Goal: Task Accomplishment & Management: Use online tool/utility

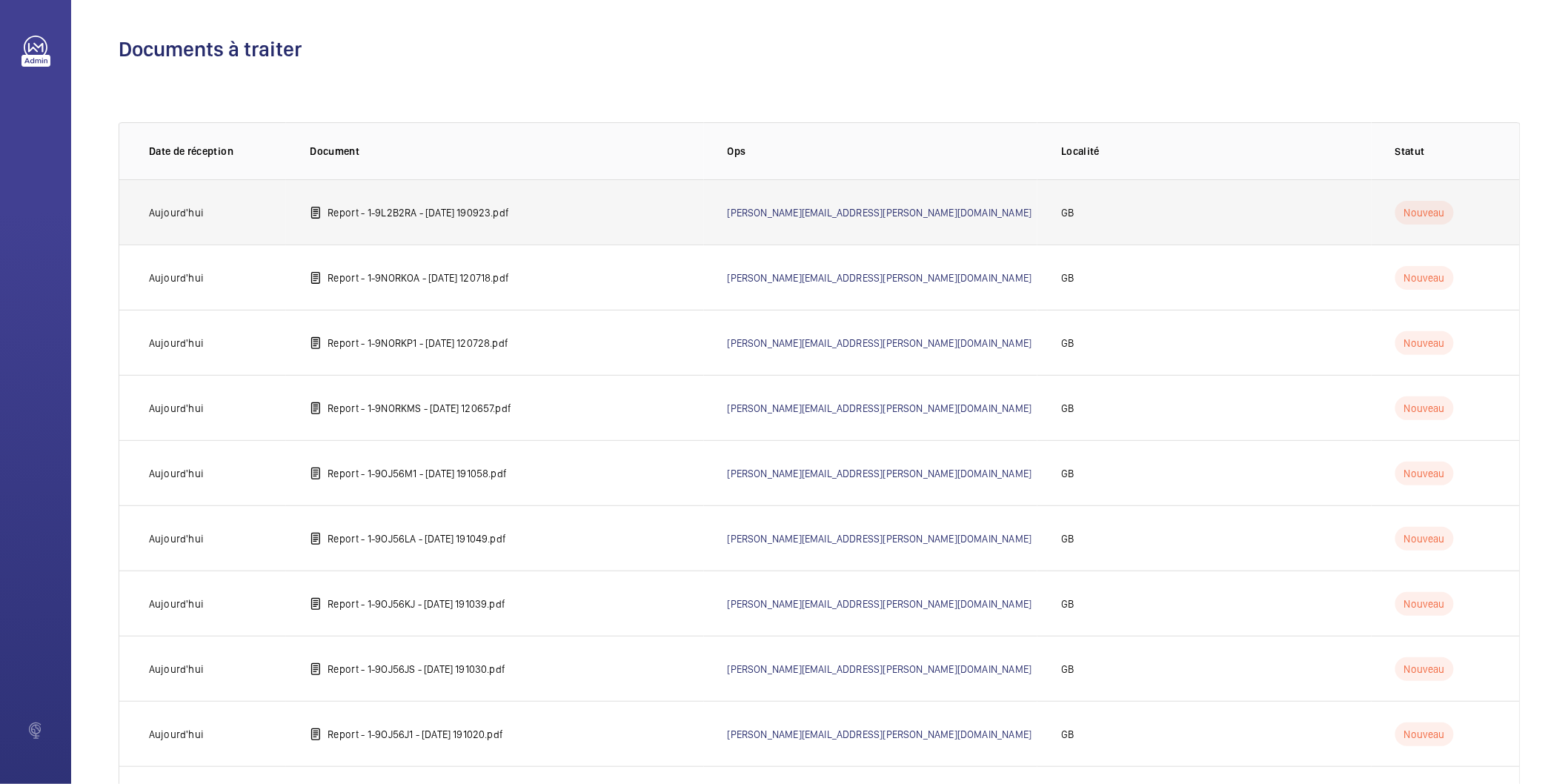
click at [487, 225] on td "Report - 1-9L2B2RA - [DATE] 190923.pdf" at bounding box center [495, 212] width 418 height 65
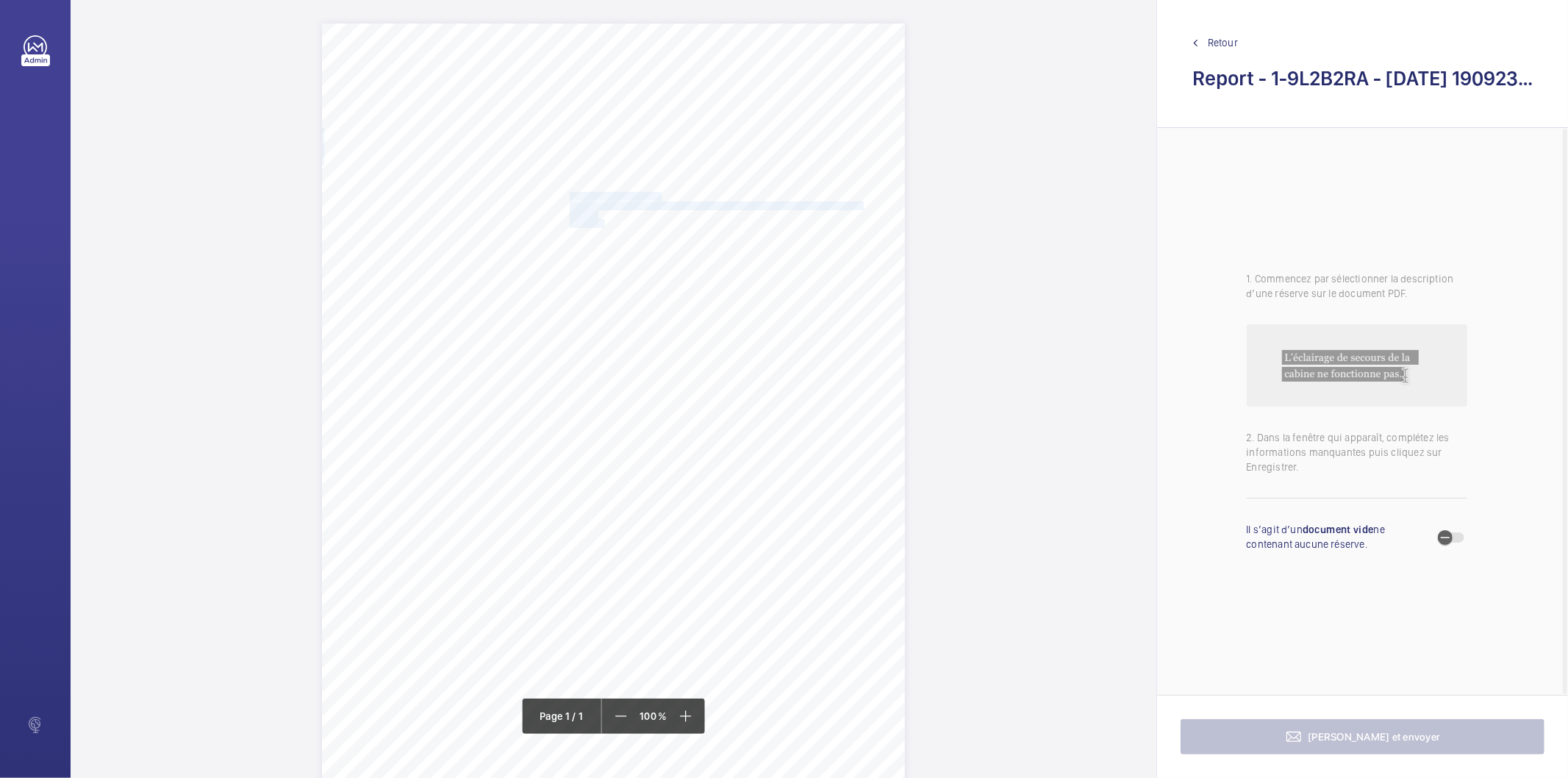
drag, startPoint x: 568, startPoint y: 196, endPoint x: 599, endPoint y: 219, distance: 38.6
click at [599, 219] on div "Report Id 4251813_Eastbrook Village_1-20864706742_1-9OJ56NF 100797181CPO REPORT…" at bounding box center [614, 436] width 583 height 825
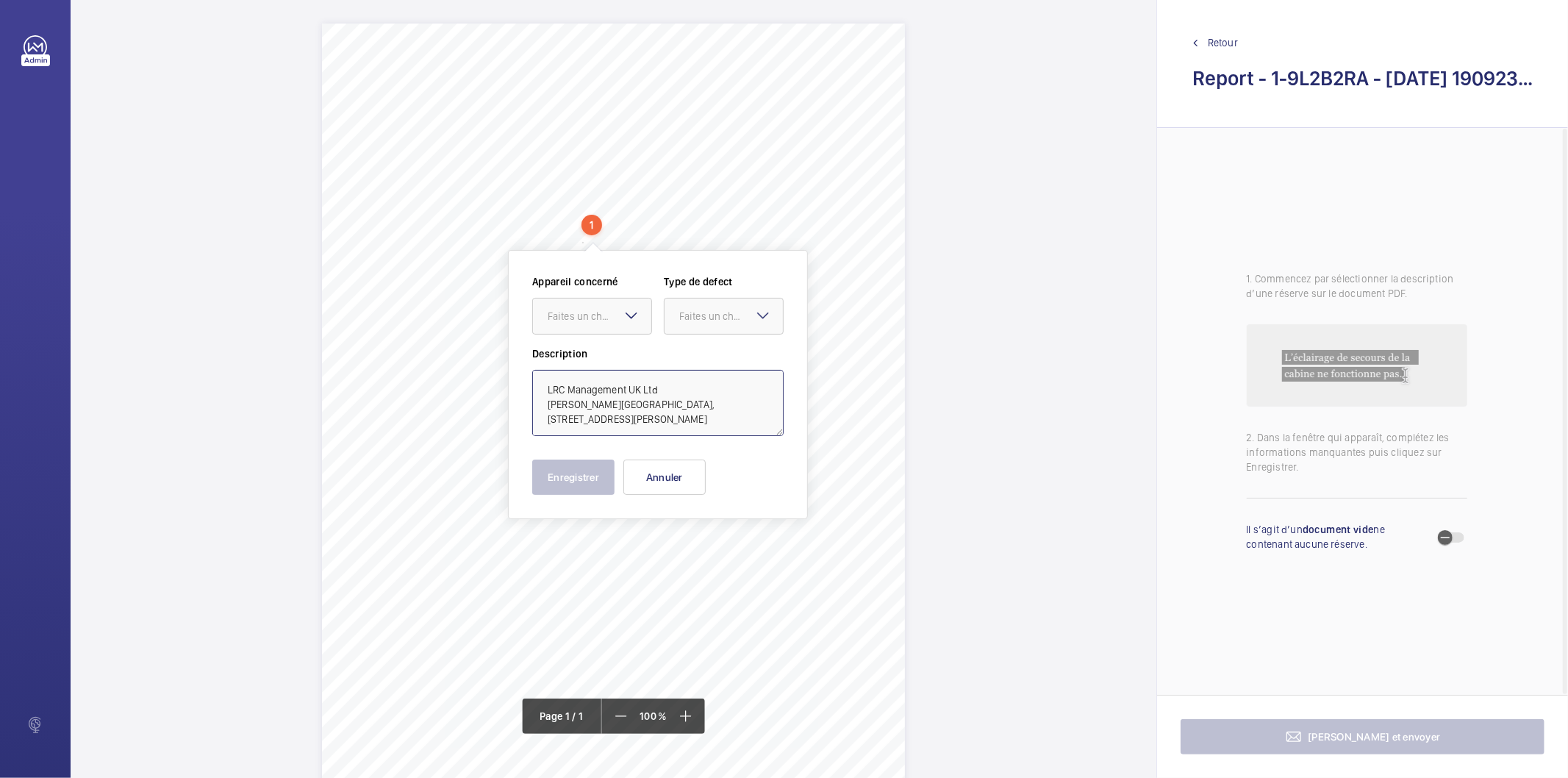
click at [713, 386] on textarea "LRC Management UK Ltd [PERSON_NAME][GEOGRAPHIC_DATA], [STREET_ADDRESS][PERSON_N…" at bounding box center [658, 403] width 252 height 66
type textarea "LRC Management UK Ltd [PERSON_NAME][GEOGRAPHIC_DATA], [STREET_ADDRESS][PERSON_N…"
click at [671, 480] on button "Annuler" at bounding box center [664, 478] width 82 height 35
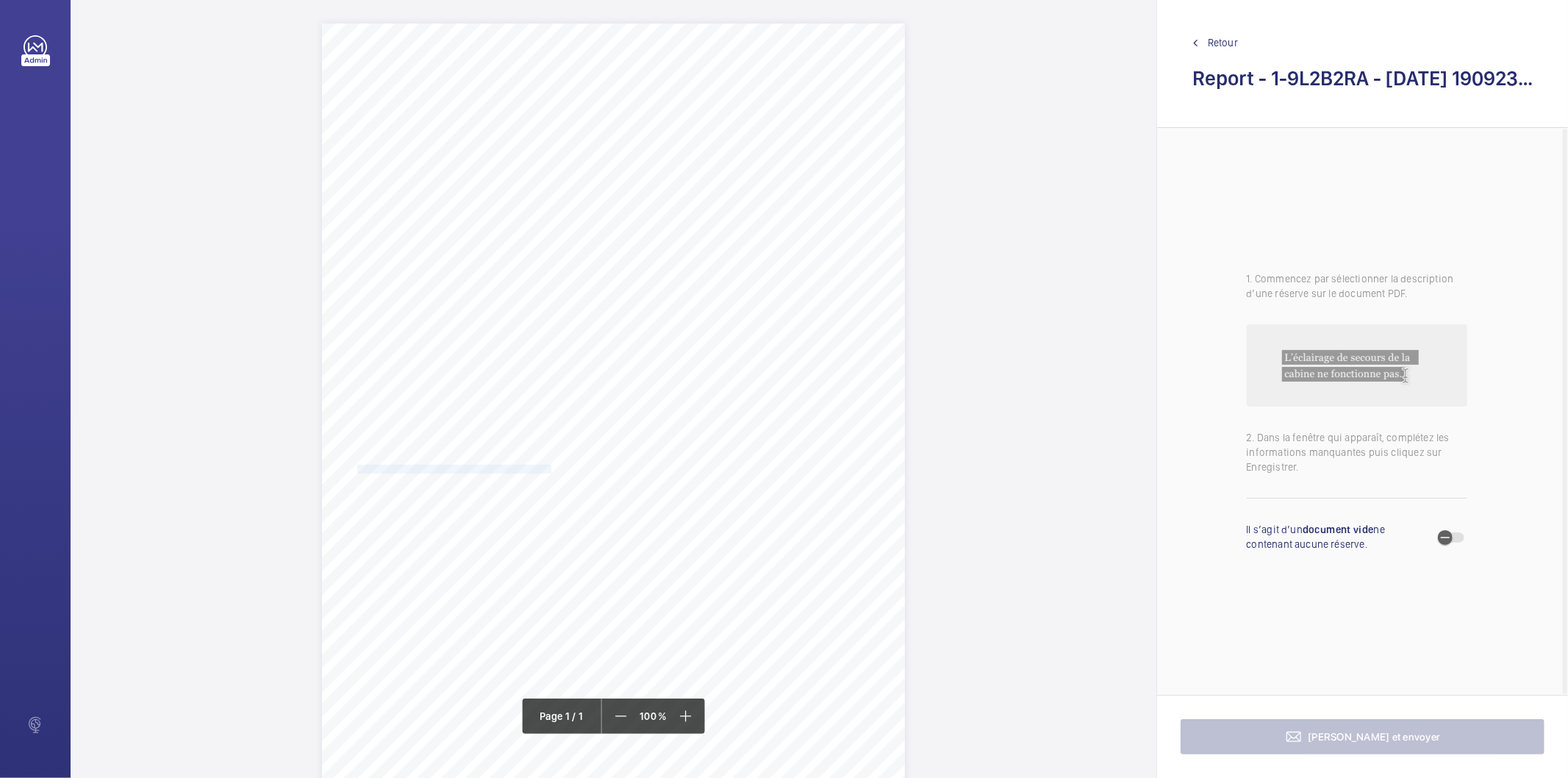
drag, startPoint x: 355, startPoint y: 472, endPoint x: 547, endPoint y: 469, distance: 192.0
click at [547, 469] on span "The empty car guide shoes oilers should be replenished." at bounding box center [455, 470] width 196 height 8
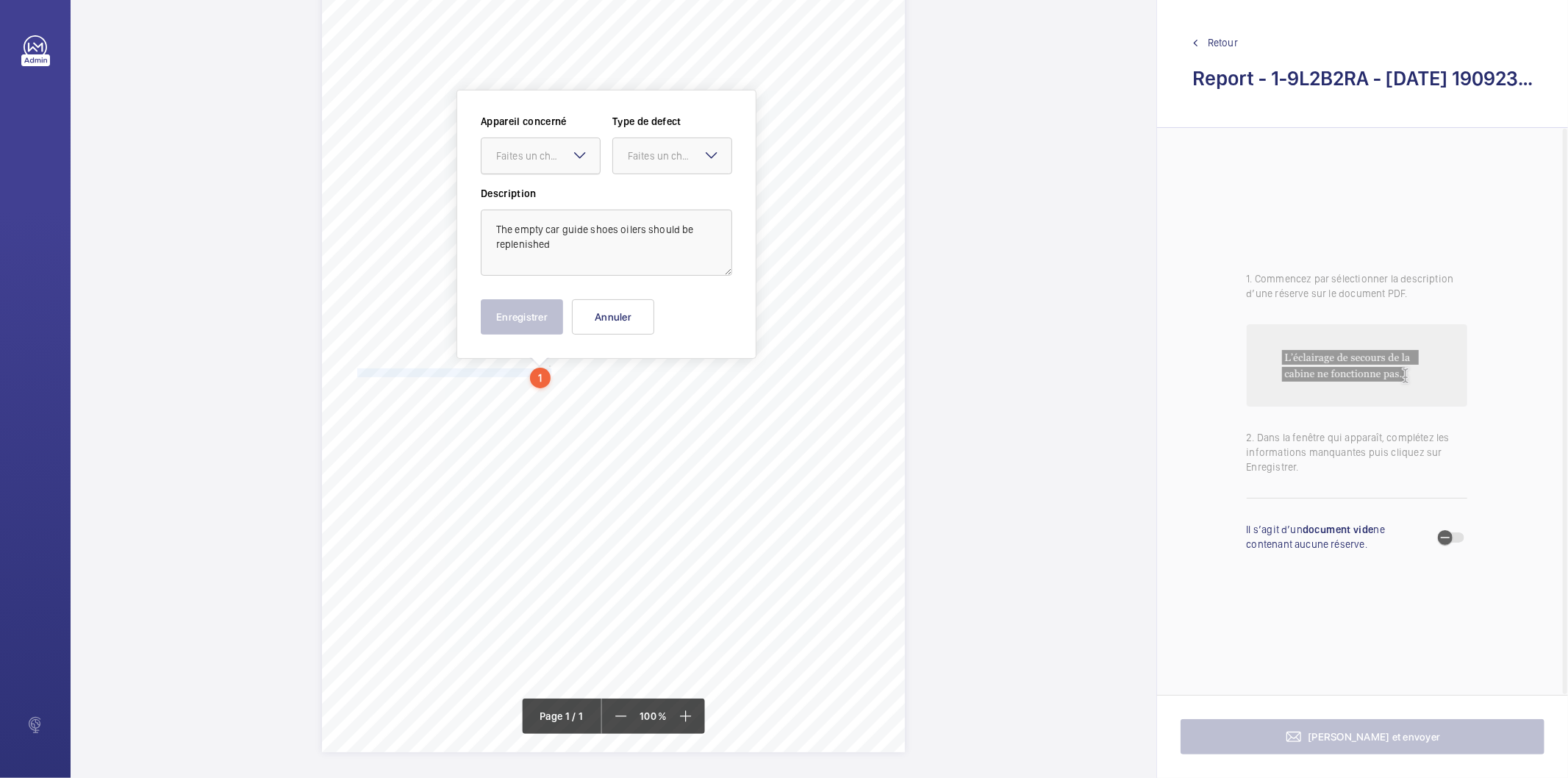
drag, startPoint x: 537, startPoint y: 158, endPoint x: 537, endPoint y: 170, distance: 12.0
click at [537, 159] on div "Faites un choix" at bounding box center [548, 156] width 104 height 15
click at [527, 205] on span "1-9L2B2RA" at bounding box center [541, 201] width 89 height 15
click at [664, 152] on div "Faites un choix" at bounding box center [679, 156] width 104 height 15
drag, startPoint x: 648, startPoint y: 197, endPoint x: 589, endPoint y: 275, distance: 97.8
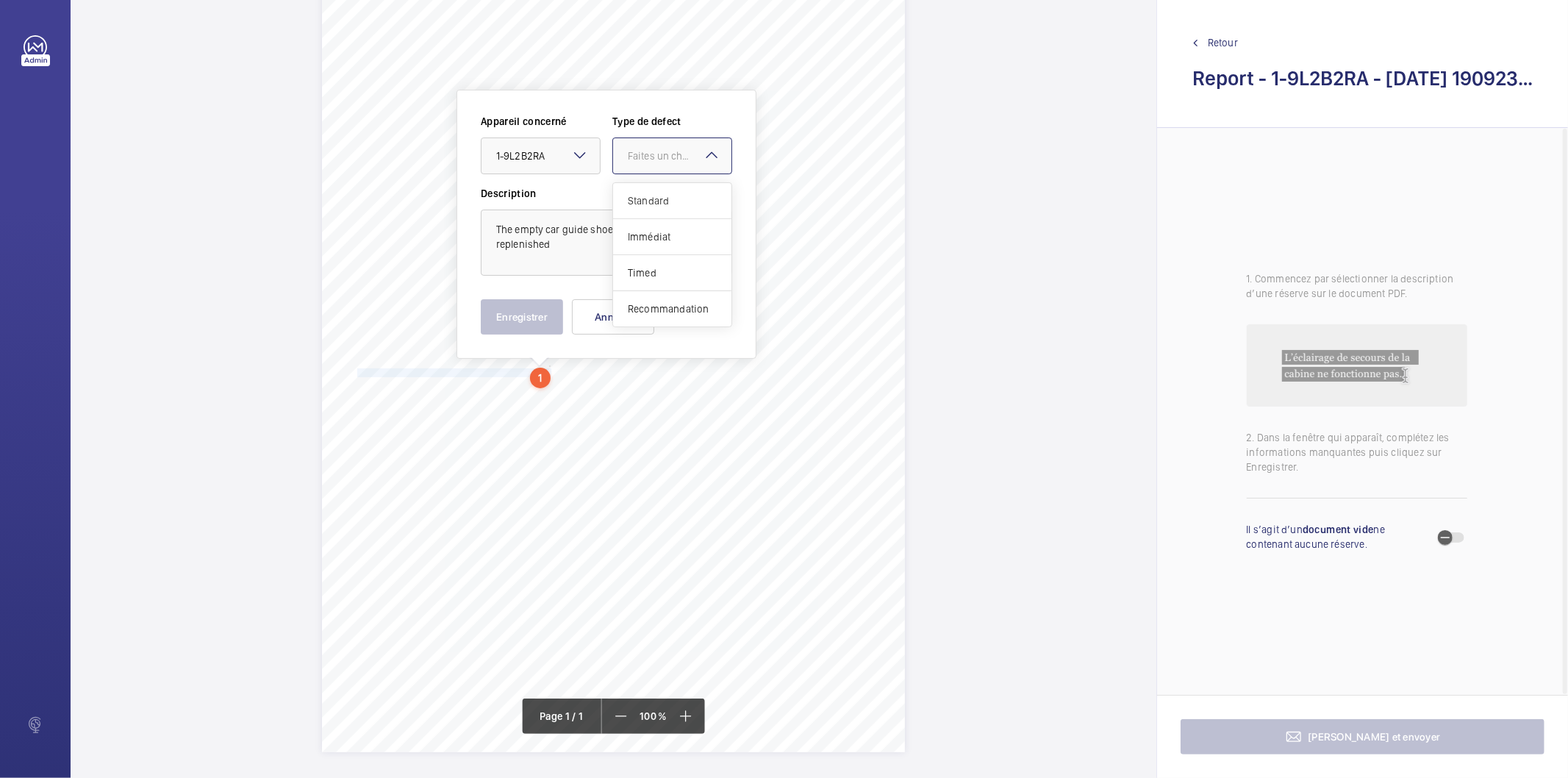
click at [648, 197] on span "Standard" at bounding box center [672, 201] width 89 height 15
click at [531, 303] on button "Enregistrer" at bounding box center [522, 317] width 82 height 35
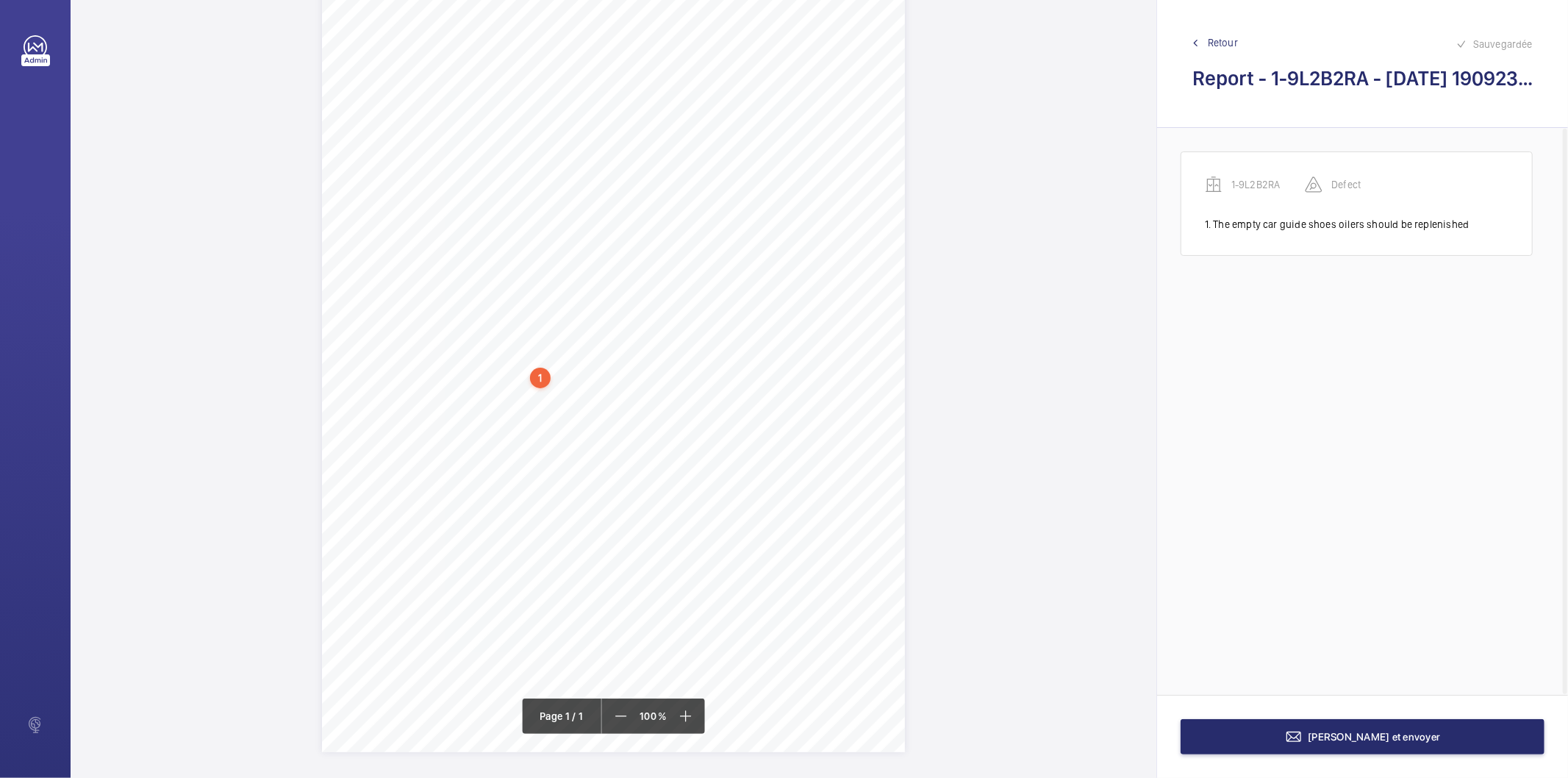
click at [540, 378] on div "1" at bounding box center [540, 378] width 21 height 21
click at [509, 272] on div "1-9L2B2RA" at bounding box center [544, 277] width 126 height 15
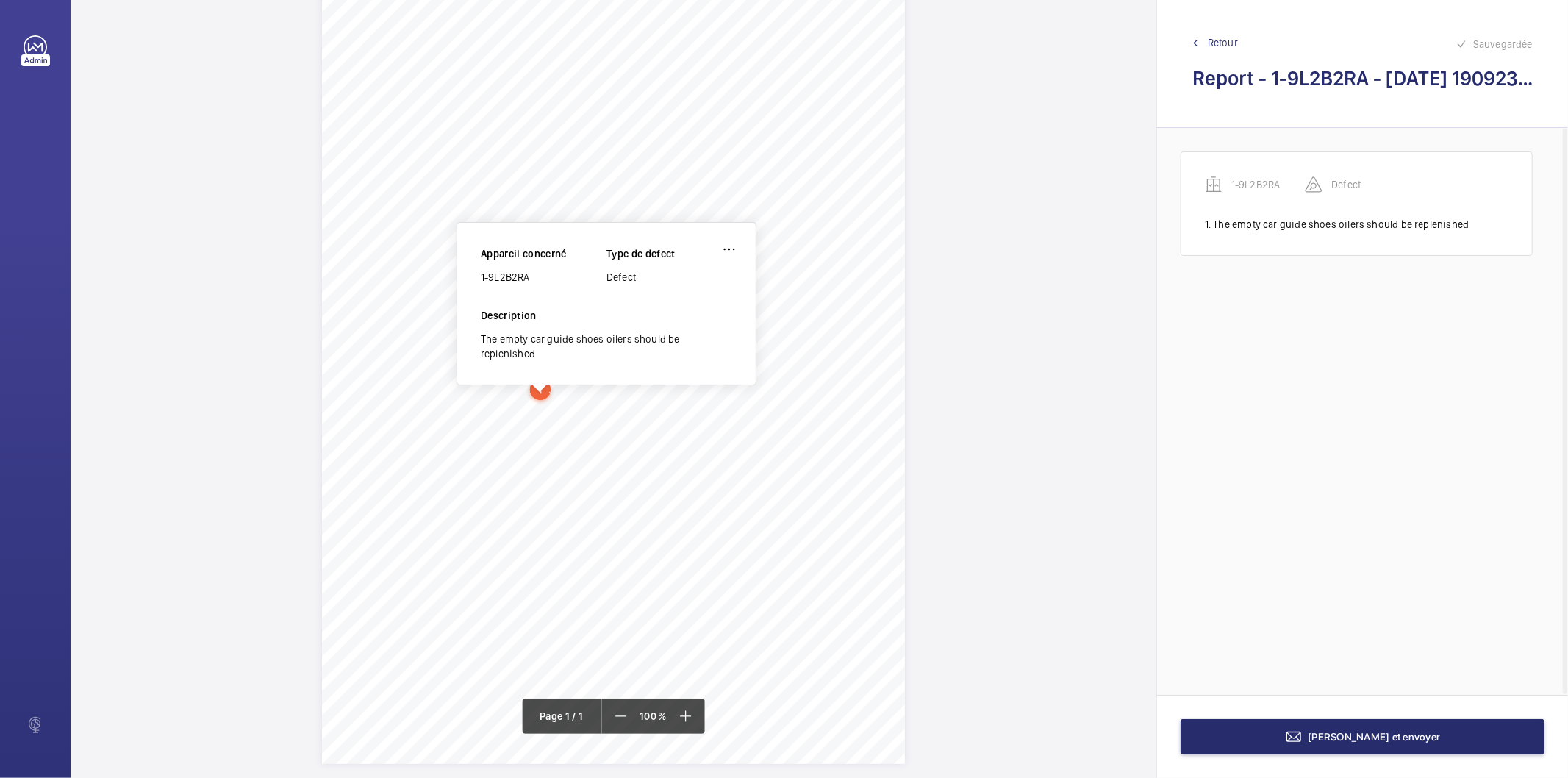
click at [509, 272] on div "1-9L2B2RA" at bounding box center [544, 277] width 126 height 15
drag, startPoint x: 466, startPoint y: 431, endPoint x: 734, endPoint y: 429, distance: 268.0
click at [734, 429] on span "recommendations are made: 1. That a prescribed type 'DANGER' notice be displaye…" at bounding box center [606, 430] width 497 height 8
click at [724, 430] on span "recommendations are made: 1. That a prescribed type 'DANGER' notice be displaye…" at bounding box center [606, 430] width 497 height 8
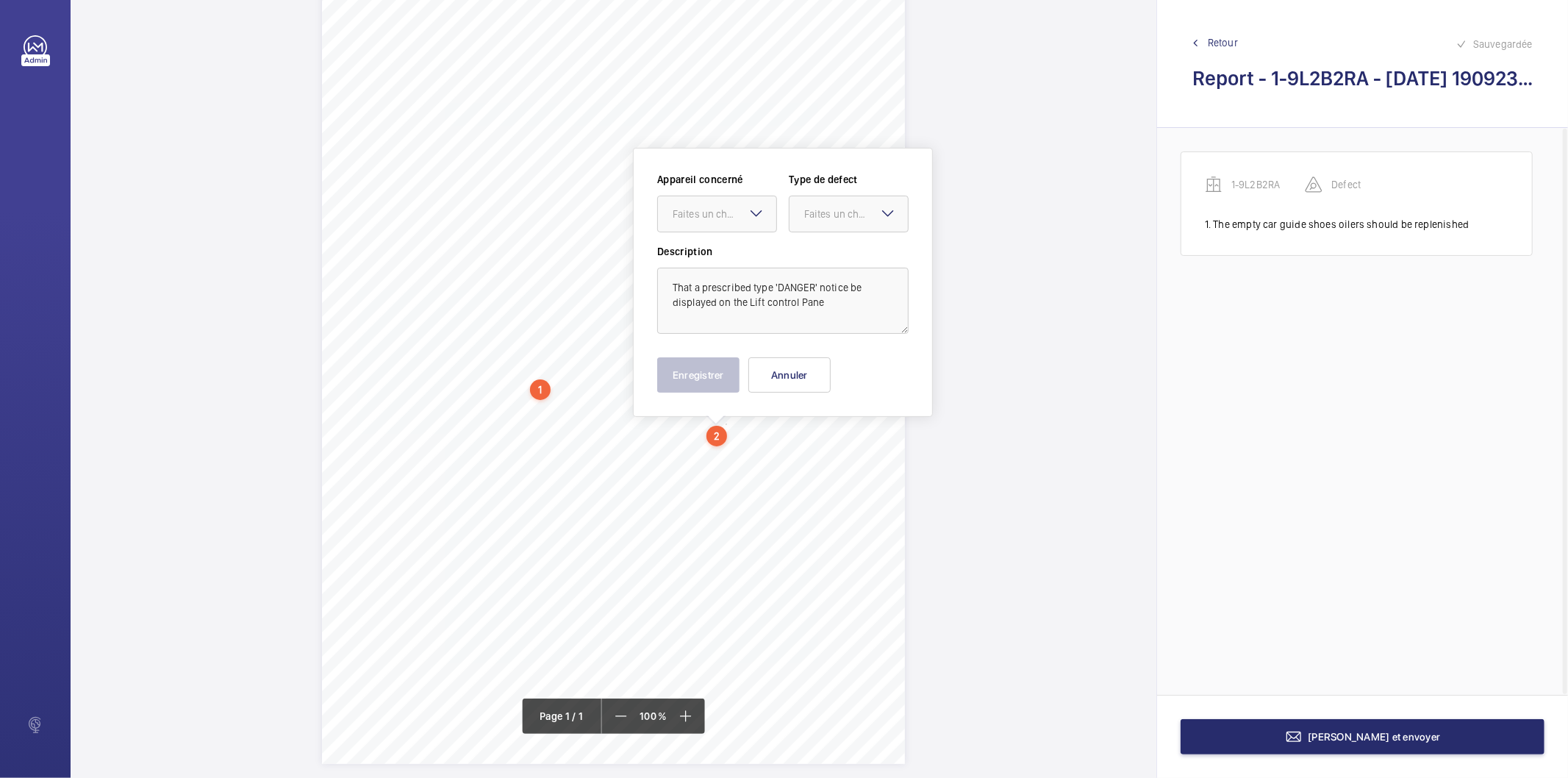
scroll to position [143, 0]
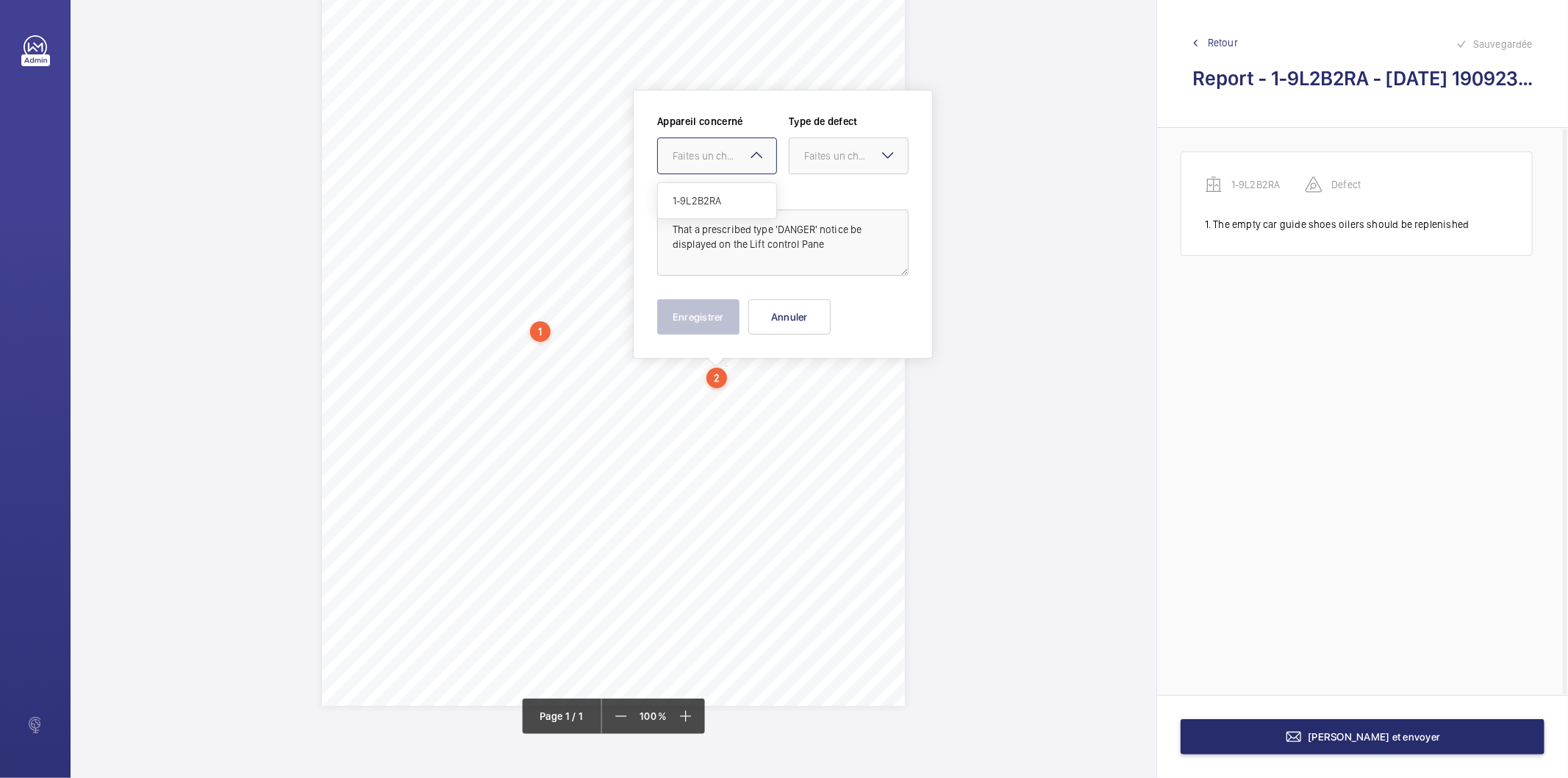
click at [718, 171] on div at bounding box center [717, 156] width 118 height 35
click at [710, 197] on span "1-9L2B2RA" at bounding box center [717, 201] width 89 height 15
click at [819, 158] on div "Faites un choix" at bounding box center [856, 156] width 104 height 15
drag, startPoint x: 812, startPoint y: 309, endPoint x: 757, endPoint y: 318, distance: 55.7
click at [805, 311] on span "Recommandation" at bounding box center [848, 309] width 89 height 15
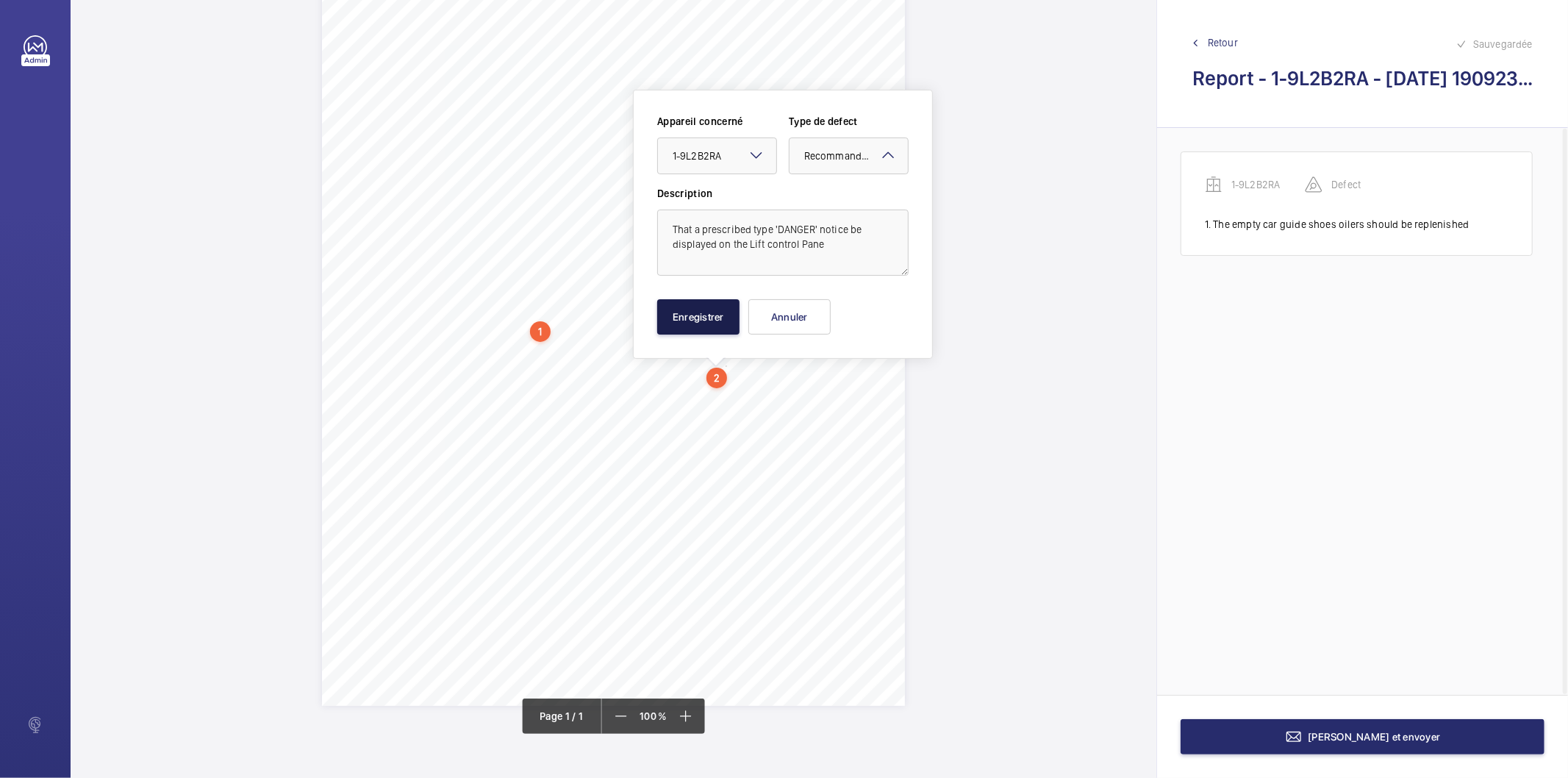
click at [702, 325] on button "Enregistrer" at bounding box center [698, 317] width 82 height 35
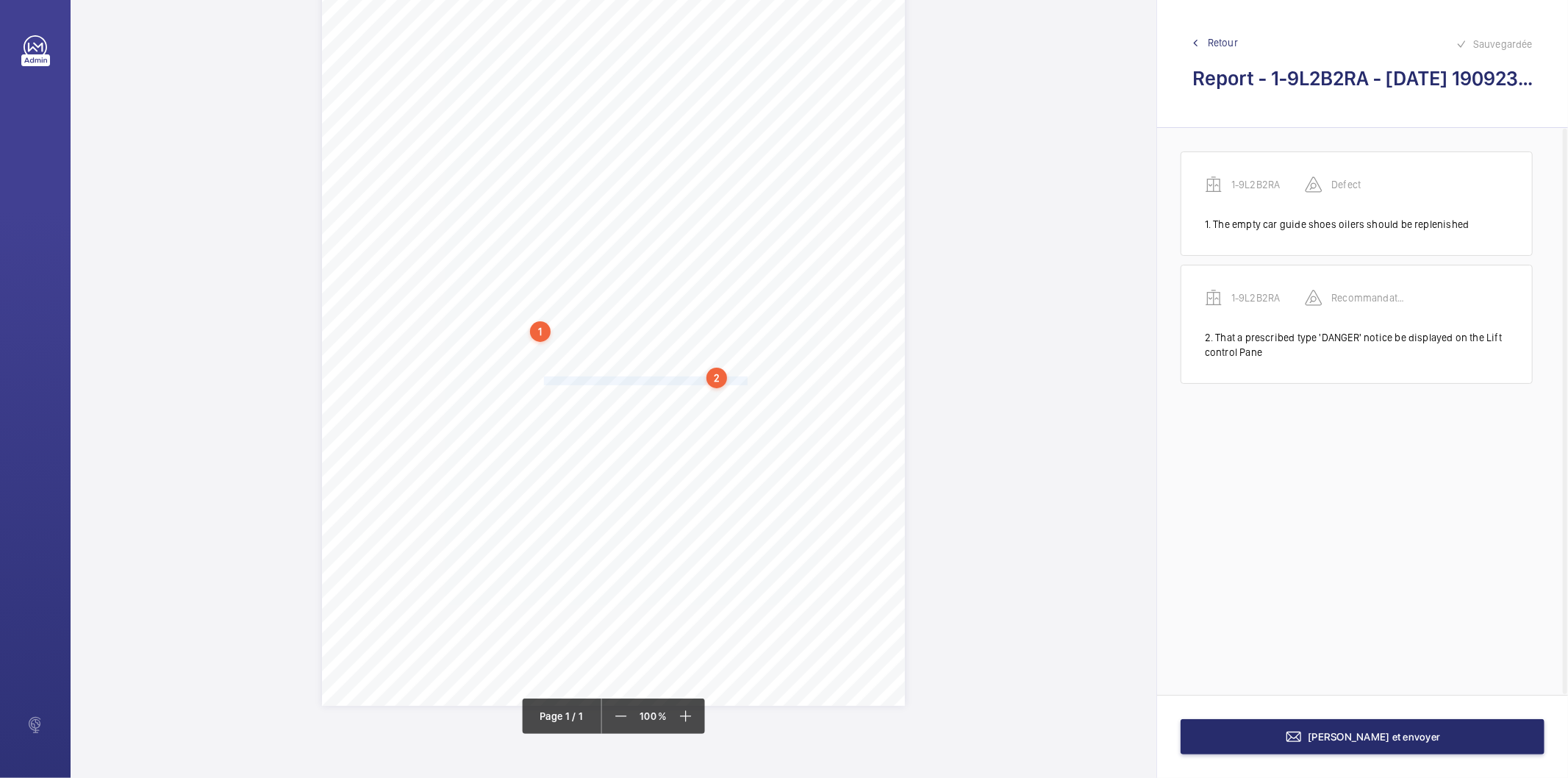
drag, startPoint x: 745, startPoint y: 375, endPoint x: 539, endPoint y: 379, distance: 206.0
click at [539, 379] on span "mat, to BS EN 61111, be provided at the control panel. 3. That the Lift main is…" at bounding box center [610, 381] width 505 height 8
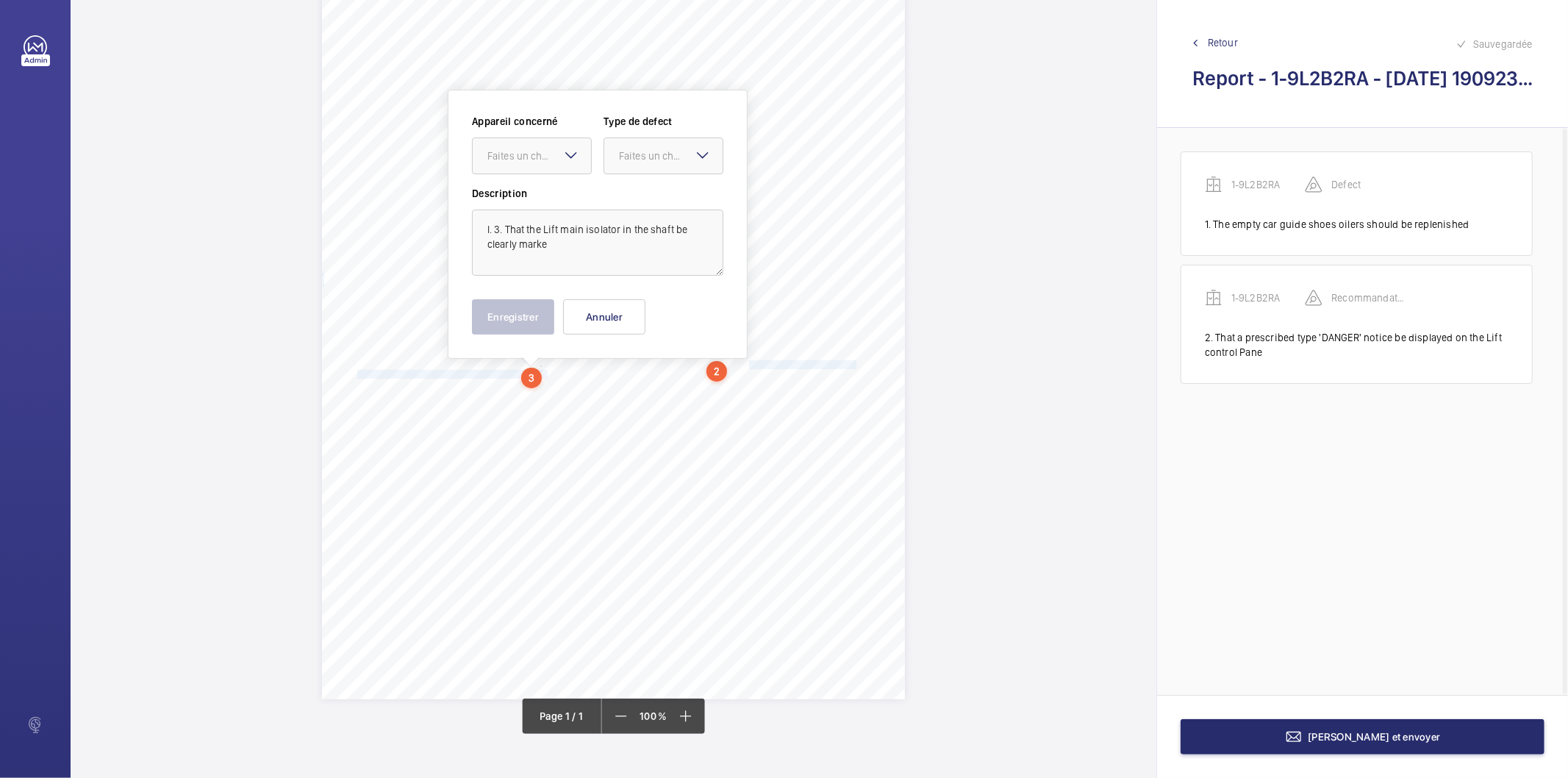
drag, startPoint x: 746, startPoint y: 363, endPoint x: 544, endPoint y: 372, distance: 202.2
click at [544, 372] on div "Report Id 4251813_Eastbrook Village_1-20864706742_1-9OJ56NF 100797181CPO REPORT…" at bounding box center [614, 286] width 583 height 825
click at [531, 375] on span "mat, to BS EN 61111, be provided at the control panel. 3. That the Lift main is…" at bounding box center [610, 375] width 505 height 8
click at [548, 145] on div at bounding box center [525, 157] width 118 height 35
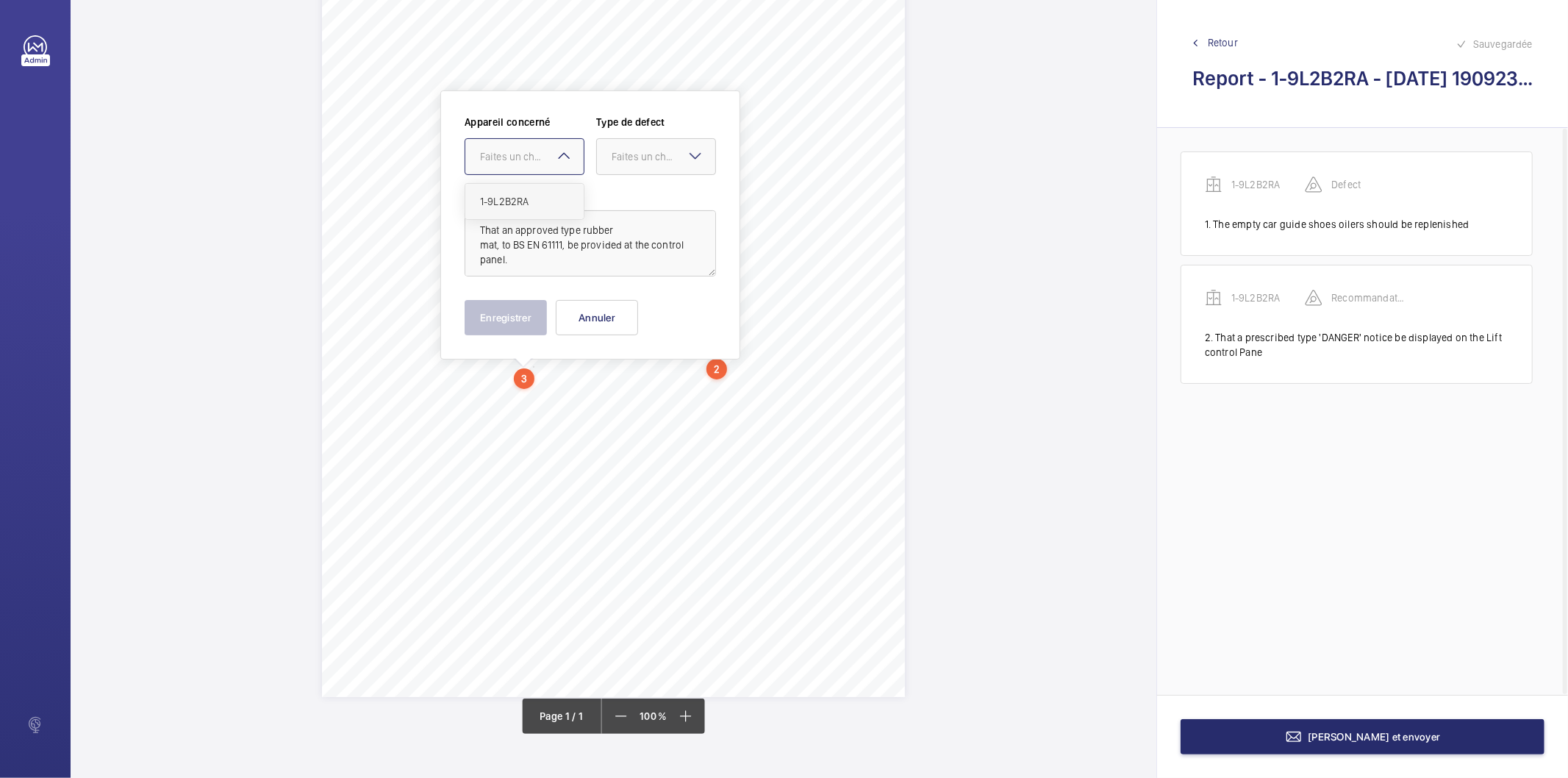
click at [533, 191] on div "1-9L2B2RA" at bounding box center [525, 202] width 118 height 35
click at [660, 153] on div "Faites un choix" at bounding box center [663, 157] width 104 height 15
click at [633, 200] on span "Standard" at bounding box center [656, 202] width 89 height 15
click at [678, 155] on div "× Standard" at bounding box center [650, 157] width 78 height 15
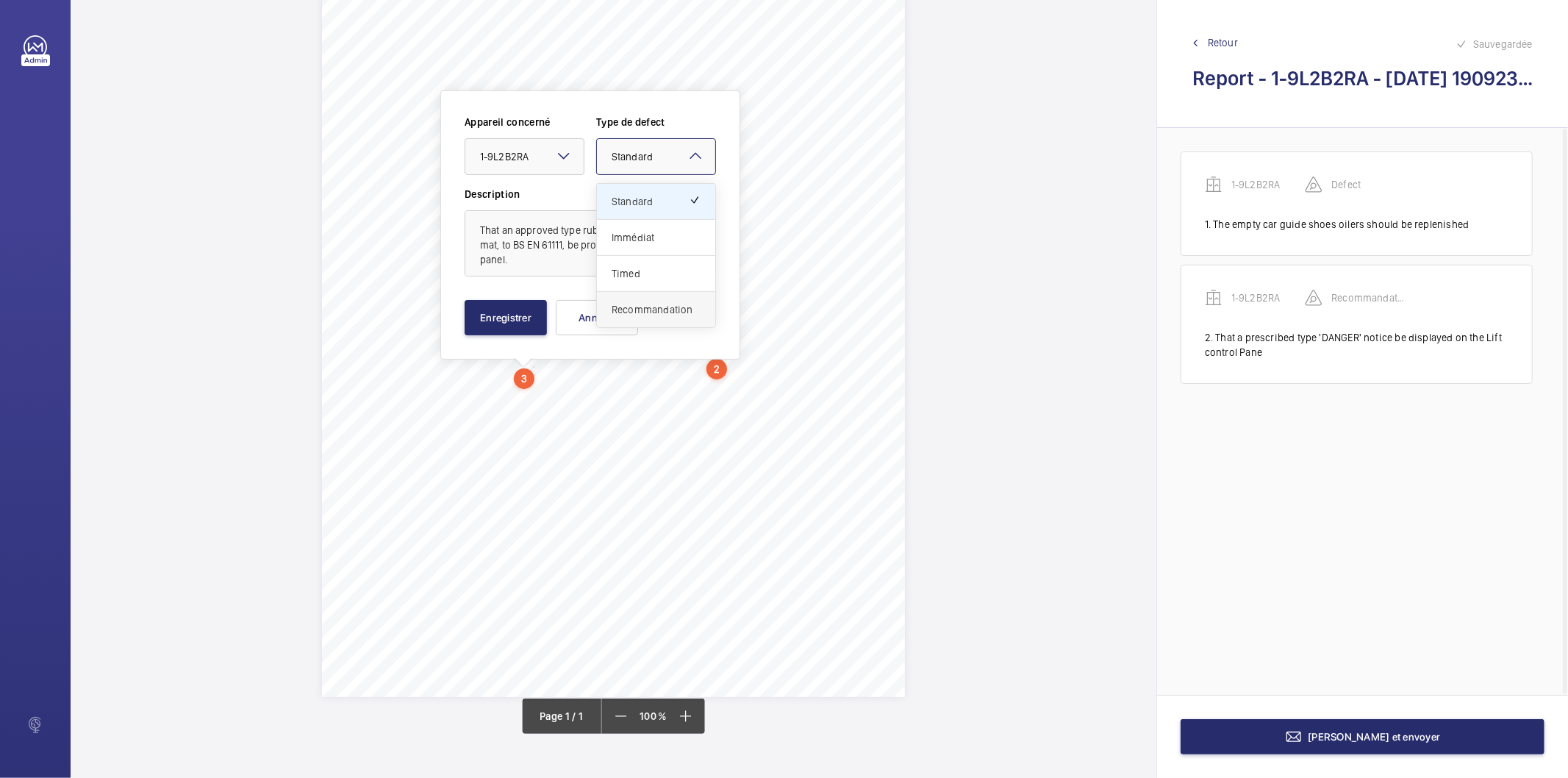
click at [640, 305] on span "Recommandation" at bounding box center [656, 310] width 89 height 15
click at [532, 325] on button "Enregistrer" at bounding box center [506, 318] width 82 height 35
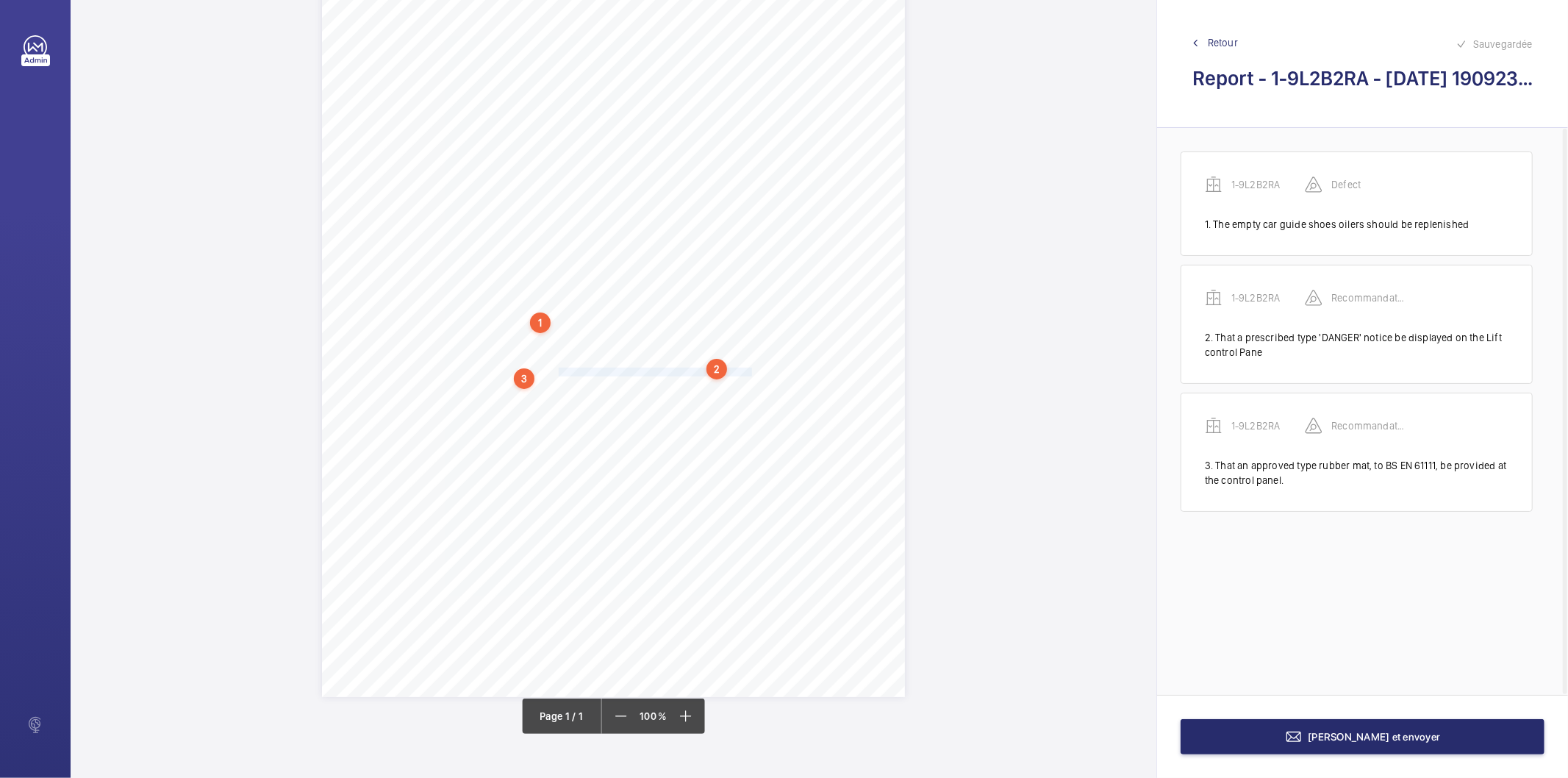
drag, startPoint x: 555, startPoint y: 369, endPoint x: 747, endPoint y: 372, distance: 192.0
click at [747, 372] on span "mat, to BS EN 61111, be provided at the control panel. 3. That the Lift main is…" at bounding box center [610, 372] width 505 height 8
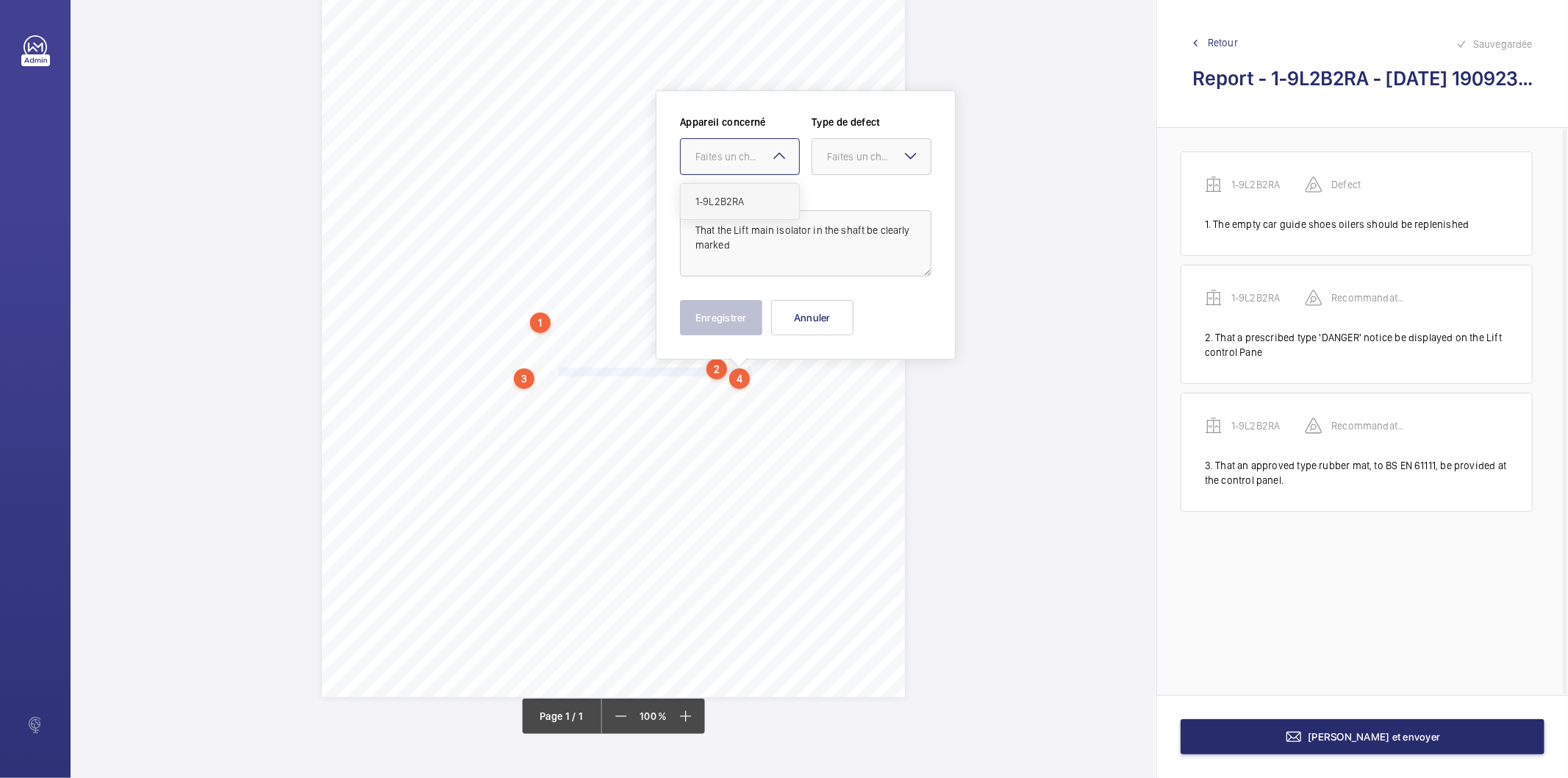
drag, startPoint x: 752, startPoint y: 166, endPoint x: 733, endPoint y: 194, distance: 33.8
click at [751, 166] on div at bounding box center [739, 157] width 118 height 35
click at [733, 195] on span "1-9L2B2RA" at bounding box center [739, 202] width 89 height 15
click at [853, 155] on div "Faites un choix" at bounding box center [879, 157] width 104 height 15
click at [827, 305] on span "Recommandation" at bounding box center [871, 310] width 89 height 15
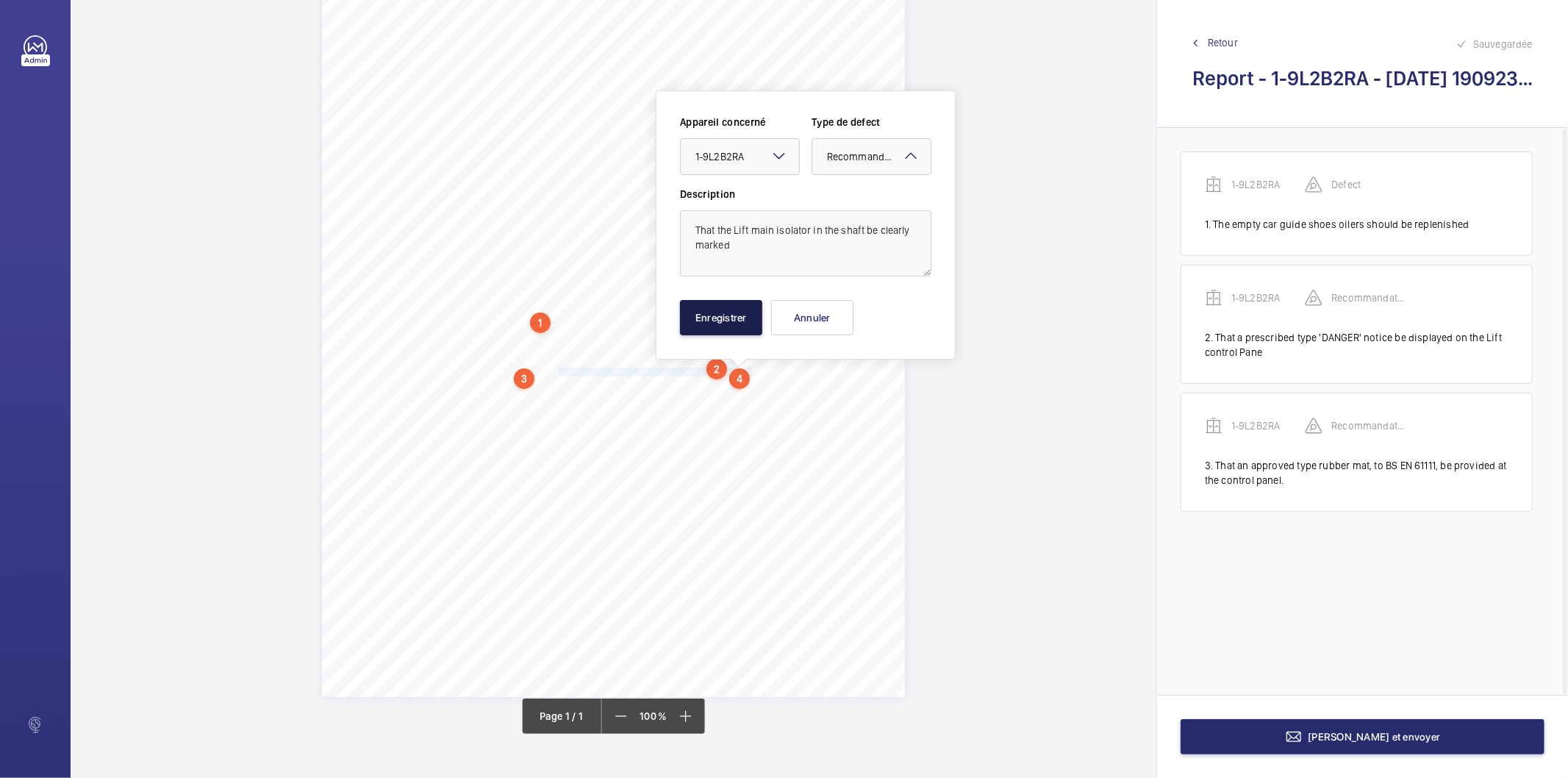
click at [748, 314] on button "Enregistrer" at bounding box center [721, 318] width 82 height 35
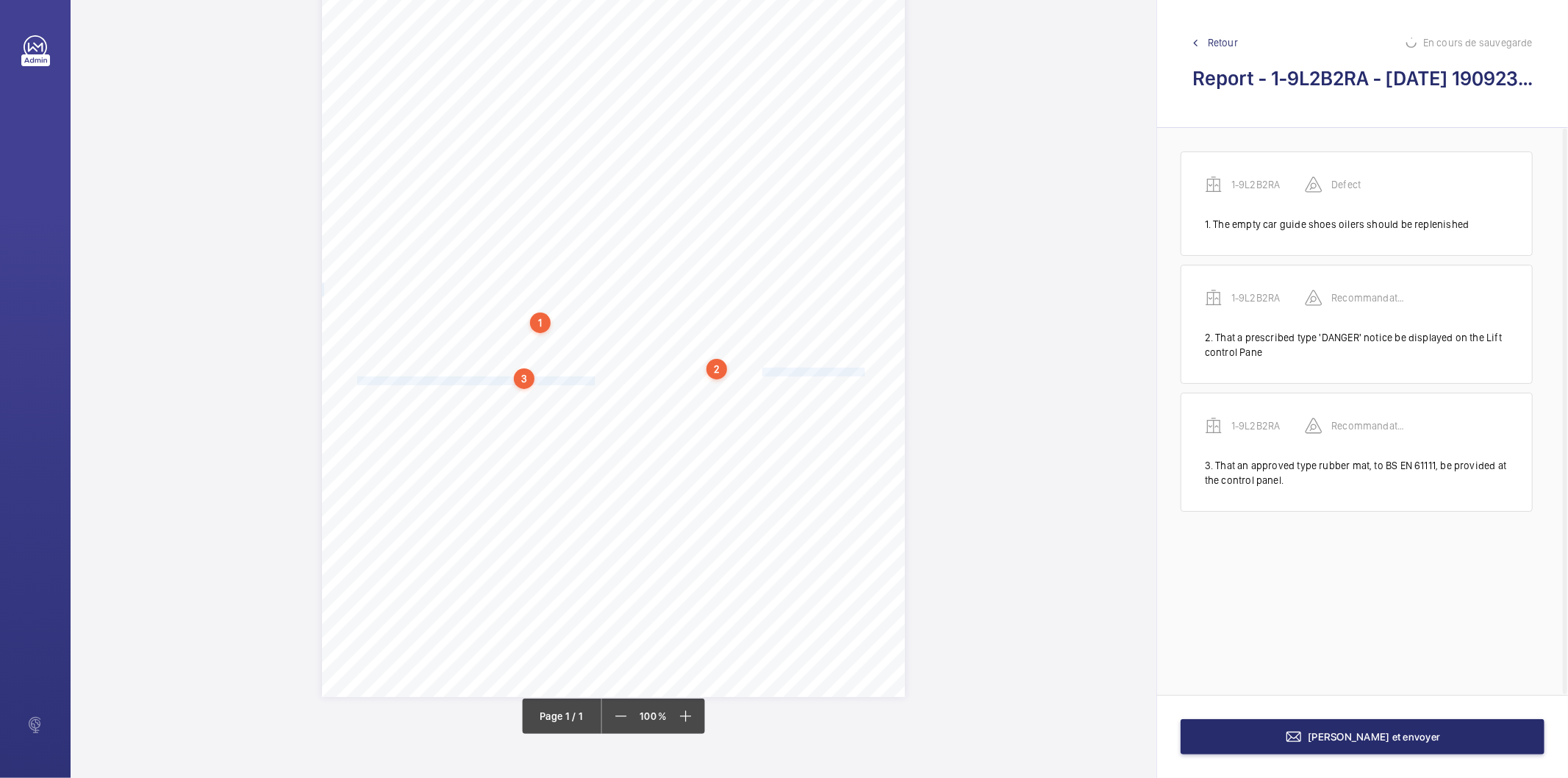
drag, startPoint x: 759, startPoint y: 369, endPoint x: 591, endPoint y: 378, distance: 168.2
click at [591, 378] on div "Report Id 4251813_Eastbrook Village_1-20864706742_1-9OJ56NF 100797181CPO REPORT…" at bounding box center [614, 284] width 583 height 825
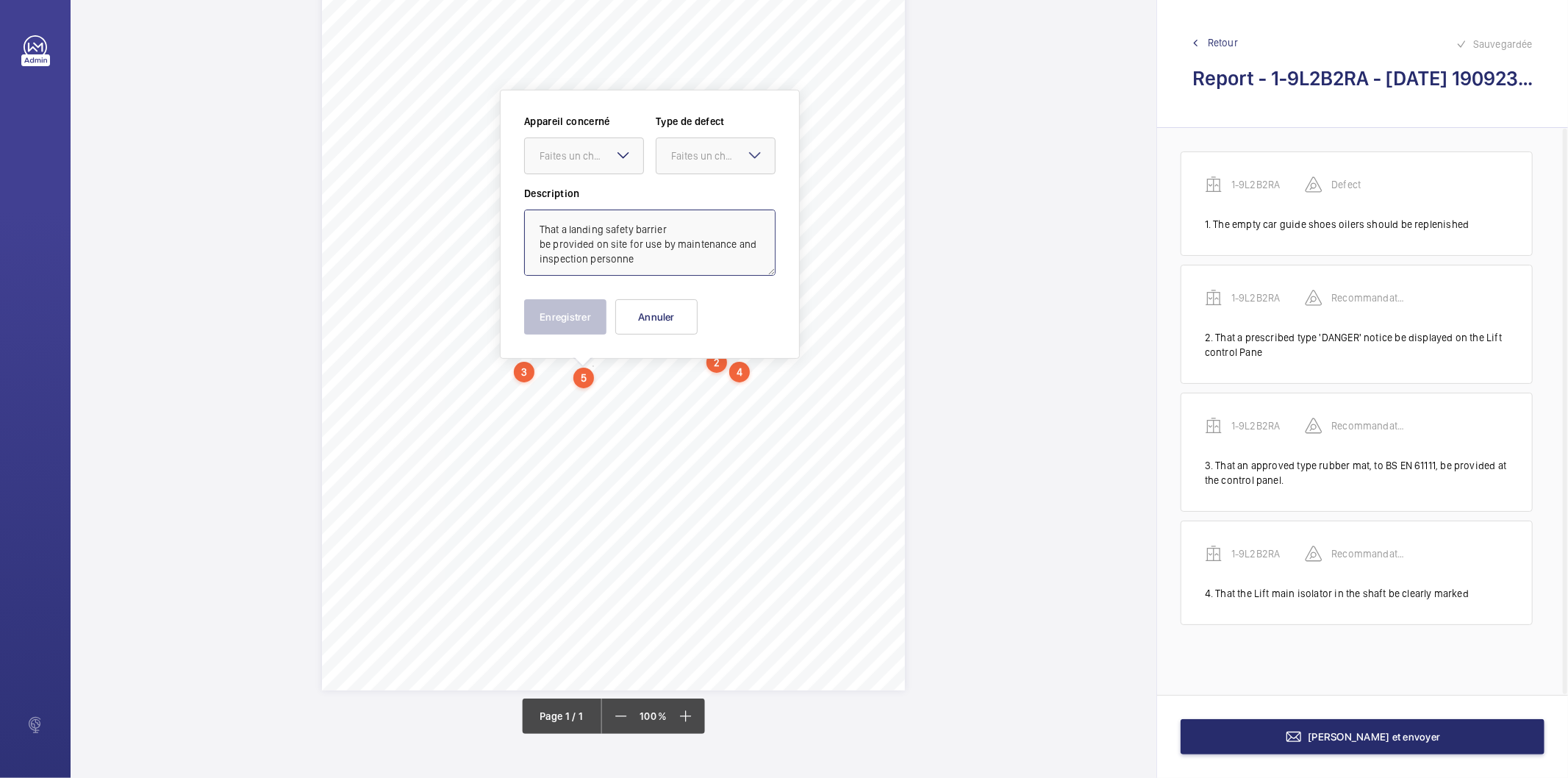
click at [670, 268] on textarea "That a landing safety barrier be provided on site for use by maintenance and in…" at bounding box center [650, 243] width 252 height 66
click at [576, 151] on div "Faites un choix" at bounding box center [591, 156] width 104 height 15
click at [564, 200] on span "1-9L2B2RA" at bounding box center [583, 201] width 89 height 15
click at [699, 152] on div "Faites un choix" at bounding box center [723, 156] width 104 height 15
drag, startPoint x: 678, startPoint y: 302, endPoint x: 665, endPoint y: 305, distance: 13.3
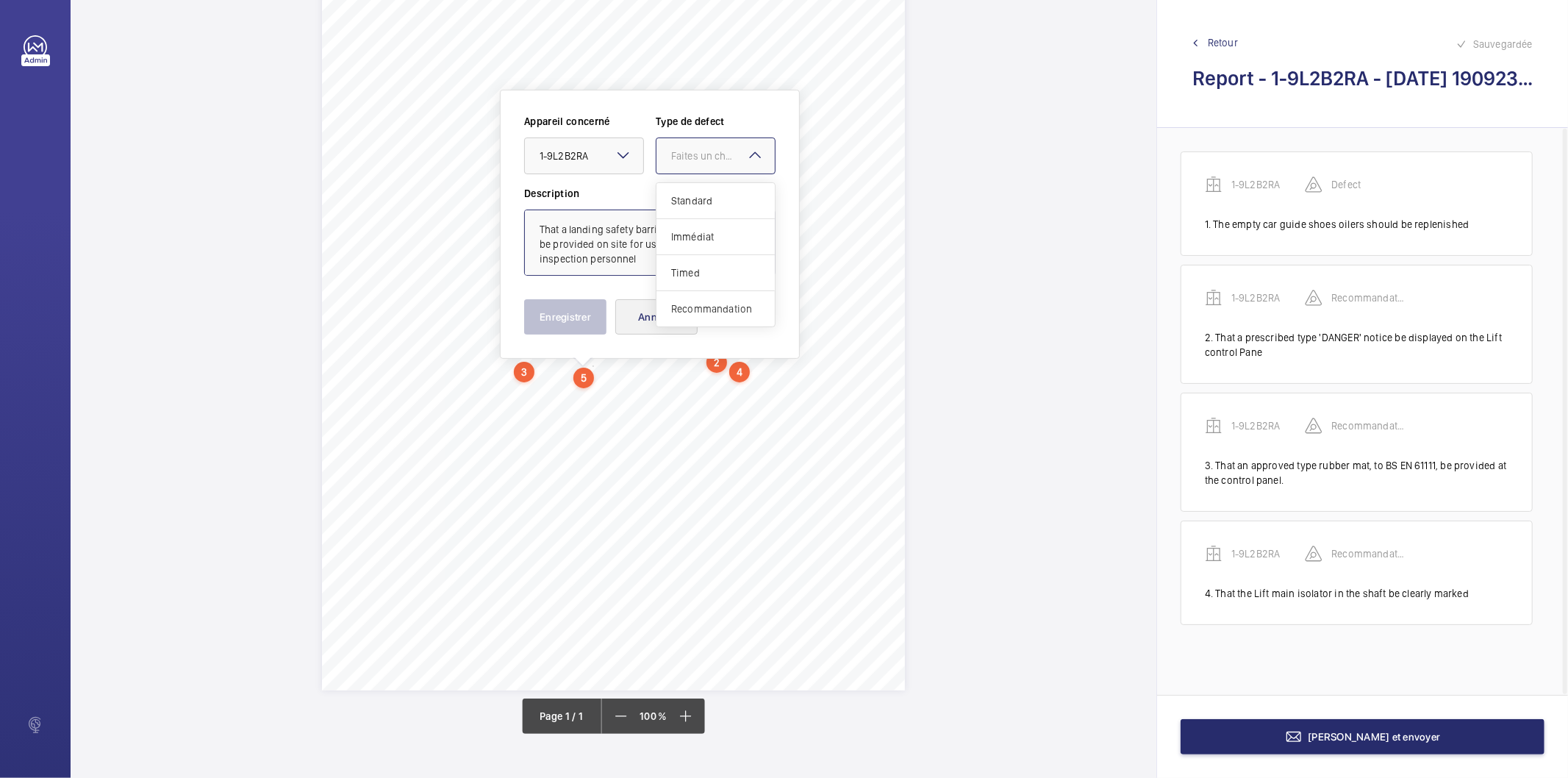
click at [673, 303] on span "Recommandation" at bounding box center [715, 309] width 89 height 15
type textarea "That a landing safety barrier be provided on site for use by maintenance and in…"
click at [583, 322] on button "Enregistrer" at bounding box center [565, 317] width 82 height 35
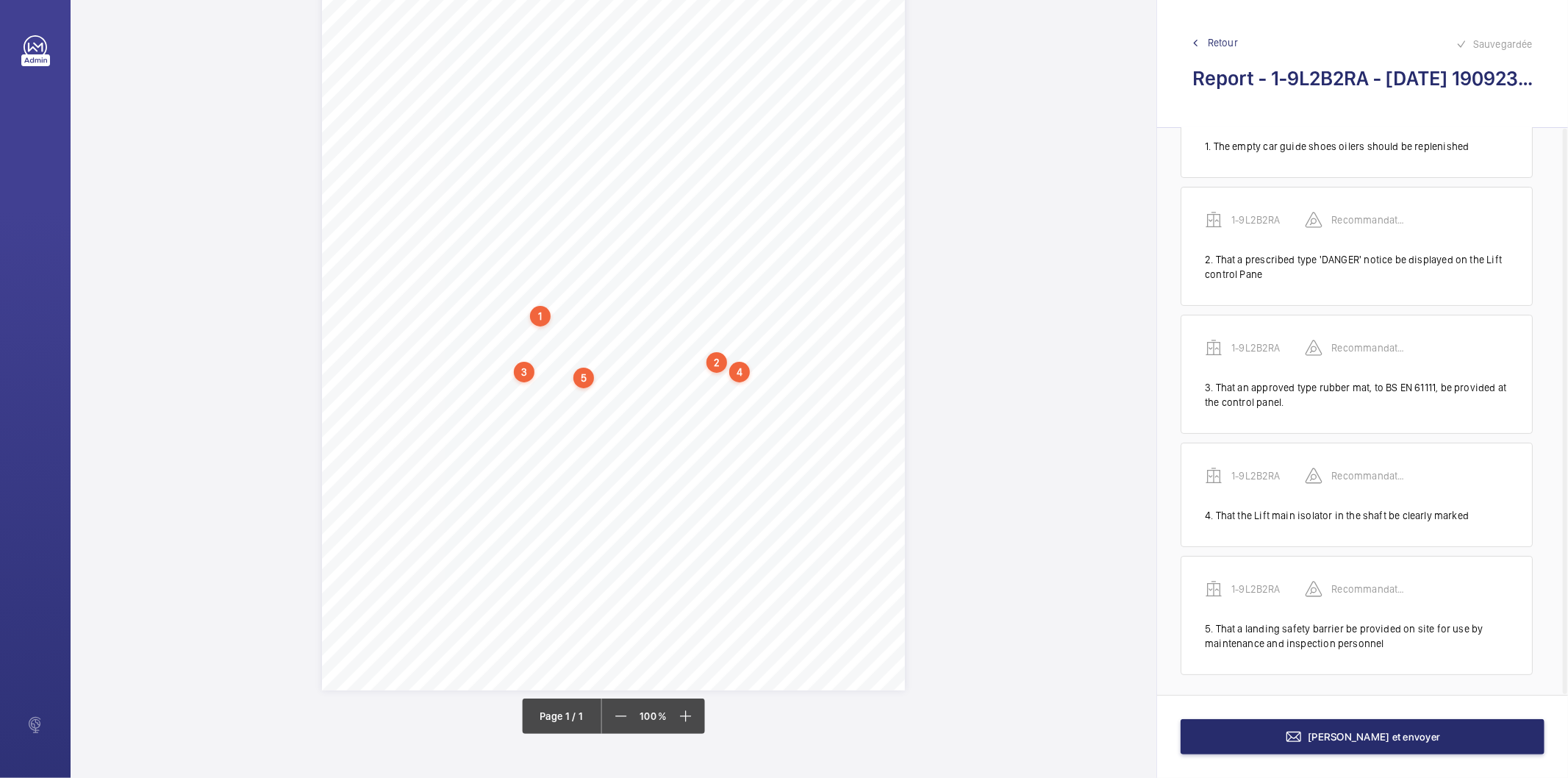
scroll to position [82, 0]
drag, startPoint x: 605, startPoint y: 375, endPoint x: 775, endPoint y: 374, distance: 170.0
click at [775, 374] on span "be provided on site for use by maintenance and inspection personnel. 5. That th…" at bounding box center [608, 375] width 501 height 8
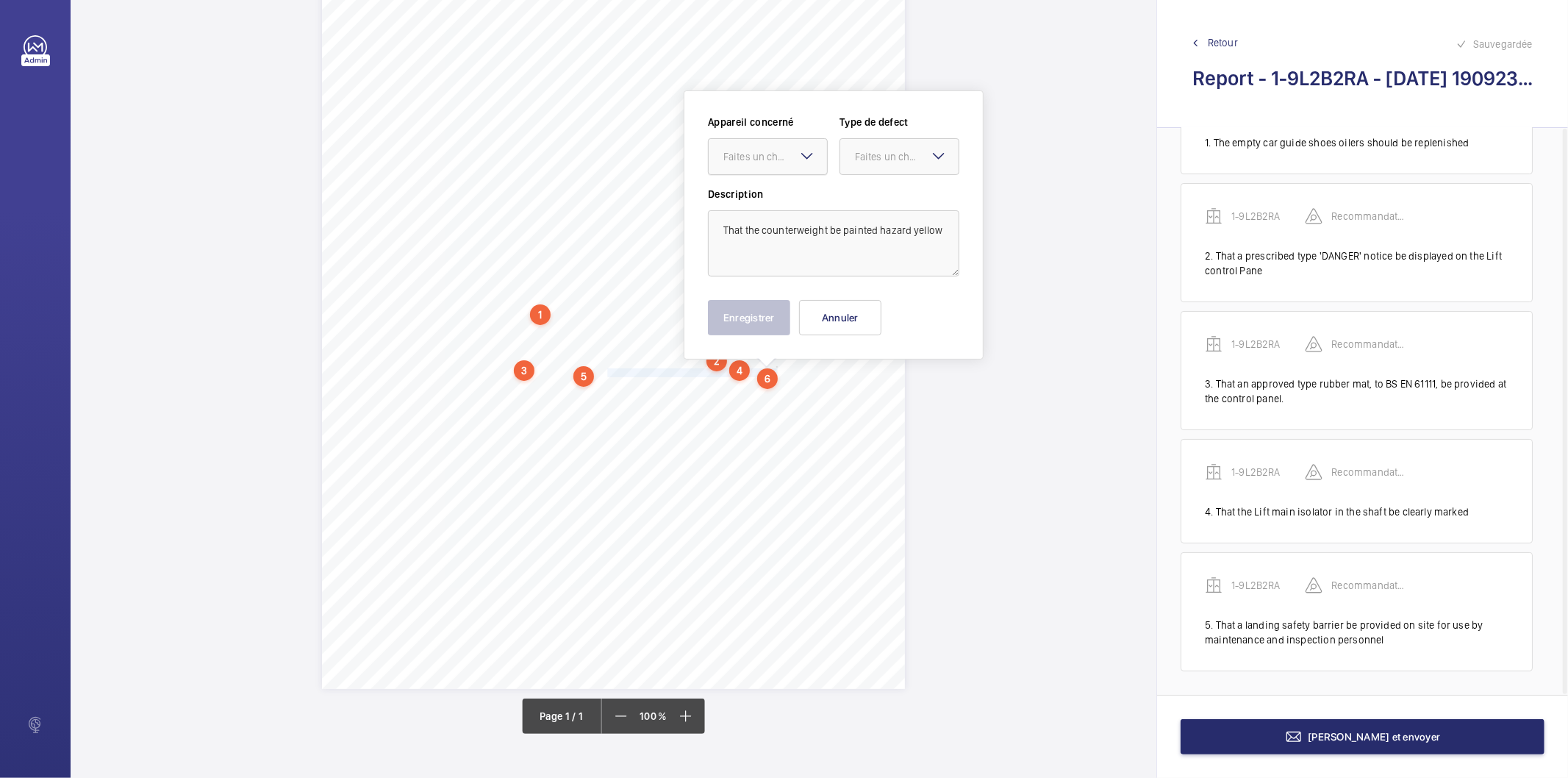
click at [751, 166] on div at bounding box center [767, 157] width 118 height 35
drag, startPoint x: 742, startPoint y: 203, endPoint x: 792, endPoint y: 194, distance: 50.8
click at [742, 204] on span "1-9L2B2RA" at bounding box center [767, 202] width 89 height 15
click at [863, 158] on div "Faites un choix" at bounding box center [907, 157] width 104 height 15
drag, startPoint x: 866, startPoint y: 310, endPoint x: 788, endPoint y: 316, distance: 78.2
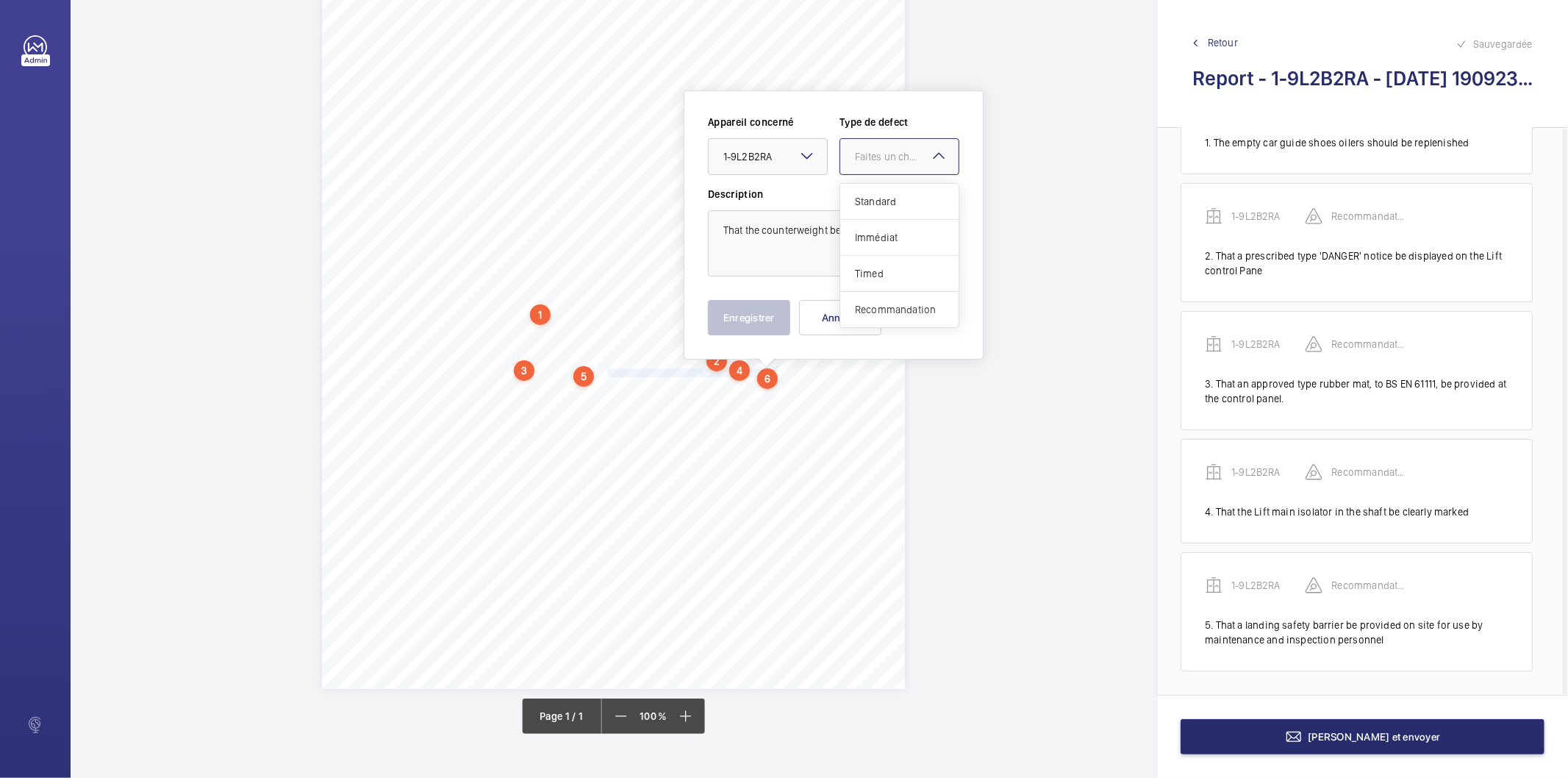
click at [866, 311] on span "Recommandation" at bounding box center [899, 310] width 89 height 15
click at [787, 316] on button "Enregistrer" at bounding box center [749, 318] width 82 height 35
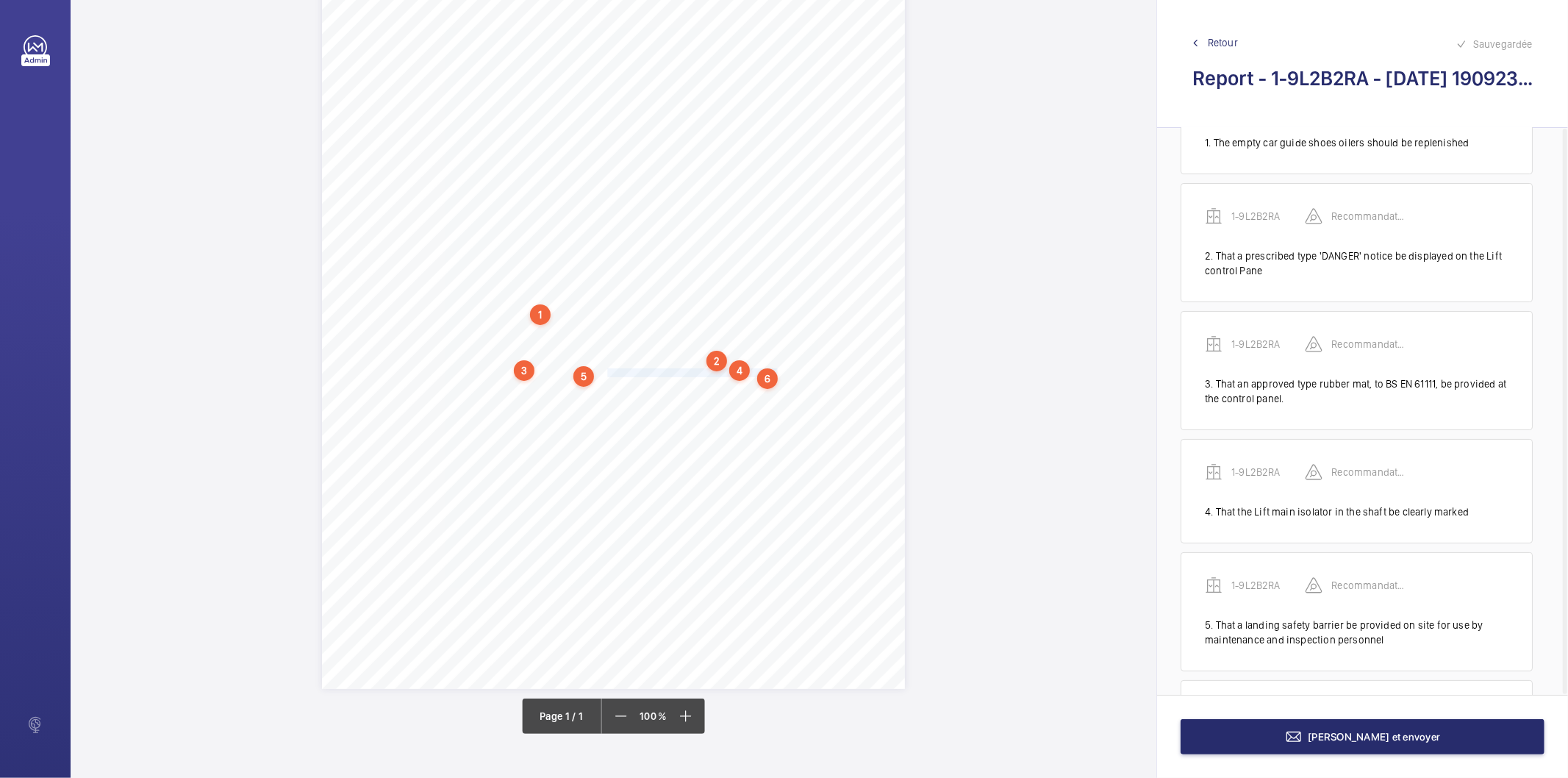
scroll to position [194, 0]
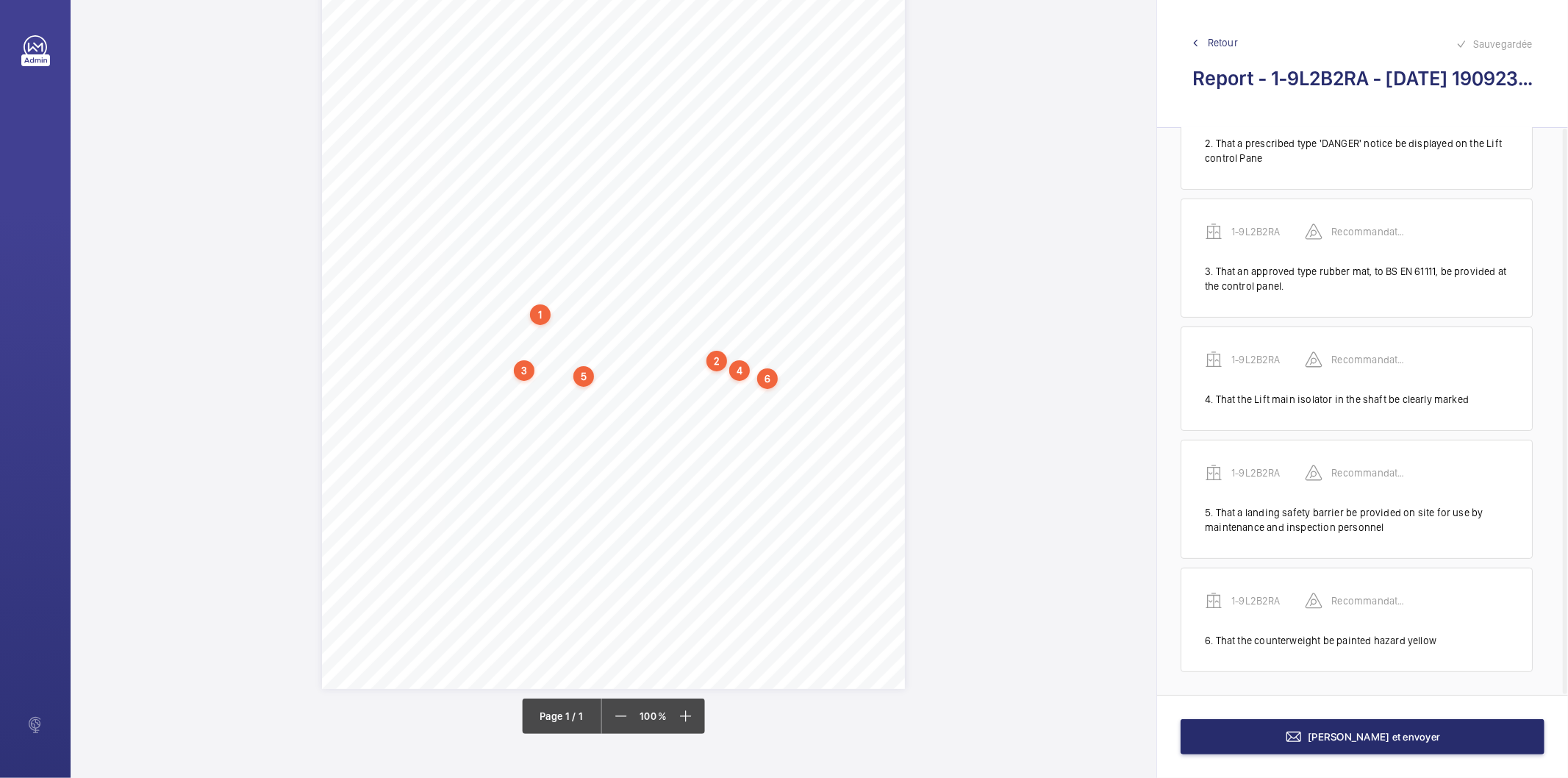
click at [781, 369] on span "be provided on site for use by maintenance and inspection personnel. 5. That th…" at bounding box center [608, 373] width 501 height 8
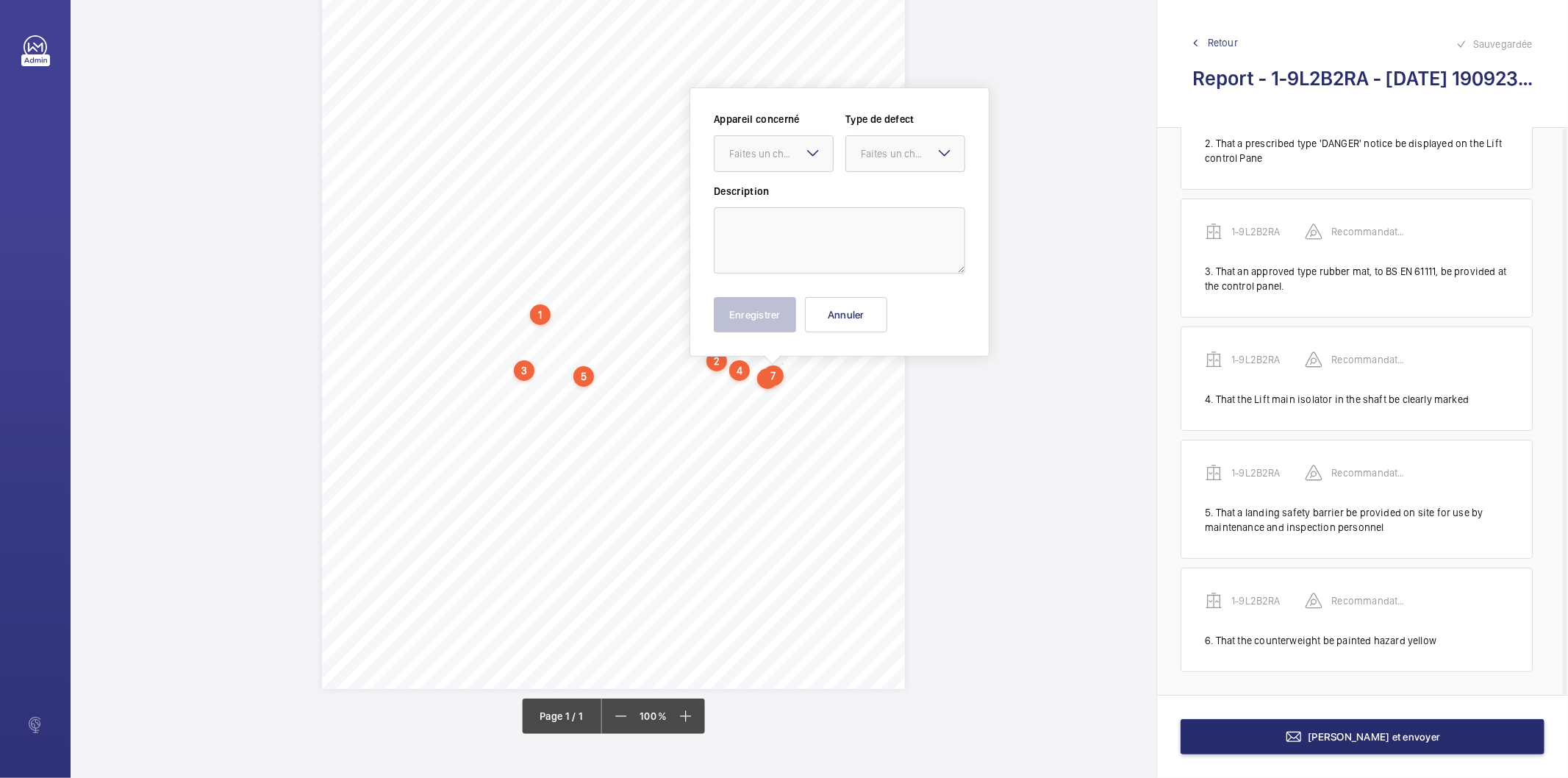
scroll to position [158, 0]
click at [832, 318] on button "Annuler" at bounding box center [846, 317] width 82 height 35
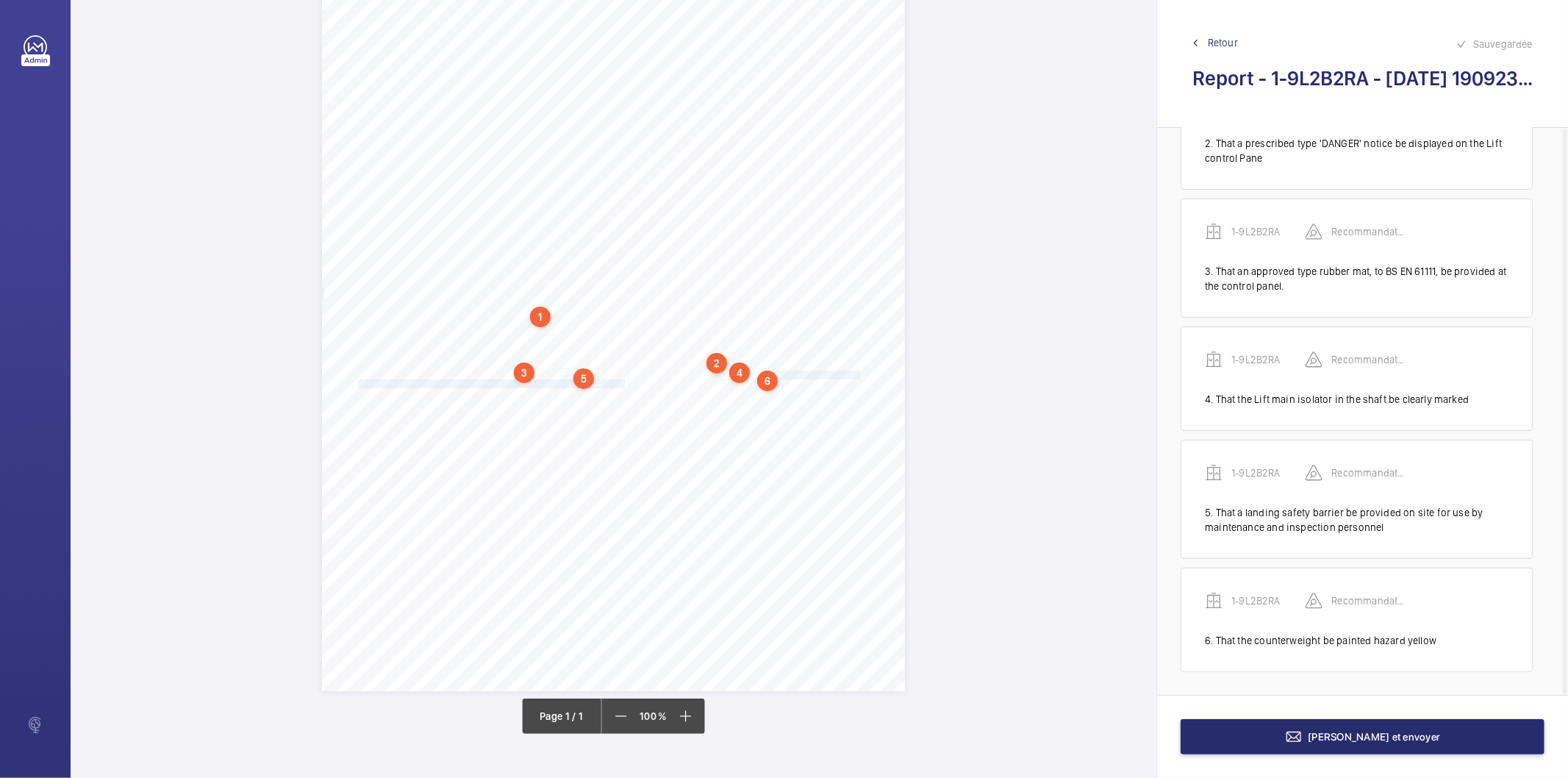
drag, startPoint x: 776, startPoint y: 373, endPoint x: 622, endPoint y: 383, distance: 154.3
click at [622, 383] on div "Report Id 4251813_Eastbrook Village_1-20864706742_1-9OJ56NF 100797181CPO REPORT…" at bounding box center [614, 278] width 583 height 825
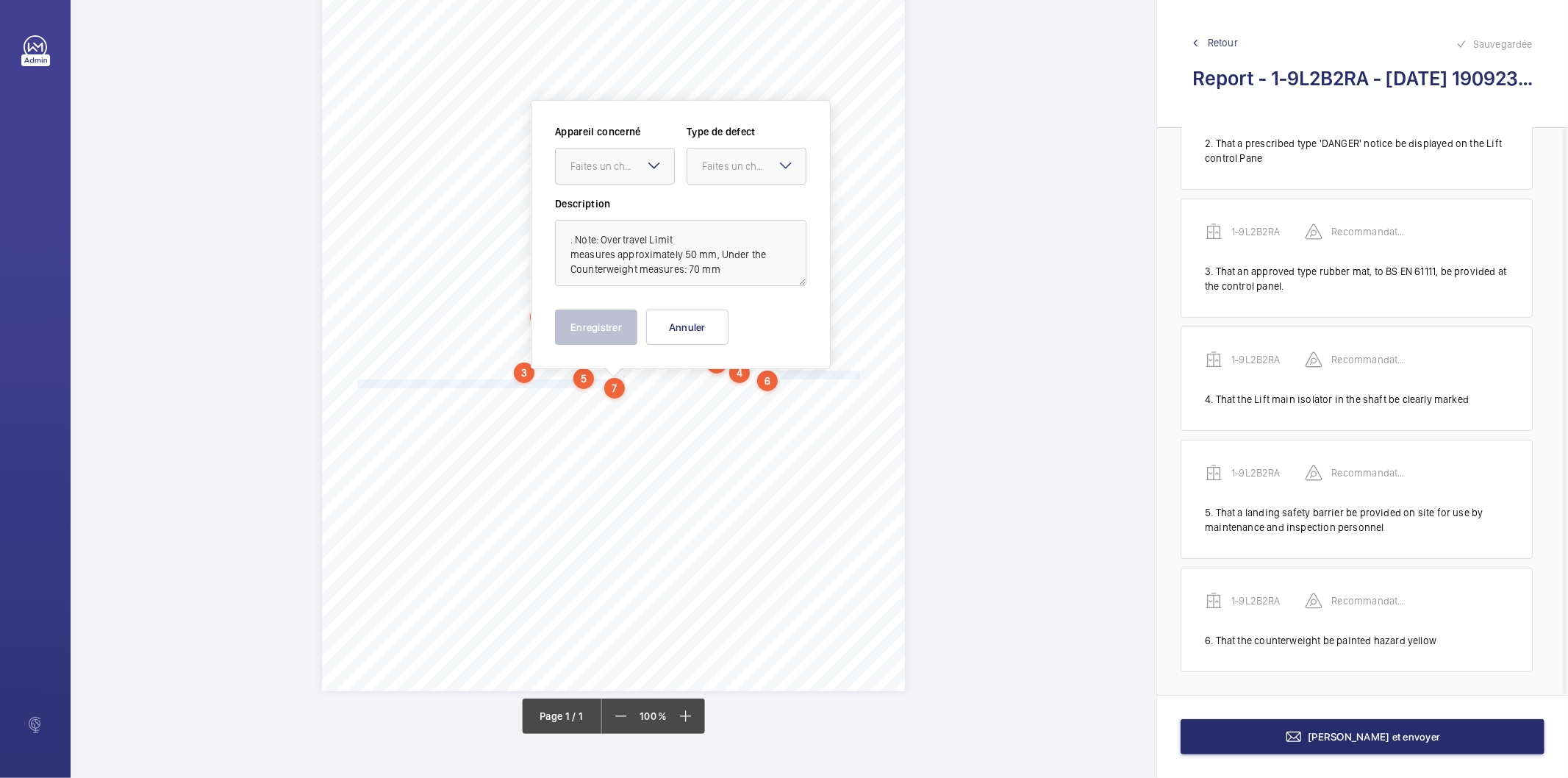
scroll to position [167, 0]
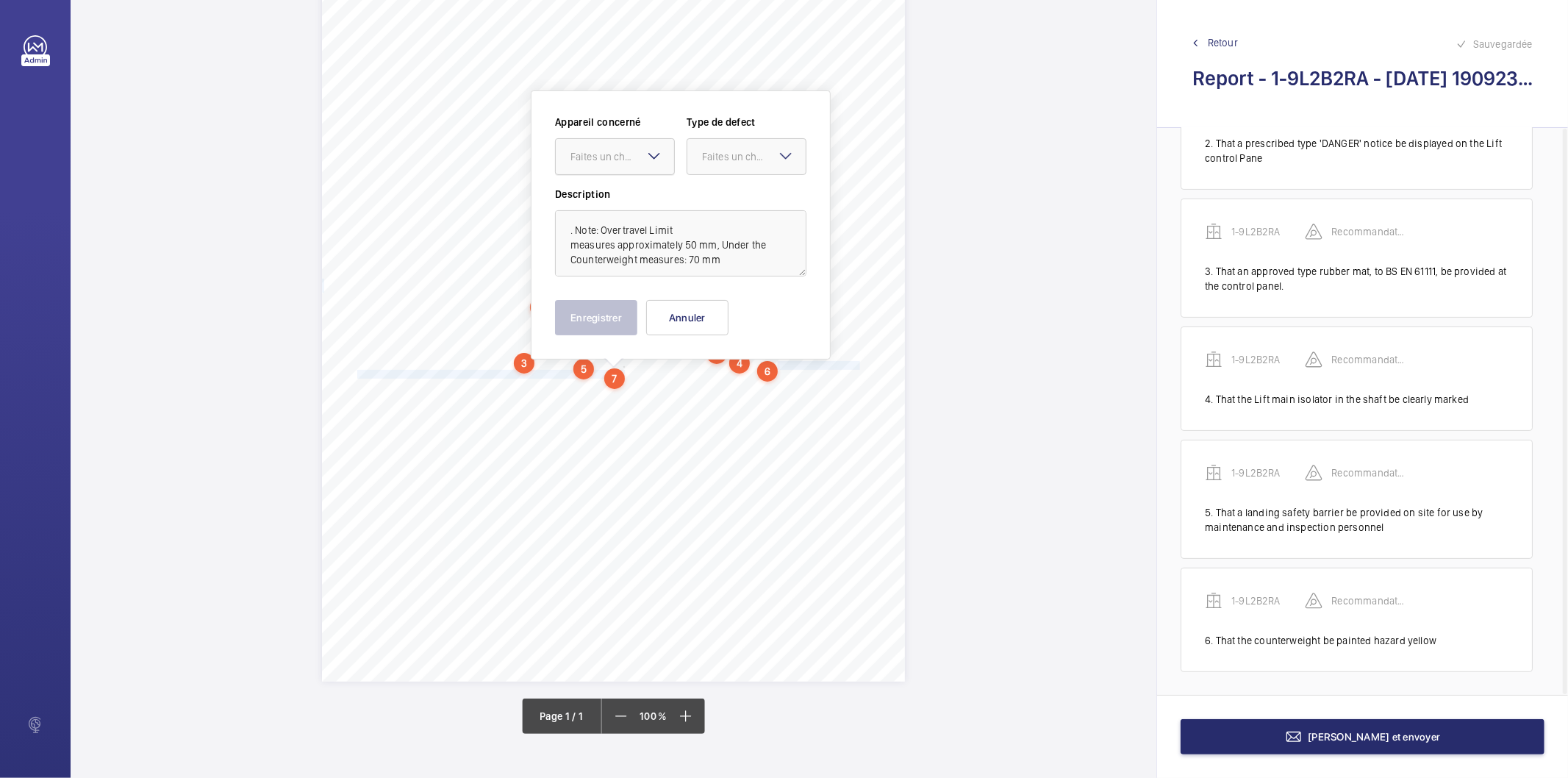
click at [601, 152] on div "Faites un choix" at bounding box center [622, 157] width 104 height 15
click at [594, 195] on span "1-9L2B2RA" at bounding box center [614, 202] width 89 height 15
click at [703, 155] on div "Faites un choix" at bounding box center [753, 157] width 104 height 15
drag, startPoint x: 739, startPoint y: 314, endPoint x: 604, endPoint y: 252, distance: 148.6
click at [739, 313] on span "Recommandation" at bounding box center [746, 310] width 89 height 15
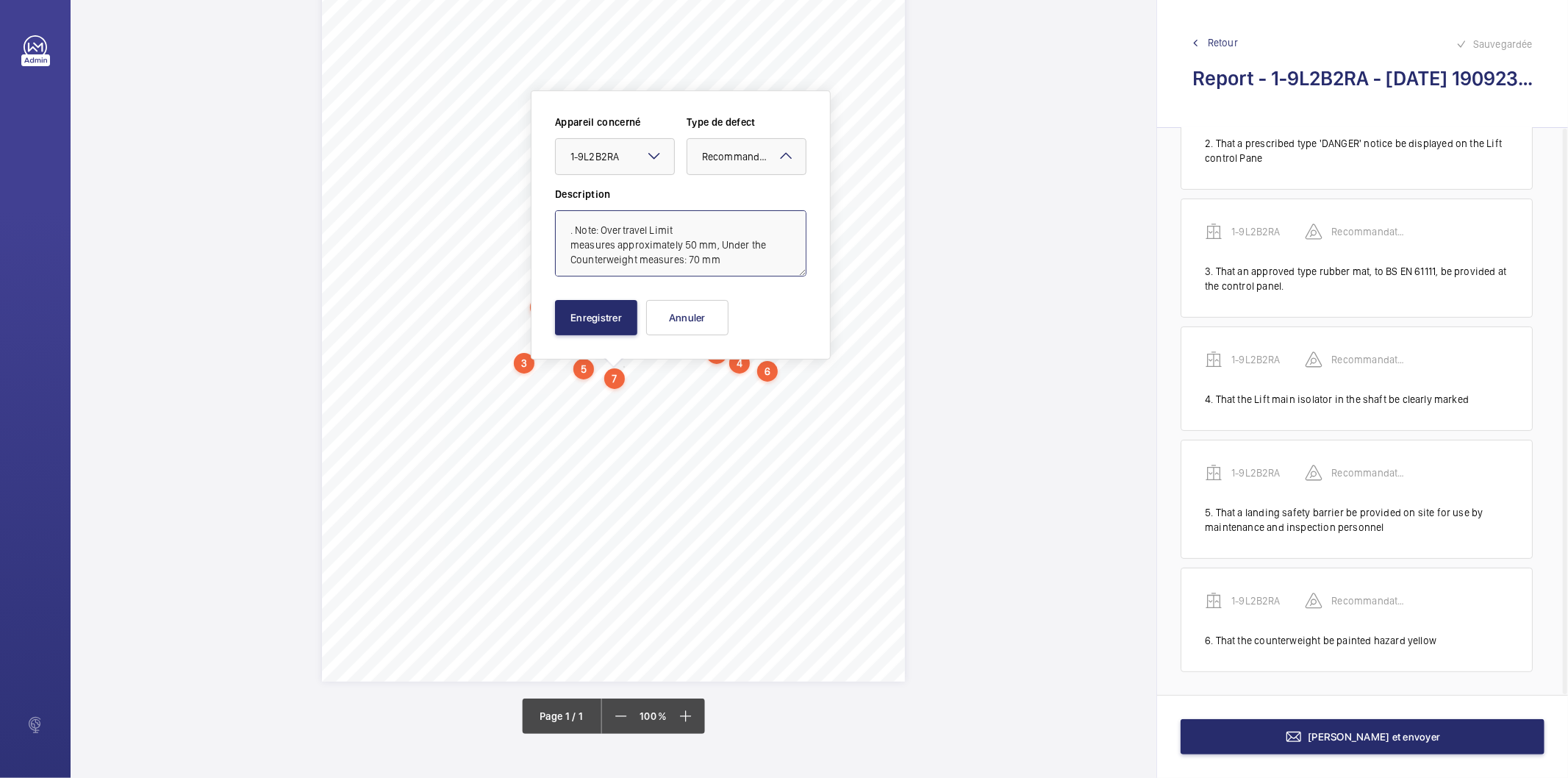
click at [561, 228] on textarea ". Note: Overtravel Limit measures approximately 50 mm, Under the Counterweight …" at bounding box center [681, 244] width 252 height 66
type textarea "Note: Overtravel Limit measures approximately 50 mm, Under the Counterweight me…"
click at [578, 309] on button "Enregistrer" at bounding box center [596, 318] width 82 height 35
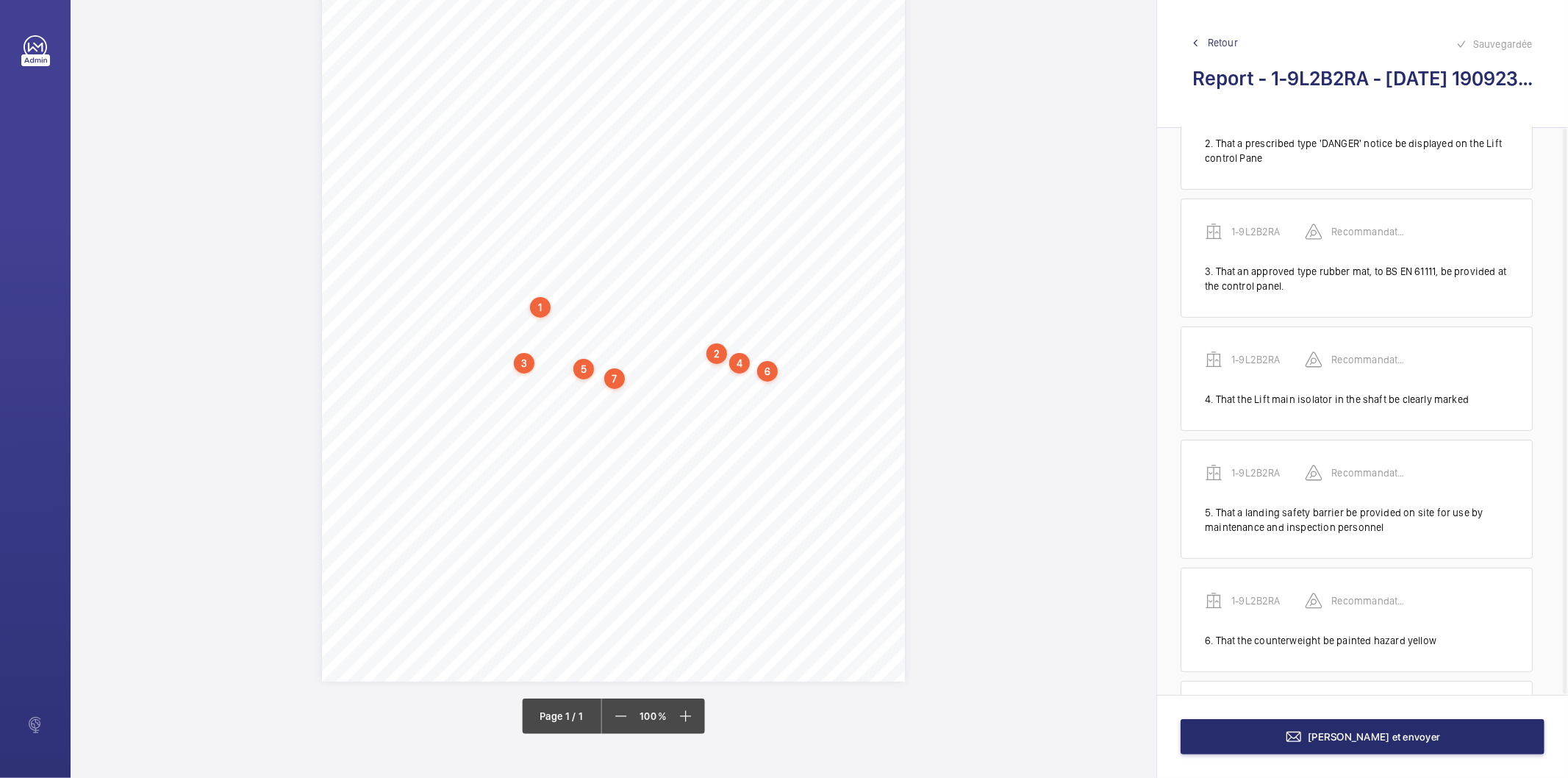
scroll to position [322, 0]
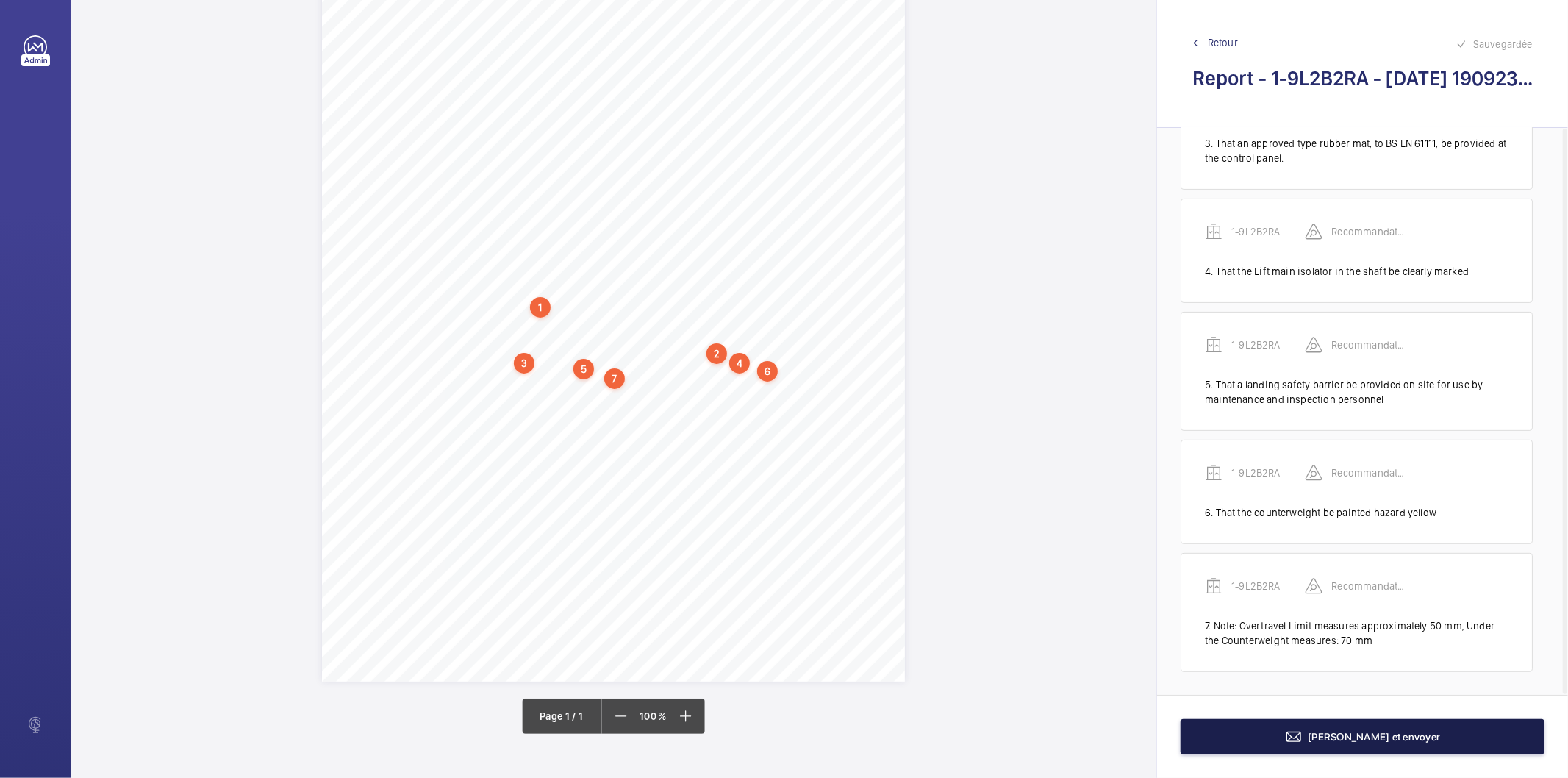
click at [1303, 741] on mat-icon at bounding box center [1294, 737] width 18 height 18
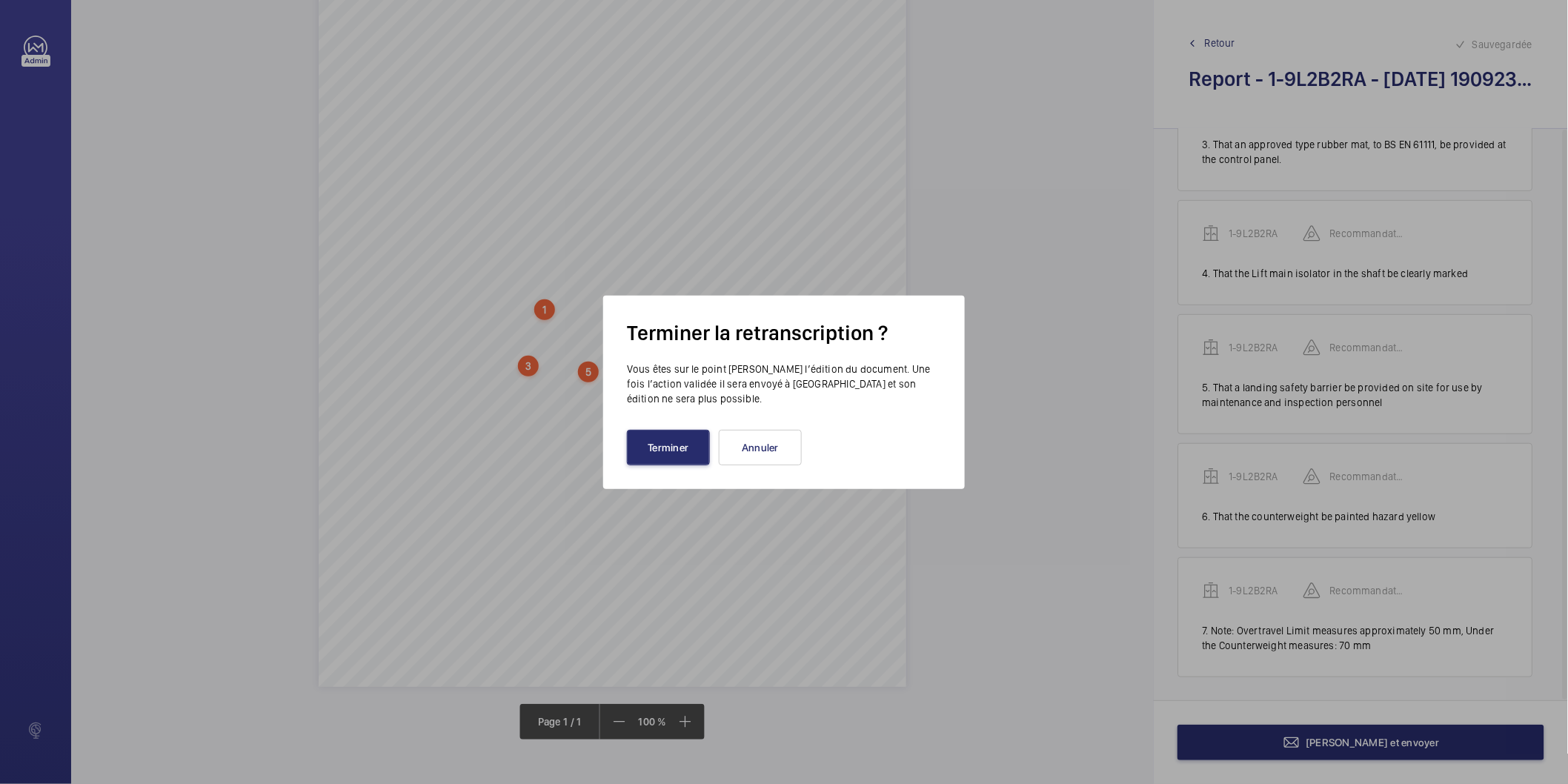
click at [627, 466] on div "Terminer la retranscription ? Vous êtes sur le point de clore l’édition du docu…" at bounding box center [784, 392] width 362 height 194
click at [669, 447] on button "Terminer" at bounding box center [668, 448] width 83 height 36
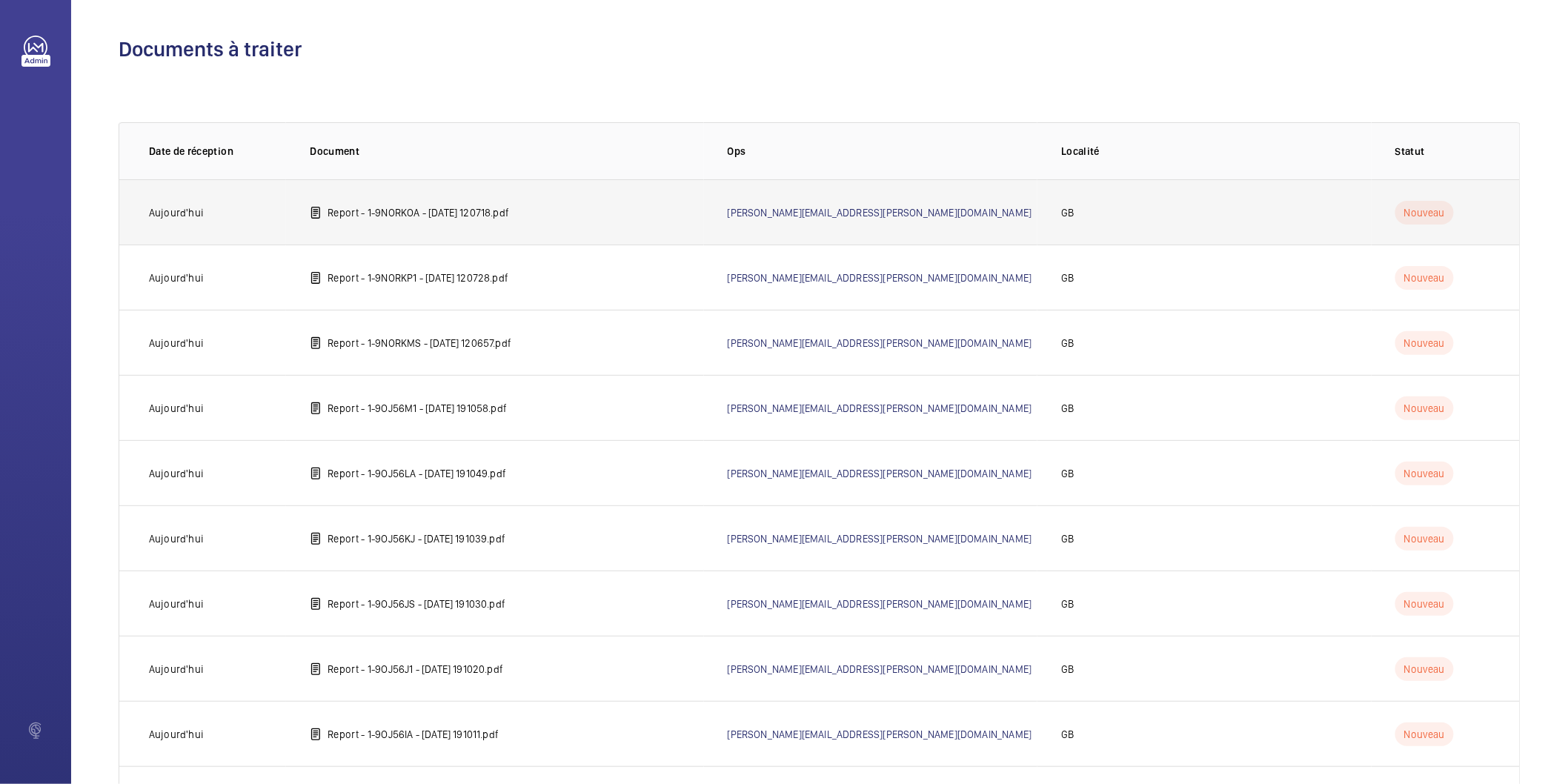
click at [452, 220] on td "Report - 1-9NORKOA - 2025-06-27 120718.pdf" at bounding box center [495, 212] width 418 height 65
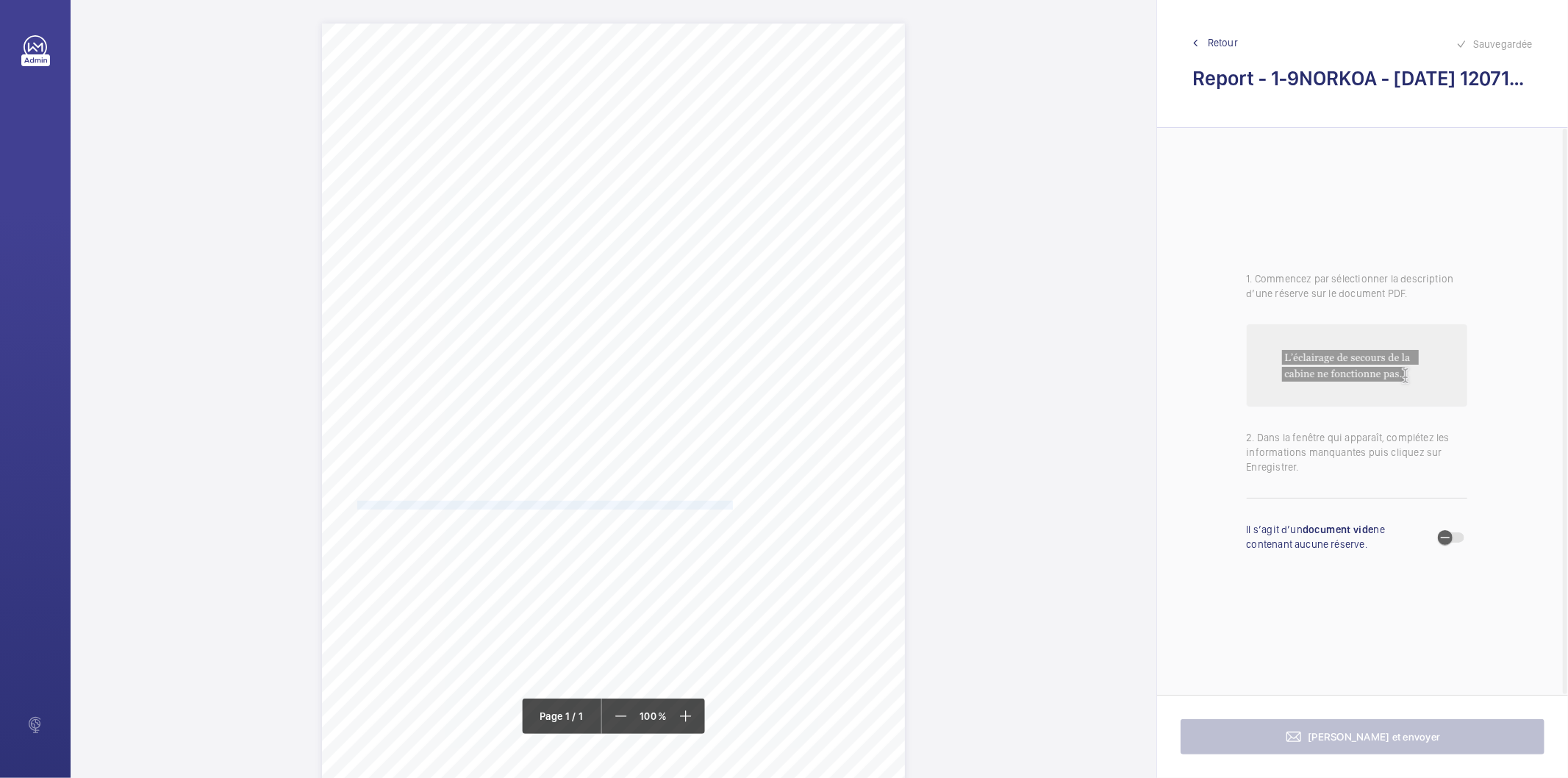
drag, startPoint x: 358, startPoint y: 504, endPoint x: 732, endPoint y: 505, distance: 374.0
click at [732, 505] on span "Subject to the conditions of your risk assessment it is recommended that this n…" at bounding box center [549, 506] width 383 height 8
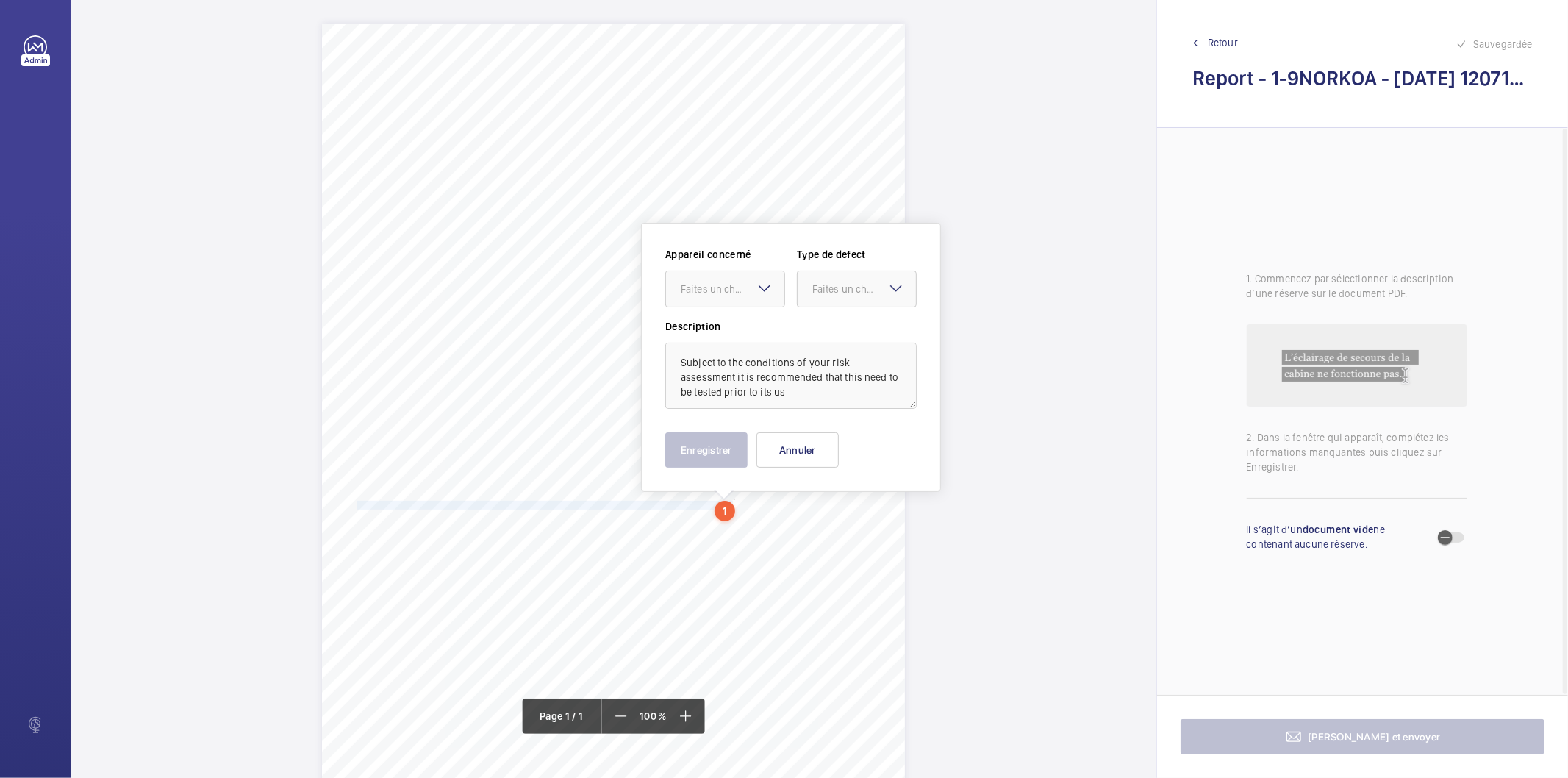
scroll to position [133, 0]
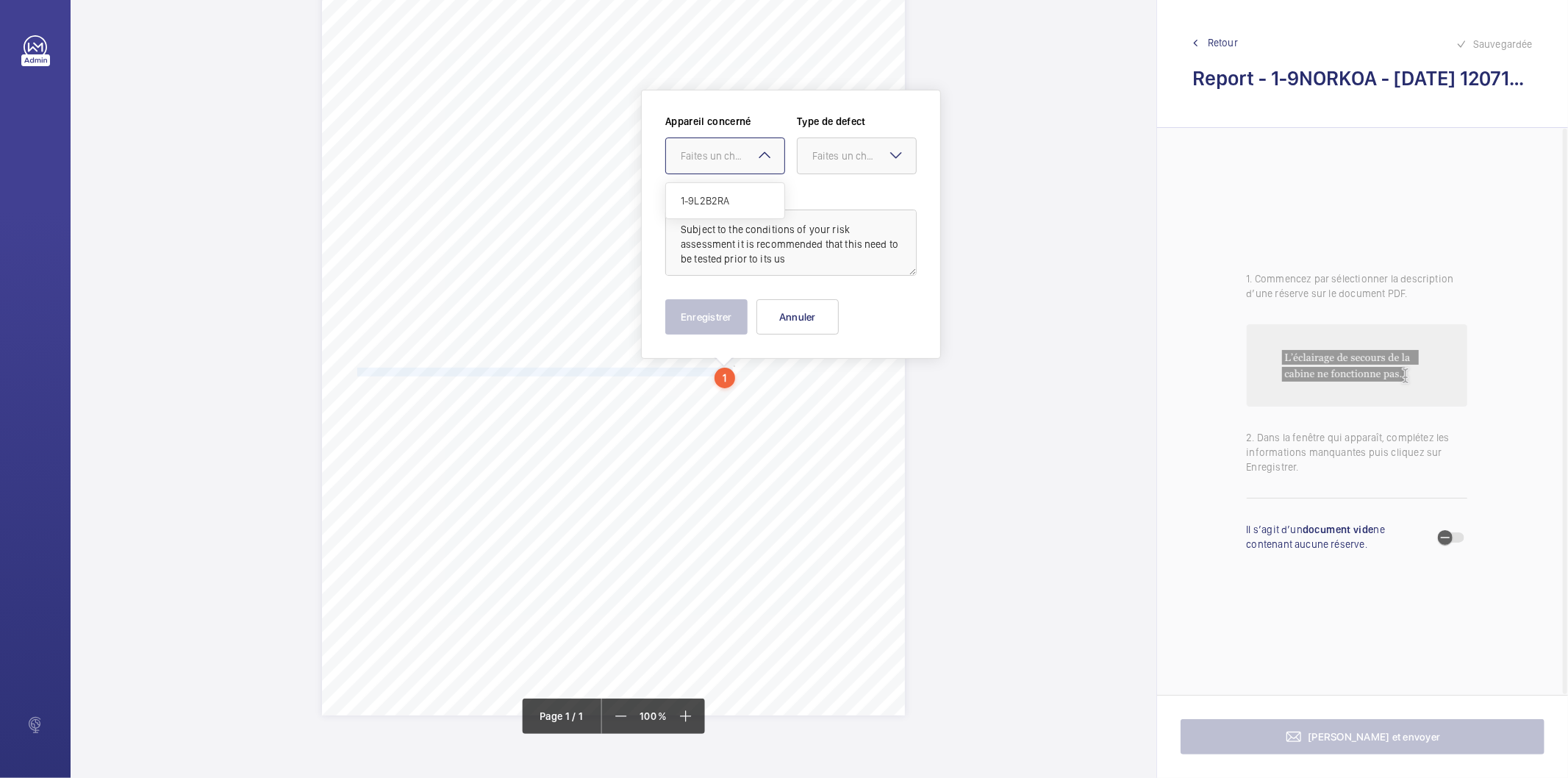
drag, startPoint x: 753, startPoint y: 155, endPoint x: 716, endPoint y: 197, distance: 56.0
click at [752, 155] on div "Faites un choix" at bounding box center [732, 156] width 104 height 15
click at [713, 199] on span "1-9L2B2RA" at bounding box center [725, 201] width 89 height 15
click at [812, 160] on div "Faites un choix" at bounding box center [864, 156] width 104 height 15
drag, startPoint x: 831, startPoint y: 305, endPoint x: 819, endPoint y: 310, distance: 13.0
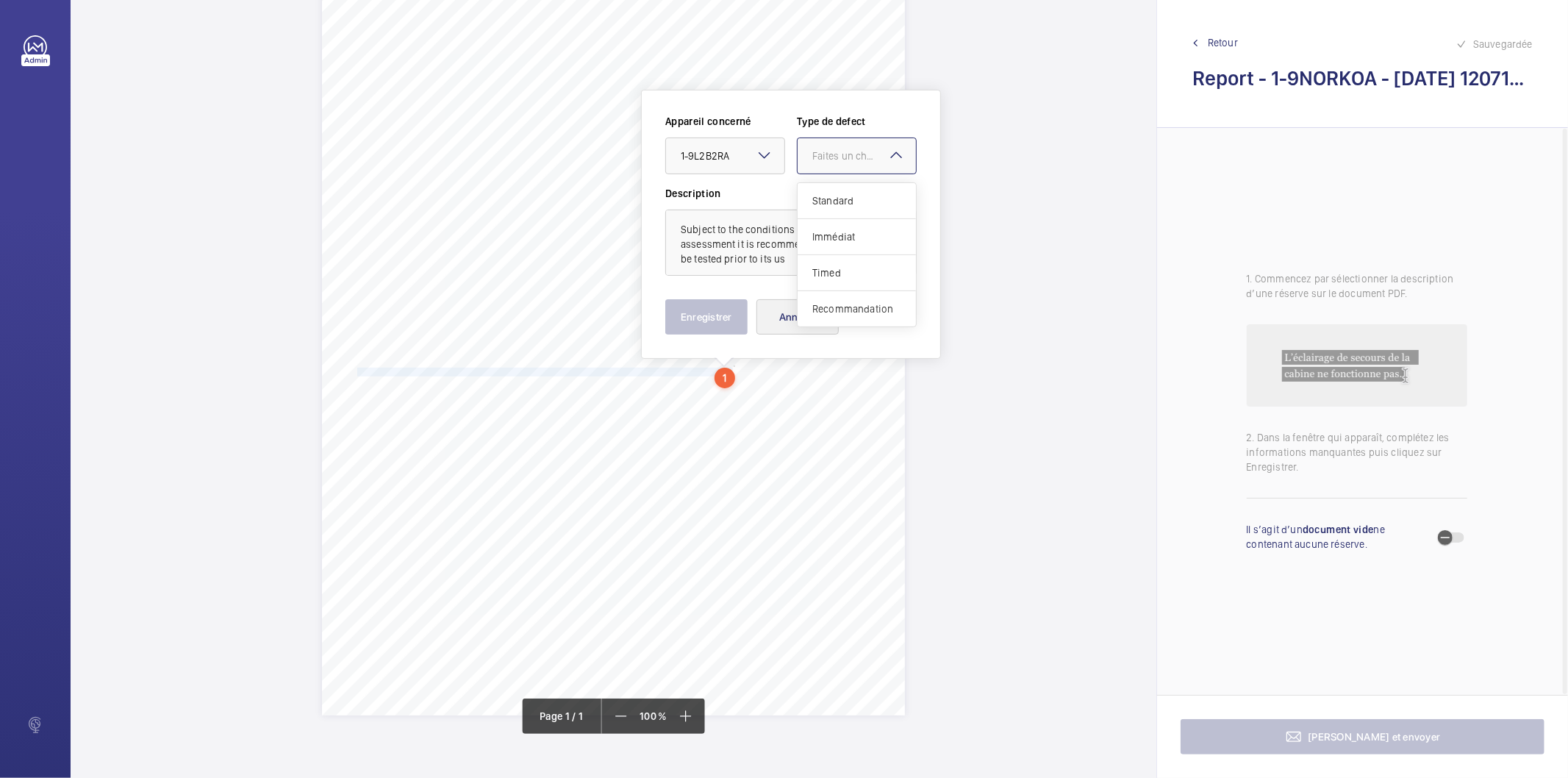
click at [823, 310] on span "Recommandation" at bounding box center [856, 309] width 89 height 15
click at [709, 324] on button "Enregistrer" at bounding box center [706, 317] width 82 height 35
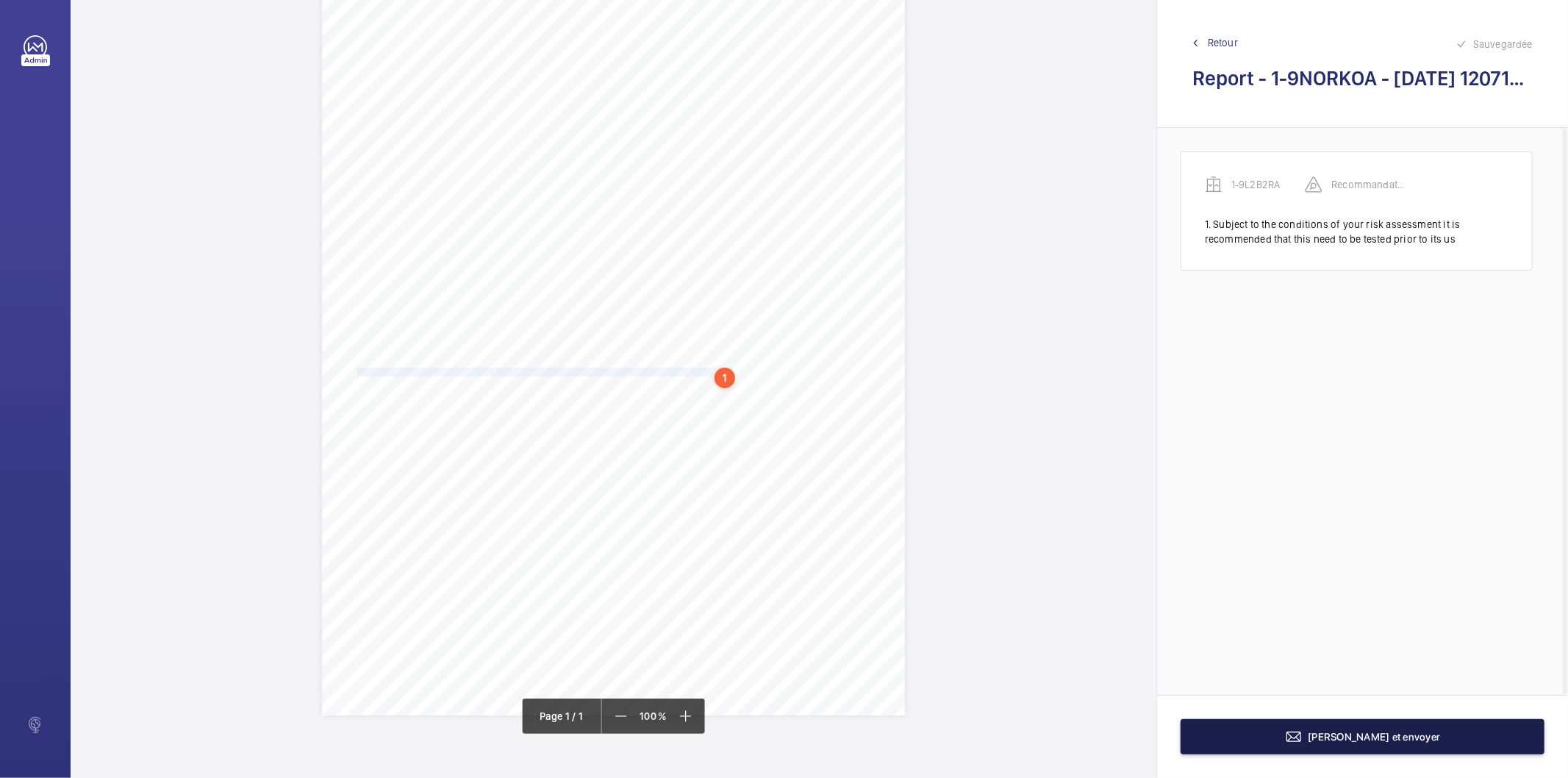
click at [1238, 726] on button "[PERSON_NAME] et envoyer" at bounding box center [1363, 737] width 364 height 35
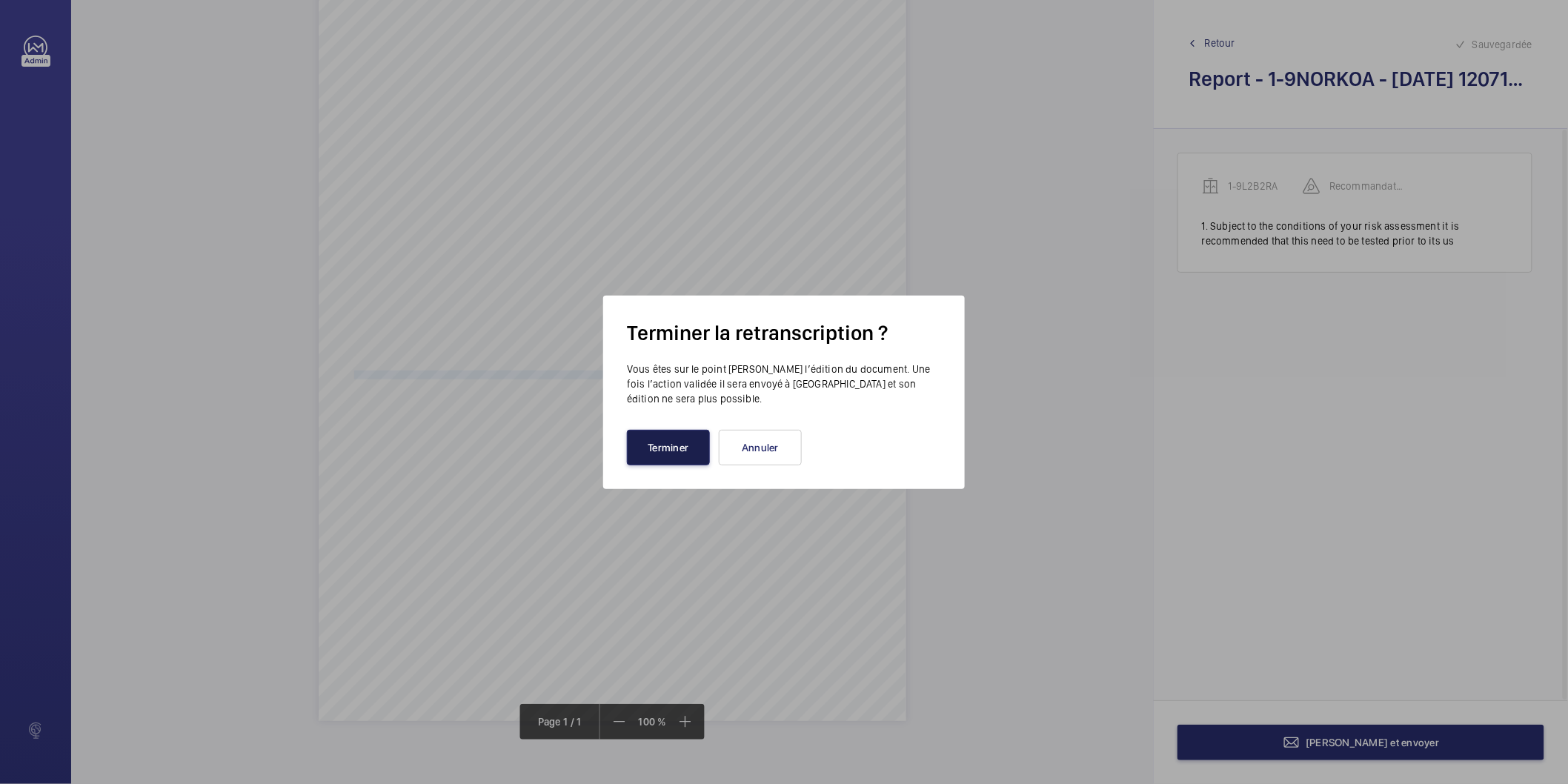
click at [682, 441] on button "Terminer" at bounding box center [668, 448] width 83 height 36
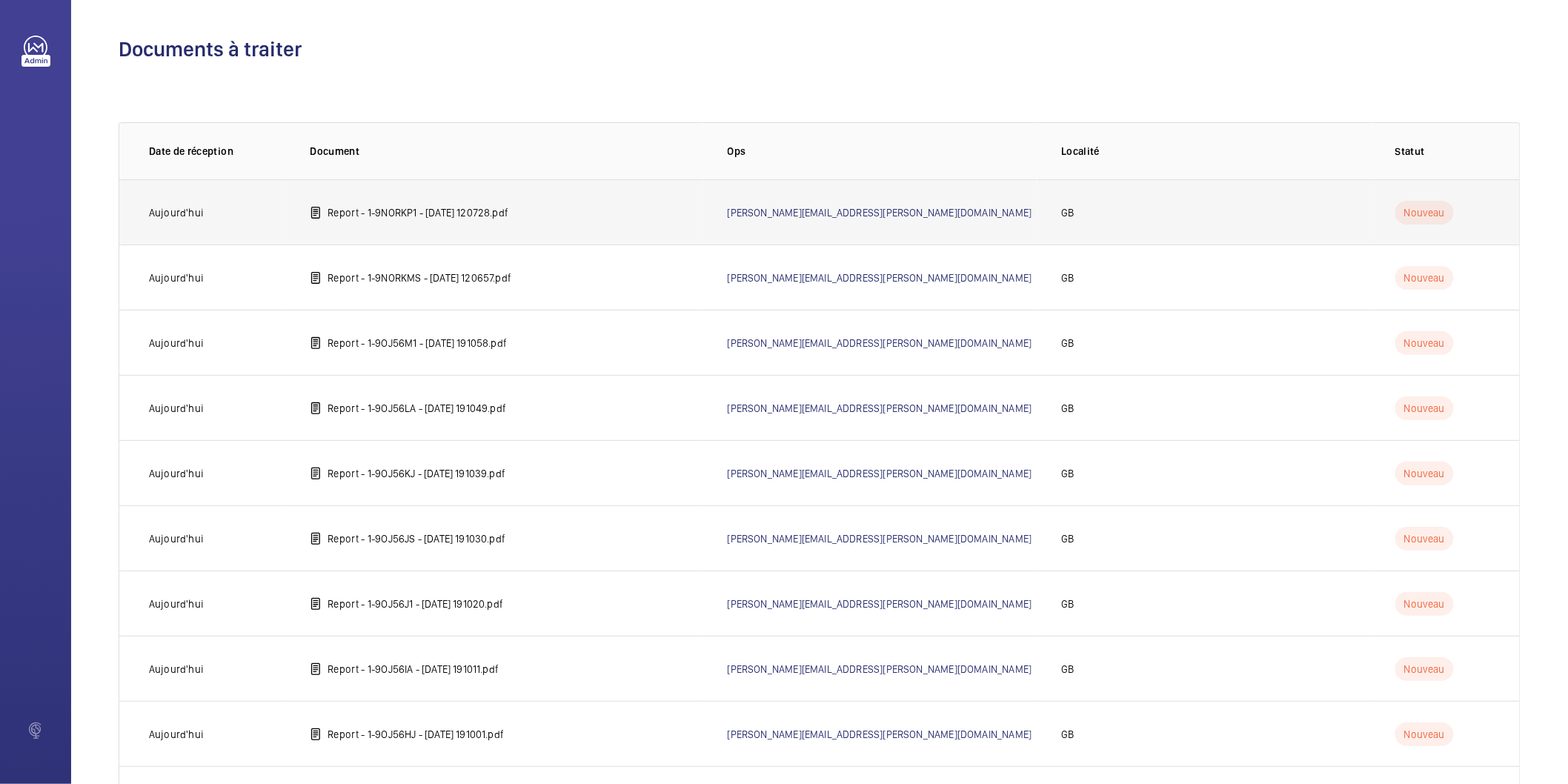
click at [508, 205] on p "Report - 1-9NORKP1 - 2025-06-27 120728.pdf" at bounding box center [418, 213] width 181 height 15
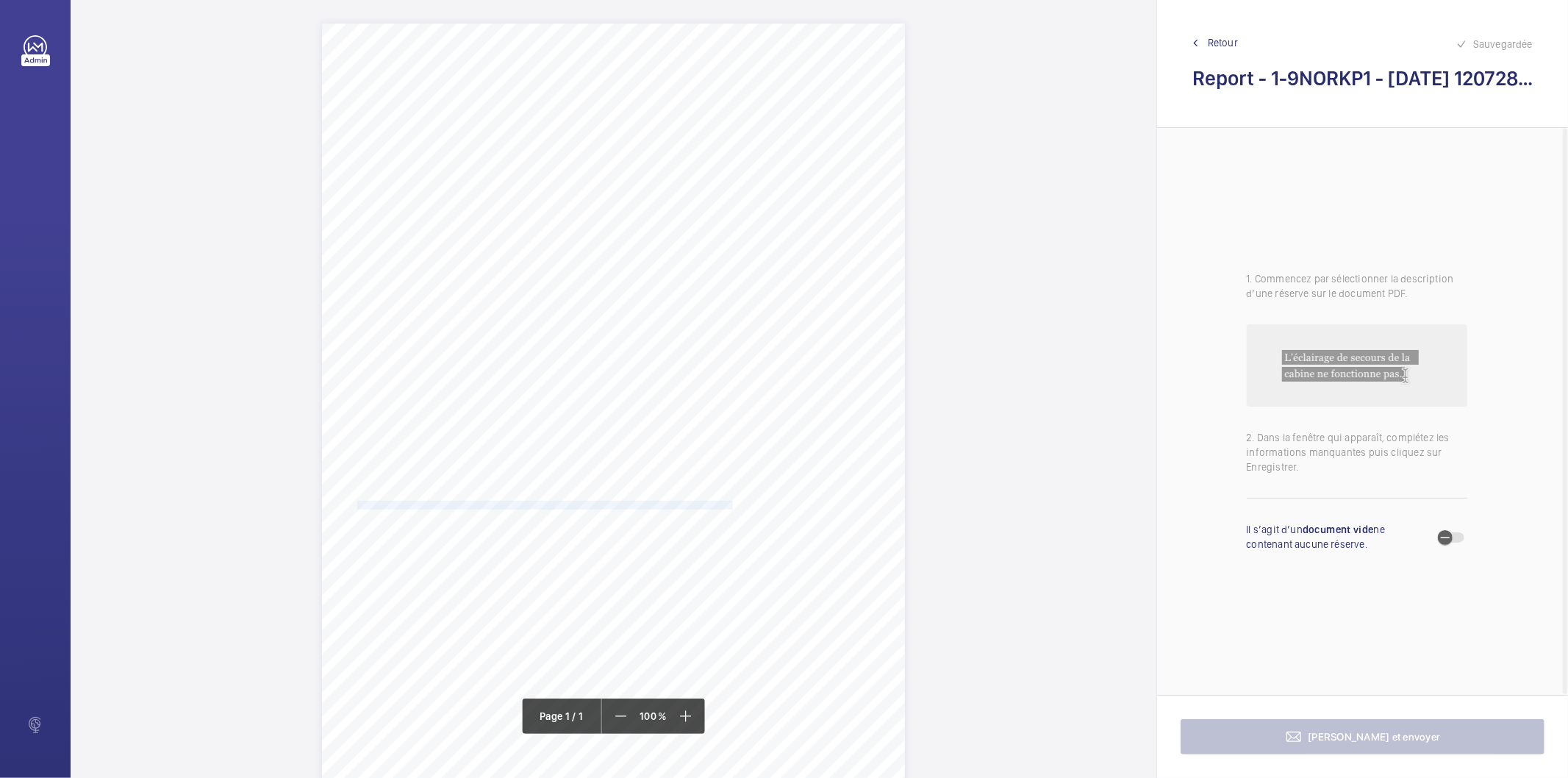
drag, startPoint x: 356, startPoint y: 507, endPoint x: 732, endPoint y: 503, distance: 376.0
click at [732, 503] on span "Subject to the conditions of your risk assessment it is recommended that this n…" at bounding box center [549, 506] width 383 height 8
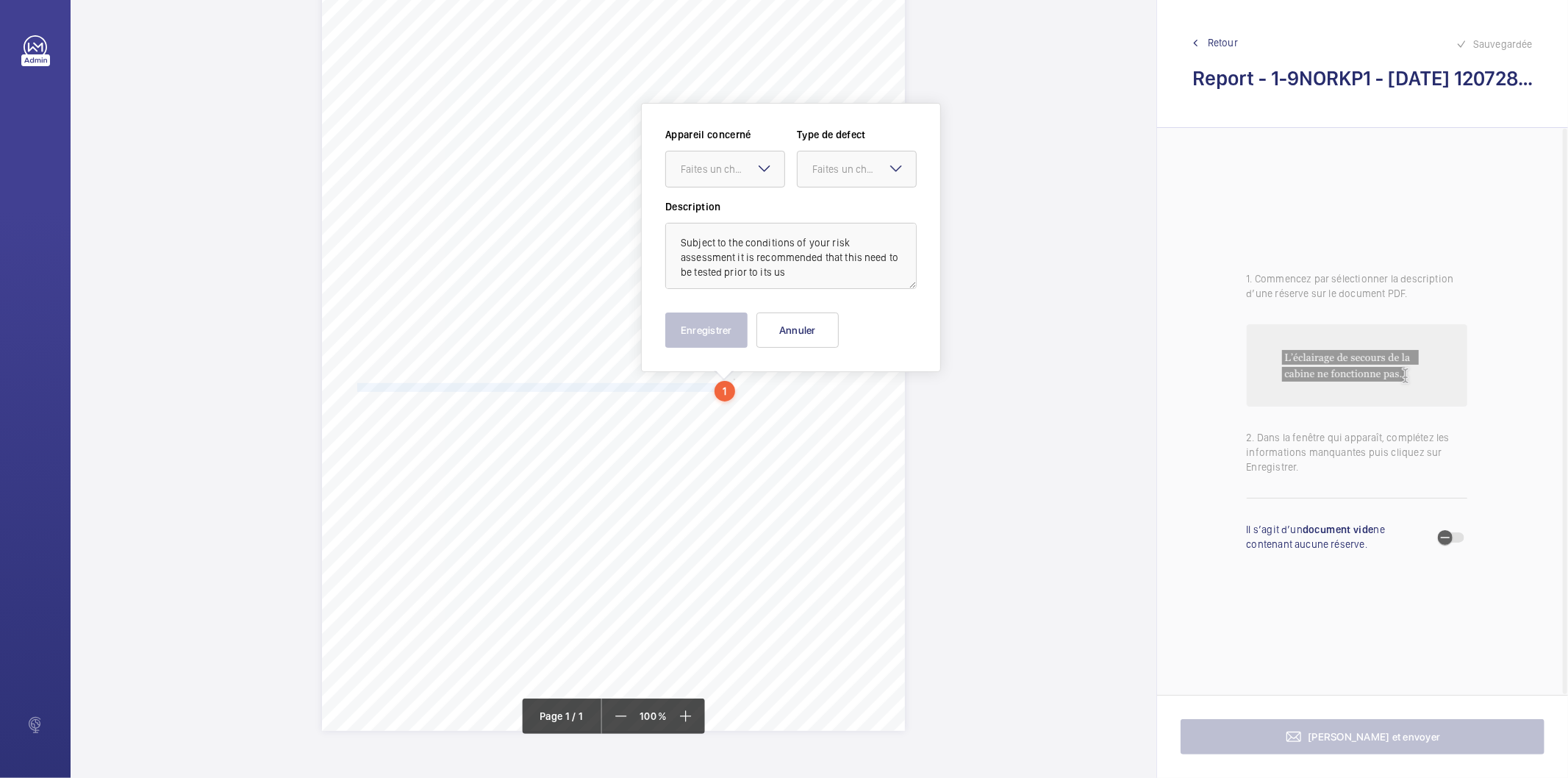
scroll to position [130, 0]
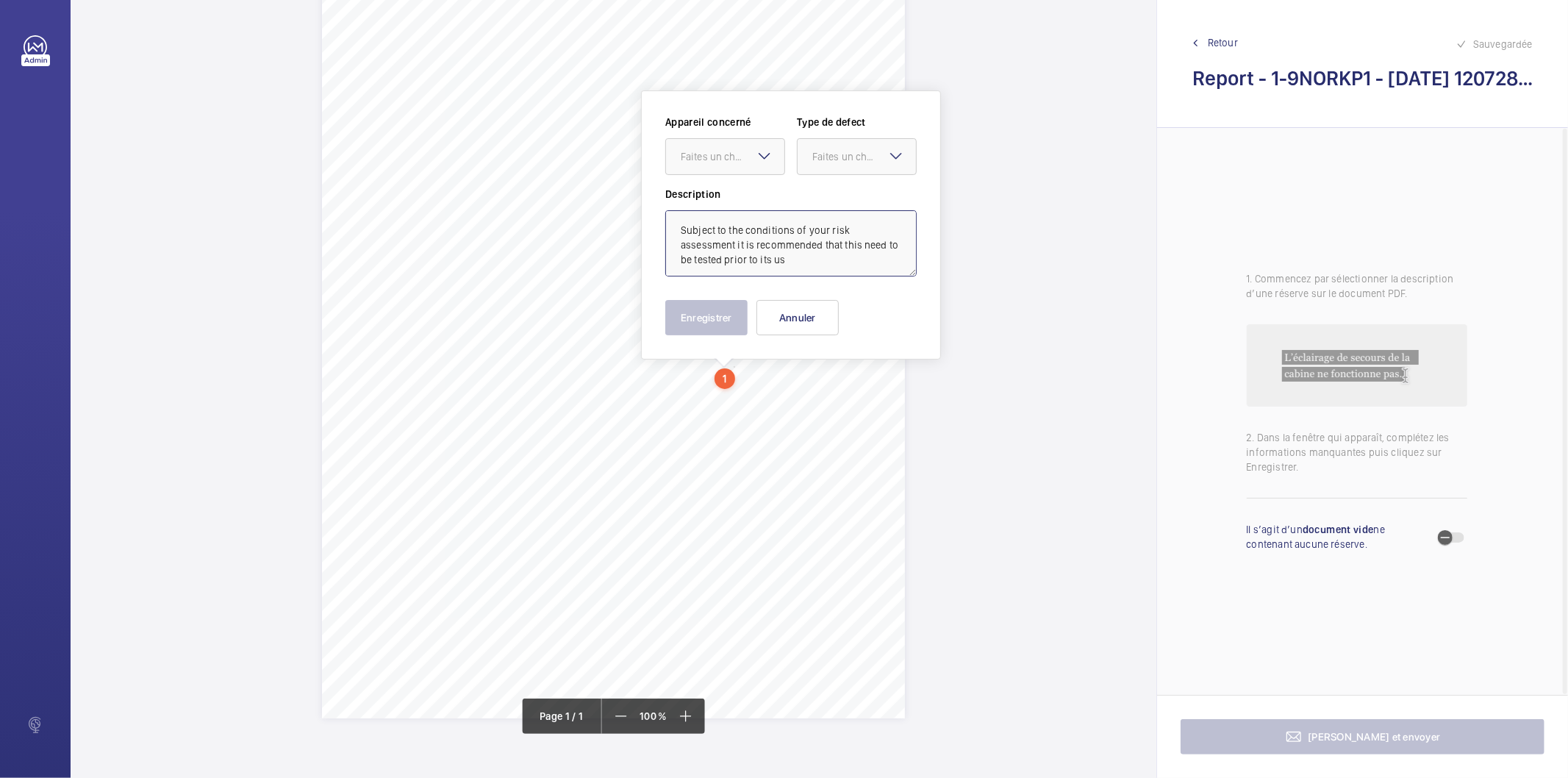
click at [803, 264] on textarea "Subject to the conditions of your risk assessment it is recommended that this n…" at bounding box center [791, 244] width 252 height 66
click at [704, 163] on div "Faites un choix" at bounding box center [732, 157] width 104 height 15
click at [733, 205] on span "1-9L2B2RA" at bounding box center [725, 202] width 89 height 15
click at [856, 149] on div "Faites un choix" at bounding box center [864, 157] width 104 height 15
click at [847, 310] on span "Recommandation" at bounding box center [856, 310] width 89 height 15
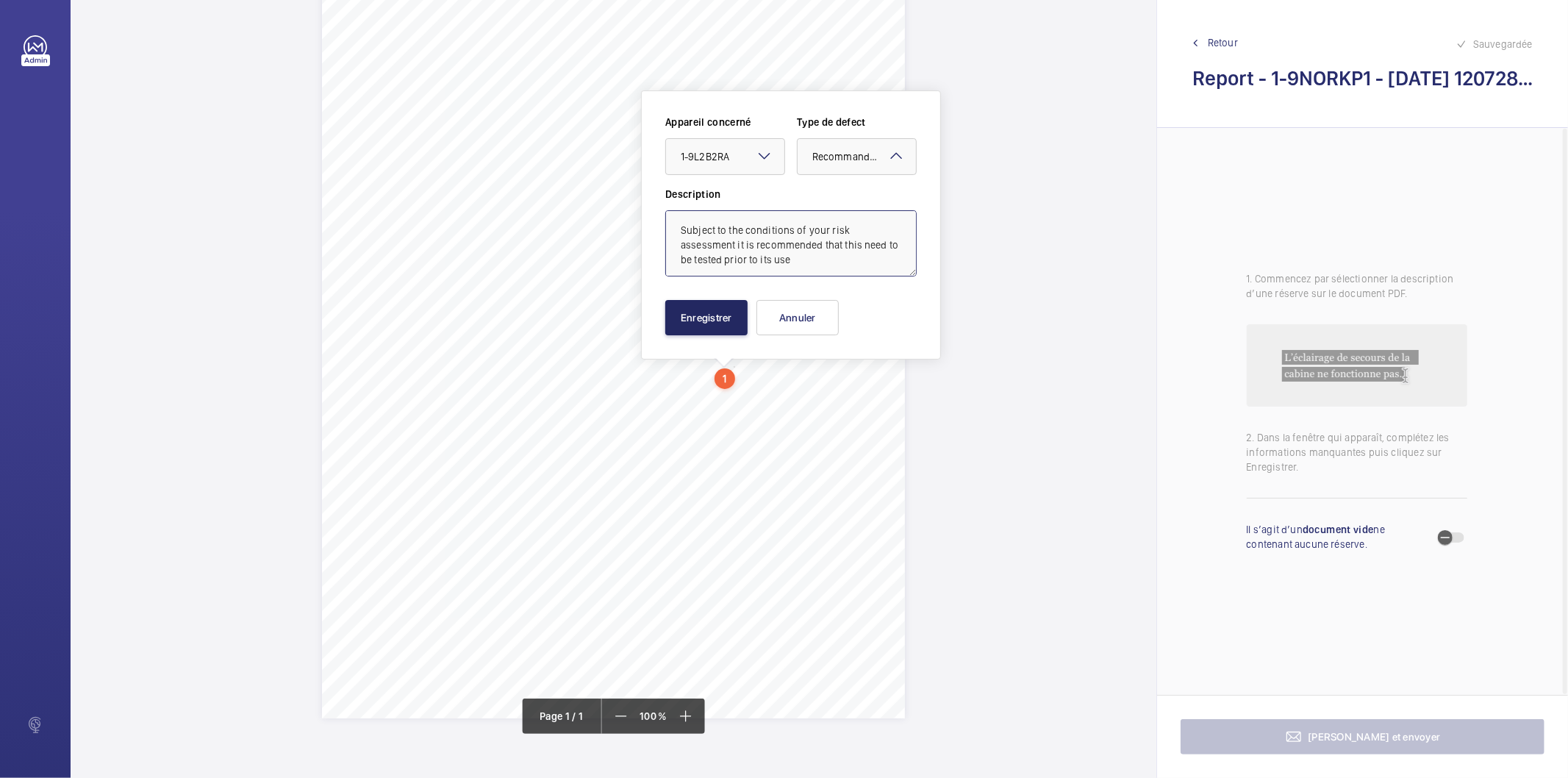
type textarea "Subject to the conditions of your risk assessment it is recommended that this n…"
click at [731, 318] on button "Enregistrer" at bounding box center [706, 318] width 82 height 35
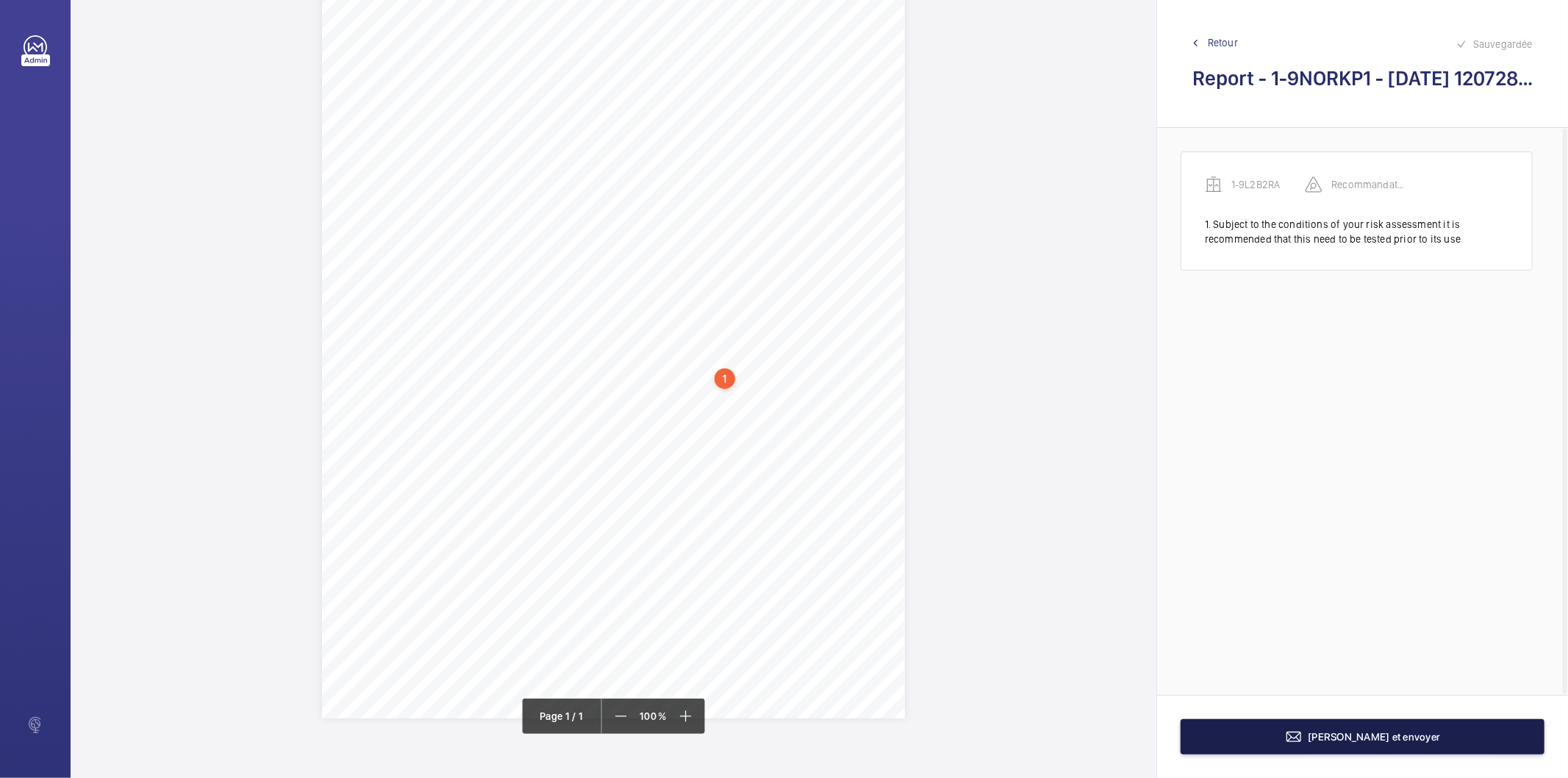
click at [1241, 751] on button "[PERSON_NAME] et envoyer" at bounding box center [1363, 737] width 364 height 35
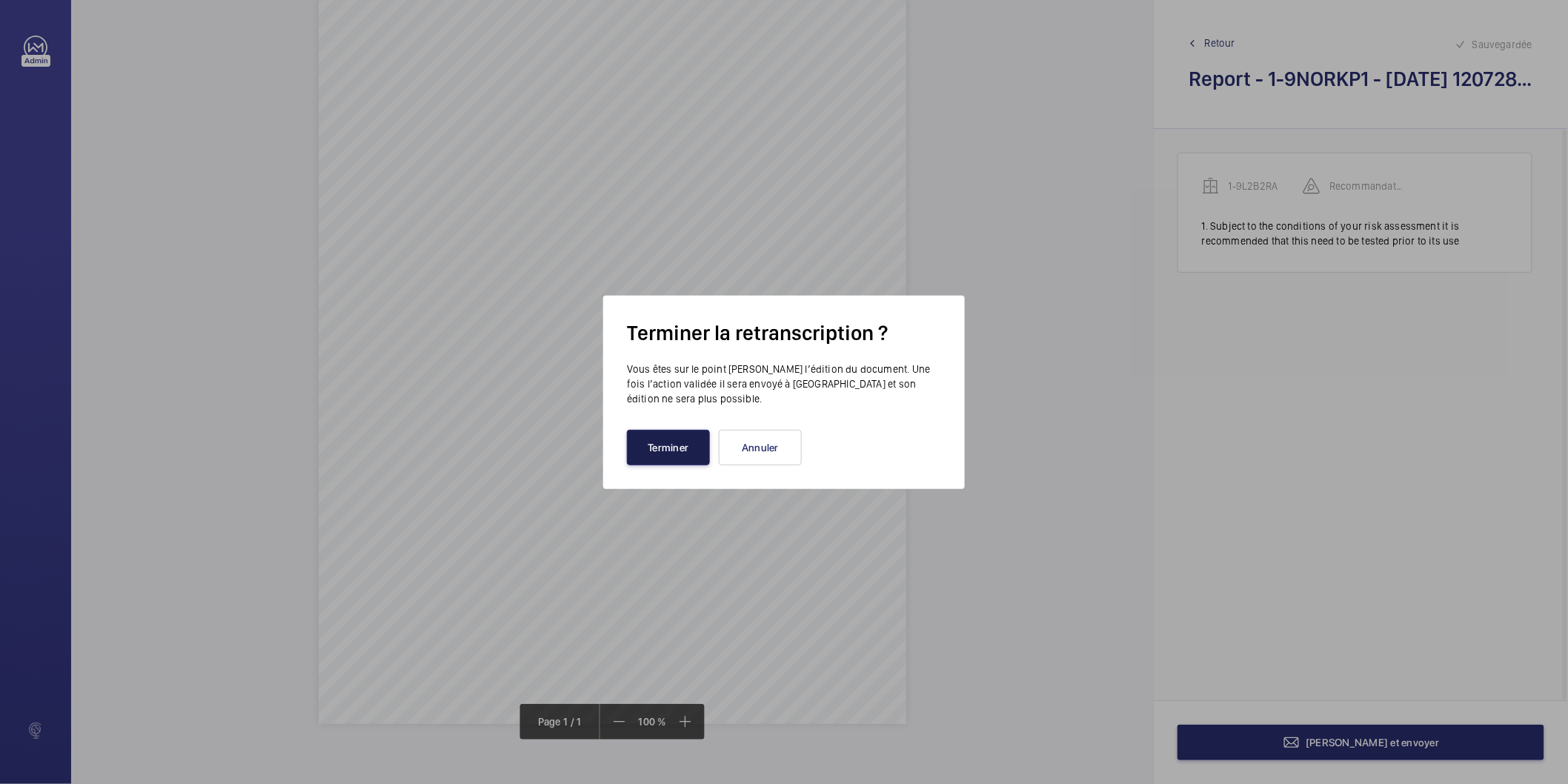
click at [695, 455] on button "Terminer" at bounding box center [668, 448] width 83 height 36
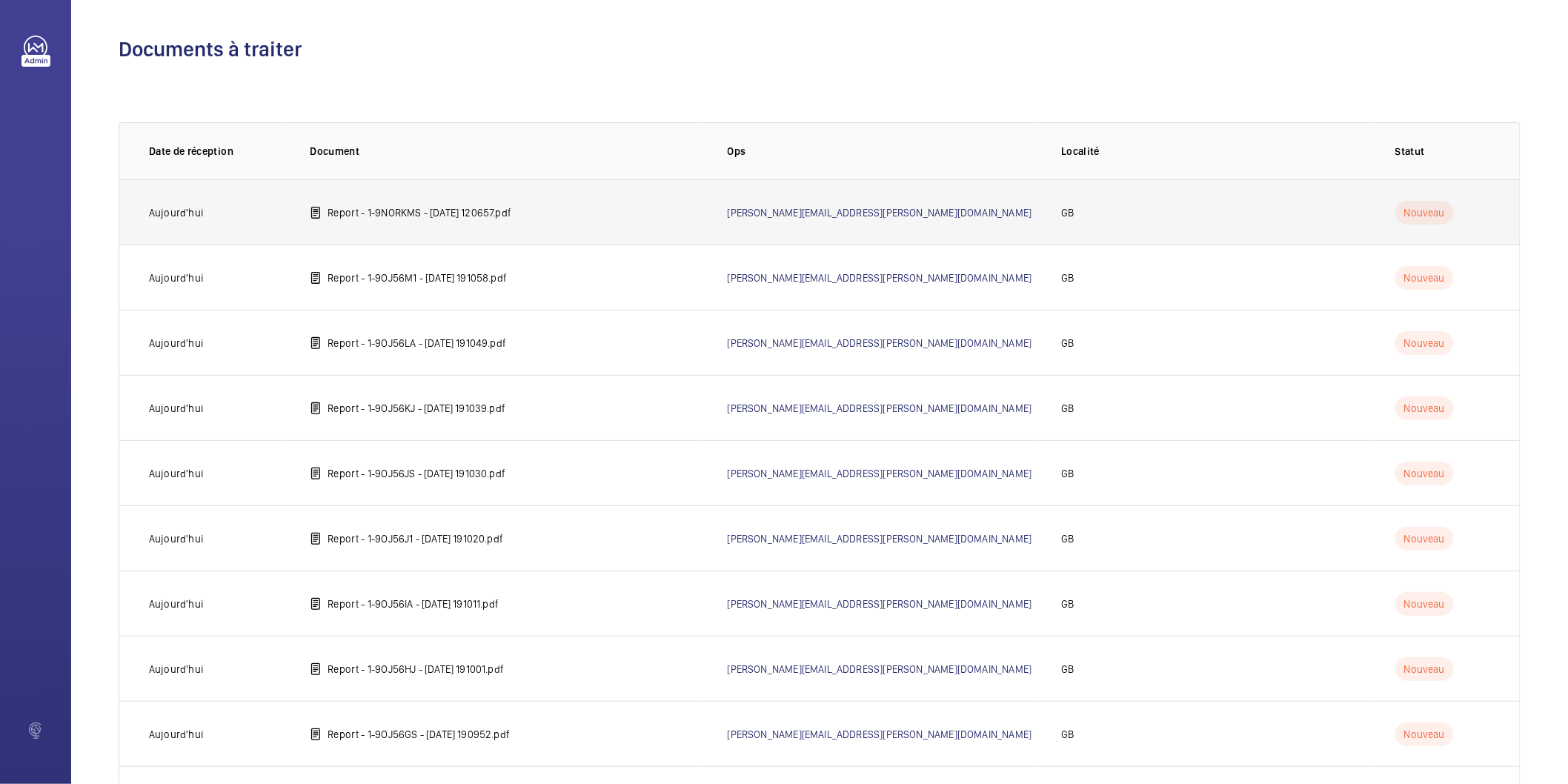
click at [484, 213] on p "Report - 1-9NORKMS - 2025-06-27 120657.pdf" at bounding box center [420, 213] width 184 height 15
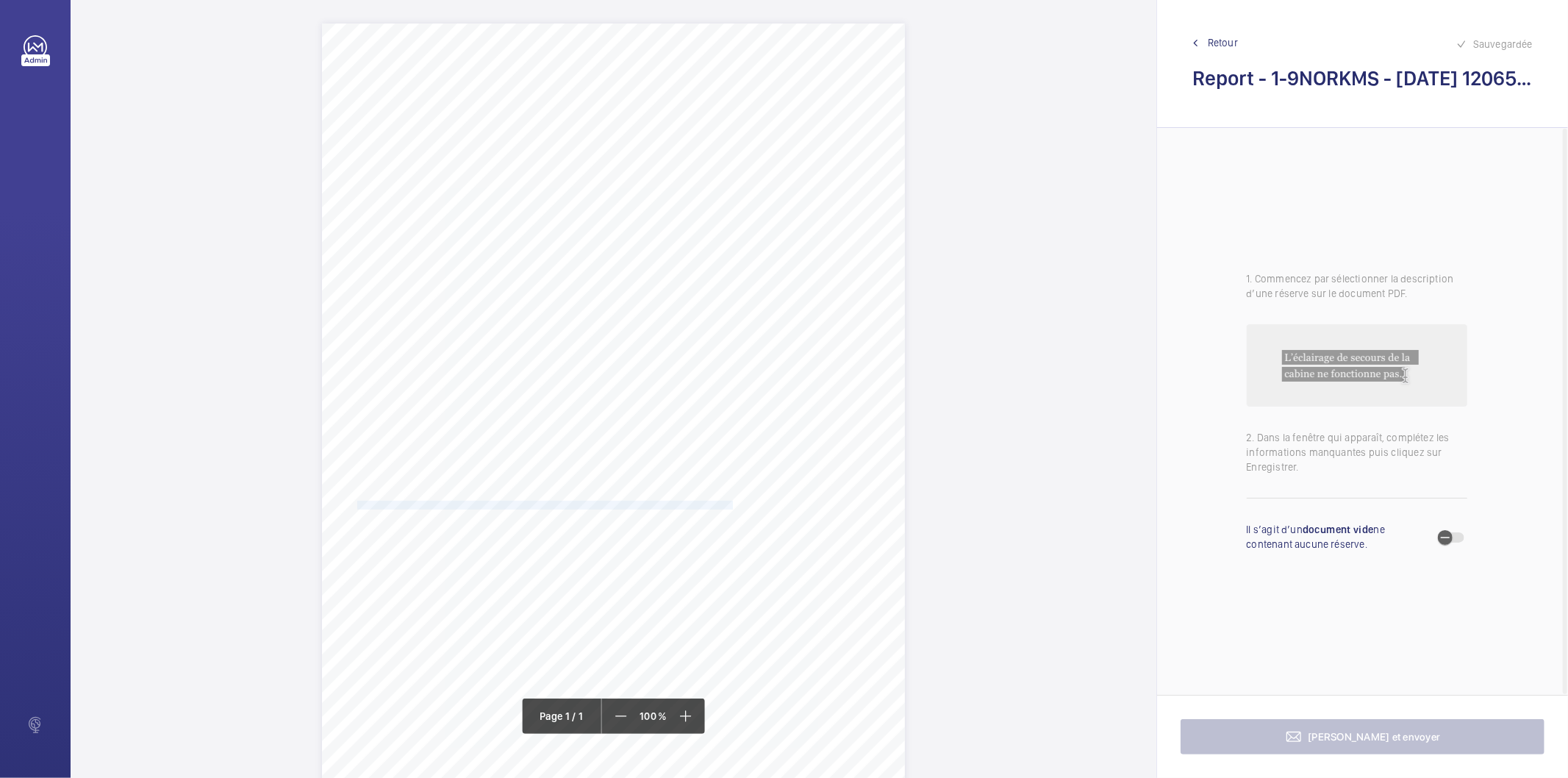
drag, startPoint x: 357, startPoint y: 506, endPoint x: 731, endPoint y: 507, distance: 374.0
click at [731, 507] on span "Subject to the conditions of your risk assessment it is recommended that this n…" at bounding box center [549, 506] width 383 height 8
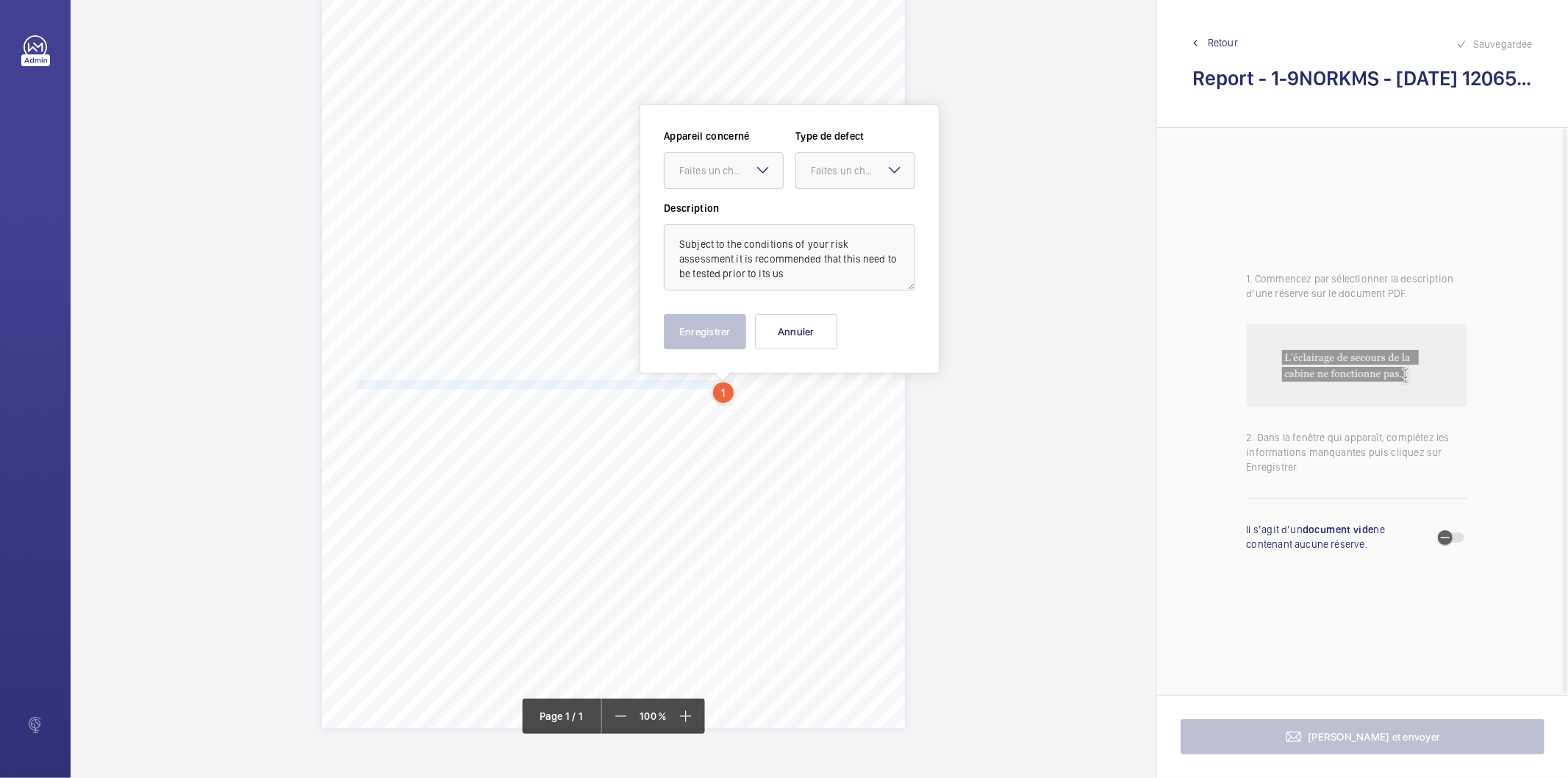
scroll to position [135, 0]
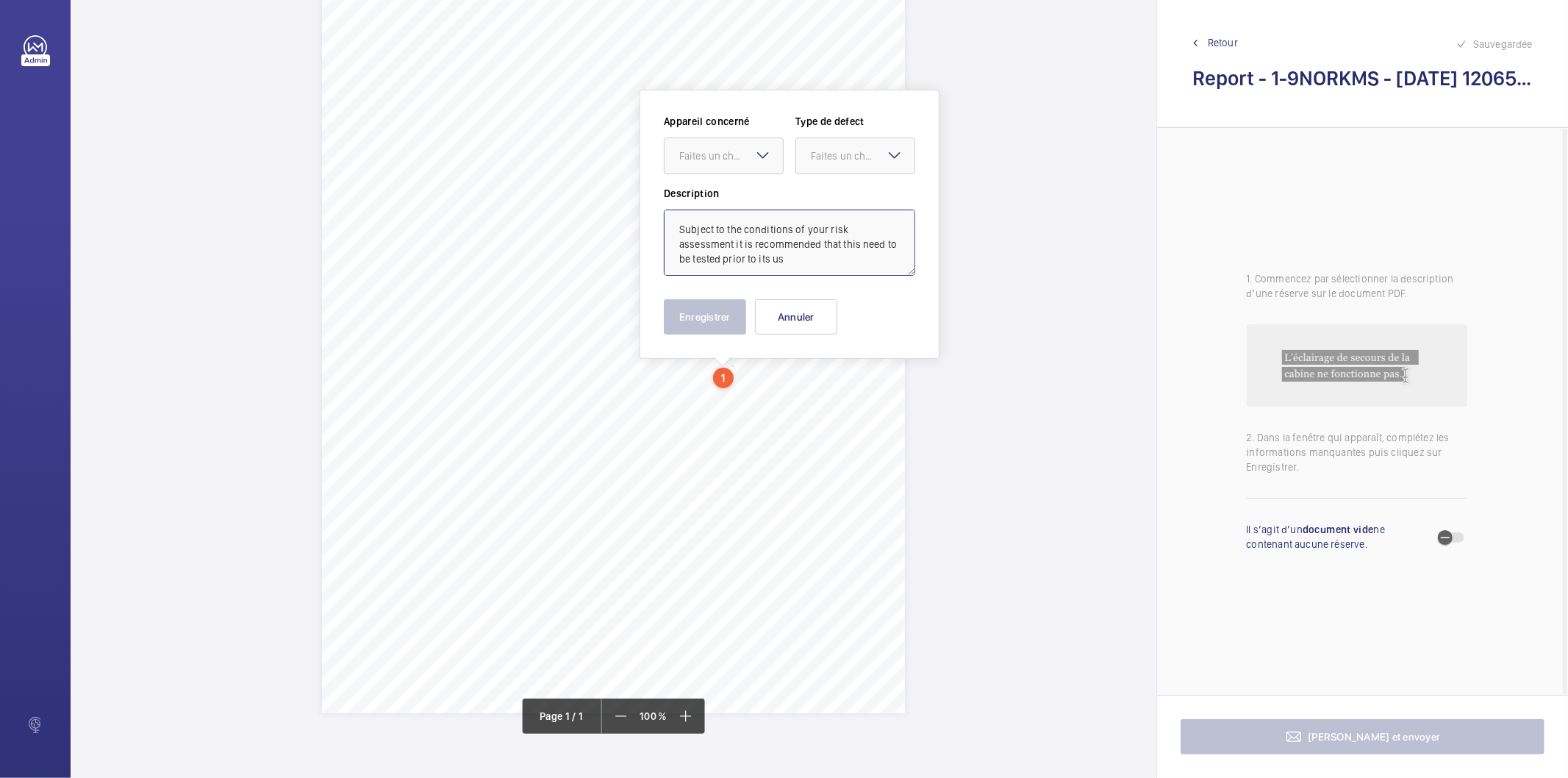
click at [796, 260] on textarea "Subject to the conditions of your risk assessment it is recommended that this n…" at bounding box center [790, 243] width 252 height 66
drag, startPoint x: 724, startPoint y: 148, endPoint x: 721, endPoint y: 165, distance: 17.3
click at [721, 163] on div "Faites un choix" at bounding box center [723, 156] width 118 height 15
click at [731, 208] on div "1-9L2B2RA" at bounding box center [723, 201] width 118 height 35
drag, startPoint x: 834, startPoint y: 157, endPoint x: 855, endPoint y: 256, distance: 101.2
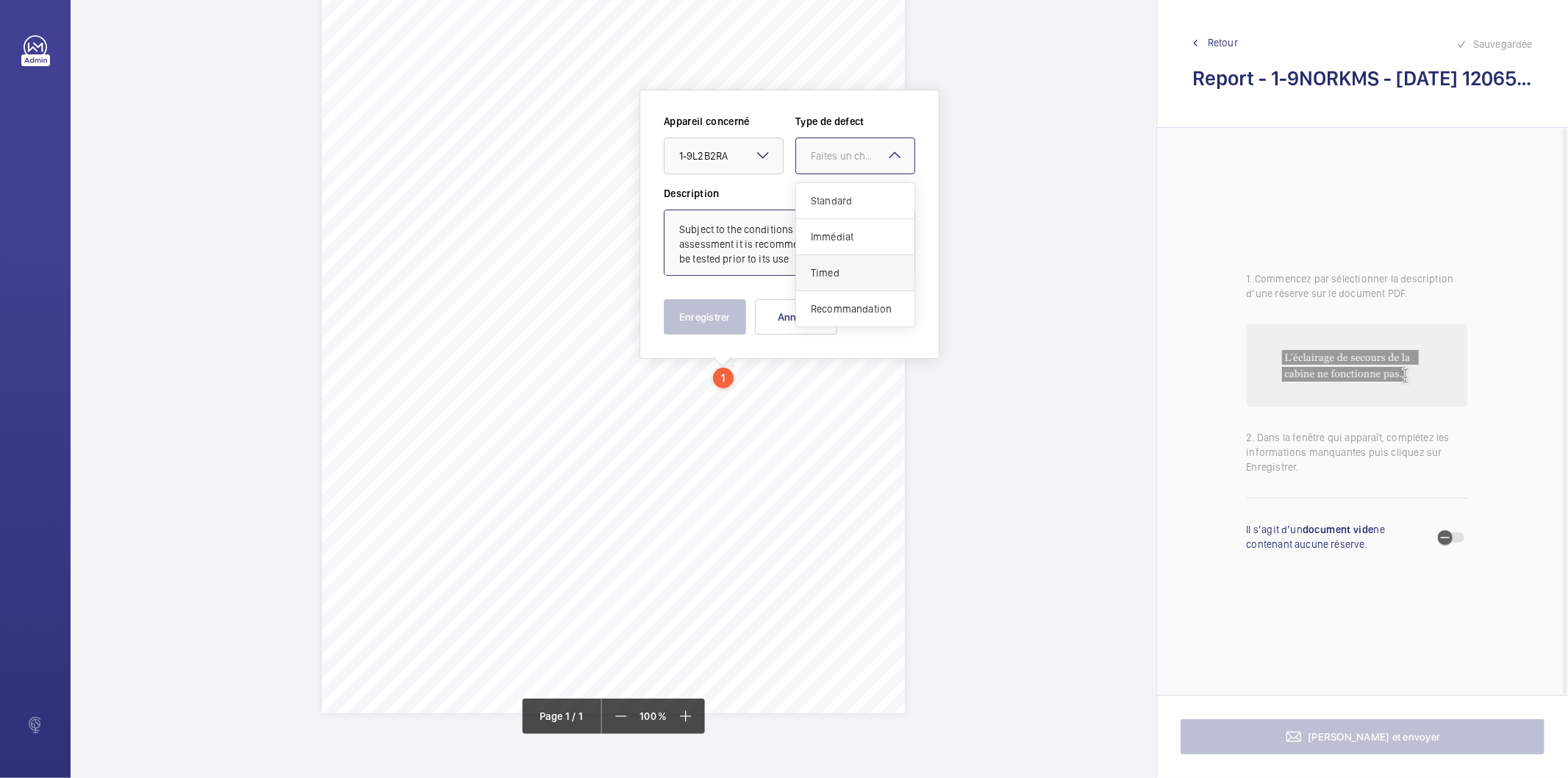
click at [834, 163] on div "Faites un choix" at bounding box center [855, 156] width 118 height 15
drag, startPoint x: 857, startPoint y: 304, endPoint x: 773, endPoint y: 325, distance: 86.6
click at [857, 305] on span "Recommandation" at bounding box center [855, 309] width 89 height 15
type textarea "Subject to the conditions of your risk assessment it is recommended that this n…"
click at [728, 328] on button "Enregistrer" at bounding box center [705, 317] width 82 height 35
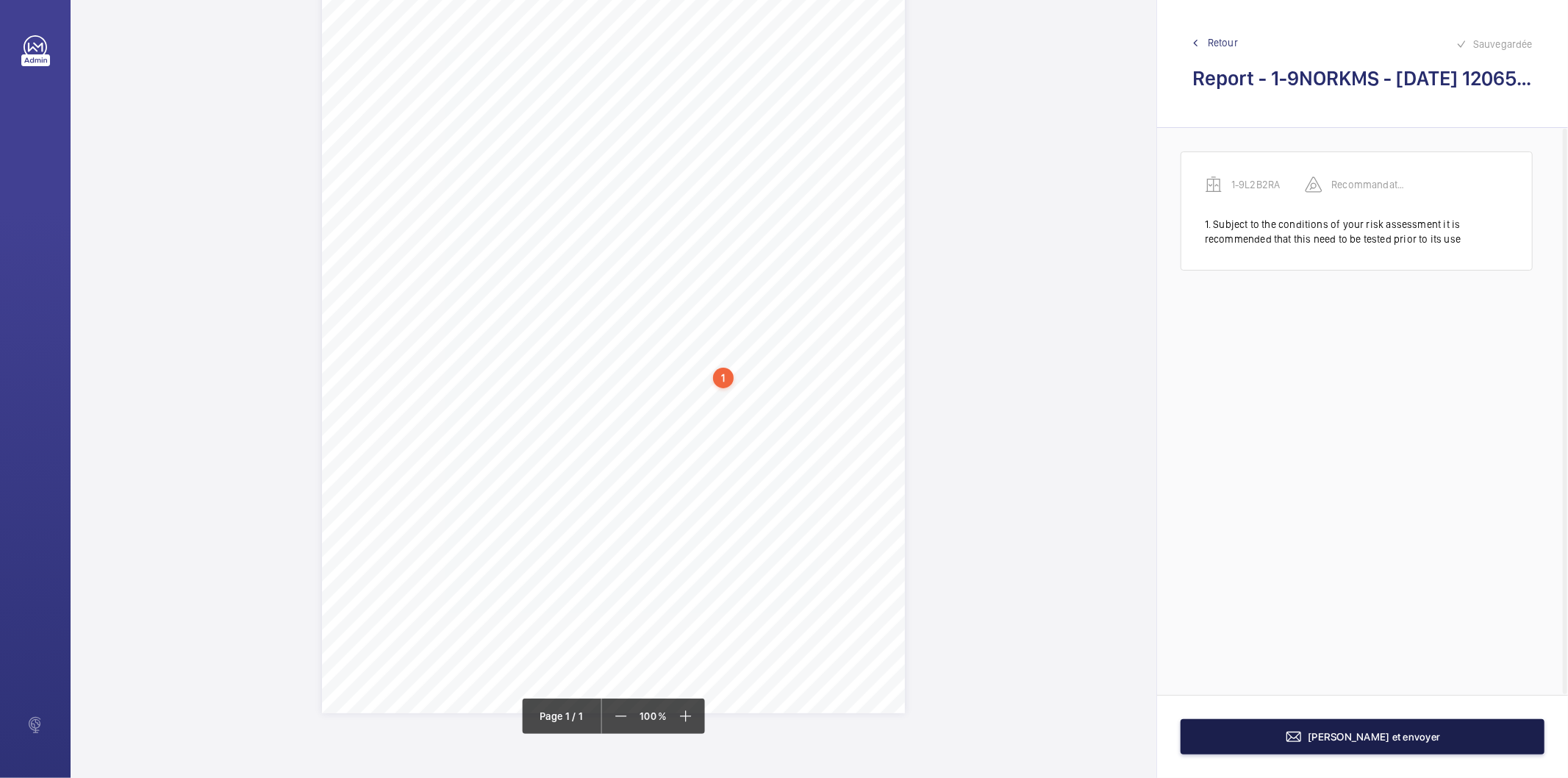
click at [1194, 733] on button "[PERSON_NAME] et envoyer" at bounding box center [1363, 737] width 364 height 35
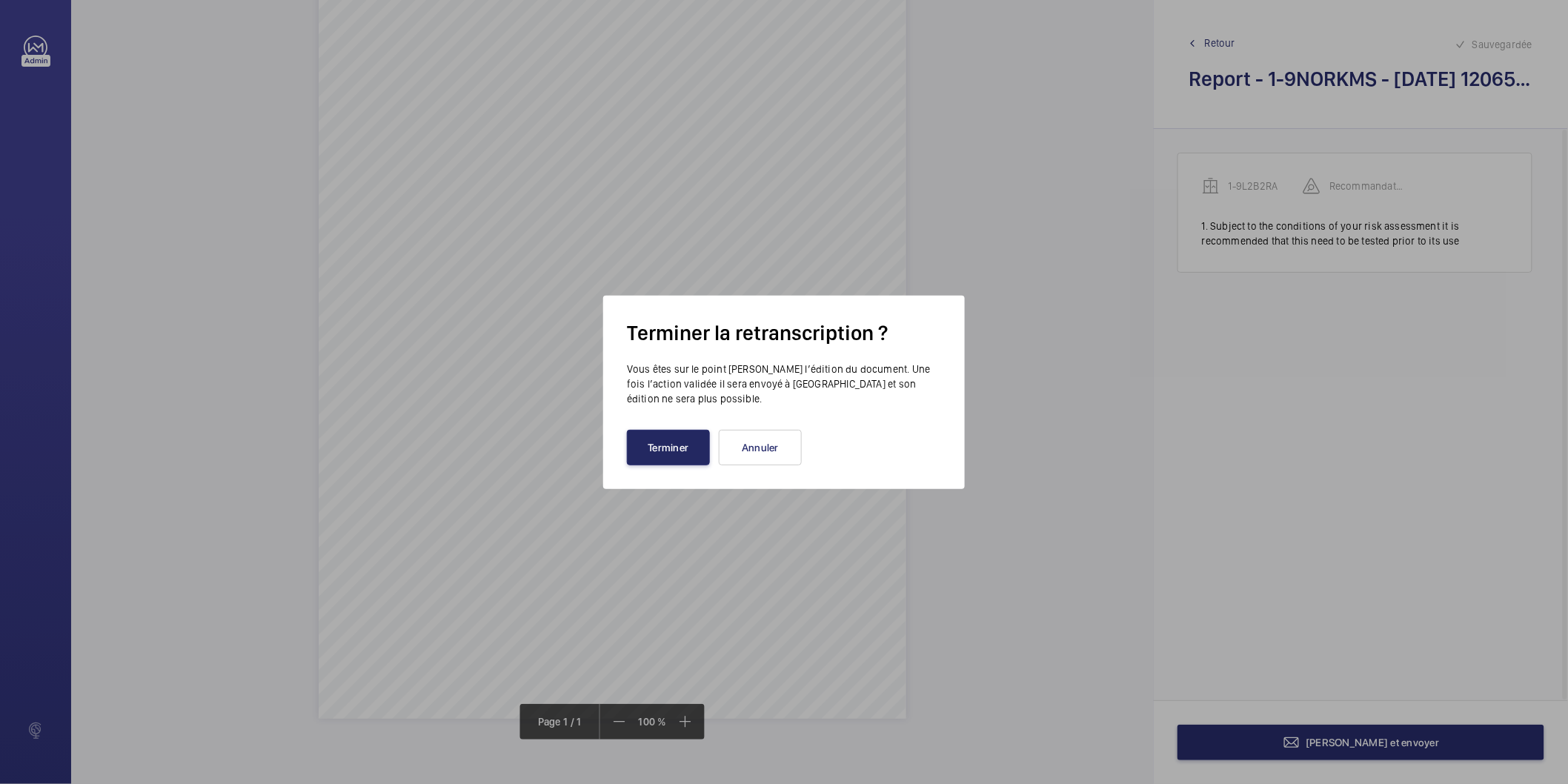
click at [643, 458] on button "Terminer" at bounding box center [668, 448] width 83 height 36
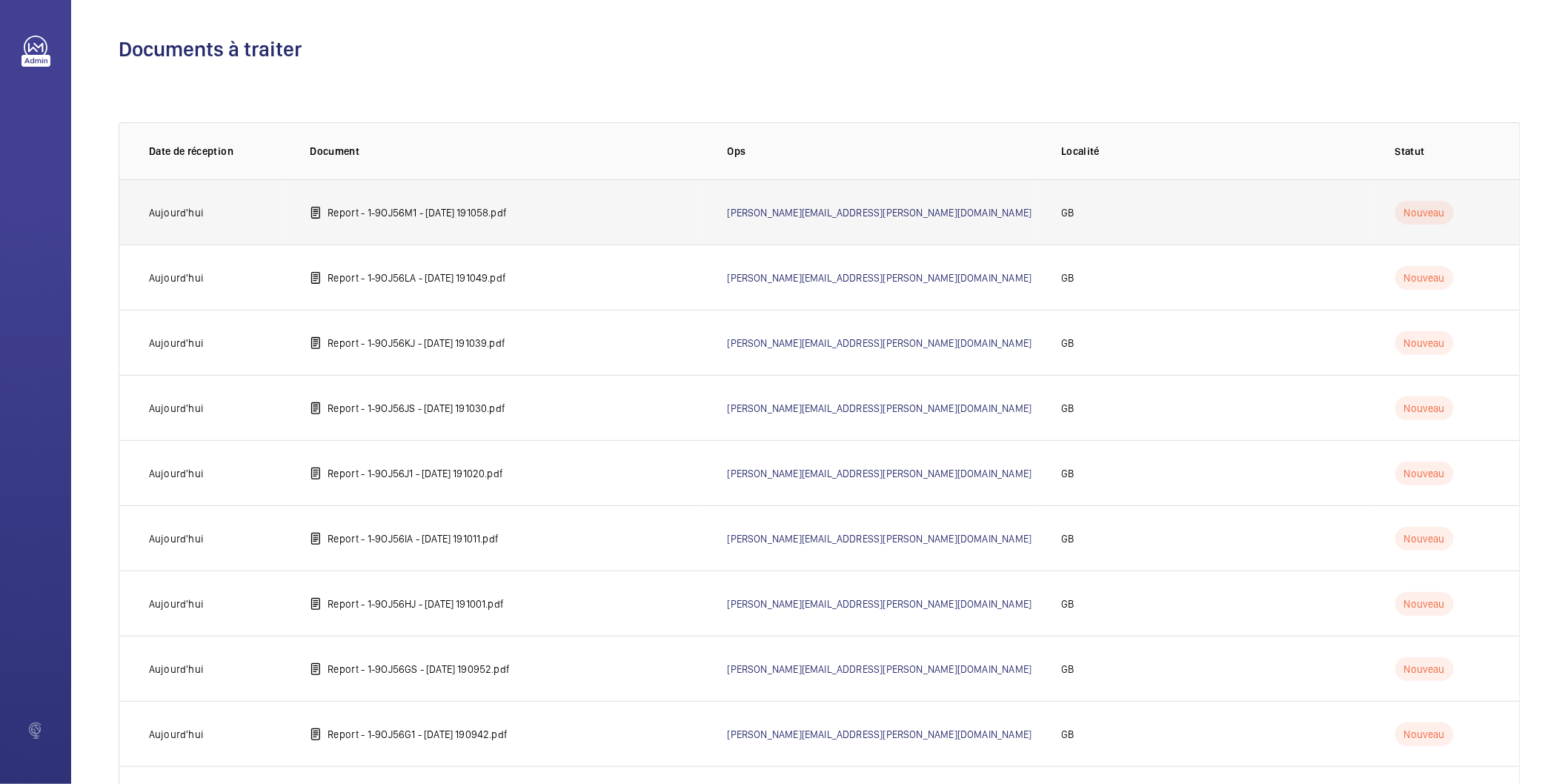
click at [507, 213] on p "Report - 1-9OJ56M1 - 2025-07-21 191058.pdf" at bounding box center [418, 213] width 179 height 15
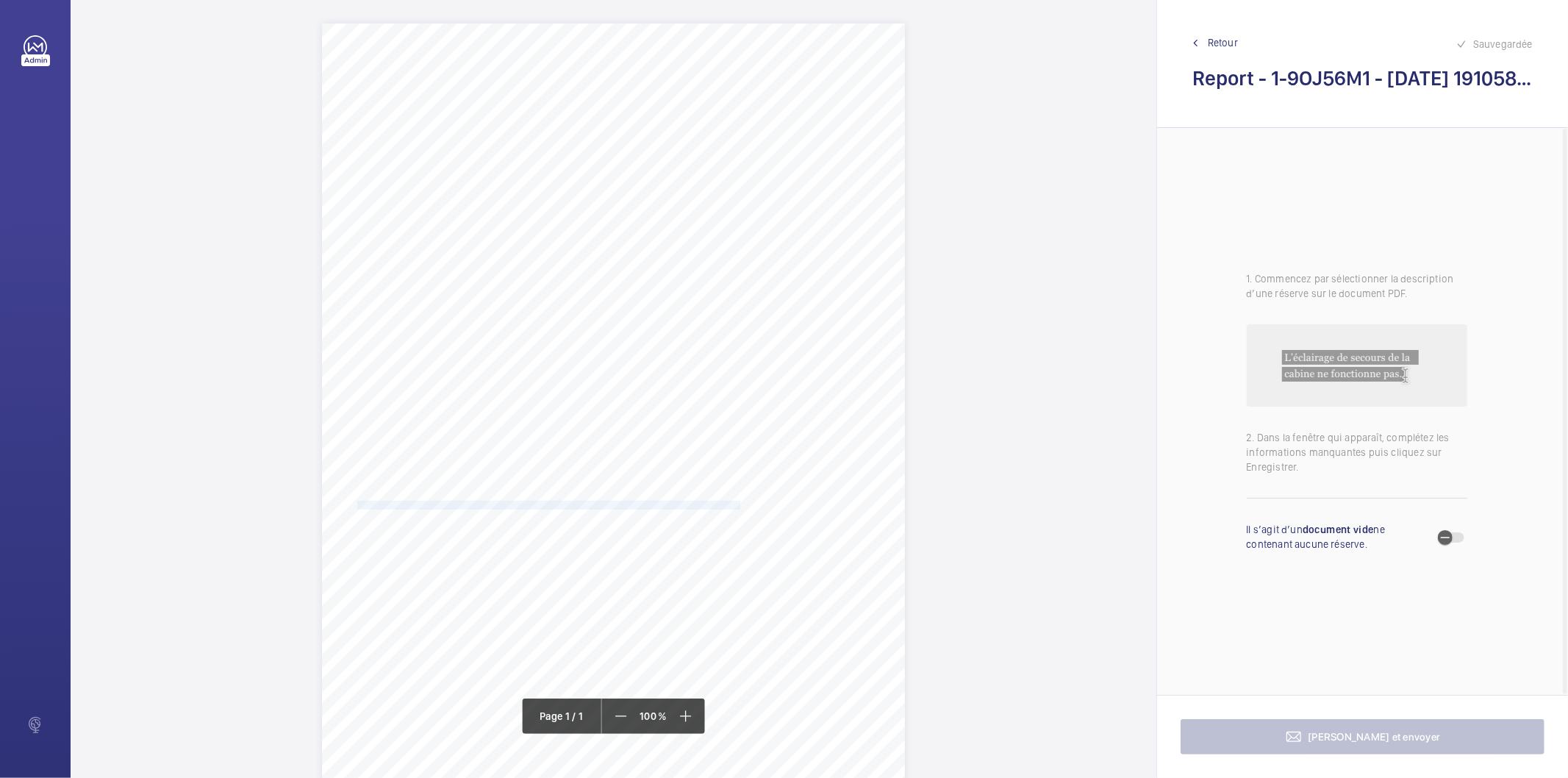
drag, startPoint x: 355, startPoint y: 504, endPoint x: 739, endPoint y: 505, distance: 384.0
click at [739, 505] on span "Subject to the conditions of your risk assessment it is recommended that the li…" at bounding box center [553, 506] width 390 height 8
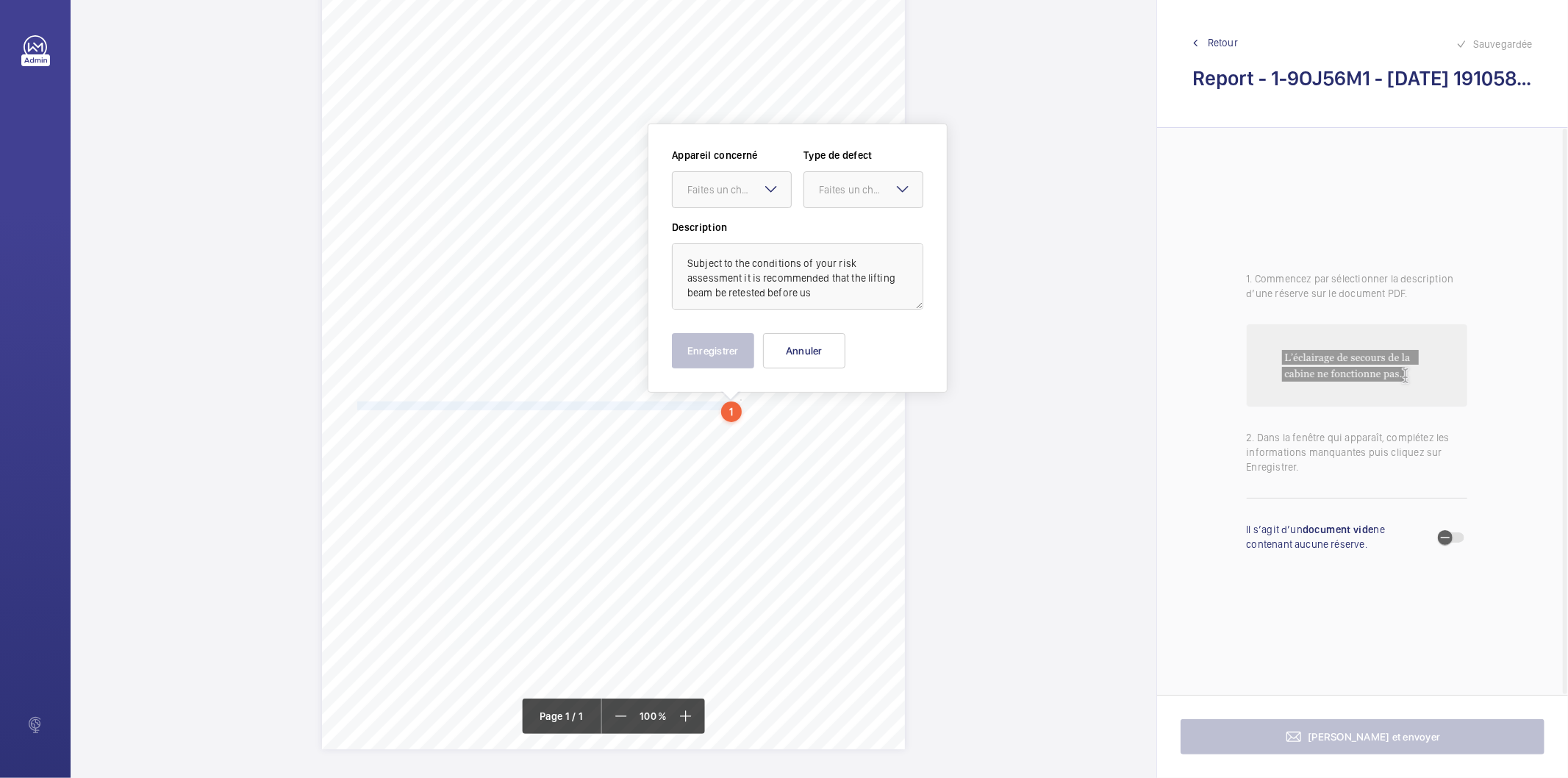
scroll to position [133, 0]
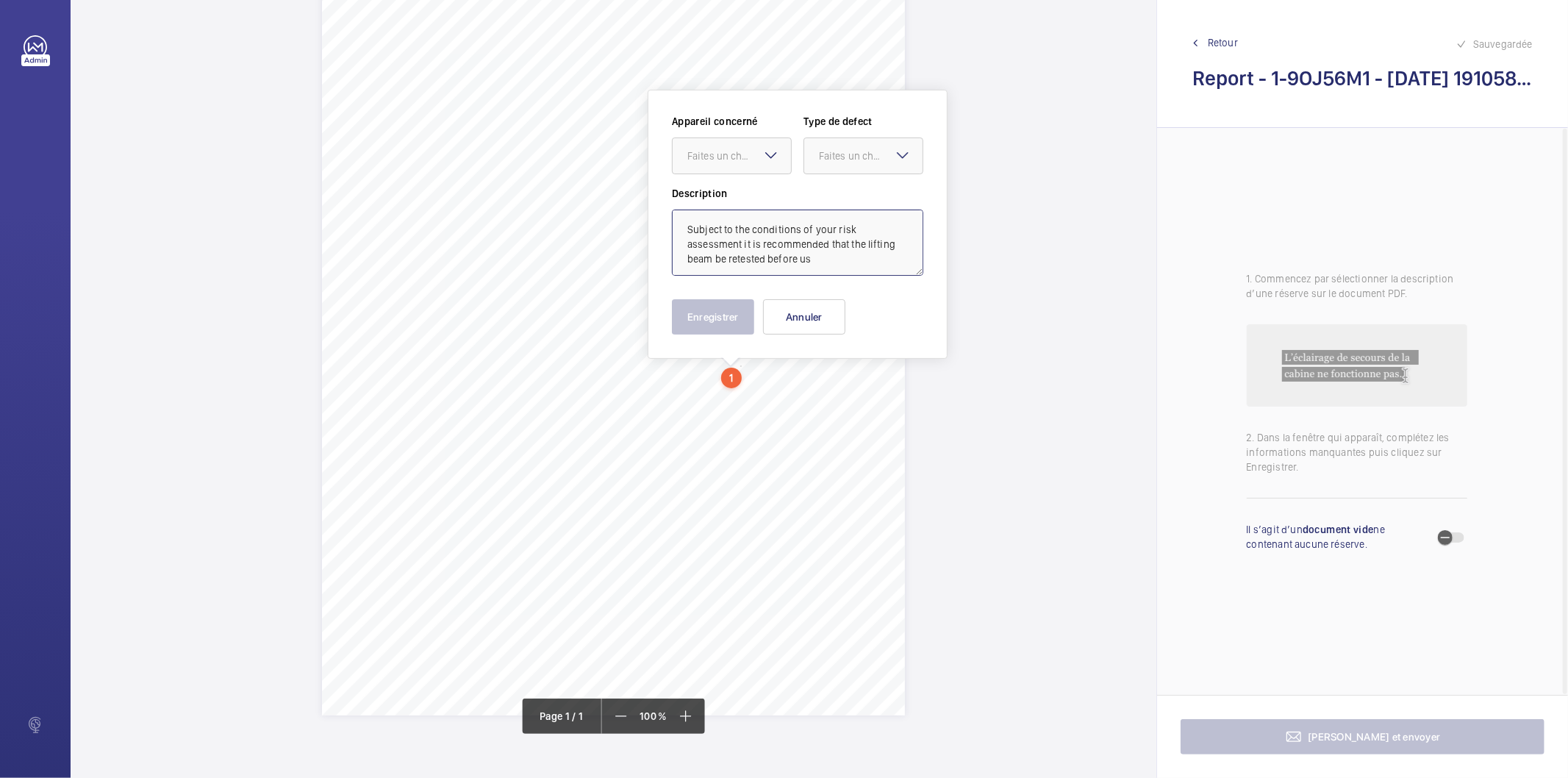
click at [836, 267] on textarea "Subject to the conditions of your risk assessment it is recommended that the li…" at bounding box center [798, 243] width 252 height 66
type textarea "Subject to the conditions of your risk assessment it is recommended that the li…"
click at [721, 177] on div "Appareil concerné Faites un choix Type de defect Faites un choix" at bounding box center [798, 150] width 252 height 72
drag, startPoint x: 722, startPoint y: 158, endPoint x: 718, endPoint y: 180, distance: 22.4
click at [721, 163] on div "Faites un choix" at bounding box center [731, 156] width 118 height 15
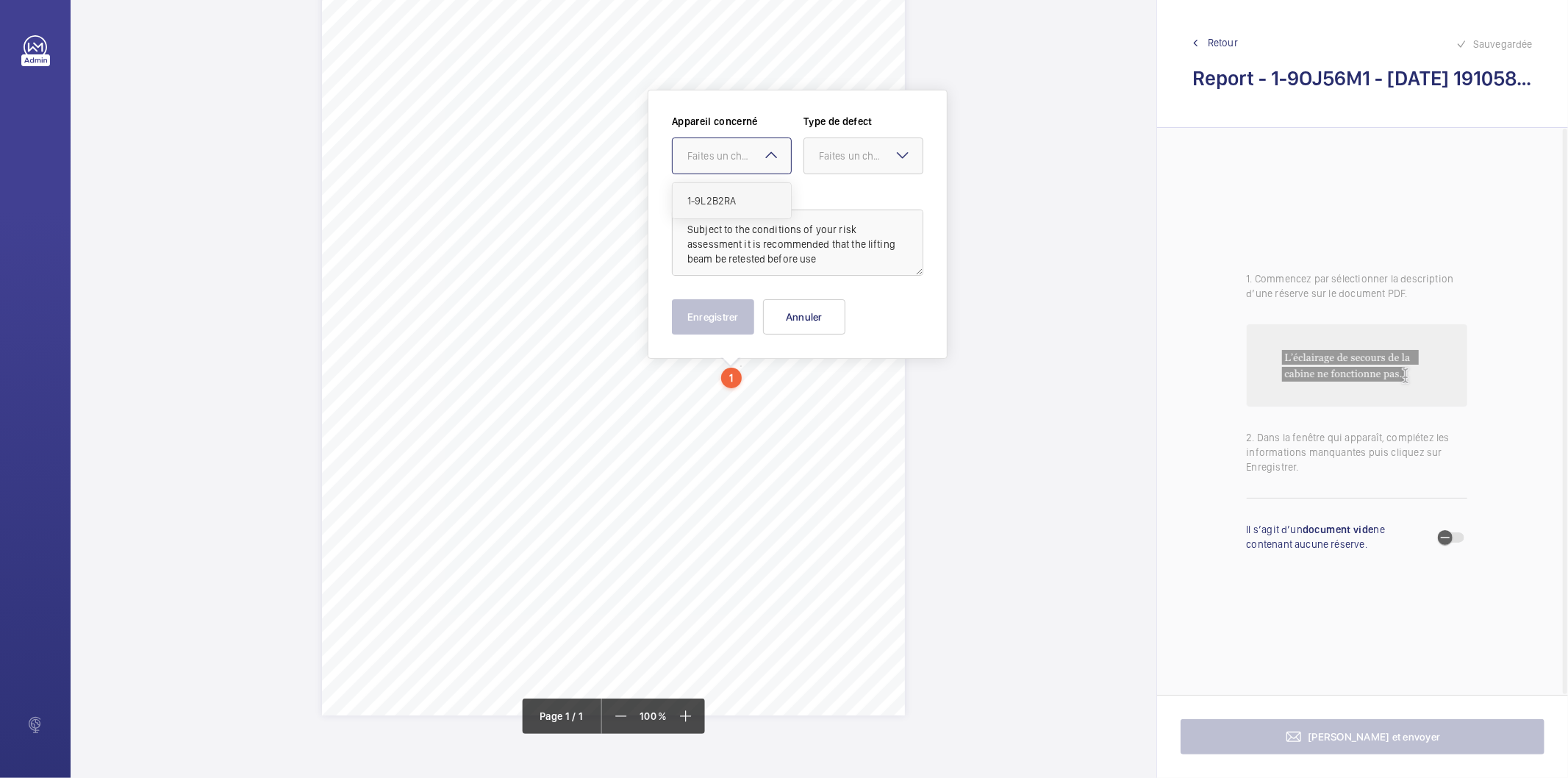
click at [715, 200] on span "1-9L2B2RA" at bounding box center [731, 201] width 89 height 15
click at [821, 164] on div at bounding box center [863, 156] width 118 height 35
click at [809, 308] on div "Recommandation" at bounding box center [863, 309] width 118 height 35
click at [744, 318] on button "Enregistrer" at bounding box center [713, 317] width 82 height 35
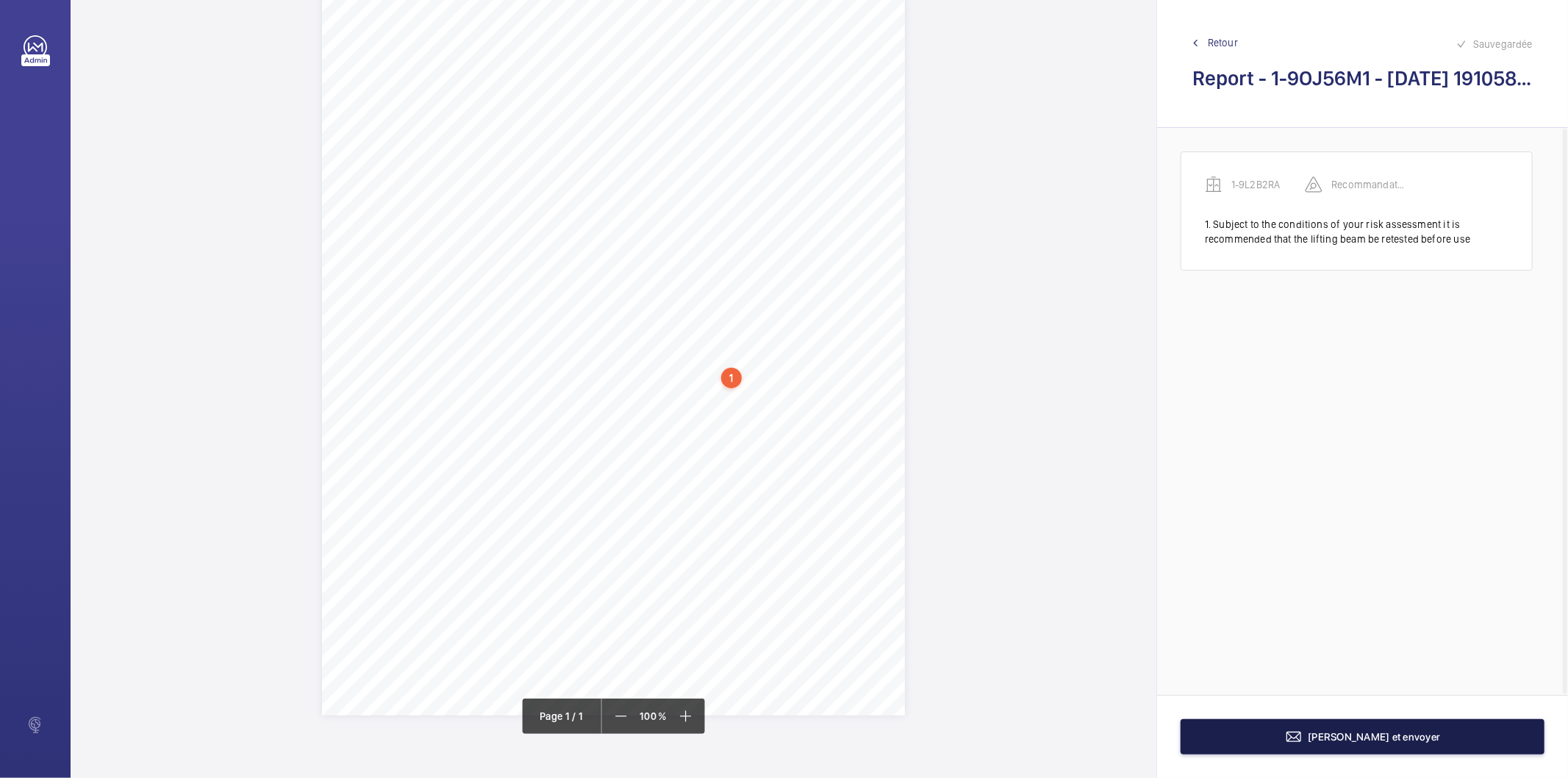
click at [1241, 738] on button "[PERSON_NAME] et envoyer" at bounding box center [1363, 737] width 364 height 35
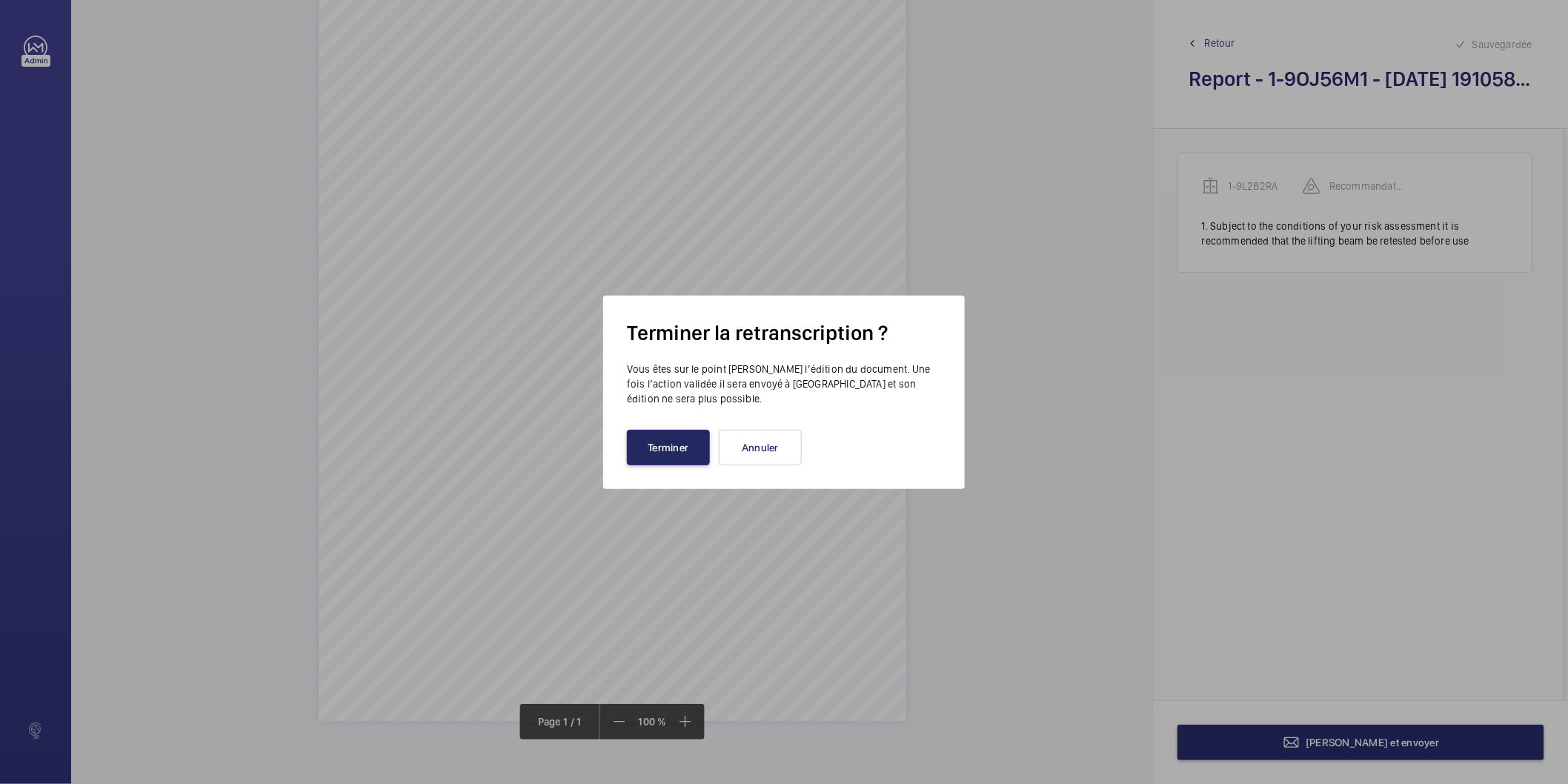
click at [685, 442] on button "Terminer" at bounding box center [668, 448] width 83 height 36
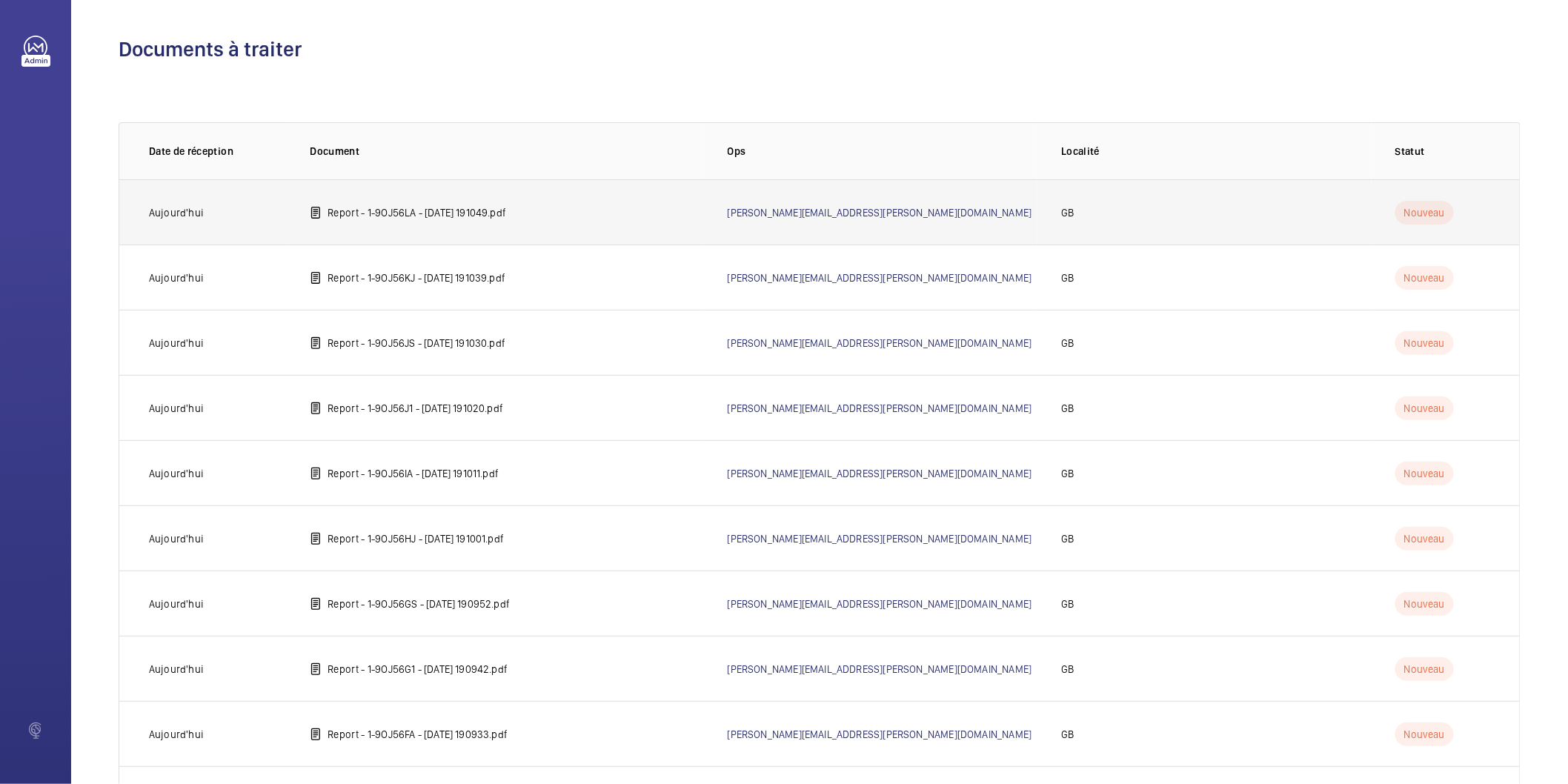
click at [507, 211] on p "Report - 1-9OJ56LA - 2025-07-21 191049.pdf" at bounding box center [417, 213] width 179 height 15
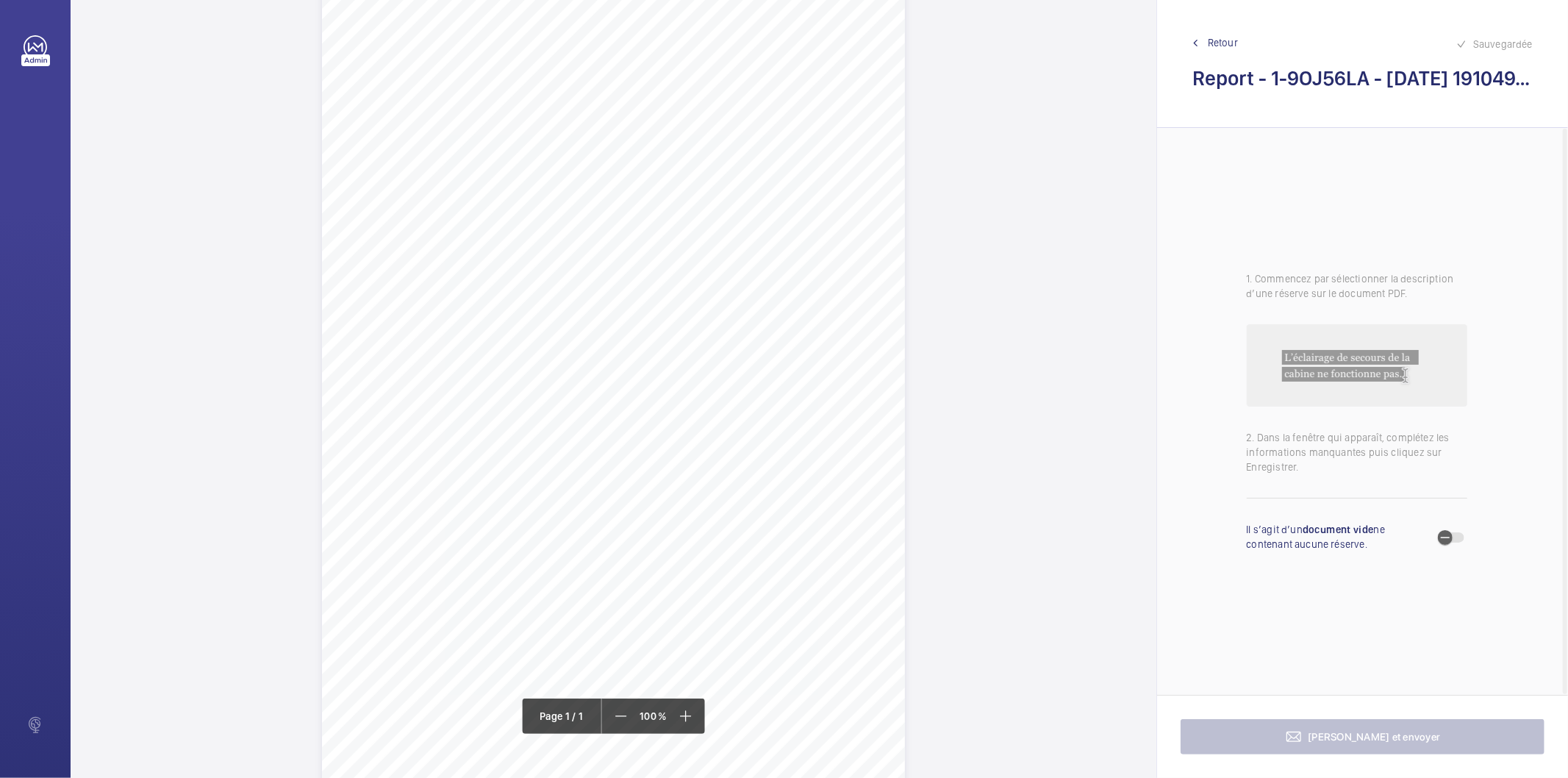
scroll to position [82, 0]
drag, startPoint x: 357, startPoint y: 425, endPoint x: 739, endPoint y: 425, distance: 382.0
click at [739, 425] on span "Subject to the conditions of your risk assessment it is recommended that the li…" at bounding box center [553, 424] width 390 height 8
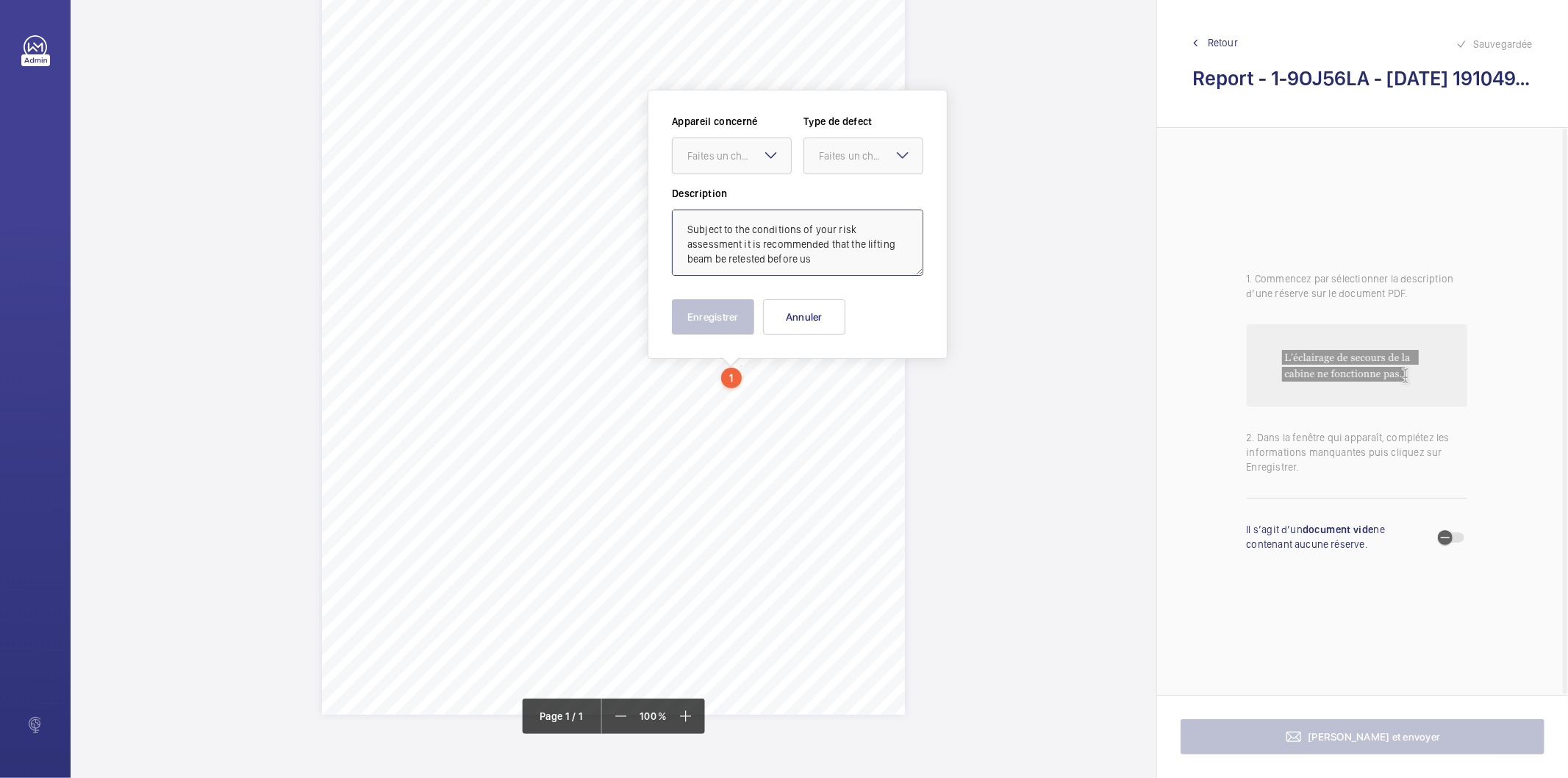
click at [847, 251] on textarea "Subject to the conditions of your risk assessment it is recommended that the li…" at bounding box center [798, 243] width 252 height 66
click at [842, 261] on textarea "Subject to the conditions of your risk assessment it is recommended that the li…" at bounding box center [798, 243] width 252 height 66
click at [755, 150] on div "Faites un choix" at bounding box center [739, 156] width 104 height 15
click at [726, 202] on span "1-9L2B2RA" at bounding box center [731, 201] width 89 height 15
click at [854, 151] on div "Faites un choix" at bounding box center [870, 156] width 104 height 15
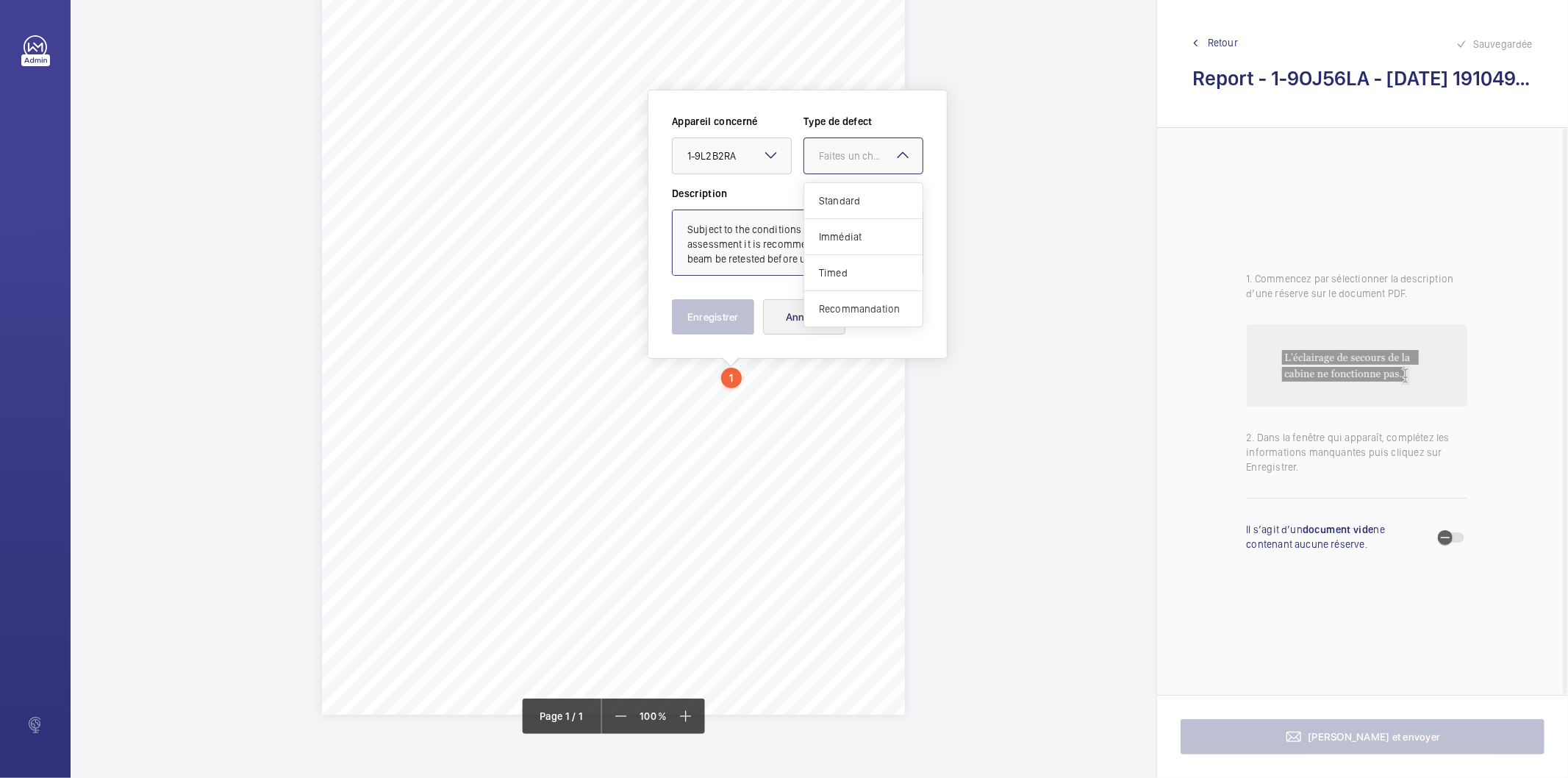
click at [837, 314] on span "Recommandation" at bounding box center [863, 309] width 89 height 15
type textarea "Subject to the conditions of your risk assessment it is recommended that the li…"
click at [710, 324] on button "Enregistrer" at bounding box center [713, 317] width 82 height 35
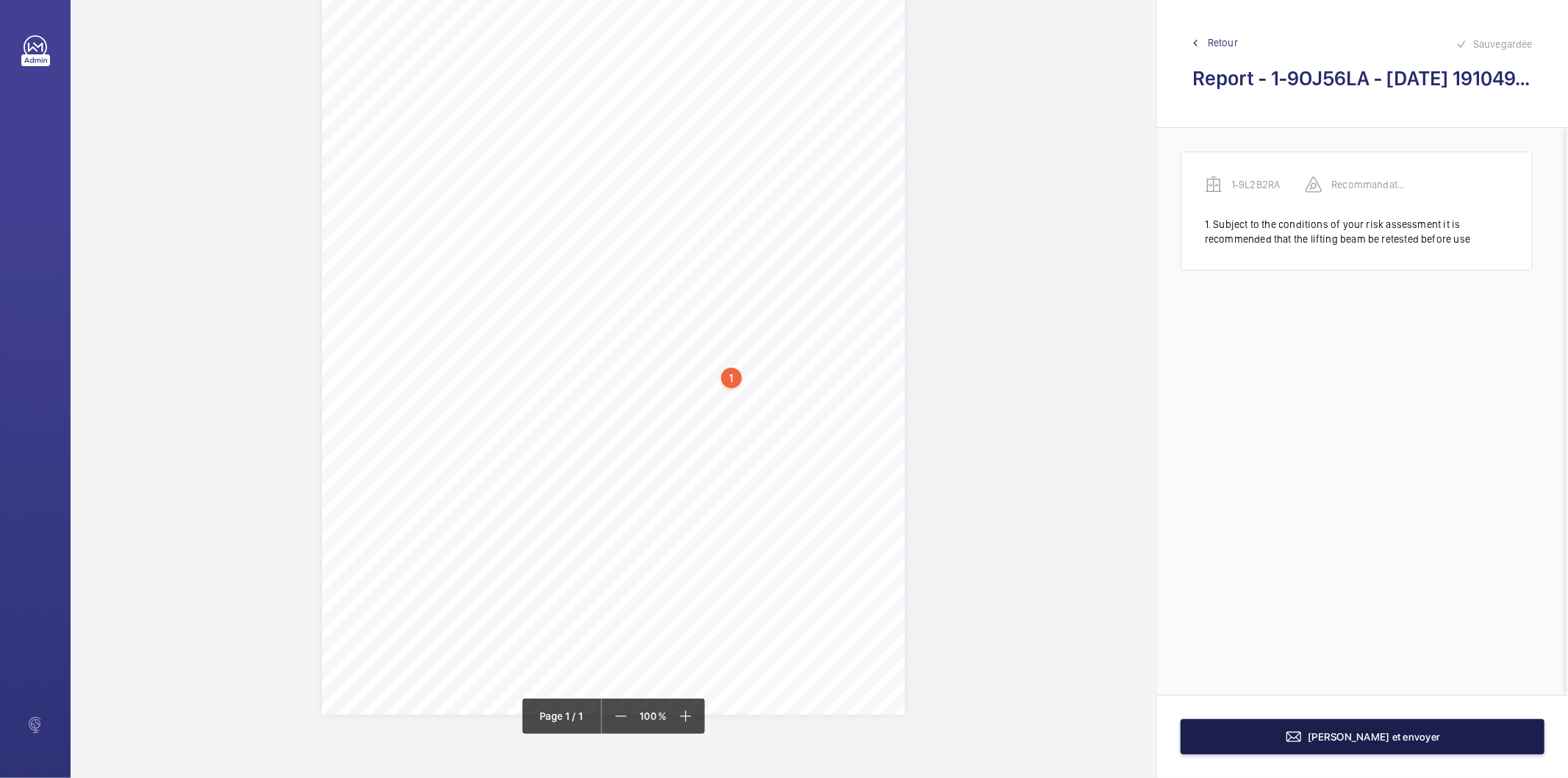
click at [1275, 745] on button "[PERSON_NAME] et envoyer" at bounding box center [1363, 737] width 364 height 35
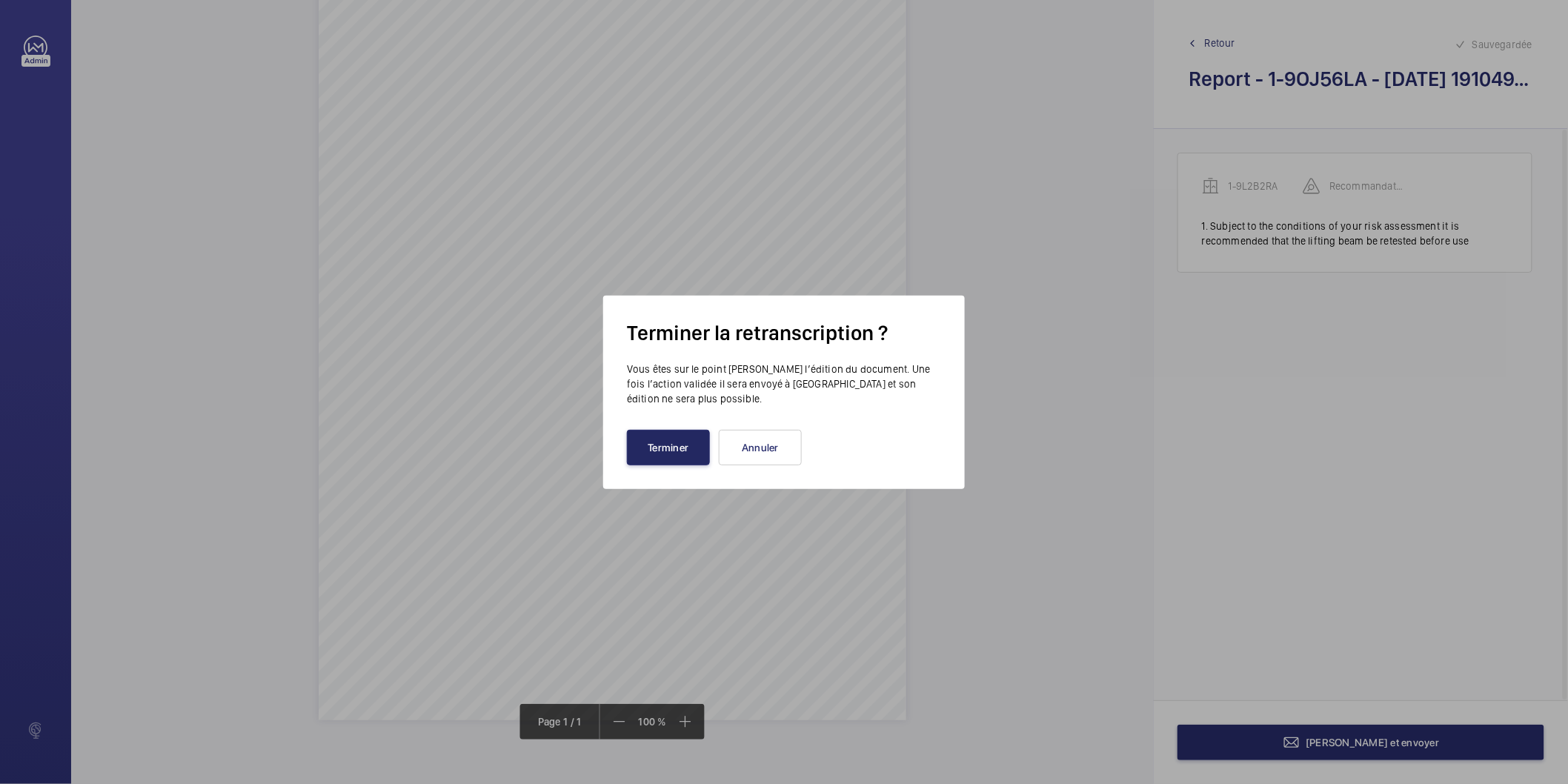
click at [685, 442] on button "Terminer" at bounding box center [668, 448] width 83 height 36
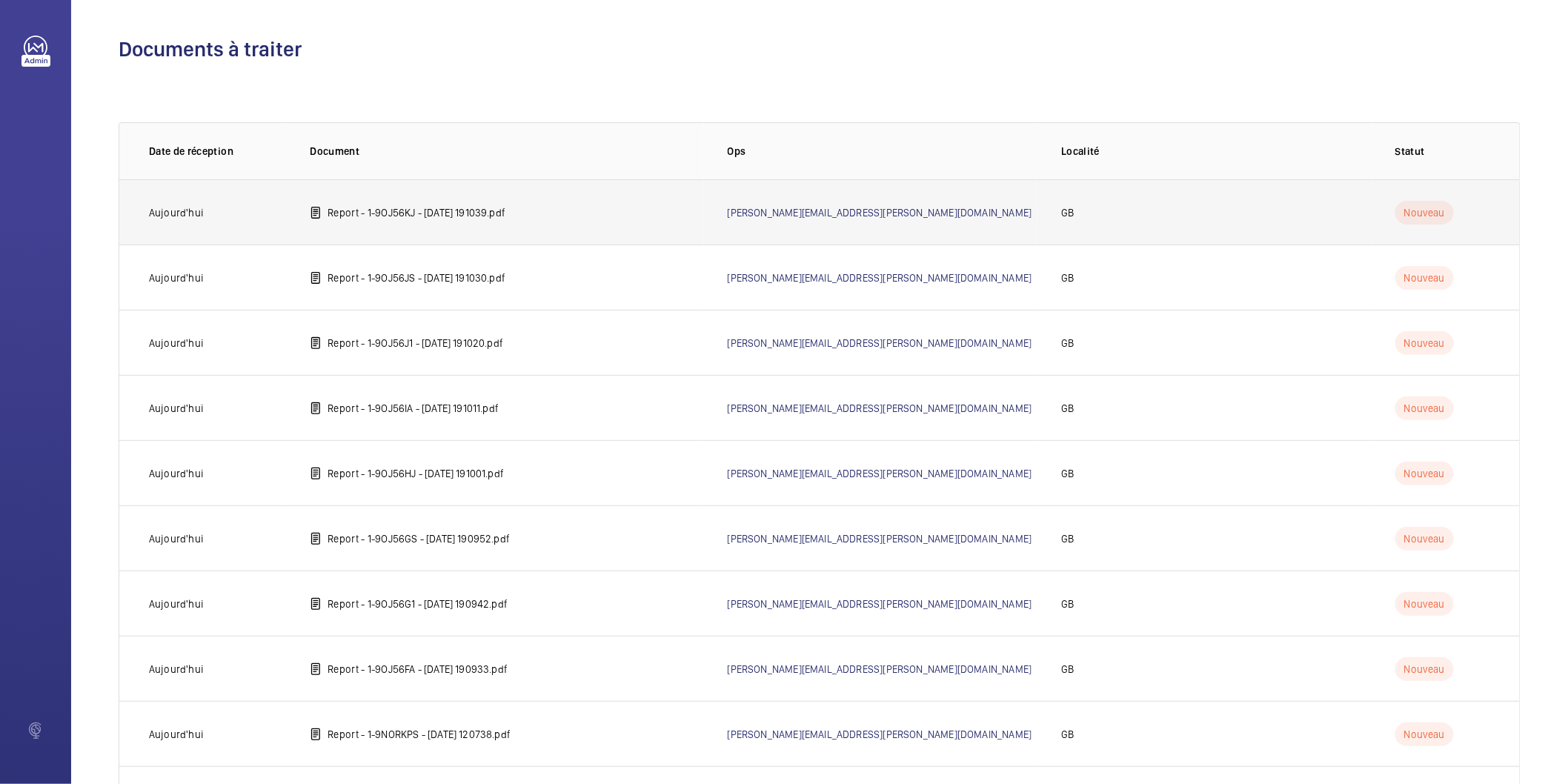
click at [468, 213] on p "Report - 1-9OJ56KJ - 2025-07-21 191039.pdf" at bounding box center [417, 213] width 178 height 15
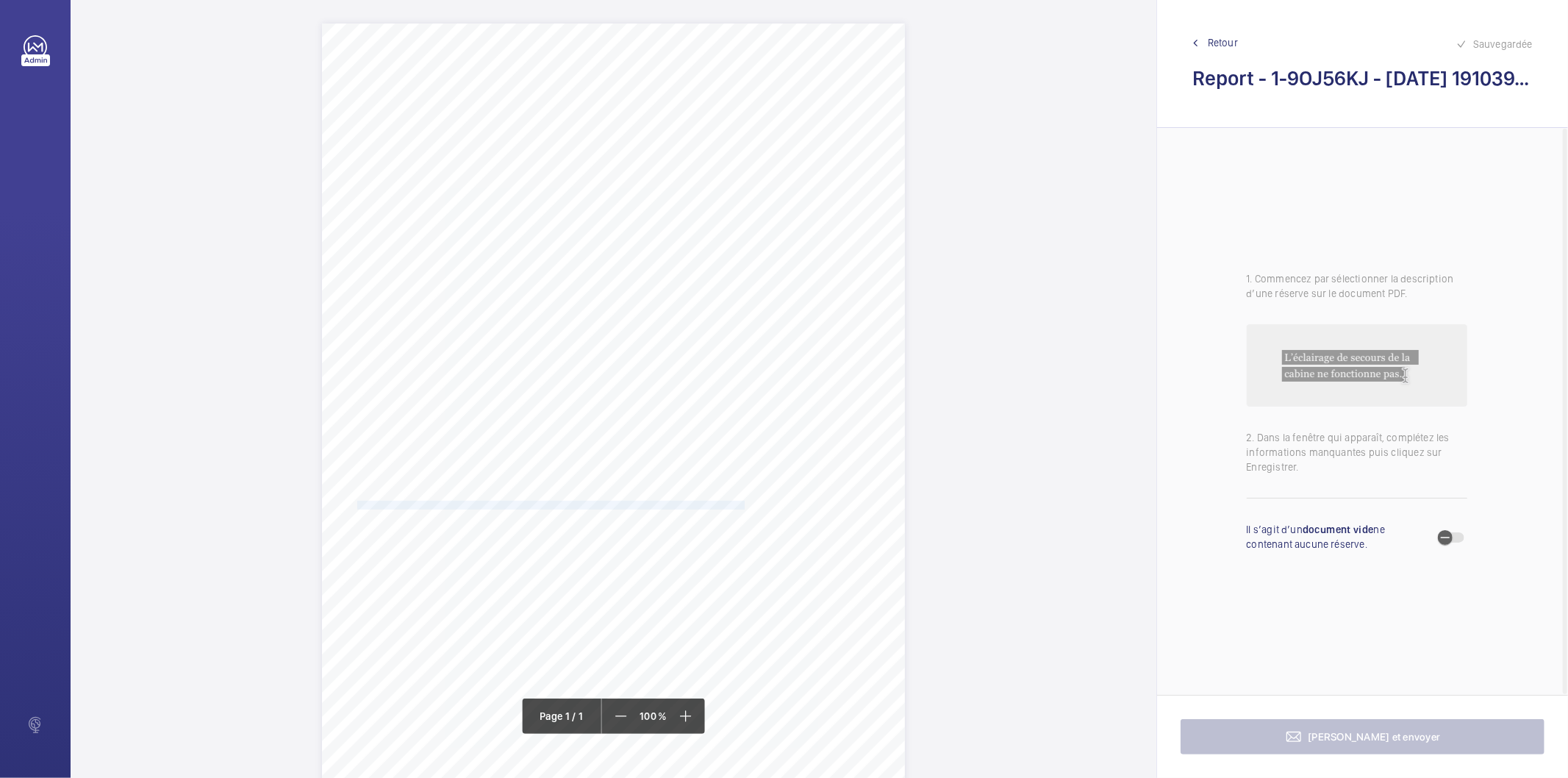
drag, startPoint x: 357, startPoint y: 504, endPoint x: 743, endPoint y: 506, distance: 386.0
click at [743, 506] on span "Subject to the conditions of your risk assessment it is recommended that the li…" at bounding box center [553, 506] width 390 height 8
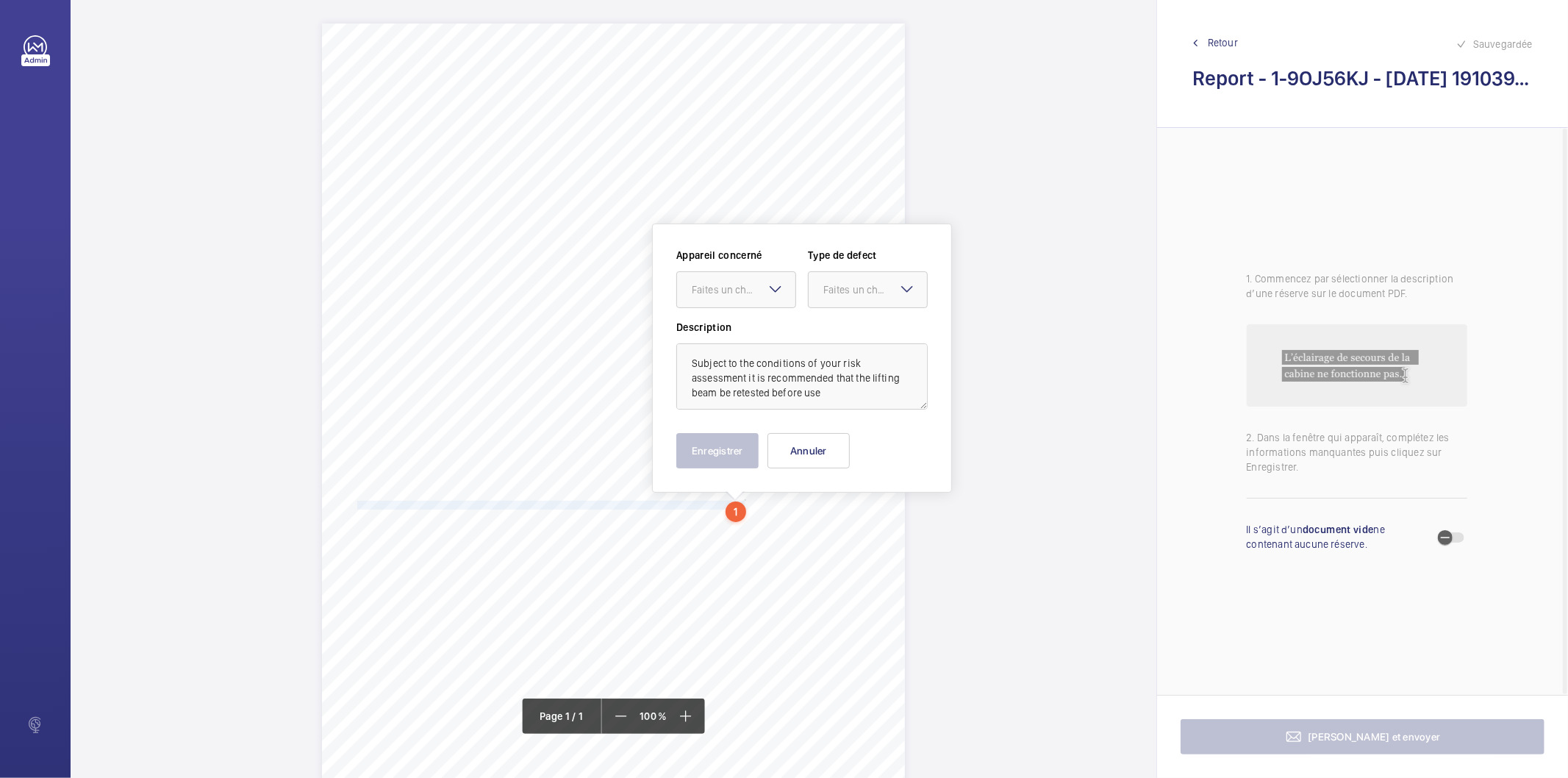
scroll to position [134, 0]
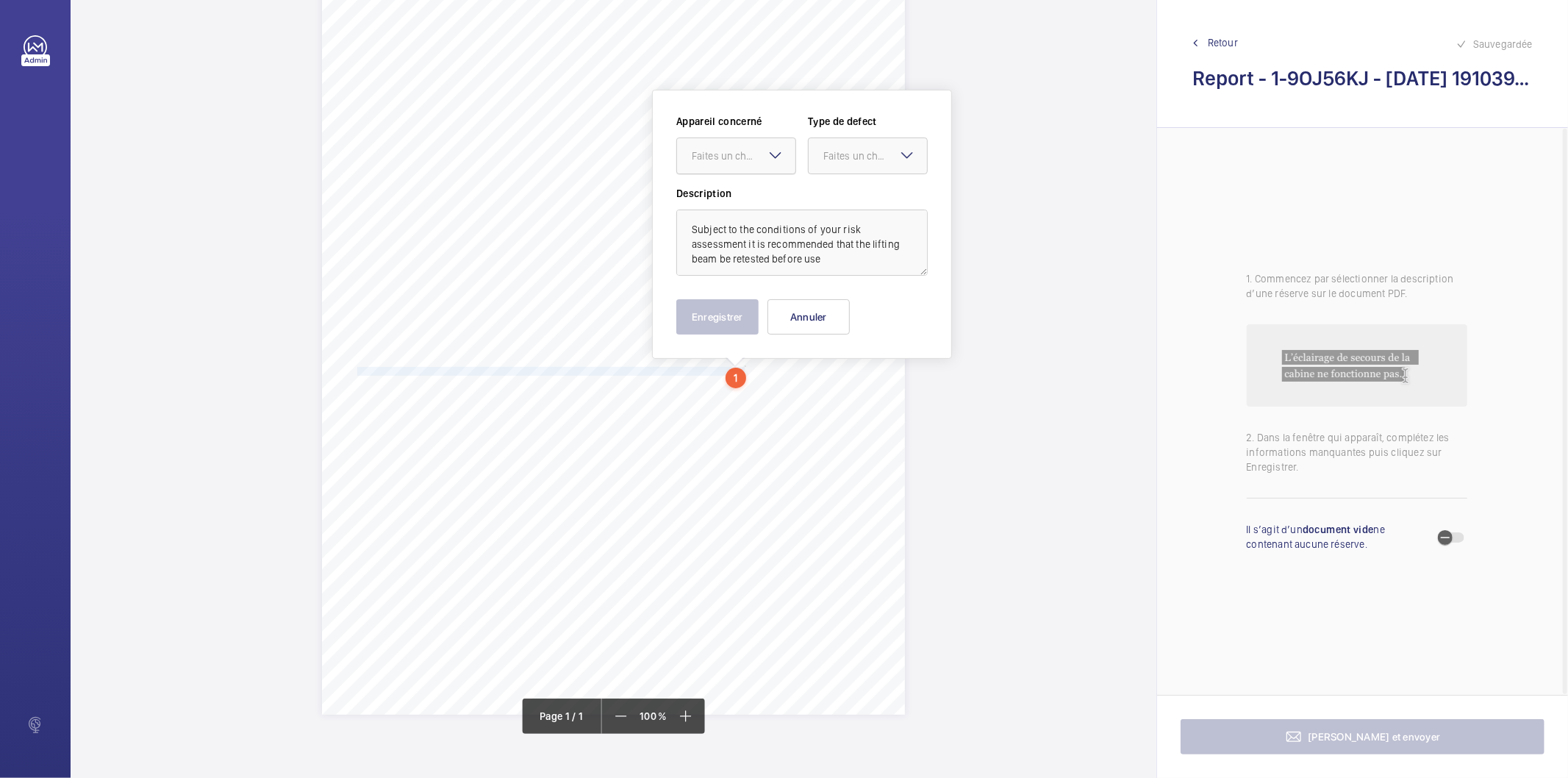
click at [767, 164] on div at bounding box center [736, 156] width 118 height 35
click at [747, 205] on span "1-9L2B2RA" at bounding box center [736, 201] width 89 height 15
drag, startPoint x: 862, startPoint y: 149, endPoint x: 849, endPoint y: 219, distance: 71.2
click at [862, 150] on div "Faites un choix" at bounding box center [875, 156] width 104 height 15
click at [832, 300] on div "Recommandation" at bounding box center [868, 309] width 118 height 35
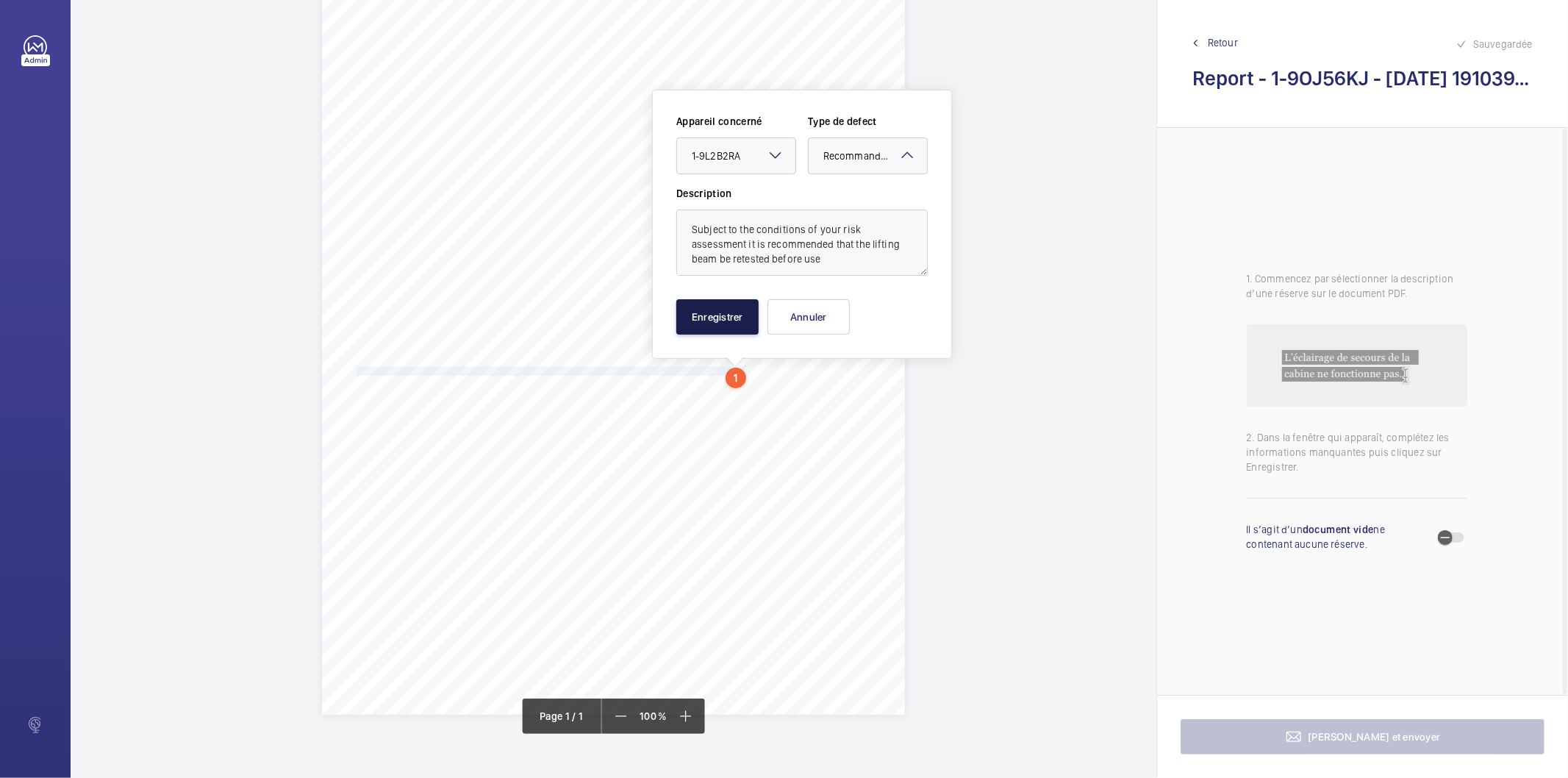
click at [739, 319] on button "Enregistrer" at bounding box center [717, 317] width 82 height 35
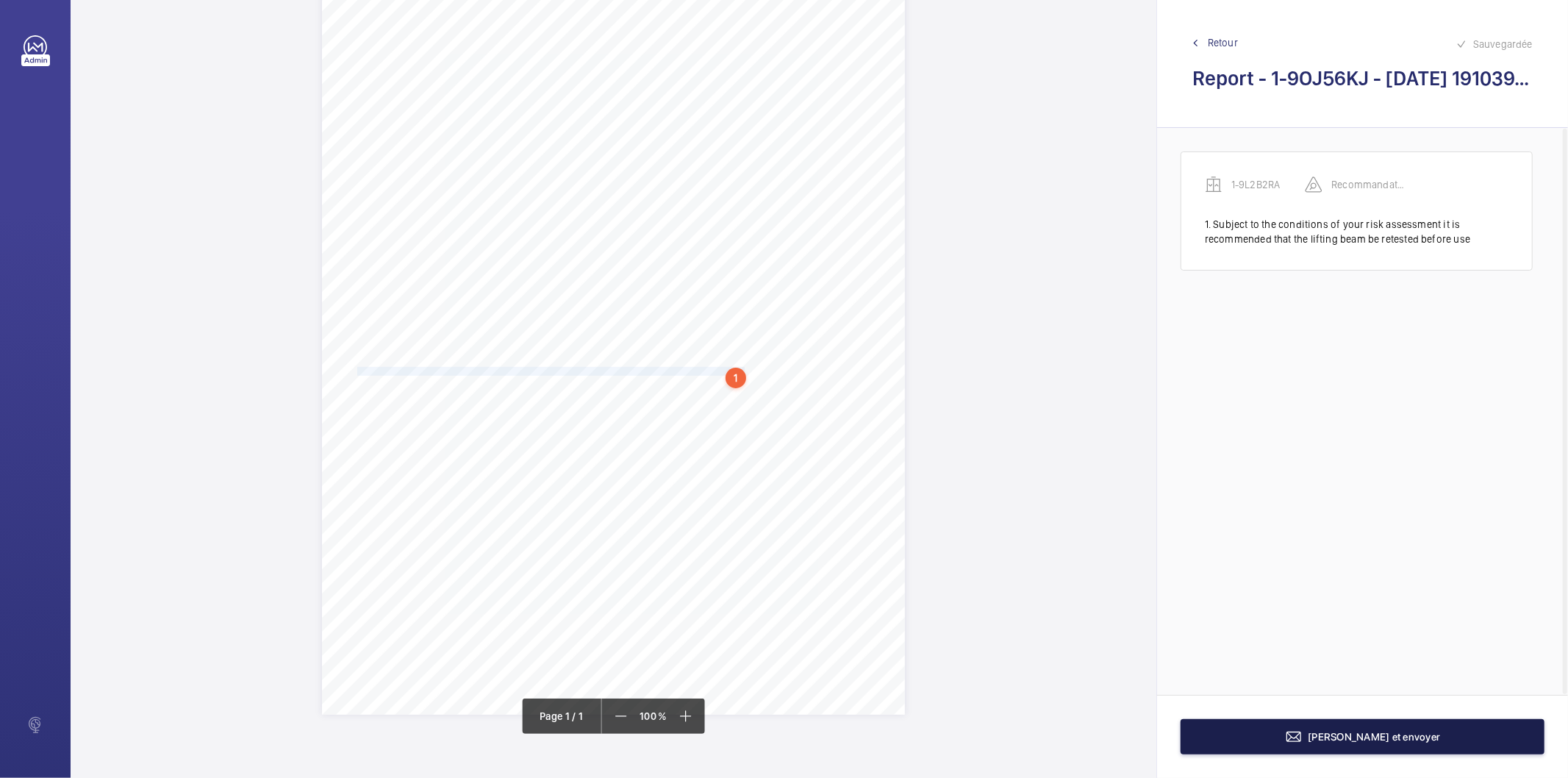
click at [1237, 736] on button "[PERSON_NAME] et envoyer" at bounding box center [1363, 737] width 364 height 35
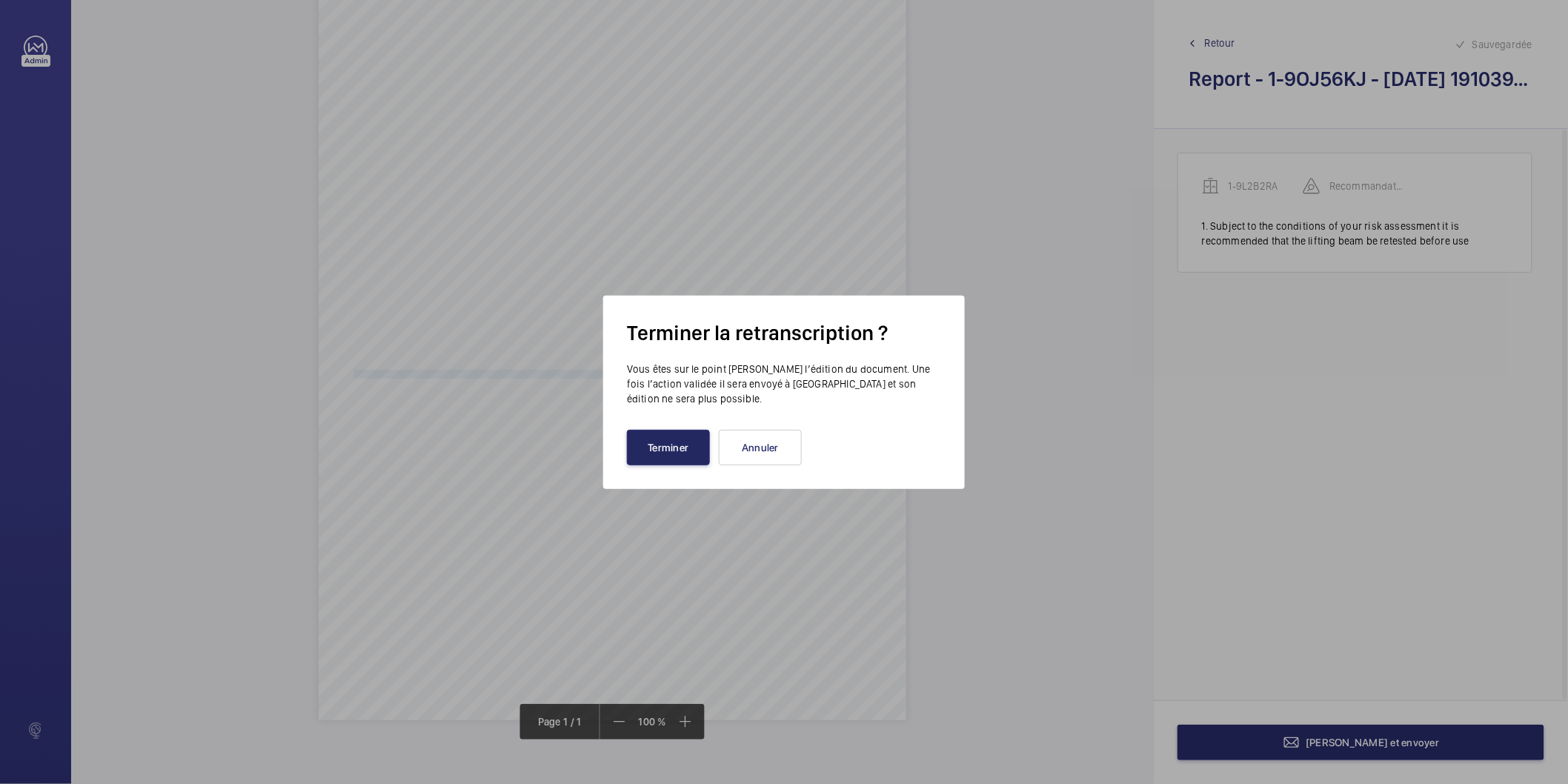
click at [690, 461] on button "Terminer" at bounding box center [668, 448] width 83 height 36
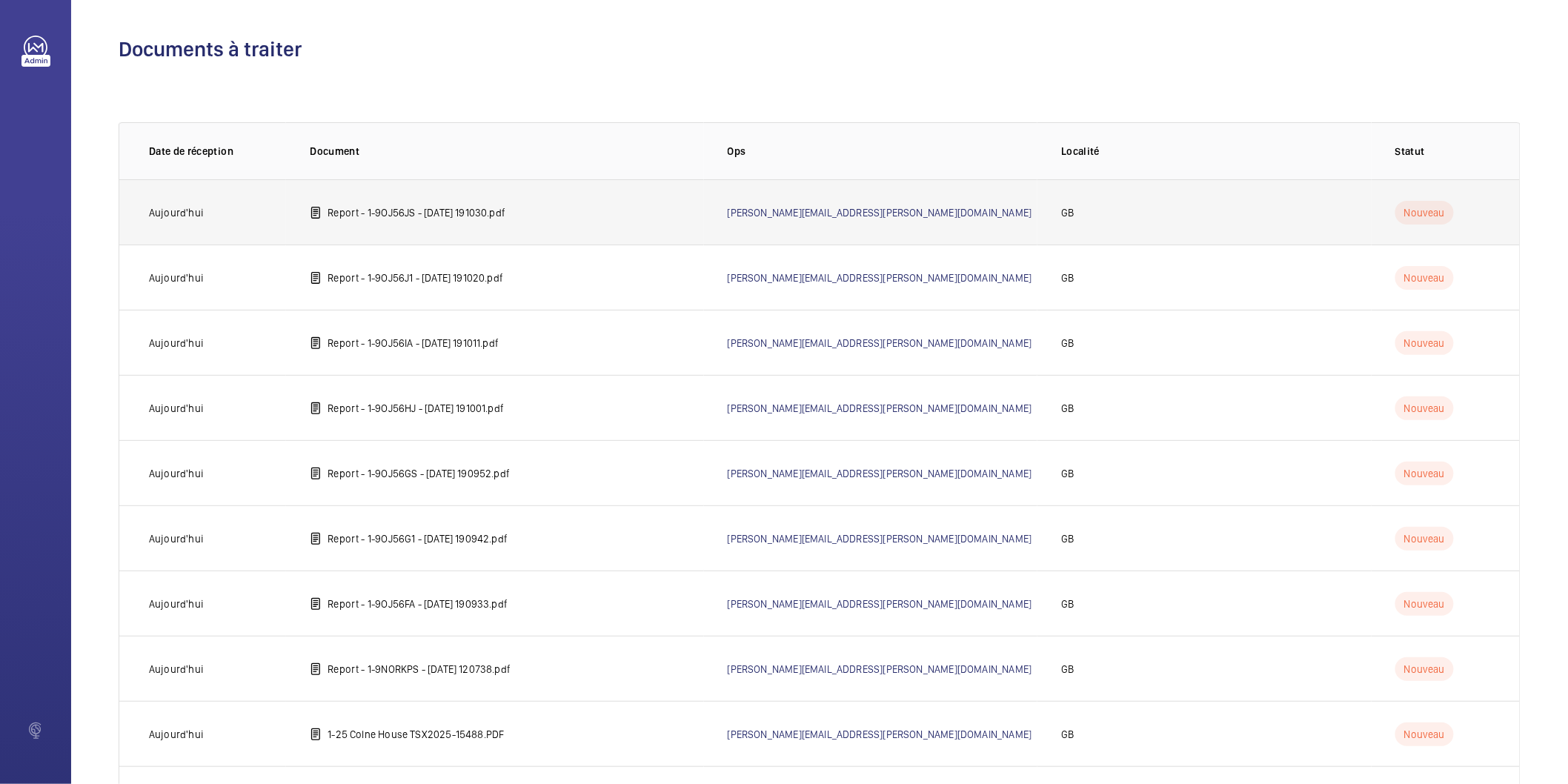
click at [393, 209] on p "Report - 1-9OJ56JS - 2025-07-21 191030.pdf" at bounding box center [417, 213] width 178 height 15
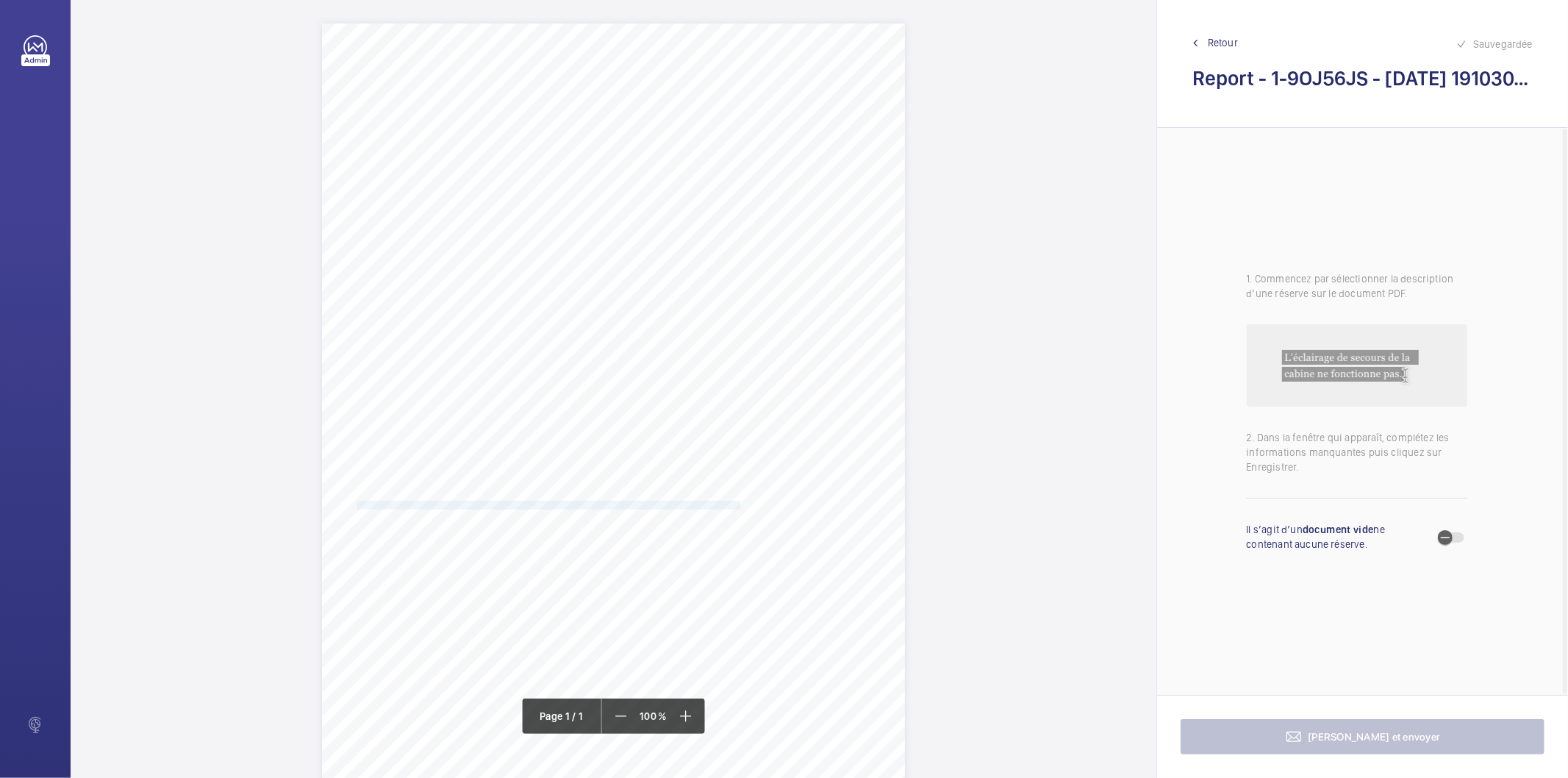
drag, startPoint x: 356, startPoint y: 507, endPoint x: 738, endPoint y: 505, distance: 382.0
click at [738, 505] on span "Subject to the conditions of your risk assessment it is recommended that the li…" at bounding box center [553, 506] width 390 height 8
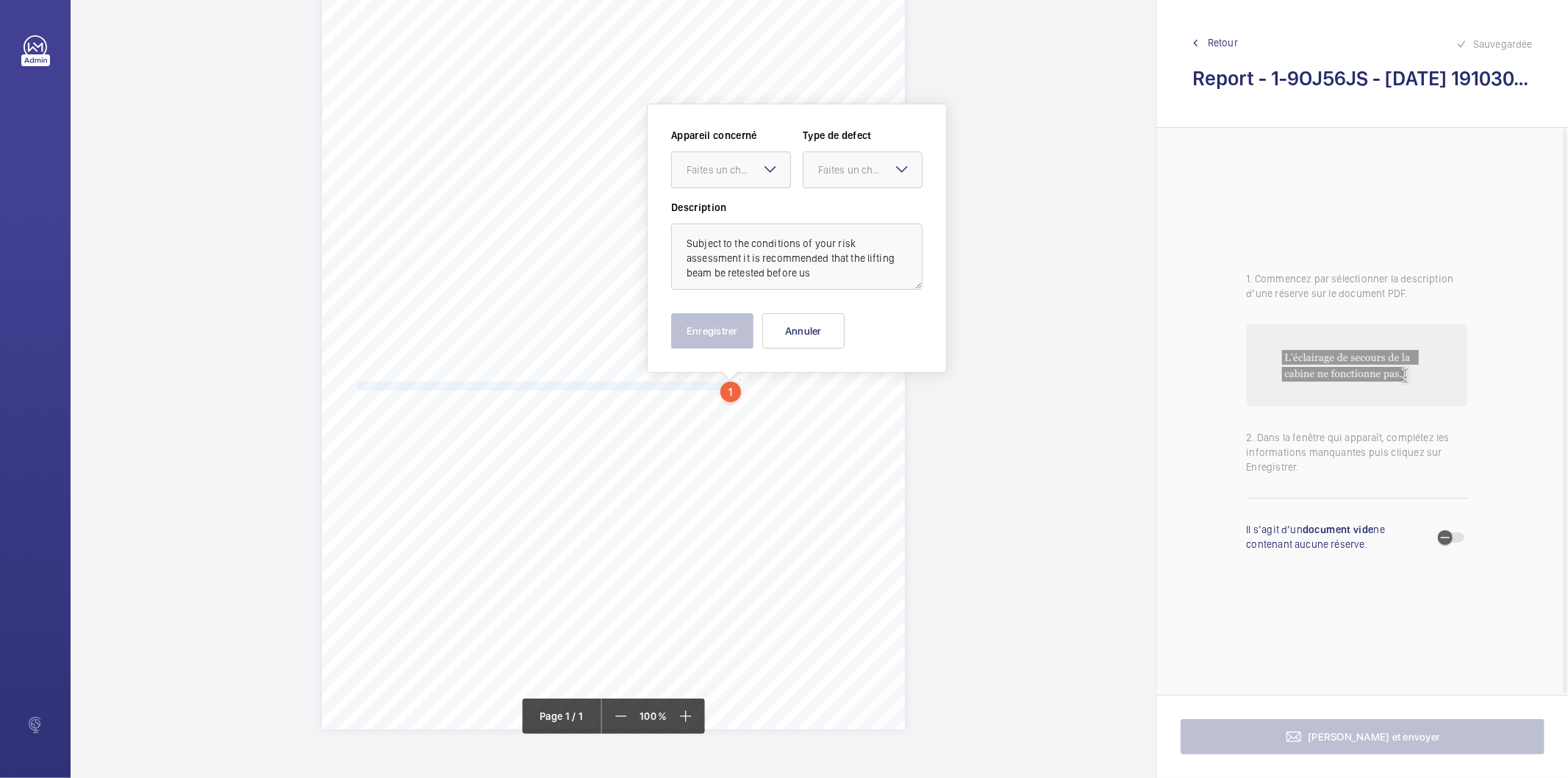
scroll to position [133, 0]
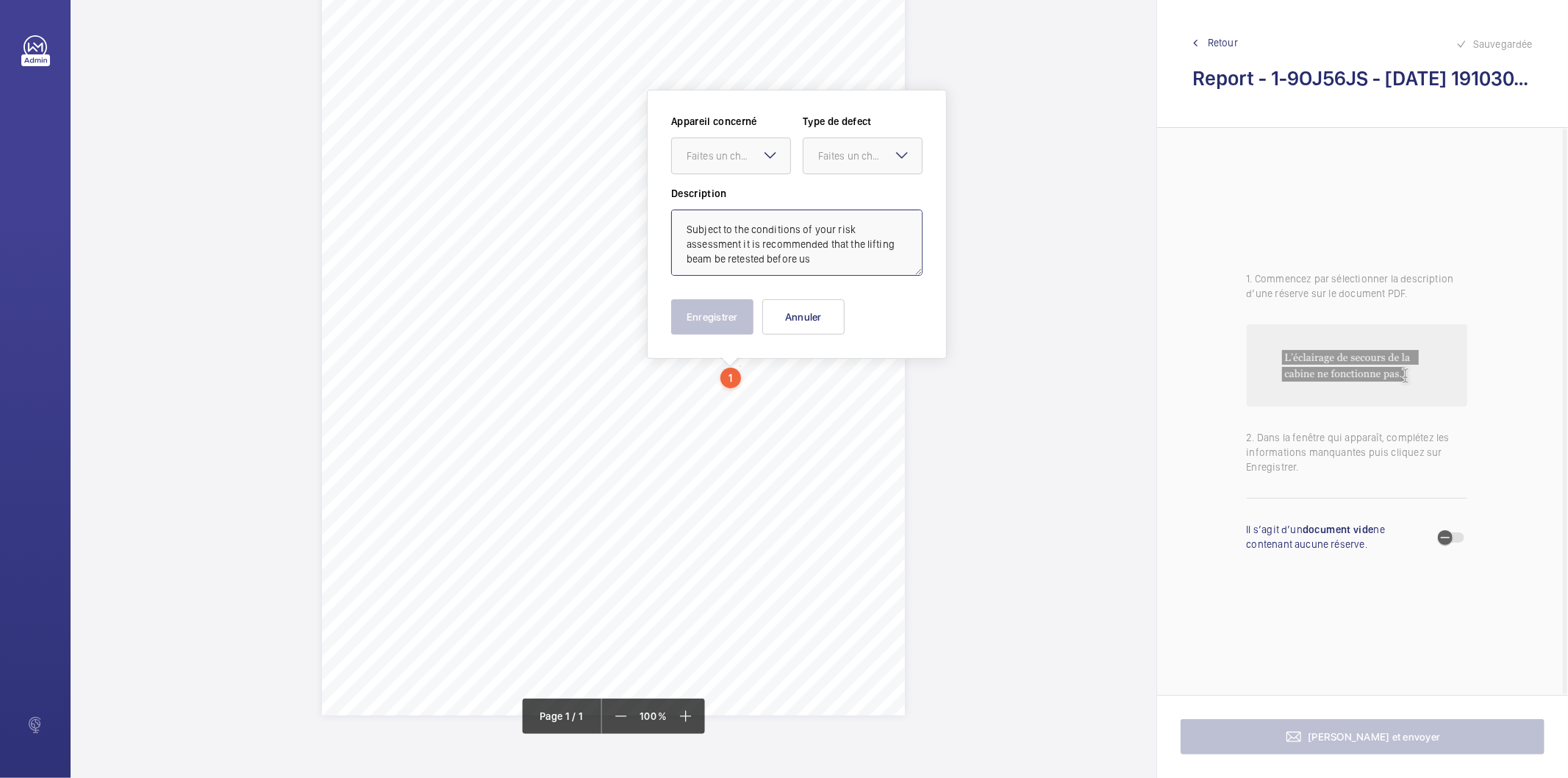
click at [870, 266] on textarea "Subject to the conditions of your risk assessment it is recommended that the li…" at bounding box center [797, 243] width 252 height 66
click at [753, 155] on div "Faites un choix" at bounding box center [738, 156] width 104 height 15
click at [728, 199] on span "1-9L2B2RA" at bounding box center [731, 201] width 89 height 15
drag, startPoint x: 862, startPoint y: 147, endPoint x: 860, endPoint y: 219, distance: 72.0
click at [862, 149] on div "Faites un choix" at bounding box center [862, 156] width 118 height 15
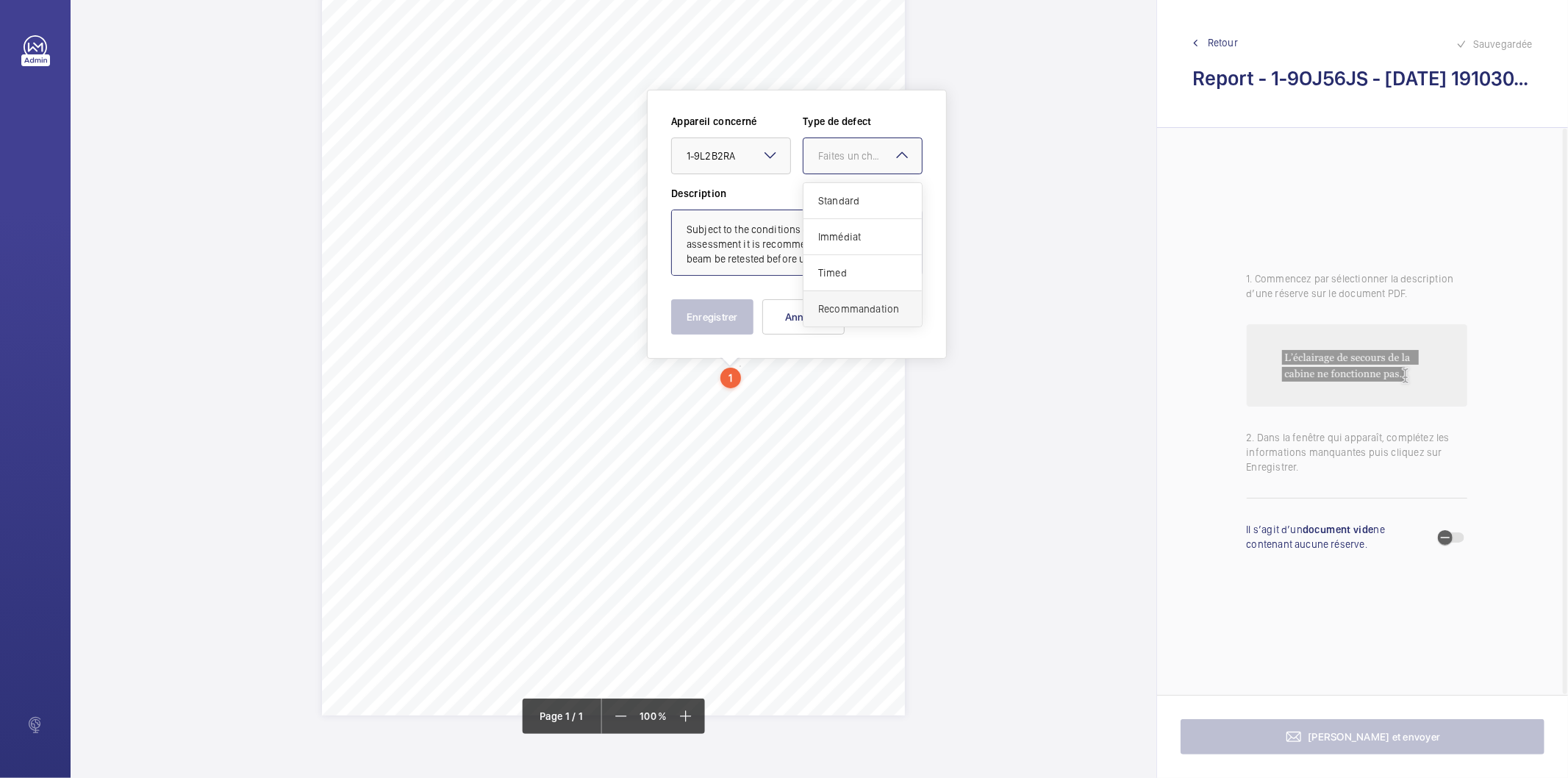
click at [841, 306] on span "Recommandation" at bounding box center [862, 309] width 89 height 15
type textarea "Subject to the conditions of your risk assessment it is recommended that the li…"
click at [750, 321] on button "Enregistrer" at bounding box center [712, 317] width 82 height 35
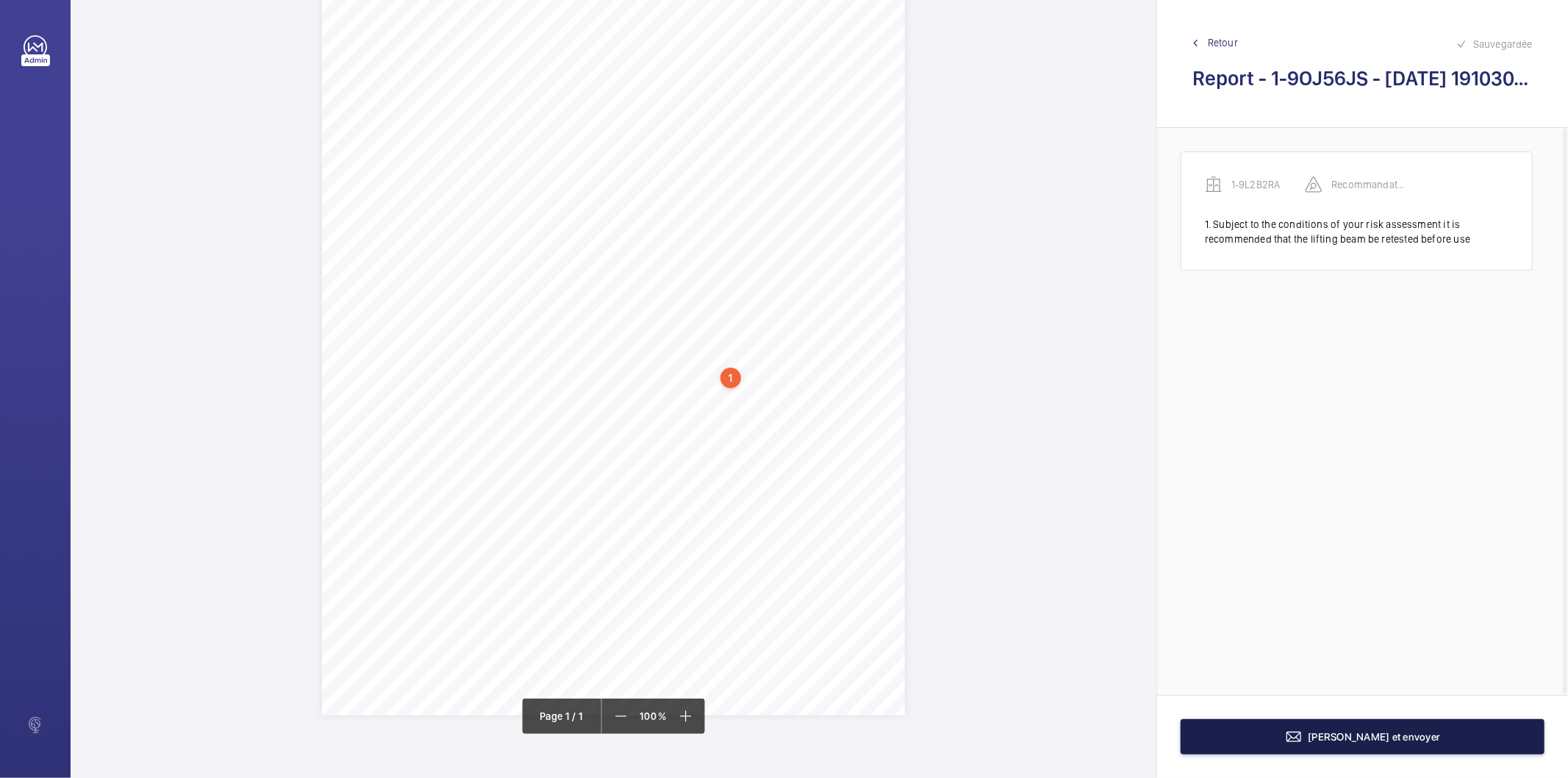
click at [1256, 744] on button "[PERSON_NAME] et envoyer" at bounding box center [1363, 737] width 364 height 35
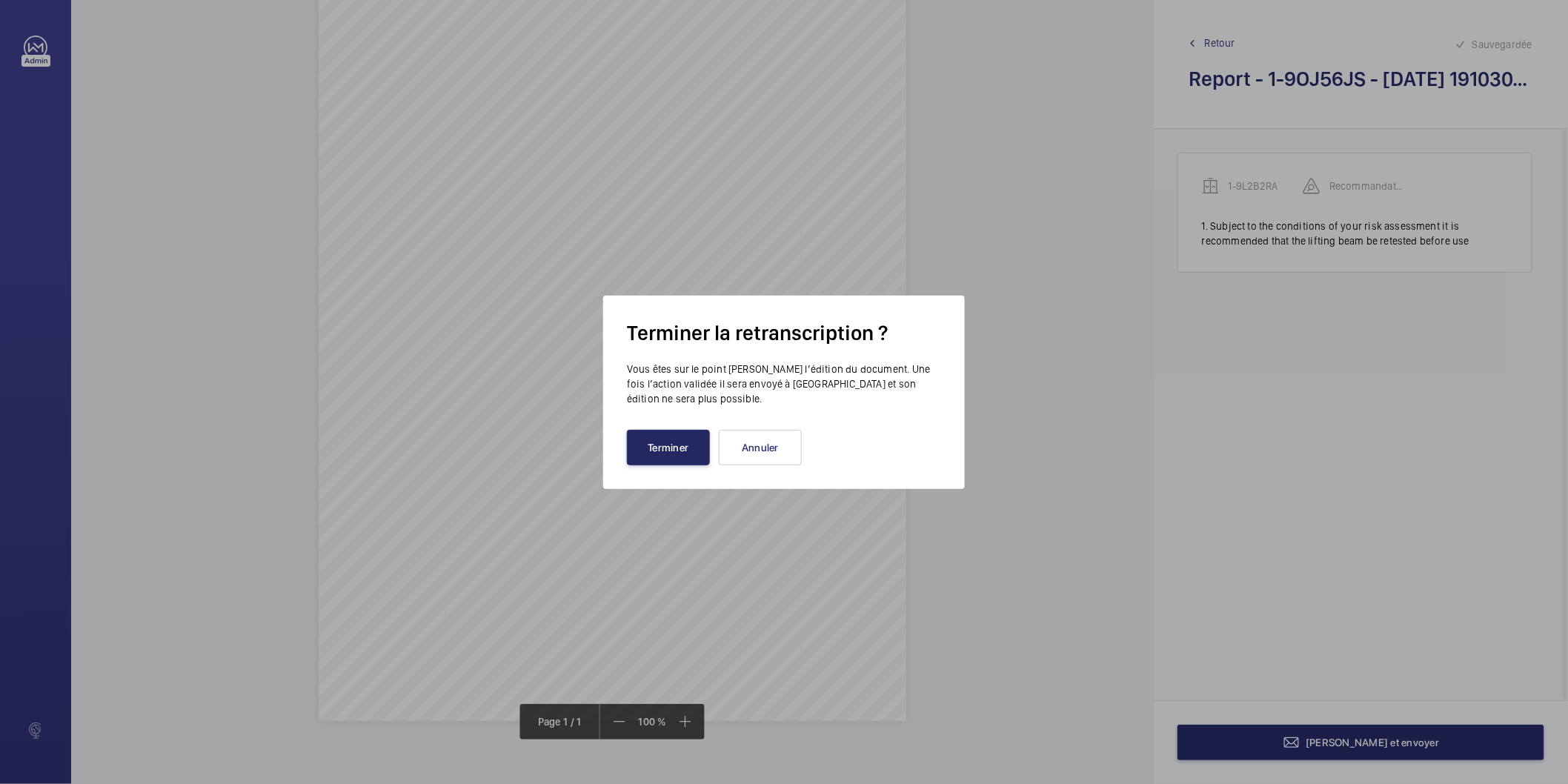
click at [668, 449] on button "Terminer" at bounding box center [668, 448] width 83 height 36
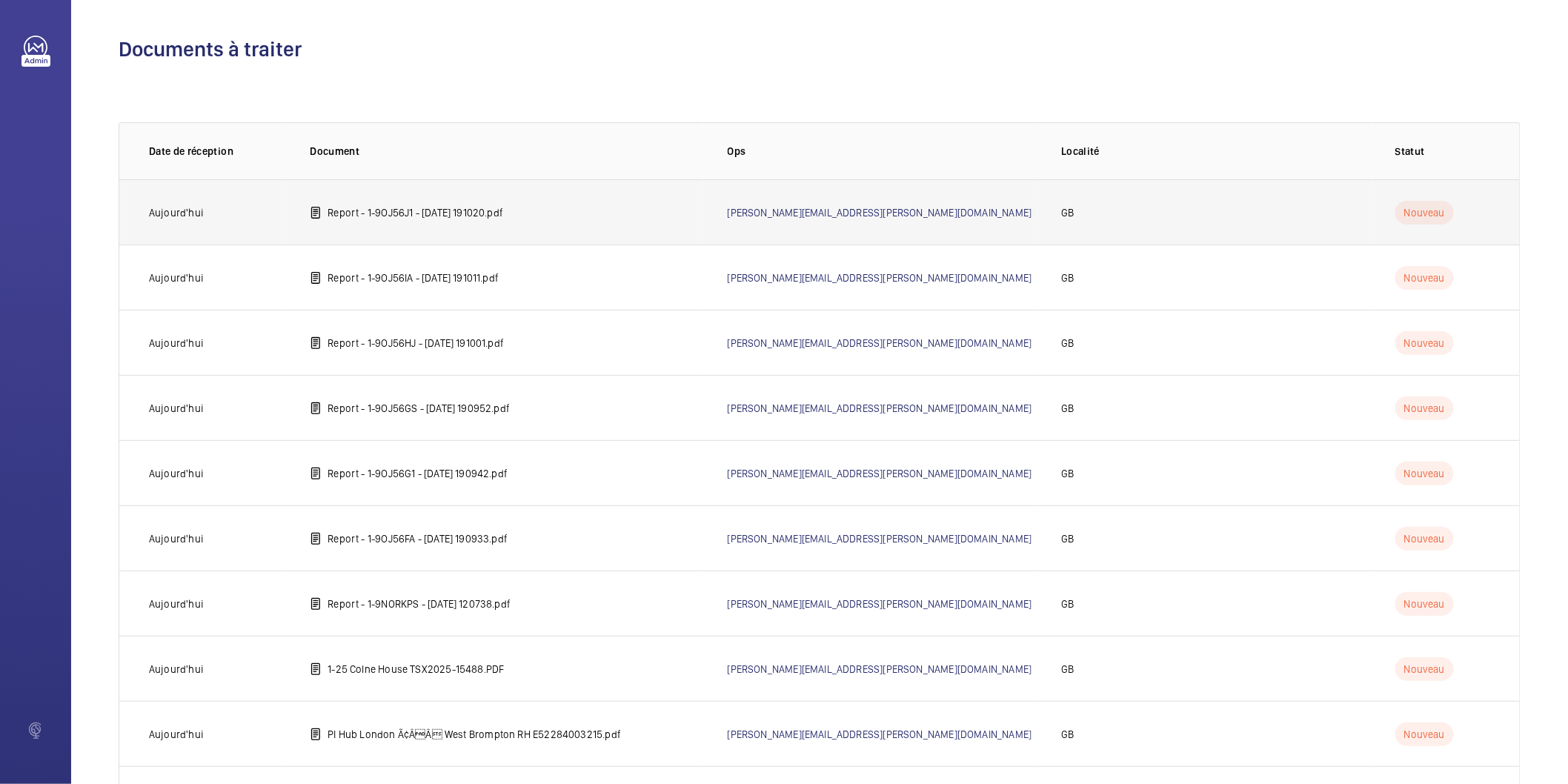
click at [504, 211] on p "Report - 1-9OJ56J1 - 2025-07-21 191020.pdf" at bounding box center [415, 213] width 176 height 15
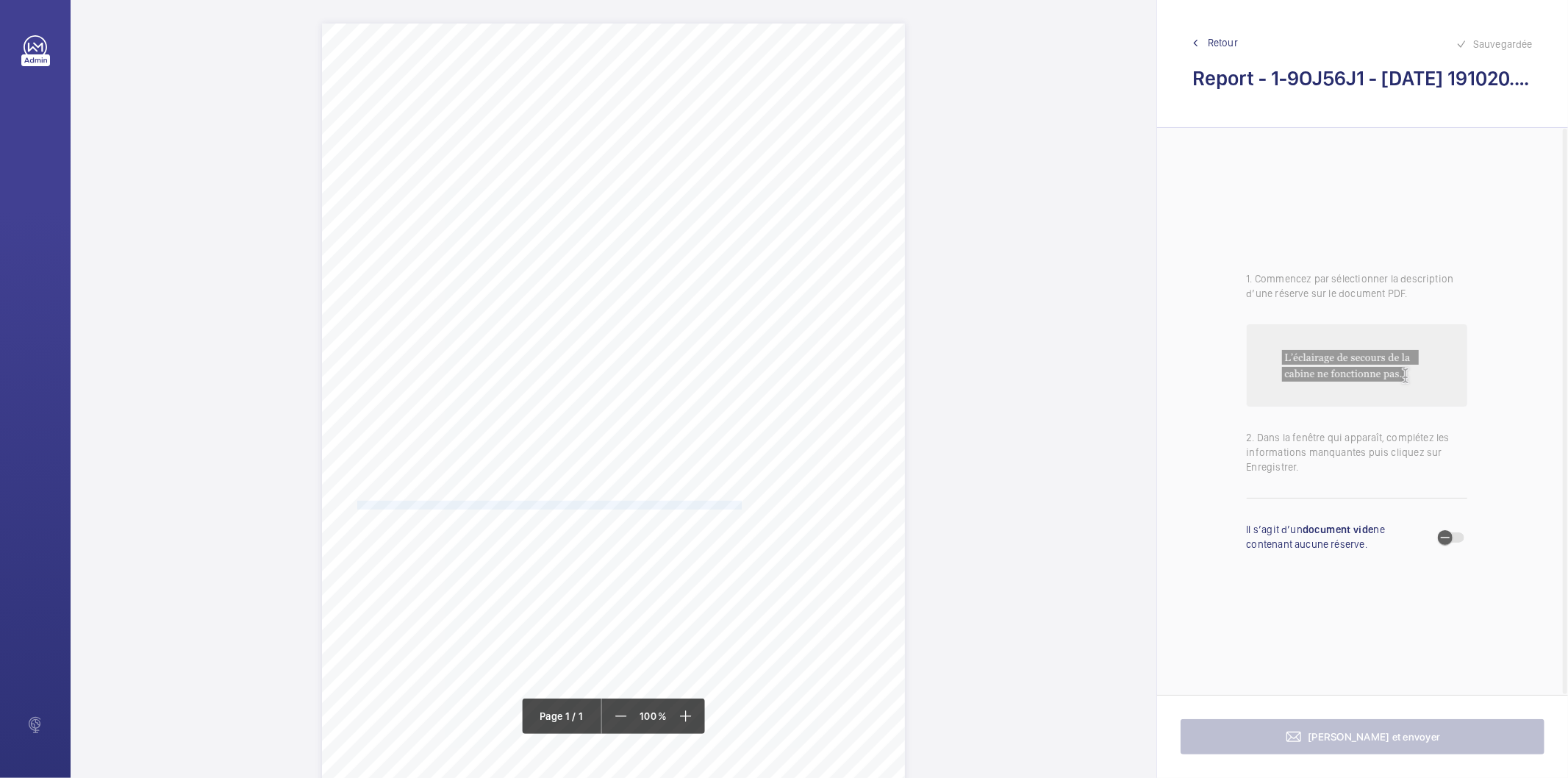
drag, startPoint x: 356, startPoint y: 503, endPoint x: 739, endPoint y: 506, distance: 383.0
click at [739, 506] on span "Subject to the conditions of your risk assessment it is recommended that the li…" at bounding box center [551, 506] width 387 height 8
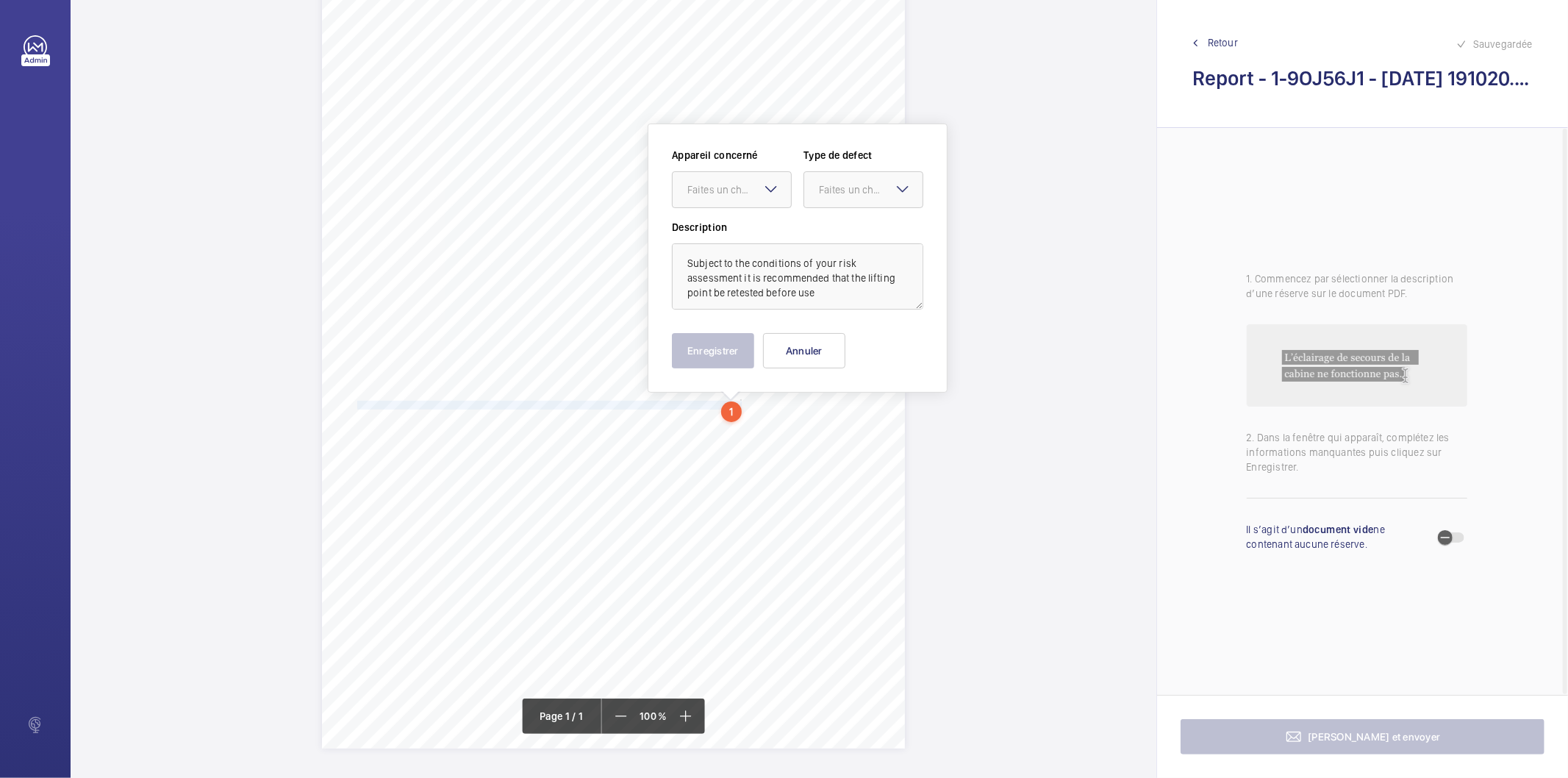
scroll to position [134, 0]
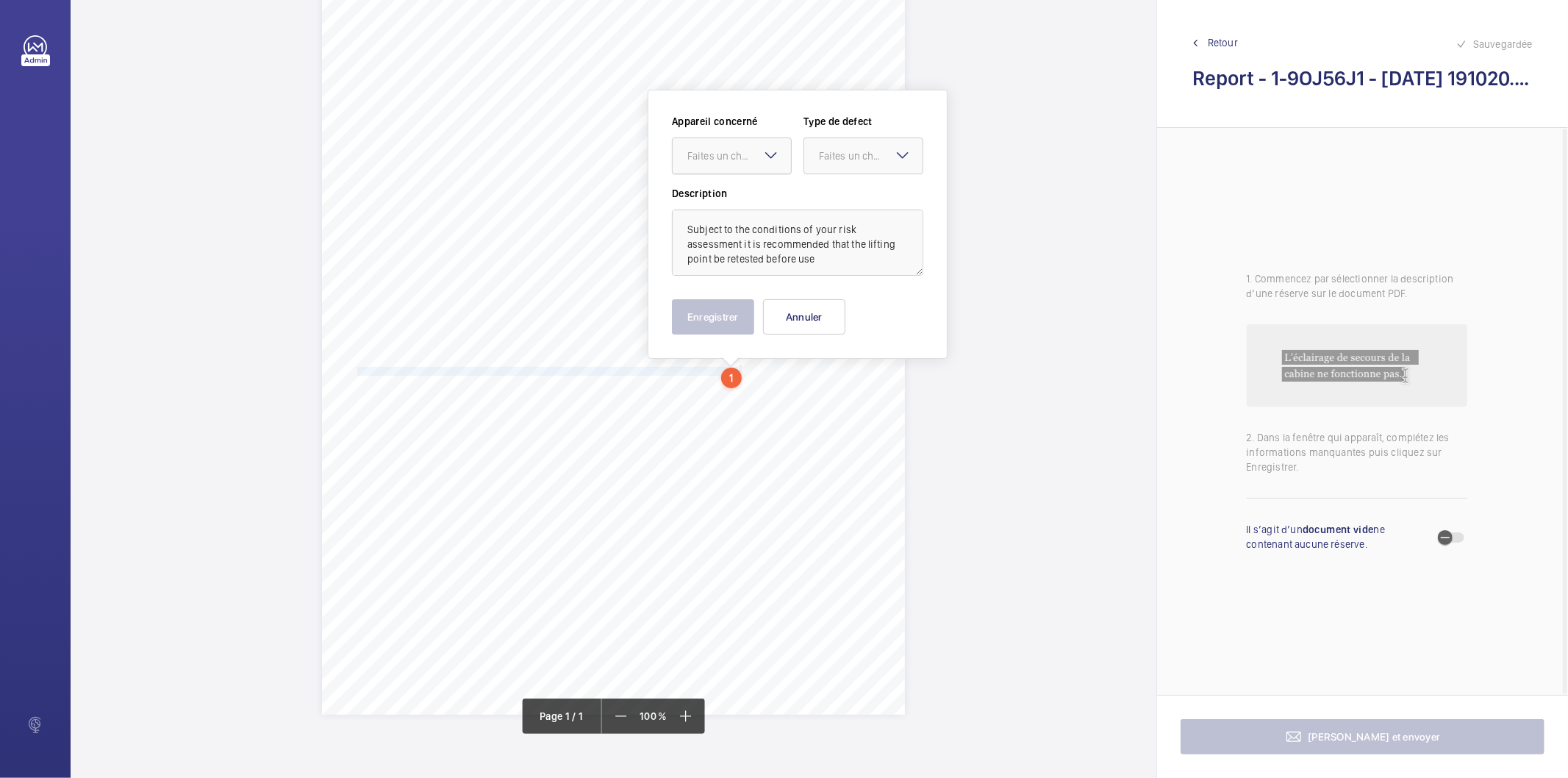
click at [748, 164] on div at bounding box center [731, 156] width 118 height 35
click at [731, 199] on span "1-9L2B2RA" at bounding box center [731, 201] width 89 height 15
click at [850, 151] on div "Faites un choix" at bounding box center [870, 156] width 104 height 15
drag, startPoint x: 840, startPoint y: 314, endPoint x: 765, endPoint y: 317, distance: 75.1
click at [839, 314] on span "Recommandation" at bounding box center [863, 309] width 89 height 15
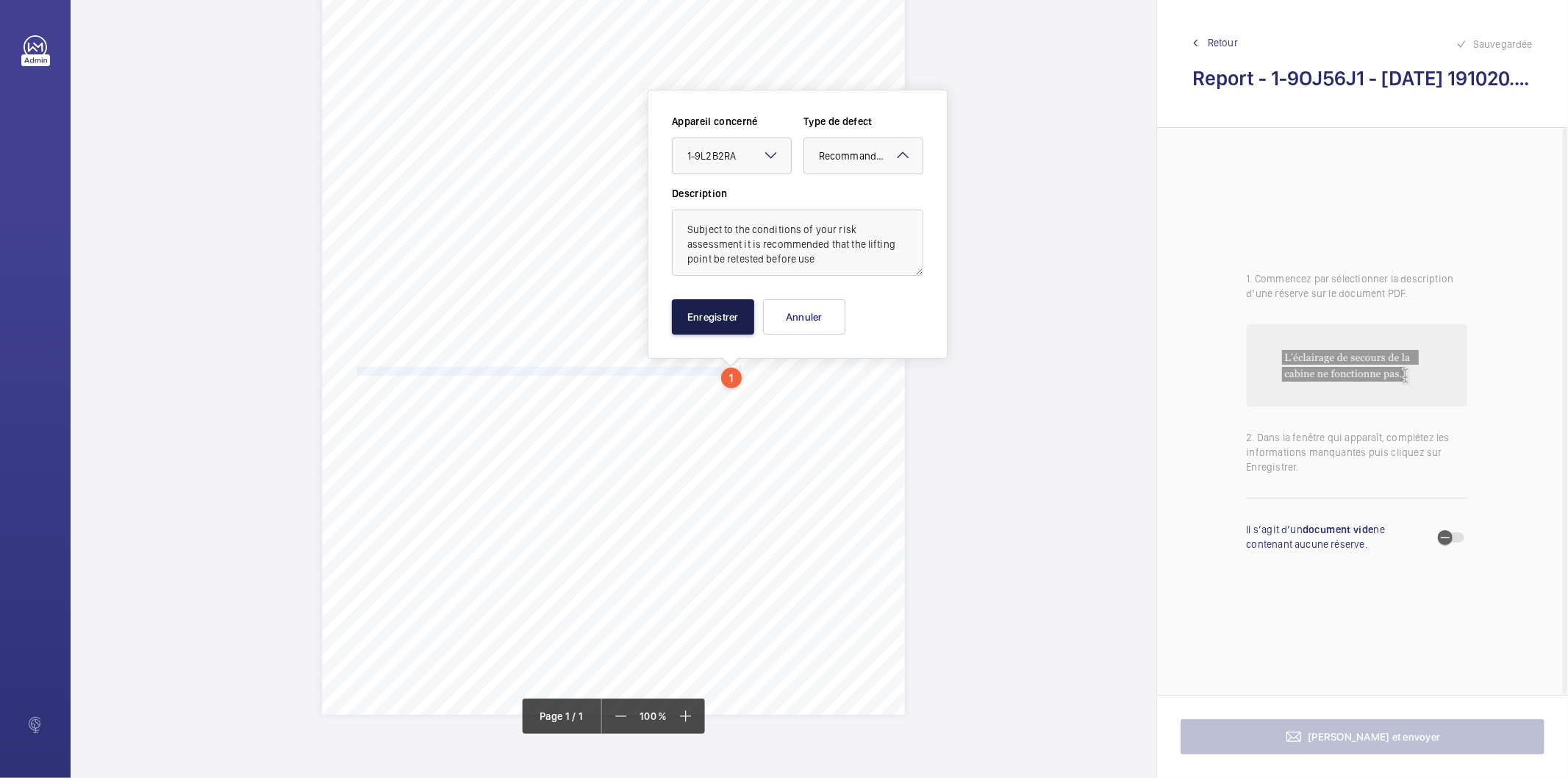
click at [734, 317] on button "Enregistrer" at bounding box center [713, 317] width 82 height 35
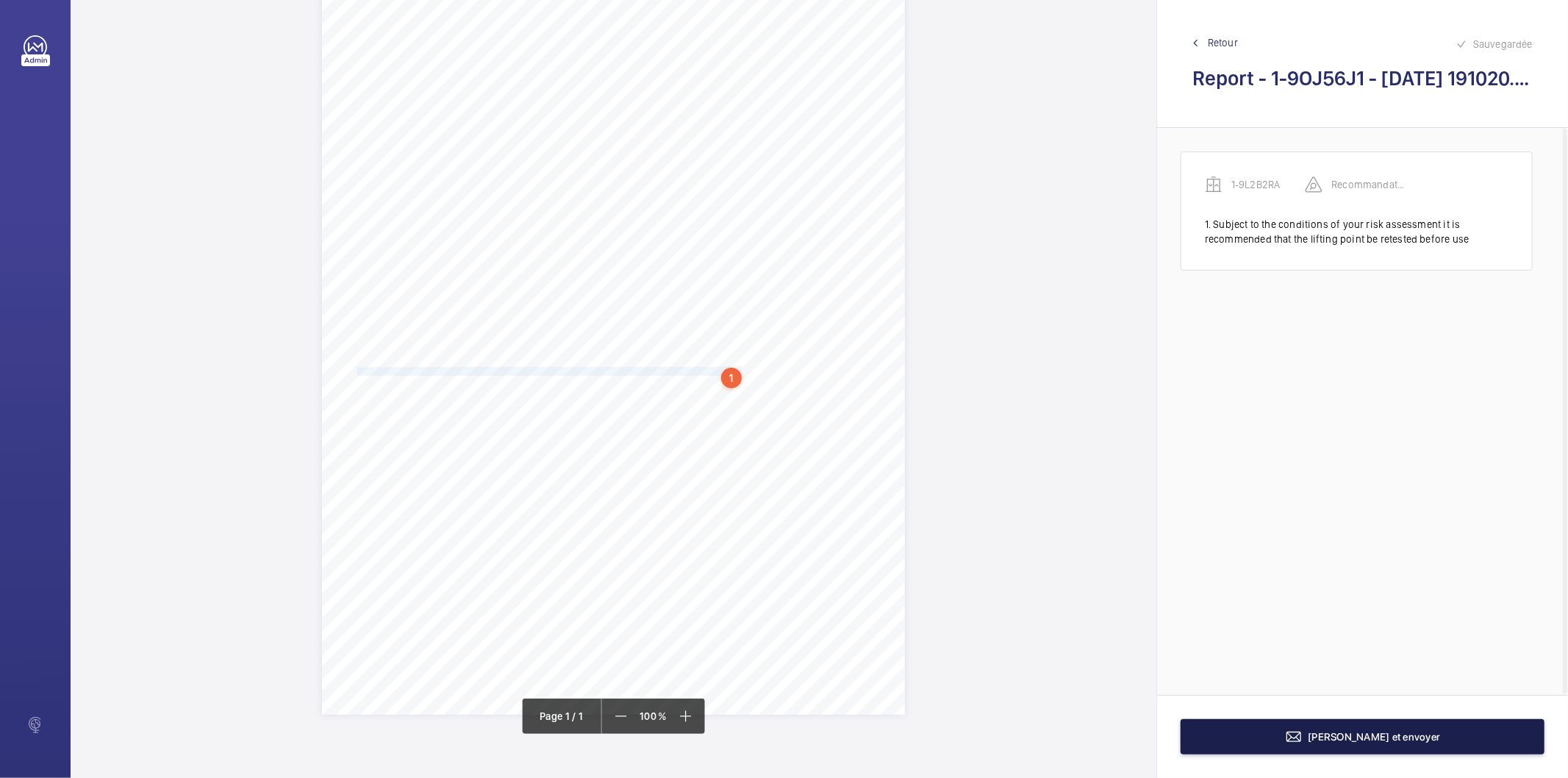
click at [1283, 743] on button "[PERSON_NAME] et envoyer" at bounding box center [1363, 737] width 364 height 35
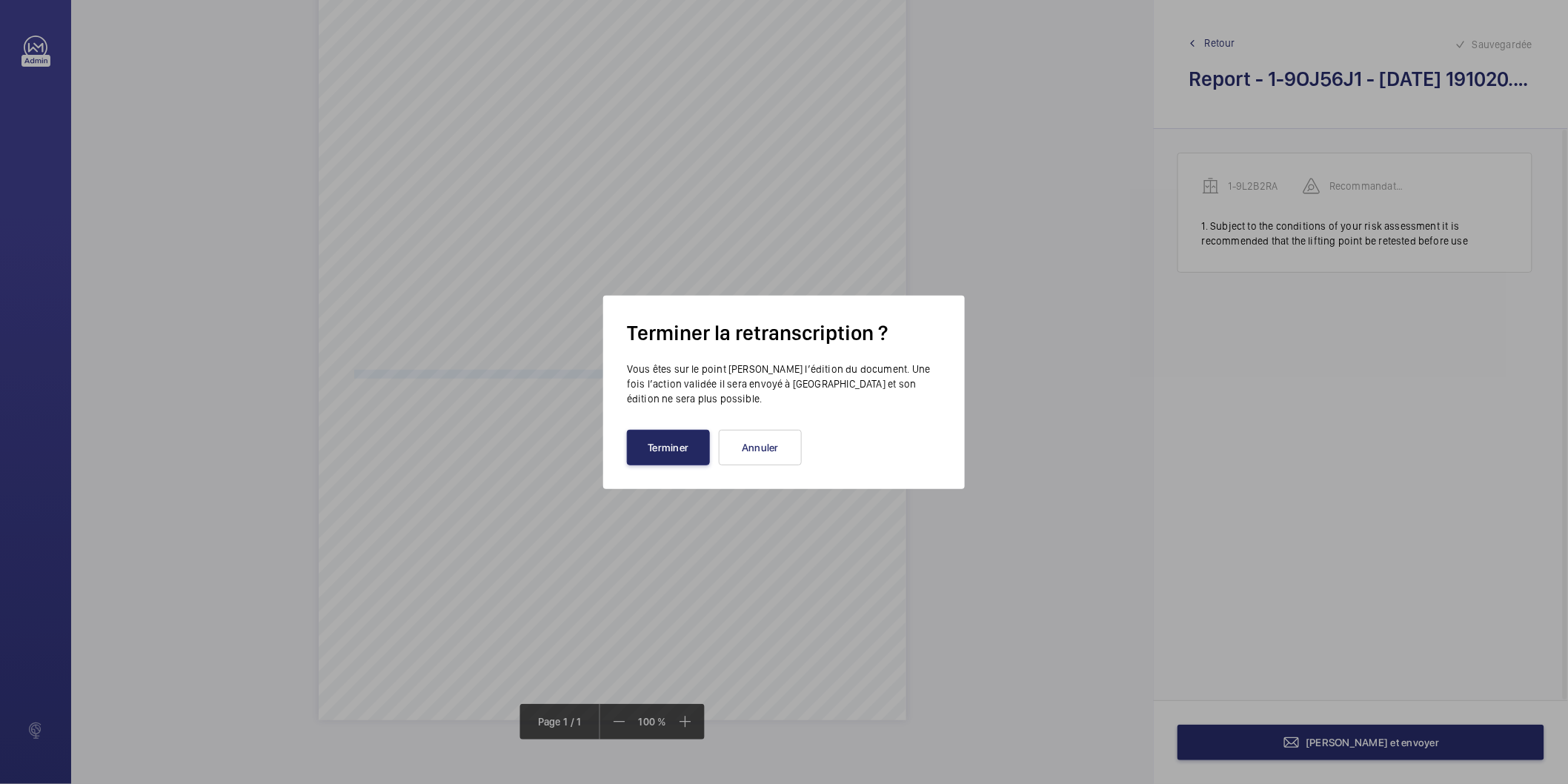
click at [691, 433] on button "Terminer" at bounding box center [668, 448] width 83 height 36
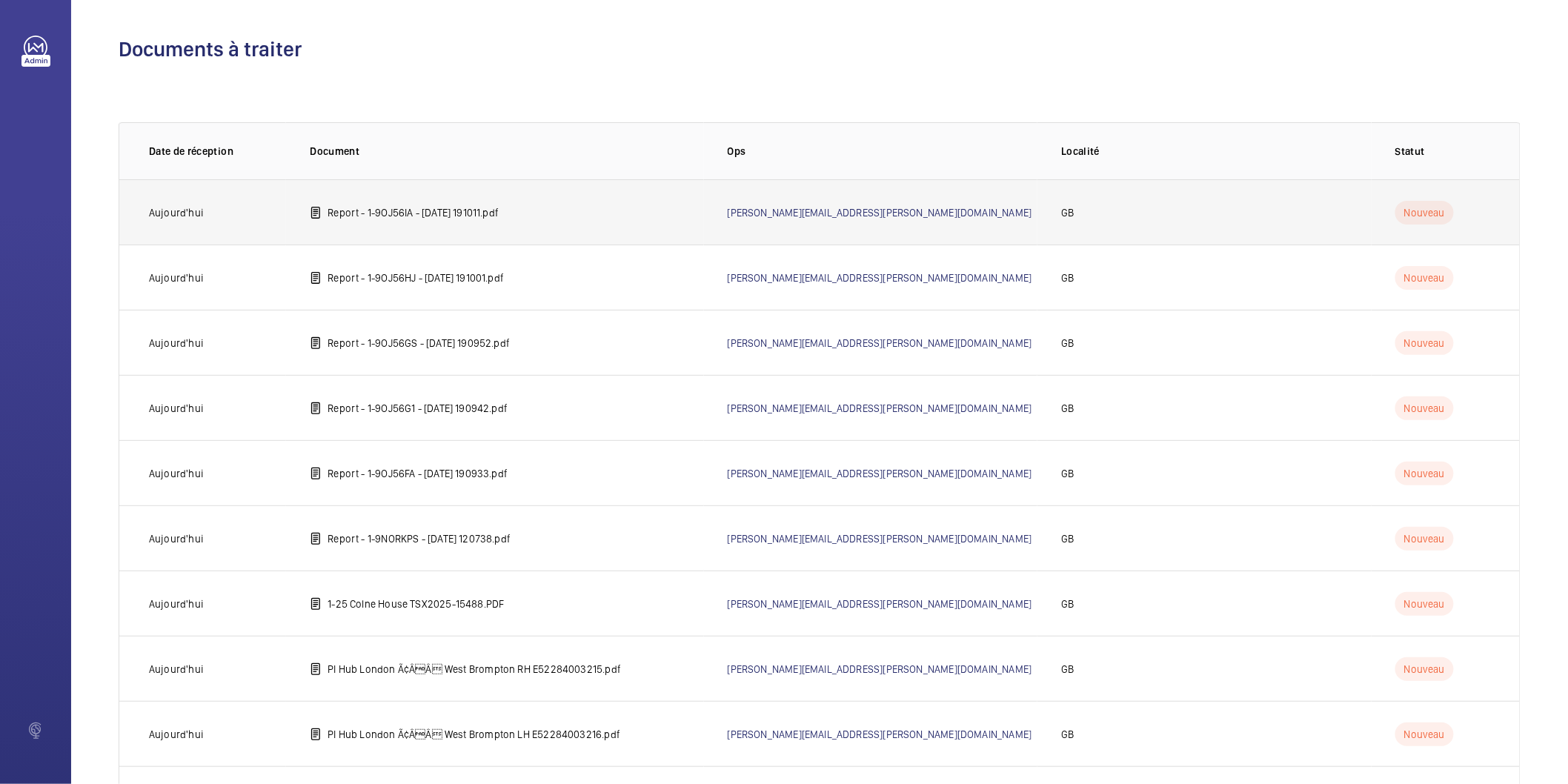
click at [424, 209] on p "Report - 1-9OJ56IA - 2025-07-21 191011.pdf" at bounding box center [413, 213] width 171 height 15
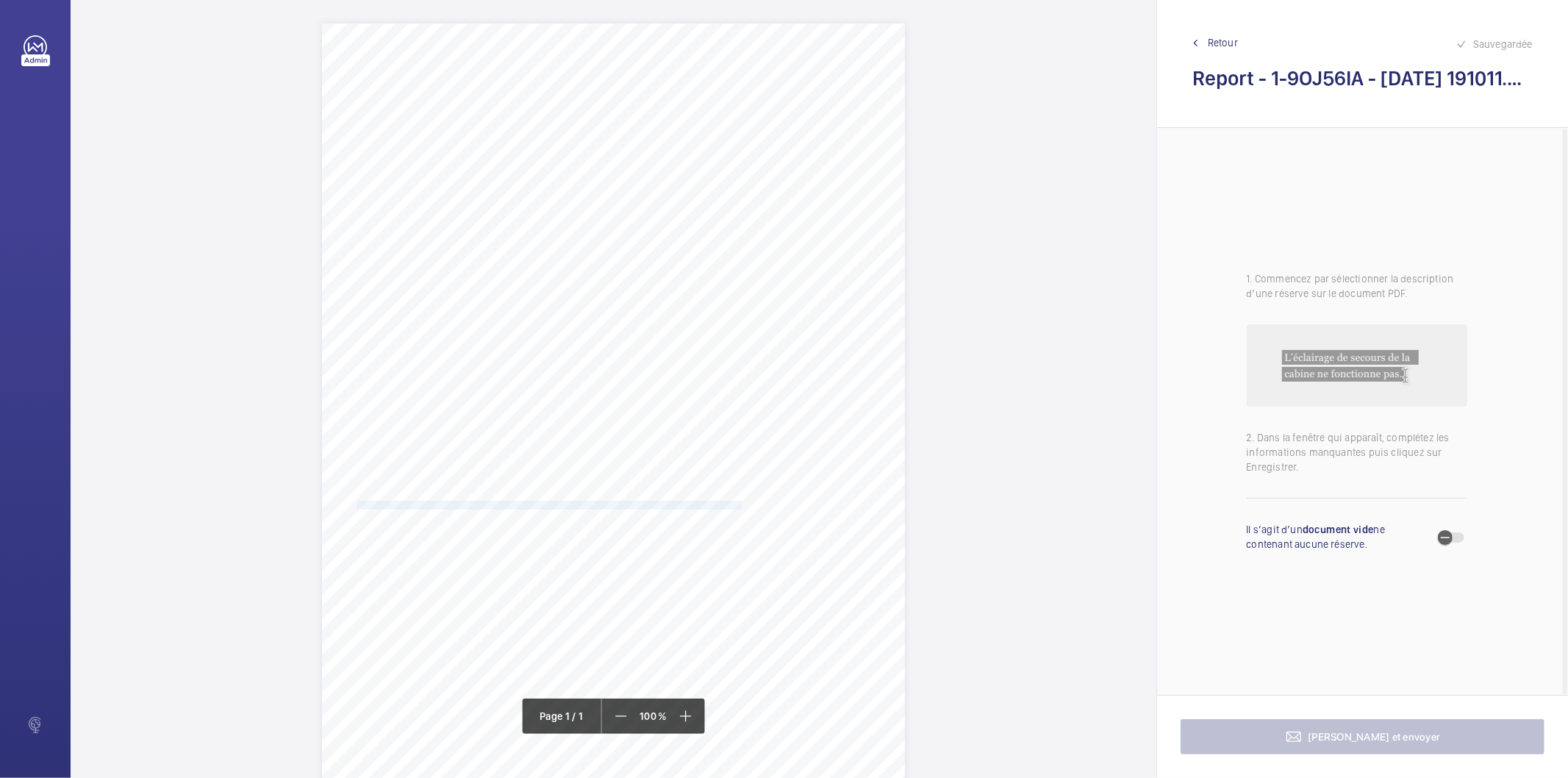
drag, startPoint x: 358, startPoint y: 505, endPoint x: 739, endPoint y: 508, distance: 381.0
click at [739, 508] on span "Subject to the conditions of your risk assessment it is recommended that the li…" at bounding box center [551, 506] width 387 height 8
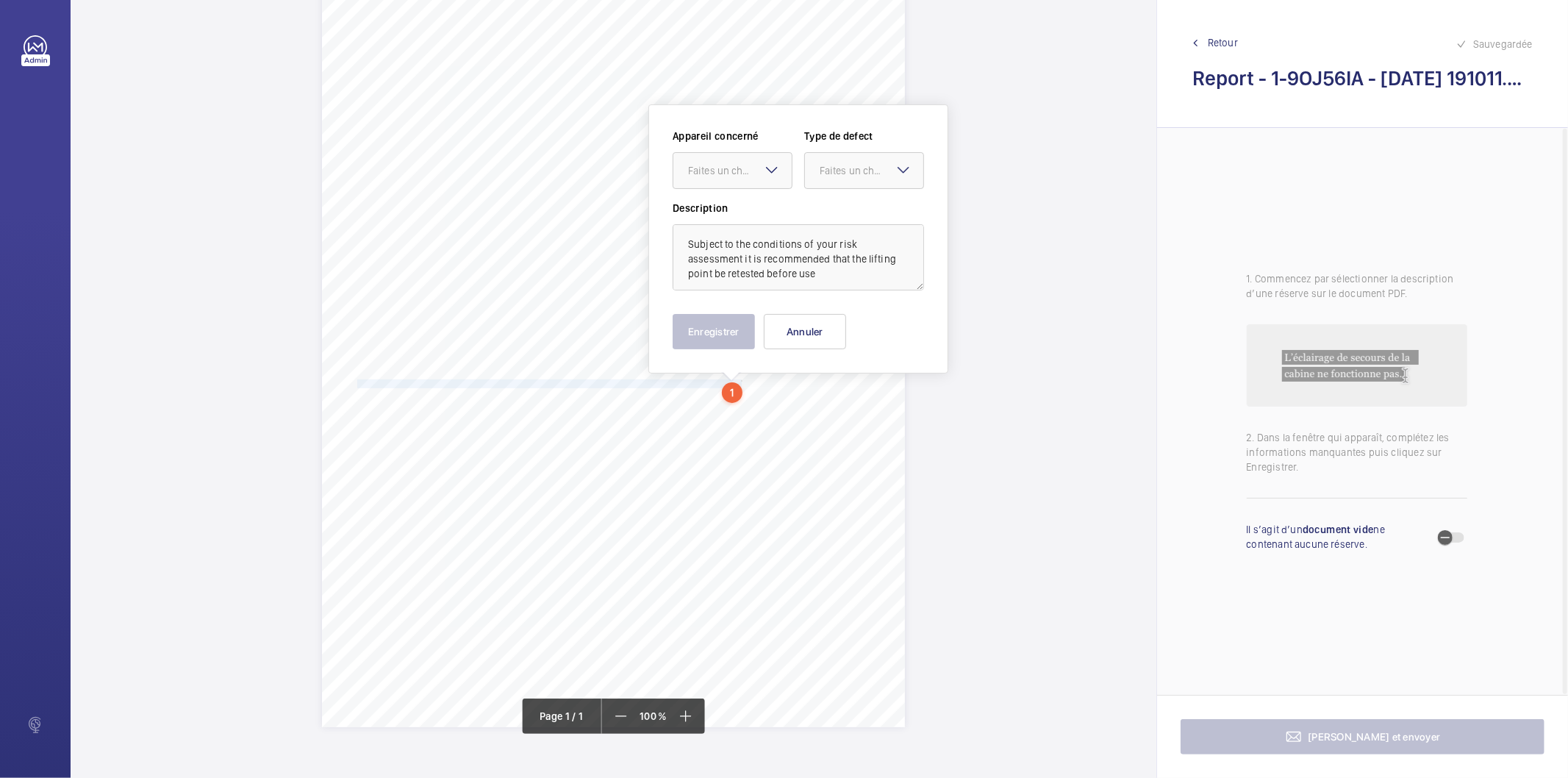
scroll to position [136, 0]
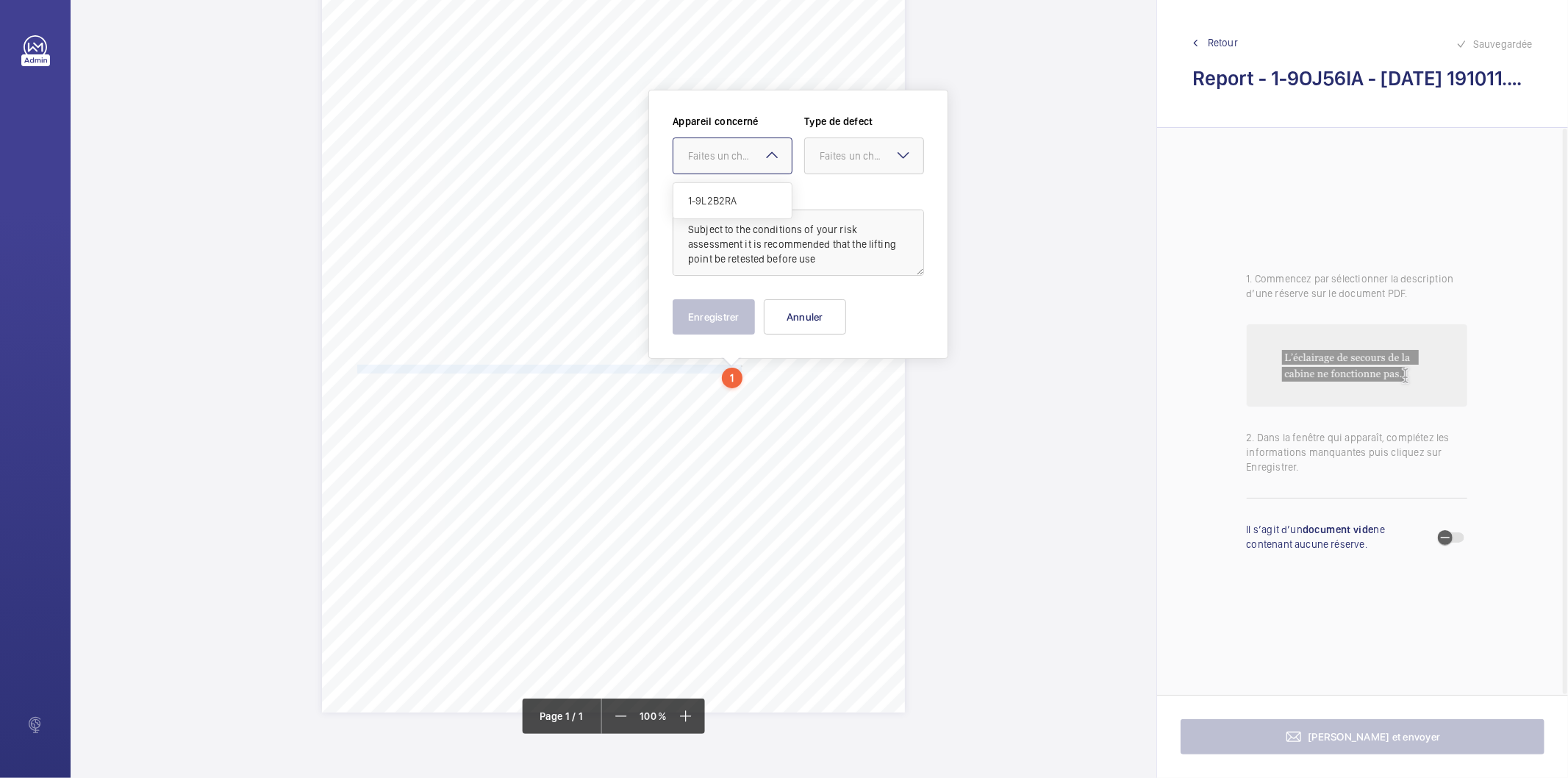
click at [743, 160] on div "Faites un choix" at bounding box center [739, 156] width 104 height 15
click at [748, 204] on span "1-9L2B2RA" at bounding box center [732, 201] width 89 height 15
click at [836, 149] on div "Faites un choix" at bounding box center [871, 156] width 104 height 15
click at [831, 299] on div "Recommandation" at bounding box center [864, 309] width 118 height 35
click at [723, 333] on button "Enregistrer" at bounding box center [714, 317] width 82 height 35
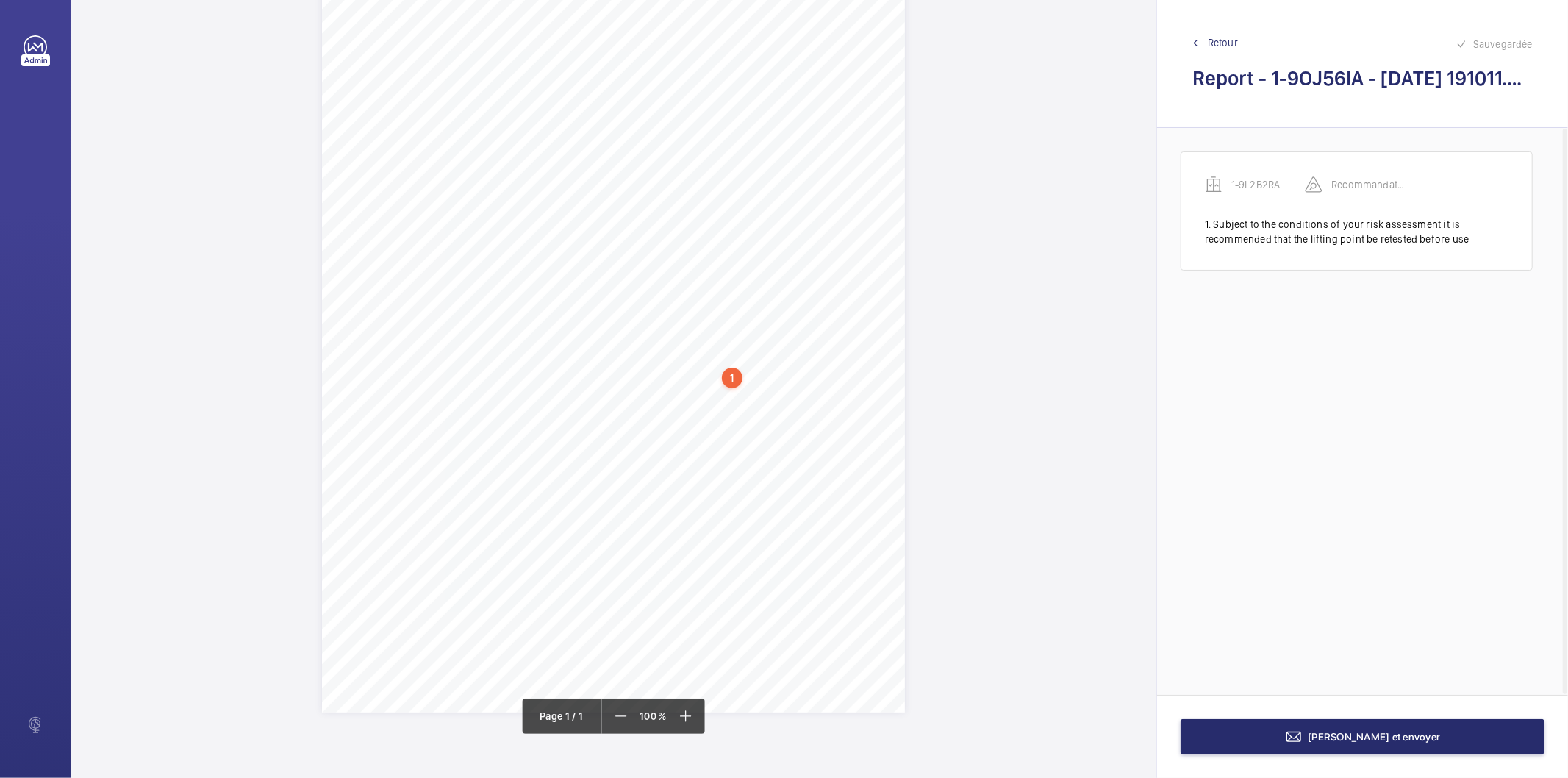
click at [1372, 758] on div "[PERSON_NAME] et envoyer" at bounding box center [1363, 736] width 411 height 83
click at [1338, 732] on span "[PERSON_NAME] et envoyer" at bounding box center [1375, 737] width 132 height 12
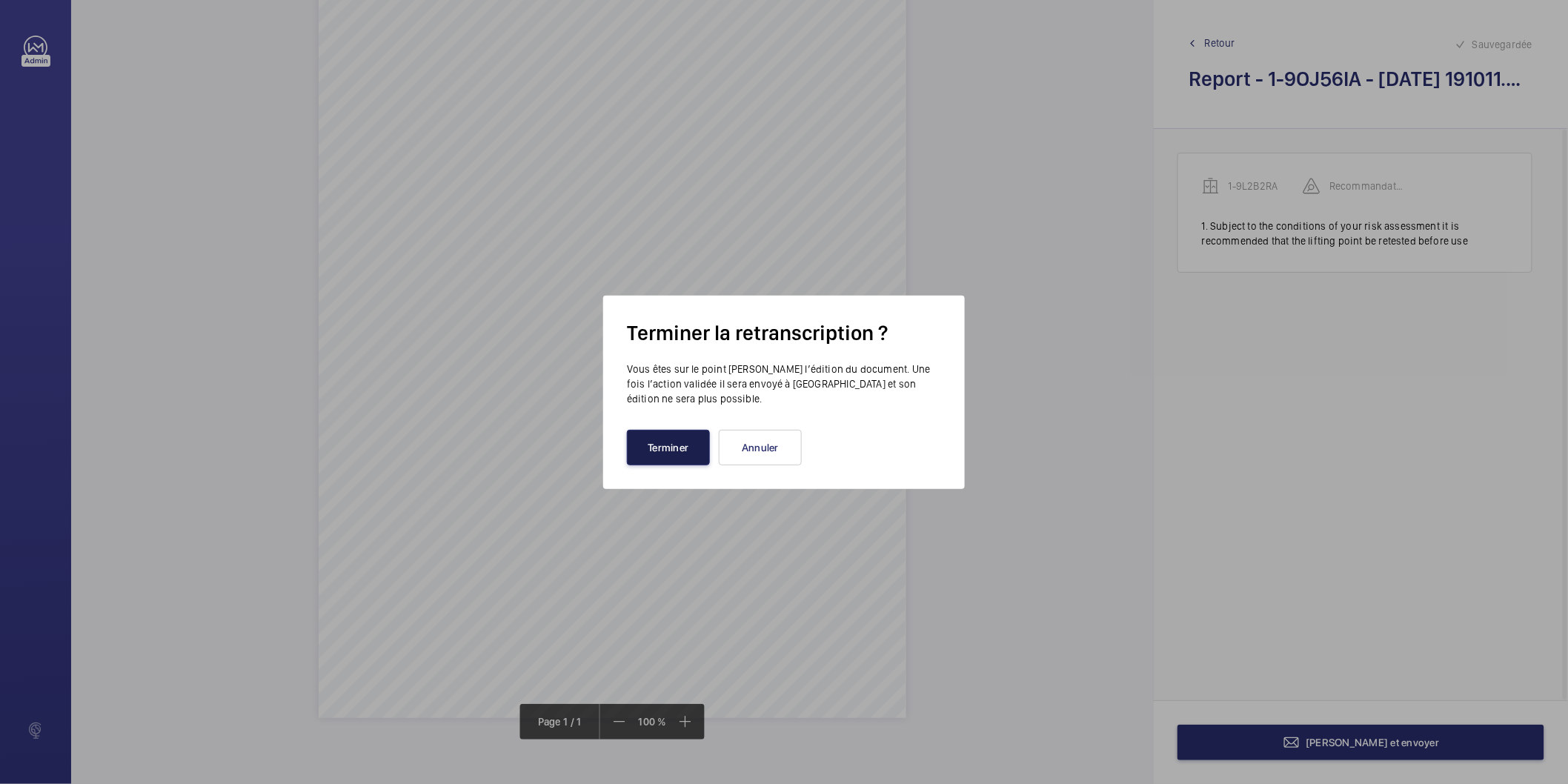
click at [676, 455] on button "Terminer" at bounding box center [668, 448] width 83 height 36
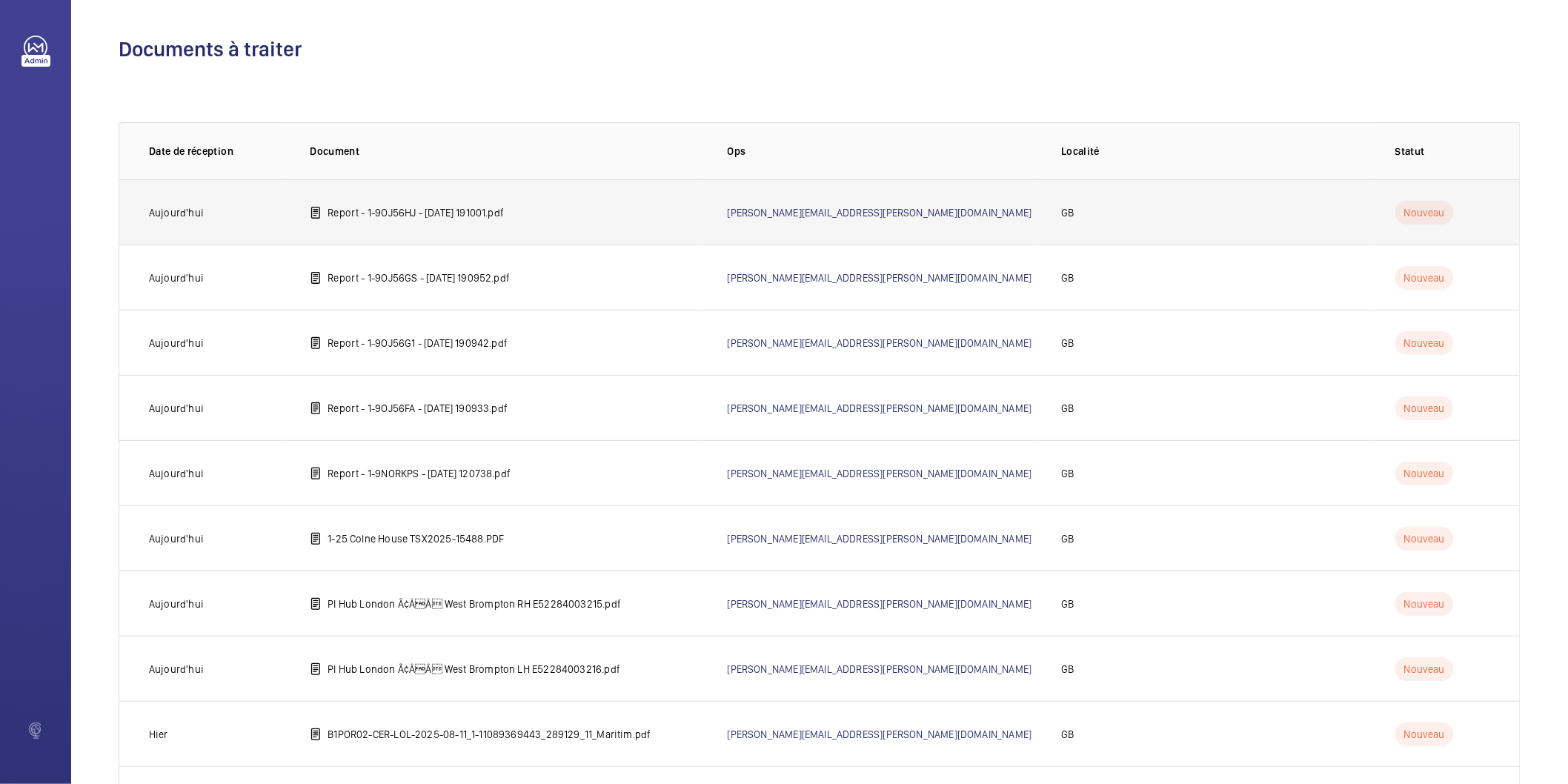
click at [504, 214] on p "Report - 1-9OJ56HJ - 2025-07-21 191001.pdf" at bounding box center [416, 213] width 177 height 15
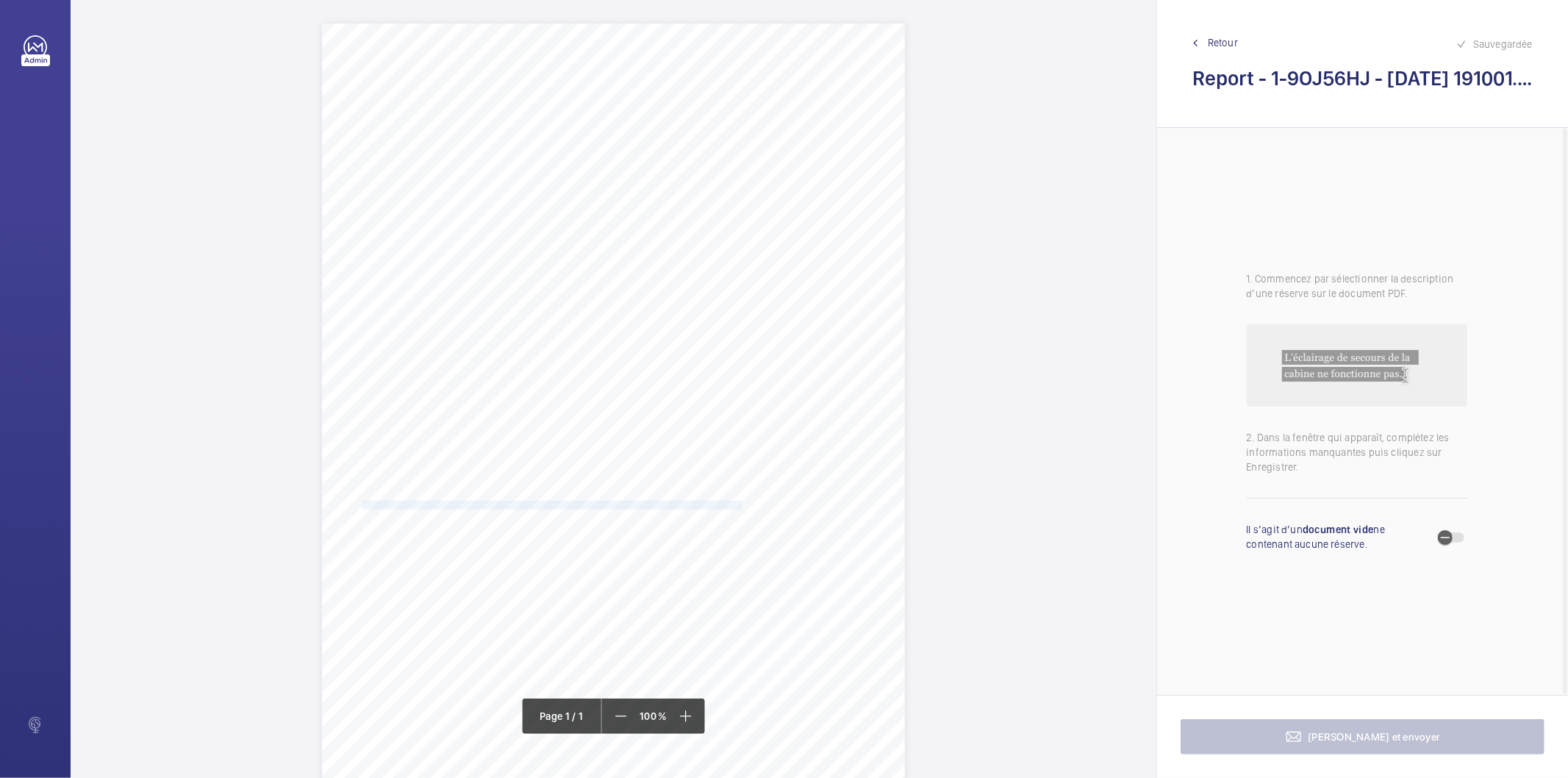
drag, startPoint x: 358, startPoint y: 503, endPoint x: 738, endPoint y: 503, distance: 380.0
click at [738, 503] on span "Subject to the conditions of your risk assessment it is recommended that the li…" at bounding box center [551, 506] width 387 height 8
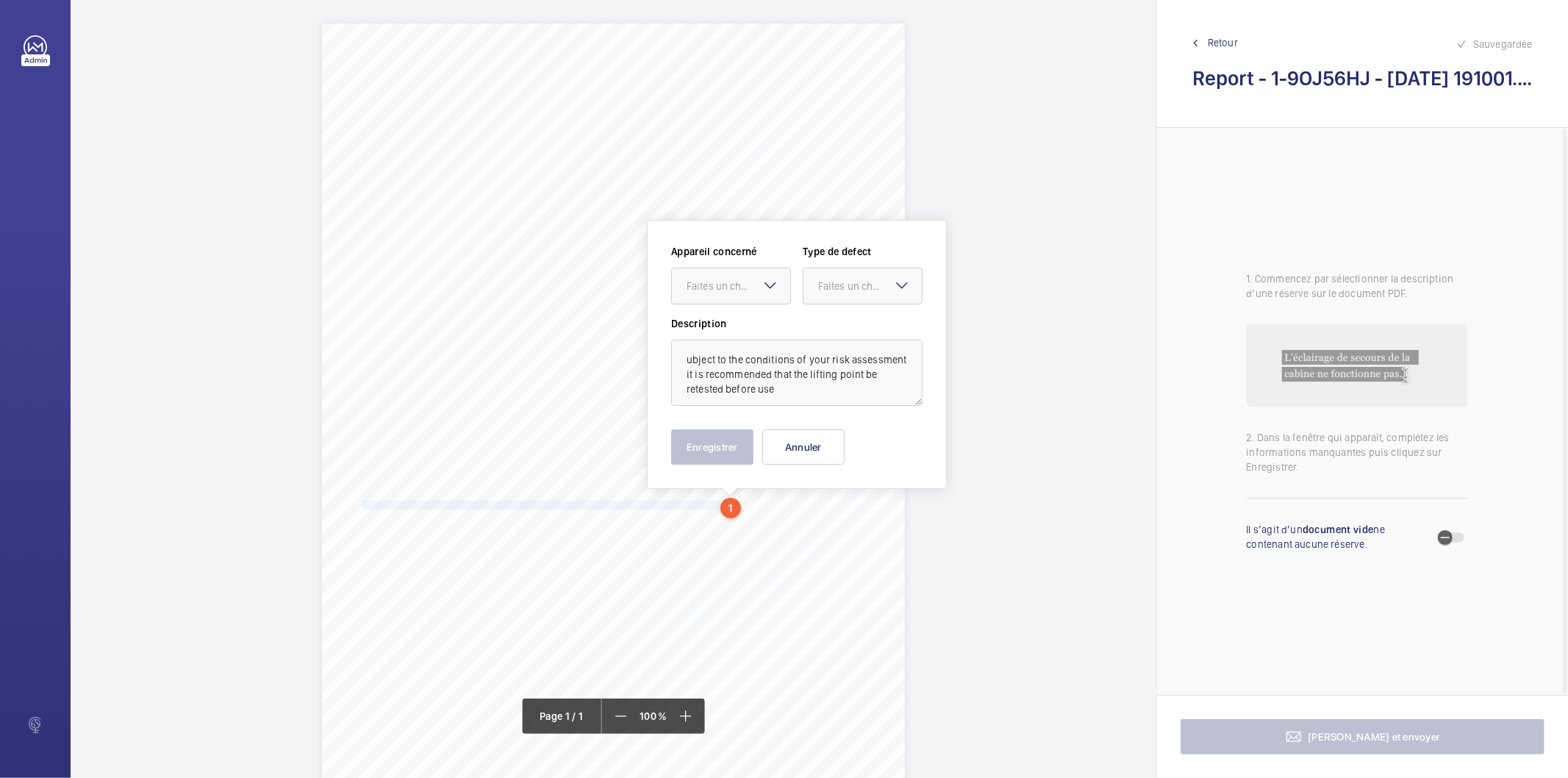
scroll to position [130, 0]
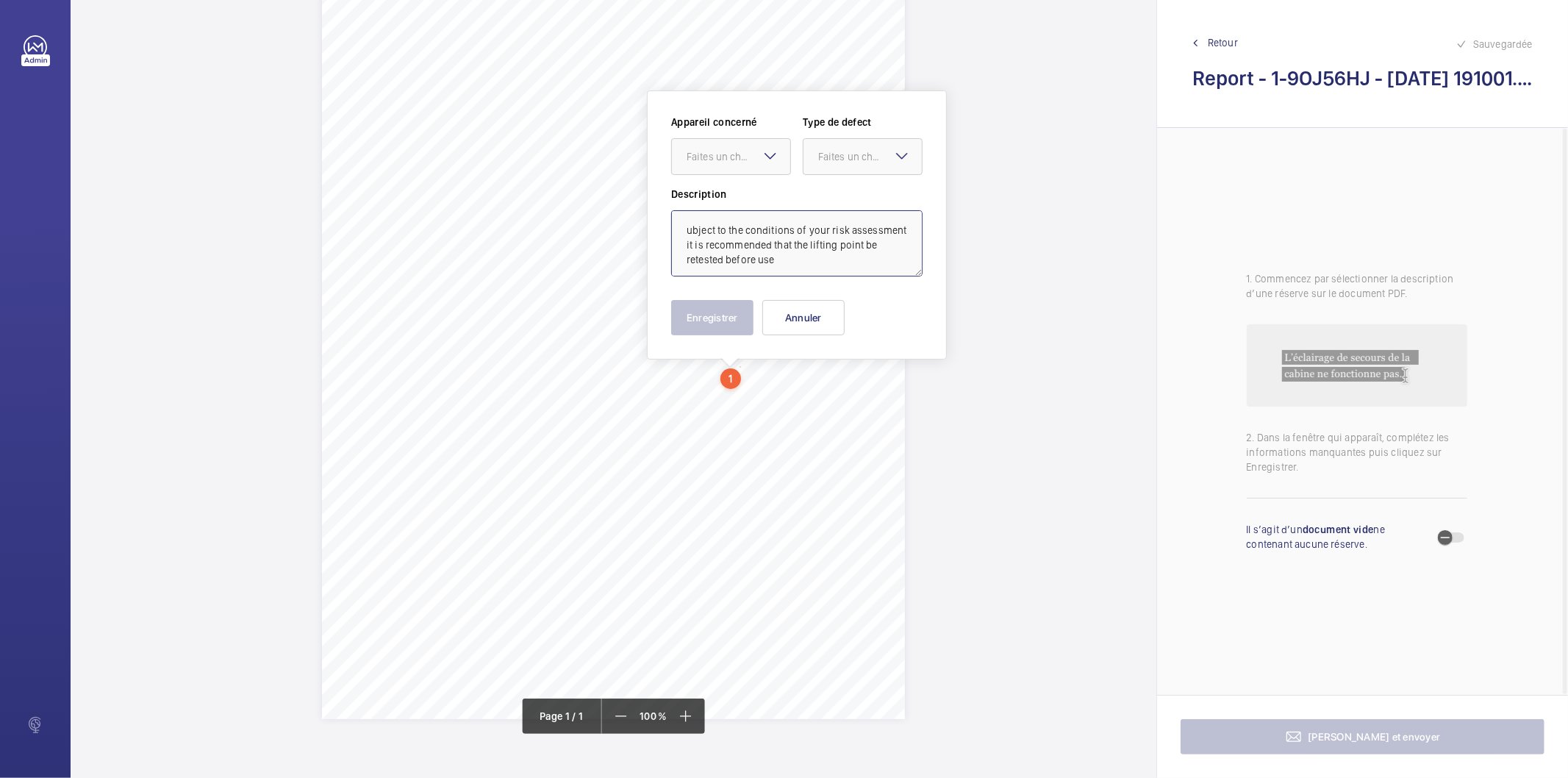
click at [818, 227] on textarea "ubject to the conditions of your risk assessment it is recommended that the lif…" at bounding box center [797, 244] width 252 height 66
click at [730, 166] on div at bounding box center [731, 157] width 118 height 35
click at [732, 208] on span "1-9L2B2RA" at bounding box center [731, 202] width 89 height 15
click at [865, 158] on div "Faites un choix" at bounding box center [870, 157] width 104 height 15
click at [862, 314] on span "Recommandation" at bounding box center [862, 310] width 89 height 15
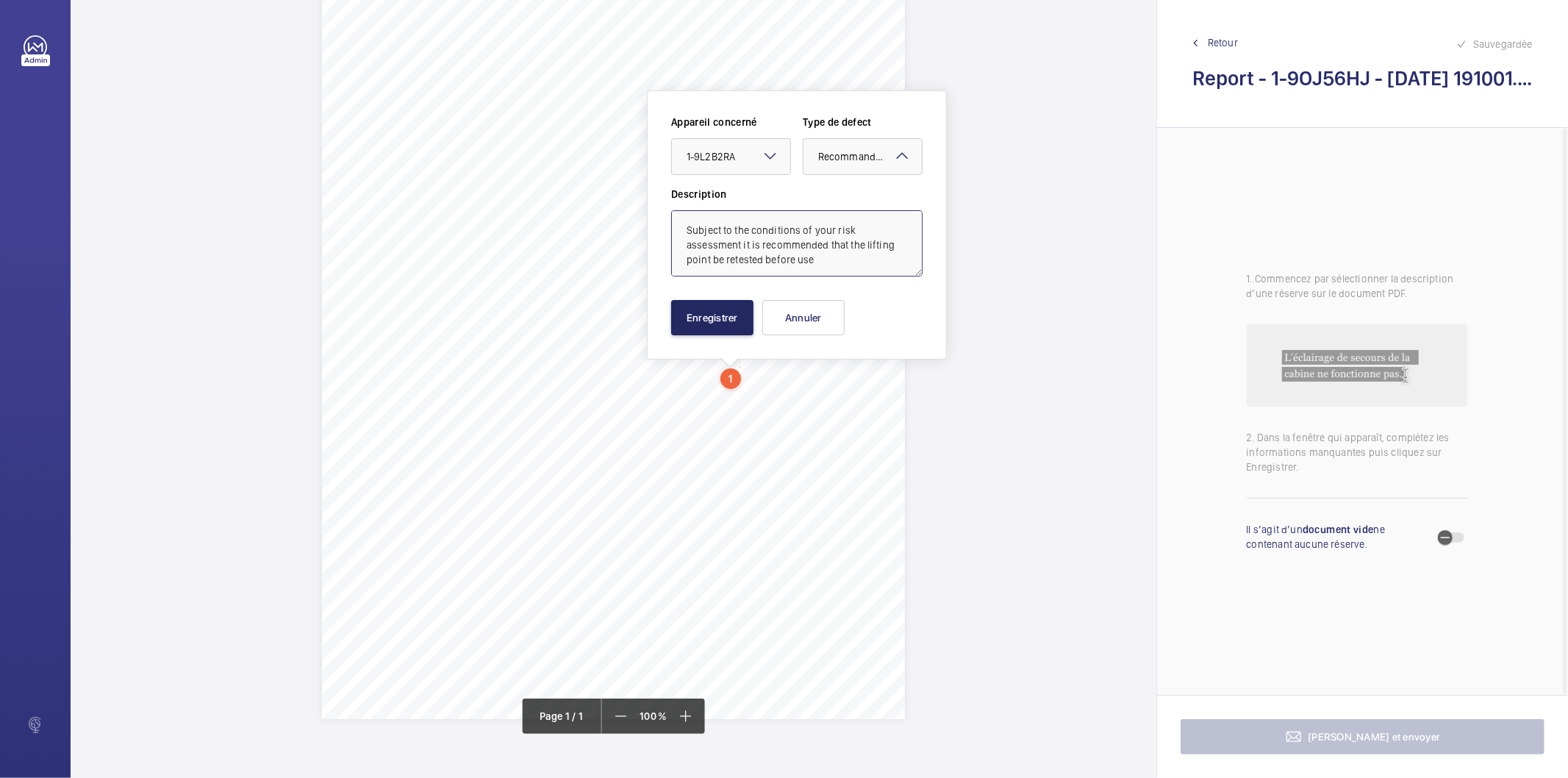
type textarea "Subject to the conditions of your risk assessment it is recommended that the li…"
click at [726, 322] on button "Enregistrer" at bounding box center [712, 318] width 82 height 35
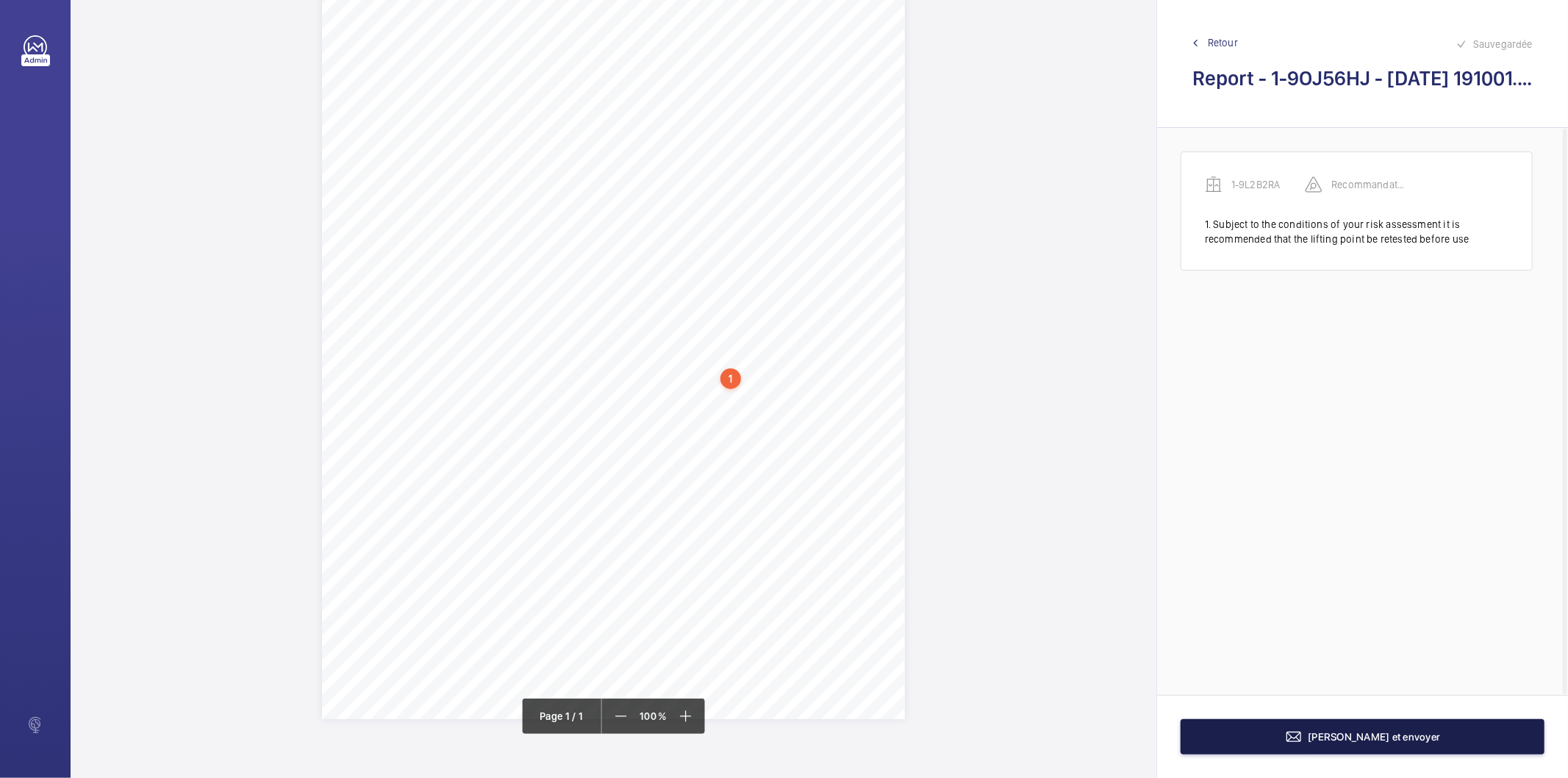
click at [1326, 724] on button "[PERSON_NAME] et envoyer" at bounding box center [1363, 737] width 364 height 35
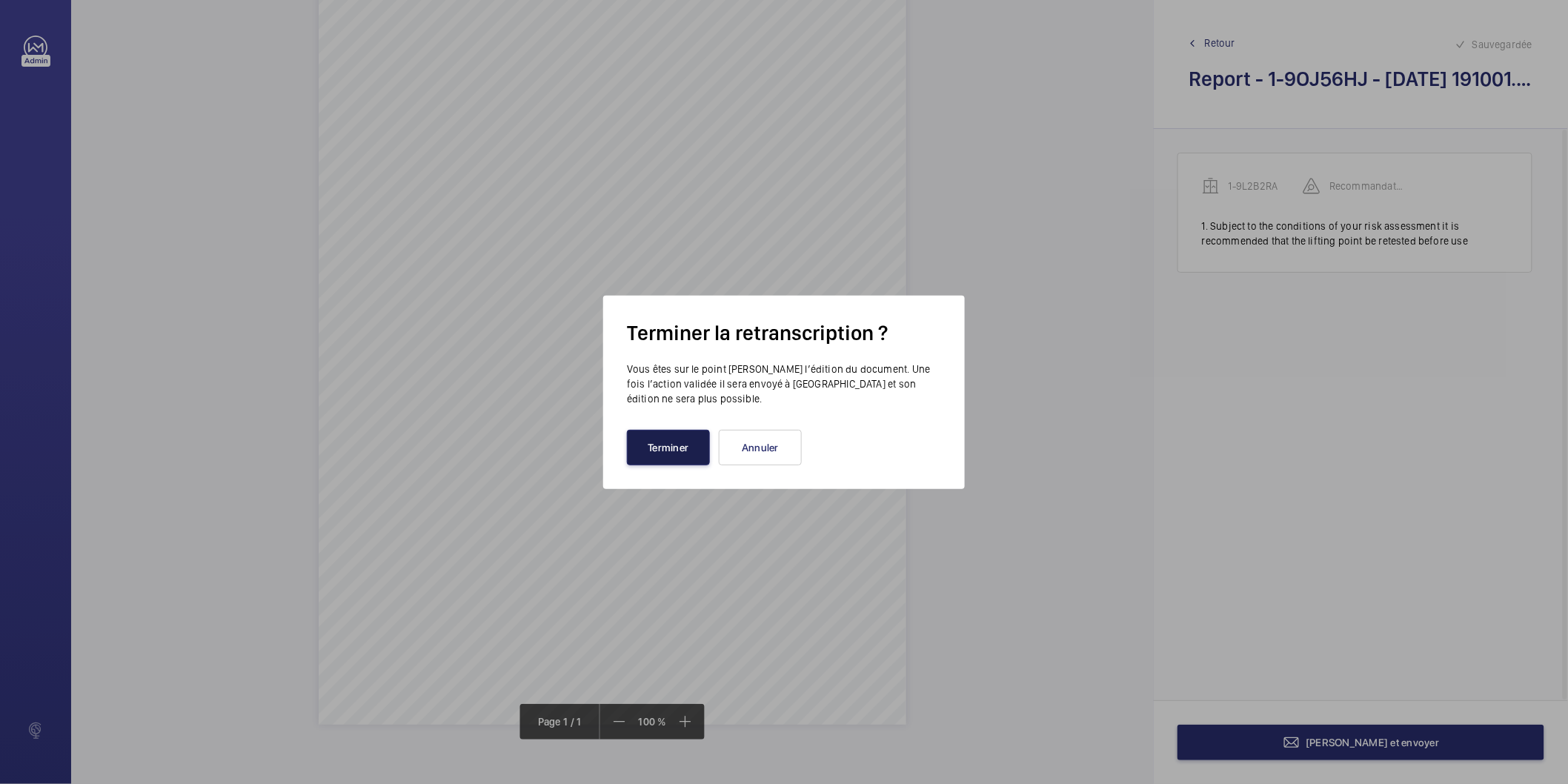
click at [640, 448] on button "Terminer" at bounding box center [668, 448] width 83 height 36
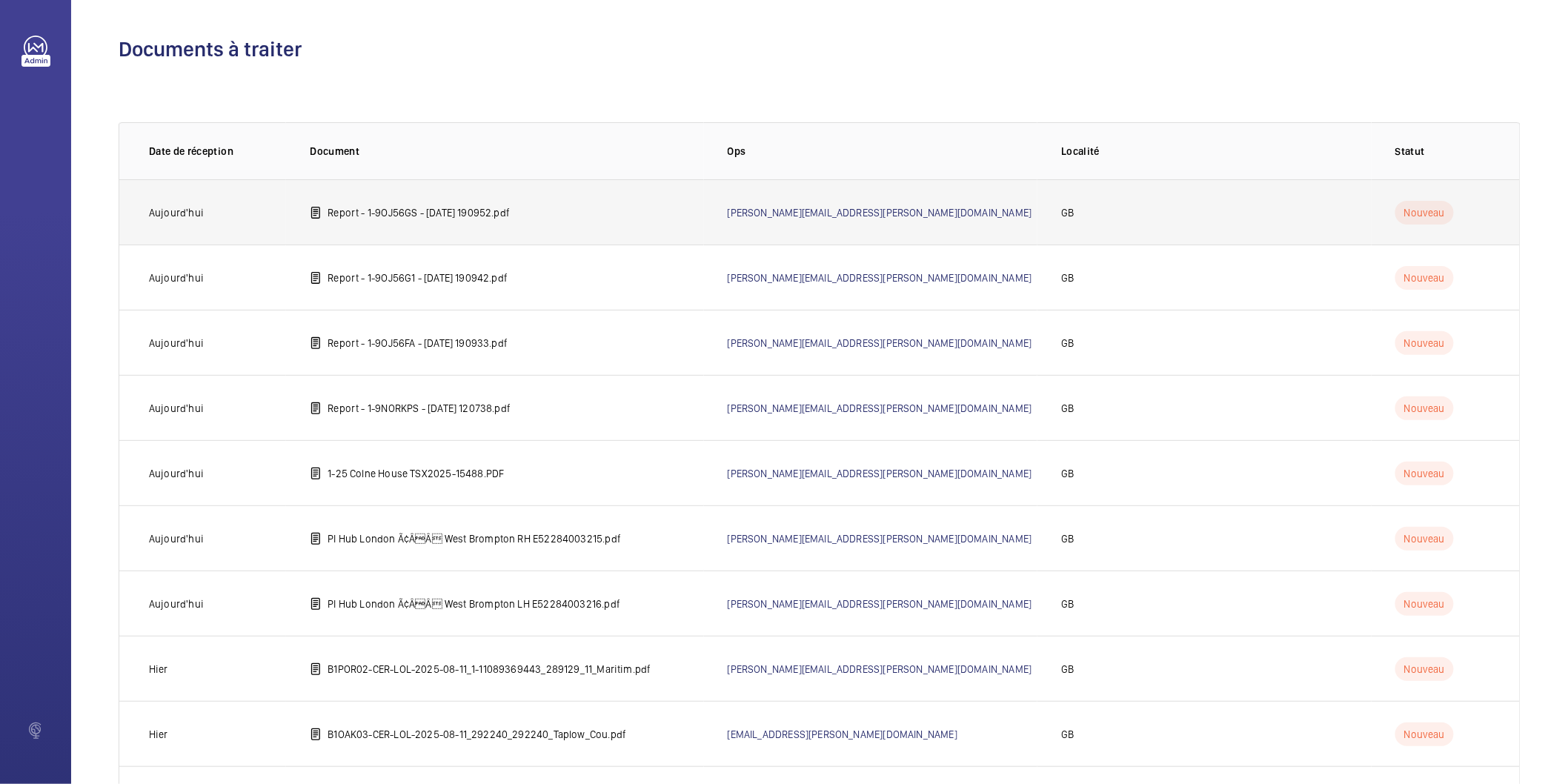
click at [498, 218] on p "Report - 1-9OJ56GS - 2025-07-21 190952.pdf" at bounding box center [419, 213] width 182 height 15
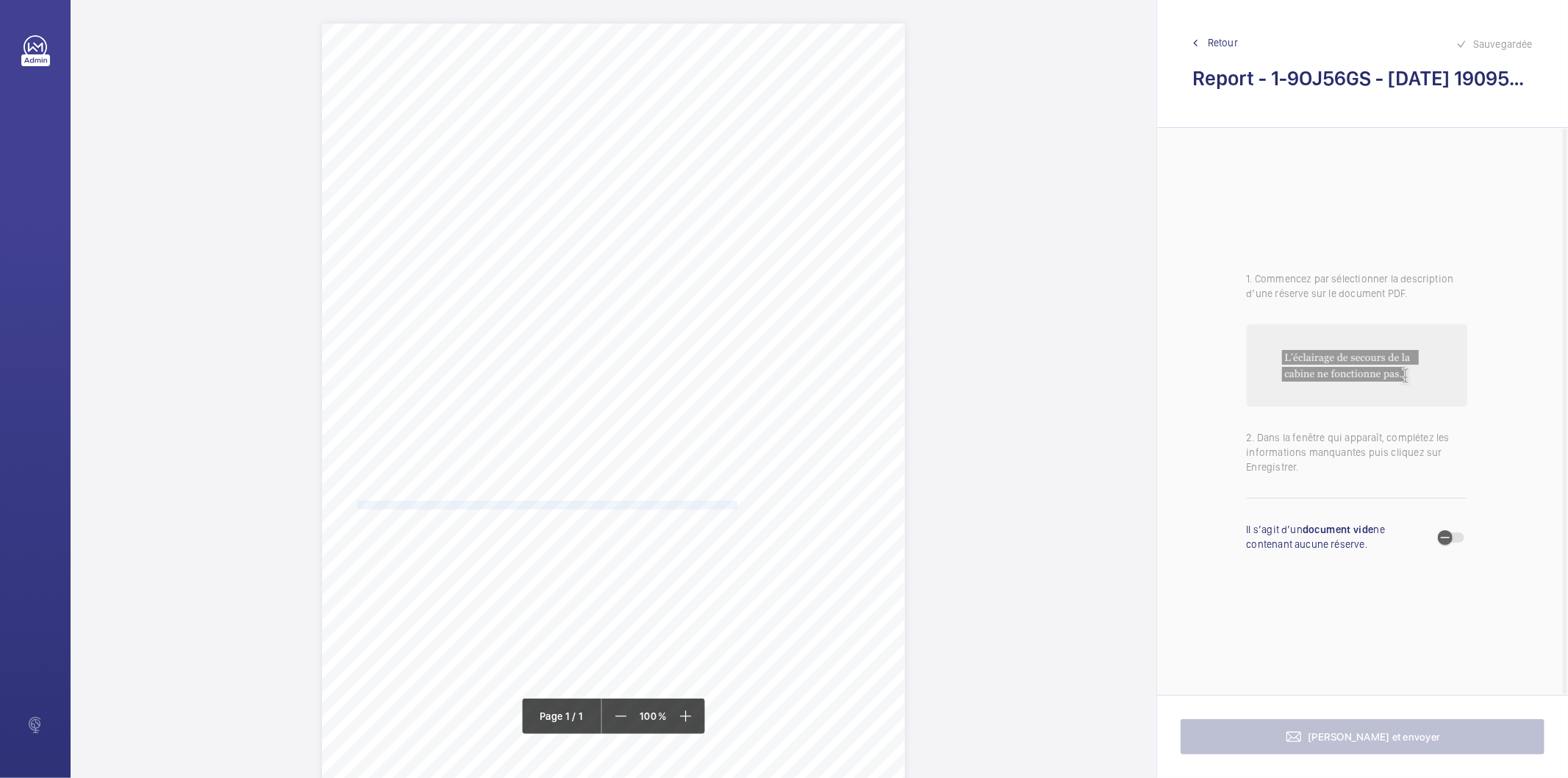
drag, startPoint x: 356, startPoint y: 503, endPoint x: 737, endPoint y: 503, distance: 381.0
click at [737, 503] on span "Subject to the conditions of your risk assessment it is recommended that the li…" at bounding box center [551, 506] width 387 height 8
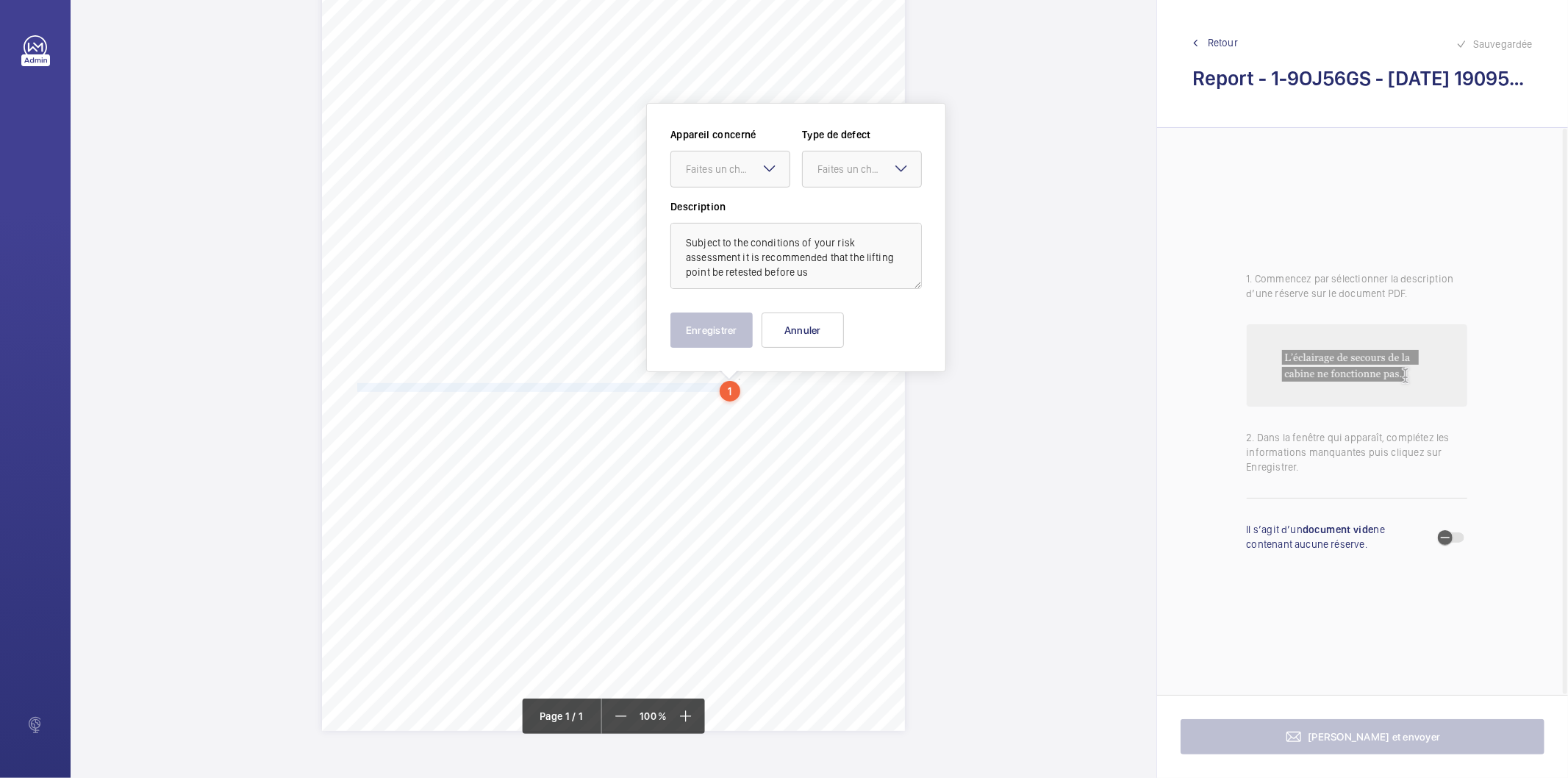
scroll to position [130, 0]
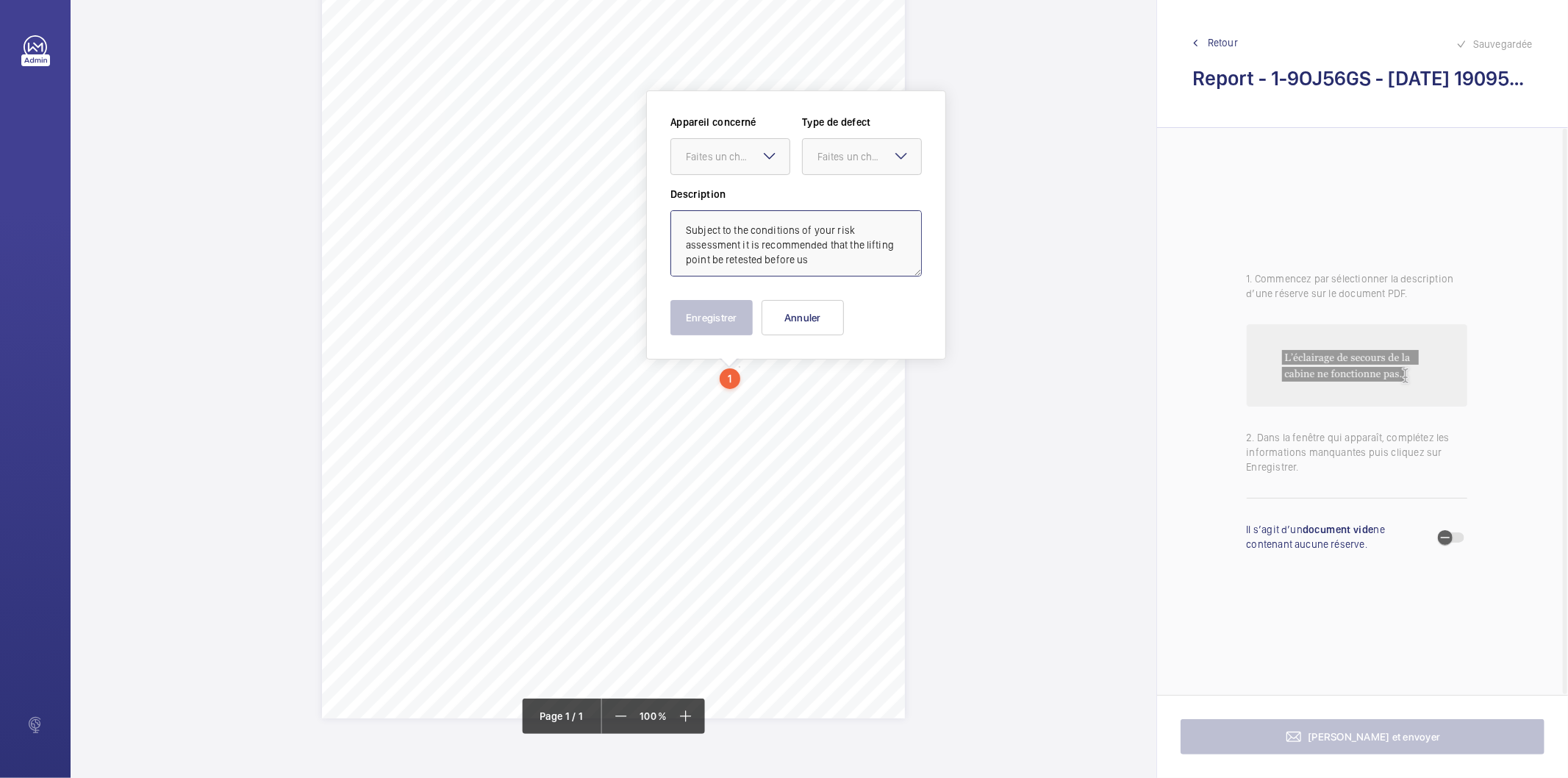
click at [826, 260] on textarea "Subject to the conditions of your risk assessment it is recommended that the li…" at bounding box center [796, 244] width 252 height 66
click at [748, 163] on div "Faites un choix" at bounding box center [737, 157] width 104 height 15
click at [754, 203] on span "1-9L2B2RA" at bounding box center [730, 202] width 89 height 15
drag, startPoint x: 857, startPoint y: 152, endPoint x: 892, endPoint y: 270, distance: 123.1
click at [858, 153] on div "Faites un choix" at bounding box center [869, 157] width 104 height 15
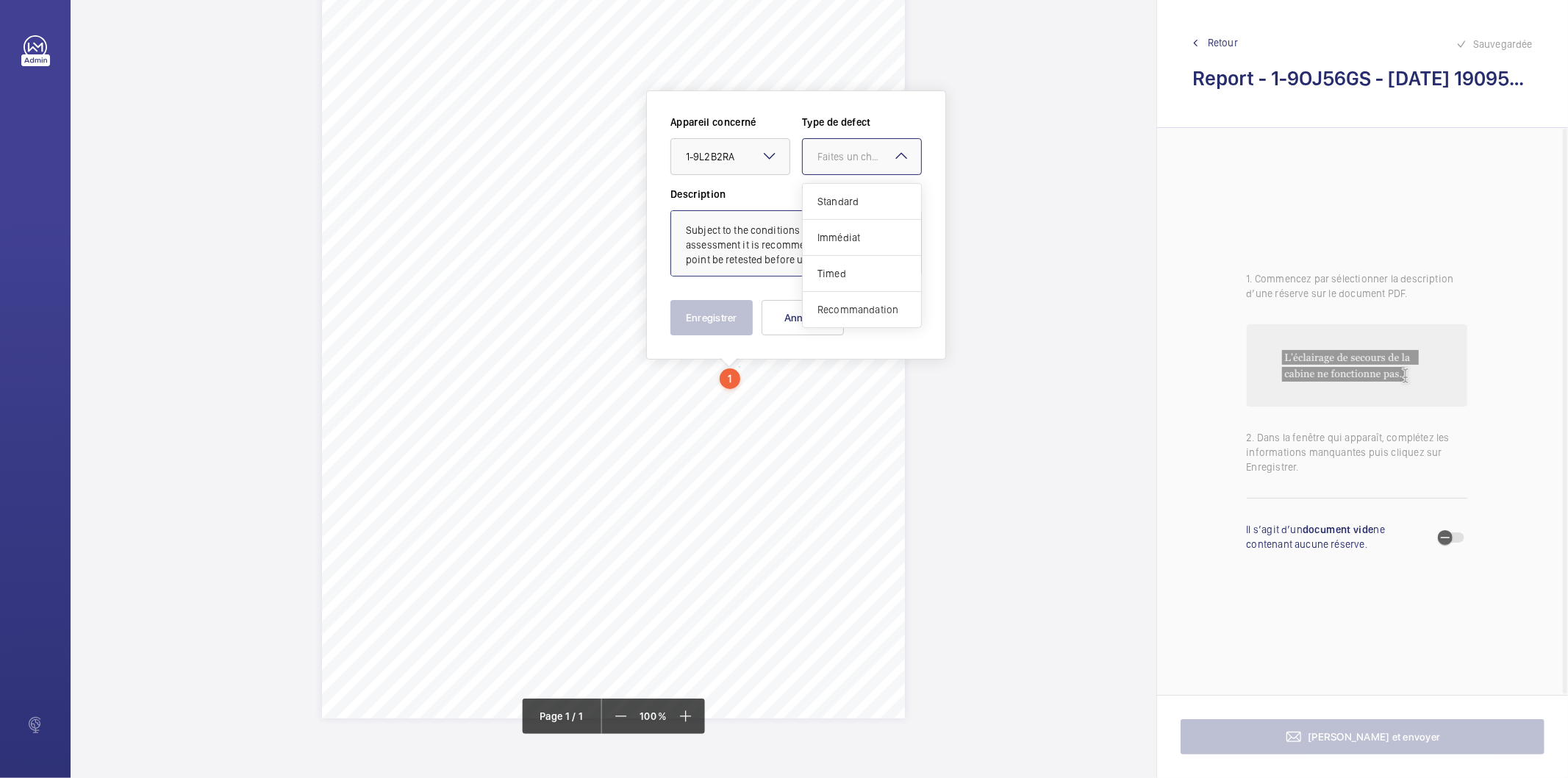
drag, startPoint x: 888, startPoint y: 303, endPoint x: 745, endPoint y: 322, distance: 144.3
click at [880, 304] on span "Recommandation" at bounding box center [862, 310] width 89 height 15
type textarea "Subject to the conditions of your risk assessment it is recommended that the li…"
click at [717, 333] on button "Enregistrer" at bounding box center [712, 318] width 82 height 35
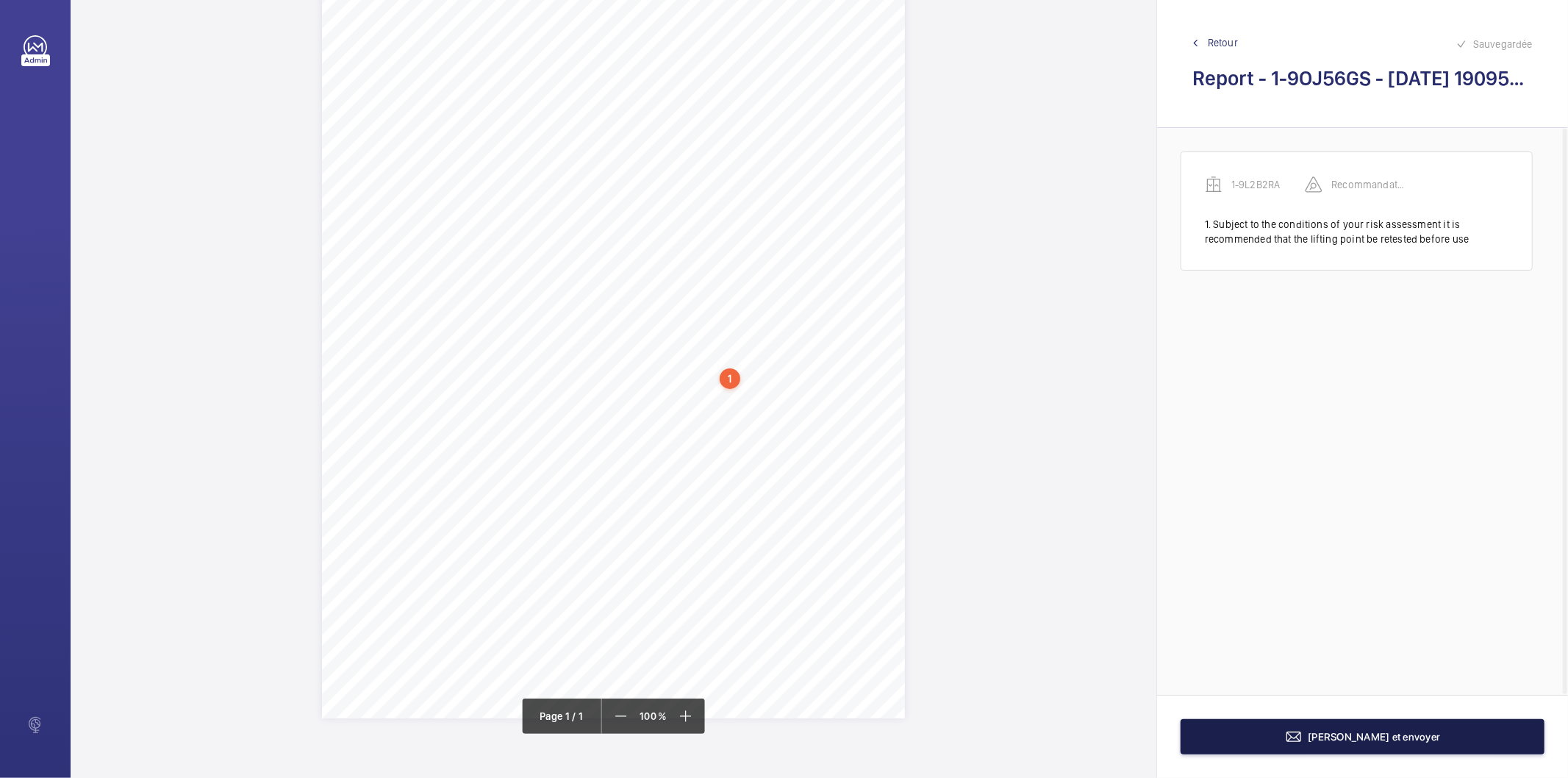
click at [1303, 736] on mat-icon at bounding box center [1294, 737] width 18 height 18
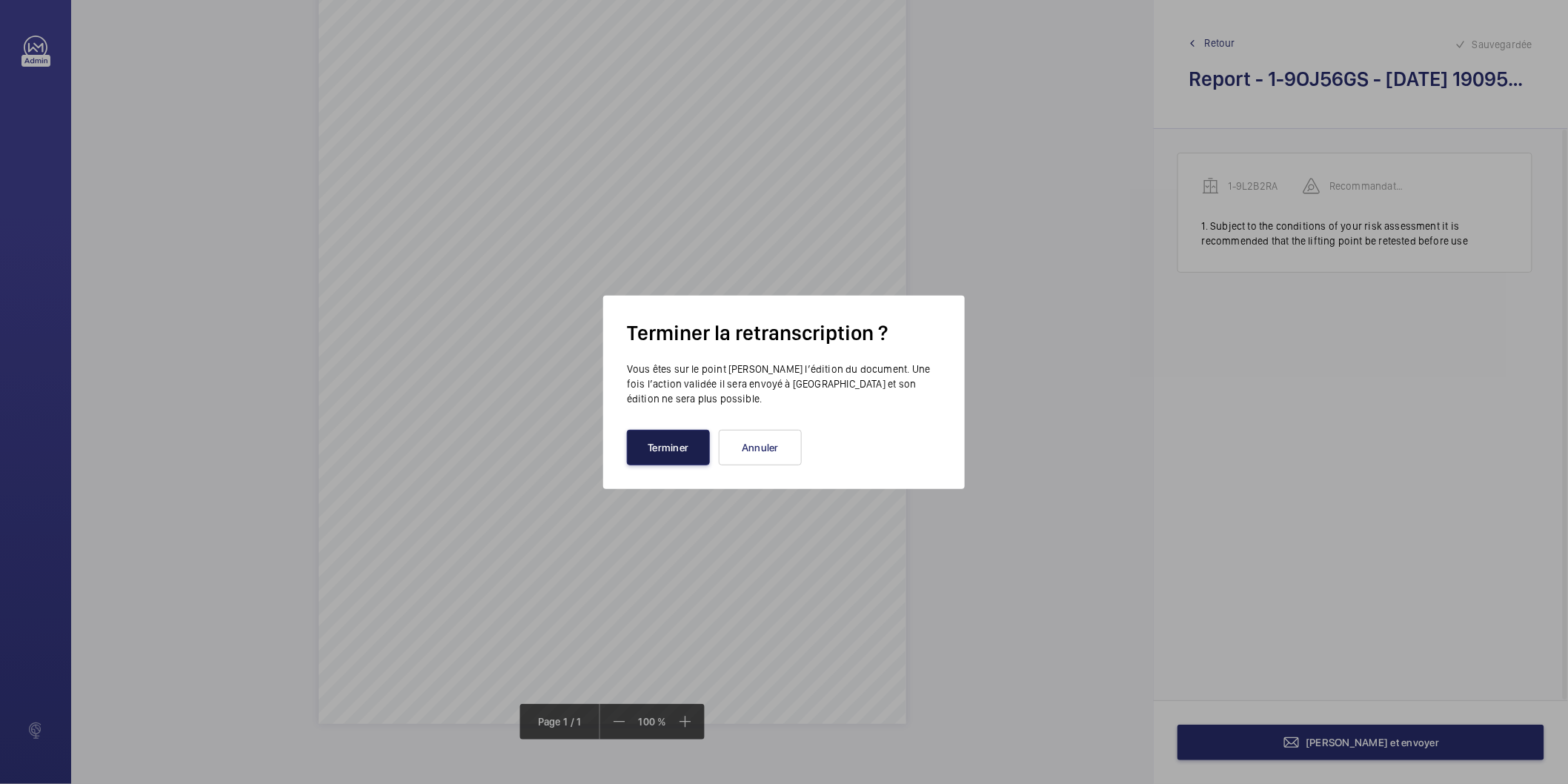
click at [653, 447] on button "Terminer" at bounding box center [668, 448] width 83 height 36
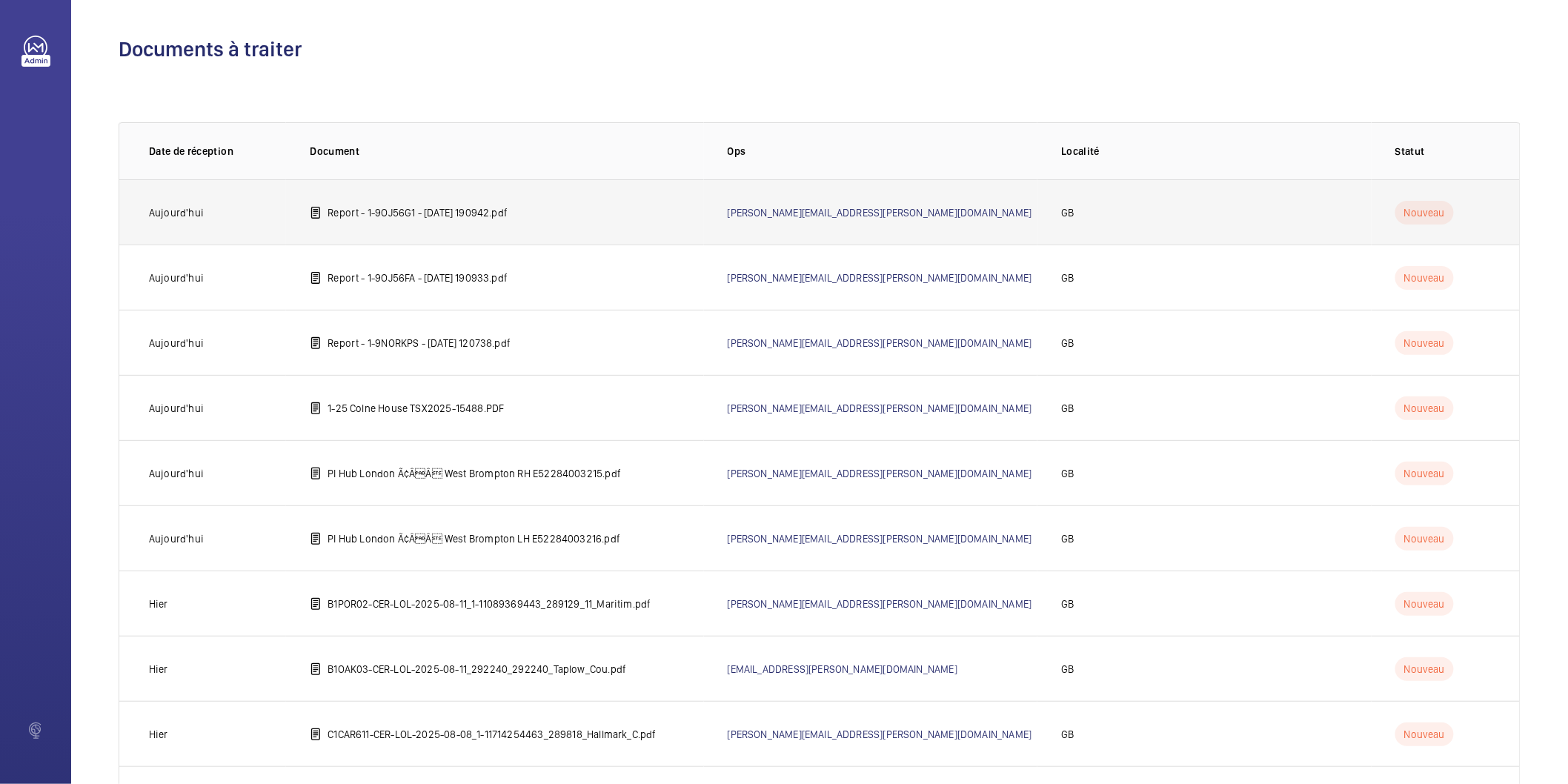
click at [504, 211] on p "Report - 1-9OJ56G1 - 2025-07-21 190942.pdf" at bounding box center [418, 213] width 180 height 15
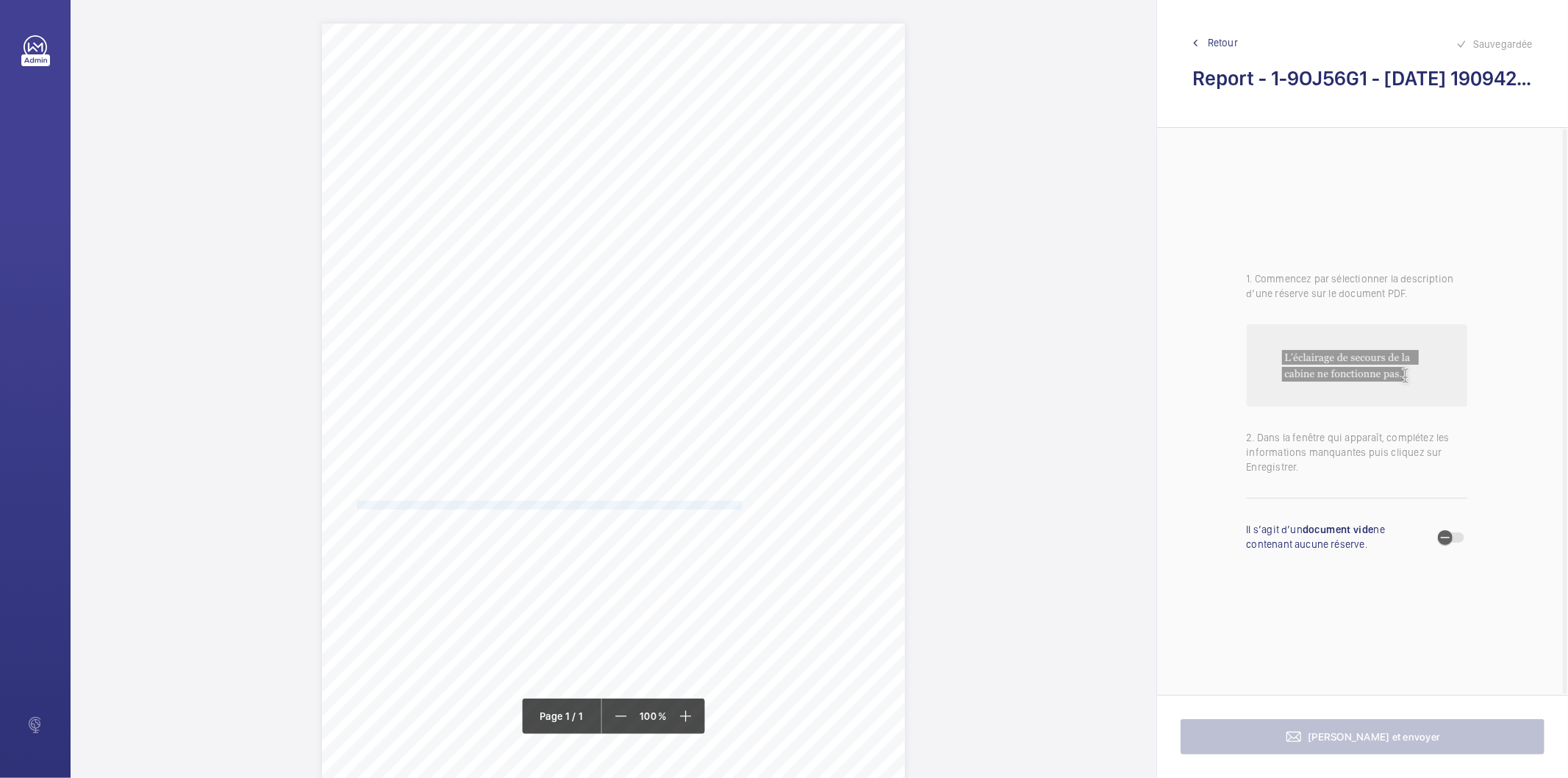
drag, startPoint x: 356, startPoint y: 503, endPoint x: 739, endPoint y: 505, distance: 383.0
click at [739, 505] on span "Subject to the conditions of your risk assessment it is recommended that the li…" at bounding box center [551, 506] width 387 height 8
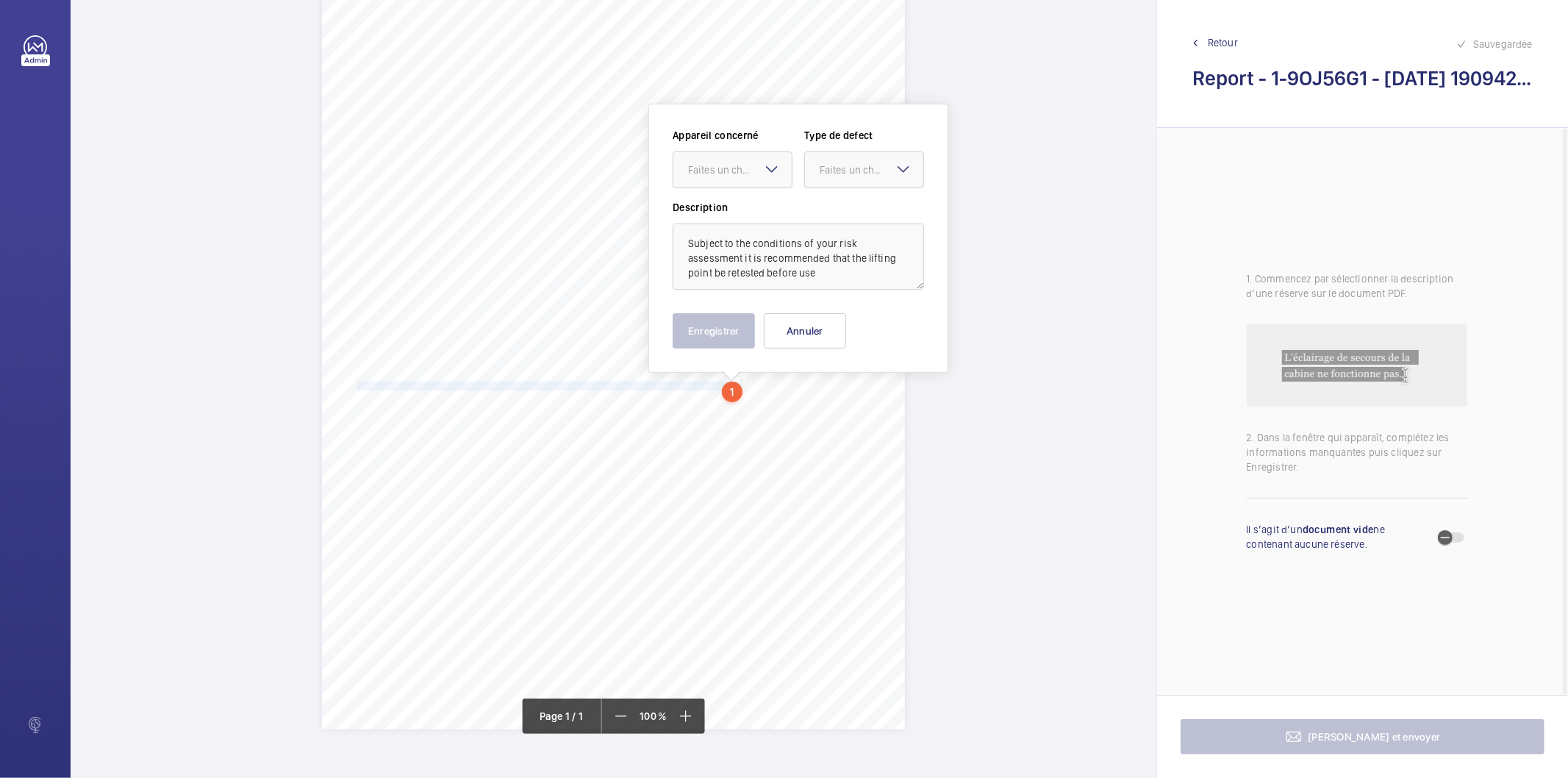
scroll to position [133, 0]
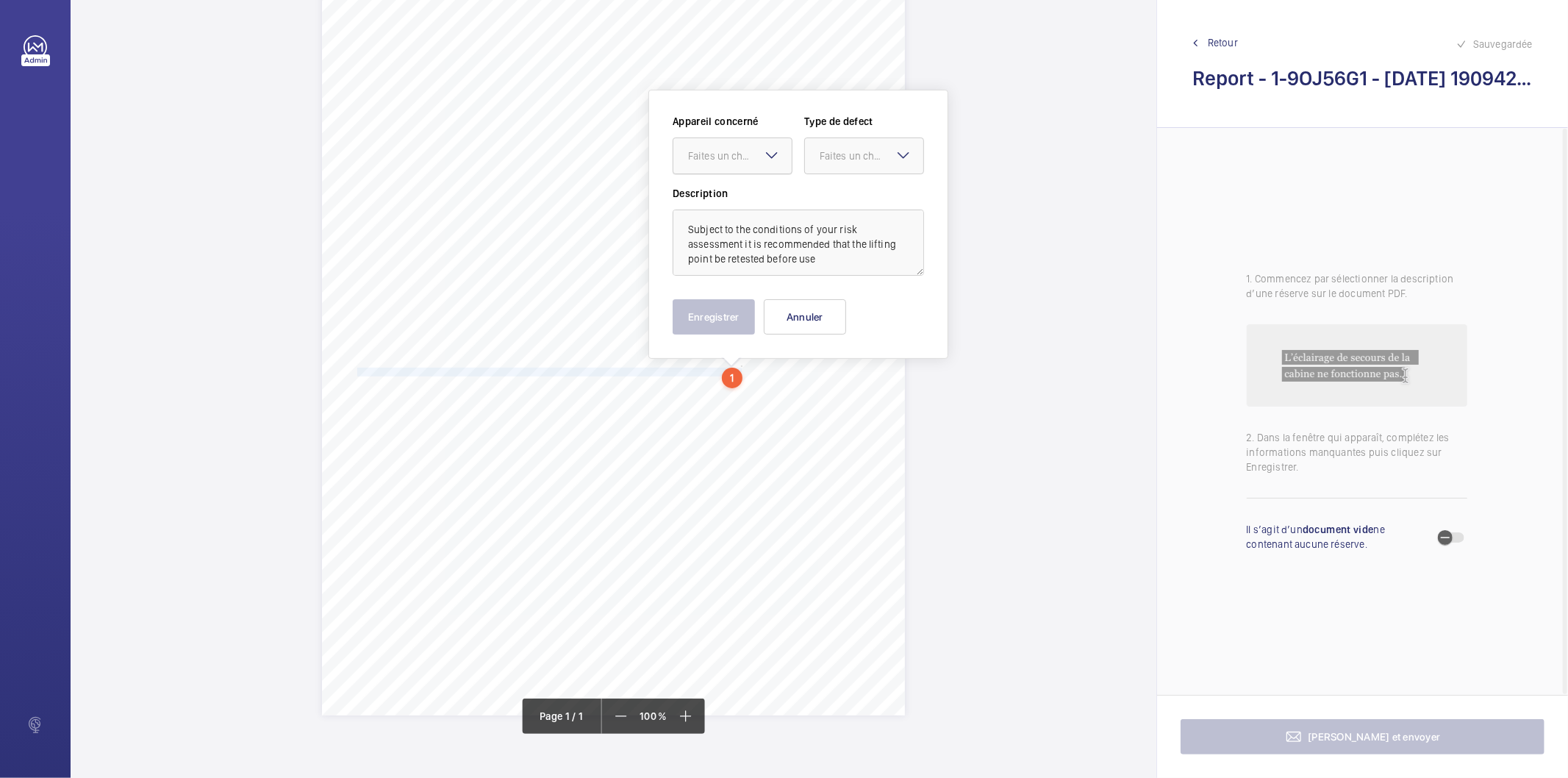
click at [760, 160] on div "Faites un choix" at bounding box center [739, 156] width 104 height 15
click at [767, 194] on span "1-9L2B2RA" at bounding box center [732, 201] width 89 height 15
click at [834, 145] on div at bounding box center [864, 156] width 118 height 35
drag, startPoint x: 826, startPoint y: 299, endPoint x: 788, endPoint y: 314, distance: 40.9
click at [811, 305] on div "Recommandation" at bounding box center [864, 309] width 118 height 35
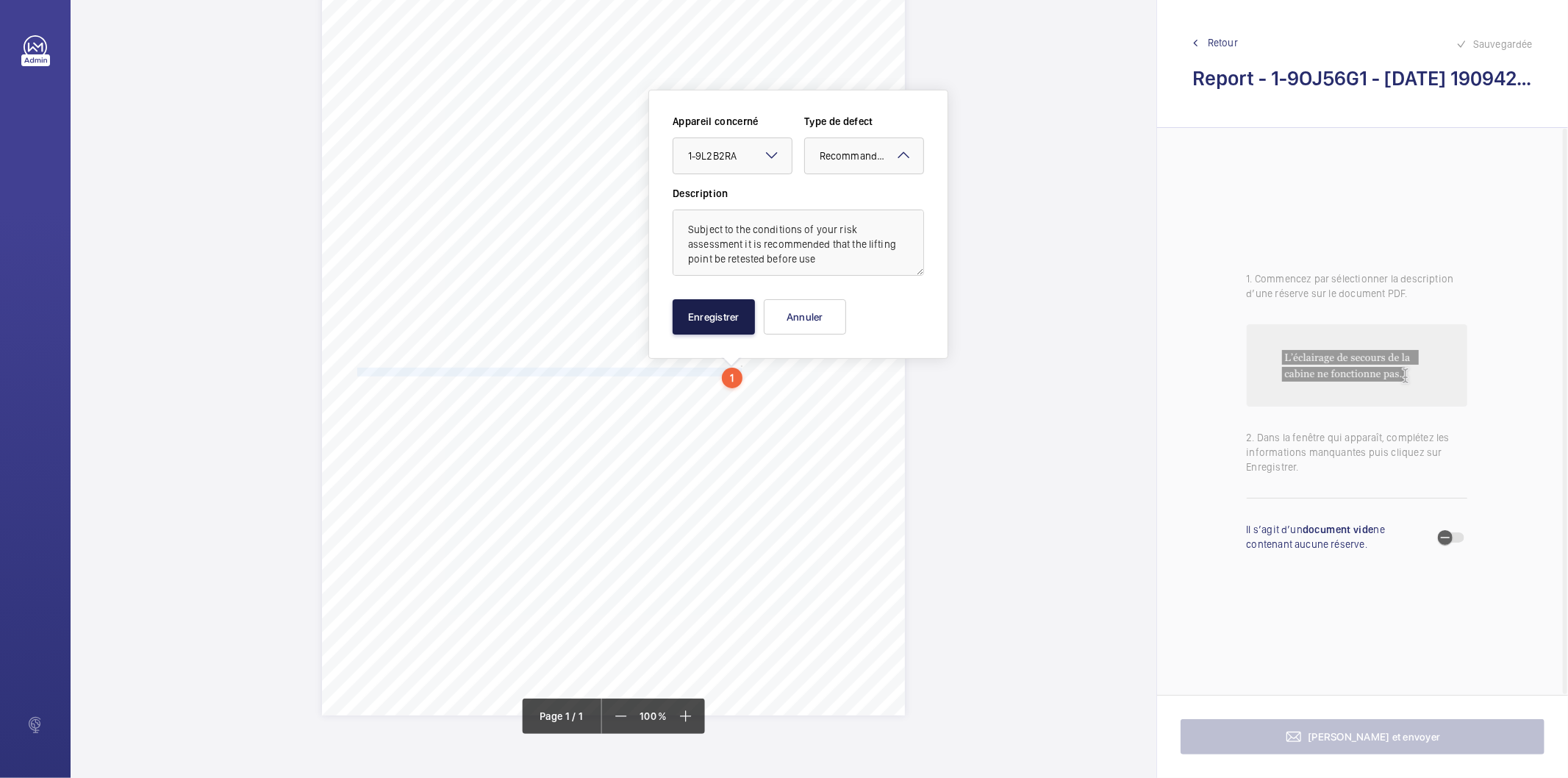
click at [729, 330] on button "Enregistrer" at bounding box center [714, 317] width 82 height 35
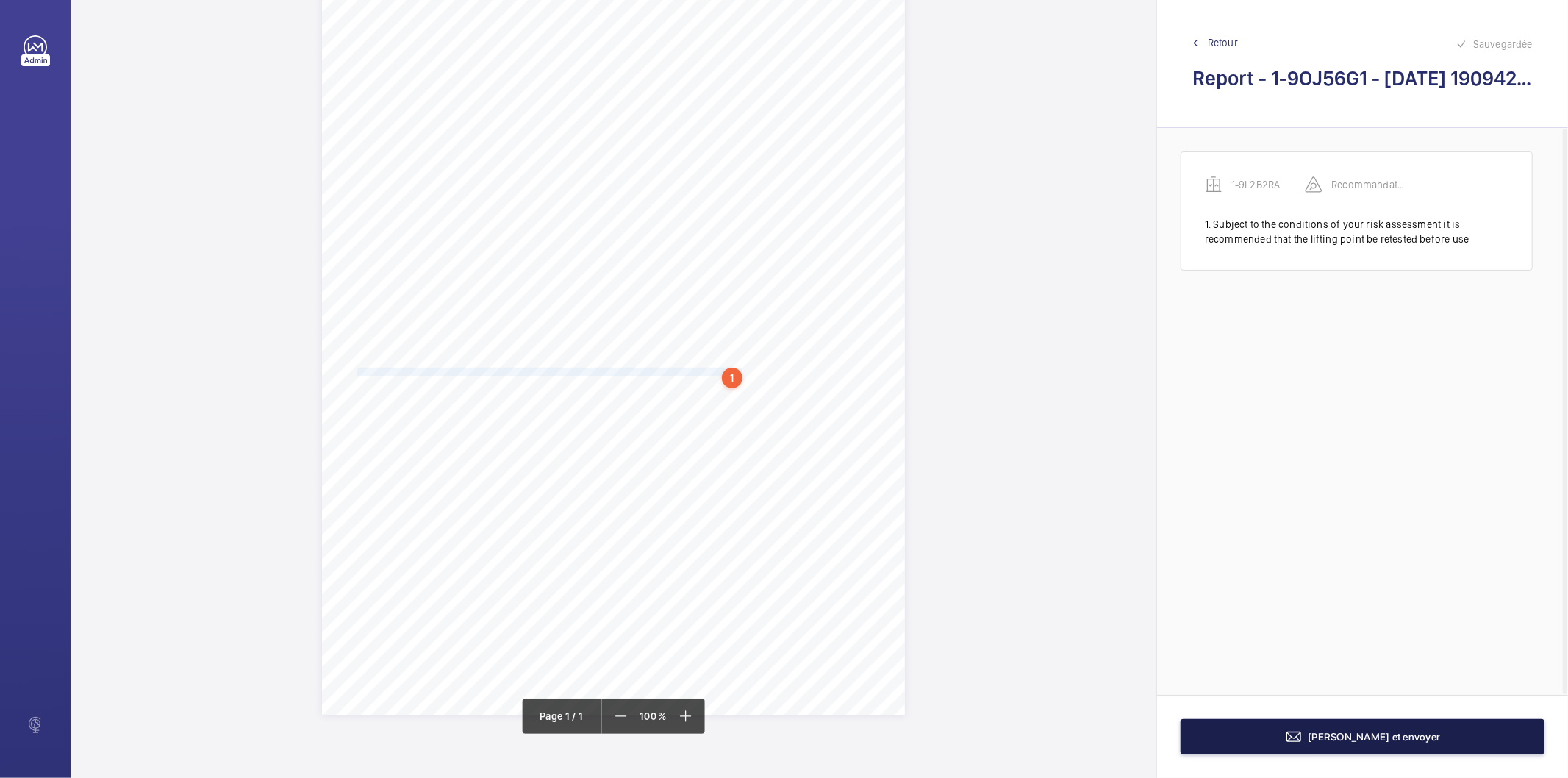
click at [1322, 746] on button "[PERSON_NAME] et envoyer" at bounding box center [1363, 737] width 364 height 35
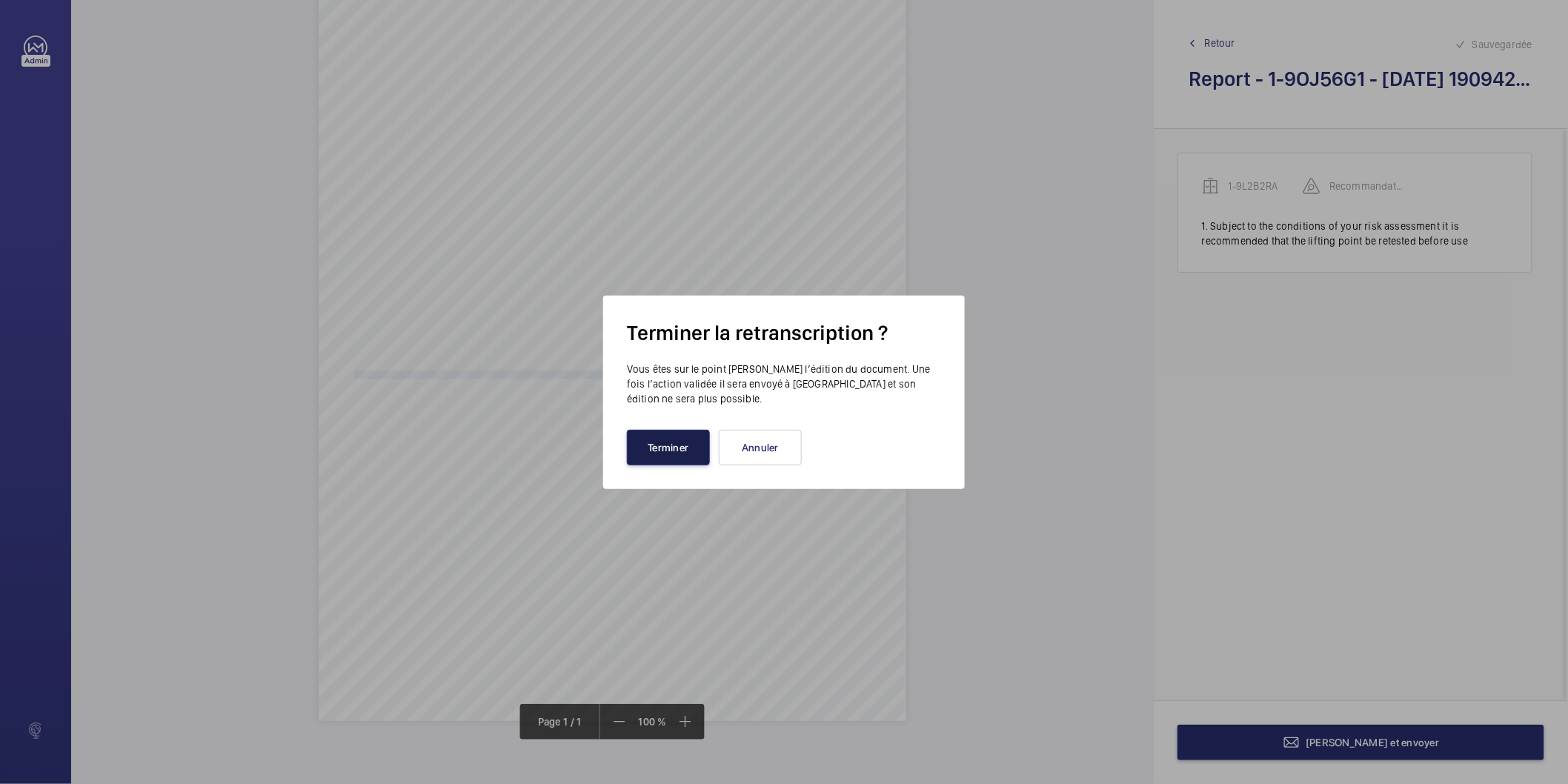
click at [650, 458] on button "Terminer" at bounding box center [668, 448] width 83 height 36
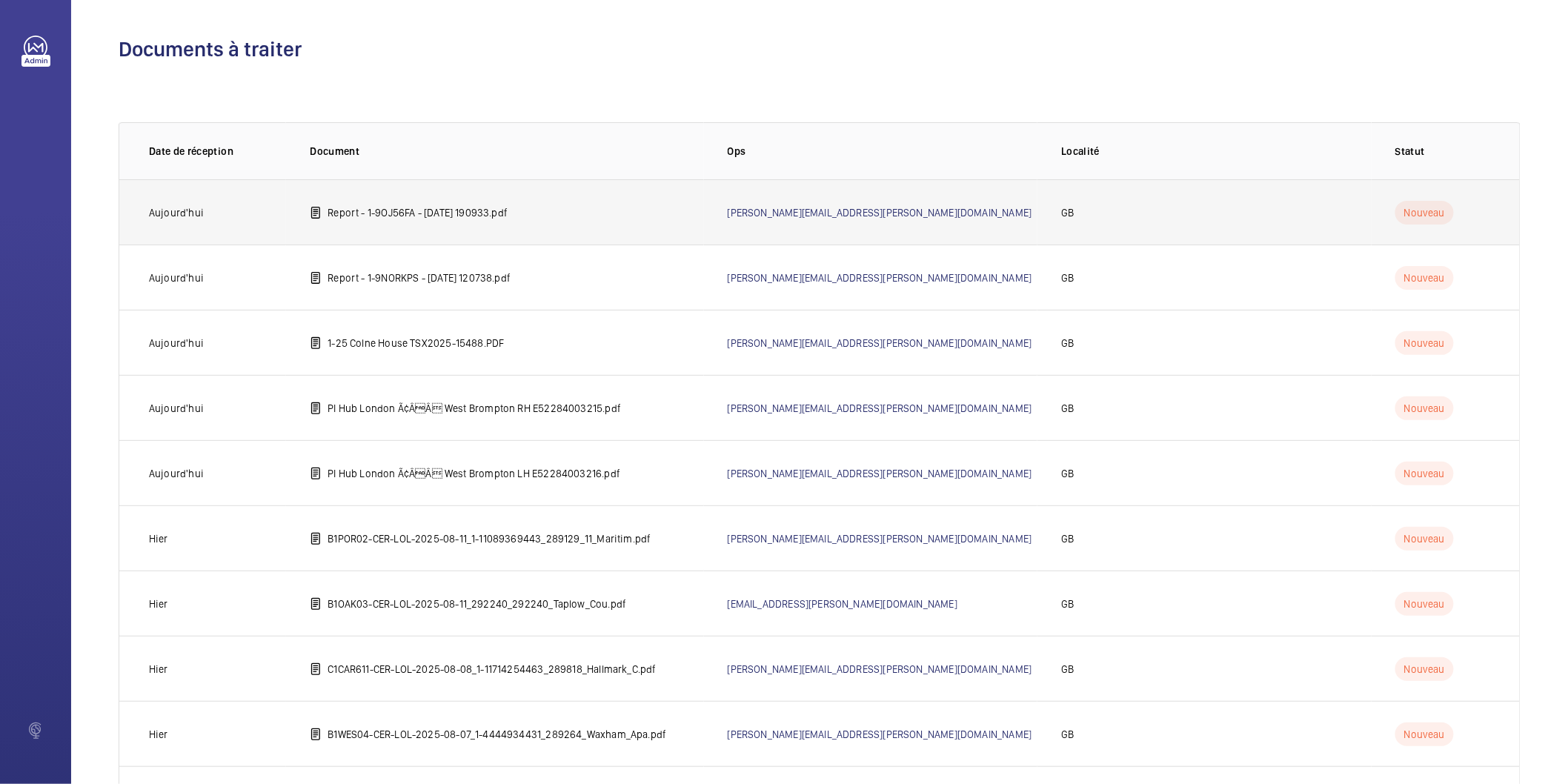
click at [507, 208] on p "Report - 1-9OJ56FA - 2025-07-21 190933.pdf" at bounding box center [418, 213] width 180 height 15
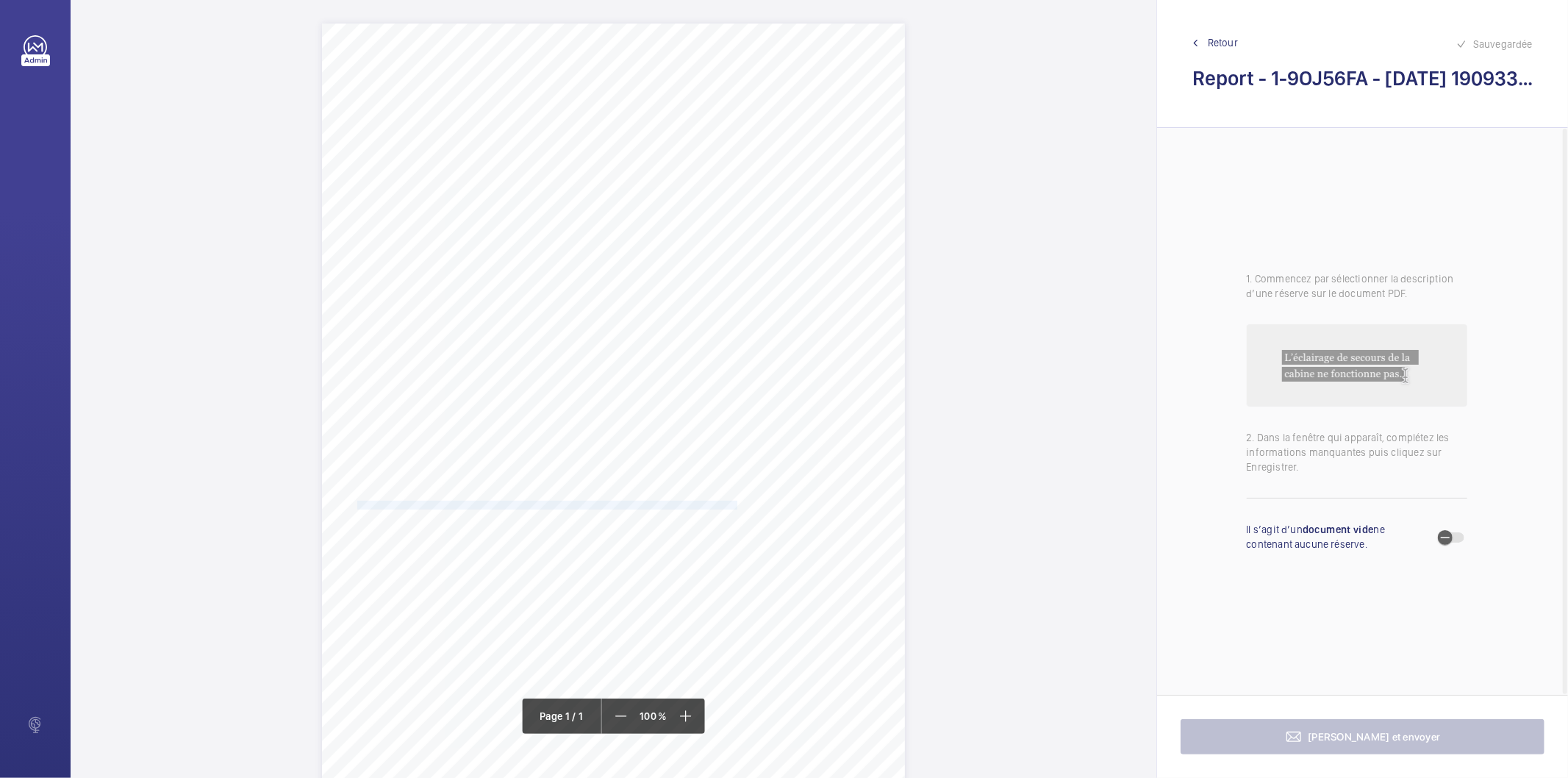
drag, startPoint x: 356, startPoint y: 506, endPoint x: 736, endPoint y: 503, distance: 380.0
click at [736, 503] on span "Subject to the conditions of your risk assessment it is recommended that the li…" at bounding box center [551, 506] width 387 height 8
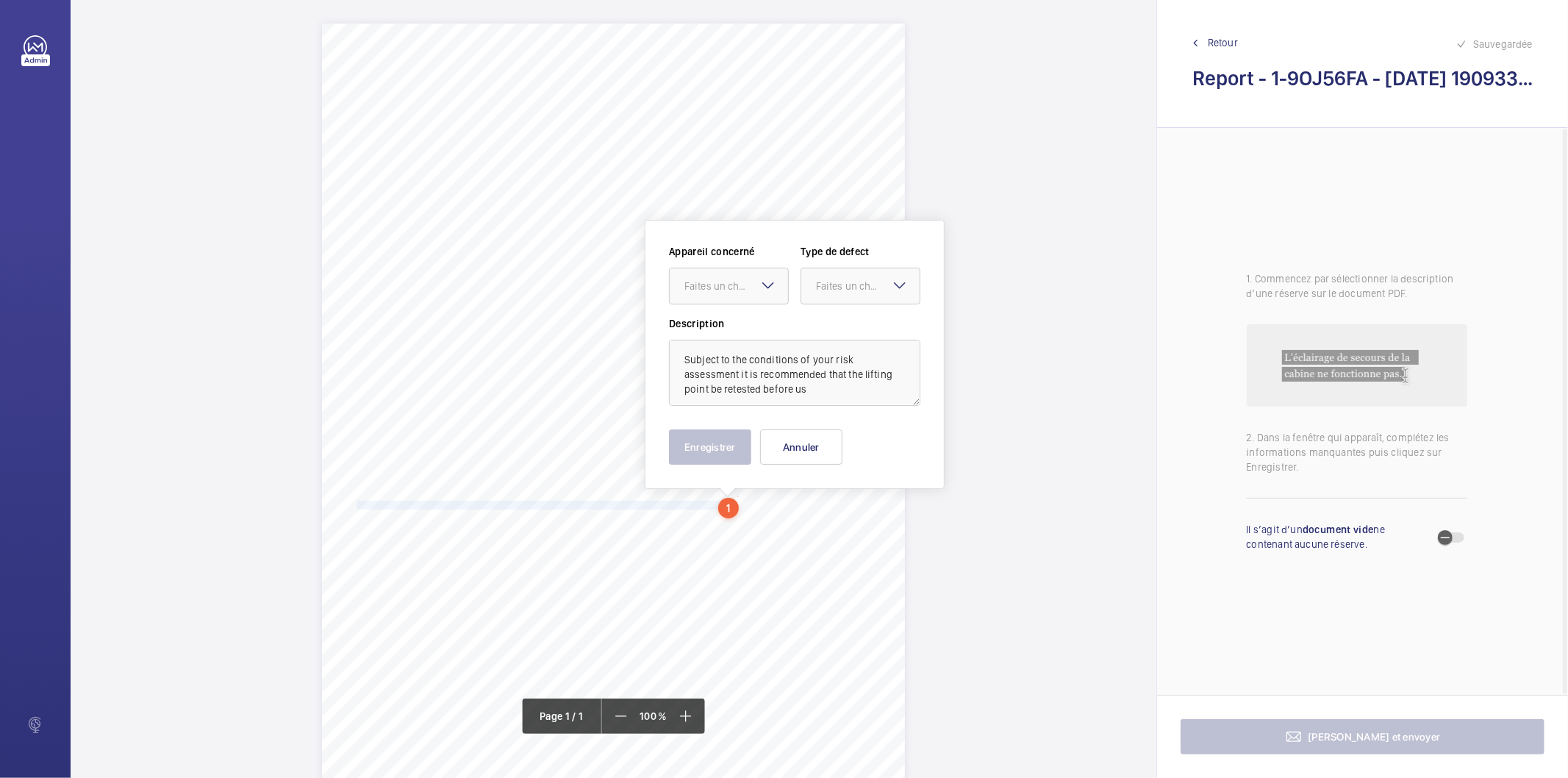
scroll to position [130, 0]
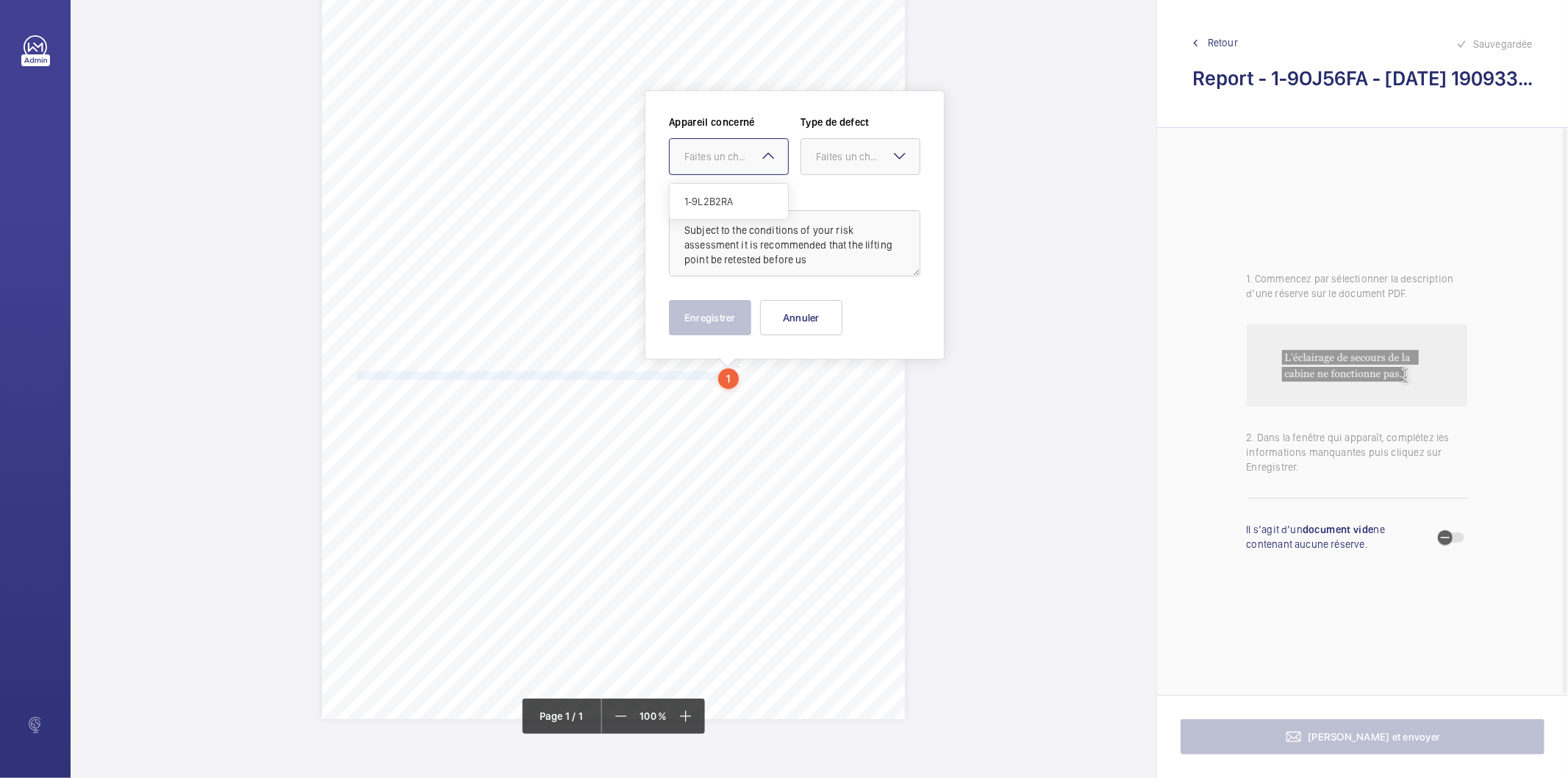
click at [714, 156] on div "Faites un choix" at bounding box center [736, 157] width 104 height 15
click at [733, 211] on div "1-9L2B2RA" at bounding box center [728, 202] width 118 height 35
click at [834, 159] on div "Faites un choix" at bounding box center [868, 157] width 104 height 15
drag, startPoint x: 854, startPoint y: 313, endPoint x: 848, endPoint y: 293, distance: 20.9
click at [854, 312] on span "Recommandation" at bounding box center [860, 310] width 89 height 15
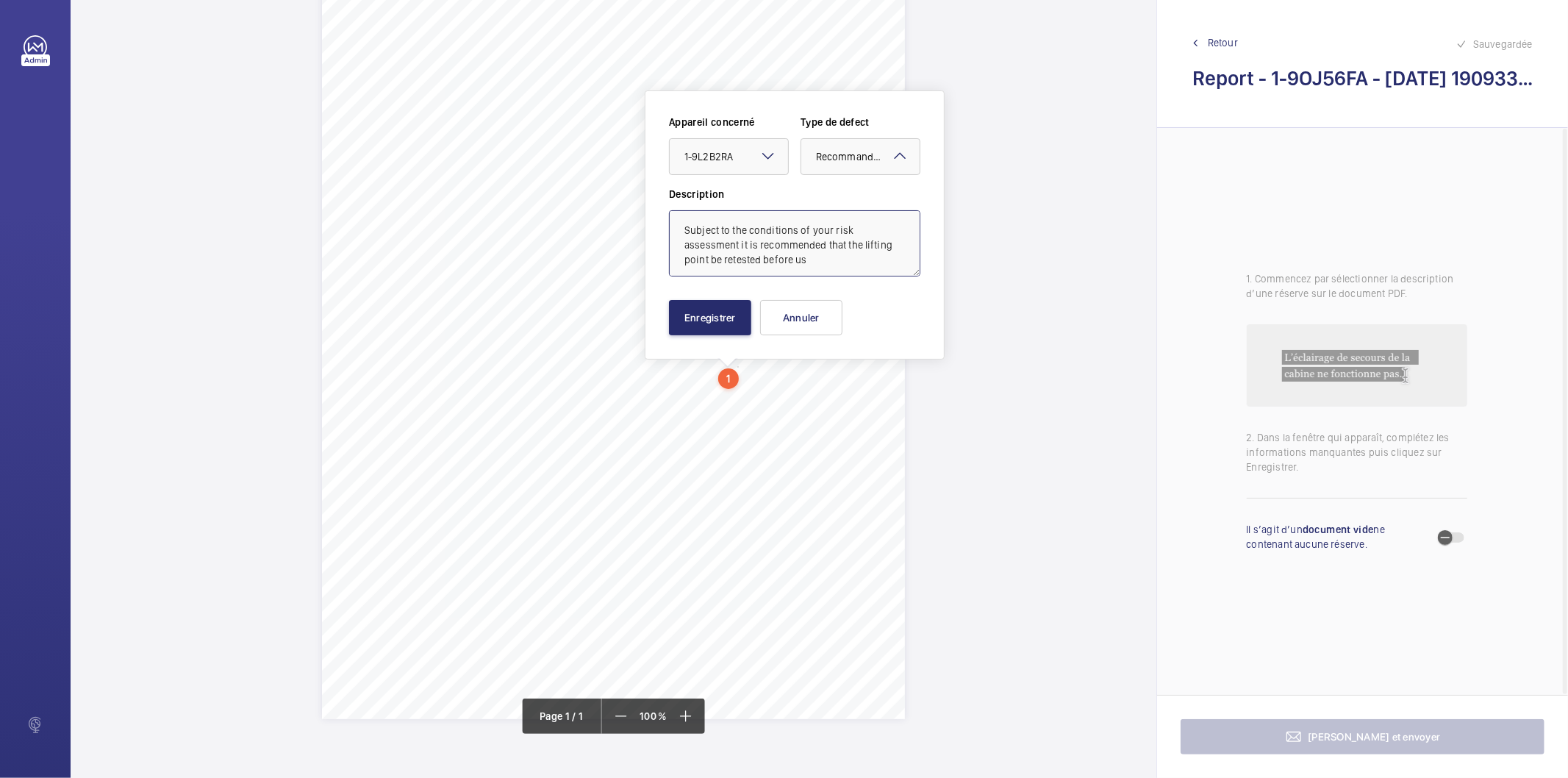
click at [835, 269] on textarea "Subject to the conditions of your risk assessment it is recommended that the li…" at bounding box center [795, 244] width 252 height 66
type textarea "Subject to the conditions of your risk assessment it is recommended that the li…"
click at [747, 320] on button "Enregistrer" at bounding box center [710, 318] width 82 height 35
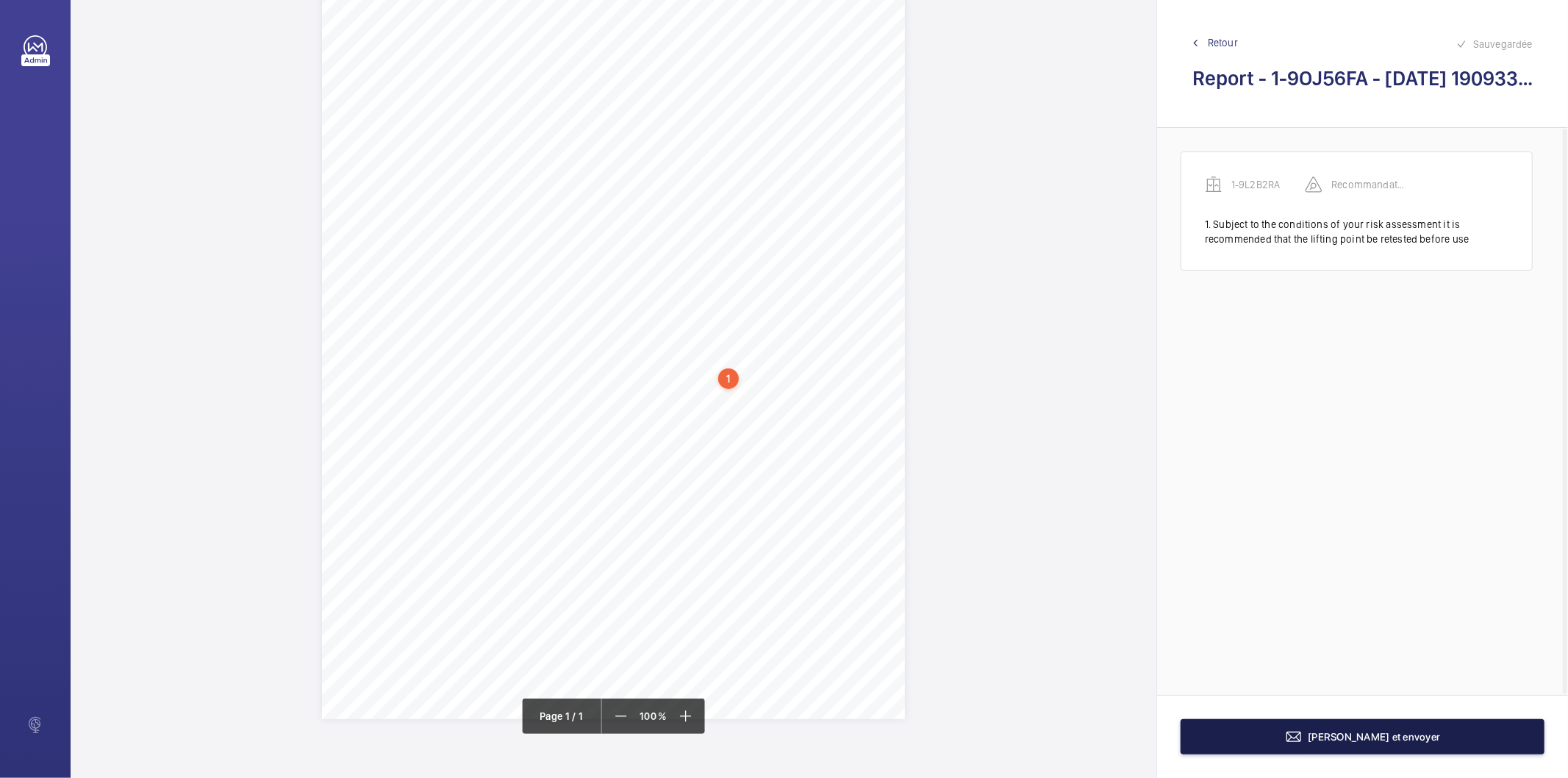
click at [1303, 728] on mat-icon at bounding box center [1294, 737] width 18 height 18
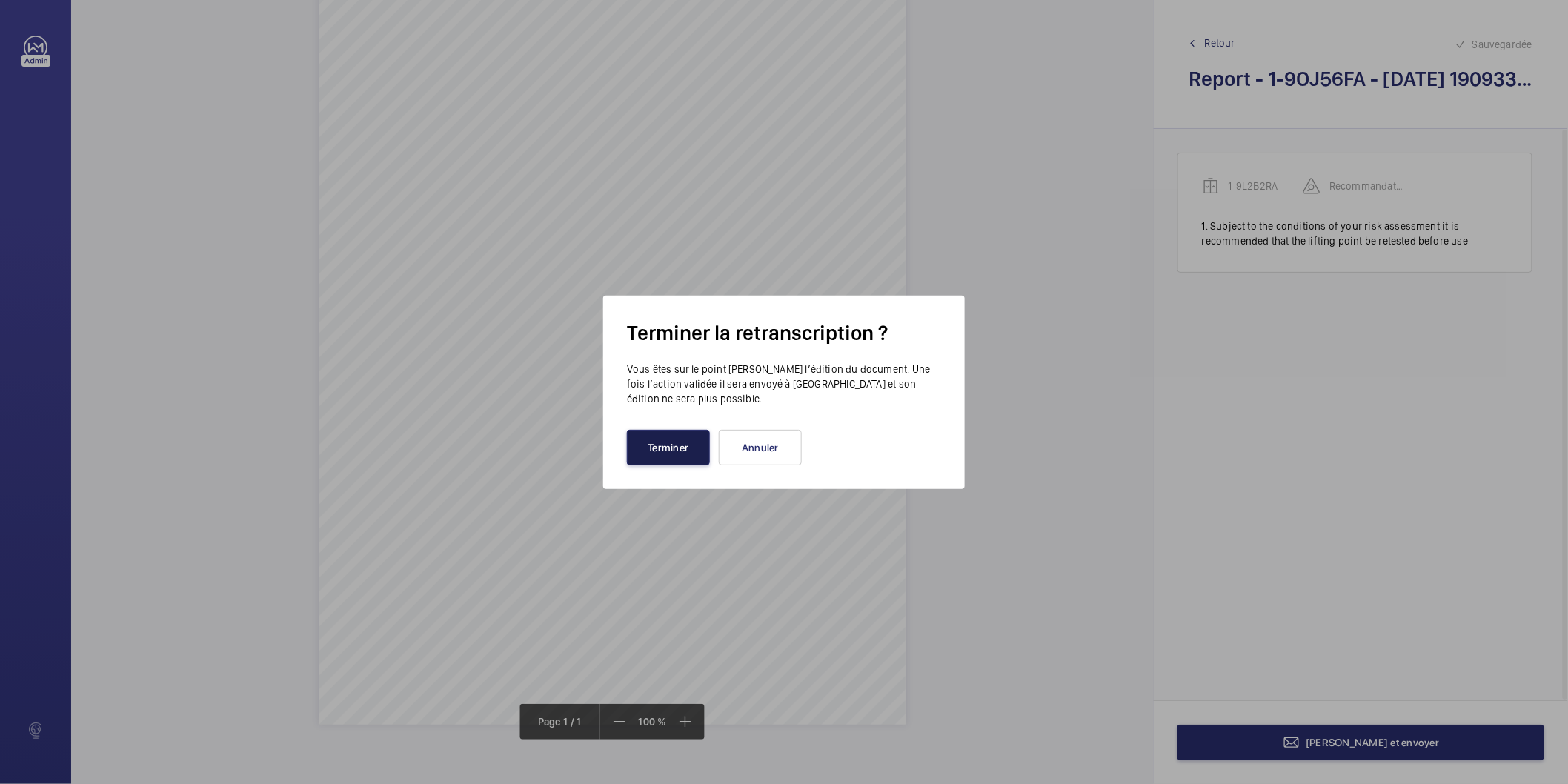
click at [669, 461] on button "Terminer" at bounding box center [668, 448] width 83 height 36
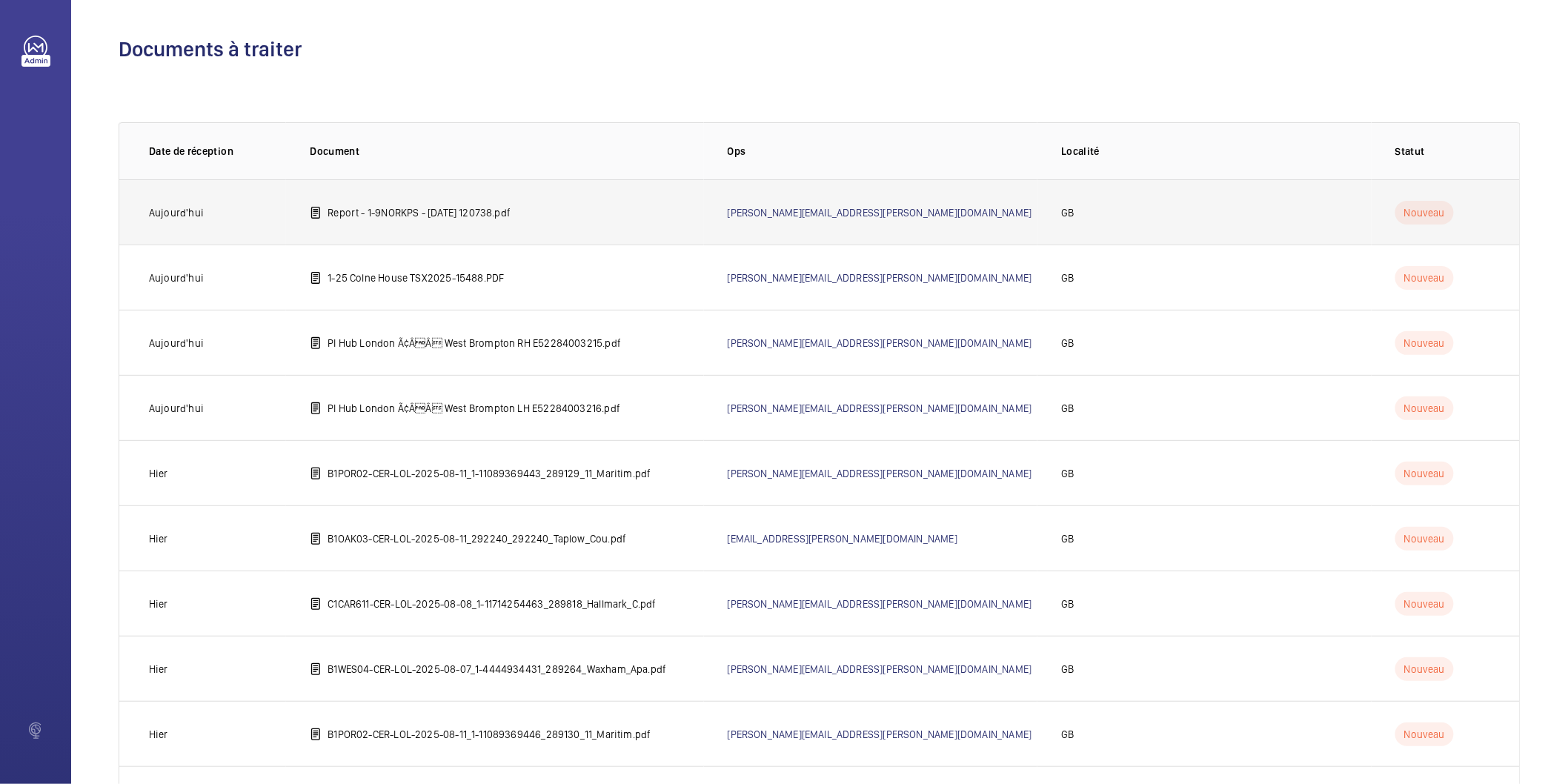
click at [501, 213] on p "Report - 1-9NORKPS - 2025-06-27 120738.pdf" at bounding box center [419, 213] width 183 height 15
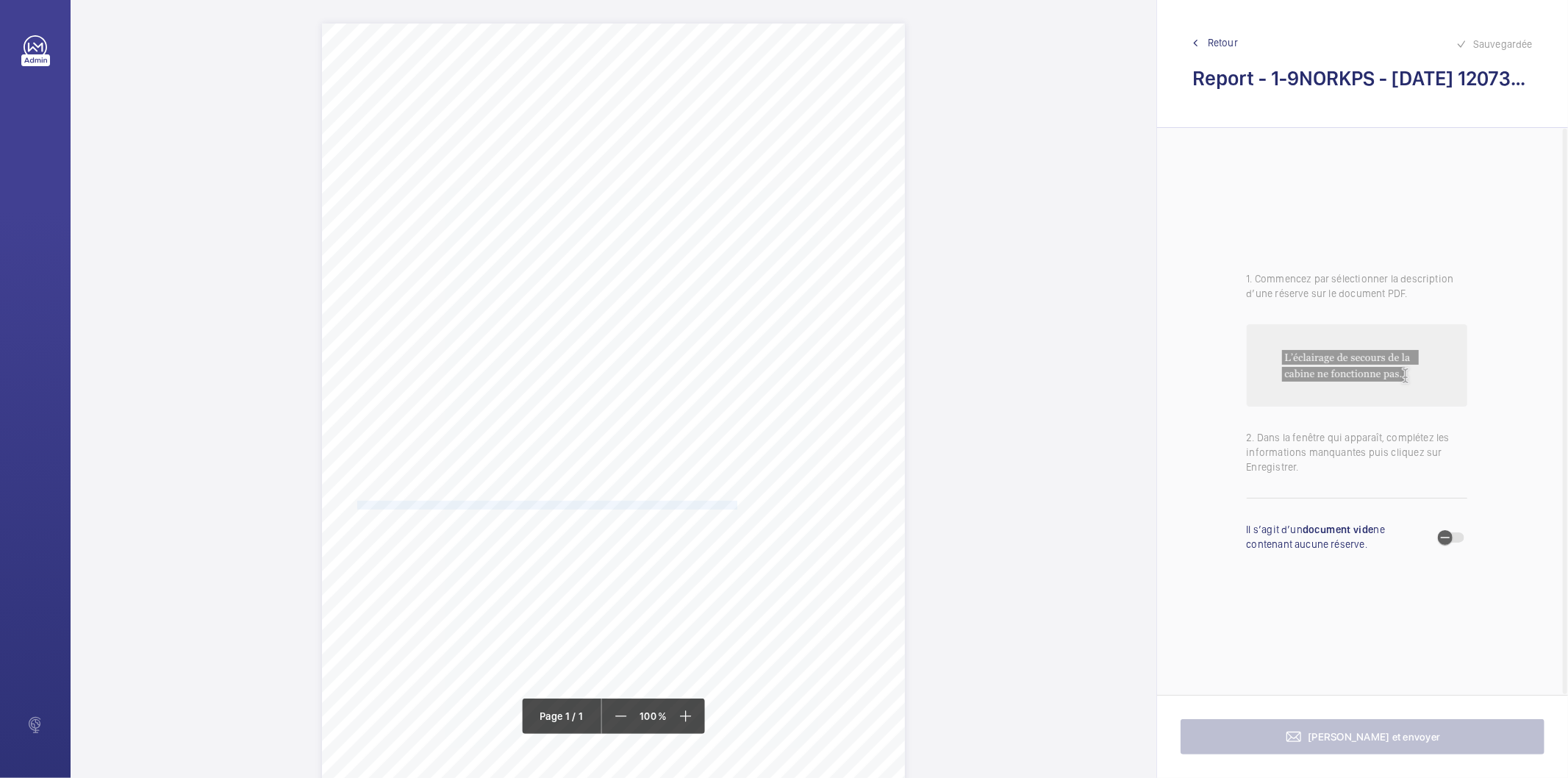
drag, startPoint x: 357, startPoint y: 505, endPoint x: 733, endPoint y: 503, distance: 376.0
click at [733, 503] on span "Subject to the conditions of your risk assessment it is recommended that this n…" at bounding box center [549, 506] width 383 height 8
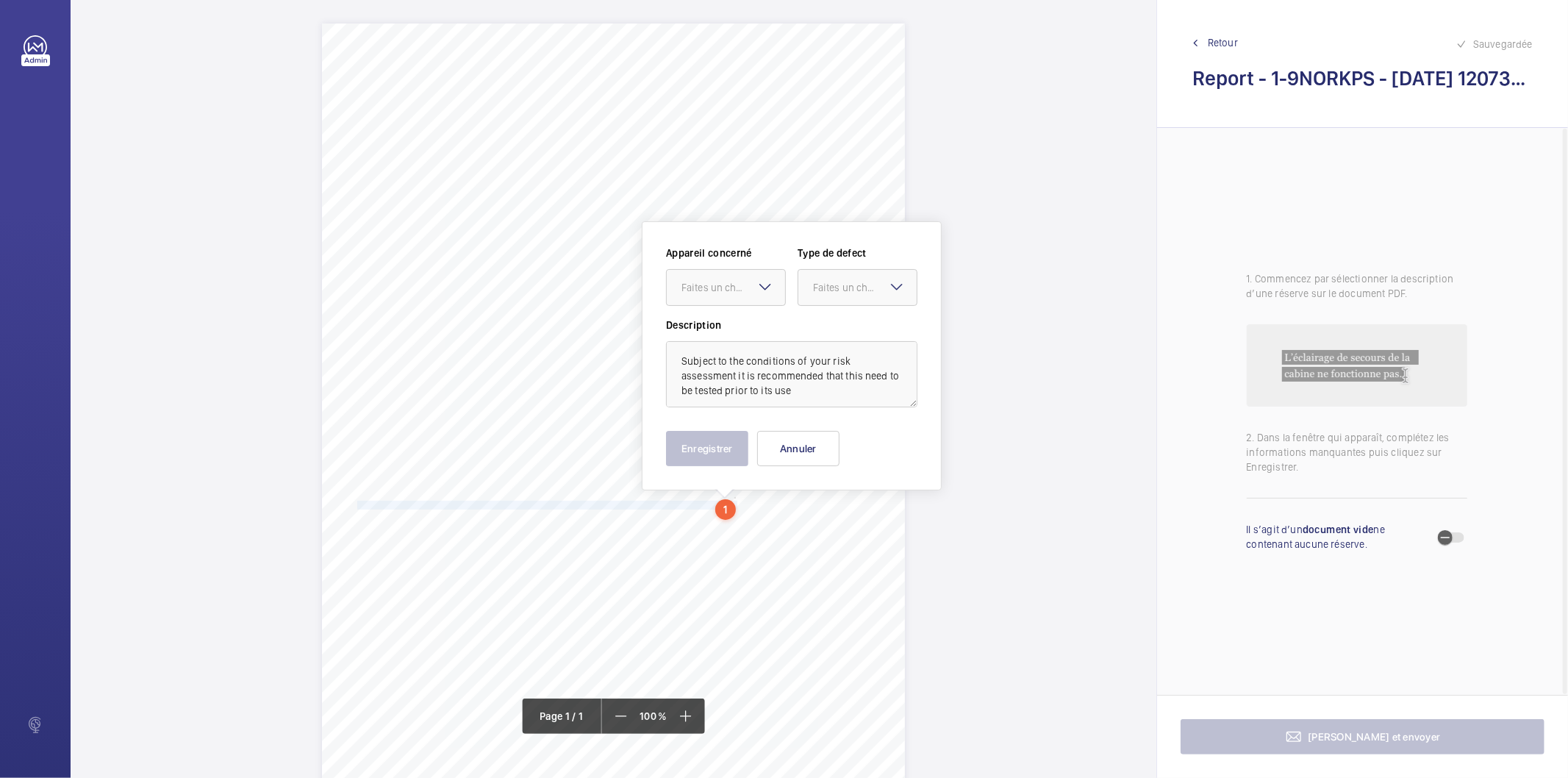
scroll to position [131, 0]
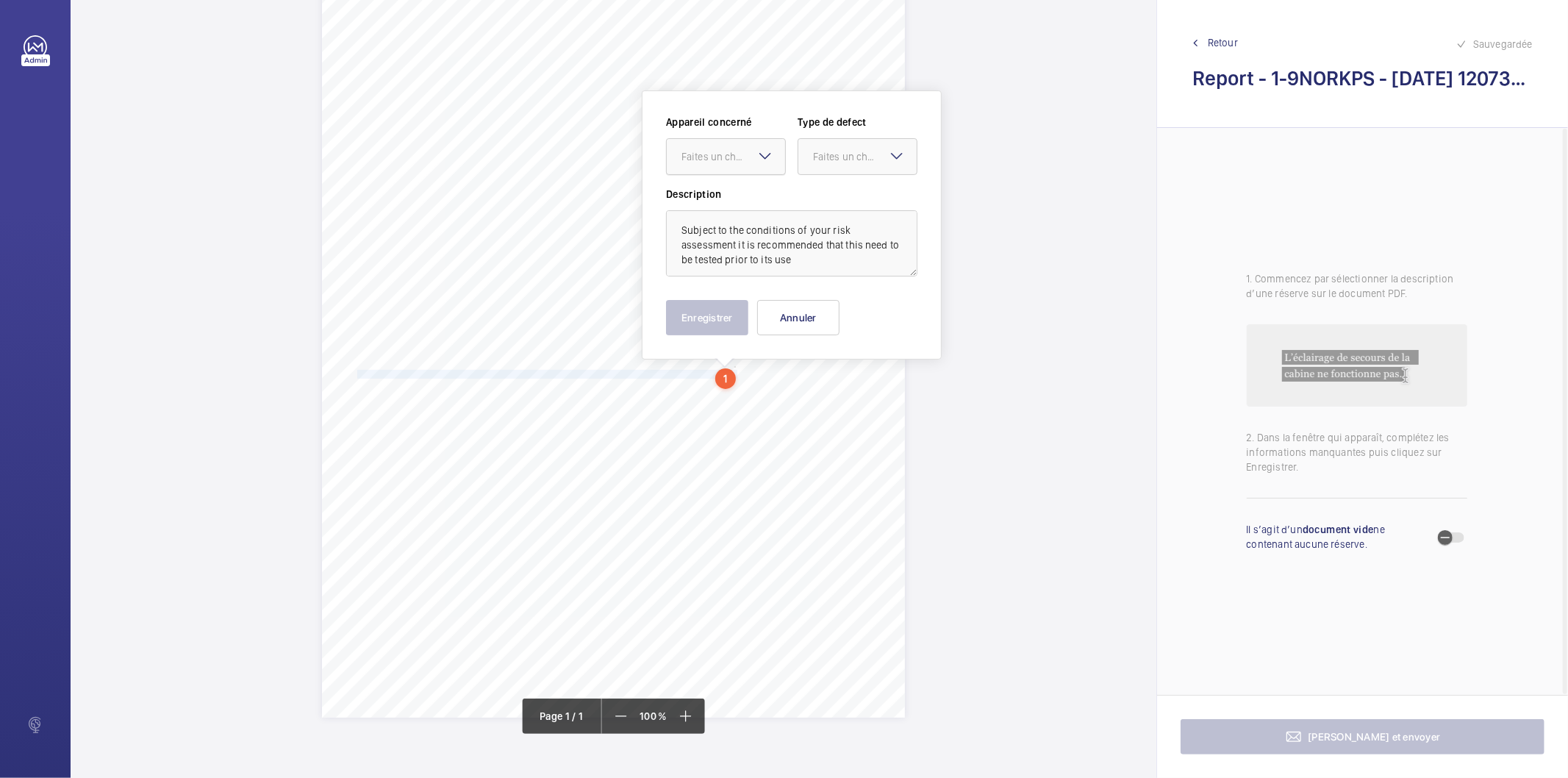
click at [697, 163] on div "Faites un choix" at bounding box center [733, 157] width 104 height 15
click at [707, 203] on span "1-9L2B2RA" at bounding box center [726, 202] width 89 height 15
click at [809, 158] on div at bounding box center [857, 157] width 118 height 35
click at [837, 309] on span "Recommandation" at bounding box center [857, 310] width 89 height 15
click at [700, 328] on button "Enregistrer" at bounding box center [707, 318] width 82 height 35
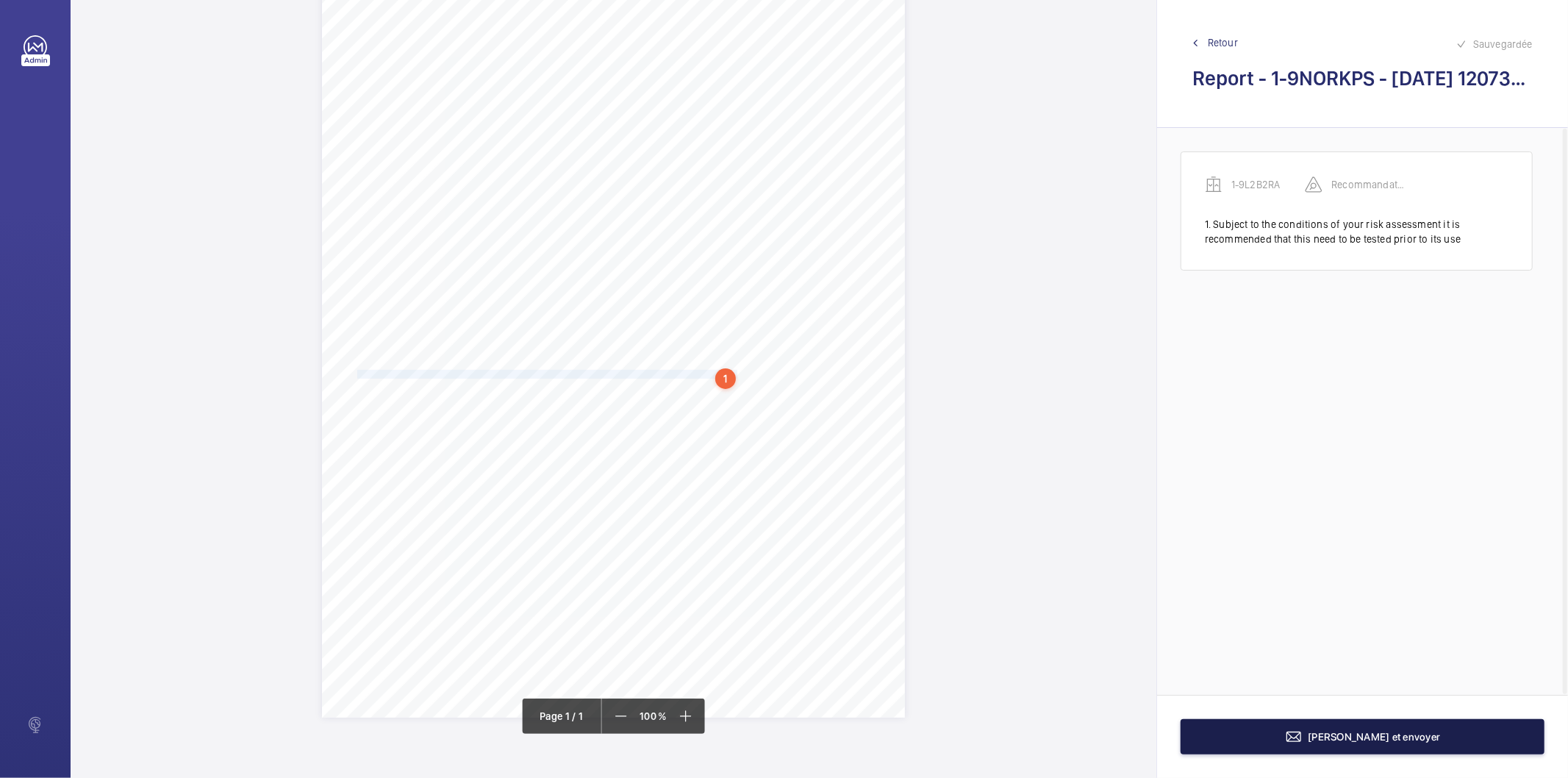
drag, startPoint x: 1376, startPoint y: 737, endPoint x: 1366, endPoint y: 733, distance: 10.8
click at [1366, 733] on span "[PERSON_NAME] et envoyer" at bounding box center [1375, 737] width 132 height 12
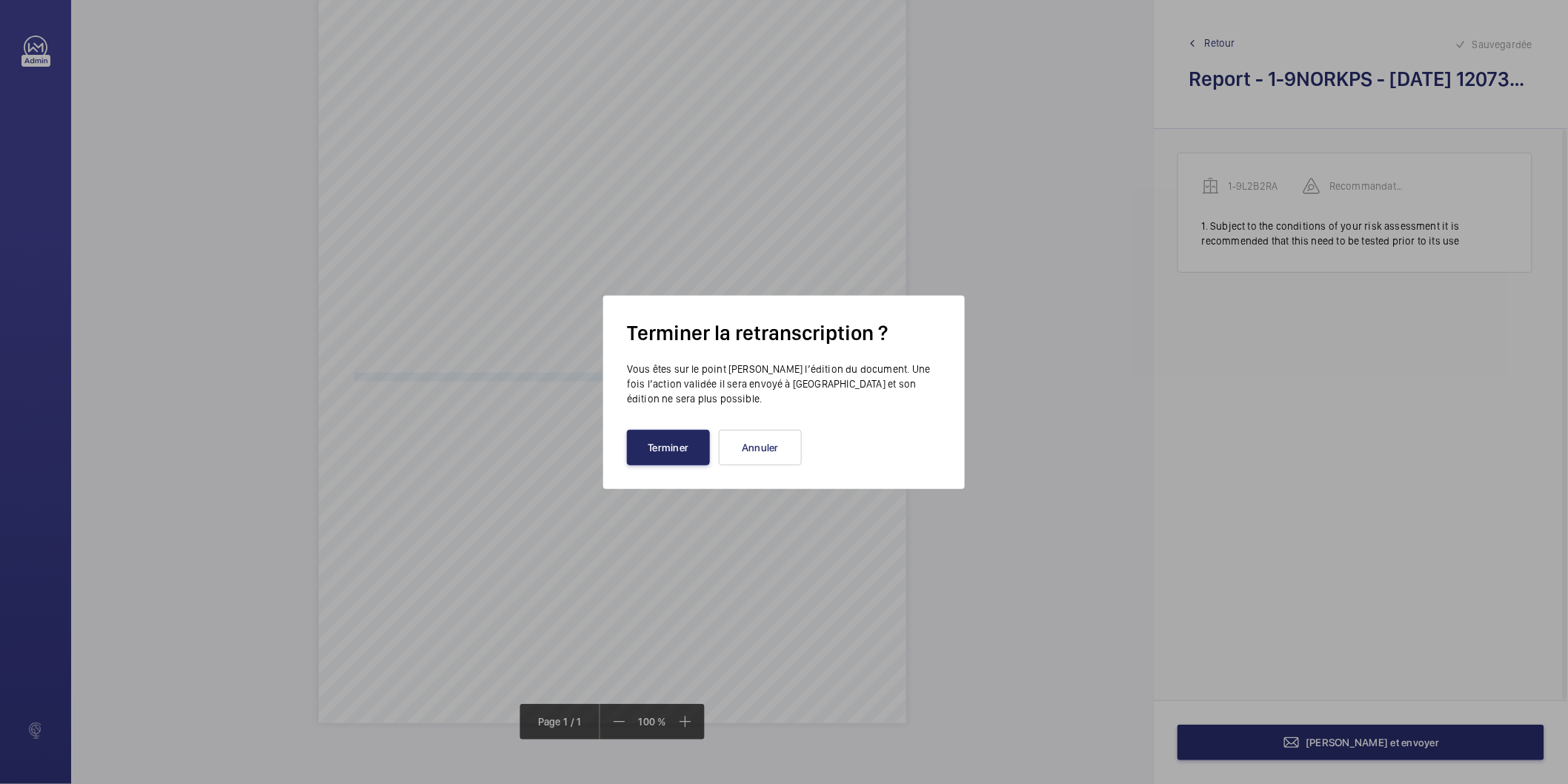
click at [667, 454] on button "Terminer" at bounding box center [668, 448] width 83 height 36
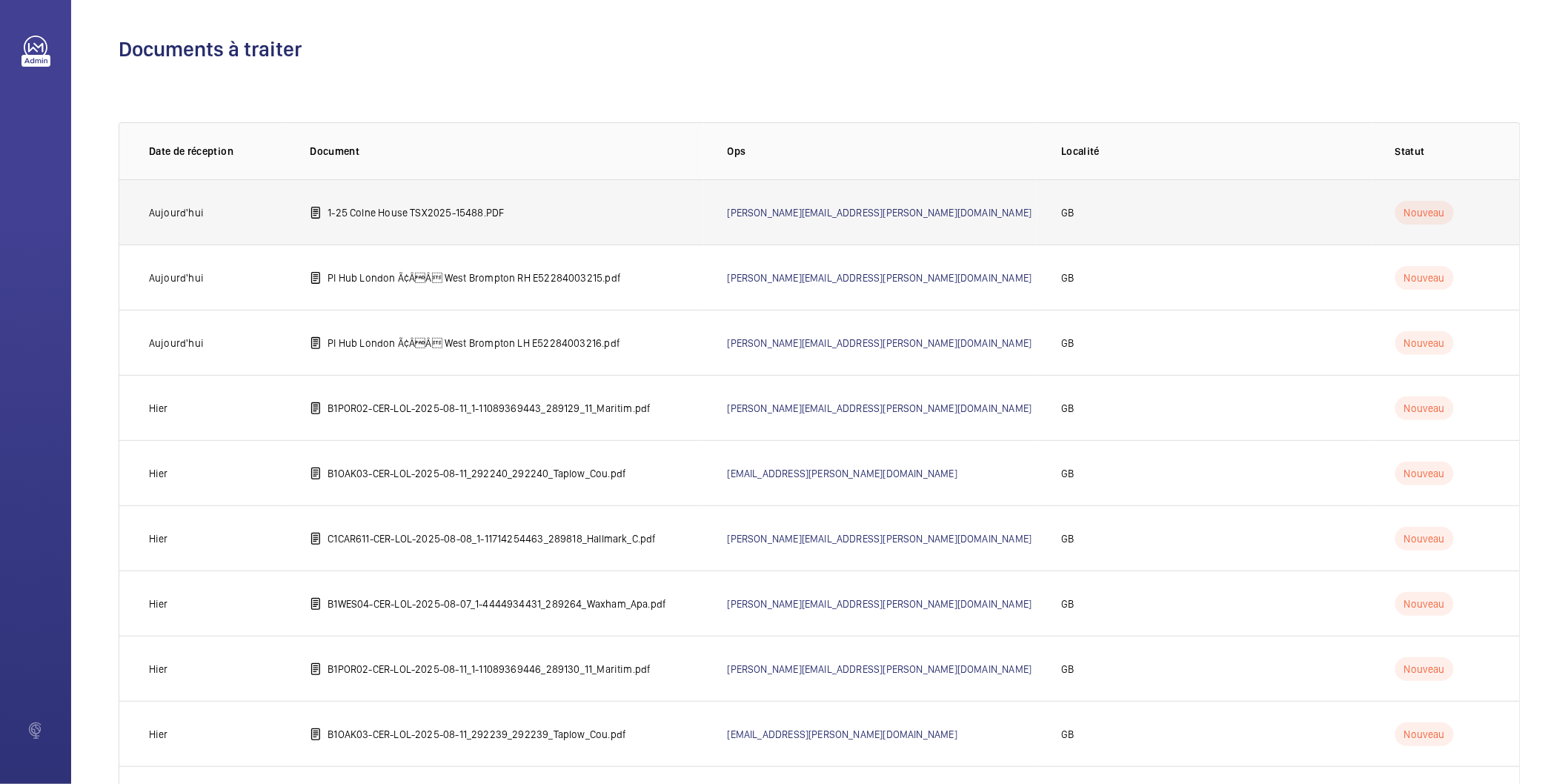
click at [517, 215] on td "1-25 Colne House TSX2025-15488.PDF" at bounding box center [495, 212] width 418 height 65
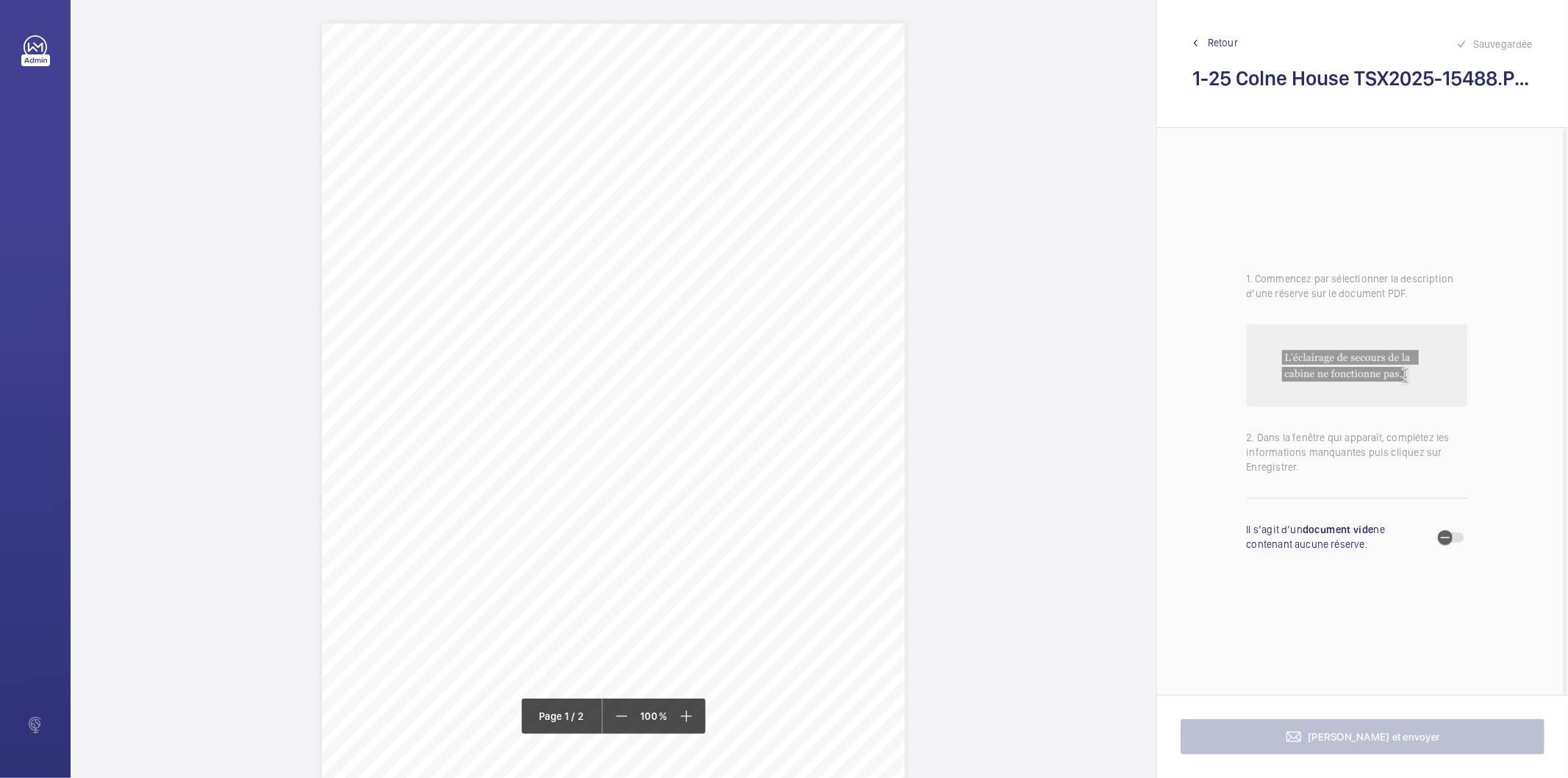
drag, startPoint x: 475, startPoint y: 189, endPoint x: 659, endPoint y: 184, distance: 184.1
click at [659, 184] on div "TSDB CONTROLLED DOCUMENT TSX07 / Issue 11 - Aug - 25 Report of Thorough In - Se…" at bounding box center [614, 436] width 583 height 825
click at [746, 445] on button "Annuler" at bounding box center [725, 442] width 82 height 35
click at [769, 260] on div "TSDB CONTROLLED DOCUMENT TSX07 / Issue 11 - Aug - 25 Report of Thorough In - Se…" at bounding box center [614, 272] width 583 height 825
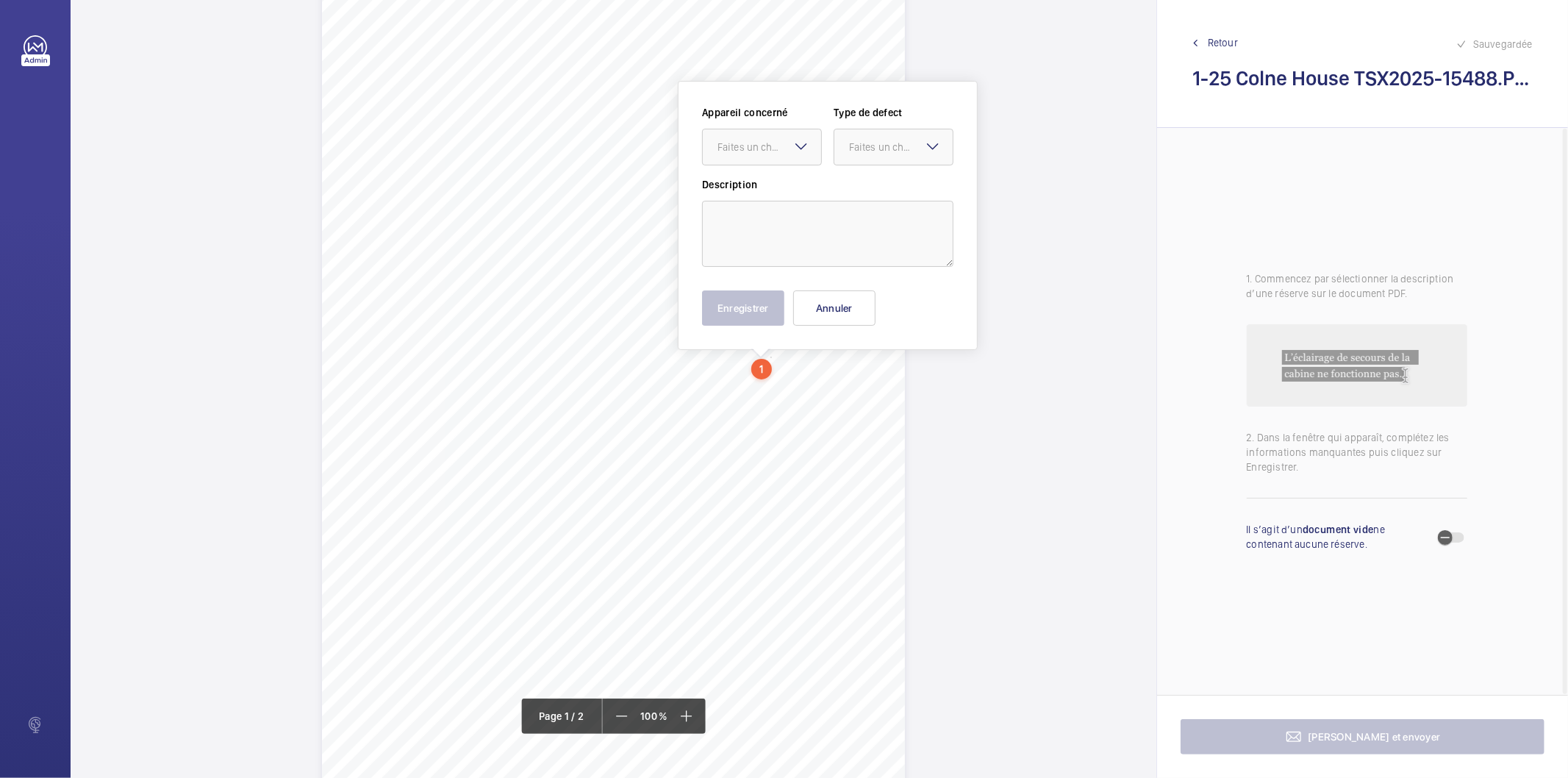
scroll to position [50, 0]
click at [779, 156] on div "Faites un choix" at bounding box center [769, 157] width 104 height 15
click at [863, 317] on button "Annuler" at bounding box center [834, 318] width 82 height 35
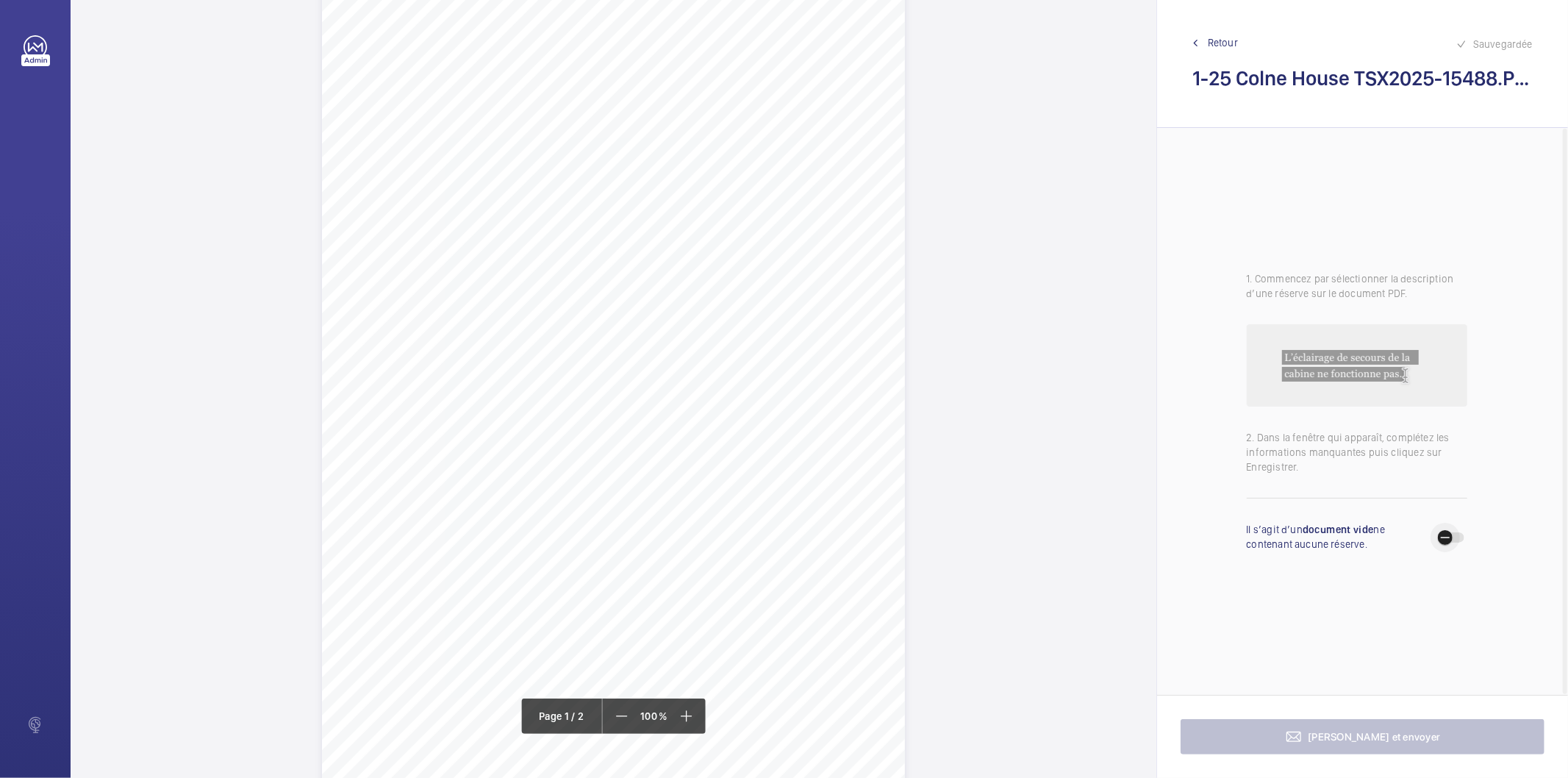
click at [1464, 535] on span "button" at bounding box center [1452, 537] width 26 height 10
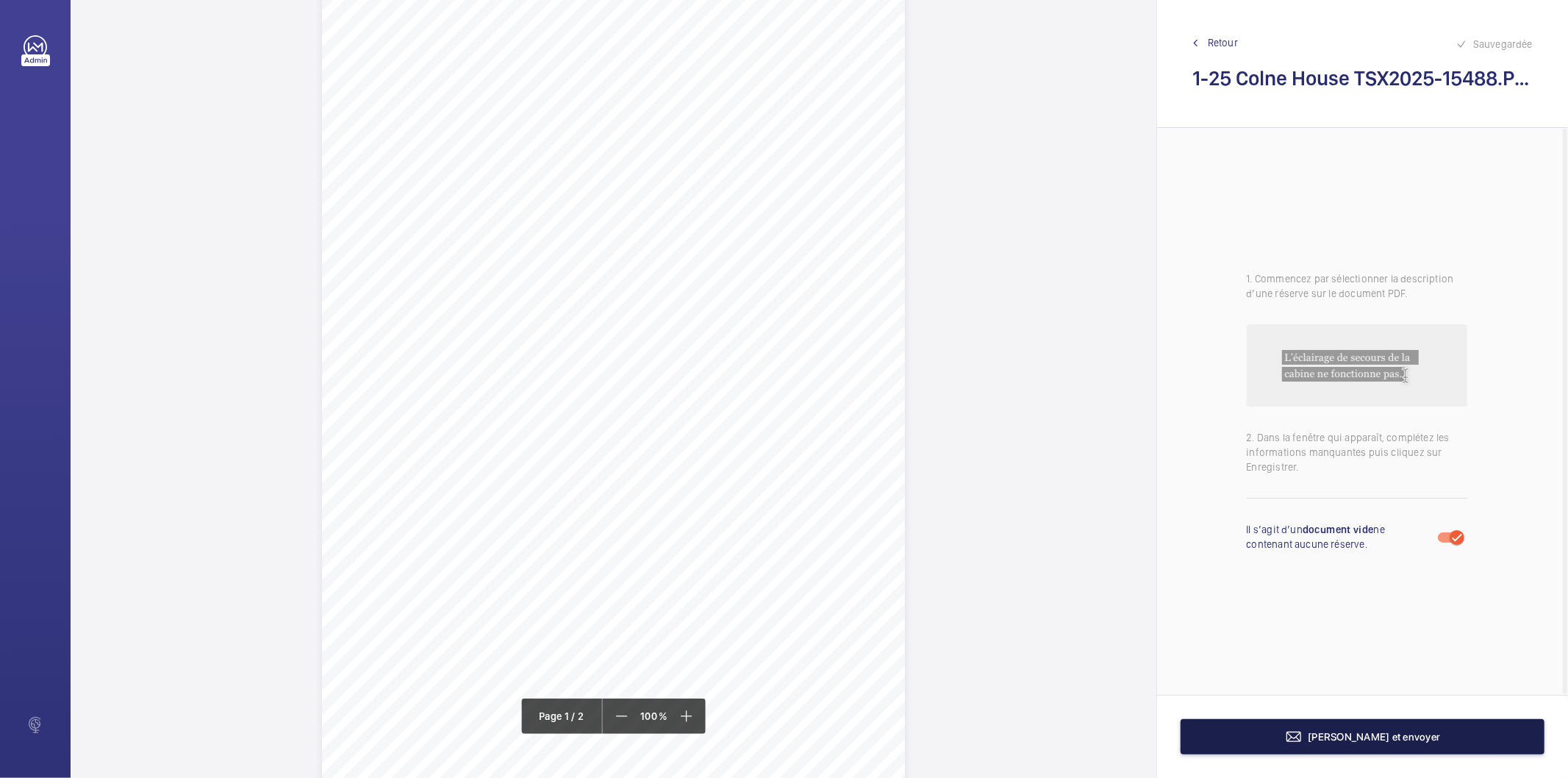
click at [1303, 739] on mat-icon at bounding box center [1294, 737] width 18 height 18
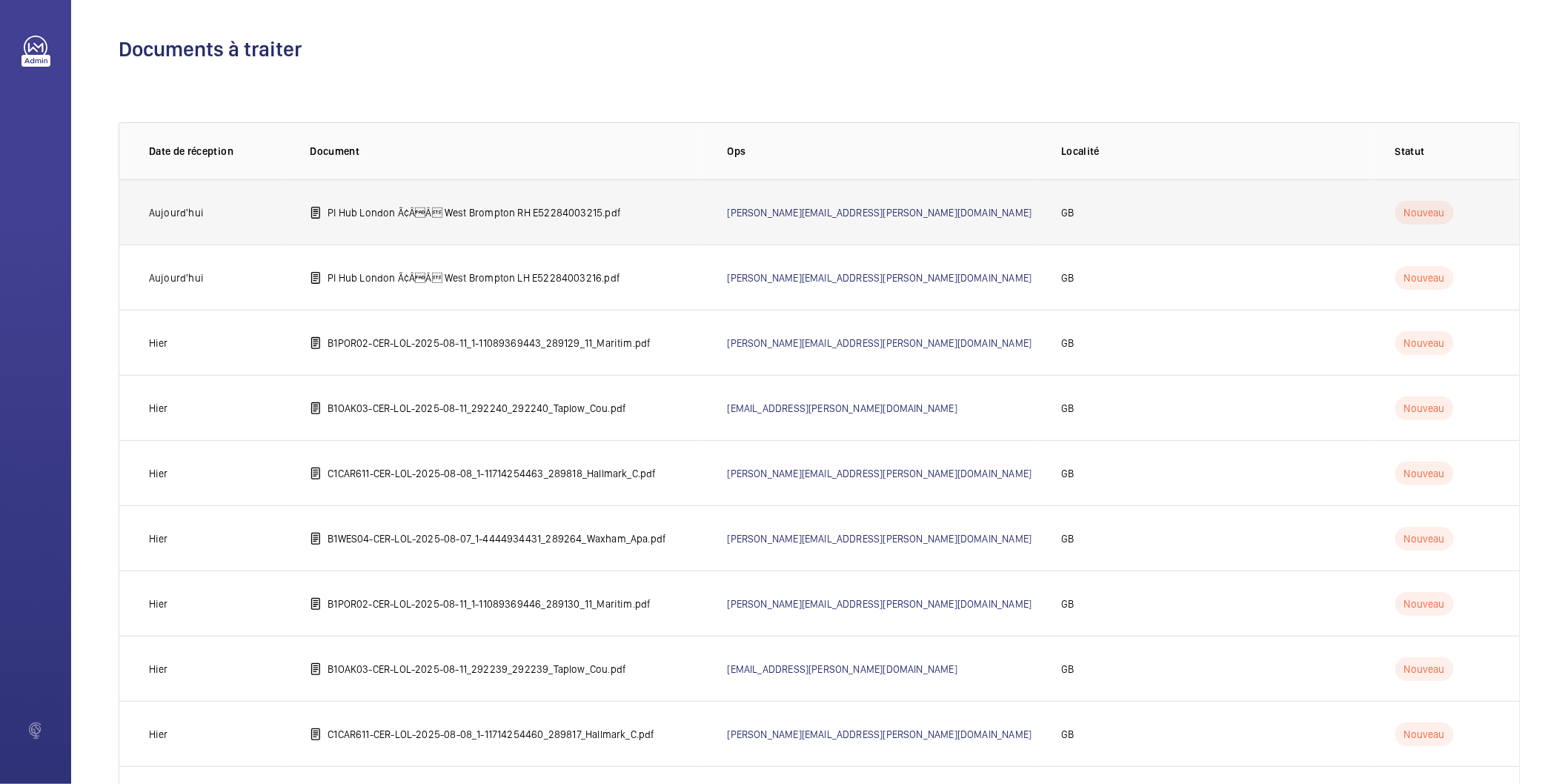
click at [566, 212] on p "PI Hub London Ã¢ÂÂ West Brompton RH E52284003215.pdf" at bounding box center [475, 213] width 294 height 15
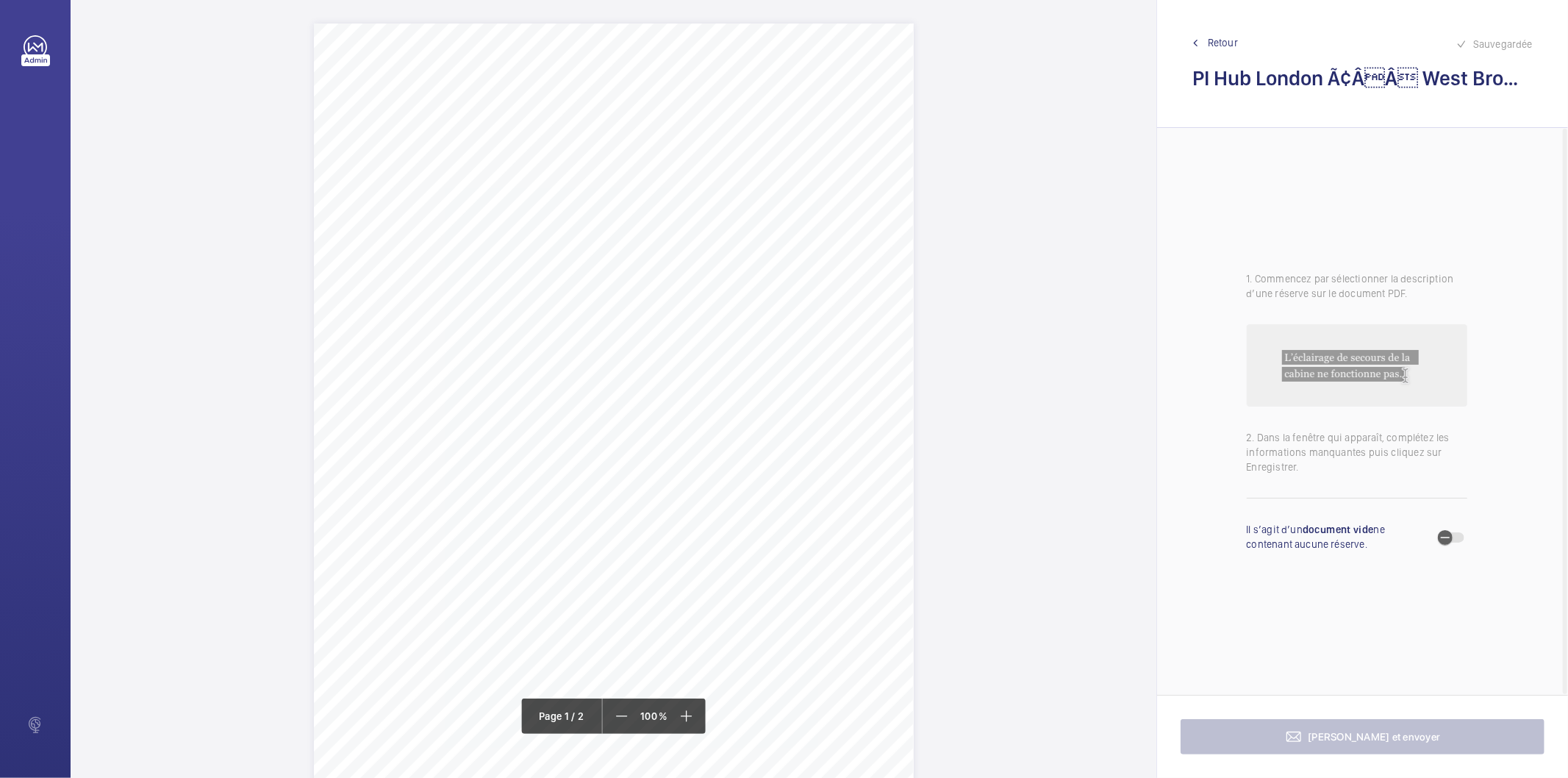
click at [528, 175] on div "Page 1" at bounding box center [614, 411] width 600 height 777
click at [568, 172] on div "Page 1" at bounding box center [614, 411] width 600 height 777
click at [718, 383] on div "Page 1" at bounding box center [614, 411] width 600 height 777
click at [750, 153] on mat-icon at bounding box center [751, 155] width 18 height 18
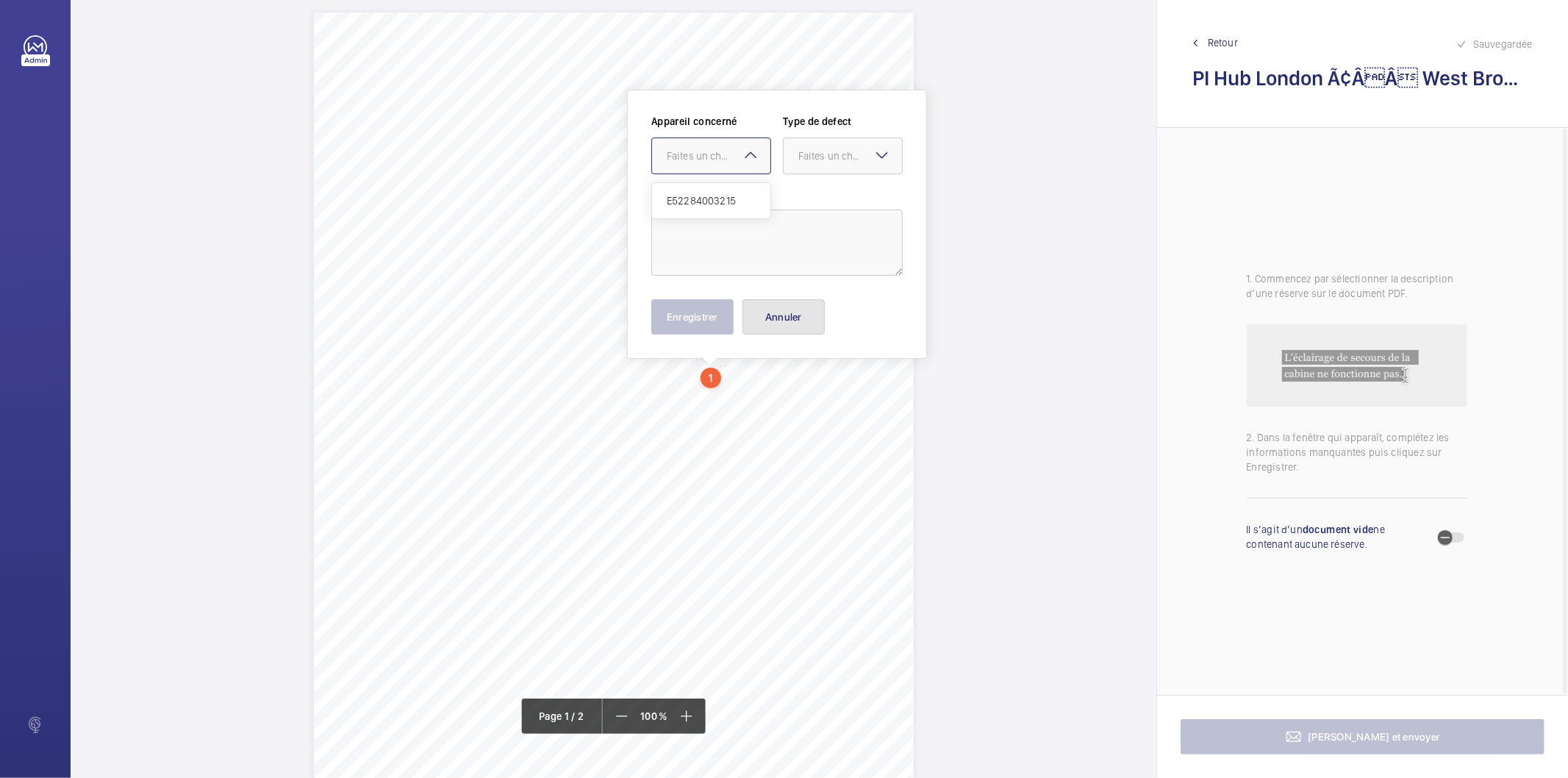
click at [787, 313] on button "Annuler" at bounding box center [784, 317] width 82 height 35
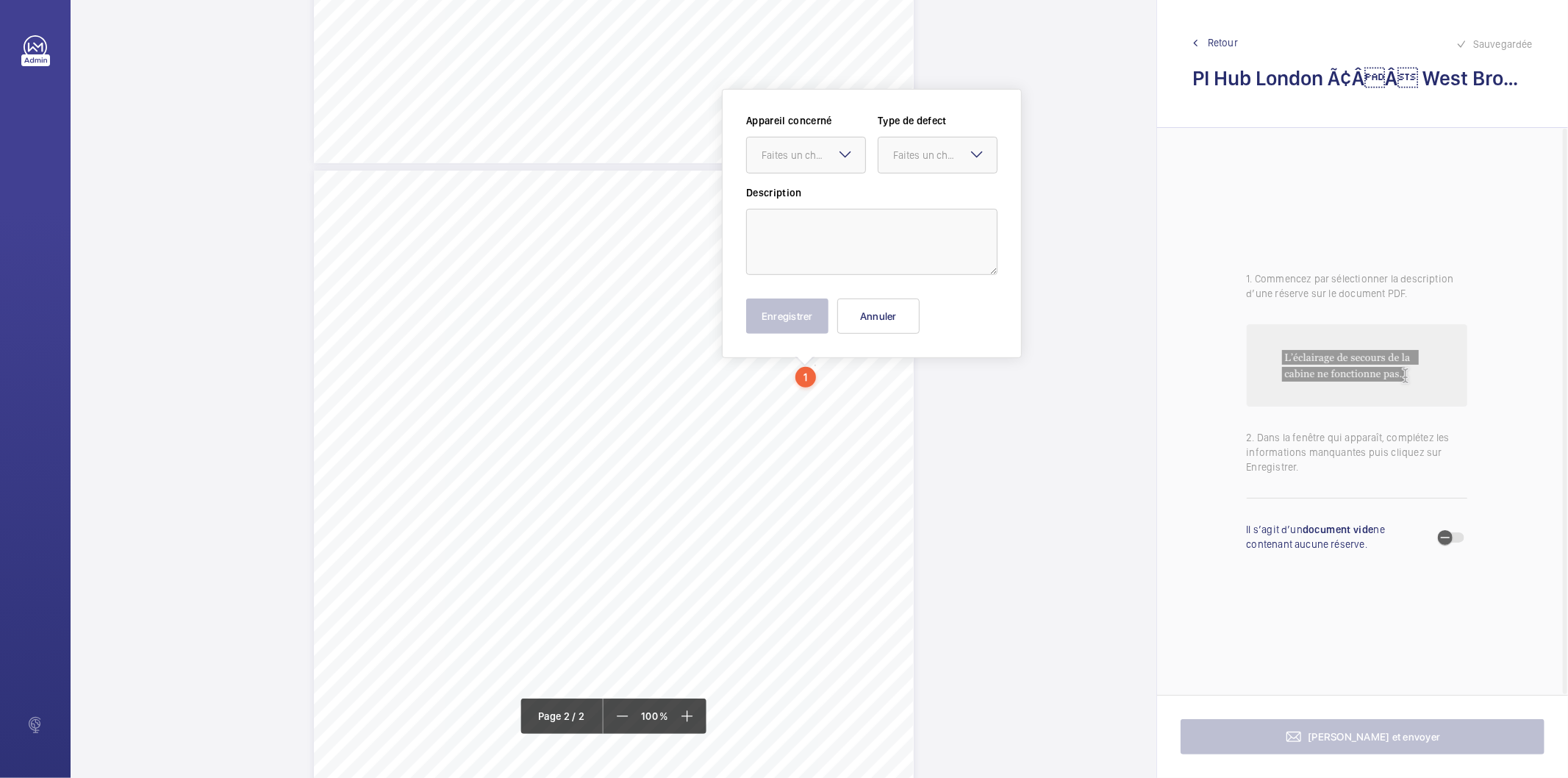
scroll to position [636, 0]
drag, startPoint x: 813, startPoint y: 180, endPoint x: 826, endPoint y: 151, distance: 31.8
click at [826, 151] on div "Faites un choix" at bounding box center [813, 156] width 104 height 15
click at [803, 204] on span "E52284003215" at bounding box center [806, 201] width 89 height 15
drag, startPoint x: 926, startPoint y: 160, endPoint x: 923, endPoint y: 173, distance: 13.3
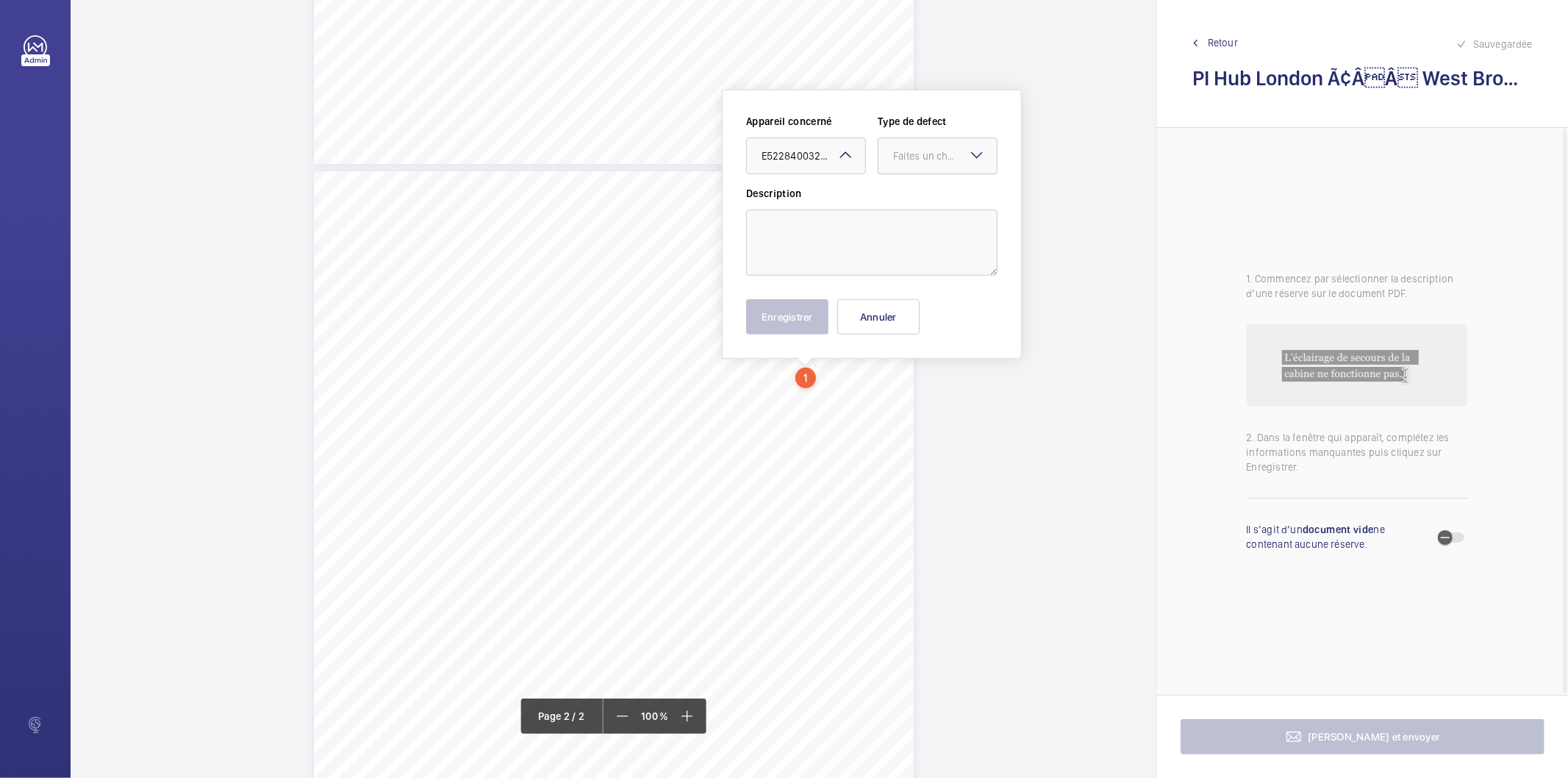
click at [926, 162] on div "Faites un choix" at bounding box center [945, 156] width 104 height 15
click at [909, 204] on span "Standard" at bounding box center [937, 201] width 89 height 15
click at [862, 244] on textarea at bounding box center [872, 243] width 252 height 66
type textarea "One in-car light is missing"
click at [825, 322] on button "Enregistrer" at bounding box center [787, 317] width 82 height 35
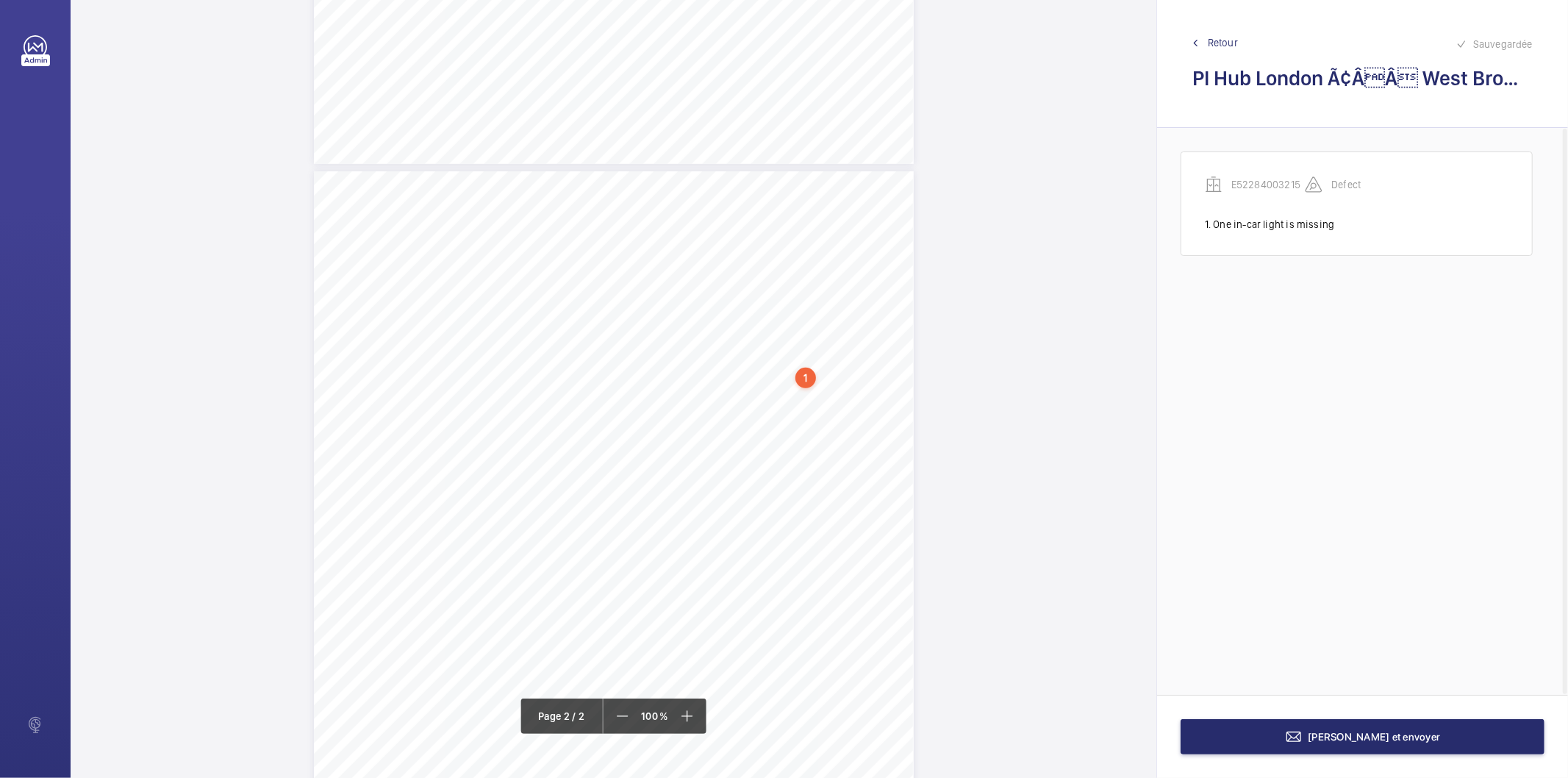
scroll to position [655, 0]
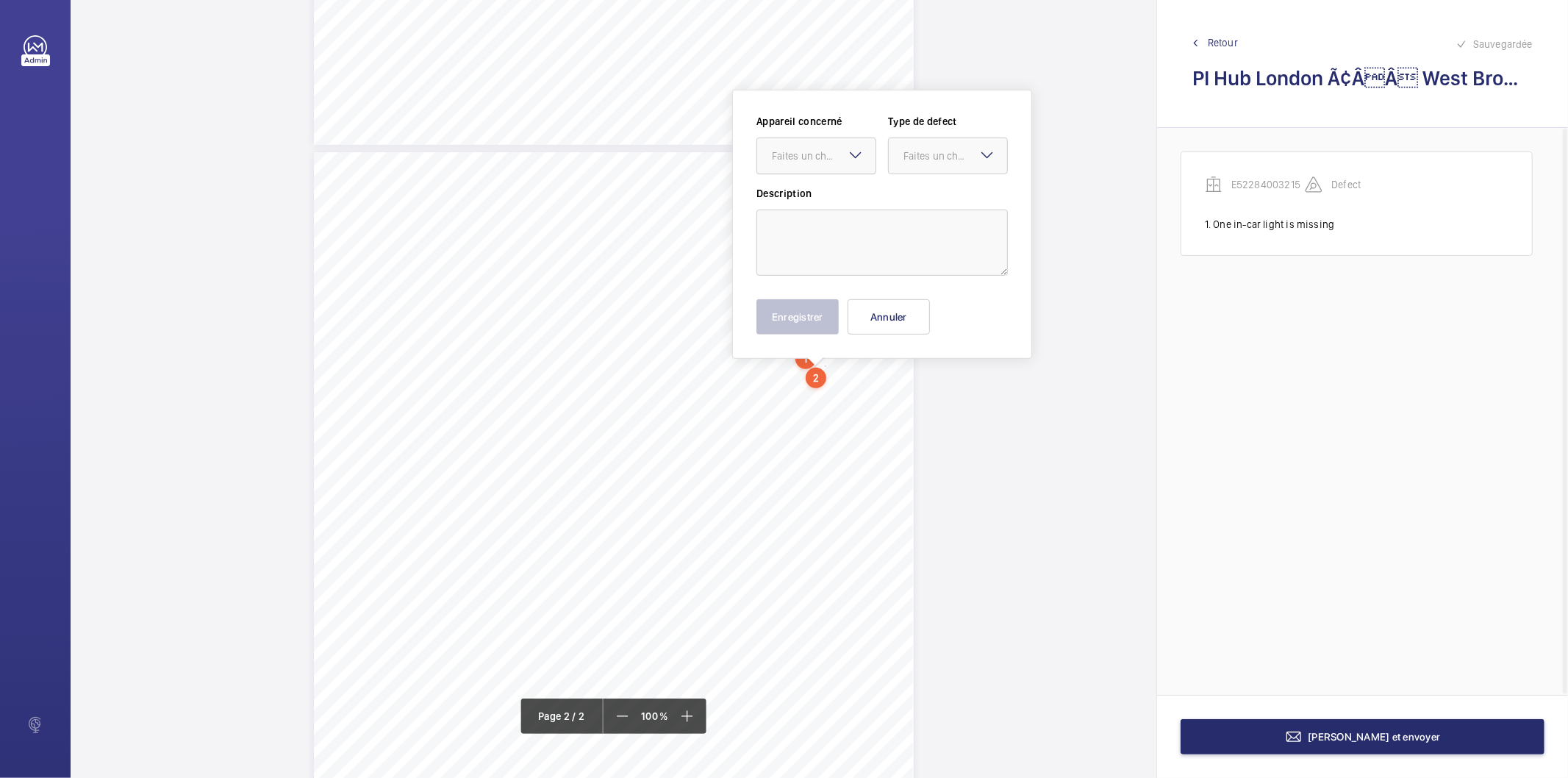
drag, startPoint x: 823, startPoint y: 391, endPoint x: 840, endPoint y: 157, distance: 234.6
click at [840, 157] on div "Faites un choix" at bounding box center [823, 156] width 104 height 15
click at [820, 196] on span "E52284003215" at bounding box center [816, 201] width 89 height 15
click at [920, 158] on div "Faites un choix" at bounding box center [955, 156] width 104 height 15
click at [913, 201] on span "Standard" at bounding box center [948, 201] width 89 height 15
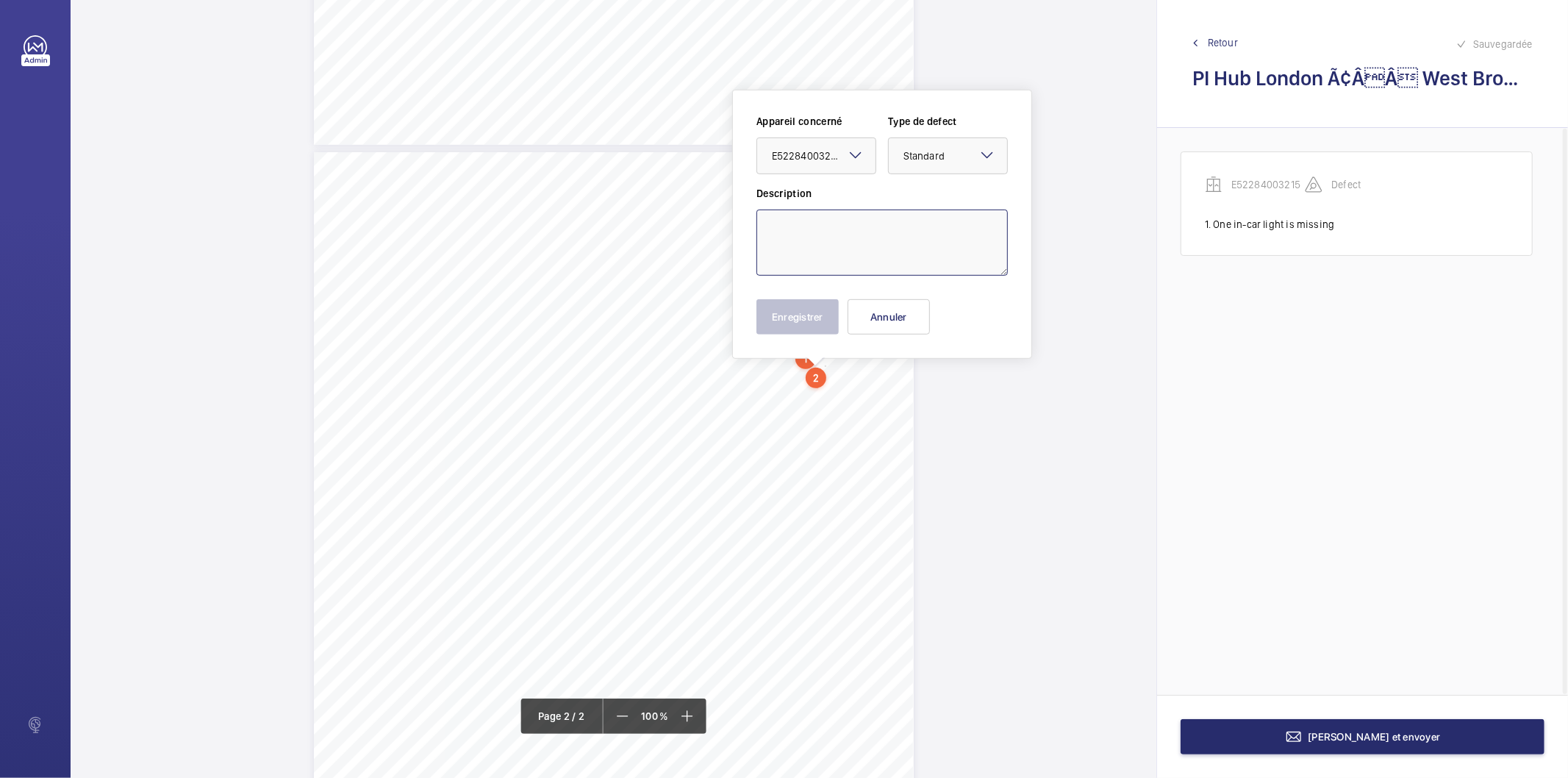
click at [819, 224] on textarea at bounding box center [882, 243] width 252 height 66
type textarea "The safety gera switch is insecure"
click at [789, 324] on button "Enregistrer" at bounding box center [798, 317] width 82 height 35
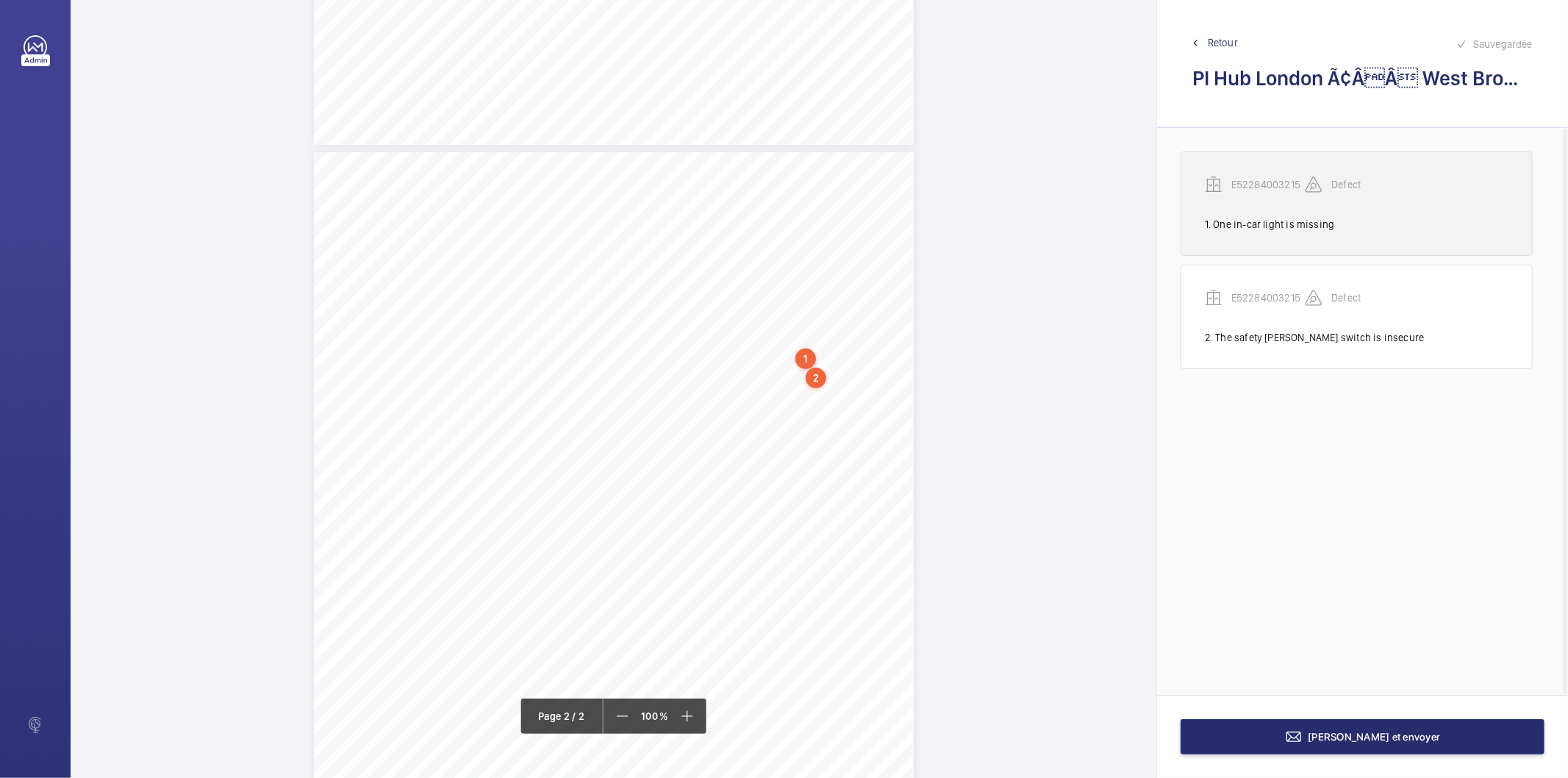
click at [1258, 221] on div "1. One in-car light is missing" at bounding box center [1357, 224] width 304 height 15
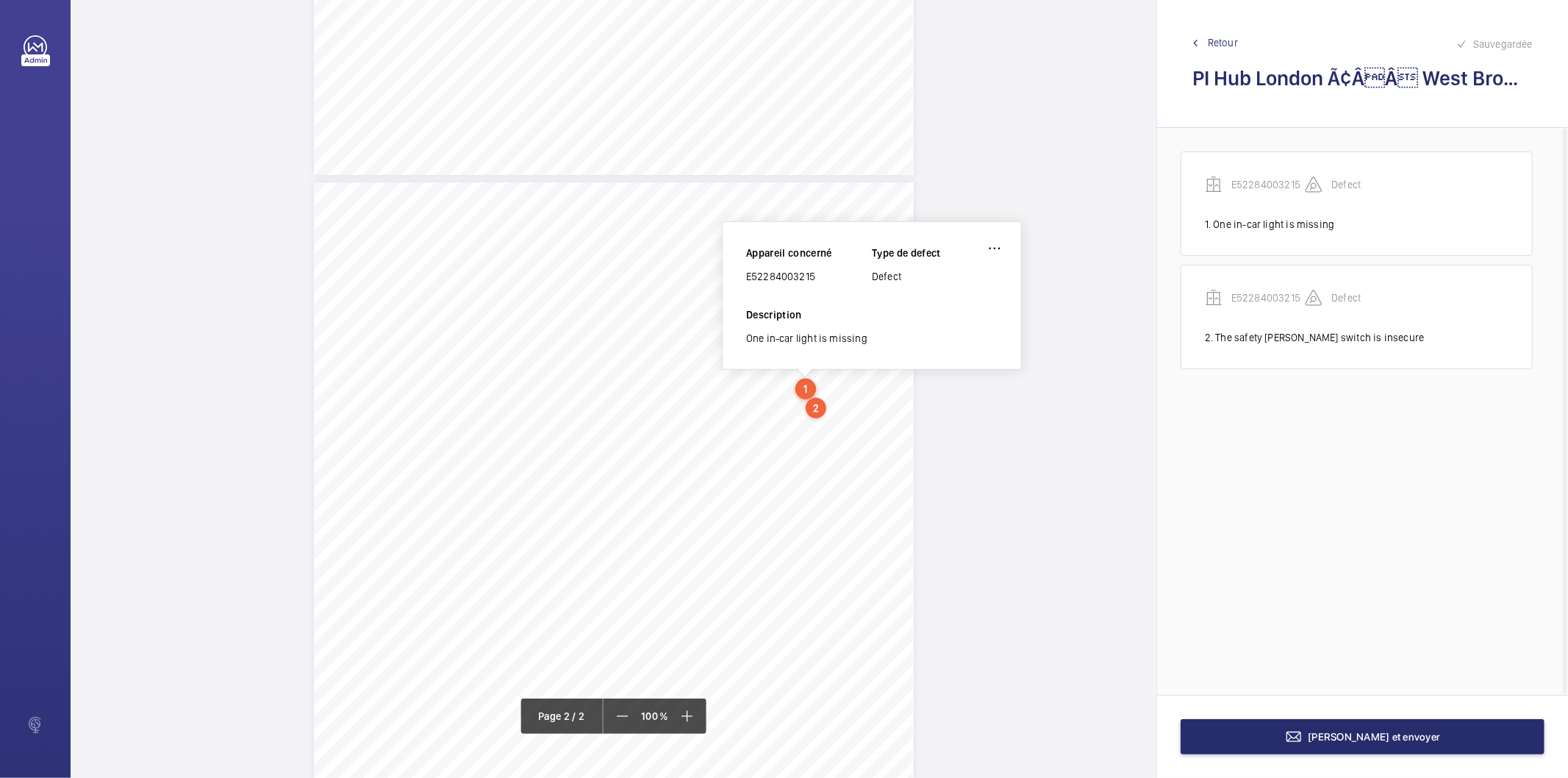
click at [781, 336] on div "One in-car light is missing" at bounding box center [872, 339] width 252 height 15
copy div "One in-car light is missing"
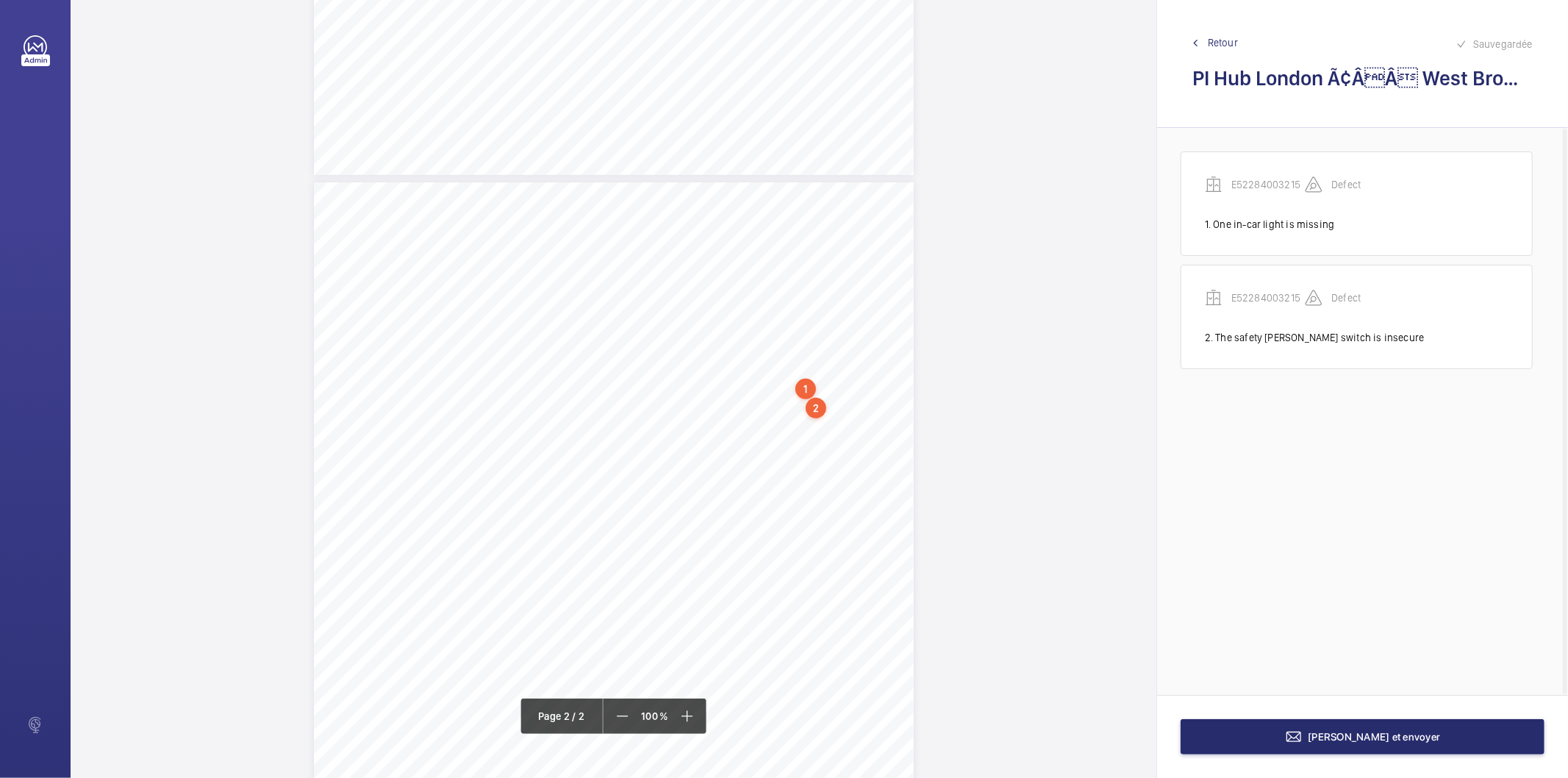
drag, startPoint x: 787, startPoint y: 438, endPoint x: 767, endPoint y: 428, distance: 22.4
click at [767, 428] on div "TS TS TS H" at bounding box center [614, 570] width 600 height 777
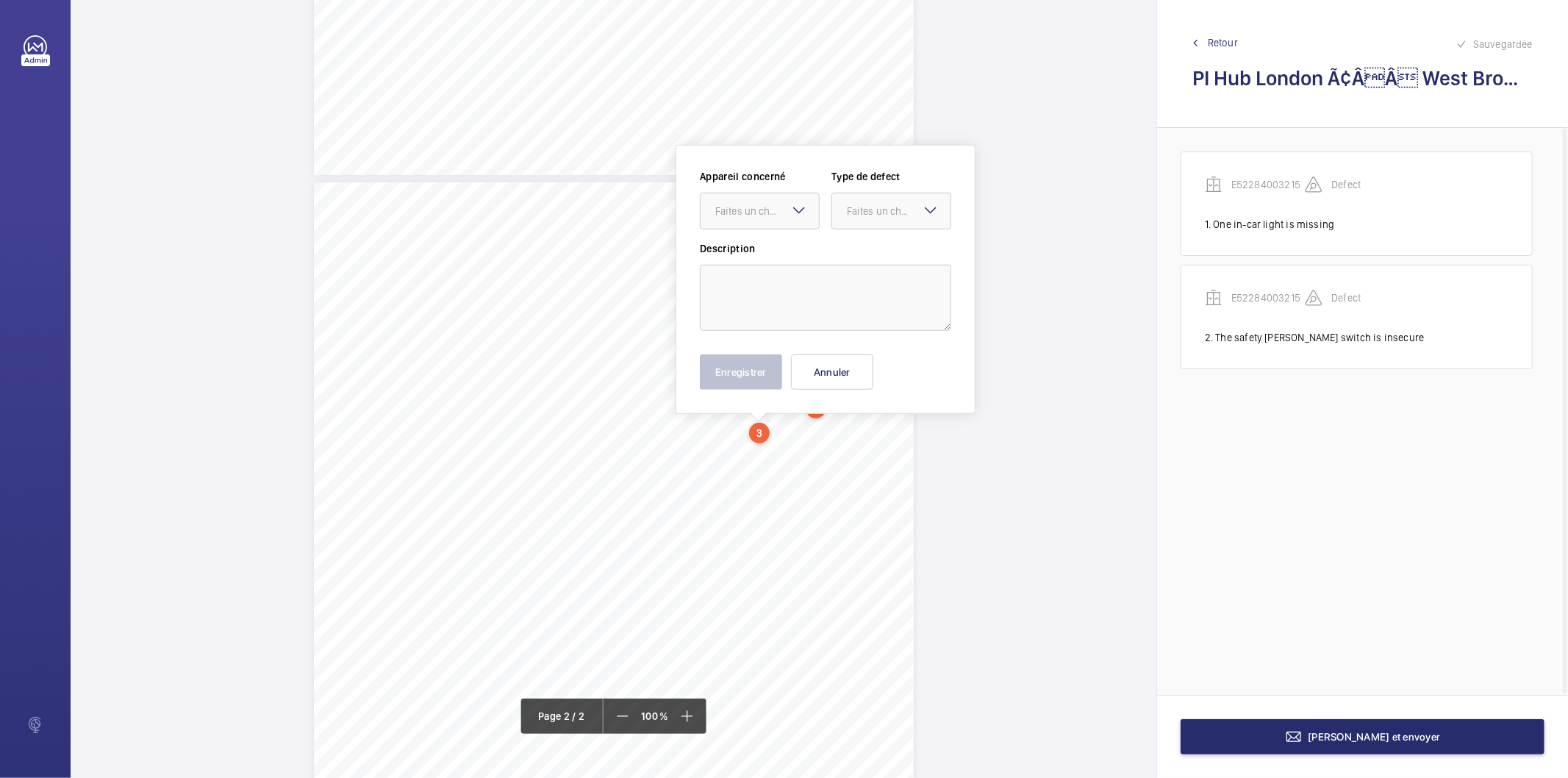
scroll to position [680, 0]
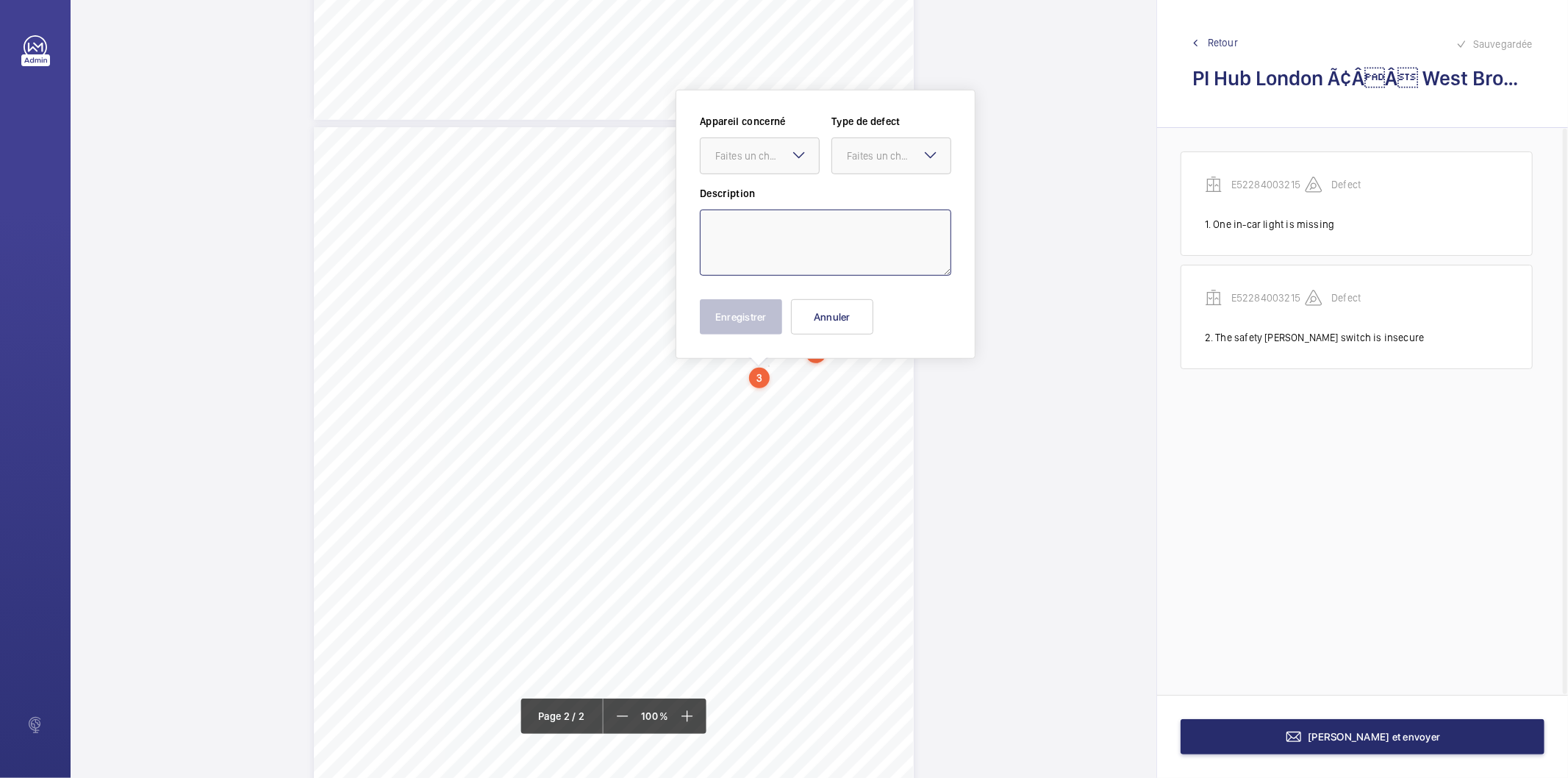
click at [773, 223] on textarea at bounding box center [826, 243] width 252 height 66
paste textarea "One in-car light is inoperative"
click at [787, 152] on div "Faites un choix" at bounding box center [767, 156] width 104 height 15
click at [770, 200] on span "E52284003215" at bounding box center [759, 201] width 89 height 15
click at [943, 151] on div "Faites un choix" at bounding box center [898, 156] width 104 height 15
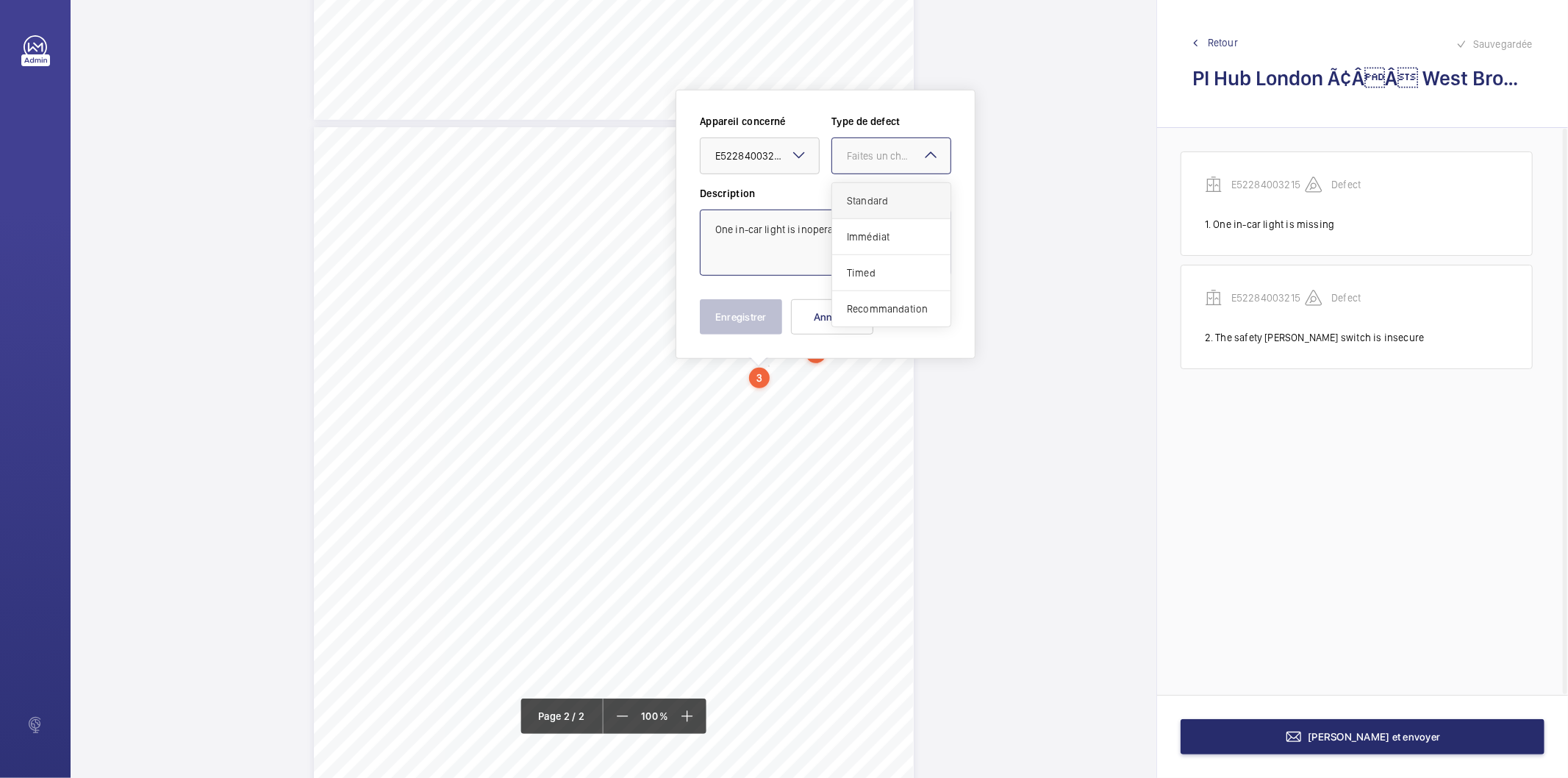
click at [909, 197] on span "Standard" at bounding box center [891, 201] width 89 height 15
type textarea "One in-car light is inoperative"
click at [754, 306] on button "Enregistrer" at bounding box center [741, 317] width 82 height 35
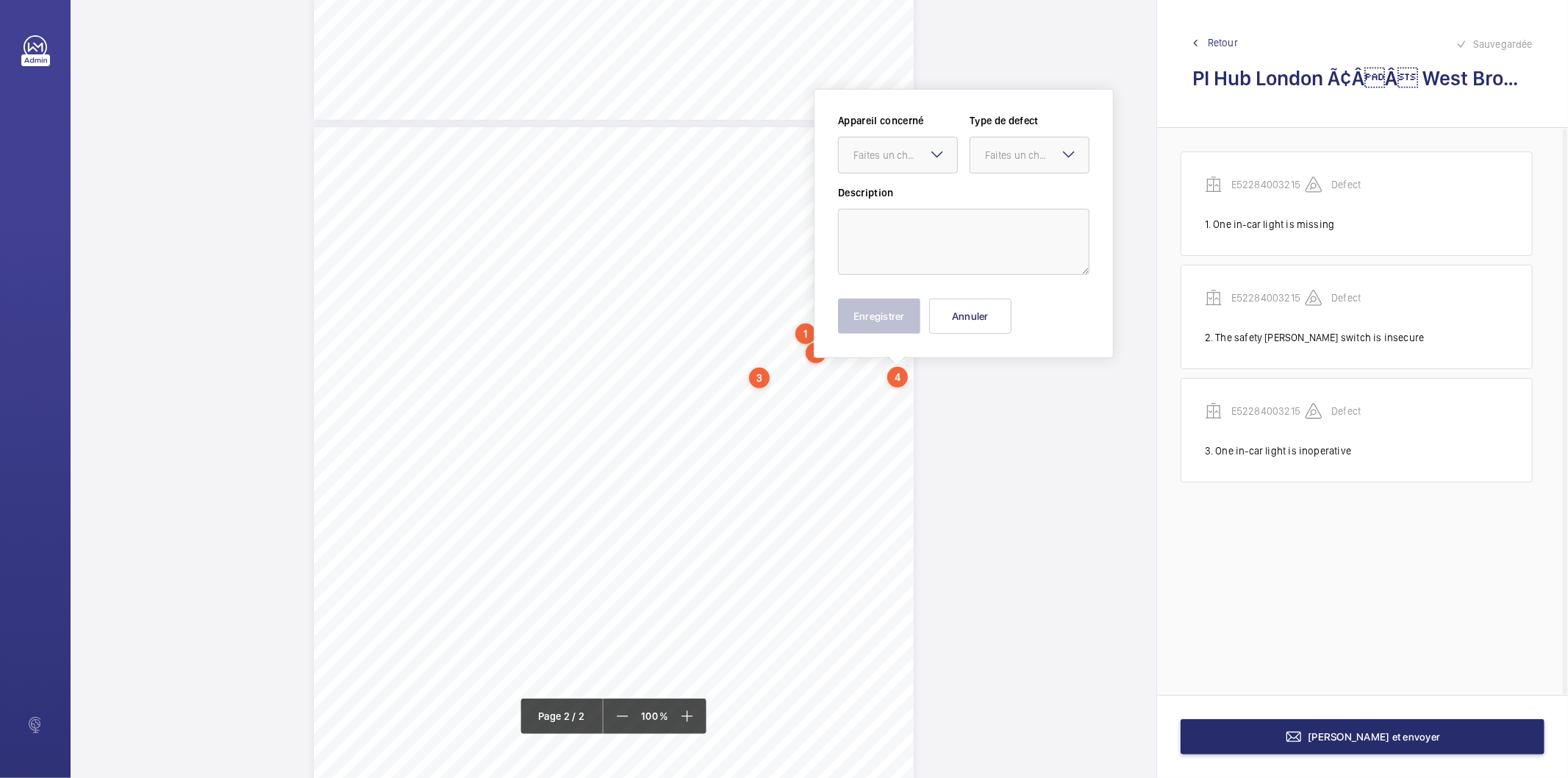
scroll to position [679, 0]
drag, startPoint x: 905, startPoint y: 371, endPoint x: 898, endPoint y: 147, distance: 224.1
click at [898, 147] on div at bounding box center [898, 156] width 118 height 35
click at [899, 202] on span "E52284003215" at bounding box center [898, 201] width 89 height 15
click at [990, 153] on div "Faites un choix" at bounding box center [1037, 156] width 104 height 15
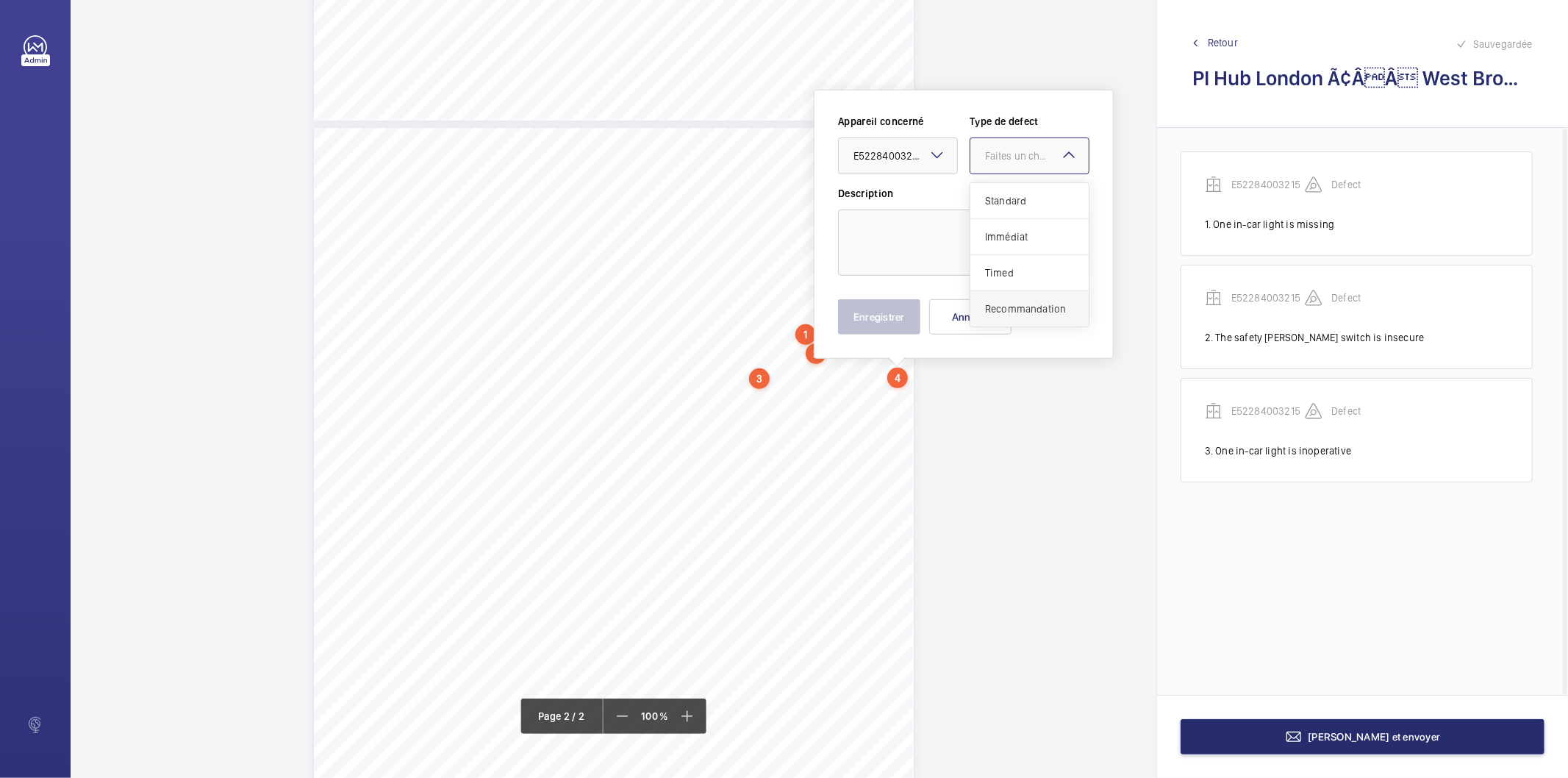
click at [1012, 303] on span "Recommandation" at bounding box center [1029, 309] width 89 height 15
click at [941, 237] on textarea at bounding box center [964, 243] width 252 height 66
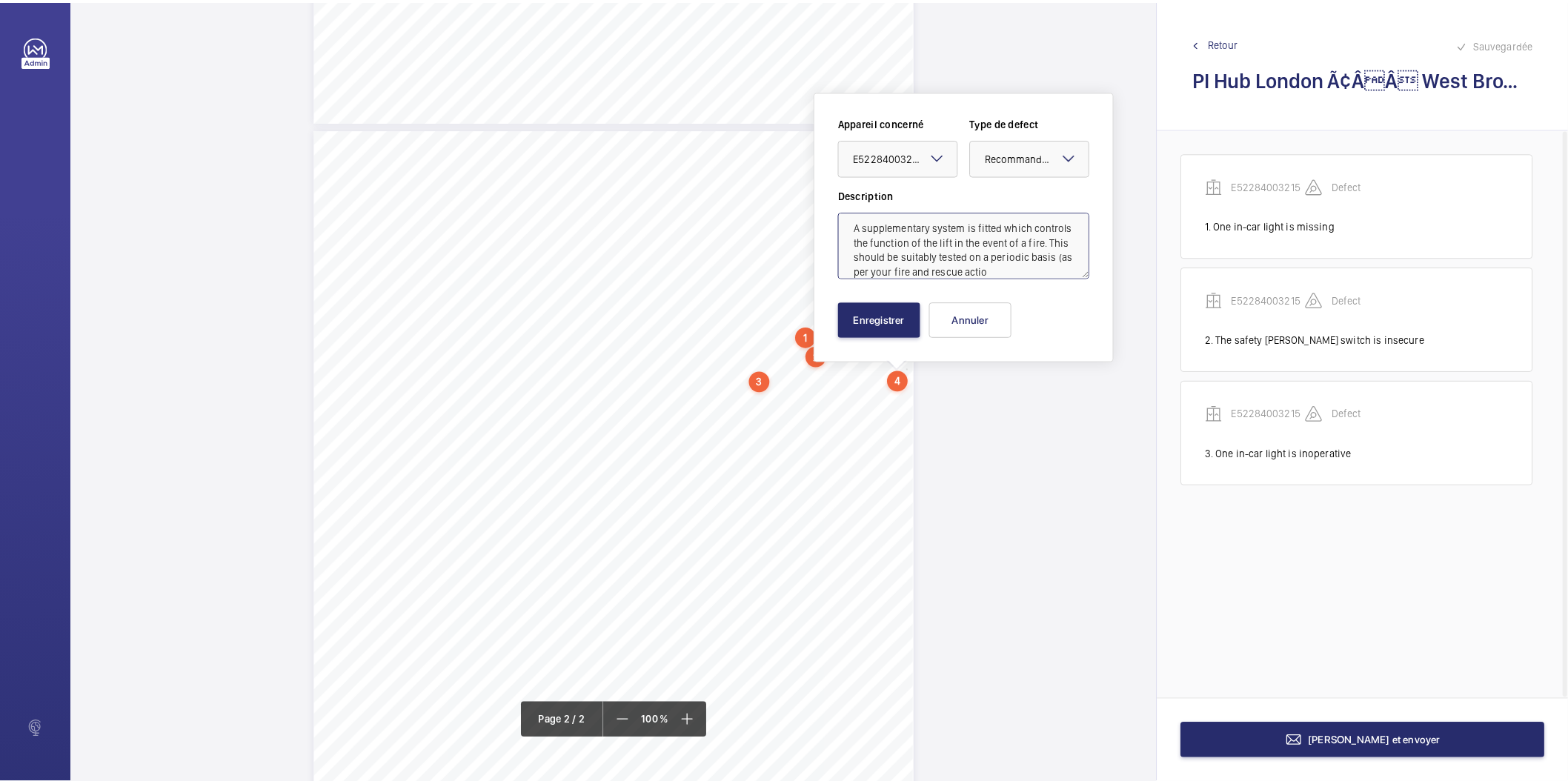
scroll to position [19, 0]
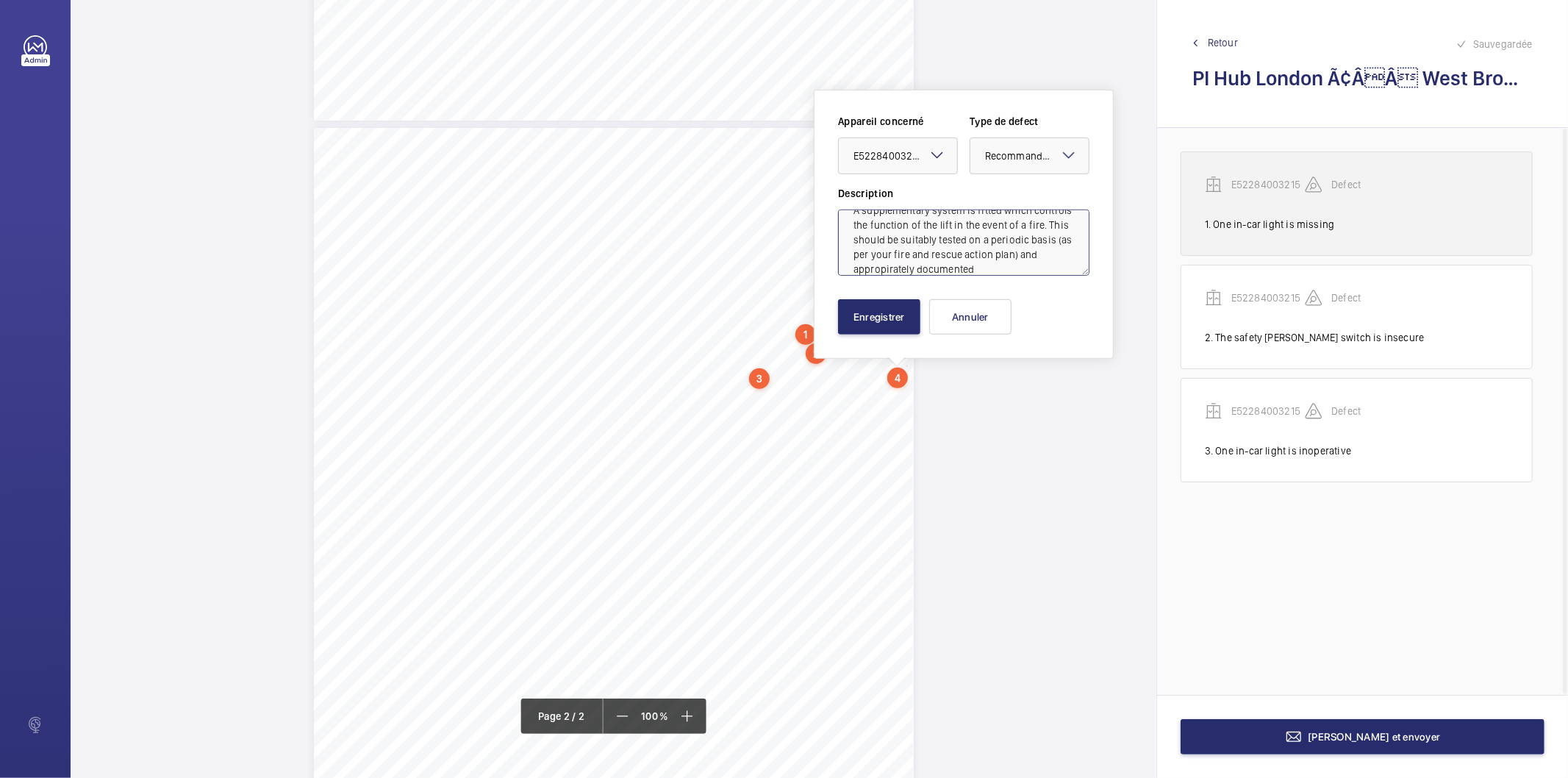
type textarea "A supplementary system is fitted which controls the function of the lift in the…"
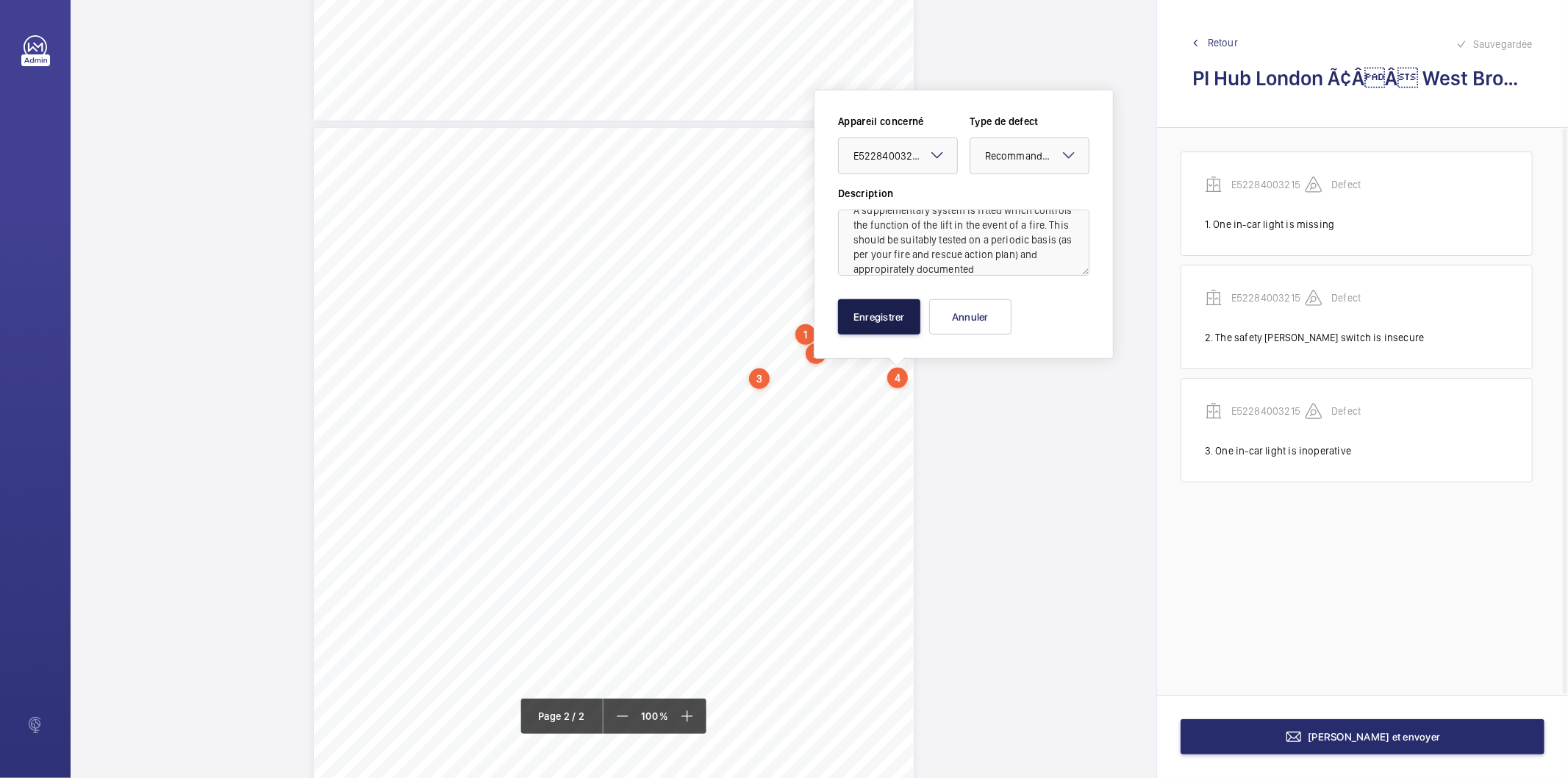
click at [915, 316] on button "Enregistrer" at bounding box center [879, 317] width 82 height 35
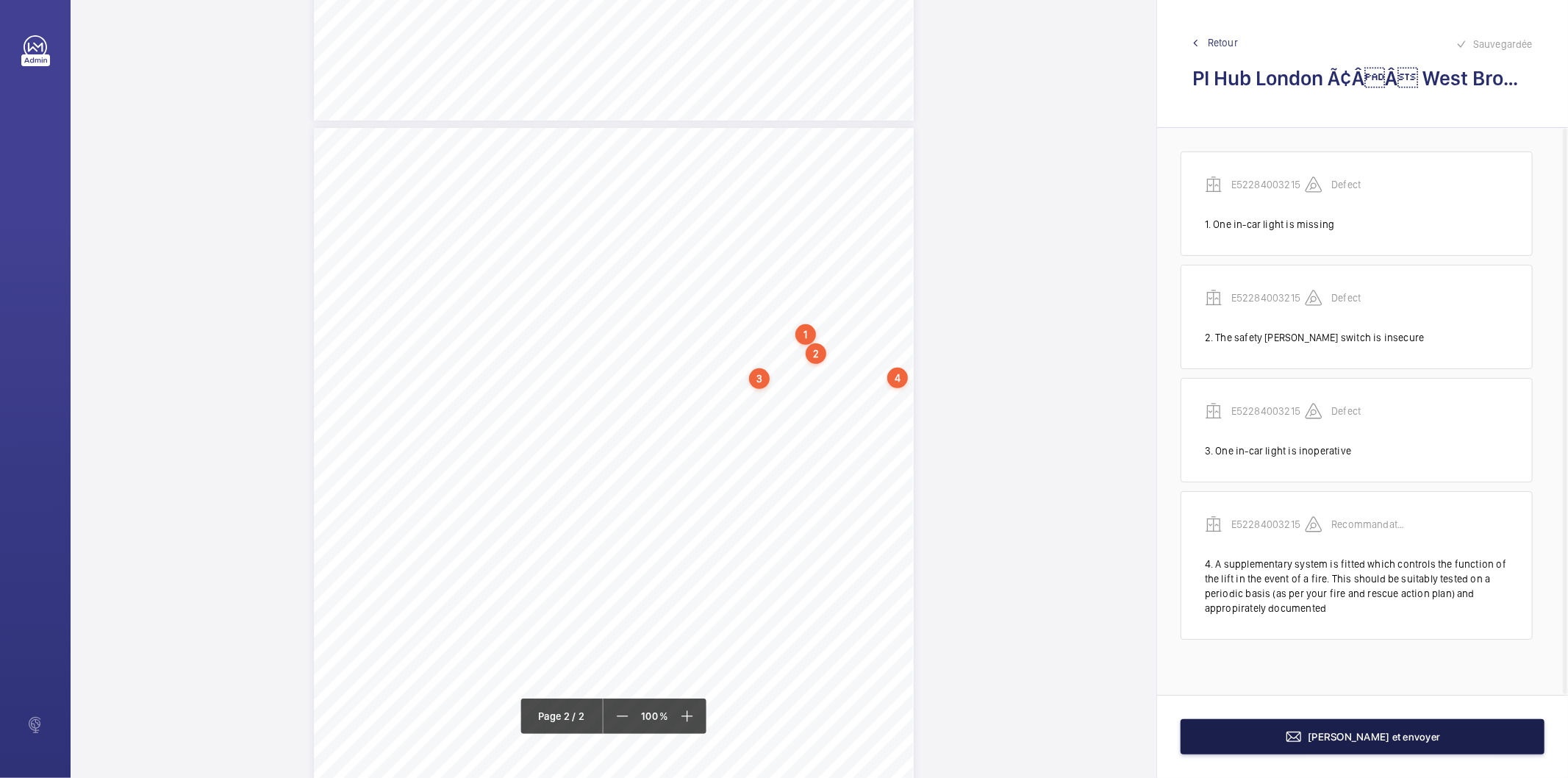
click at [1250, 734] on button "[PERSON_NAME] et envoyer" at bounding box center [1363, 737] width 364 height 35
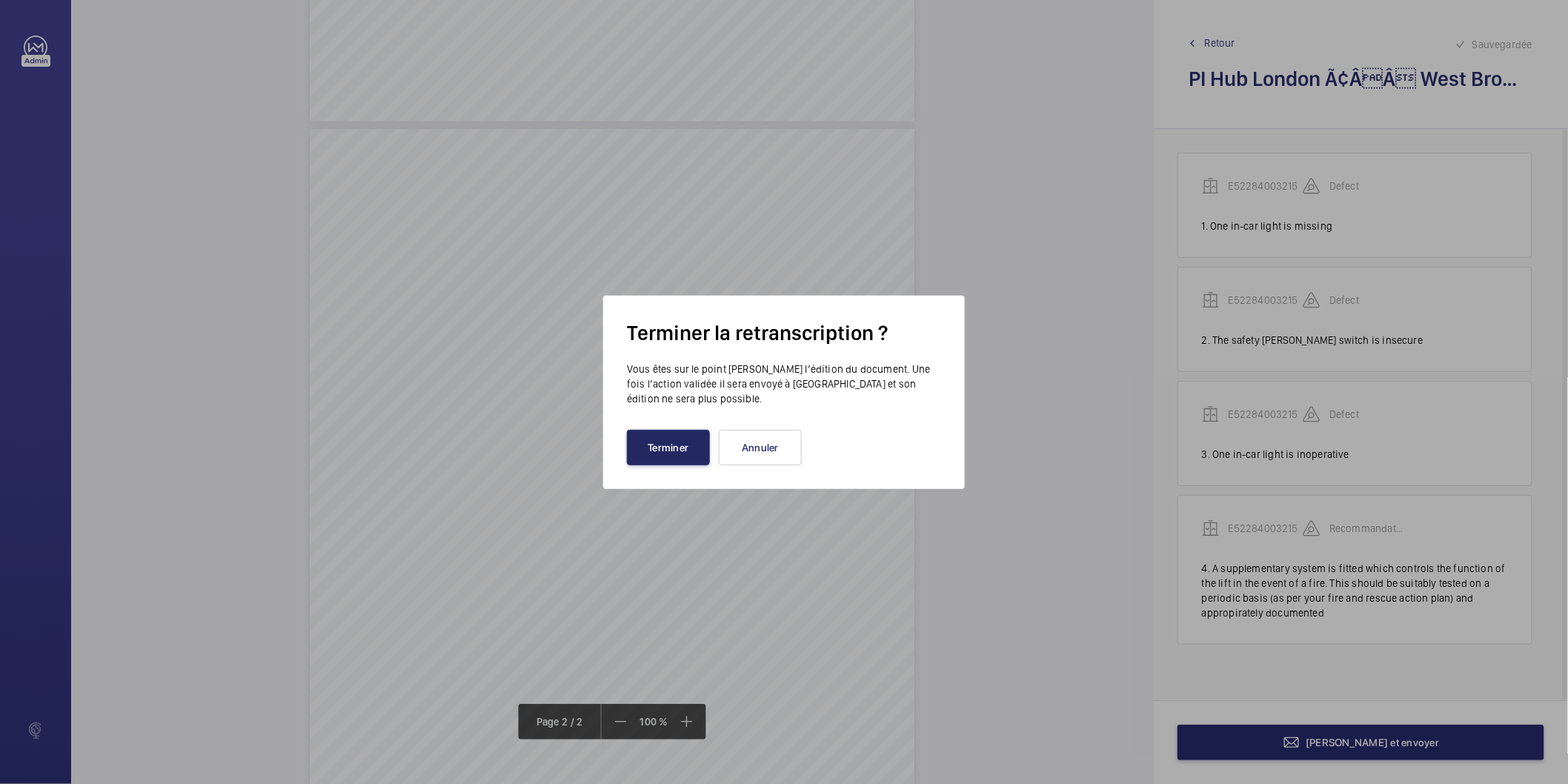
click at [668, 458] on button "Terminer" at bounding box center [668, 448] width 83 height 36
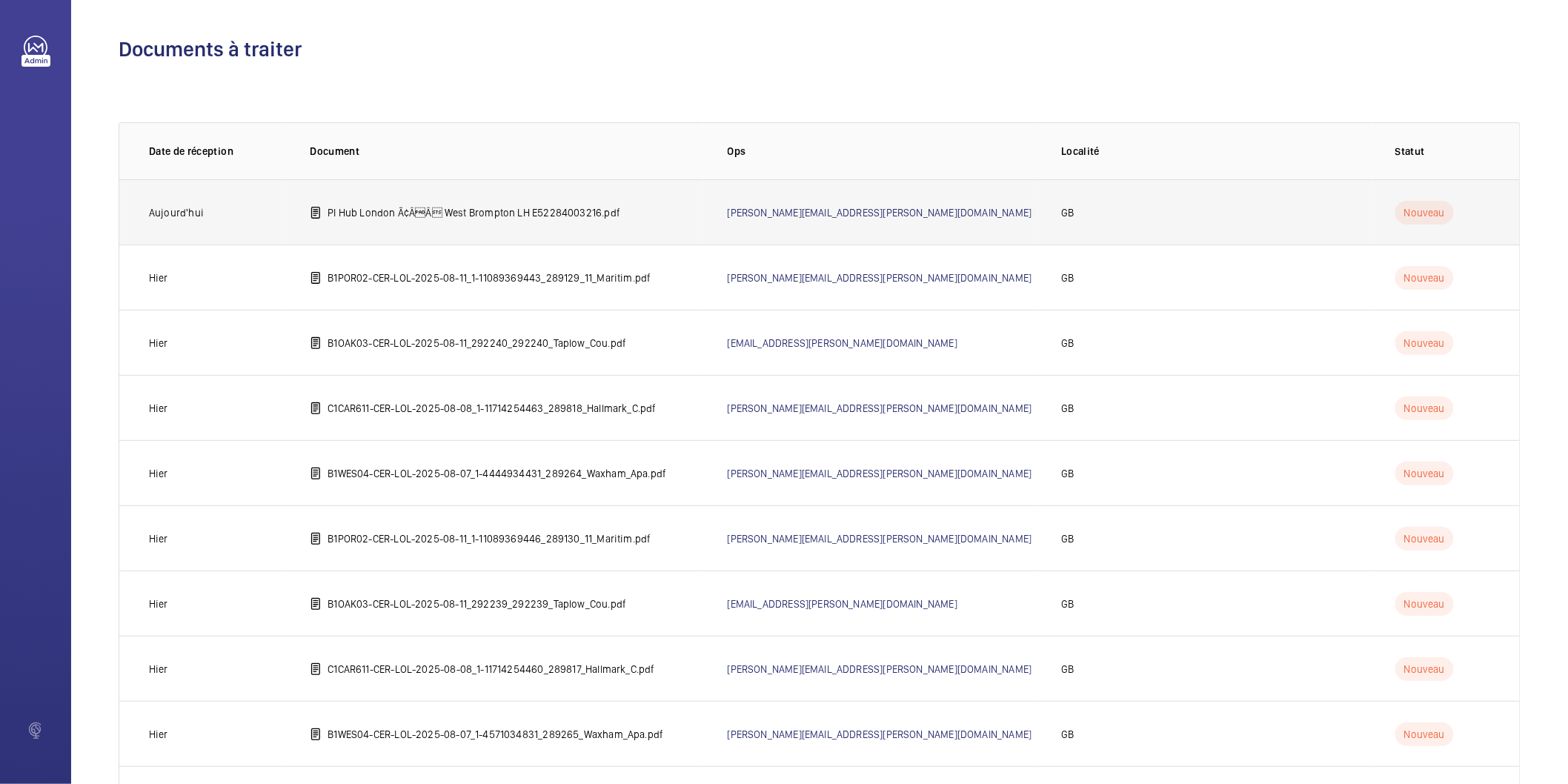
click at [567, 212] on p "PI Hub London Ã¢ÂÂ West Brompton LH E52284003216.pdf" at bounding box center [474, 213] width 293 height 15
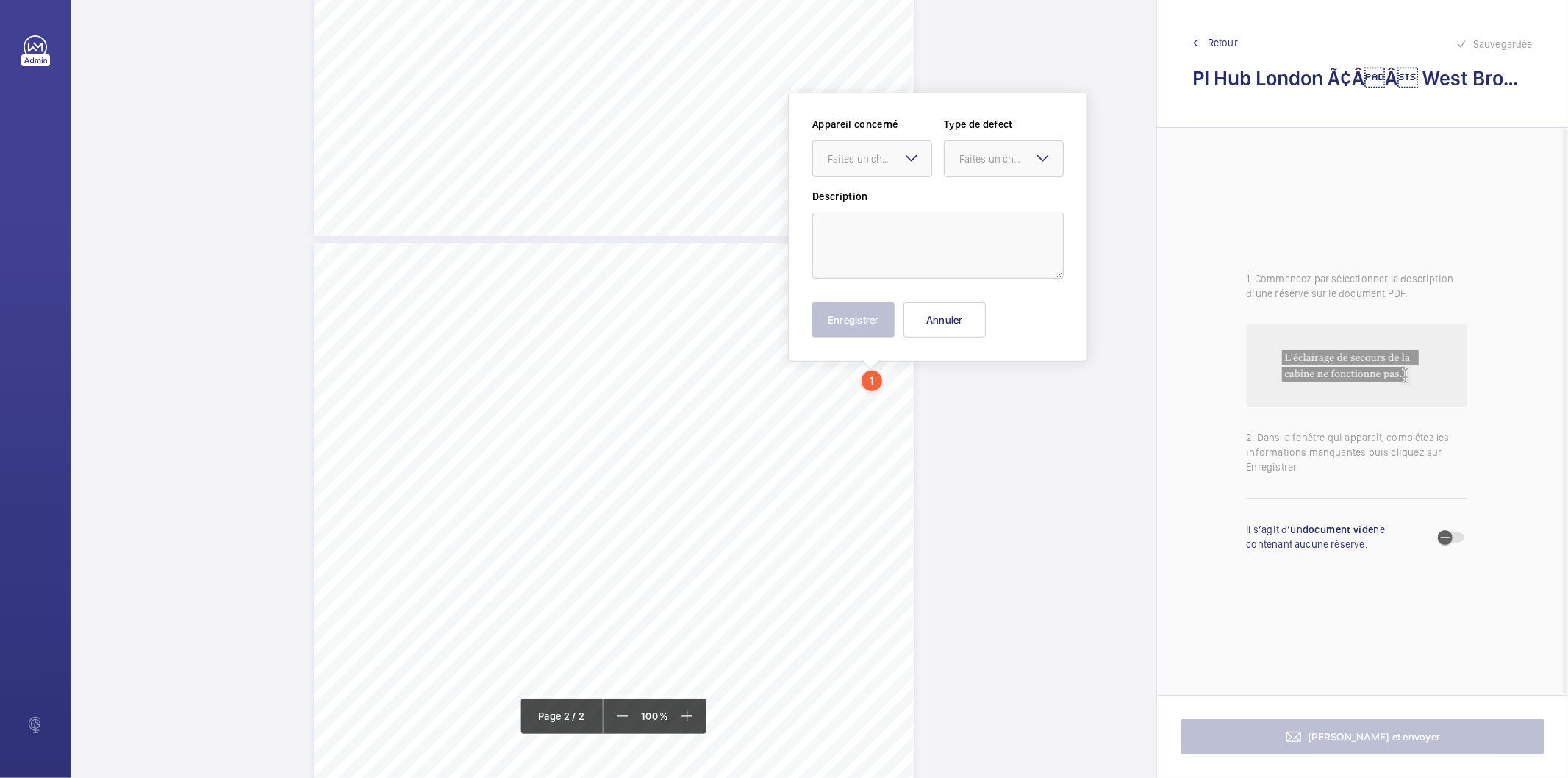
scroll to position [567, 0]
drag, startPoint x: 879, startPoint y: 449, endPoint x: 904, endPoint y: 153, distance: 297.1
click at [904, 153] on mat-icon at bounding box center [912, 155] width 18 height 18
click at [885, 199] on span "E52284003216" at bounding box center [872, 201] width 89 height 15
click at [1001, 138] on div at bounding box center [1004, 156] width 118 height 35
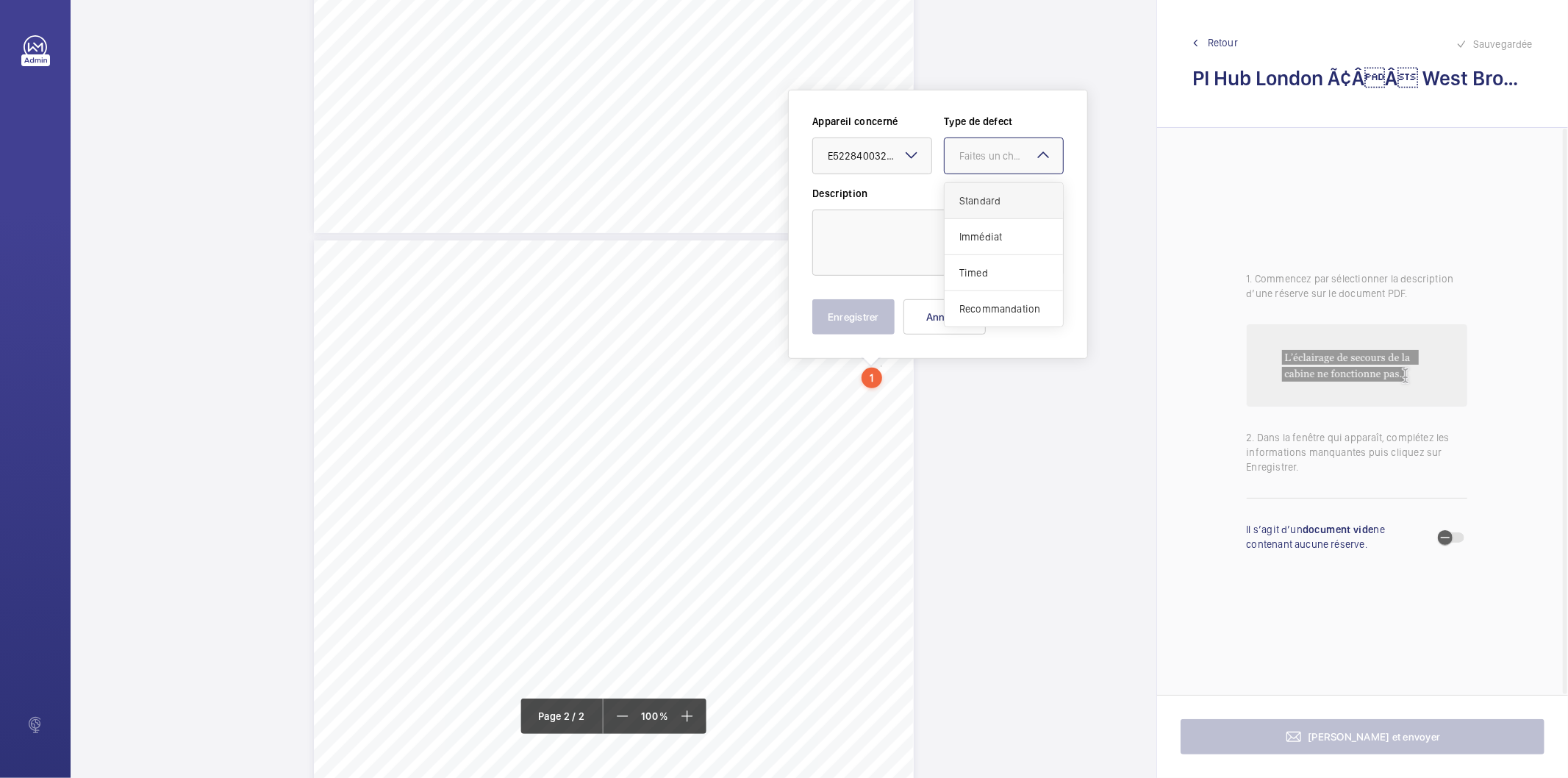
click at [993, 194] on span "Standard" at bounding box center [1004, 201] width 89 height 15
click at [976, 223] on textarea at bounding box center [938, 243] width 252 height 66
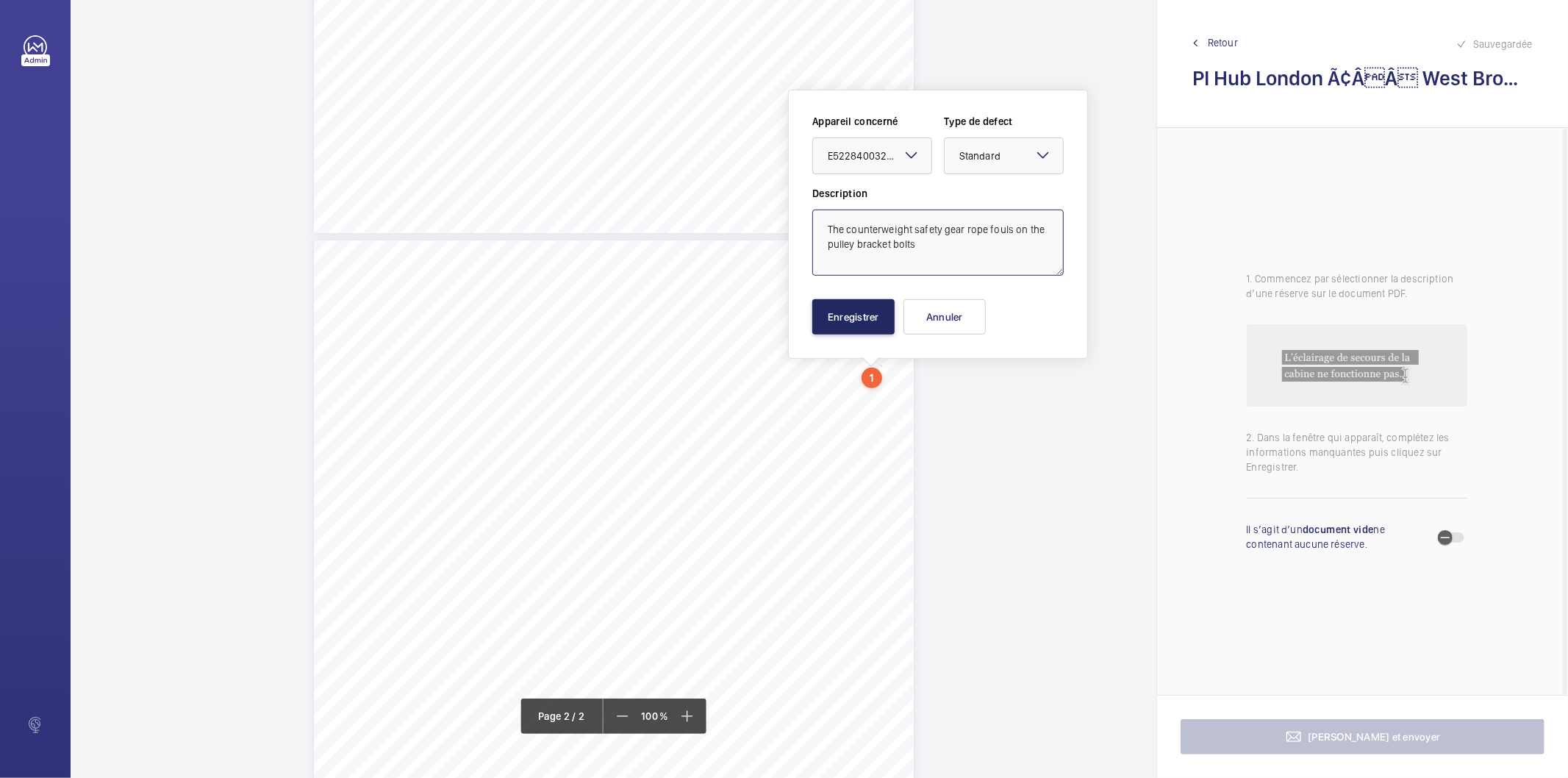
type textarea "The counterweight safety gear rope fouls on the pulley bracket bolts"
click at [869, 305] on button "Enregistrer" at bounding box center [854, 317] width 82 height 35
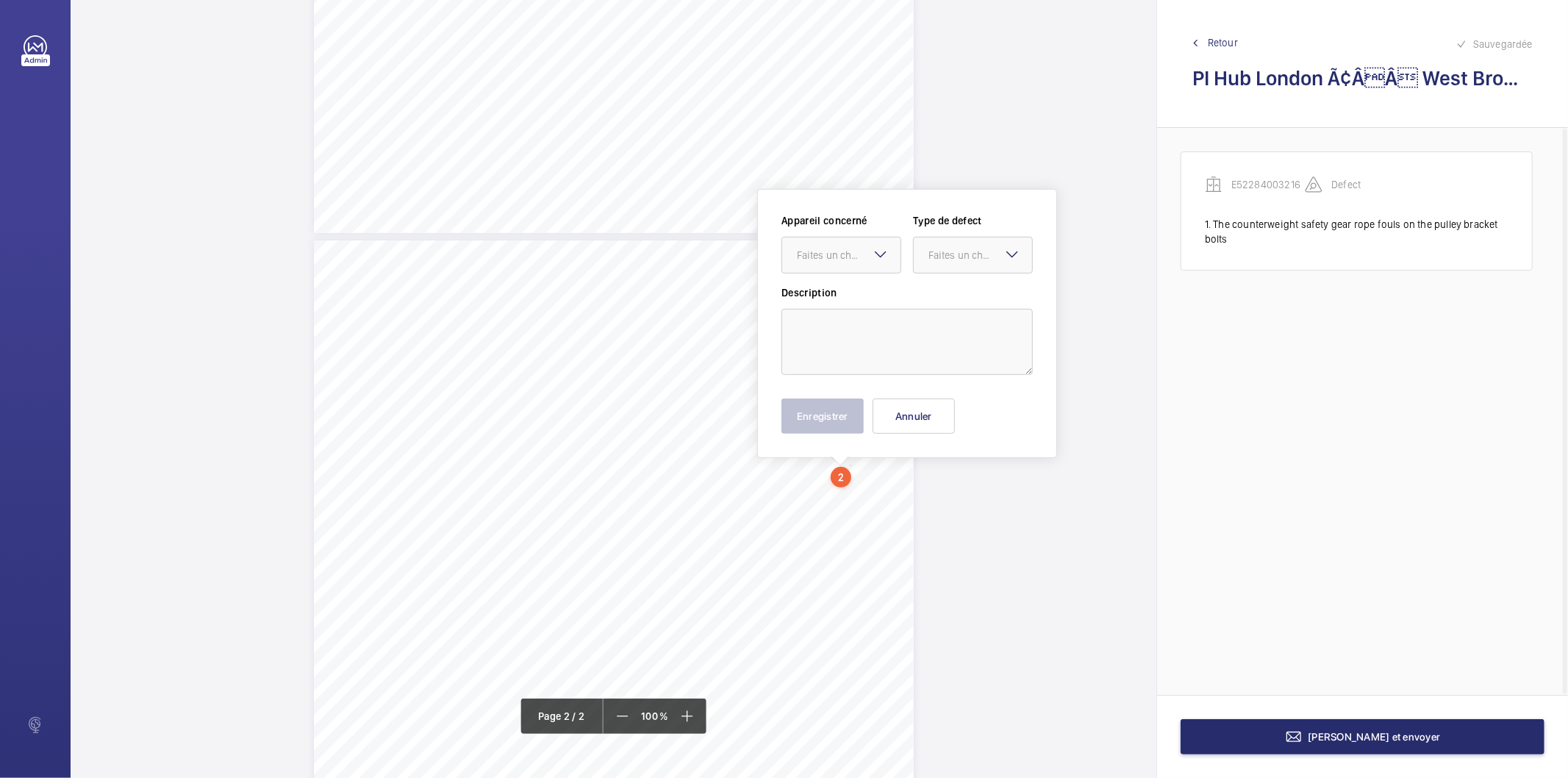
scroll to position [665, 0]
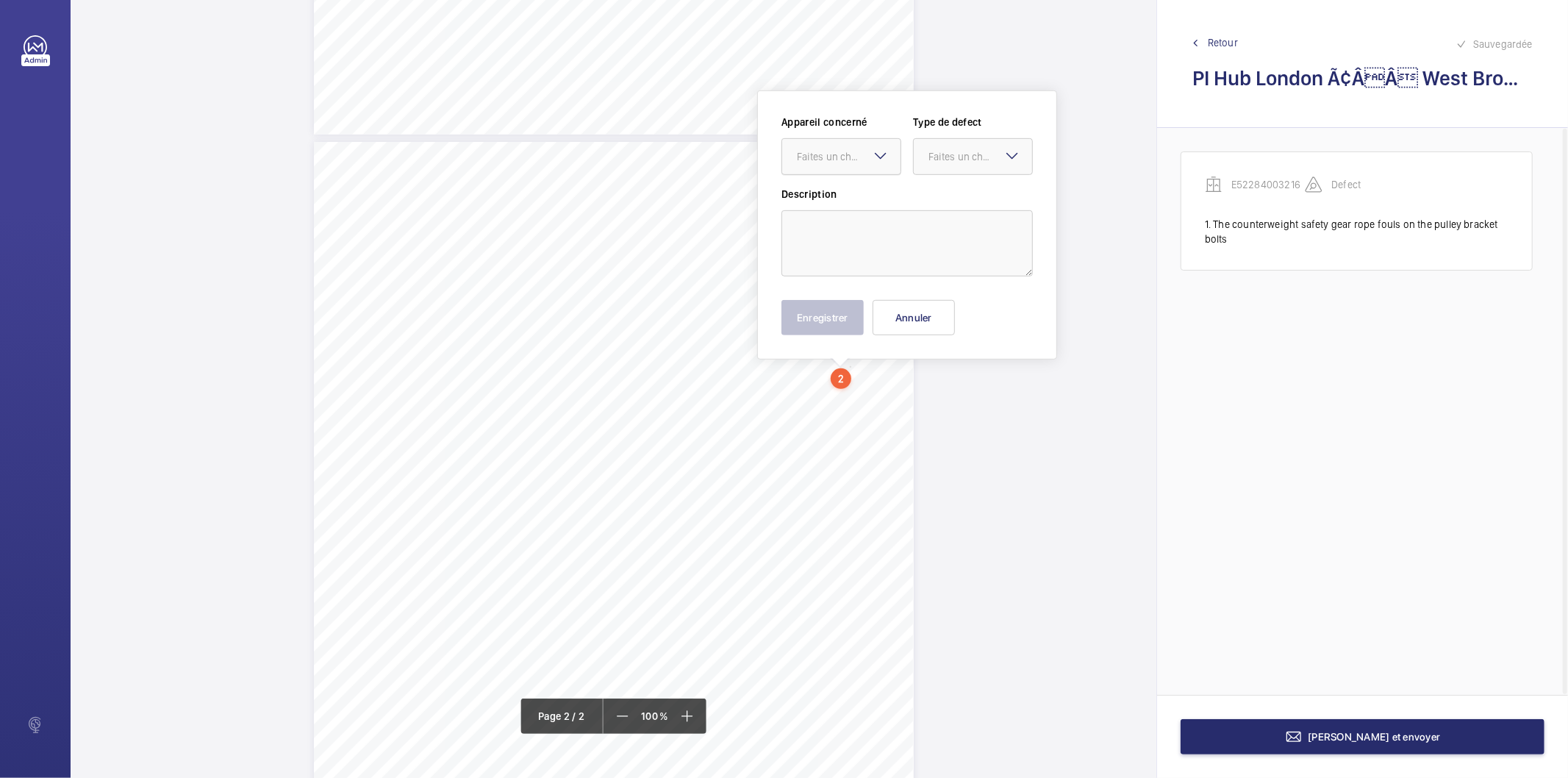
drag, startPoint x: 848, startPoint y: 472, endPoint x: 868, endPoint y: 166, distance: 306.7
click at [873, 160] on mat-icon at bounding box center [881, 156] width 18 height 18
click at [857, 190] on div "E52284003216" at bounding box center [841, 202] width 118 height 35
click at [935, 152] on div "Faites un choix" at bounding box center [980, 157] width 104 height 15
click at [954, 202] on span "Standard" at bounding box center [973, 202] width 89 height 15
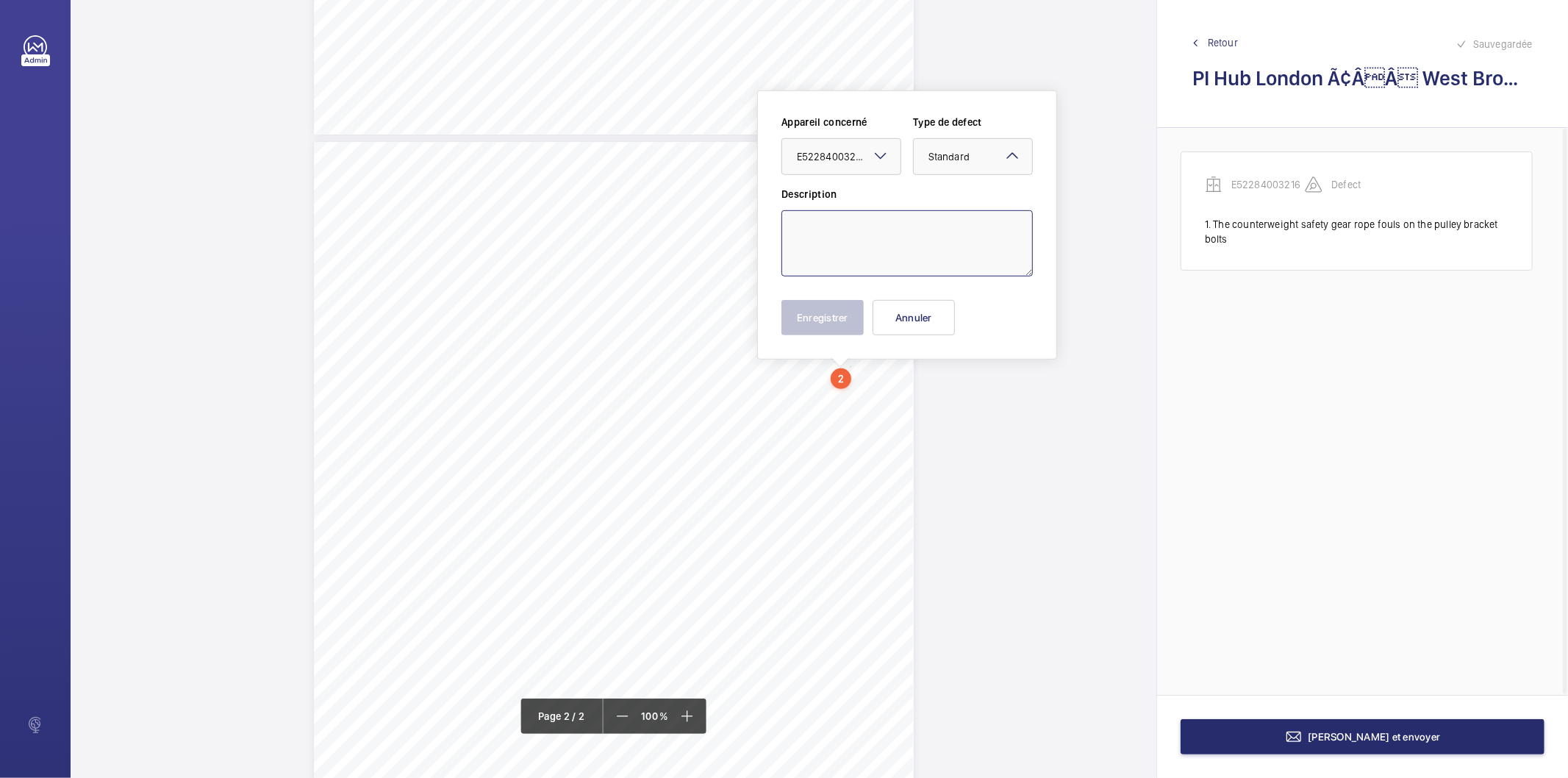
click at [927, 236] on textarea at bounding box center [907, 244] width 252 height 66
paste textarea "The safety gear switch is insecure"
click at [849, 212] on textarea "The safety gear switch is insecure" at bounding box center [907, 244] width 252 height 66
click at [958, 228] on textarea "The safety gear switch is insecure" at bounding box center [907, 244] width 252 height 66
type textarea "The safety gear switch is insecure"
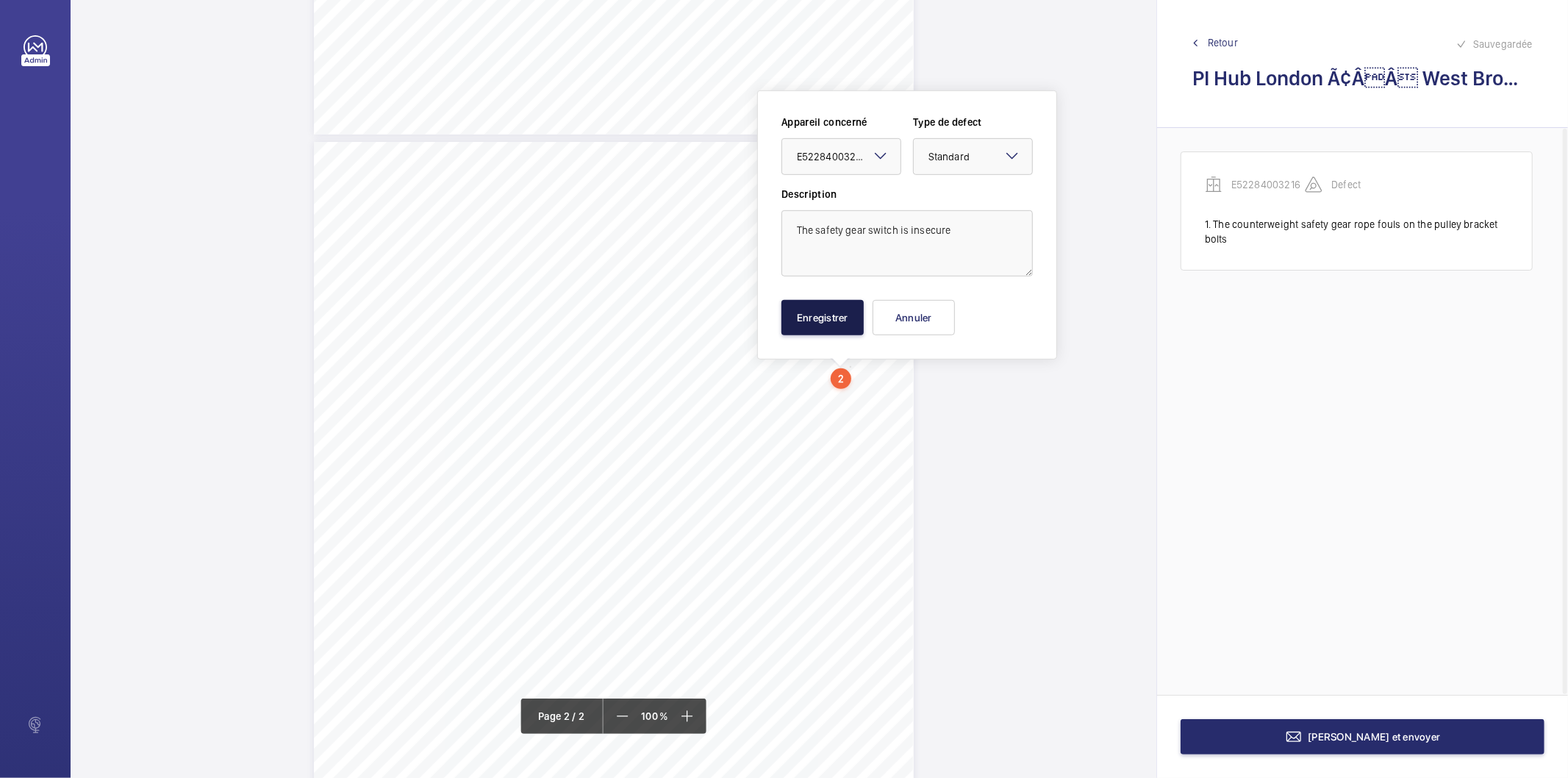
click at [840, 319] on button "Enregistrer" at bounding box center [823, 318] width 82 height 35
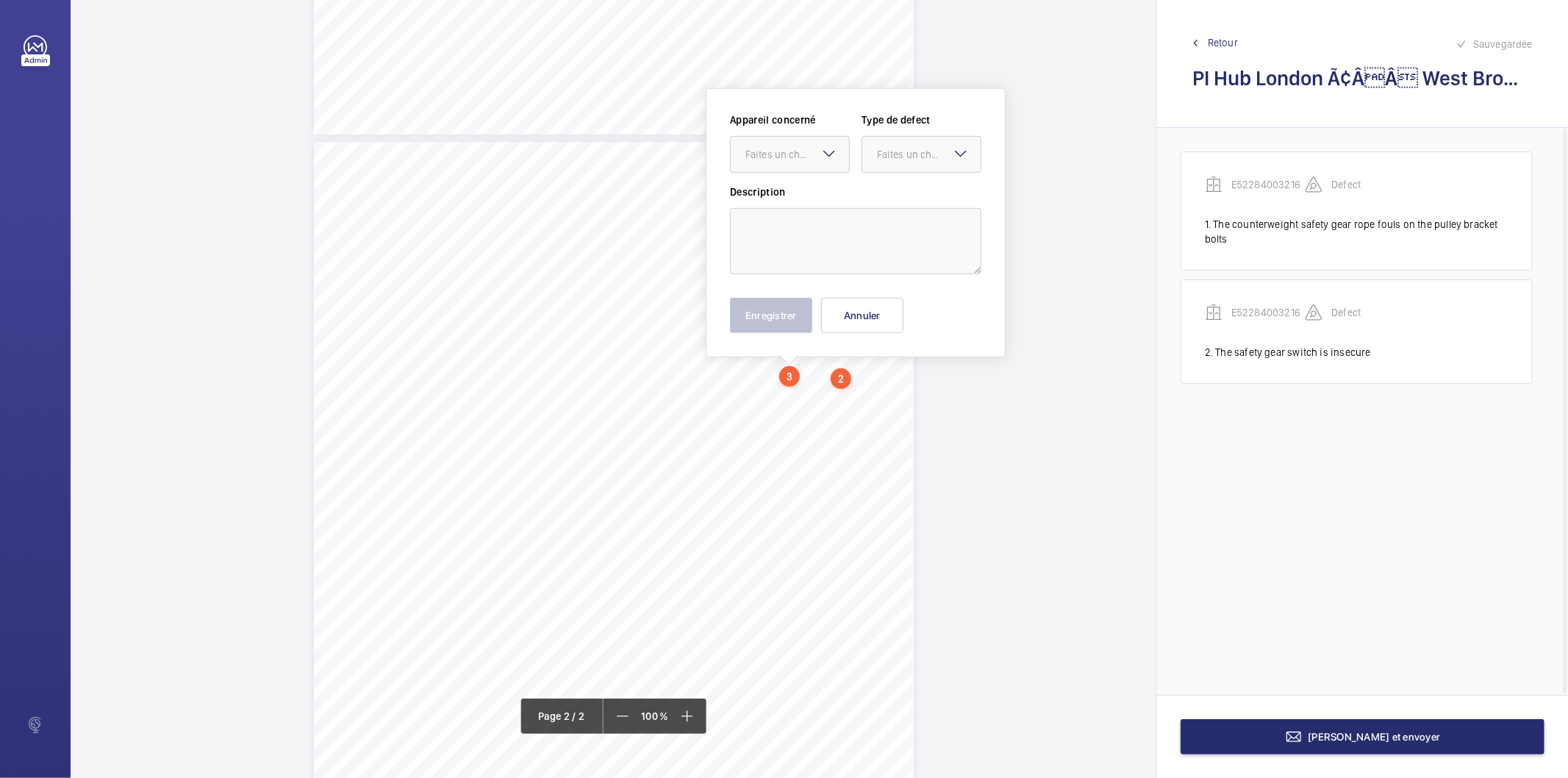
scroll to position [664, 0]
drag, startPoint x: 797, startPoint y: 370, endPoint x: 795, endPoint y: 169, distance: 201.0
click at [809, 152] on div "Faites un choix" at bounding box center [797, 156] width 104 height 15
click at [776, 197] on span "E52284003216" at bounding box center [790, 201] width 89 height 15
drag, startPoint x: 912, startPoint y: 153, endPoint x: 905, endPoint y: 174, distance: 22.1
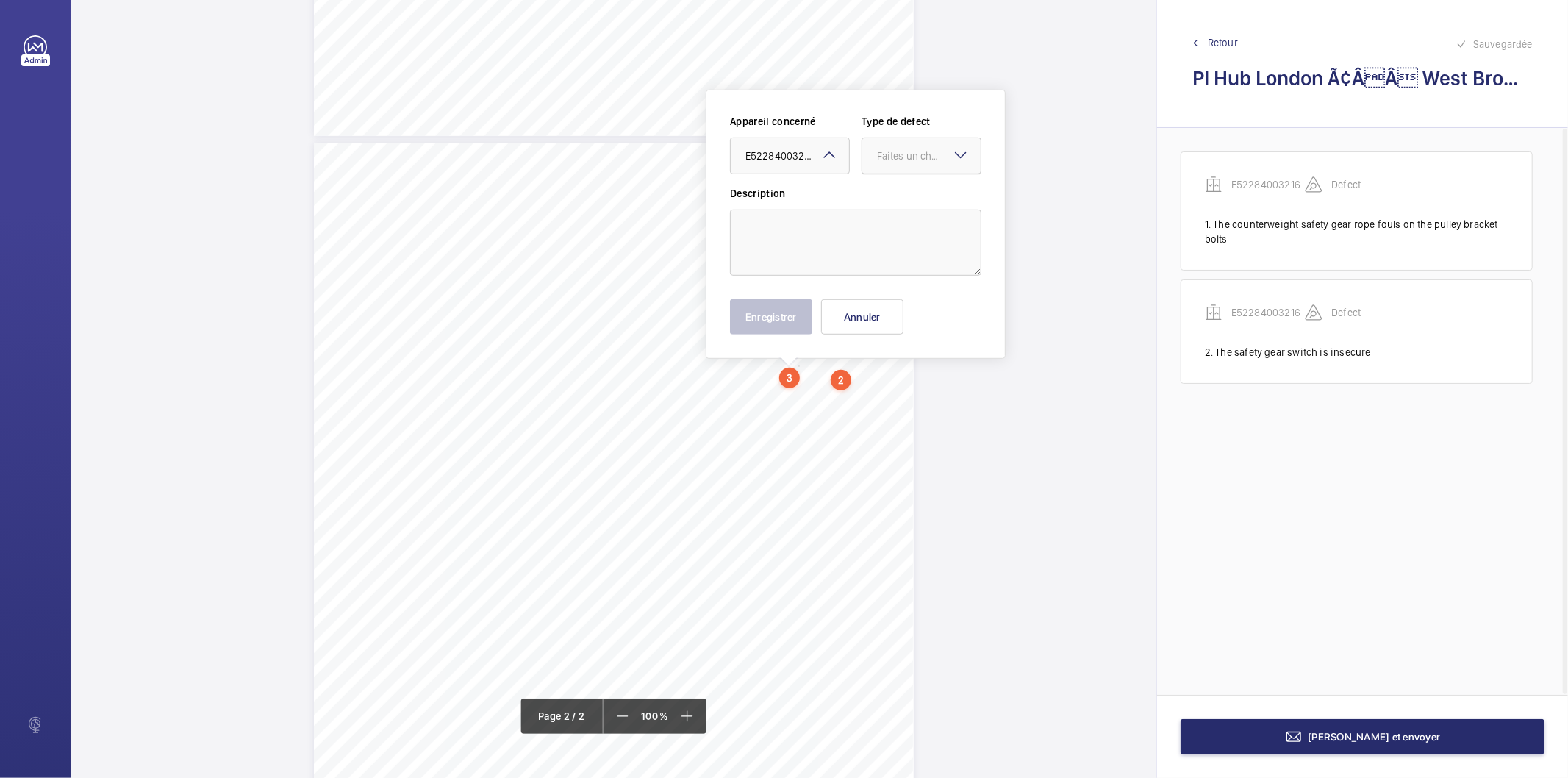
click at [910, 155] on div "Faites un choix" at bounding box center [929, 156] width 104 height 15
click at [909, 202] on span "Standard" at bounding box center [921, 201] width 89 height 15
click at [882, 226] on textarea at bounding box center [856, 243] width 252 height 66
paste textarea "One in-car light is inoperative"
type textarea "One in-car light is inoperative"
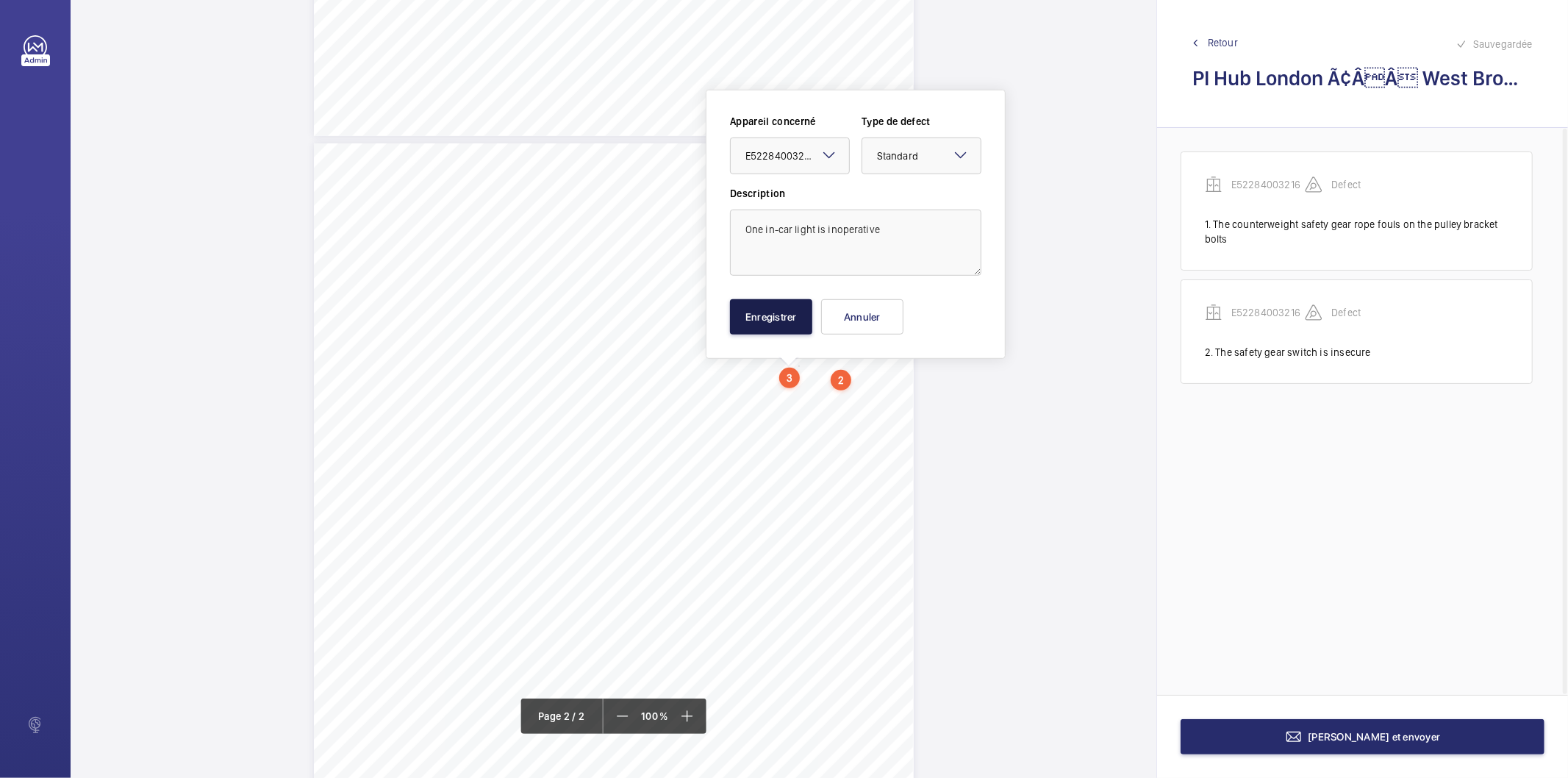
click at [795, 311] on button "Enregistrer" at bounding box center [771, 317] width 82 height 35
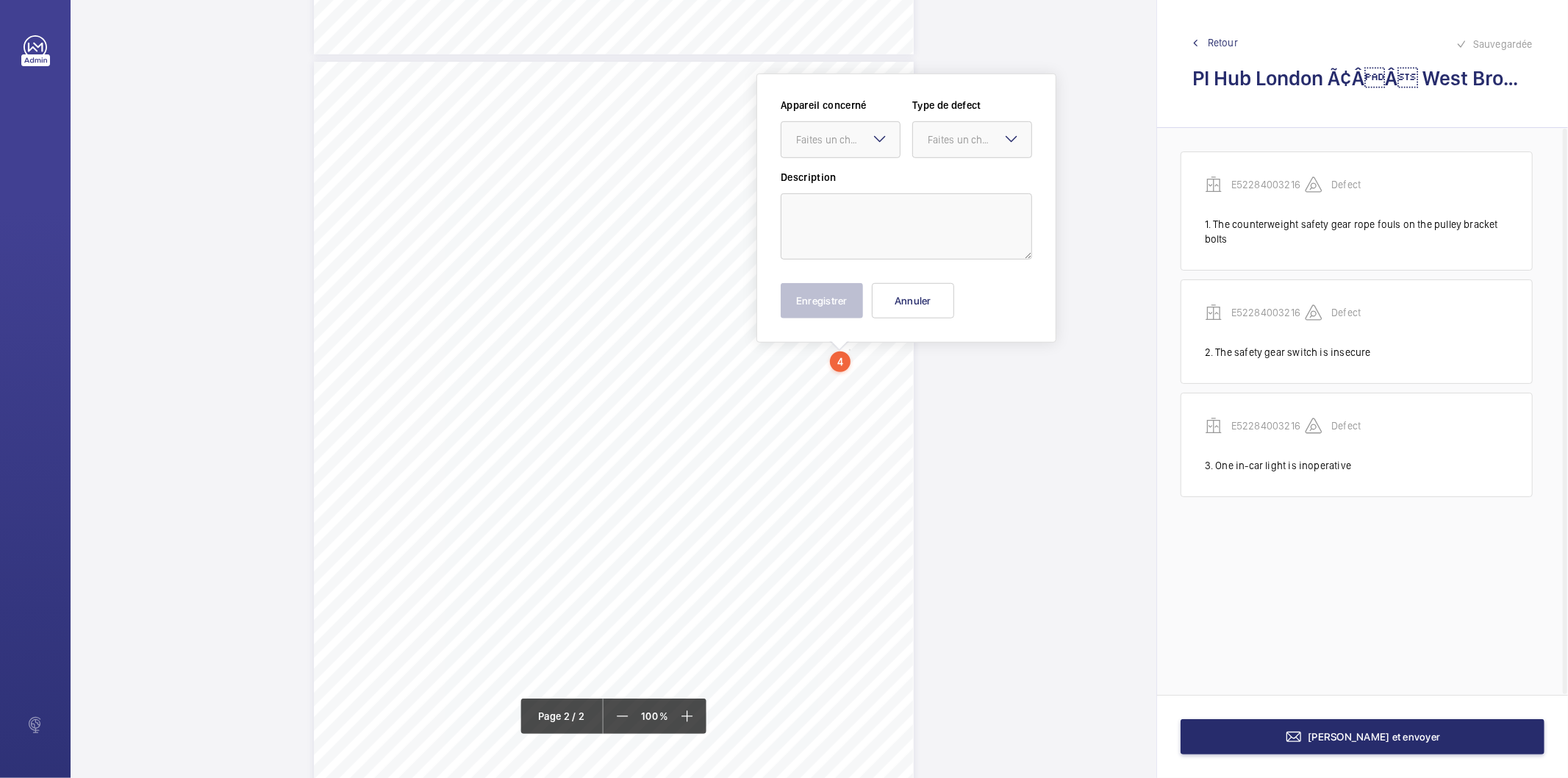
scroll to position [729, 0]
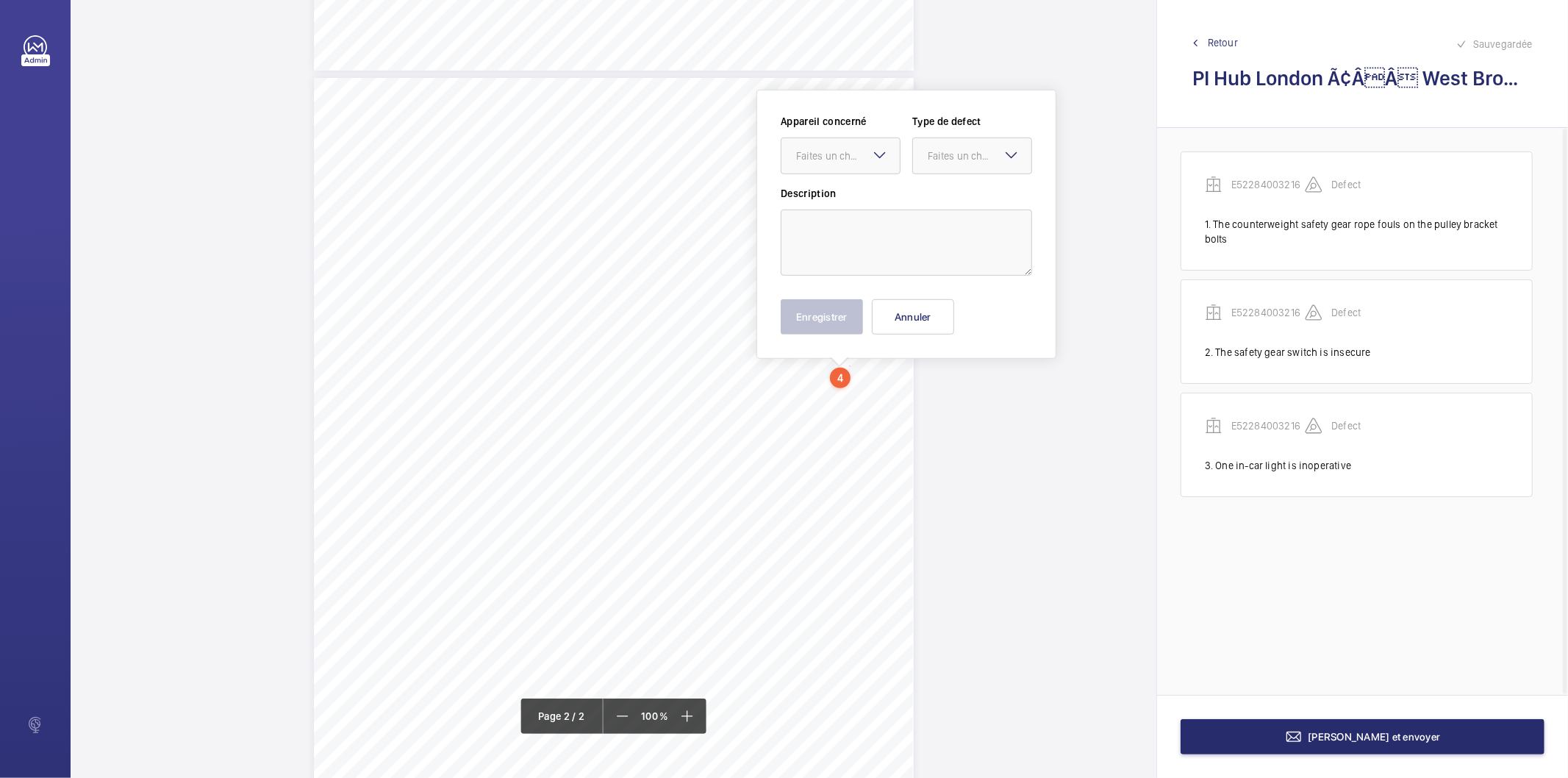
drag, startPoint x: 848, startPoint y: 356, endPoint x: 777, endPoint y: 387, distance: 77.5
click at [777, 387] on div "TS TS TS N" at bounding box center [614, 466] width 600 height 777
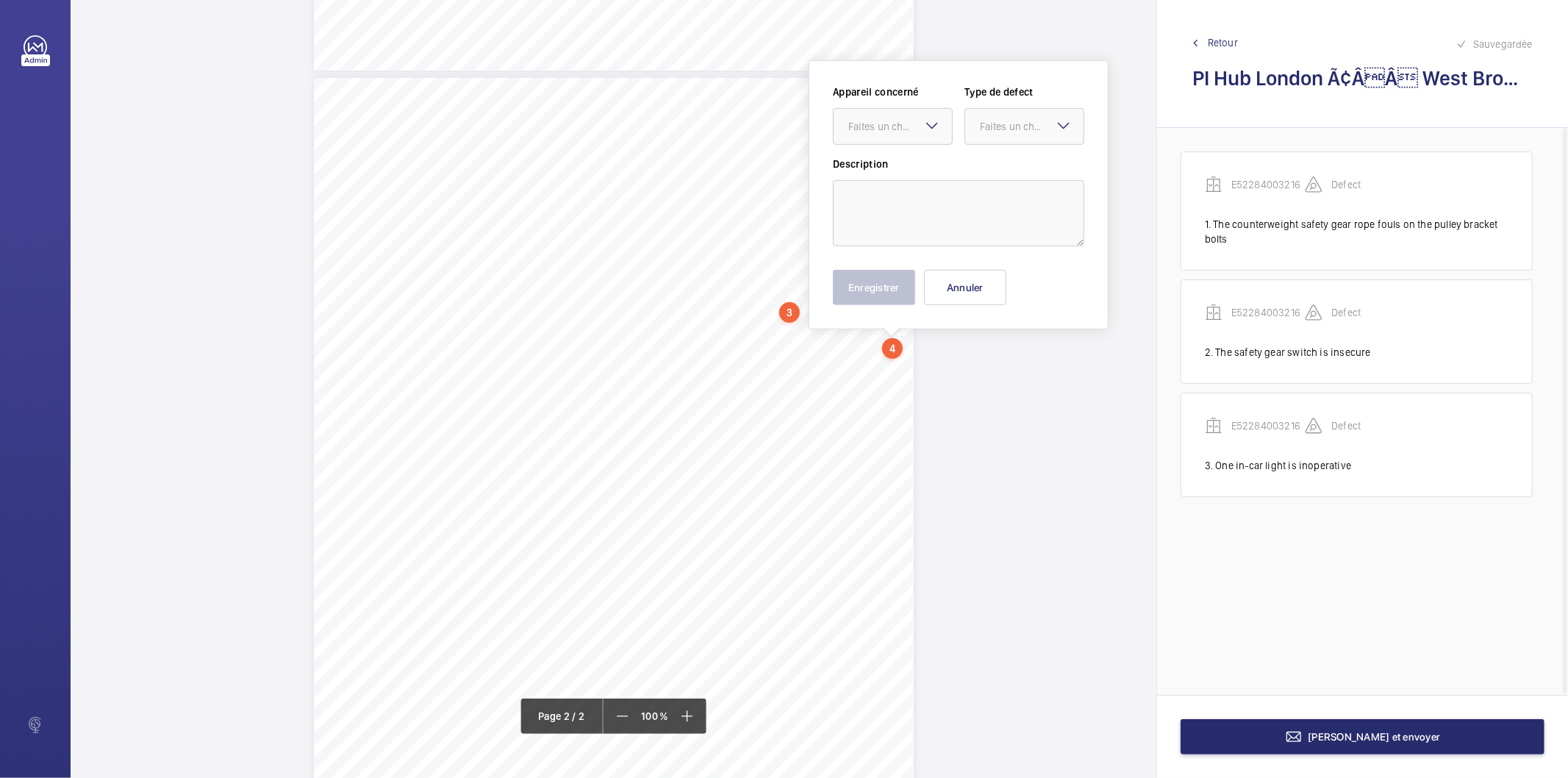
scroll to position [700, 0]
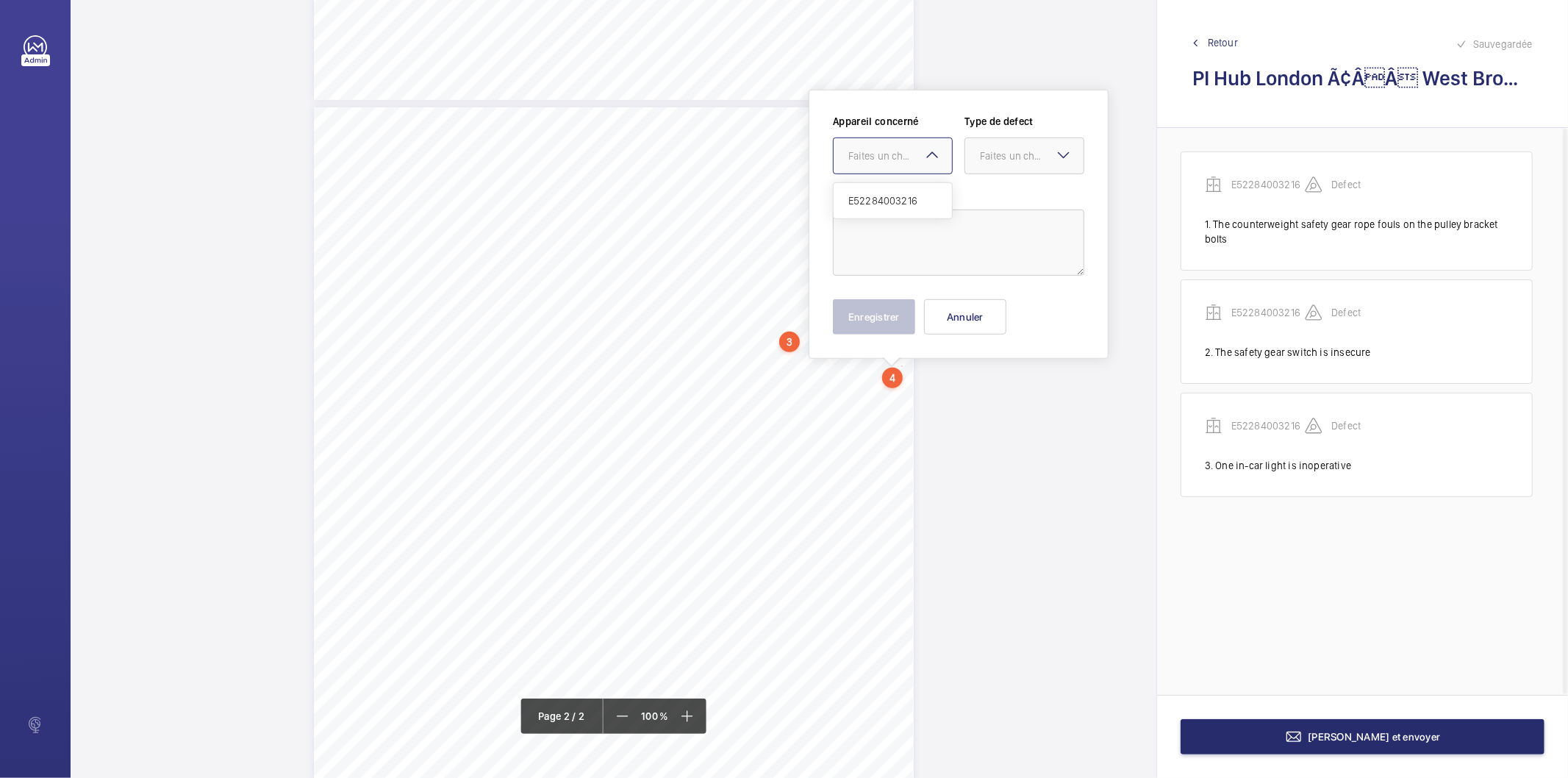
drag, startPoint x: 900, startPoint y: 343, endPoint x: 908, endPoint y: 160, distance: 183.2
click at [908, 160] on div "Faites un choix" at bounding box center [900, 156] width 104 height 15
click at [893, 194] on span "E52284003216" at bounding box center [893, 201] width 89 height 15
click at [1010, 150] on div "Faites un choix" at bounding box center [1032, 156] width 104 height 15
click at [1005, 305] on span "Recommandation" at bounding box center [1024, 309] width 89 height 15
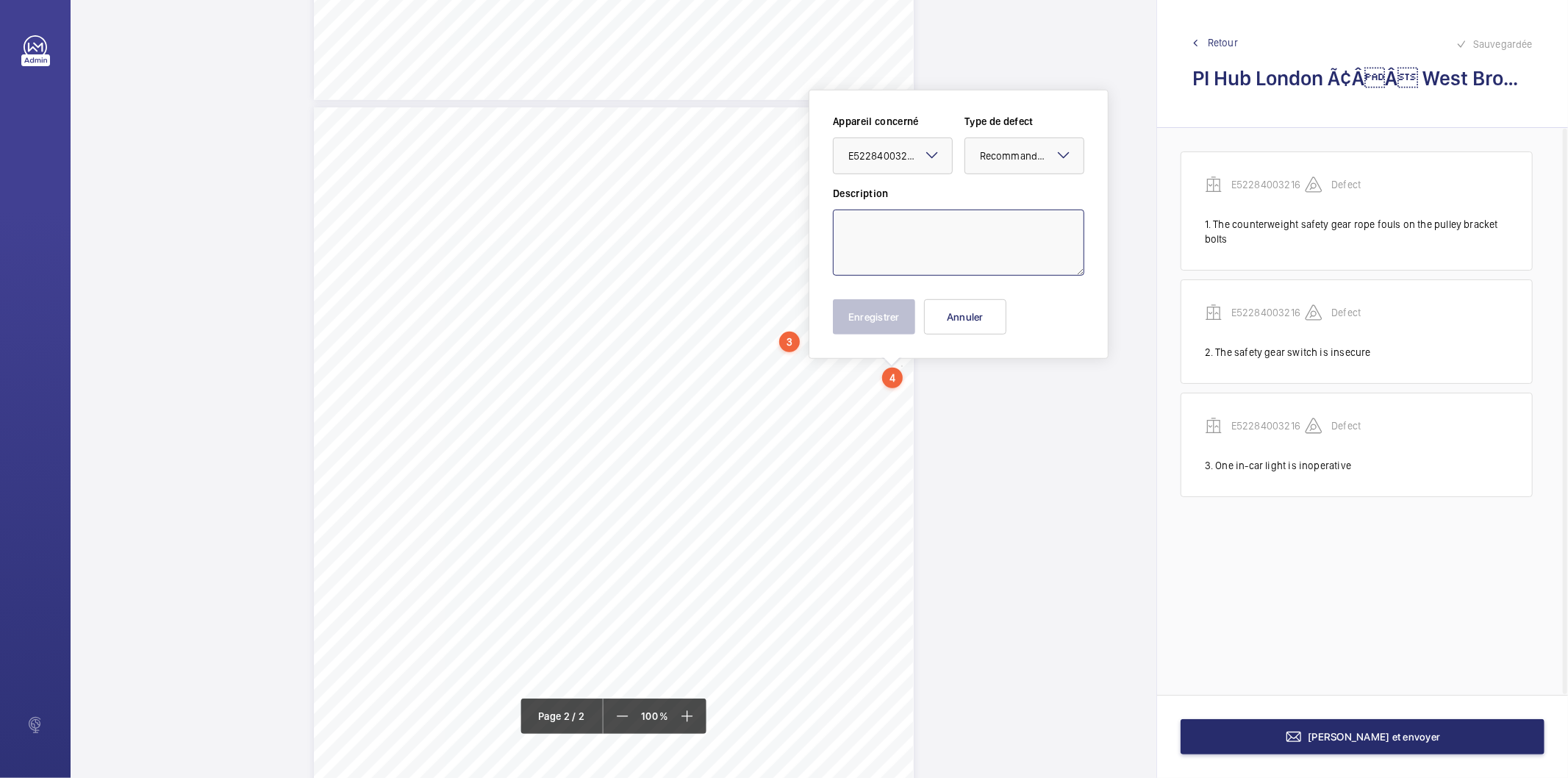
click at [979, 244] on textarea at bounding box center [959, 243] width 252 height 66
type textarea "Suspension ropes renewed on the 23rd of August 2024"
click at [885, 309] on button "Enregistrer" at bounding box center [874, 317] width 82 height 35
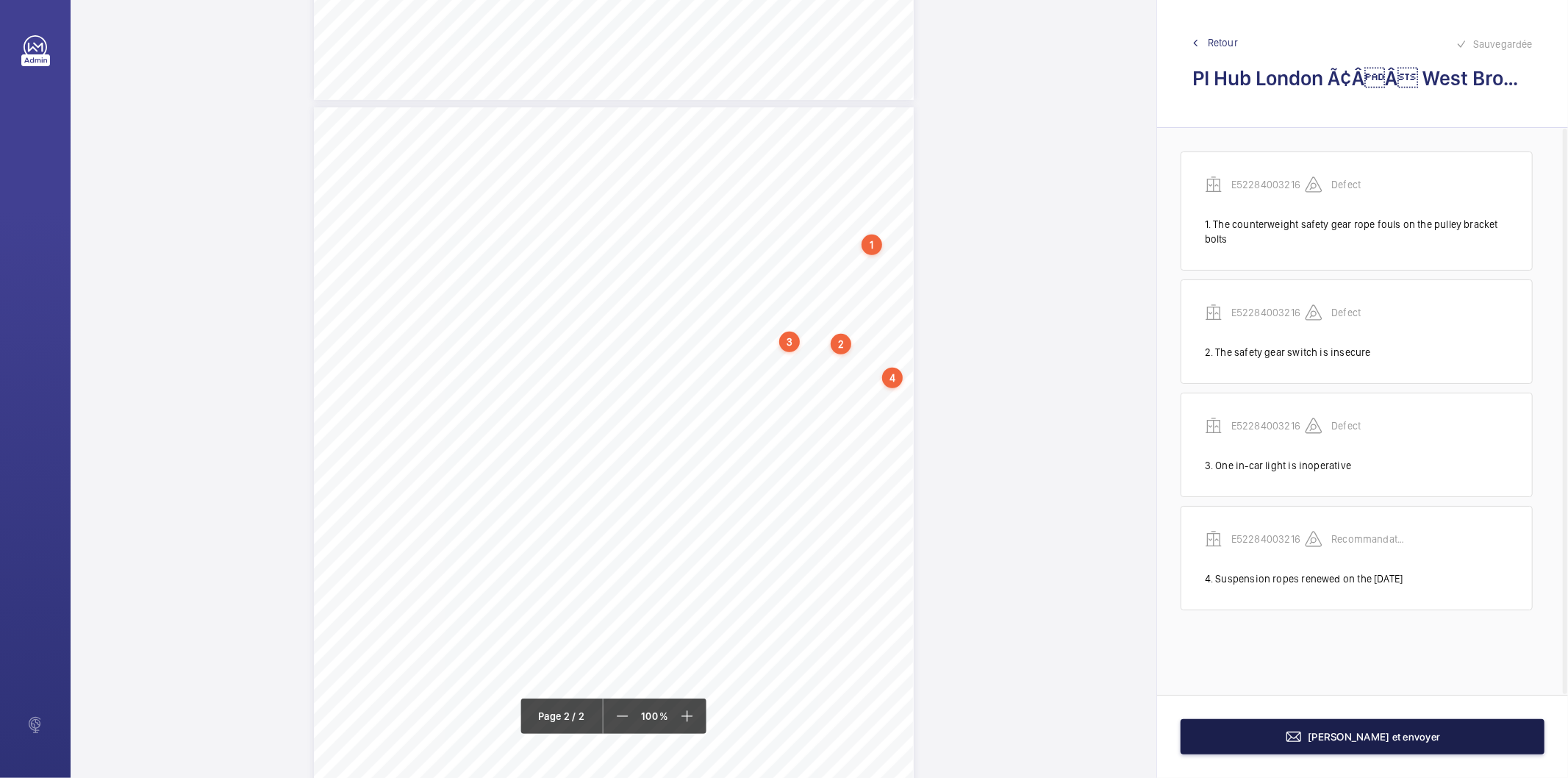
click at [1255, 744] on button "[PERSON_NAME] et envoyer" at bounding box center [1363, 737] width 364 height 35
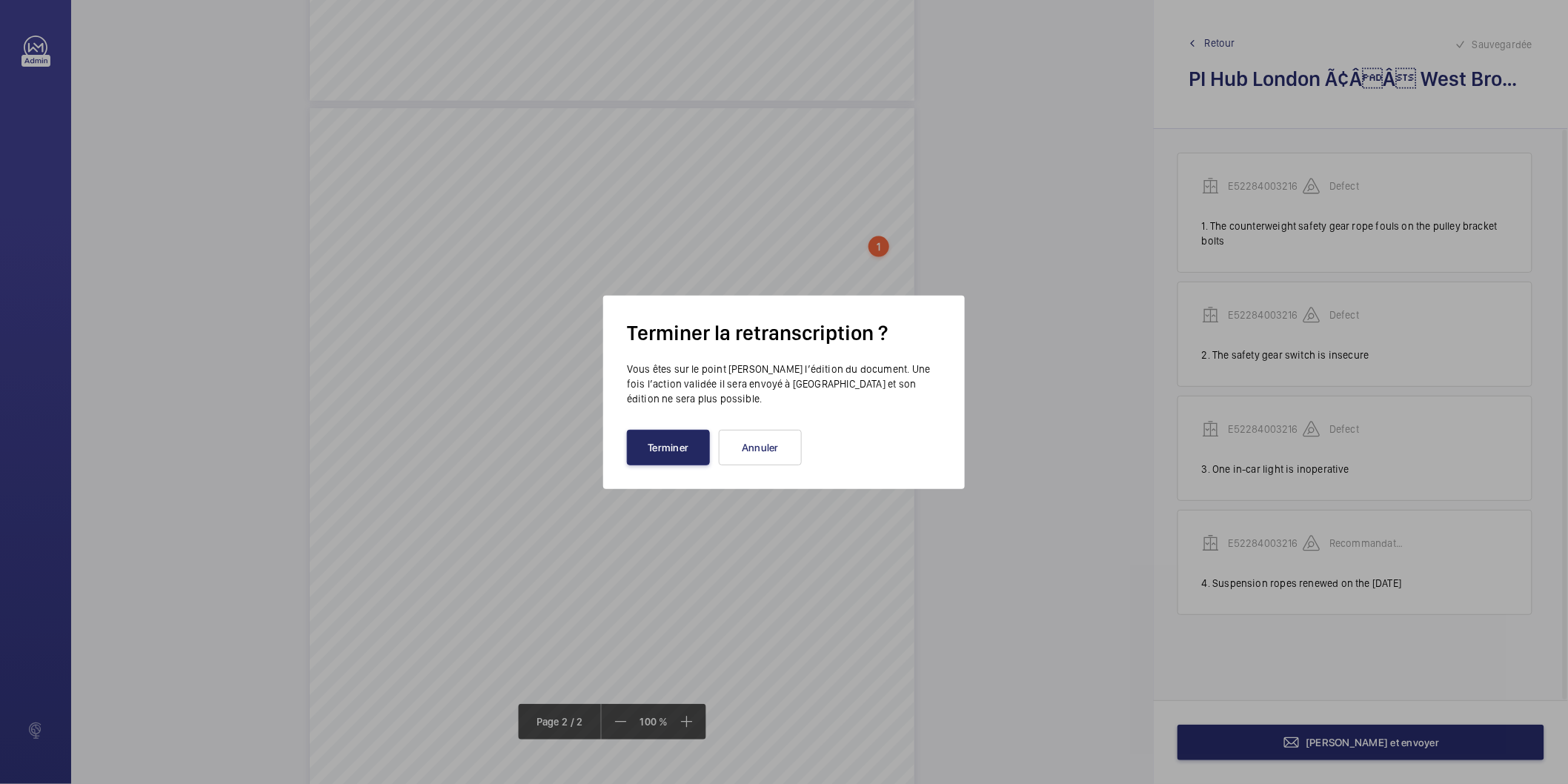
click at [699, 447] on button "Terminer" at bounding box center [668, 448] width 83 height 36
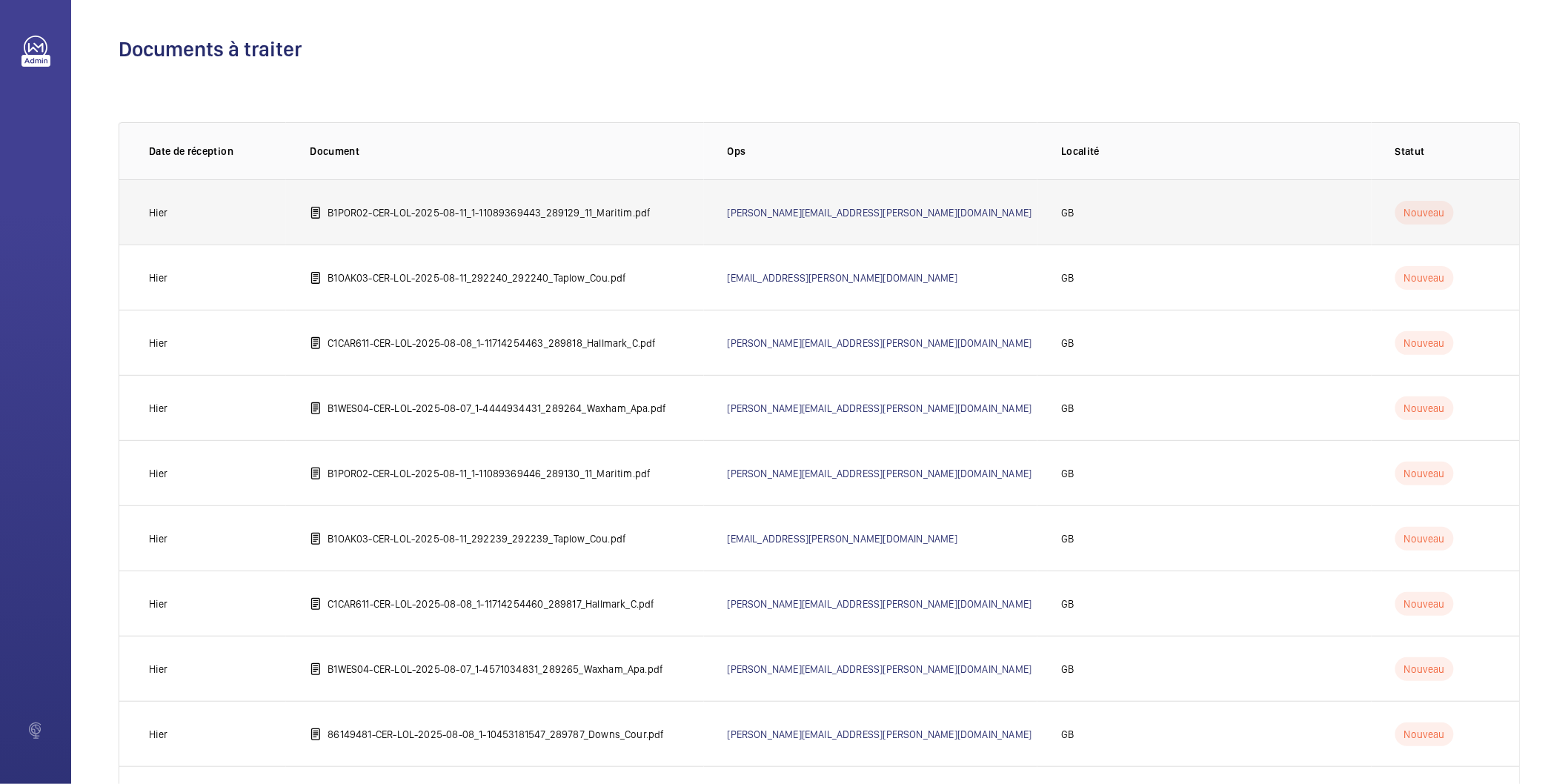
click at [648, 217] on p "B1POR02-CER-LOL-2025-08-11_1-11089369443_289129_11_Maritim.pdf" at bounding box center [490, 213] width 323 height 15
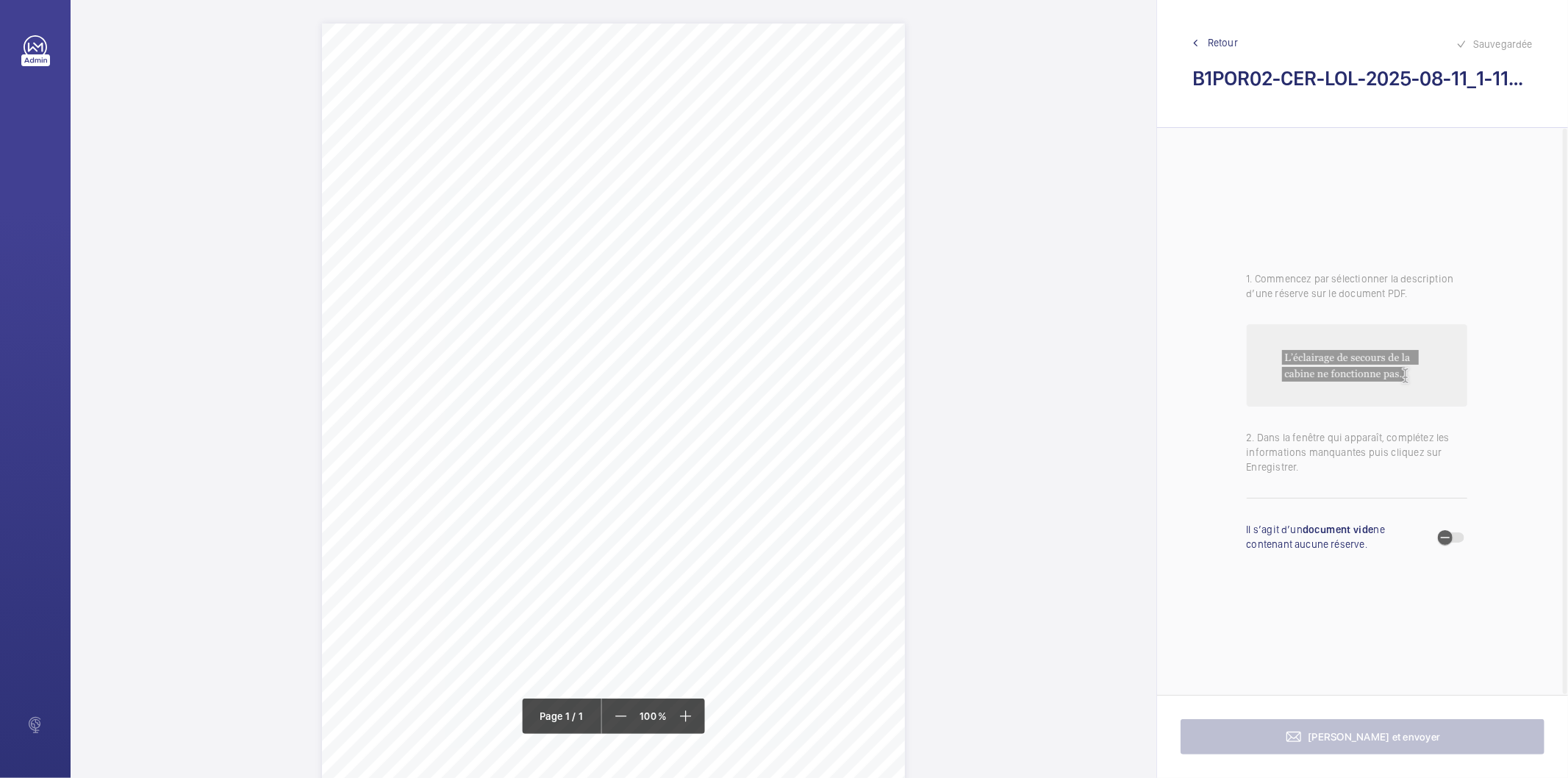
drag, startPoint x: 740, startPoint y: 185, endPoint x: 590, endPoint y: 187, distance: 150.0
click at [590, 187] on span "11 Maritime Street London SE16 7FY" at bounding box center [636, 187] width 91 height 10
click at [621, 362] on textarea "11 Maritime Street London SE16 7FY" at bounding box center [649, 371] width 252 height 66
click at [687, 453] on button "Annuler" at bounding box center [656, 445] width 82 height 35
drag, startPoint x: 548, startPoint y: 424, endPoint x: 678, endPoint y: 423, distance: 130.0
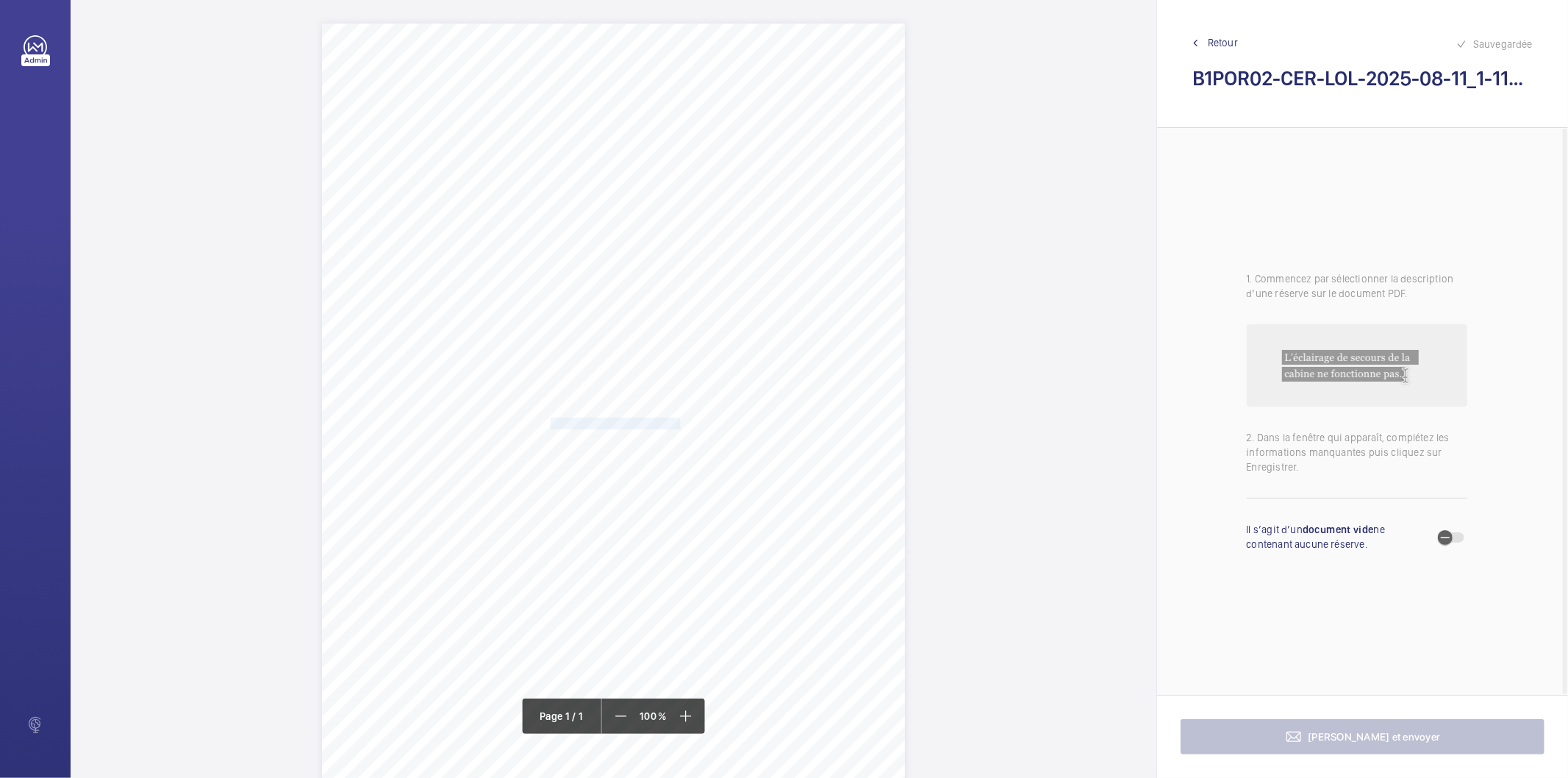
click at [678, 423] on span "Oil on the Pit Floor to be cleared." at bounding box center [617, 424] width 132 height 10
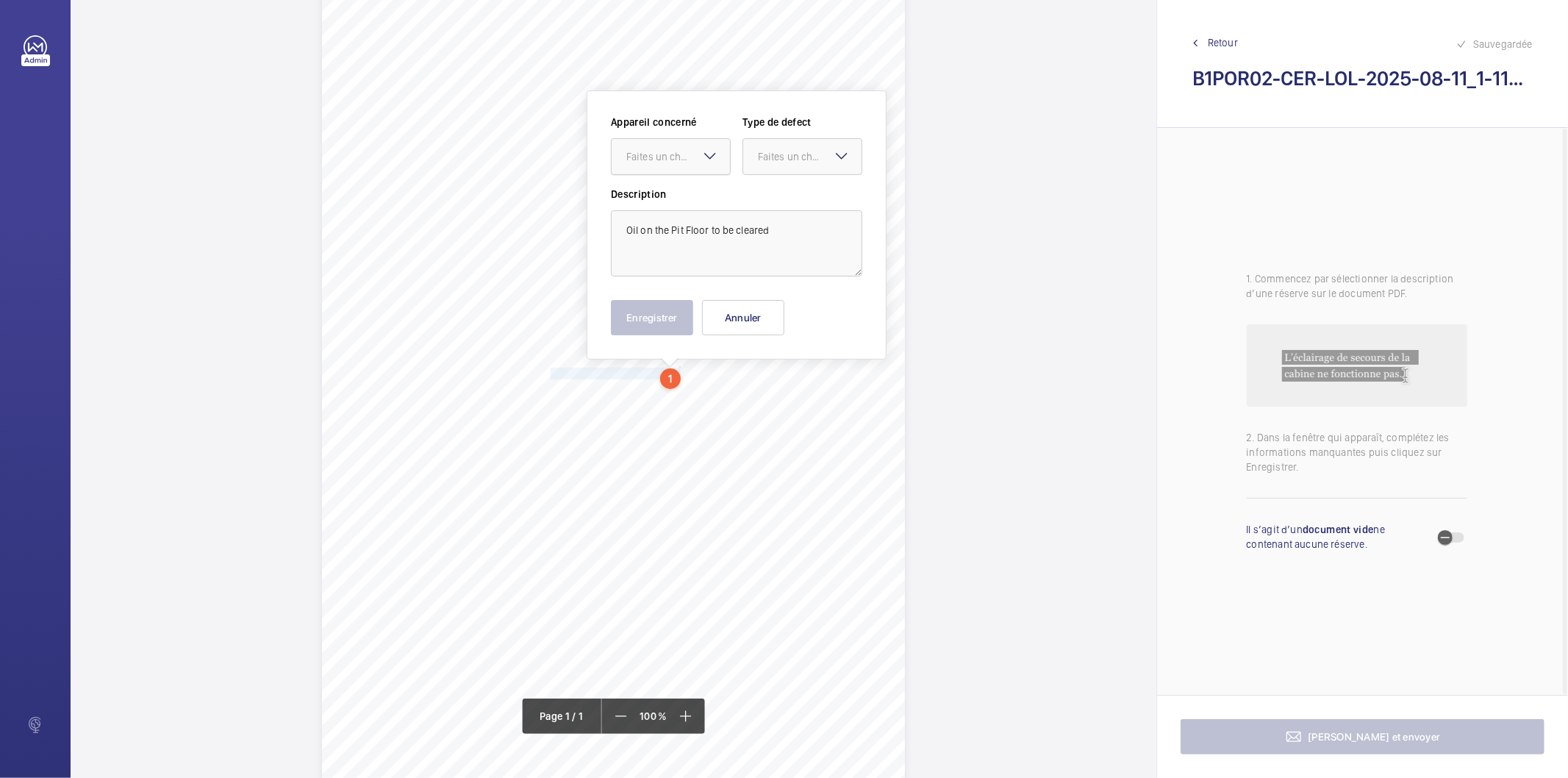
click at [703, 145] on div at bounding box center [670, 157] width 118 height 35
click at [681, 197] on span "INS63827" at bounding box center [670, 202] width 89 height 15
click at [788, 158] on div "Faites un choix" at bounding box center [809, 157] width 104 height 15
drag, startPoint x: 784, startPoint y: 195, endPoint x: 778, endPoint y: 208, distance: 14.3
click at [783, 200] on span "Standard" at bounding box center [802, 202] width 89 height 15
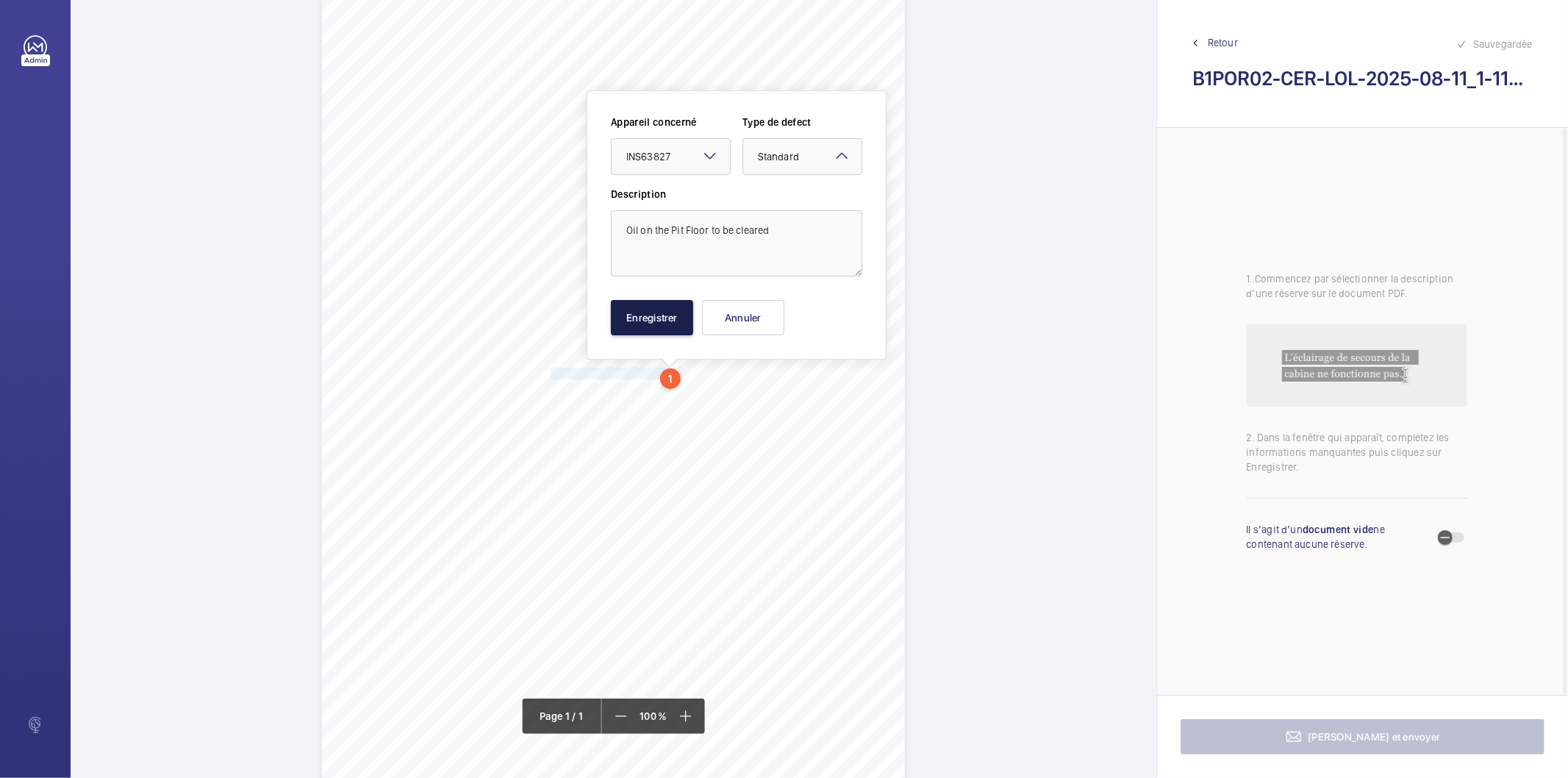
click at [622, 320] on button "Enregistrer" at bounding box center [652, 318] width 82 height 35
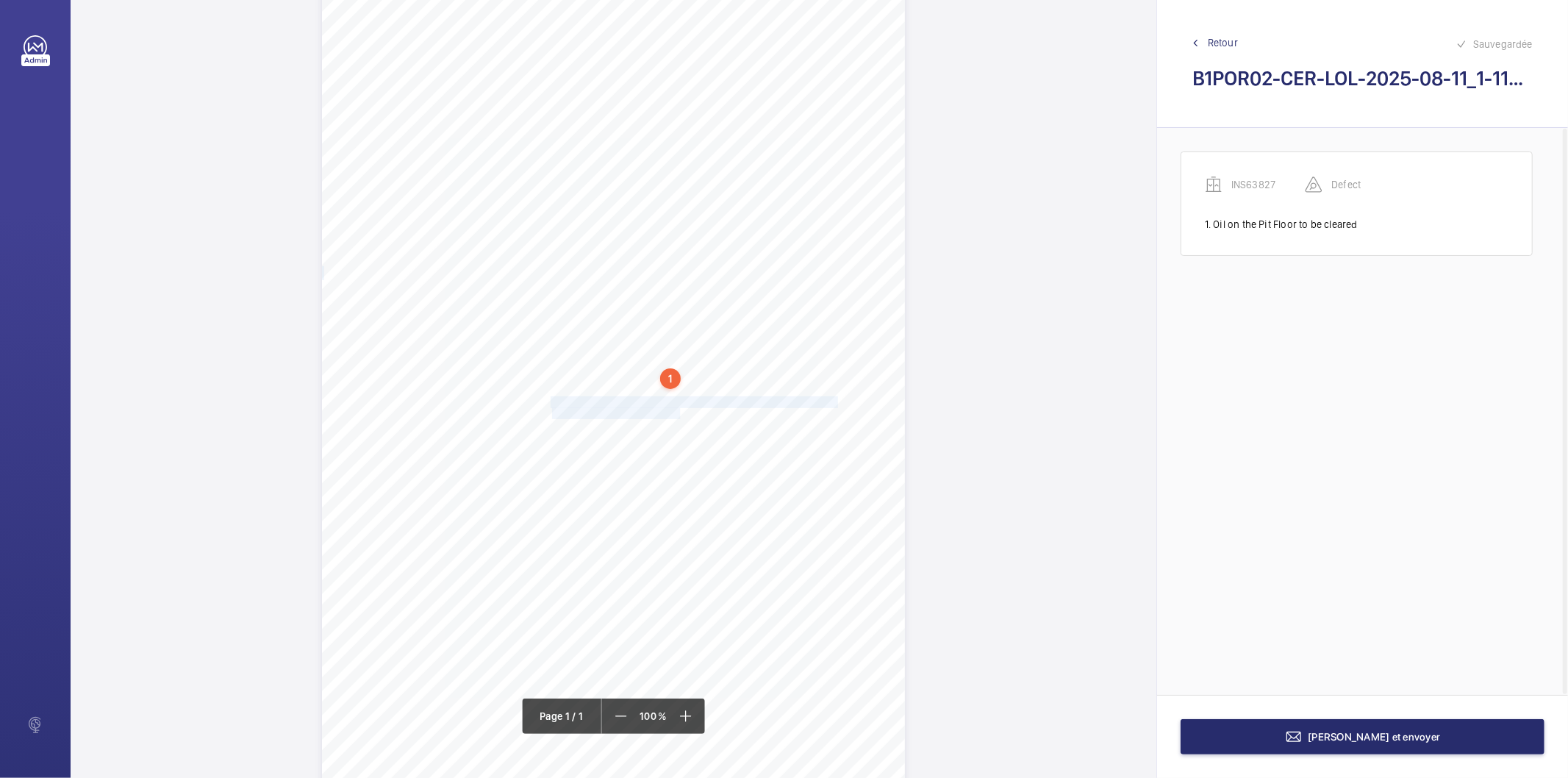
drag, startPoint x: 550, startPoint y: 401, endPoint x: 678, endPoint y: 409, distance: 128.2
click at [678, 409] on div "Signed: Lifting Operations and Lifting Equipment Regulations 1998 Report of Tho…" at bounding box center [614, 386] width 583 height 825
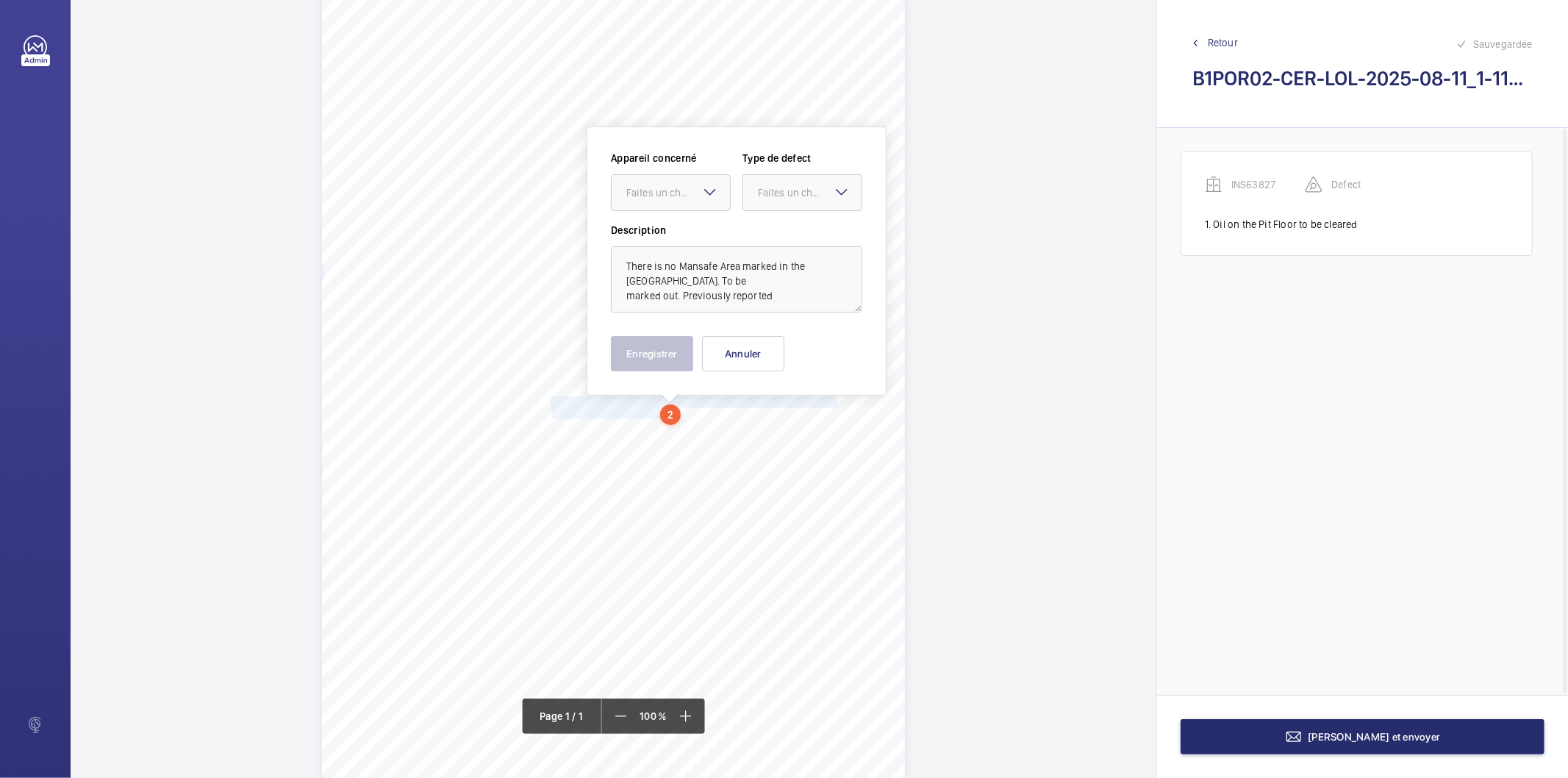
scroll to position [86, 0]
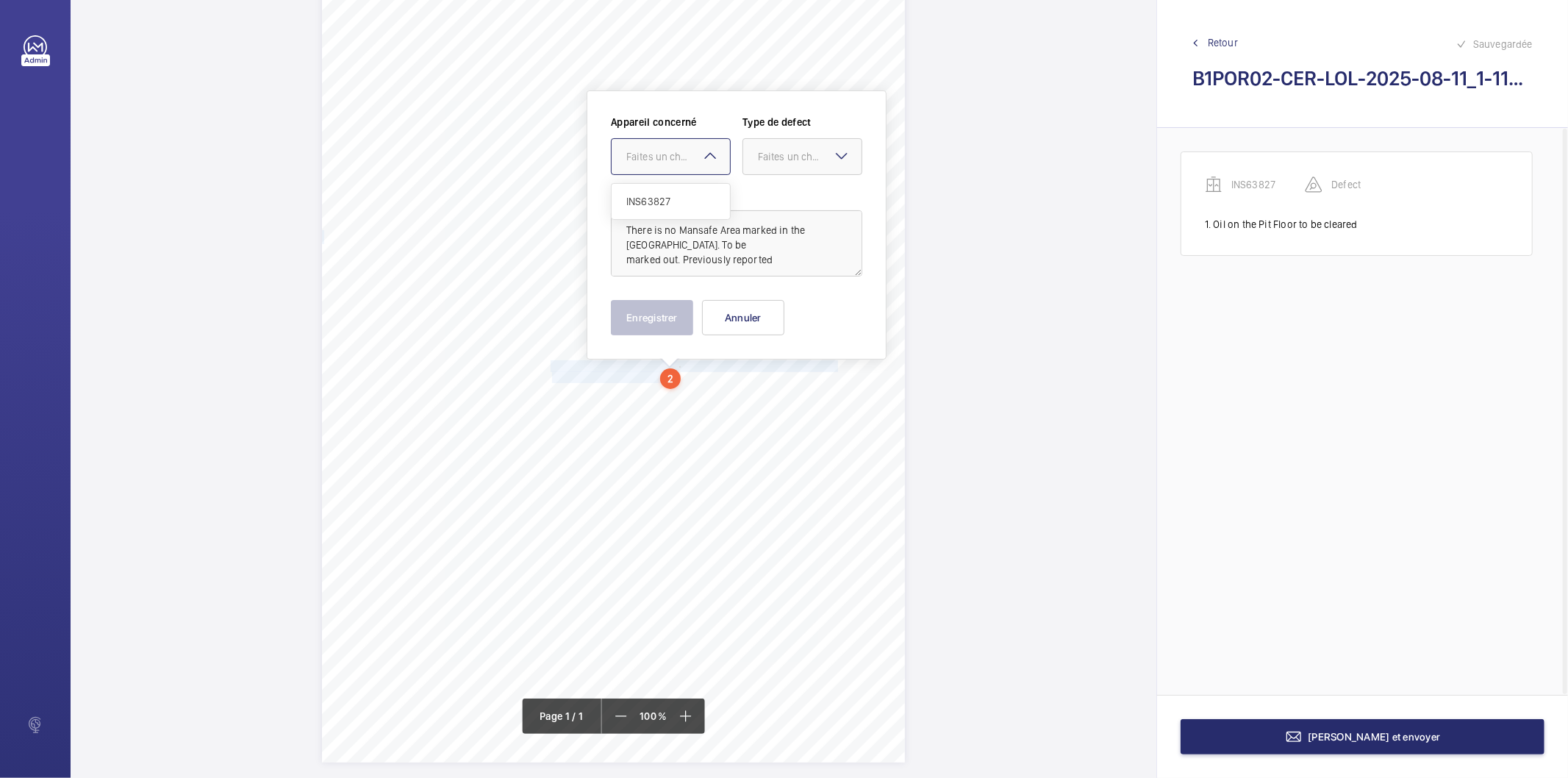
click at [651, 158] on div "Faites un choix" at bounding box center [678, 157] width 104 height 15
click at [641, 195] on span "INS63827" at bounding box center [670, 202] width 89 height 15
click at [798, 152] on div "Faites un choix" at bounding box center [809, 157] width 104 height 15
drag, startPoint x: 795, startPoint y: 305, endPoint x: 761, endPoint y: 313, distance: 34.9
click at [795, 307] on span "Recommandation" at bounding box center [802, 310] width 89 height 15
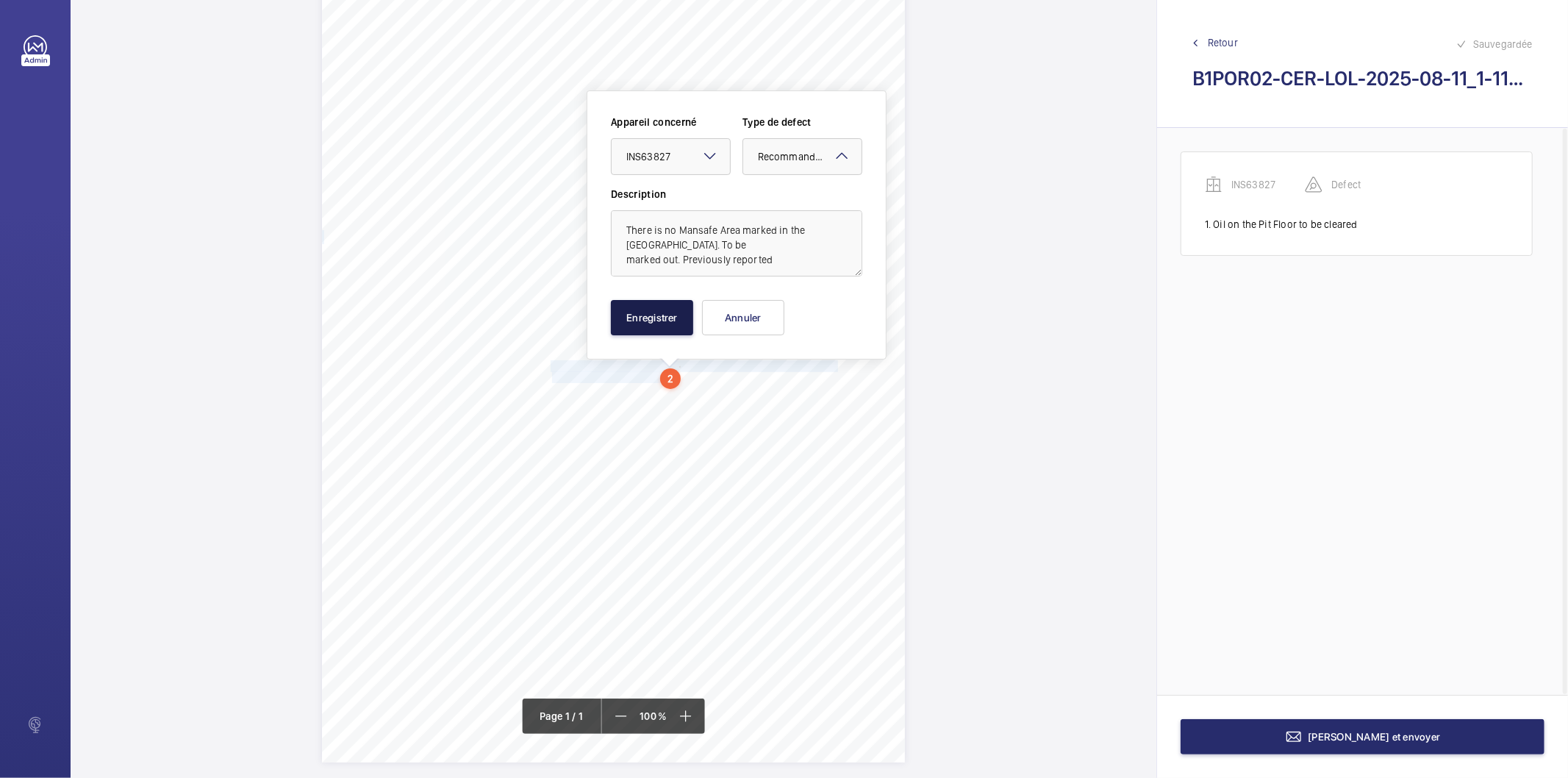
click at [692, 312] on button "Enregistrer" at bounding box center [652, 318] width 82 height 35
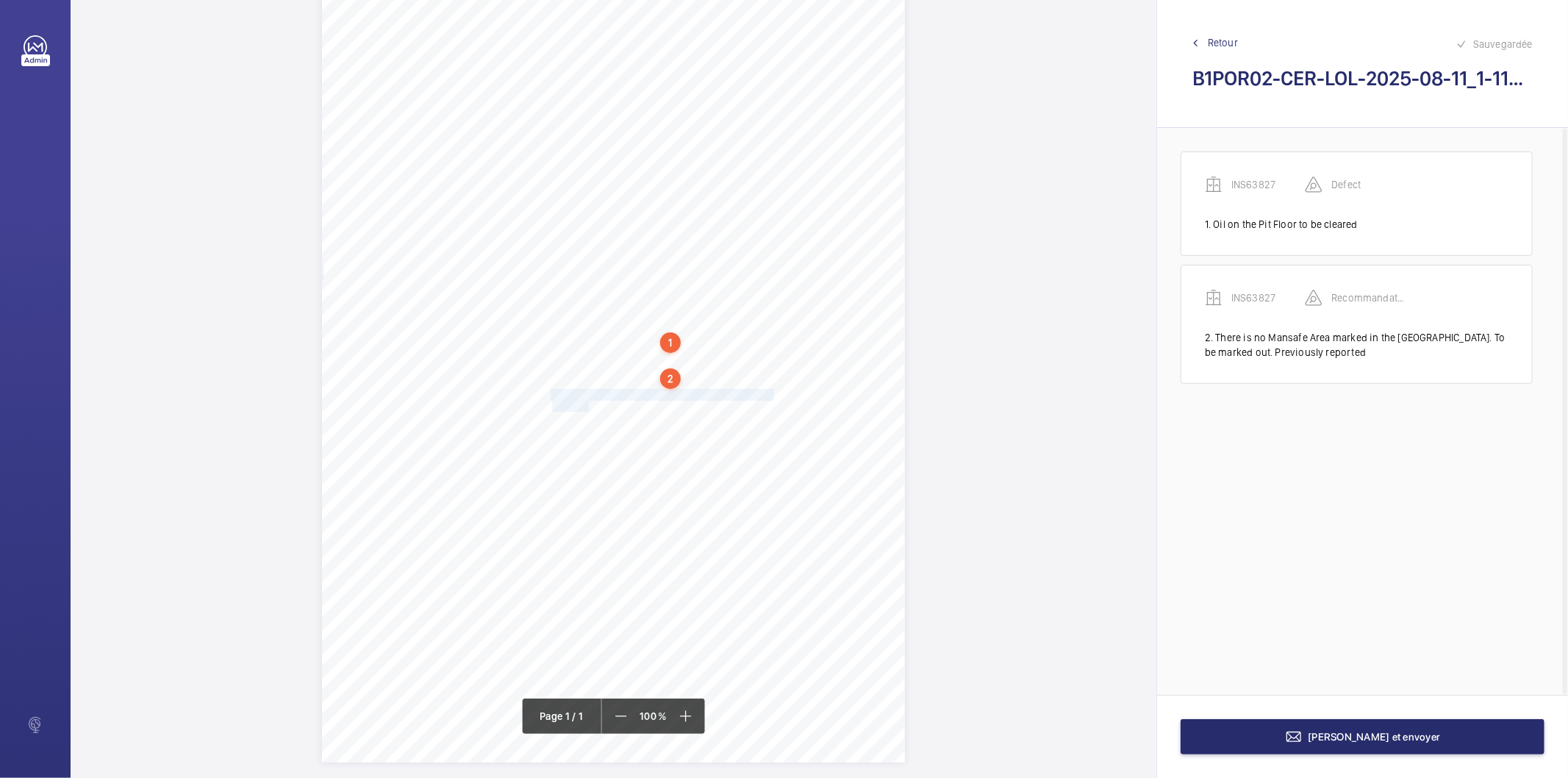
drag, startPoint x: 548, startPoint y: 395, endPoint x: 586, endPoint y: 403, distance: 38.8
click at [586, 403] on div "Signed: Lifting Operations and Lifting Equipment Regulations 1998 Report of Tho…" at bounding box center [614, 350] width 583 height 825
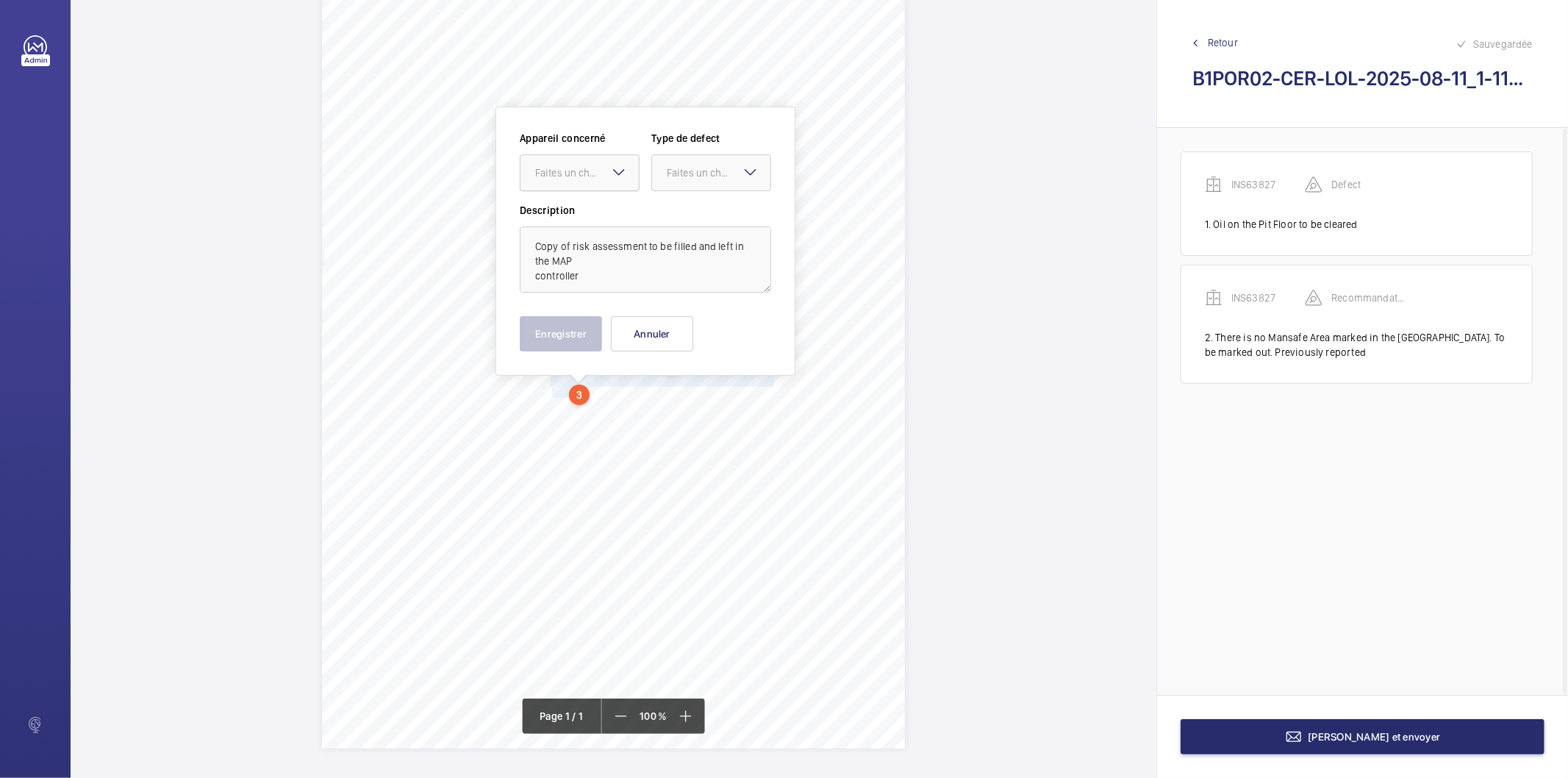
click at [593, 180] on div at bounding box center [579, 173] width 118 height 35
click at [582, 216] on span "INS63827" at bounding box center [579, 218] width 89 height 15
click at [692, 166] on div "Faites un choix" at bounding box center [718, 173] width 104 height 15
drag, startPoint x: 698, startPoint y: 327, endPoint x: 538, endPoint y: 327, distance: 160.0
click at [695, 327] on span "Recommandation" at bounding box center [711, 326] width 89 height 15
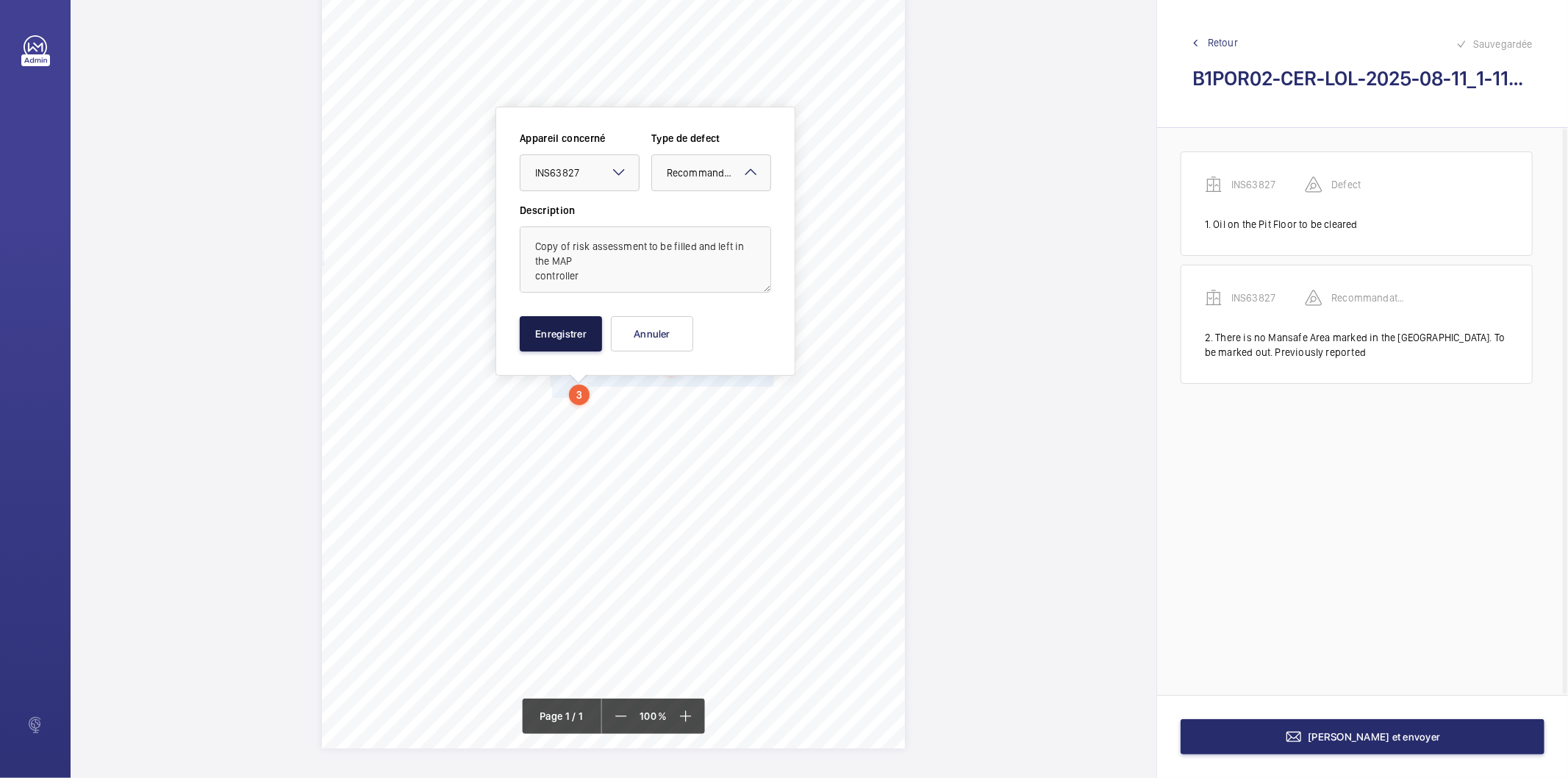
click at [538, 327] on button "Enregistrer" at bounding box center [561, 334] width 82 height 35
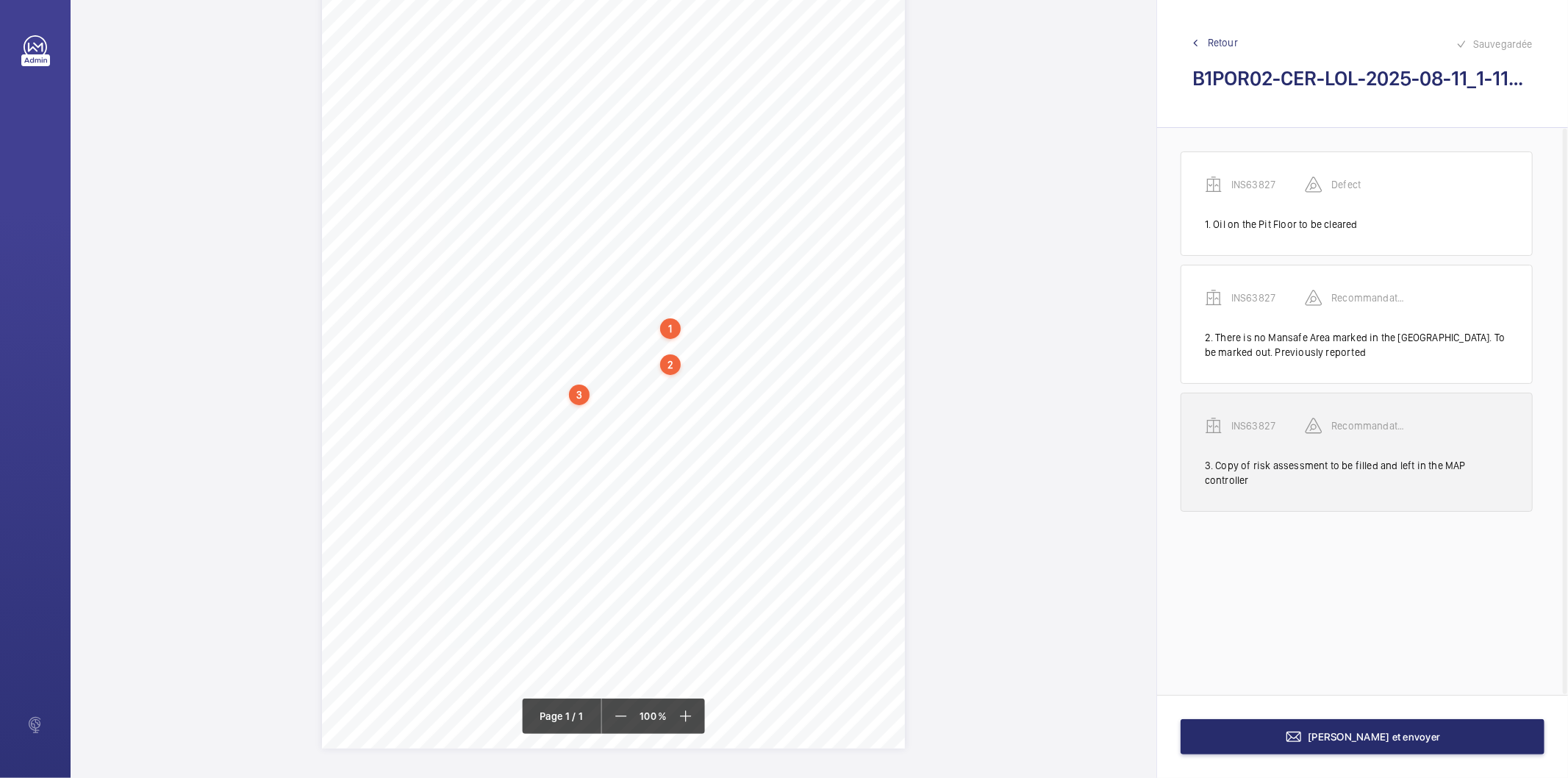
click at [1267, 430] on p "INS63827" at bounding box center [1269, 426] width 74 height 15
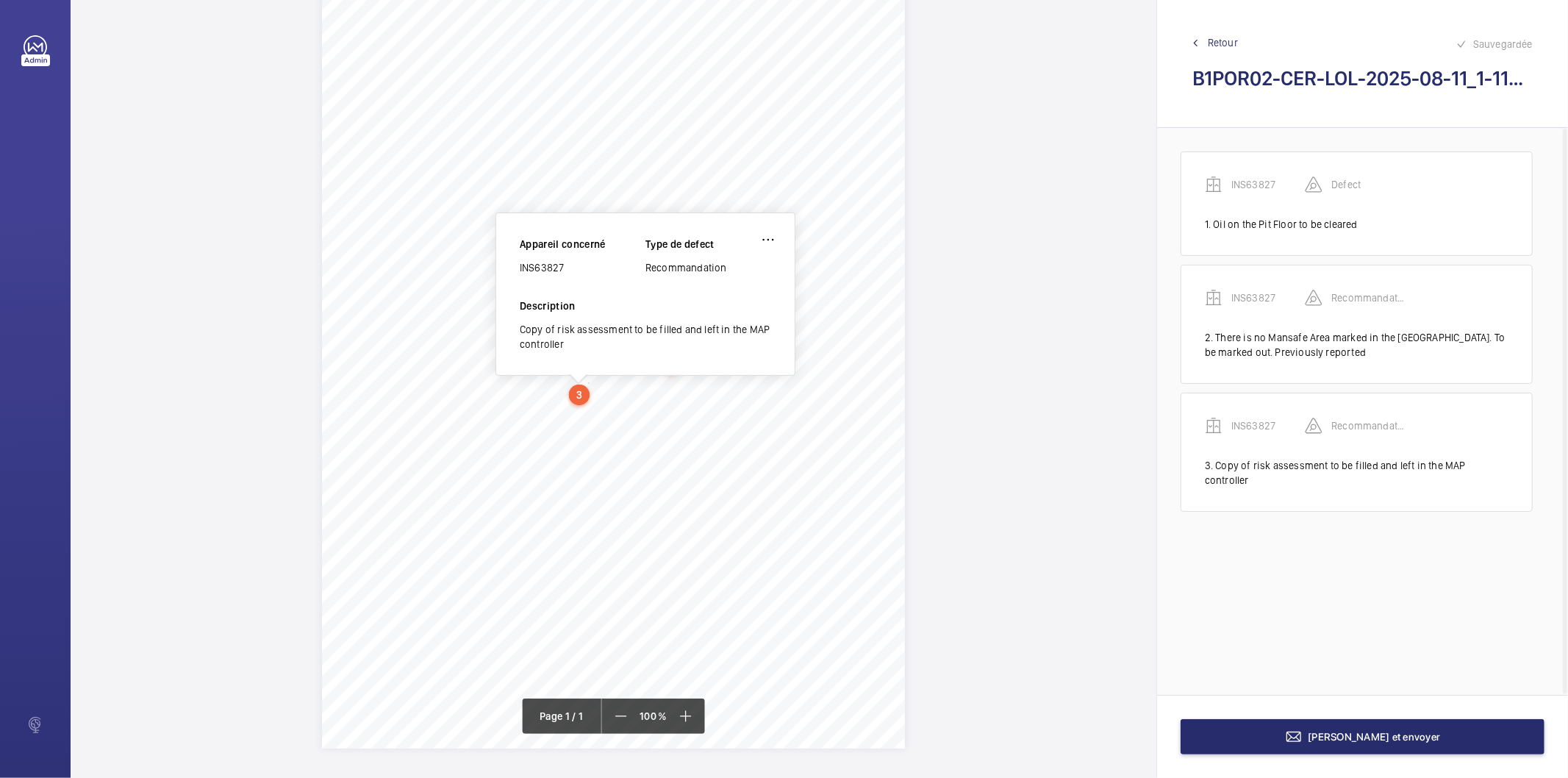
click at [540, 263] on div "INS63827" at bounding box center [582, 268] width 126 height 15
copy div "INS63827"
click at [1299, 735] on button "[PERSON_NAME] et envoyer" at bounding box center [1363, 737] width 364 height 35
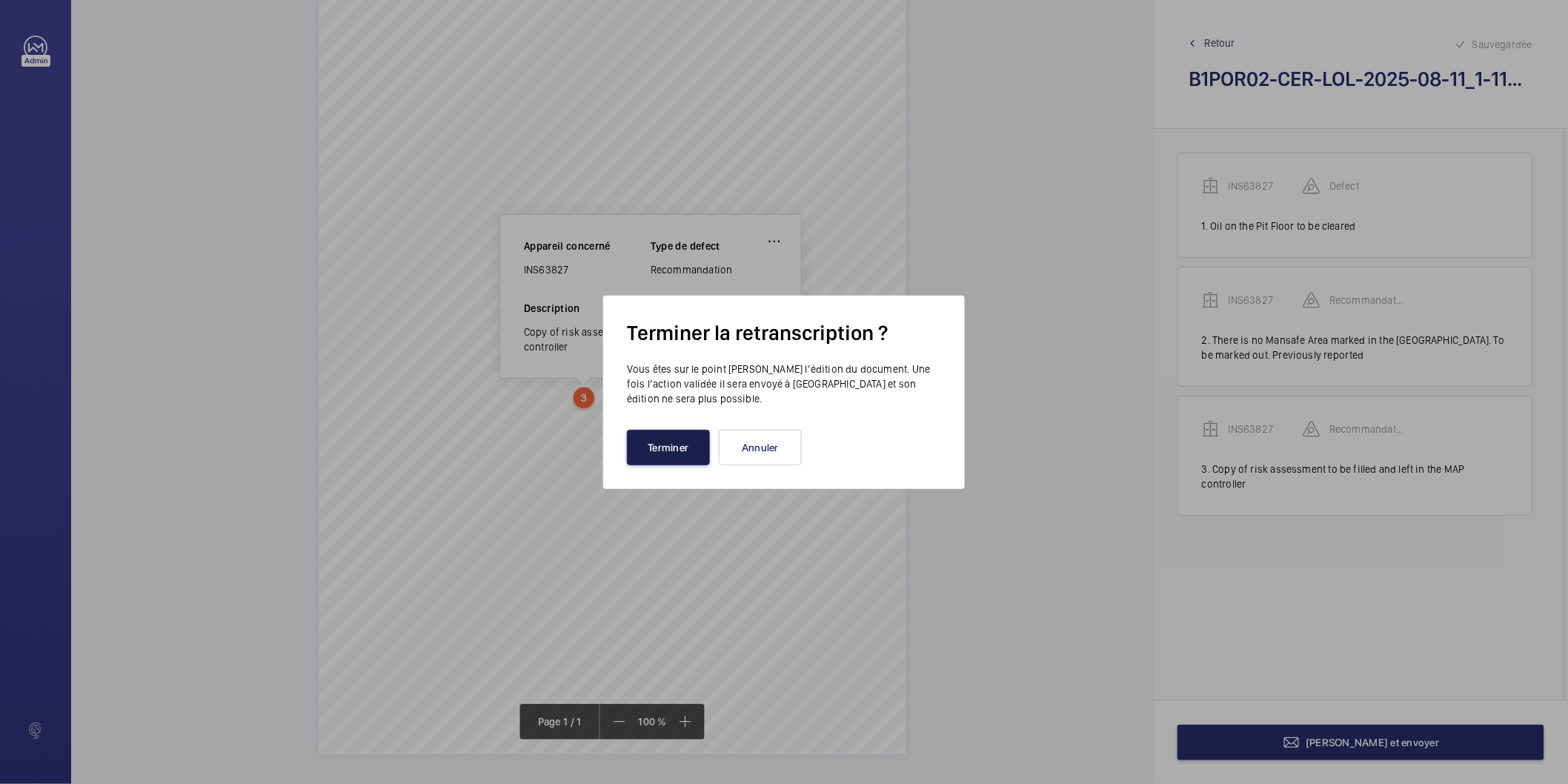
click at [702, 458] on button "Terminer" at bounding box center [668, 448] width 83 height 36
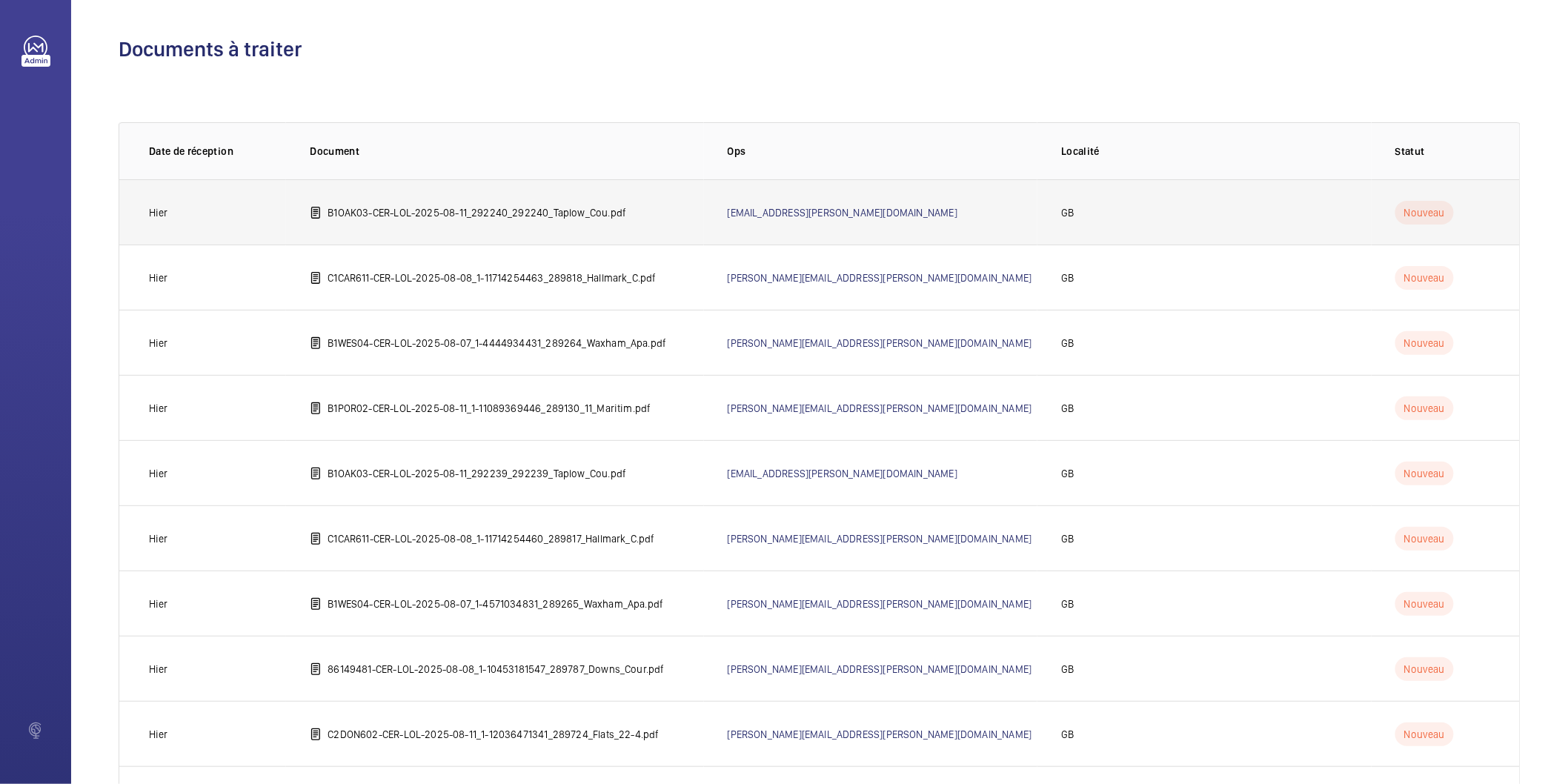
click at [633, 208] on td "B1OAK03-CER-LOL-2025-08-11_292240_292240_Taplow_Cou.pdf" at bounding box center [495, 212] width 418 height 65
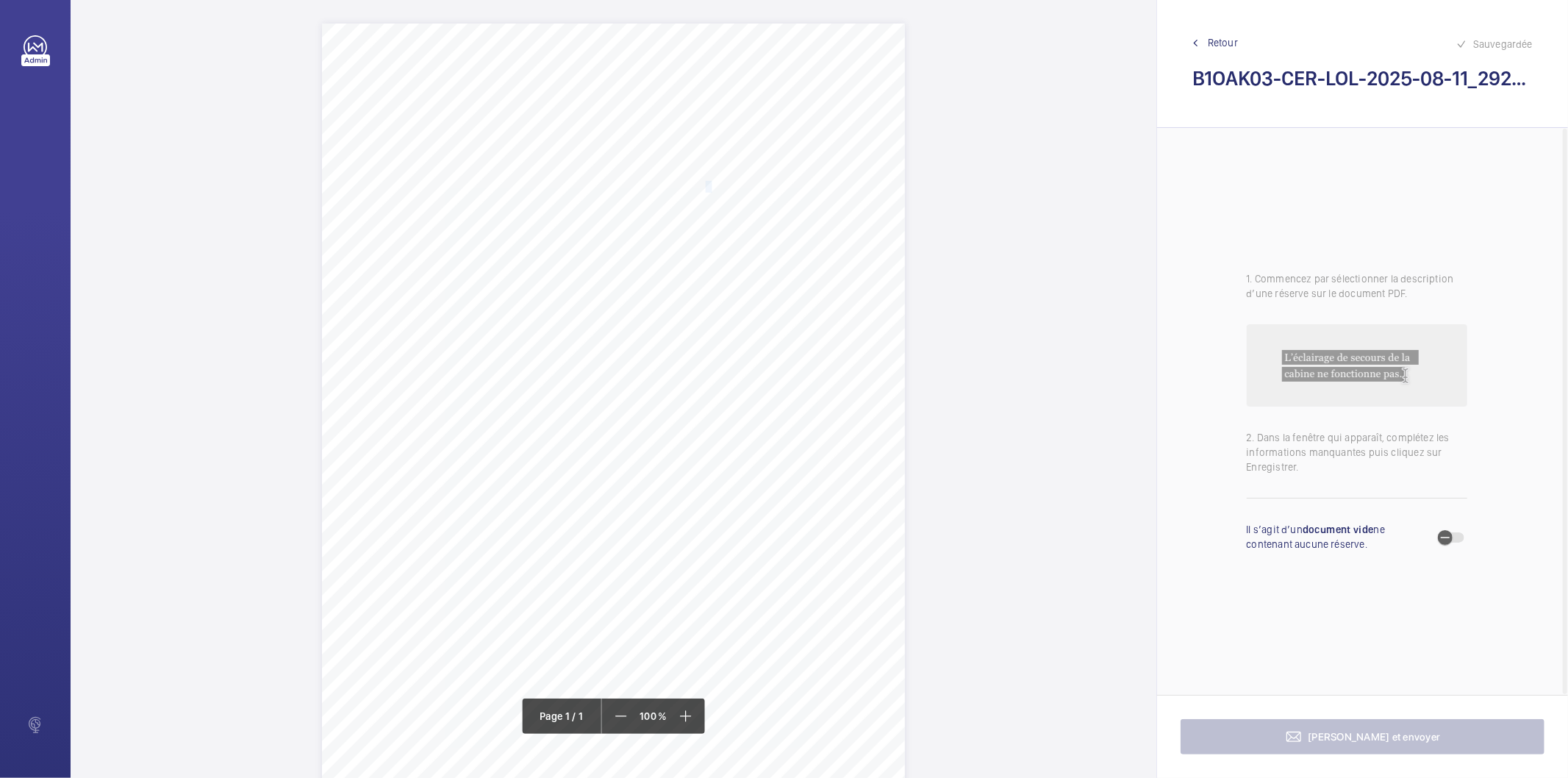
click at [682, 188] on span "Taplow Court Green Street NW10 6FR" at bounding box center [683, 187] width 185 height 10
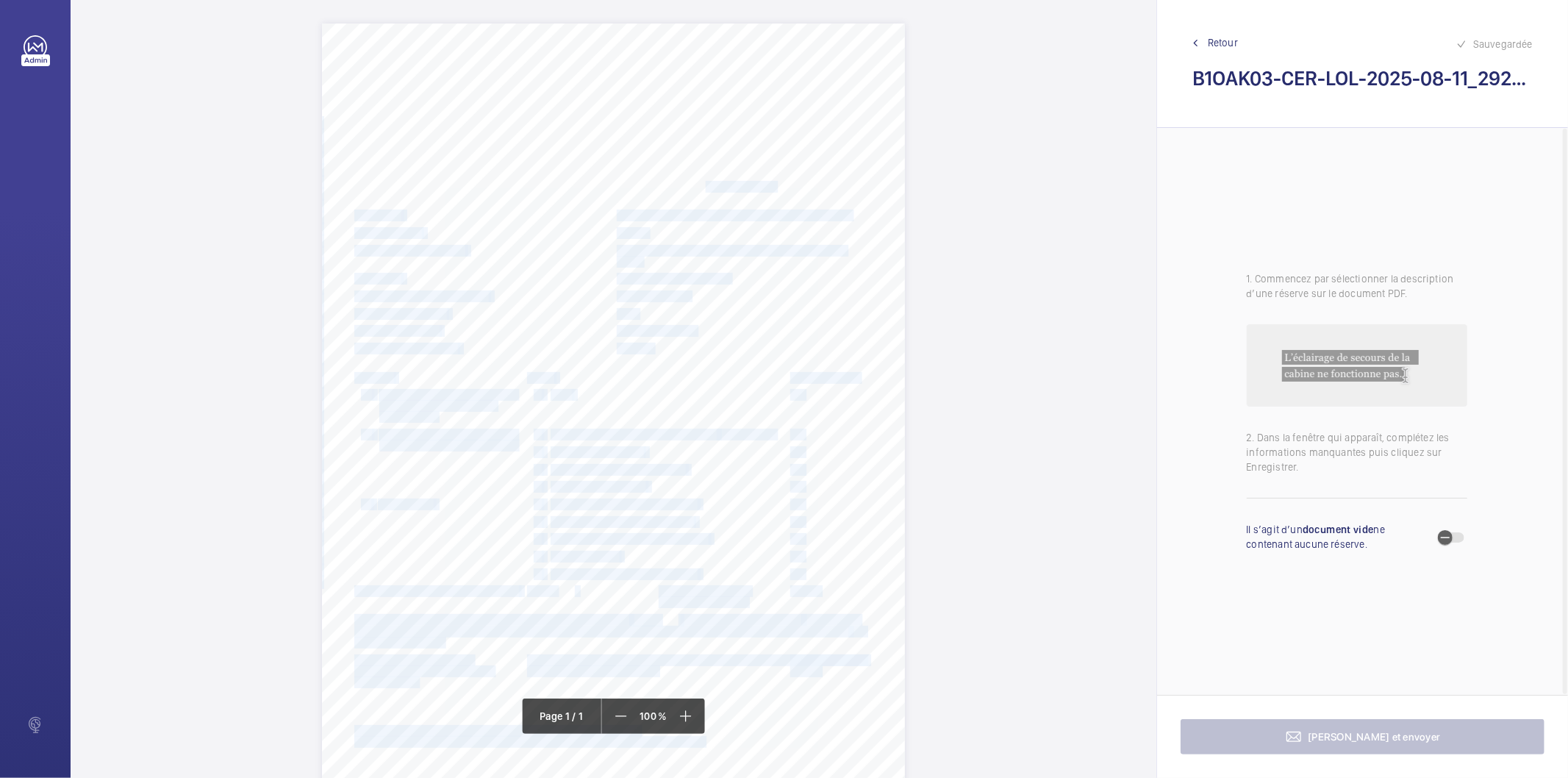
click at [684, 187] on span "Taplow Court Green Street NW10 6FR" at bounding box center [683, 187] width 185 height 10
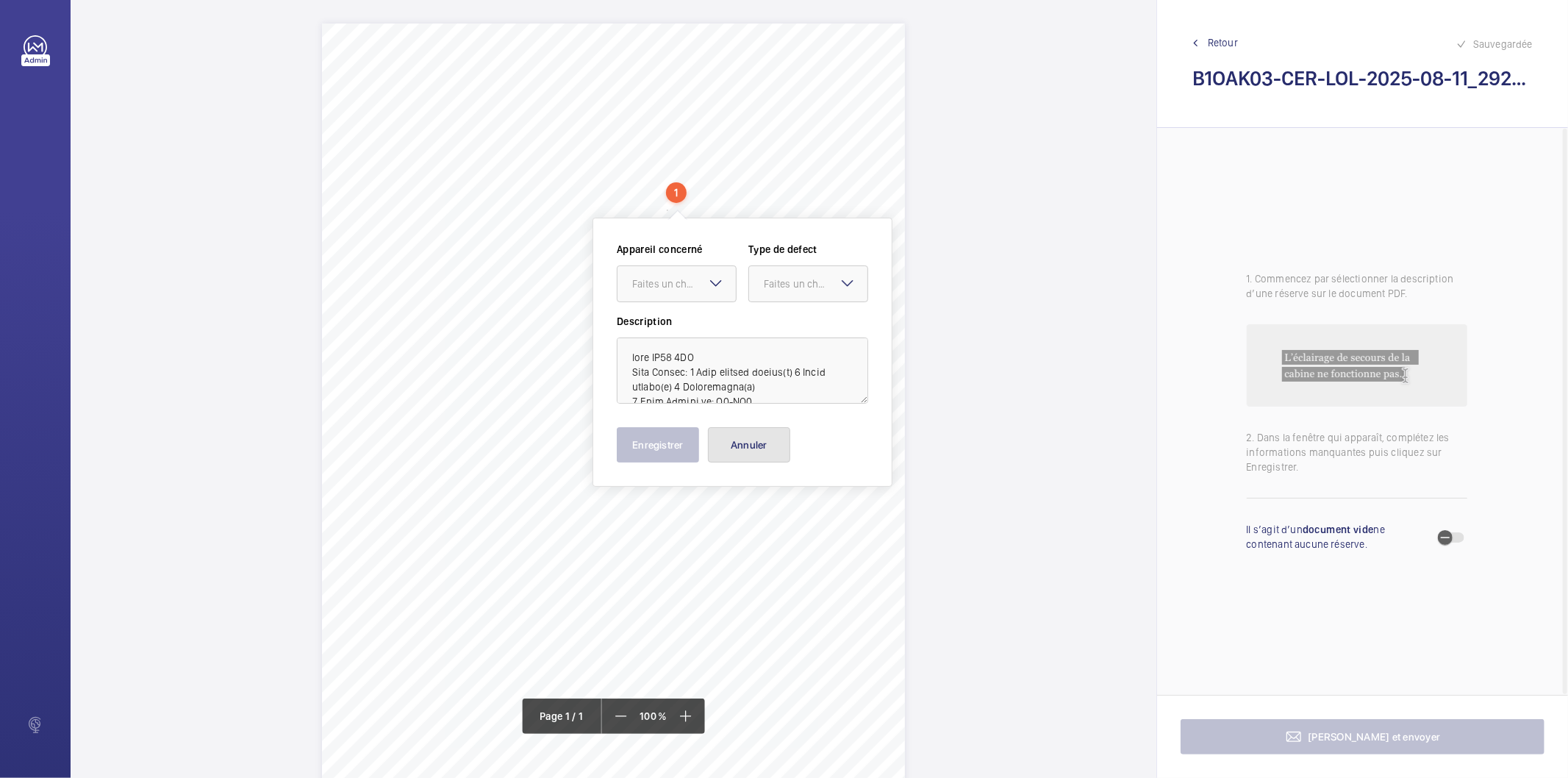
click at [755, 448] on button "Annuler" at bounding box center [749, 445] width 82 height 35
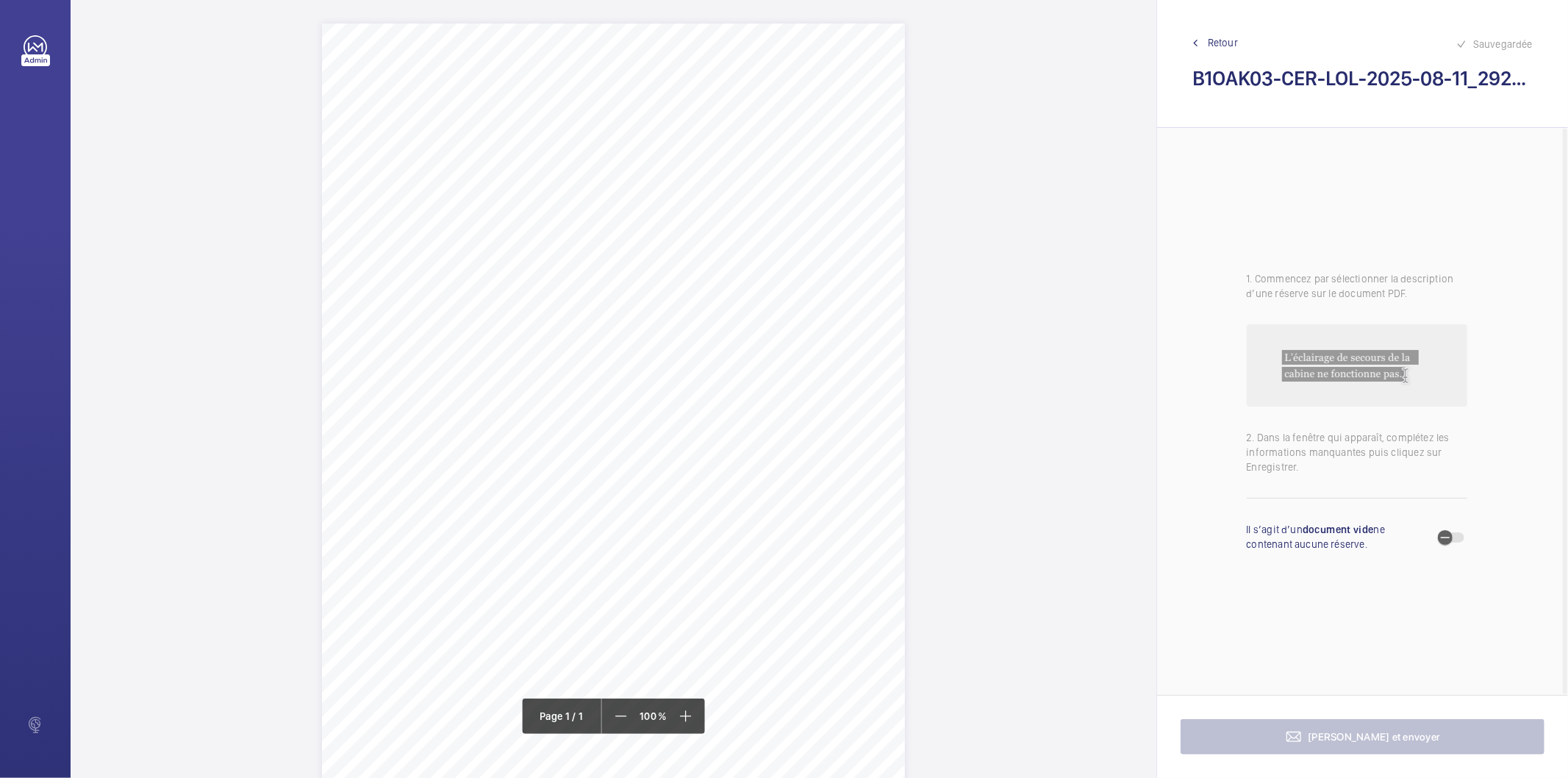
drag, startPoint x: 744, startPoint y: 187, endPoint x: 590, endPoint y: 182, distance: 154.1
click at [590, 182] on span "Taplow Court Green Street NW10 6FR" at bounding box center [683, 187] width 185 height 10
click at [653, 348] on textarea "Taplow Court Green Street NW10 6FR" at bounding box center [649, 366] width 252 height 66
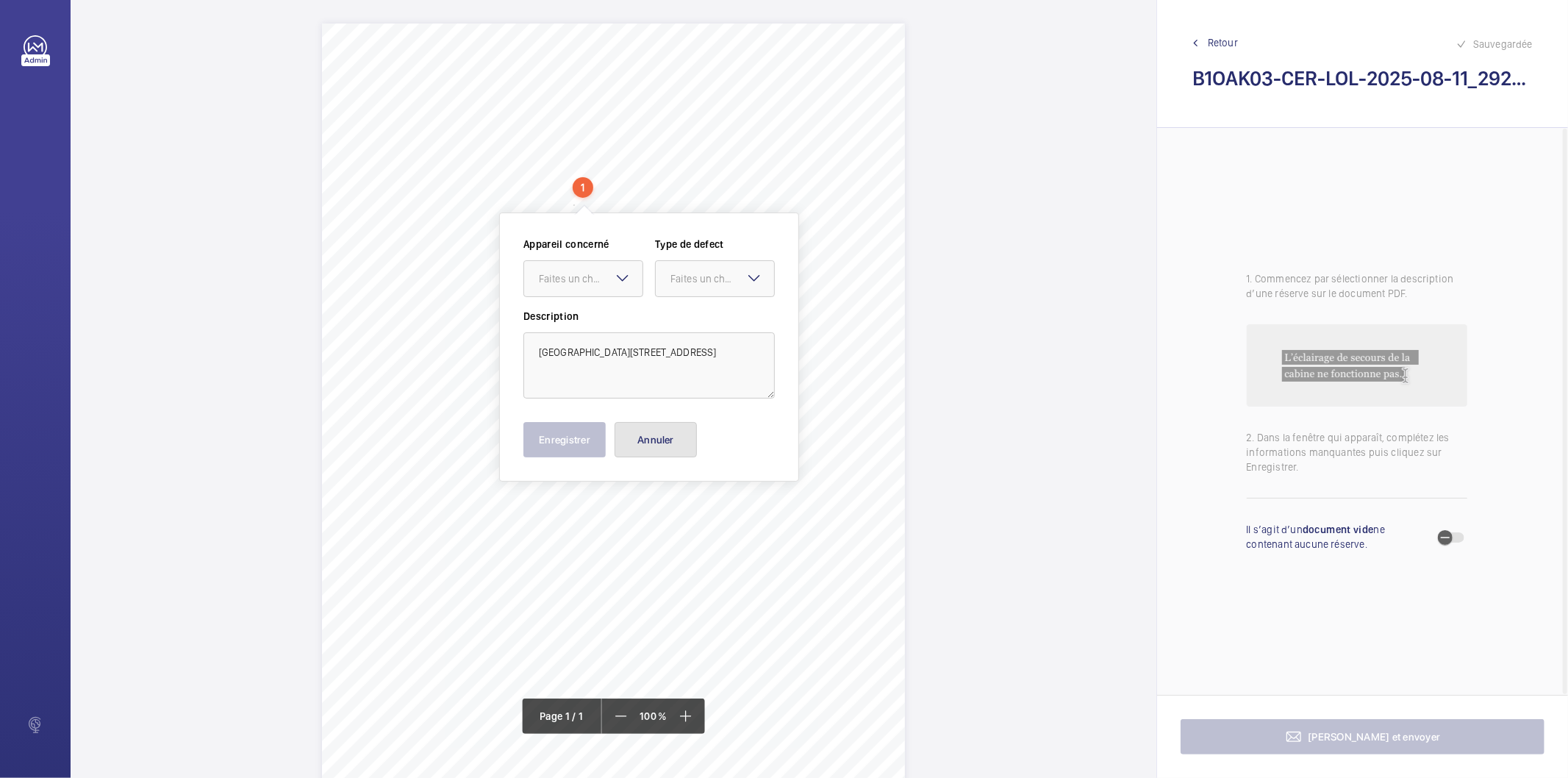
click at [675, 445] on button "Annuler" at bounding box center [656, 440] width 82 height 35
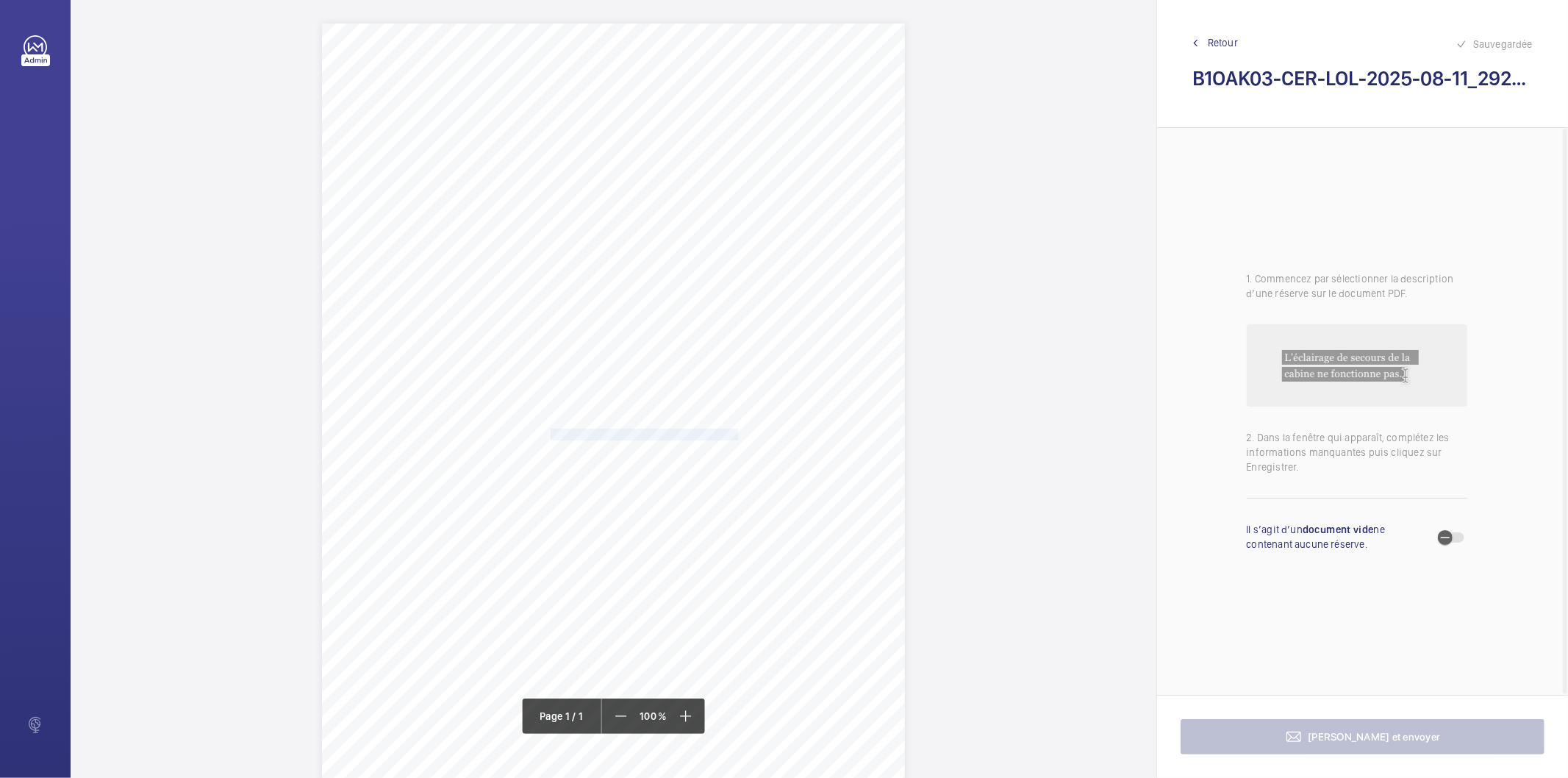
drag, startPoint x: 549, startPoint y: 432, endPoint x: 713, endPoint y: 431, distance: 164.0
click at [713, 431] on span "Car and land sills need to be cleaned out." at bounding box center [663, 435] width 225 height 10
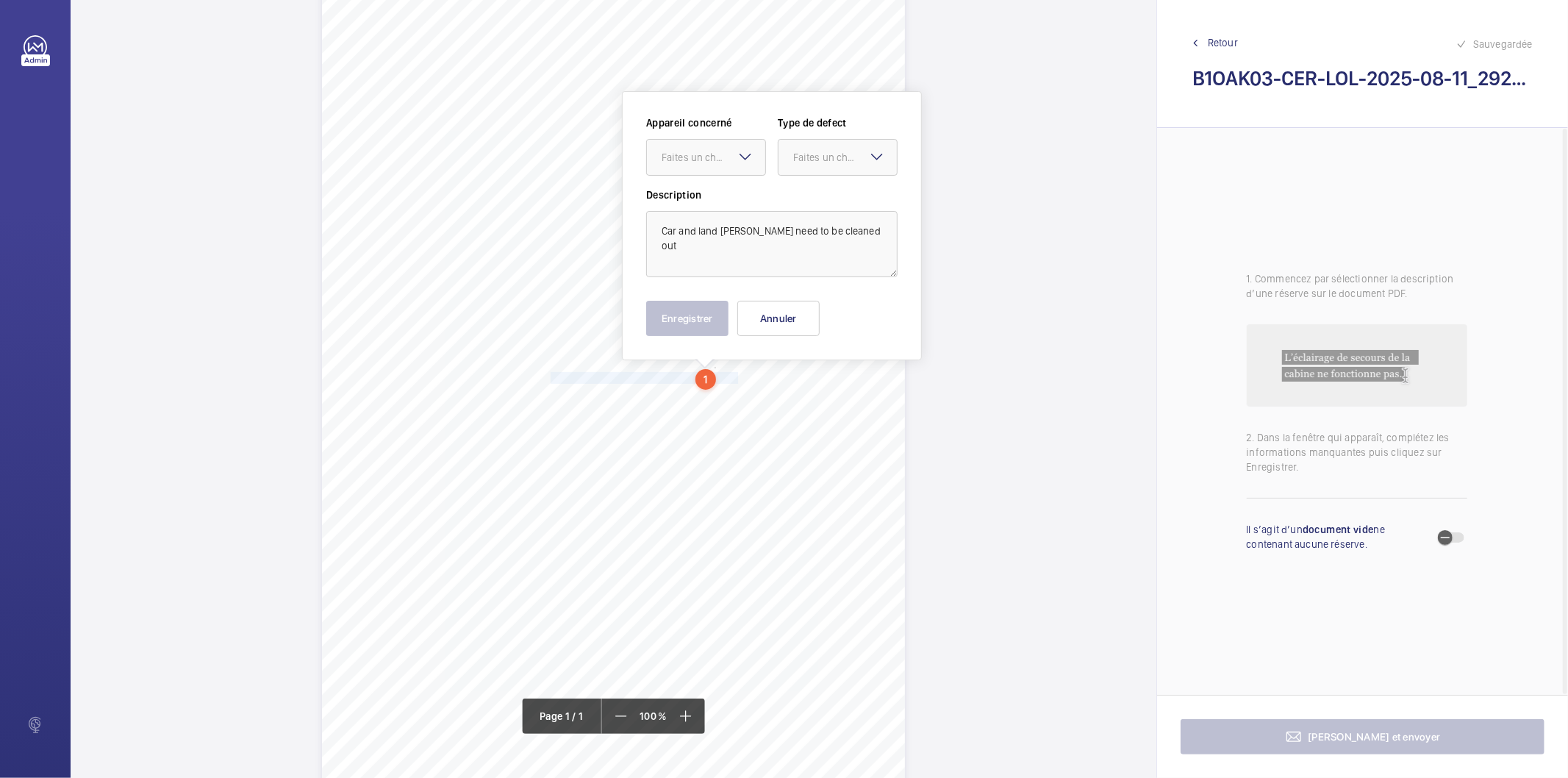
scroll to position [57, 0]
click at [704, 160] on div "Faites un choix" at bounding box center [713, 157] width 104 height 15
click at [700, 208] on div "INS63826" at bounding box center [706, 202] width 118 height 35
drag, startPoint x: 826, startPoint y: 155, endPoint x: 810, endPoint y: 211, distance: 58.2
click at [826, 155] on div "Faites un choix" at bounding box center [845, 157] width 104 height 15
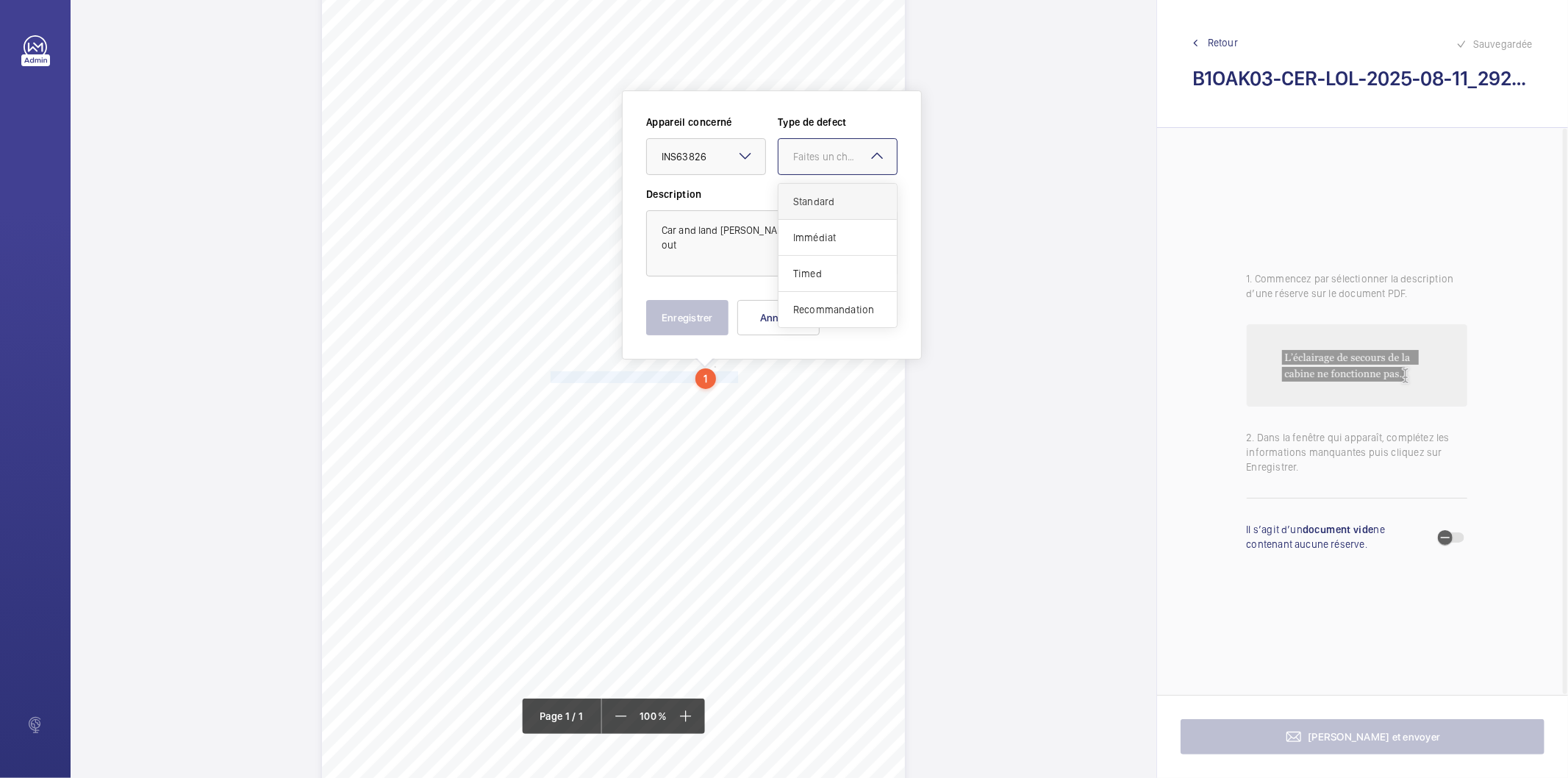
click at [820, 196] on span "Standard" at bounding box center [837, 202] width 89 height 15
click at [669, 317] on button "Enregistrer" at bounding box center [687, 318] width 82 height 35
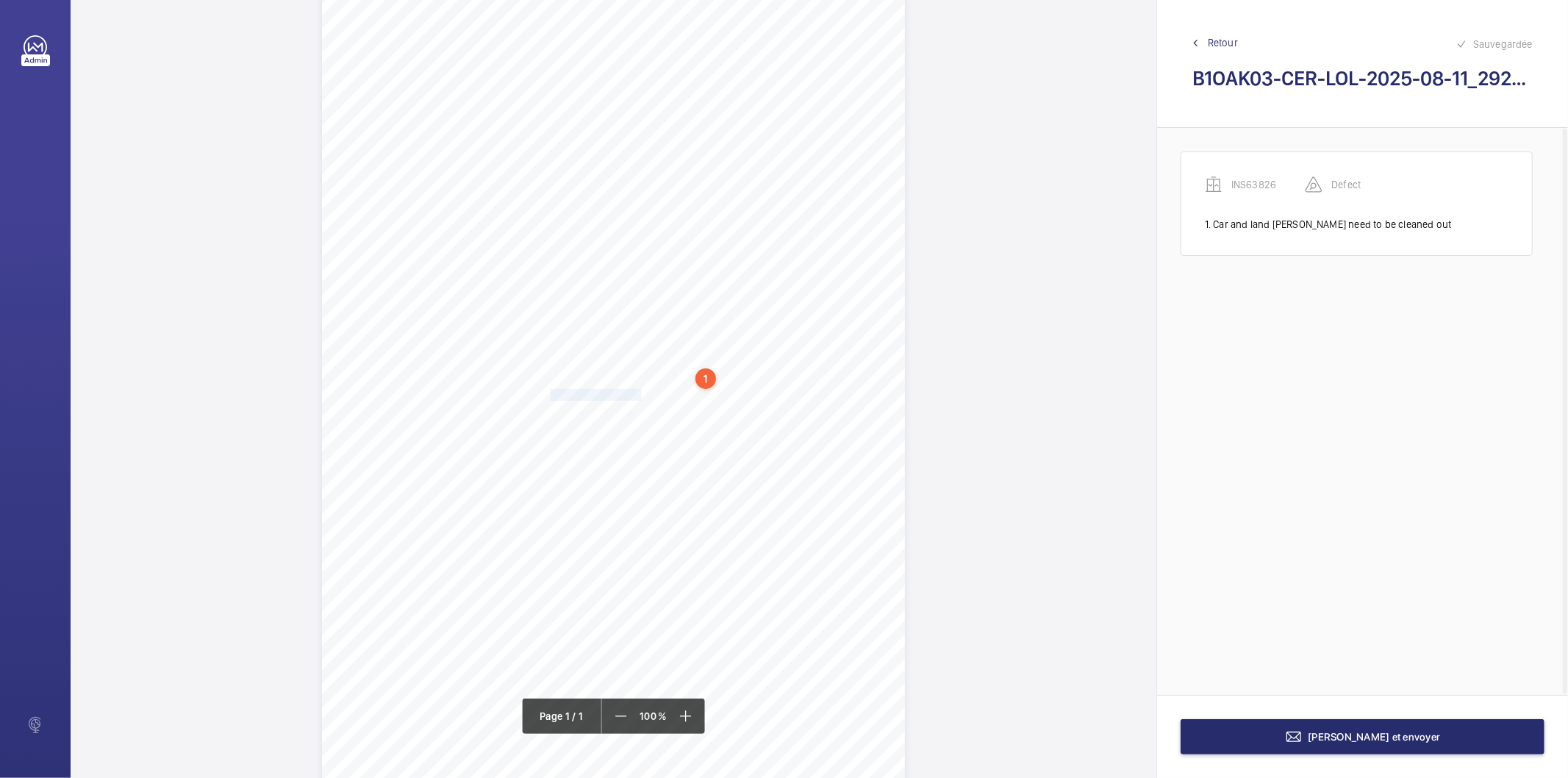
drag, startPoint x: 550, startPoint y: 395, endPoint x: 637, endPoint y: 395, distance: 87.0
click at [637, 395] on span "Pit need to be cleaned." at bounding box center [597, 395] width 93 height 10
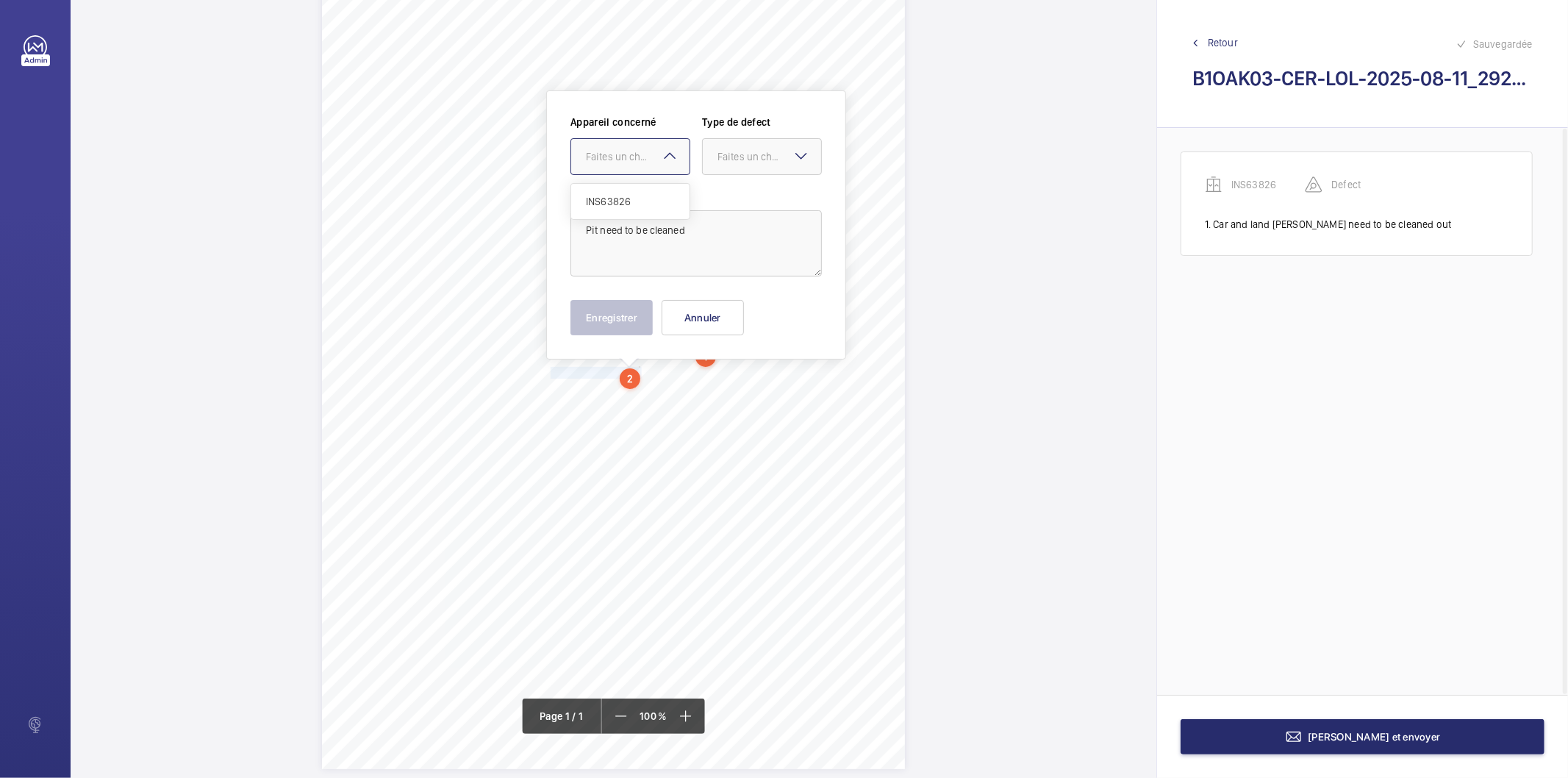
click at [638, 163] on div at bounding box center [630, 157] width 118 height 35
click at [628, 197] on span "INS63826" at bounding box center [630, 202] width 89 height 15
drag, startPoint x: 731, startPoint y: 160, endPoint x: 725, endPoint y: 180, distance: 20.9
click at [728, 164] on div "Faites un choix" at bounding box center [762, 157] width 118 height 15
click at [736, 199] on span "Standard" at bounding box center [762, 202] width 89 height 15
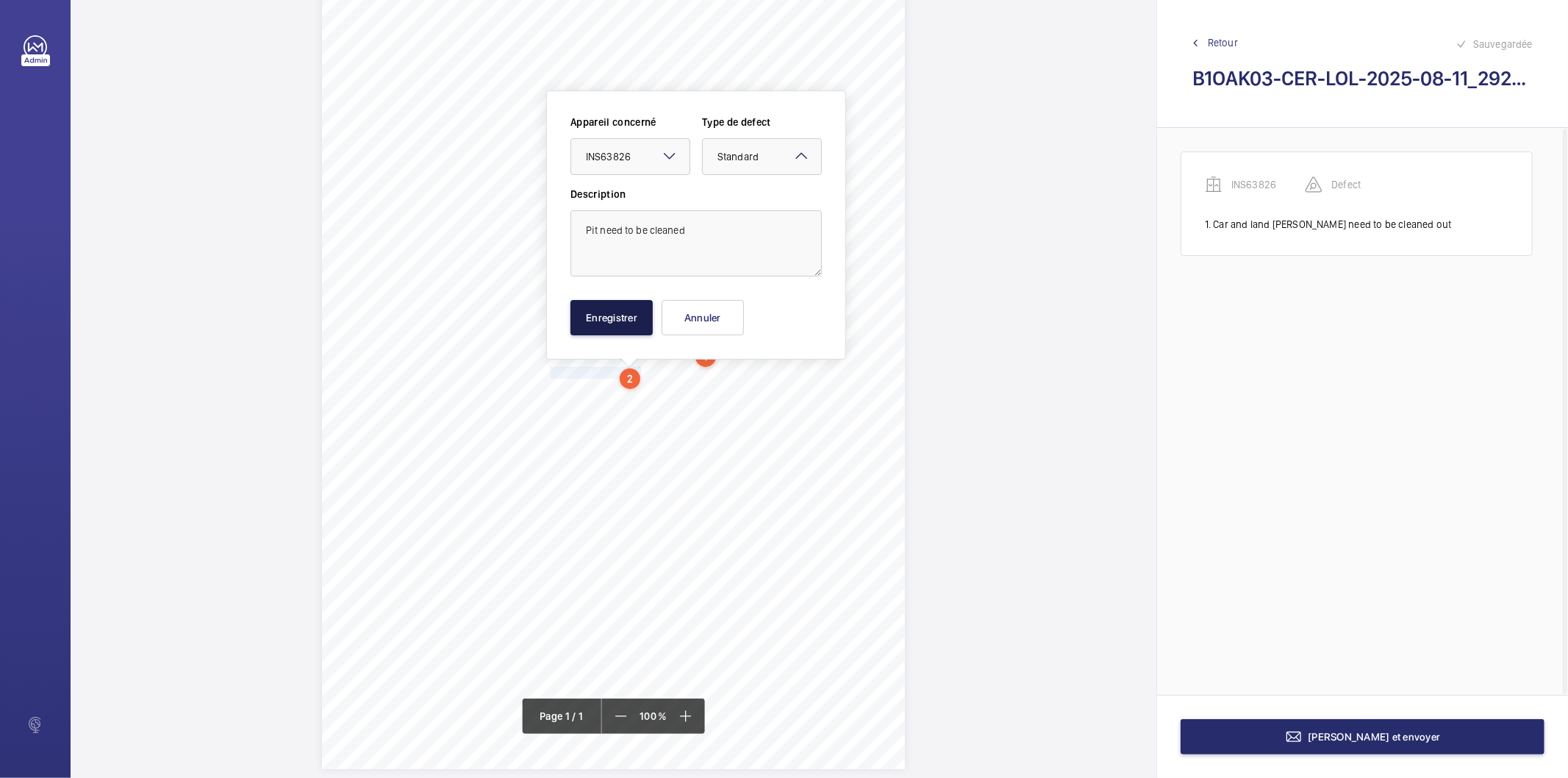
drag, startPoint x: 620, startPoint y: 321, endPoint x: 564, endPoint y: 377, distance: 79.2
click at [619, 321] on button "Enregistrer" at bounding box center [611, 318] width 82 height 35
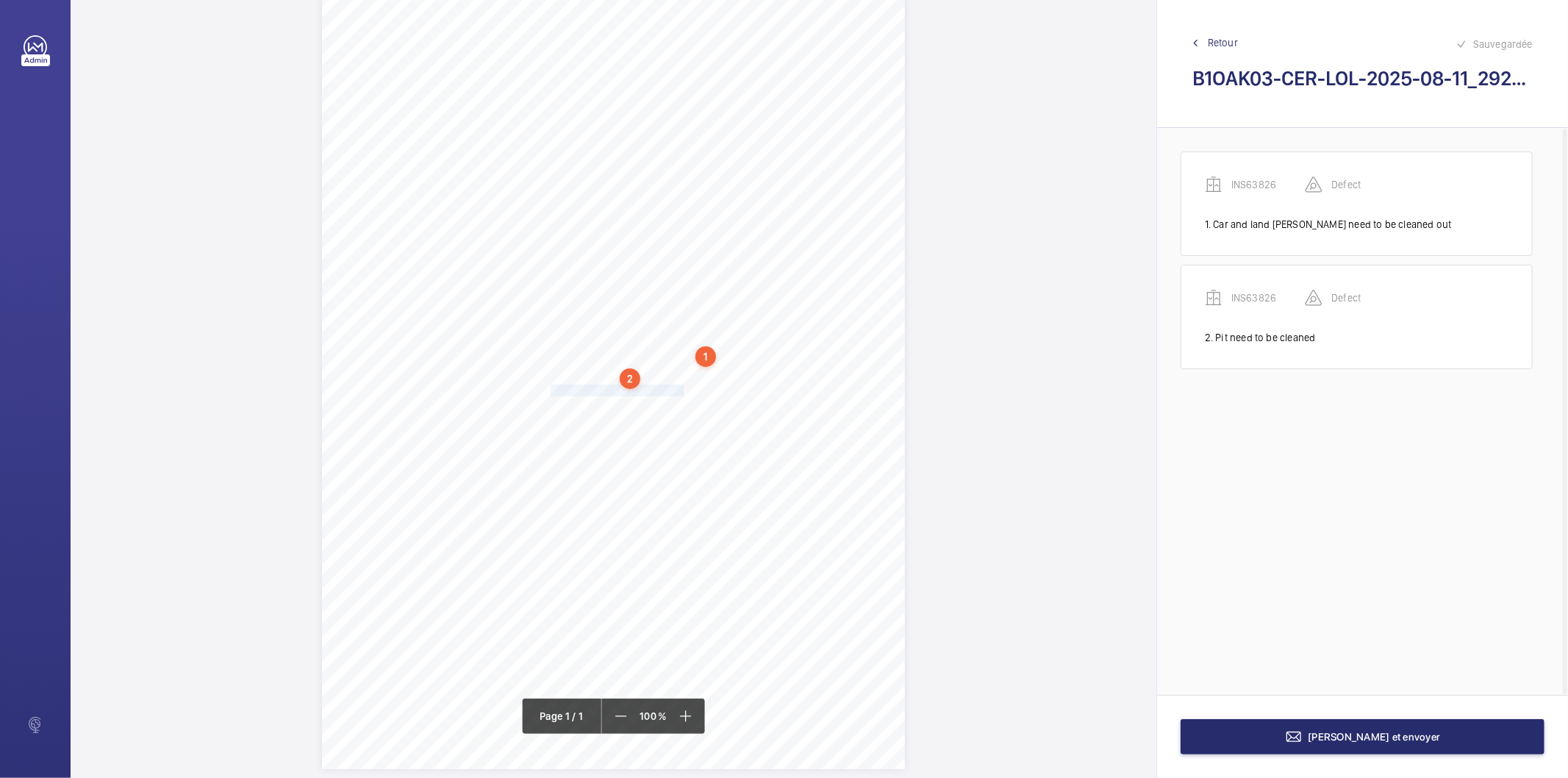
drag, startPoint x: 550, startPoint y: 393, endPoint x: 681, endPoint y: 391, distance: 131.0
click at [681, 391] on span "Oil pots need to be emptied in pit." at bounding box center [618, 391] width 135 height 10
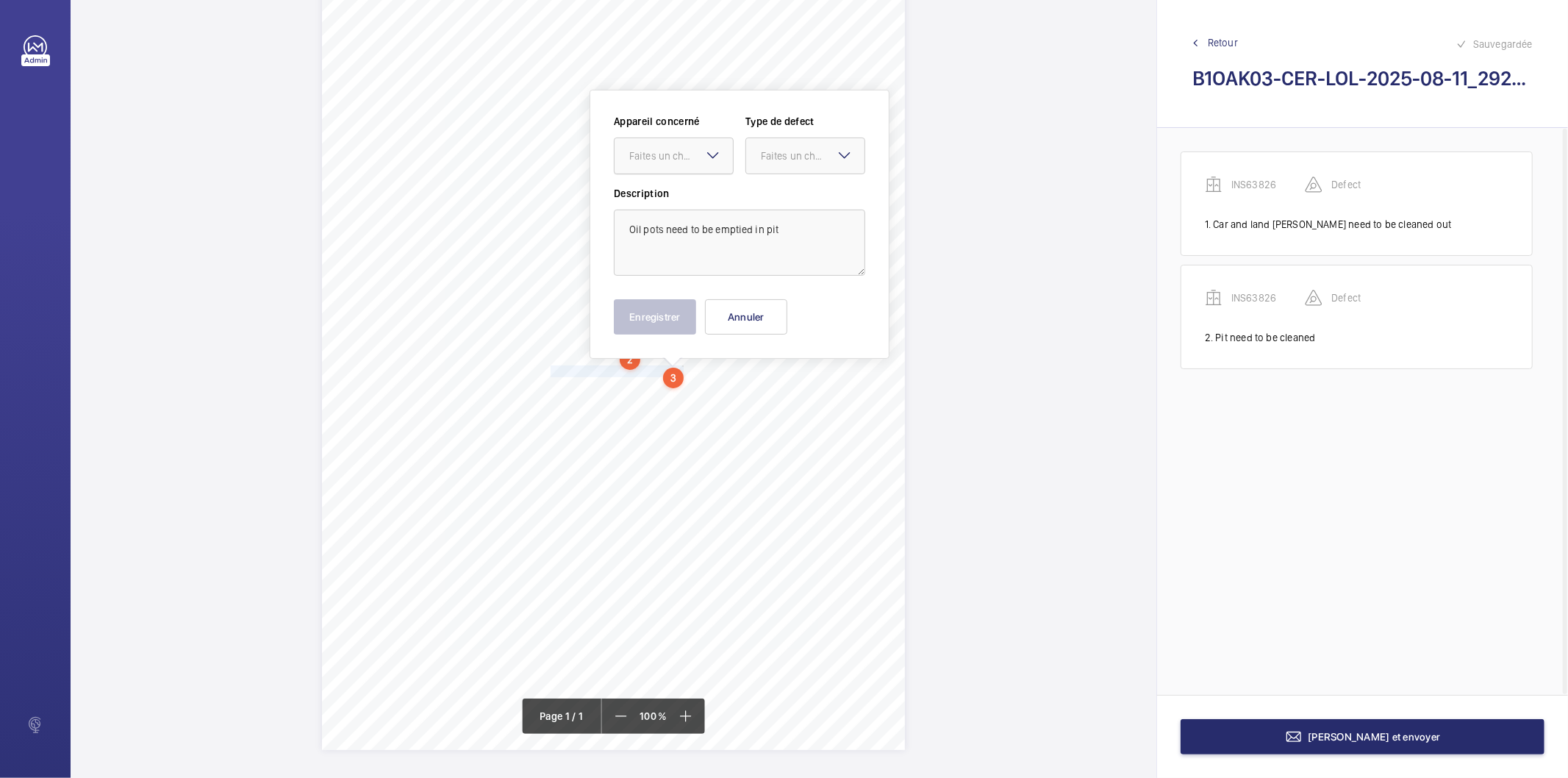
click at [663, 153] on div "Faites un choix" at bounding box center [681, 156] width 104 height 15
click at [657, 199] on span "INS63826" at bounding box center [673, 201] width 89 height 15
drag, startPoint x: 770, startPoint y: 166, endPoint x: 767, endPoint y: 177, distance: 11.4
click at [772, 166] on div at bounding box center [805, 156] width 118 height 35
click at [770, 206] on span "Standard" at bounding box center [805, 201] width 89 height 15
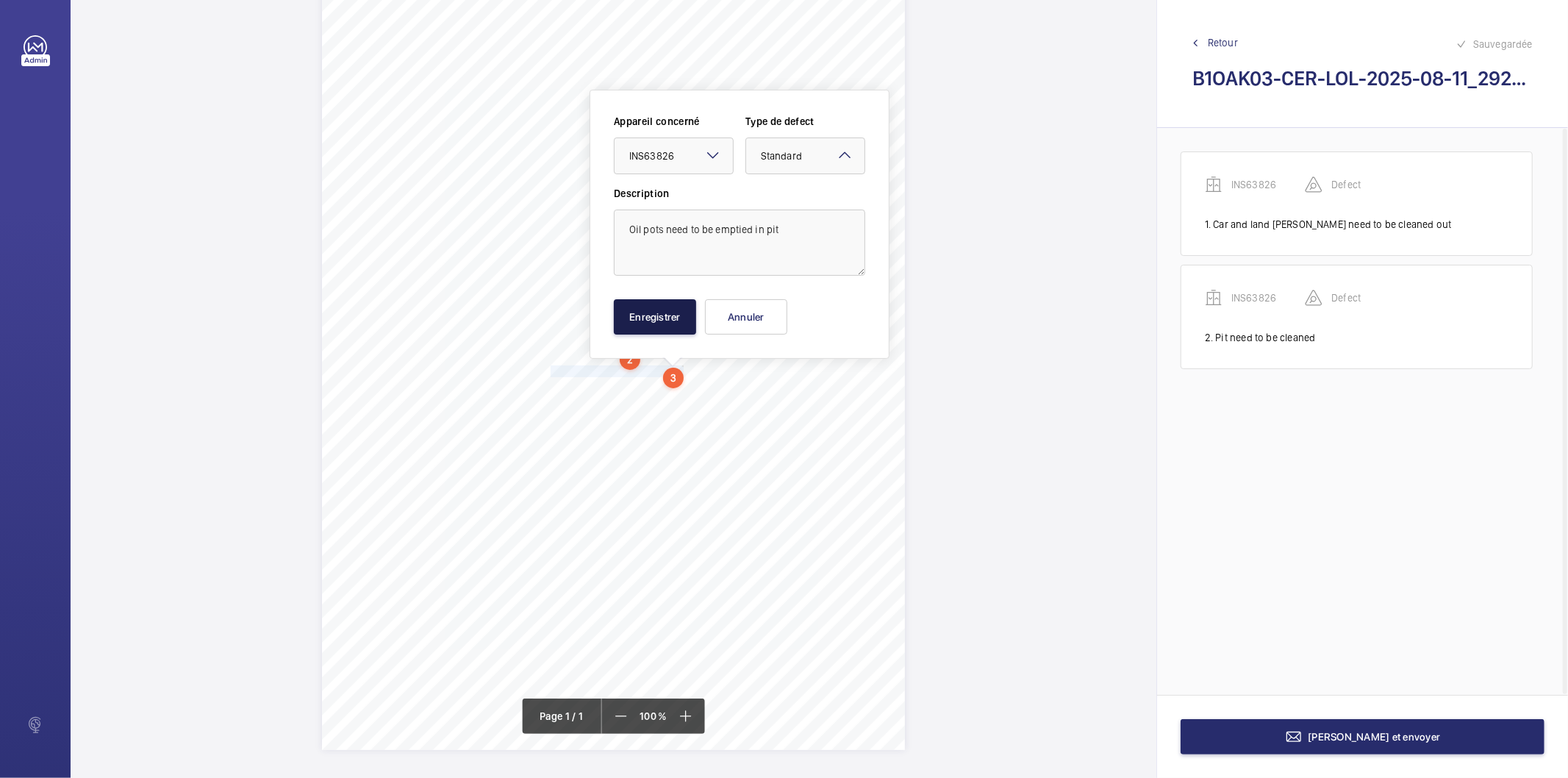
click at [685, 309] on button "Enregistrer" at bounding box center [655, 317] width 82 height 35
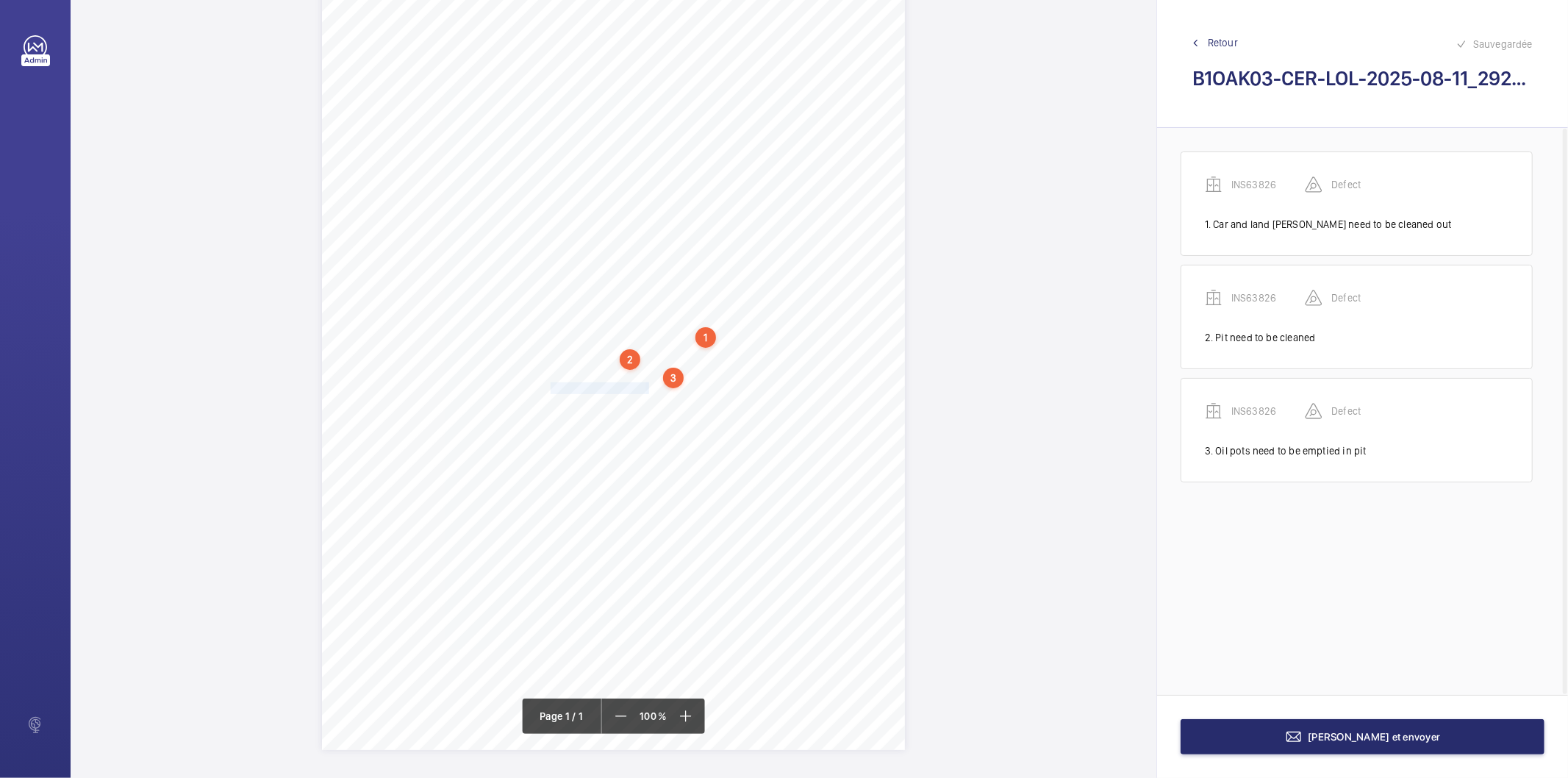
drag, startPoint x: 550, startPoint y: 389, endPoint x: 642, endPoint y: 392, distance: 92.0
click at [642, 392] on span "Remove boxes from pit." at bounding box center [598, 389] width 96 height 10
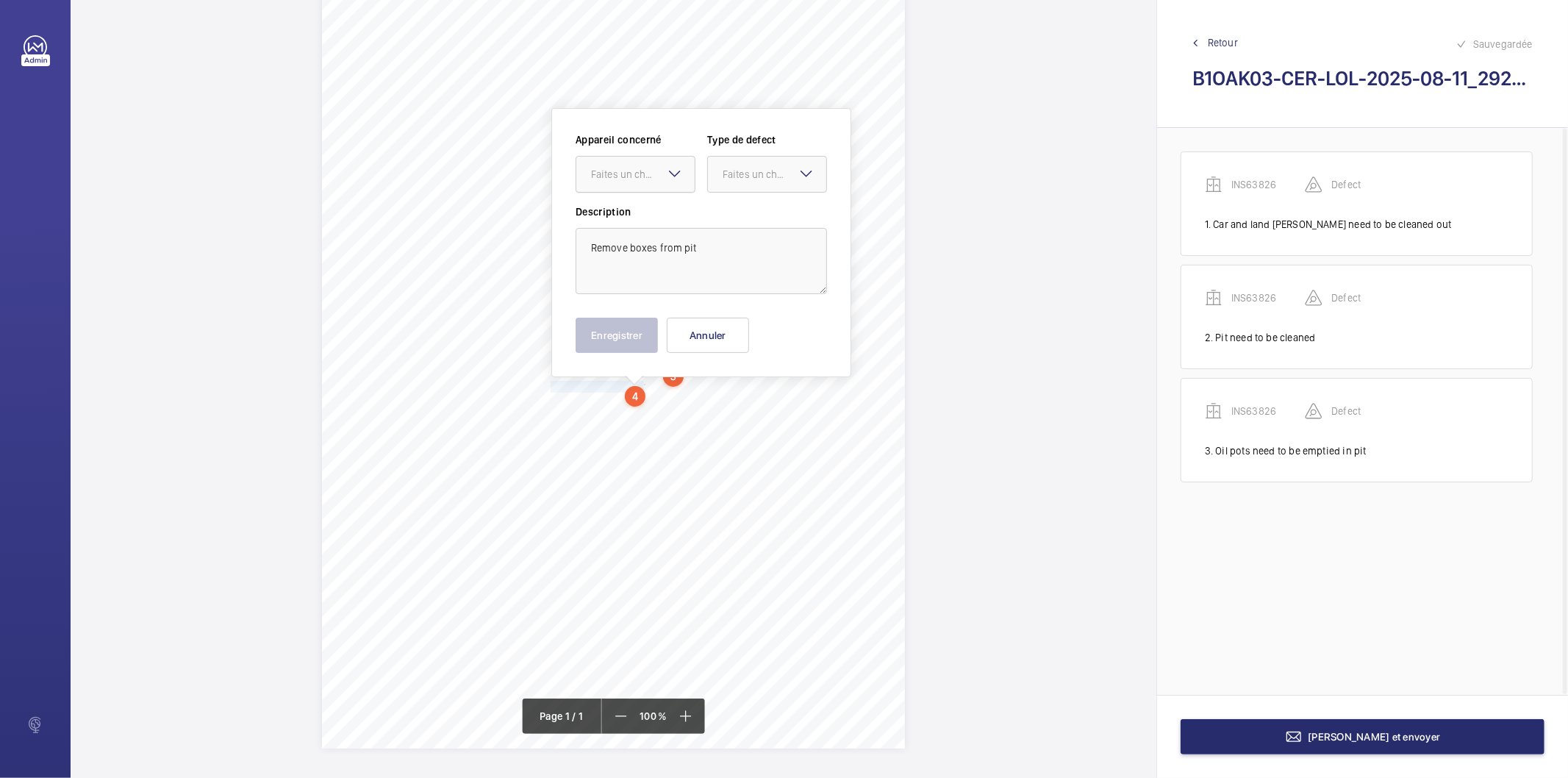
click at [644, 183] on div at bounding box center [635, 174] width 118 height 35
click at [633, 216] on span "INS63826" at bounding box center [635, 219] width 89 height 15
drag, startPoint x: 735, startPoint y: 175, endPoint x: 731, endPoint y: 211, distance: 36.2
click at [734, 178] on div "Faites un choix" at bounding box center [774, 174] width 104 height 15
drag, startPoint x: 731, startPoint y: 211, endPoint x: 687, endPoint y: 291, distance: 91.3
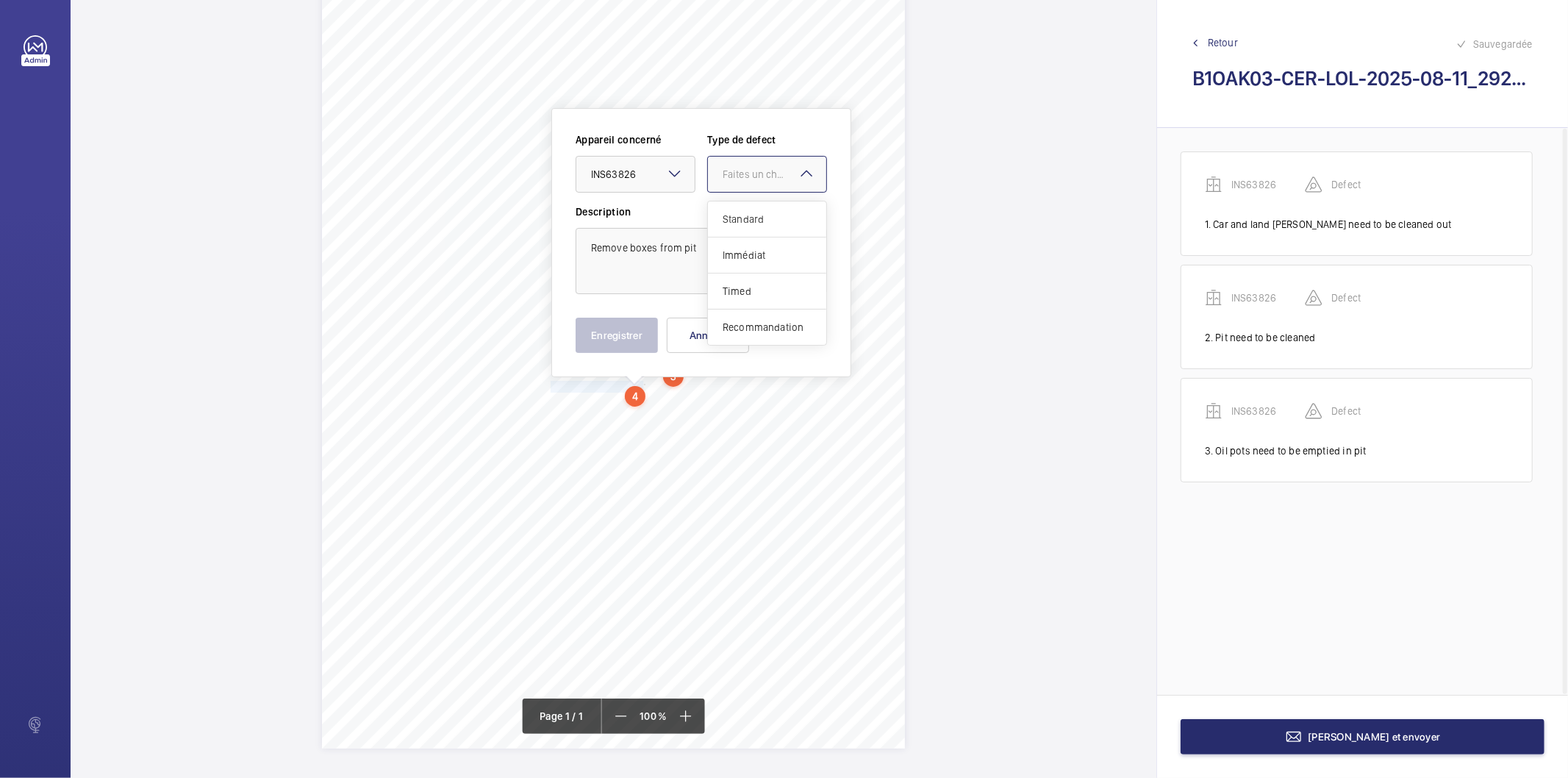
click at [729, 212] on span "Standard" at bounding box center [767, 219] width 89 height 15
click at [645, 340] on button "Enregistrer" at bounding box center [617, 336] width 82 height 35
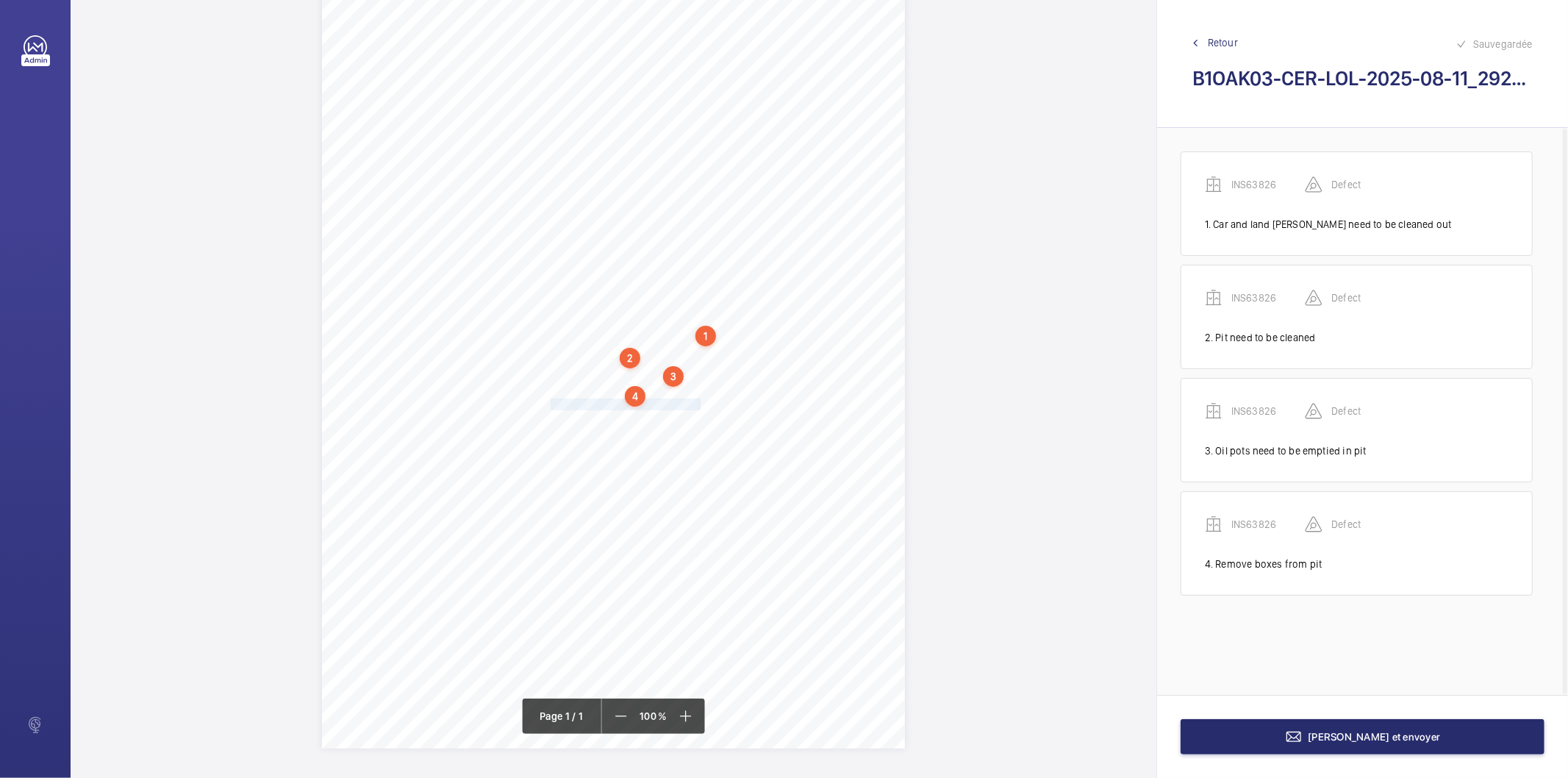
drag, startPoint x: 551, startPoint y: 405, endPoint x: 698, endPoint y: 403, distance: 147.0
click at [698, 403] on div "Signed: Lifting Operations and Lifting Equipment Regulations 1998 Report of Tho…" at bounding box center [614, 336] width 583 height 825
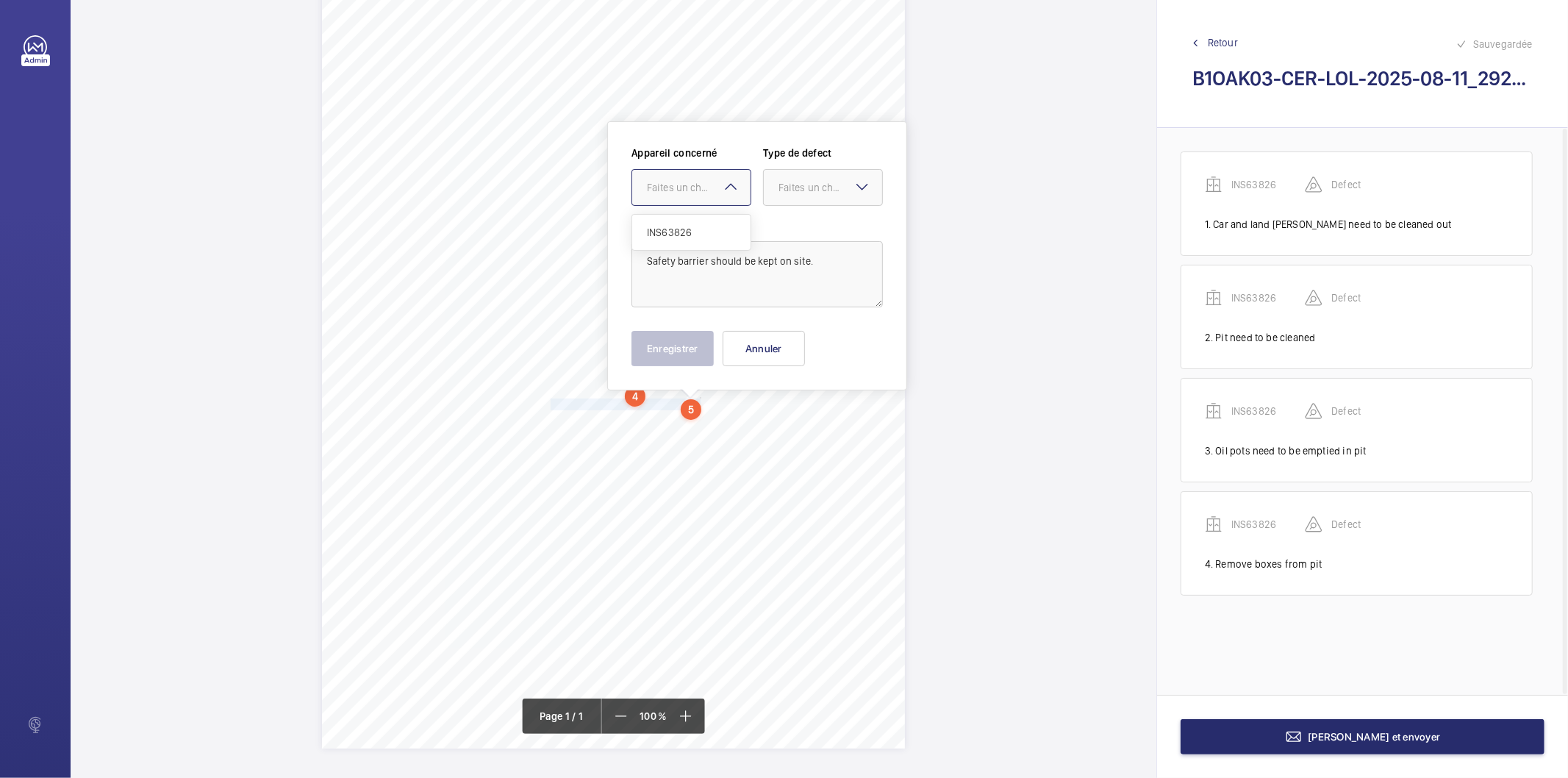
click at [706, 182] on div "Faites un choix" at bounding box center [698, 188] width 104 height 15
click at [695, 231] on span "INS63826" at bounding box center [691, 233] width 89 height 15
drag, startPoint x: 784, startPoint y: 190, endPoint x: 777, endPoint y: 203, distance: 14.8
click at [777, 195] on div "Faites un choix" at bounding box center [823, 188] width 118 height 15
drag, startPoint x: 784, startPoint y: 336, endPoint x: 688, endPoint y: 350, distance: 97.0
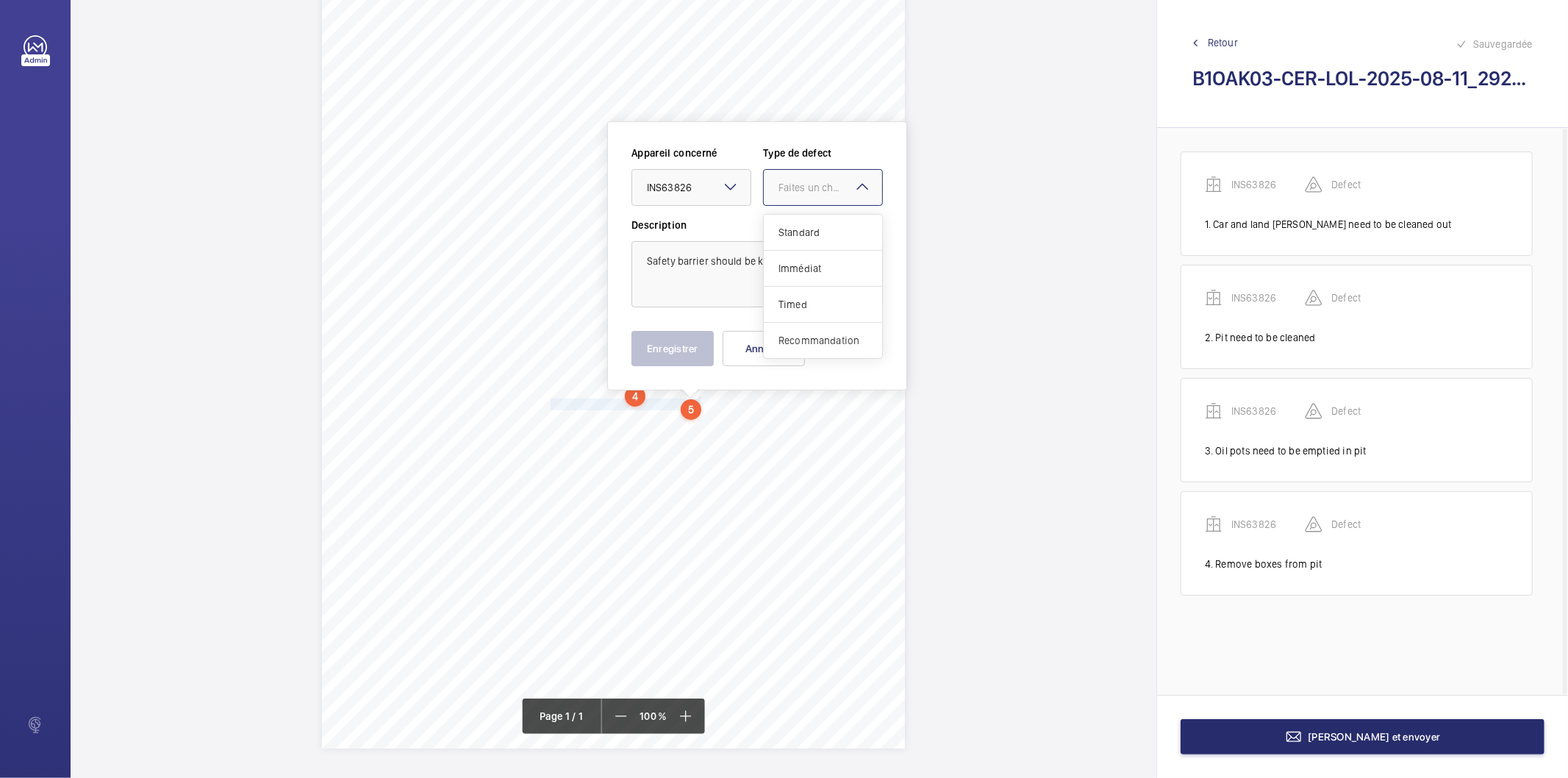
click at [783, 336] on span "Recommandation" at bounding box center [823, 341] width 89 height 15
click at [687, 350] on button "Enregistrer" at bounding box center [673, 349] width 82 height 35
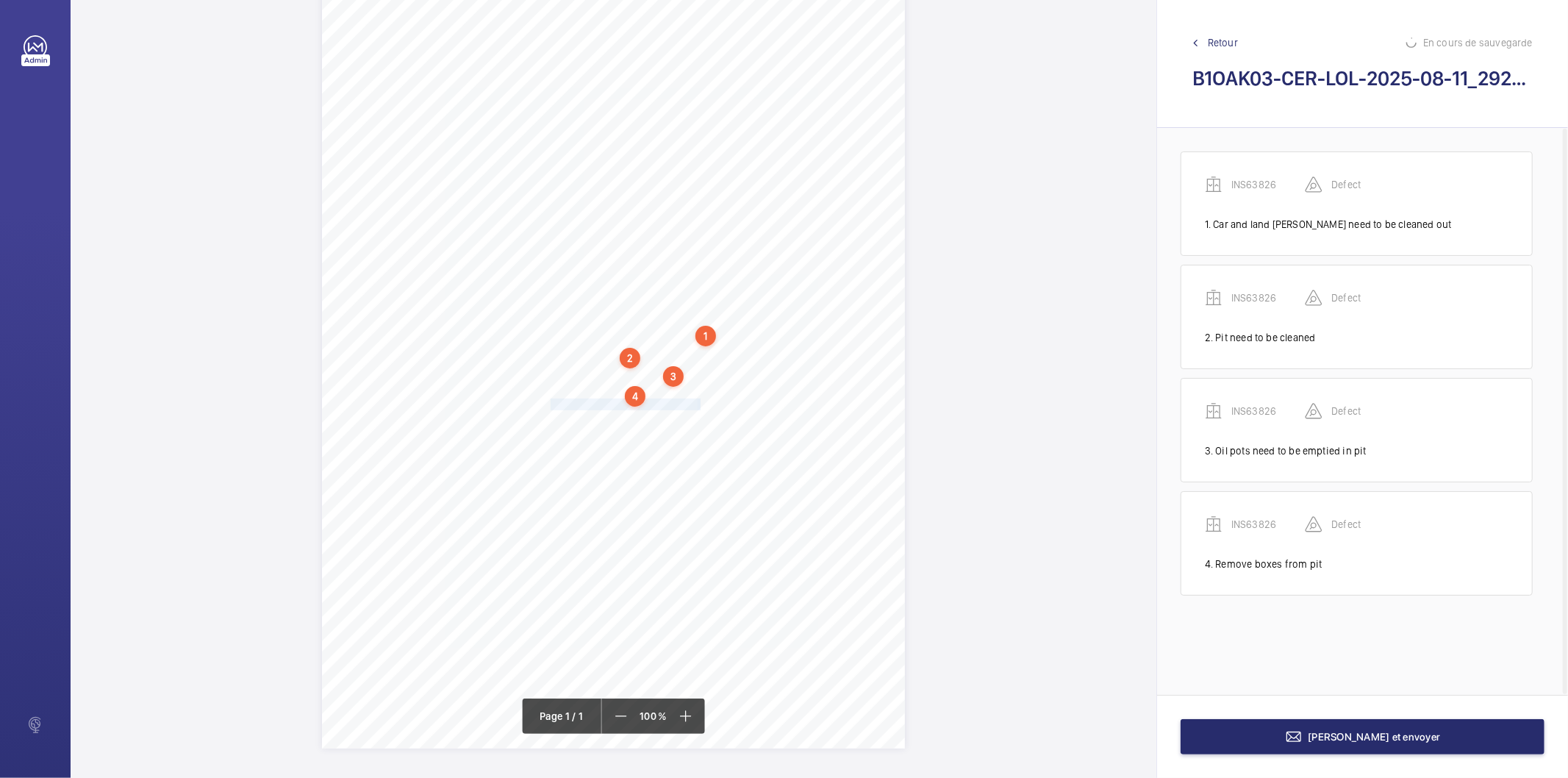
scroll to position [38, 0]
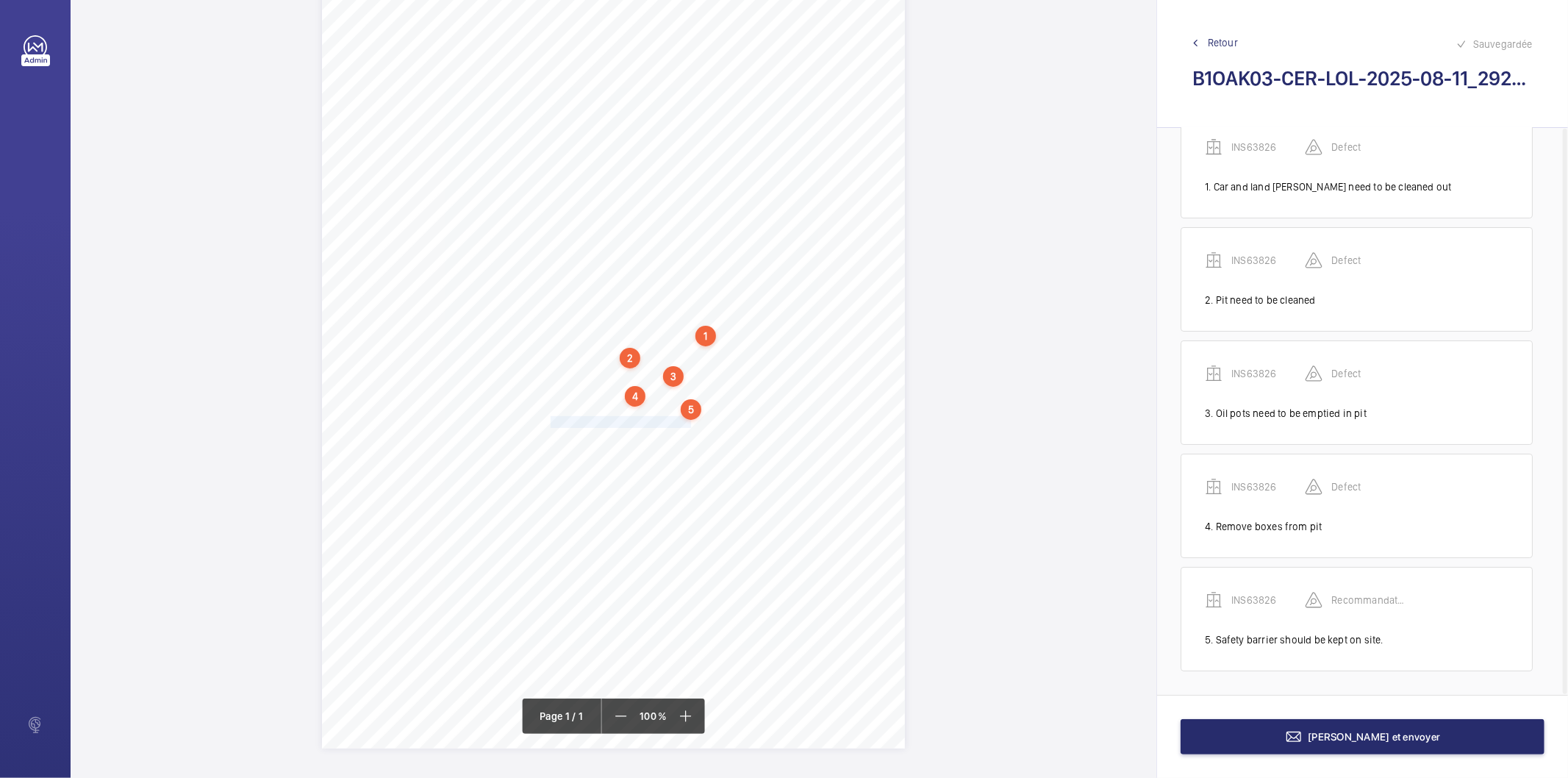
drag, startPoint x: 549, startPoint y: 423, endPoint x: 688, endPoint y: 423, distance: 139.0
click at [688, 423] on span "Autodialler connect to maintenance." at bounding box center [622, 422] width 143 height 10
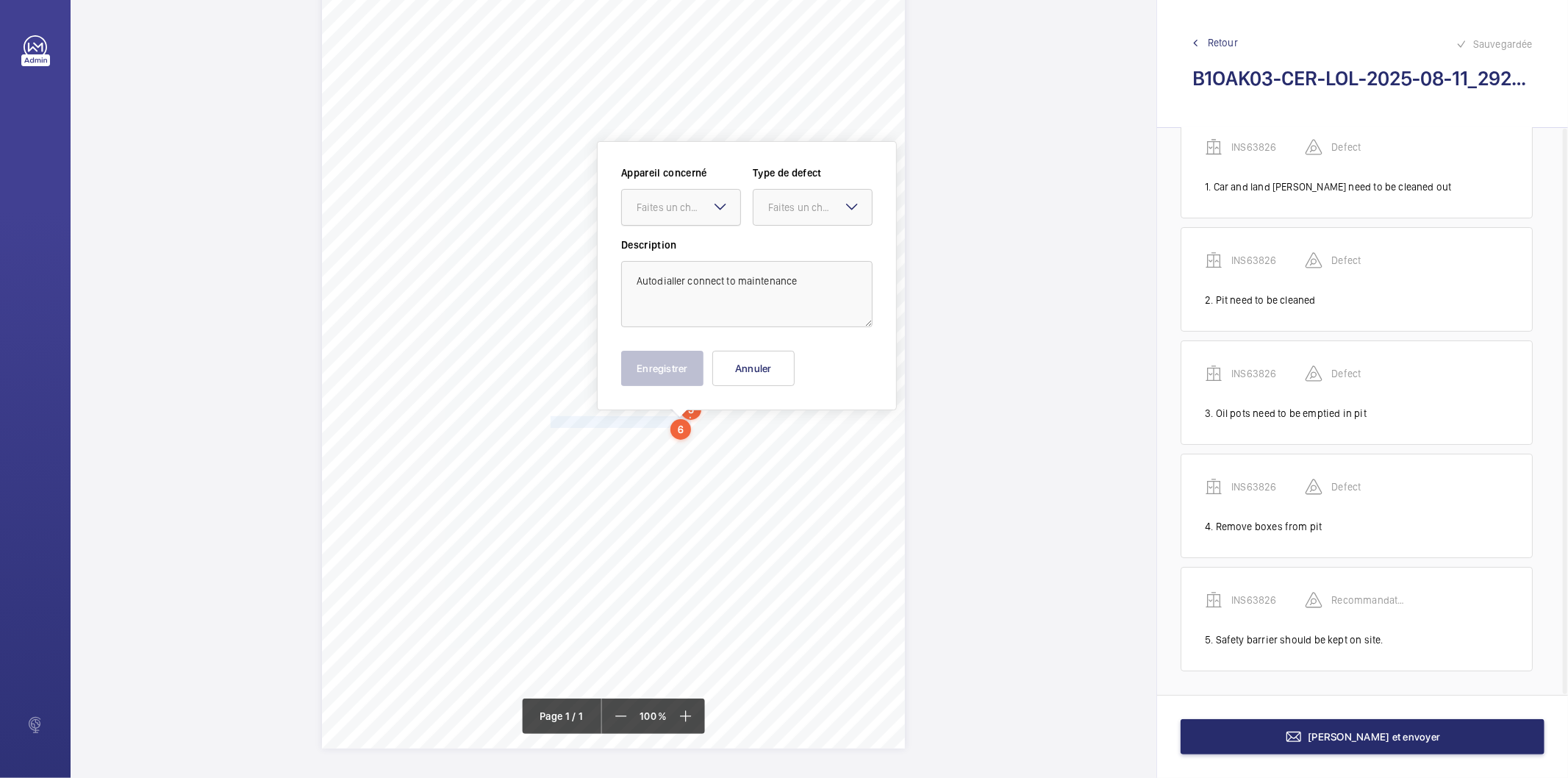
drag, startPoint x: 700, startPoint y: 212, endPoint x: 698, endPoint y: 219, distance: 7.3
click at [698, 215] on div "Faites un choix" at bounding box center [681, 208] width 118 height 15
click at [688, 258] on span "INS63826" at bounding box center [681, 252] width 89 height 15
drag, startPoint x: 789, startPoint y: 208, endPoint x: 785, endPoint y: 303, distance: 95.1
click at [784, 215] on div "Faites un choix" at bounding box center [812, 208] width 118 height 15
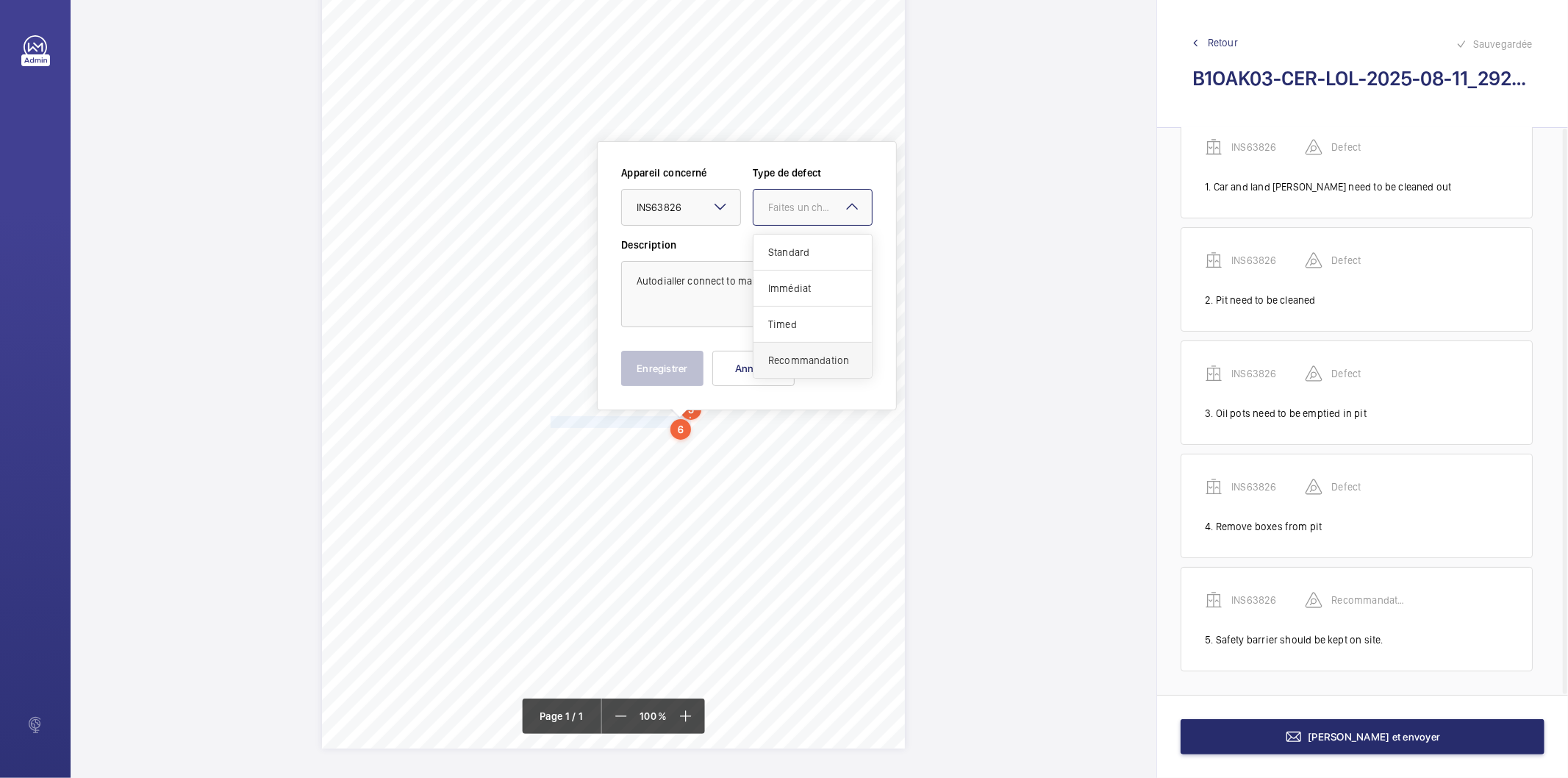
drag, startPoint x: 787, startPoint y: 354, endPoint x: 698, endPoint y: 369, distance: 90.3
click at [787, 355] on span "Recommandation" at bounding box center [812, 361] width 89 height 15
click at [689, 369] on button "Enregistrer" at bounding box center [662, 369] width 82 height 35
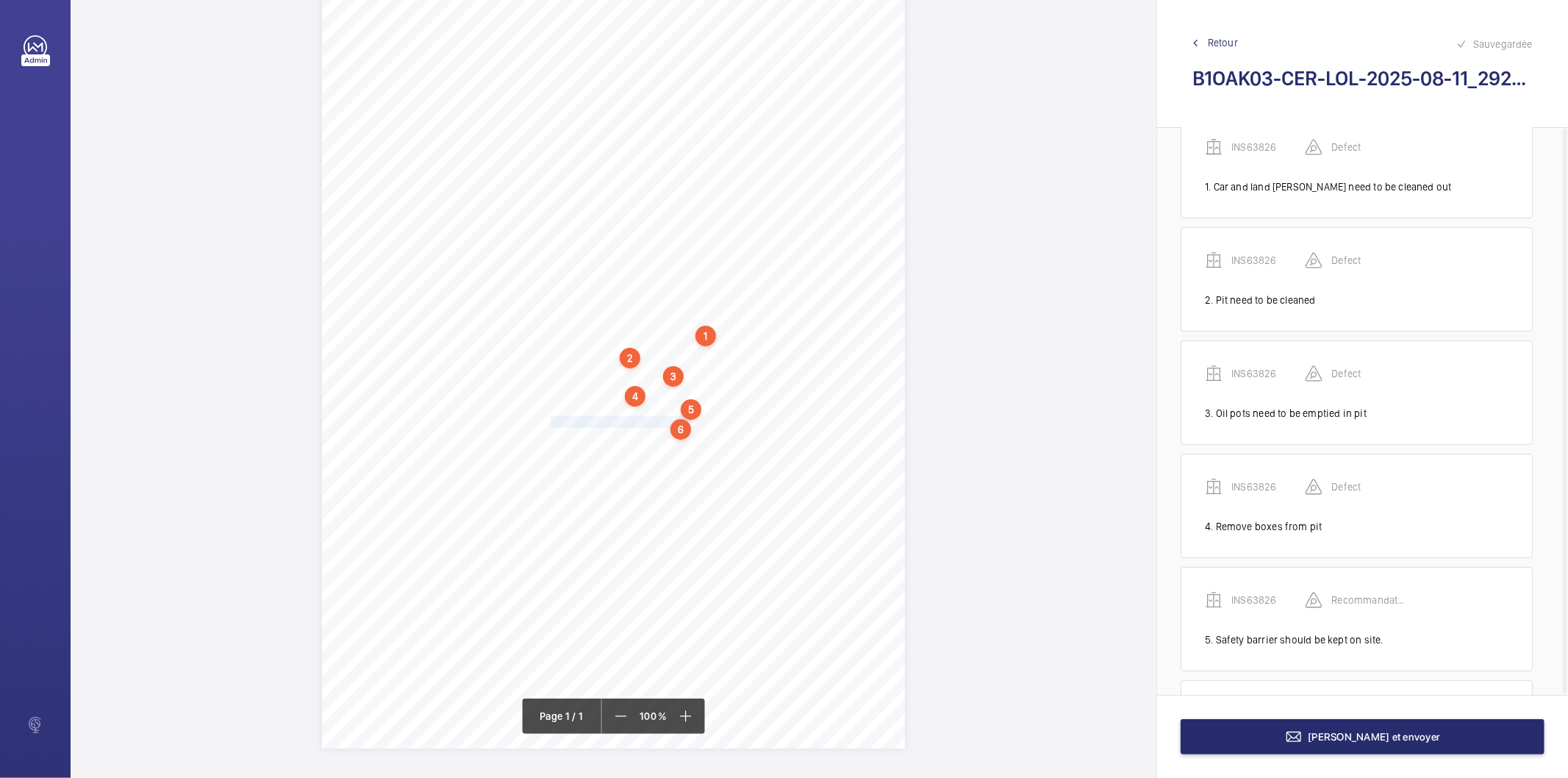
scroll to position [150, 0]
drag, startPoint x: 551, startPoint y: 439, endPoint x: 707, endPoint y: 436, distance: 156.0
click at [707, 436] on div "Signed: Lifting Operations and Lifting Equipment Regulations 1998 Report of Tho…" at bounding box center [614, 336] width 583 height 825
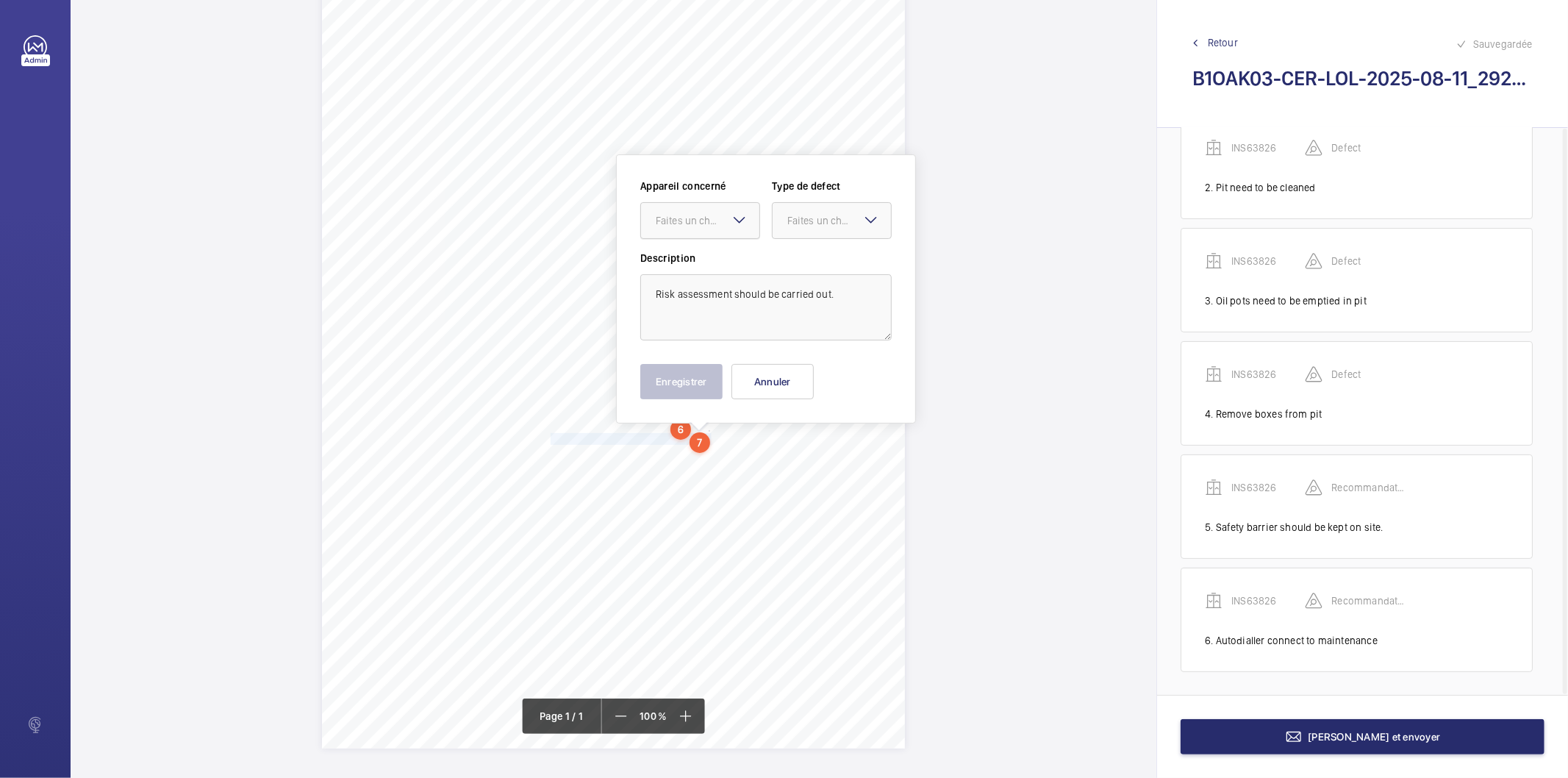
click at [700, 222] on div "Faites un choix" at bounding box center [707, 221] width 104 height 15
click at [689, 261] on span "INS63826" at bounding box center [700, 266] width 89 height 15
drag, startPoint x: 829, startPoint y: 211, endPoint x: 829, endPoint y: 243, distance: 32.0
click at [829, 216] on div "Faites un choix" at bounding box center [831, 221] width 118 height 15
click at [821, 378] on span "Recommandation" at bounding box center [831, 374] width 89 height 15
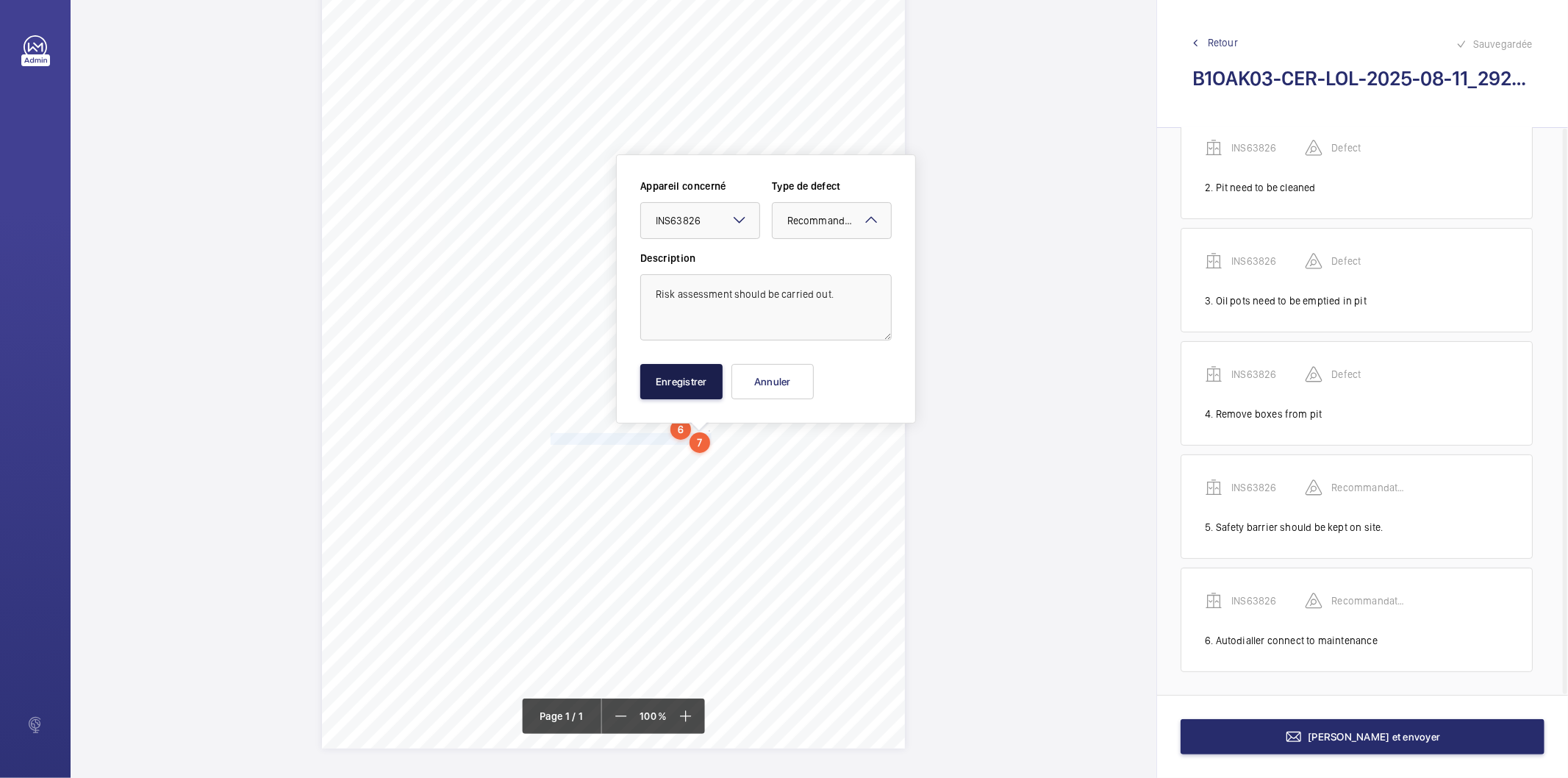
click at [681, 388] on button "Enregistrer" at bounding box center [681, 382] width 82 height 35
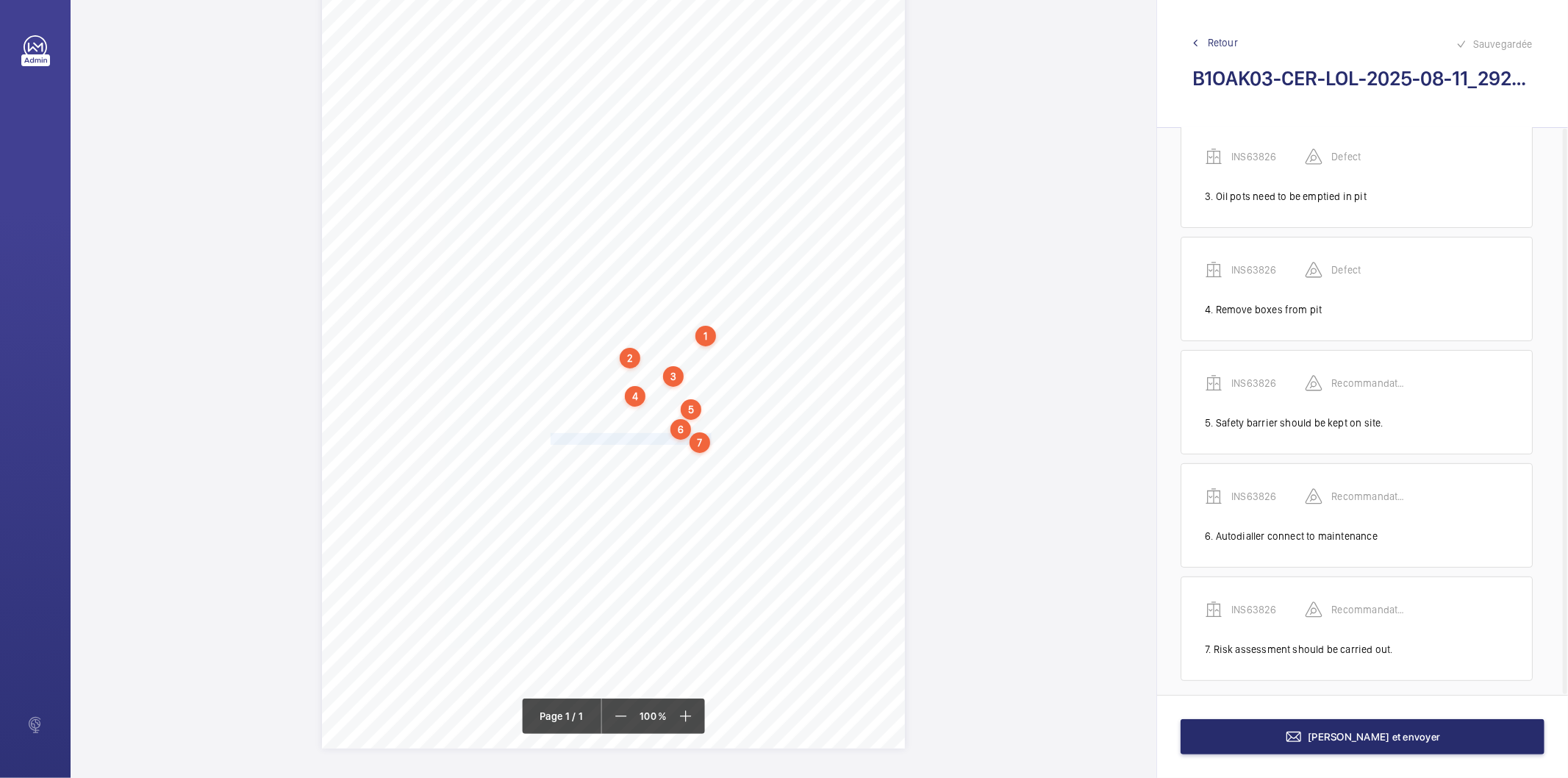
scroll to position [264, 0]
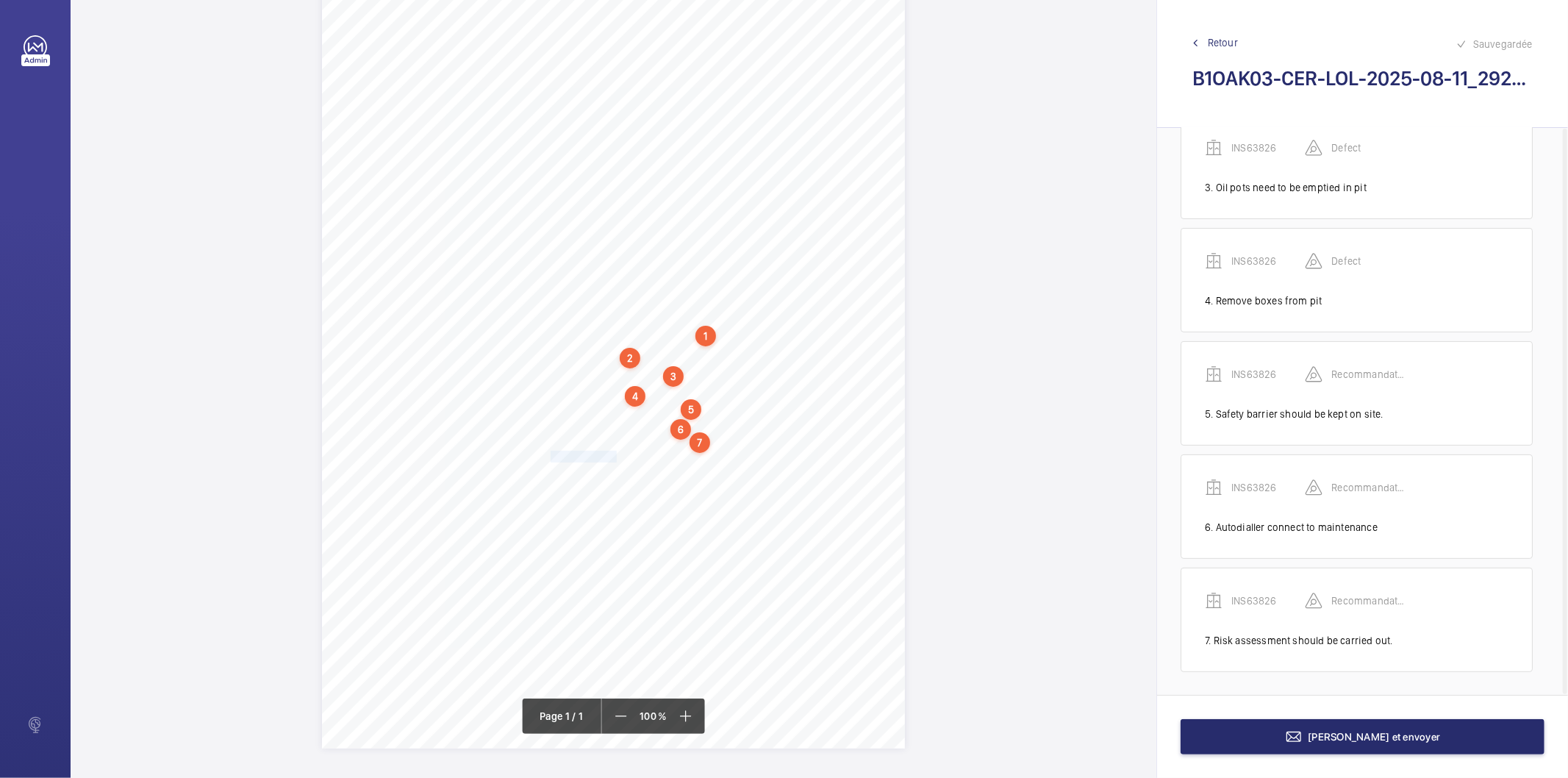
drag, startPoint x: 549, startPoint y: 460, endPoint x: 614, endPoint y: 461, distance: 65.0
click at [614, 461] on span "Alarm bell works." at bounding box center [585, 457] width 69 height 10
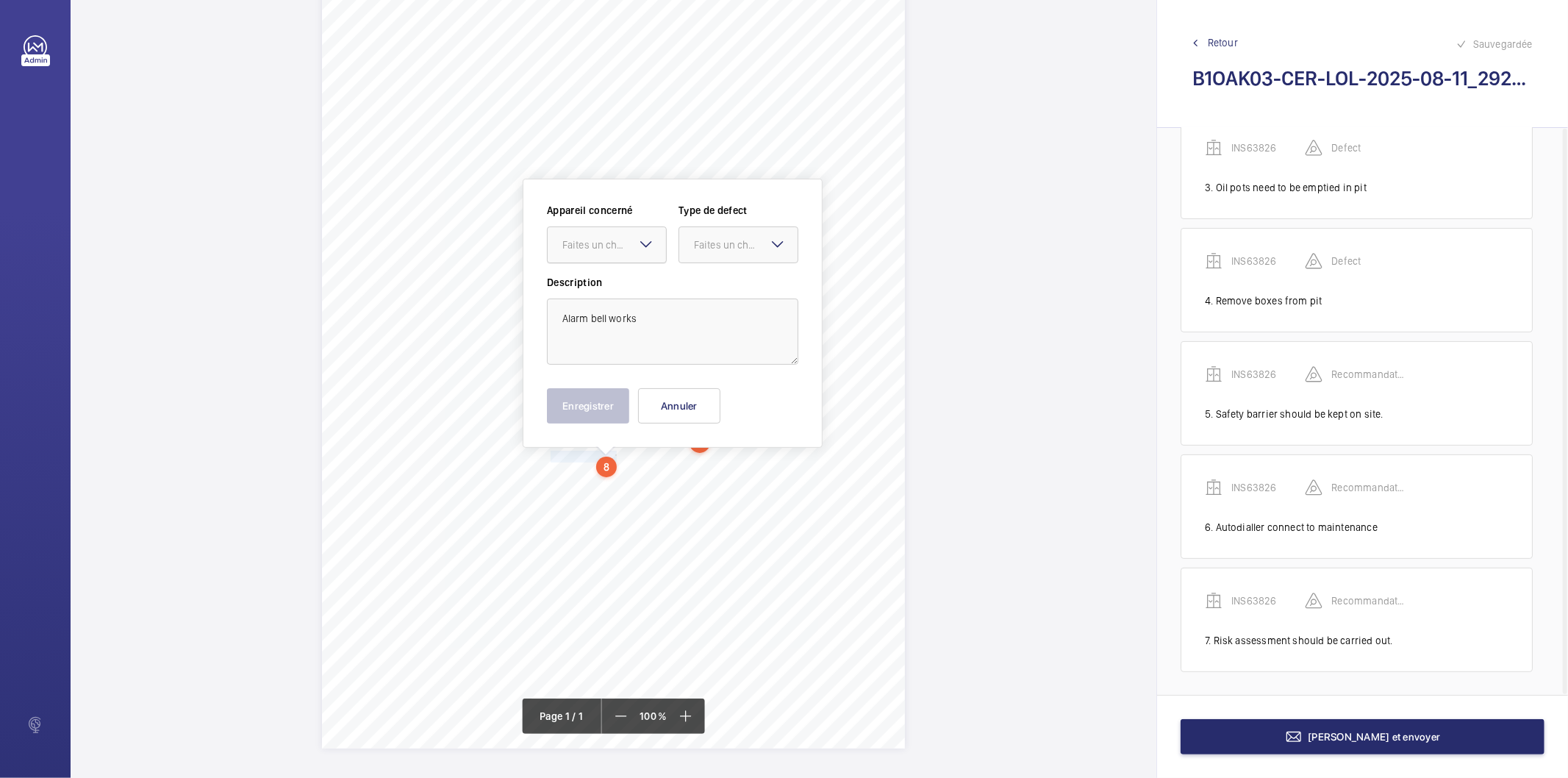
click at [596, 251] on div "Faites un choix" at bounding box center [614, 245] width 104 height 15
click at [616, 300] on div "INS63826" at bounding box center [606, 290] width 118 height 35
click at [718, 255] on div at bounding box center [738, 245] width 118 height 35
click at [698, 405] on span "Recommandation" at bounding box center [738, 398] width 89 height 15
click at [585, 402] on button "Enregistrer" at bounding box center [588, 406] width 82 height 35
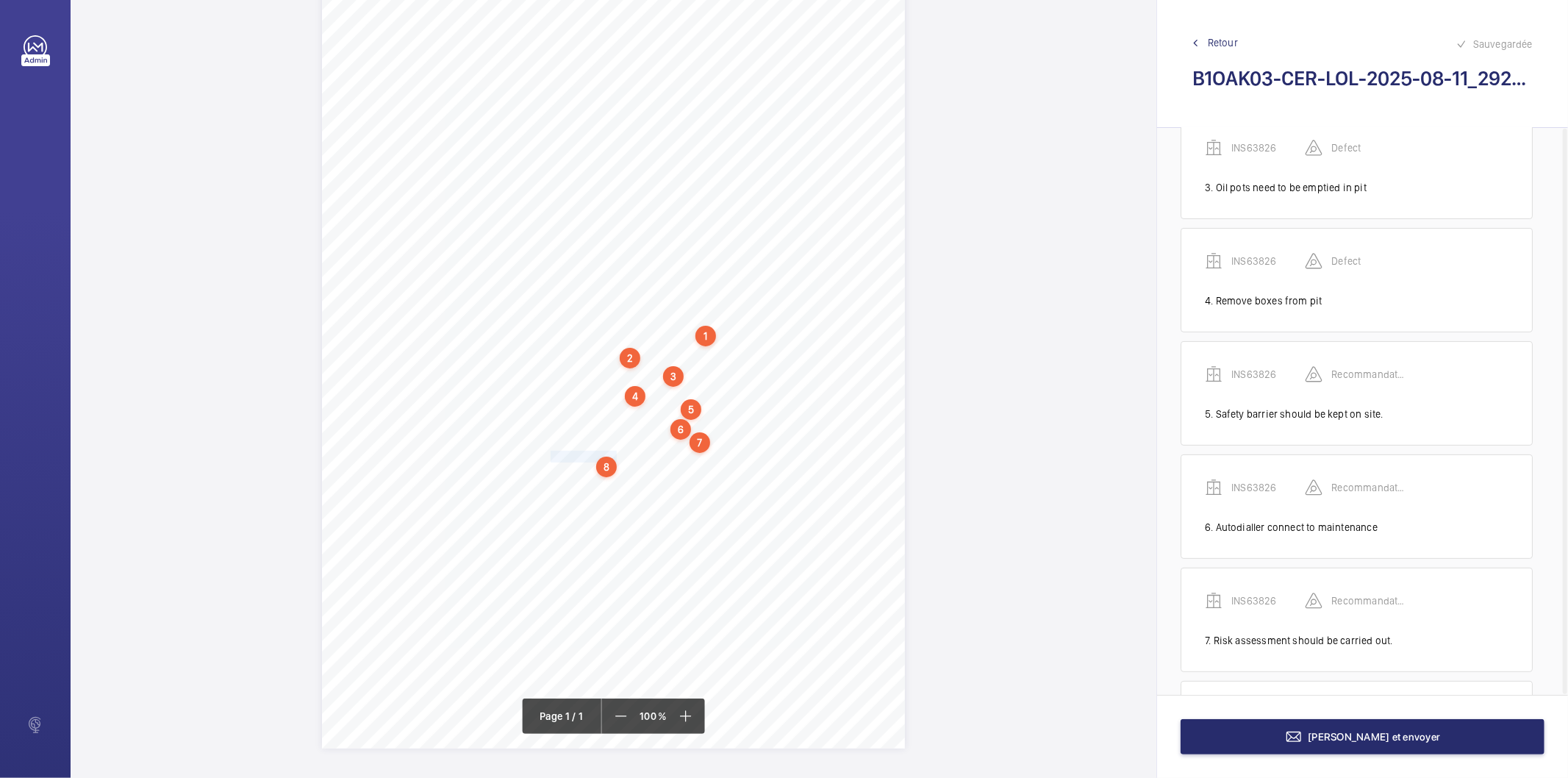
scroll to position [378, 0]
drag, startPoint x: 551, startPoint y: 476, endPoint x: 693, endPoint y: 477, distance: 142.0
click at [693, 477] on span "Safety barrier should be kept on site." at bounding box center [624, 475] width 147 height 10
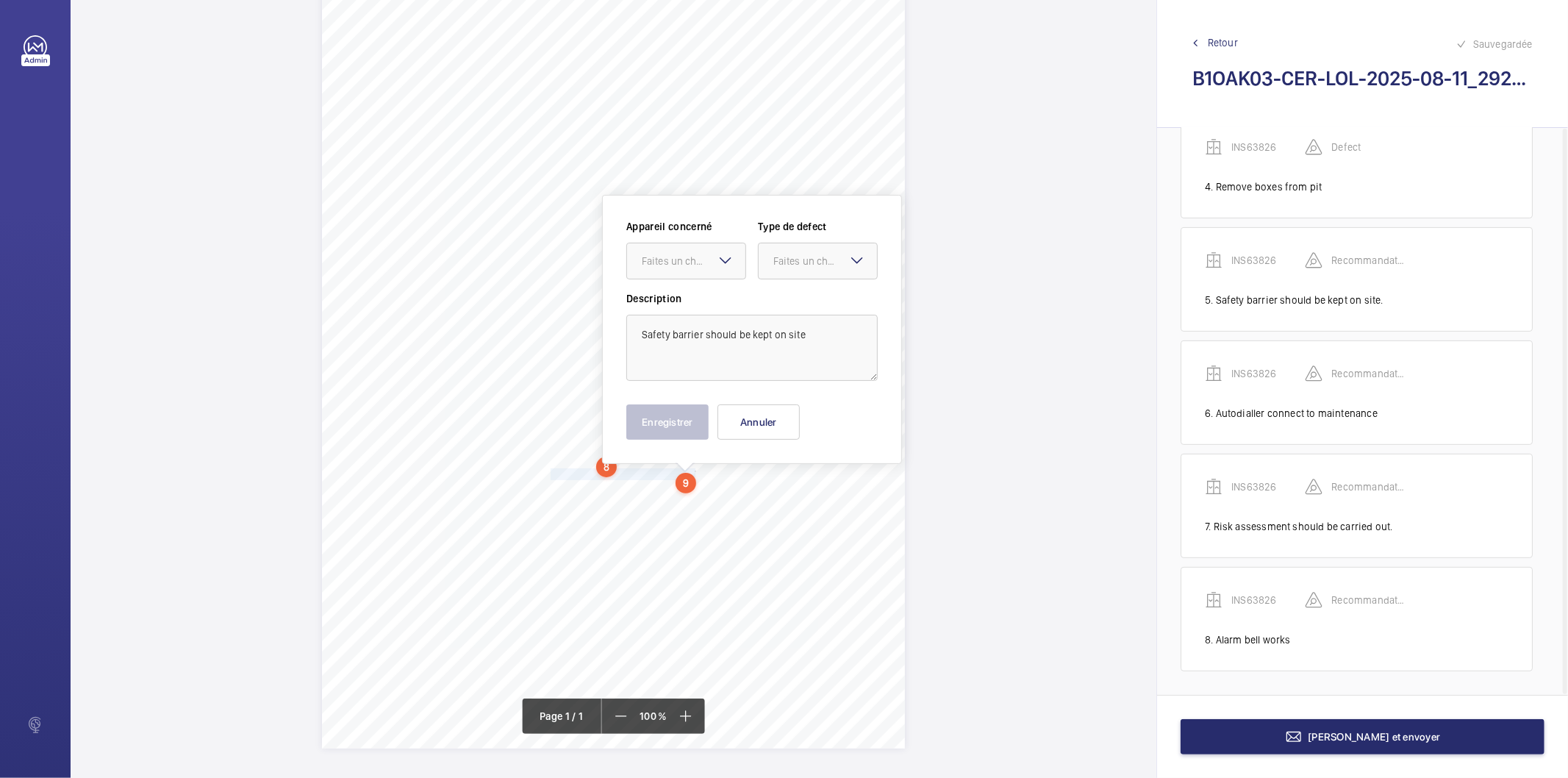
drag, startPoint x: 717, startPoint y: 264, endPoint x: 691, endPoint y: 285, distance: 33.4
click at [715, 264] on div "Faites un choix" at bounding box center [686, 261] width 120 height 37
click at [679, 304] on span "INS63826" at bounding box center [686, 306] width 89 height 15
click at [781, 262] on div "Faites un choix" at bounding box center [825, 261] width 104 height 15
drag, startPoint x: 787, startPoint y: 408, endPoint x: 713, endPoint y: 420, distance: 75.0
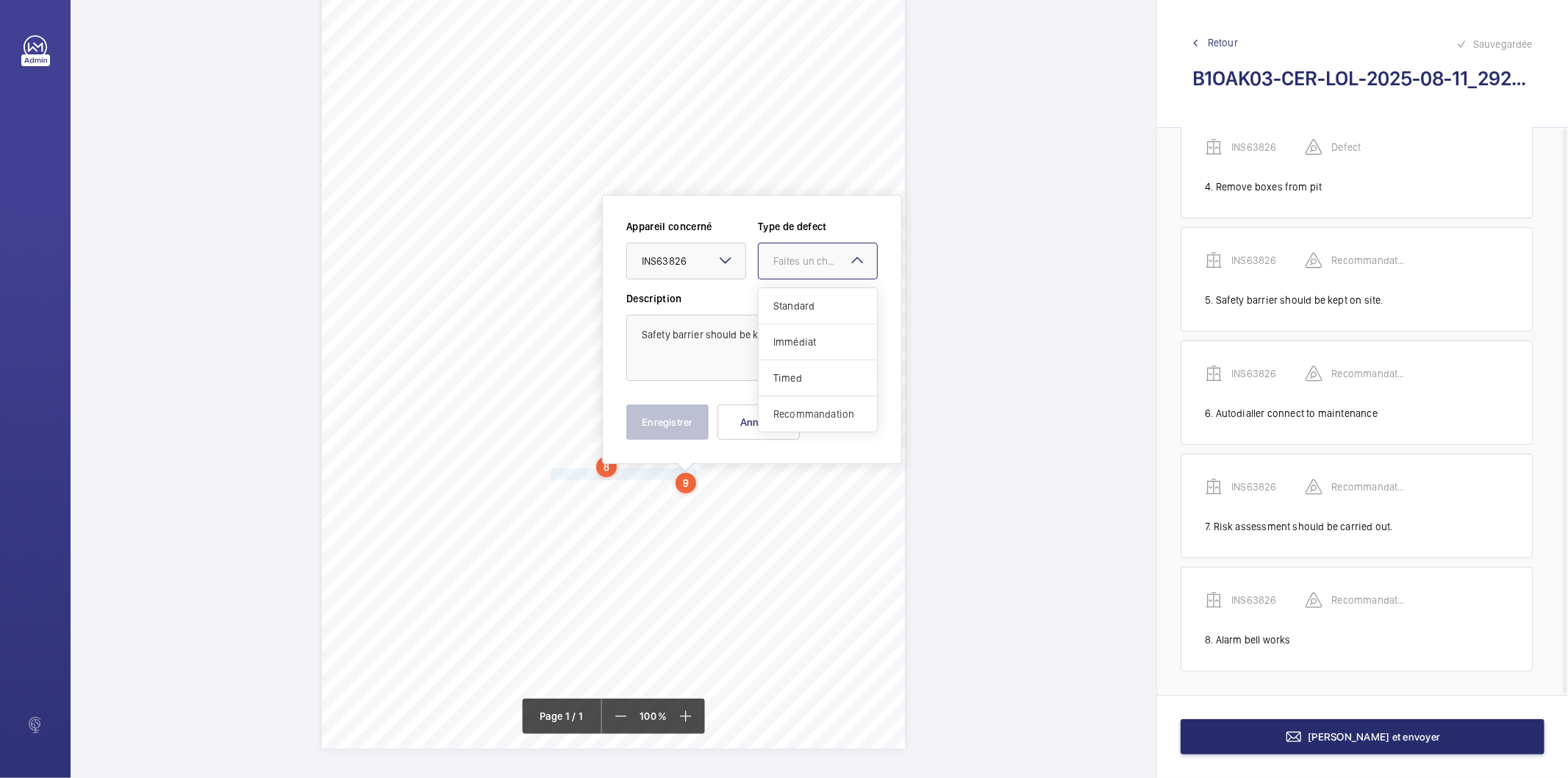
click at [781, 410] on span "Recommandation" at bounding box center [817, 414] width 89 height 15
click at [673, 427] on button "Enregistrer" at bounding box center [667, 422] width 82 height 35
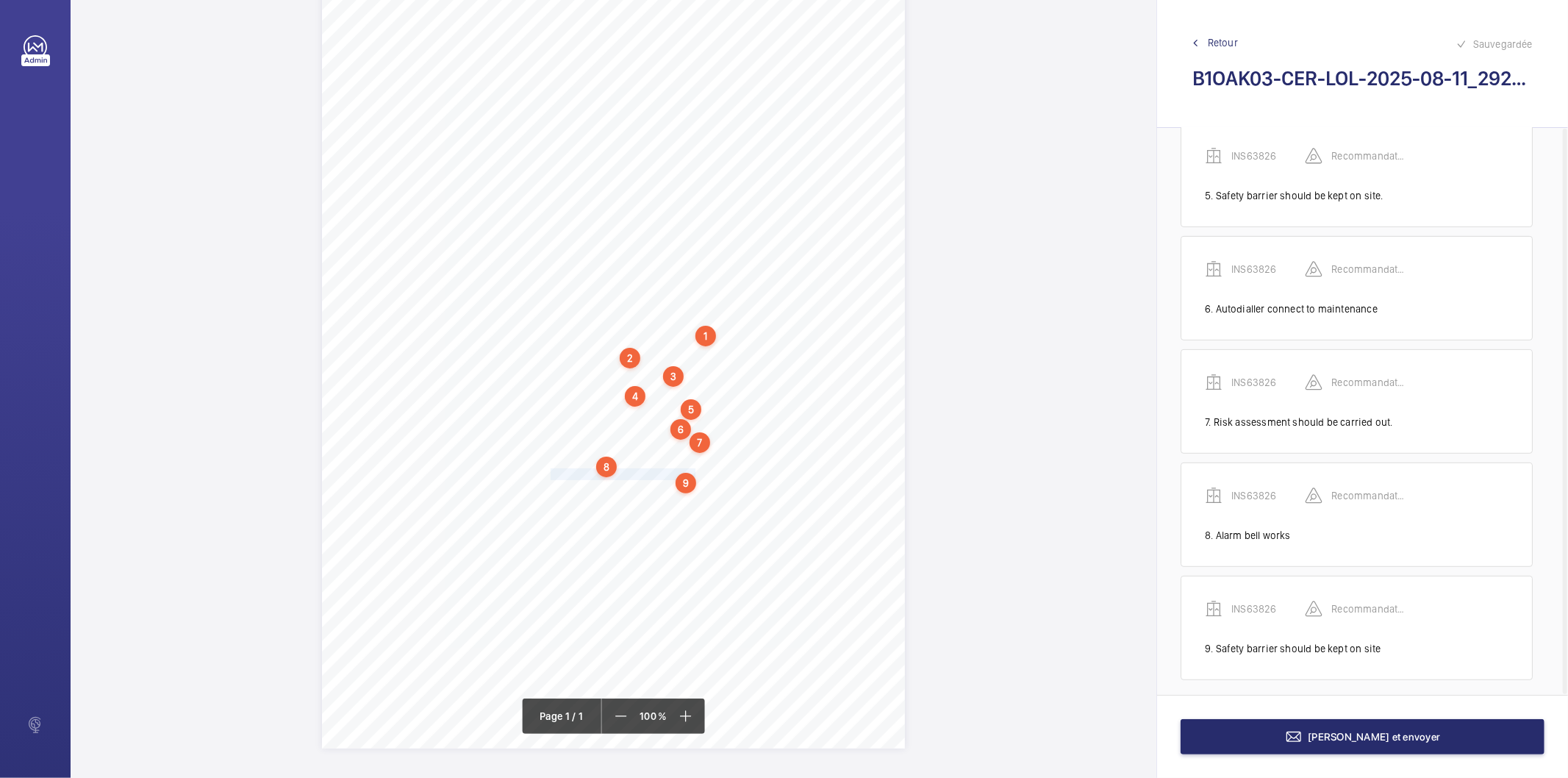
scroll to position [491, 0]
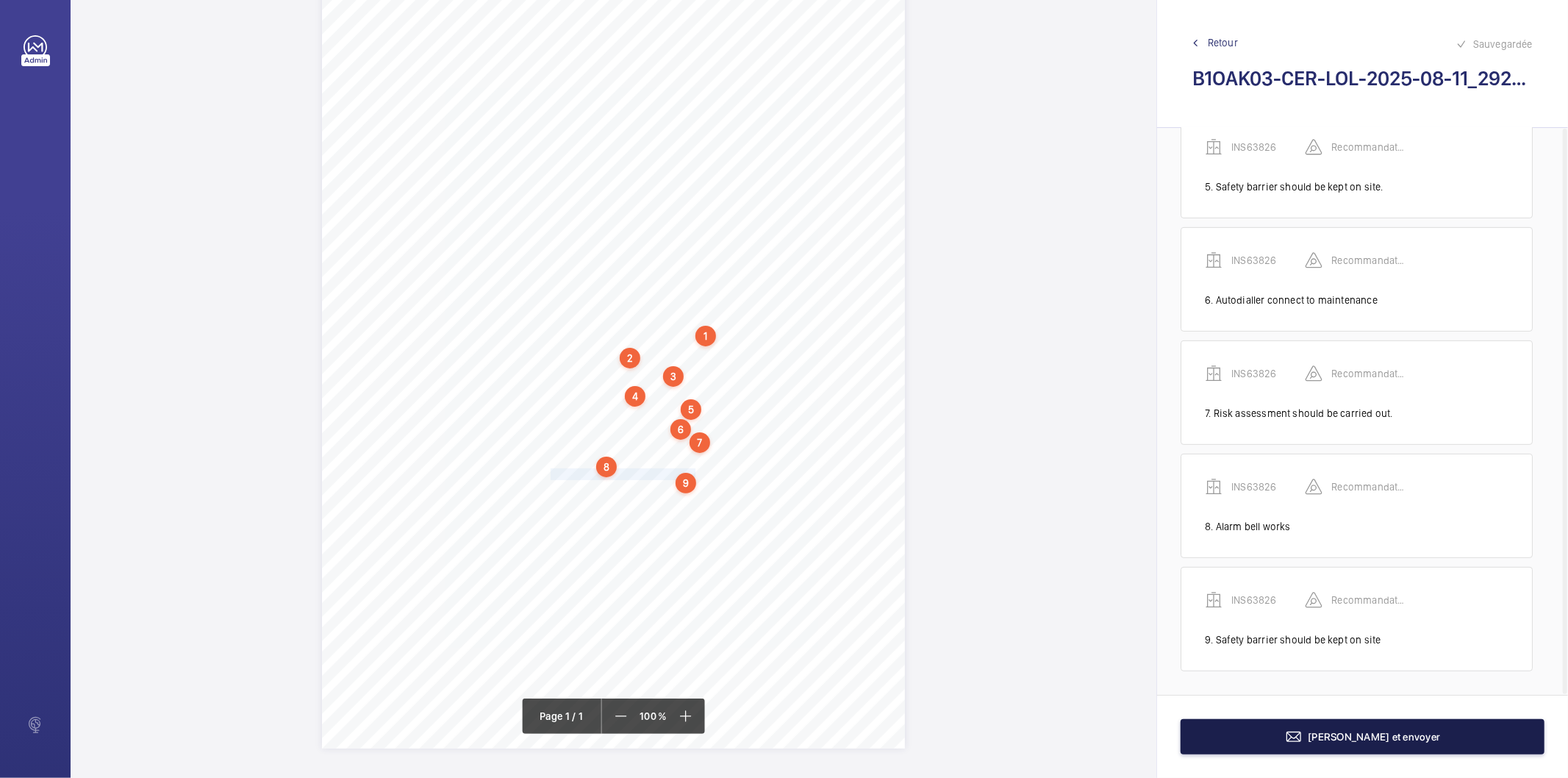
click at [1303, 730] on mat-icon at bounding box center [1294, 737] width 18 height 18
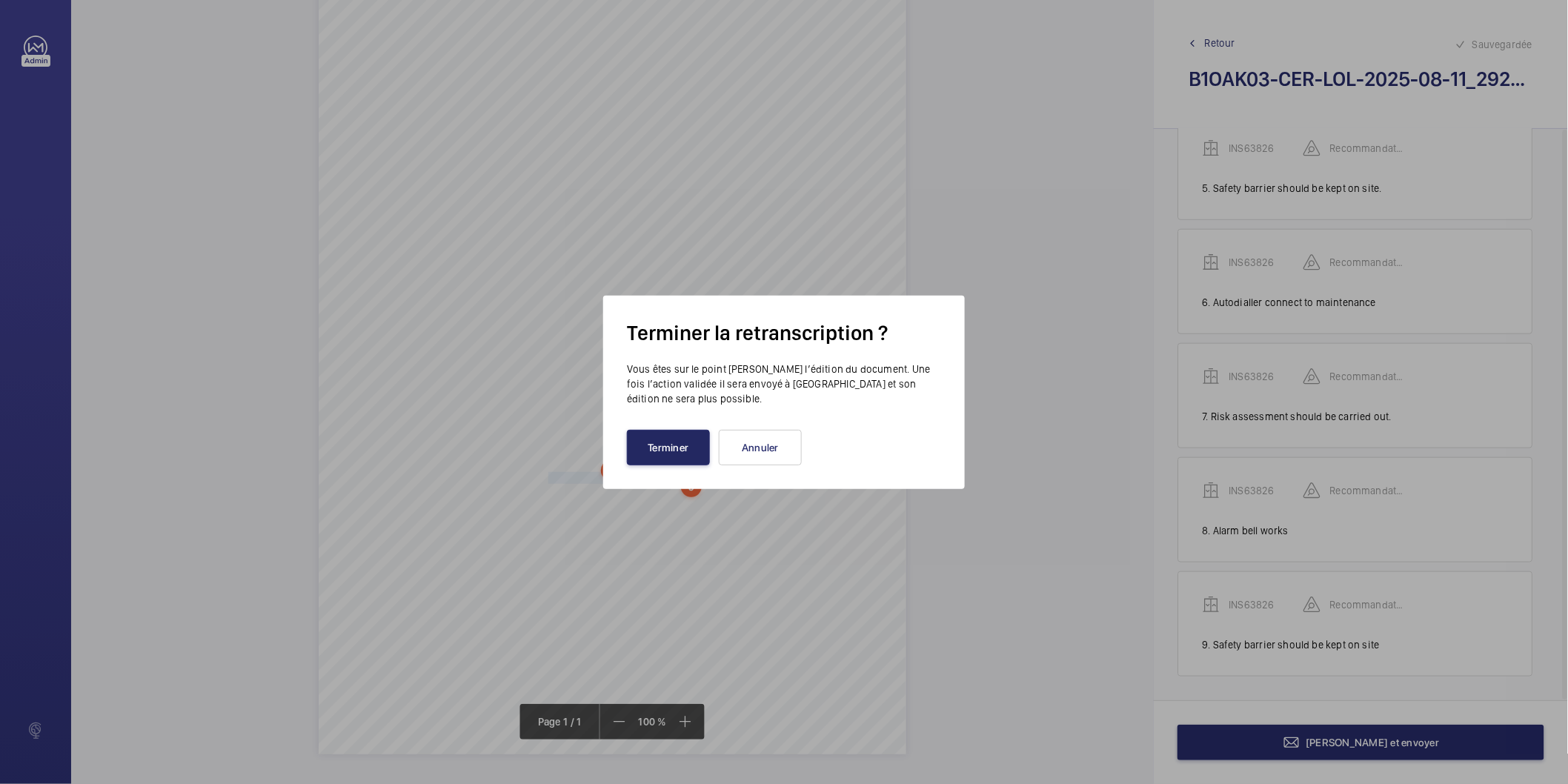
click at [694, 447] on button "Terminer" at bounding box center [668, 448] width 83 height 36
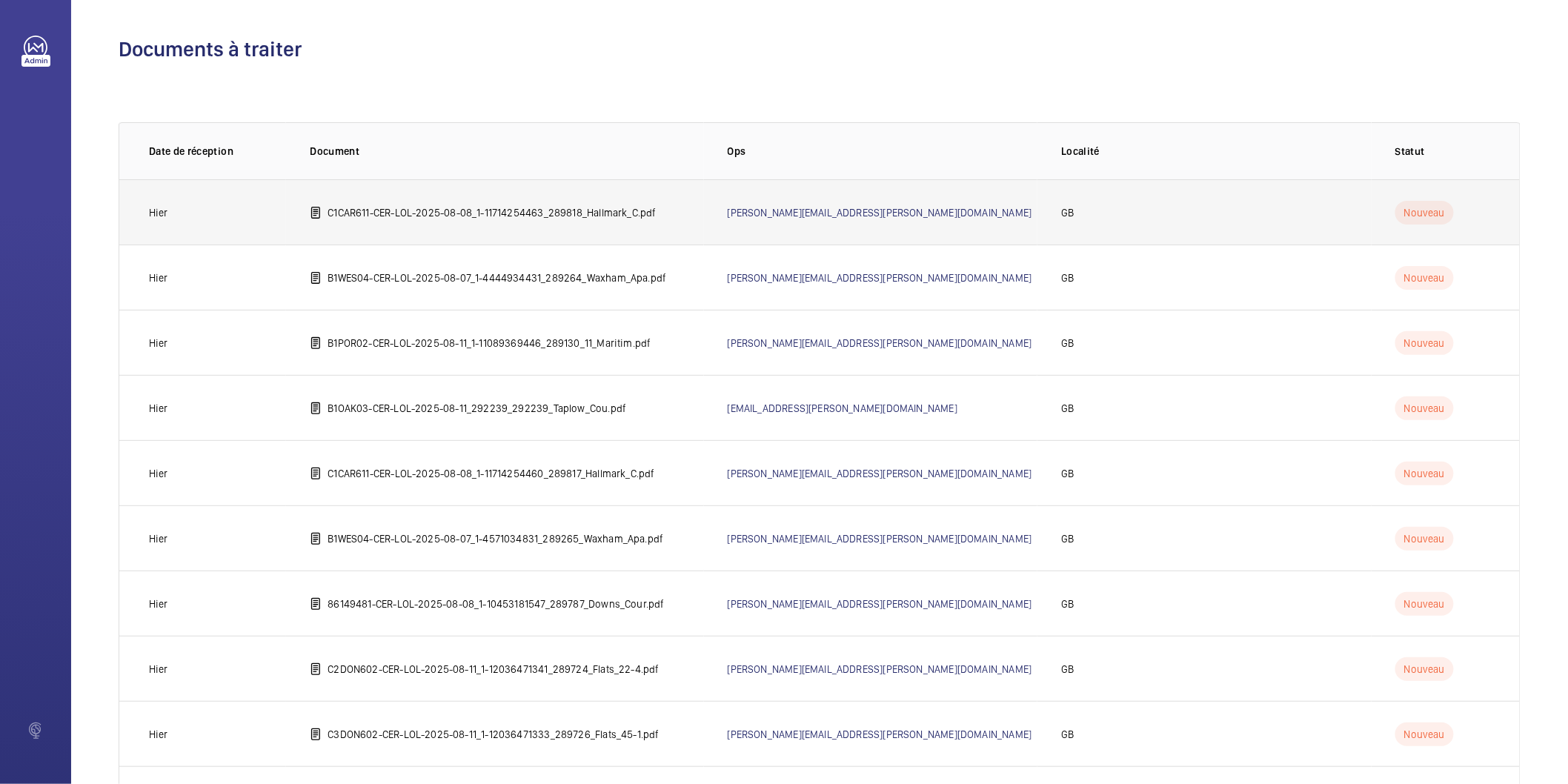
click at [593, 215] on p "C1CAR611-CER-LOL-2025-08-08_1-11714254463_289818_Hallmark_C.pdf" at bounding box center [492, 213] width 329 height 15
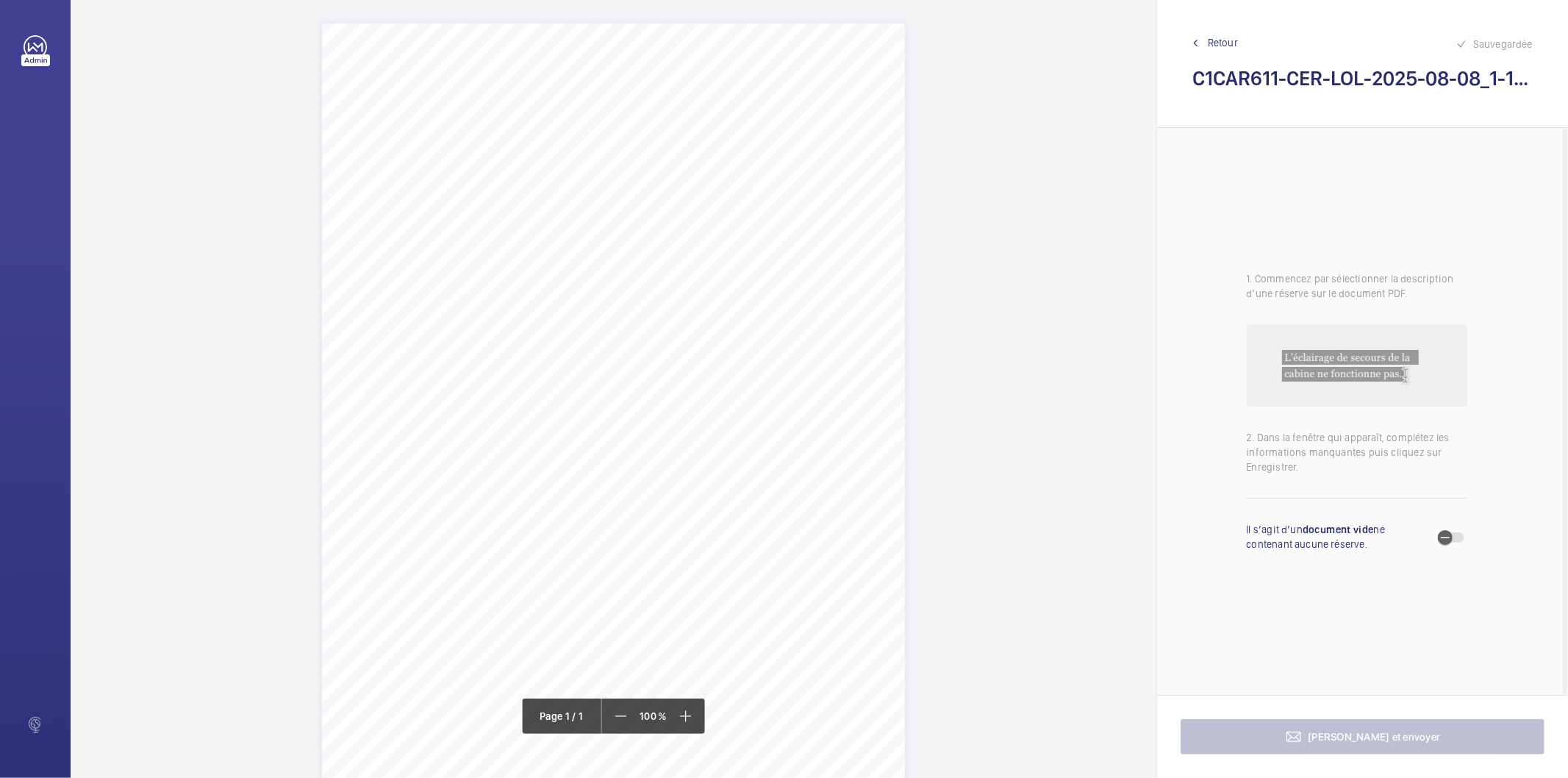
drag, startPoint x: 589, startPoint y: 189, endPoint x: 799, endPoint y: 188, distance: 210.0
click at [799, 188] on span "Hallmark Court 6 Ursula Gould Way London E14 7FX" at bounding box center [703, 187] width 226 height 10
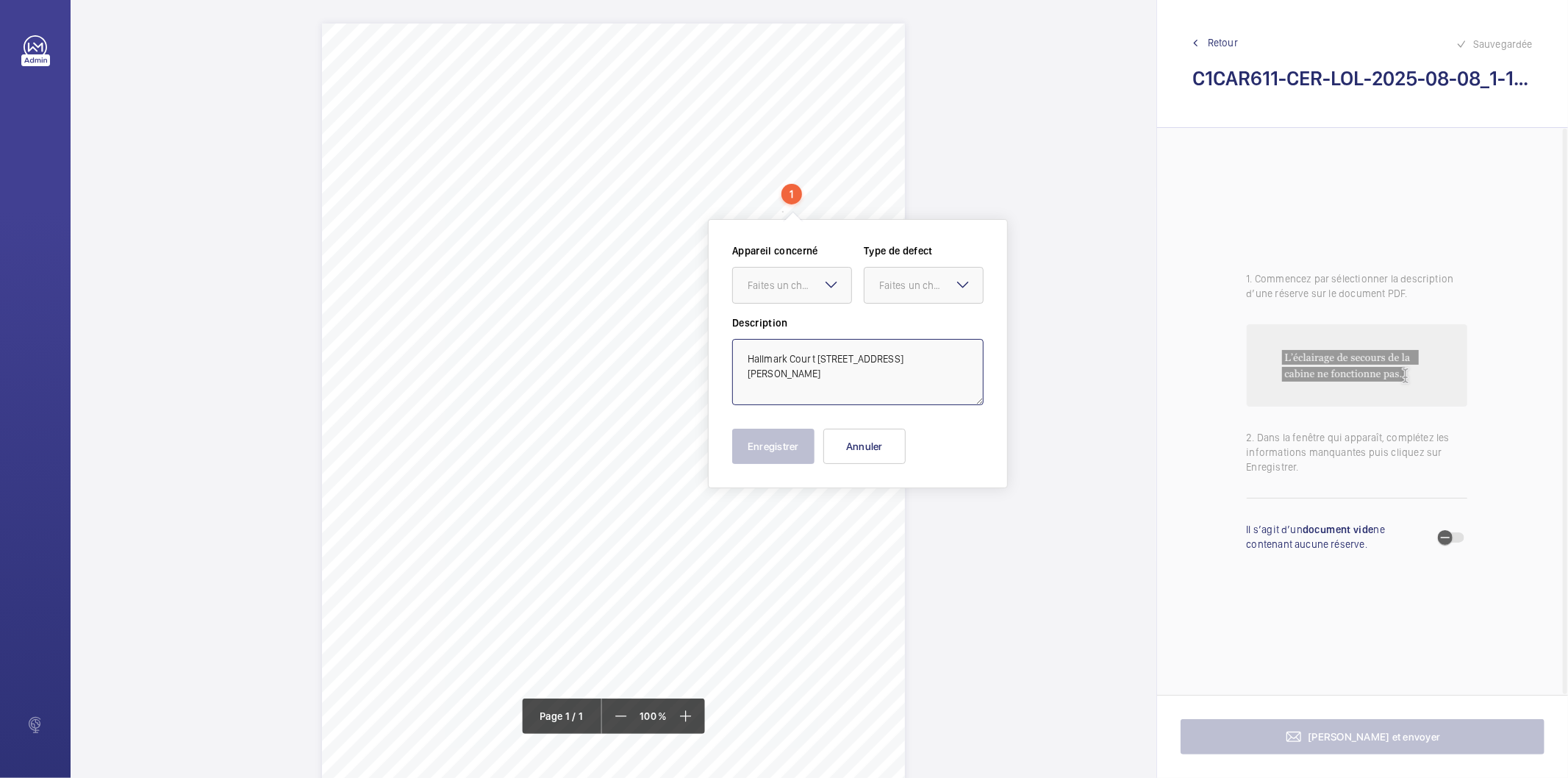
click at [778, 376] on textarea "Hallmark Court 6 Ursula Gould Way London E14 7FX" at bounding box center [858, 372] width 252 height 66
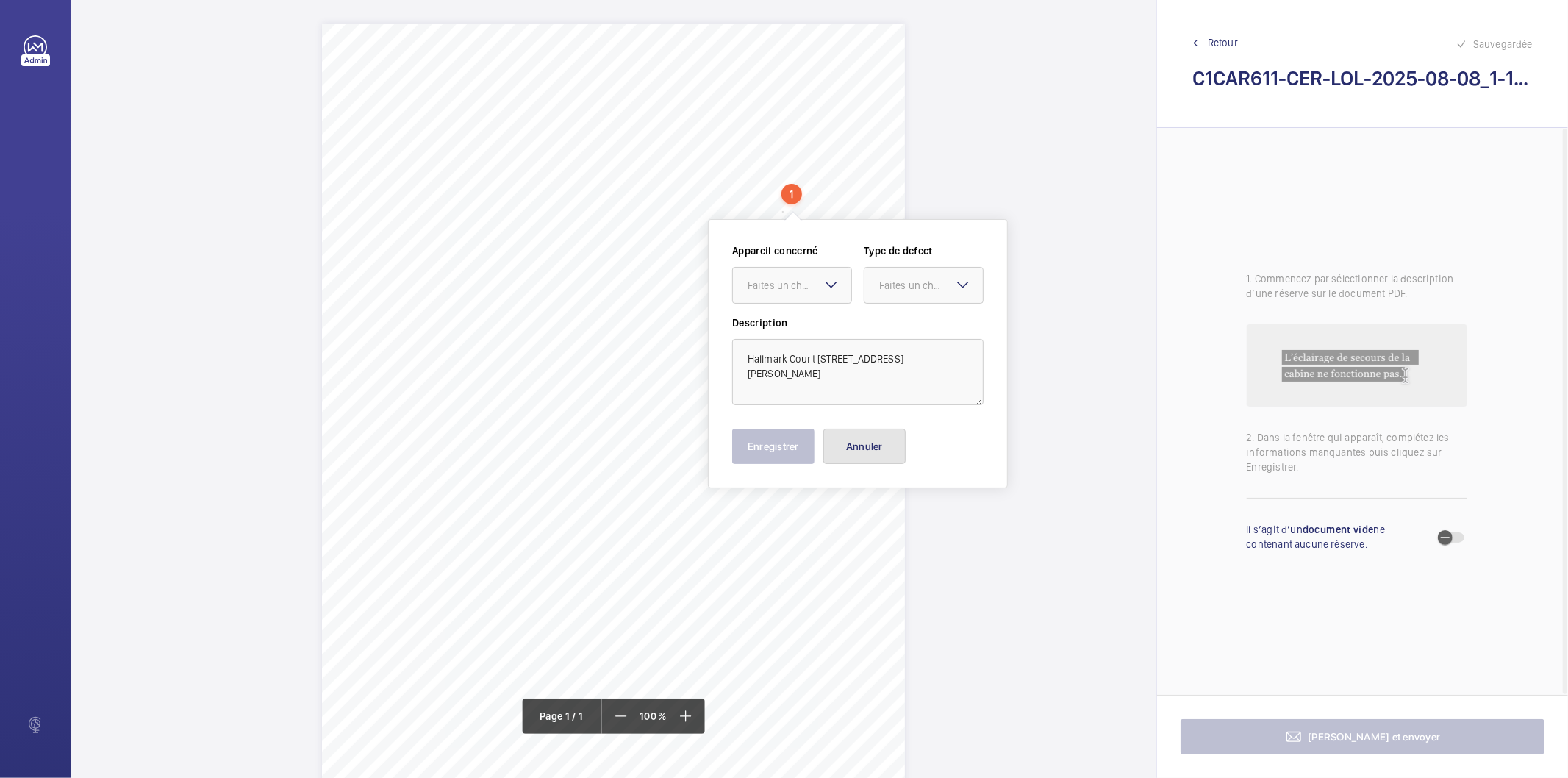
click at [838, 439] on button "Annuler" at bounding box center [865, 447] width 82 height 35
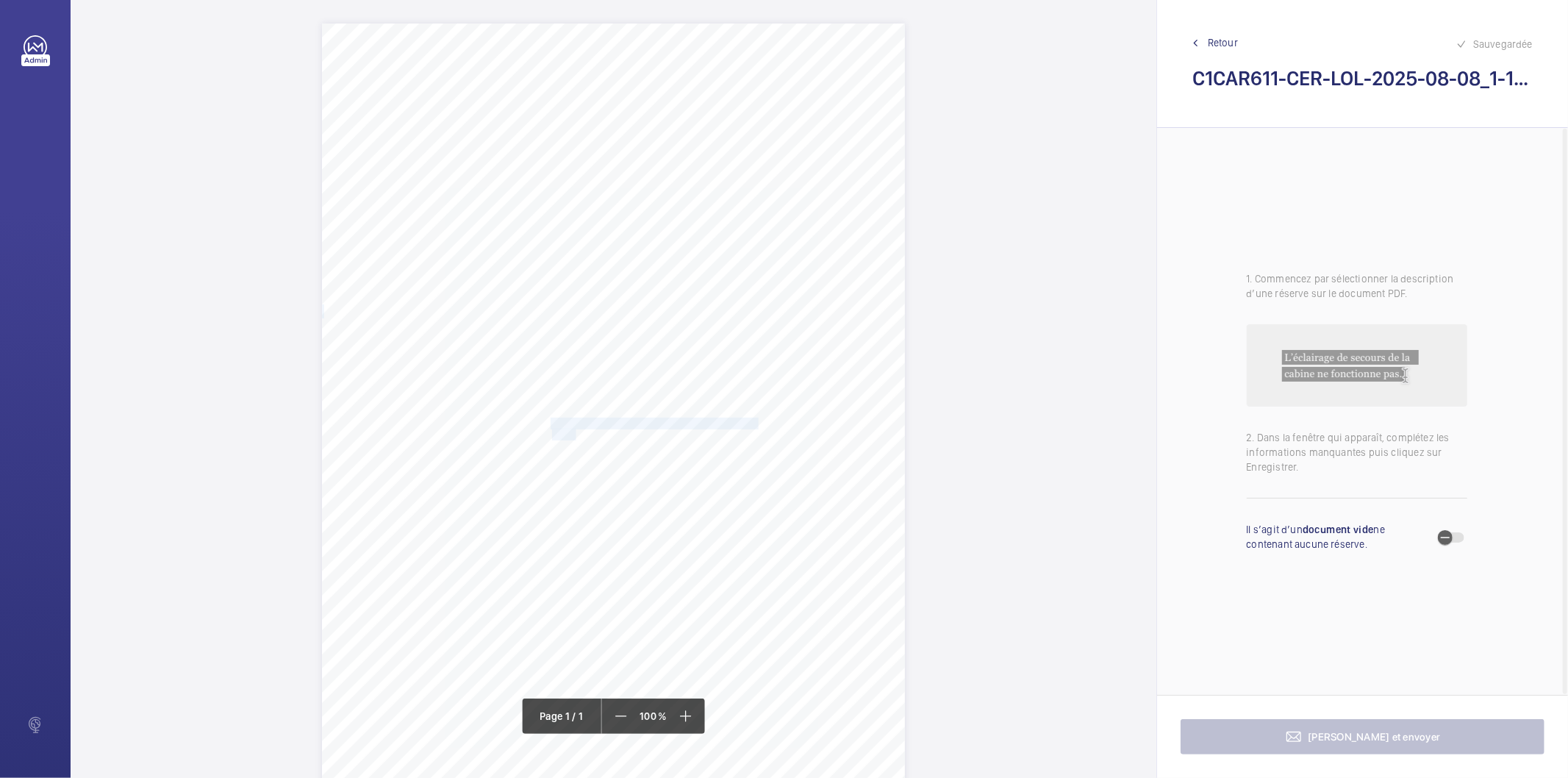
drag, startPoint x: 551, startPoint y: 425, endPoint x: 575, endPoint y: 431, distance: 24.7
click at [575, 431] on div "Signed: Lifting Operations and Lifting Equipment Regulations 1998 Report of Tho…" at bounding box center [614, 436] width 583 height 825
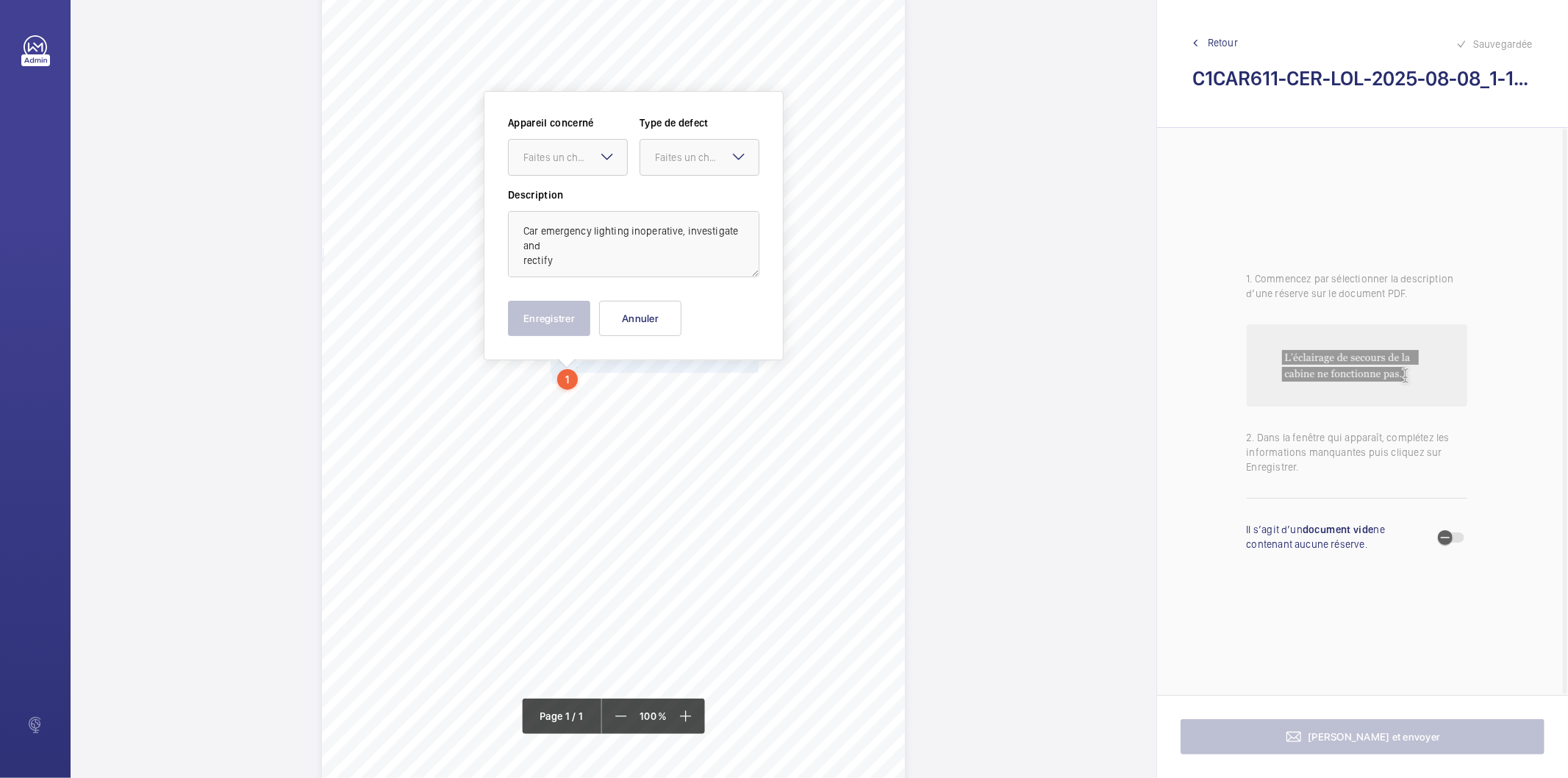
scroll to position [57, 0]
click at [552, 162] on div "Faites un choix" at bounding box center [575, 157] width 104 height 15
click at [561, 207] on span "INS64355" at bounding box center [567, 202] width 89 height 15
click at [691, 144] on div at bounding box center [699, 157] width 118 height 35
click at [665, 189] on div "Standard" at bounding box center [699, 202] width 118 height 36
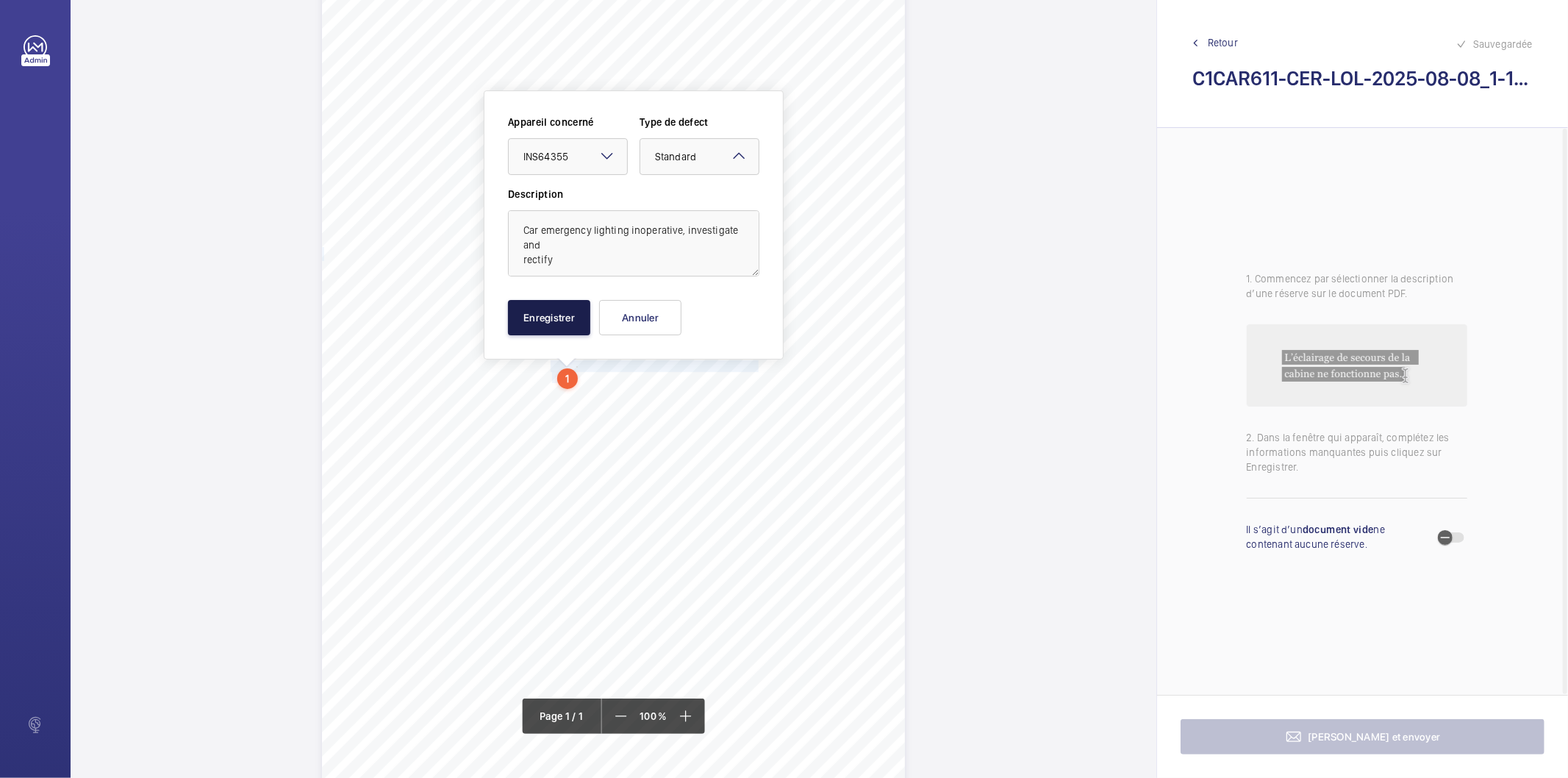
click at [547, 321] on button "Enregistrer" at bounding box center [549, 318] width 82 height 35
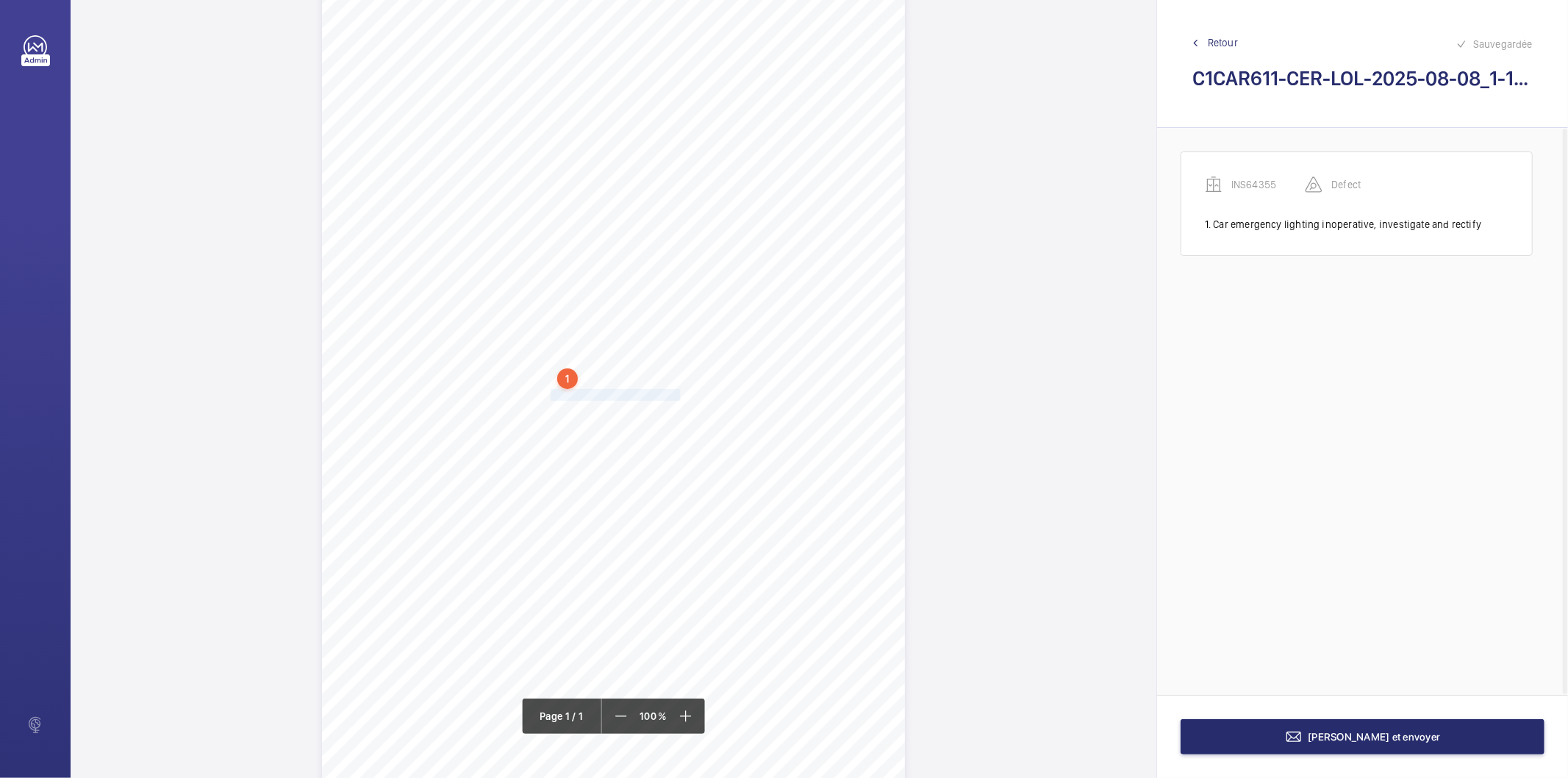
drag, startPoint x: 550, startPoint y: 393, endPoint x: 679, endPoint y: 395, distance: 129.0
click at [679, 395] on span "Oil on the Pit Floor to be cleared." at bounding box center [617, 395] width 132 height 10
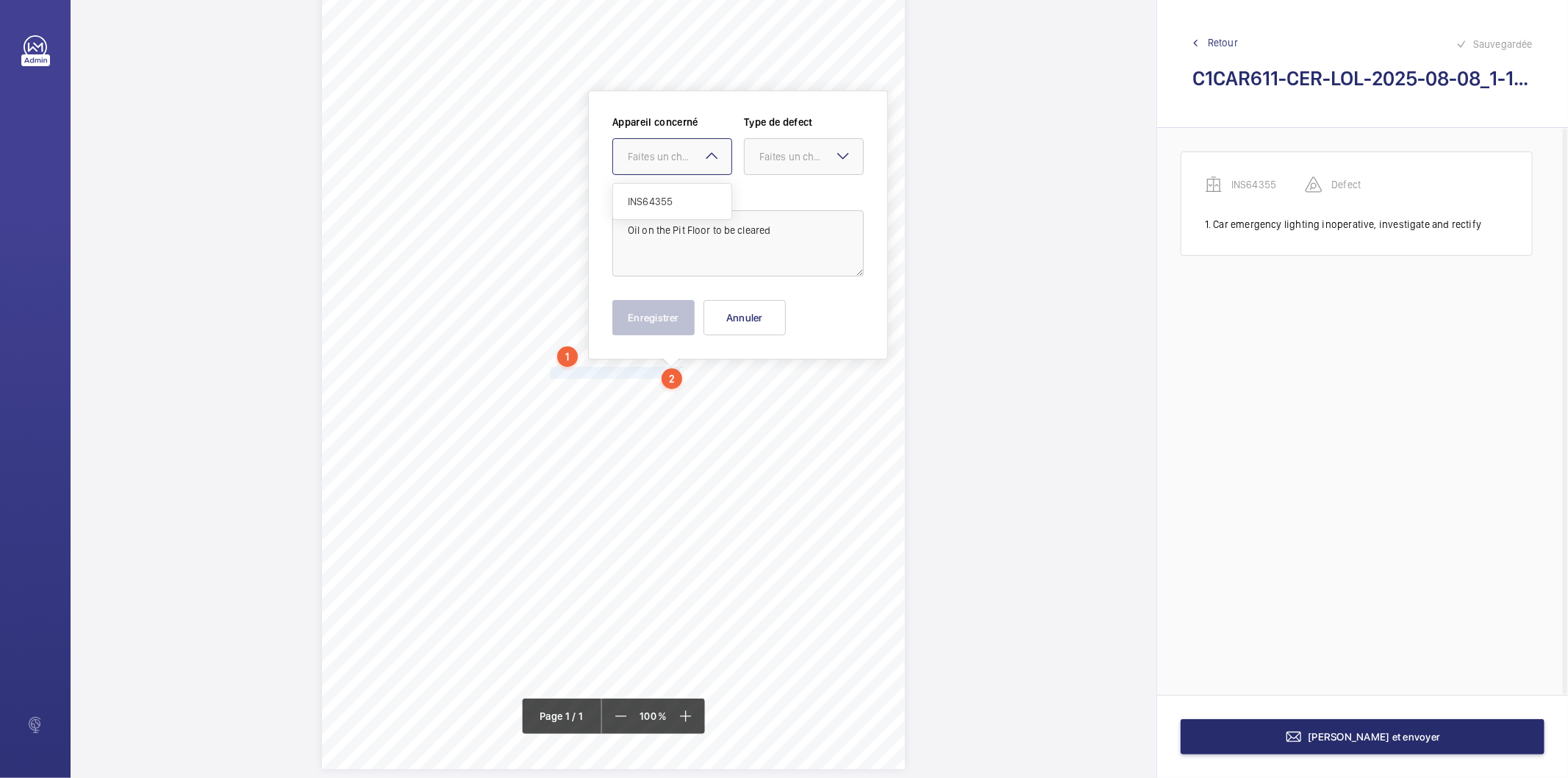
click at [664, 150] on div "Faites un choix" at bounding box center [679, 157] width 104 height 15
click at [667, 209] on div "INS64355" at bounding box center [672, 202] width 118 height 35
click at [772, 127] on label "Type de defect" at bounding box center [803, 122] width 120 height 15
click at [815, 149] on div "Faites un choix" at bounding box center [811, 157] width 104 height 15
click at [774, 202] on span "Standard" at bounding box center [803, 202] width 89 height 15
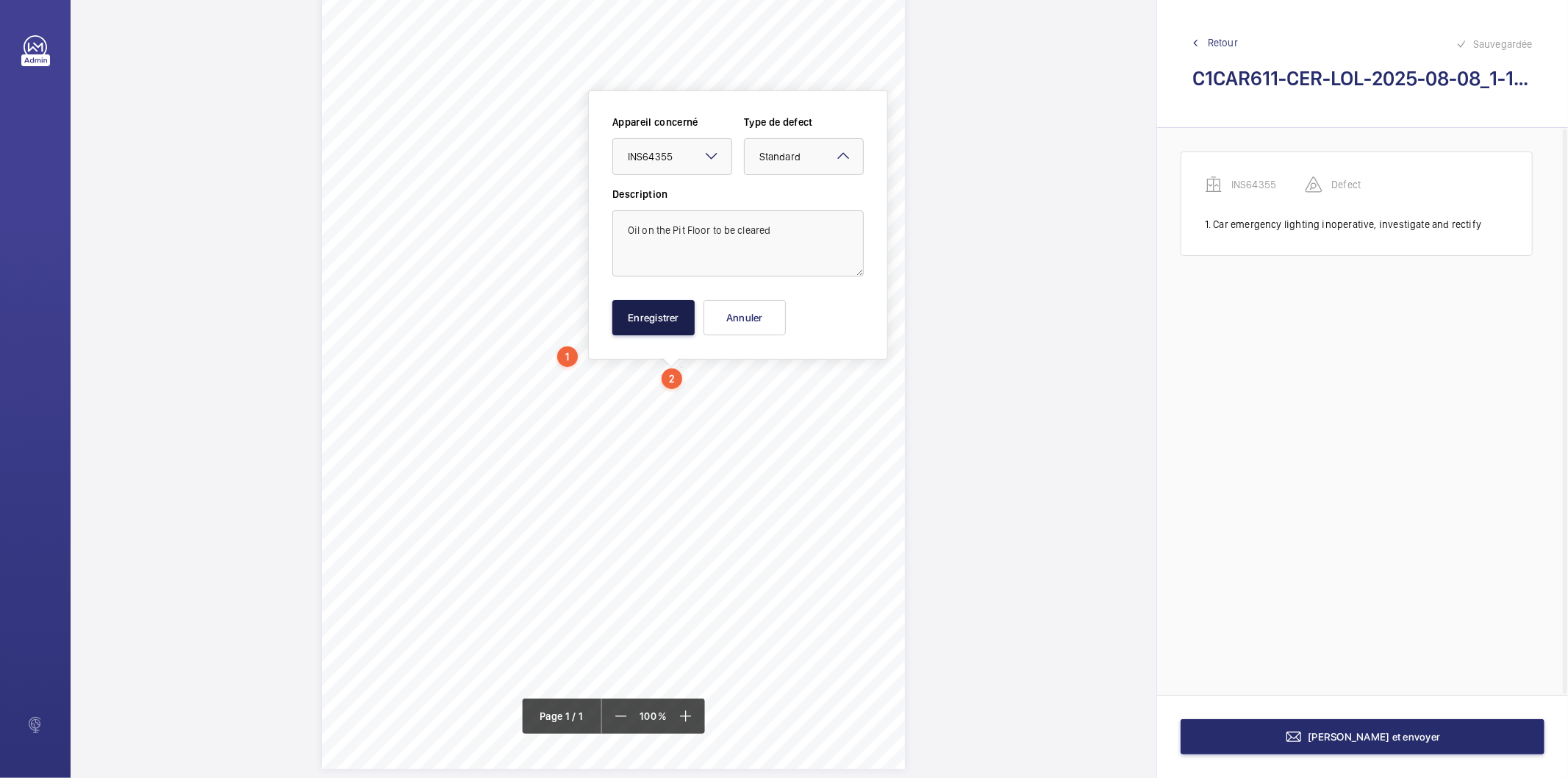
click at [691, 333] on button "Enregistrer" at bounding box center [653, 318] width 82 height 35
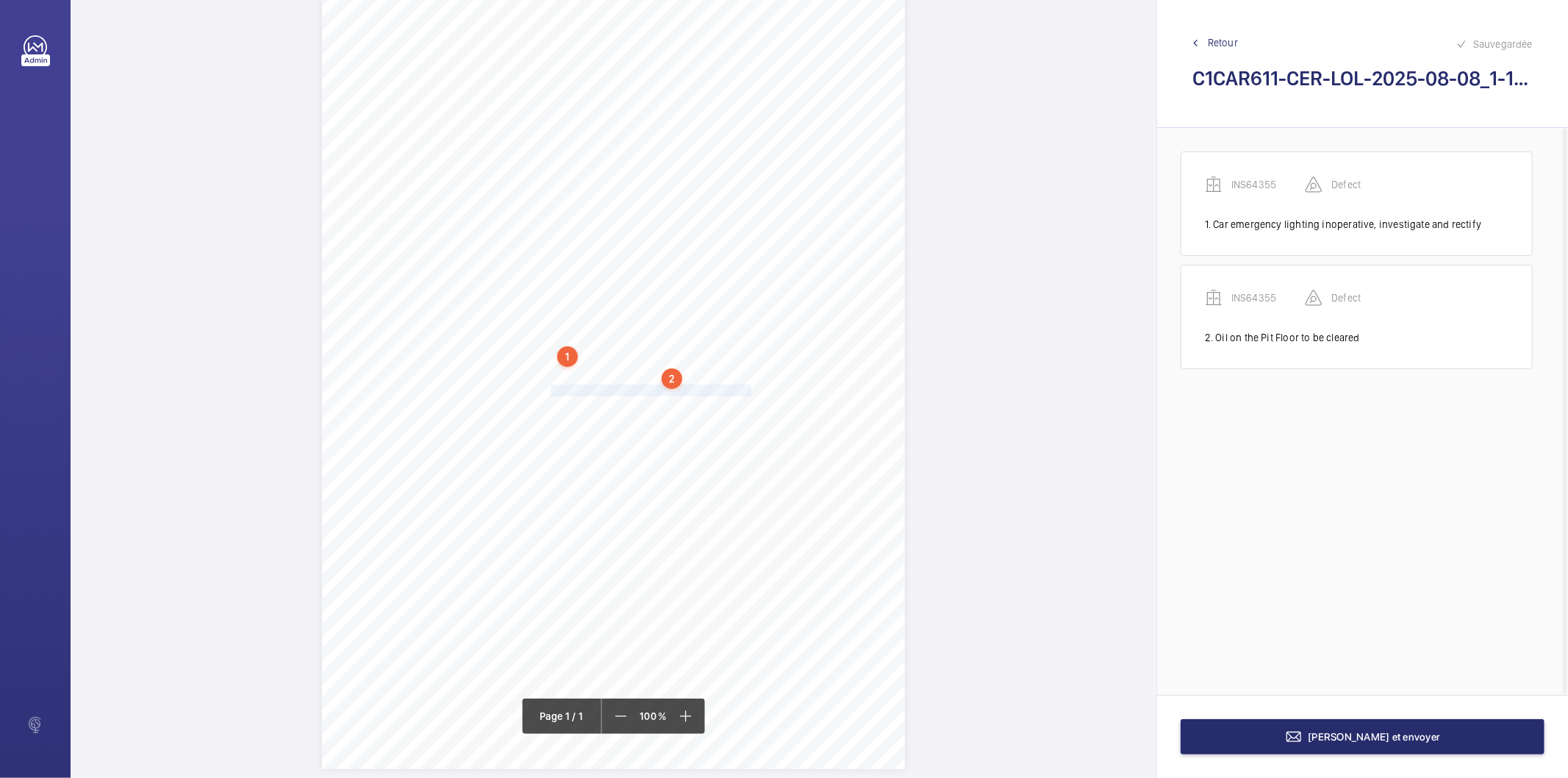
drag, startPoint x: 549, startPoint y: 391, endPoint x: 748, endPoint y: 390, distance: 199.0
click at [748, 390] on div "Signed: Lifting Operations and Lifting Equipment Regulations 1998 Report of Tho…" at bounding box center [614, 356] width 583 height 825
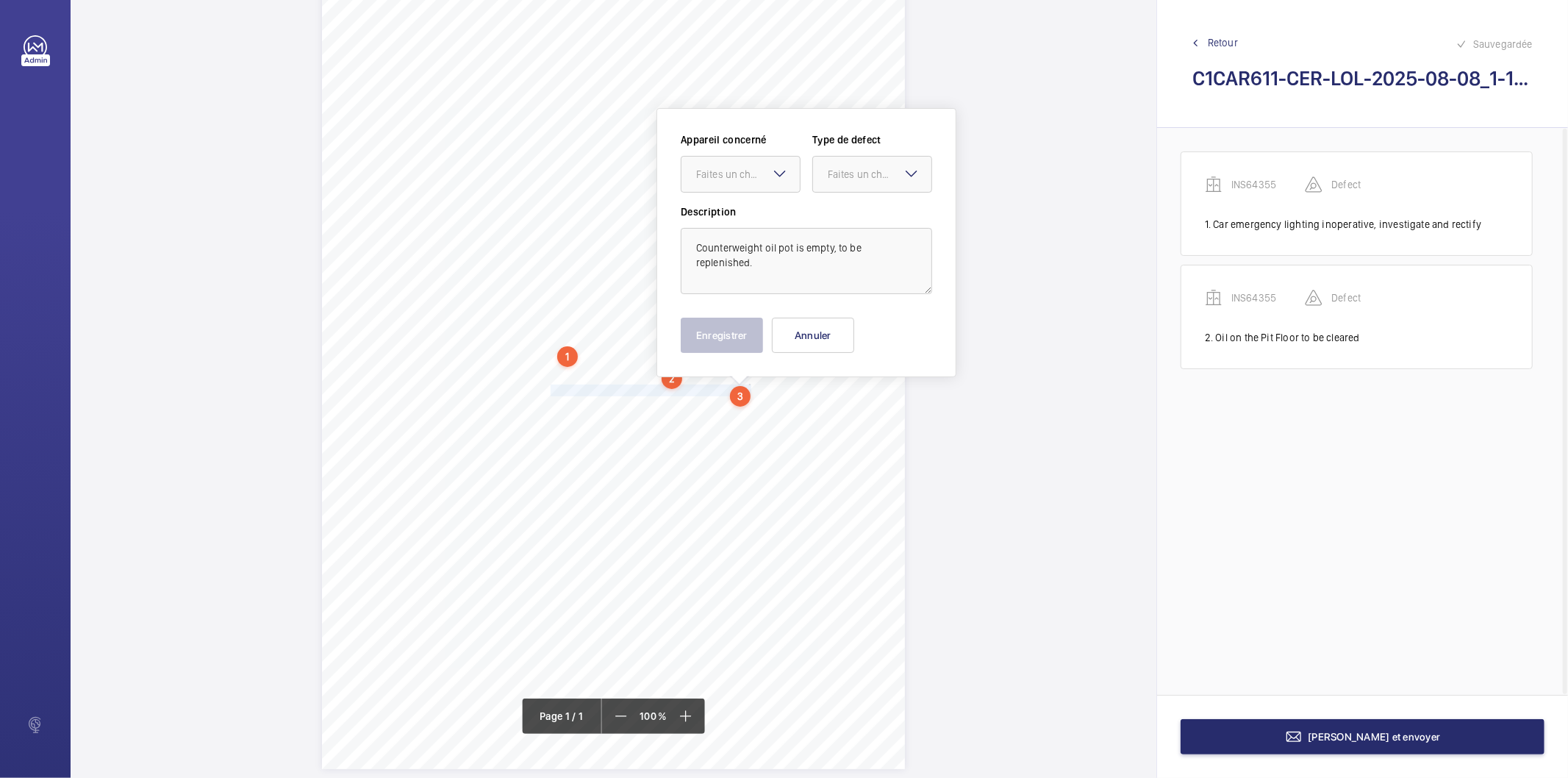
scroll to position [98, 0]
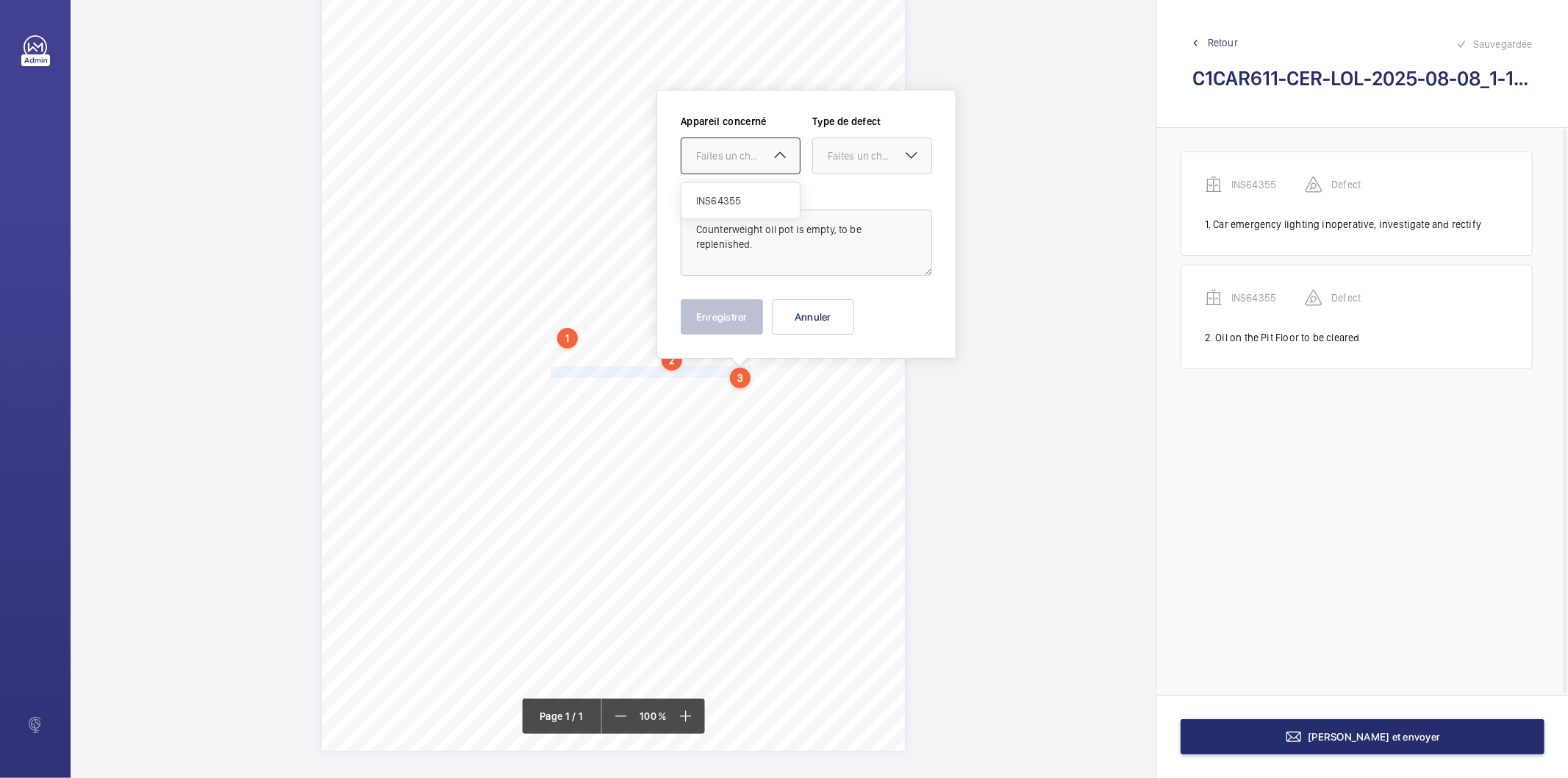
click at [728, 167] on div at bounding box center [740, 156] width 118 height 35
click at [726, 206] on span "INS64355" at bounding box center [740, 201] width 89 height 15
click at [844, 150] on div "Faites un choix" at bounding box center [879, 156] width 104 height 15
drag, startPoint x: 851, startPoint y: 312, endPoint x: 753, endPoint y: 326, distance: 99.0
click at [844, 314] on span "Recommandation" at bounding box center [872, 309] width 89 height 15
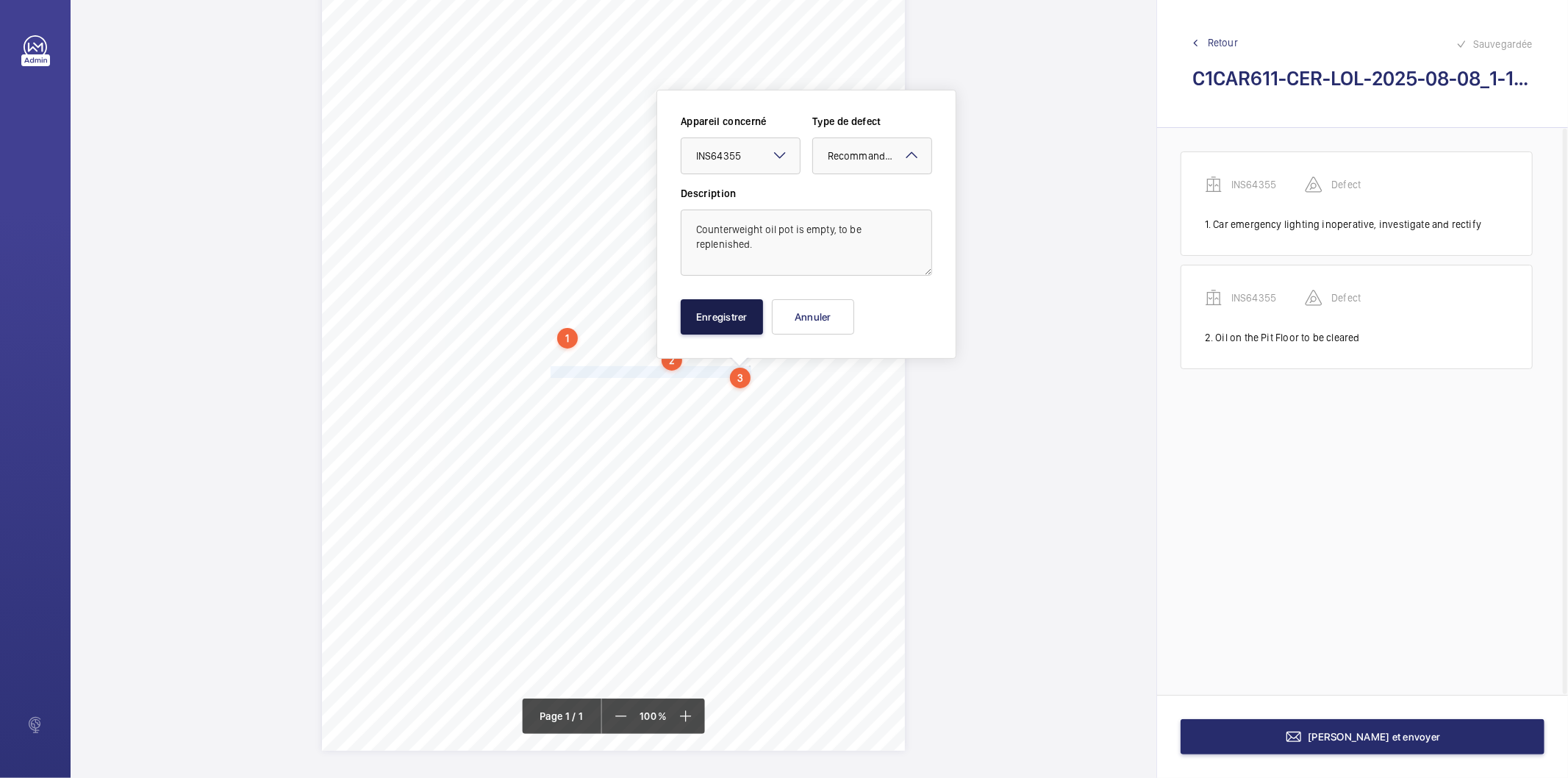
click at [753, 326] on button "Enregistrer" at bounding box center [722, 317] width 82 height 35
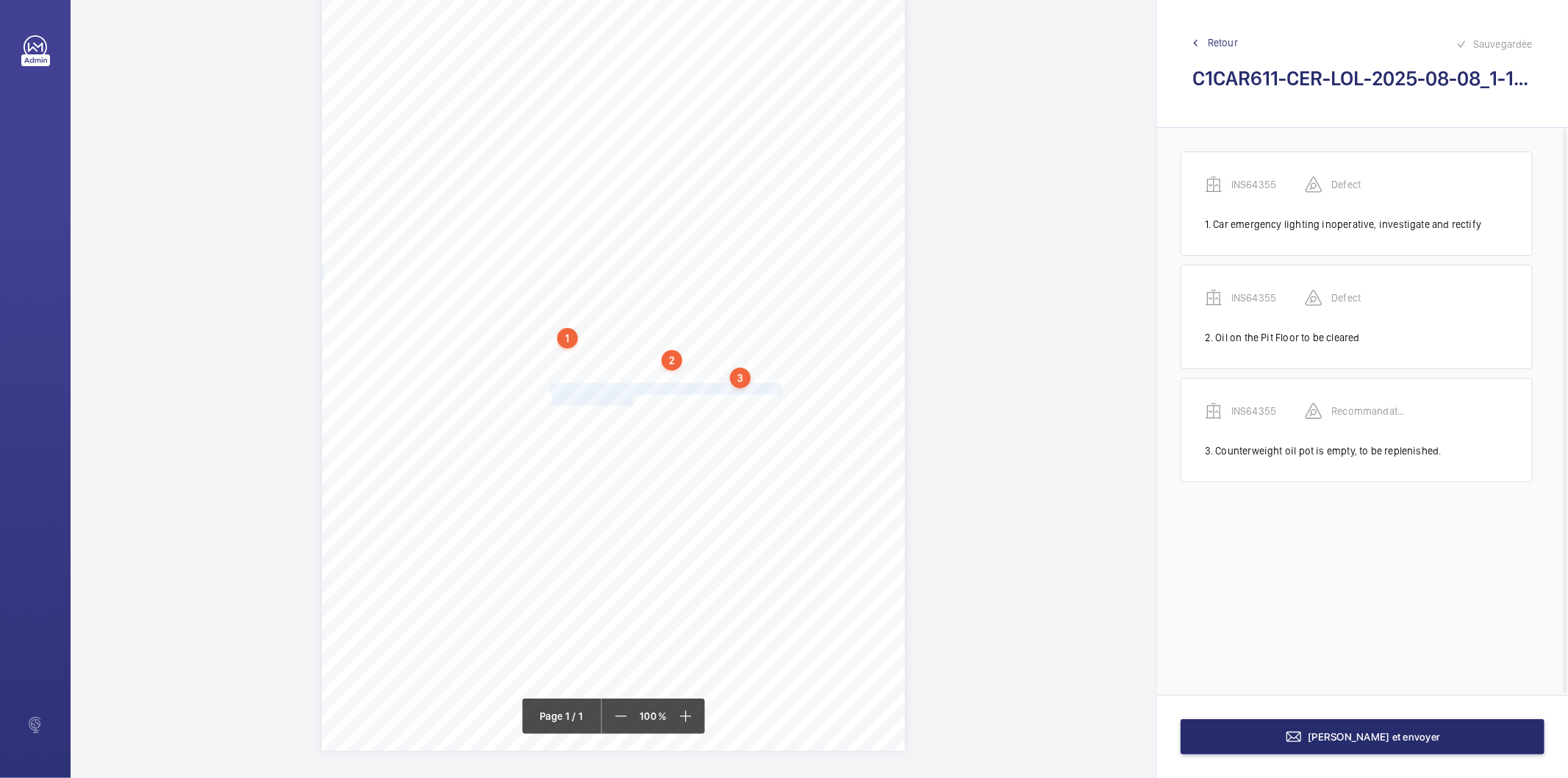
drag, startPoint x: 550, startPoint y: 392, endPoint x: 636, endPoint y: 396, distance: 86.1
click at [633, 395] on div "Signed: Lifting Operations and Lifting Equipment Regulations 1998 Report of Tho…" at bounding box center [614, 338] width 583 height 825
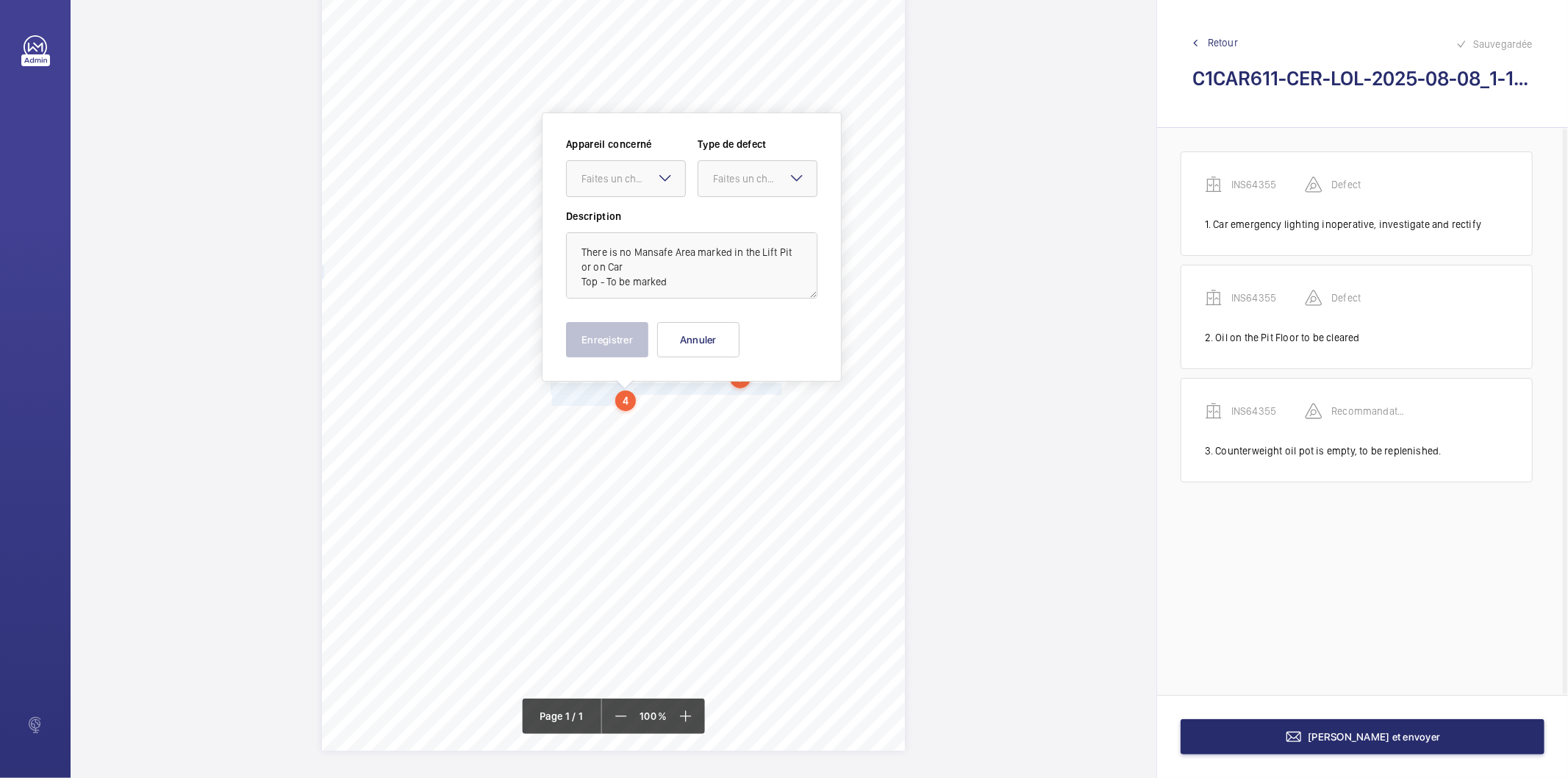
scroll to position [100, 0]
drag, startPoint x: 685, startPoint y: 334, endPoint x: 600, endPoint y: 386, distance: 99.6
click at [671, 342] on button "Annuler" at bounding box center [698, 338] width 82 height 35
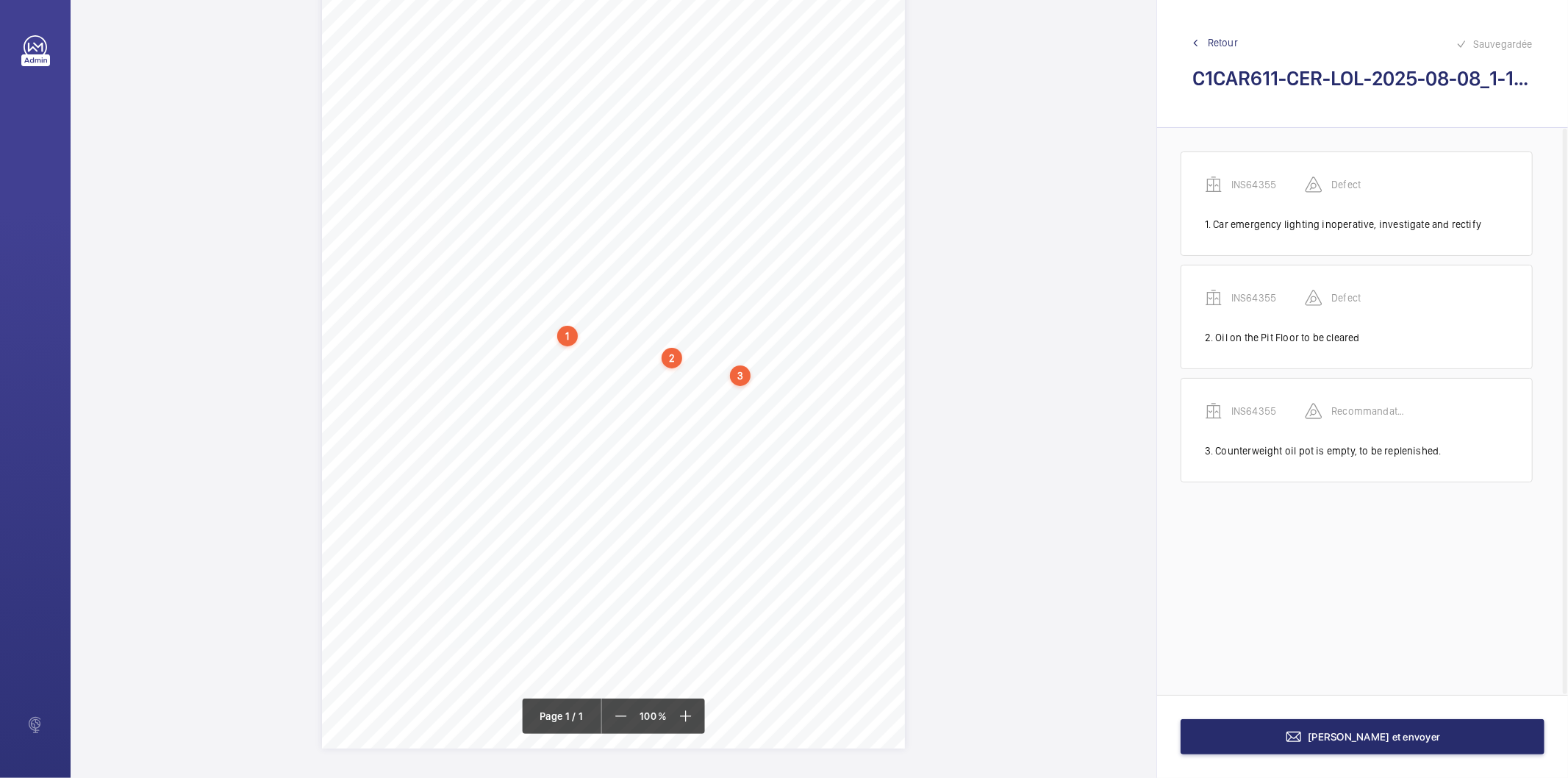
click at [650, 400] on div "Signed: Lifting Operations and Lifting Equipment Regulations 1998 Report of Tho…" at bounding box center [614, 336] width 583 height 825
drag, startPoint x: 703, startPoint y: 342, endPoint x: 653, endPoint y: 357, distance: 52.2
click at [695, 342] on button "Annuler" at bounding box center [715, 346] width 82 height 35
drag, startPoint x: 550, startPoint y: 386, endPoint x: 645, endPoint y: 395, distance: 95.4
click at [645, 395] on div "Signed: Lifting Operations and Lifting Equipment Regulations 1998 Report of Tho…" at bounding box center [614, 336] width 583 height 825
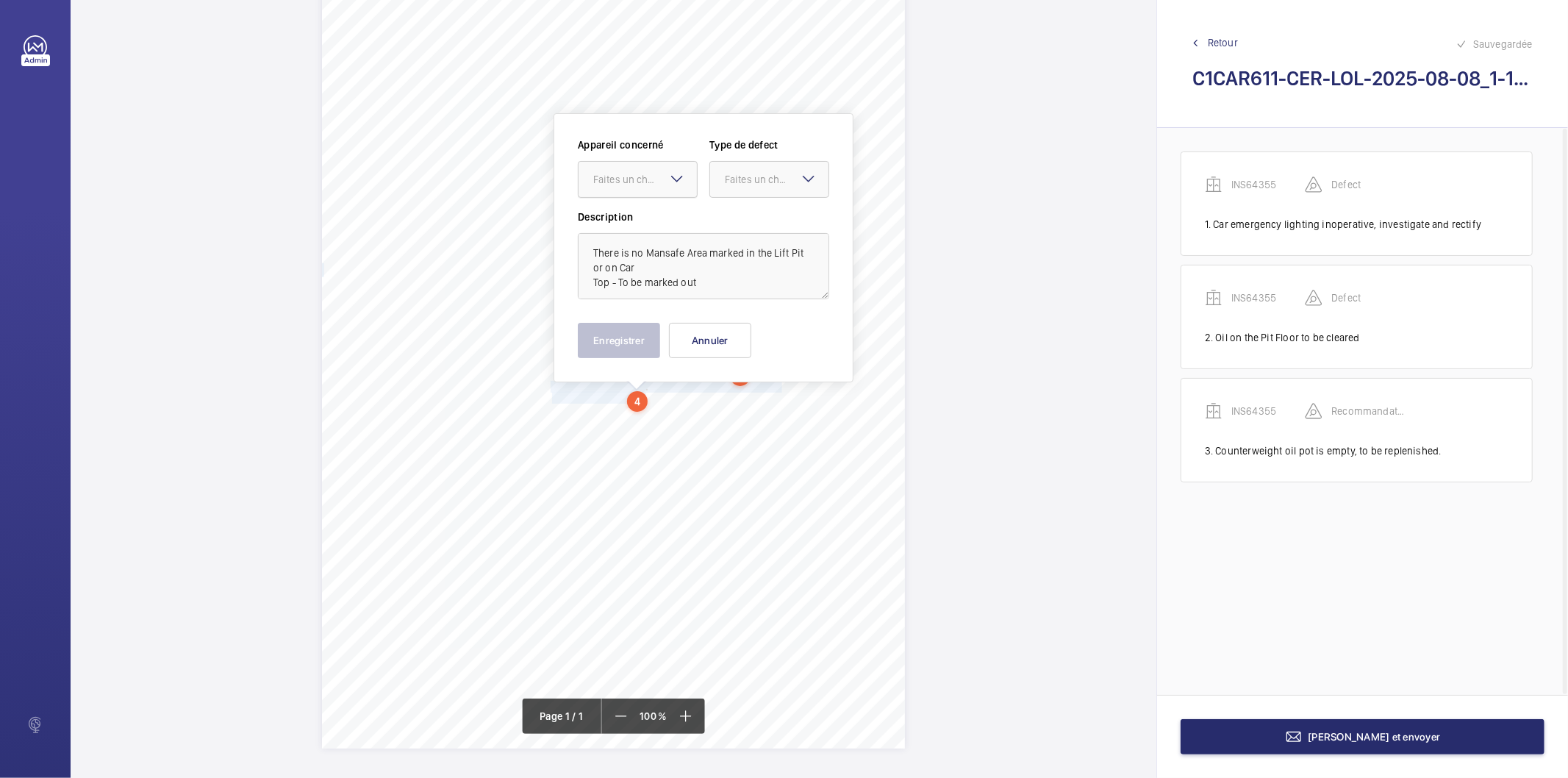
click at [645, 180] on div "Faites un choix" at bounding box center [645, 180] width 104 height 15
click at [648, 222] on span "INS64355" at bounding box center [637, 224] width 89 height 15
click at [725, 169] on div at bounding box center [769, 180] width 118 height 35
drag, startPoint x: 753, startPoint y: 322, endPoint x: 709, endPoint y: 339, distance: 47.2
click at [741, 330] on div "Recommandation" at bounding box center [769, 333] width 118 height 35
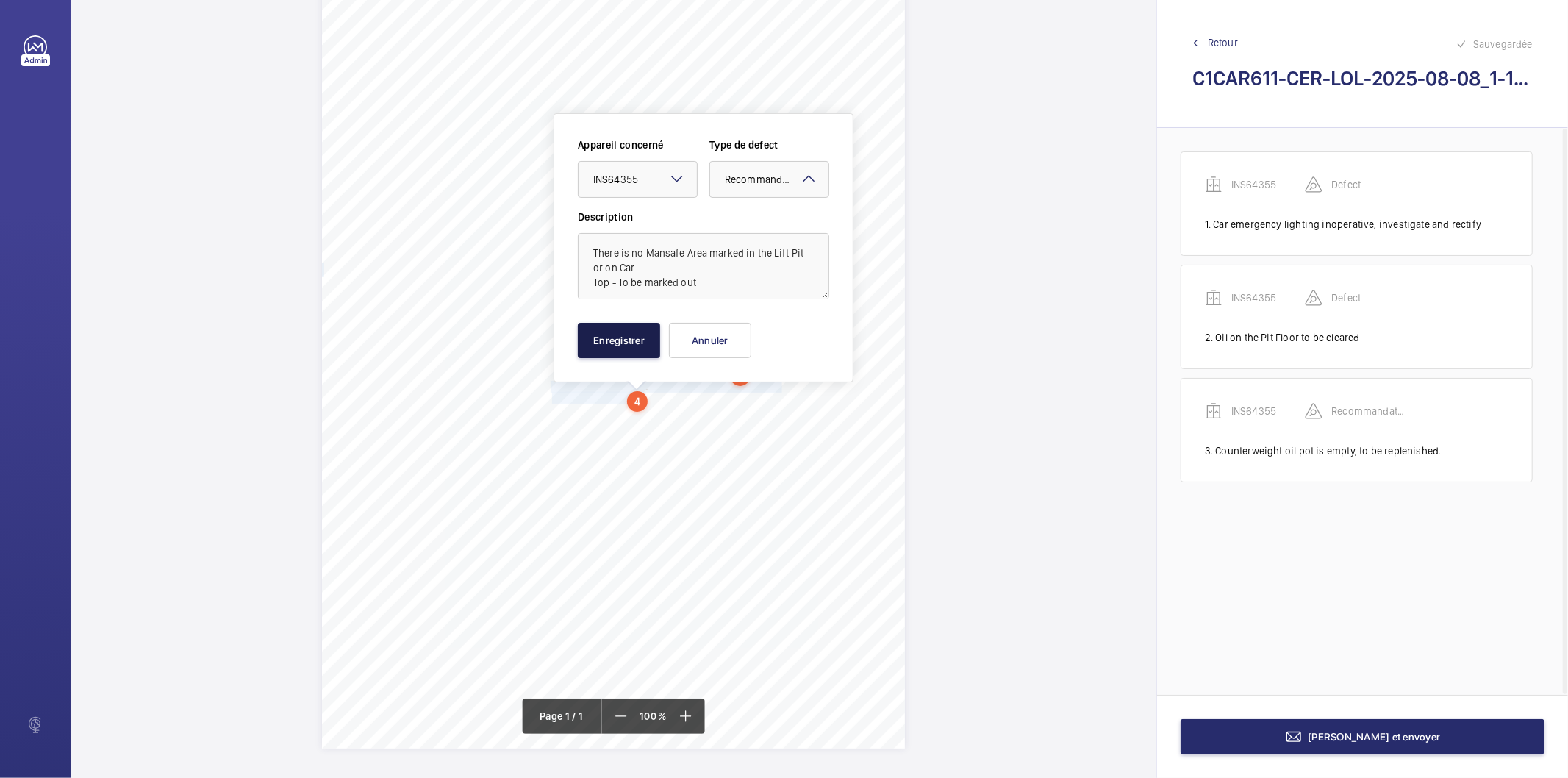
click at [637, 349] on button "Enregistrer" at bounding box center [619, 341] width 82 height 35
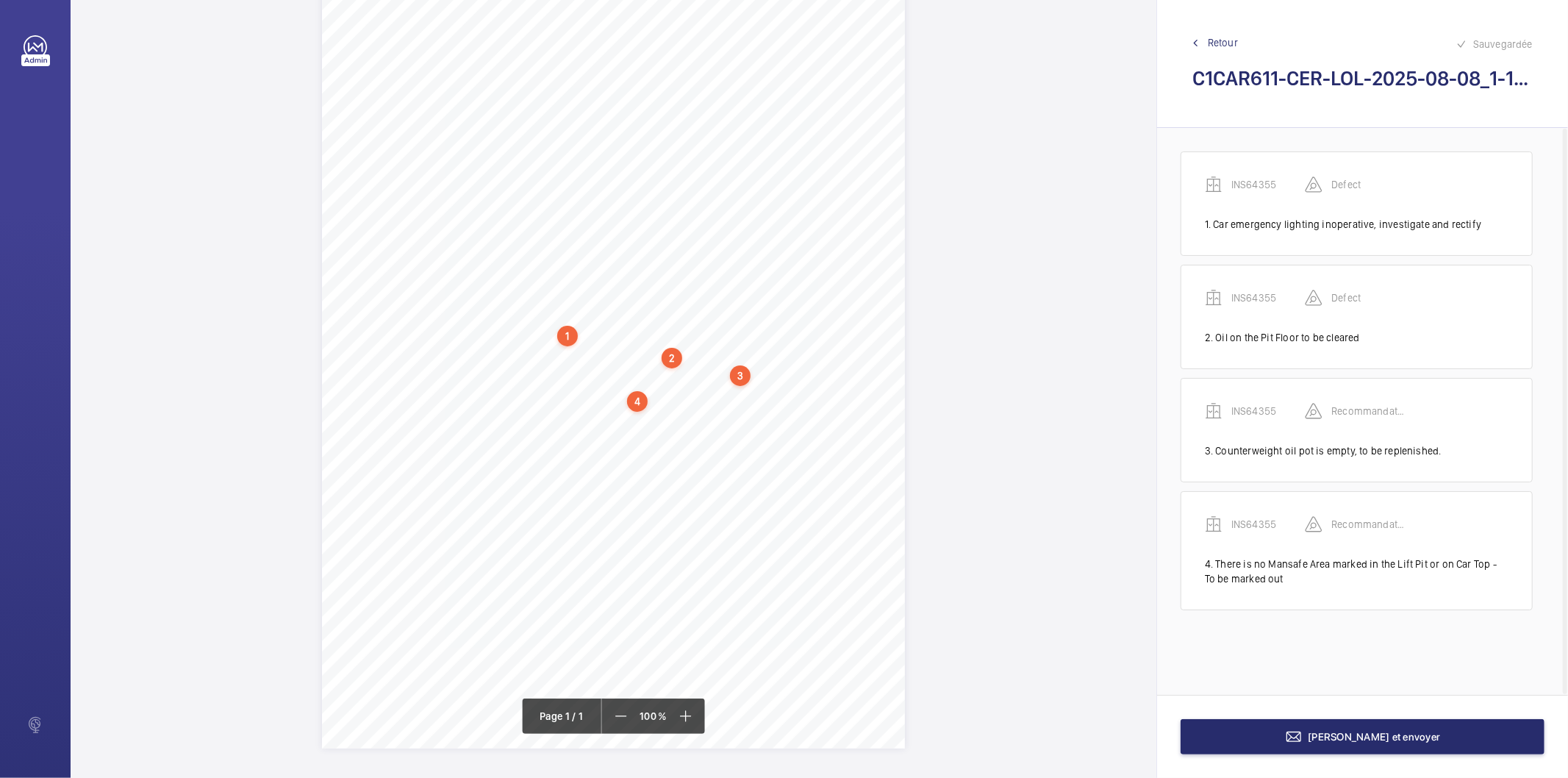
click at [743, 374] on div "3" at bounding box center [740, 376] width 21 height 21
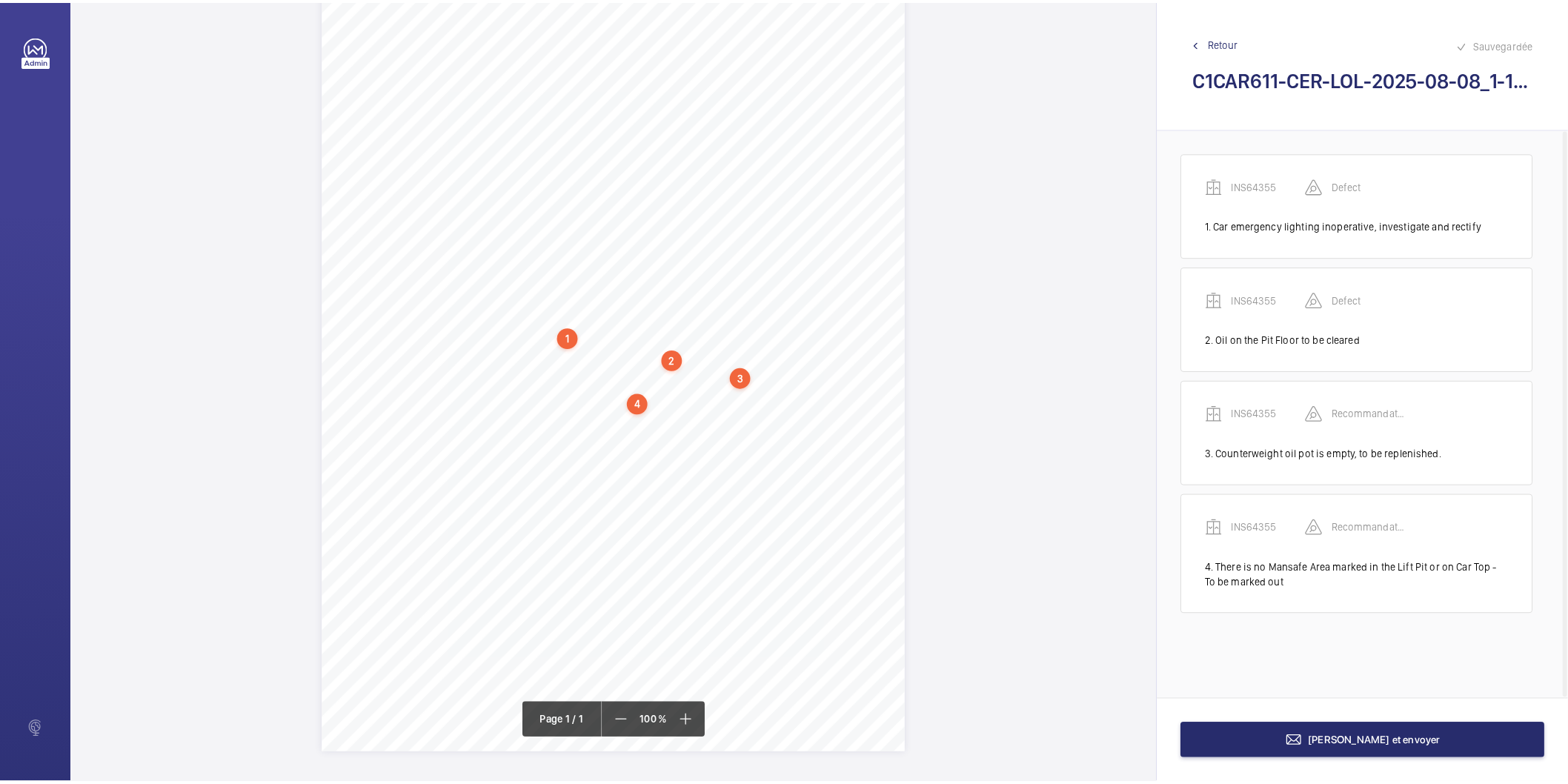
scroll to position [87, 0]
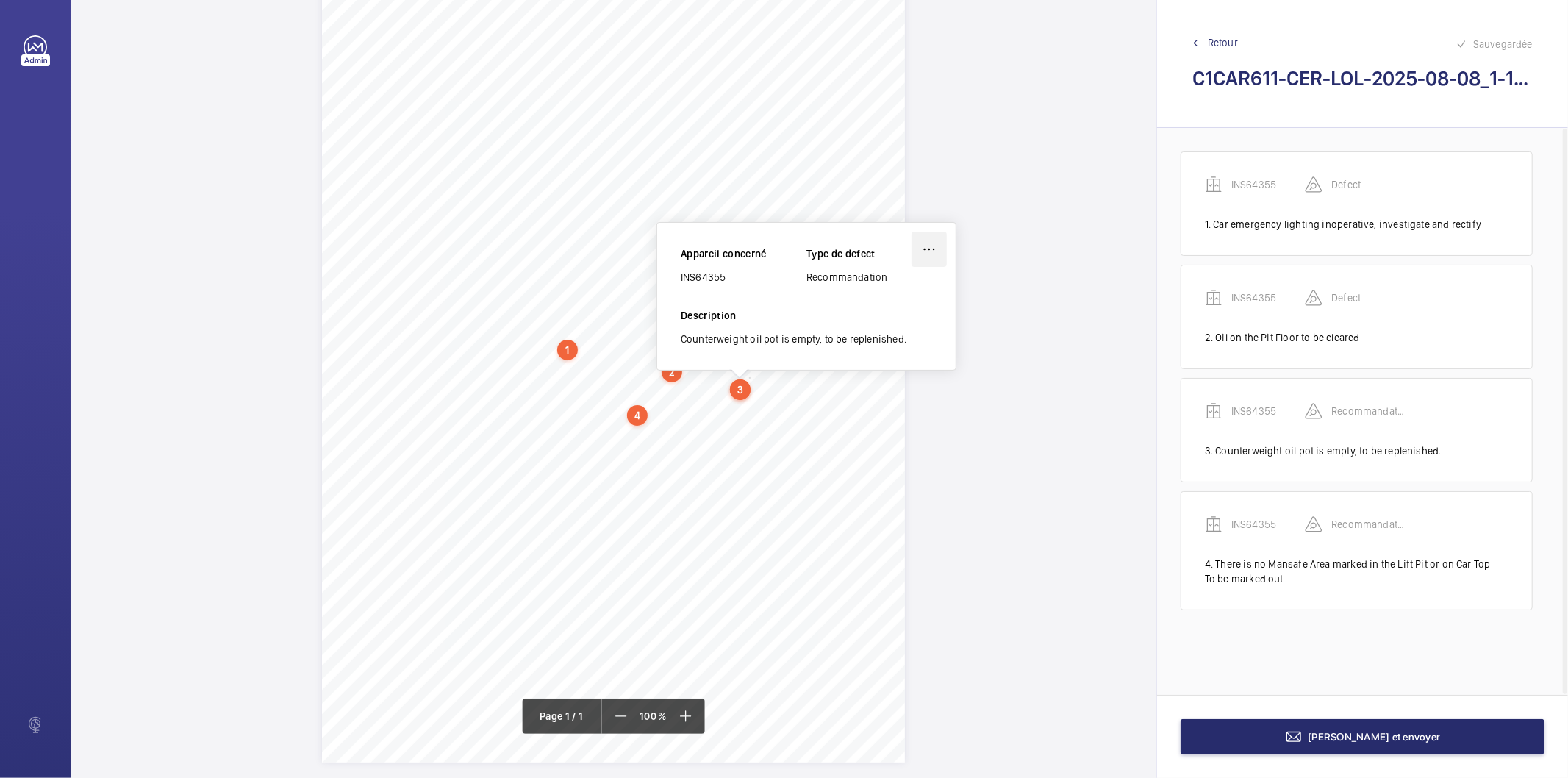
click at [923, 244] on wm-front-icon-button at bounding box center [929, 250] width 35 height 35
click at [893, 295] on div "Modifier" at bounding box center [888, 293] width 116 height 26
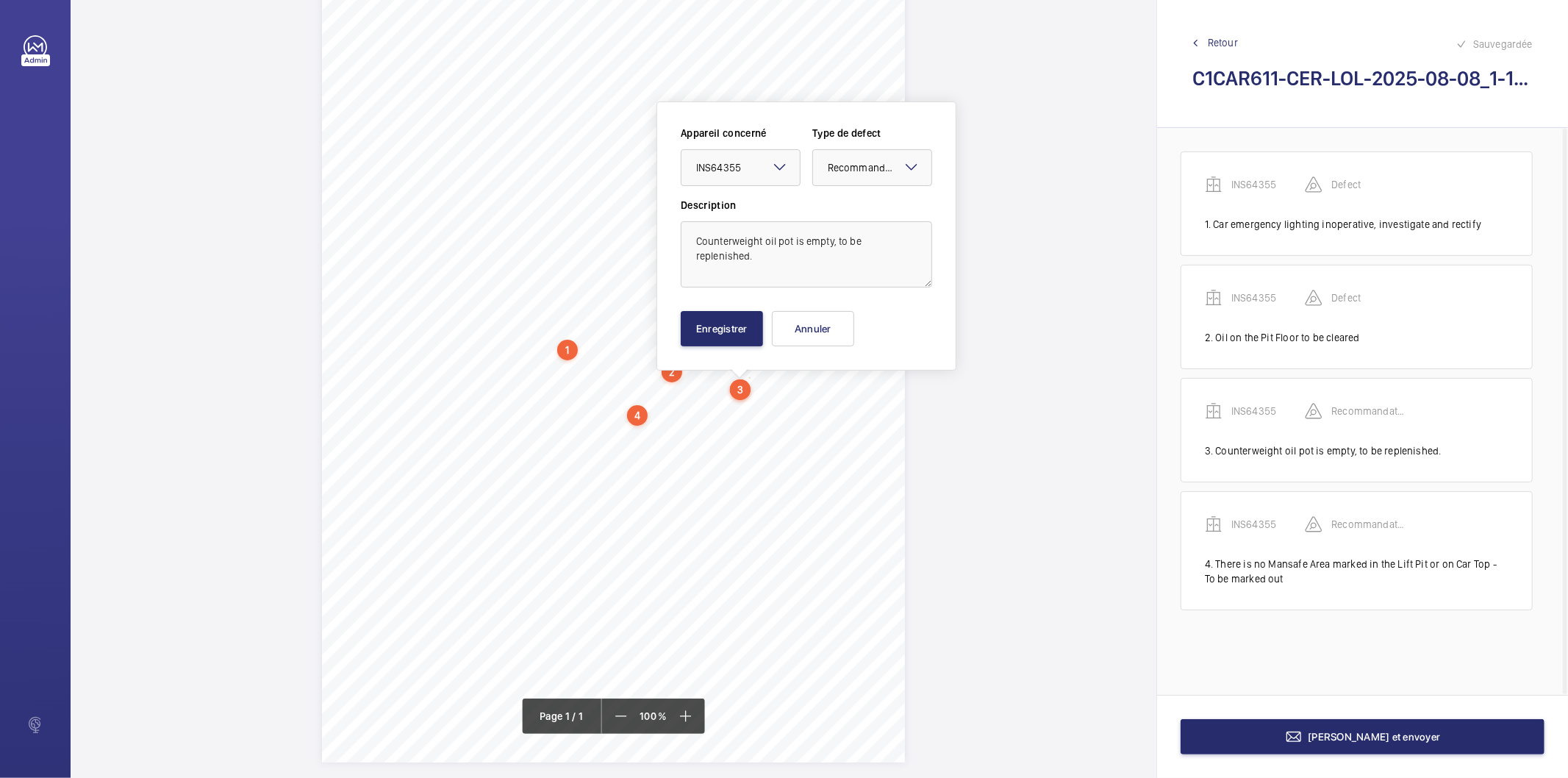
click at [905, 164] on mat-icon at bounding box center [912, 167] width 18 height 18
drag, startPoint x: 857, startPoint y: 216, endPoint x: 703, endPoint y: 325, distance: 188.7
click at [855, 216] on span "Standard" at bounding box center [872, 213] width 89 height 15
click at [695, 333] on button "Enregistrer" at bounding box center [722, 329] width 82 height 35
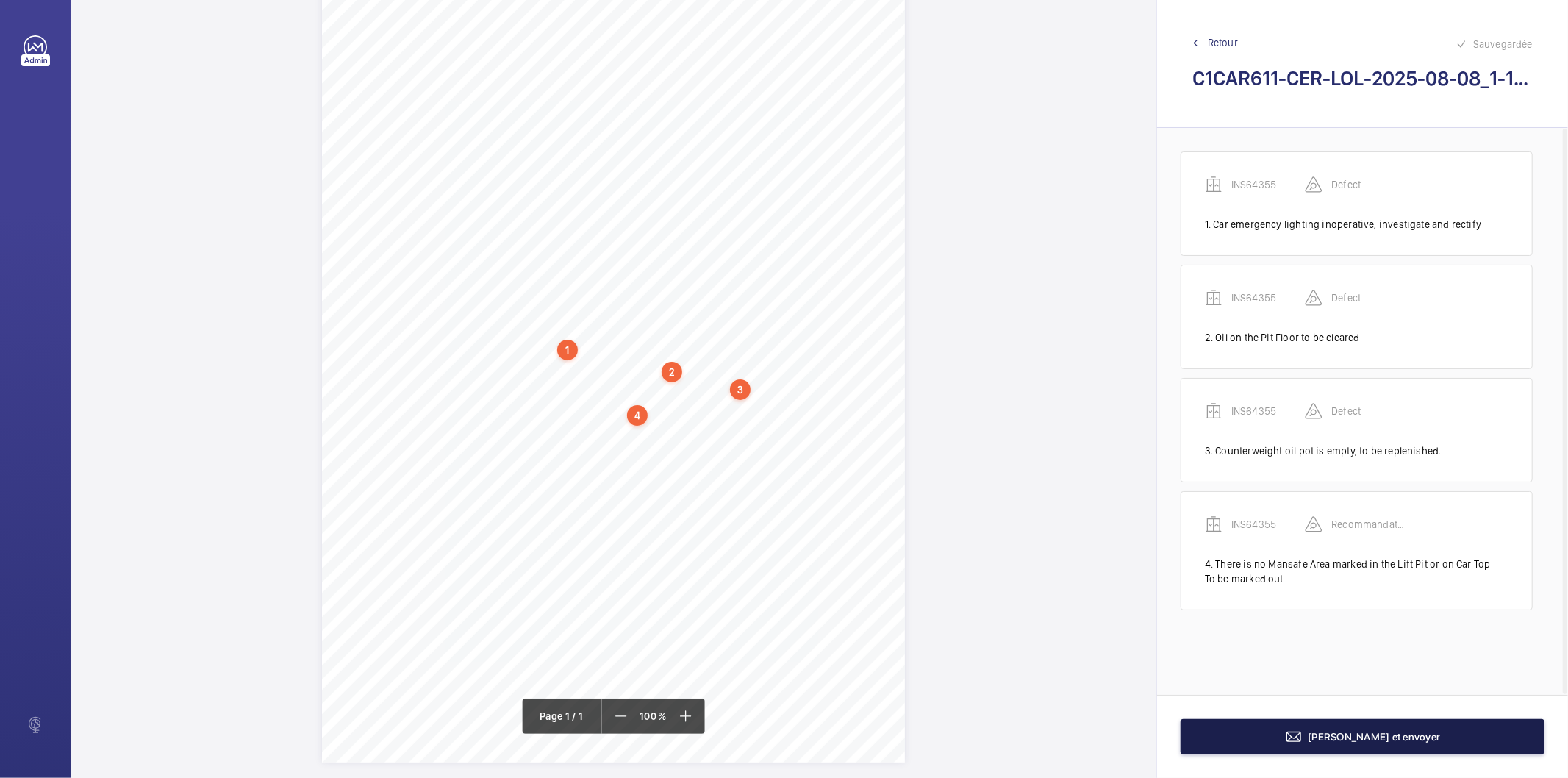
drag, startPoint x: 1312, startPoint y: 732, endPoint x: 1398, endPoint y: 740, distance: 86.4
click at [1398, 740] on span "[PERSON_NAME] et envoyer" at bounding box center [1375, 737] width 132 height 12
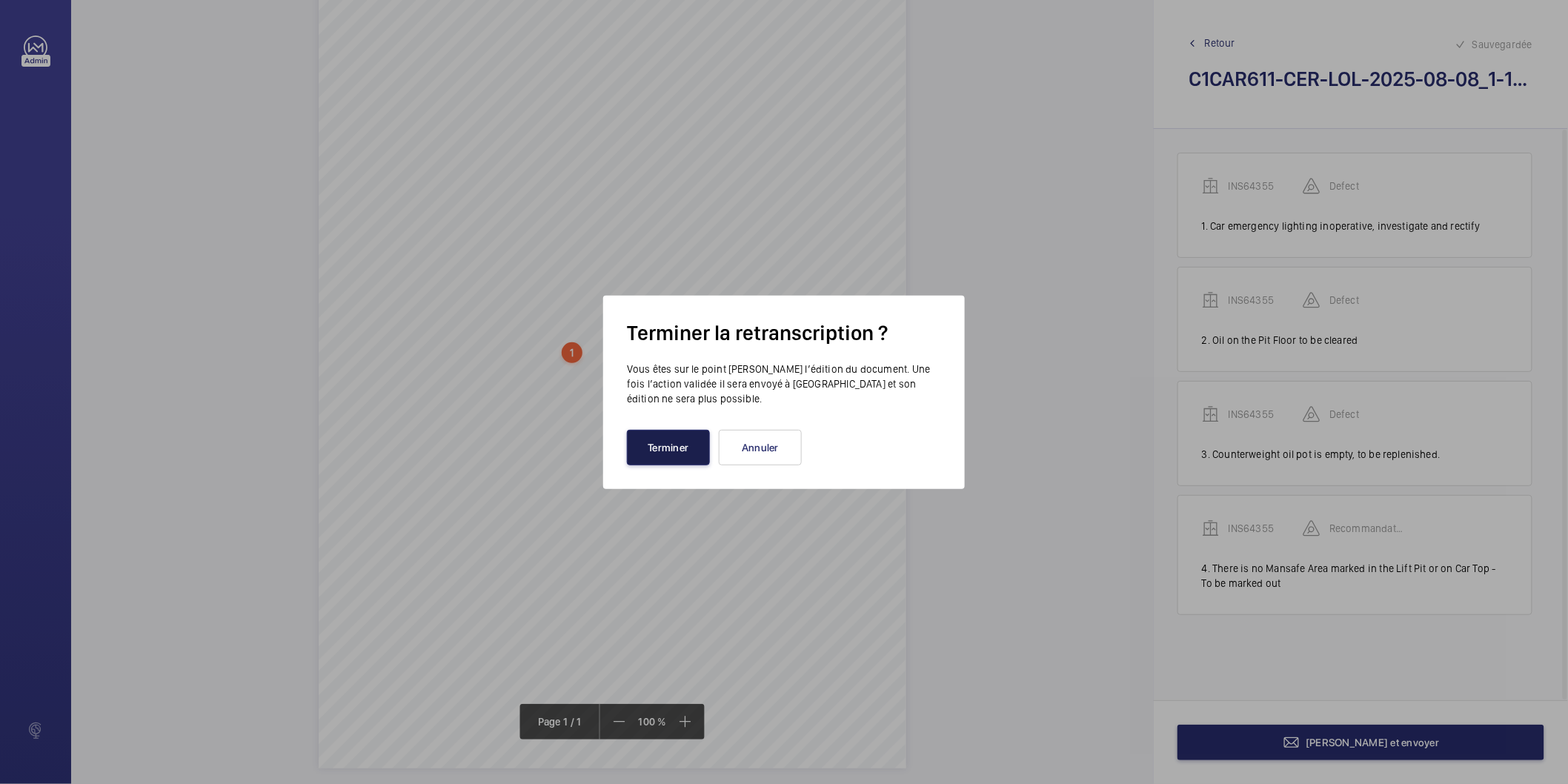
click at [688, 453] on button "Terminer" at bounding box center [668, 448] width 83 height 36
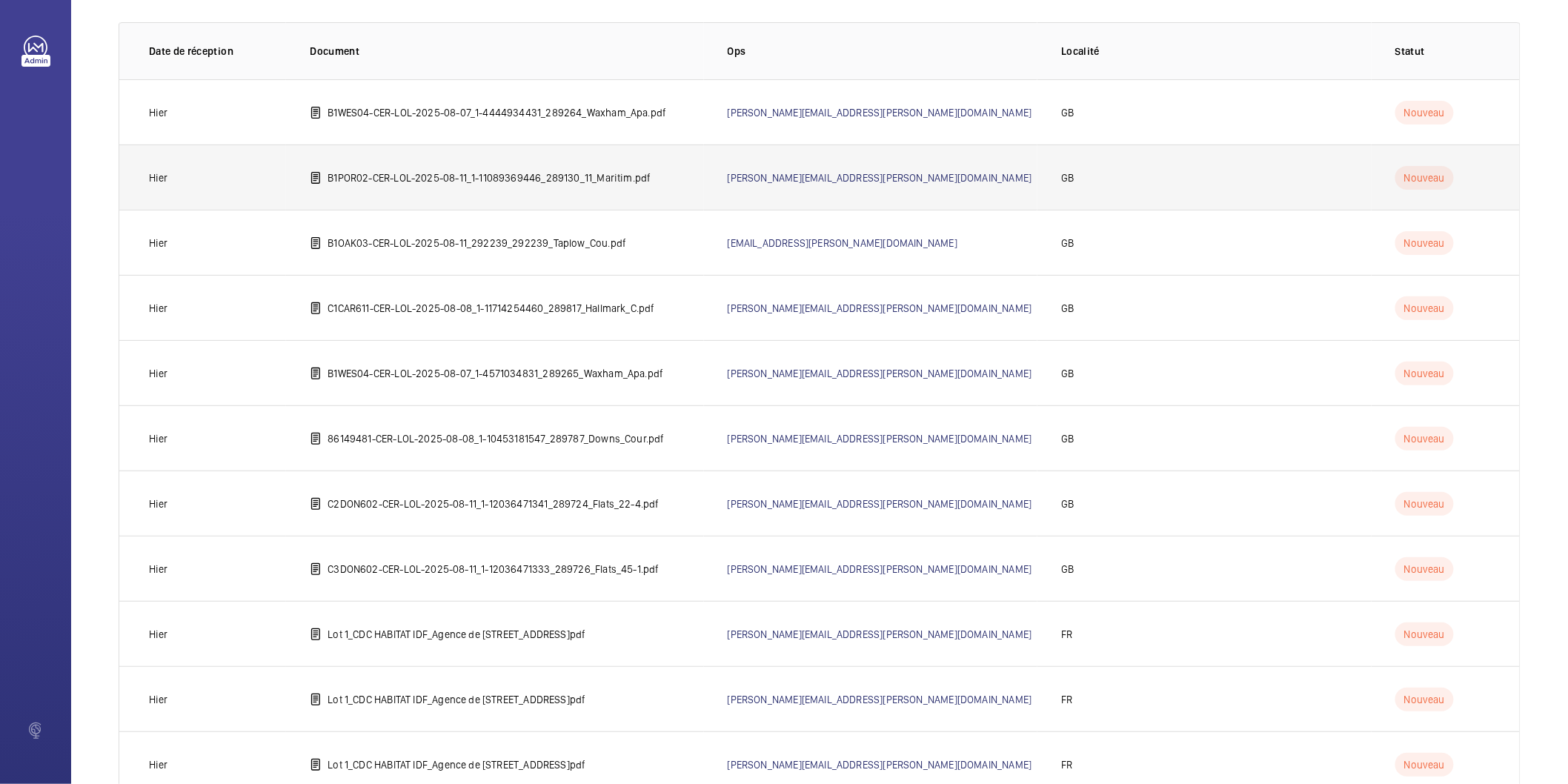
scroll to position [47, 0]
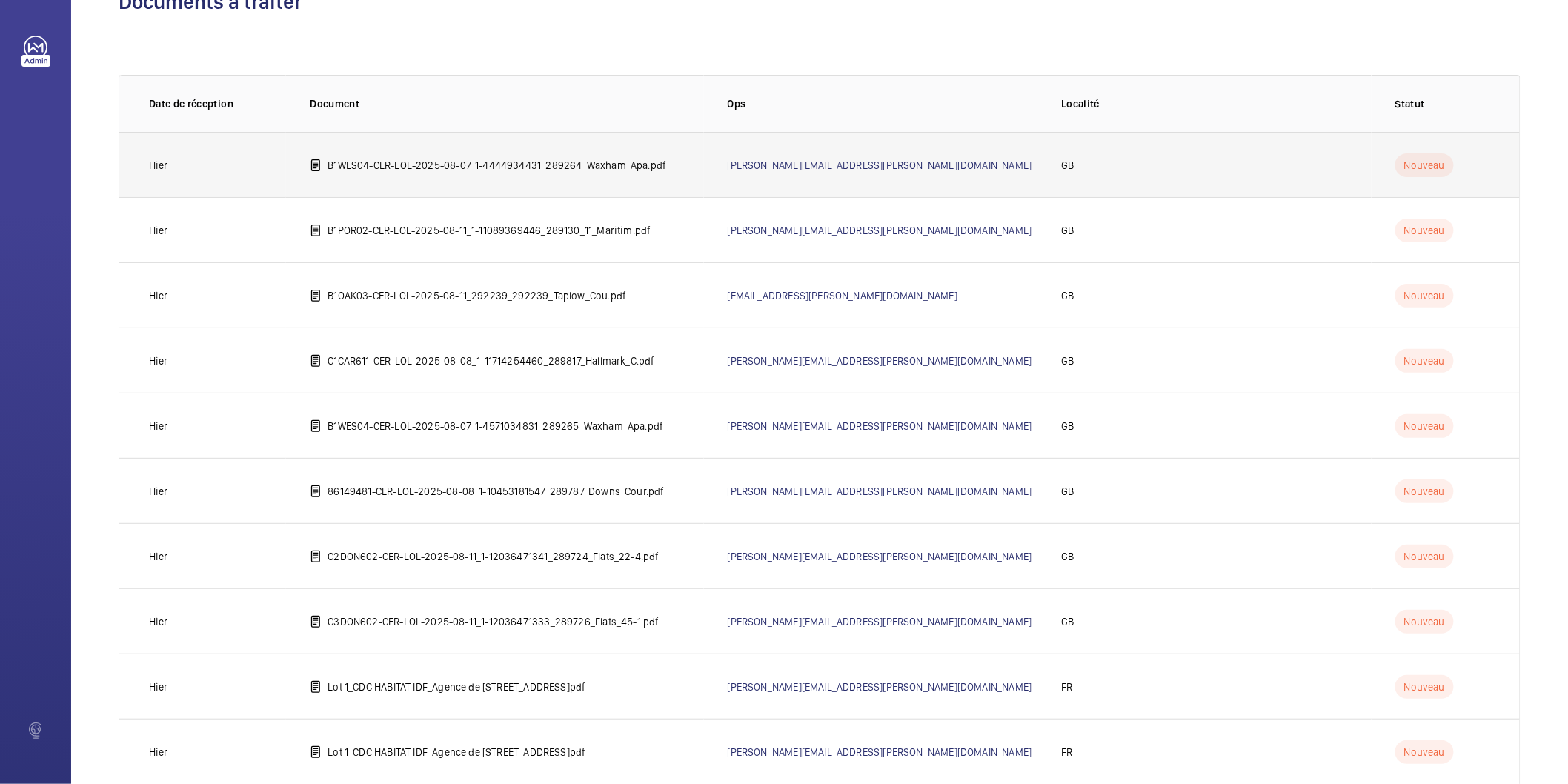
click at [587, 154] on td "B1WES04-CER-LOL-2025-08-07_1-4444934431_289264_Waxham_Apa.pdf" at bounding box center [495, 165] width 418 height 65
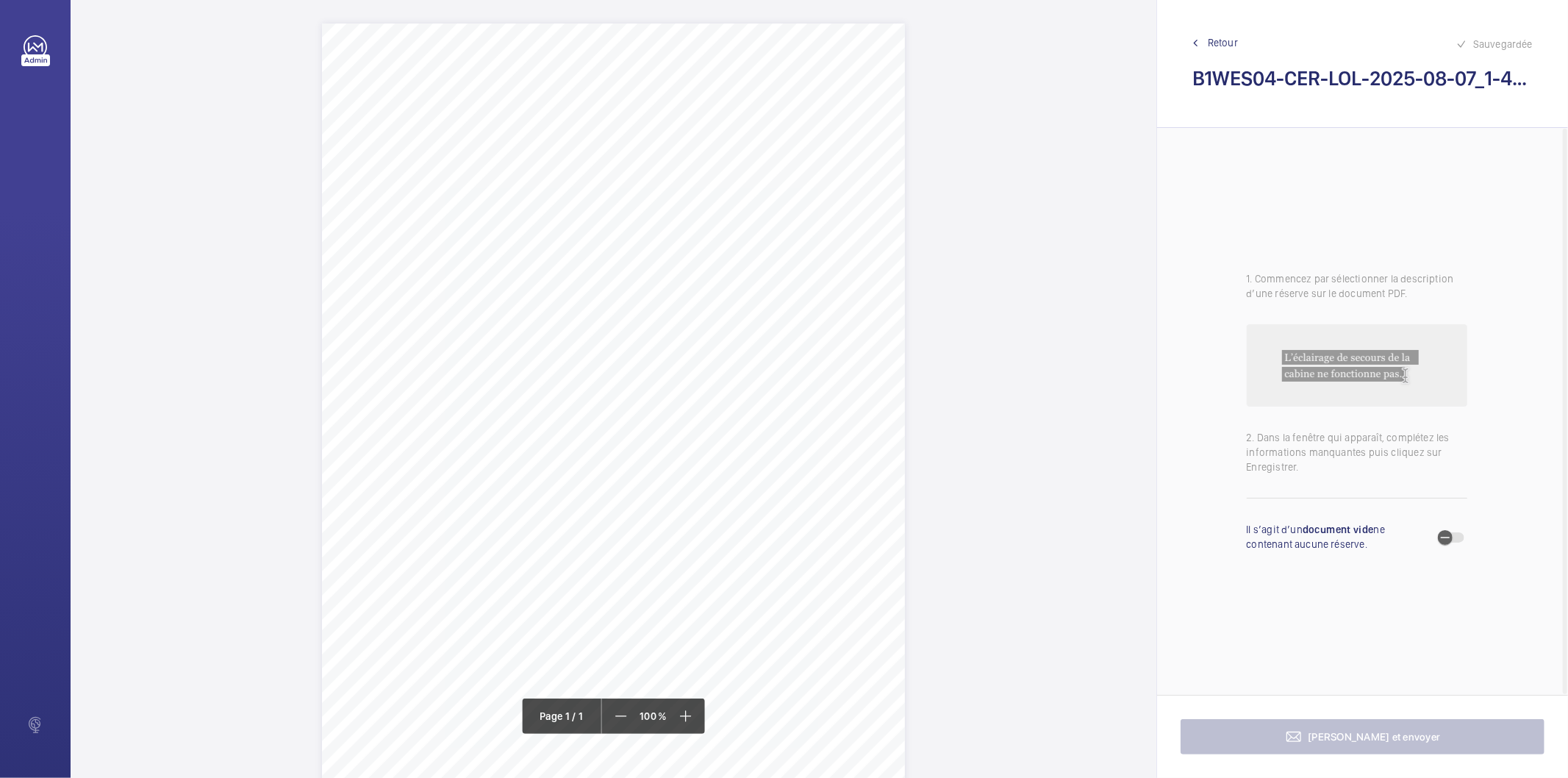
drag, startPoint x: 590, startPoint y: 184, endPoint x: 780, endPoint y: 182, distance: 190.0
click at [767, 182] on span "Waxham Apartments 44 Bocking Street E8 3RU" at bounding box center [678, 187] width 177 height 10
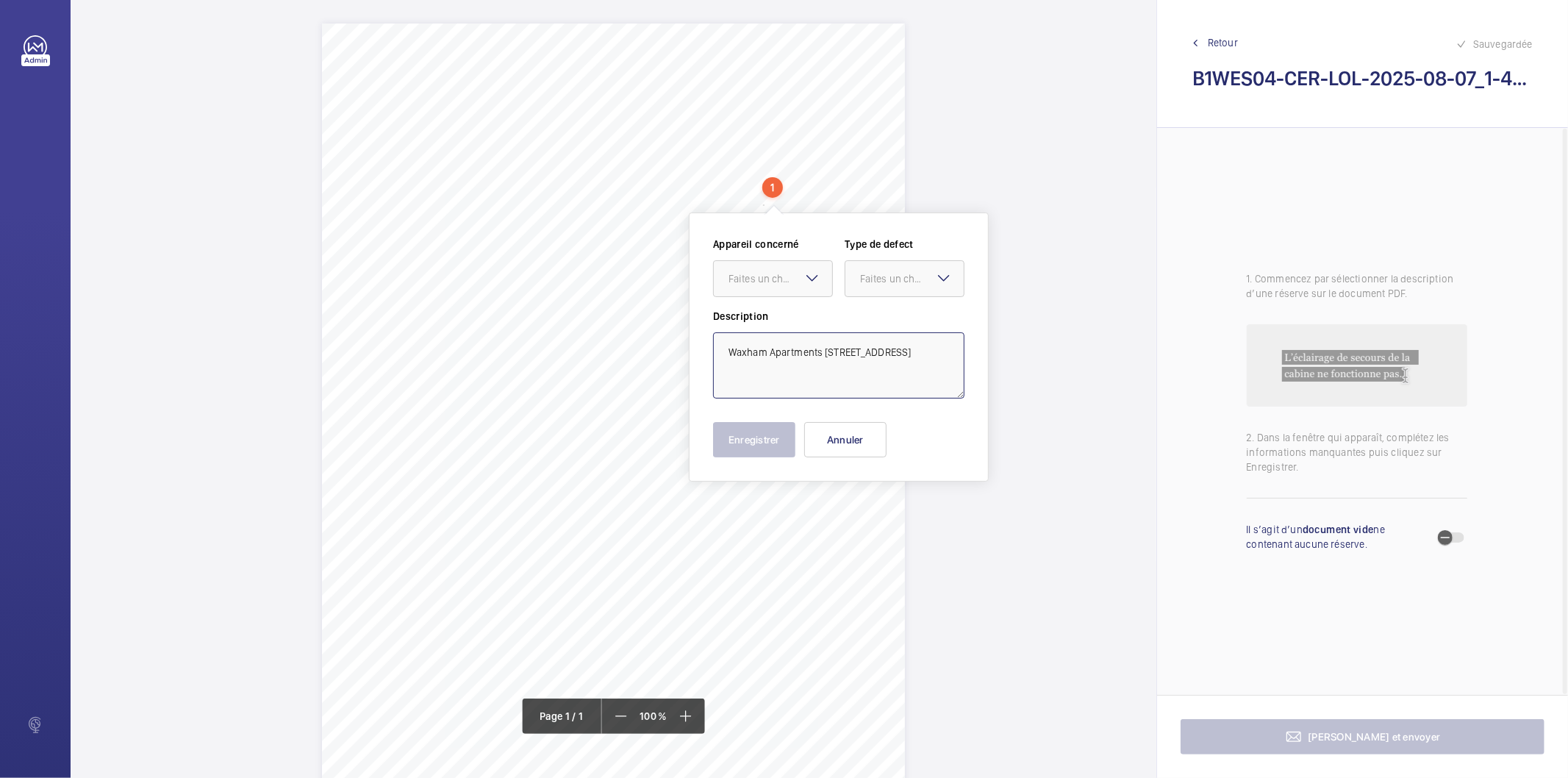
click at [790, 351] on textarea "Waxham Apartments 44 Bocking Street E8 3RU" at bounding box center [839, 366] width 252 height 66
click at [780, 282] on div "Faites un choix" at bounding box center [780, 279] width 104 height 15
click at [859, 433] on button "Annuler" at bounding box center [845, 440] width 82 height 35
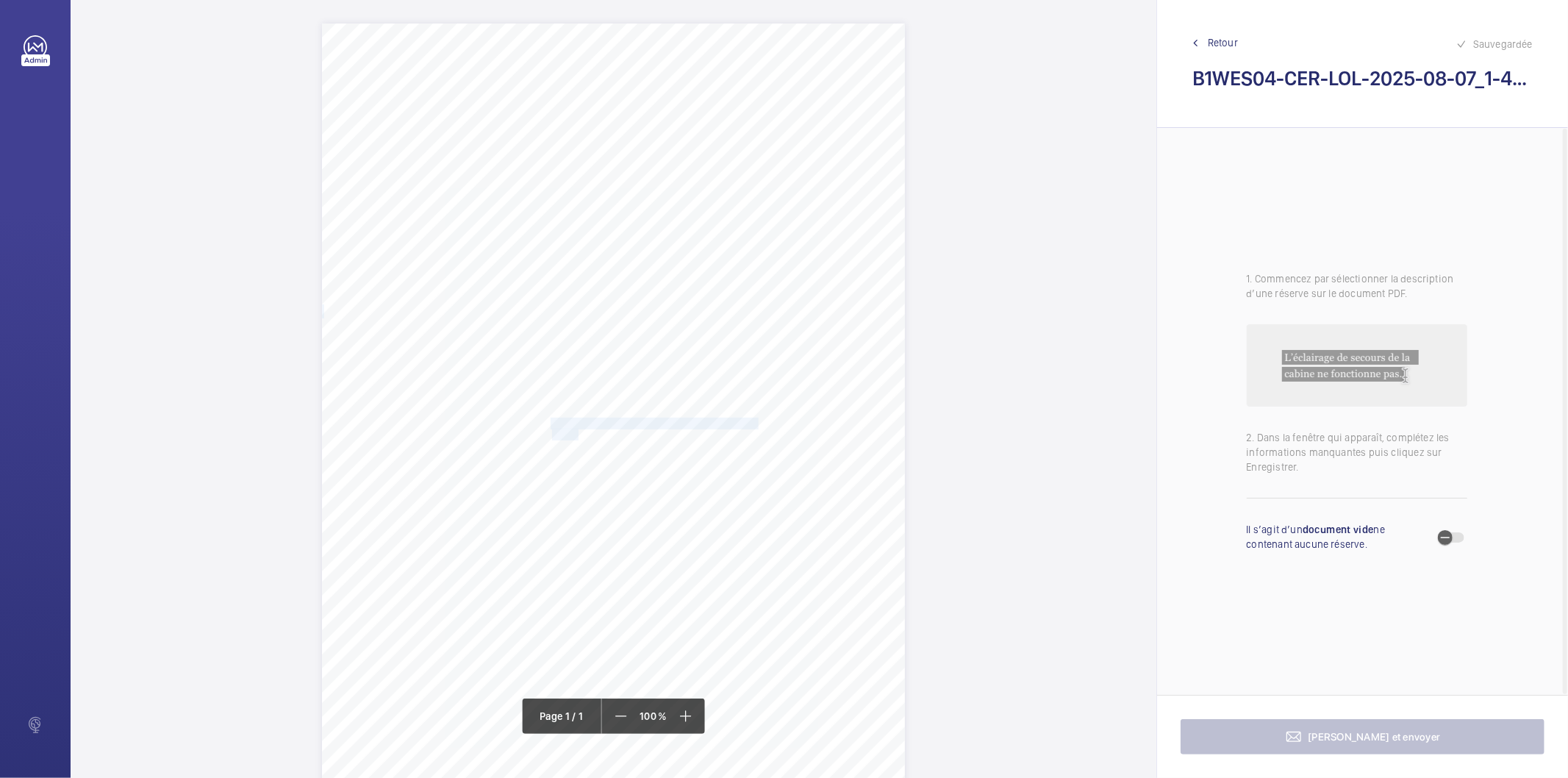
drag, startPoint x: 551, startPoint y: 422, endPoint x: 575, endPoint y: 431, distance: 25.6
click at [575, 431] on div "Signed: Lifting Operations and Lifting Equipment Regulations 1998 Report of Tho…" at bounding box center [614, 436] width 583 height 825
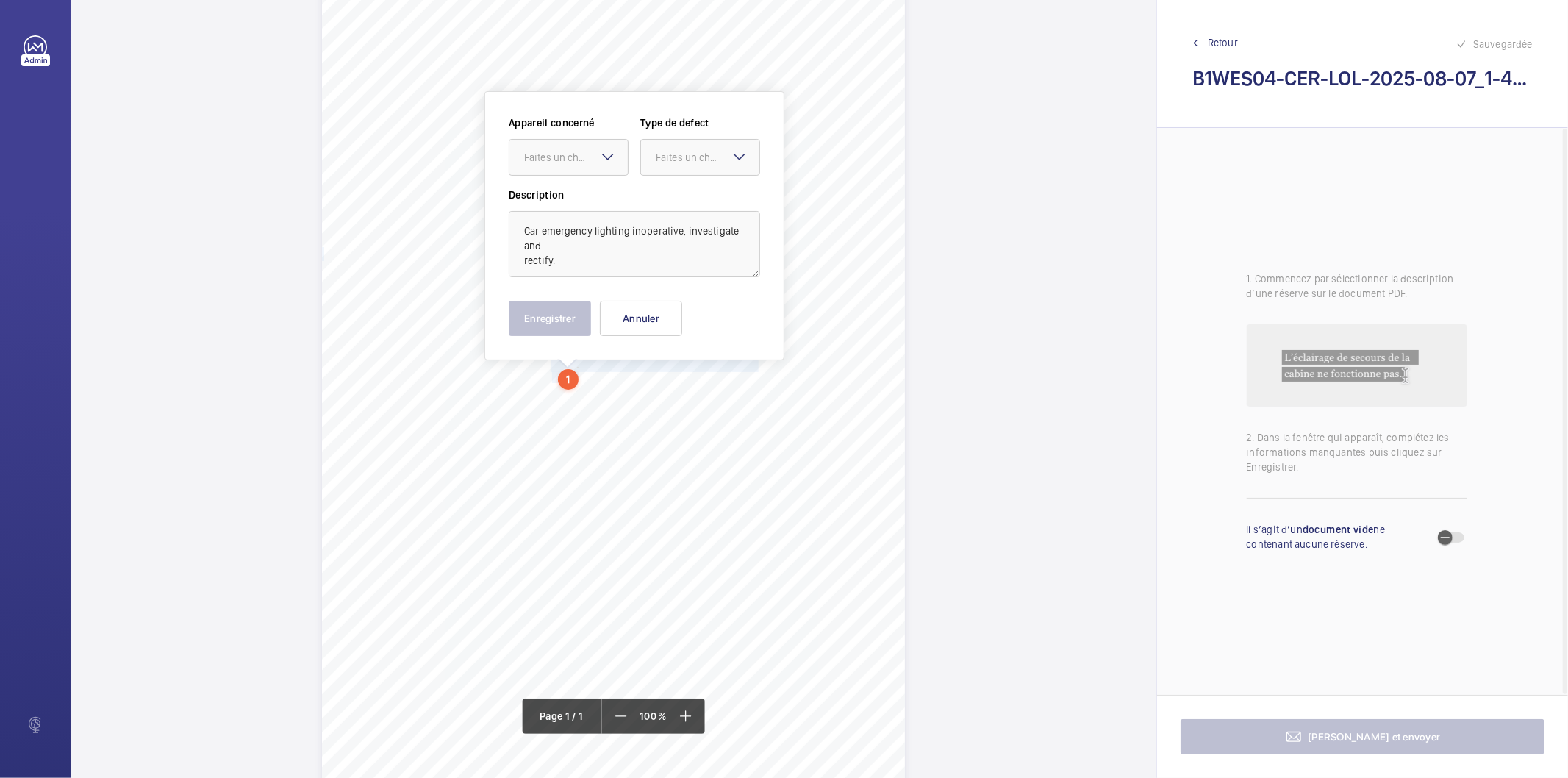
scroll to position [59, 0]
click at [560, 149] on div "Faites un choix" at bounding box center [575, 156] width 104 height 15
click at [575, 200] on span "INS63744" at bounding box center [568, 201] width 89 height 15
click at [653, 153] on div at bounding box center [700, 156] width 118 height 35
click at [671, 203] on span "Standard" at bounding box center [700, 201] width 89 height 15
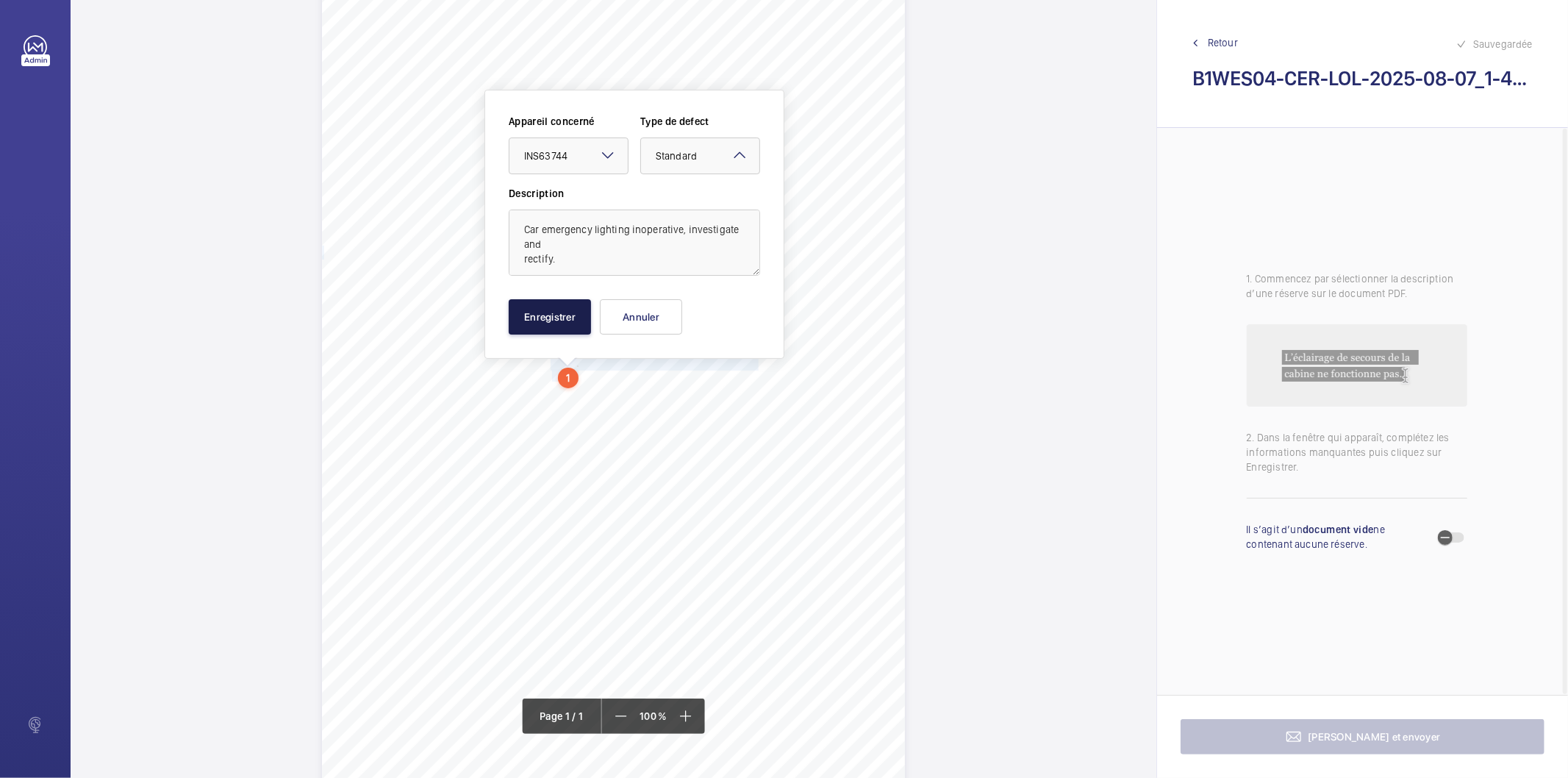
click at [556, 322] on button "Enregistrer" at bounding box center [550, 317] width 82 height 35
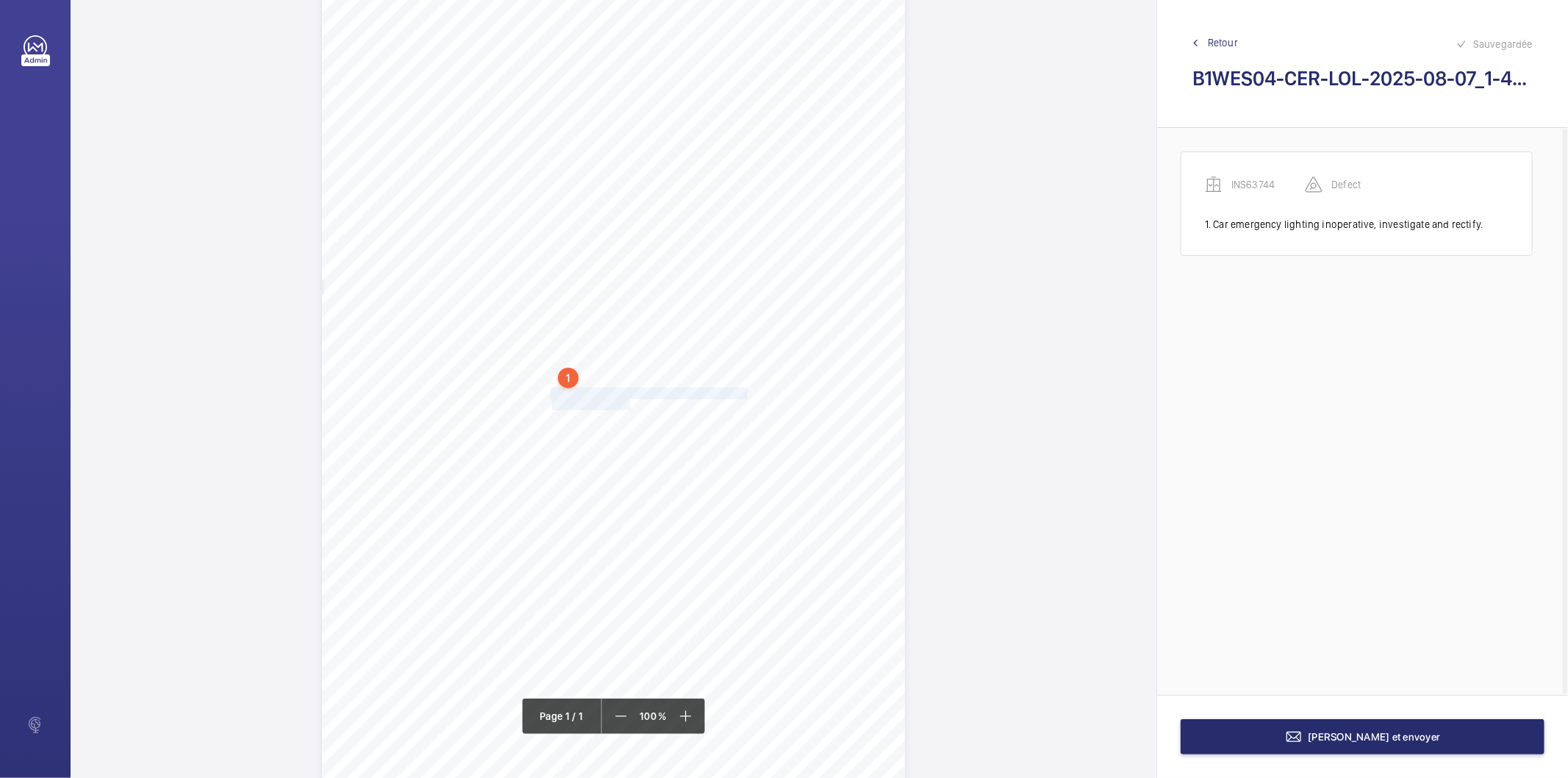
drag, startPoint x: 550, startPoint y: 395, endPoint x: 628, endPoint y: 400, distance: 78.2
click at [628, 400] on div "Signed: Lifting Operations and Lifting Equipment Regulations 1998 Report of Tho…" at bounding box center [614, 377] width 583 height 825
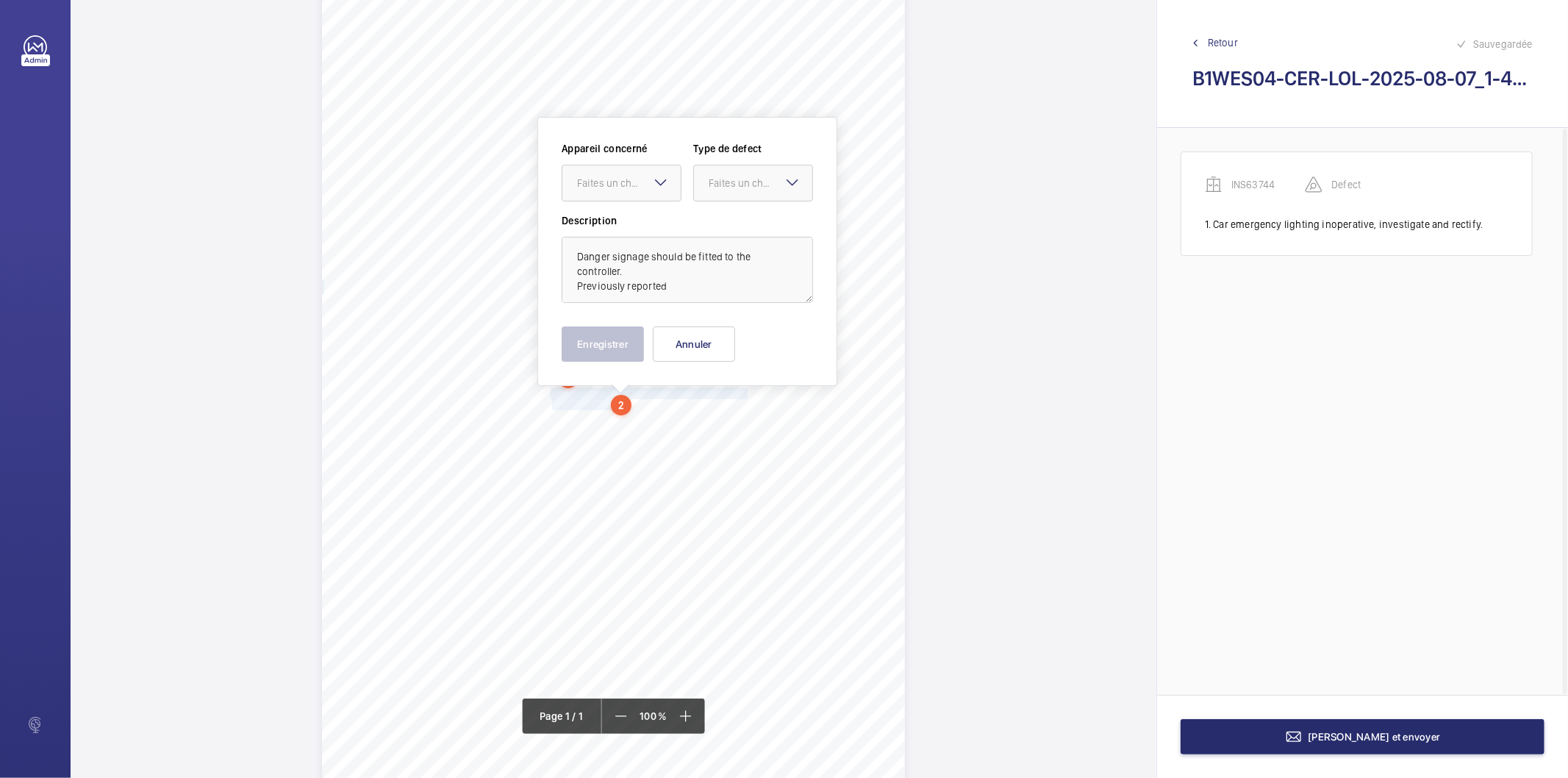
scroll to position [85, 0]
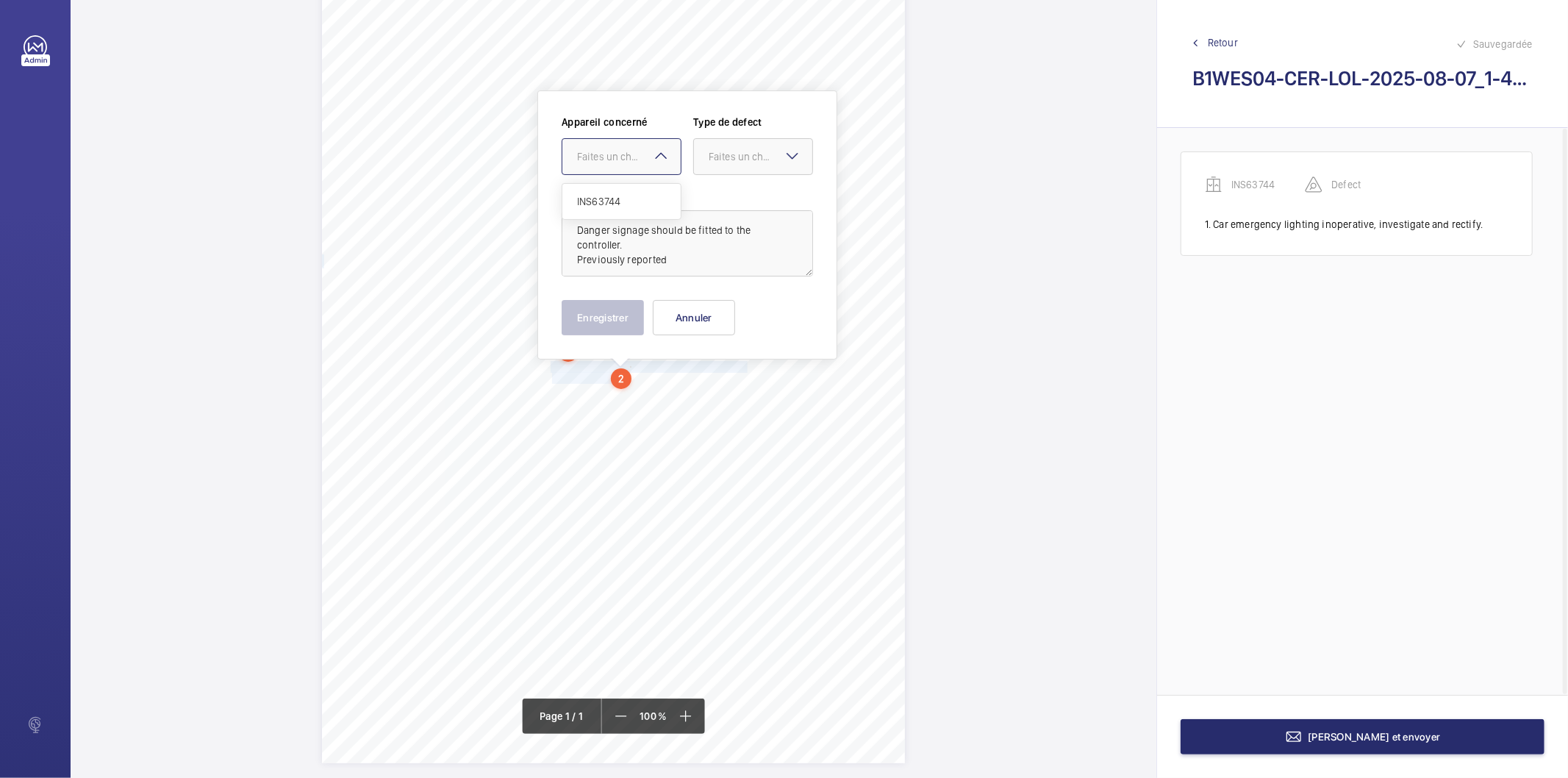
click at [596, 165] on div at bounding box center [621, 157] width 118 height 35
click at [622, 206] on span "INS63744" at bounding box center [621, 202] width 89 height 15
click at [715, 145] on div at bounding box center [753, 157] width 118 height 35
click at [720, 311] on span "Recommandation" at bounding box center [753, 310] width 89 height 15
click at [611, 328] on button "Enregistrer" at bounding box center [603, 318] width 82 height 35
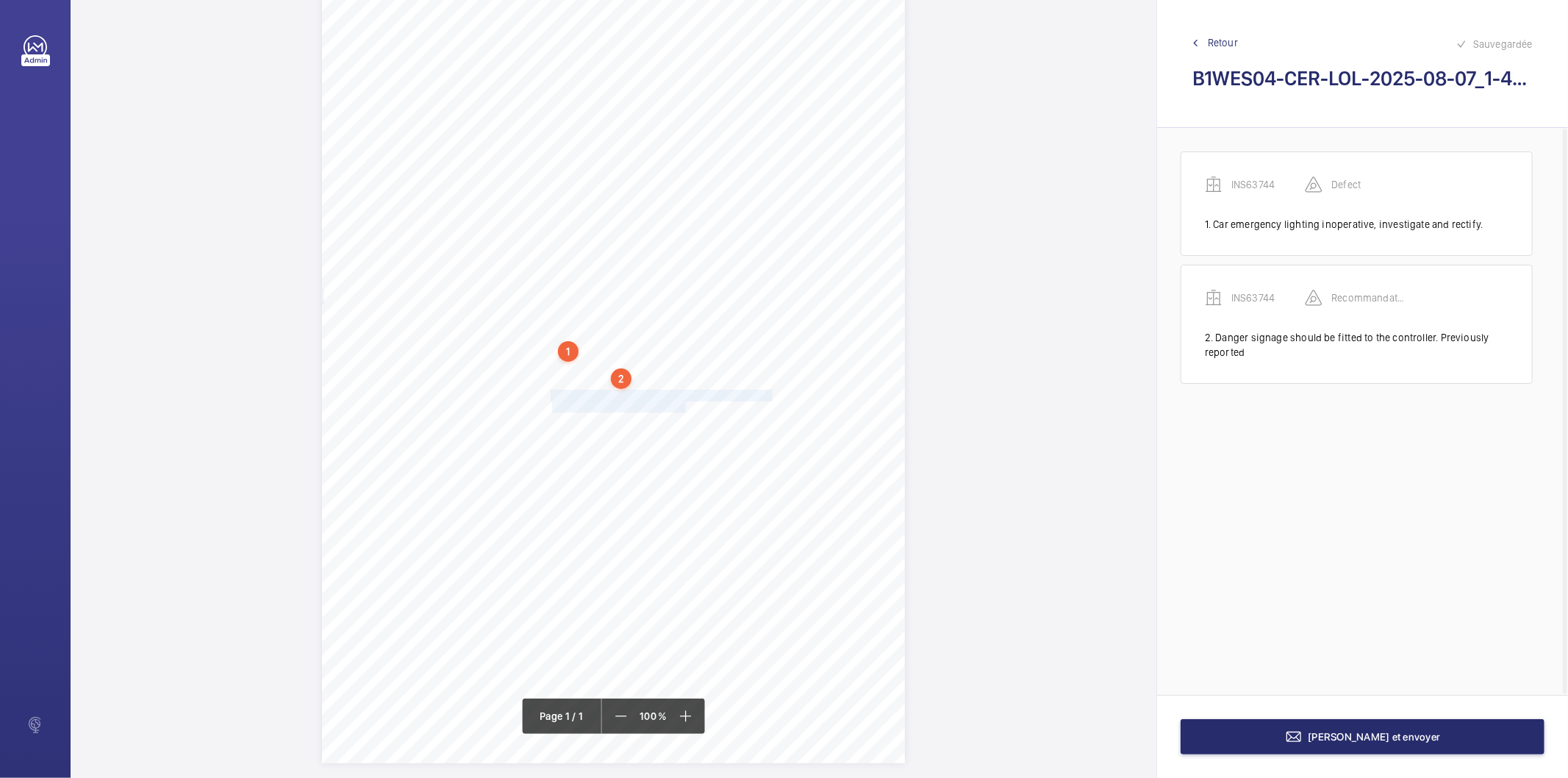
drag, startPoint x: 551, startPoint y: 393, endPoint x: 682, endPoint y: 407, distance: 131.7
click at [682, 407] on div "Signed: Lifting Operations and Lifting Equipment Regulations 1998 Report of Tho…" at bounding box center [614, 350] width 583 height 825
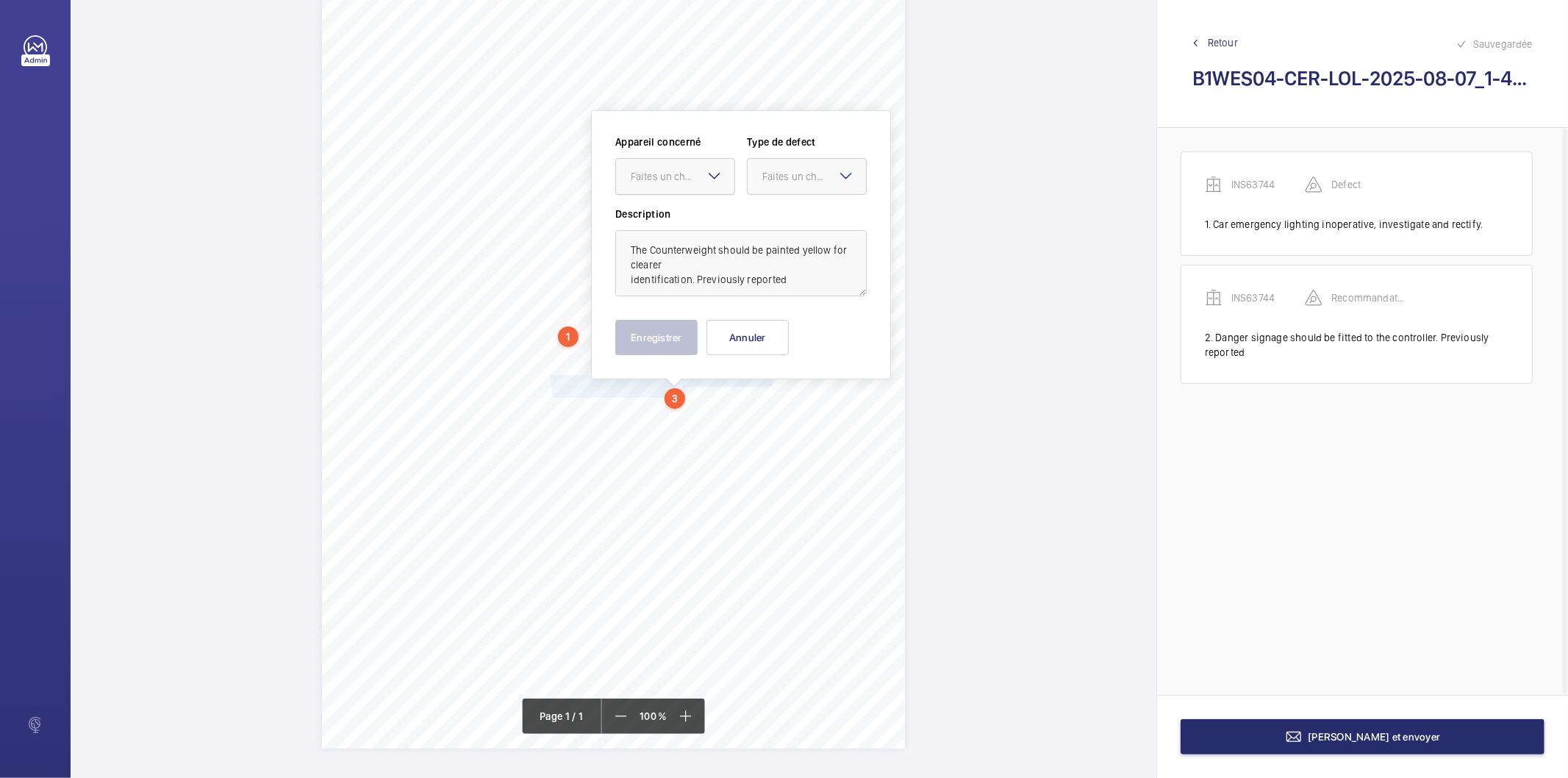
click at [674, 183] on div "Faites un choix" at bounding box center [682, 177] width 104 height 15
click at [689, 224] on span "INS63744" at bounding box center [675, 222] width 89 height 15
click at [773, 162] on div at bounding box center [806, 177] width 118 height 35
click at [811, 333] on span "Recommandation" at bounding box center [806, 330] width 89 height 15
click at [654, 344] on button "Enregistrer" at bounding box center [656, 338] width 82 height 35
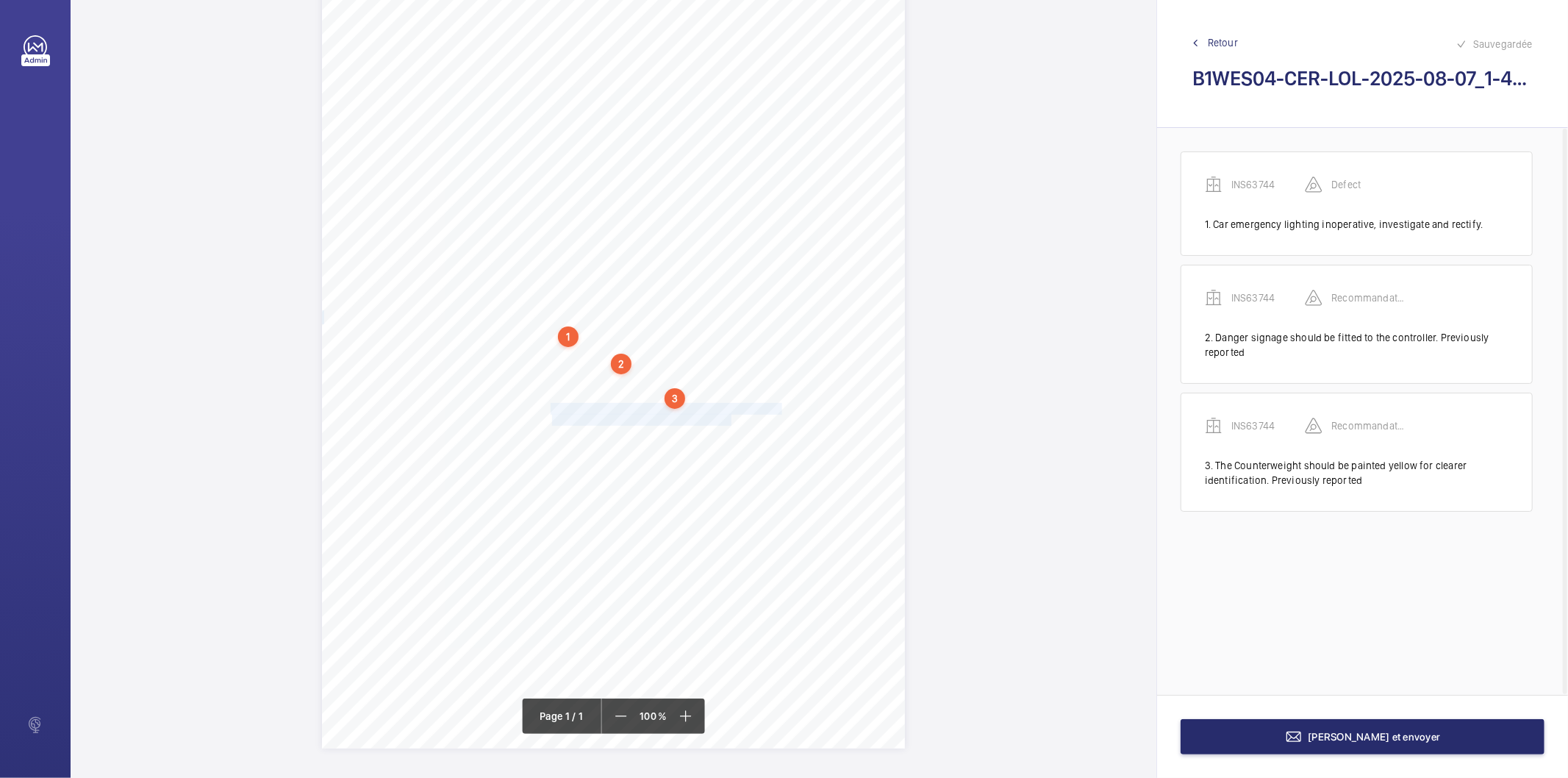
drag, startPoint x: 550, startPoint y: 410, endPoint x: 728, endPoint y: 414, distance: 178.0
click at [728, 414] on div "Signed: Lifting Operations and Lifting Equipment Regulations 1998 Report of Tho…" at bounding box center [614, 336] width 583 height 825
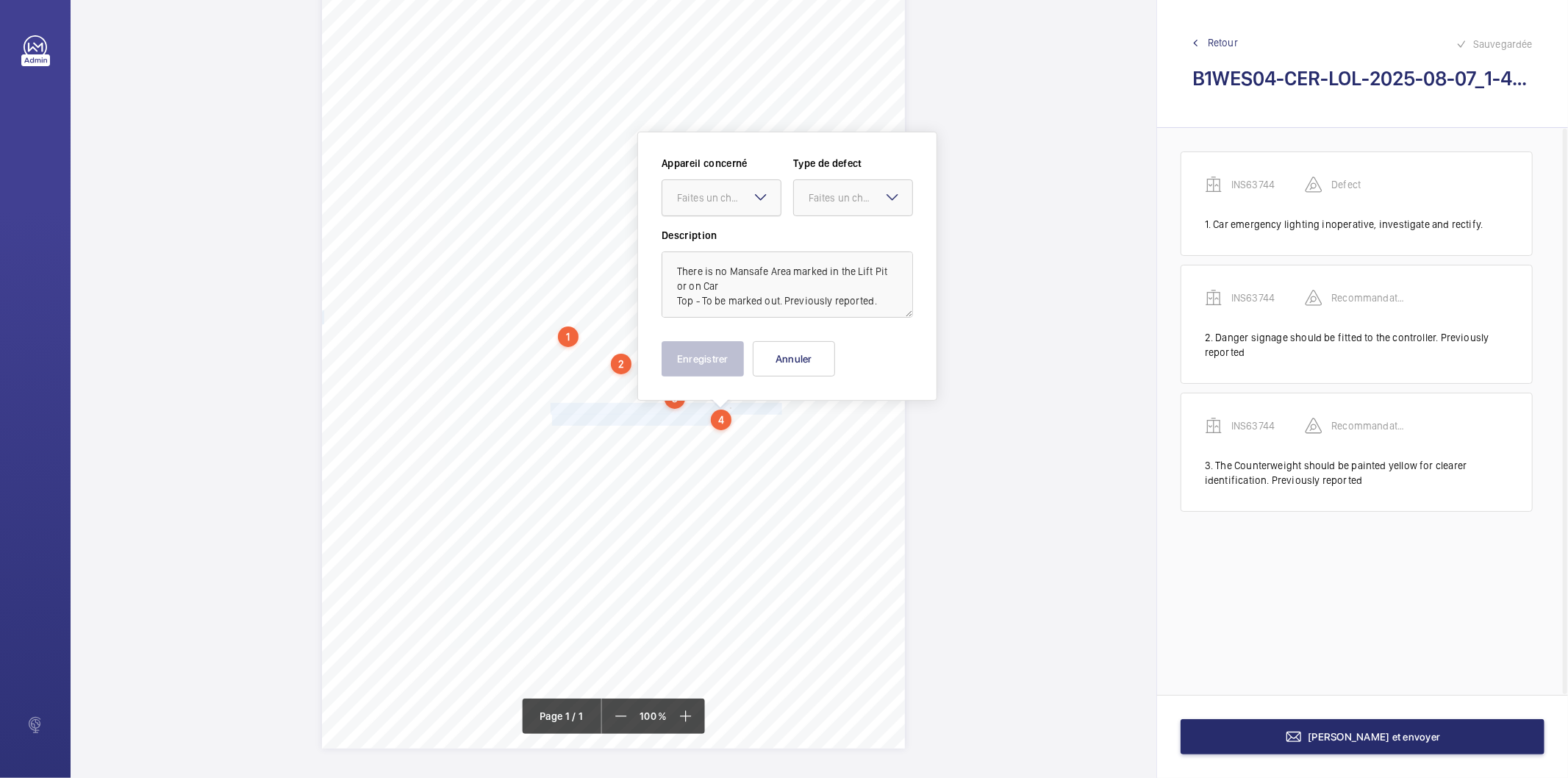
click at [720, 187] on div at bounding box center [721, 198] width 118 height 35
click at [731, 252] on div "INS63744" at bounding box center [721, 243] width 118 height 35
click at [817, 195] on div "Faites un choix" at bounding box center [860, 198] width 104 height 15
drag, startPoint x: 834, startPoint y: 347, endPoint x: 738, endPoint y: 370, distance: 98.7
click at [831, 349] on span "Recommandation" at bounding box center [853, 351] width 89 height 15
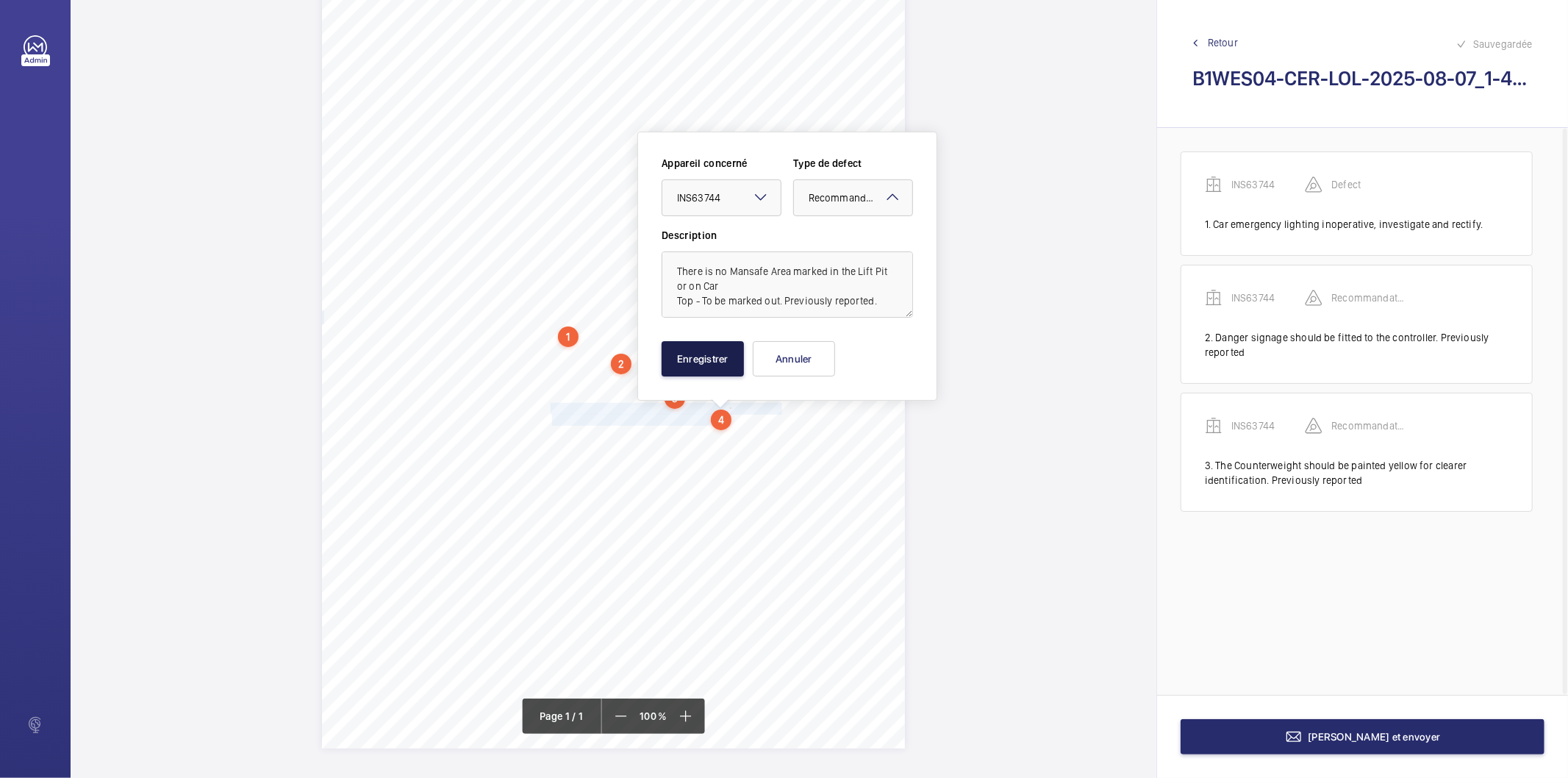
click at [723, 369] on button "Enregistrer" at bounding box center [703, 359] width 82 height 35
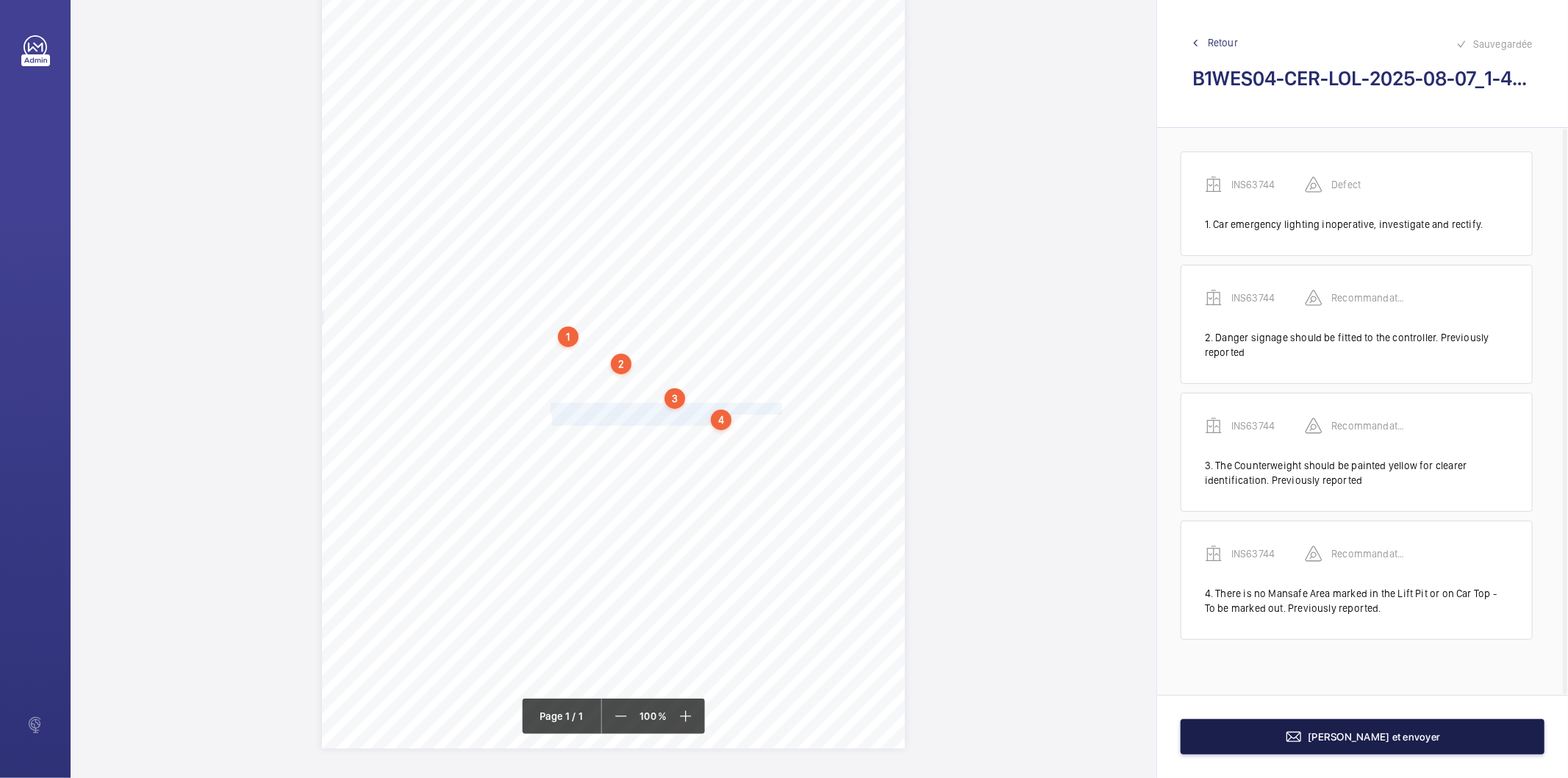
click at [1303, 735] on mat-icon at bounding box center [1294, 737] width 18 height 18
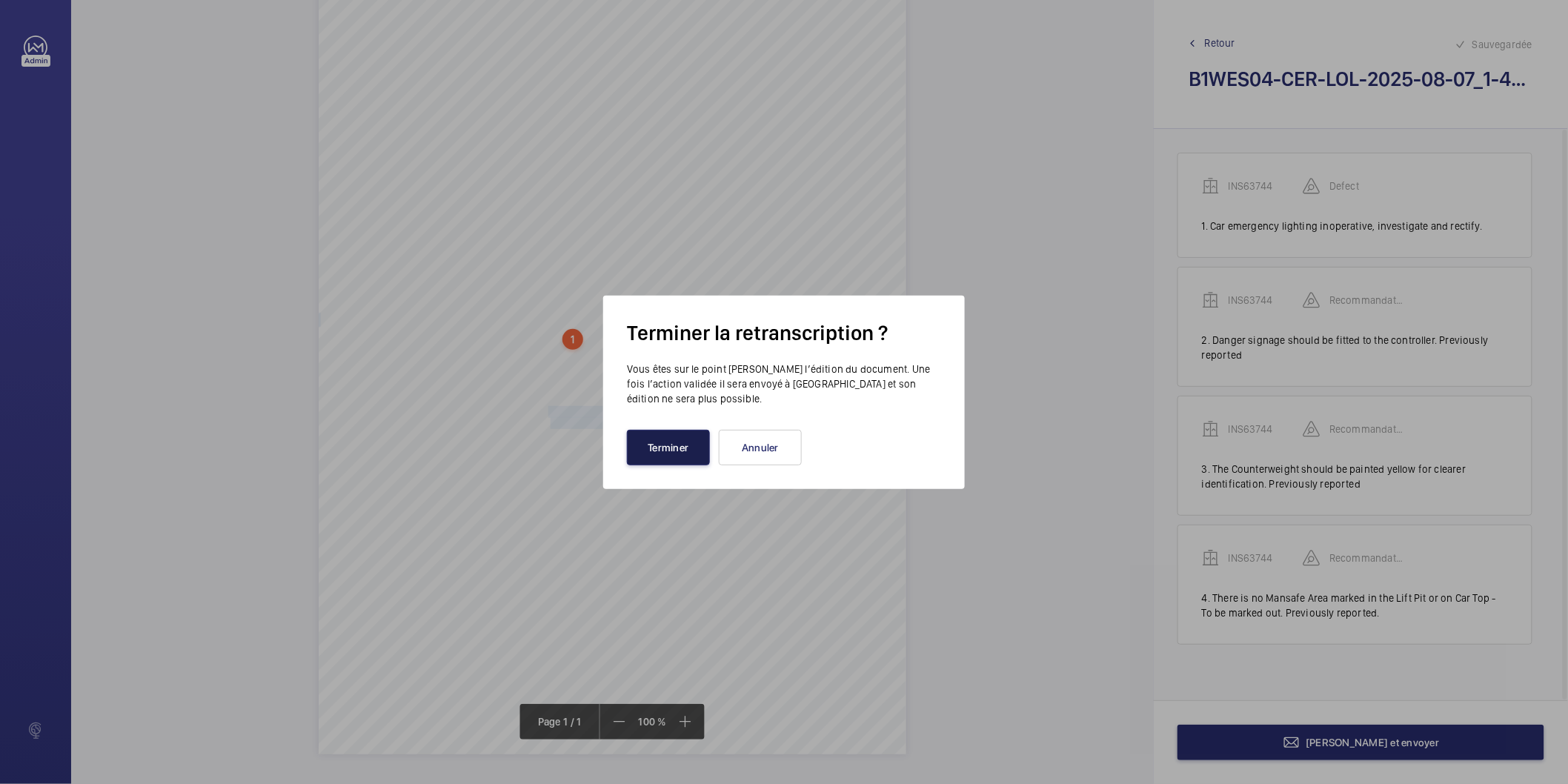
drag, startPoint x: 682, startPoint y: 457, endPoint x: 671, endPoint y: 461, distance: 11.7
click at [671, 461] on button "Terminer" at bounding box center [668, 448] width 83 height 36
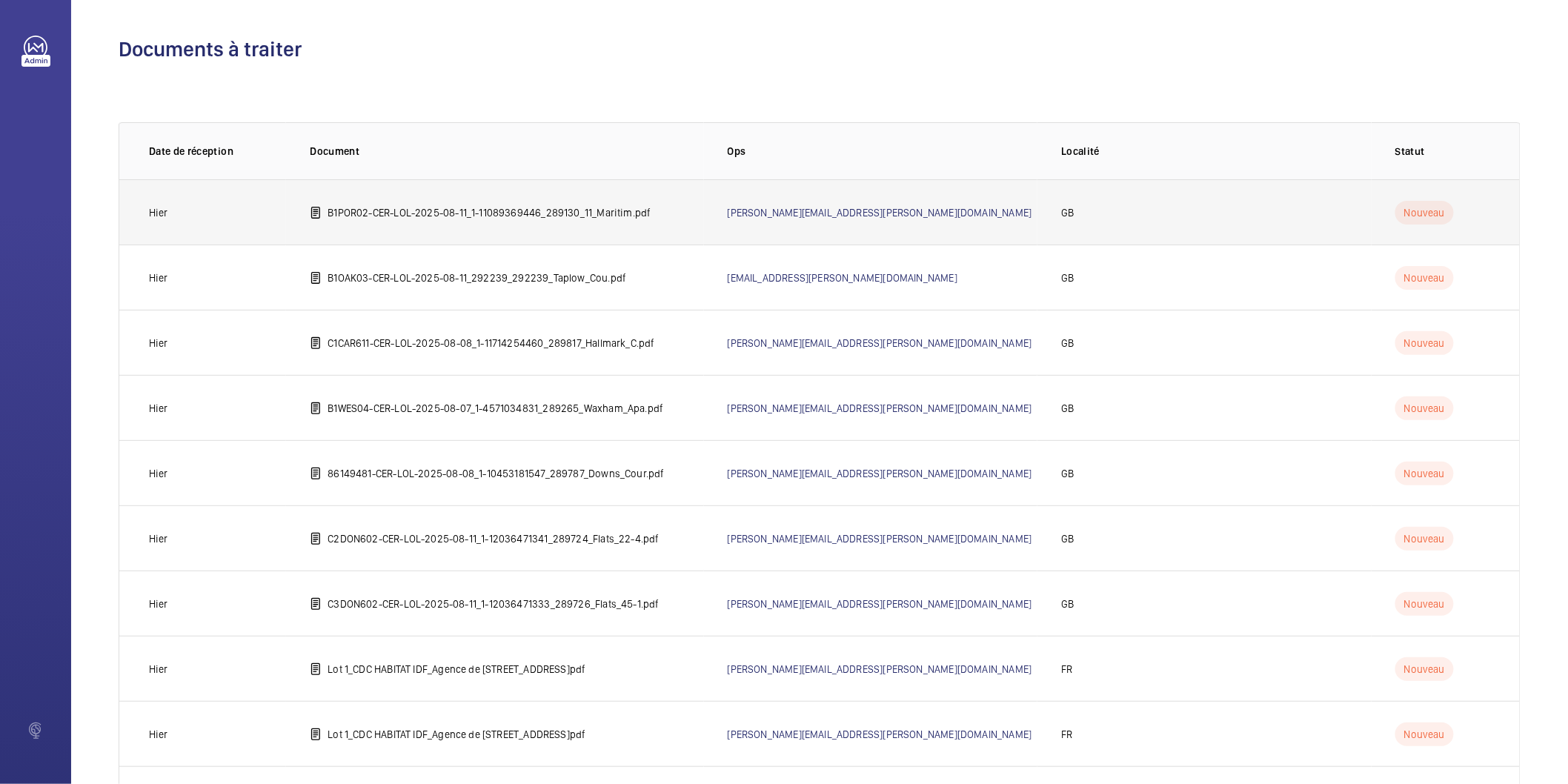
click at [583, 210] on p "B1POR02-CER-LOL-2025-08-11_1-11089369446_289130_11_Maritim.pdf" at bounding box center [490, 213] width 323 height 15
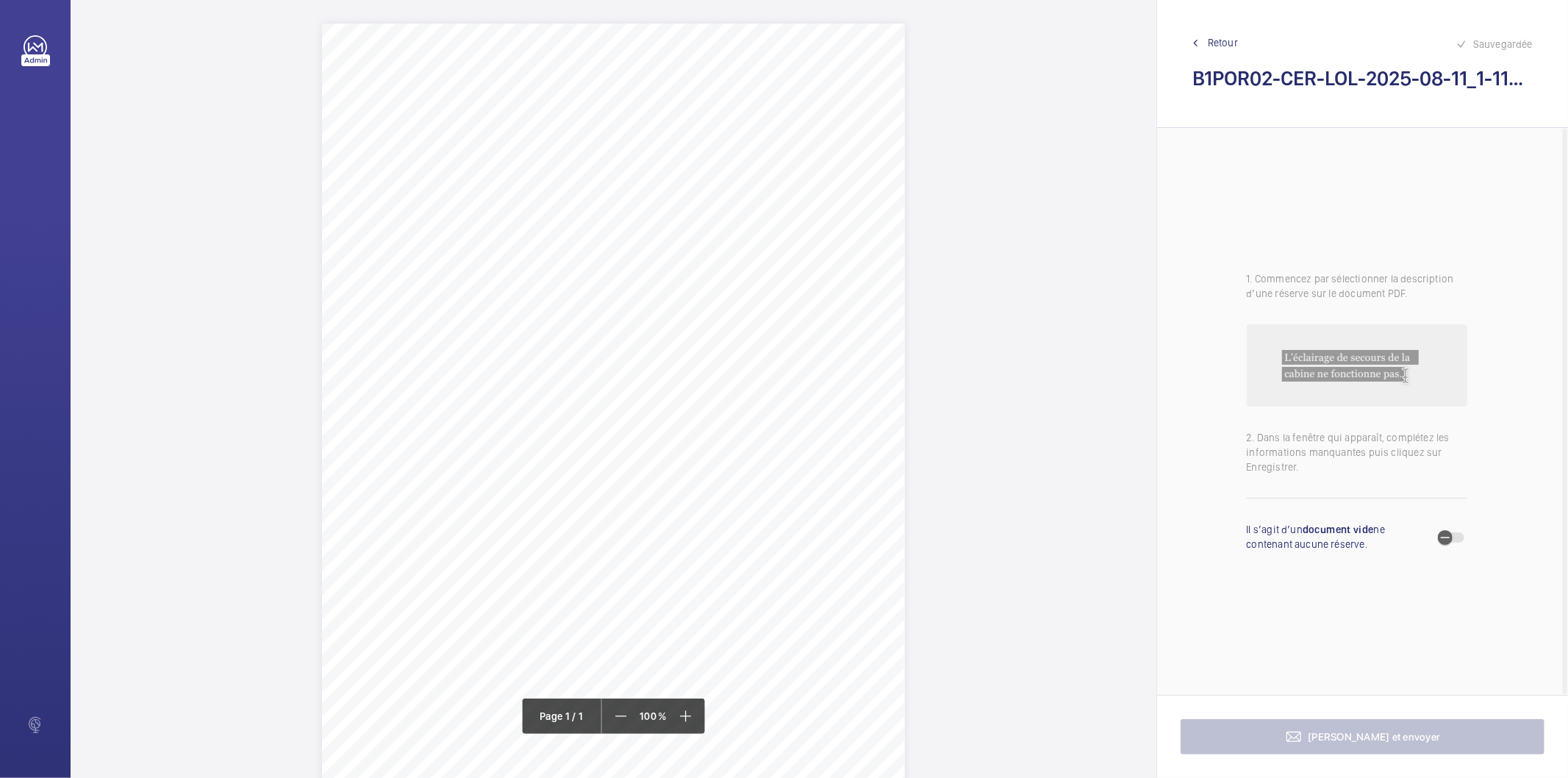
click at [640, 185] on span "11 Maritime Street London SE16 7FY" at bounding box center [636, 187] width 91 height 10
click at [640, 185] on div "1" at bounding box center [633, 191] width 21 height 21
drag, startPoint x: 740, startPoint y: 185, endPoint x: 589, endPoint y: 185, distance: 151.0
click at [590, 185] on span "11 Maritime Street London SE16 7FY" at bounding box center [636, 187] width 91 height 10
click at [692, 356] on textarea "11 Maritime Street London SE16 7FY" at bounding box center [648, 369] width 252 height 66
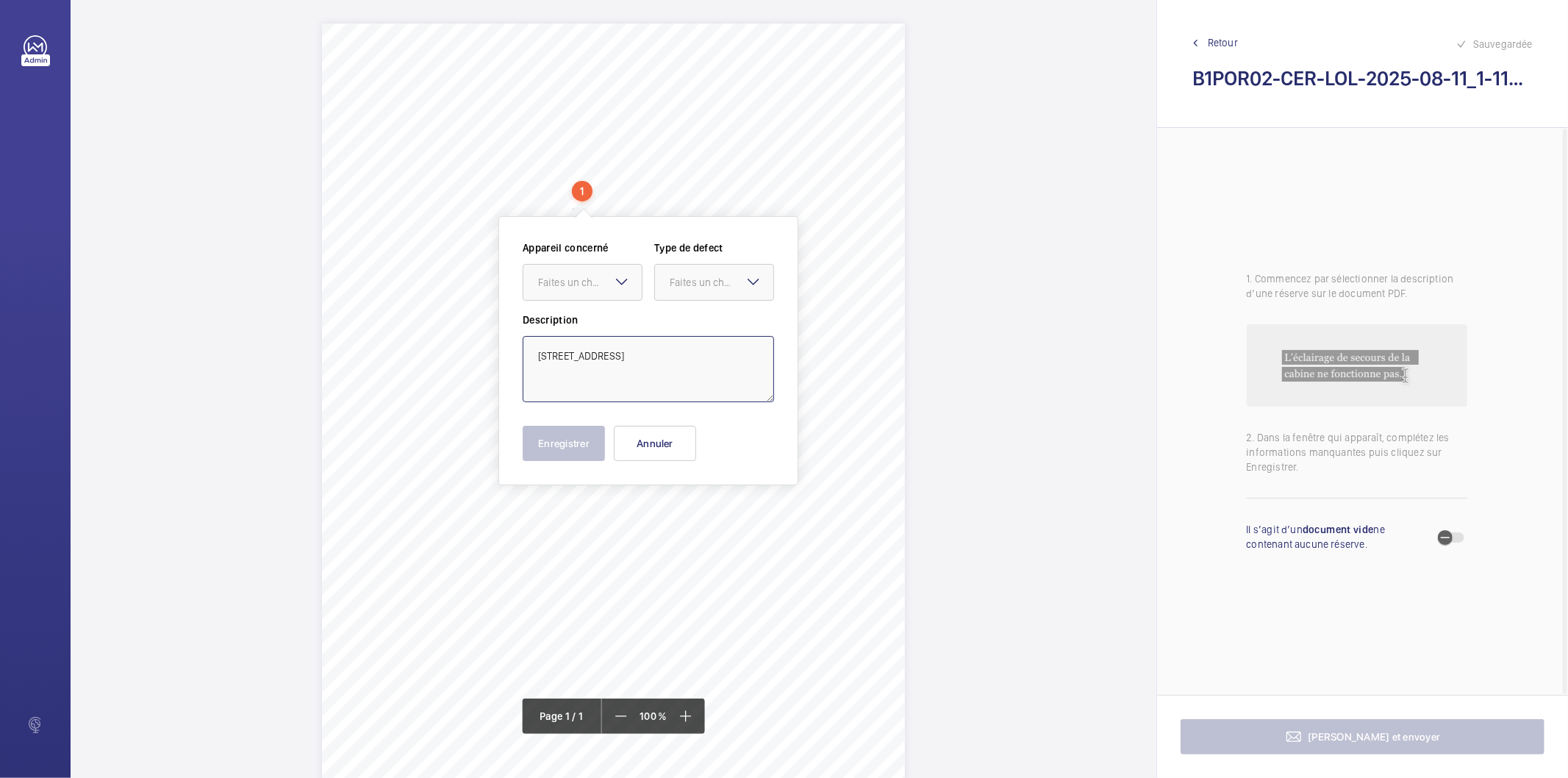
click at [691, 356] on textarea "11 Maritime Street London SE16 7FY" at bounding box center [648, 369] width 252 height 66
click at [617, 280] on mat-icon at bounding box center [622, 282] width 18 height 18
click at [670, 446] on button "Annuler" at bounding box center [655, 444] width 82 height 35
drag, startPoint x: 551, startPoint y: 425, endPoint x: 564, endPoint y: 431, distance: 14.3
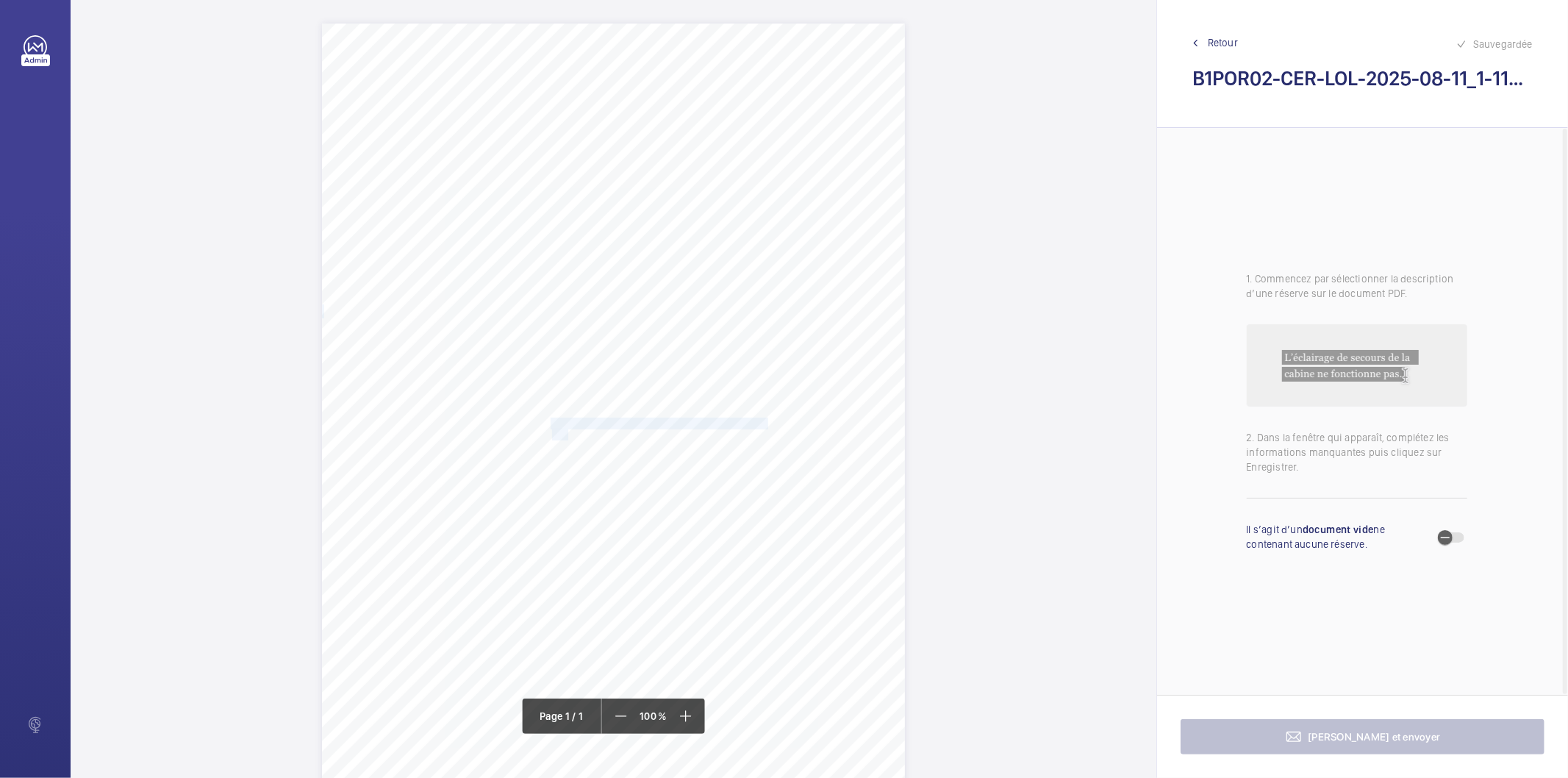
click at [564, 431] on div "Signed: Lifting Operations and Lifting Equipment Regulations 1998 Report of Tho…" at bounding box center [614, 436] width 583 height 825
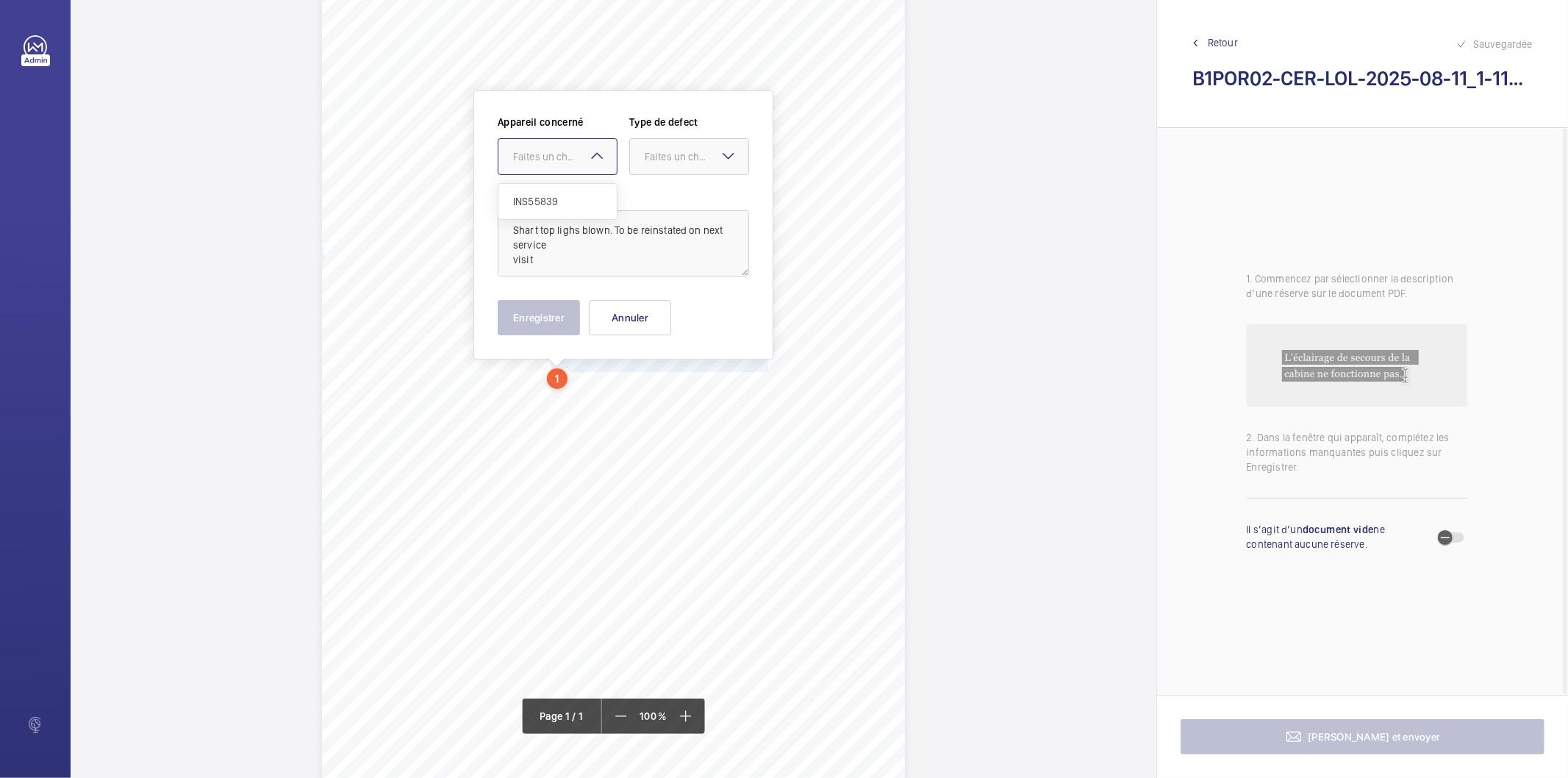
click at [566, 150] on div "Faites un choix" at bounding box center [564, 157] width 104 height 15
click at [567, 203] on span "INS55839" at bounding box center [557, 202] width 89 height 15
click at [692, 150] on div "Faites un choix" at bounding box center [696, 157] width 104 height 15
click at [681, 197] on span "Standard" at bounding box center [689, 202] width 89 height 15
click at [570, 314] on button "Enregistrer" at bounding box center [539, 318] width 82 height 35
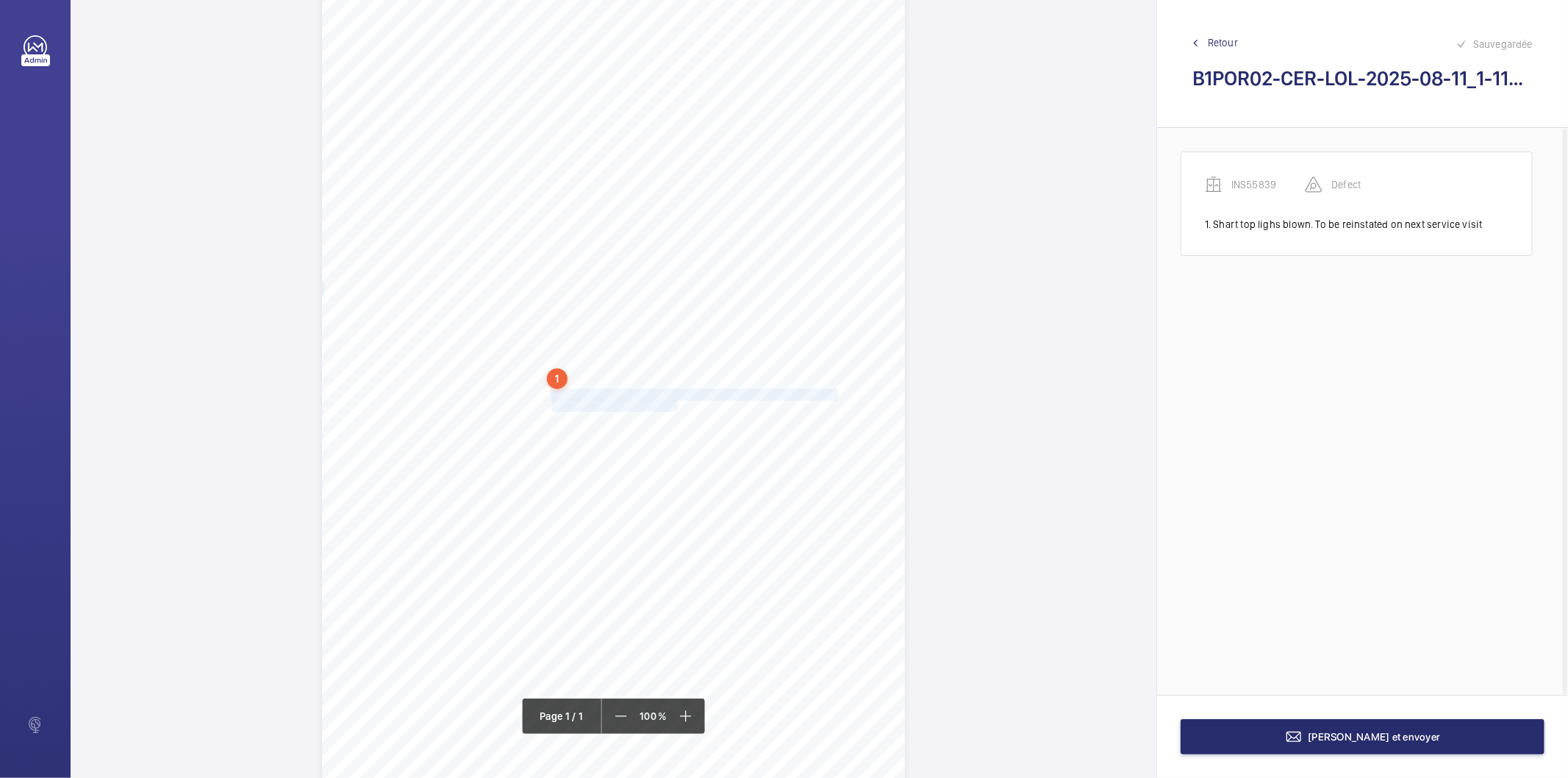
drag, startPoint x: 551, startPoint y: 392, endPoint x: 677, endPoint y: 403, distance: 126.5
click at [677, 403] on div "Signed: Lifting Operations and Lifting Equipment Regulations 1998 Report of Tho…" at bounding box center [614, 378] width 583 height 825
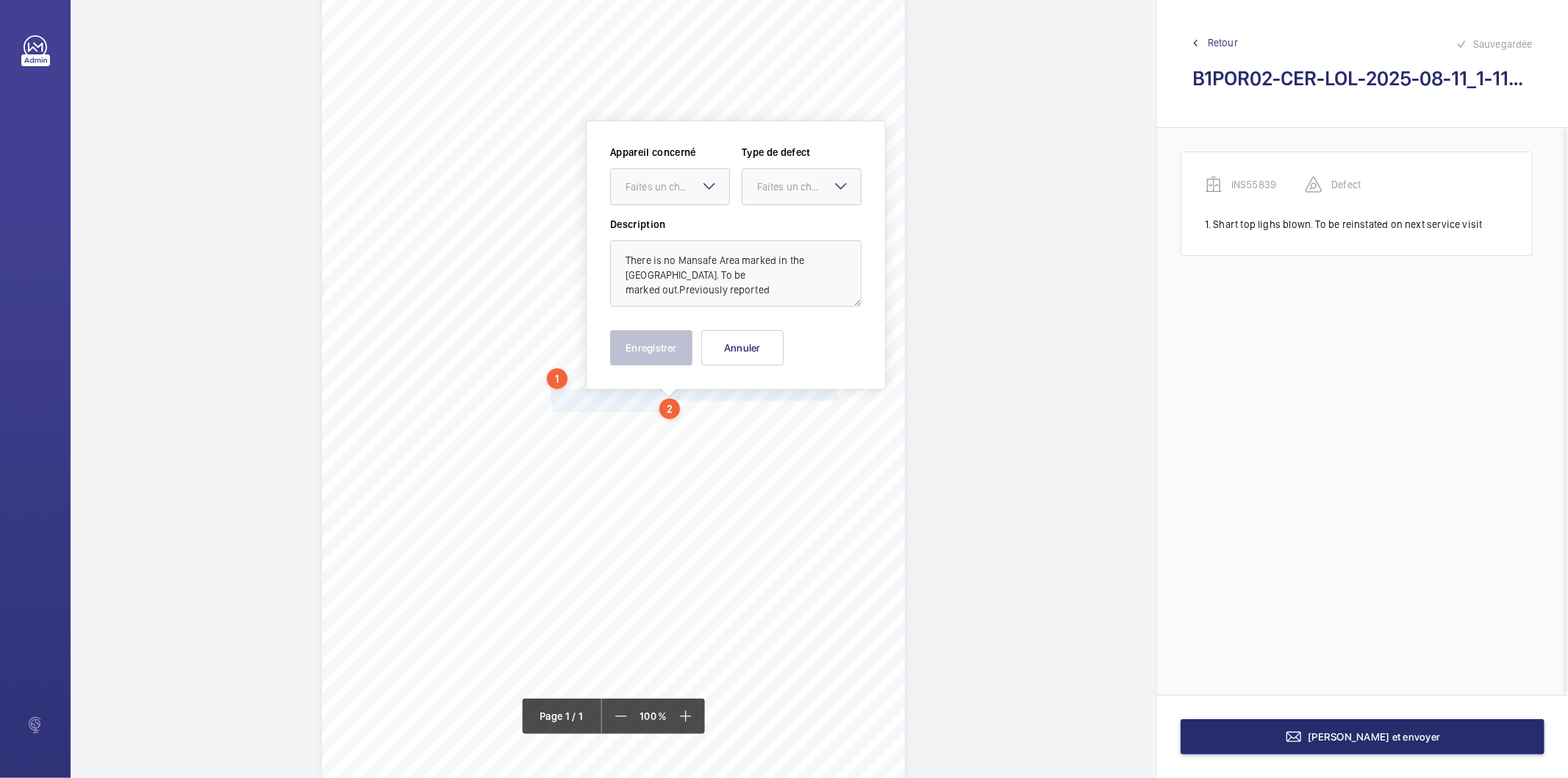
scroll to position [88, 0]
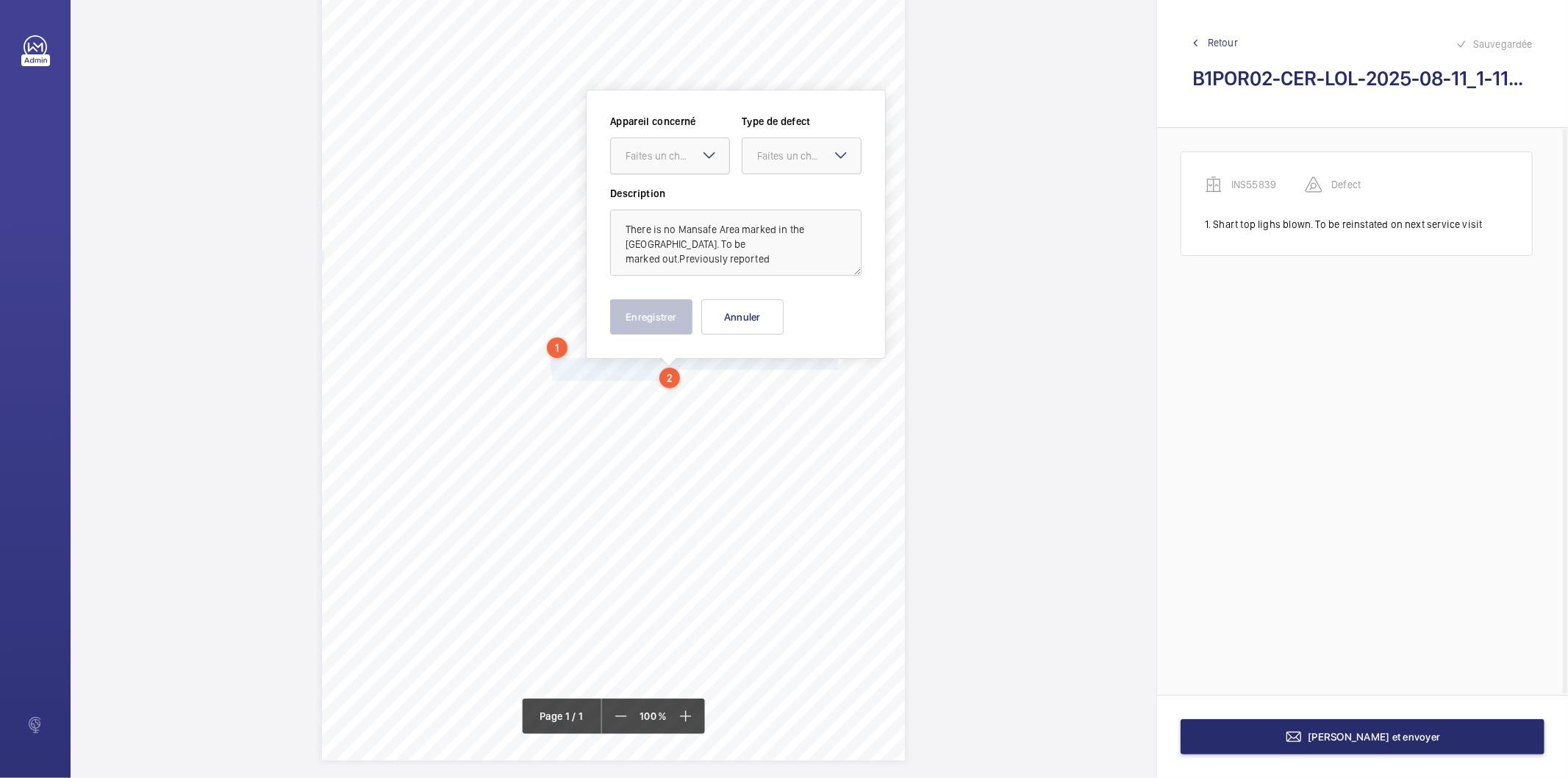
click at [659, 144] on div at bounding box center [670, 156] width 118 height 35
click at [663, 199] on span "INS55839" at bounding box center [670, 201] width 89 height 15
click at [776, 164] on div at bounding box center [801, 156] width 118 height 35
drag, startPoint x: 772, startPoint y: 305, endPoint x: 703, endPoint y: 321, distance: 70.8
click at [770, 306] on span "Recommandation" at bounding box center [801, 309] width 89 height 15
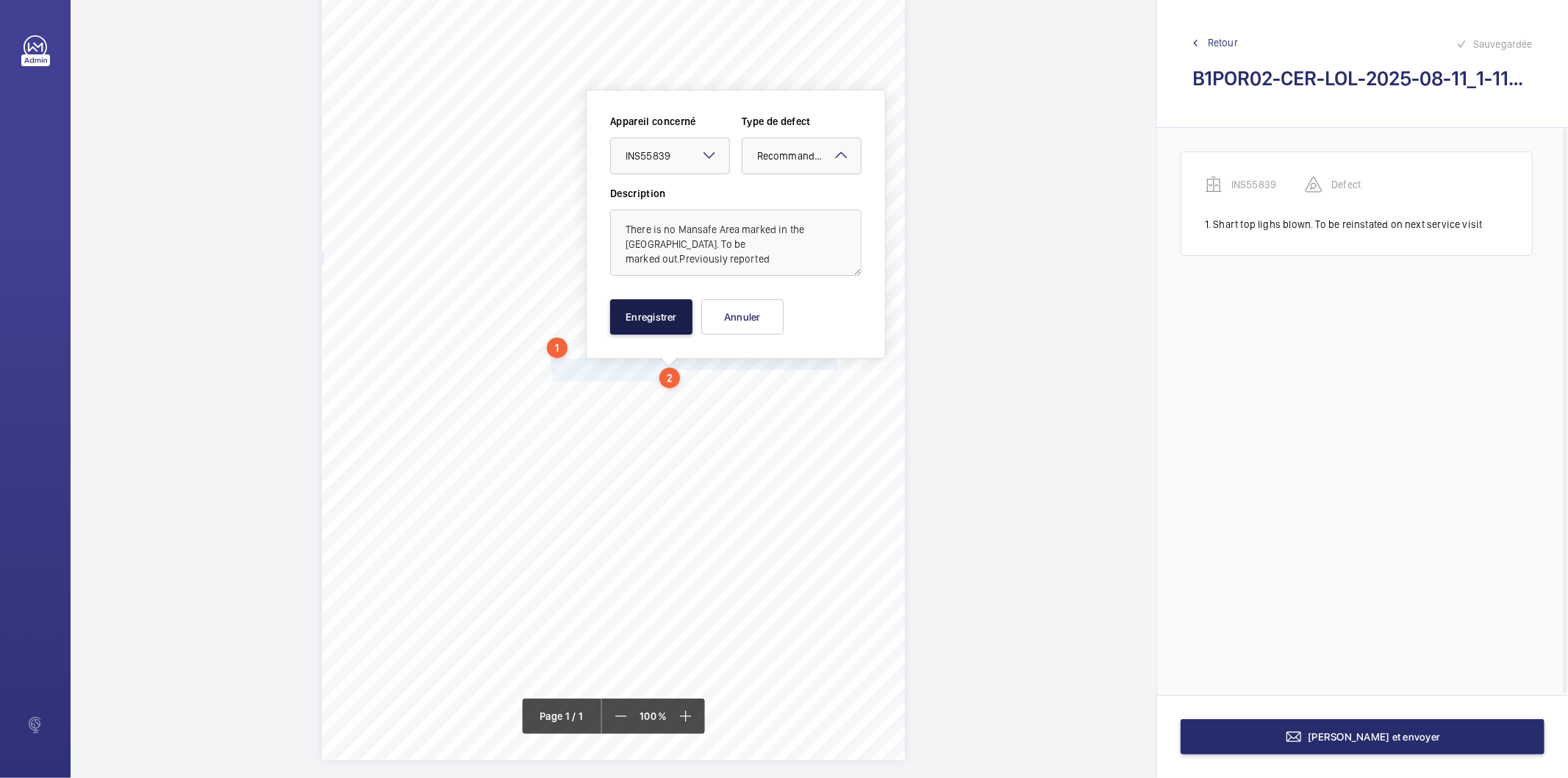
drag, startPoint x: 659, startPoint y: 322, endPoint x: 600, endPoint y: 390, distance: 90.0
click at [659, 322] on button "Enregistrer" at bounding box center [651, 317] width 82 height 35
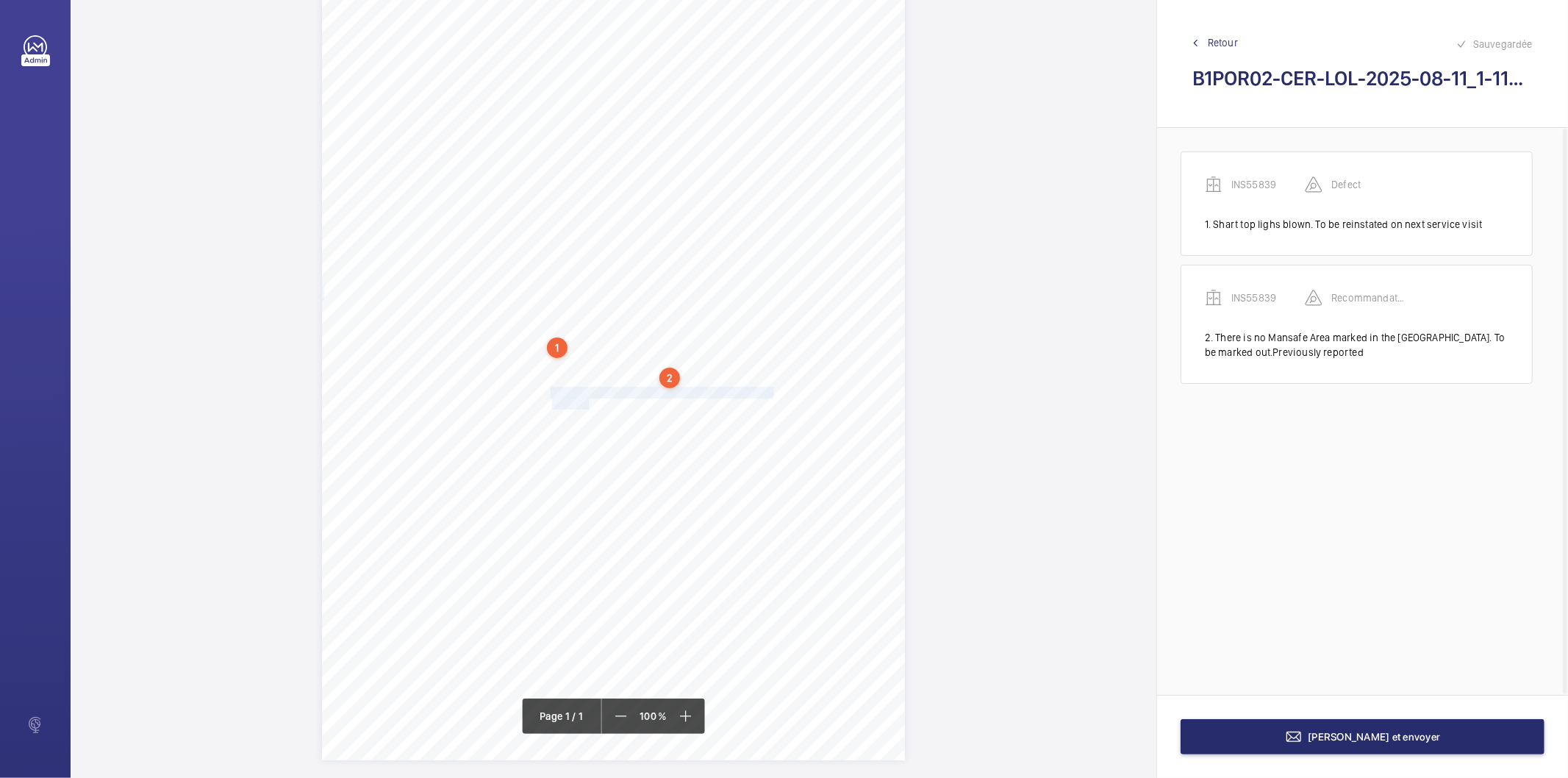
drag, startPoint x: 549, startPoint y: 395, endPoint x: 586, endPoint y: 401, distance: 37.5
click at [586, 401] on div "Signed: Lifting Operations and Lifting Equipment Regulations 1998 Report of Tho…" at bounding box center [614, 347] width 583 height 825
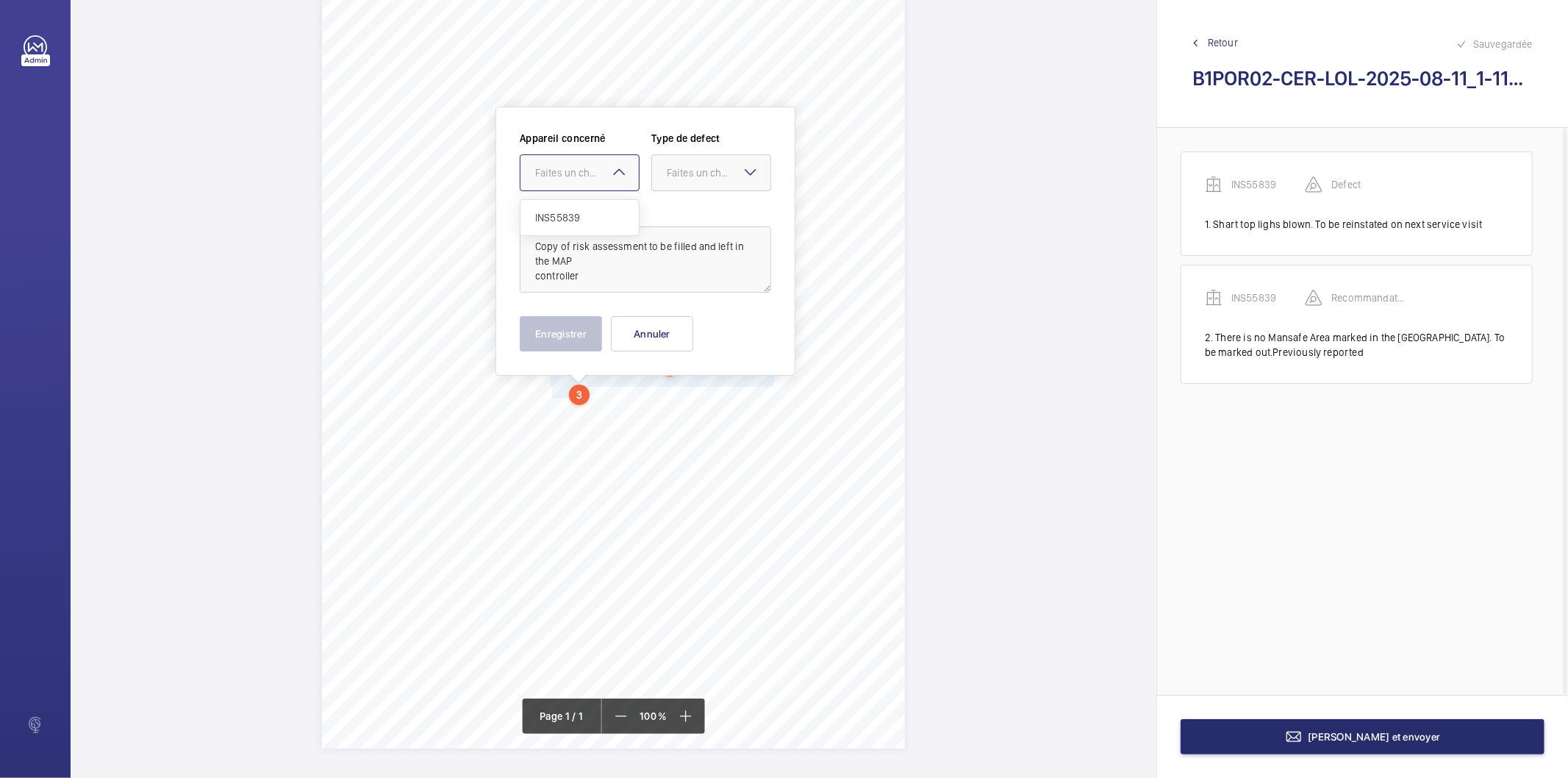
click at [592, 183] on div at bounding box center [579, 173] width 118 height 35
click at [578, 216] on span "INS55839" at bounding box center [579, 218] width 89 height 15
click at [667, 156] on div at bounding box center [711, 173] width 118 height 35
drag, startPoint x: 706, startPoint y: 325, endPoint x: 614, endPoint y: 332, distance: 92.3
click at [696, 328] on span "Recommandation" at bounding box center [711, 326] width 89 height 15
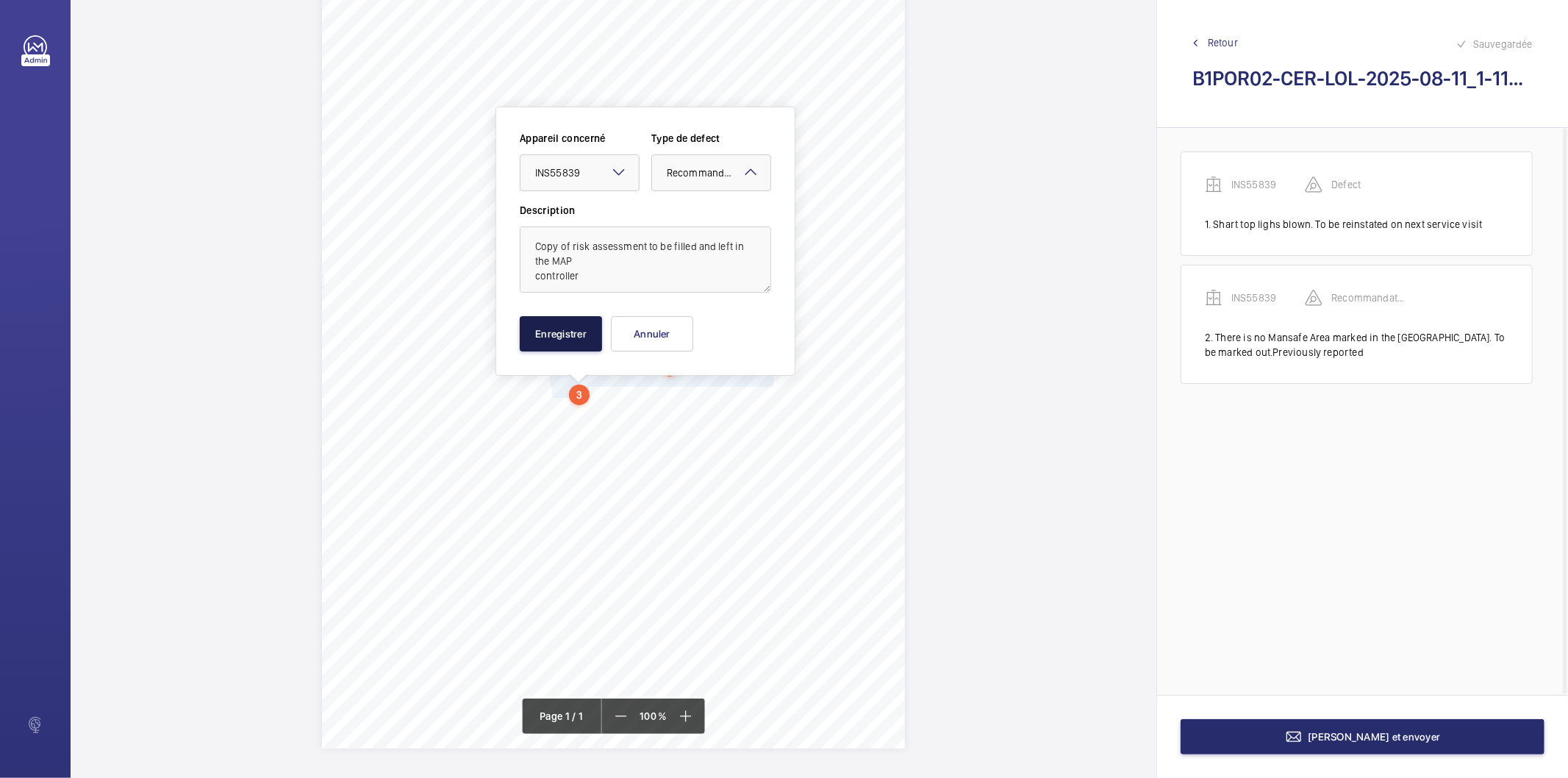
click at [589, 337] on button "Enregistrer" at bounding box center [561, 334] width 82 height 35
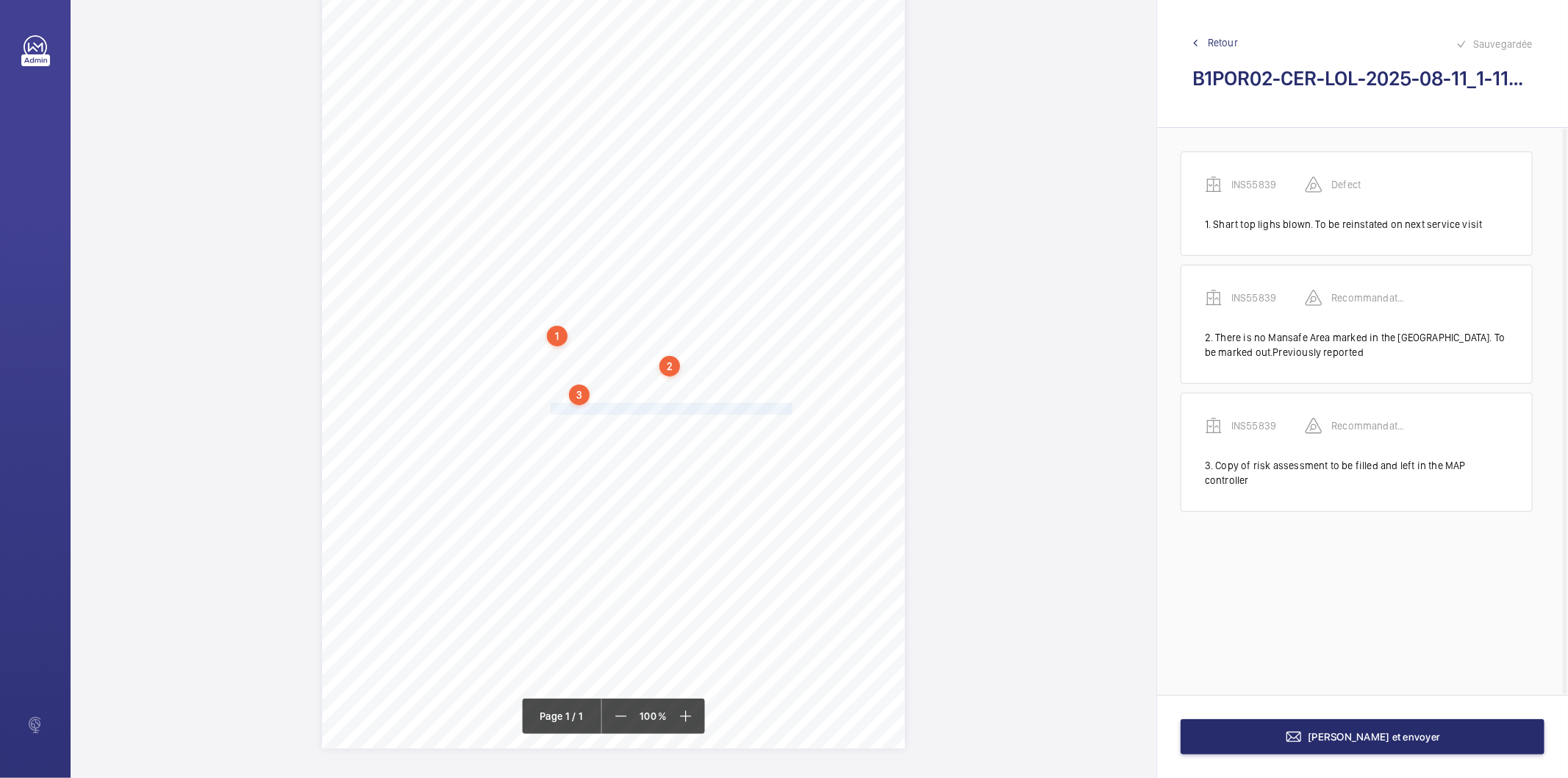
drag, startPoint x: 550, startPoint y: 406, endPoint x: 775, endPoint y: 403, distance: 225.0
click at [775, 404] on span "Fireman's switch tested and working.Previously reported." at bounding box center [685, 409] width 270 height 10
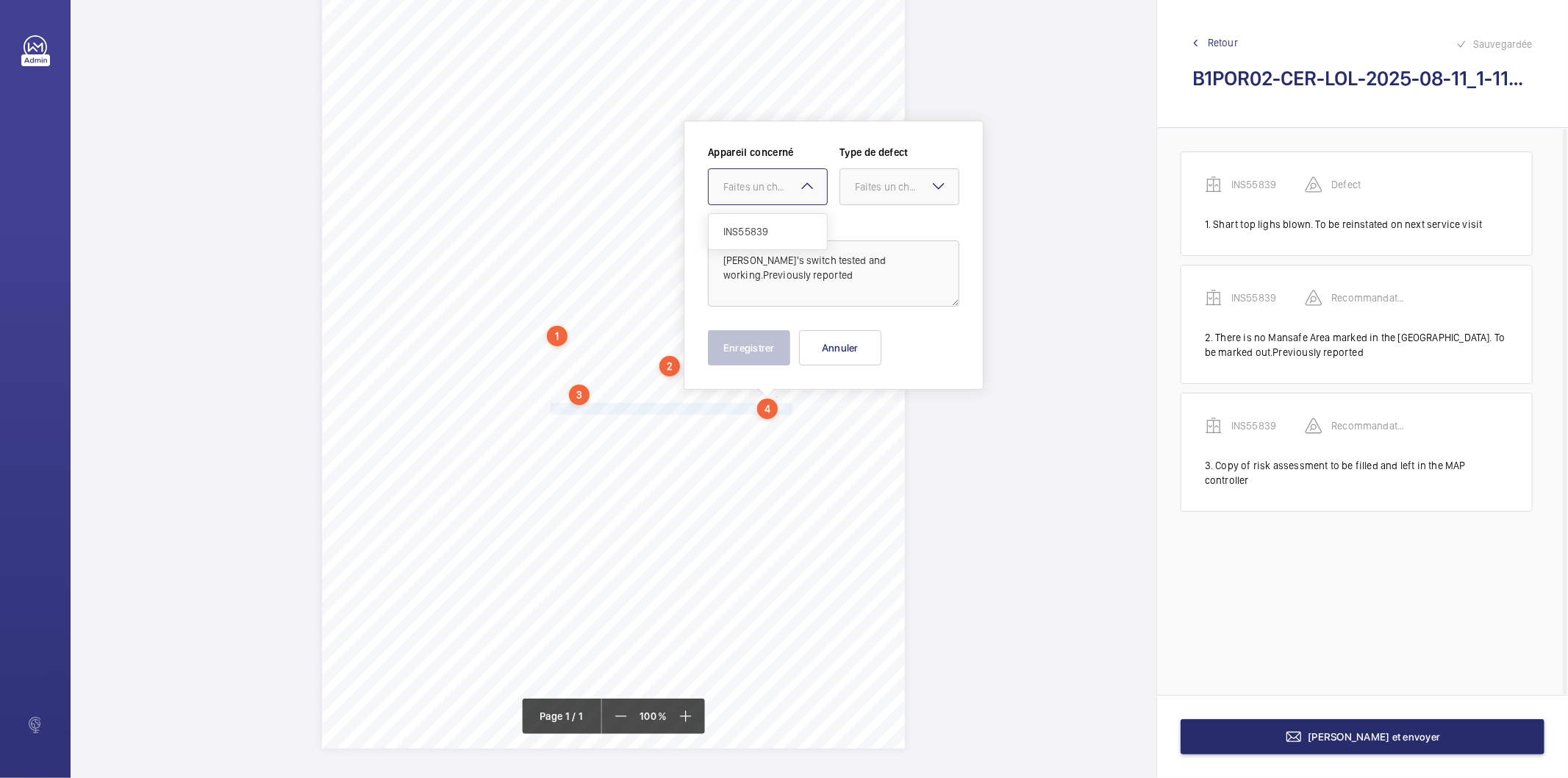
click at [730, 190] on div "Faites un choix" at bounding box center [775, 187] width 104 height 15
click at [740, 236] on span "INS55839" at bounding box center [767, 232] width 89 height 15
click at [880, 173] on div at bounding box center [899, 187] width 118 height 35
drag, startPoint x: 878, startPoint y: 344, endPoint x: 788, endPoint y: 354, distance: 90.6
click at [864, 347] on span "Recommandation" at bounding box center [899, 340] width 89 height 15
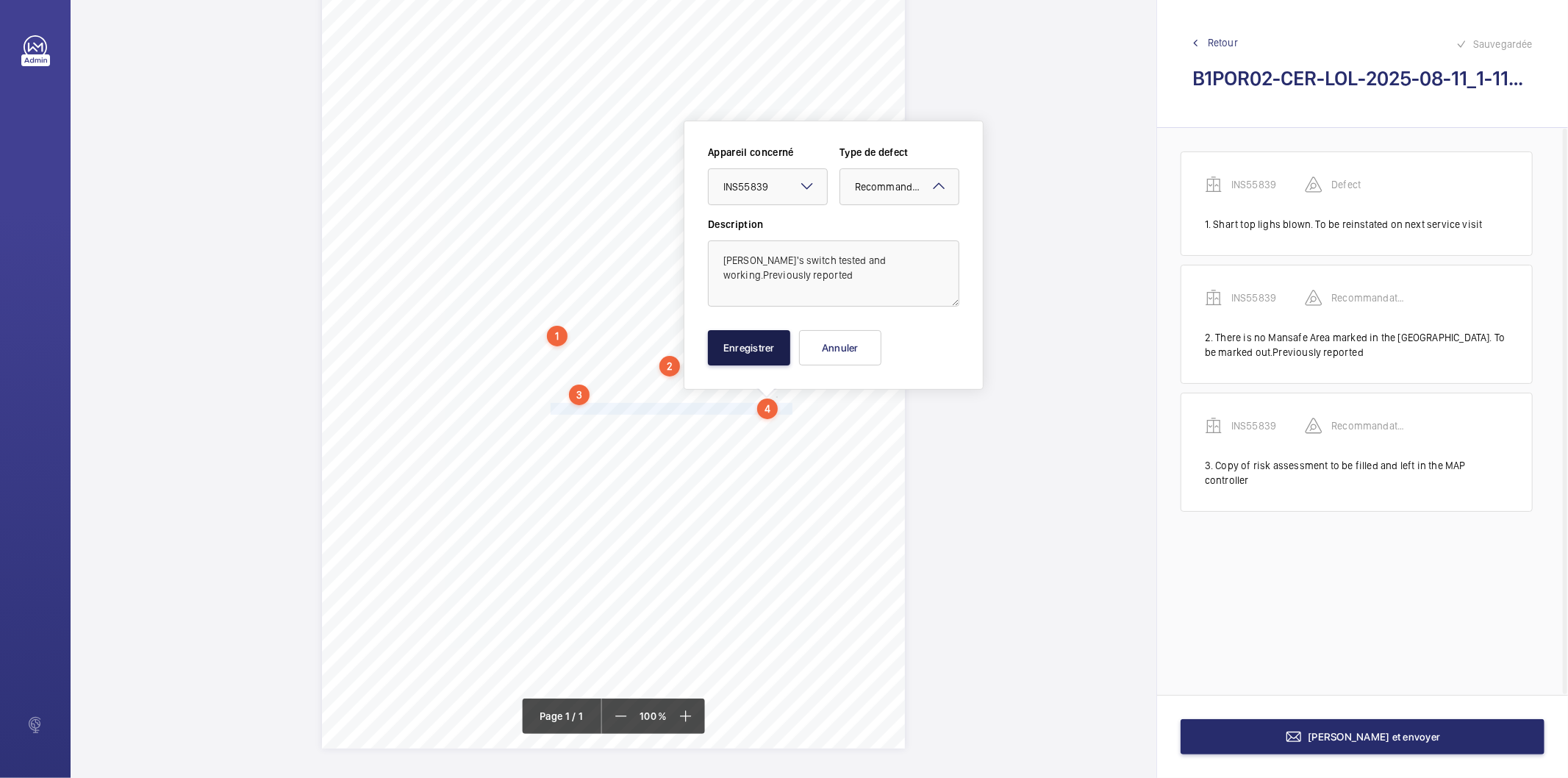
click at [788, 354] on button "Enregistrer" at bounding box center [749, 348] width 82 height 35
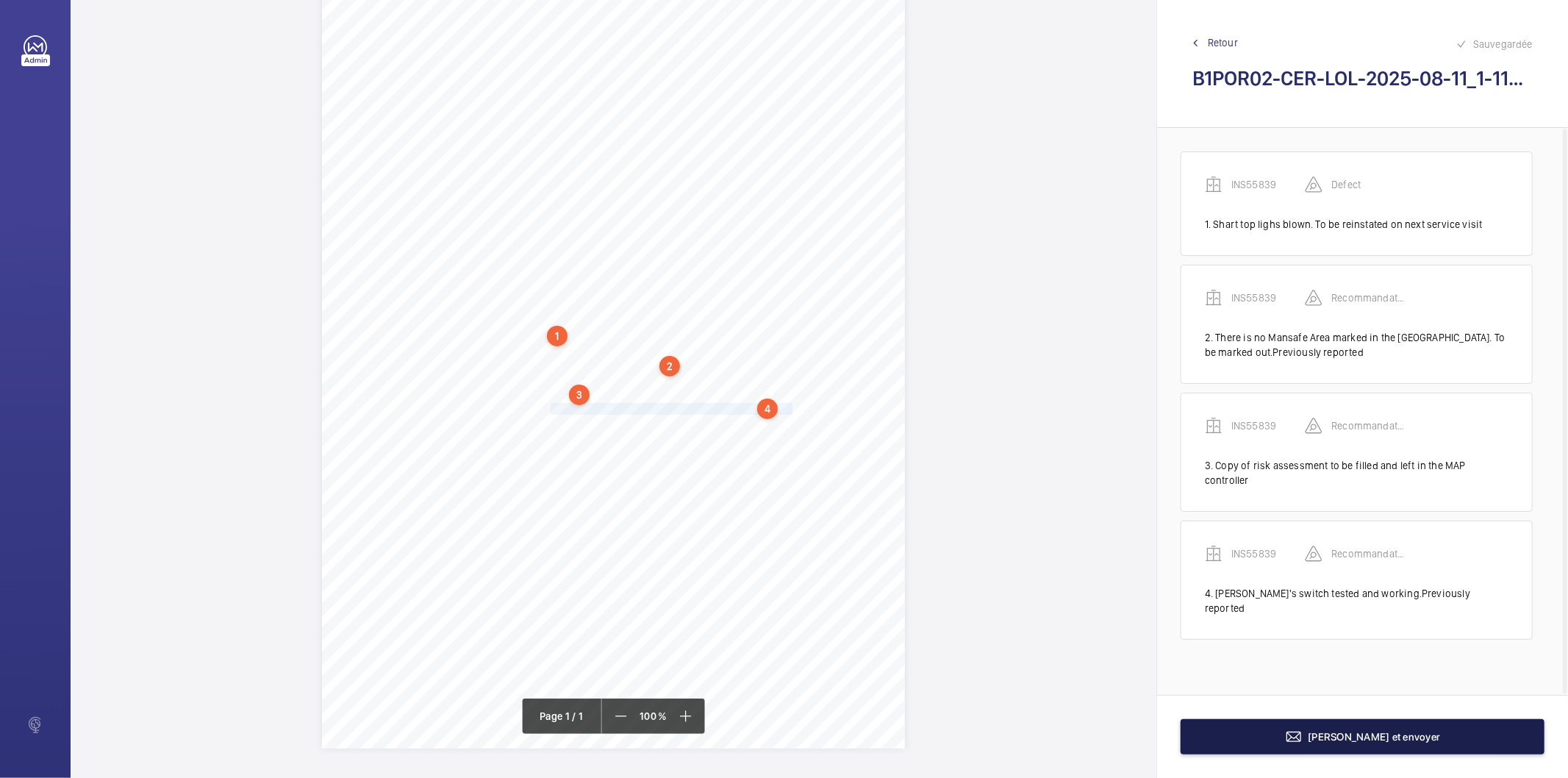
click at [1347, 728] on button "[PERSON_NAME] et envoyer" at bounding box center [1363, 737] width 364 height 35
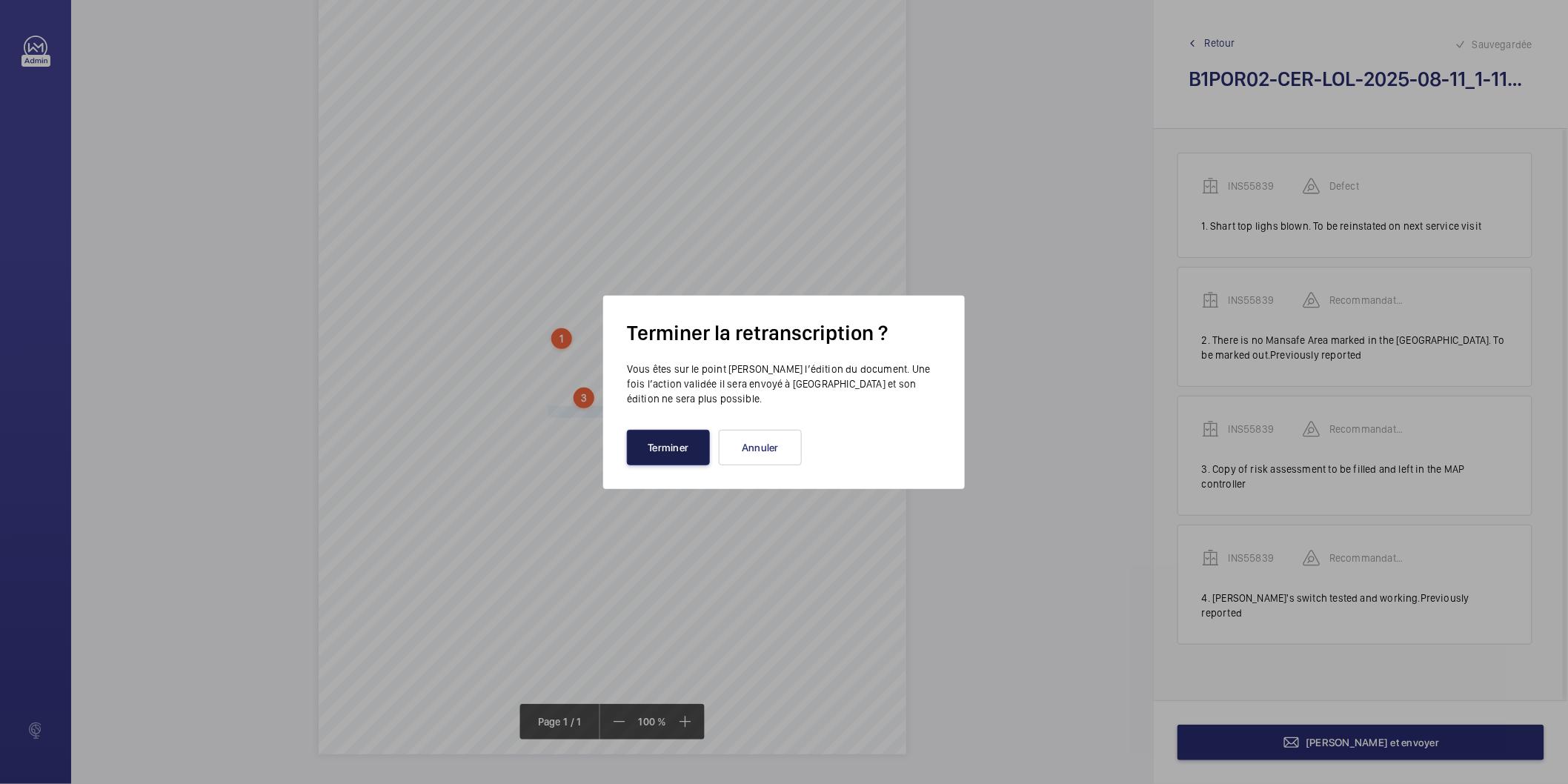
click at [684, 439] on button "Terminer" at bounding box center [668, 448] width 83 height 36
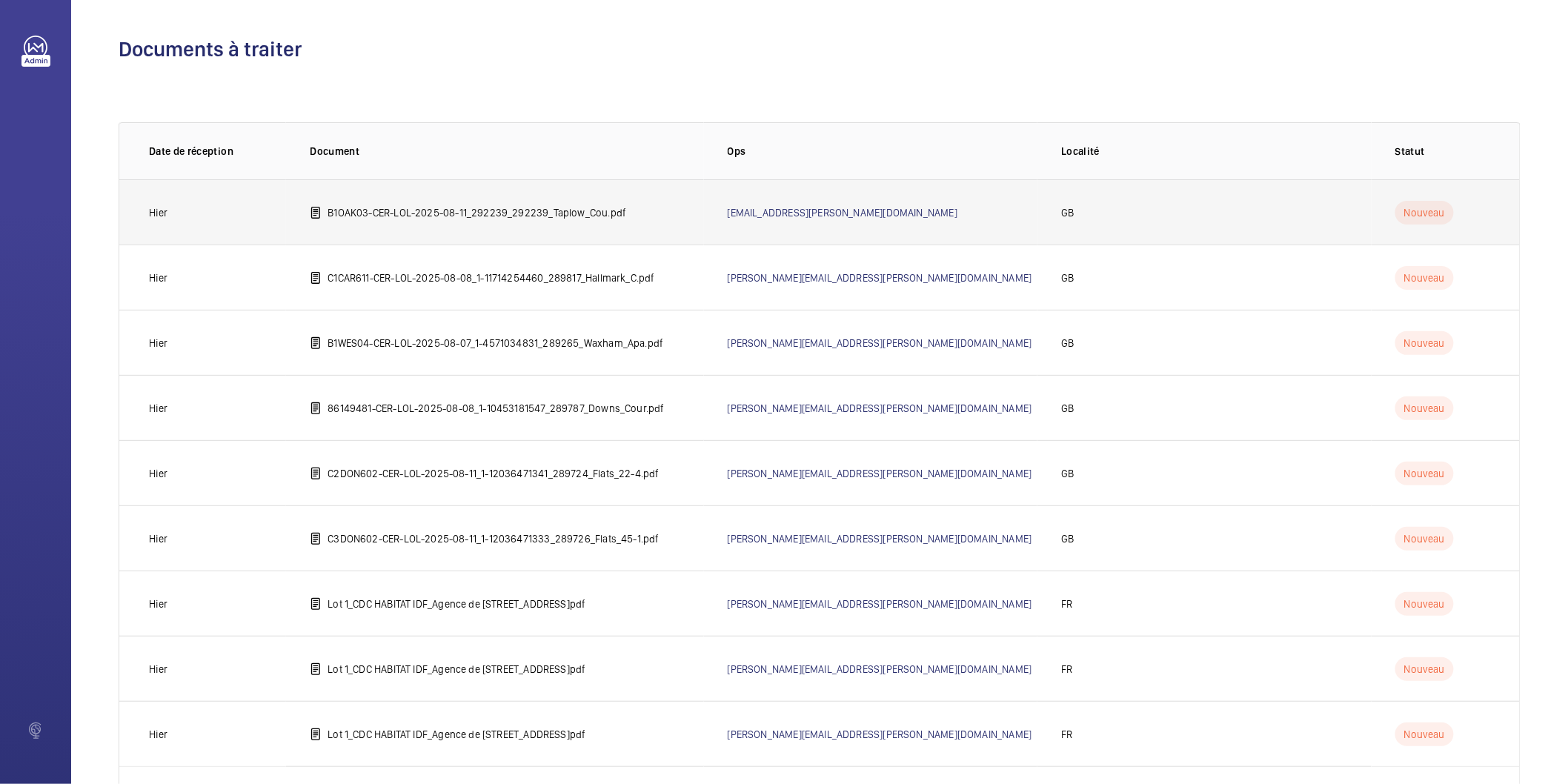
click at [587, 209] on p "B1OAK03-CER-LOL-2025-08-11_292239_292239_Taplow_Cou.pdf" at bounding box center [477, 213] width 299 height 15
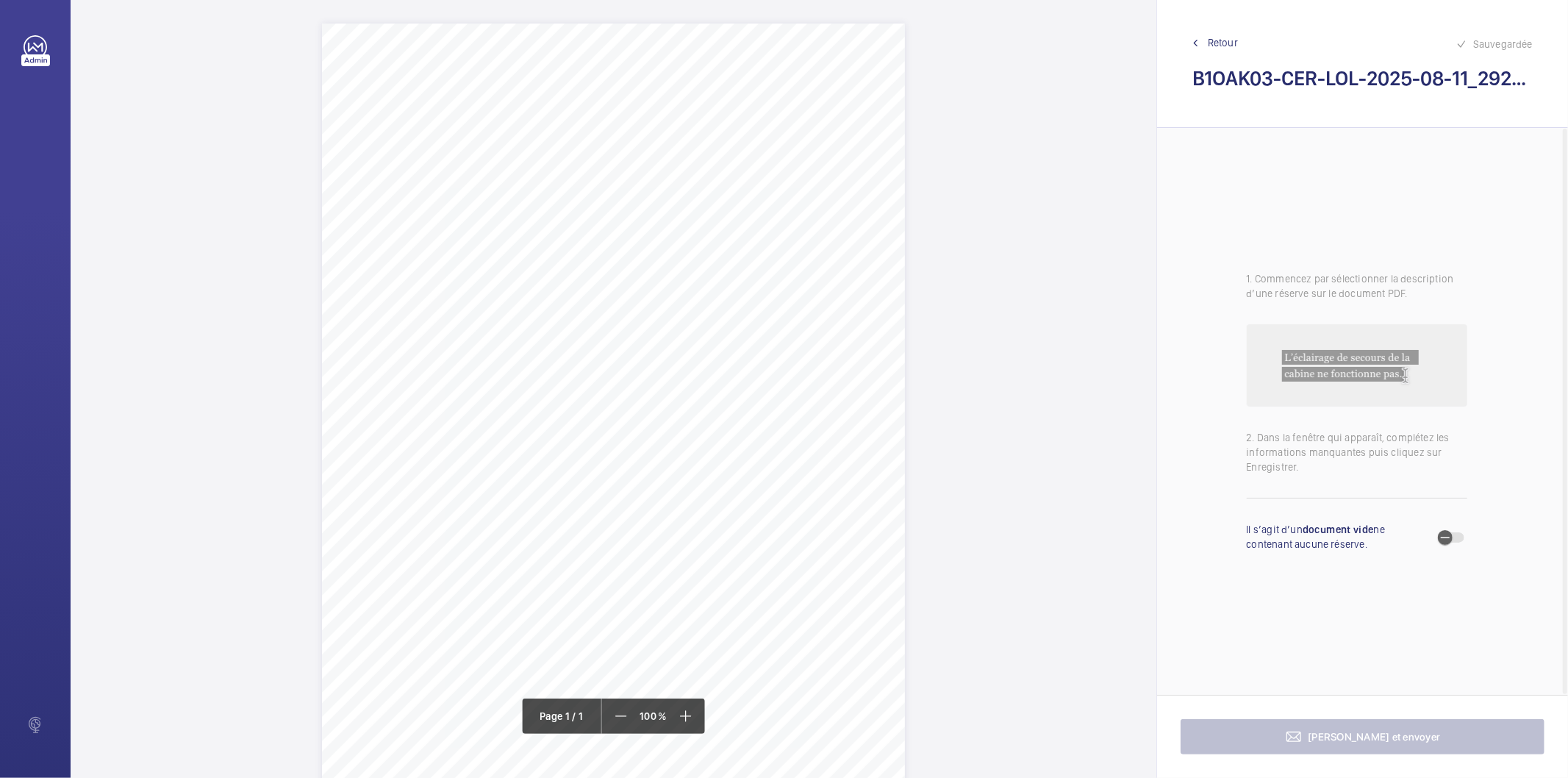
drag, startPoint x: 741, startPoint y: 185, endPoint x: 590, endPoint y: 184, distance: 151.0
click at [590, 184] on span "Taplow Court Green Street NW10 6FR" at bounding box center [683, 187] width 185 height 10
click at [696, 347] on textarea "Taplow Court Green Street NW10 6FR" at bounding box center [649, 368] width 252 height 66
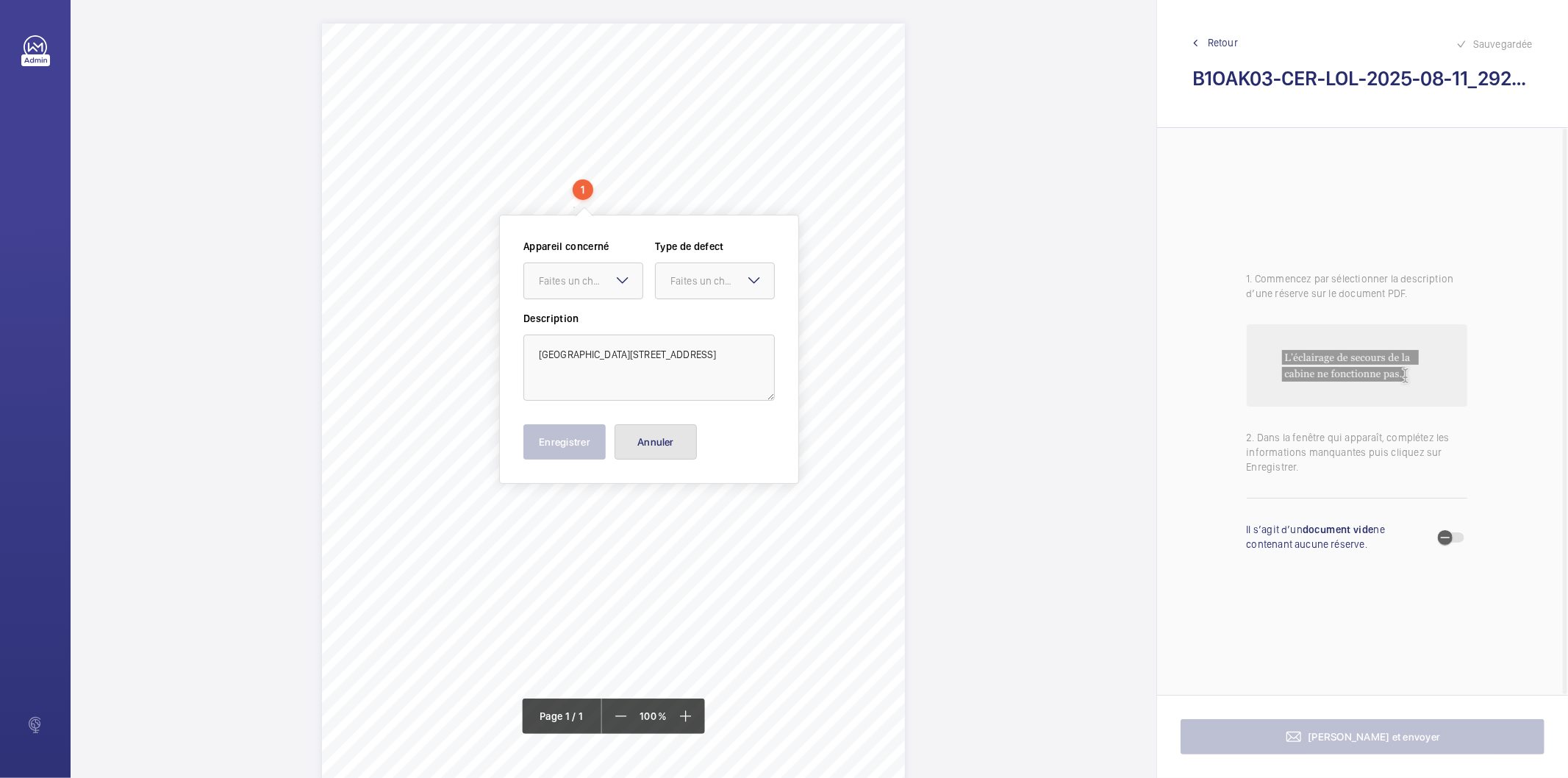
click at [669, 444] on button "Annuler" at bounding box center [656, 442] width 82 height 35
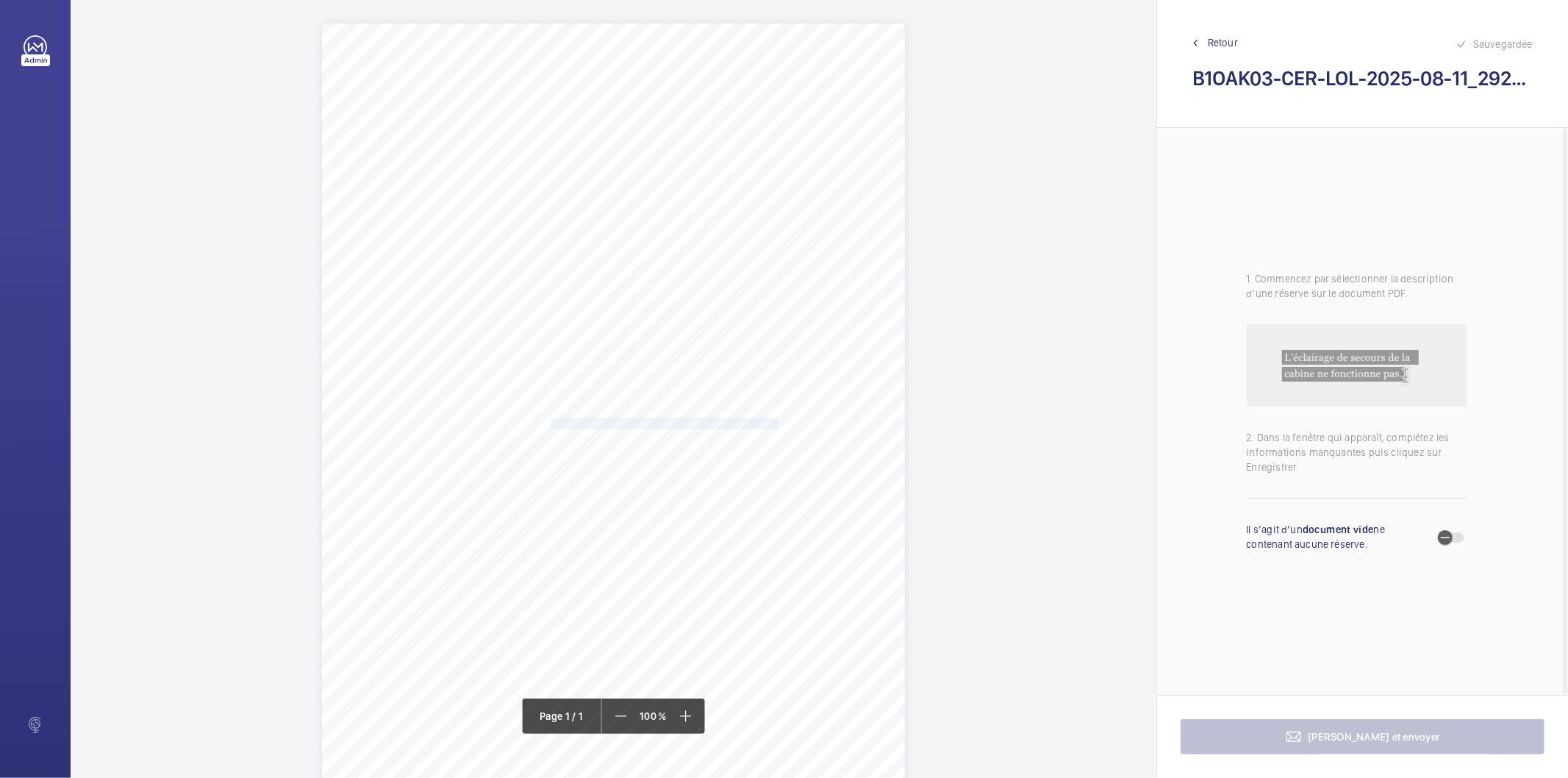
drag, startPoint x: 548, startPoint y: 424, endPoint x: 776, endPoint y: 422, distance: 228.0
click at [776, 422] on span "Oil pots need to be filled up on car top and counterweight." at bounding box center [665, 424] width 230 height 10
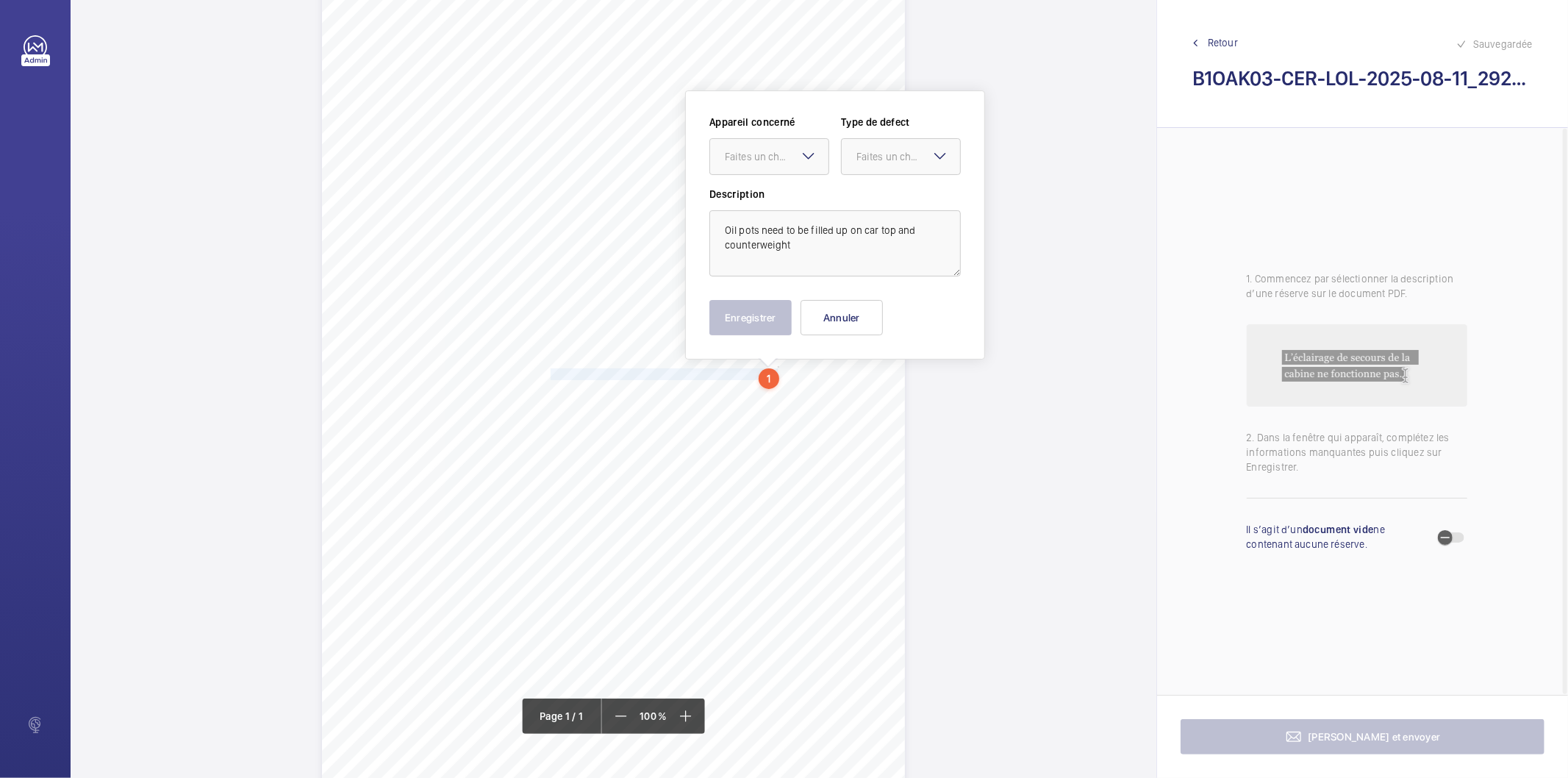
click at [803, 155] on mat-icon at bounding box center [809, 156] width 18 height 18
click at [774, 199] on span "INS63825" at bounding box center [769, 202] width 89 height 15
click at [880, 160] on div "Faites un choix" at bounding box center [908, 157] width 104 height 15
click at [904, 197] on span "Standard" at bounding box center [901, 202] width 89 height 15
click at [765, 317] on button "Enregistrer" at bounding box center [751, 318] width 82 height 35
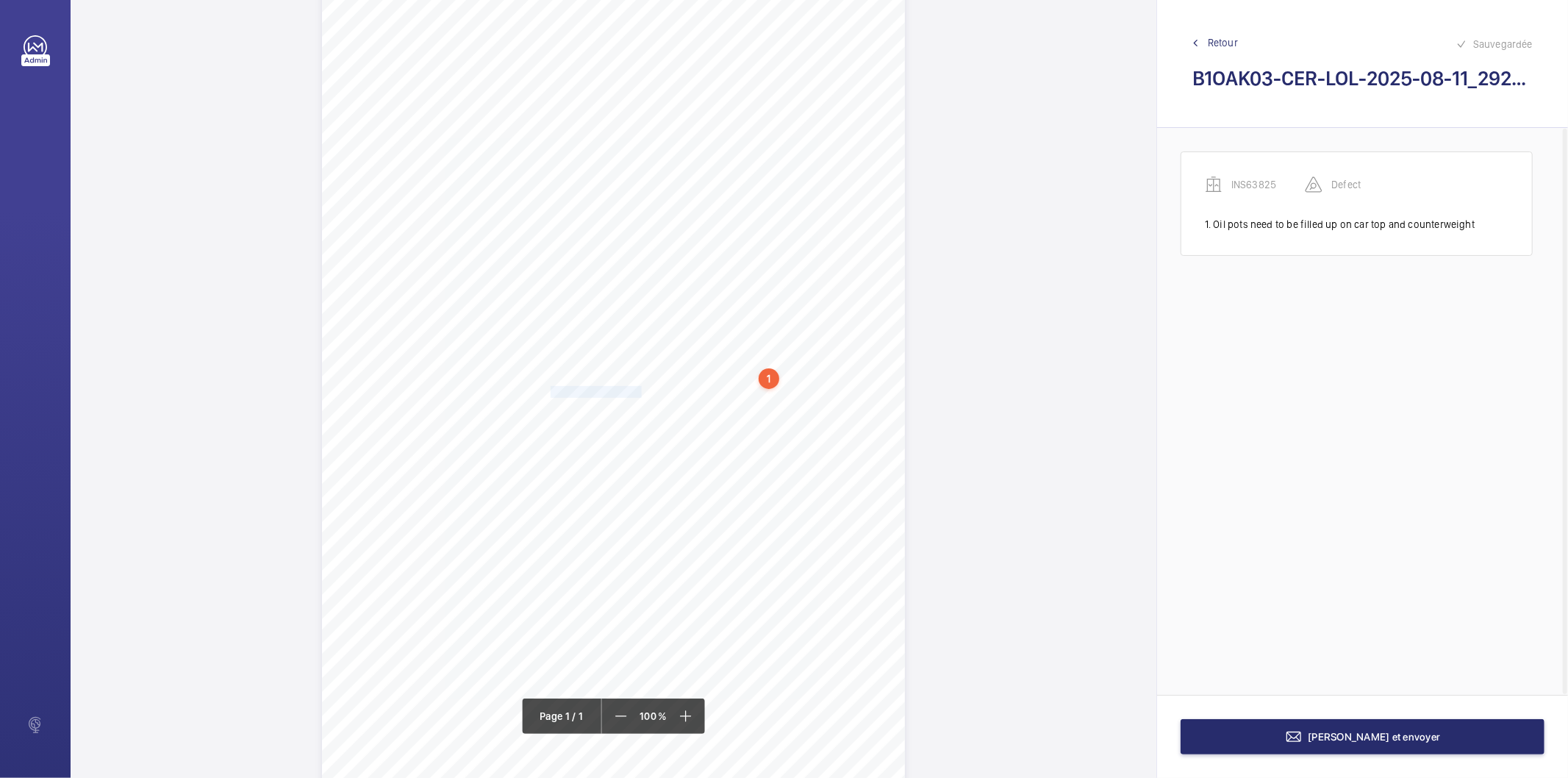
drag, startPoint x: 548, startPoint y: 395, endPoint x: 637, endPoint y: 394, distance: 89.0
click at [637, 394] on span "Pit need to be cleaned." at bounding box center [597, 392] width 93 height 10
click at [644, 152] on div "Faites un choix" at bounding box center [637, 157] width 104 height 15
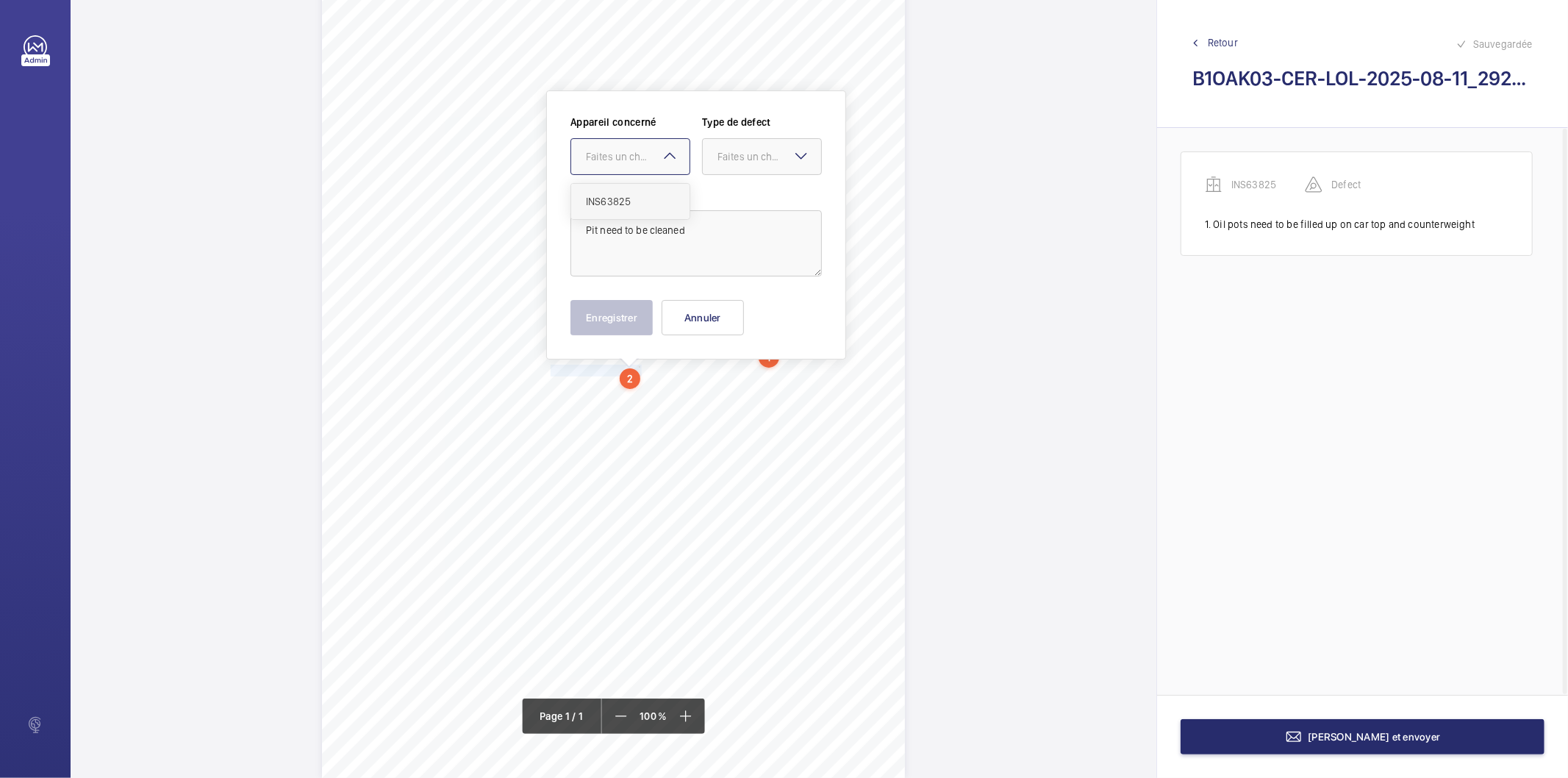
click at [629, 199] on span "INS63825" at bounding box center [630, 202] width 89 height 15
click at [728, 159] on div "Faites un choix" at bounding box center [769, 157] width 104 height 15
click at [751, 199] on span "Standard" at bounding box center [762, 202] width 89 height 15
drag, startPoint x: 625, startPoint y: 315, endPoint x: 561, endPoint y: 388, distance: 97.1
click at [623, 315] on button "Enregistrer" at bounding box center [611, 318] width 82 height 35
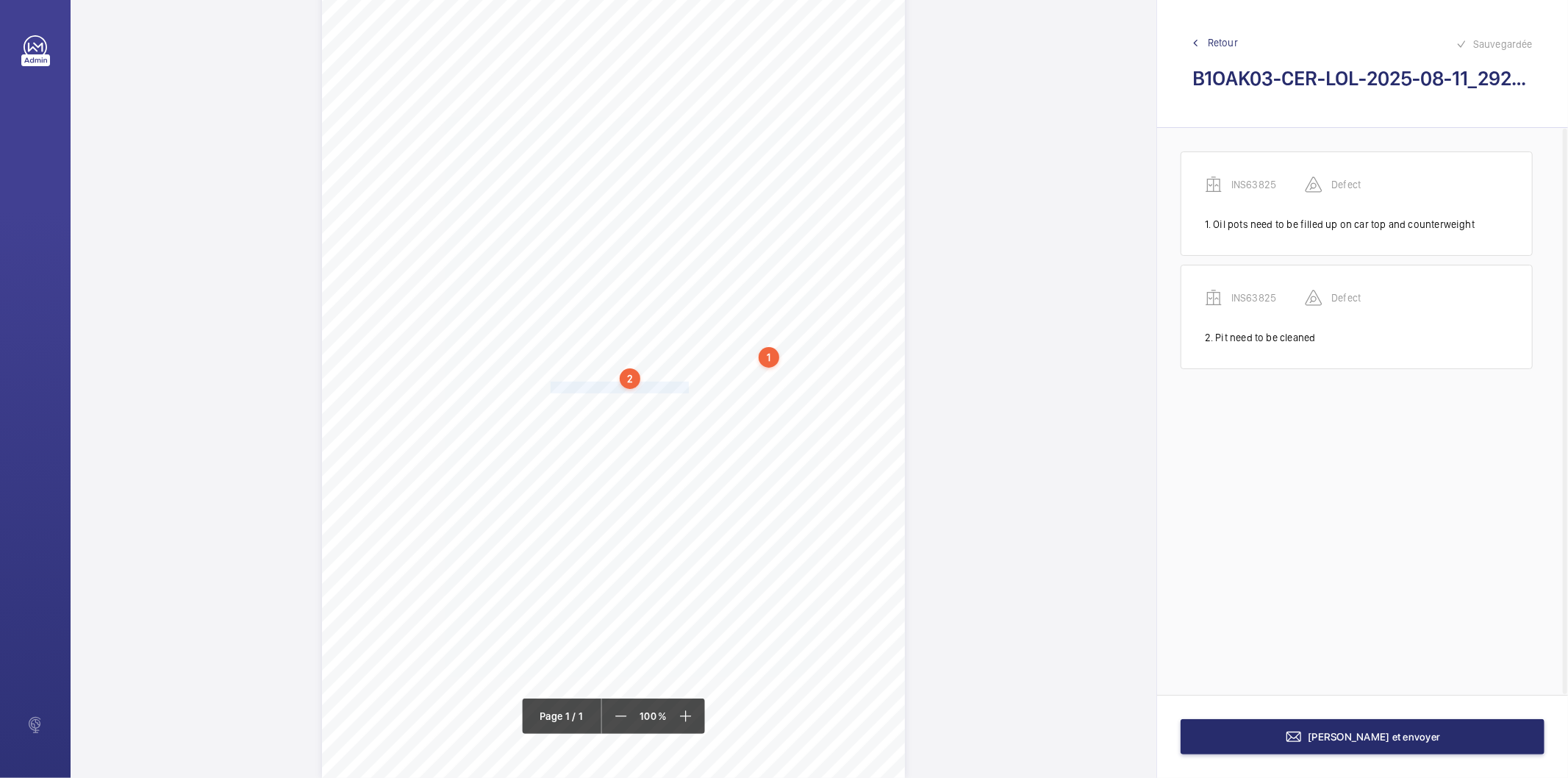
drag, startPoint x: 550, startPoint y: 390, endPoint x: 682, endPoint y: 391, distance: 132.0
click at [684, 390] on div "Signed: Lifting Operations and Lifting Equipment Regulations 1998 Report of Tho…" at bounding box center [614, 365] width 583 height 825
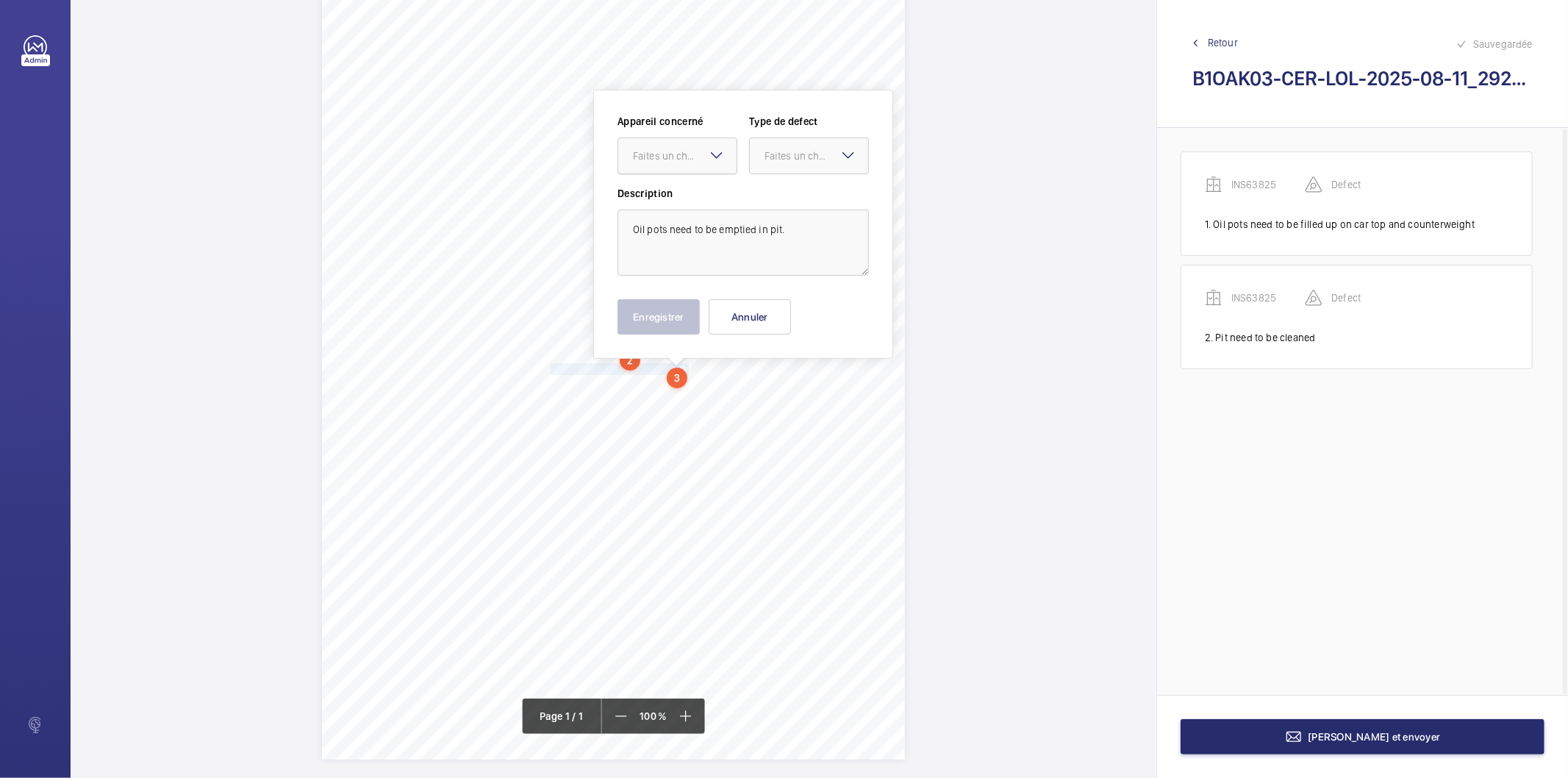
click at [656, 159] on div "Faites un choix" at bounding box center [684, 156] width 104 height 15
click at [636, 197] on span "INS63825" at bounding box center [677, 201] width 89 height 15
click at [780, 151] on div "Faites un choix" at bounding box center [816, 156] width 104 height 15
click at [781, 195] on span "Standard" at bounding box center [809, 201] width 89 height 15
click at [660, 317] on button "Enregistrer" at bounding box center [659, 317] width 82 height 35
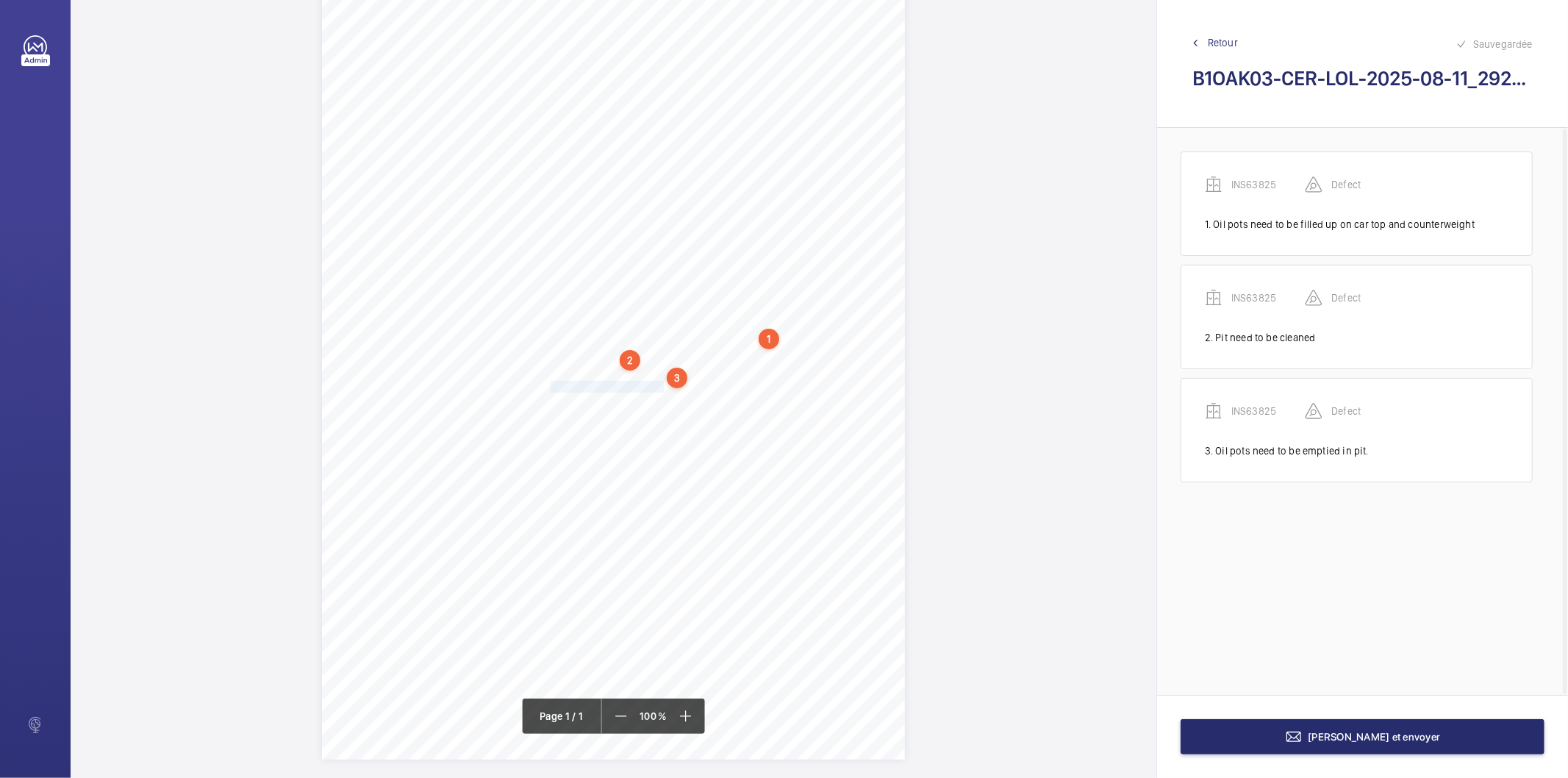
drag, startPoint x: 548, startPoint y: 391, endPoint x: 661, endPoint y: 394, distance: 113.0
click at [661, 393] on div "Signed: Lifting Operations and Lifting Equipment Regulations 1998 Report of Tho…" at bounding box center [614, 347] width 583 height 825
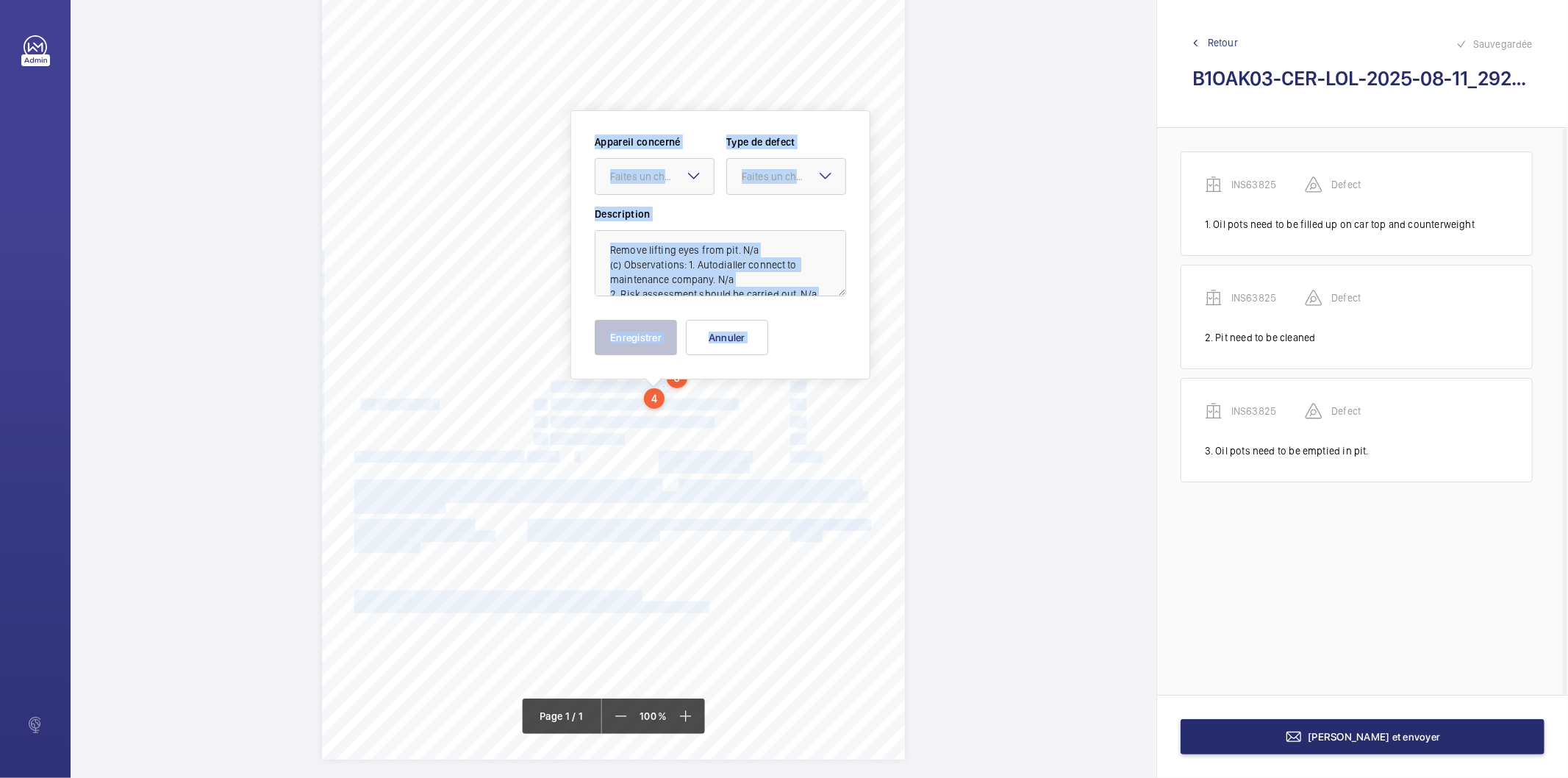
scroll to position [100, 0]
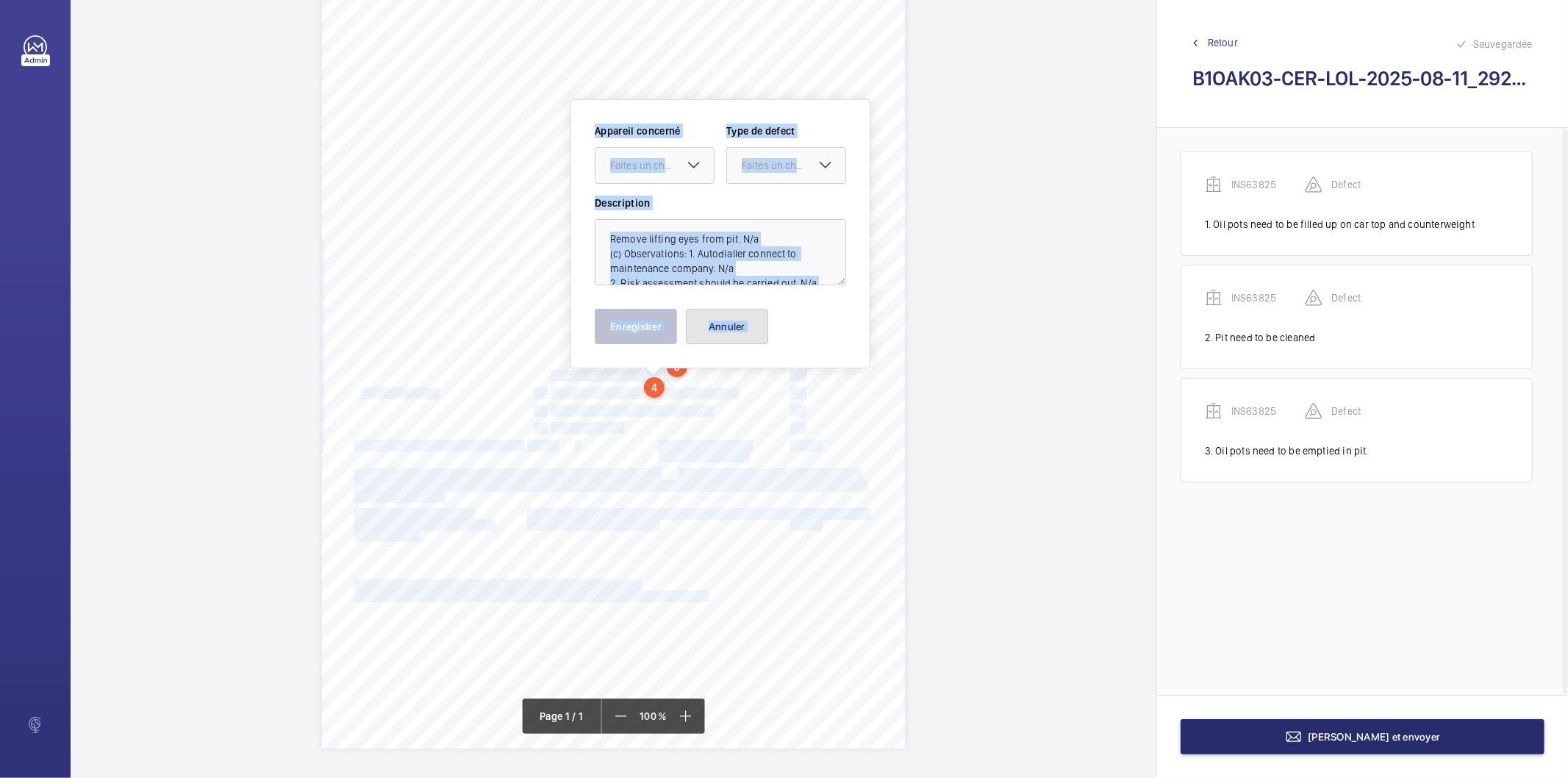
click at [723, 321] on button "Annuler" at bounding box center [727, 327] width 82 height 35
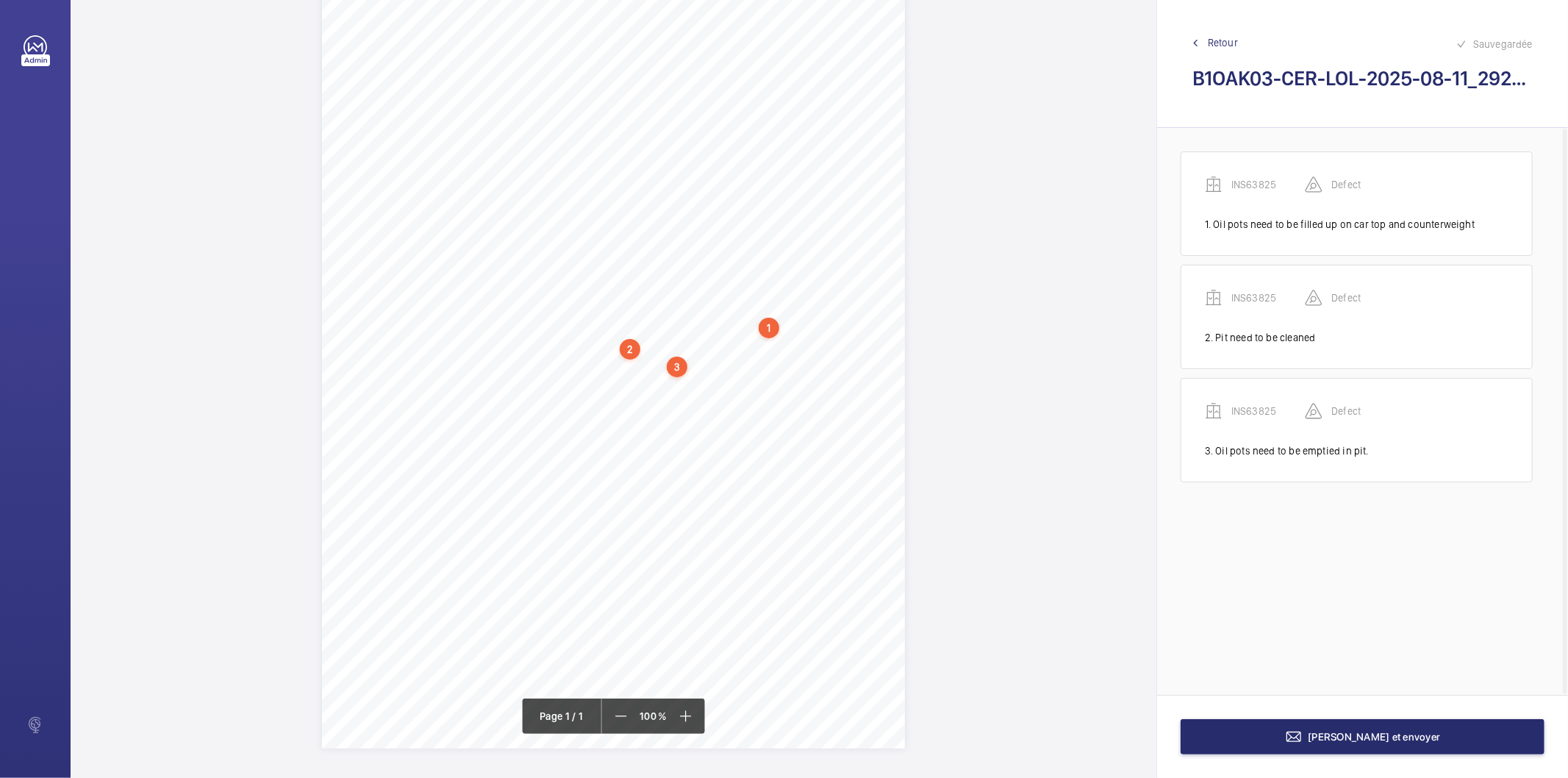
click at [996, 332] on div "Signed: Lifting Operations and Lifting Equipment Regulations 1998 Report of Tho…" at bounding box center [614, 336] width 1086 height 825
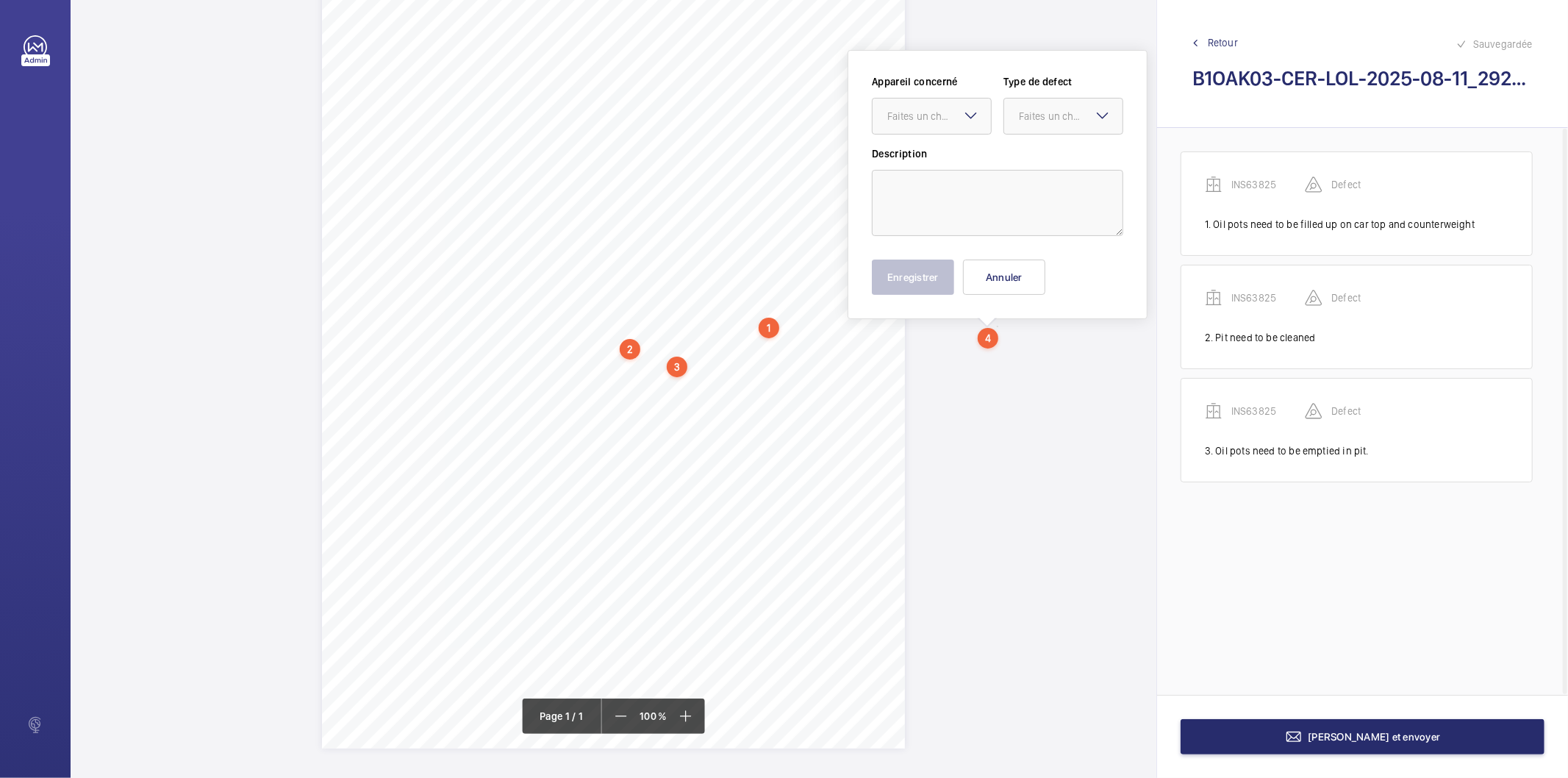
scroll to position [60, 0]
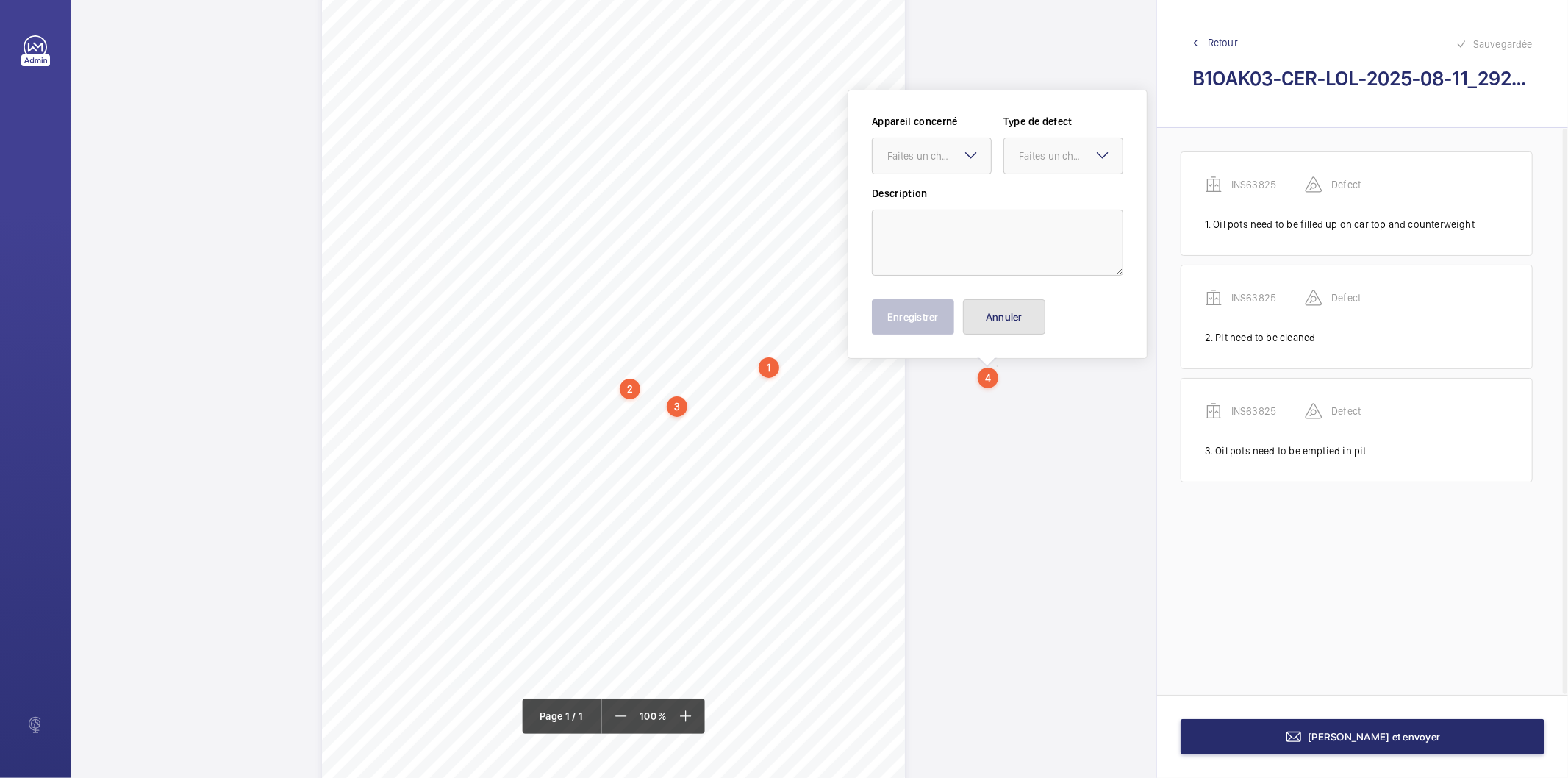
click at [1018, 321] on button "Annuler" at bounding box center [1004, 317] width 82 height 35
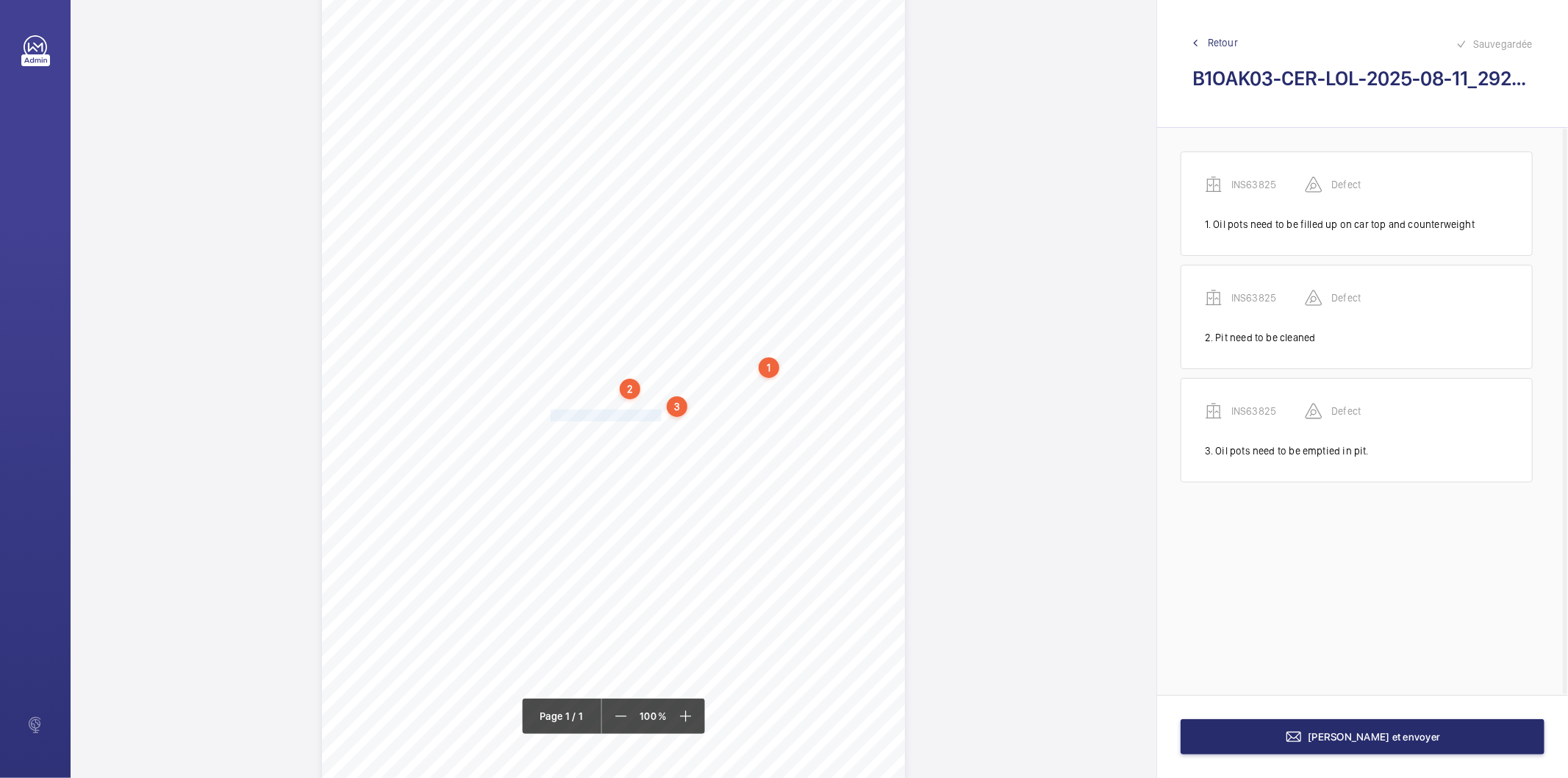
drag, startPoint x: 548, startPoint y: 417, endPoint x: 659, endPoint y: 415, distance: 111.0
click at [659, 415] on span "Remove lifting eyes from pit." at bounding box center [607, 416] width 113 height 10
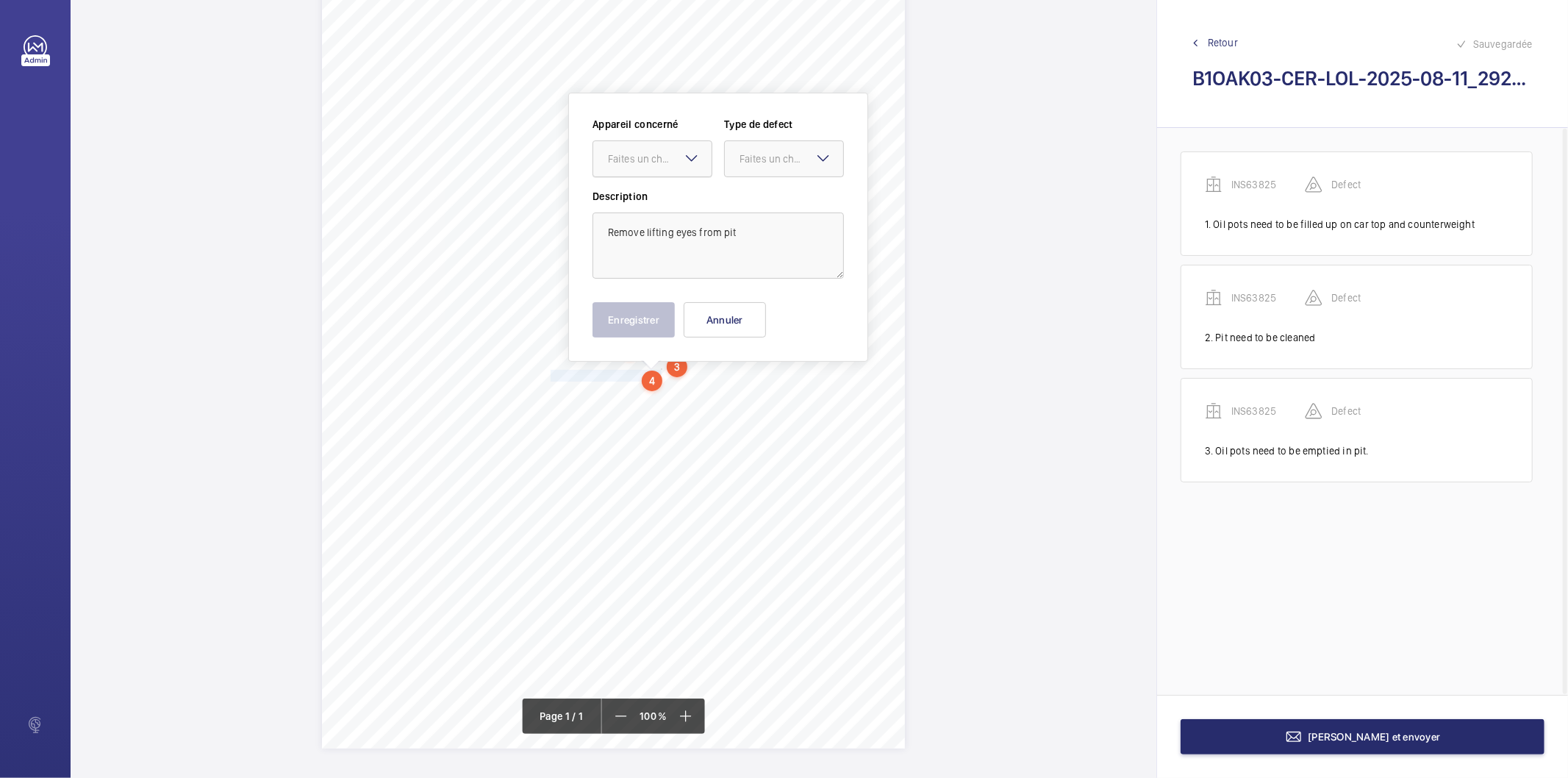
click at [670, 163] on div "Faites un choix" at bounding box center [659, 159] width 104 height 15
click at [633, 201] on span "INS63825" at bounding box center [652, 204] width 89 height 15
click at [759, 175] on div at bounding box center [784, 159] width 118 height 35
click at [762, 210] on span "Standard" at bounding box center [784, 204] width 89 height 15
click at [654, 311] on button "Enregistrer" at bounding box center [634, 320] width 82 height 35
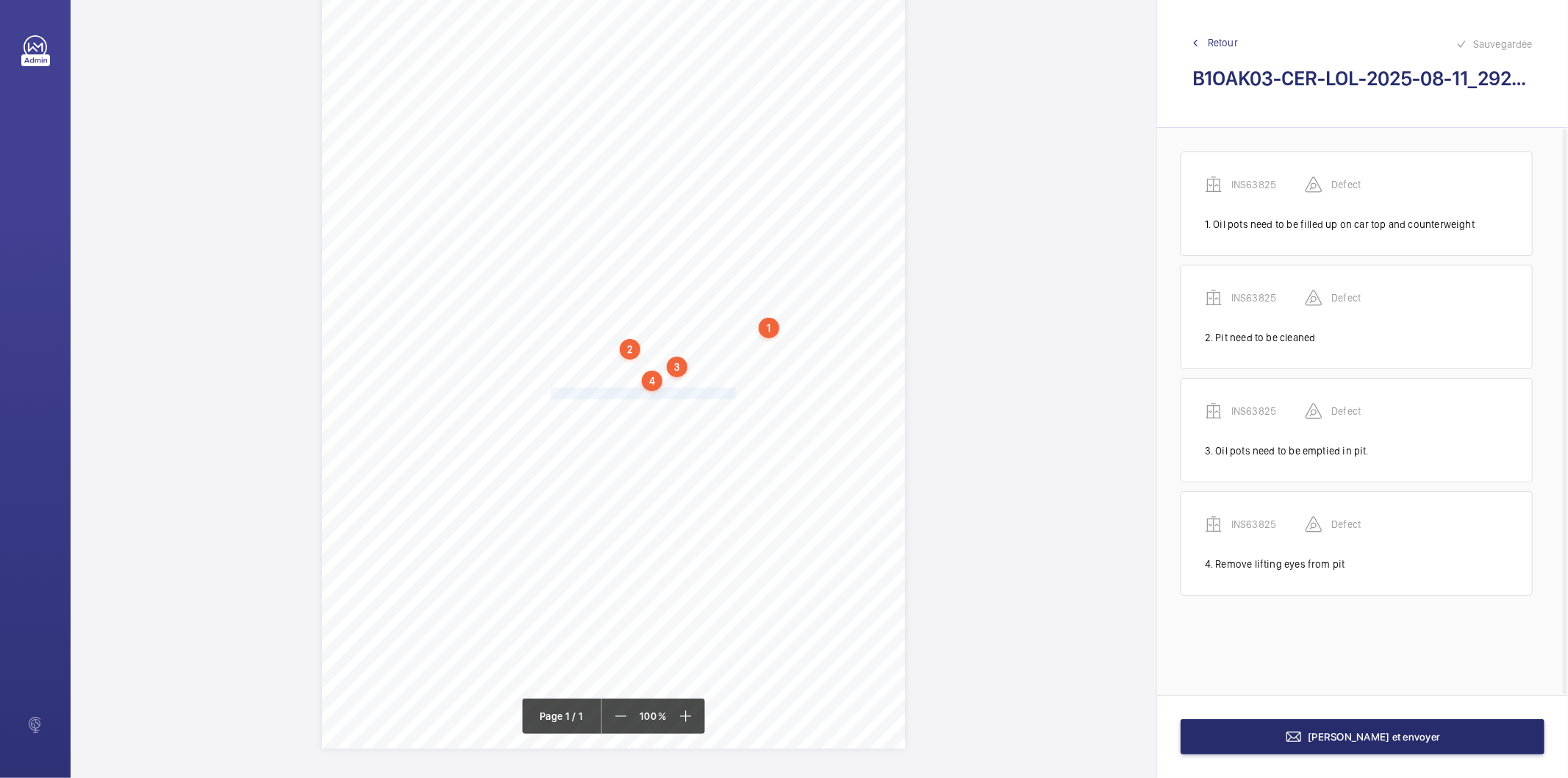
drag, startPoint x: 549, startPoint y: 397, endPoint x: 731, endPoint y: 395, distance: 182.0
click at [731, 395] on div "Signed: Lifting Operations and Lifting Equipment Regulations 1998 Report of Tho…" at bounding box center [614, 336] width 583 height 825
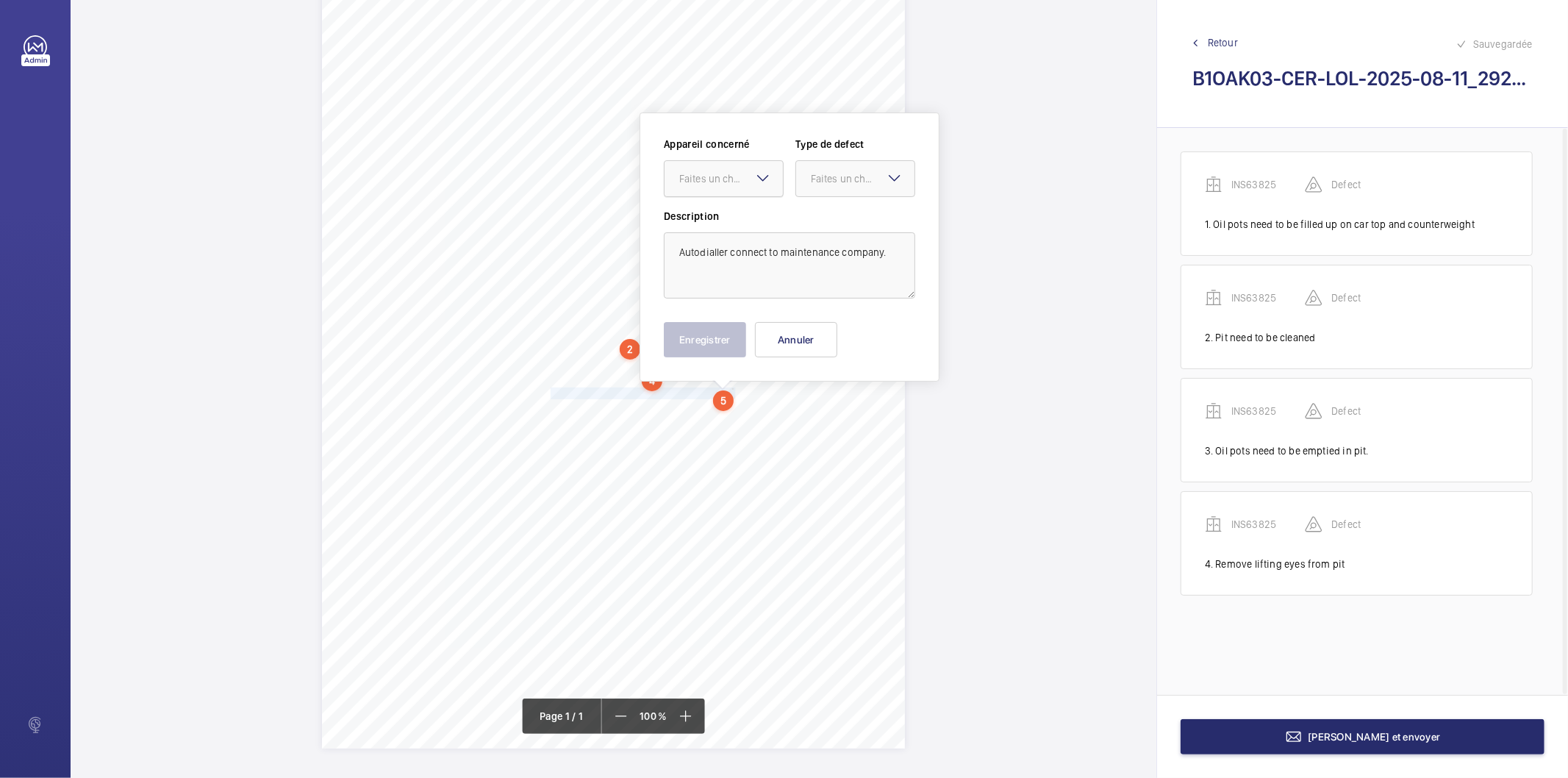
click at [739, 179] on div "Faites un choix" at bounding box center [731, 179] width 104 height 15
click at [735, 216] on span "INS63825" at bounding box center [723, 224] width 89 height 15
drag, startPoint x: 821, startPoint y: 189, endPoint x: 829, endPoint y: 313, distance: 124.3
click at [821, 190] on div at bounding box center [855, 179] width 118 height 35
drag, startPoint x: 831, startPoint y: 320, endPoint x: 735, endPoint y: 341, distance: 98.3
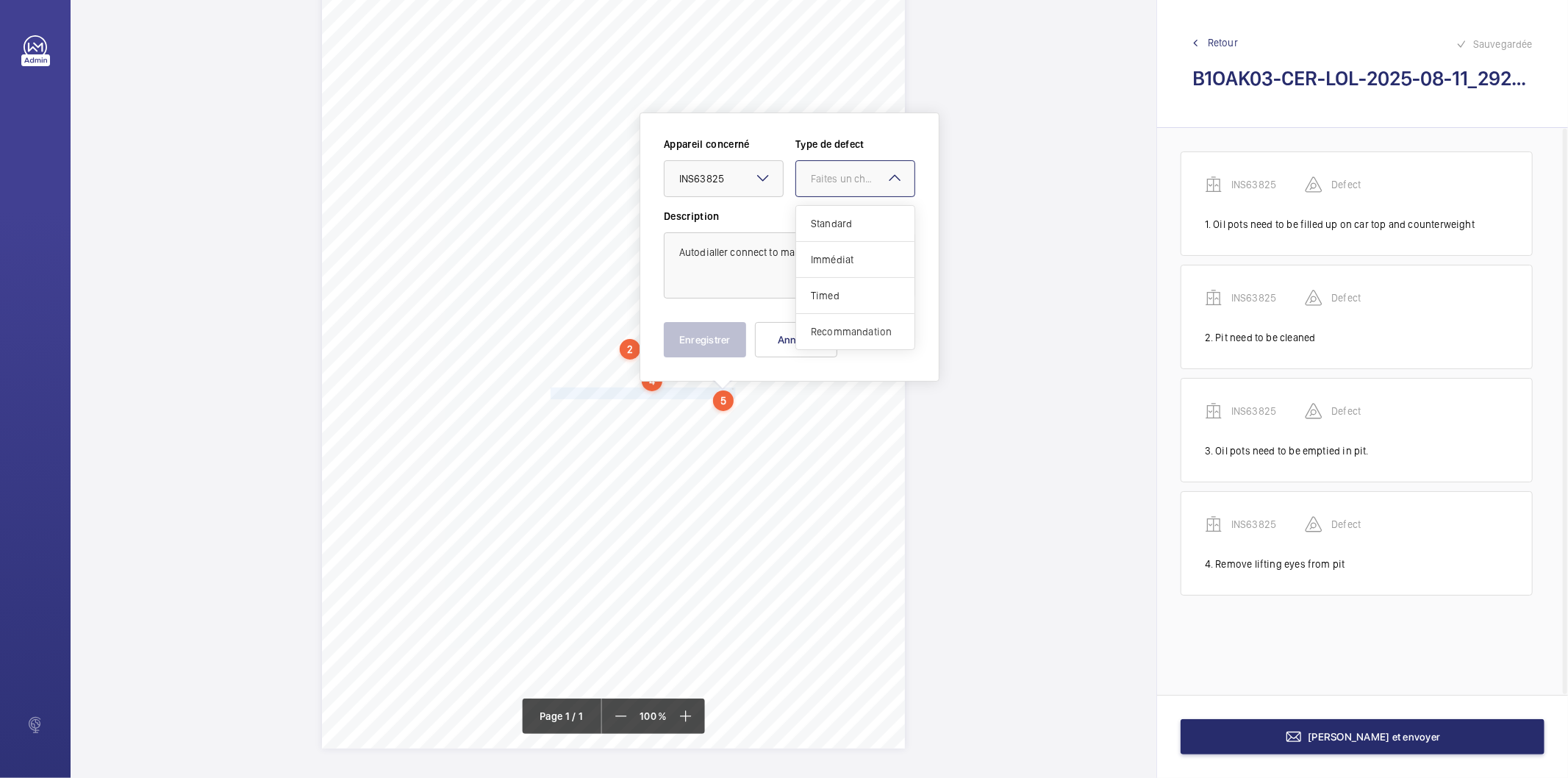
click at [827, 325] on div "Recommandation" at bounding box center [855, 332] width 118 height 35
click at [708, 337] on button "Enregistrer" at bounding box center [705, 340] width 82 height 35
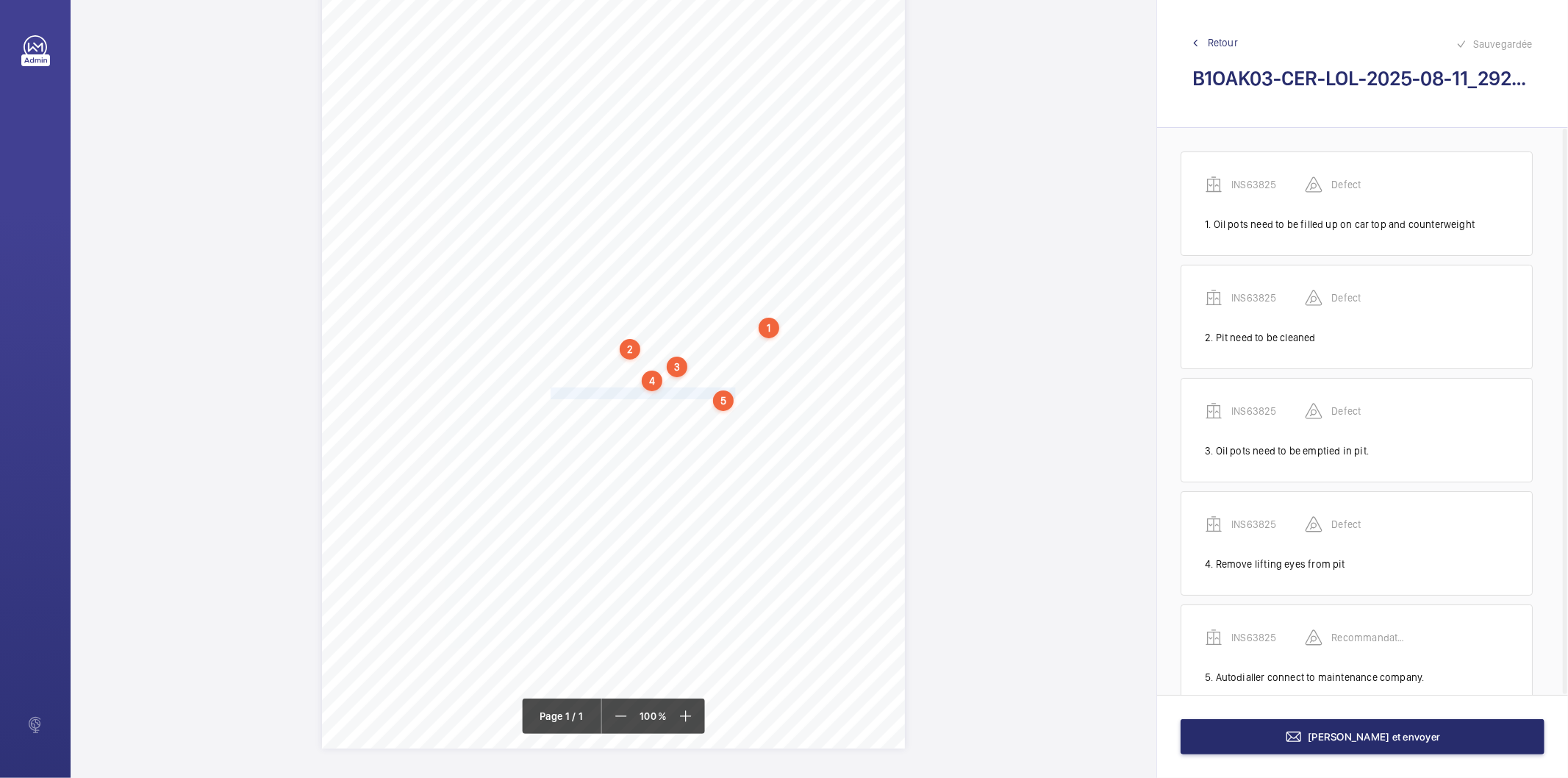
scroll to position [38, 0]
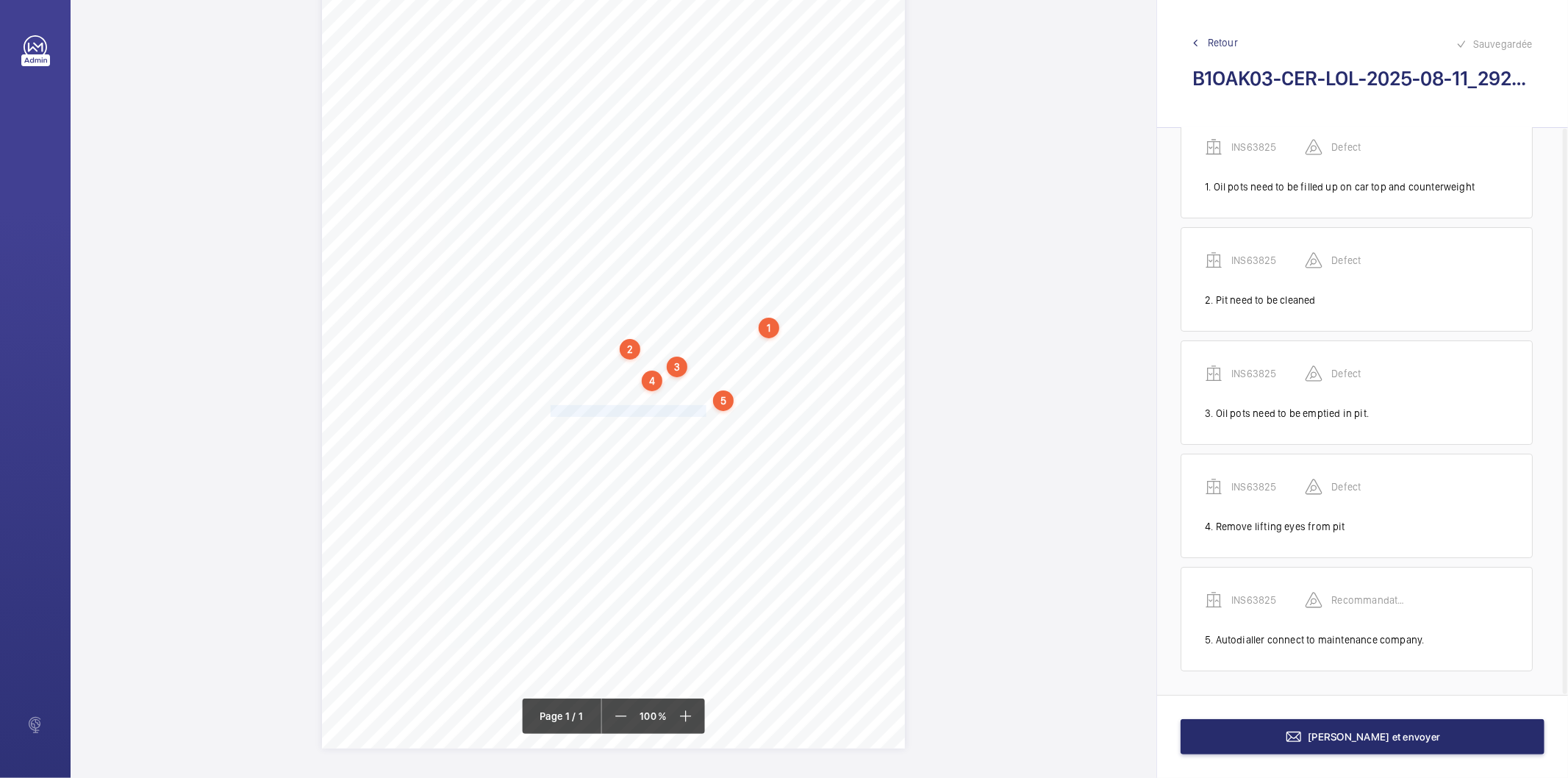
drag, startPoint x: 549, startPoint y: 410, endPoint x: 704, endPoint y: 411, distance: 155.0
click at [704, 411] on span "Risk assessment should be carried out." at bounding box center [629, 411] width 158 height 10
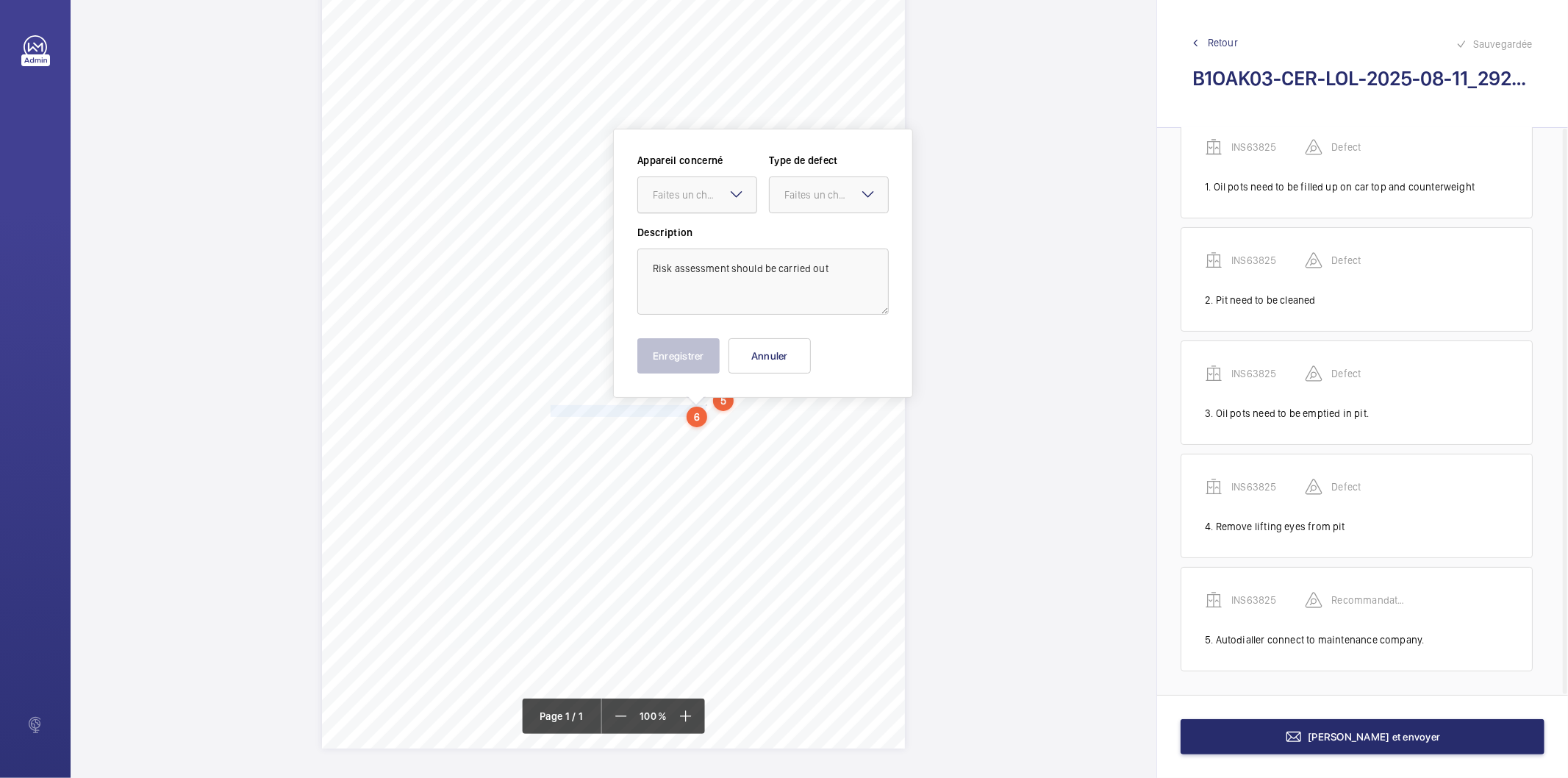
click at [717, 194] on div "Faites un choix" at bounding box center [704, 195] width 104 height 15
click at [688, 233] on span "INS63825" at bounding box center [697, 240] width 89 height 15
click at [823, 195] on div "Faites un choix" at bounding box center [836, 195] width 104 height 15
click at [816, 337] on div "Recommandation" at bounding box center [829, 348] width 118 height 35
click at [709, 350] on button "Enregistrer" at bounding box center [678, 356] width 82 height 35
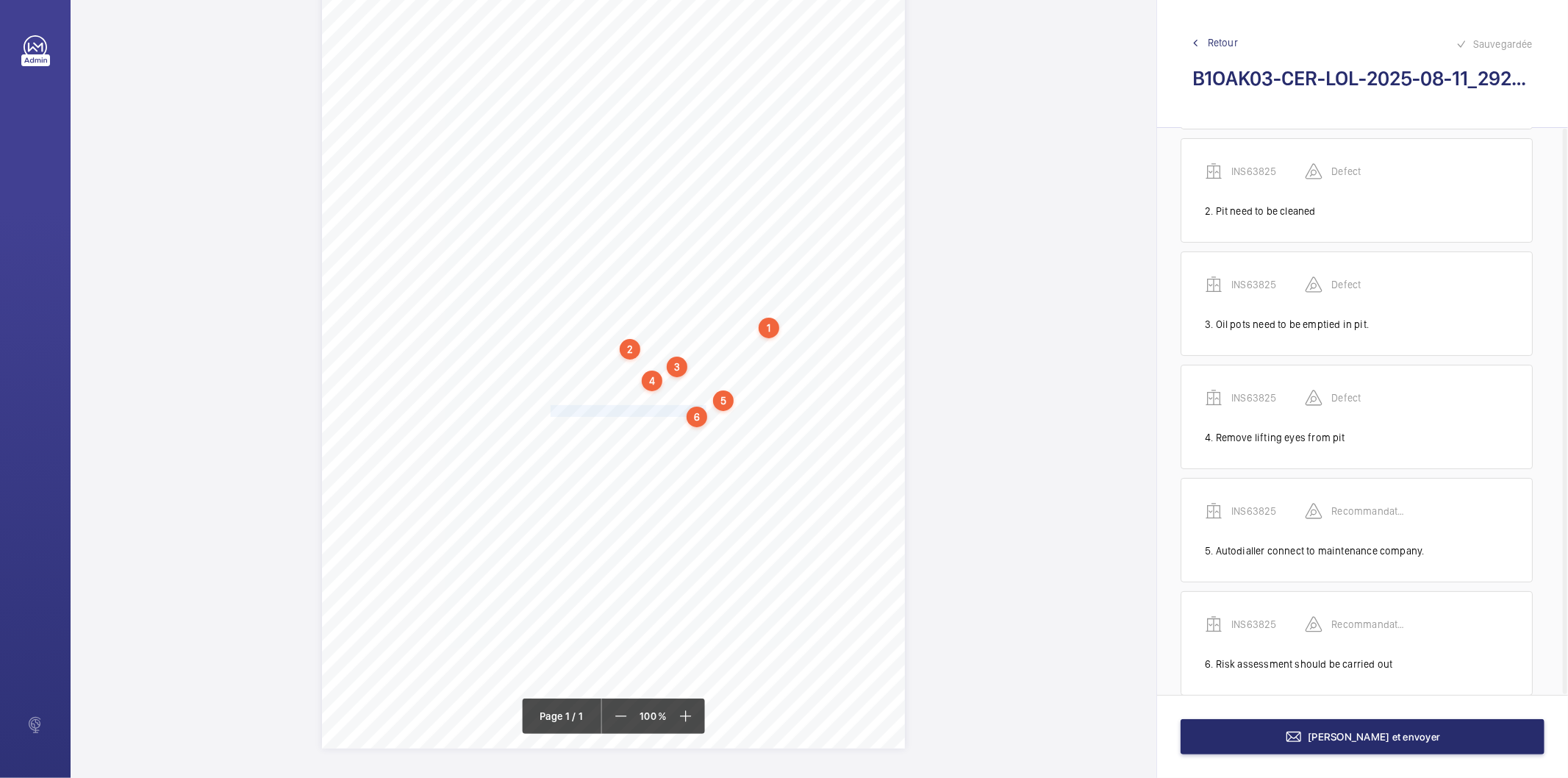
scroll to position [150, 0]
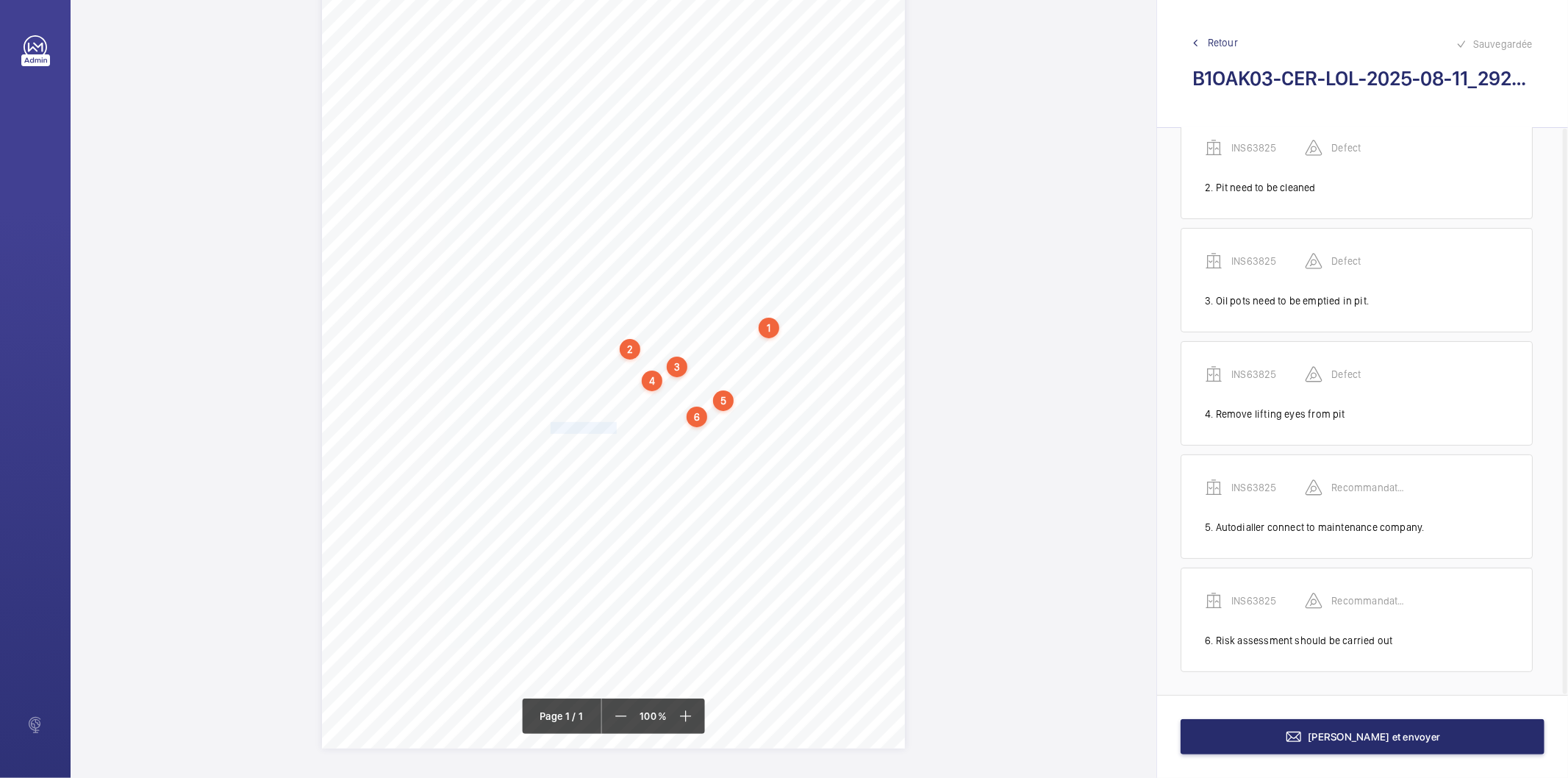
drag, startPoint x: 550, startPoint y: 428, endPoint x: 614, endPoint y: 430, distance: 64.0
click at [614, 430] on span "Alarm bell works." at bounding box center [585, 428] width 69 height 10
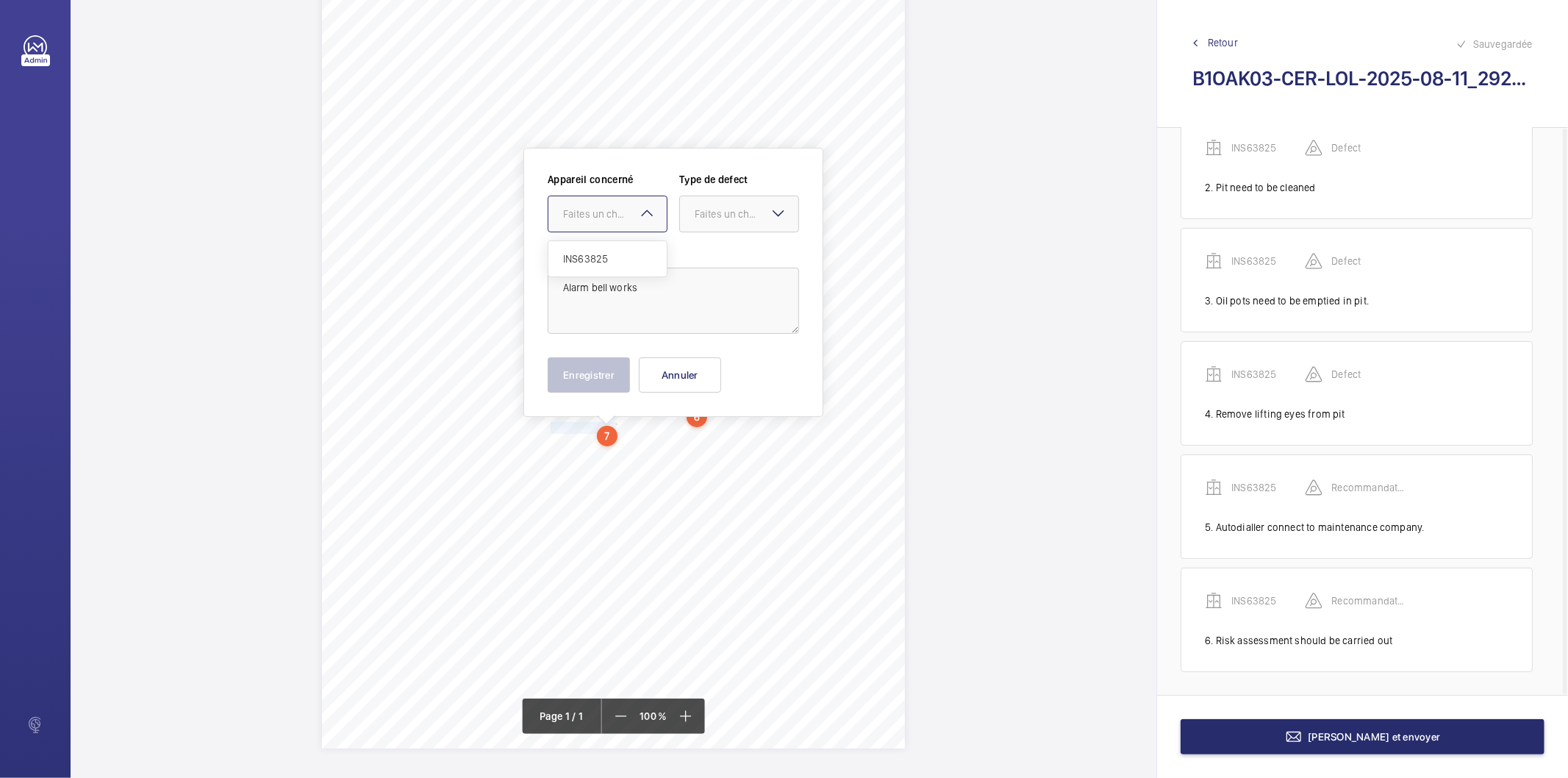
click at [626, 208] on div "Faites un choix" at bounding box center [614, 214] width 104 height 15
click at [597, 258] on span "INS63825" at bounding box center [607, 259] width 89 height 15
drag, startPoint x: 765, startPoint y: 222, endPoint x: 747, endPoint y: 232, distance: 20.6
click at [753, 228] on div at bounding box center [739, 214] width 118 height 35
click at [721, 372] on span "Recommandation" at bounding box center [739, 367] width 89 height 15
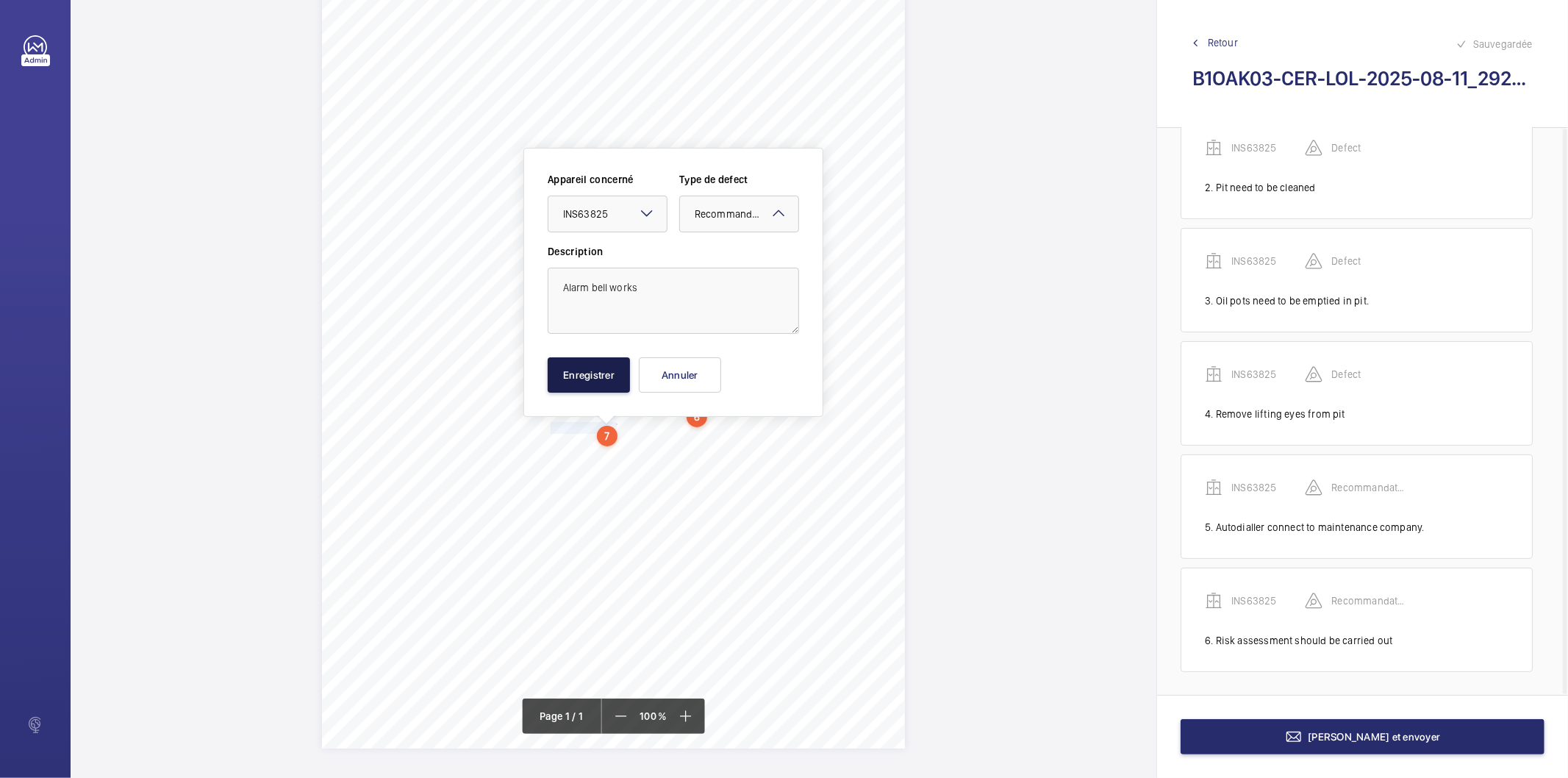
click at [622, 368] on button "Enregistrer" at bounding box center [589, 375] width 82 height 35
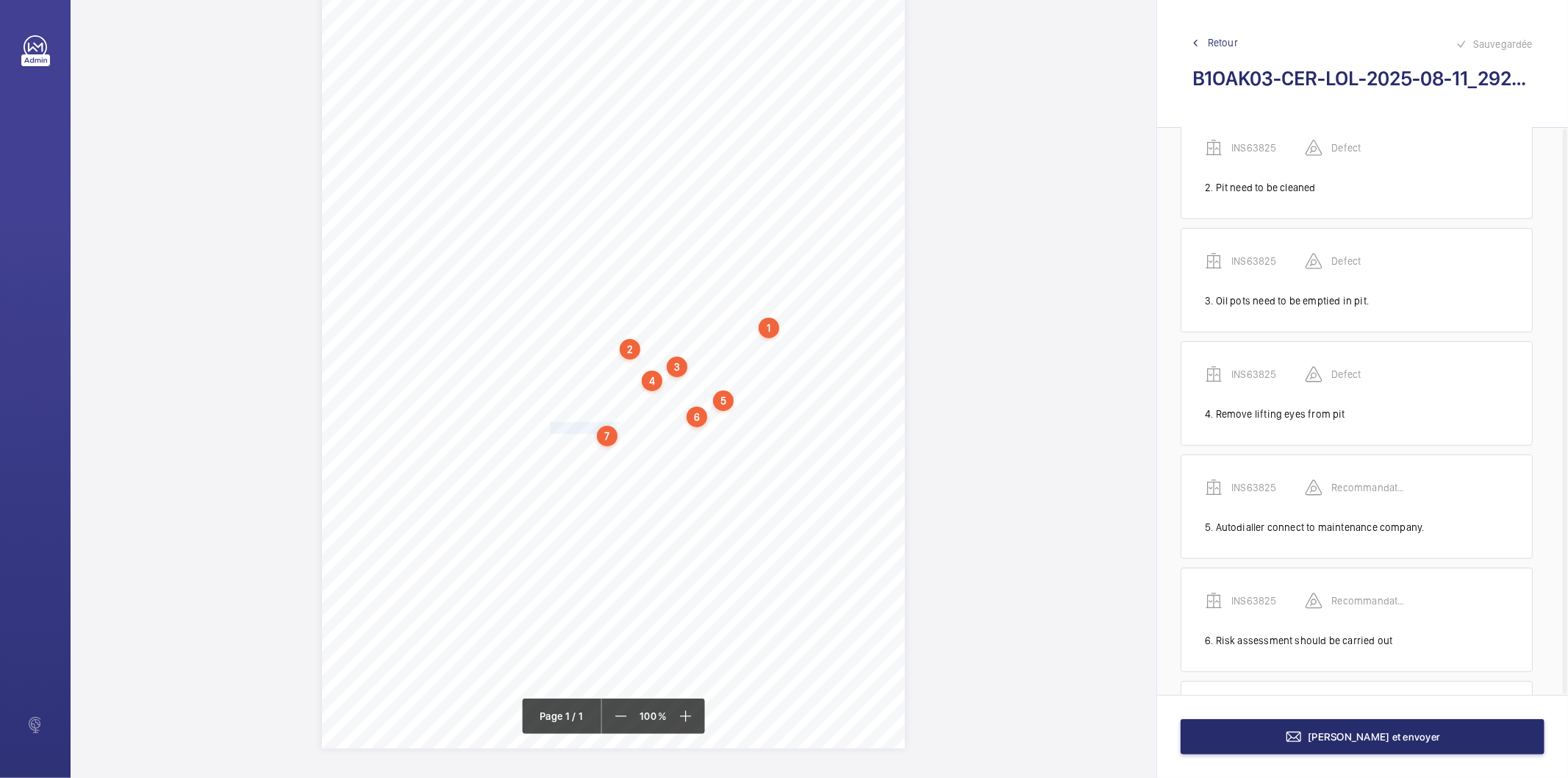
scroll to position [264, 0]
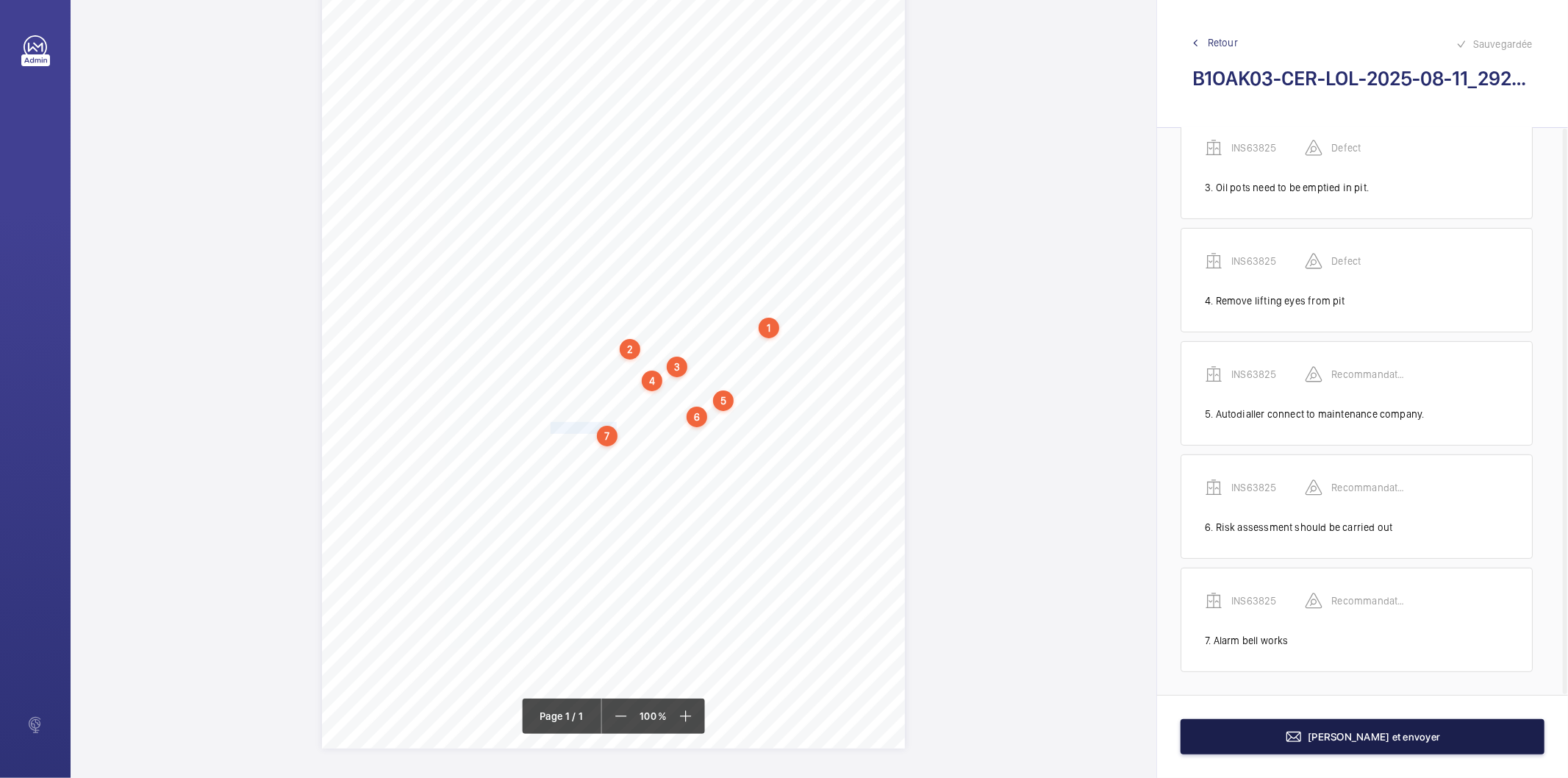
click at [1238, 738] on button "[PERSON_NAME] et envoyer" at bounding box center [1363, 737] width 364 height 35
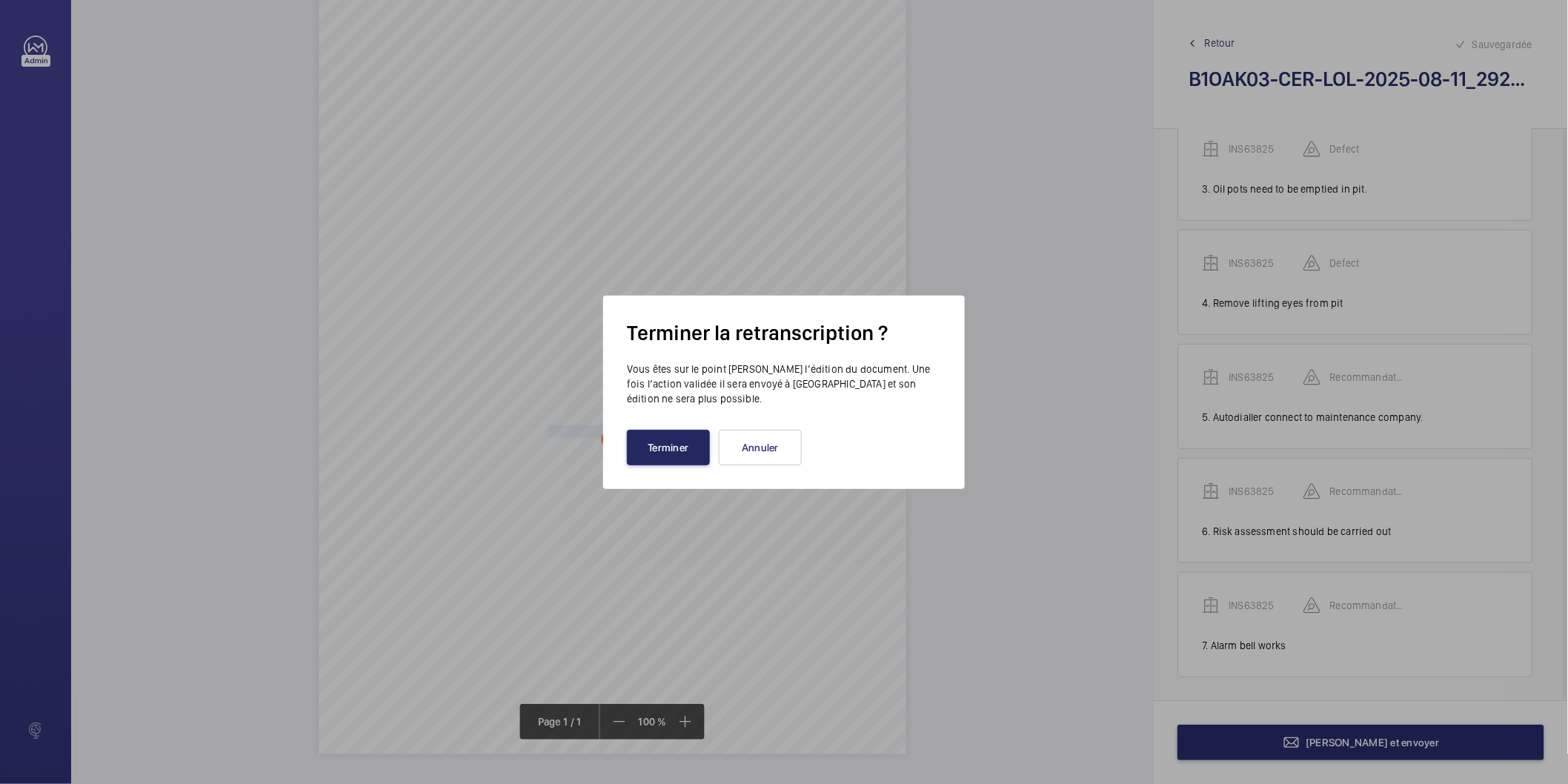
click at [676, 456] on button "Terminer" at bounding box center [668, 448] width 83 height 36
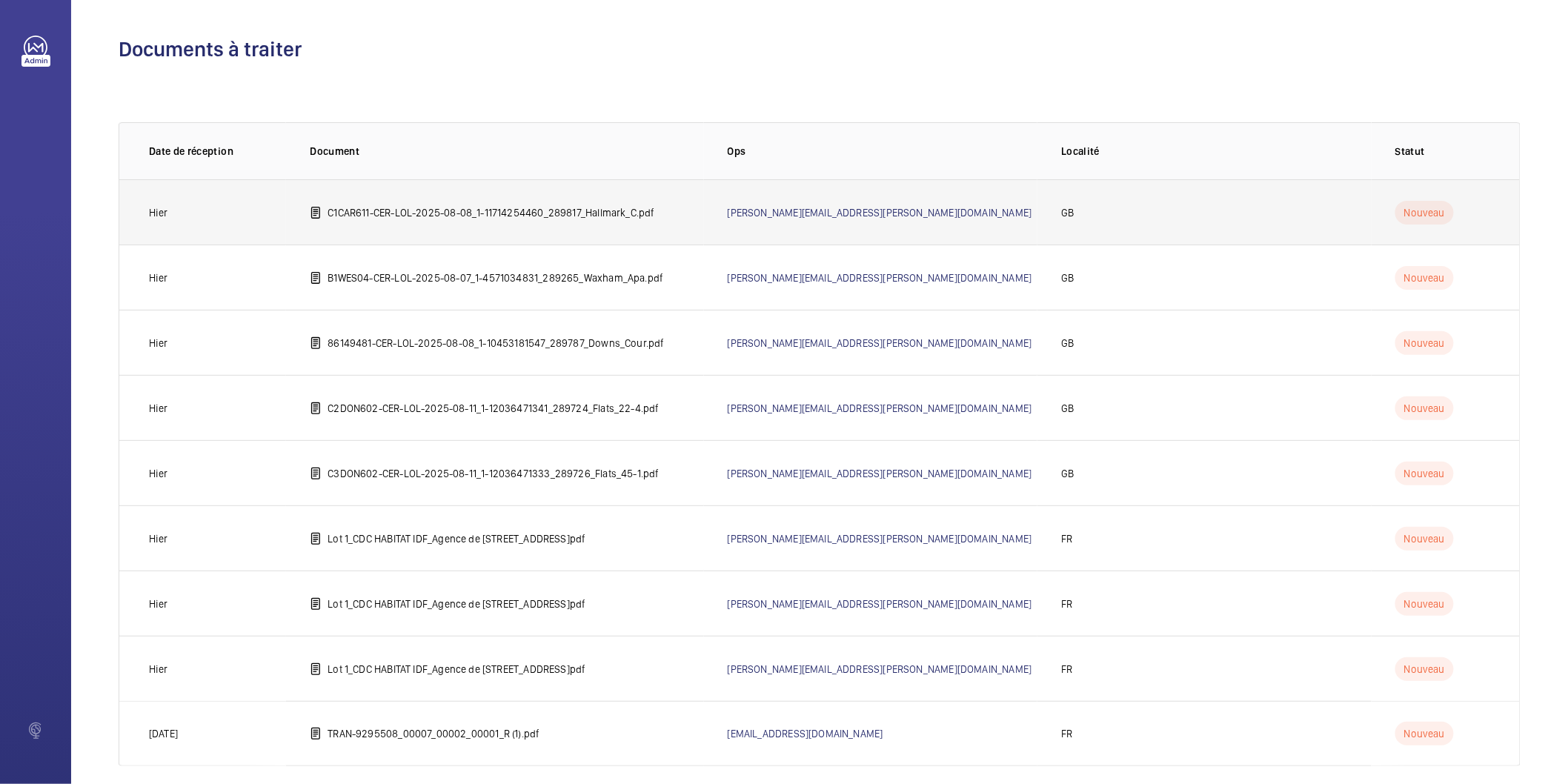
click at [541, 212] on p "C1CAR611-CER-LOL-2025-08-08_1-11714254460_289817_Hallmark_C.pdf" at bounding box center [491, 213] width 327 height 15
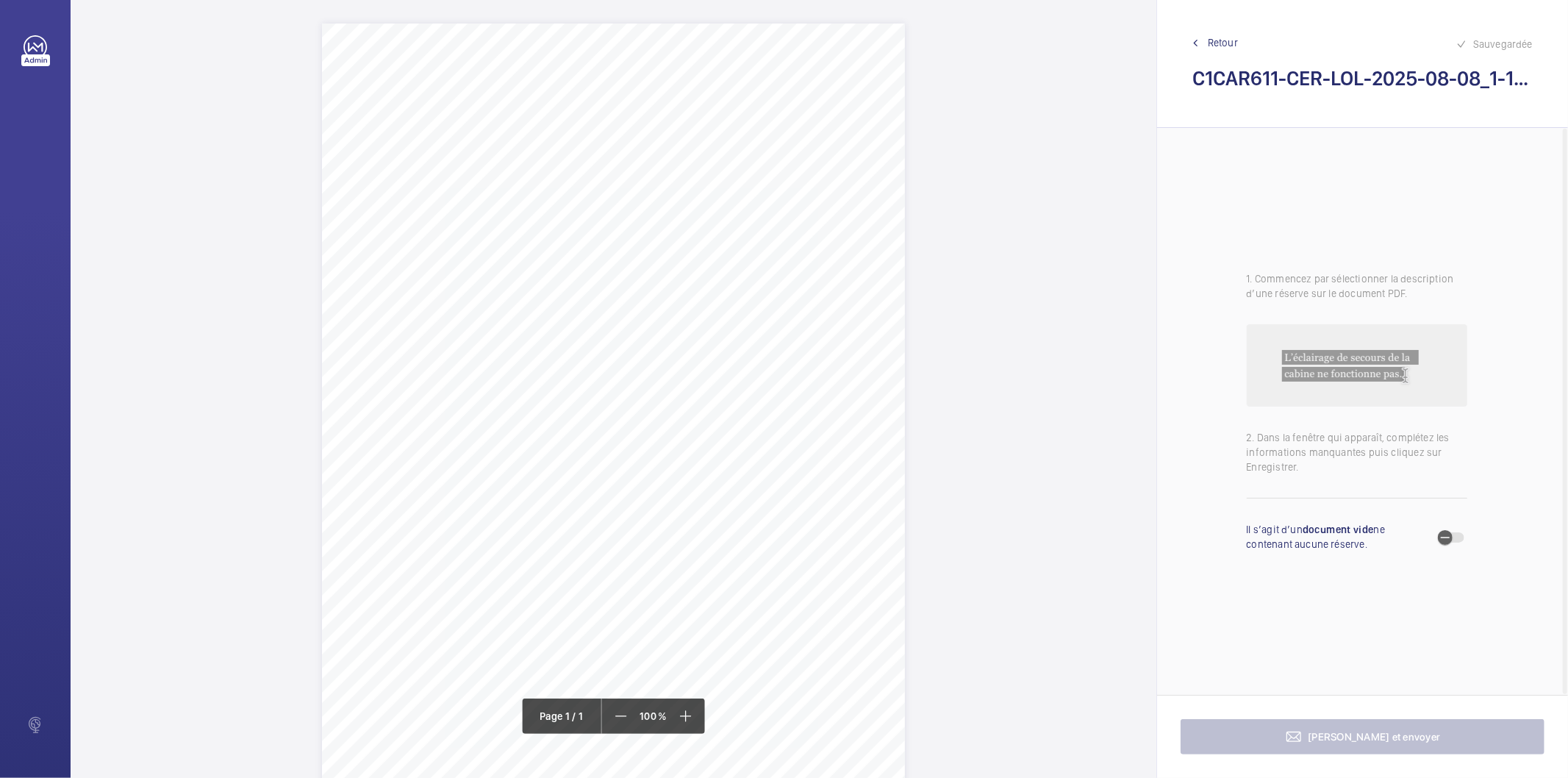
click at [647, 187] on span "Hallmark Court 6 Ursula Gould Way London E14 7FX" at bounding box center [703, 187] width 226 height 10
click at [647, 187] on div "1" at bounding box center [639, 193] width 21 height 21
click at [647, 187] on span "Hallmark Court 6 Ursula Gould Way London E14 7FX" at bounding box center [703, 187] width 226 height 10
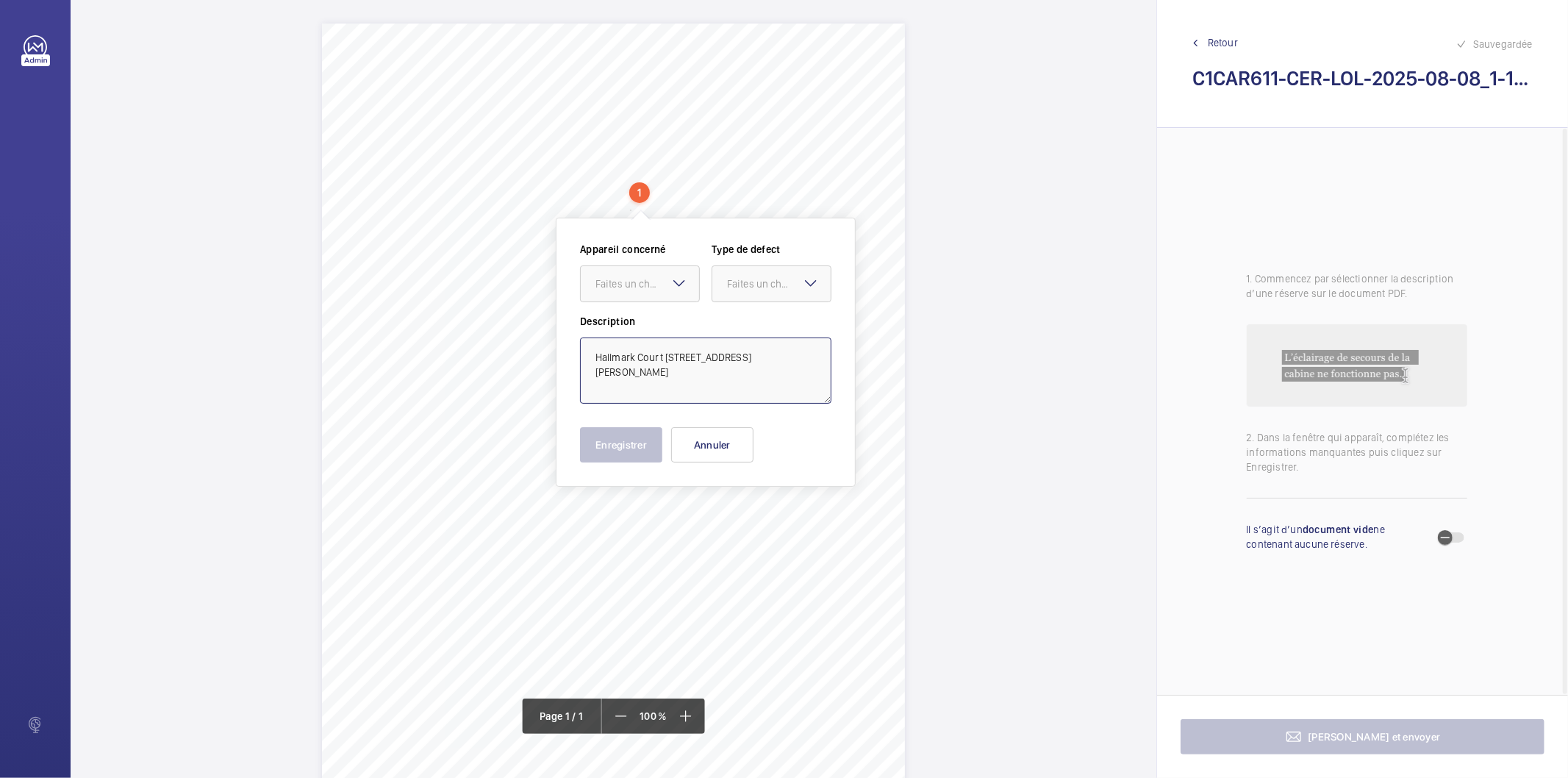
click at [617, 373] on textarea "Hallmark Court 6 Ursula Gould Way London E14 7FX" at bounding box center [706, 371] width 252 height 66
click at [711, 449] on button "Annuler" at bounding box center [712, 445] width 82 height 35
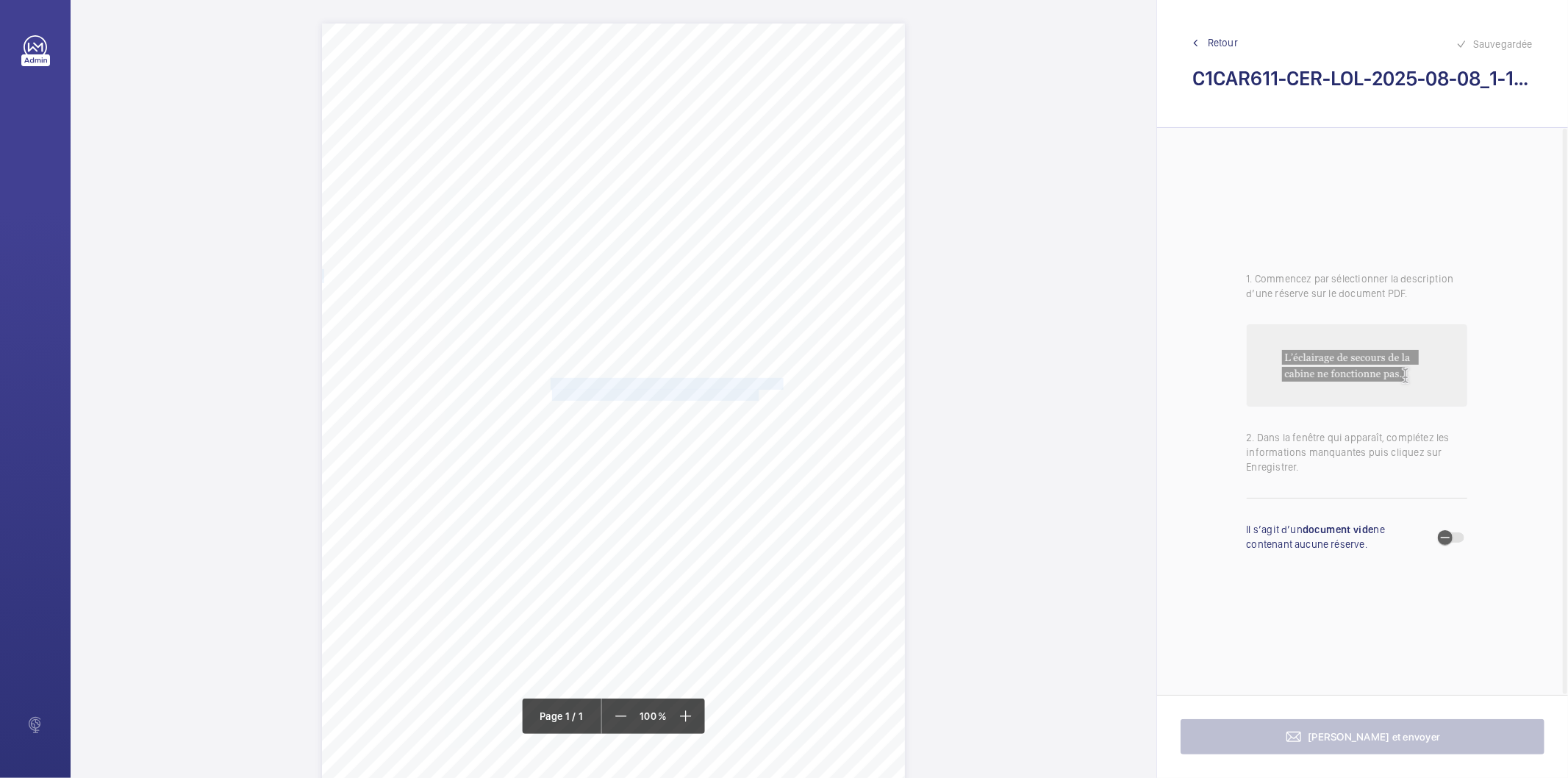
drag, startPoint x: 551, startPoint y: 381, endPoint x: 758, endPoint y: 397, distance: 207.6
click at [758, 397] on div "Signed: Lifting Operations and Lifting Equipment Regulations 1998 Report of Tho…" at bounding box center [614, 436] width 583 height 825
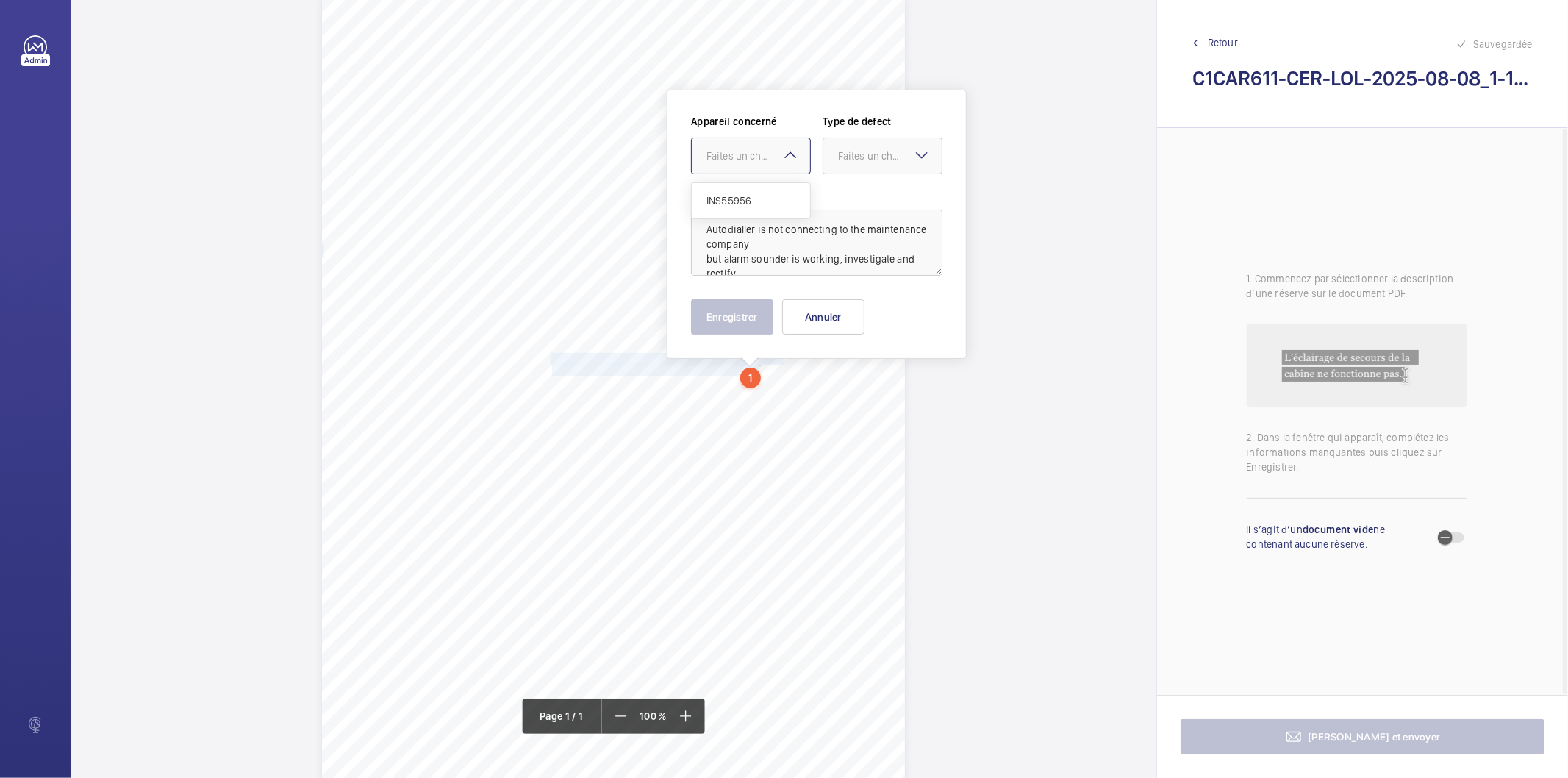
click at [781, 155] on div "Faites un choix INS55956" at bounding box center [751, 156] width 120 height 37
click at [758, 201] on span "INS55956" at bounding box center [751, 201] width 89 height 15
click at [835, 152] on div at bounding box center [882, 156] width 118 height 35
click at [863, 270] on span "Timed" at bounding box center [882, 273] width 89 height 15
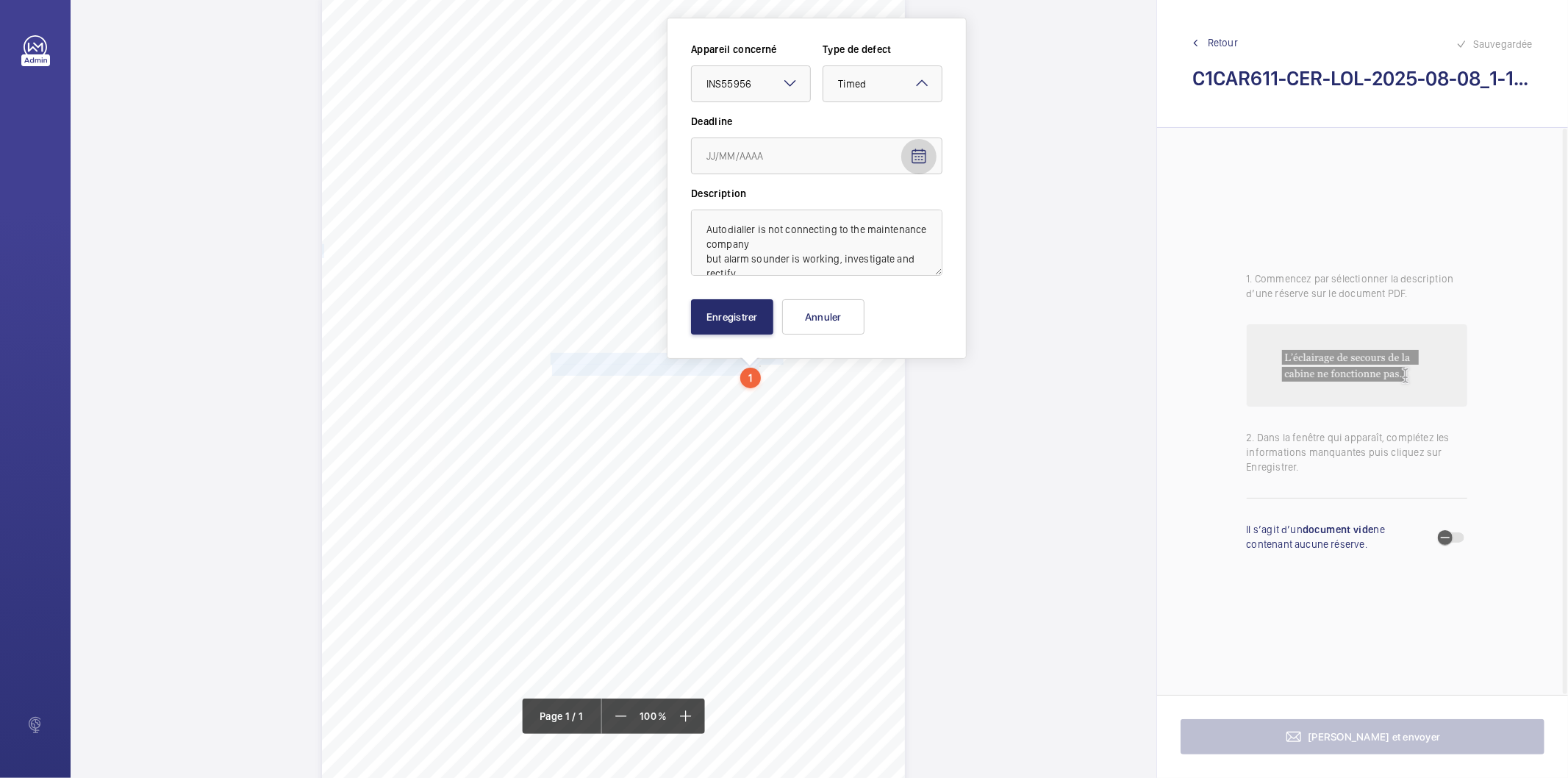
click at [920, 151] on mat-icon "Open calendar" at bounding box center [919, 157] width 18 height 18
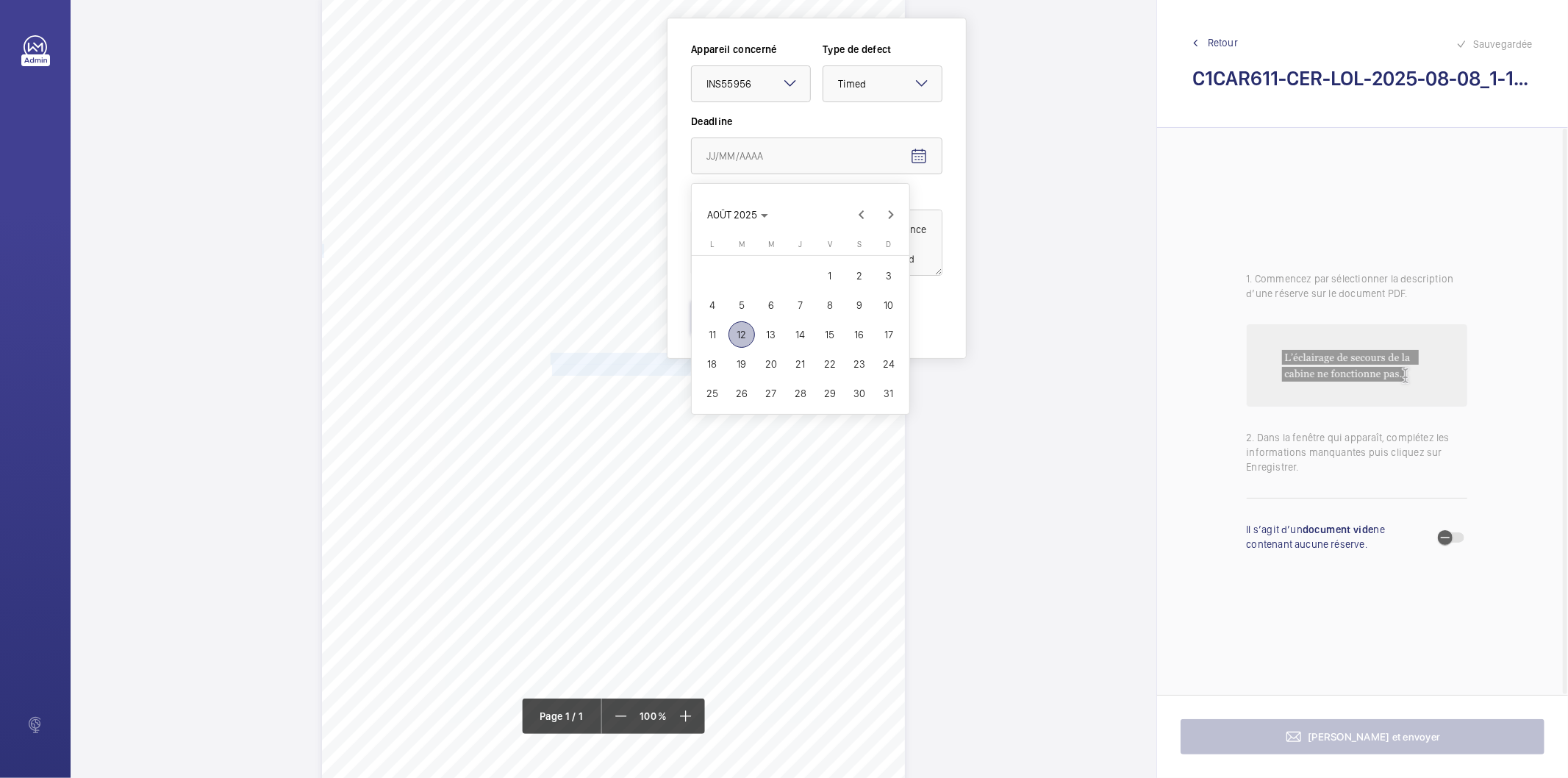
click at [834, 337] on span "15" at bounding box center [830, 335] width 26 height 26
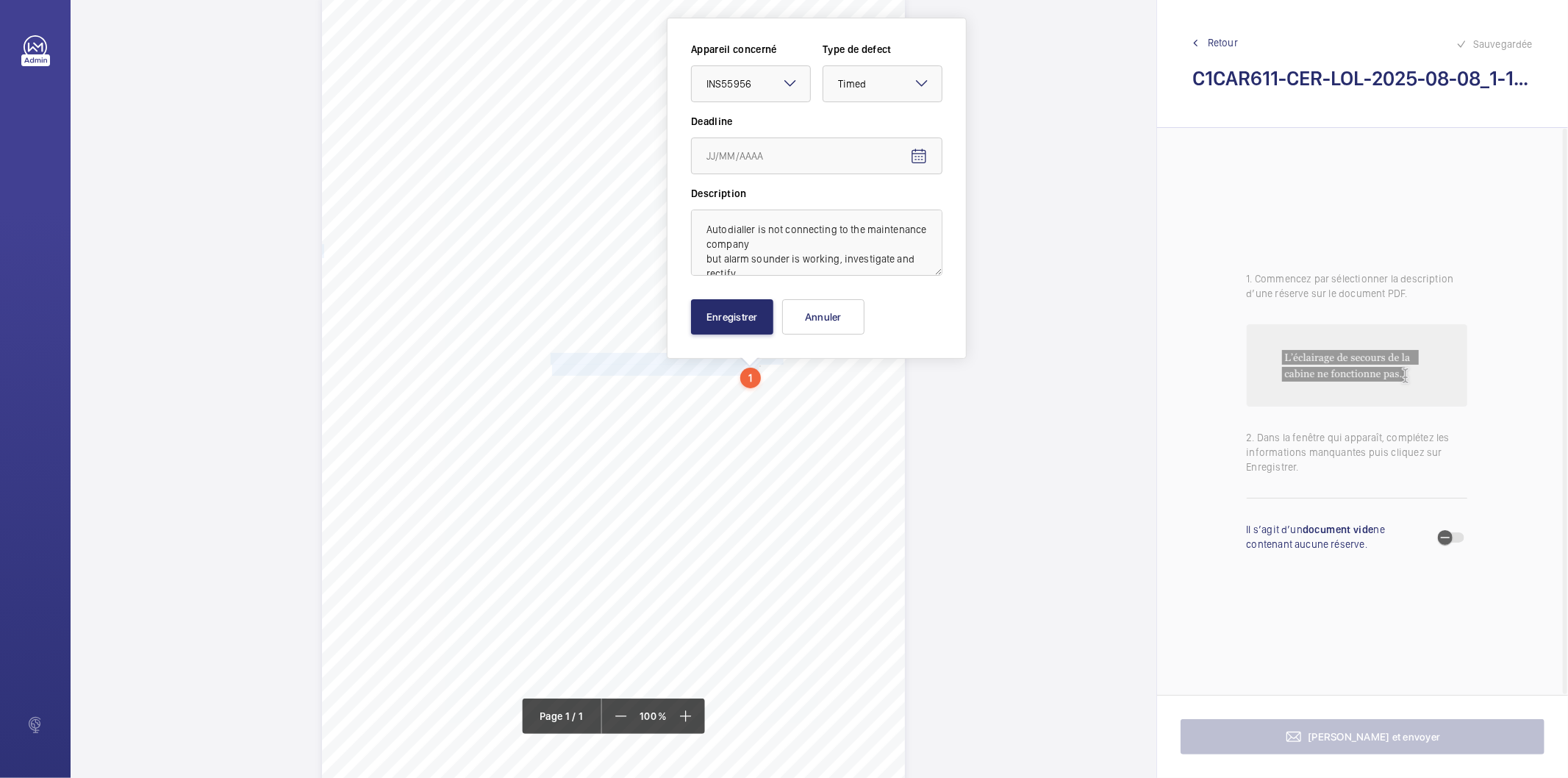
type input "15/08/2025"
click at [726, 328] on button "Enregistrer" at bounding box center [732, 317] width 82 height 35
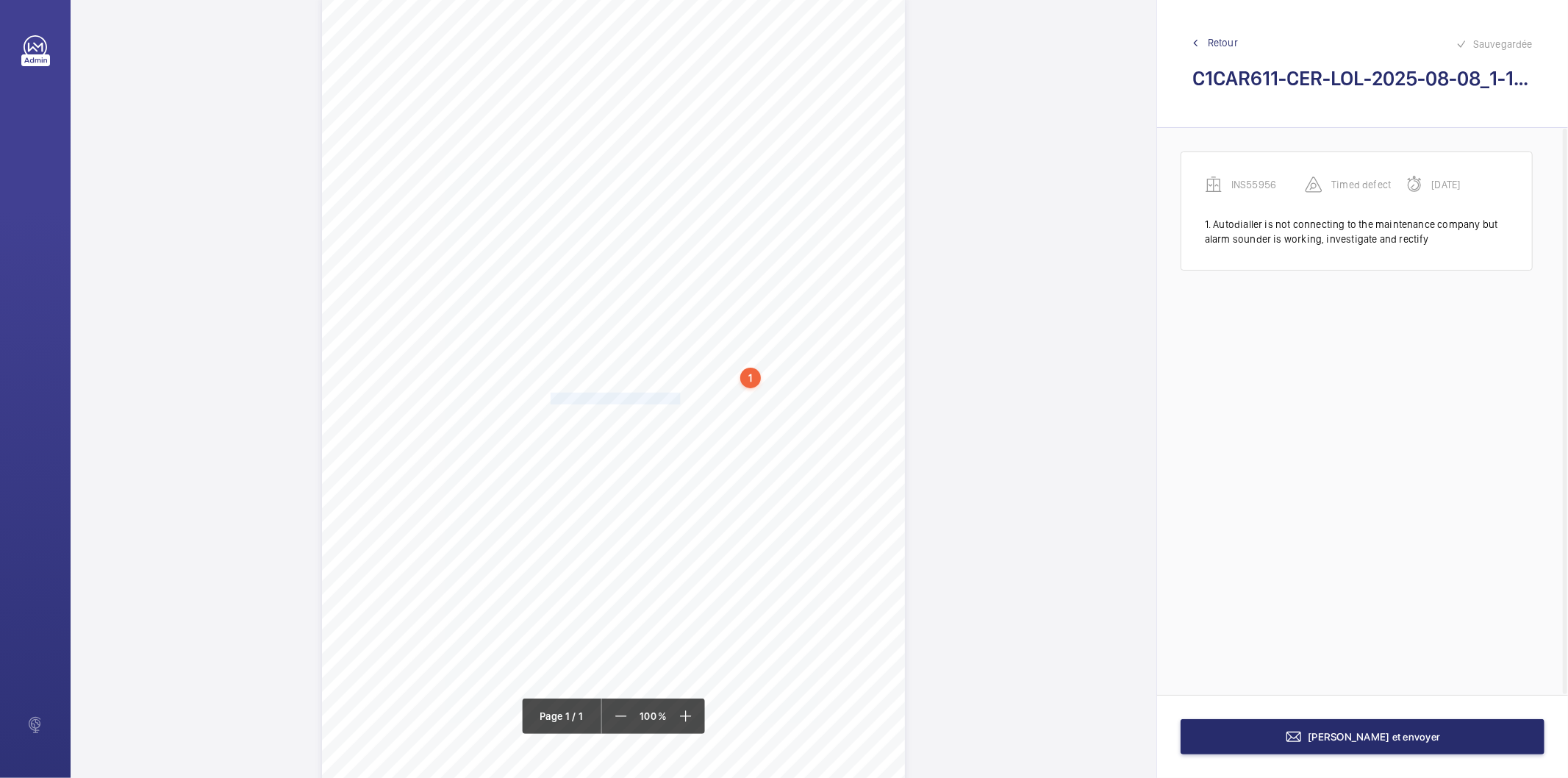
drag, startPoint x: 548, startPoint y: 401, endPoint x: 678, endPoint y: 400, distance: 130.0
click at [678, 400] on span "Oil on the Pit Floor to be cleared." at bounding box center [617, 399] width 132 height 10
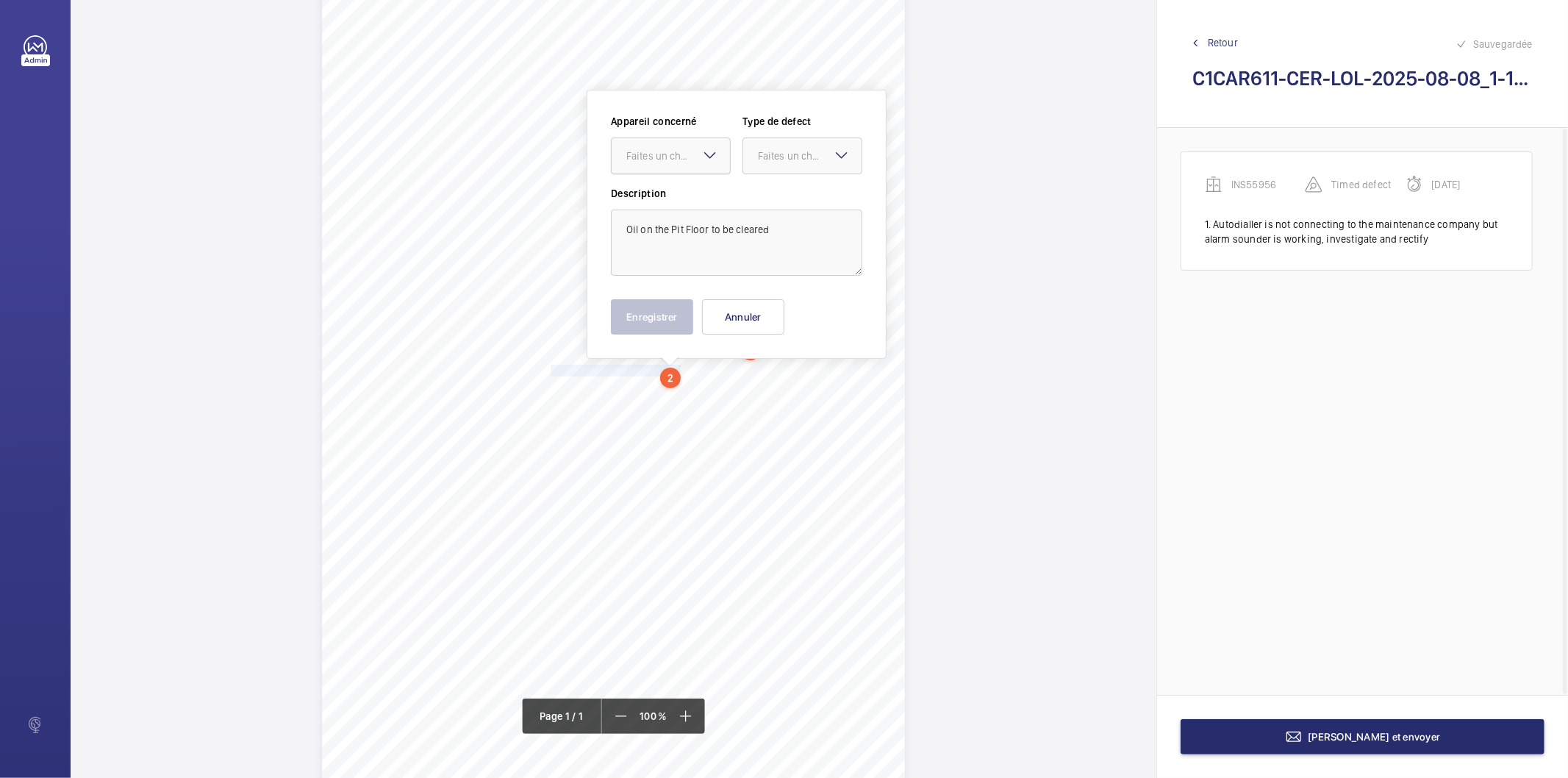
click at [664, 155] on div "Faites un choix" at bounding box center [678, 156] width 104 height 15
click at [649, 202] on span "INS55956" at bounding box center [670, 201] width 89 height 15
click at [785, 155] on div "Faites un choix" at bounding box center [809, 156] width 104 height 15
click at [780, 202] on span "Standard" at bounding box center [802, 201] width 89 height 15
click at [655, 324] on button "Enregistrer" at bounding box center [652, 317] width 82 height 35
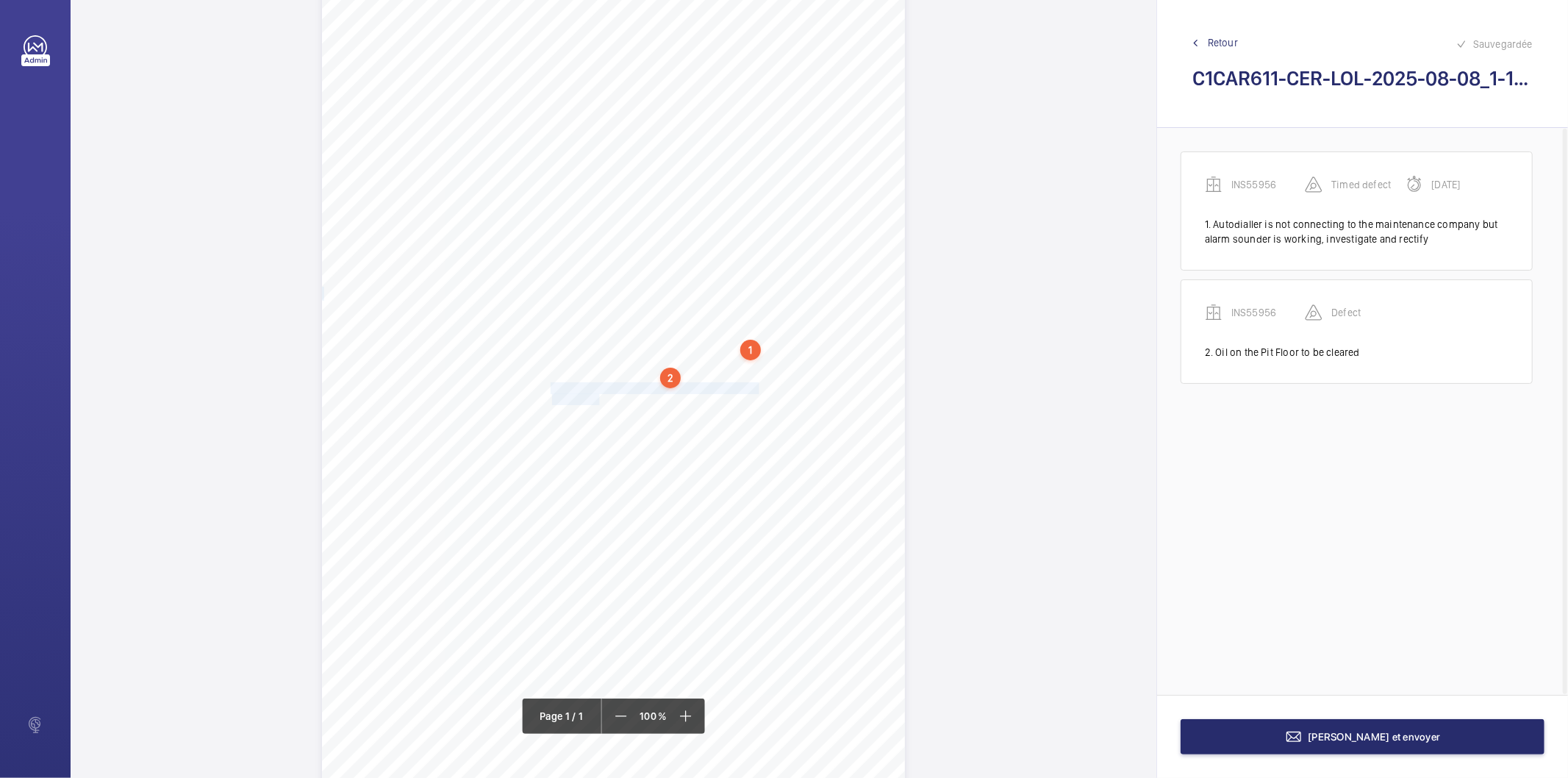
drag, startPoint x: 549, startPoint y: 389, endPoint x: 597, endPoint y: 397, distance: 48.7
click at [597, 397] on div "Signed: Lifting Operations and Lifting Equipment Regulations 1998 Report of Tho…" at bounding box center [614, 383] width 583 height 825
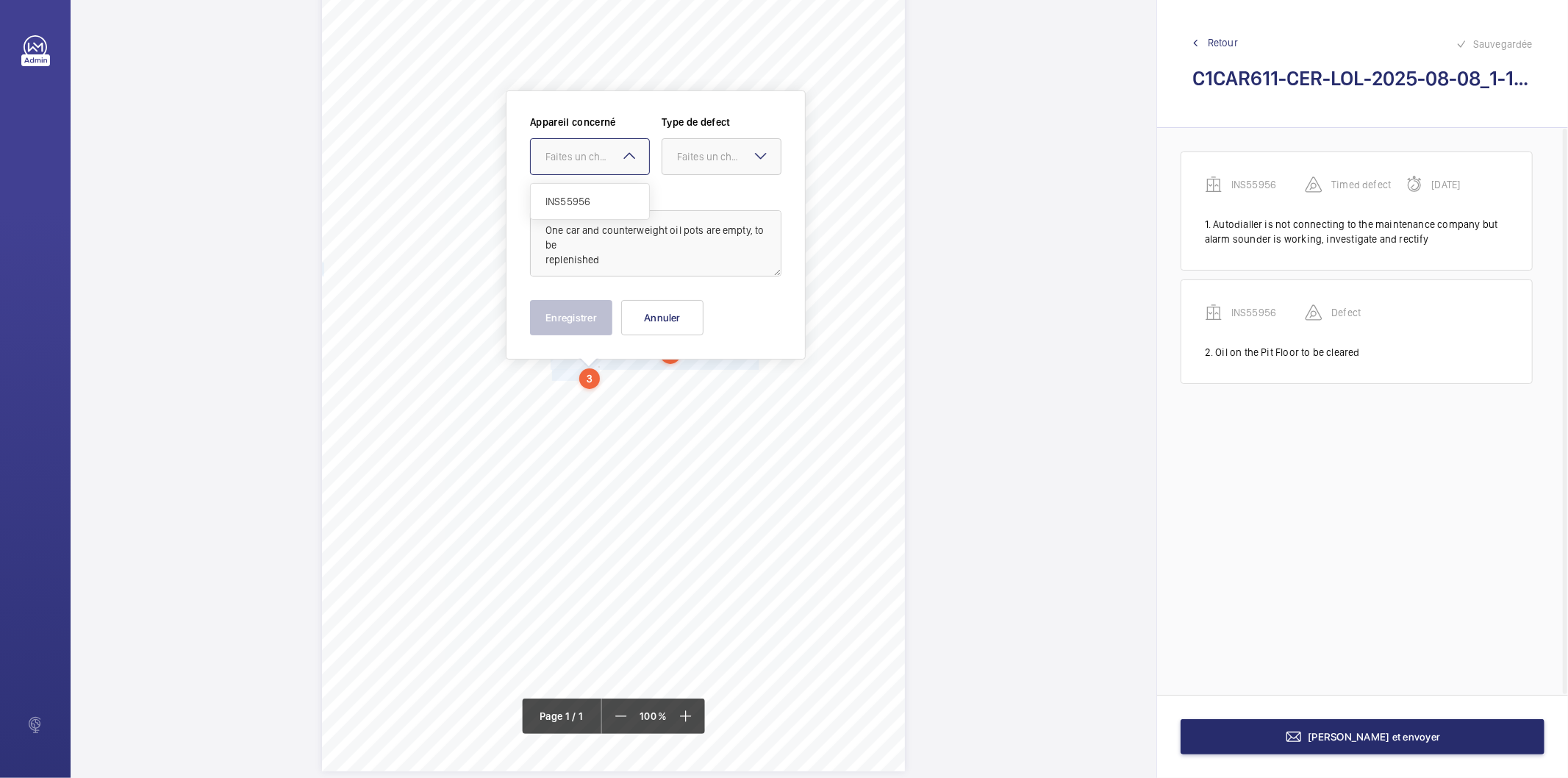
click at [614, 152] on div "Faites un choix" at bounding box center [597, 157] width 104 height 15
click at [584, 194] on span "INS55956" at bounding box center [589, 202] width 89 height 15
click at [702, 158] on div "Faites un choix" at bounding box center [728, 157] width 104 height 15
drag, startPoint x: 681, startPoint y: 196, endPoint x: 625, endPoint y: 278, distance: 99.3
click at [679, 197] on span "Standard" at bounding box center [721, 202] width 89 height 15
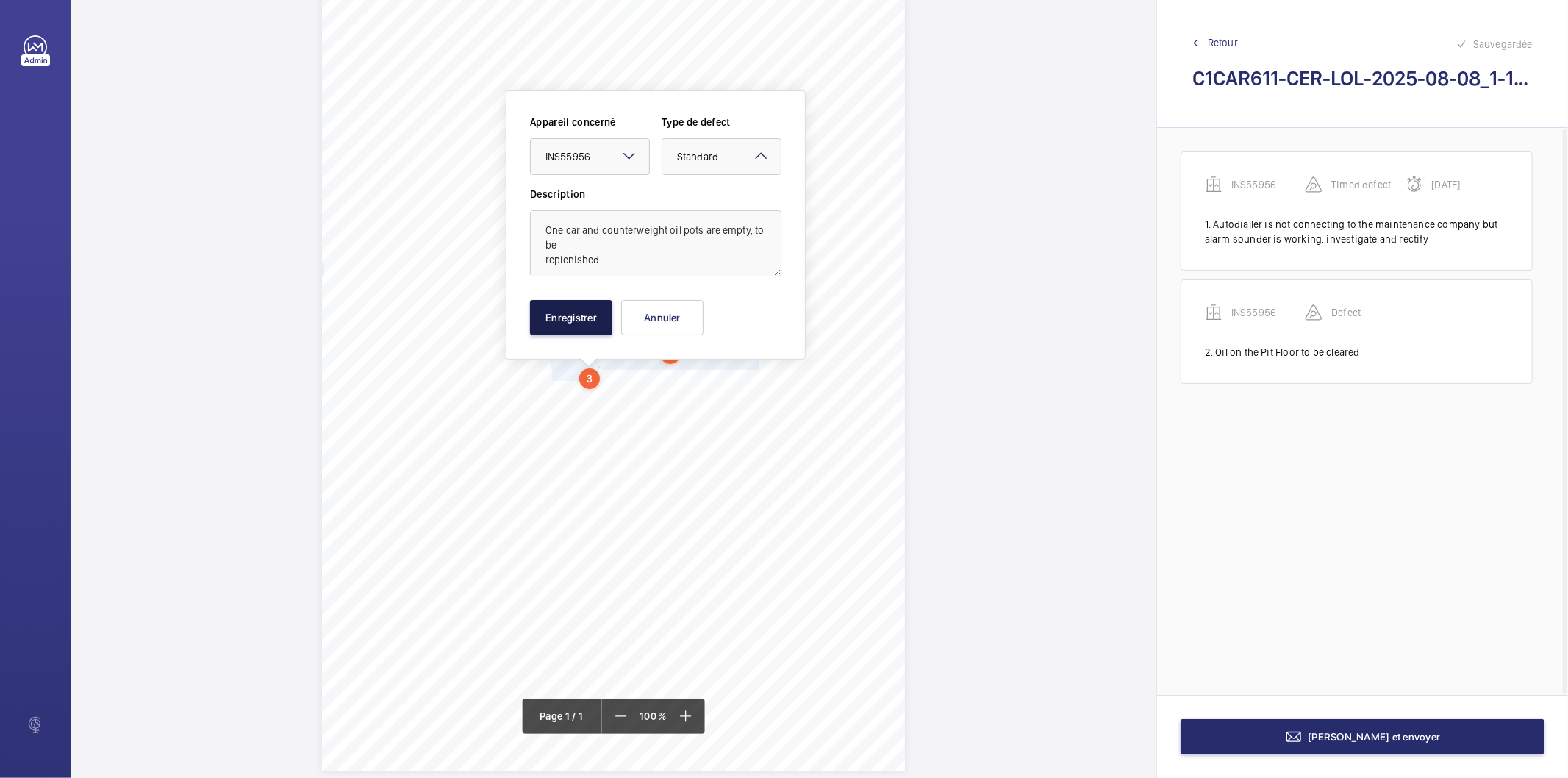
click at [592, 300] on button "Enregistrer" at bounding box center [571, 318] width 82 height 35
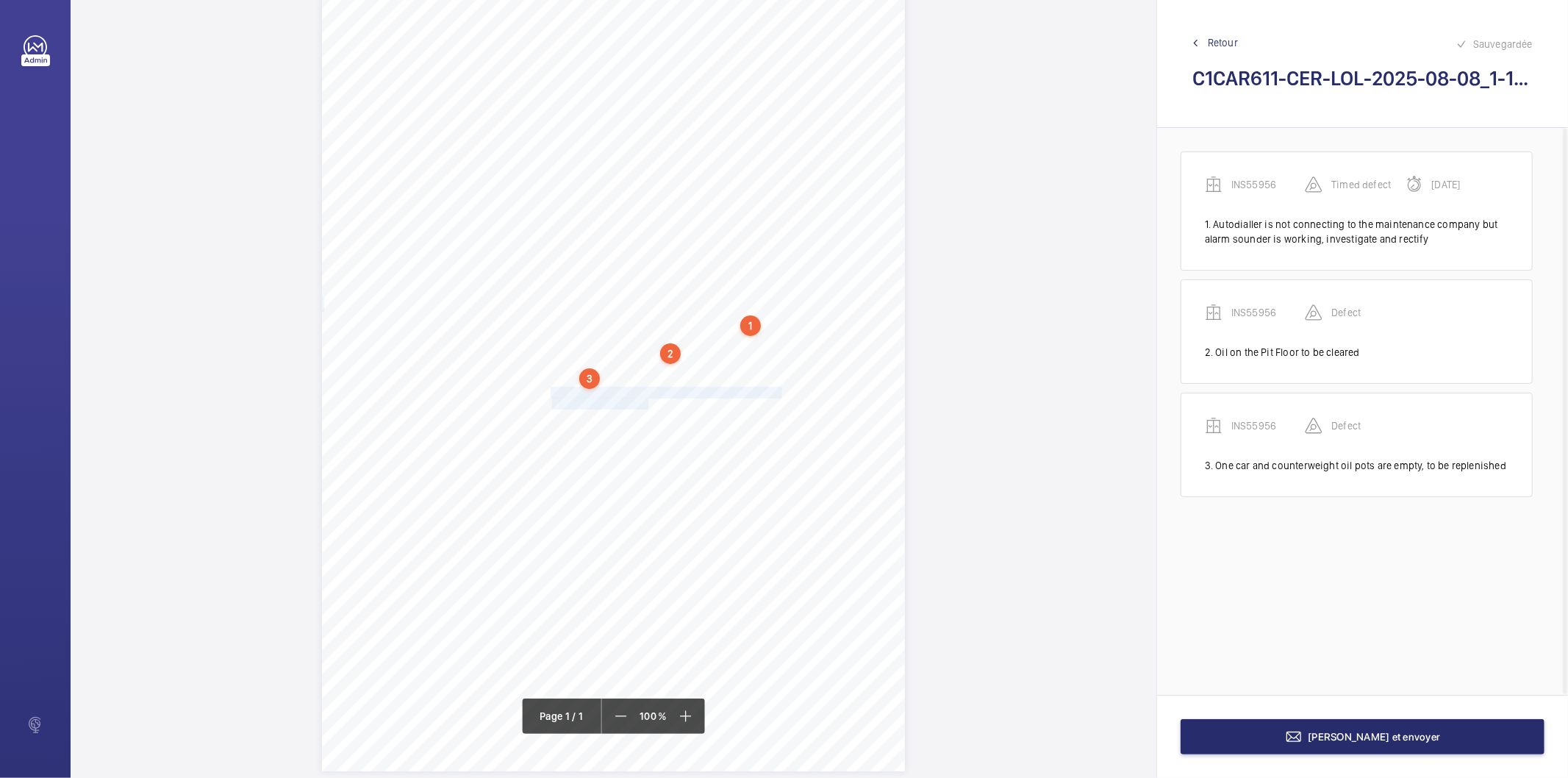
drag, startPoint x: 550, startPoint y: 395, endPoint x: 645, endPoint y: 405, distance: 95.5
click at [645, 405] on div "Signed: Lifting Operations and Lifting Equipment Regulations 1998 Report of Tho…" at bounding box center [614, 358] width 583 height 825
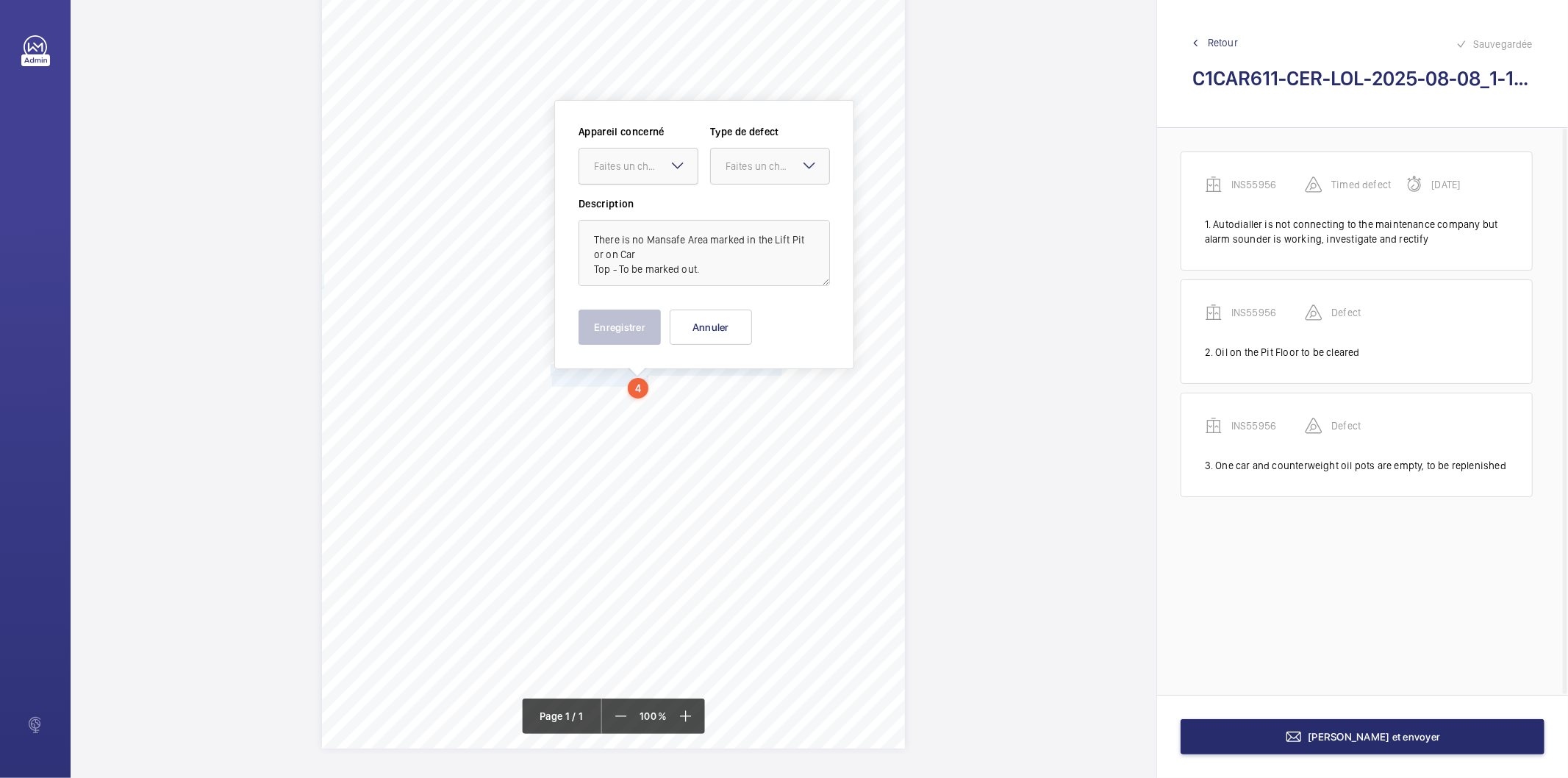
click at [663, 172] on div "Faites un choix" at bounding box center [645, 166] width 104 height 15
click at [649, 205] on span "INS55956" at bounding box center [638, 211] width 89 height 15
click at [770, 160] on div "Faites un choix" at bounding box center [777, 166] width 104 height 15
drag, startPoint x: 767, startPoint y: 312, endPoint x: 667, endPoint y: 334, distance: 102.4
click at [765, 314] on span "Recommandation" at bounding box center [770, 319] width 89 height 15
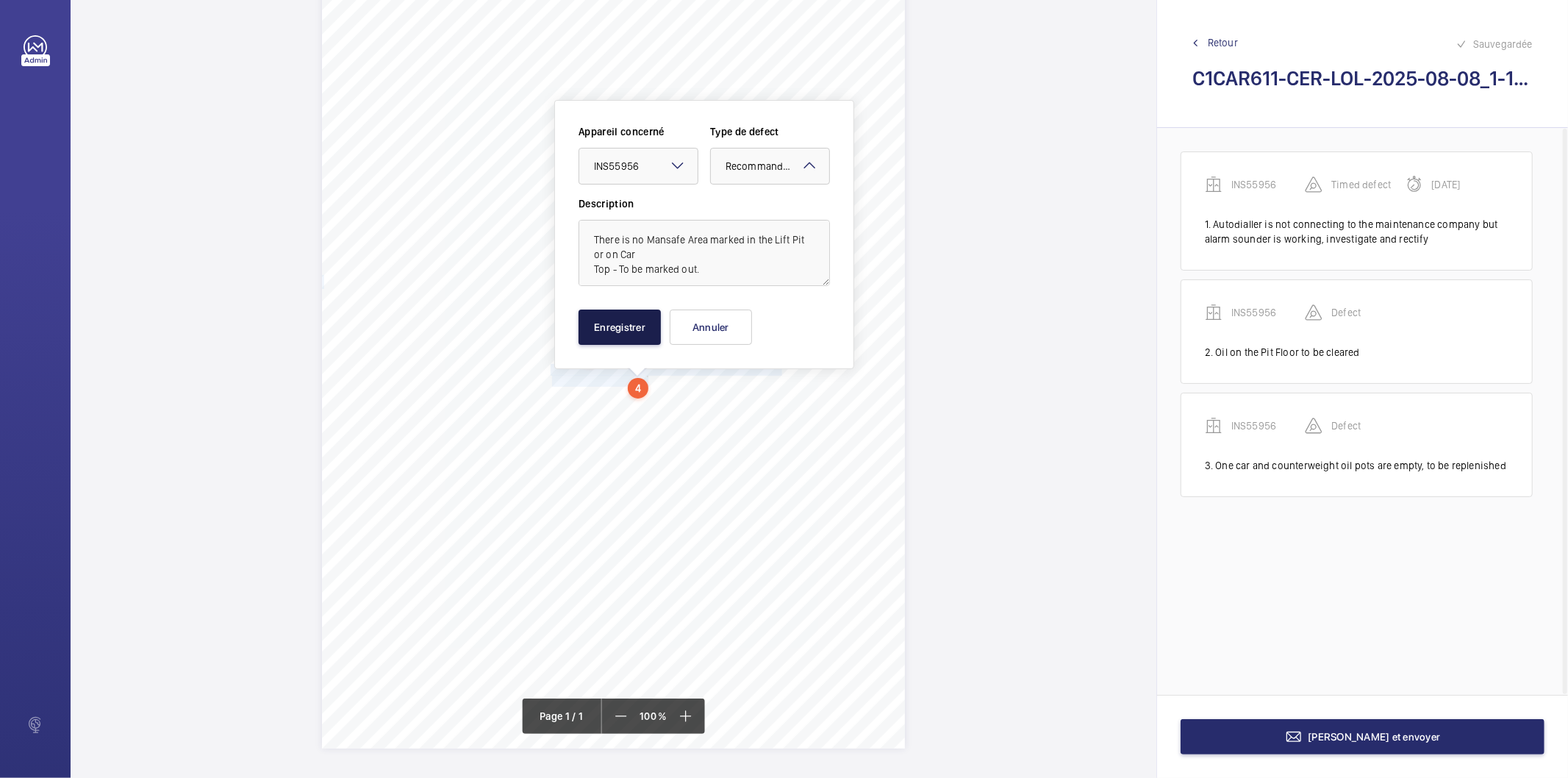
click at [620, 334] on button "Enregistrer" at bounding box center [620, 328] width 82 height 35
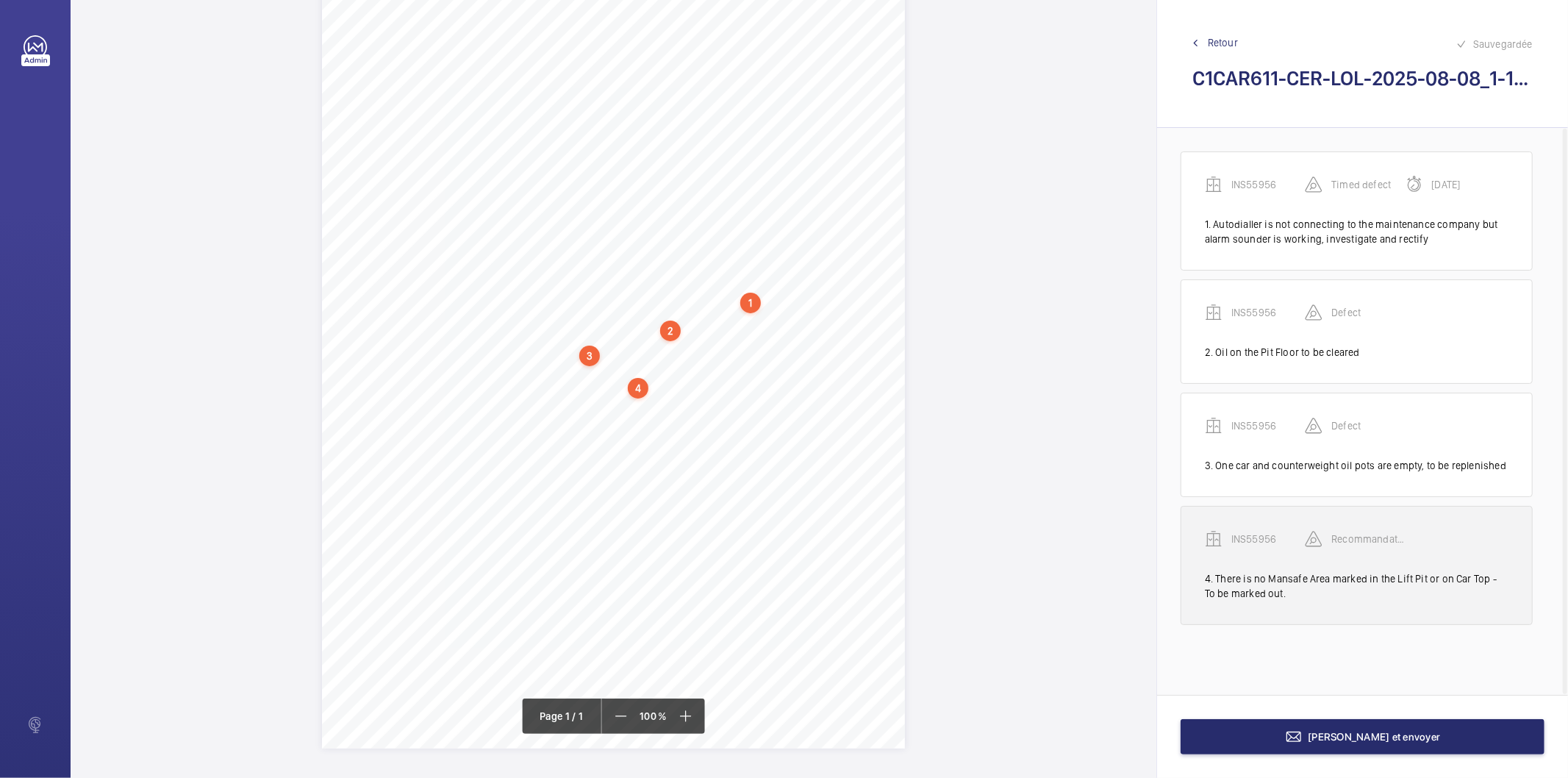
click at [1241, 540] on p "INS55956" at bounding box center [1269, 539] width 74 height 15
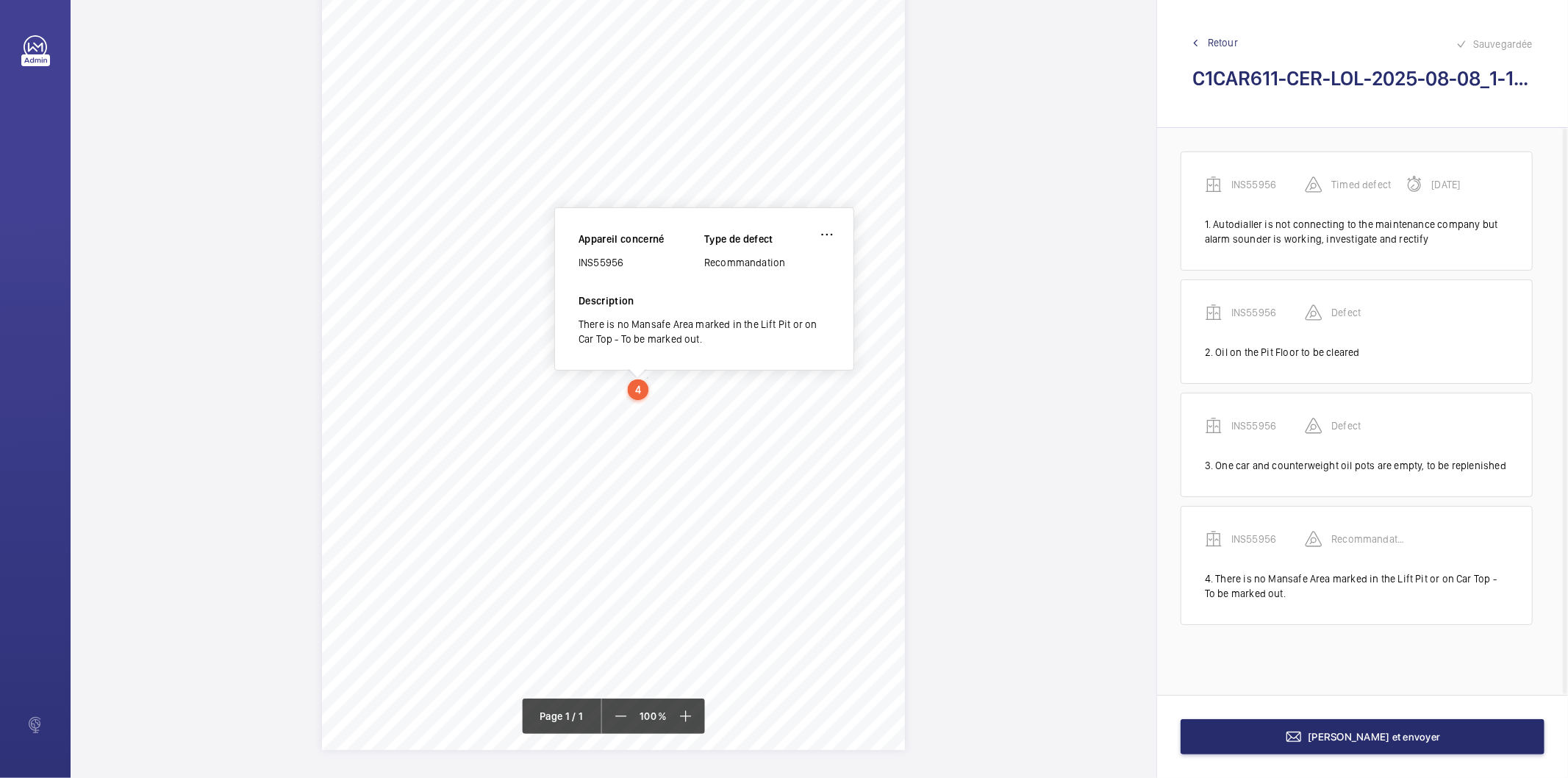
click at [607, 262] on div "INS55956" at bounding box center [641, 263] width 126 height 15
copy div "INS55956"
click at [1238, 734] on button "[PERSON_NAME] et envoyer" at bounding box center [1363, 737] width 364 height 35
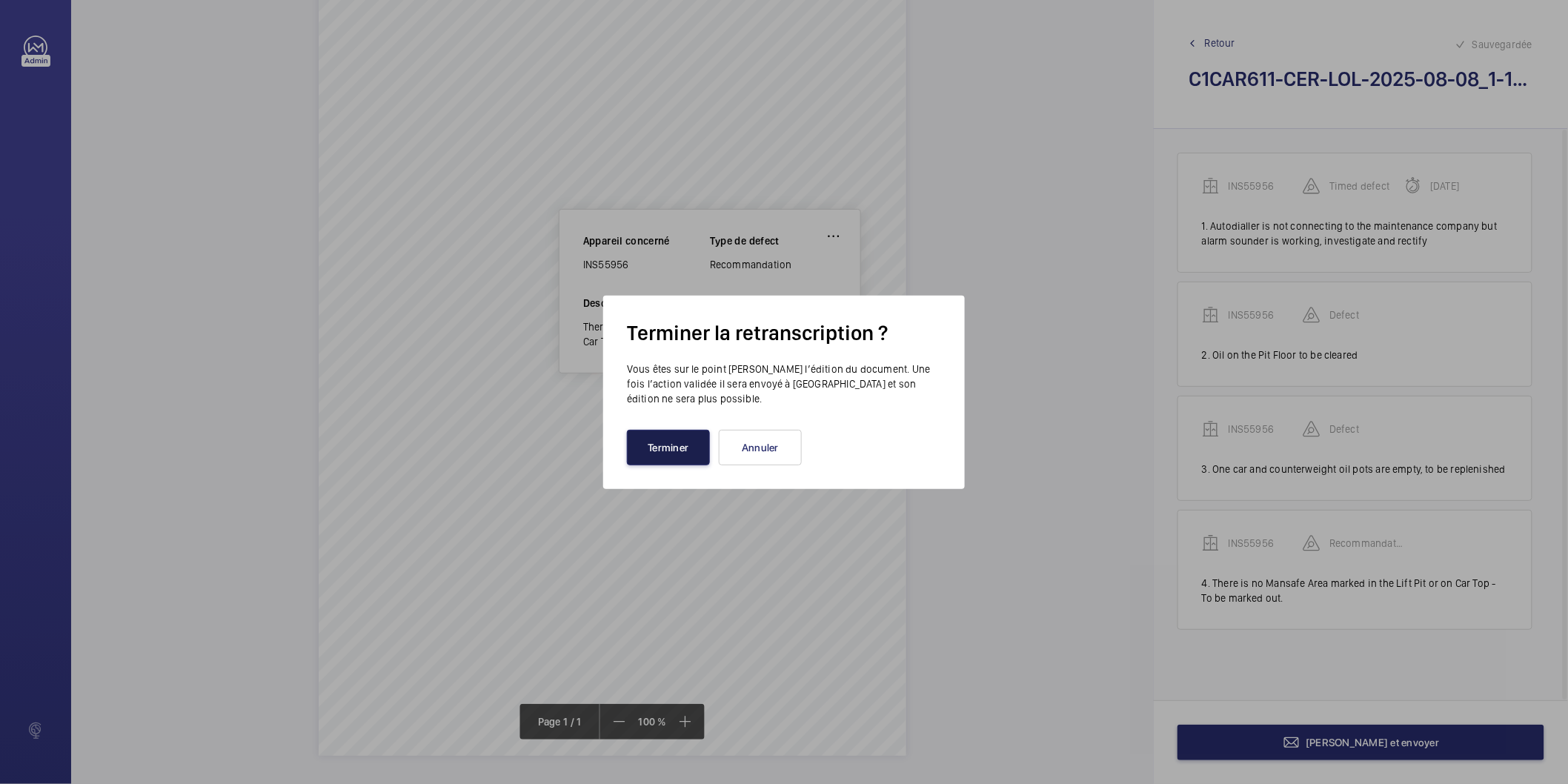
click at [672, 457] on button "Terminer" at bounding box center [668, 448] width 83 height 36
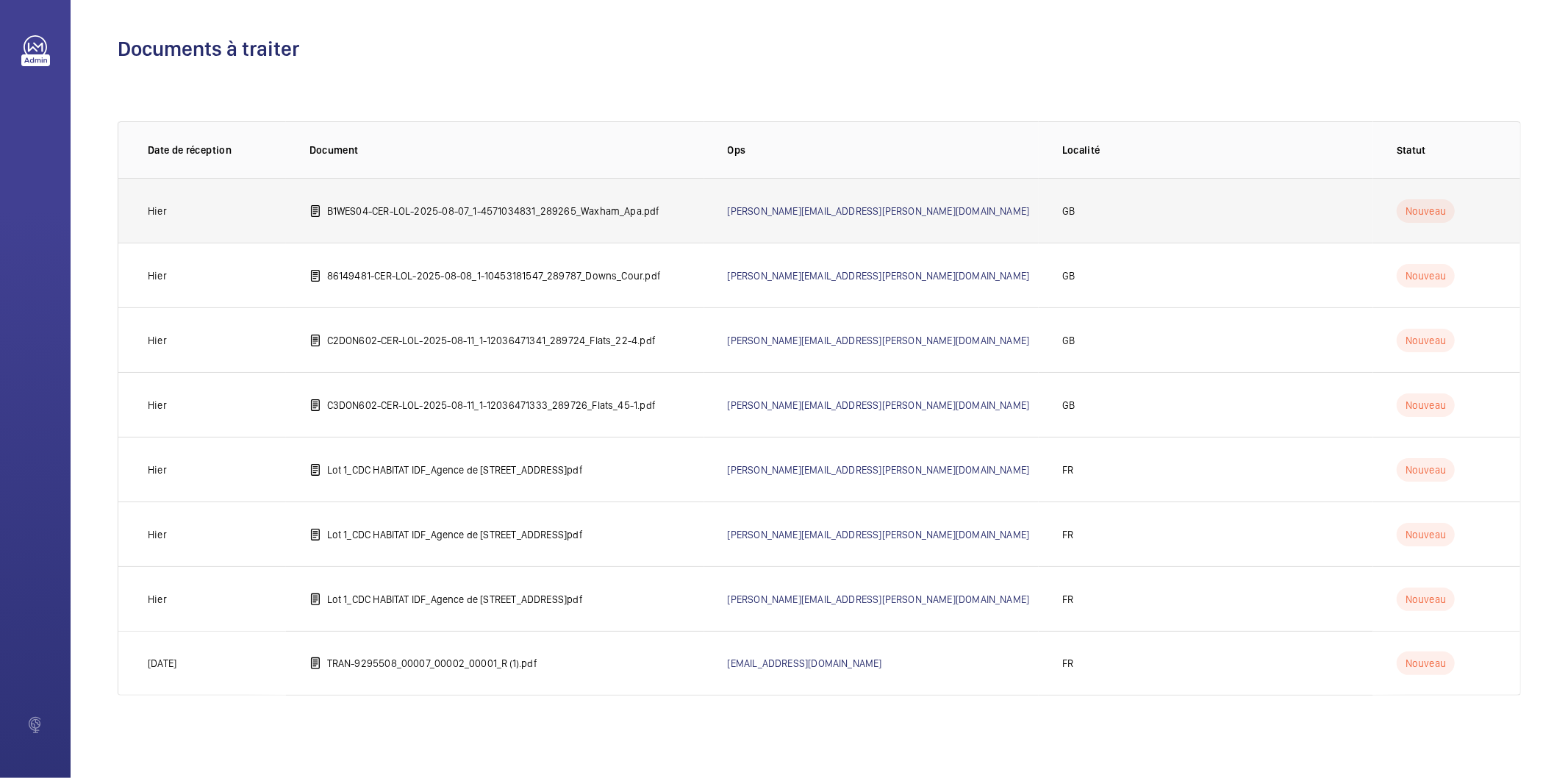
click at [639, 211] on p "B1WES04-CER-LOL-2025-08-07_1-4571034831_289265_Waxham_Apa.pdf" at bounding box center [494, 211] width 333 height 15
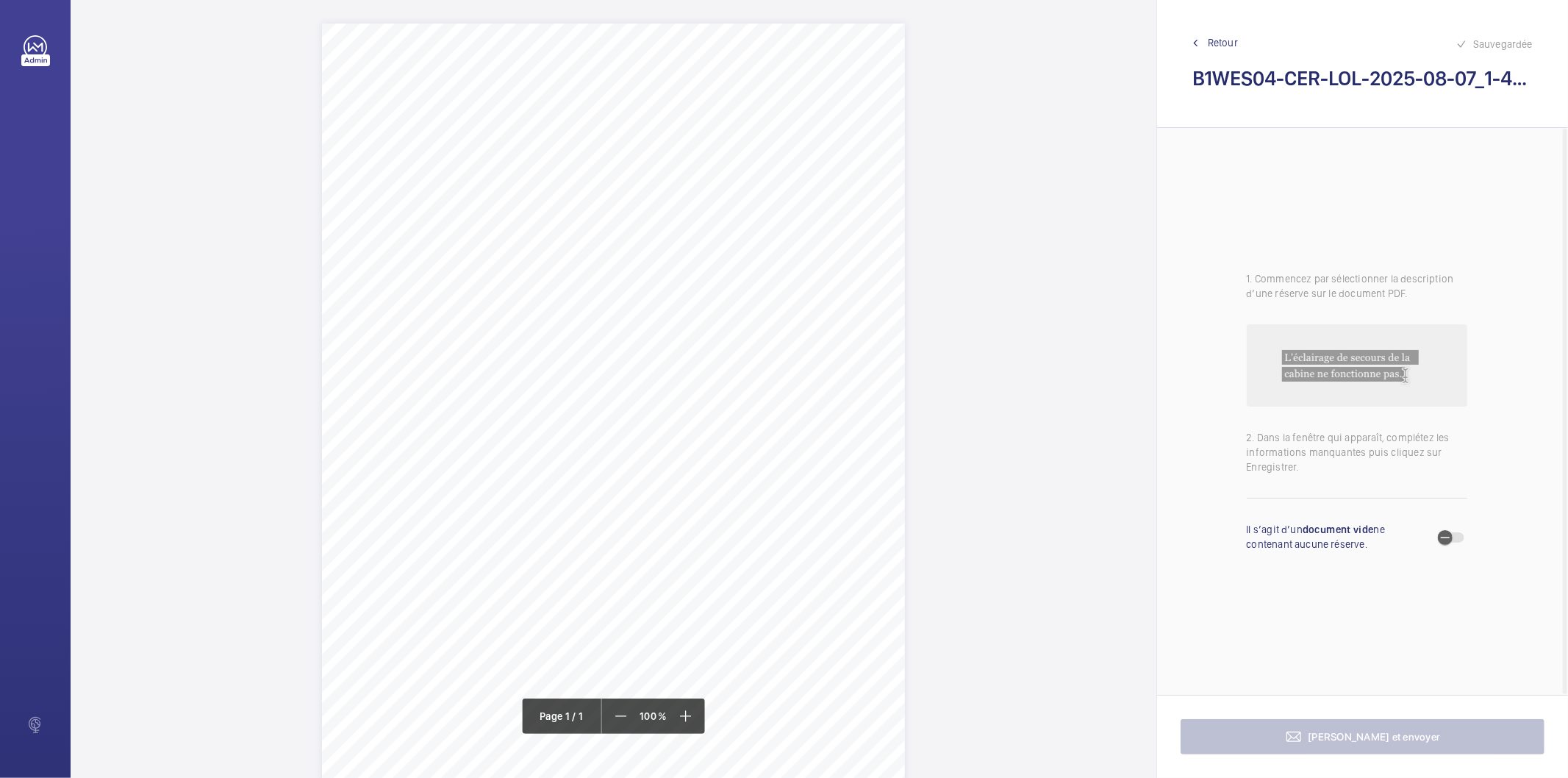
drag, startPoint x: 589, startPoint y: 185, endPoint x: 780, endPoint y: 185, distance: 191.0
click at [767, 185] on span "Waxham Apartments 44 Bocking Street E8 3RU" at bounding box center [678, 187] width 177 height 10
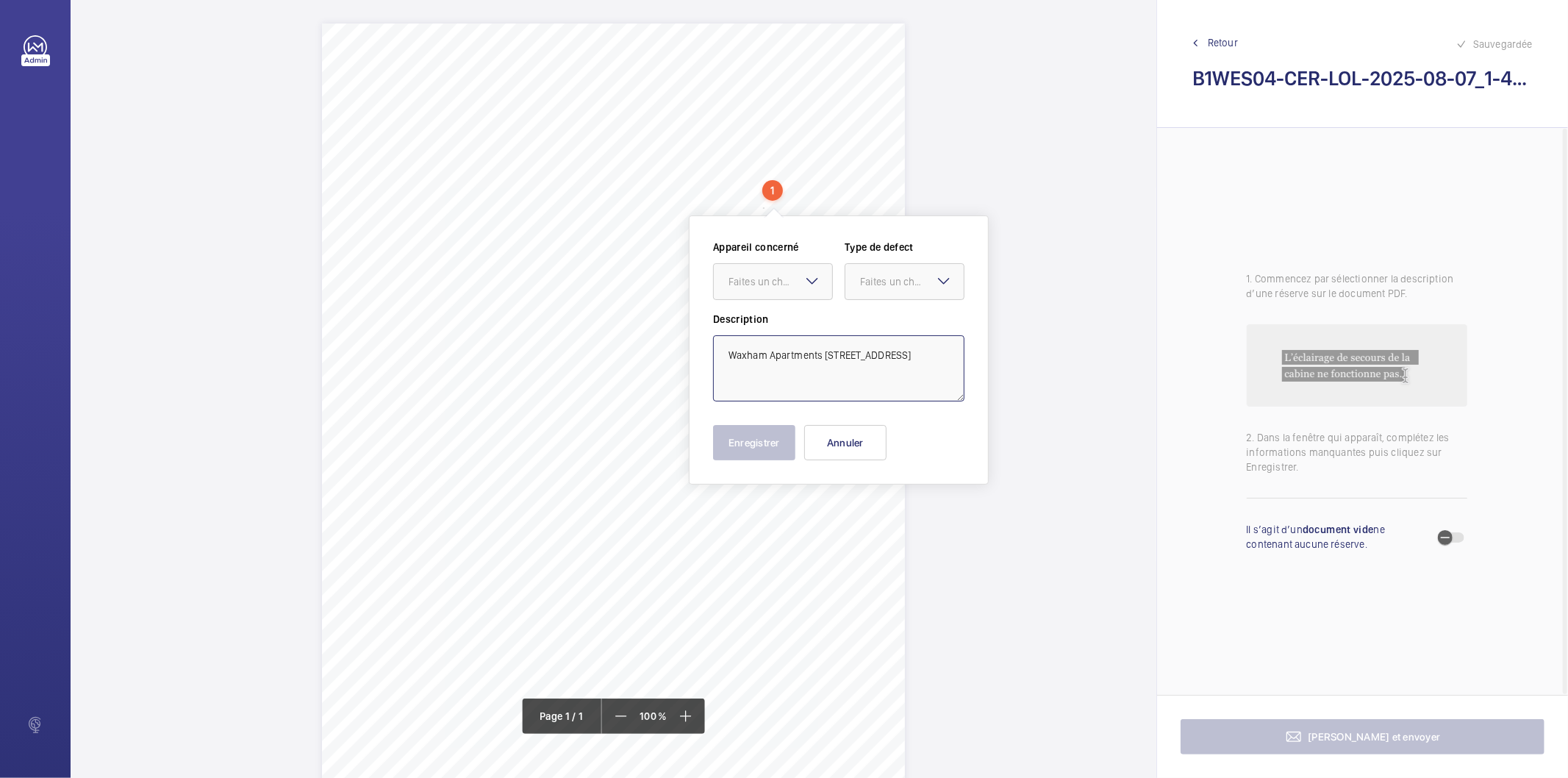
click at [822, 356] on textarea "Waxham Apartments 44 Bocking Street E8 3RU" at bounding box center [839, 369] width 252 height 66
click at [836, 447] on button "Annuler" at bounding box center [845, 443] width 82 height 35
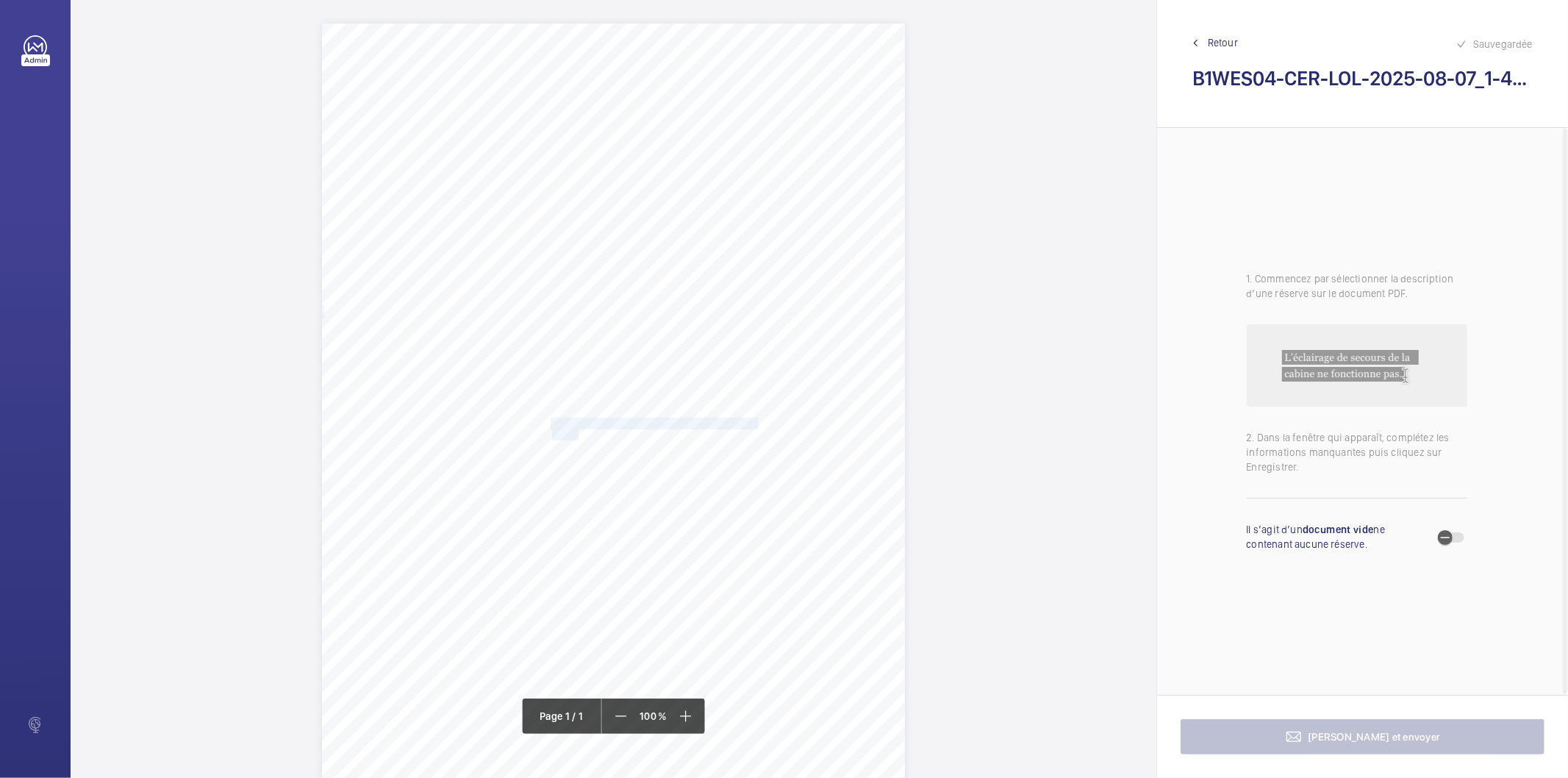
drag, startPoint x: 550, startPoint y: 422, endPoint x: 576, endPoint y: 431, distance: 27.5
click at [576, 431] on div "Signed: Lifting Operations and Lifting Equipment Regulations 1998 Report of Tho…" at bounding box center [614, 436] width 583 height 825
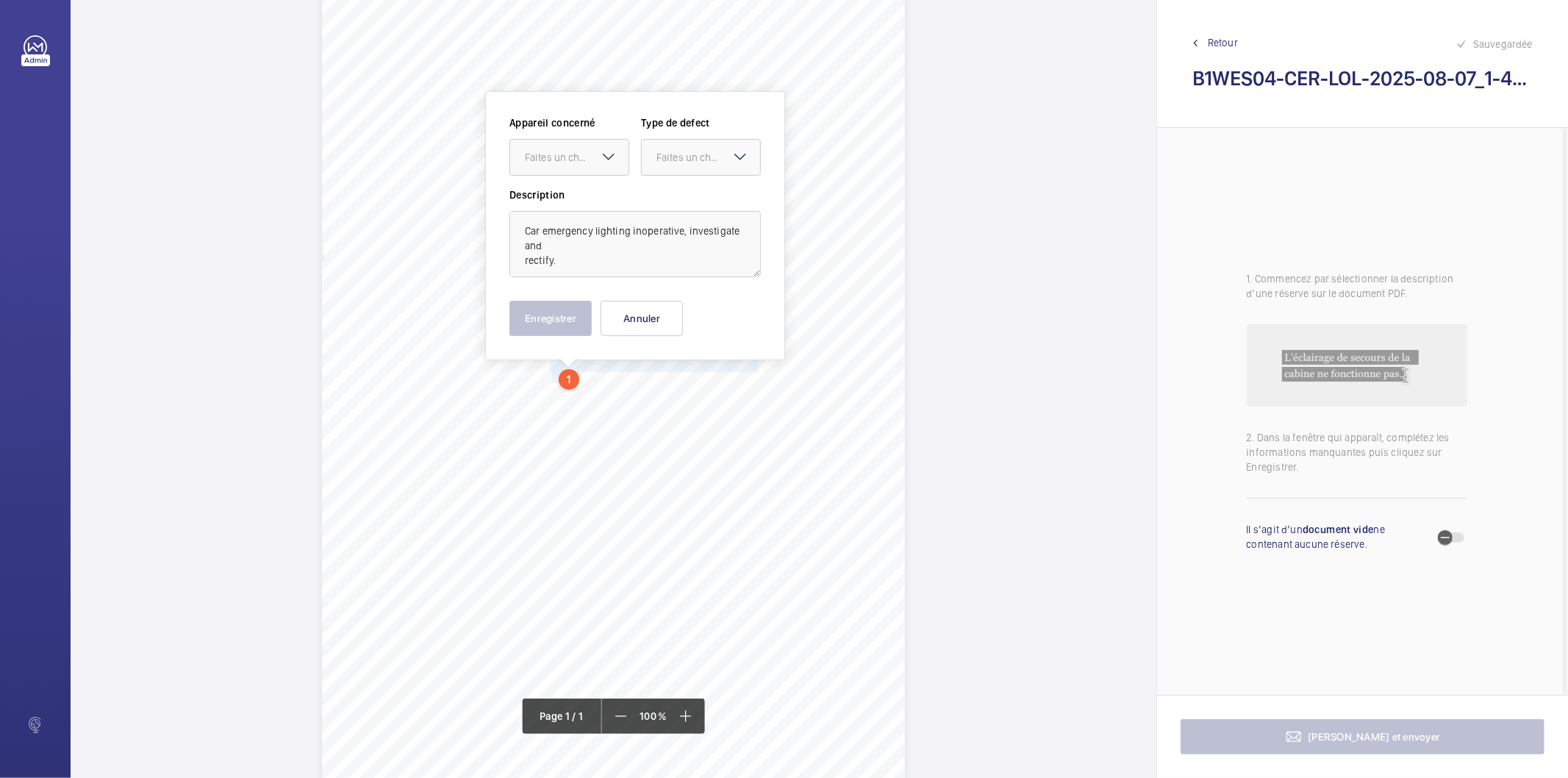
scroll to position [59, 0]
click at [570, 158] on div "Faites un choix" at bounding box center [576, 156] width 104 height 15
click at [571, 196] on span "INS55504" at bounding box center [569, 201] width 89 height 15
click at [717, 166] on div at bounding box center [700, 156] width 118 height 35
click at [693, 205] on span "Standard" at bounding box center [700, 201] width 89 height 15
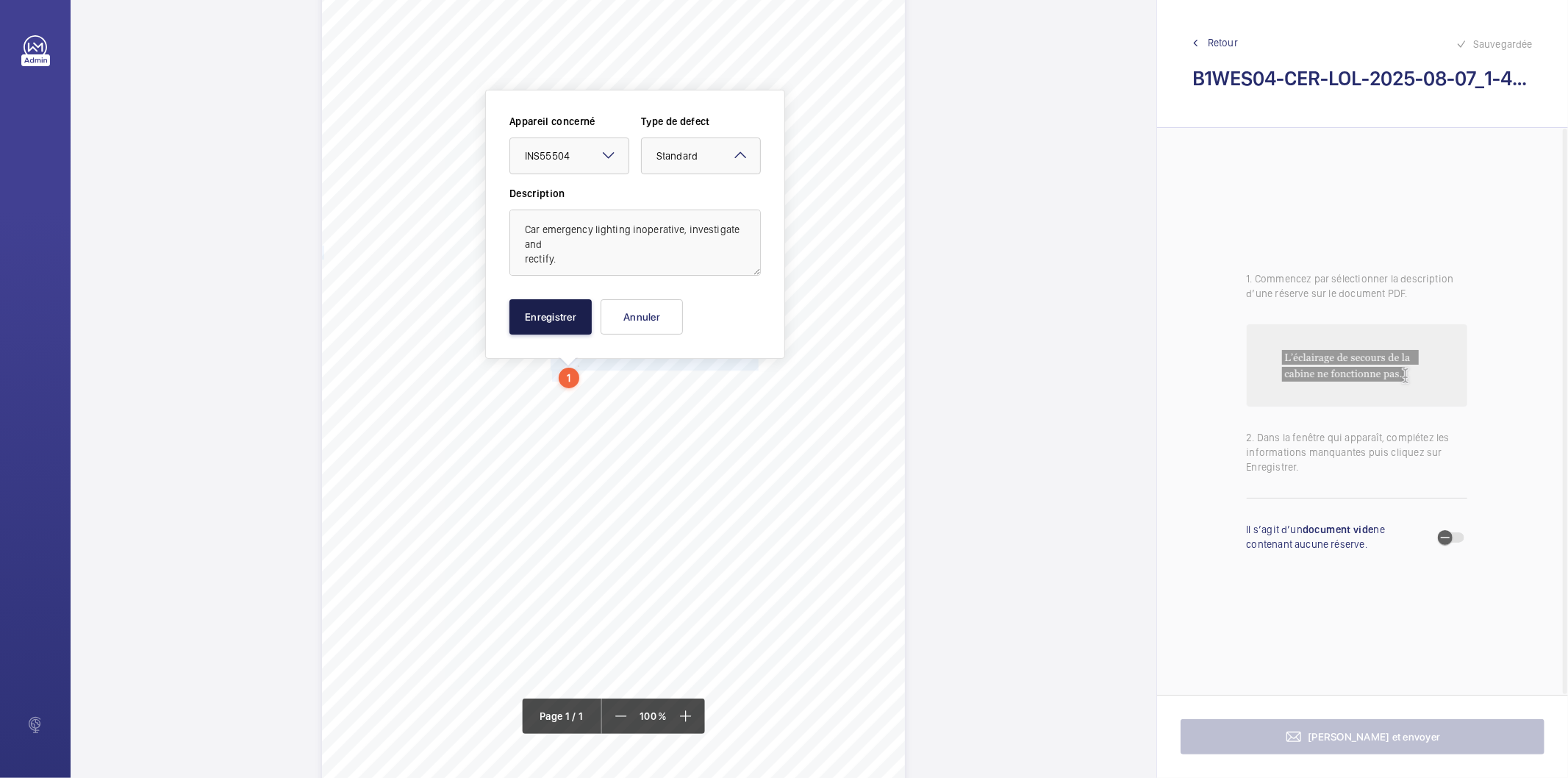
click at [539, 319] on button "Enregistrer" at bounding box center [550, 317] width 82 height 35
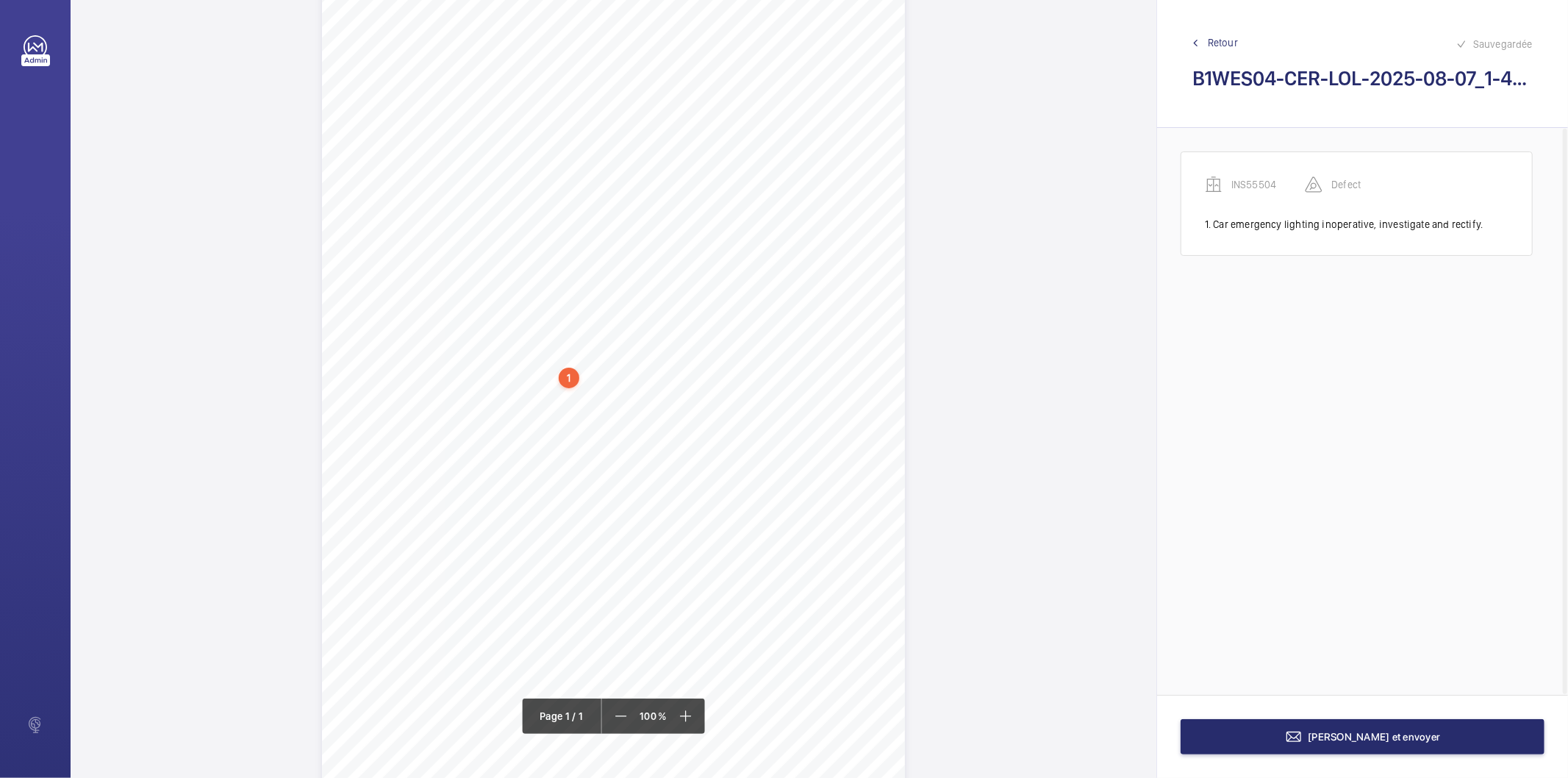
click at [568, 385] on div "1" at bounding box center [569, 378] width 21 height 21
click at [536, 259] on div "INS55504" at bounding box center [572, 263] width 126 height 15
copy div "INS55504"
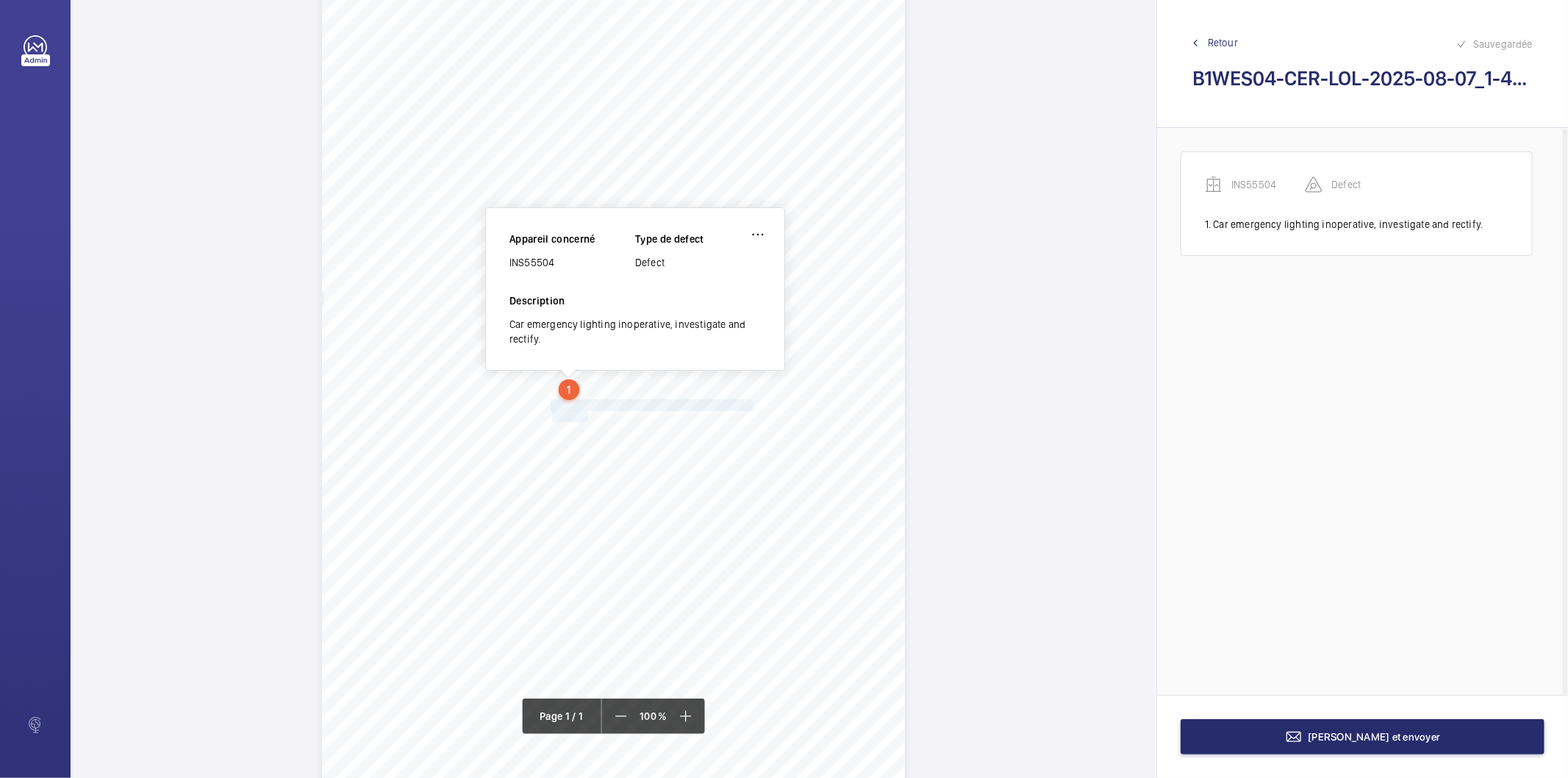
drag, startPoint x: 548, startPoint y: 406, endPoint x: 584, endPoint y: 414, distance: 36.9
click at [584, 414] on div "Signed: Lifting Operations and Lifting Equipment Regulations 1998 Report of Tho…" at bounding box center [614, 389] width 583 height 825
click at [571, 418] on span "replaced." at bounding box center [571, 417] width 38 height 10
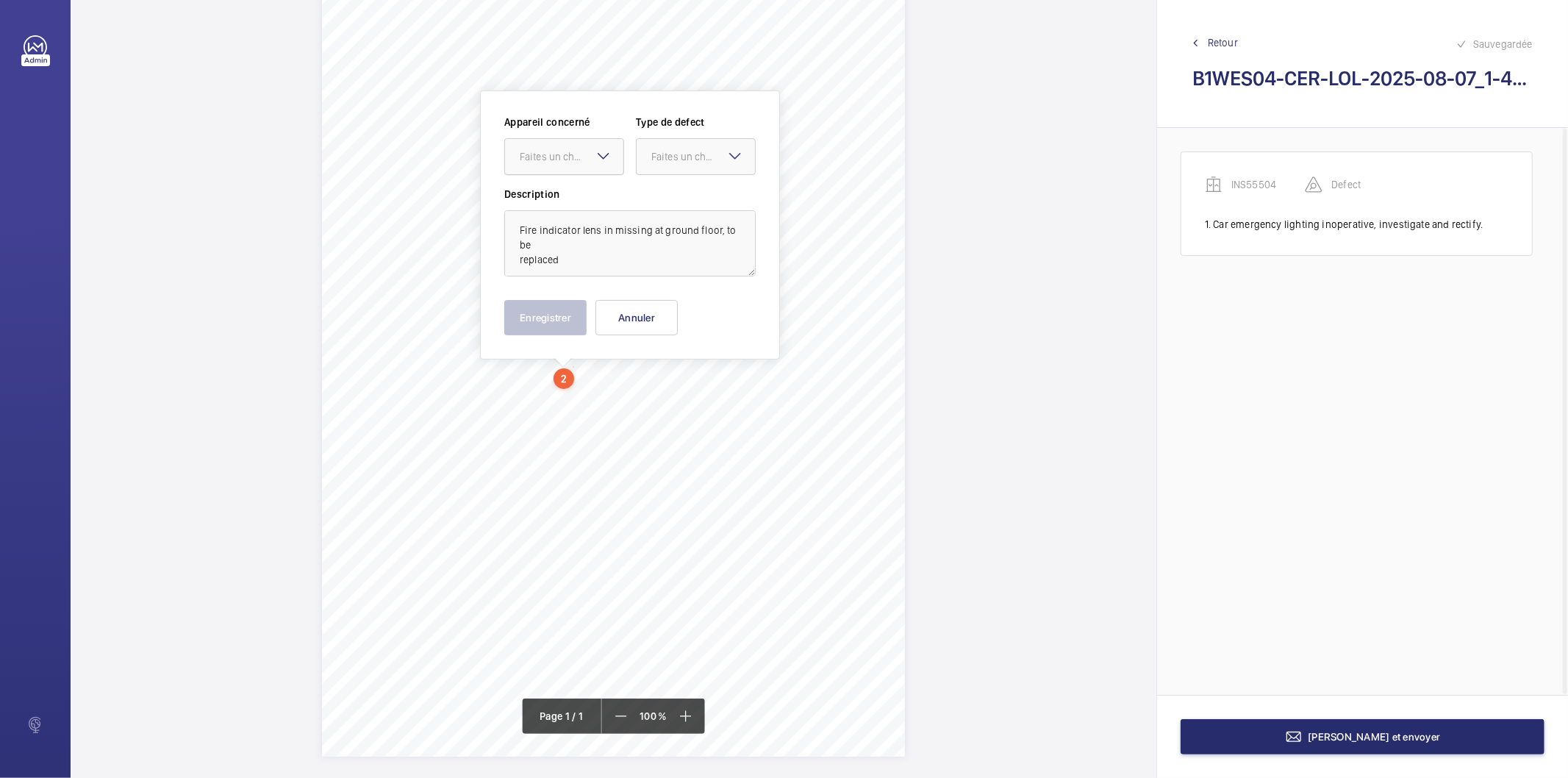
click at [542, 158] on div "Faites un choix" at bounding box center [571, 157] width 104 height 15
click at [538, 205] on span "INS55504" at bounding box center [564, 202] width 89 height 15
click at [711, 157] on div "Faites un choix" at bounding box center [703, 157] width 104 height 15
click at [677, 206] on span "Standard" at bounding box center [695, 202] width 89 height 15
click at [546, 308] on button "Enregistrer" at bounding box center [545, 318] width 82 height 35
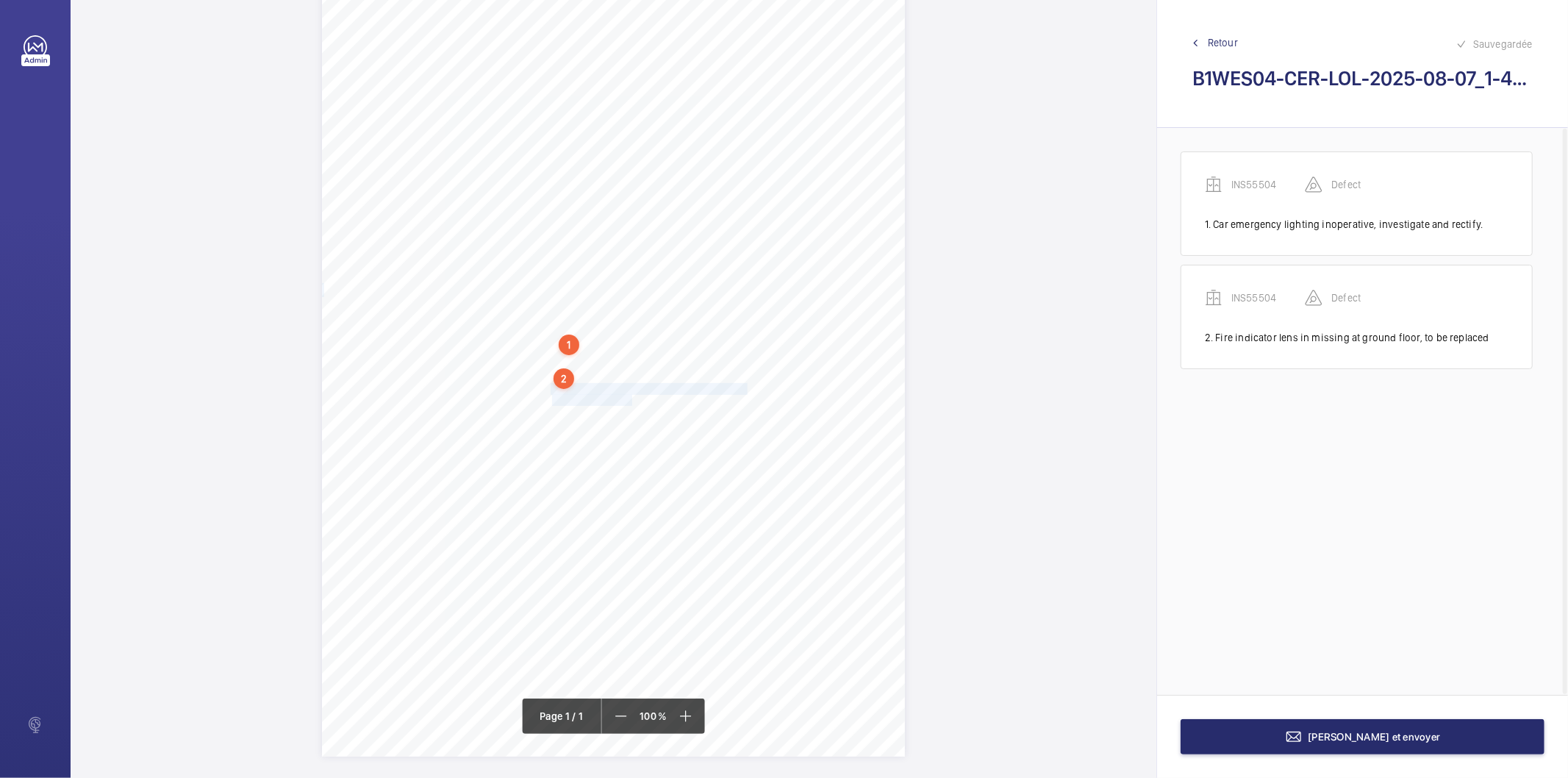
drag, startPoint x: 549, startPoint y: 389, endPoint x: 629, endPoint y: 398, distance: 80.5
click at [629, 398] on div "Signed: Lifting Operations and Lifting Equipment Regulations 1998 Report of Tho…" at bounding box center [614, 344] width 583 height 825
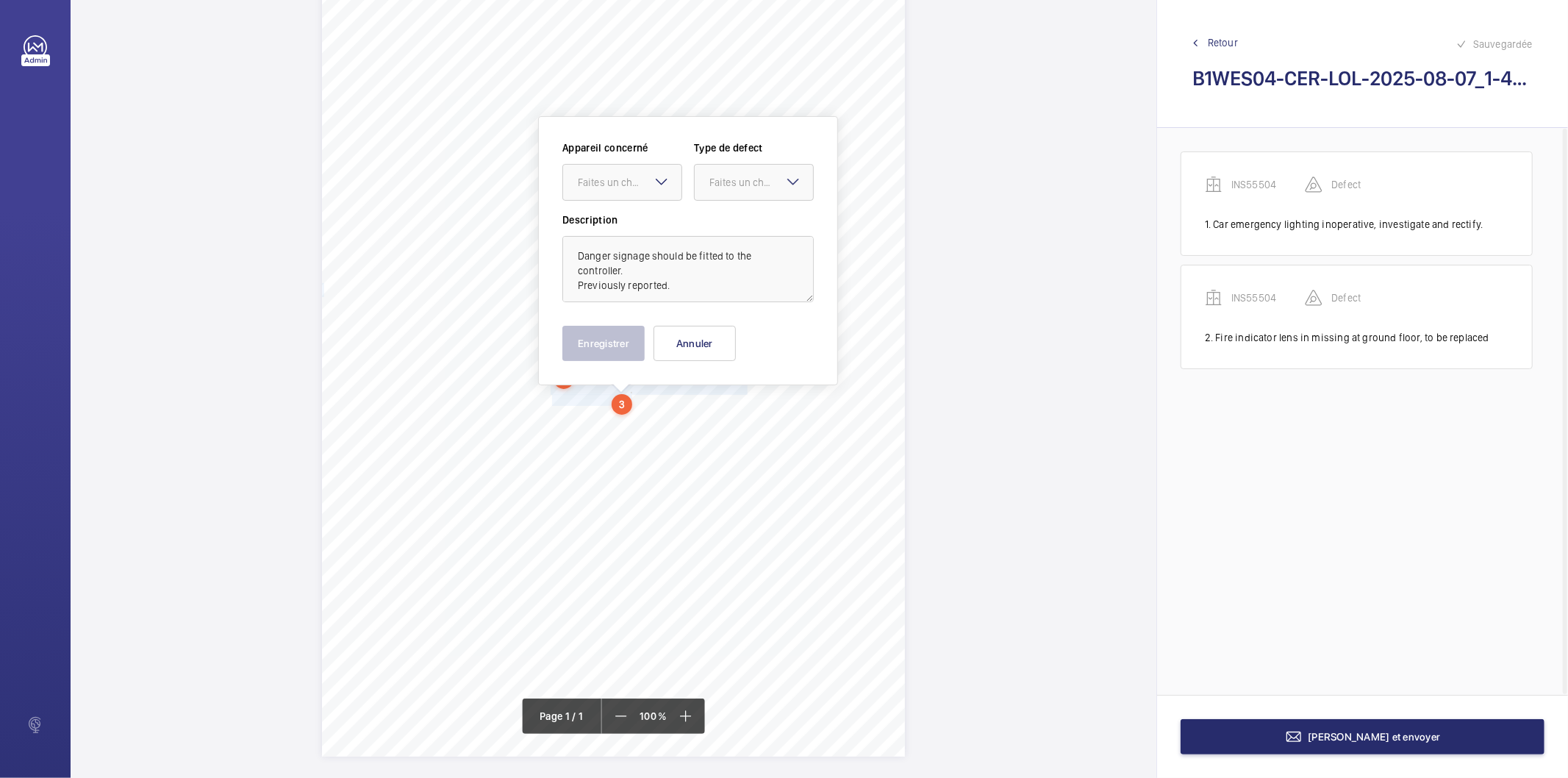
scroll to position [100, 0]
click at [625, 178] on div "Faites un choix" at bounding box center [629, 174] width 104 height 15
click at [600, 214] on span "INS55504" at bounding box center [622, 219] width 89 height 15
click at [737, 174] on div "Faites un choix" at bounding box center [761, 174] width 104 height 15
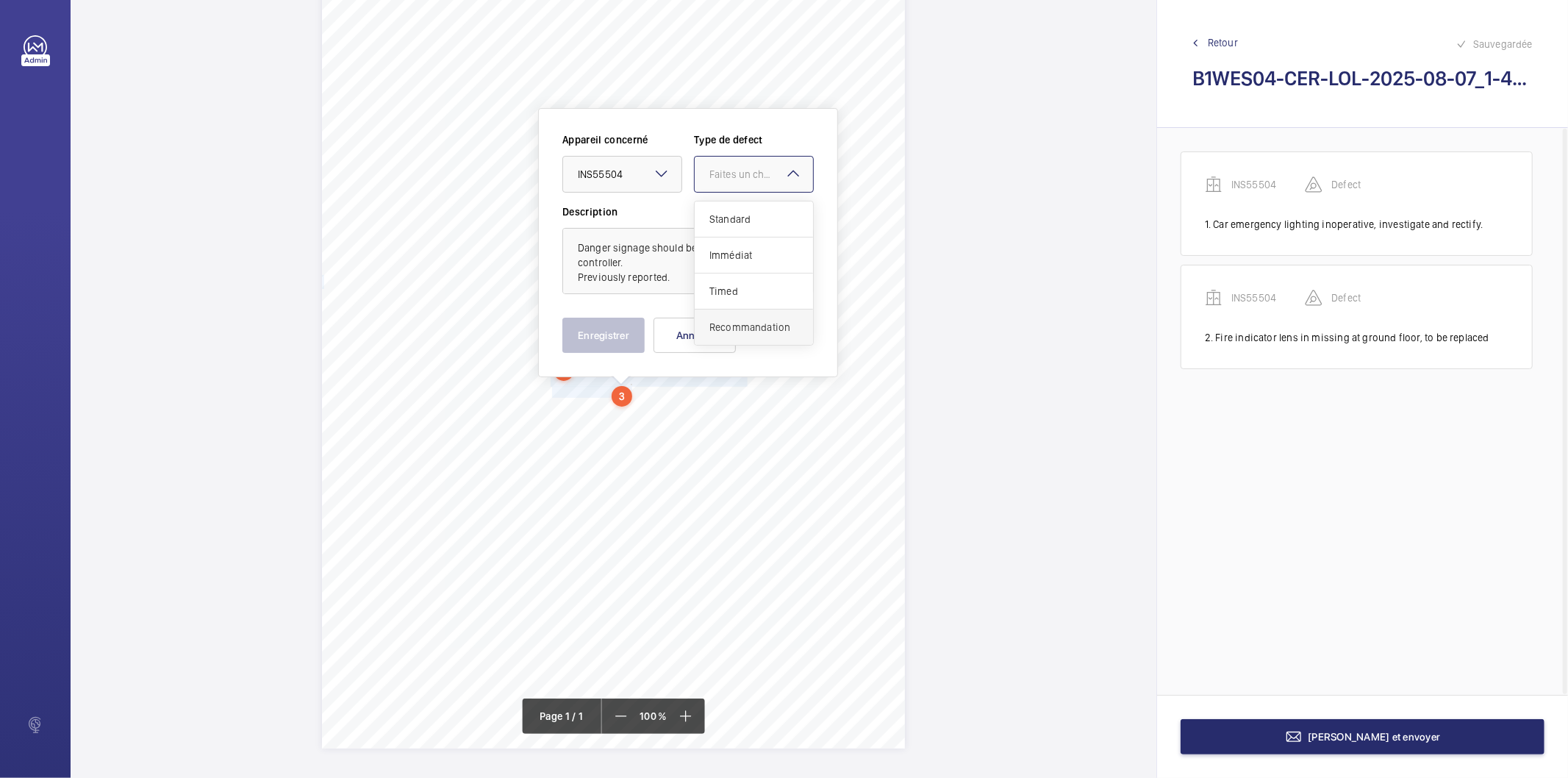
click at [748, 330] on span "Recommandation" at bounding box center [753, 328] width 89 height 15
click at [605, 343] on button "Enregistrer" at bounding box center [603, 336] width 82 height 35
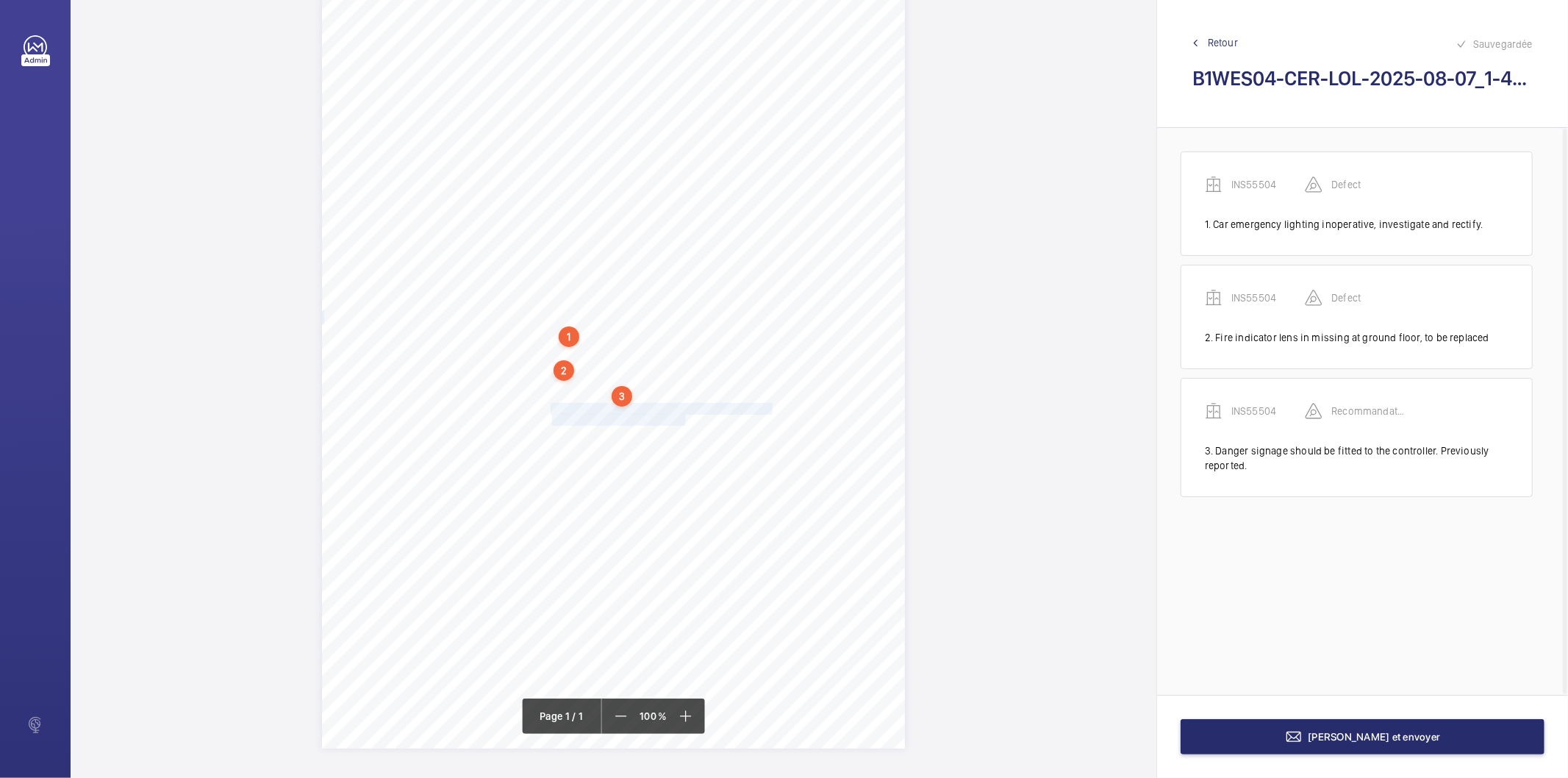
drag, startPoint x: 549, startPoint y: 409, endPoint x: 684, endPoint y: 413, distance: 135.1
click at [684, 413] on div "Signed: Lifting Operations and Lifting Equipment Regulations 1998 Report of Tho…" at bounding box center [614, 336] width 583 height 825
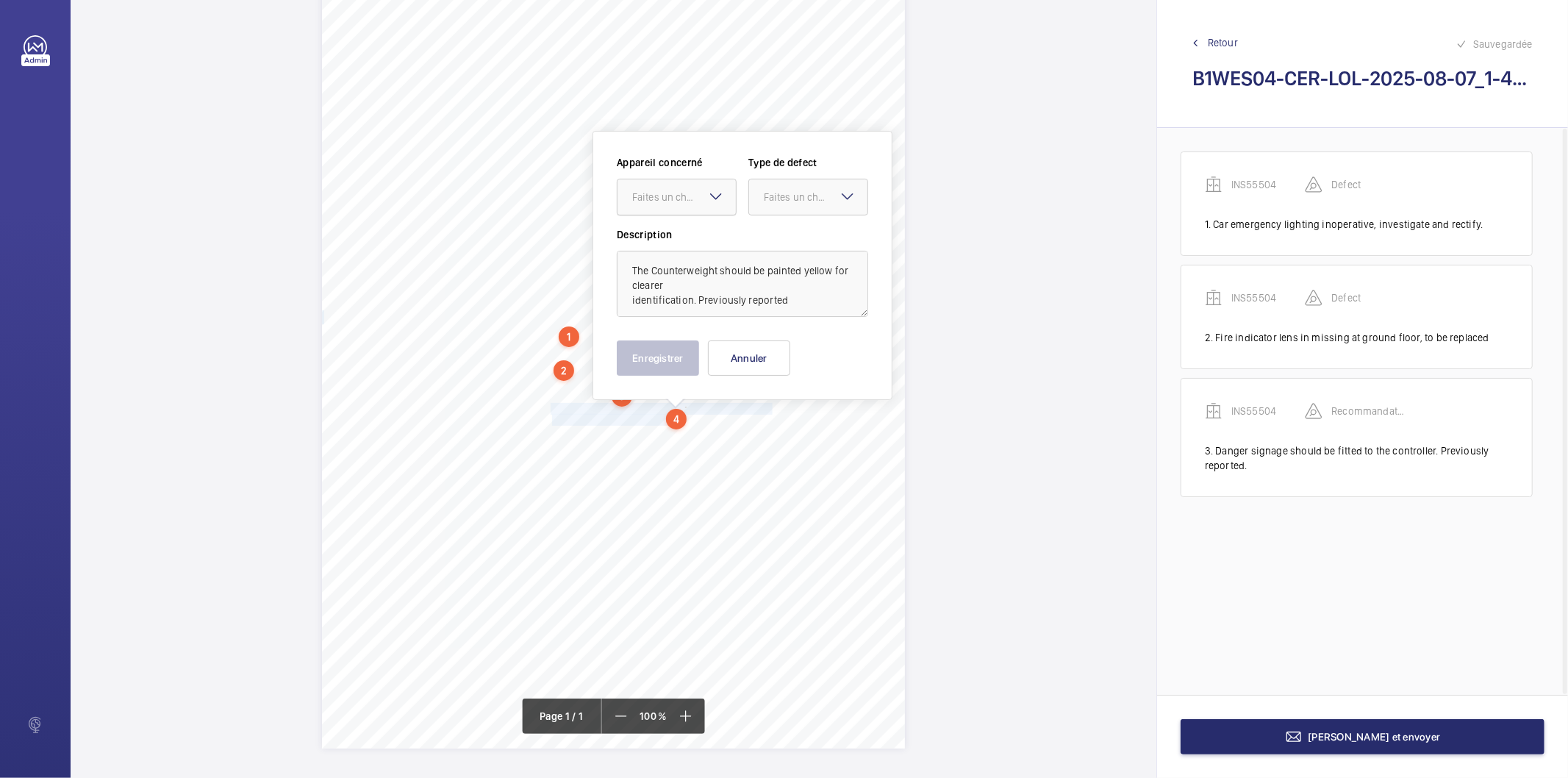
click at [647, 194] on div "Faites un choix" at bounding box center [684, 197] width 104 height 15
click at [659, 241] on span "INS55504" at bounding box center [676, 242] width 89 height 15
click at [796, 200] on div "Faites un choix" at bounding box center [815, 197] width 104 height 15
drag, startPoint x: 775, startPoint y: 350, endPoint x: 731, endPoint y: 364, distance: 46.2
click at [769, 350] on span "Recommandation" at bounding box center [808, 350] width 89 height 15
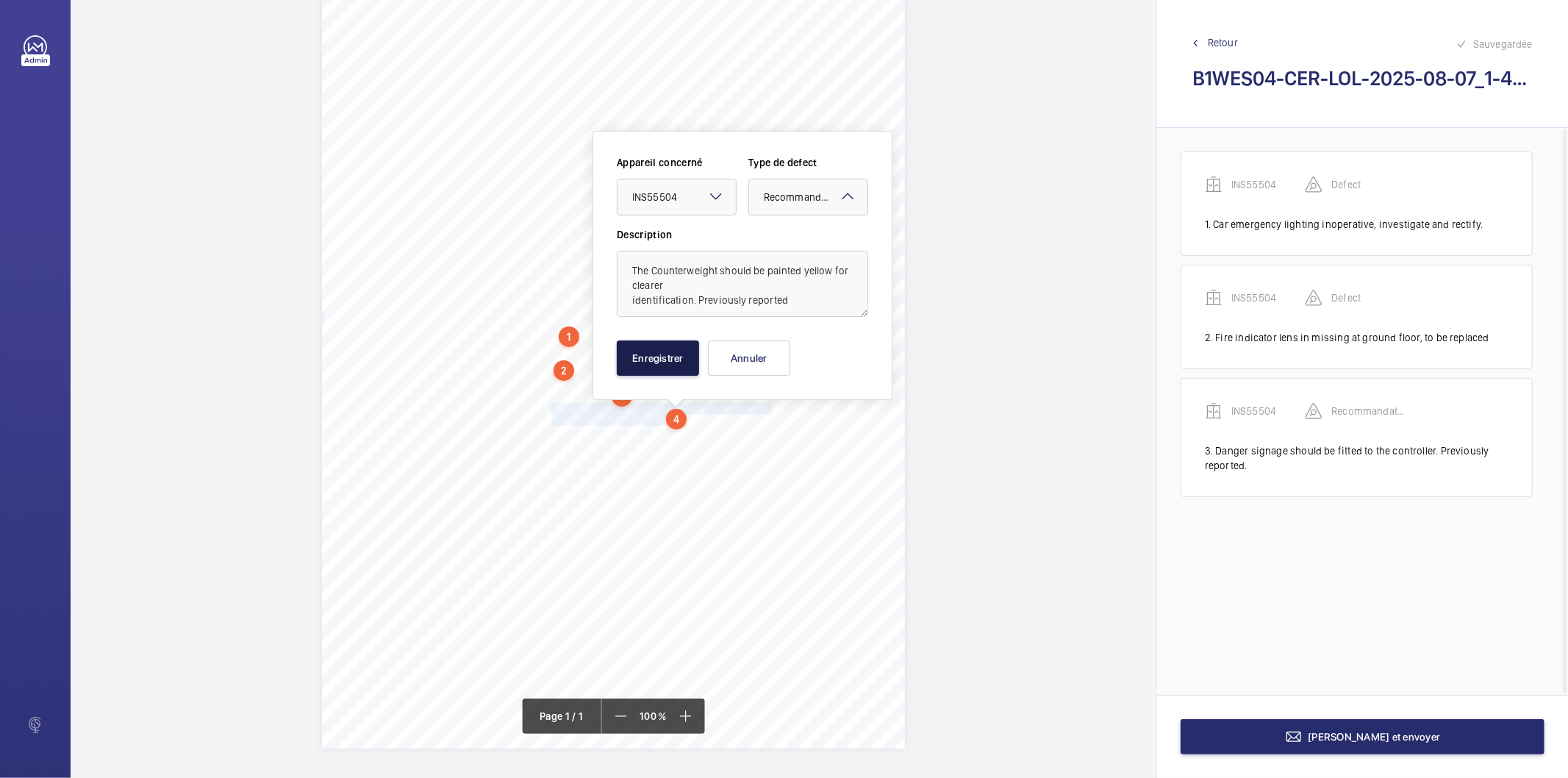
click at [679, 369] on button "Enregistrer" at bounding box center [658, 358] width 82 height 35
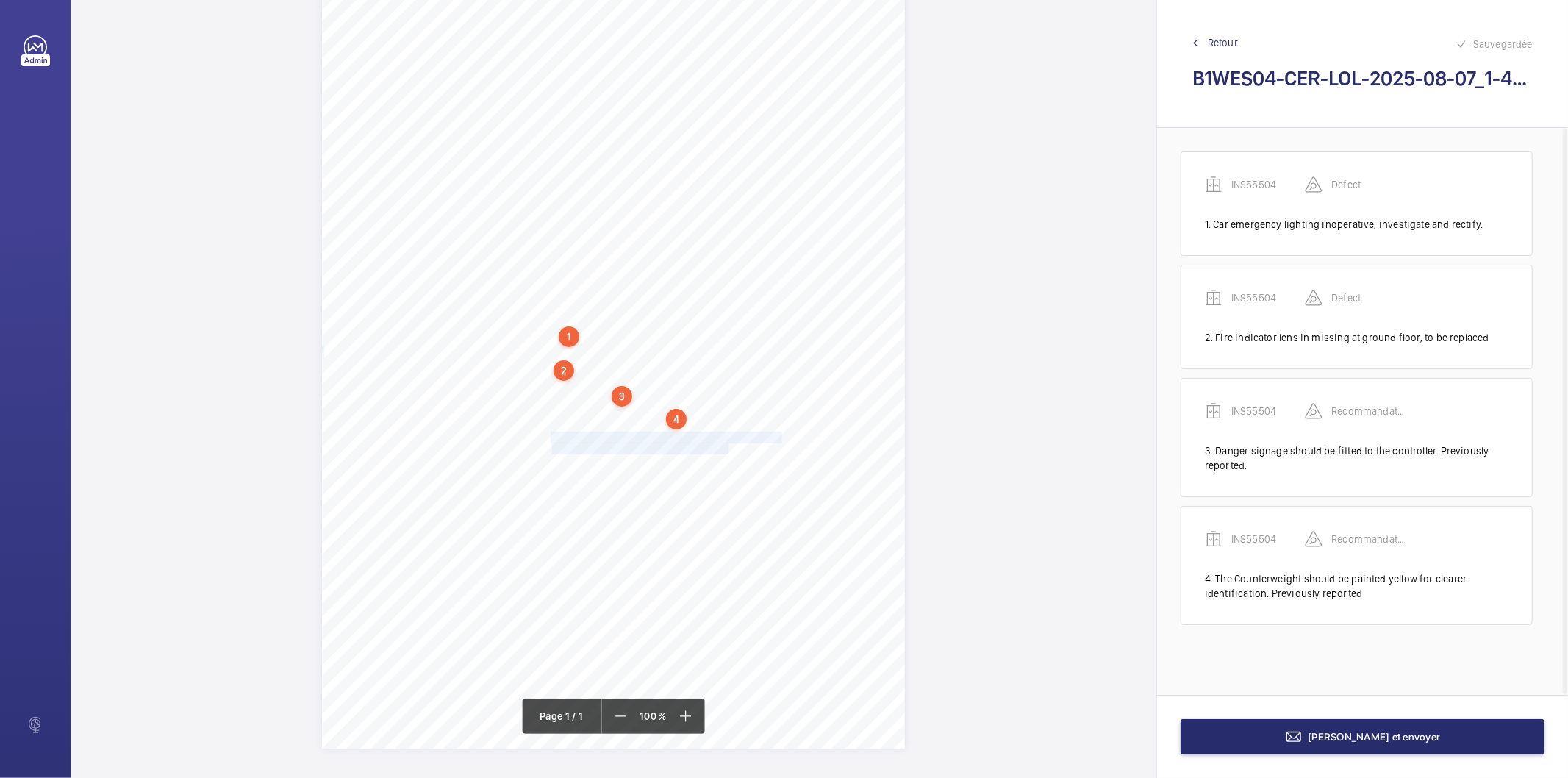
drag, startPoint x: 550, startPoint y: 439, endPoint x: 726, endPoint y: 443, distance: 176.0
click at [726, 443] on div "Signed: Lifting Operations and Lifting Equipment Regulations 1998 Report of Tho…" at bounding box center [614, 336] width 583 height 825
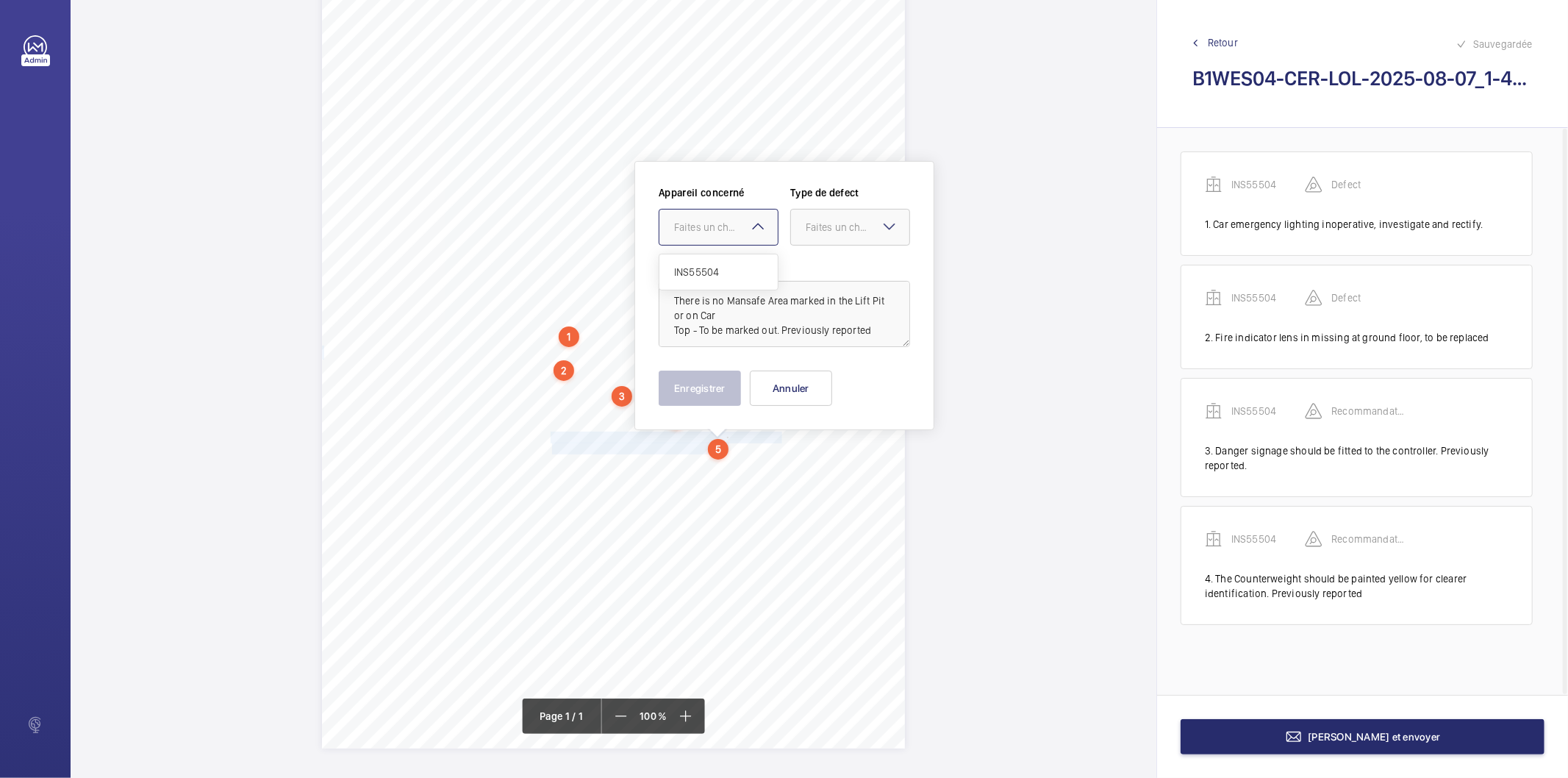
click at [707, 233] on div "Faites un choix" at bounding box center [726, 227] width 104 height 15
click at [717, 265] on span "INS55504" at bounding box center [718, 272] width 89 height 15
click at [834, 217] on div at bounding box center [850, 227] width 118 height 35
drag, startPoint x: 836, startPoint y: 377, endPoint x: 723, endPoint y: 394, distance: 114.3
click at [829, 380] on span "Recommandation" at bounding box center [850, 381] width 89 height 15
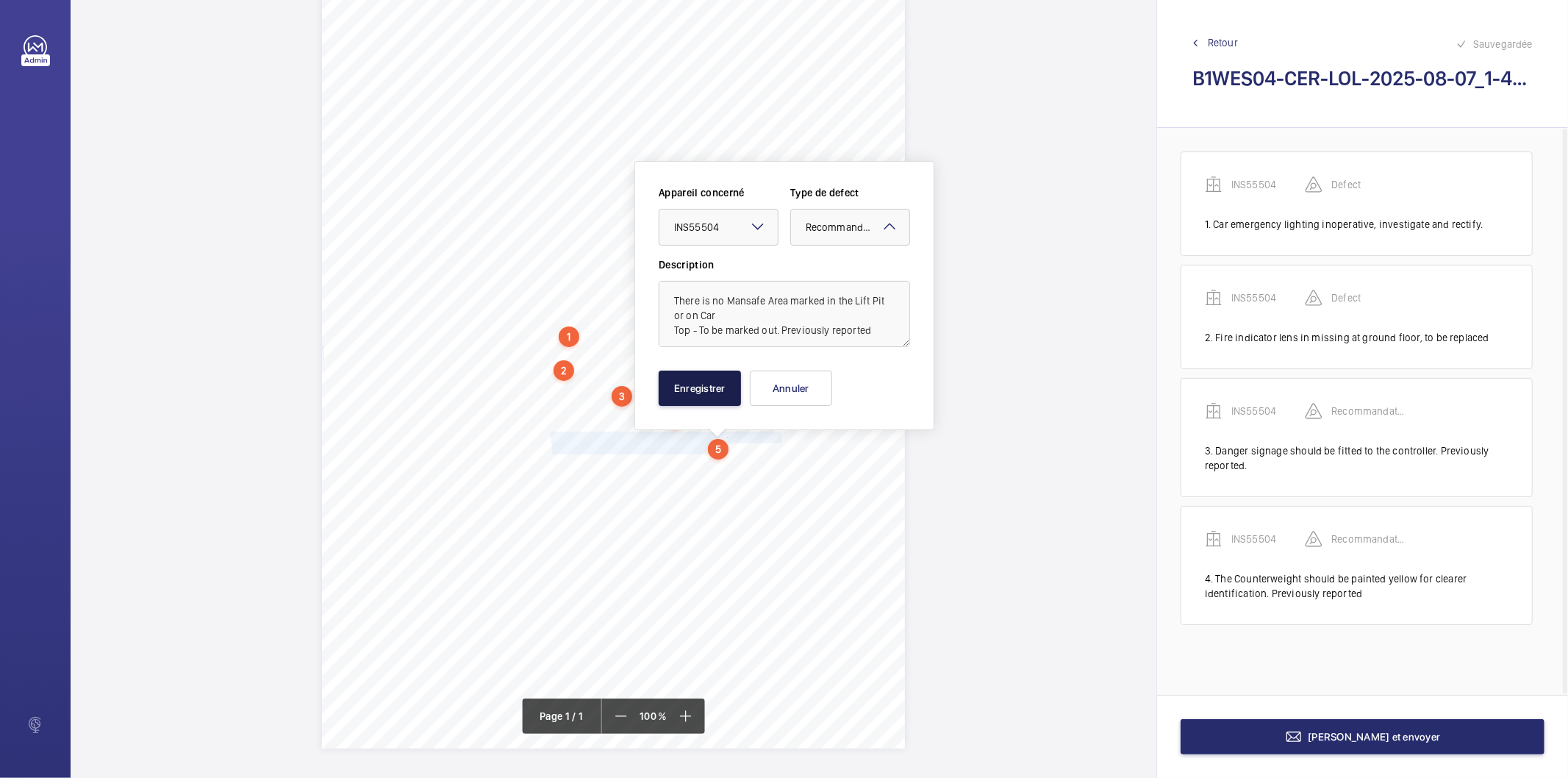
click at [714, 395] on button "Enregistrer" at bounding box center [700, 389] width 82 height 35
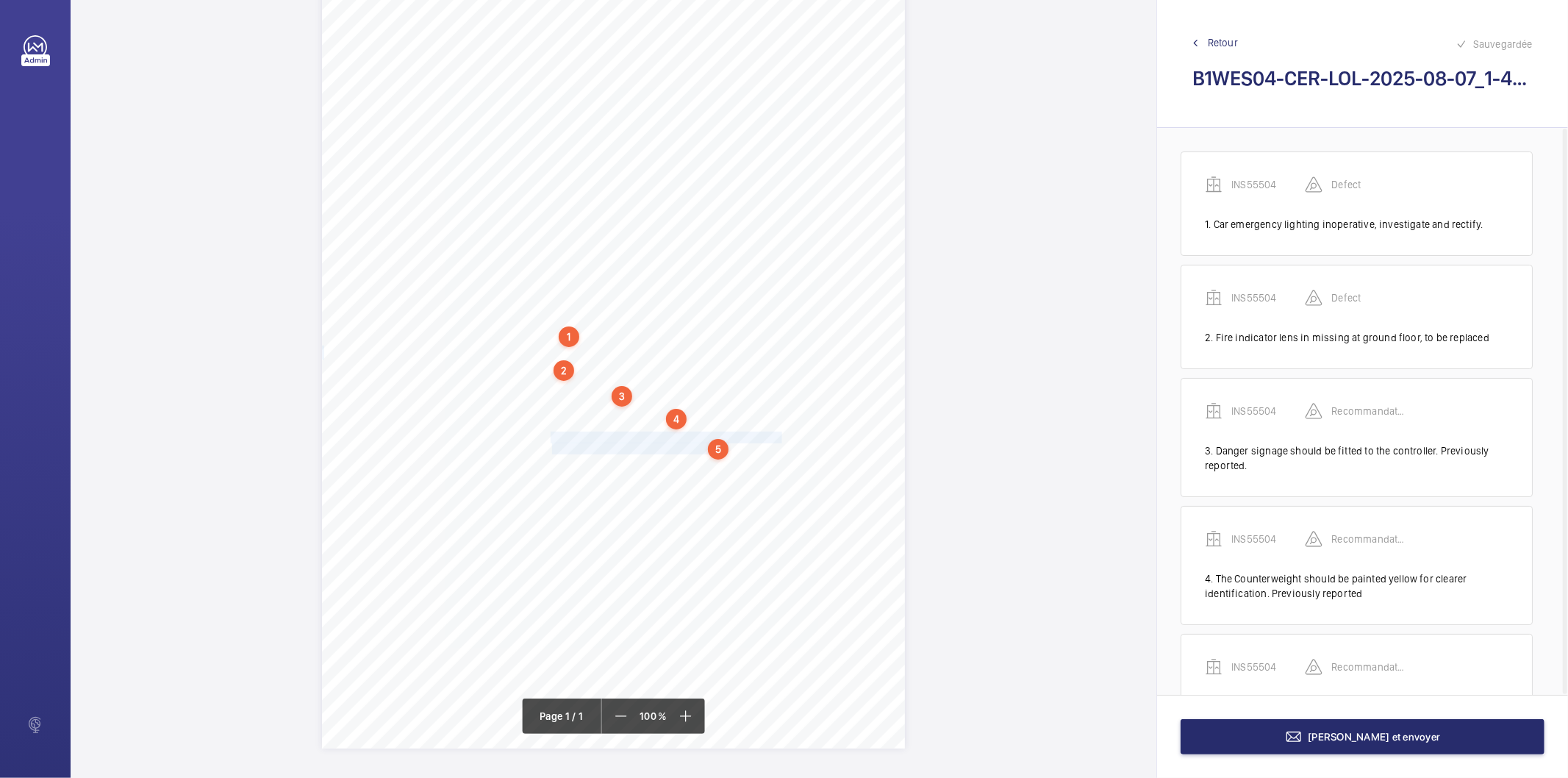
scroll to position [82, 0]
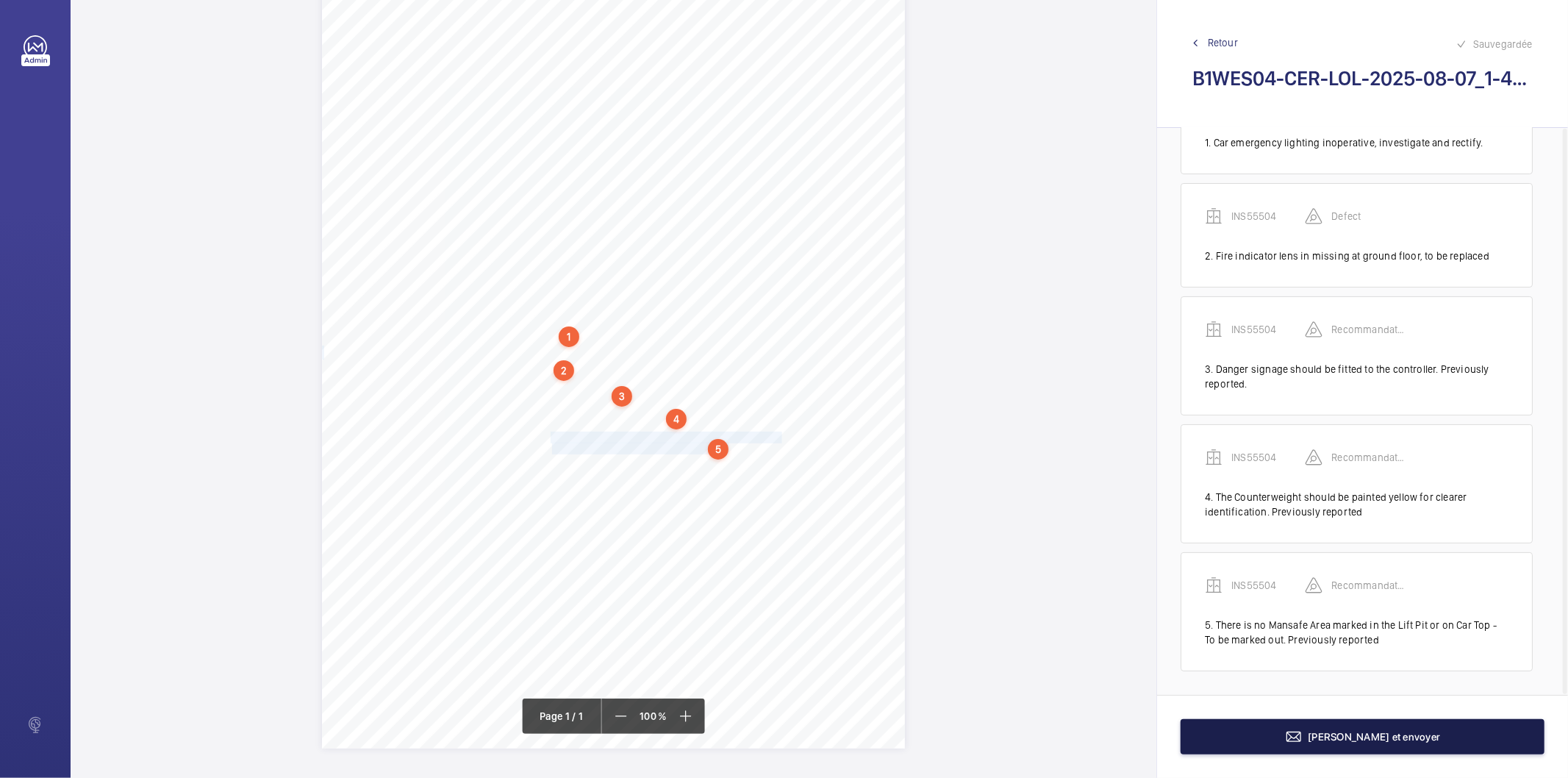
click at [1327, 733] on button "[PERSON_NAME] et envoyer" at bounding box center [1363, 737] width 364 height 35
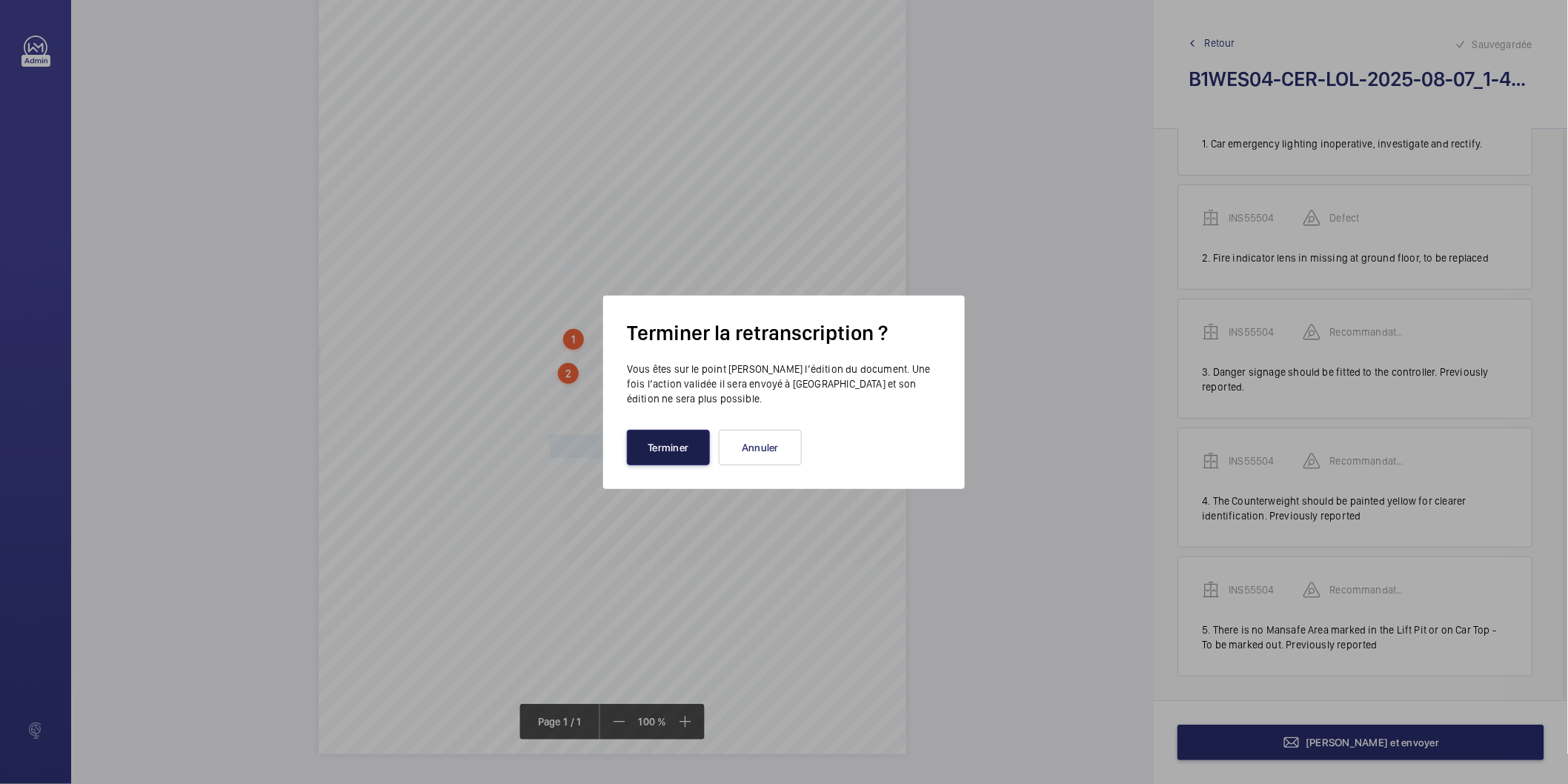
click at [686, 454] on button "Terminer" at bounding box center [668, 448] width 83 height 36
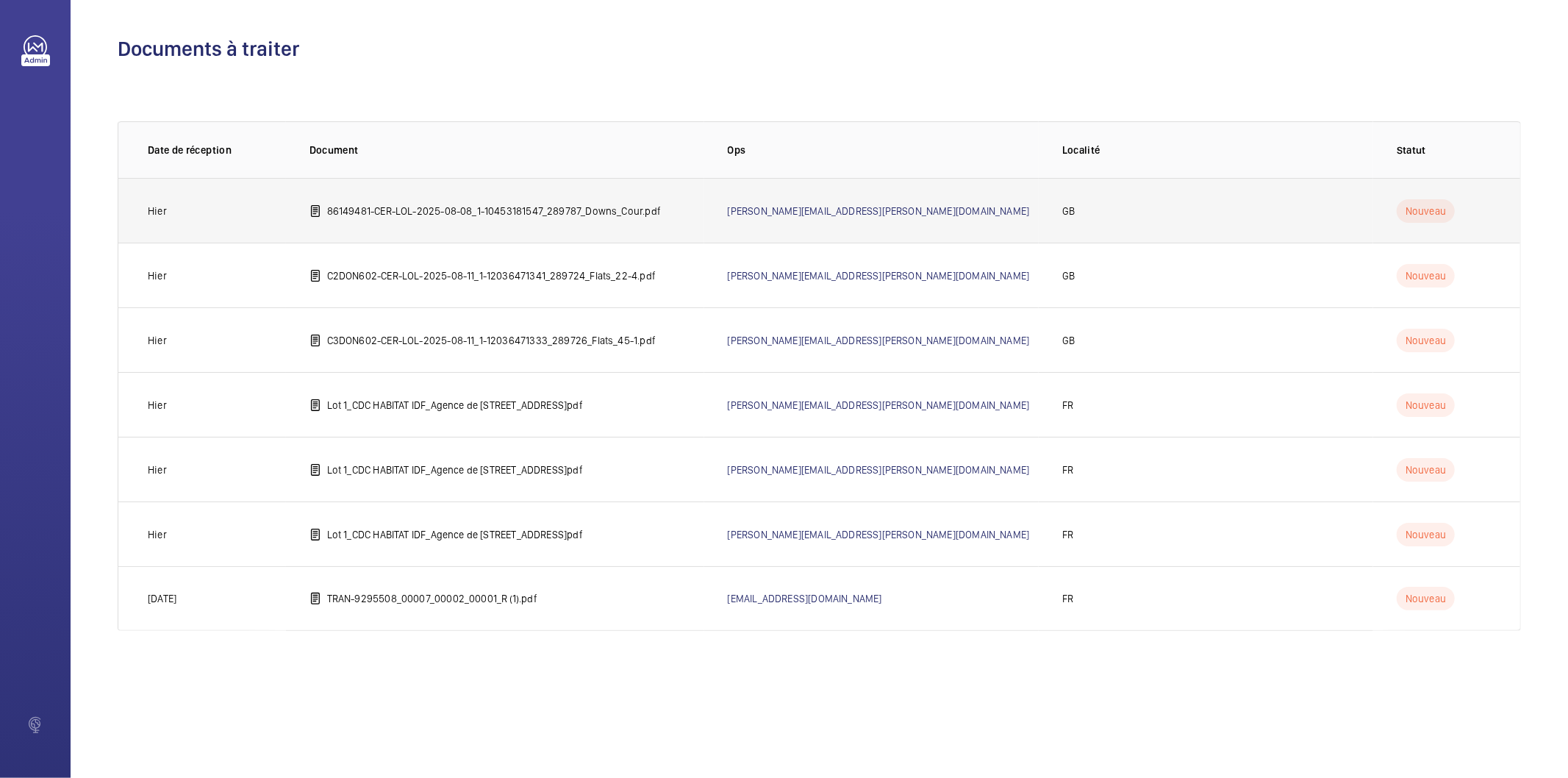
click at [615, 214] on p "86149481-CER-LOL-2025-08-08_1-10453181547_289787_Downs_Cour.pdf" at bounding box center [494, 211] width 334 height 15
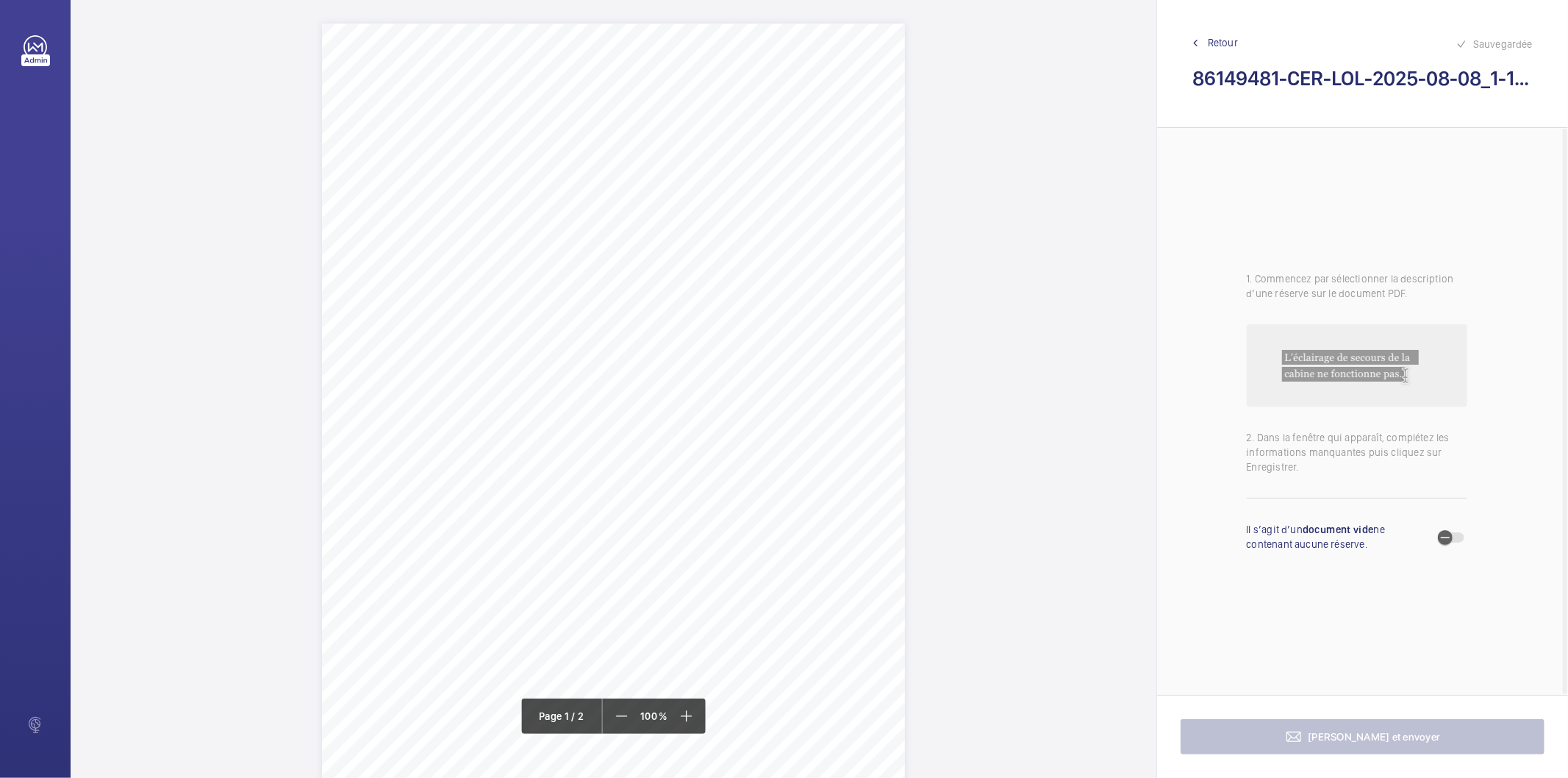
drag, startPoint x: 591, startPoint y: 188, endPoint x: 767, endPoint y: 184, distance: 176.0
click at [680, 184] on span "Downs Court Amhurst Road London E8 1AU" at bounding box center [635, 187] width 90 height 10
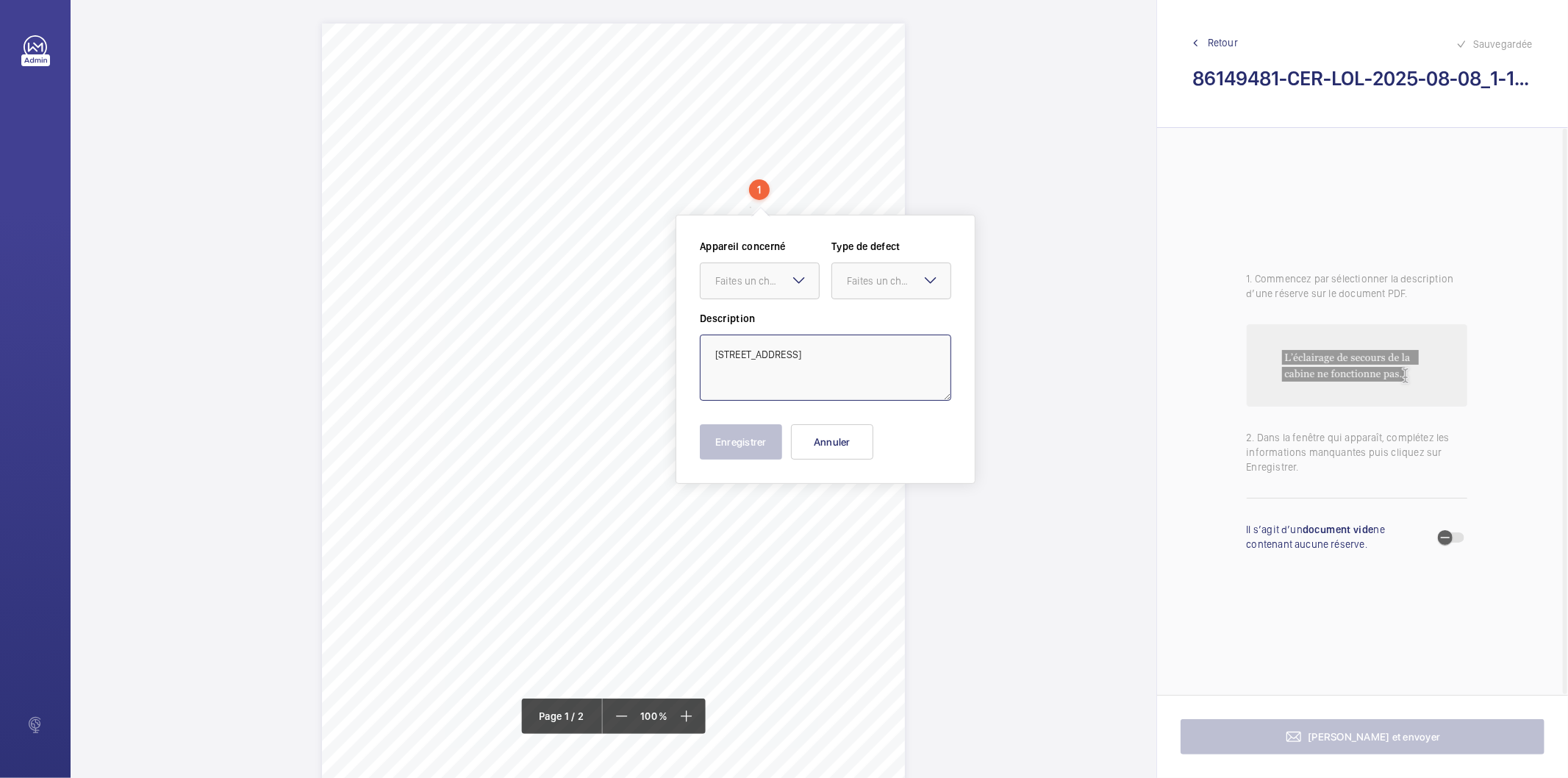
click at [752, 352] on textarea "Downs Court Amhurst Road London E8 1AU" at bounding box center [826, 368] width 252 height 66
click at [806, 442] on button "Annuler" at bounding box center [832, 442] width 82 height 35
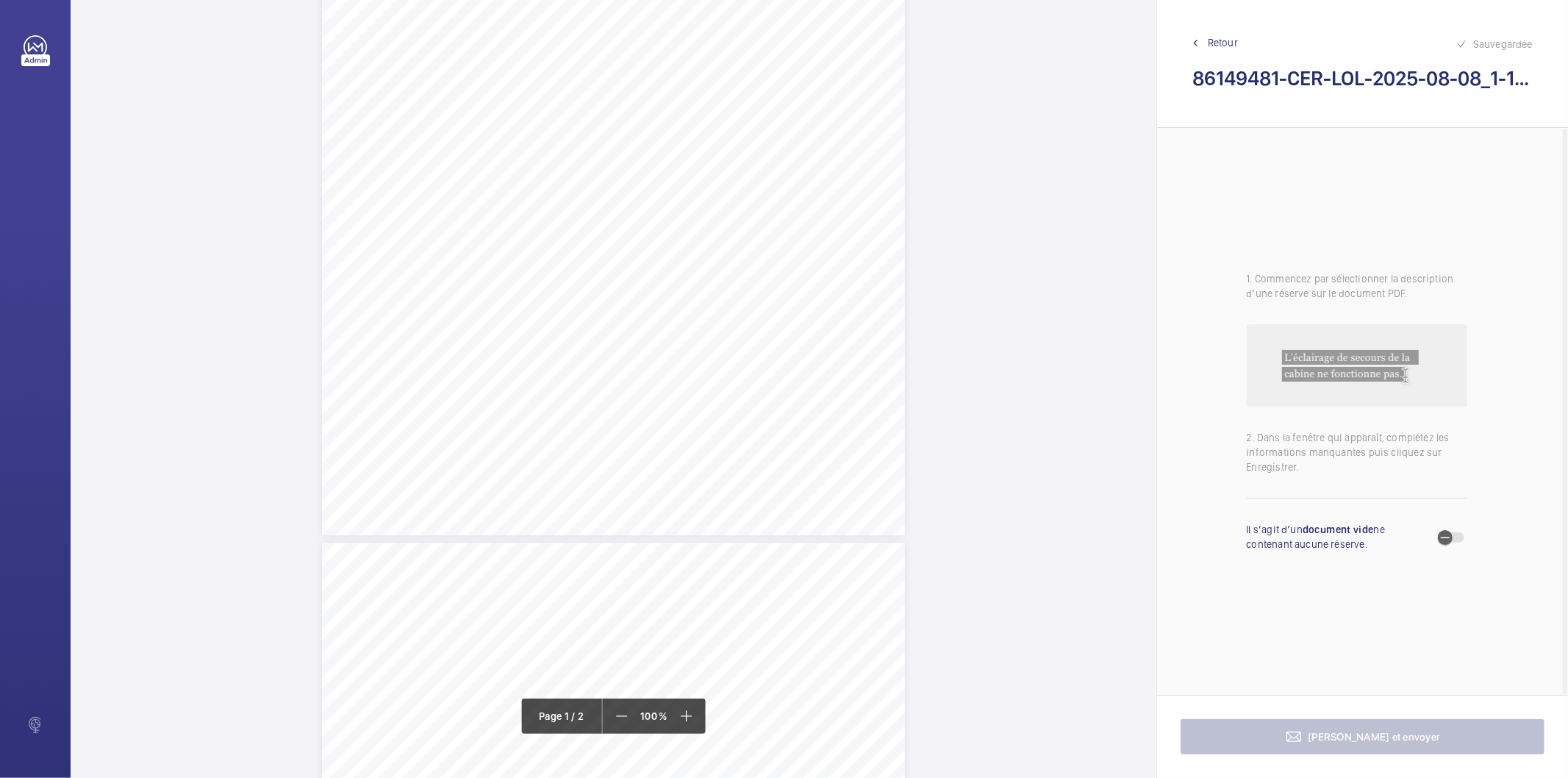
scroll to position [82, 0]
drag, startPoint x: 549, startPoint y: 297, endPoint x: 739, endPoint y: 311, distance: 190.5
click at [739, 311] on div "Lifting Operations and Lifting Equipment Regulations 1998 Report of Thorough Ex…" at bounding box center [614, 354] width 583 height 825
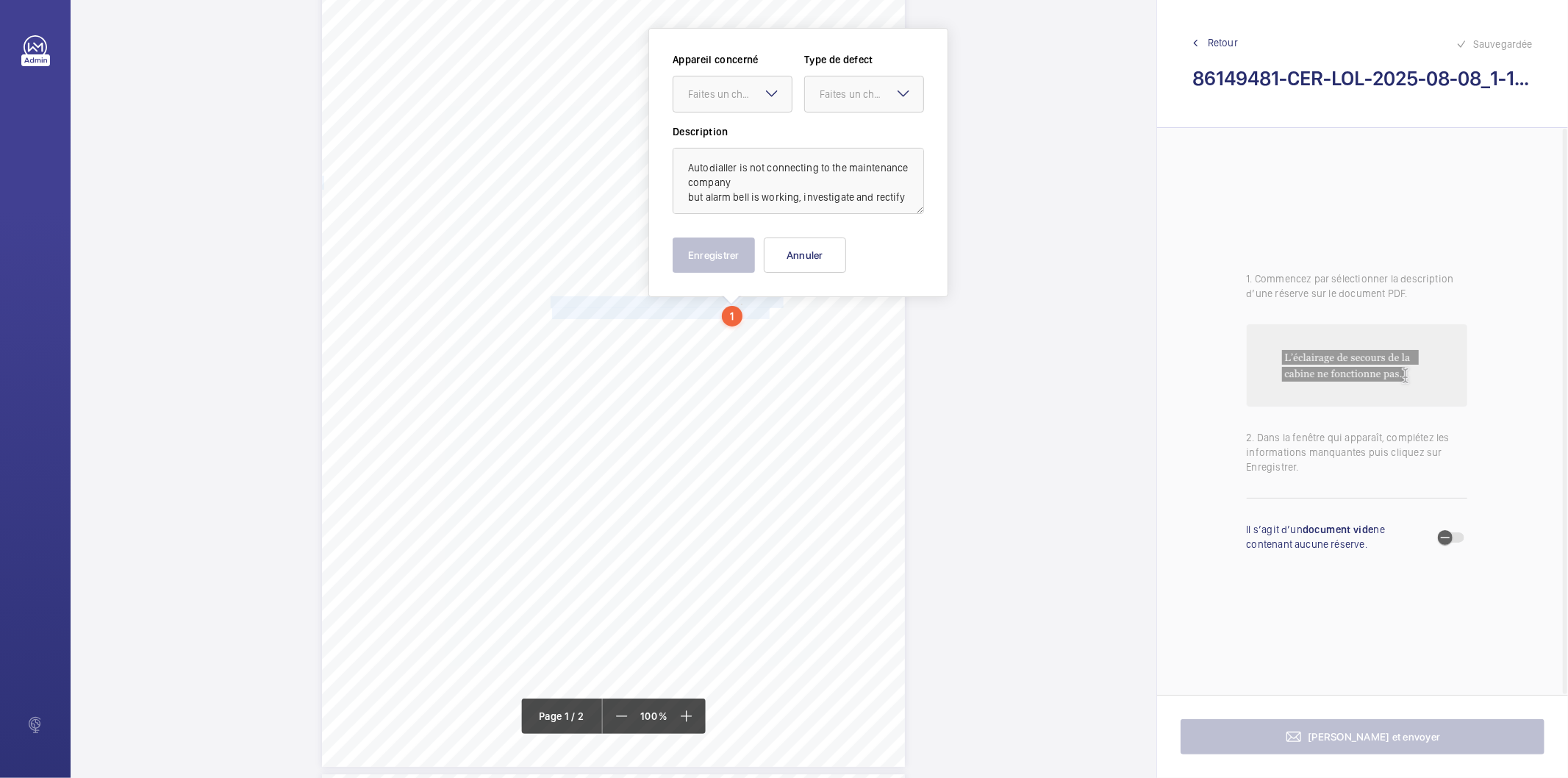
scroll to position [19, 0]
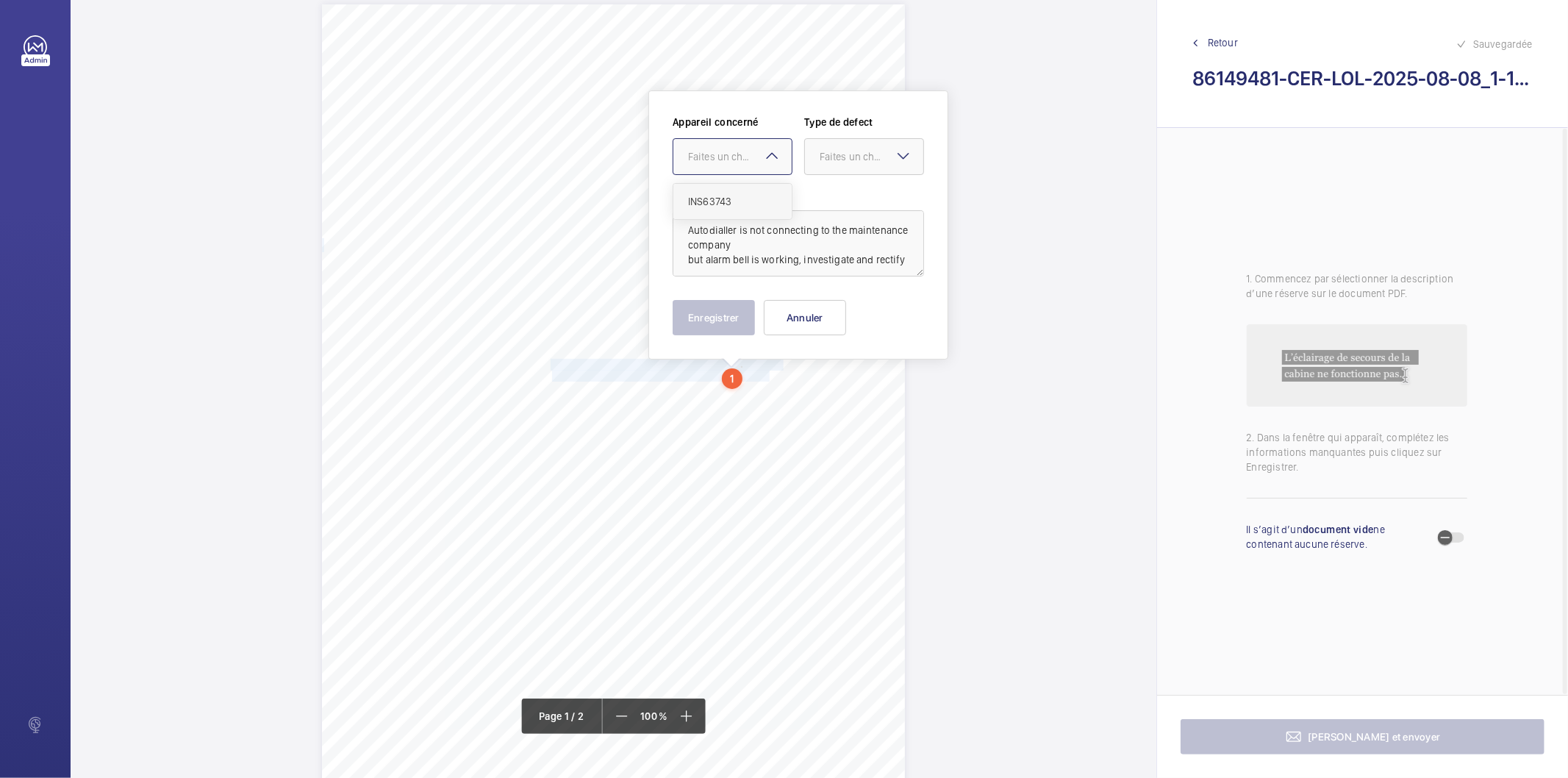
drag, startPoint x: 757, startPoint y: 156, endPoint x: 726, endPoint y: 202, distance: 55.5
click at [754, 156] on div "Faites un choix" at bounding box center [739, 157] width 104 height 15
click at [722, 208] on span "INS63743" at bounding box center [732, 202] width 89 height 15
click at [839, 148] on div at bounding box center [864, 157] width 118 height 35
click at [851, 272] on span "Timed" at bounding box center [864, 274] width 89 height 15
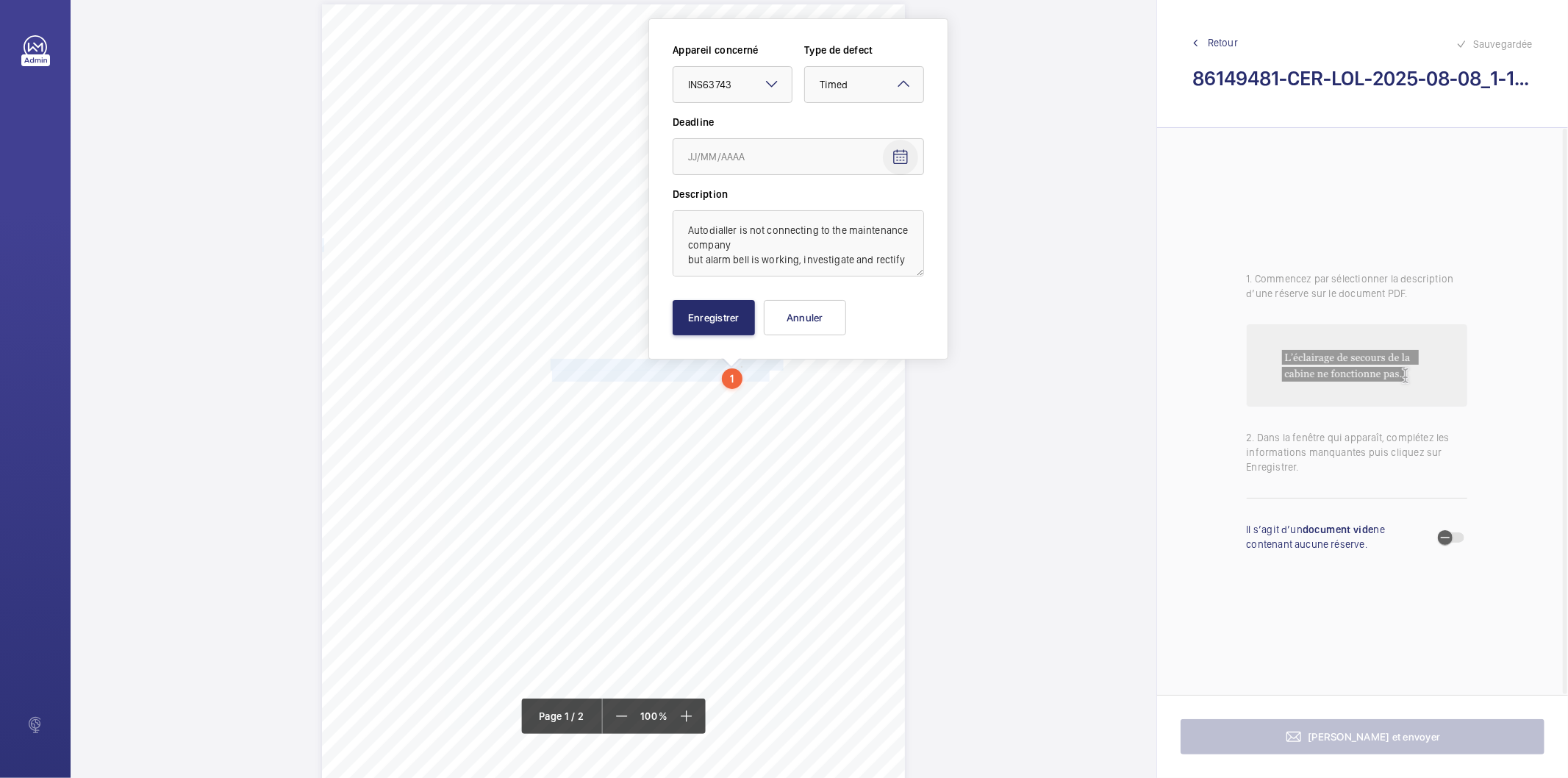
click at [898, 158] on mat-icon "Open calendar" at bounding box center [901, 158] width 18 height 18
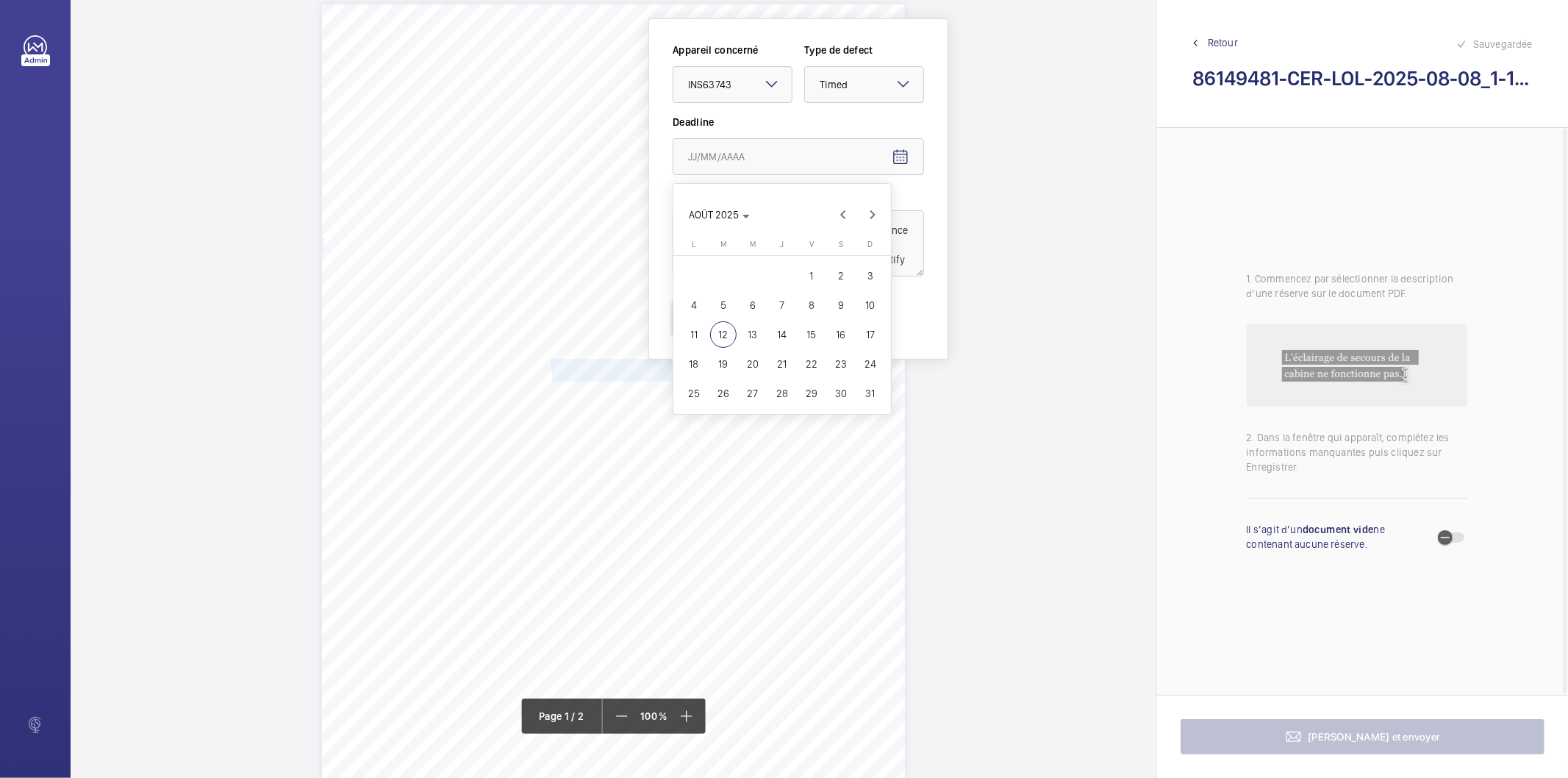
click at [805, 333] on span "15" at bounding box center [812, 335] width 26 height 26
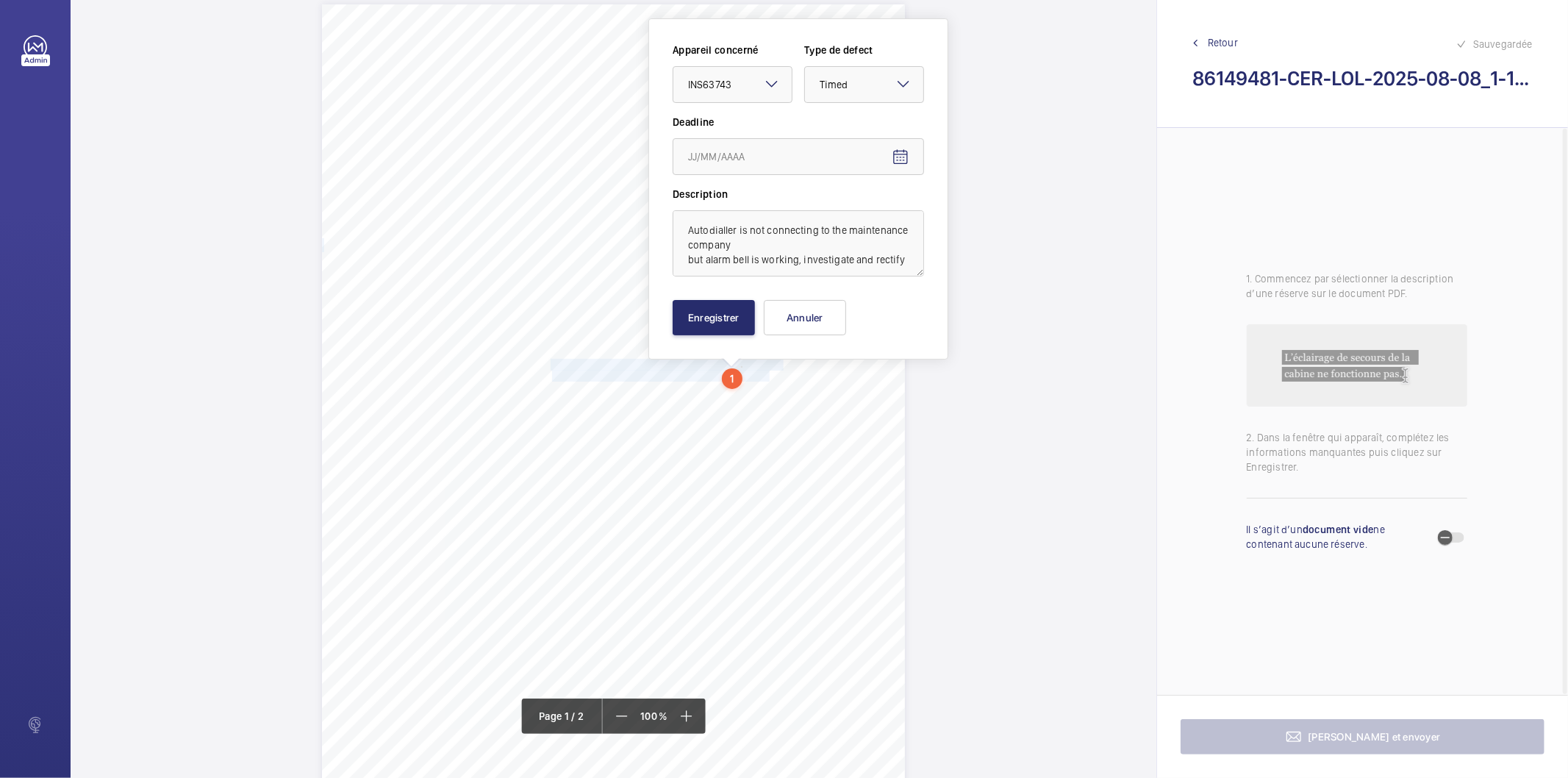
type input "15/08/2025"
click at [731, 315] on button "Enregistrer" at bounding box center [714, 318] width 82 height 35
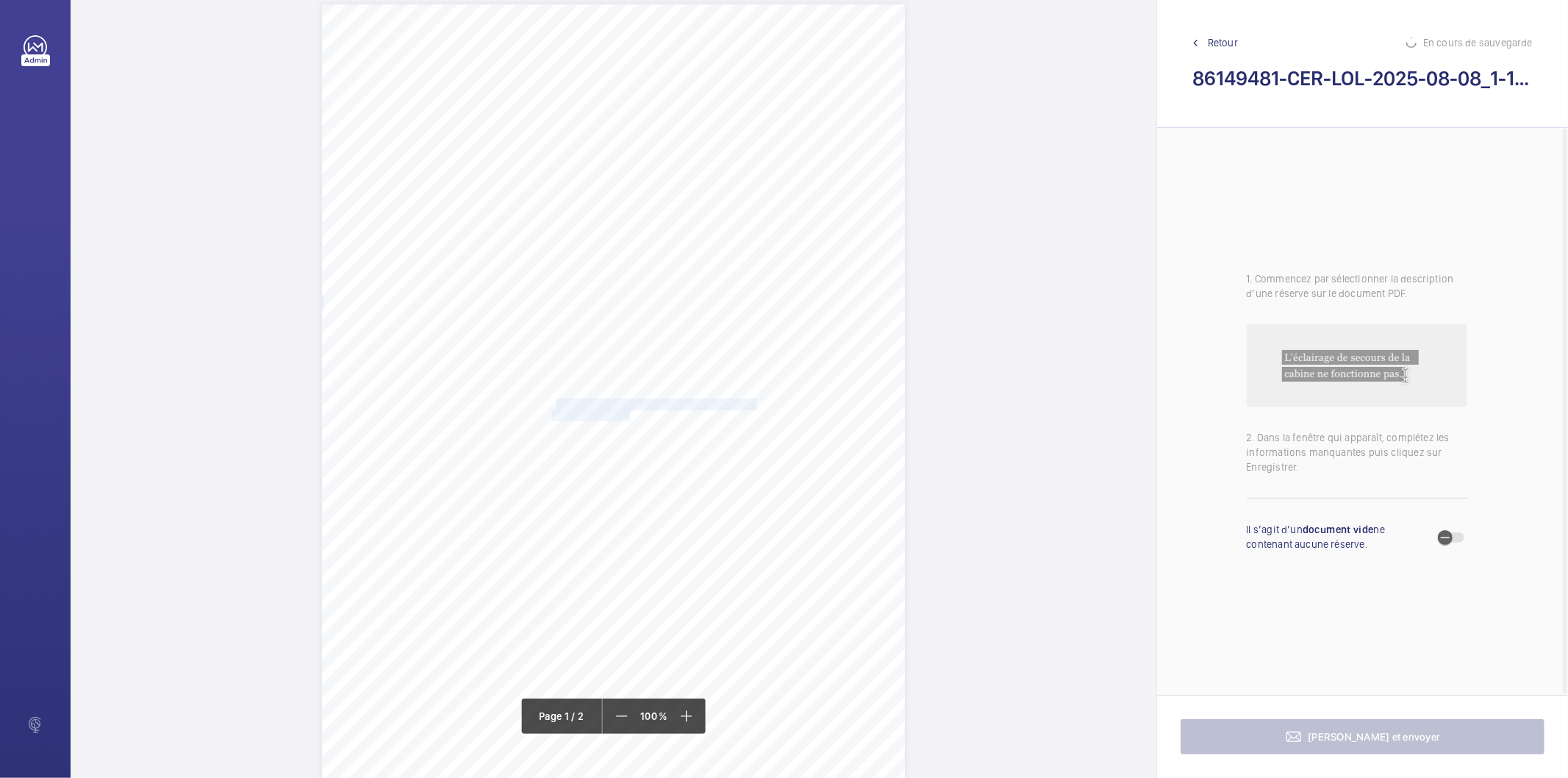
drag, startPoint x: 552, startPoint y: 405, endPoint x: 627, endPoint y: 413, distance: 75.4
click at [627, 413] on div "Lifting Operations and Lifting Equipment Regulations 1998 Report of Thorough Ex…" at bounding box center [614, 417] width 583 height 825
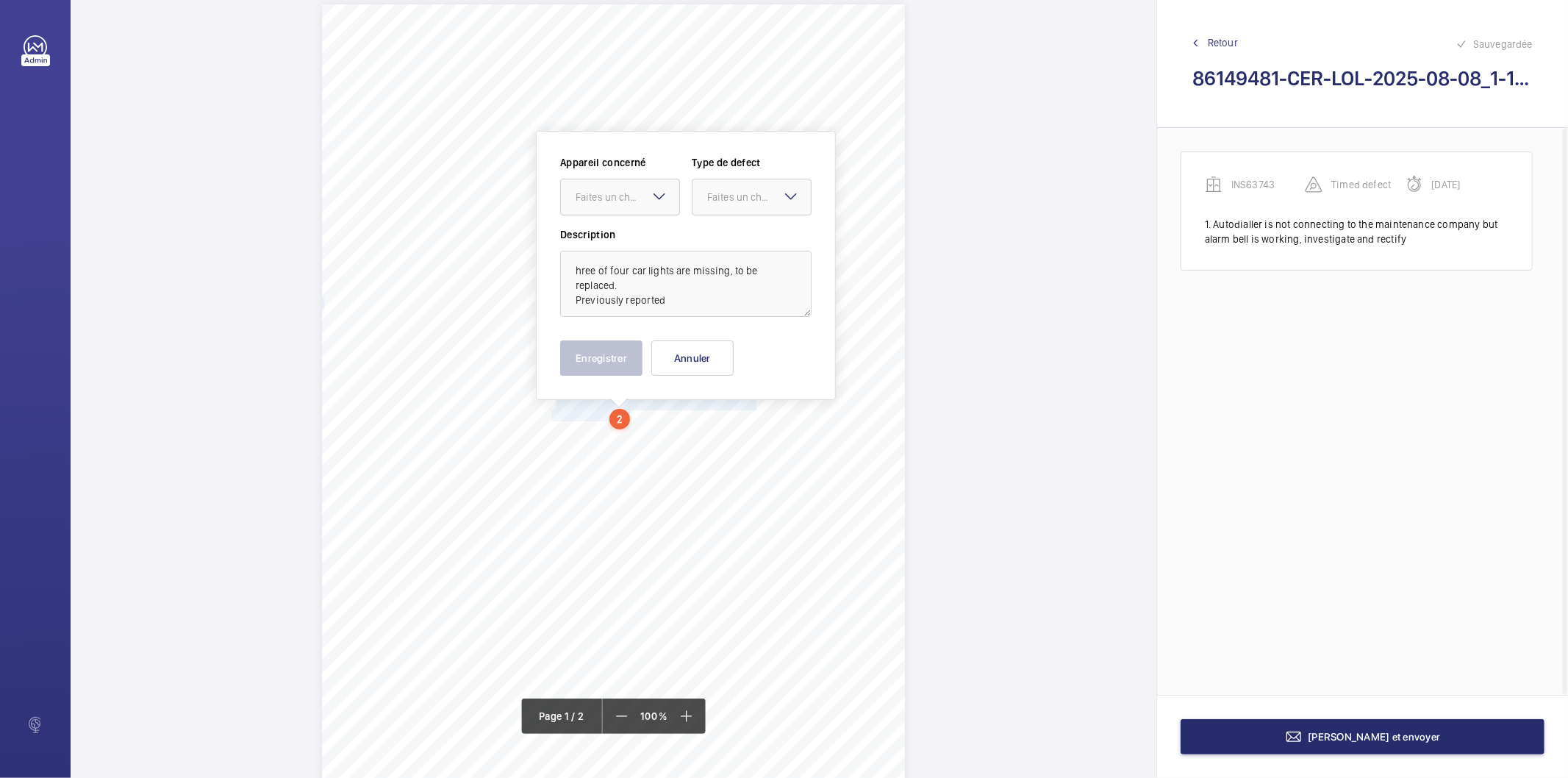
scroll to position [60, 0]
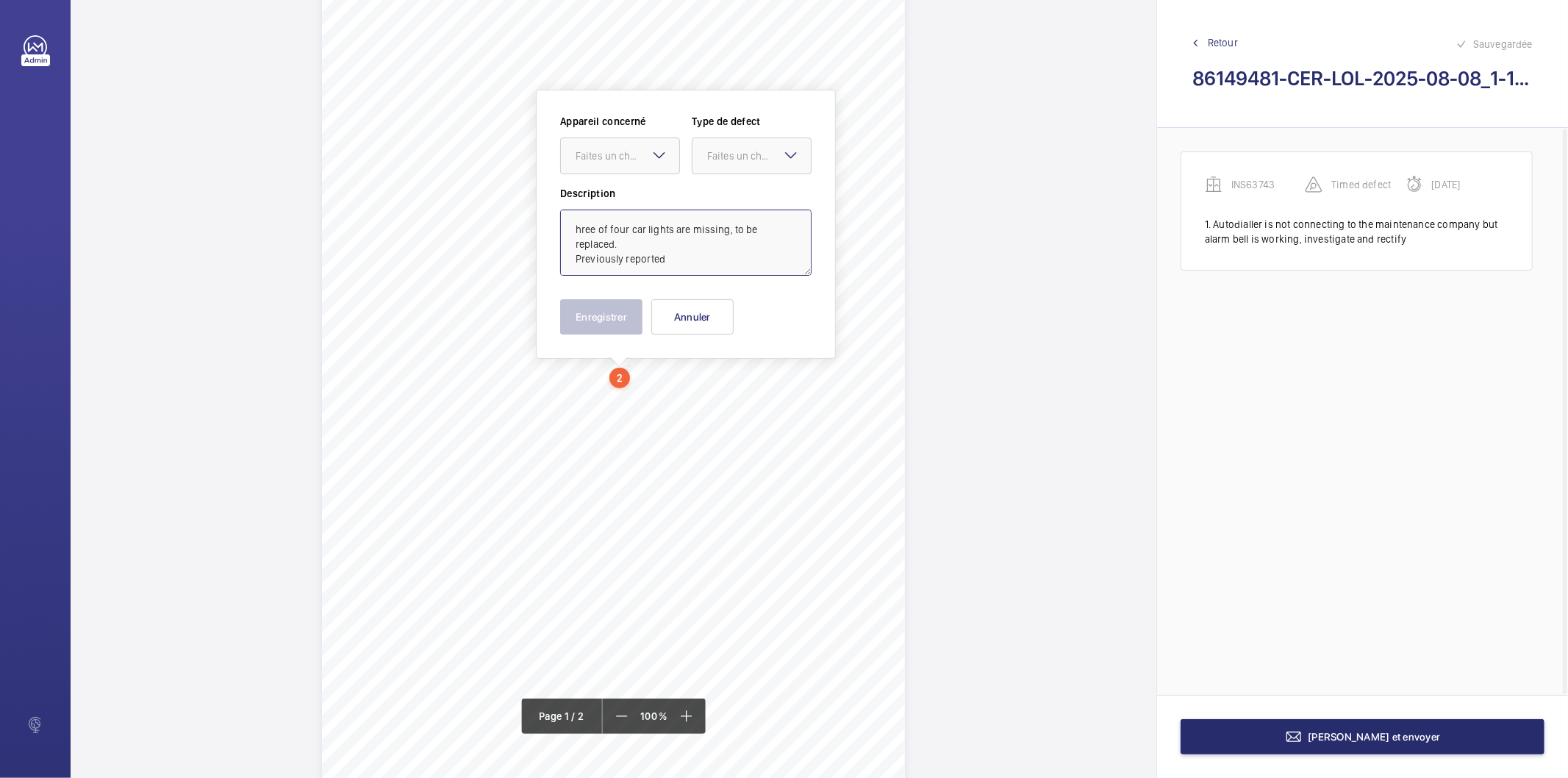
click at [619, 224] on textarea "hree of four car lights are missing, to be replaced. Previously reported" at bounding box center [686, 243] width 252 height 66
click at [612, 162] on div "Faites un choix" at bounding box center [627, 156] width 104 height 15
click at [606, 202] on span "INS63743" at bounding box center [620, 201] width 89 height 15
click at [745, 147] on div at bounding box center [751, 156] width 118 height 35
click at [745, 206] on span "Standard" at bounding box center [751, 201] width 89 height 15
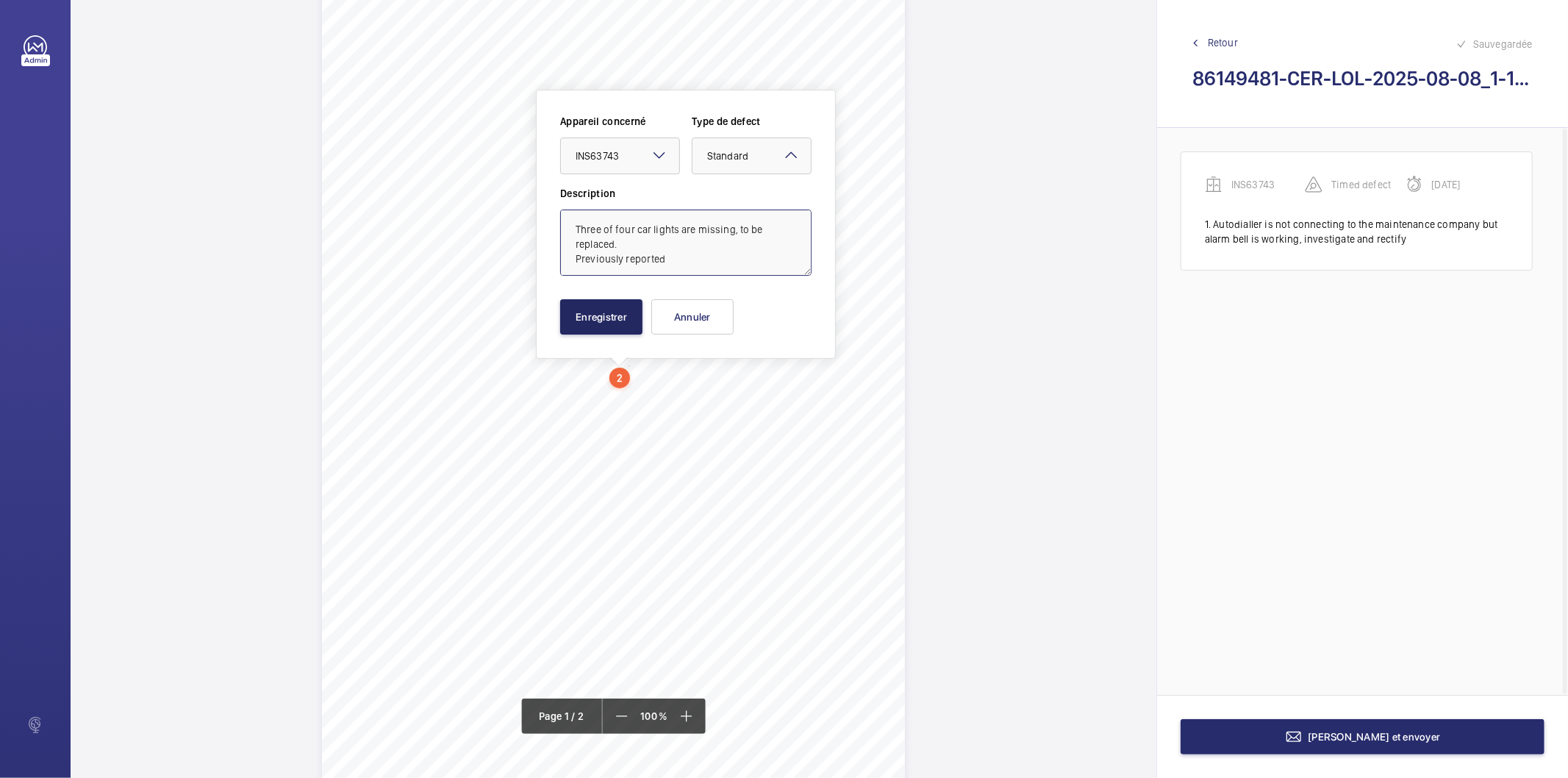
type textarea "Three of four car lights are missing, to be replaced. Previously reported"
click at [625, 315] on button "Enregistrer" at bounding box center [601, 317] width 82 height 35
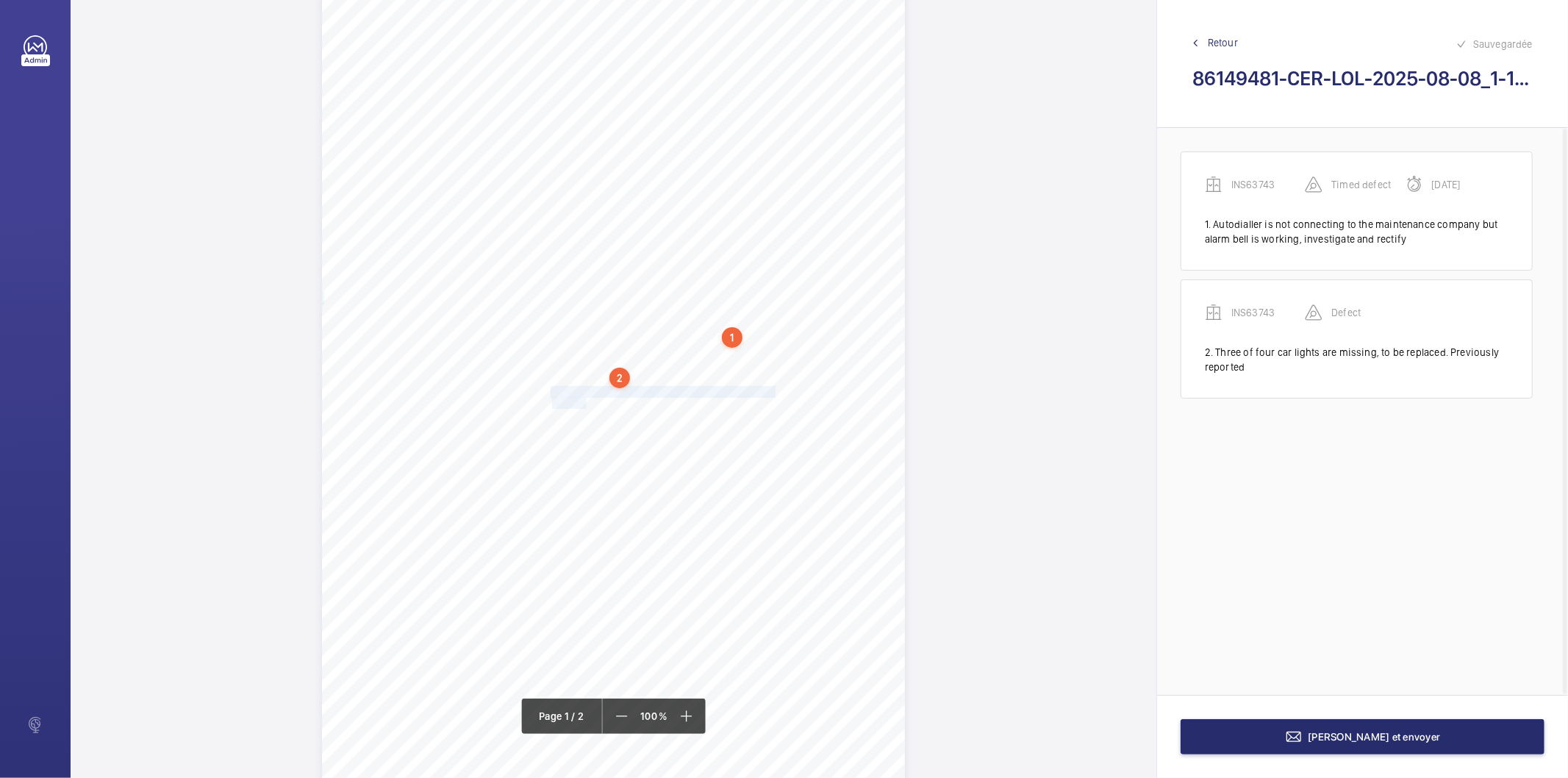
drag, startPoint x: 549, startPoint y: 390, endPoint x: 585, endPoint y: 401, distance: 37.6
click at [585, 401] on div "Lifting Operations and Lifting Equipment Regulations 1998 Report of Thorough Ex…" at bounding box center [614, 375] width 583 height 825
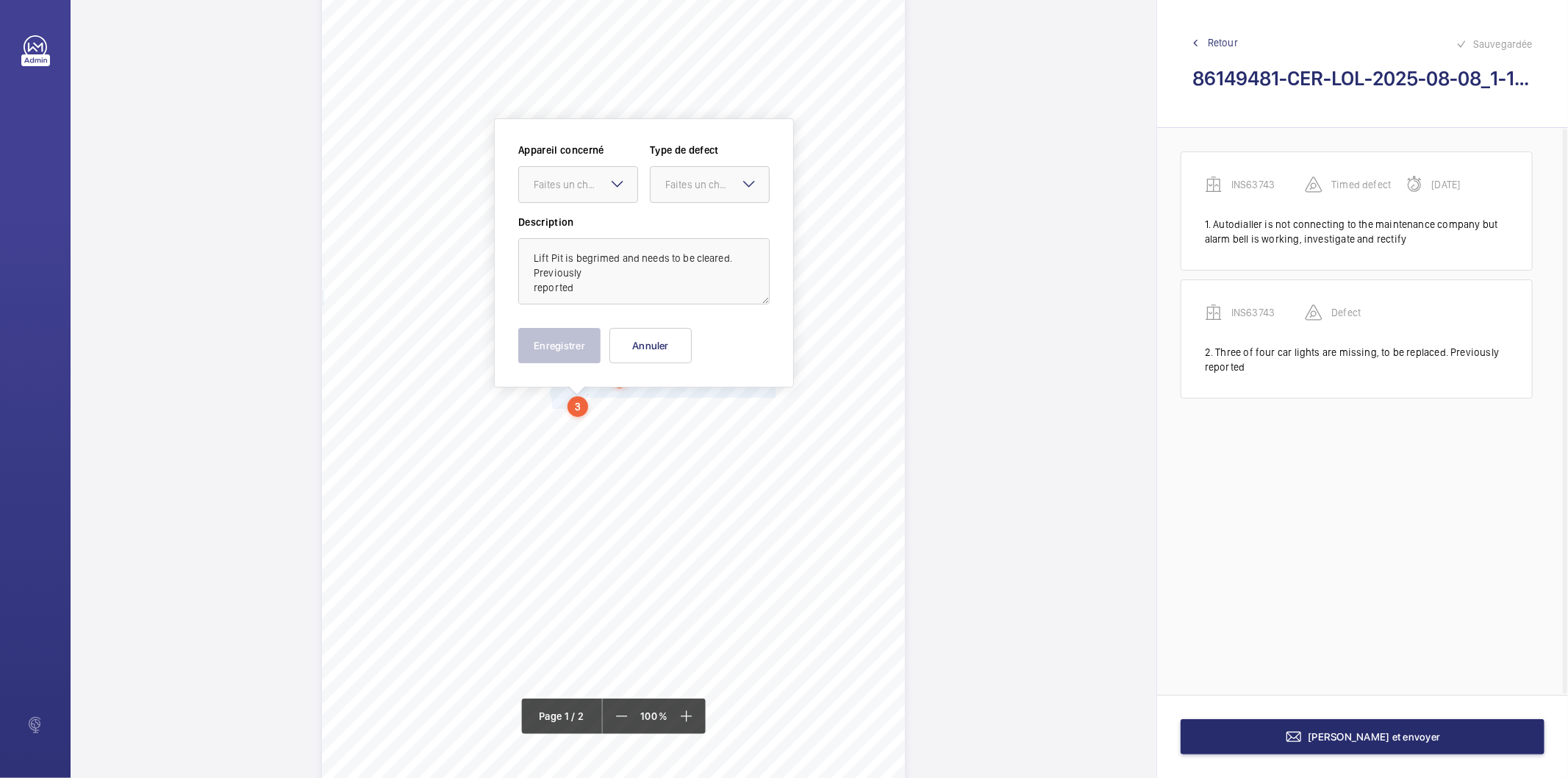
scroll to position [89, 0]
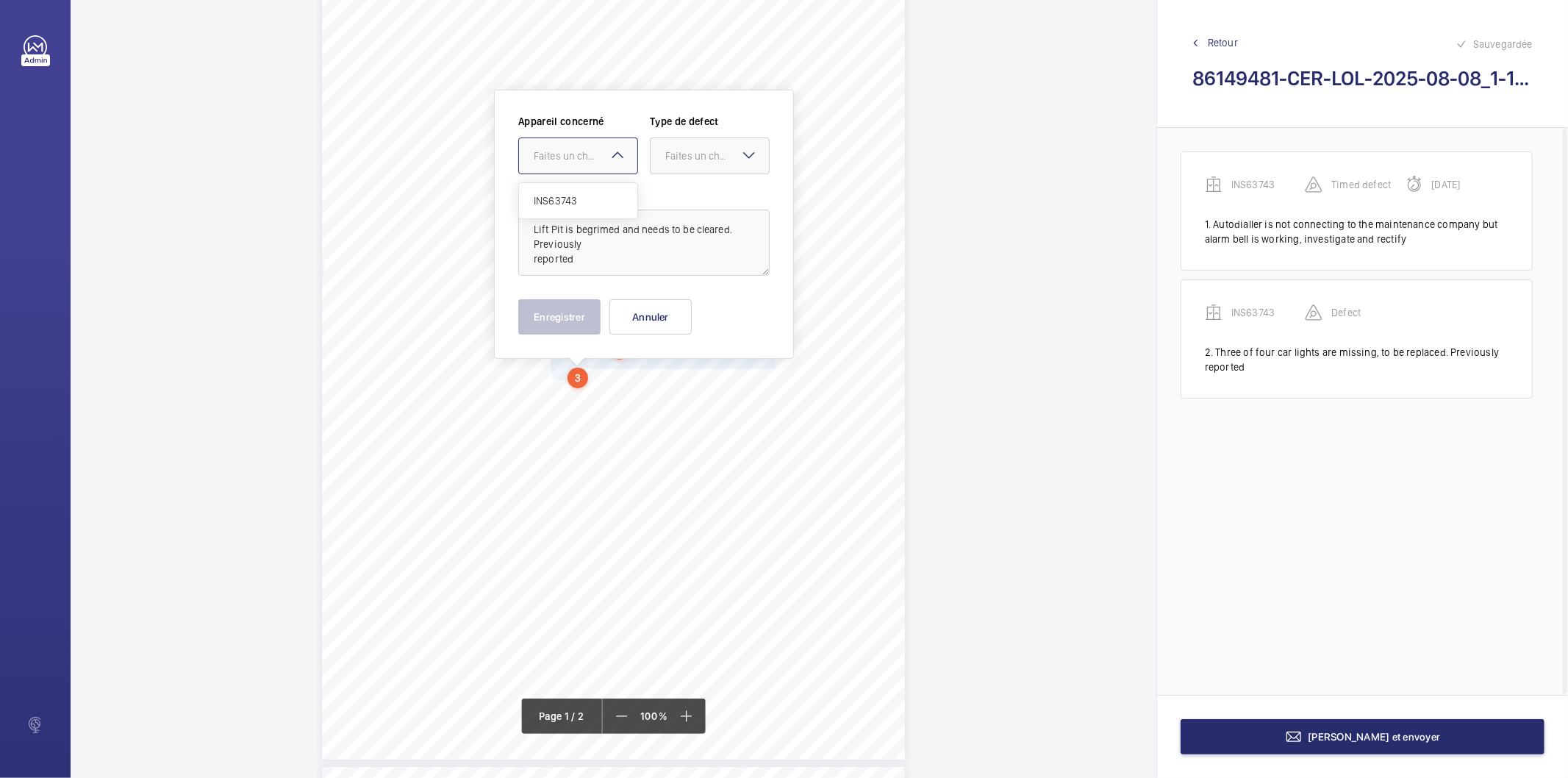
click at [571, 158] on div "Faites un choix" at bounding box center [585, 156] width 104 height 15
click at [554, 191] on div "INS63743" at bounding box center [578, 201] width 118 height 35
click at [684, 147] on div at bounding box center [709, 156] width 118 height 35
click at [687, 185] on div "Standard" at bounding box center [709, 201] width 118 height 36
click at [581, 329] on button "Enregistrer" at bounding box center [559, 317] width 82 height 35
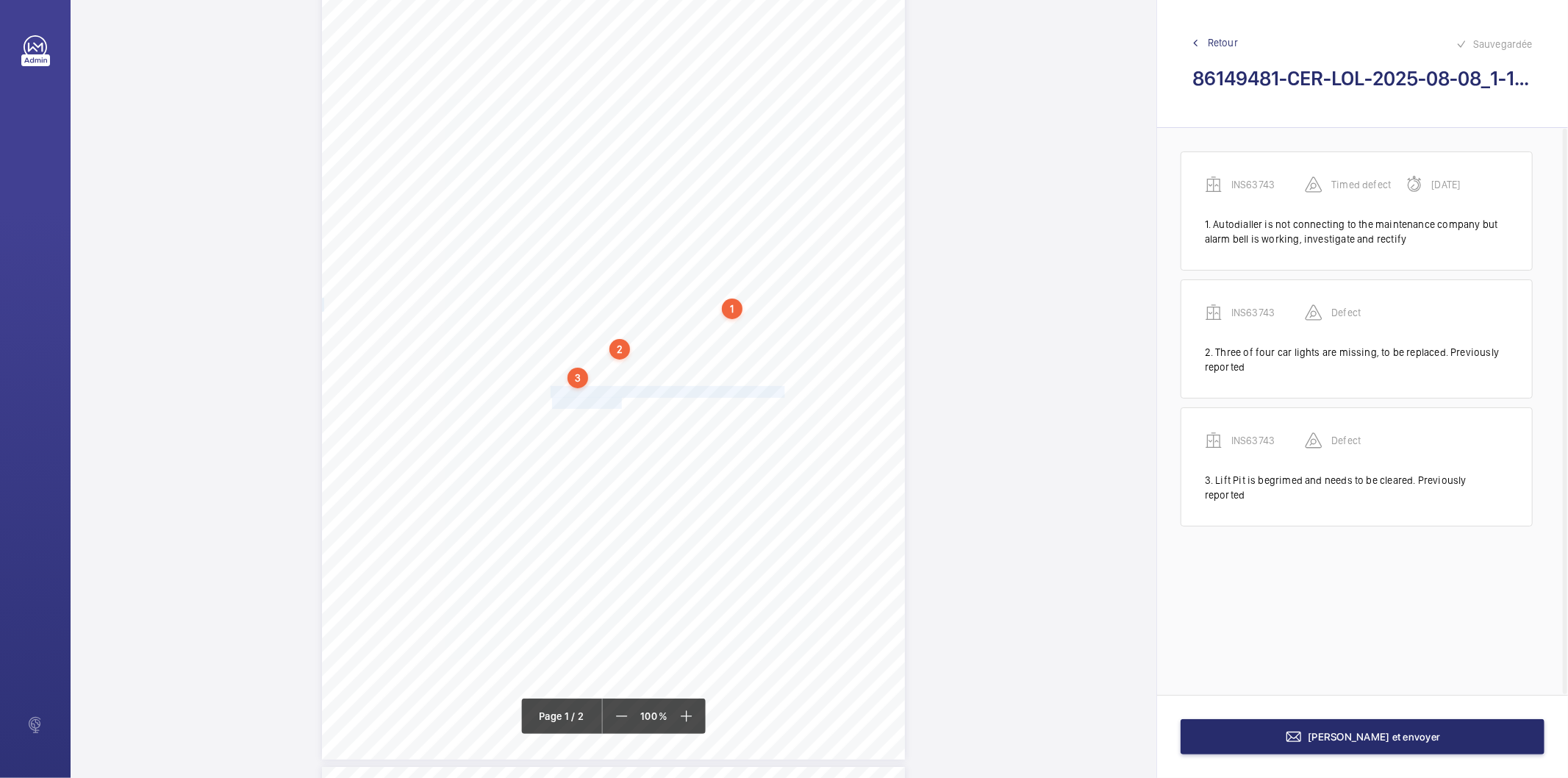
drag, startPoint x: 551, startPoint y: 392, endPoint x: 620, endPoint y: 400, distance: 69.5
click at [620, 400] on div "Lifting Operations and Lifting Equipment Regulations 1998 Report of Thorough Ex…" at bounding box center [614, 347] width 583 height 825
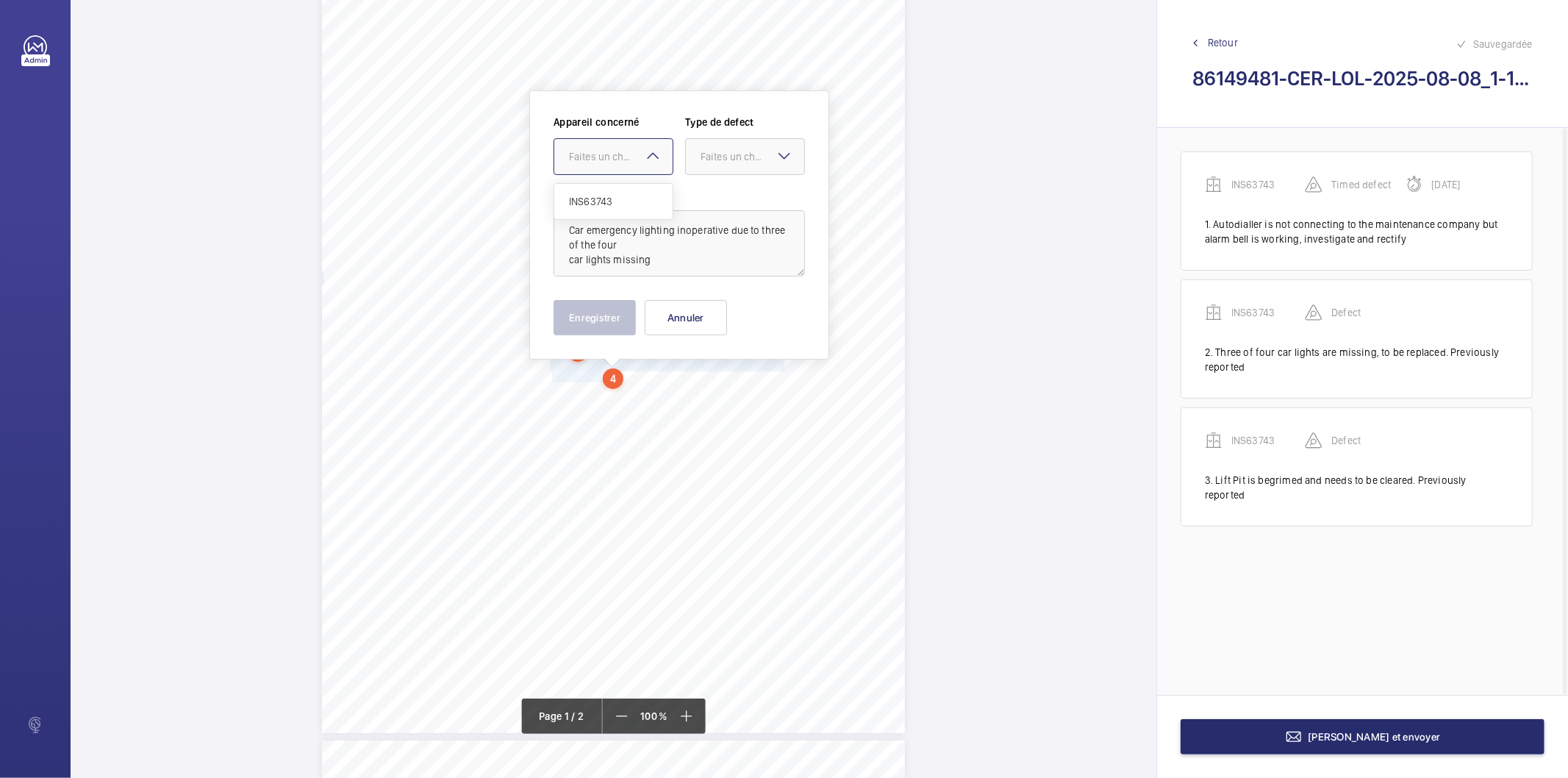
click at [635, 157] on div "Faites un choix" at bounding box center [620, 157] width 104 height 15
click at [617, 201] on span "INS63743" at bounding box center [613, 202] width 89 height 15
click at [735, 146] on div at bounding box center [745, 157] width 118 height 35
click at [723, 206] on span "Standard" at bounding box center [745, 202] width 89 height 15
click at [604, 314] on button "Enregistrer" at bounding box center [595, 318] width 82 height 35
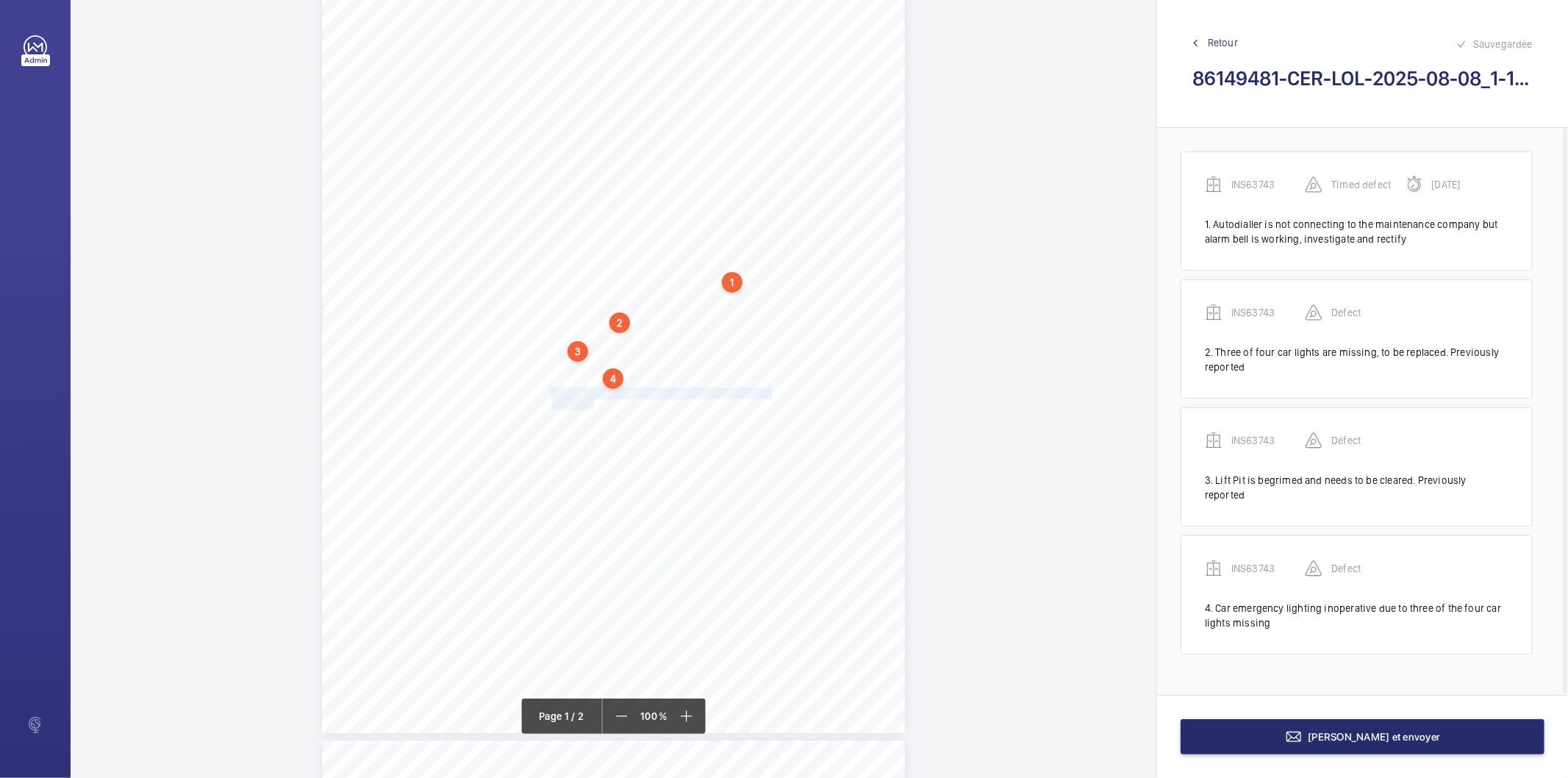
drag, startPoint x: 550, startPoint y: 392, endPoint x: 591, endPoint y: 405, distance: 43.0
click at [591, 405] on div "Lifting Operations and Lifting Equipment Regulations 1998 Report of Thorough Ex…" at bounding box center [614, 320] width 583 height 825
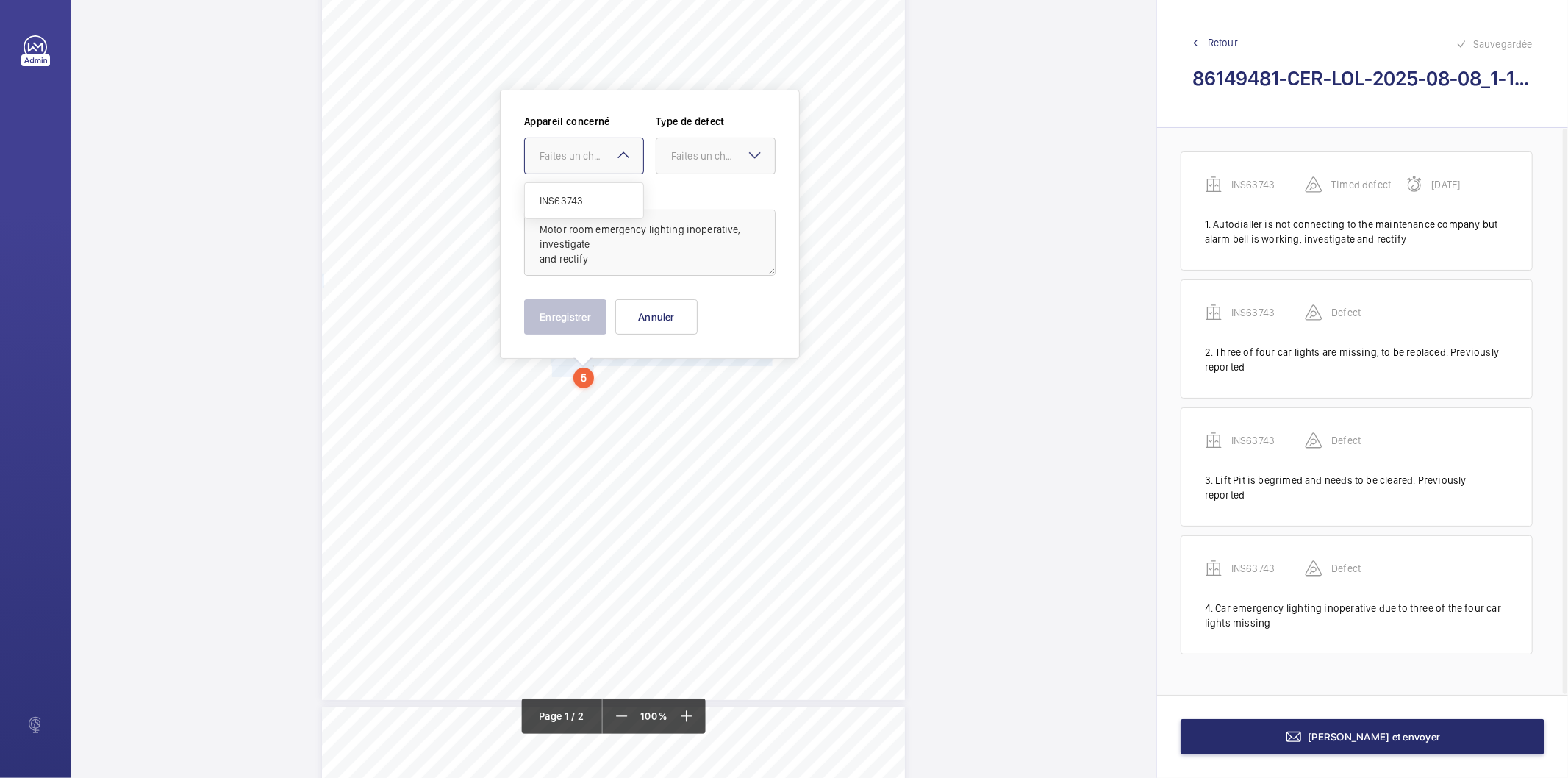
click at [556, 149] on div "Faites un choix" at bounding box center [591, 156] width 104 height 15
click at [554, 202] on span "INS63743" at bounding box center [583, 201] width 89 height 15
click at [672, 156] on div "Faites un choix" at bounding box center [723, 156] width 104 height 15
drag, startPoint x: 672, startPoint y: 207, endPoint x: 625, endPoint y: 244, distance: 59.8
click at [671, 206] on span "Standard" at bounding box center [715, 201] width 89 height 15
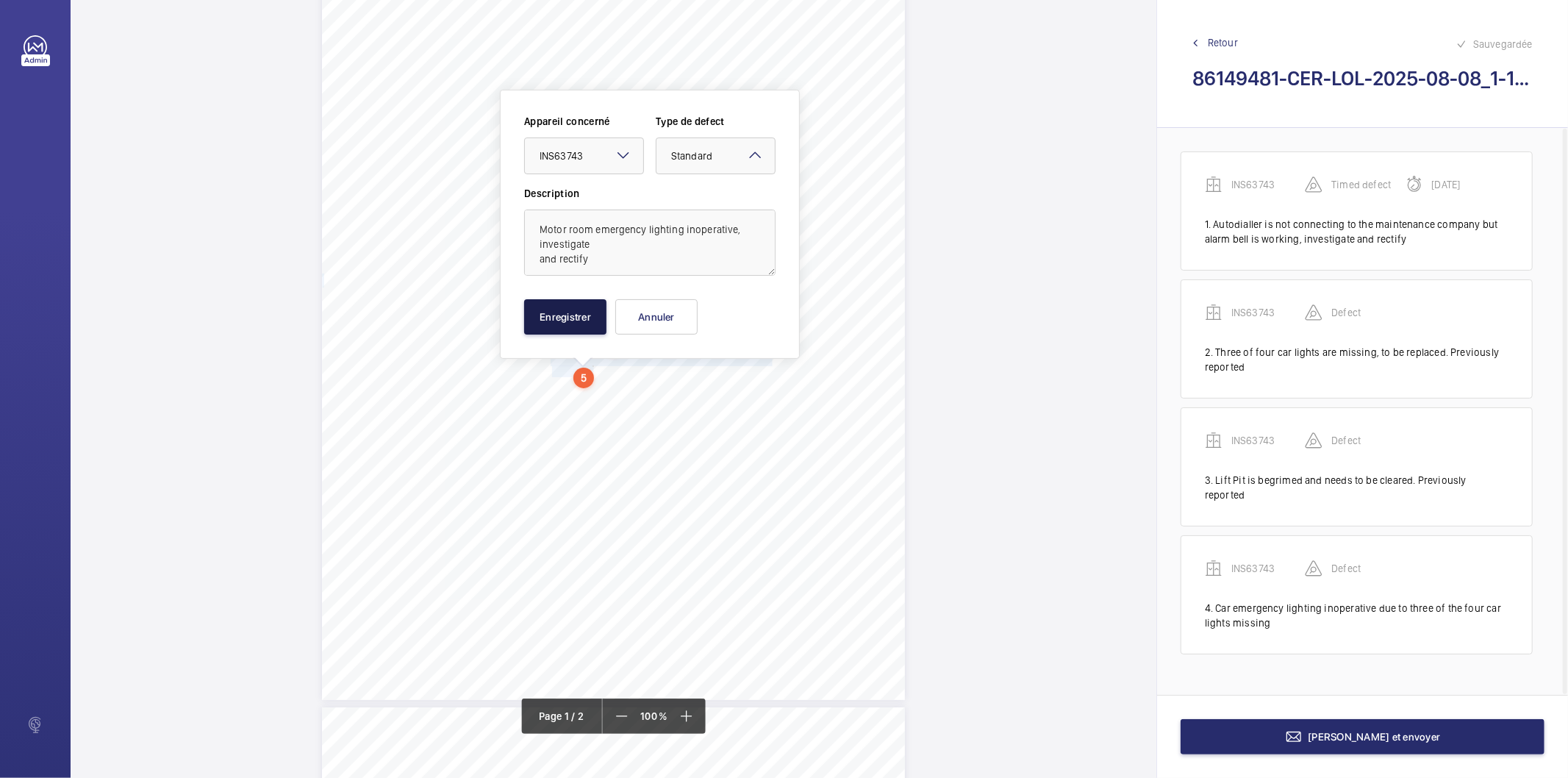
click at [544, 314] on button "Enregistrer" at bounding box center [565, 317] width 82 height 35
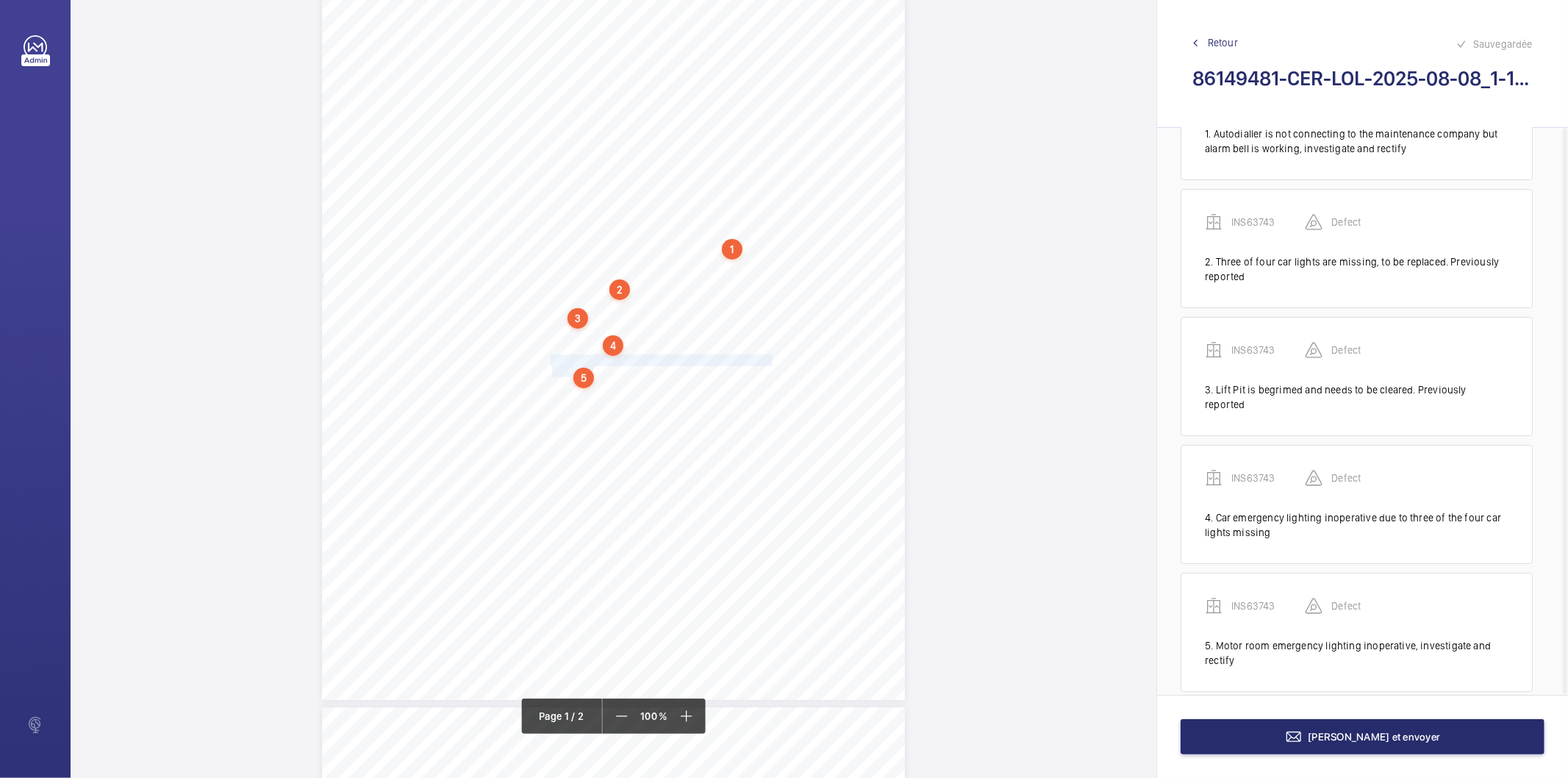
scroll to position [96, 0]
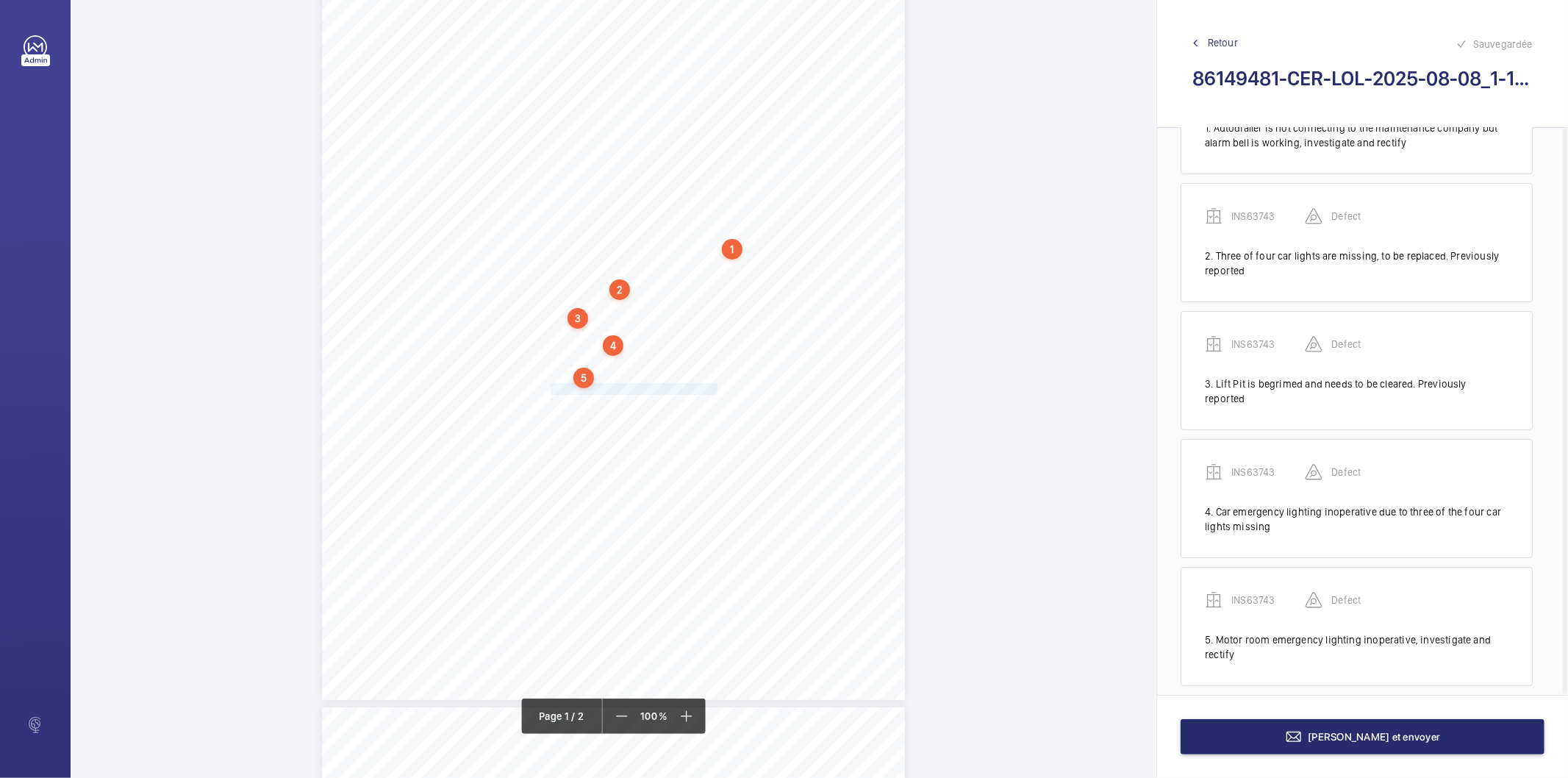
drag, startPoint x: 548, startPoint y: 389, endPoint x: 714, endPoint y: 387, distance: 166.0
click at [714, 387] on span "In - car handrail is missing, to be replaced." at bounding box center [635, 389] width 169 height 10
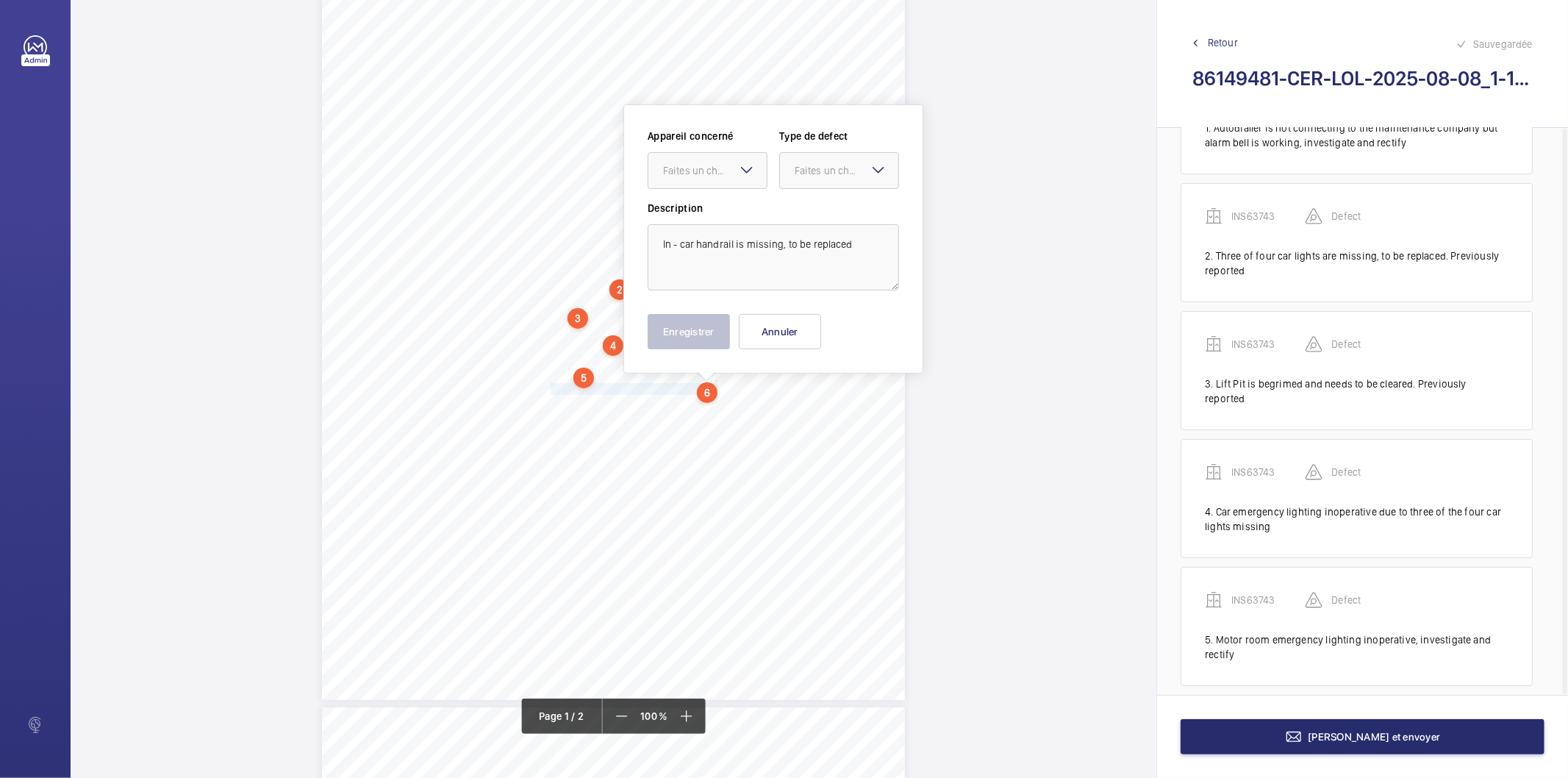
scroll to position [163, 0]
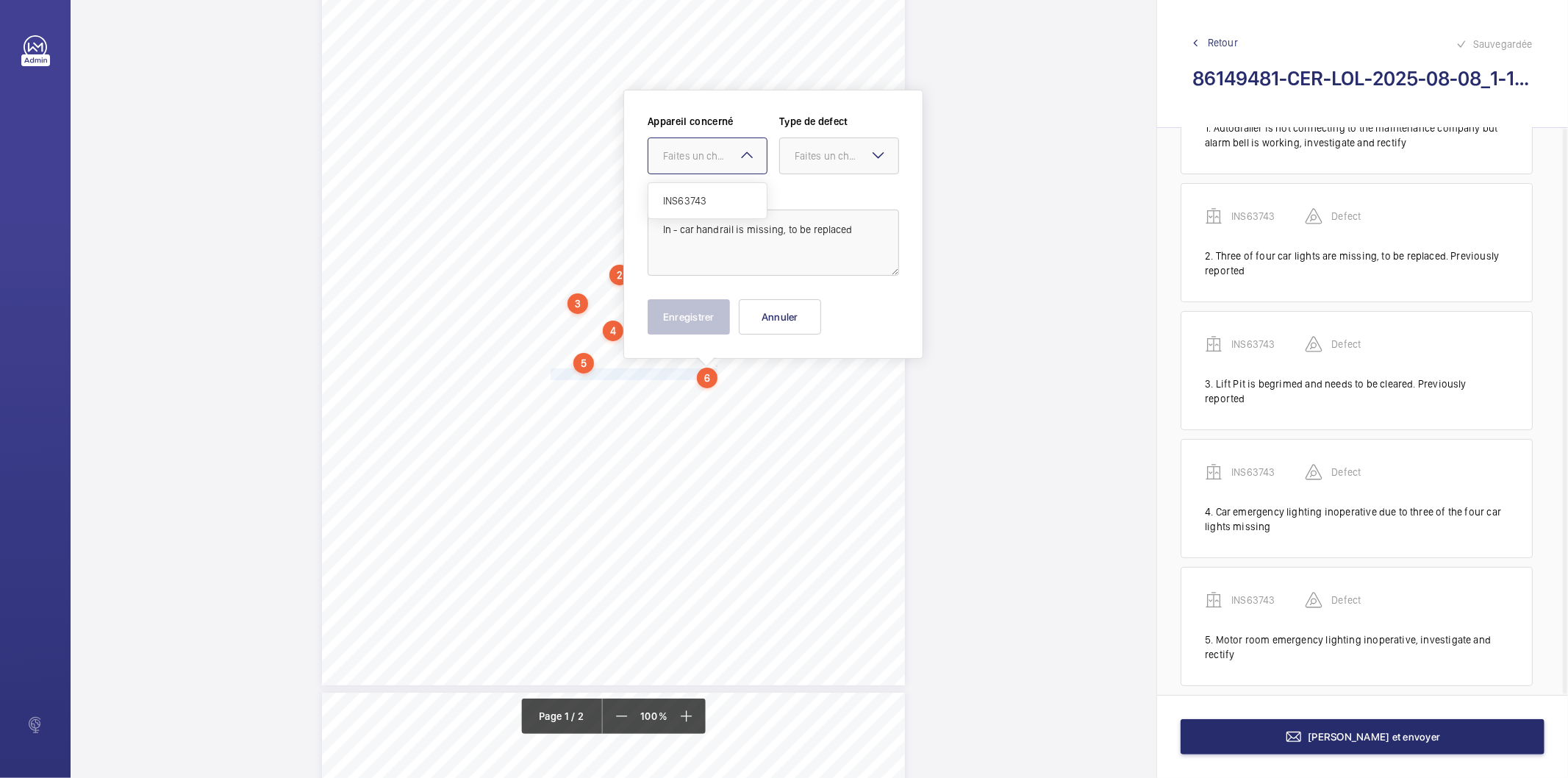
click at [731, 159] on div "Faites un choix" at bounding box center [714, 156] width 104 height 15
click at [708, 211] on div "INS63743" at bounding box center [707, 201] width 118 height 35
click at [827, 145] on div at bounding box center [839, 156] width 118 height 35
click at [826, 205] on span "Standard" at bounding box center [839, 201] width 89 height 15
click at [692, 333] on button "Enregistrer" at bounding box center [689, 317] width 82 height 35
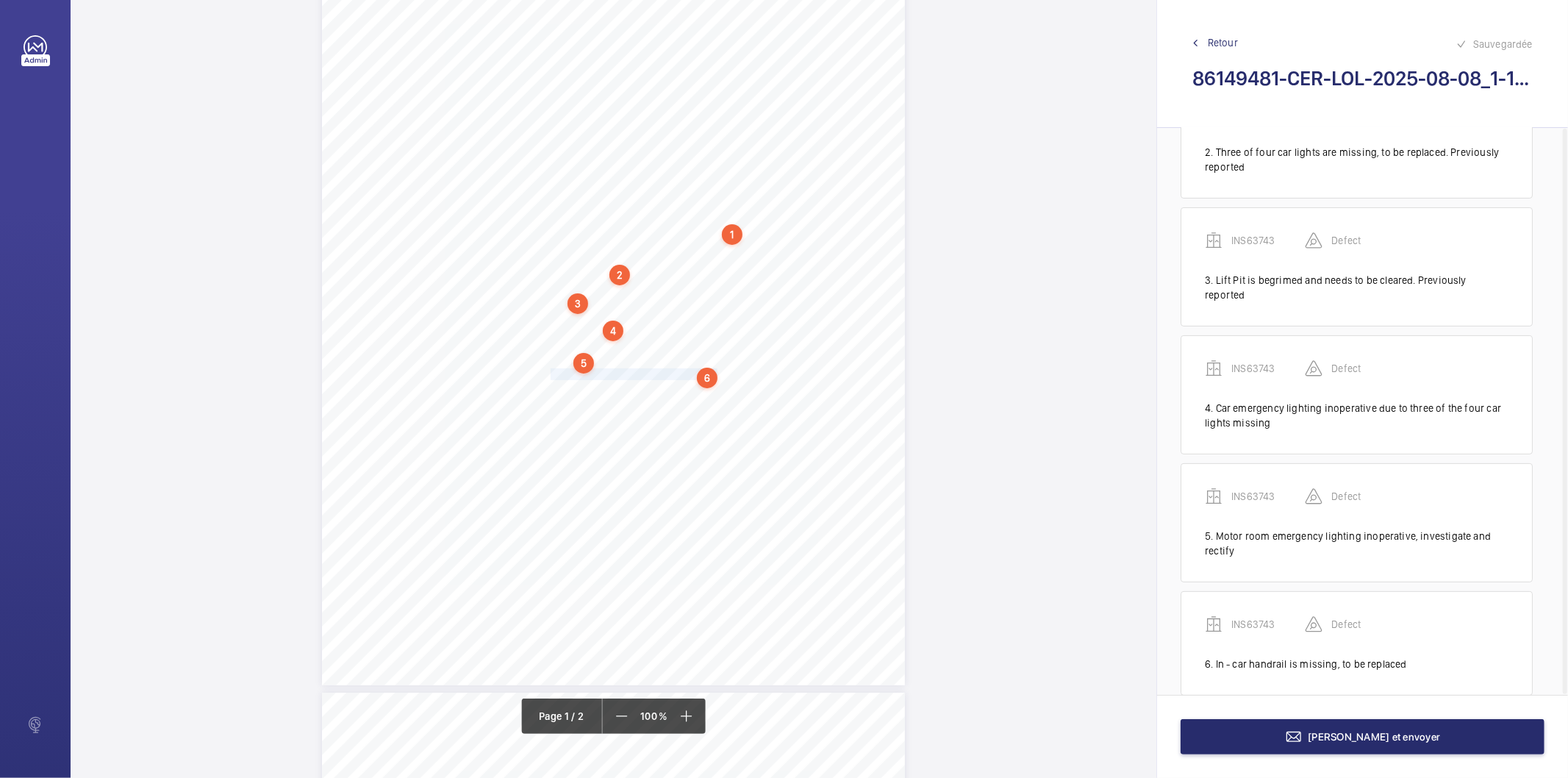
scroll to position [209, 0]
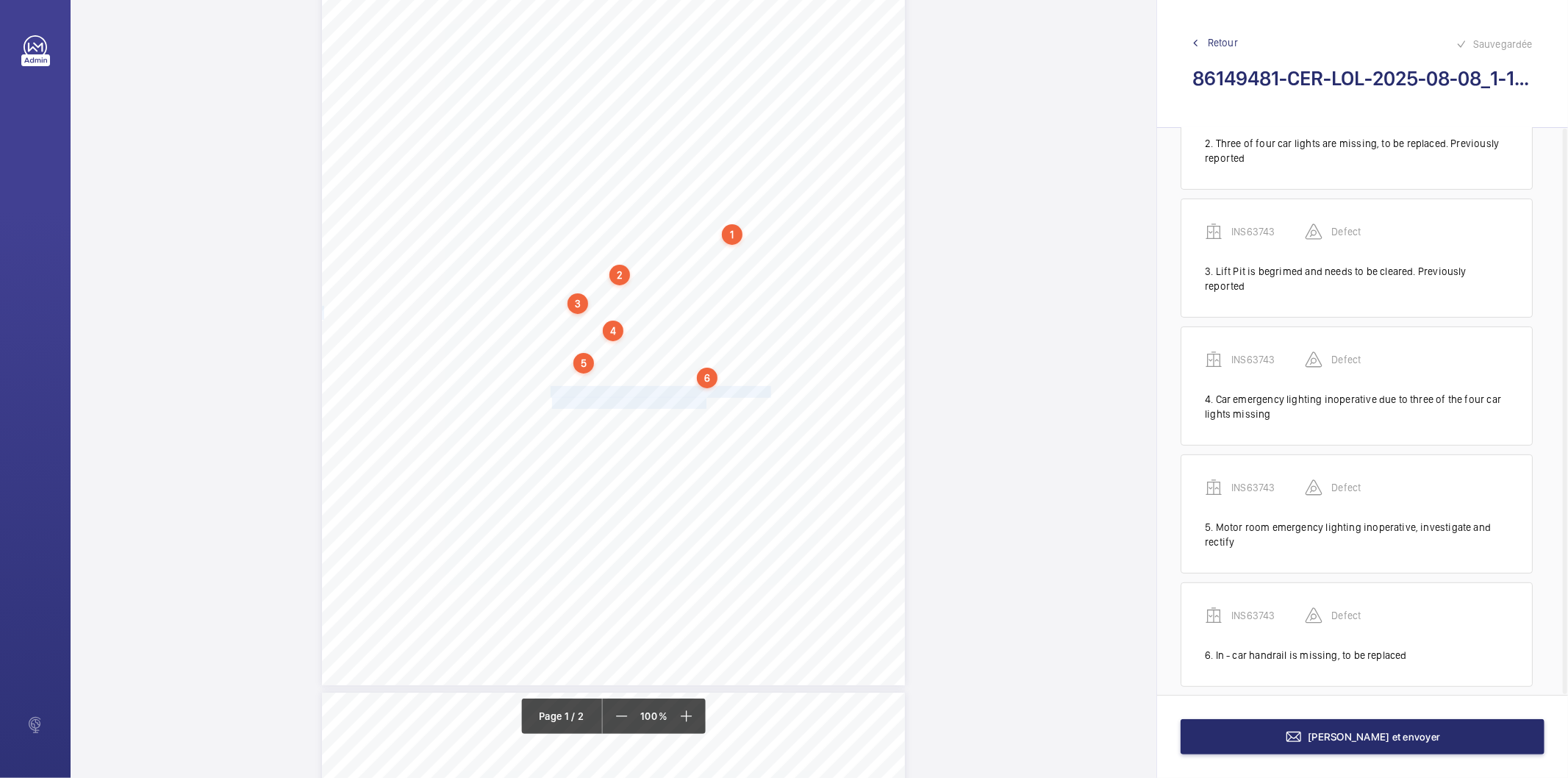
drag, startPoint x: 548, startPoint y: 392, endPoint x: 706, endPoint y: 402, distance: 158.3
click at [706, 402] on div "Lifting Operations and Lifting Equipment Regulations 1998 Report of Thorough Ex…" at bounding box center [614, 272] width 583 height 825
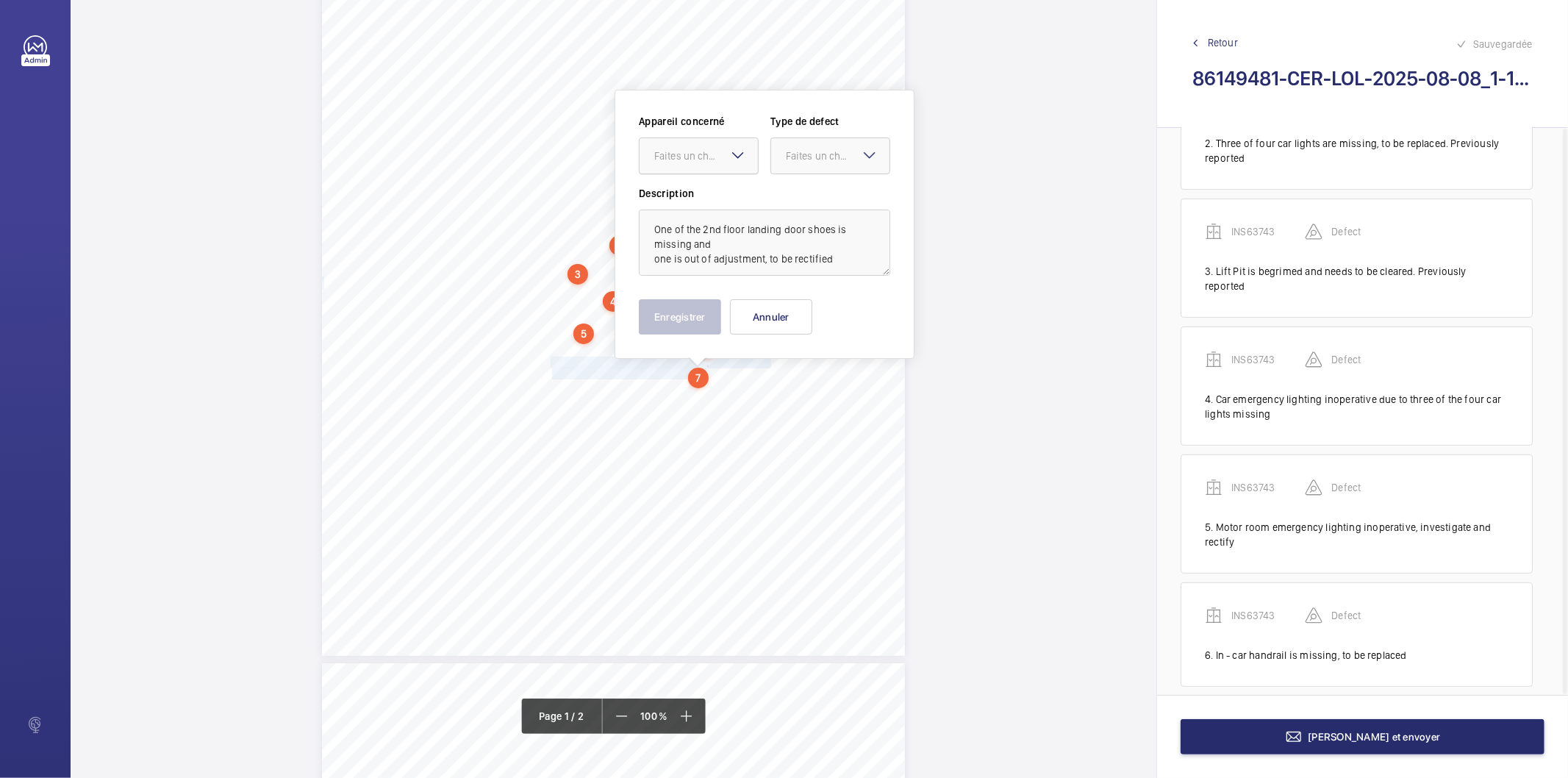
click at [689, 149] on div "Faites un choix" at bounding box center [706, 156] width 104 height 15
click at [693, 201] on span "INS63743" at bounding box center [698, 201] width 89 height 15
click at [809, 149] on div "Faites un choix" at bounding box center [837, 156] width 104 height 15
drag, startPoint x: 803, startPoint y: 208, endPoint x: 750, endPoint y: 253, distance: 69.5
click at [801, 208] on div "Standard" at bounding box center [830, 201] width 118 height 36
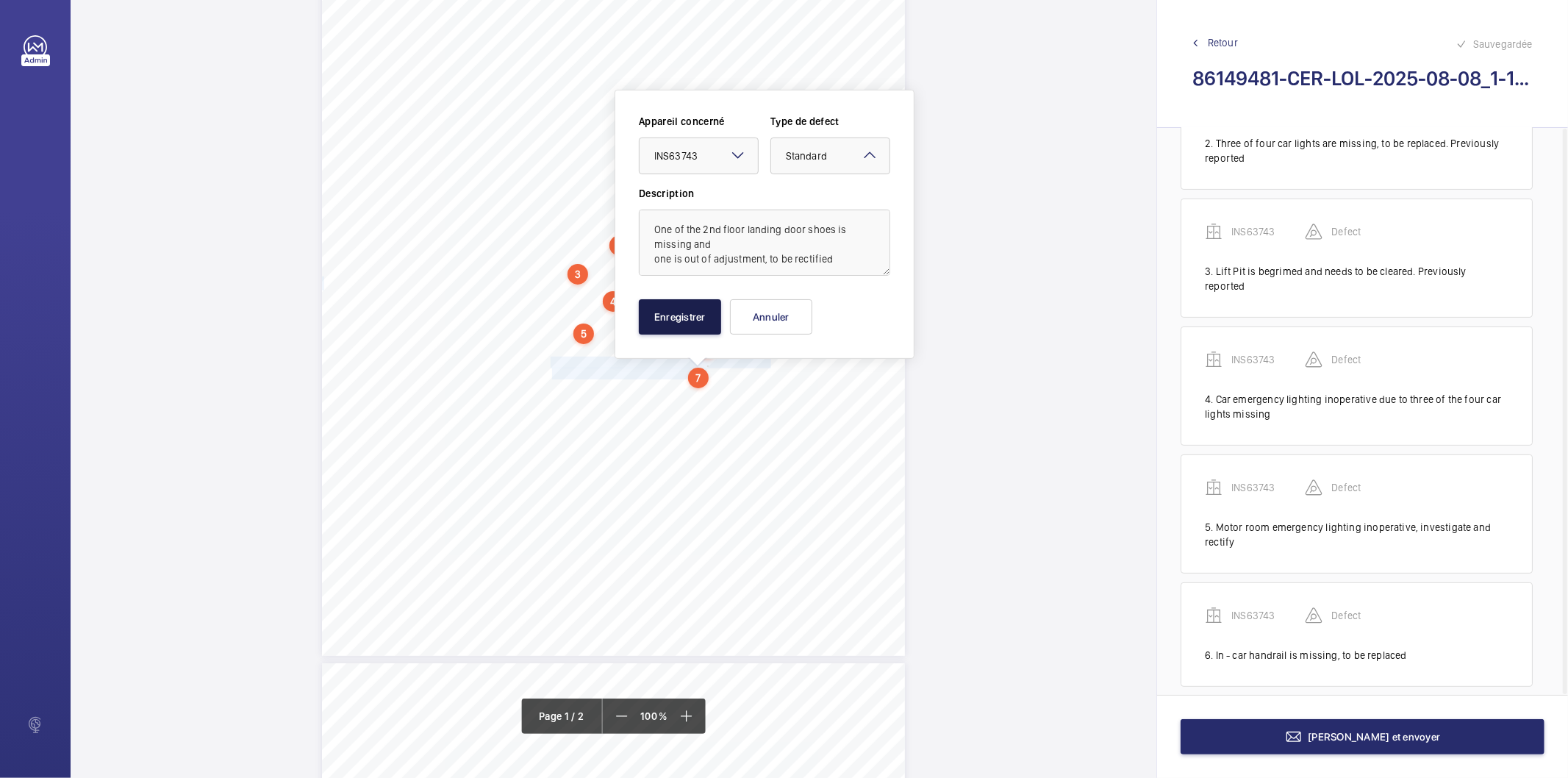
click at [684, 312] on button "Enregistrer" at bounding box center [680, 317] width 82 height 35
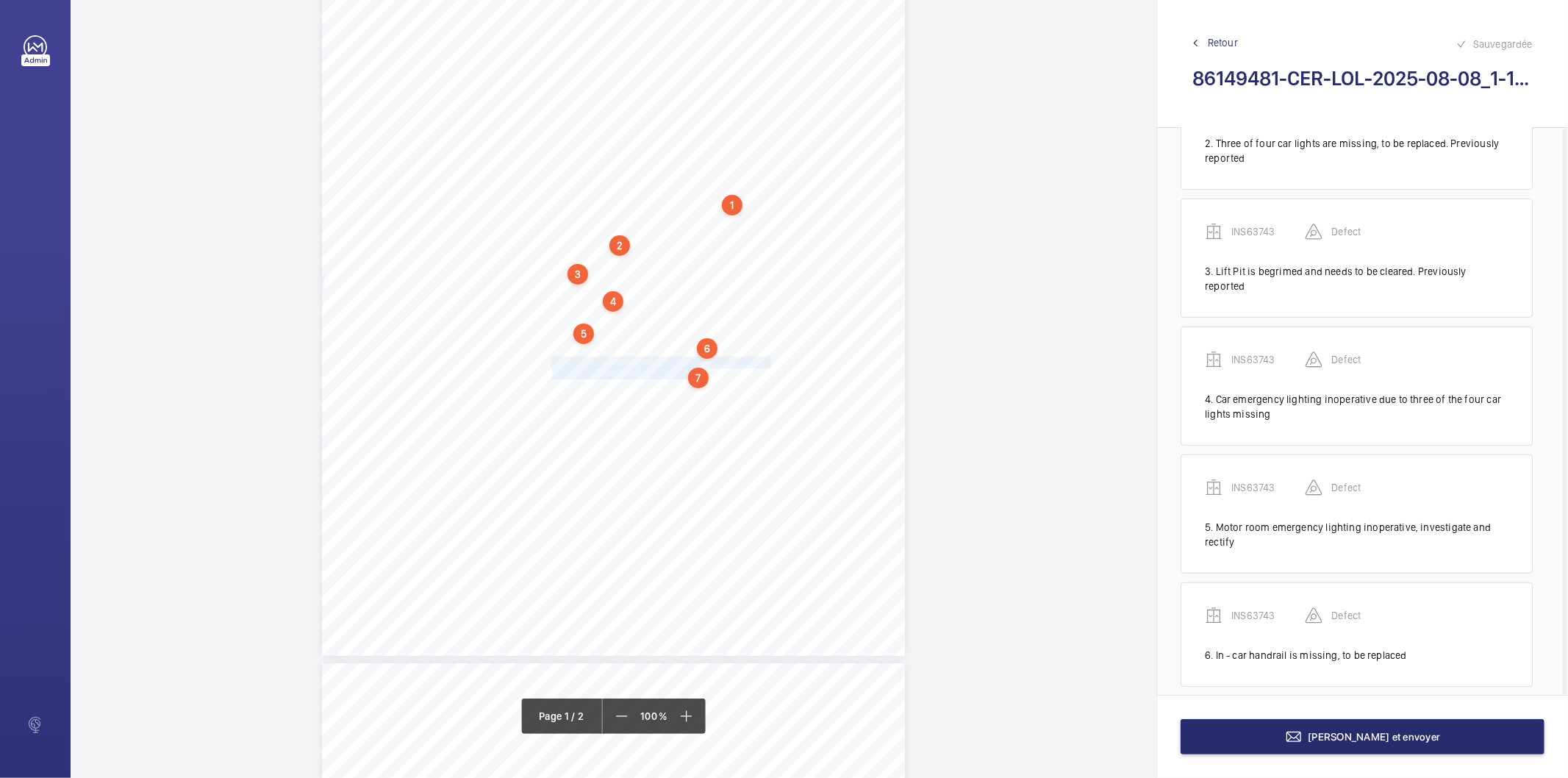
scroll to position [337, 0]
drag, startPoint x: 551, startPoint y: 389, endPoint x: 584, endPoint y: 395, distance: 33.5
click at [584, 395] on div "Lifting Operations and Lifting Equipment Regulations 1998 Report of Thorough Ex…" at bounding box center [614, 243] width 583 height 825
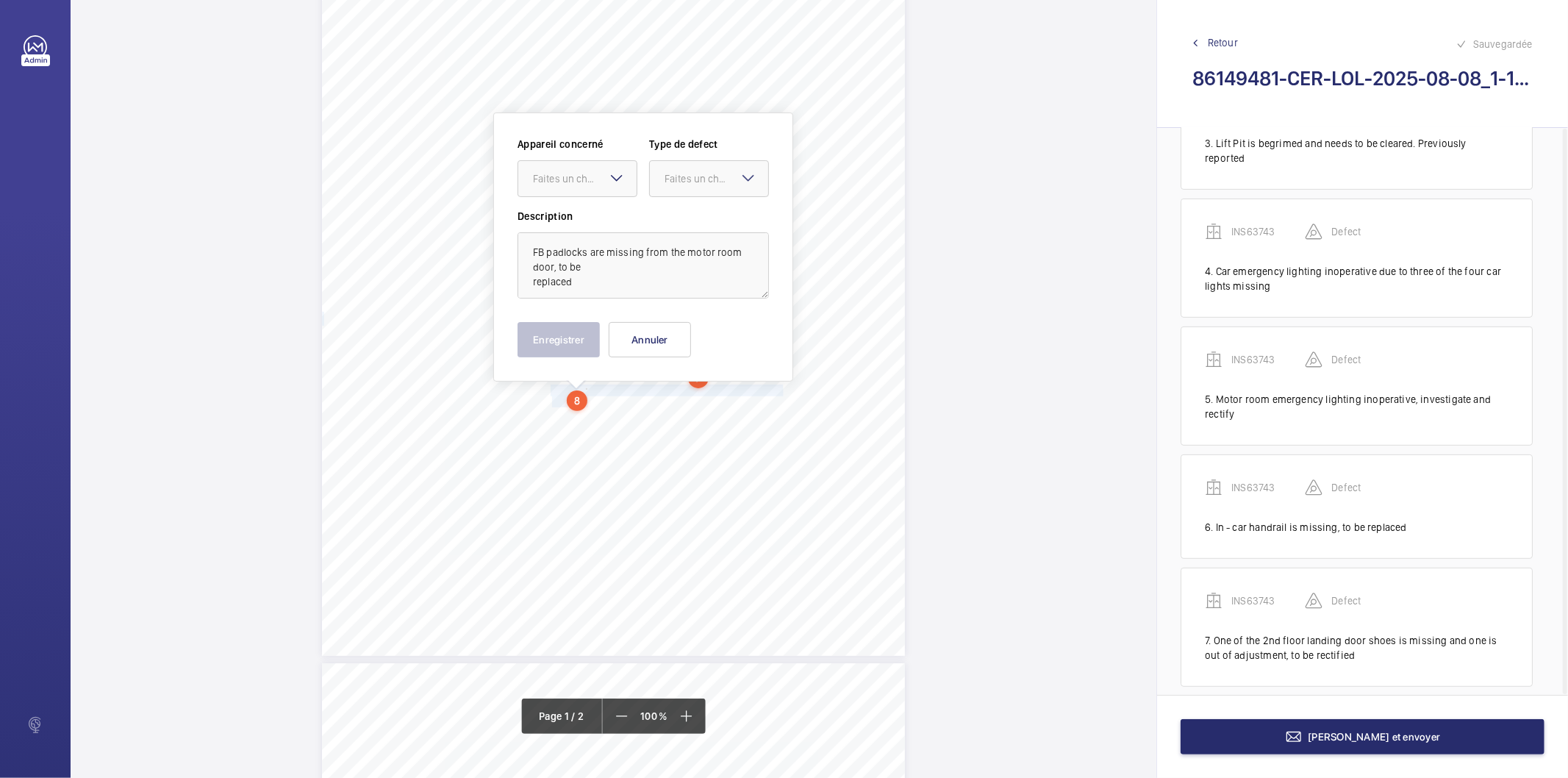
scroll to position [216, 0]
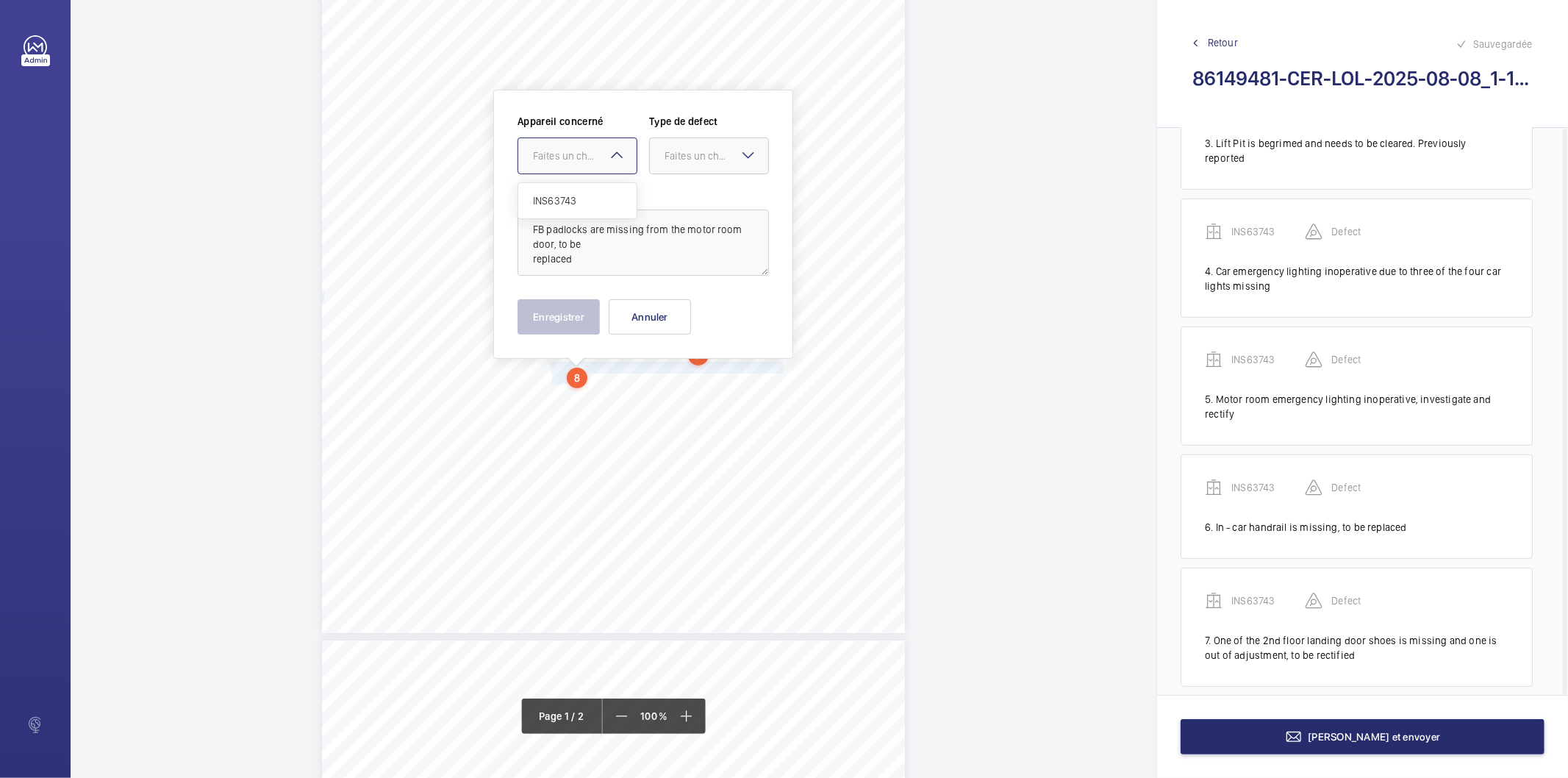
click at [564, 150] on div "Faites un choix" at bounding box center [584, 156] width 104 height 15
click at [572, 199] on span "INS63743" at bounding box center [577, 201] width 89 height 15
click at [684, 159] on div "Faites un choix" at bounding box center [716, 156] width 104 height 15
drag, startPoint x: 682, startPoint y: 200, endPoint x: 630, endPoint y: 250, distance: 72.1
click at [680, 201] on span "Standard" at bounding box center [709, 201] width 89 height 15
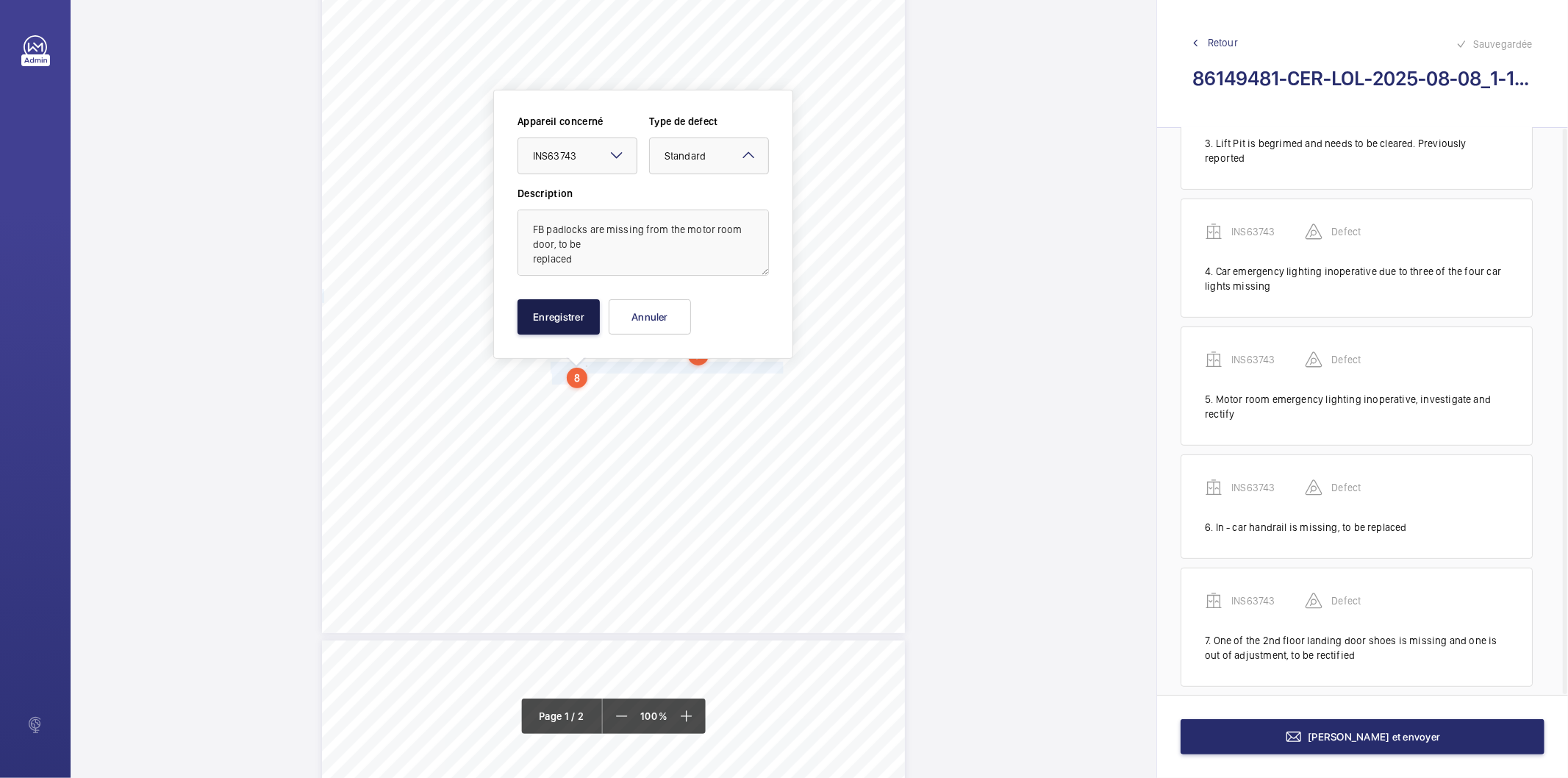
click at [557, 310] on button "Enregistrer" at bounding box center [558, 317] width 82 height 35
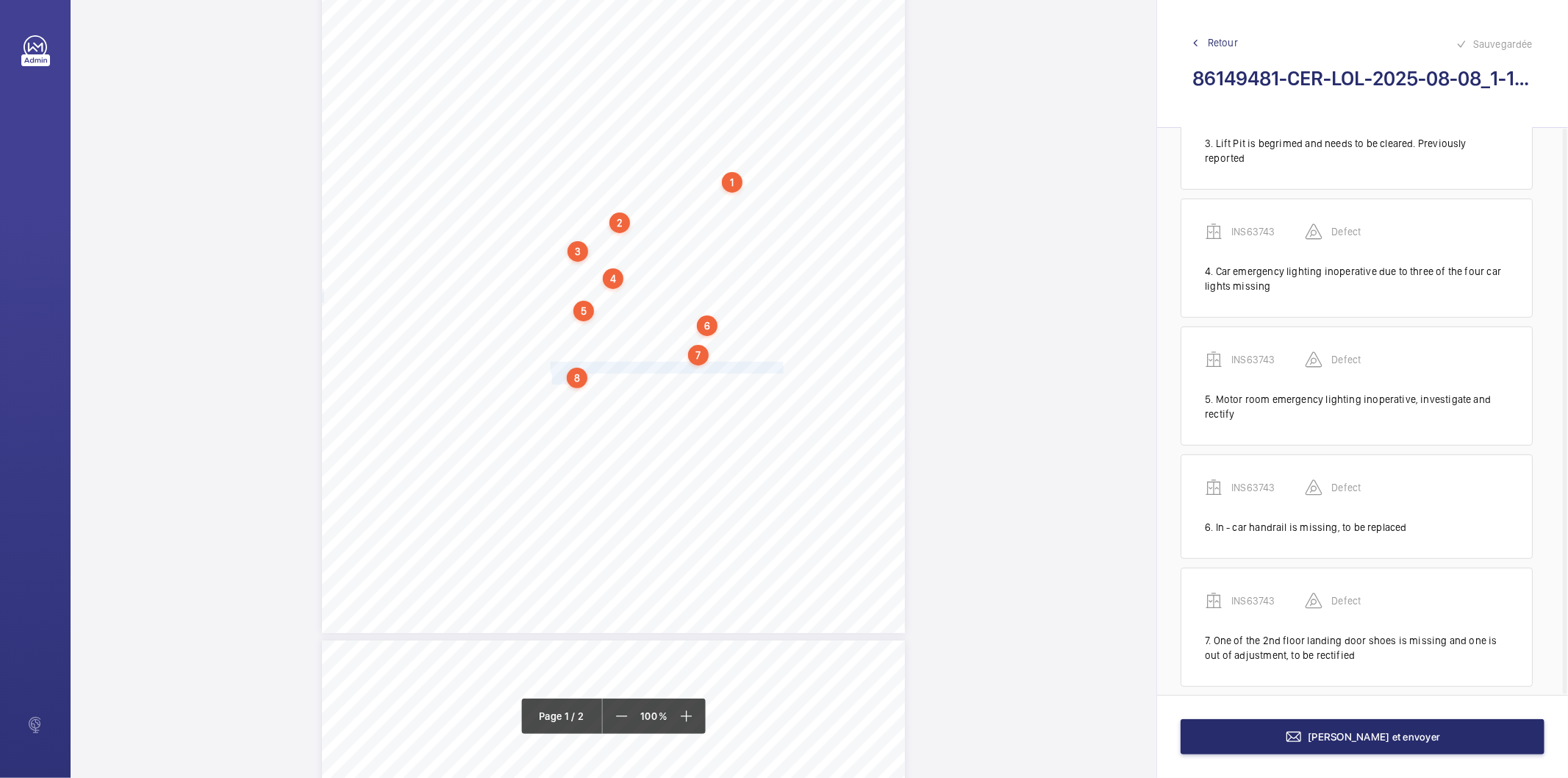
scroll to position [466, 0]
drag, startPoint x: 549, startPoint y: 397, endPoint x: 595, endPoint y: 414, distance: 49.0
click at [595, 414] on div "Lifting Operations and Lifting Equipment Regulations 1998 Report of Thorough Ex…" at bounding box center [614, 220] width 583 height 825
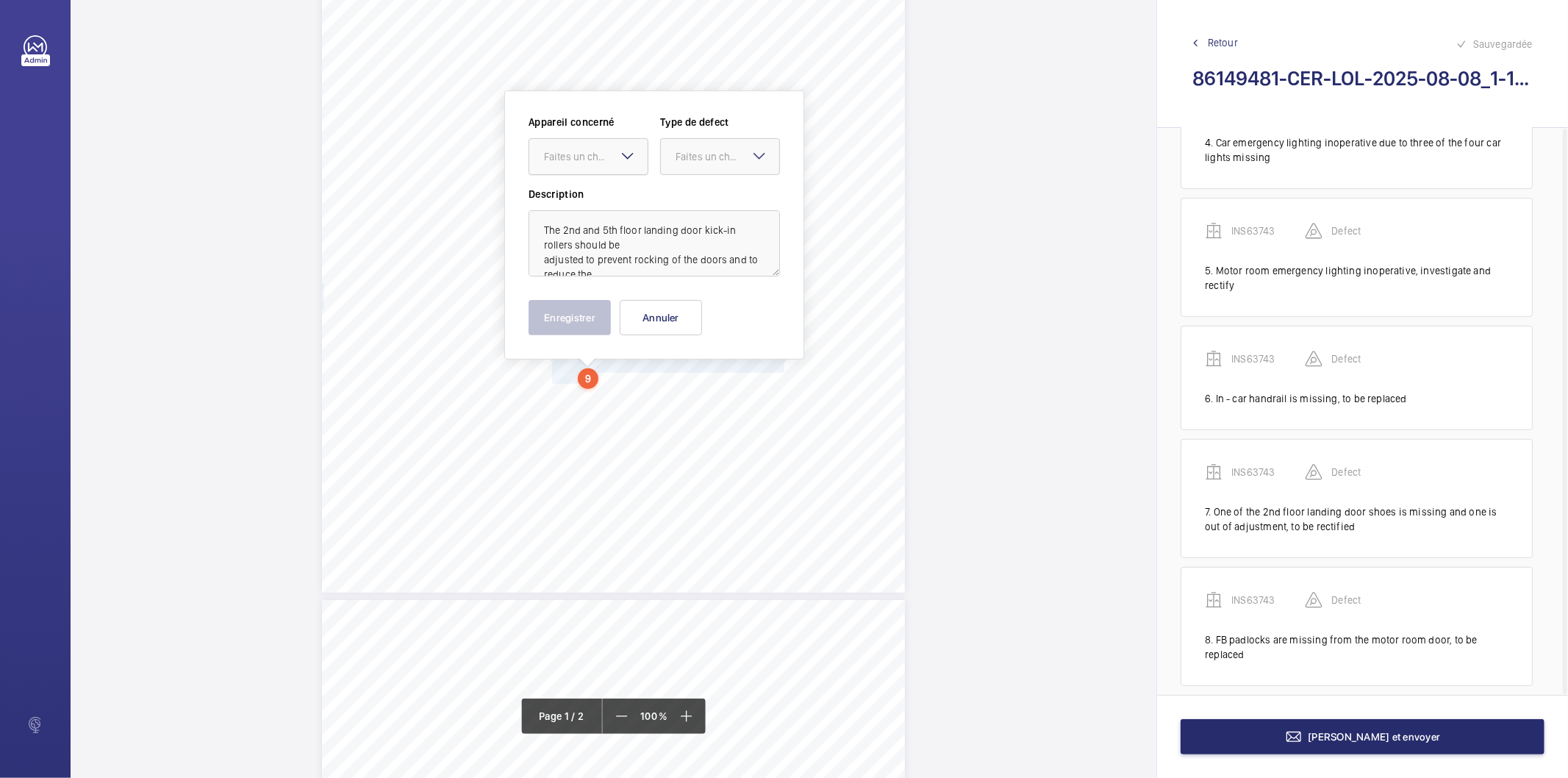
click at [605, 159] on div "Faites un choix" at bounding box center [595, 157] width 104 height 15
click at [597, 199] on span "INS63743" at bounding box center [588, 202] width 89 height 15
click at [732, 156] on div "Faites un choix" at bounding box center [727, 157] width 104 height 15
drag, startPoint x: 719, startPoint y: 201, endPoint x: 627, endPoint y: 249, distance: 103.8
click at [715, 202] on span "Standard" at bounding box center [720, 202] width 89 height 15
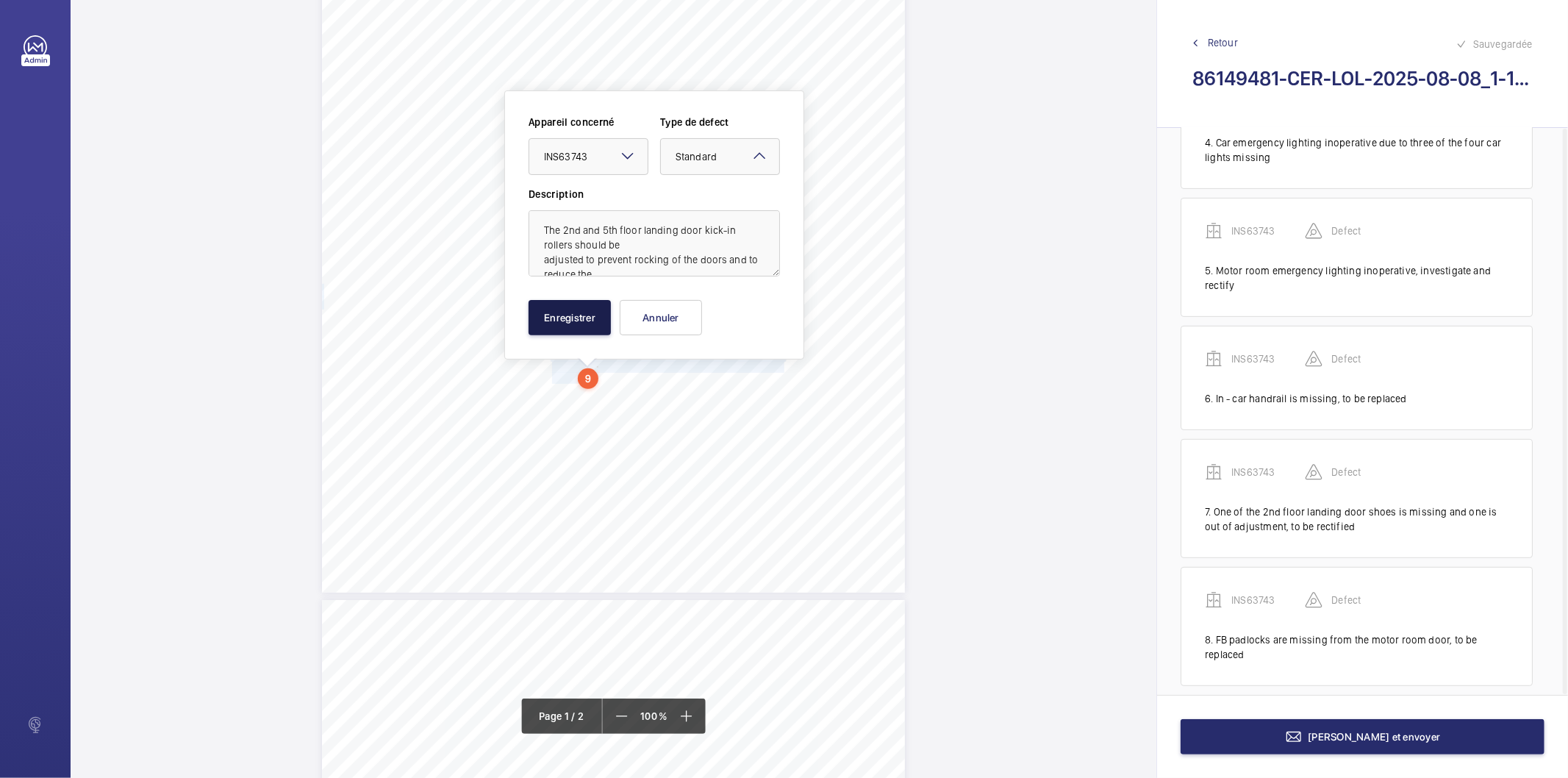
click at [558, 305] on button "Enregistrer" at bounding box center [570, 318] width 82 height 35
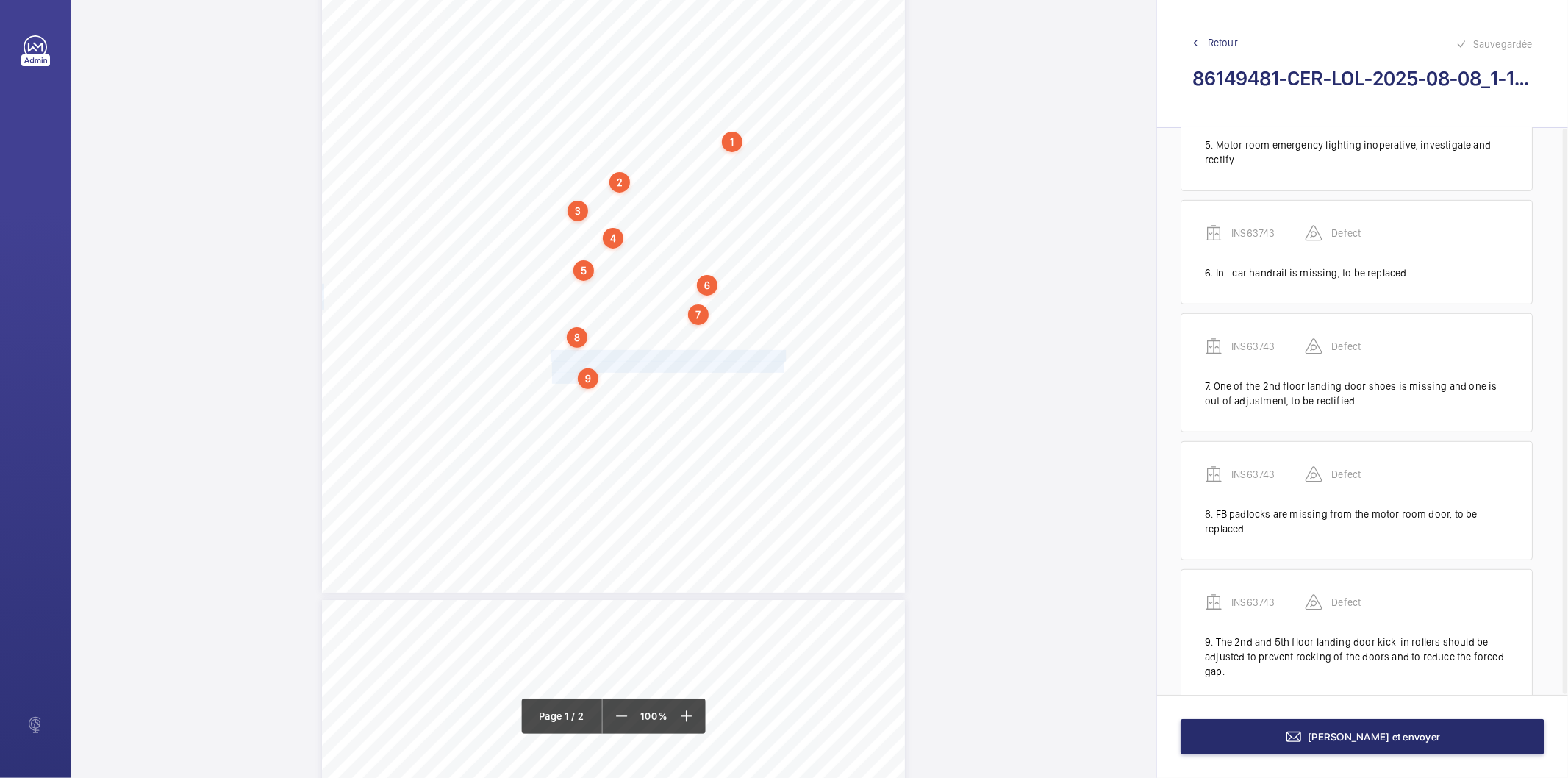
scroll to position [608, 0]
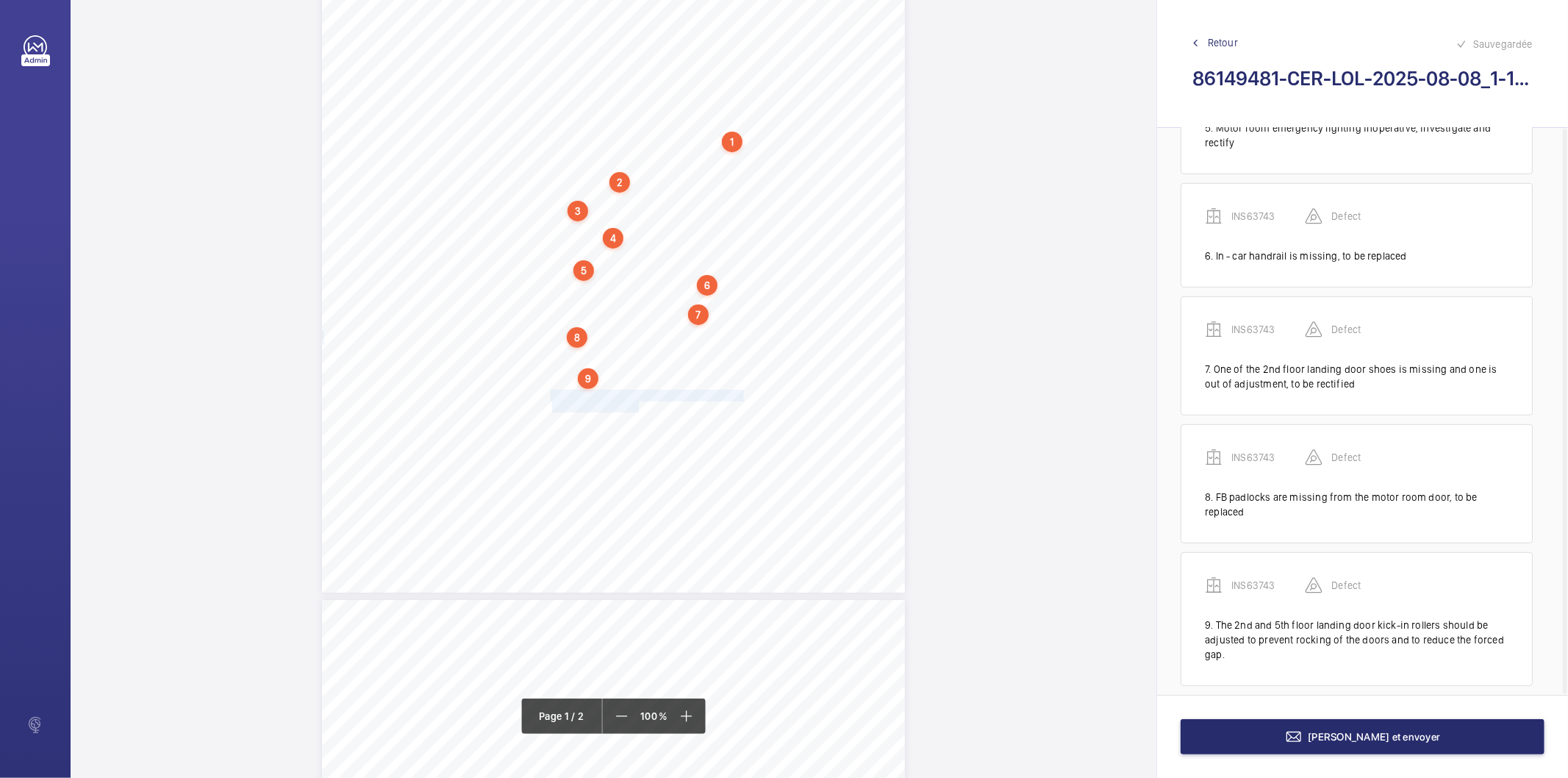
drag, startPoint x: 549, startPoint y: 395, endPoint x: 637, endPoint y: 408, distance: 89.0
click at [637, 408] on div "Lifting Operations and Lifting Equipment Regulations 1998 Report of Thorough Ex…" at bounding box center [614, 180] width 583 height 825
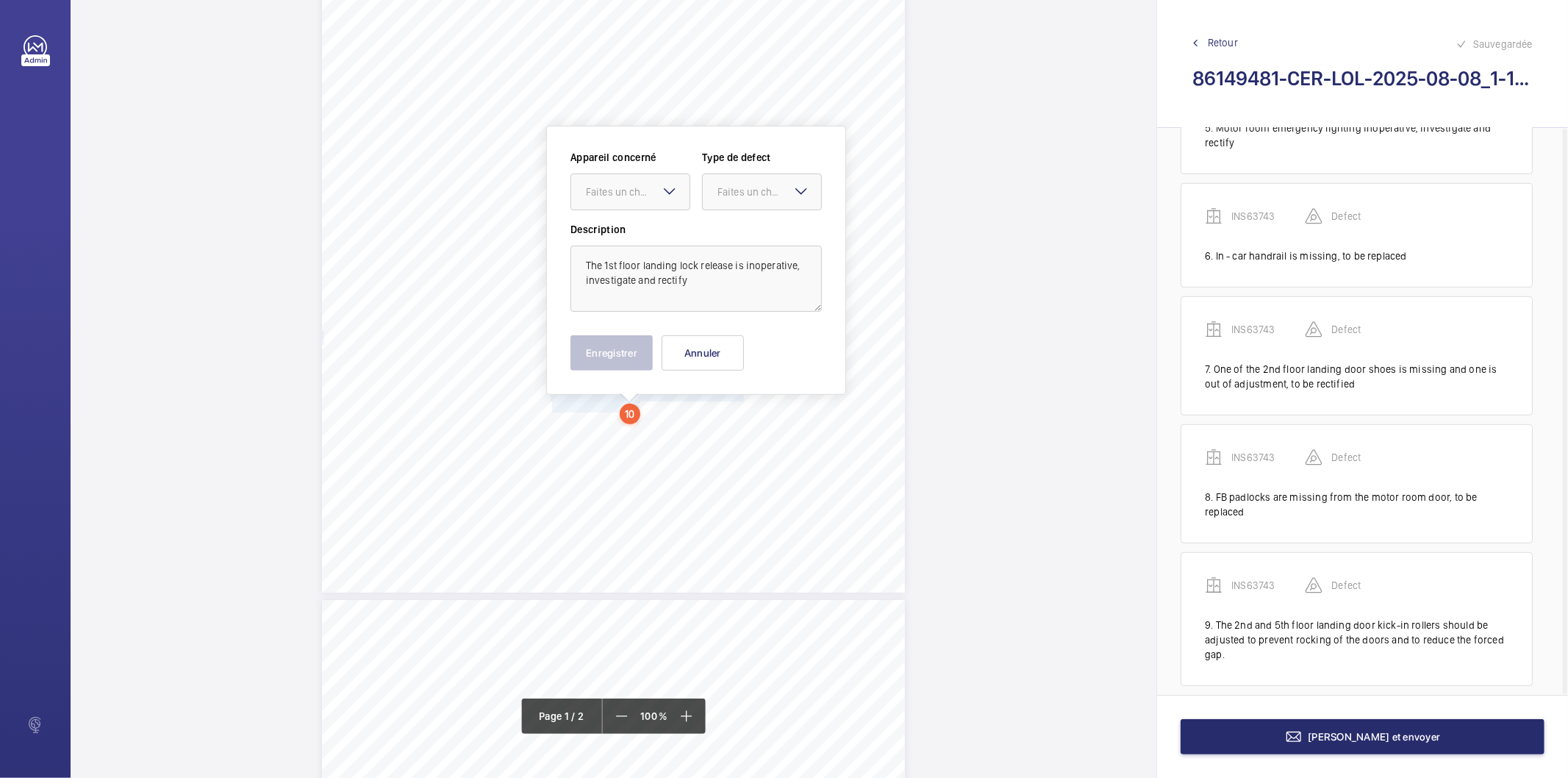
scroll to position [291, 0]
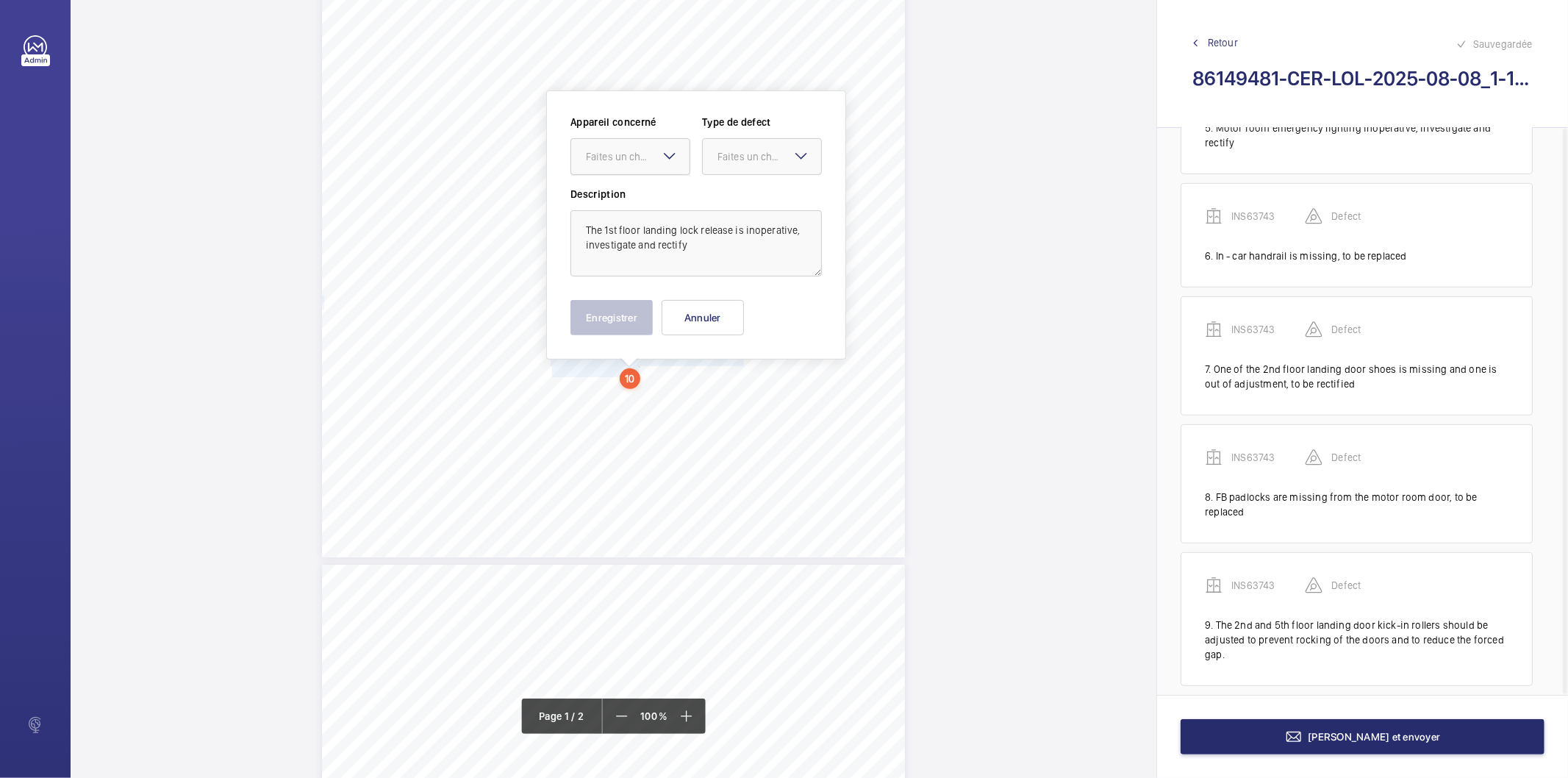
click at [629, 145] on div at bounding box center [630, 157] width 118 height 35
click at [647, 202] on span "INS63743" at bounding box center [630, 202] width 89 height 15
click at [748, 155] on div "Faites un choix" at bounding box center [769, 157] width 104 height 15
drag, startPoint x: 748, startPoint y: 192, endPoint x: 703, endPoint y: 230, distance: 58.9
click at [746, 192] on div "Standard" at bounding box center [762, 202] width 118 height 36
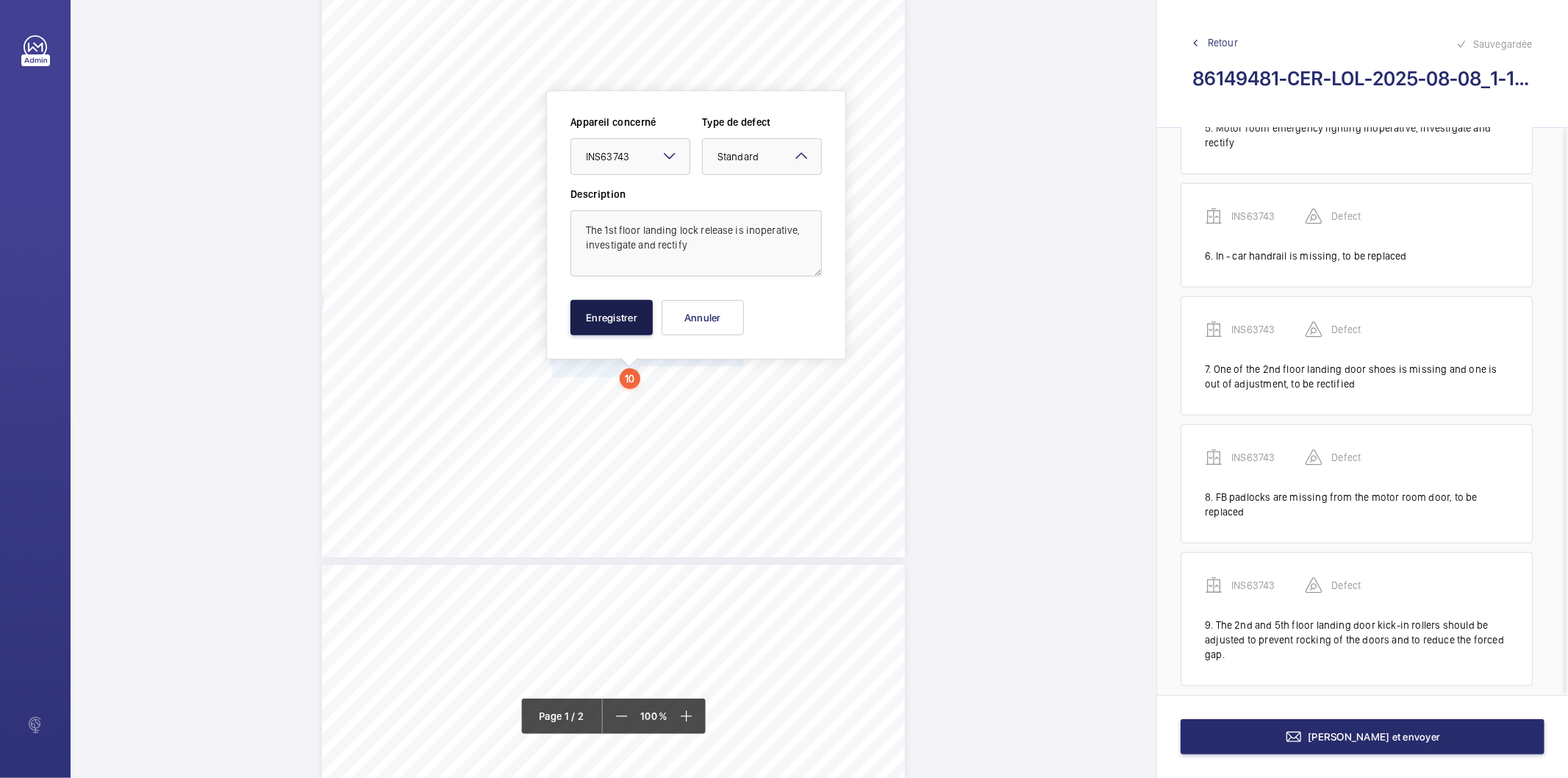
click at [612, 311] on button "Enregistrer" at bounding box center [611, 318] width 82 height 35
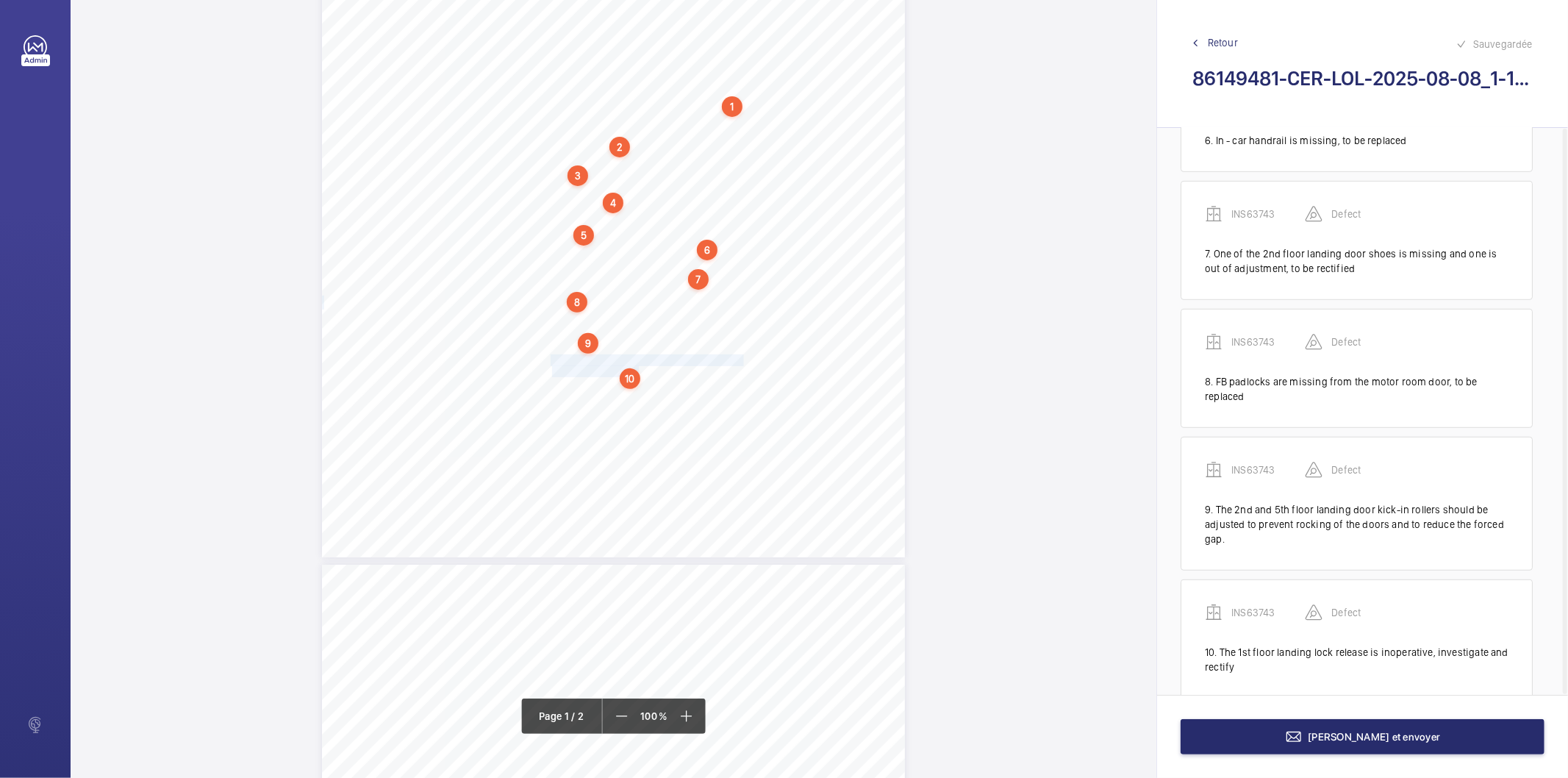
scroll to position [737, 0]
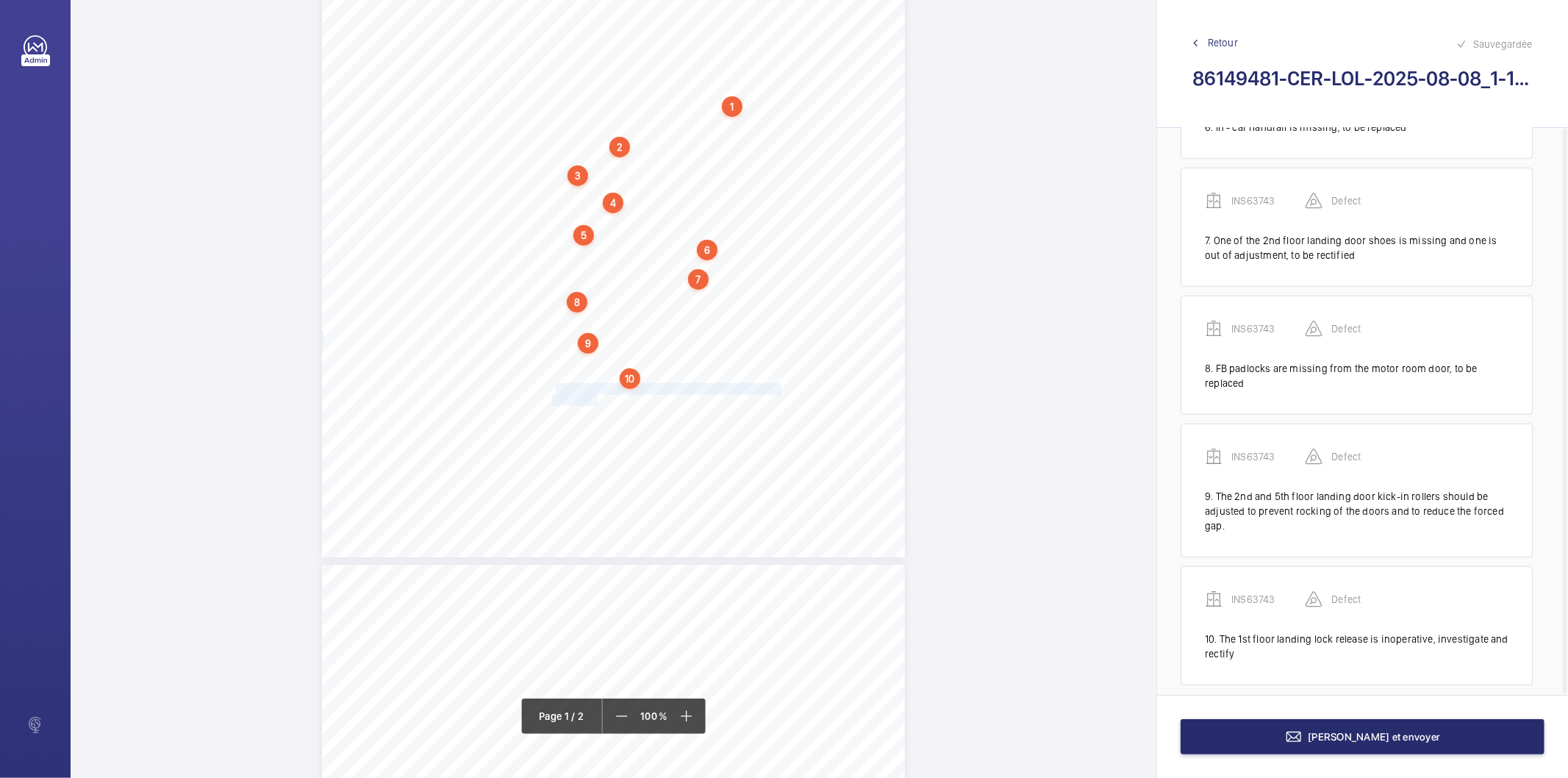
drag, startPoint x: 555, startPoint y: 390, endPoint x: 595, endPoint y: 395, distance: 40.3
click at [595, 395] on div "Lifting Operations and Lifting Equipment Regulations 1998 Report of Thorough Ex…" at bounding box center [614, 144] width 583 height 825
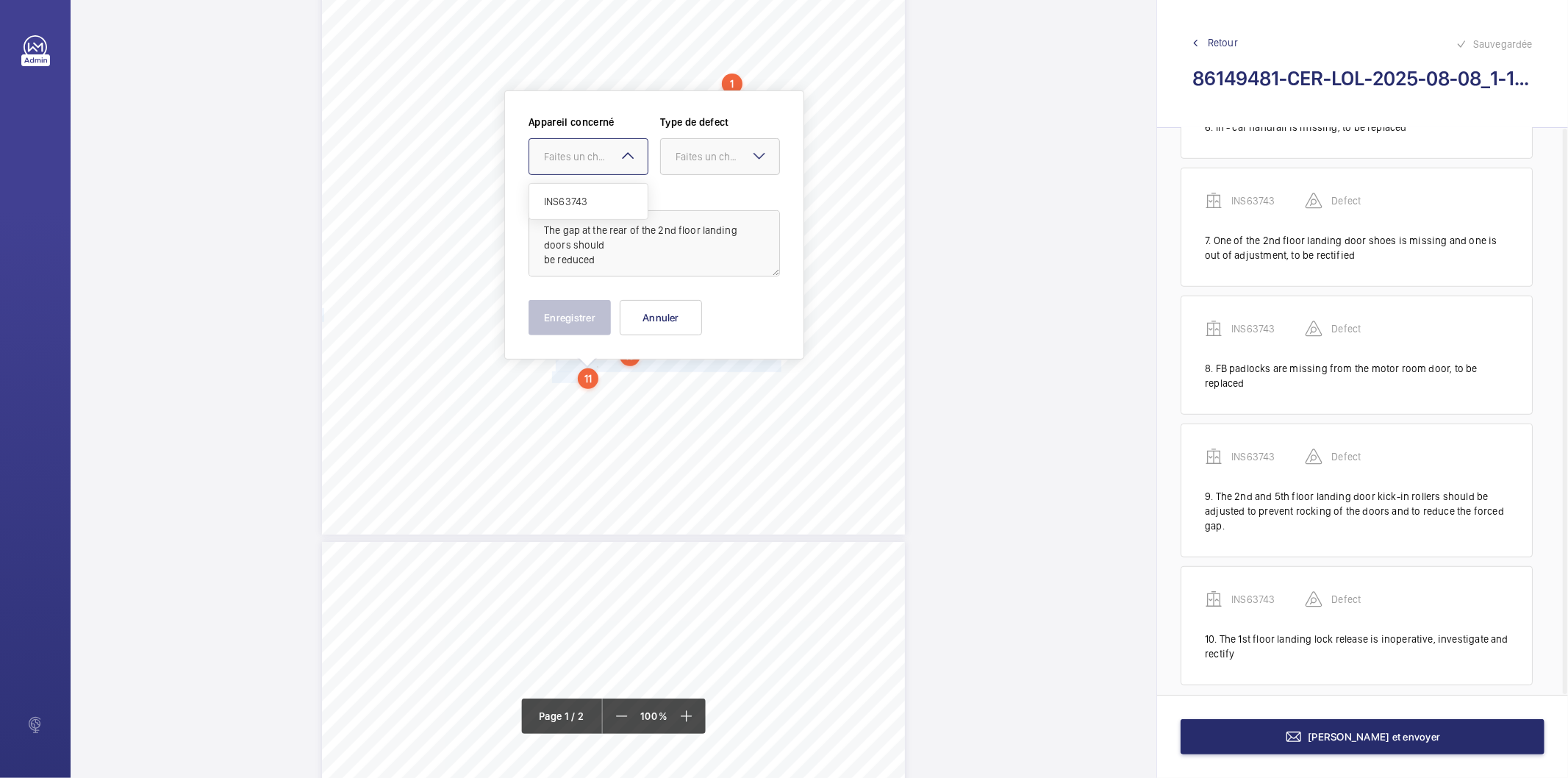
click at [555, 165] on div at bounding box center [588, 157] width 118 height 35
click at [567, 196] on span "INS63743" at bounding box center [588, 202] width 89 height 15
click at [714, 165] on div at bounding box center [720, 157] width 118 height 35
drag, startPoint x: 703, startPoint y: 199, endPoint x: 670, endPoint y: 236, distance: 49.6
click at [700, 200] on span "Standard" at bounding box center [720, 202] width 89 height 15
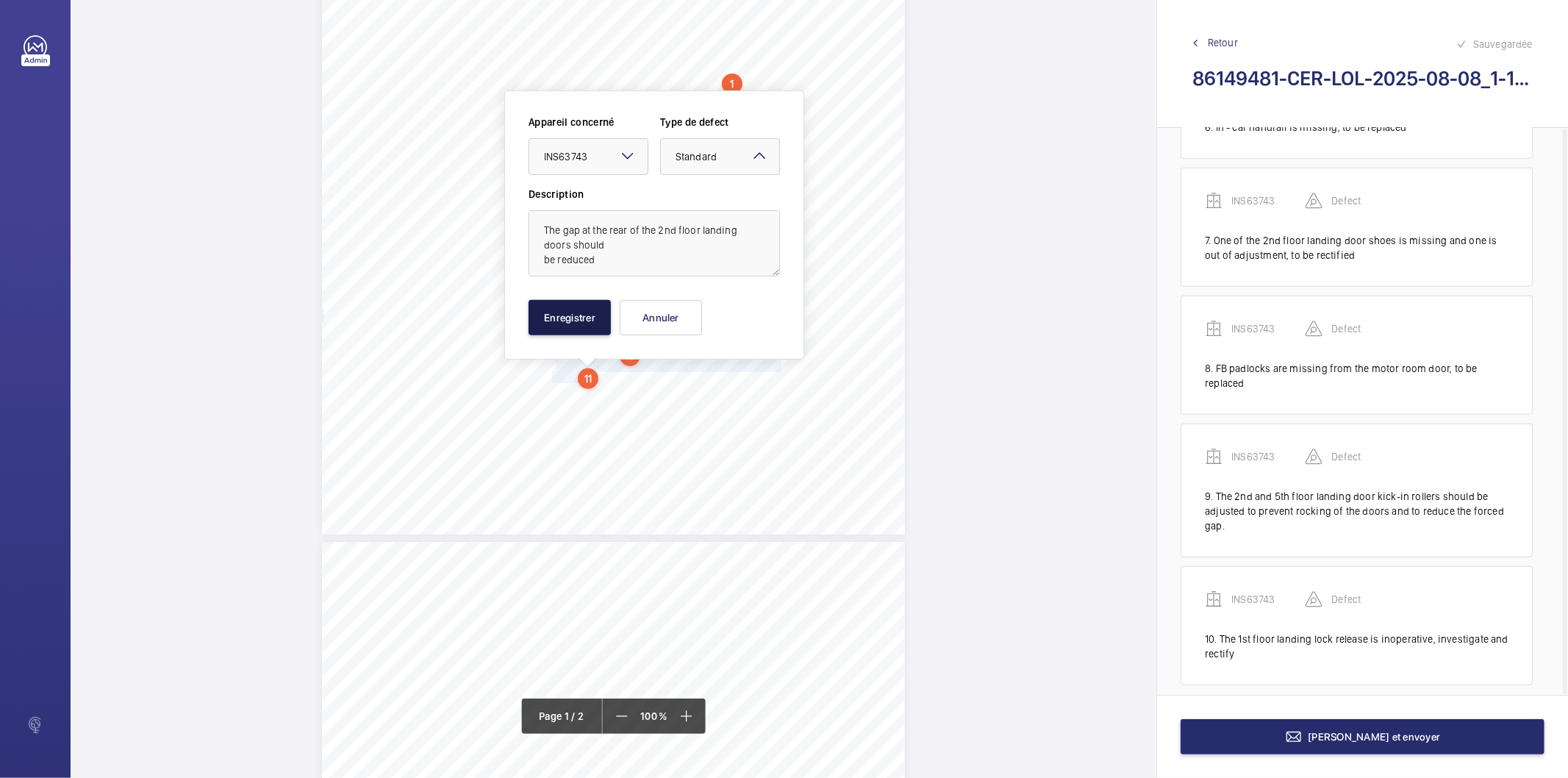
click at [579, 314] on button "Enregistrer" at bounding box center [570, 318] width 82 height 35
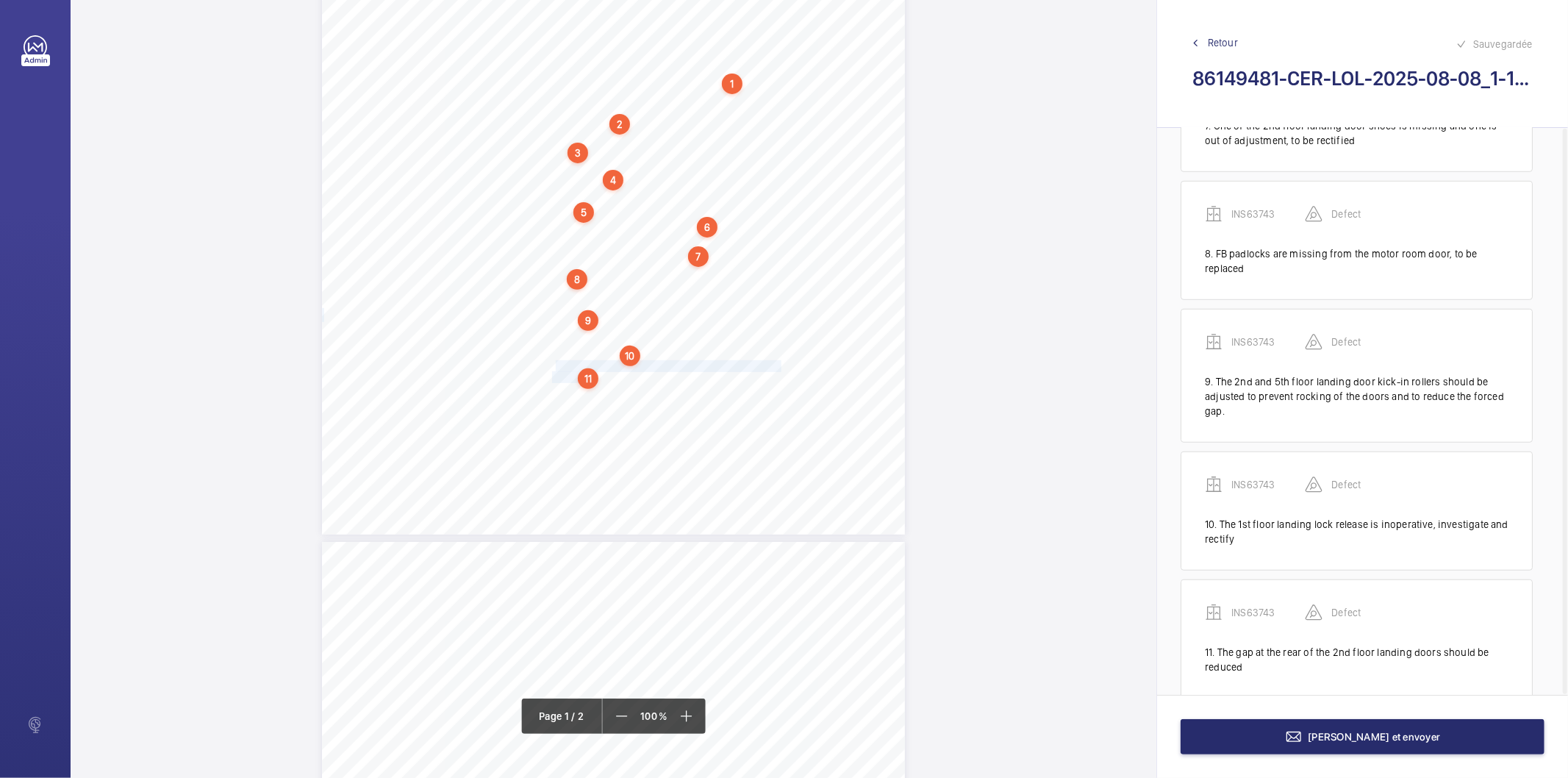
scroll to position [864, 0]
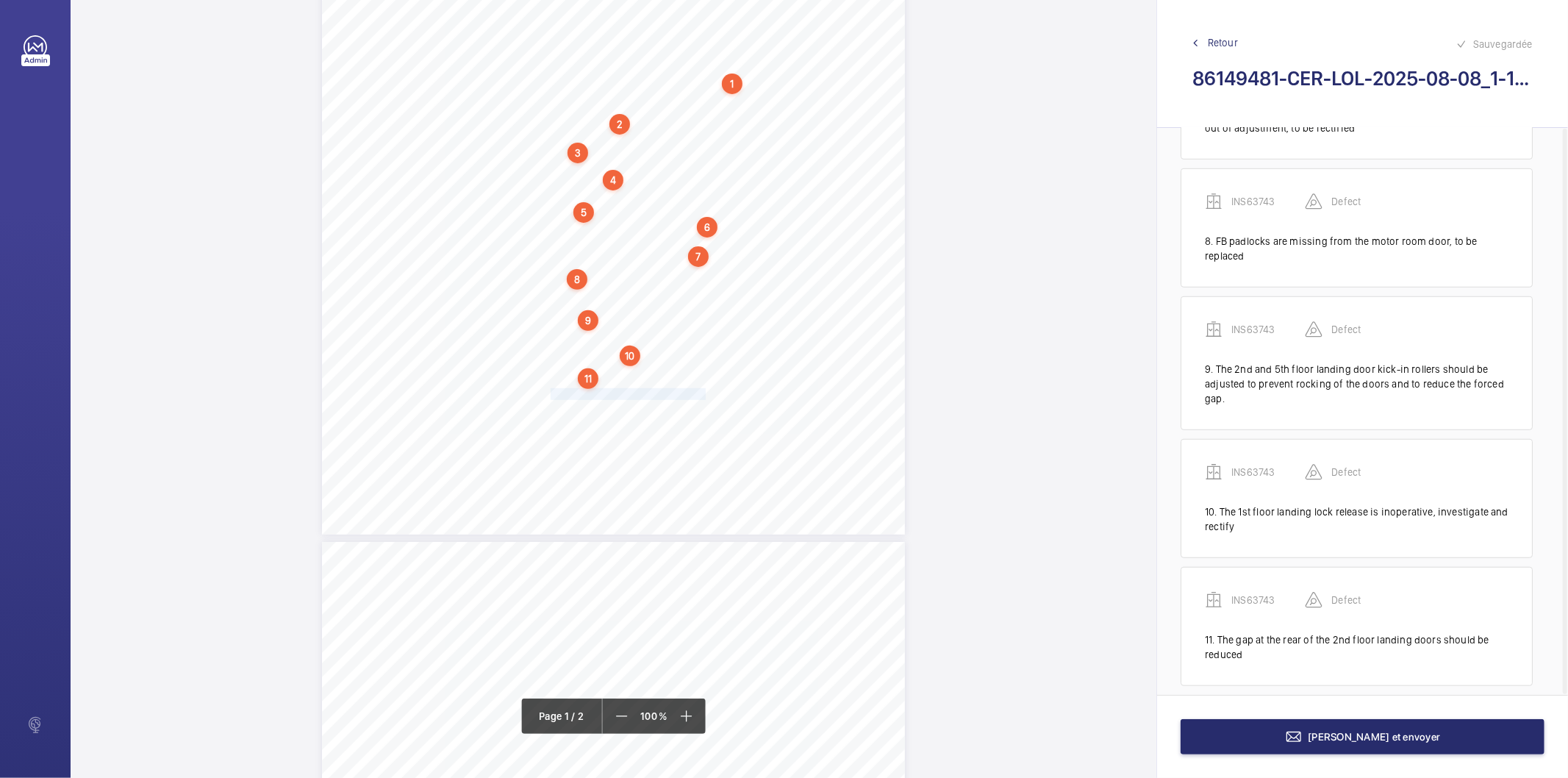
drag, startPoint x: 550, startPoint y: 394, endPoint x: 704, endPoint y: 394, distance: 154.0
click at [704, 394] on span "Handwinding wheel should be guarded." at bounding box center [629, 395] width 157 height 10
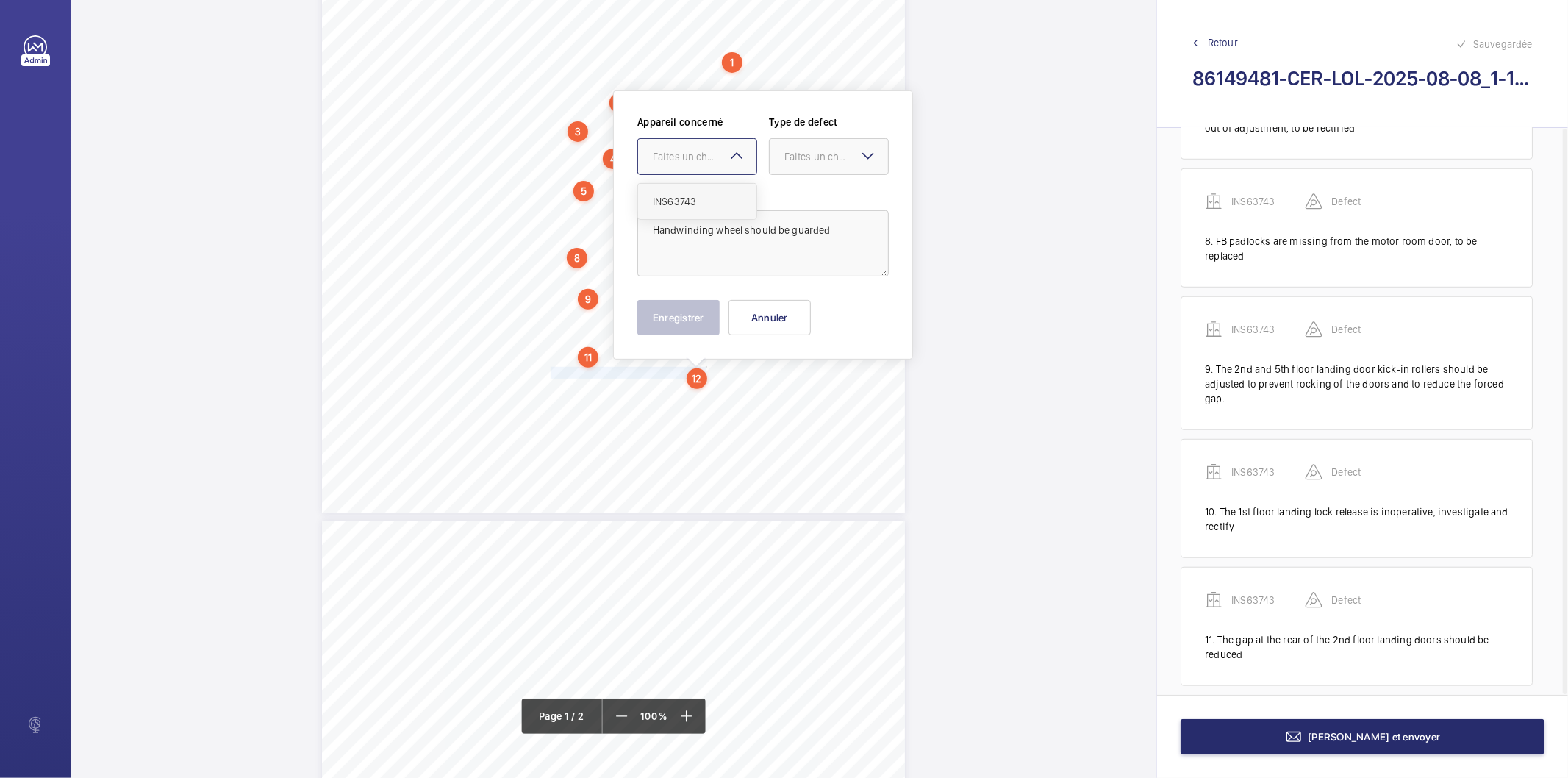
drag, startPoint x: 672, startPoint y: 152, endPoint x: 680, endPoint y: 189, distance: 37.9
click at [672, 153] on div "Faites un choix" at bounding box center [704, 157] width 104 height 15
click at [681, 196] on span "INS63743" at bounding box center [697, 202] width 89 height 15
click at [801, 162] on div "Faites un choix" at bounding box center [836, 157] width 104 height 15
drag, startPoint x: 798, startPoint y: 311, endPoint x: 708, endPoint y: 314, distance: 90.0
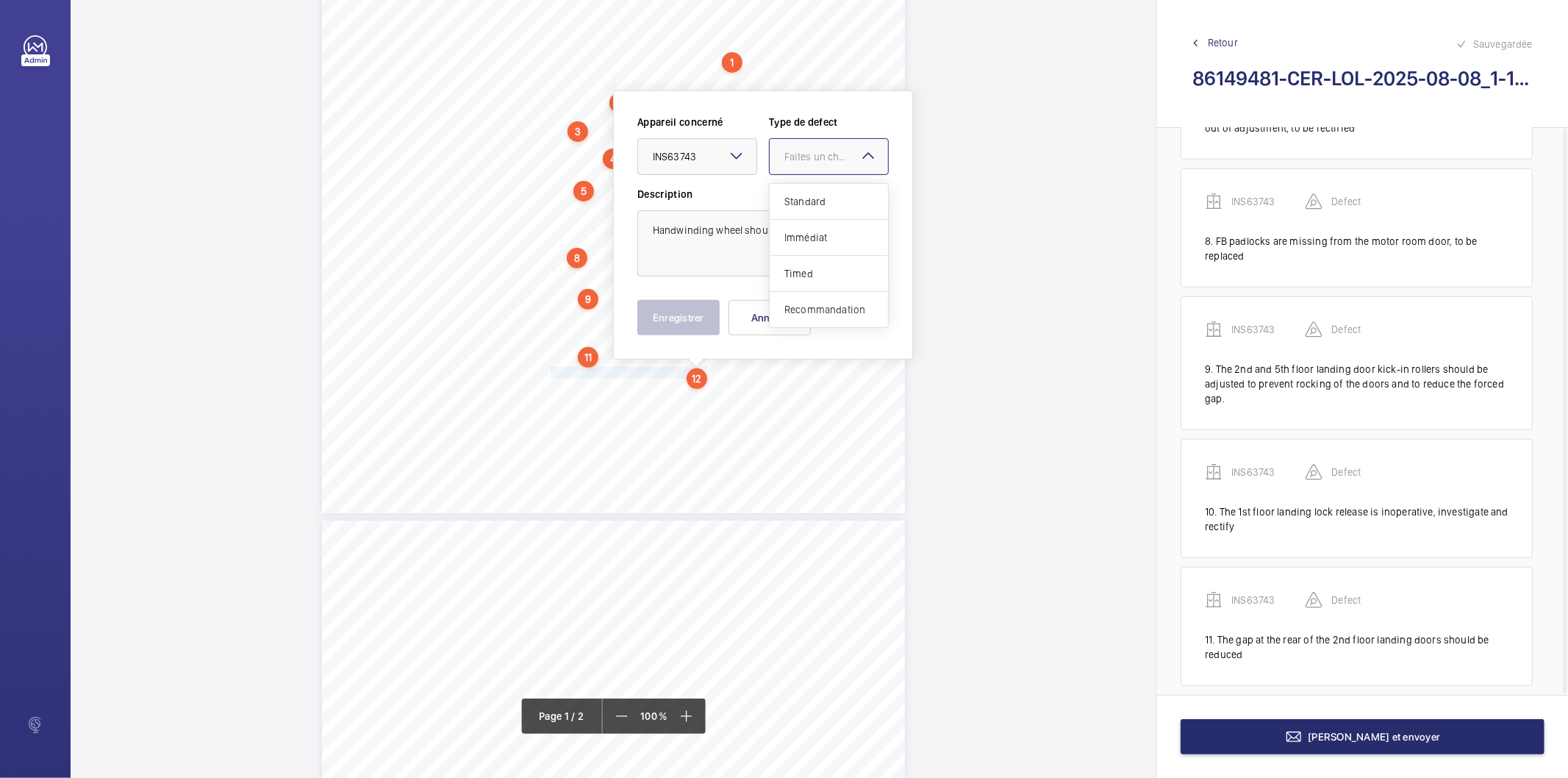
click at [795, 311] on span "Recommandation" at bounding box center [829, 310] width 89 height 15
click at [700, 311] on button "Enregistrer" at bounding box center [678, 318] width 82 height 35
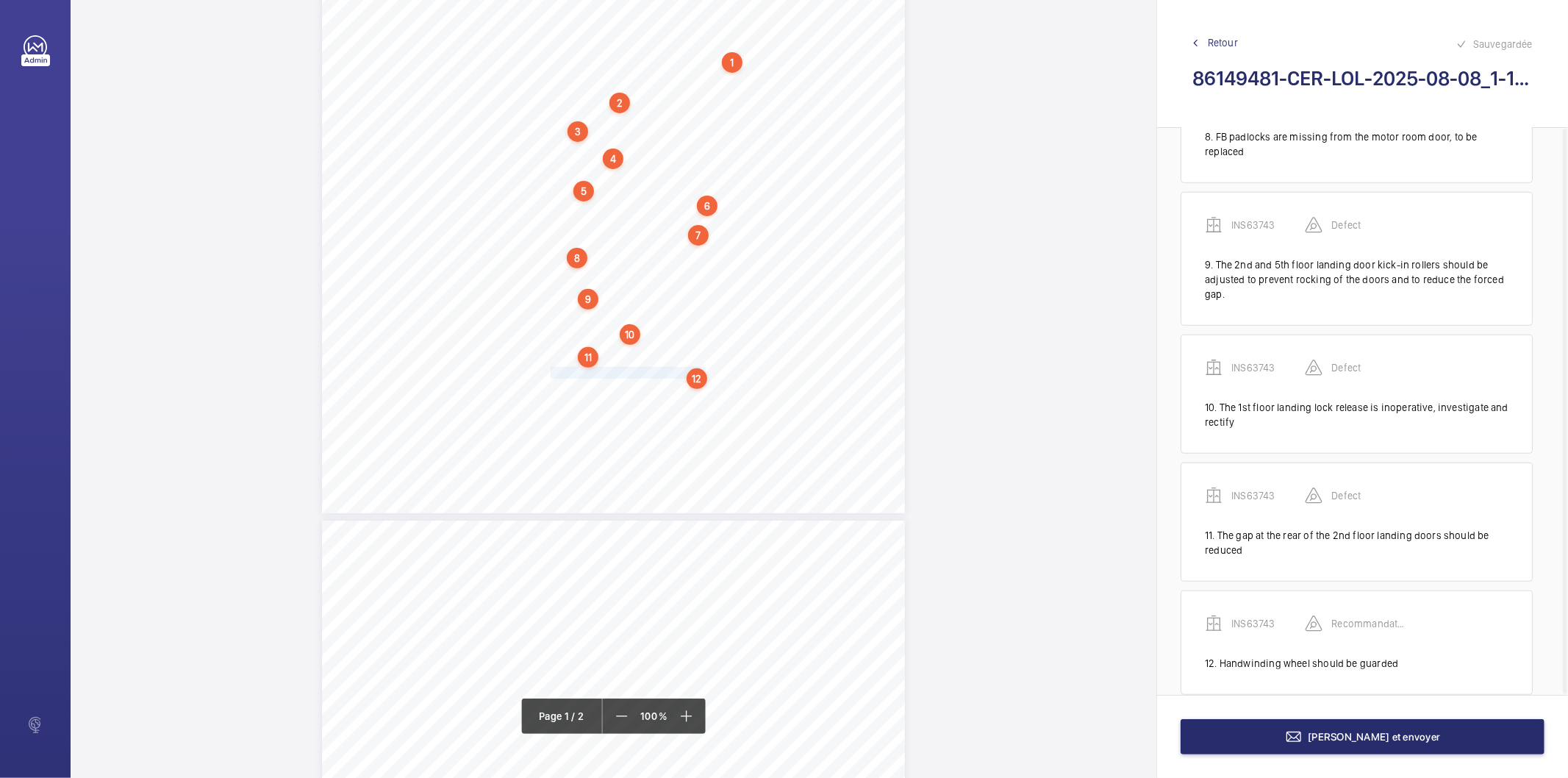
scroll to position [978, 0]
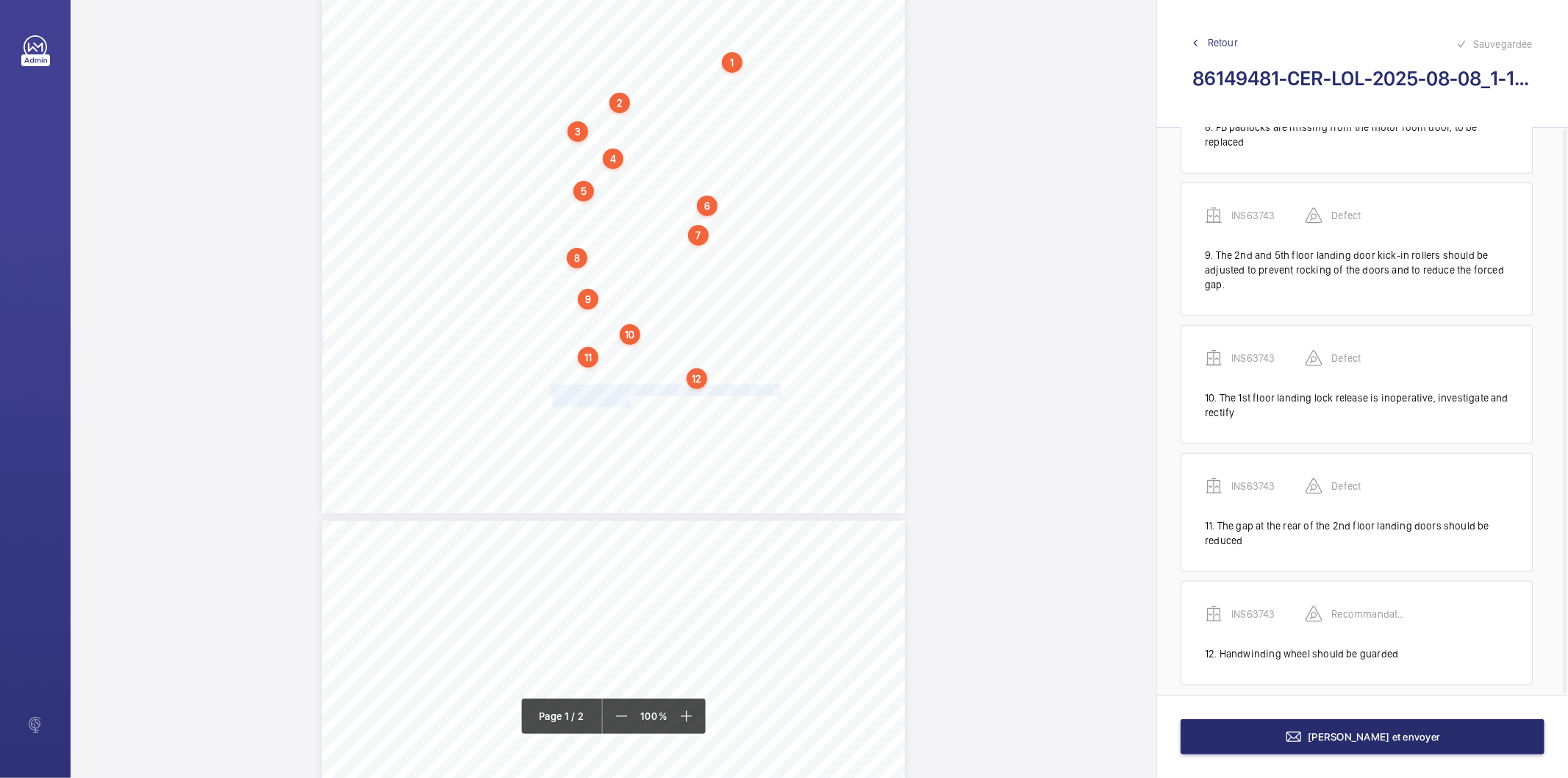
drag, startPoint x: 551, startPoint y: 391, endPoint x: 627, endPoint y: 395, distance: 76.1
click at [627, 395] on div "Lifting Operations and Lifting Equipment Regulations 1998 Report of Thorough Ex…" at bounding box center [614, 100] width 583 height 825
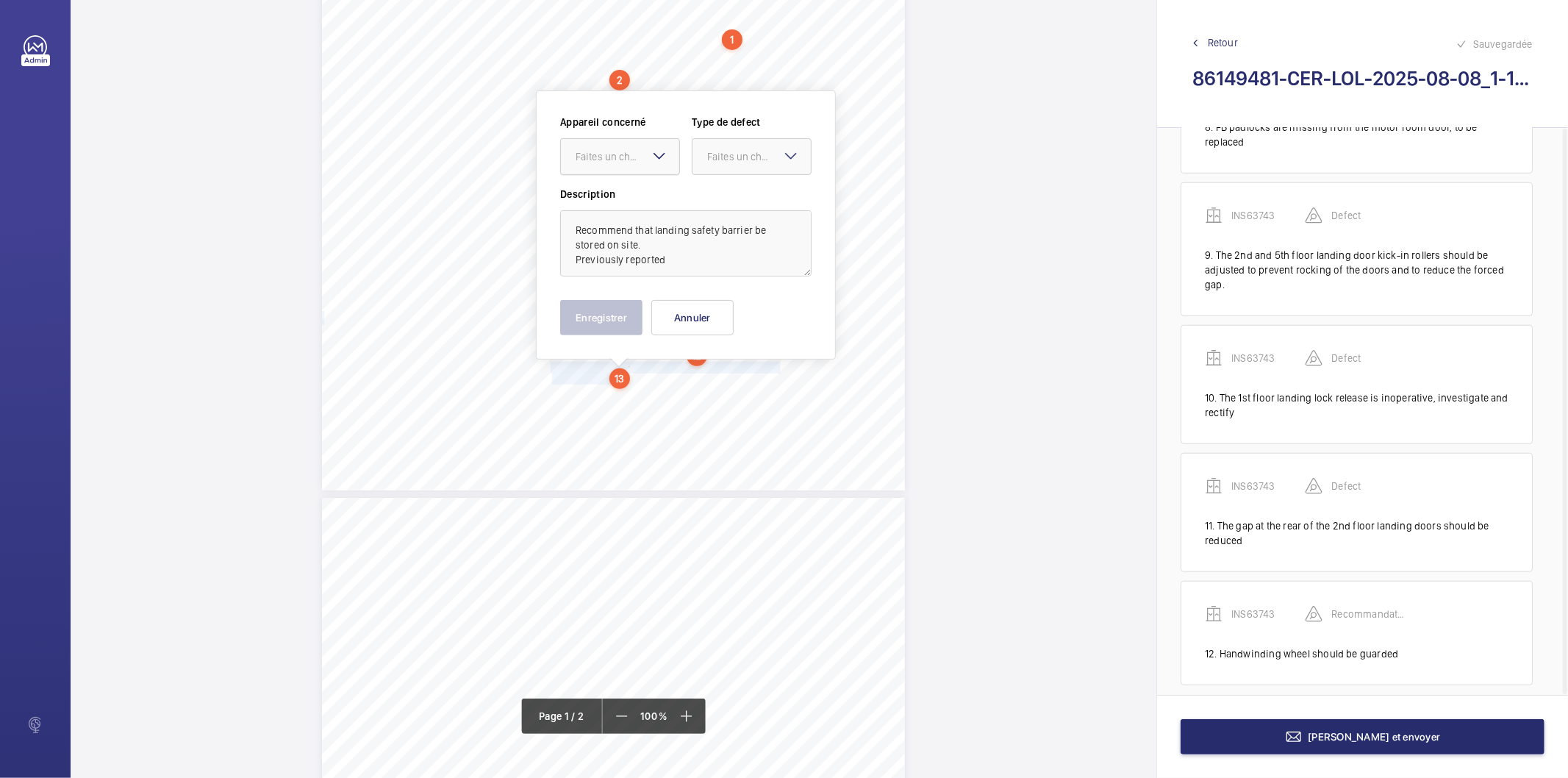
click at [623, 168] on div at bounding box center [620, 157] width 118 height 35
click at [628, 208] on span "INS63743" at bounding box center [620, 202] width 89 height 15
click at [746, 155] on div "Faites un choix" at bounding box center [759, 157] width 104 height 15
click at [733, 311] on span "Recommandation" at bounding box center [751, 310] width 89 height 15
click at [643, 319] on div "Enregistrer Annuler" at bounding box center [686, 318] width 252 height 35
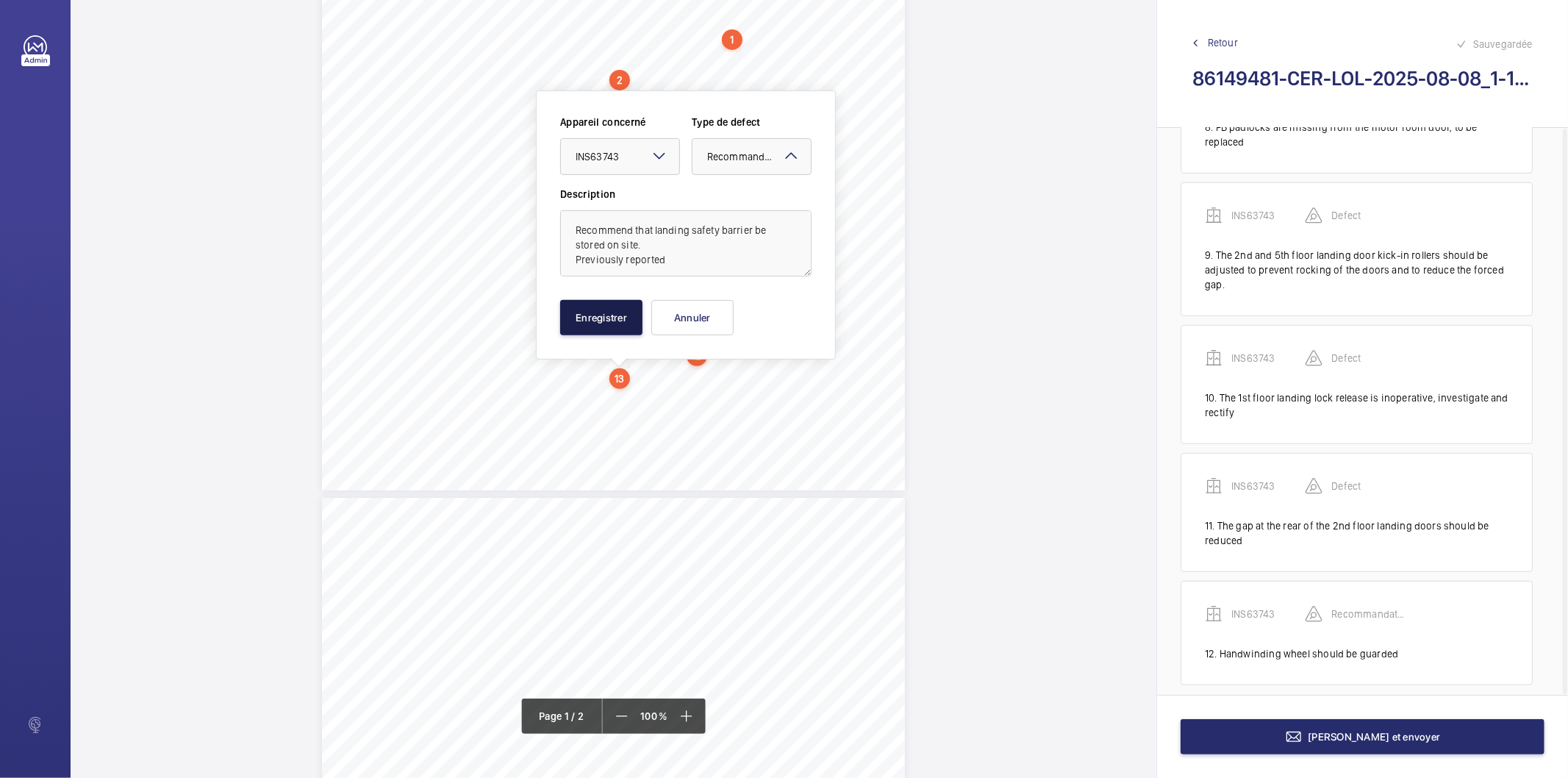
click at [606, 319] on button "Enregistrer" at bounding box center [601, 318] width 82 height 35
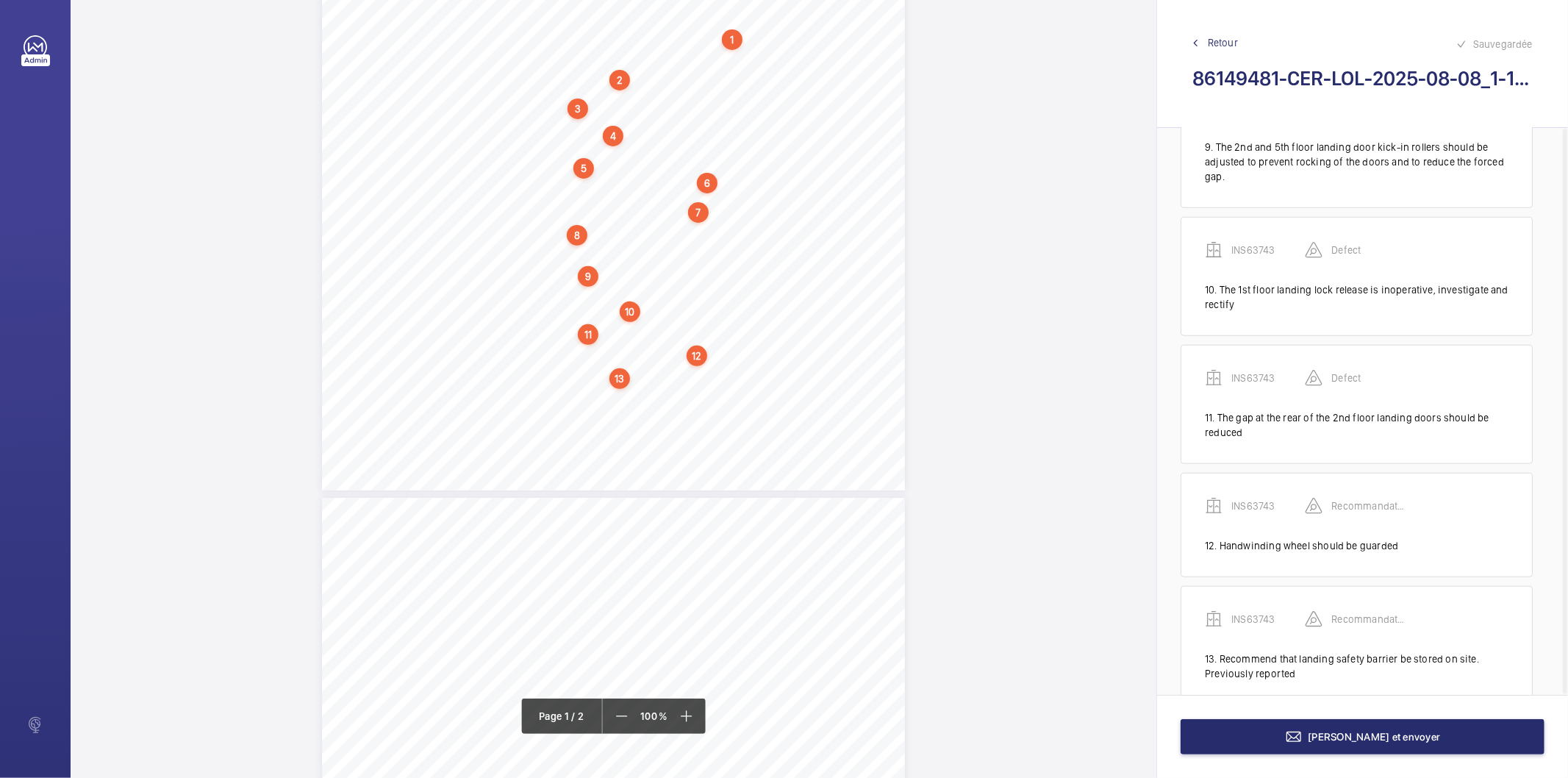
scroll to position [1106, 0]
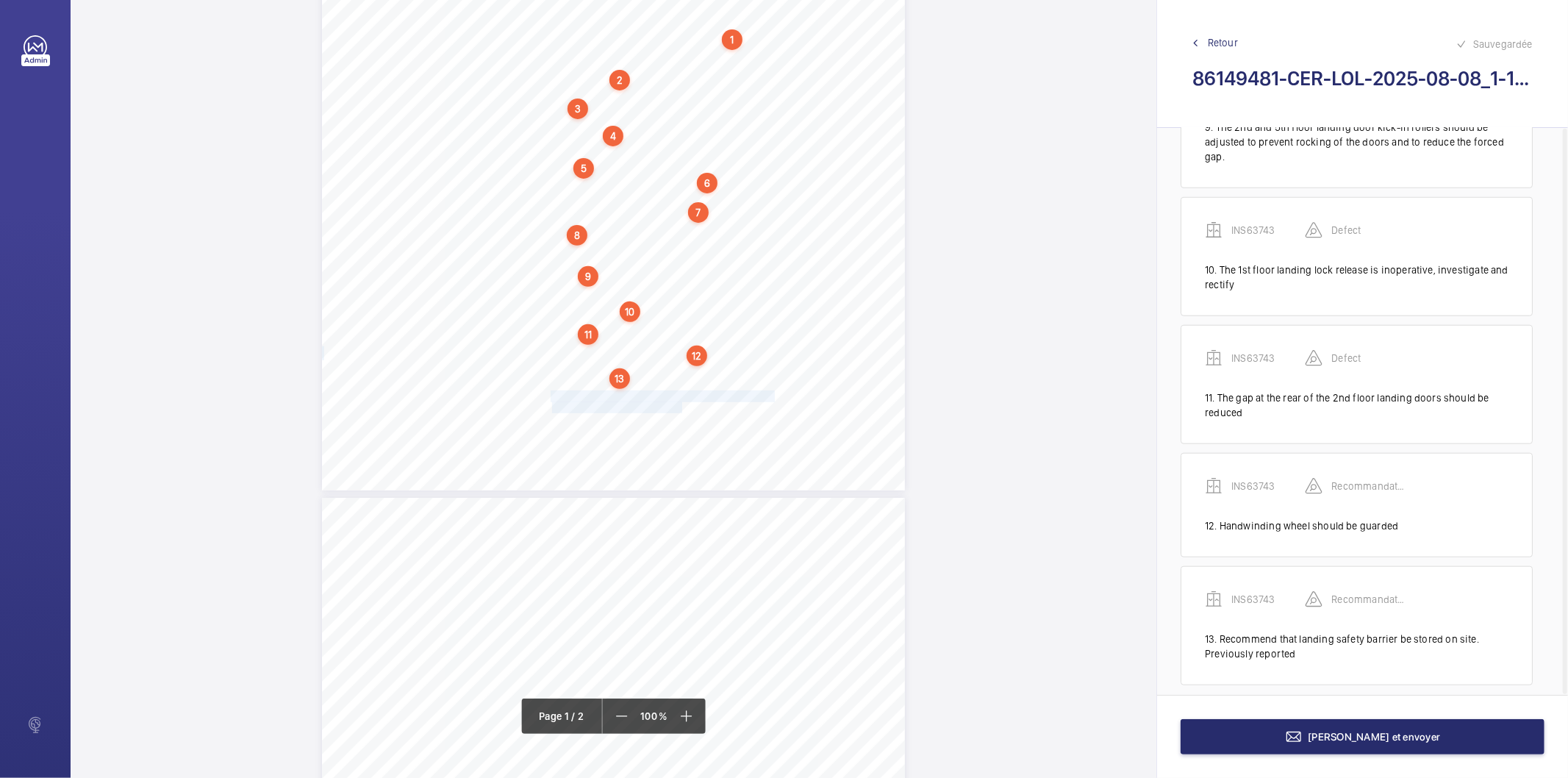
drag, startPoint x: 548, startPoint y: 396, endPoint x: 689, endPoint y: 408, distance: 141.5
click at [684, 408] on div "Lifting Operations and Lifting Equipment Regulations 1998 Report of Thorough Ex…" at bounding box center [614, 77] width 583 height 825
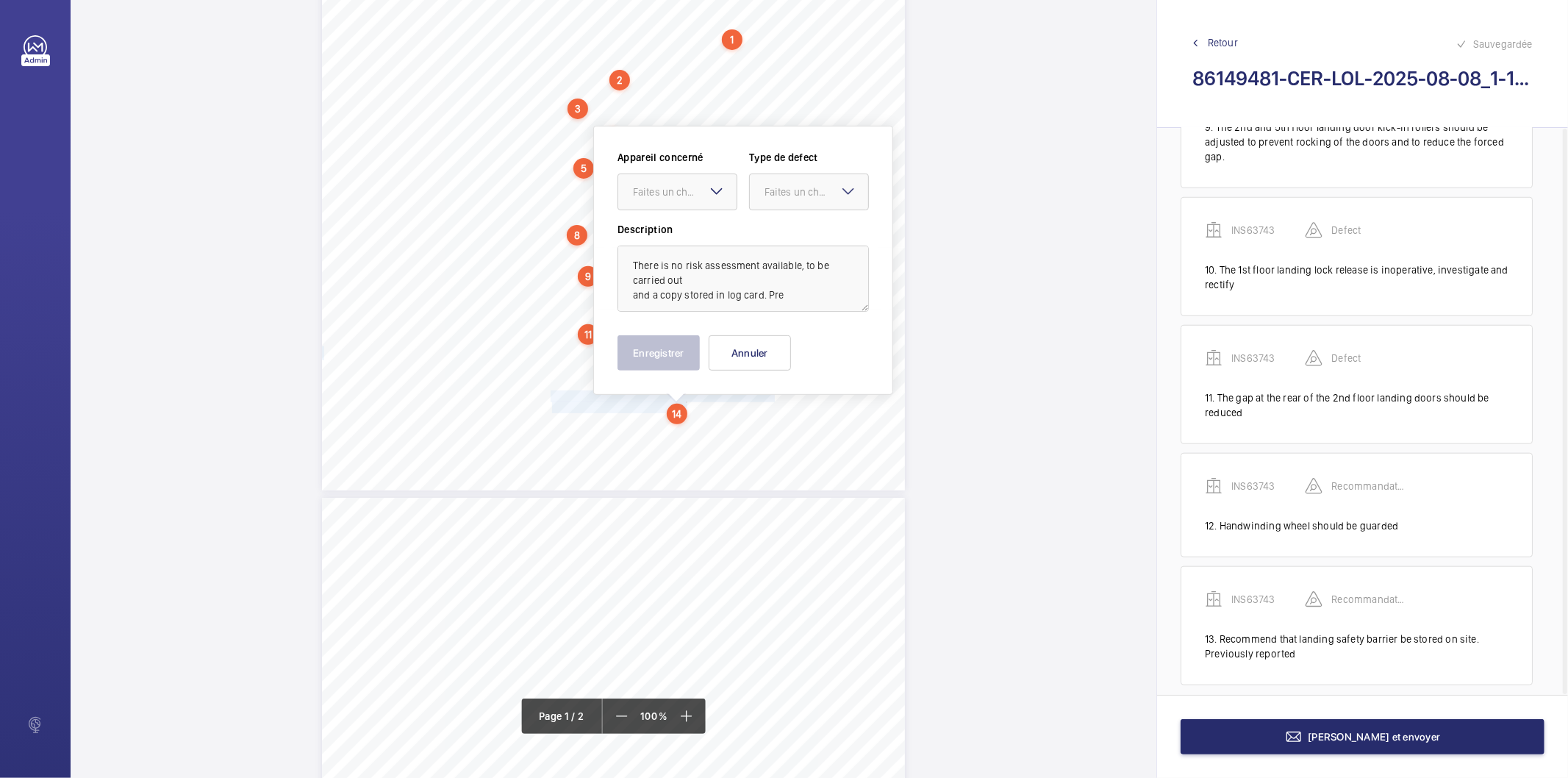
scroll to position [394, 0]
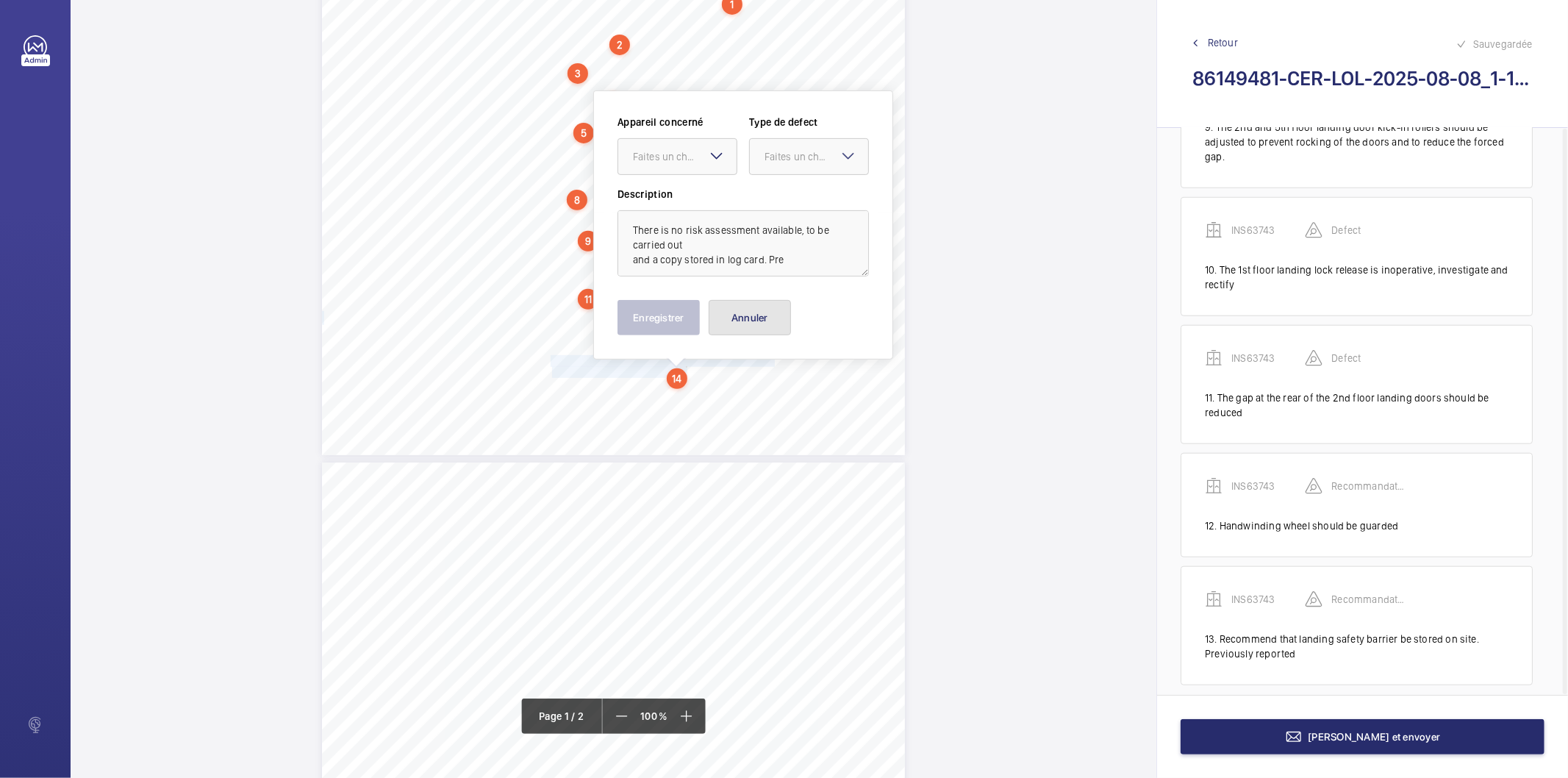
click at [728, 321] on button "Annuler" at bounding box center [750, 318] width 82 height 35
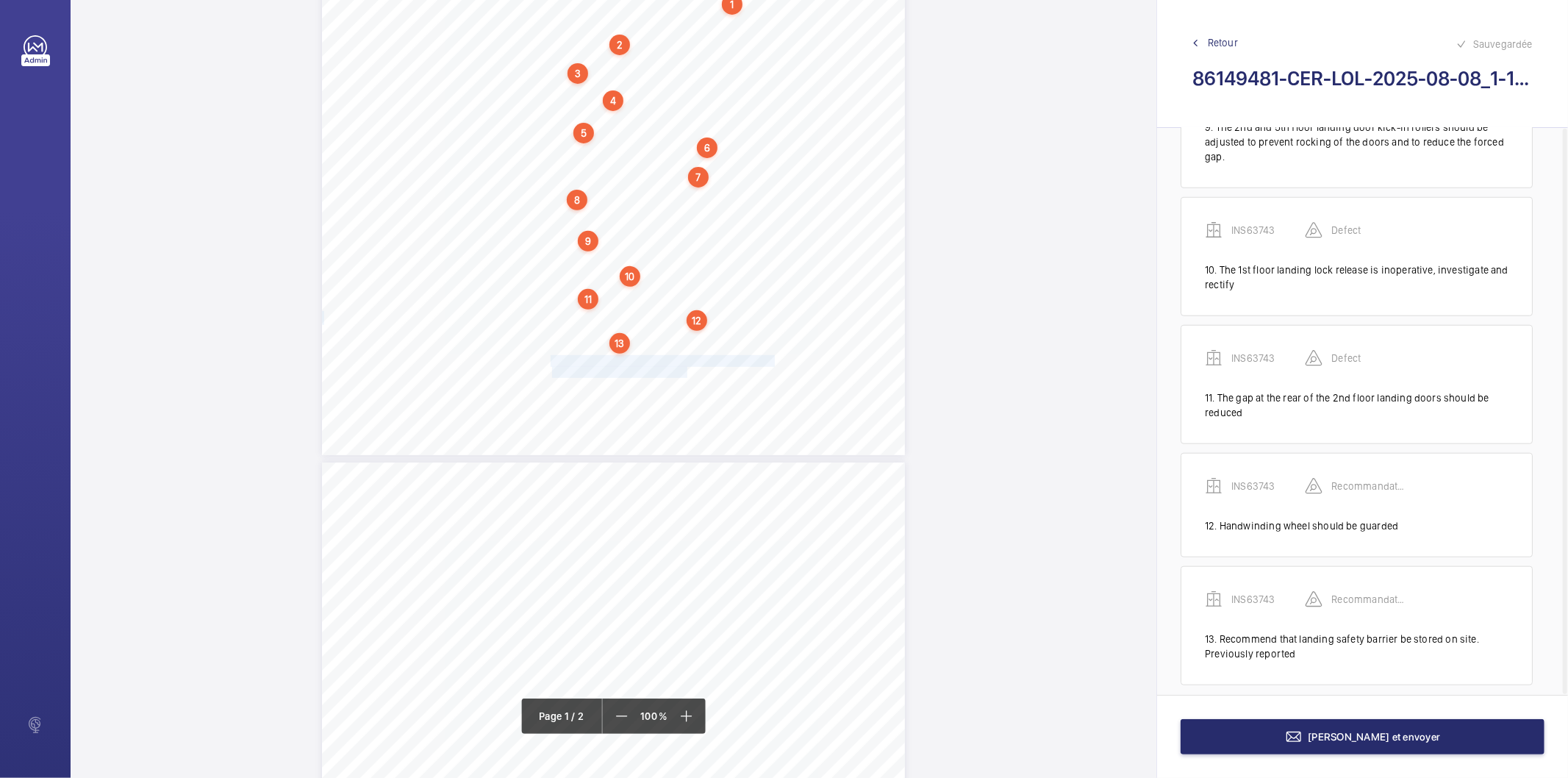
click at [651, 374] on span "and a copy stored in log card. Previously reported." at bounding box center [653, 372] width 202 height 10
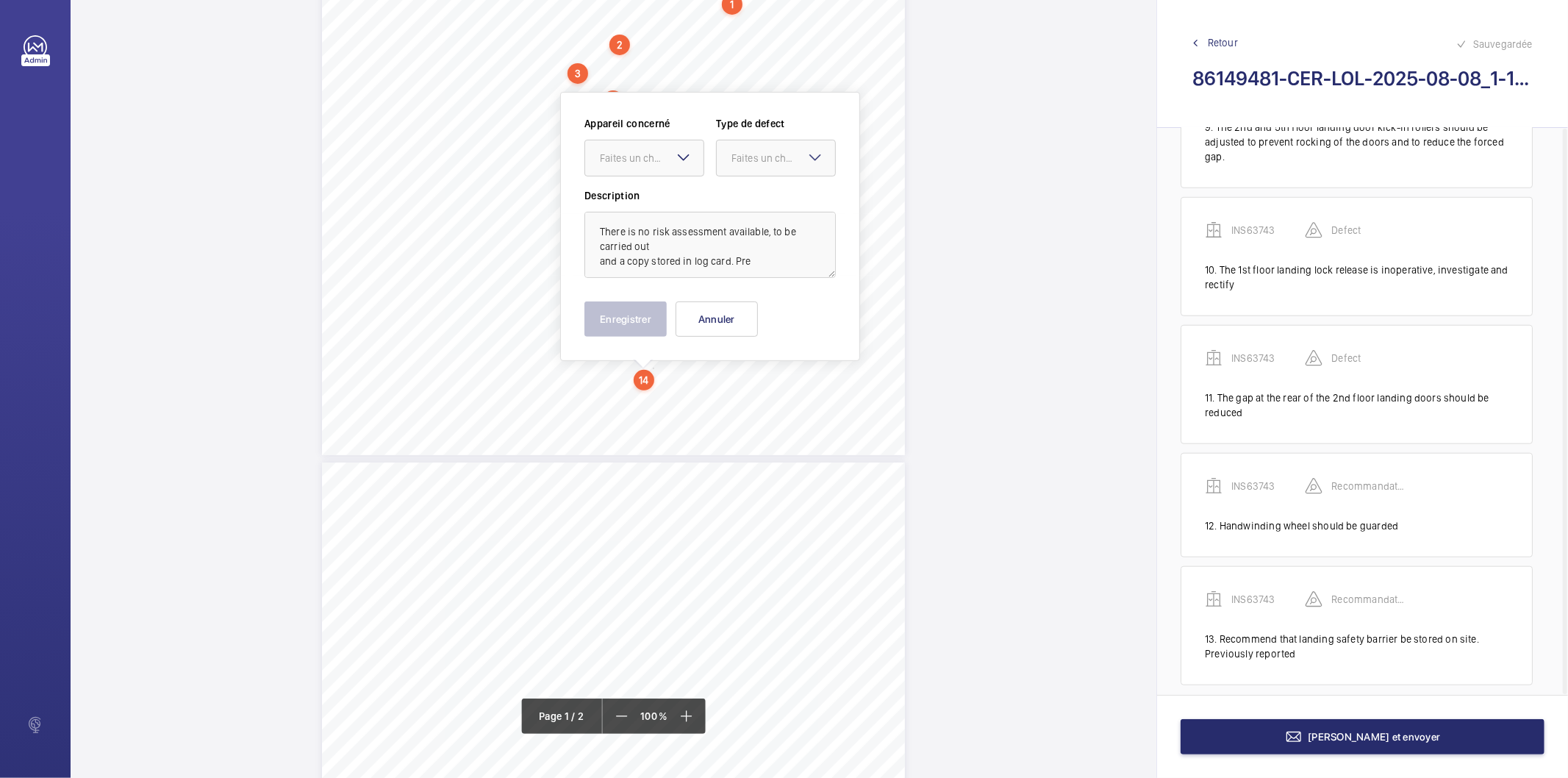
scroll to position [395, 0]
click at [699, 312] on button "Annuler" at bounding box center [717, 318] width 82 height 35
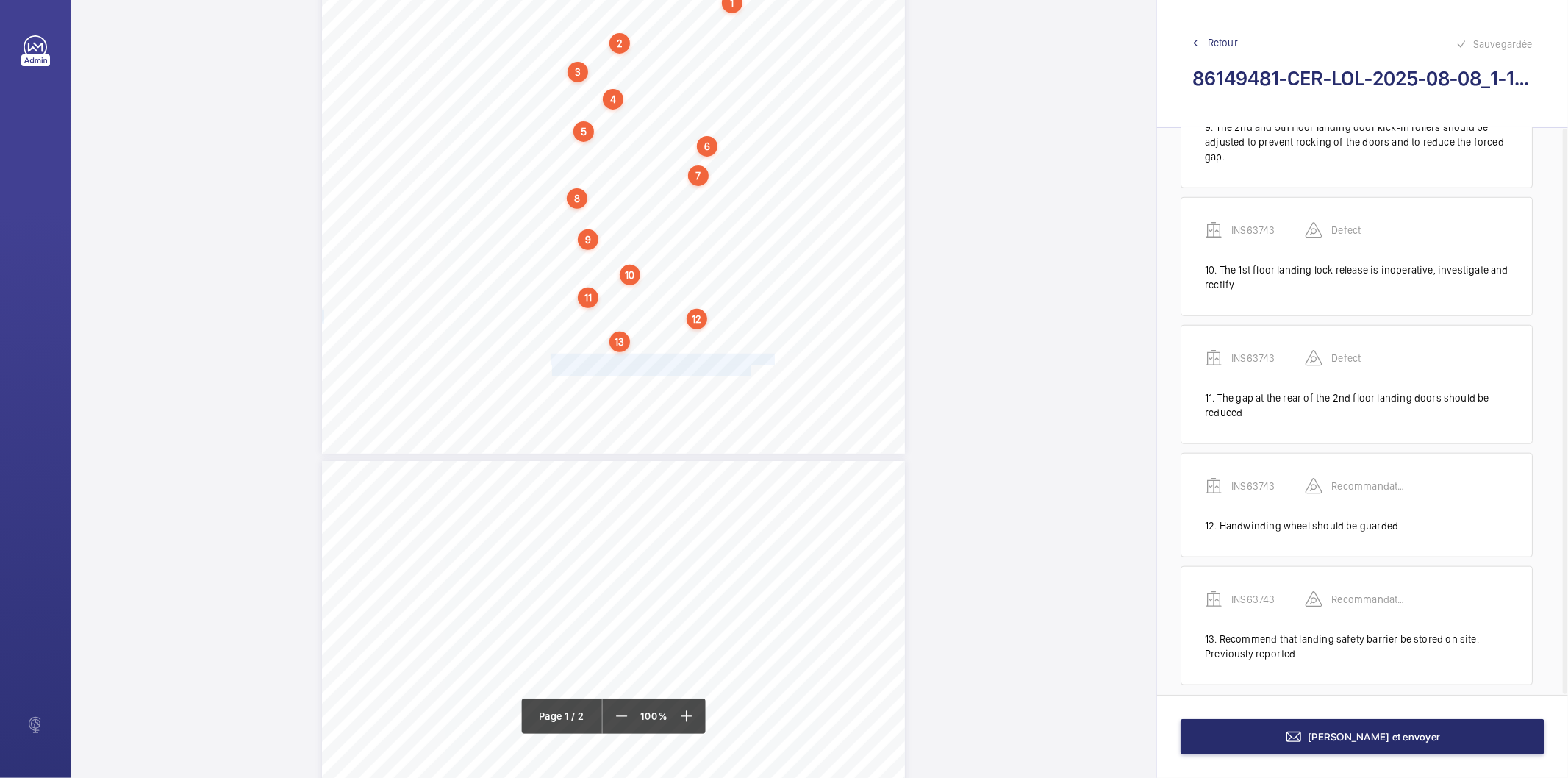
drag, startPoint x: 550, startPoint y: 358, endPoint x: 750, endPoint y: 364, distance: 200.1
click at [750, 364] on div "Lifting Operations and Lifting Equipment Regulations 1998 Report of Thorough Ex…" at bounding box center [614, 40] width 583 height 825
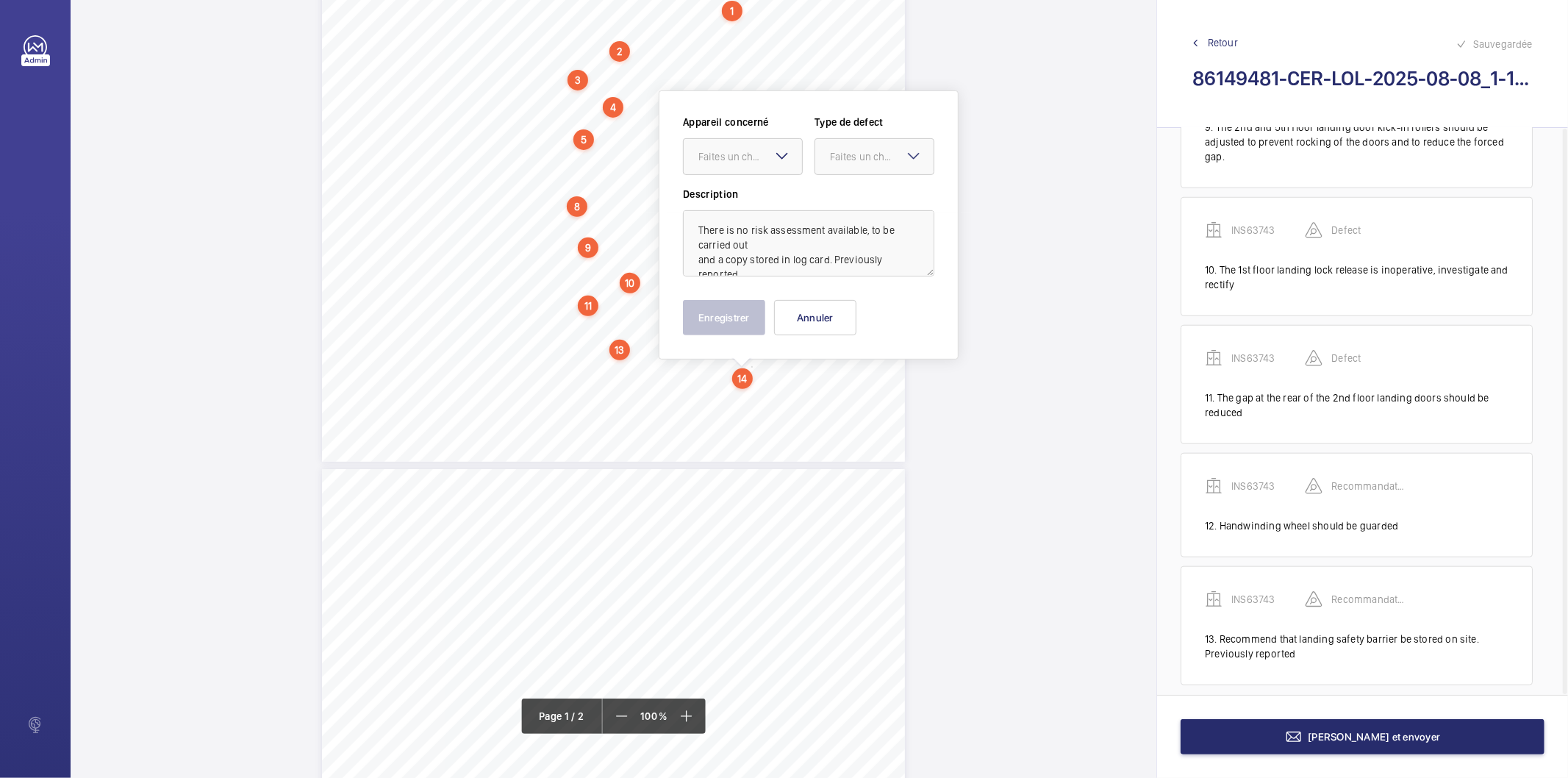
click at [723, 177] on div "Appareil concerné Faites un choix Type de defect Faites un choix" at bounding box center [809, 151] width 252 height 72
click at [726, 165] on div at bounding box center [742, 157] width 118 height 35
click at [733, 204] on span "INS63743" at bounding box center [742, 202] width 89 height 15
click at [866, 142] on div at bounding box center [874, 157] width 118 height 35
click at [853, 314] on span "Recommandation" at bounding box center [874, 310] width 89 height 15
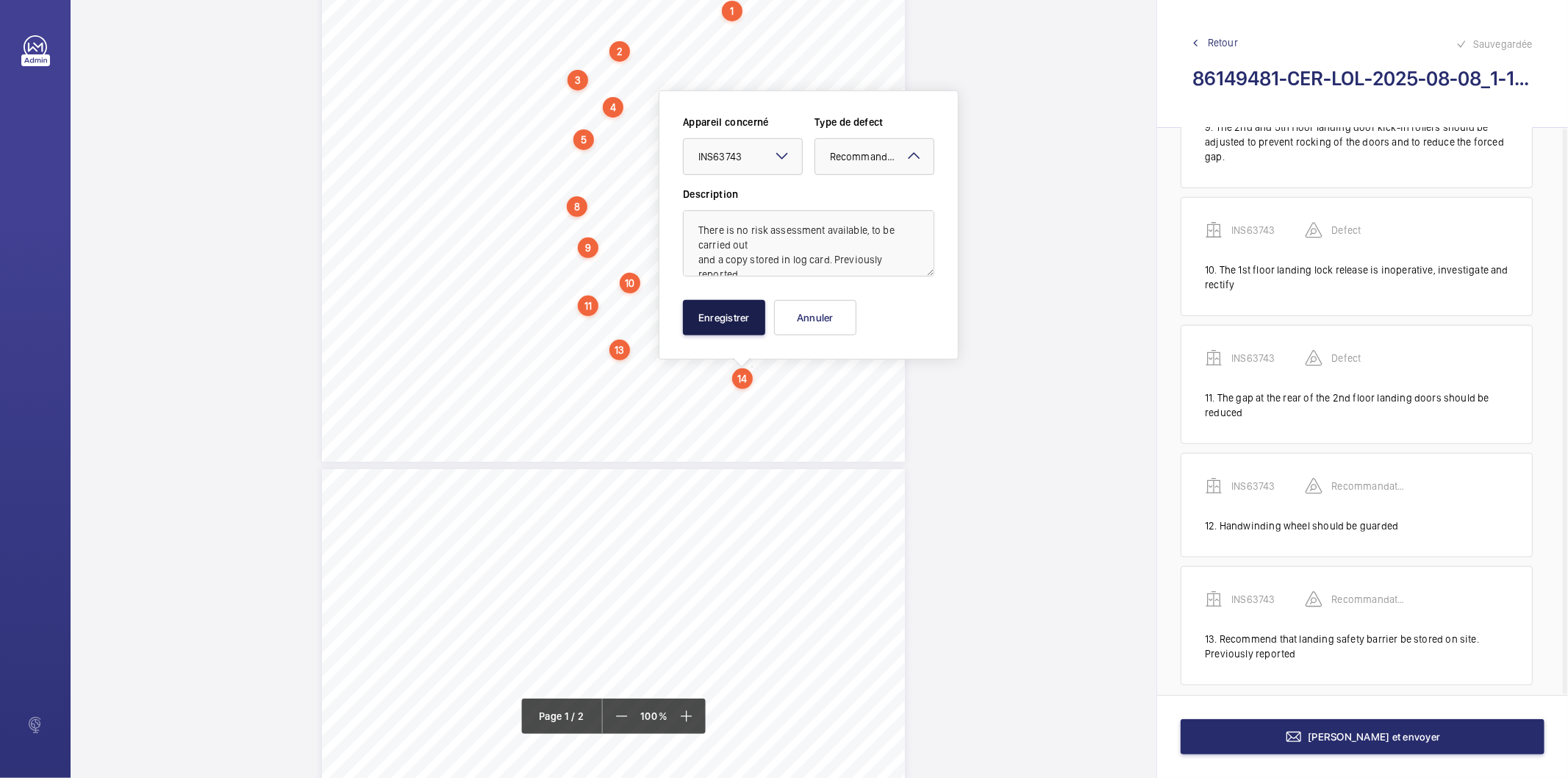
click at [708, 318] on button "Enregistrer" at bounding box center [724, 318] width 82 height 35
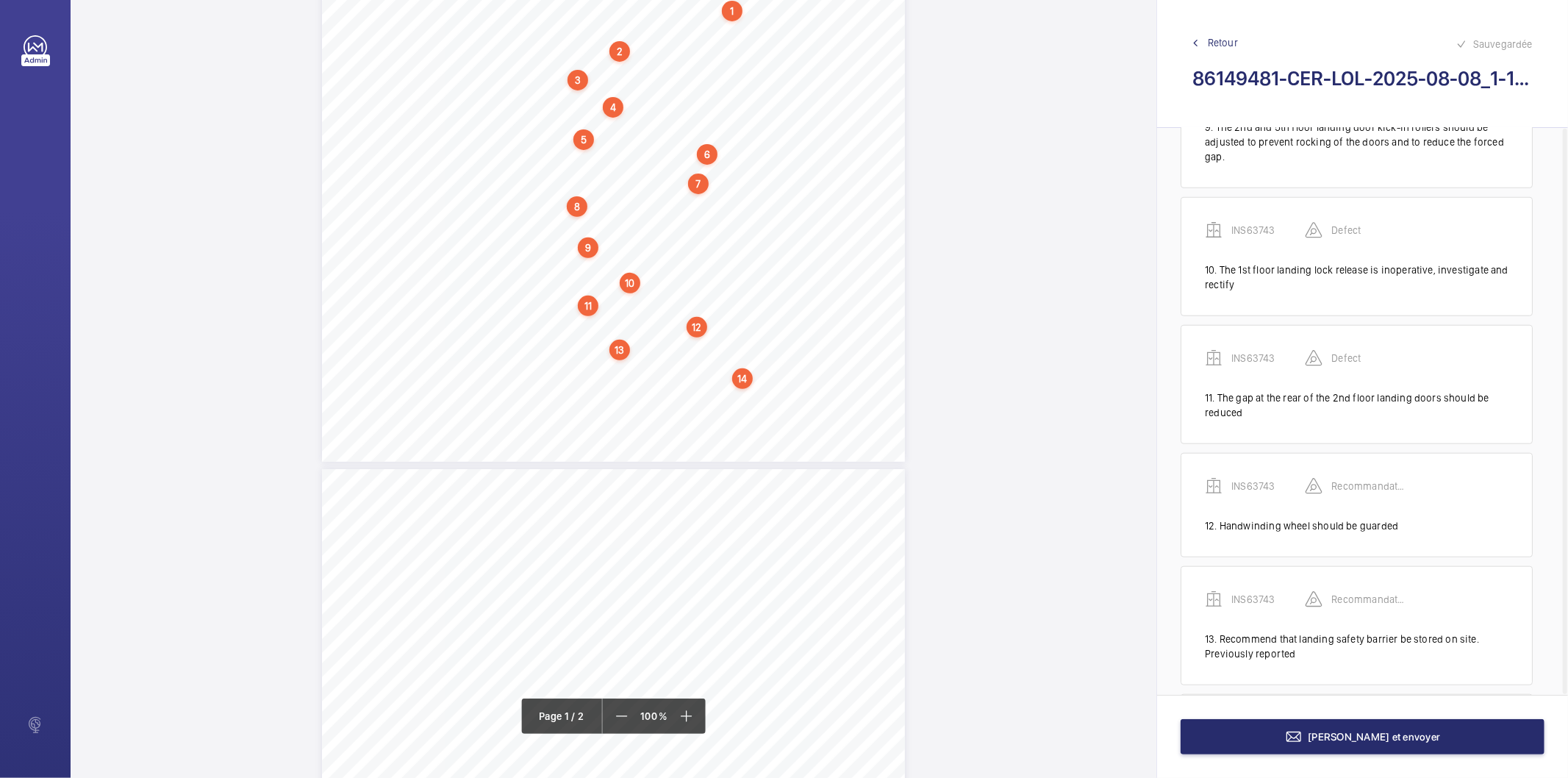
scroll to position [1234, 0]
drag, startPoint x: 549, startPoint y: 487, endPoint x: 701, endPoint y: 495, distance: 152.2
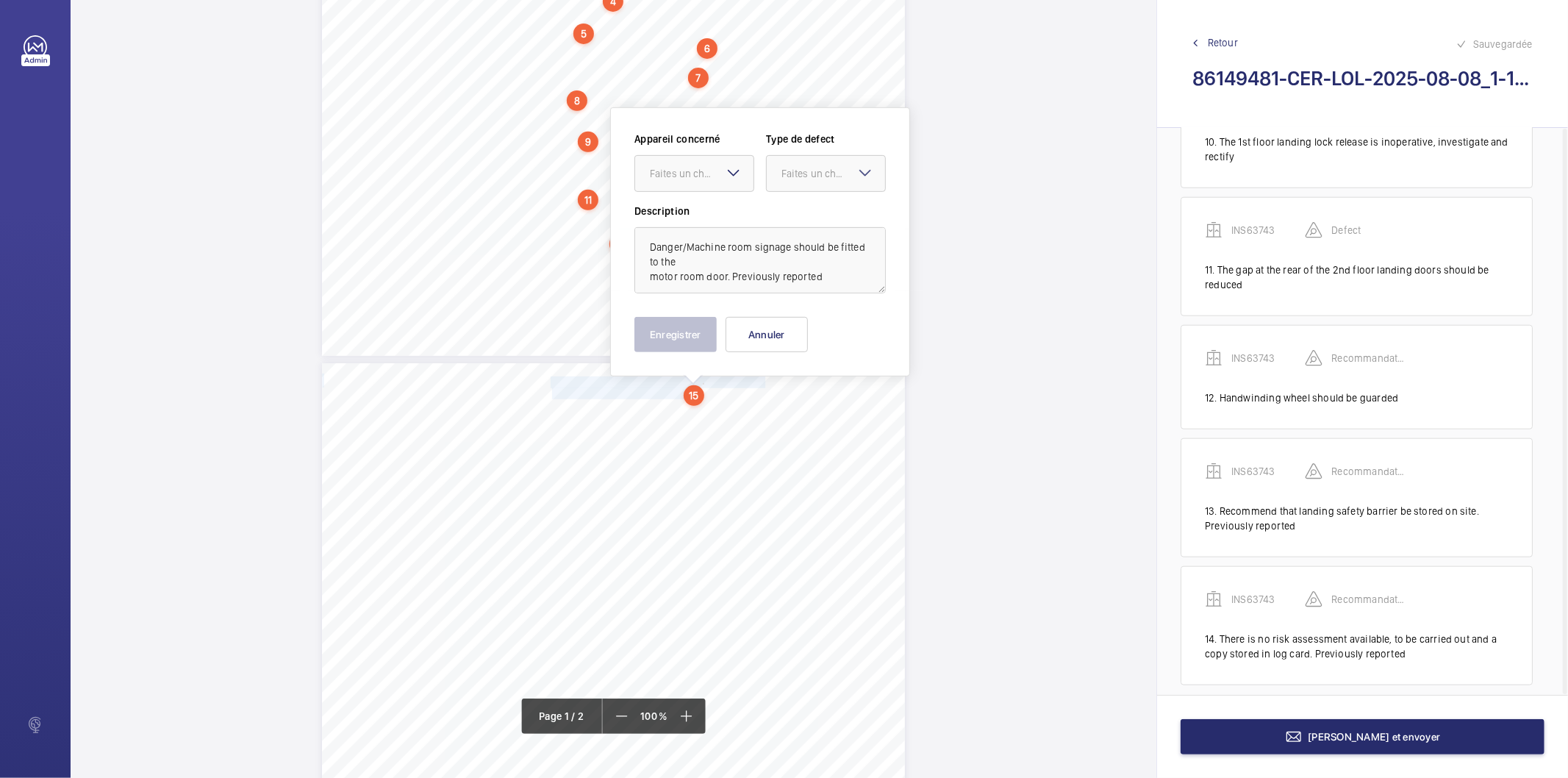
scroll to position [510, 0]
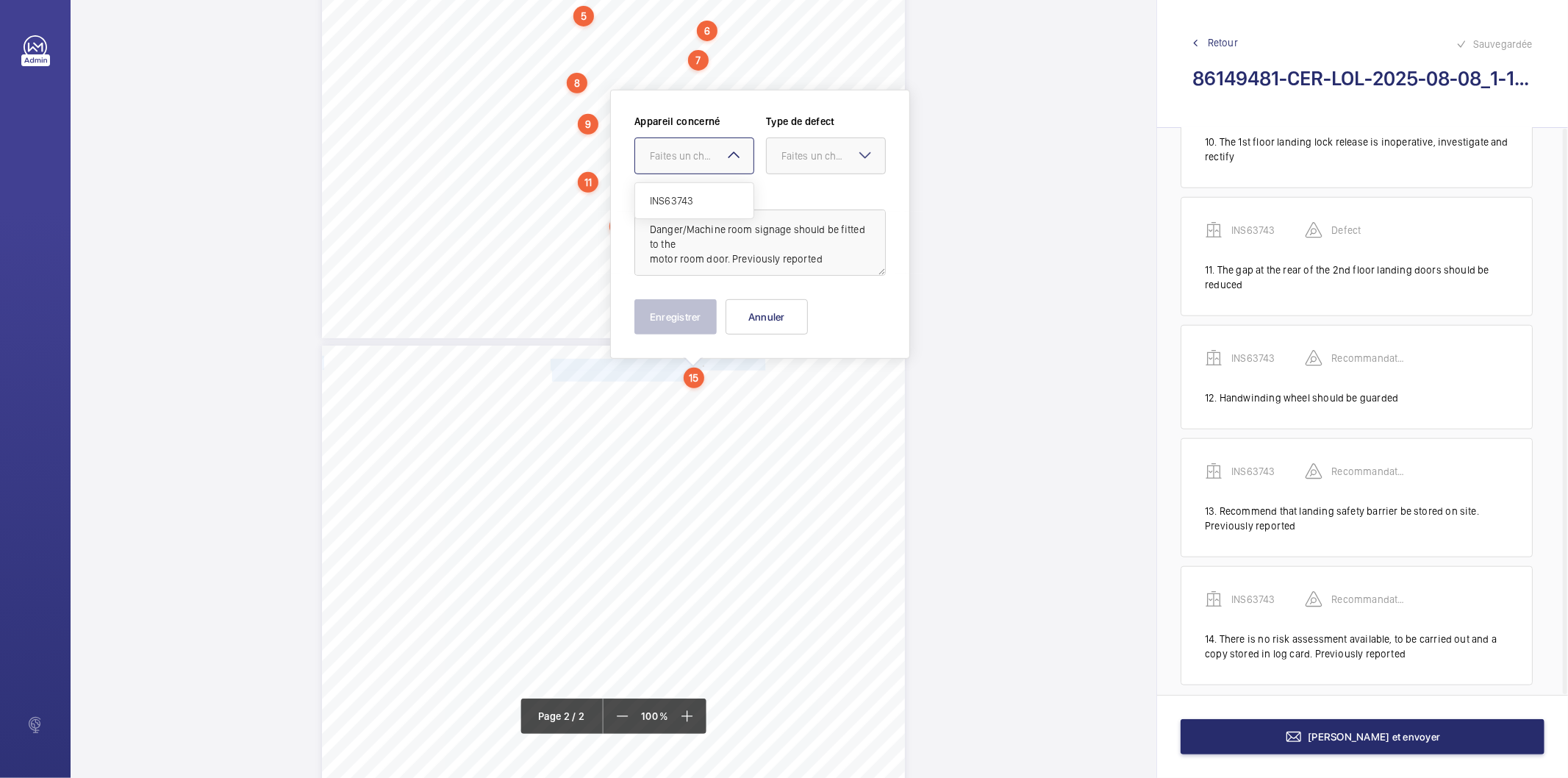
click at [695, 165] on div at bounding box center [694, 156] width 118 height 35
click at [700, 194] on span "INS63743" at bounding box center [694, 201] width 89 height 15
click at [815, 155] on div "Faites un choix" at bounding box center [833, 156] width 104 height 15
drag, startPoint x: 811, startPoint y: 305, endPoint x: 728, endPoint y: 319, distance: 84.2
click at [807, 305] on span "Recommandation" at bounding box center [826, 309] width 89 height 15
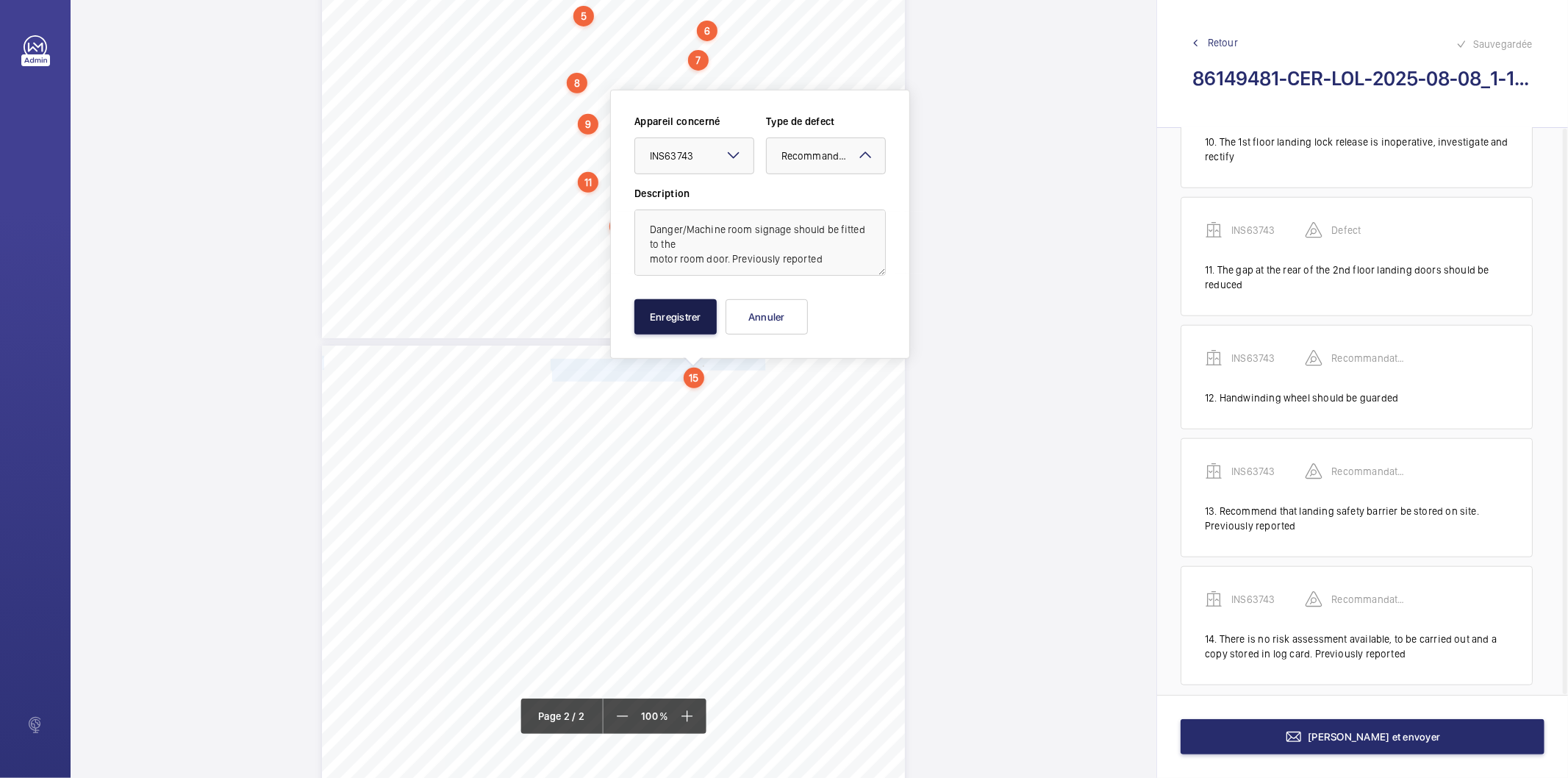
click at [697, 322] on button "Enregistrer" at bounding box center [675, 317] width 82 height 35
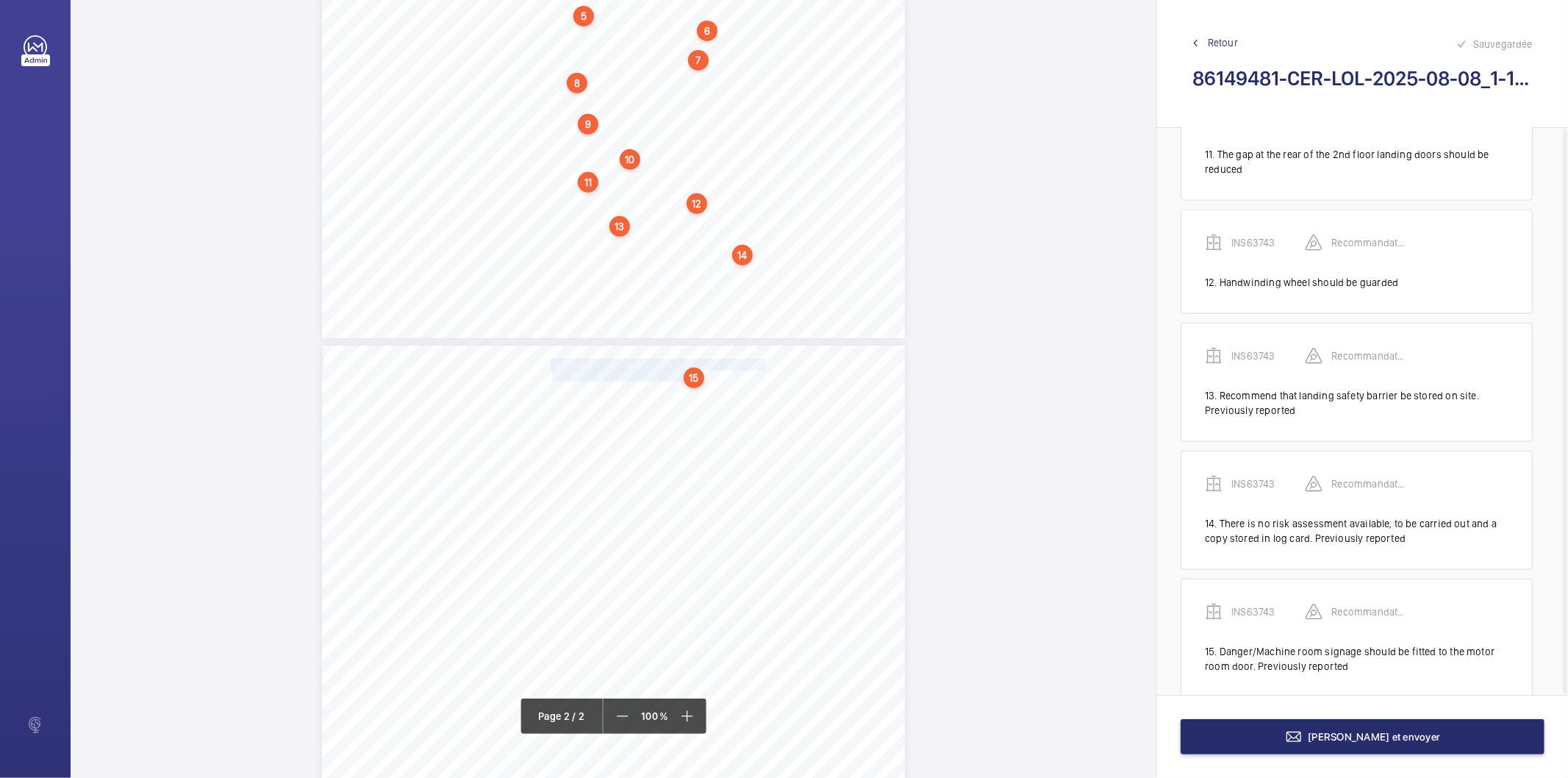
scroll to position [1363, 0]
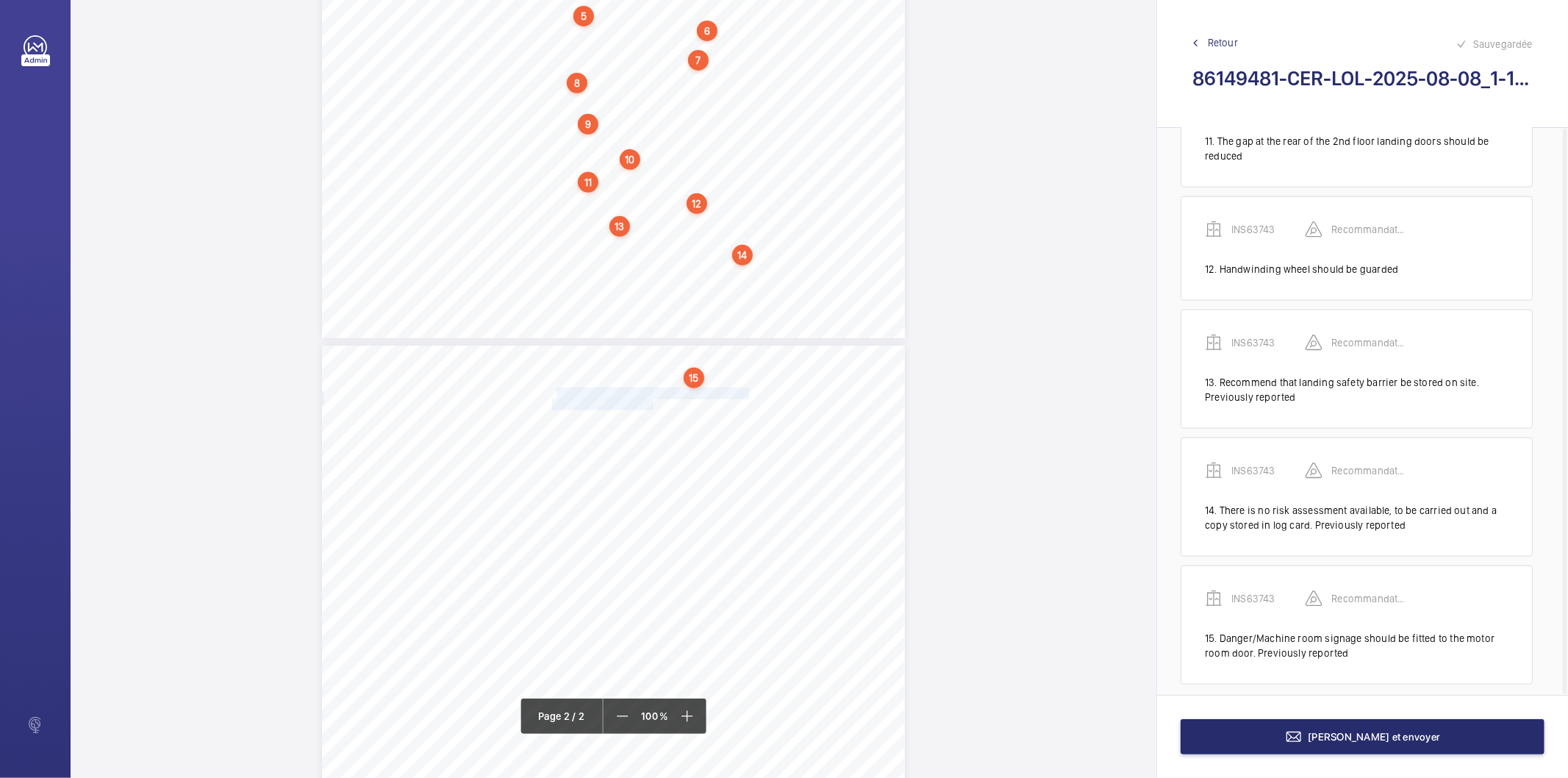
drag, startPoint x: 552, startPoint y: 392, endPoint x: 650, endPoint y: 400, distance: 98.3
click at [650, 400] on div "Signed: 4. Danger/Machine room signage should be fitted to the motor room door.…" at bounding box center [614, 758] width 583 height 825
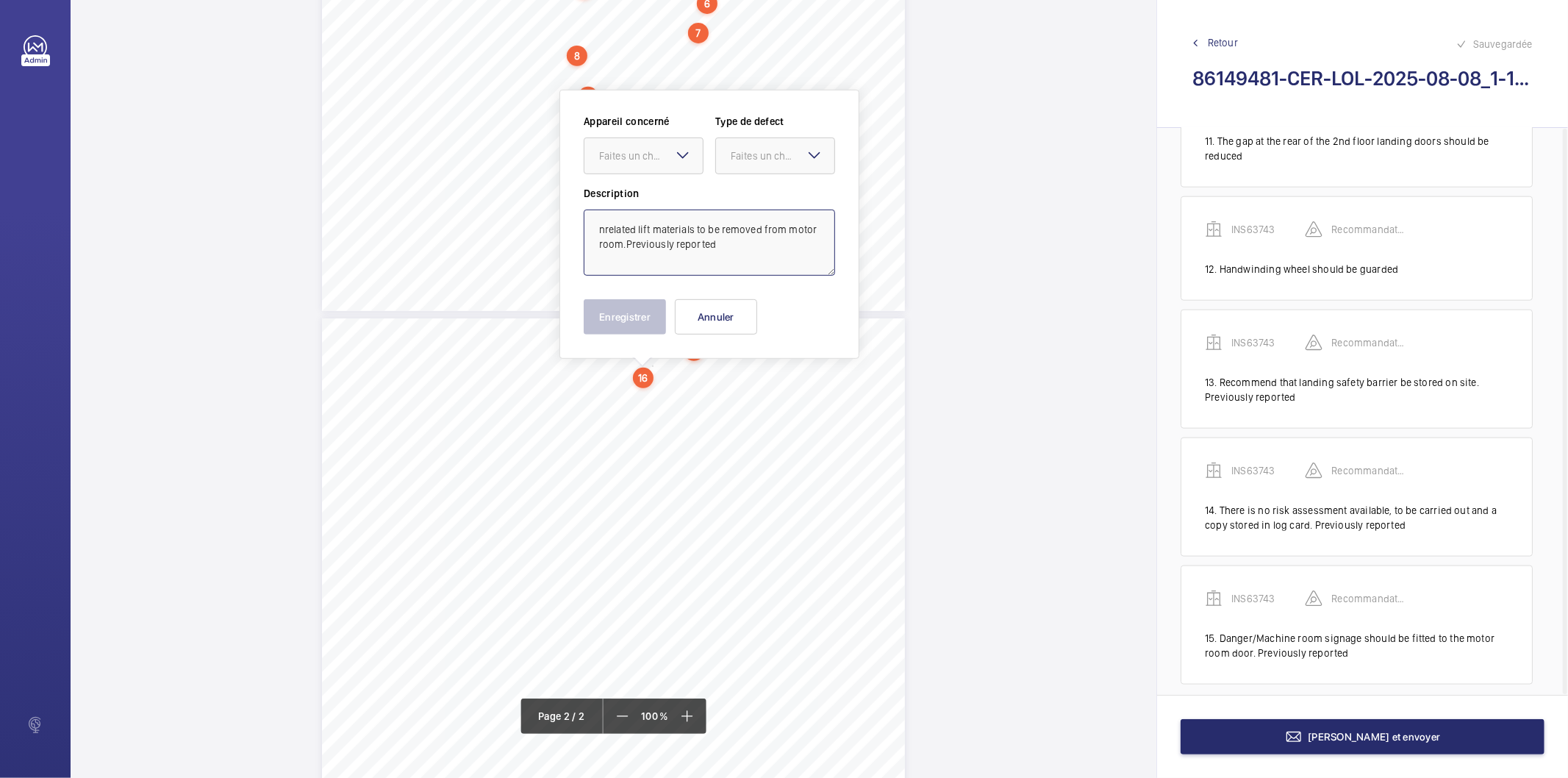
click at [667, 216] on textarea "nrelated lift materials to be removed from motor room.Previously reported" at bounding box center [709, 243] width 252 height 66
click at [642, 144] on div at bounding box center [643, 156] width 118 height 35
click at [634, 205] on span "INS63743" at bounding box center [643, 201] width 89 height 15
type textarea "Unrelated lift materials to be removed from motor room.Previously reported"
click at [759, 177] on div "Appareil concerné Faites un choix × INS63743 × Type de defect Faites un choix" at bounding box center [709, 150] width 252 height 72
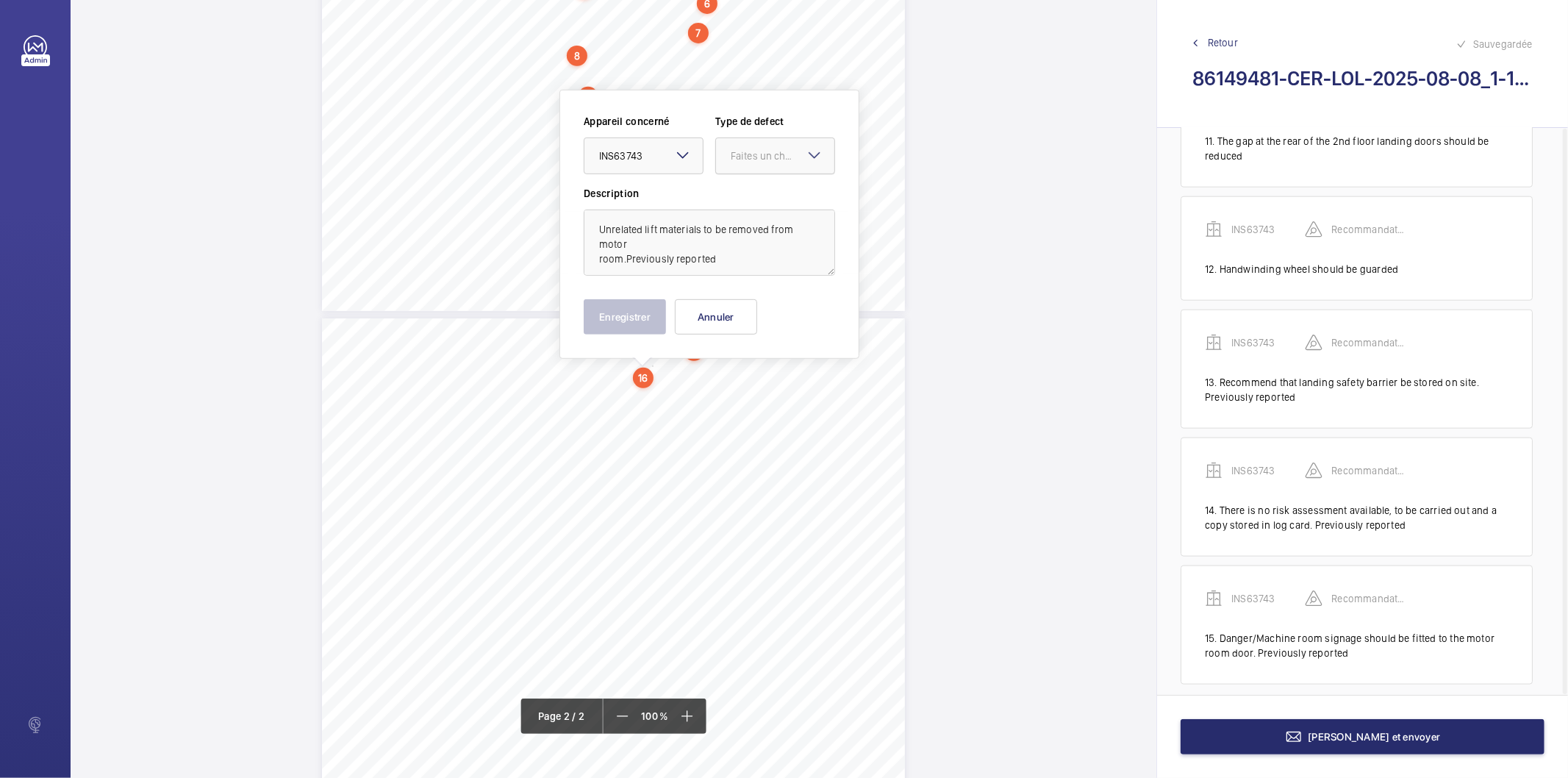
click at [759, 160] on div "Faites un choix" at bounding box center [782, 156] width 104 height 15
click at [737, 310] on span "Recommandation" at bounding box center [775, 309] width 89 height 15
click at [664, 328] on button "Enregistrer" at bounding box center [625, 317] width 82 height 35
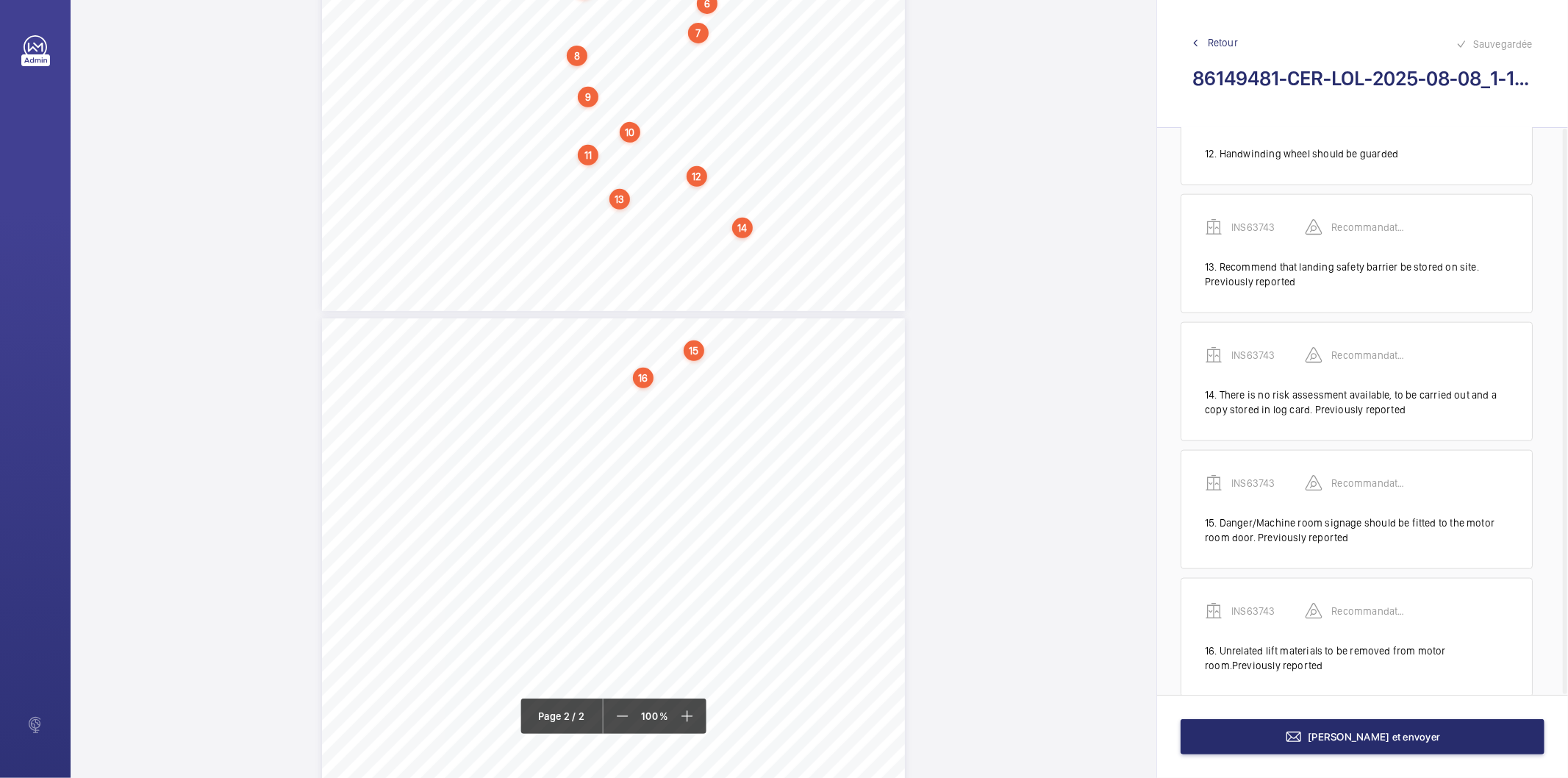
scroll to position [1490, 0]
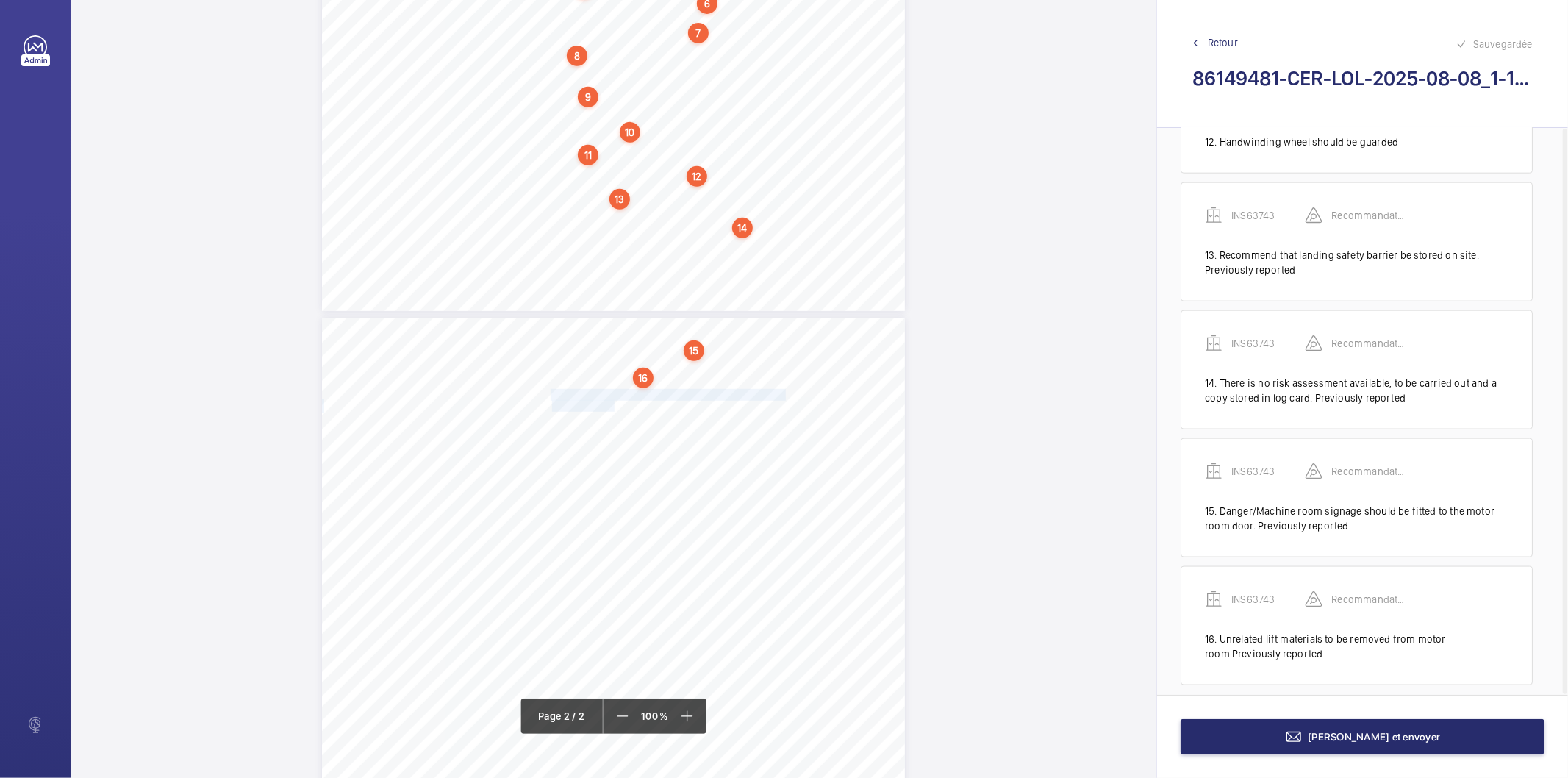
drag, startPoint x: 551, startPoint y: 397, endPoint x: 611, endPoint y: 410, distance: 61.4
click at [611, 410] on div "Signed: 4. Danger/Machine room signage should be fitted to the motor room door.…" at bounding box center [614, 731] width 583 height 825
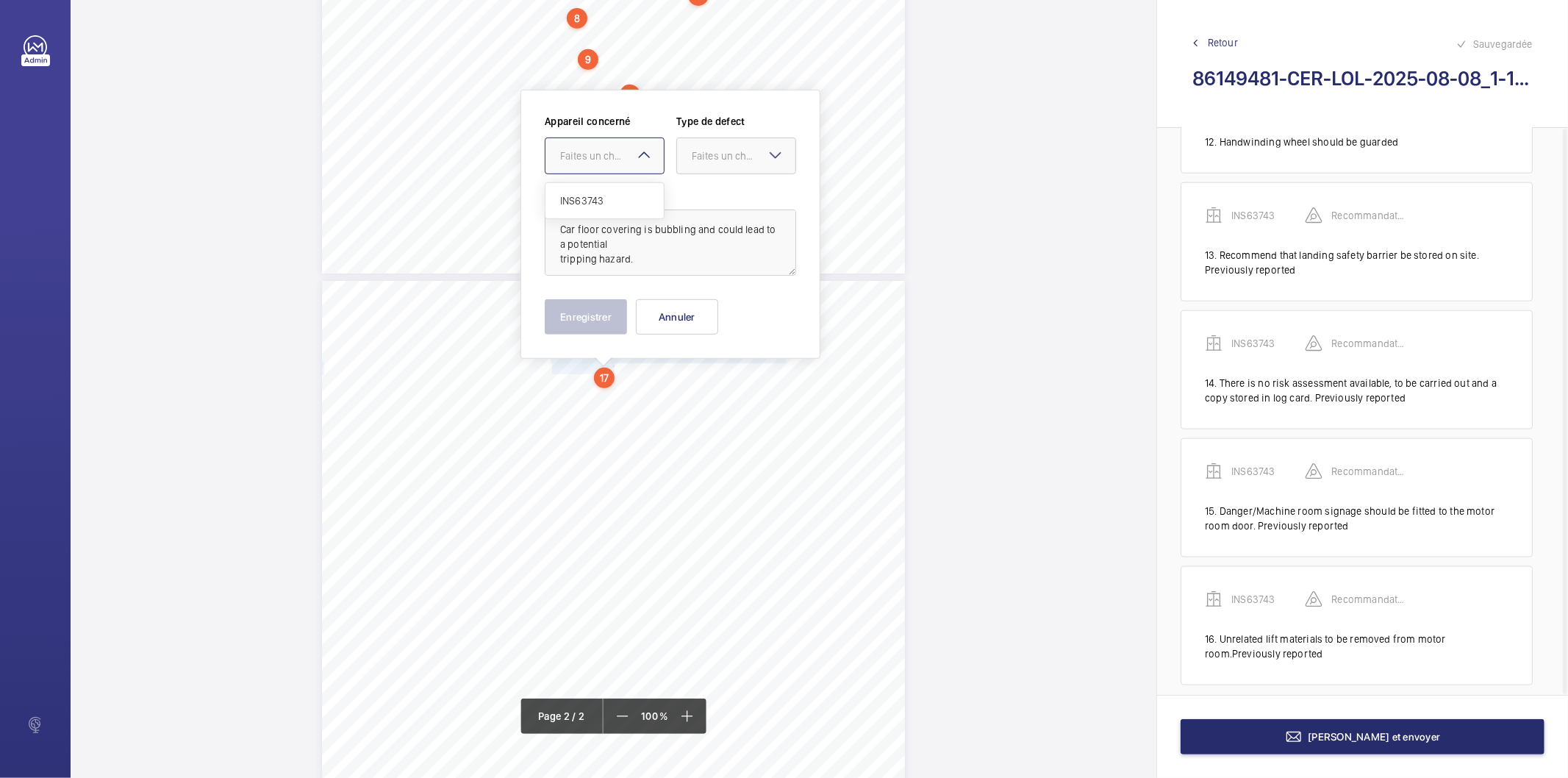
click at [603, 160] on div "Faites un choix" at bounding box center [611, 156] width 104 height 15
click at [603, 199] on span "INS63743" at bounding box center [604, 201] width 89 height 15
click at [739, 160] on div "Faites un choix" at bounding box center [743, 156] width 104 height 15
click at [702, 298] on div "Recommandation" at bounding box center [736, 309] width 118 height 35
click at [598, 315] on button "Enregistrer" at bounding box center [586, 317] width 82 height 35
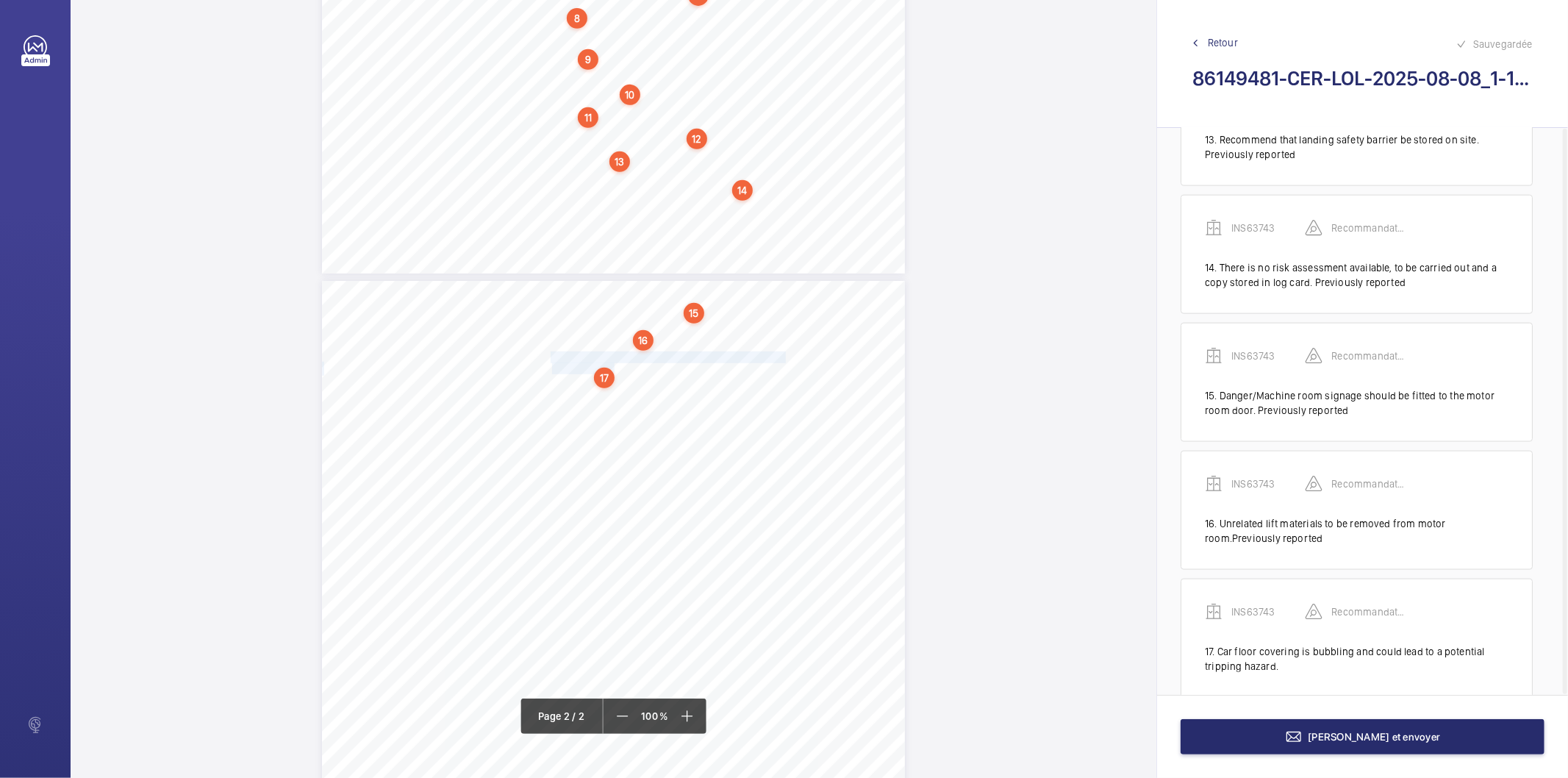
scroll to position [1619, 0]
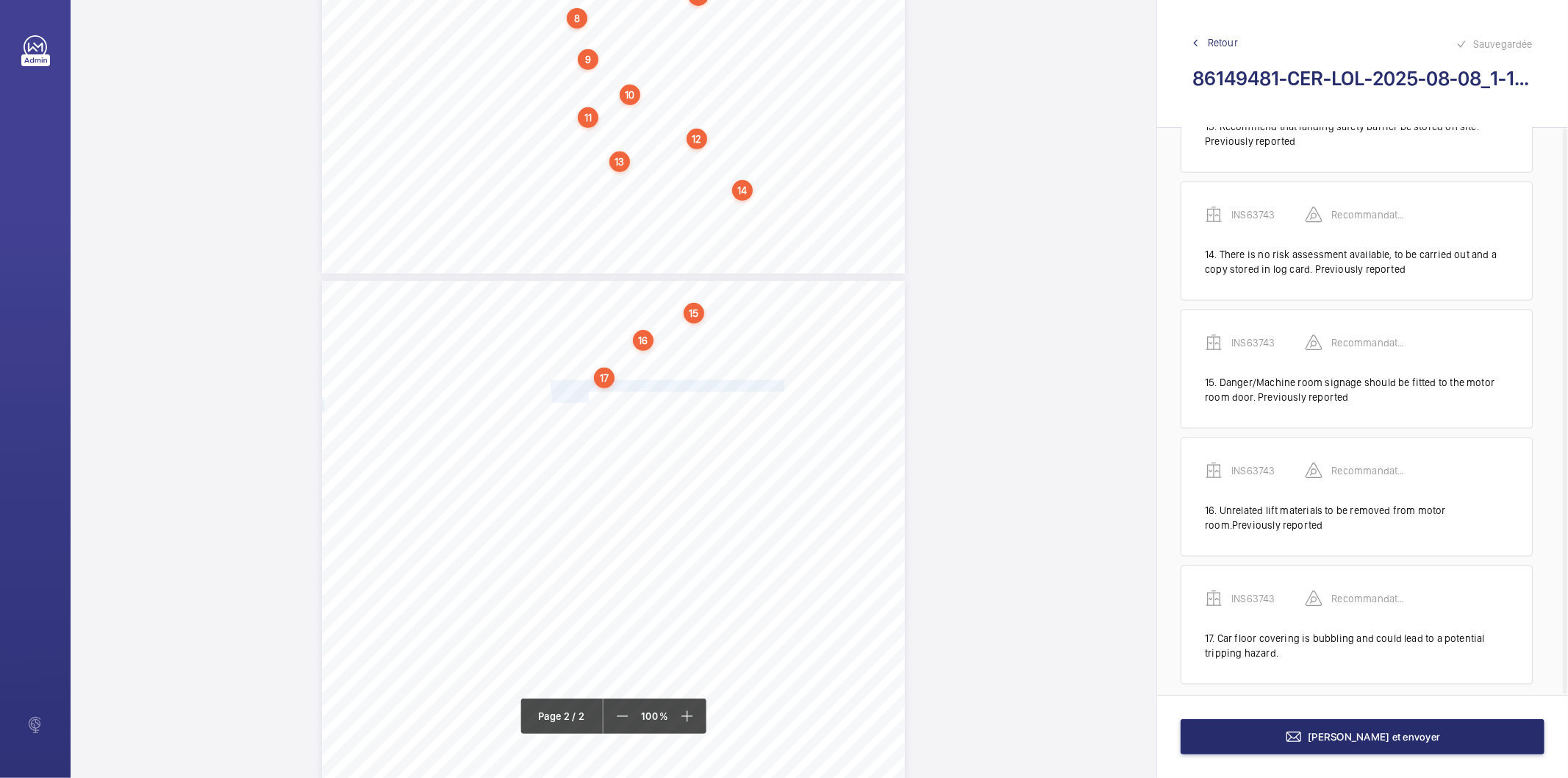
drag, startPoint x: 549, startPoint y: 386, endPoint x: 586, endPoint y: 397, distance: 38.6
click at [586, 397] on div "Signed: 4. Danger/Machine room signage should be fitted to the motor room door.…" at bounding box center [614, 693] width 583 height 825
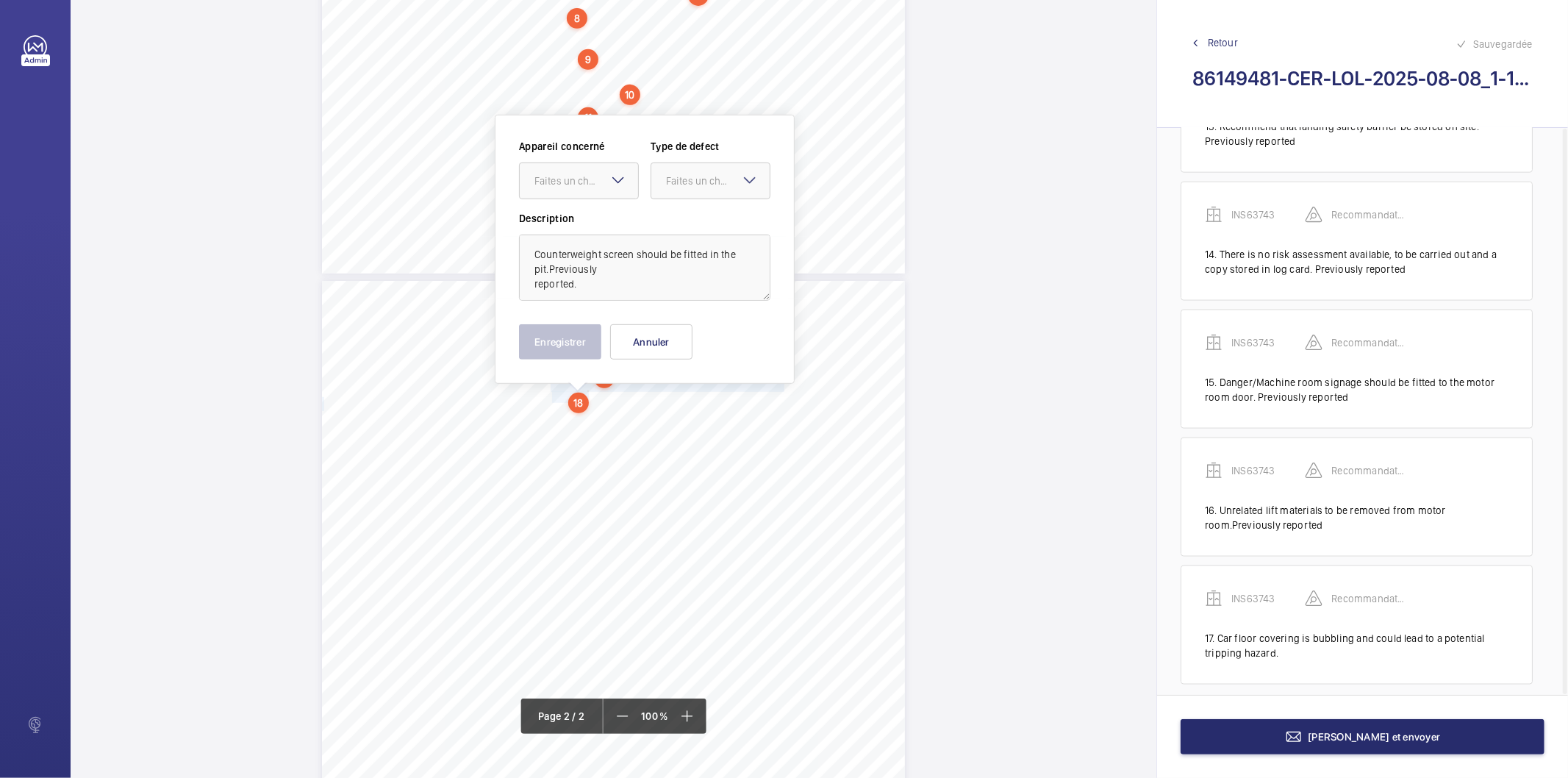
scroll to position [599, 0]
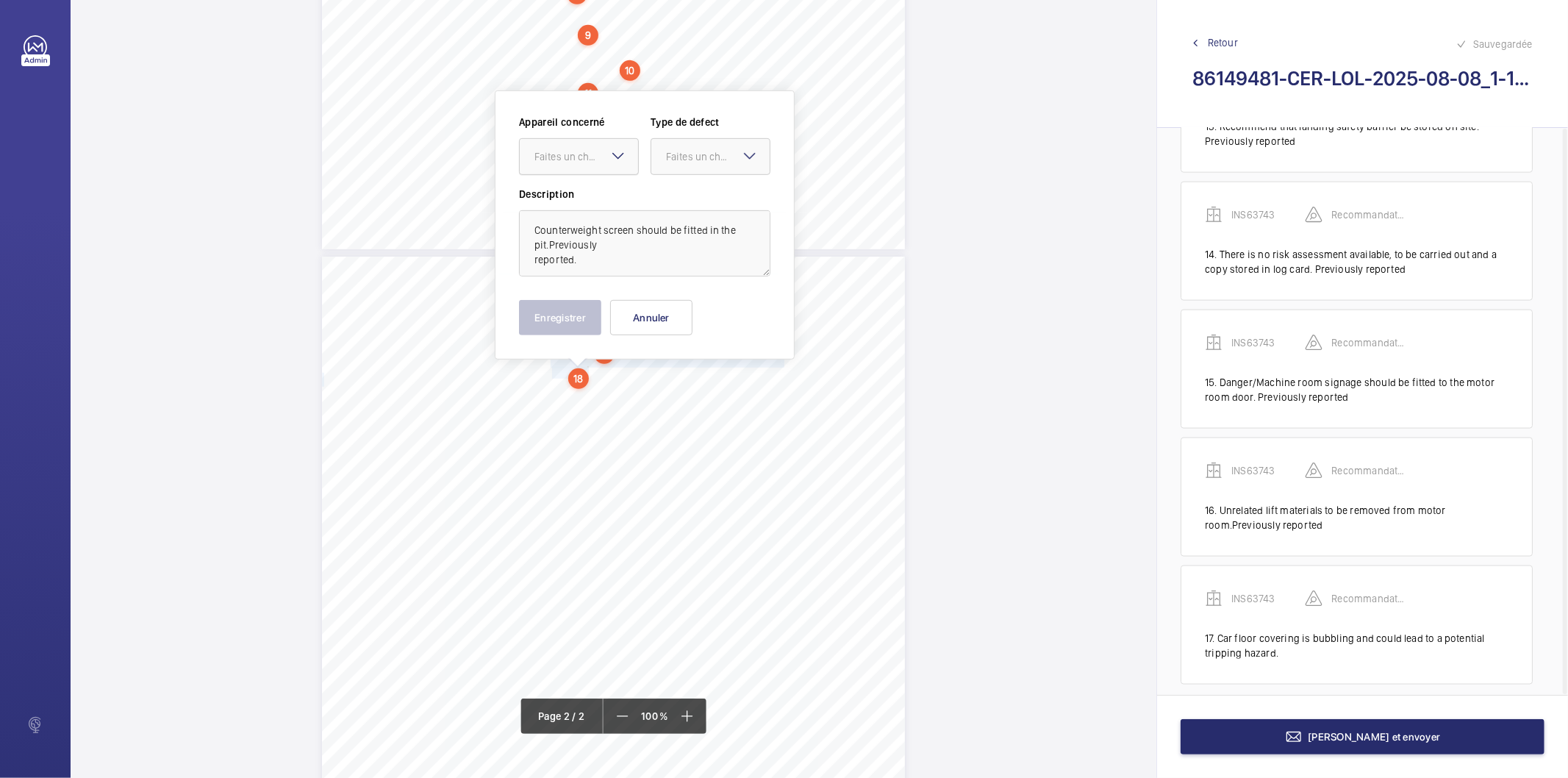
click at [570, 158] on div "Faites un choix" at bounding box center [586, 157] width 104 height 15
click at [575, 202] on span "INS63743" at bounding box center [578, 202] width 89 height 15
click at [678, 158] on div "Faites un choix" at bounding box center [717, 157] width 104 height 15
drag, startPoint x: 678, startPoint y: 309, endPoint x: 581, endPoint y: 319, distance: 97.5
click at [678, 309] on span "Recommandation" at bounding box center [710, 310] width 89 height 15
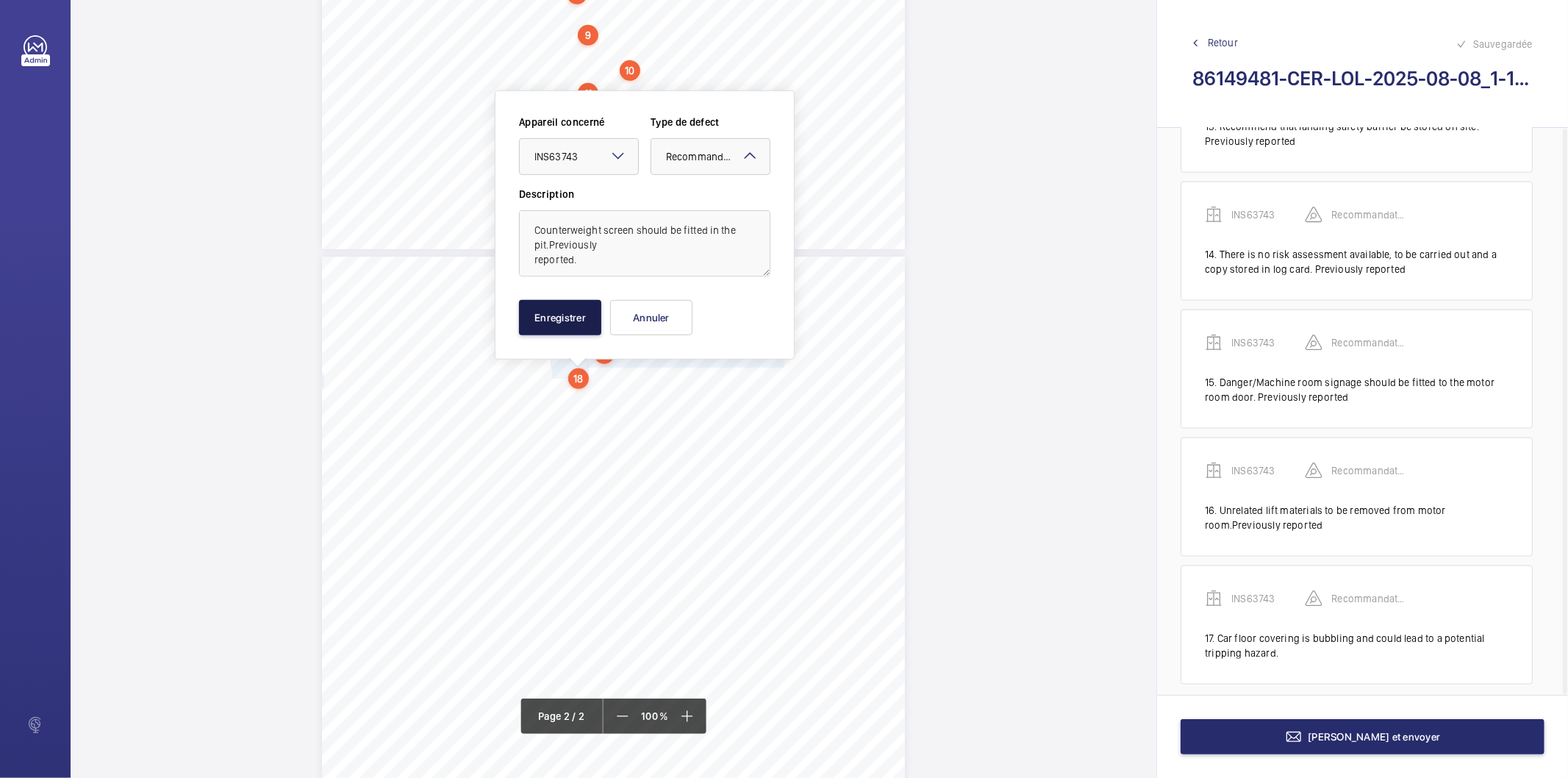
click at [567, 319] on button "Enregistrer" at bounding box center [560, 318] width 82 height 35
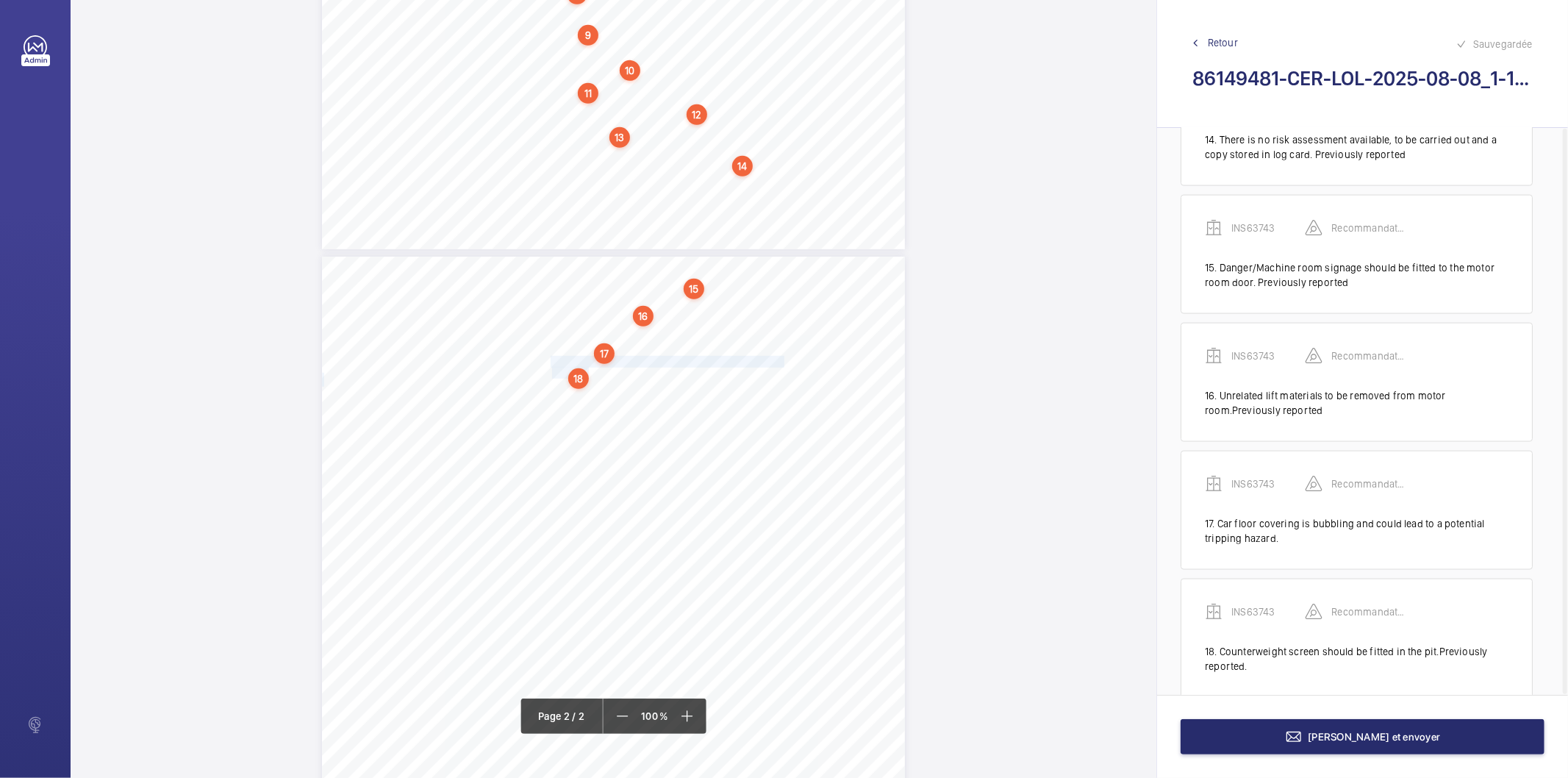
scroll to position [1747, 0]
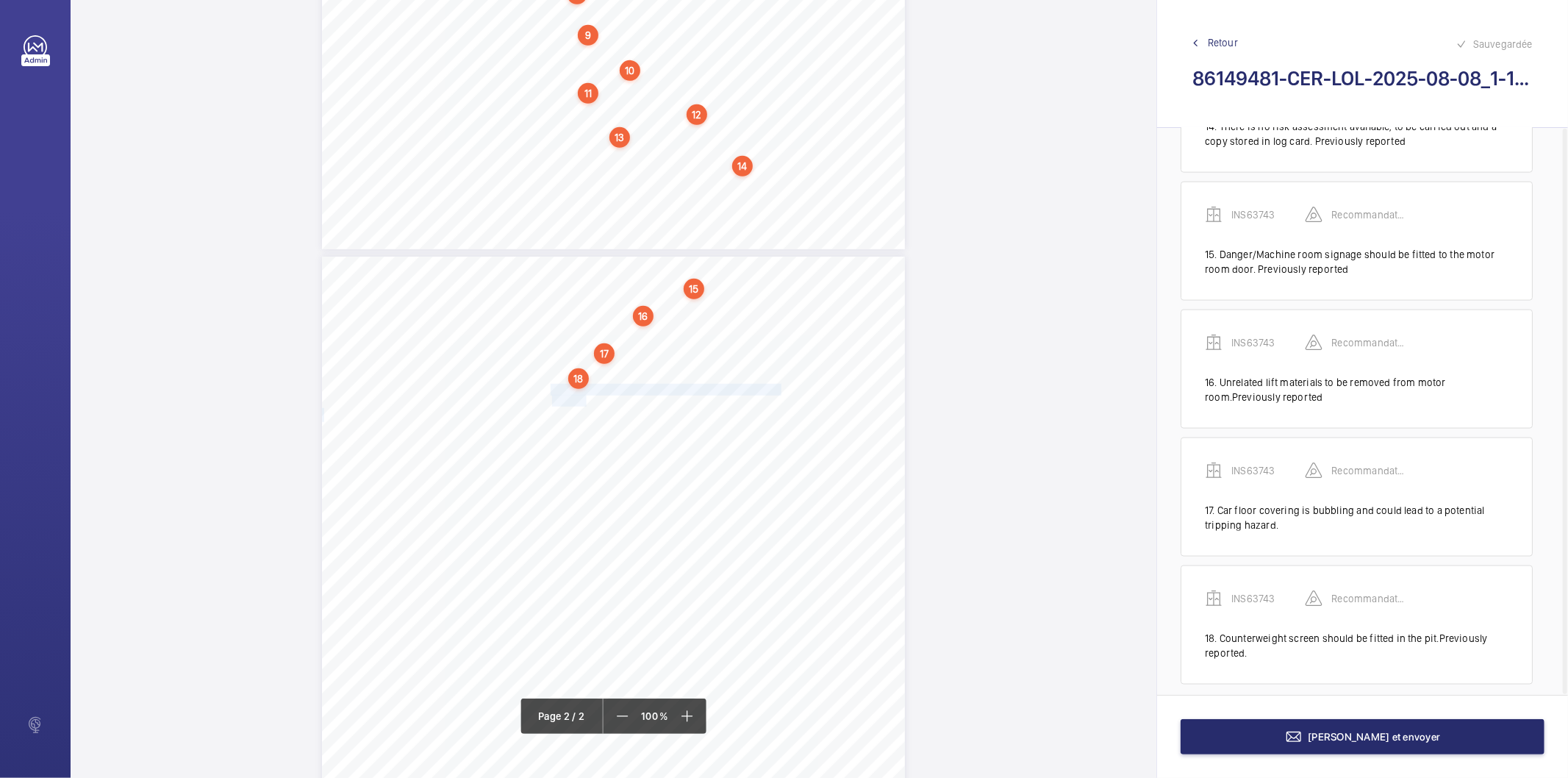
drag, startPoint x: 551, startPoint y: 391, endPoint x: 584, endPoint y: 403, distance: 35.1
click at [584, 403] on div "Signed: 4. Danger/Machine room signage should be fitted to the motor room door.…" at bounding box center [614, 669] width 583 height 825
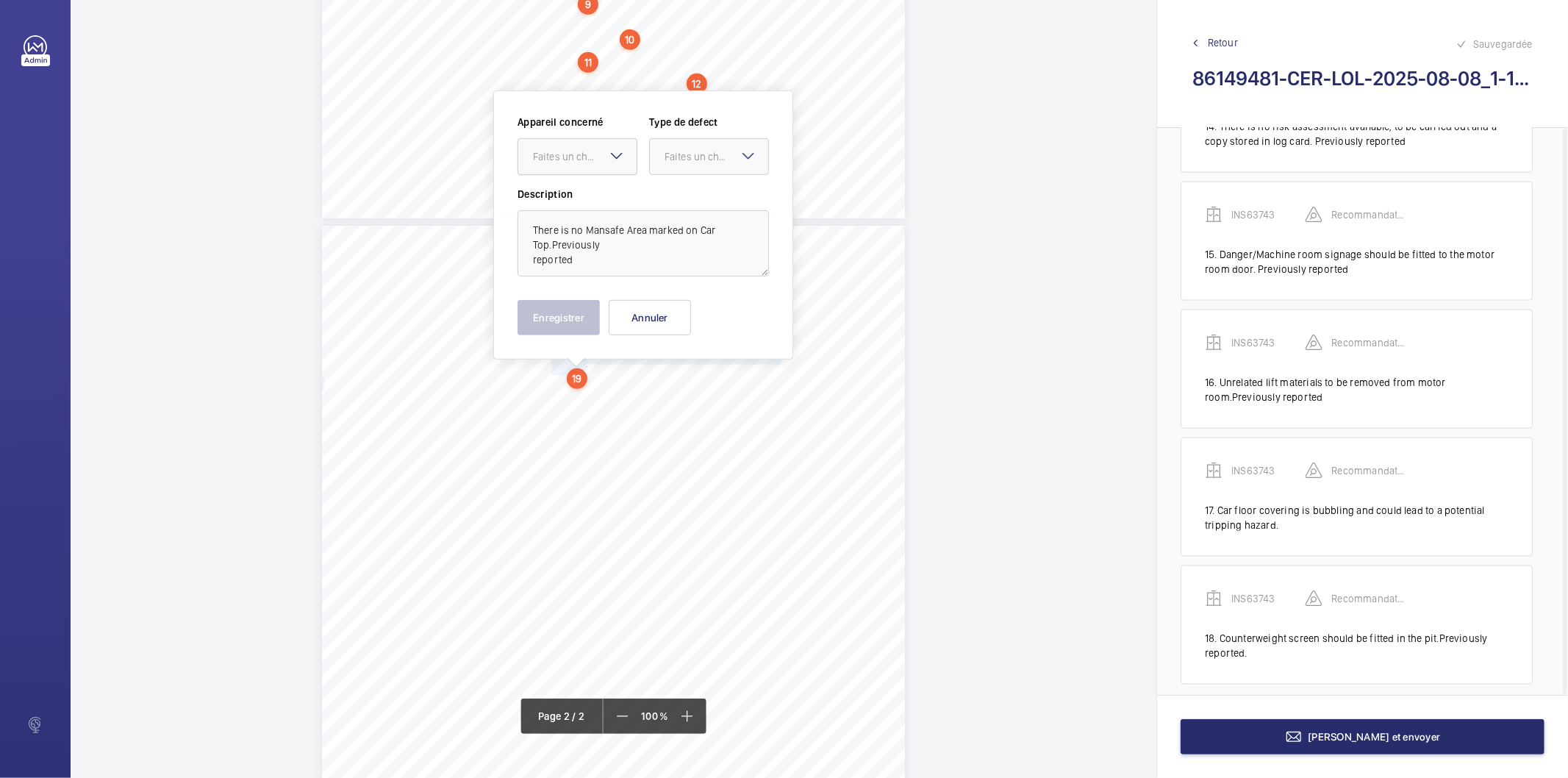
click at [583, 162] on div "Faites un choix" at bounding box center [584, 157] width 104 height 15
click at [583, 200] on span "INS63743" at bounding box center [577, 202] width 89 height 15
click at [706, 152] on div "Faites un choix" at bounding box center [716, 157] width 104 height 15
drag, startPoint x: 684, startPoint y: 304, endPoint x: 585, endPoint y: 317, distance: 99.8
click at [684, 304] on span "Recommandation" at bounding box center [709, 310] width 89 height 15
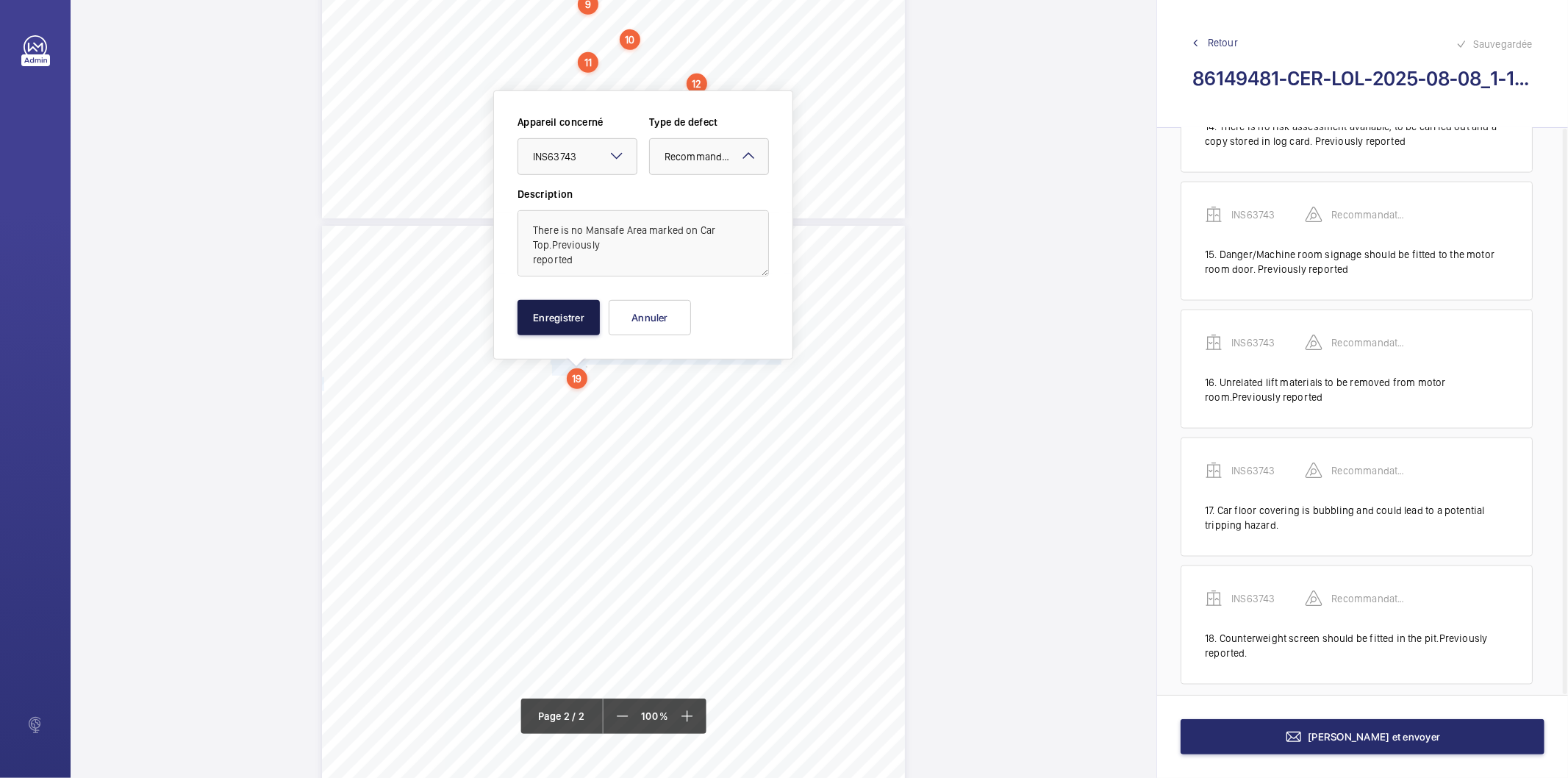
click at [583, 318] on button "Enregistrer" at bounding box center [558, 318] width 82 height 35
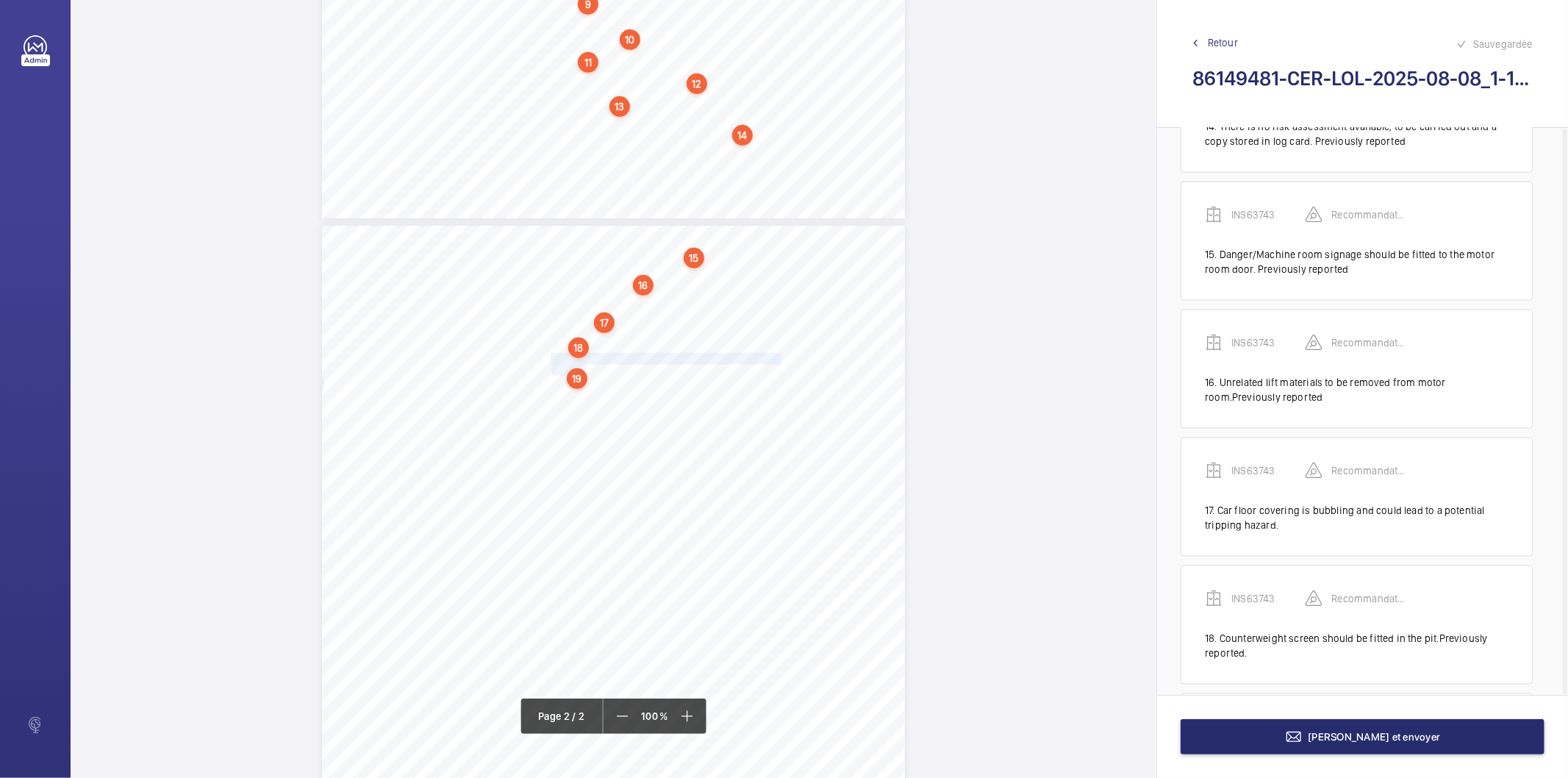
scroll to position [1875, 0]
click at [578, 377] on div "19" at bounding box center [577, 379] width 21 height 21
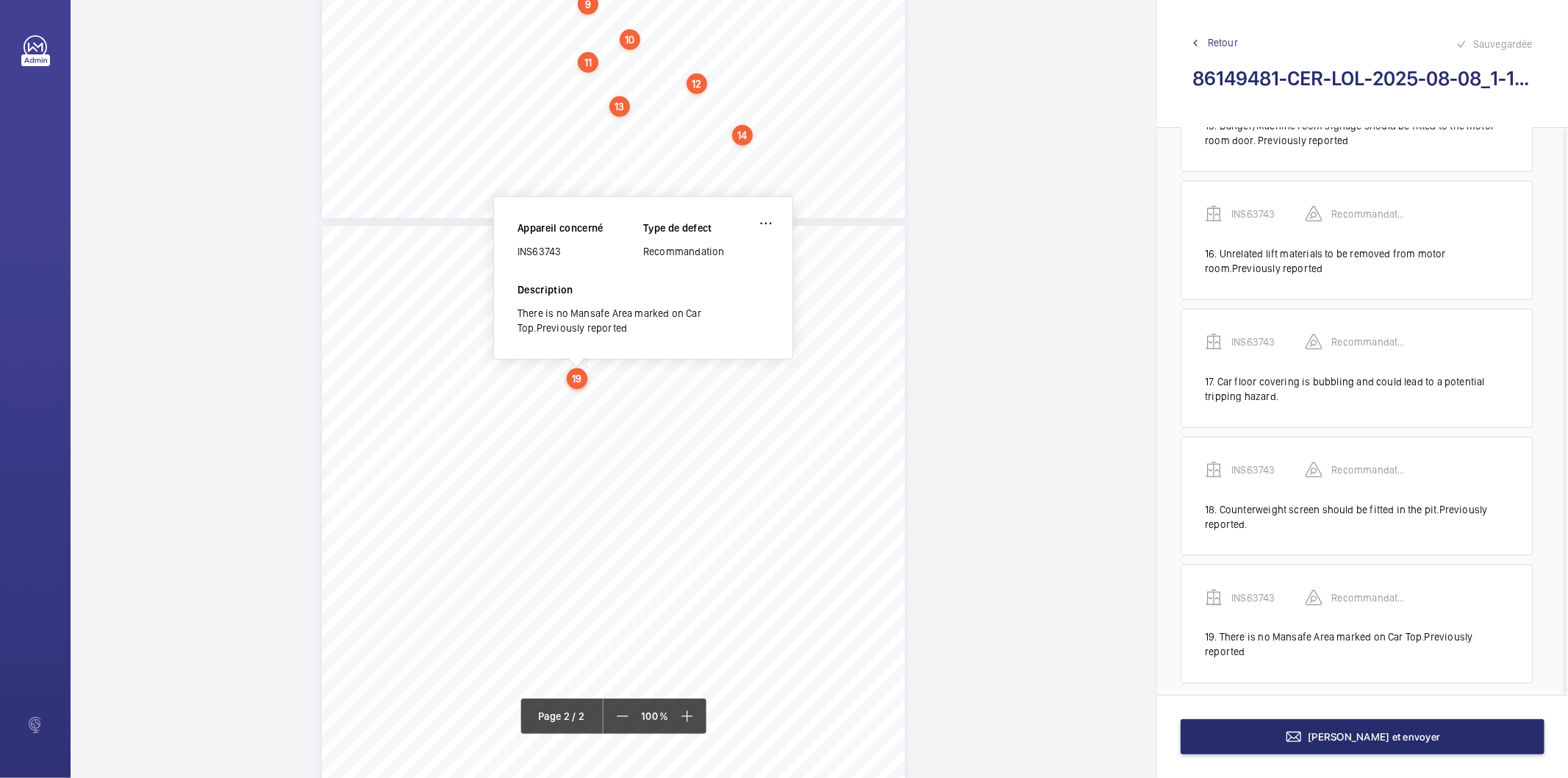
scroll to position [619, 0]
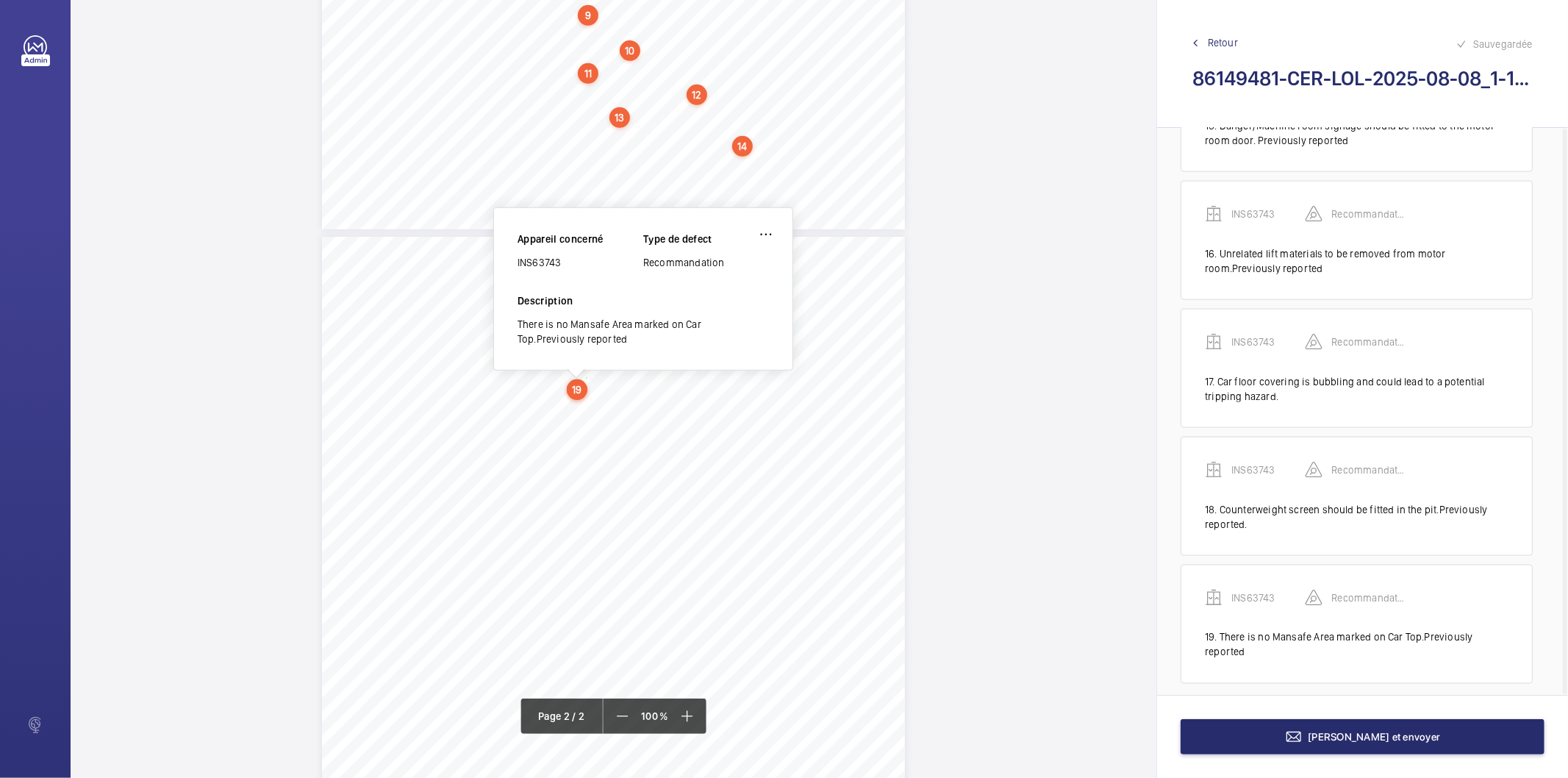
click at [539, 266] on div "INS63743" at bounding box center [580, 263] width 126 height 15
copy div "INS63743"
click at [1182, 746] on button "[PERSON_NAME] et envoyer" at bounding box center [1363, 737] width 364 height 35
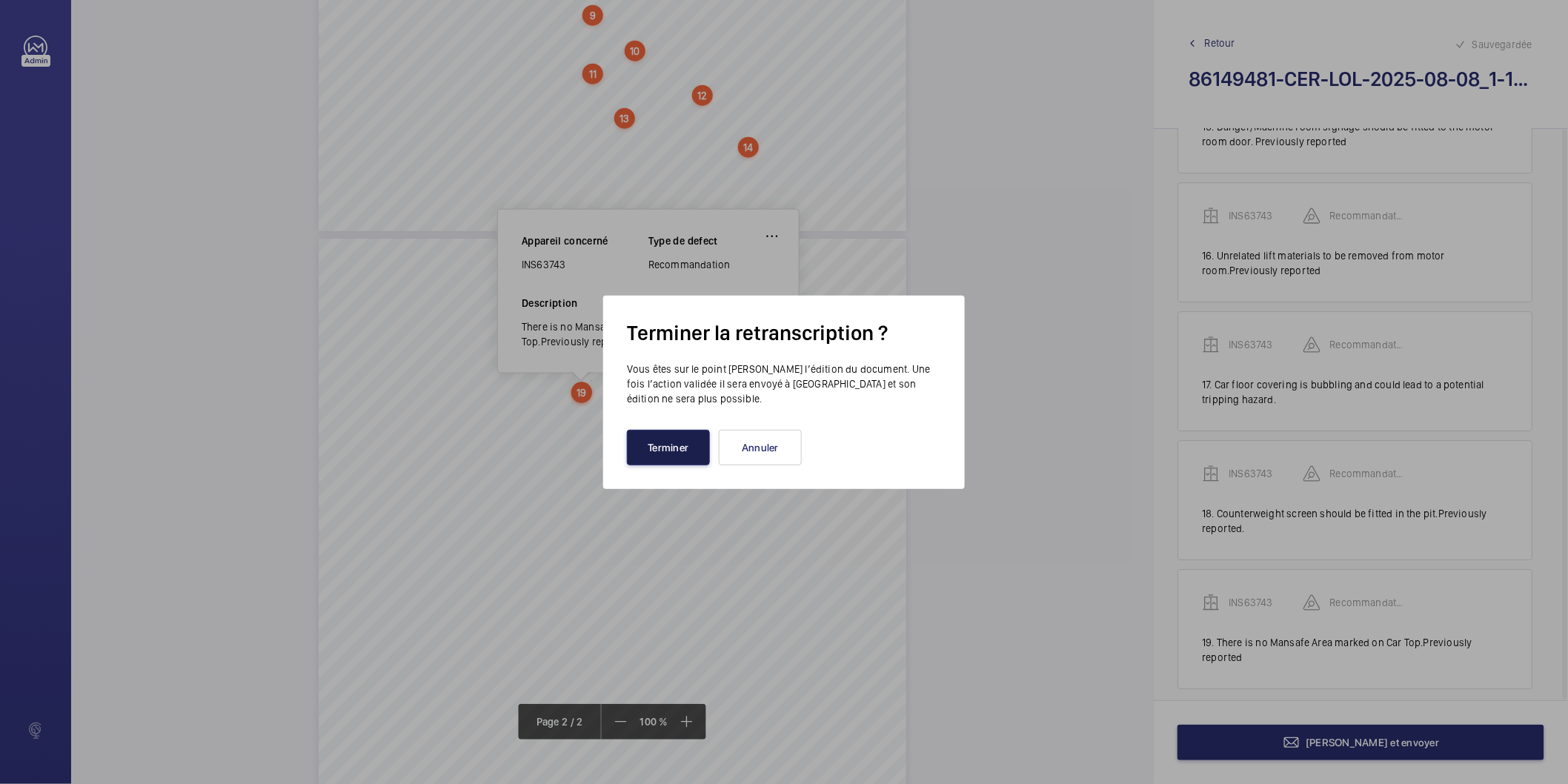
click at [667, 434] on button "Terminer" at bounding box center [668, 448] width 83 height 36
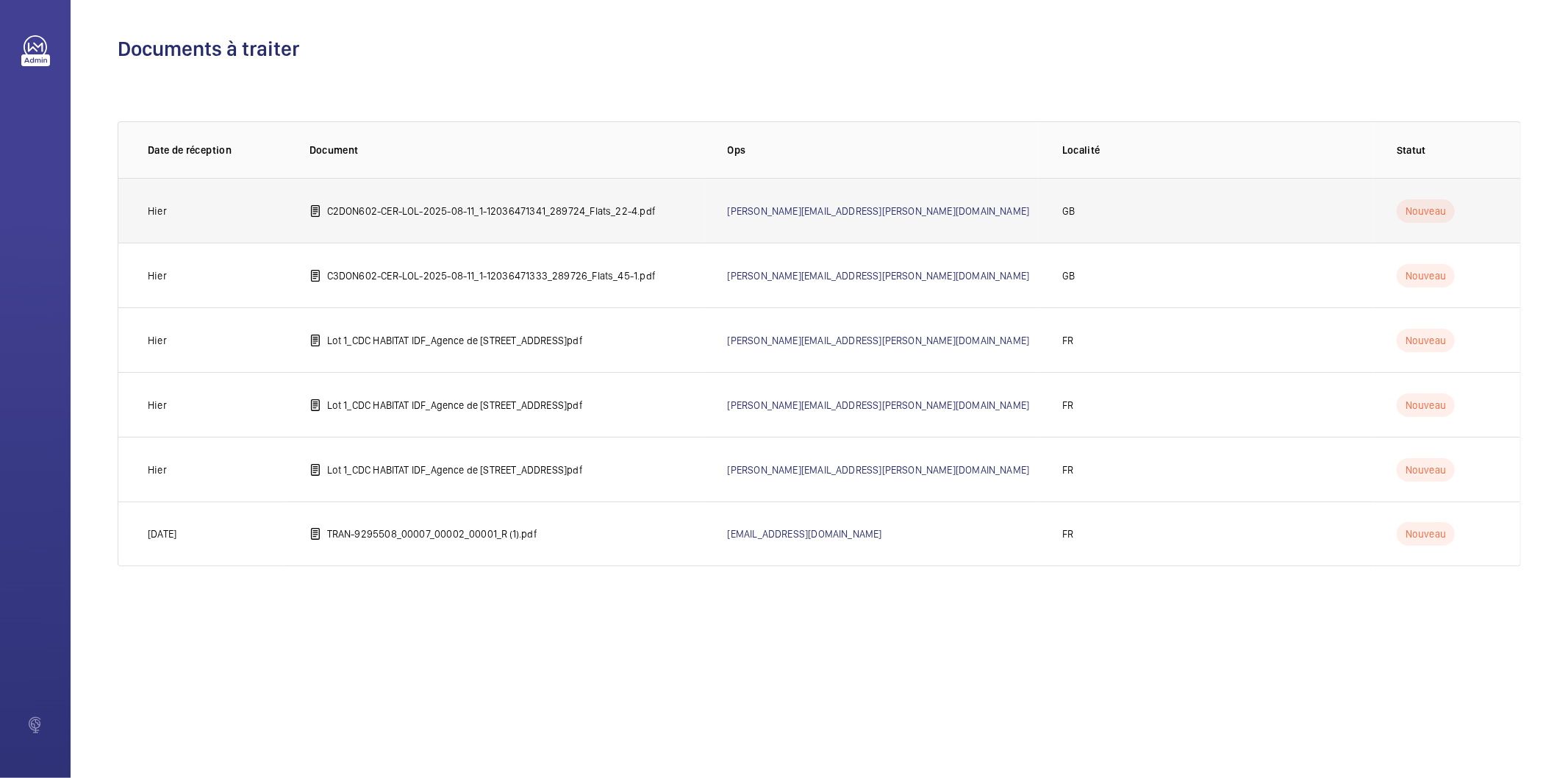
click at [610, 218] on td "C2DON602-CER-LOL-2025-08-11_1-12036471341_289724_Flats_22-4.pdf" at bounding box center [495, 211] width 419 height 65
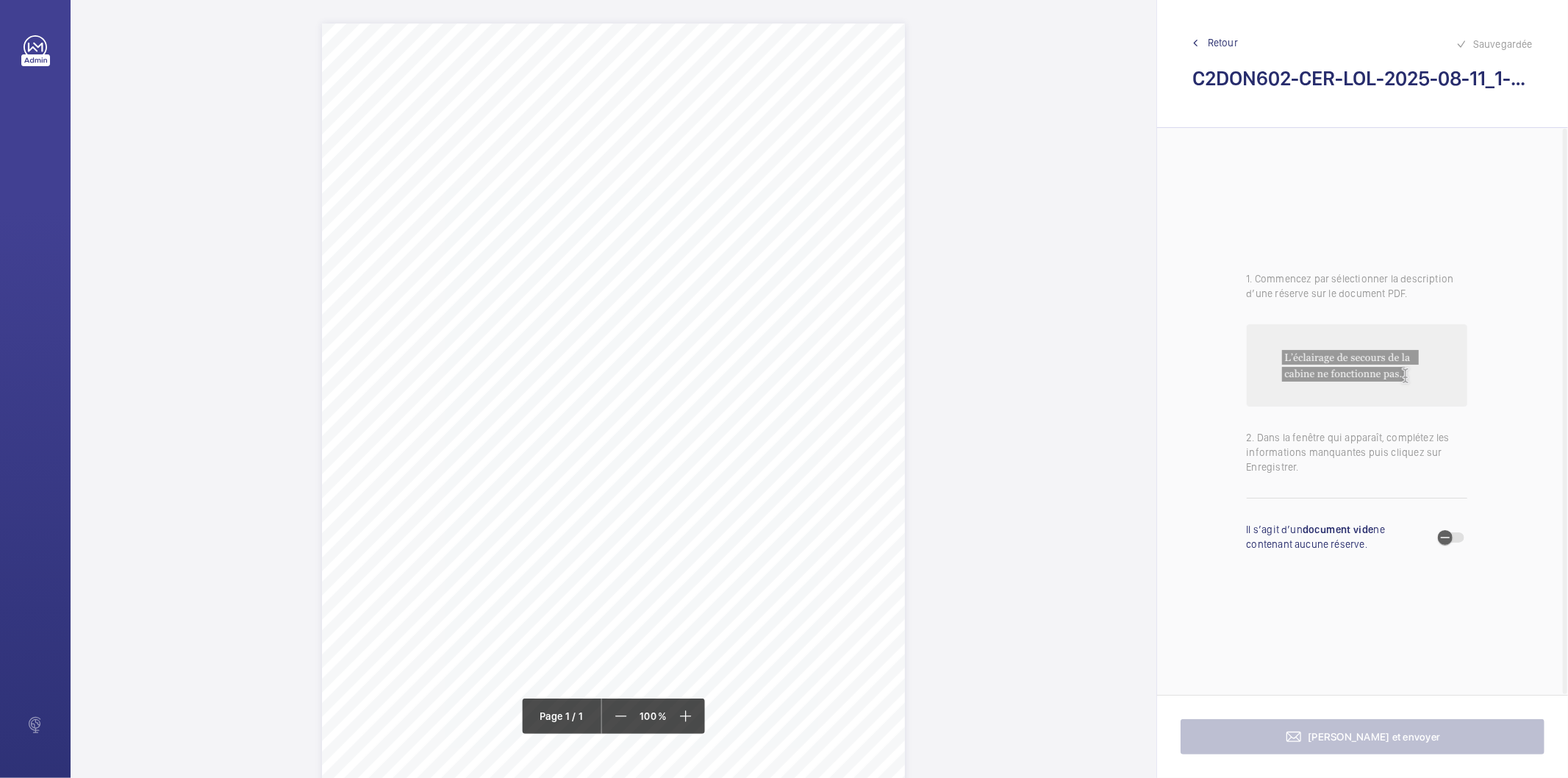
drag, startPoint x: 591, startPoint y: 188, endPoint x: 860, endPoint y: 185, distance: 269.0
click at [860, 185] on div "Signed: Lifting Operations and Lifting Equipment Regulations 1998 Report of Tho…" at bounding box center [614, 436] width 583 height 825
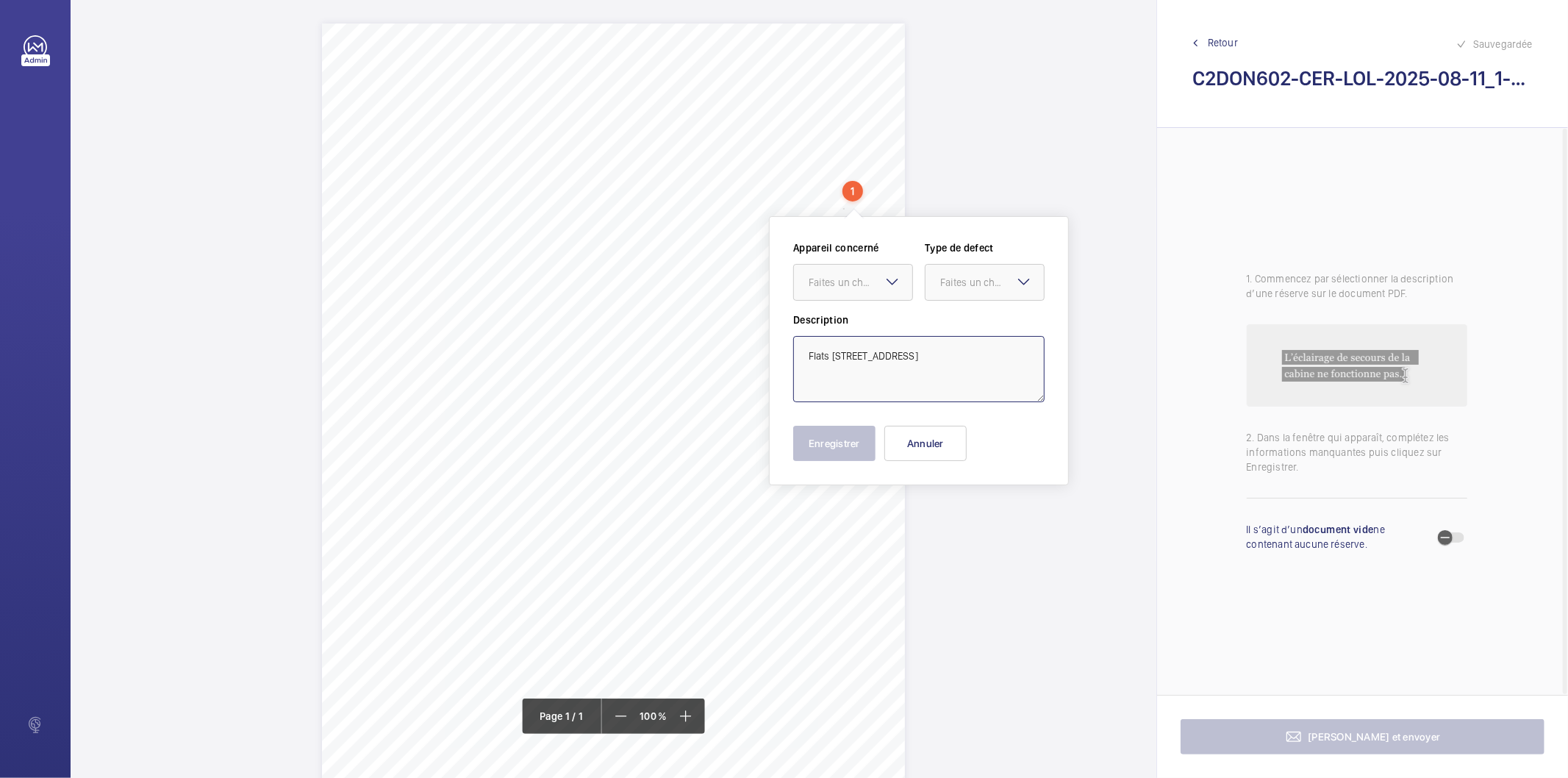
drag, startPoint x: 894, startPoint y: 369, endPoint x: 803, endPoint y: 354, distance: 92.2
click at [802, 355] on textarea "Flats 22-44, Donnington Court Donnington Road London NW10 3TH" at bounding box center [919, 369] width 252 height 66
click at [910, 446] on button "Annuler" at bounding box center [926, 444] width 82 height 35
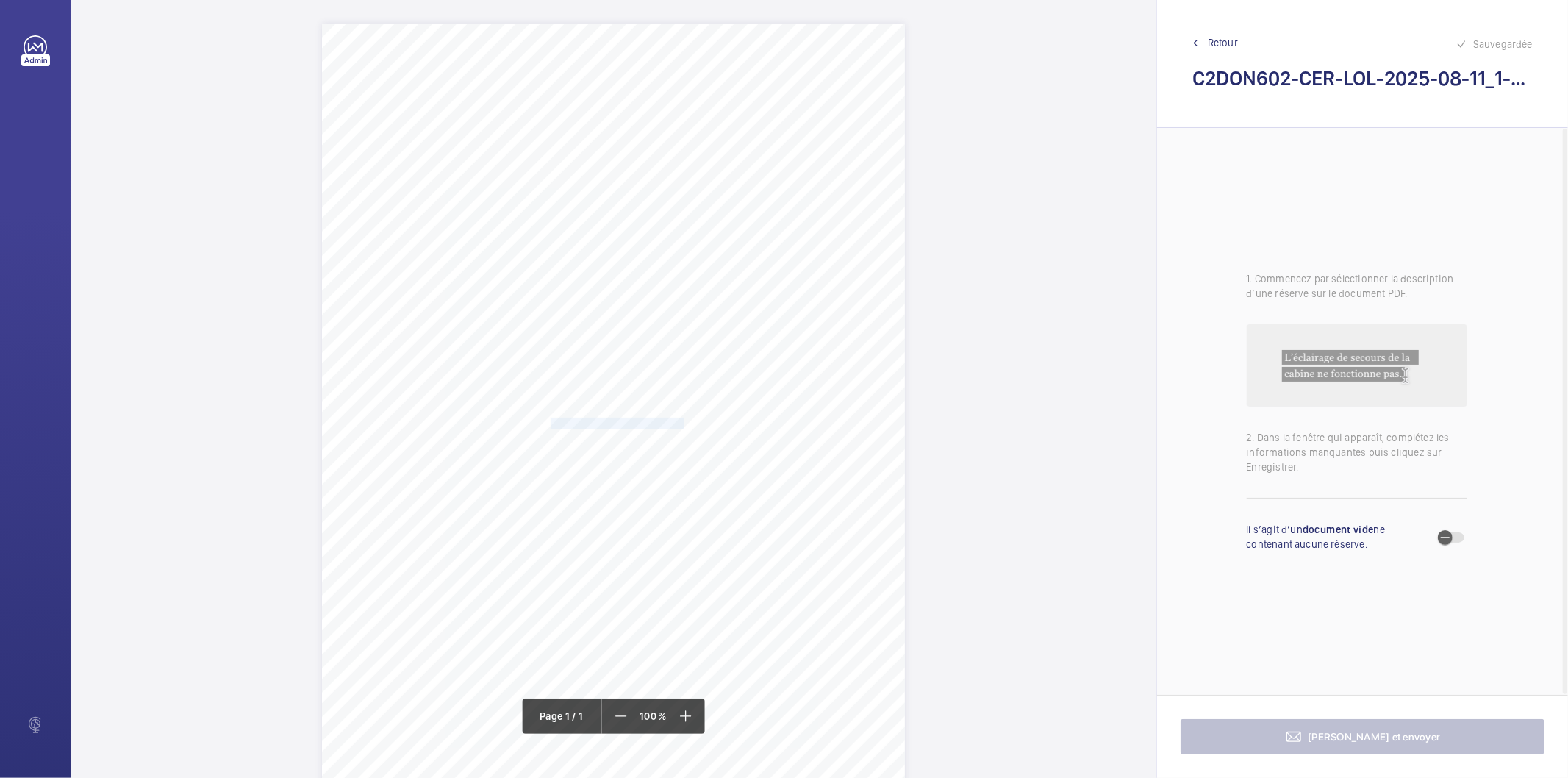
drag, startPoint x: 549, startPoint y: 423, endPoint x: 681, endPoint y: 420, distance: 132.0
click at [681, 420] on span "Oil pots in pit need to be emptied." at bounding box center [618, 424] width 135 height 10
click at [684, 166] on div at bounding box center [674, 156] width 118 height 35
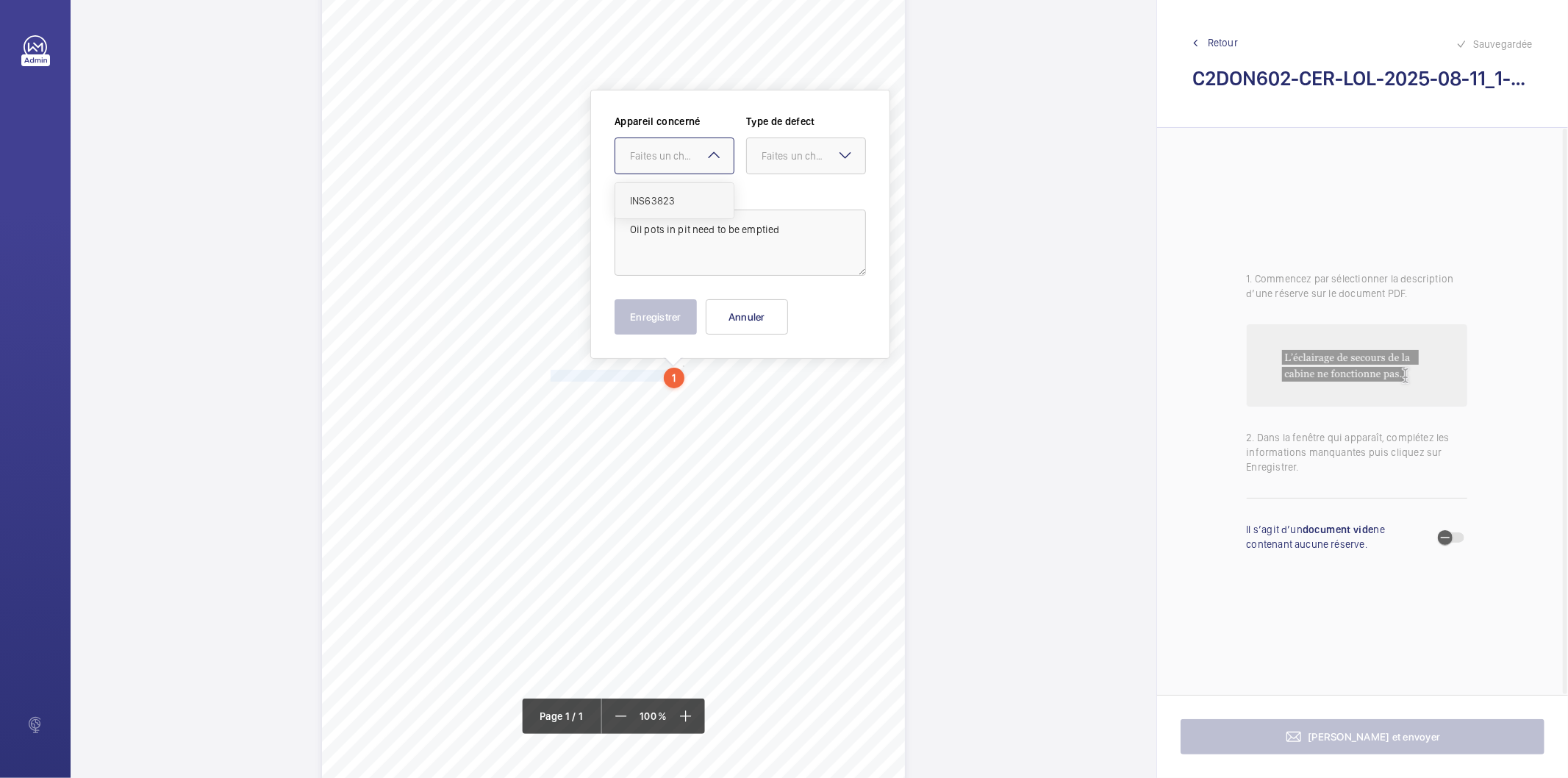
click at [679, 205] on span "INS63823" at bounding box center [674, 201] width 89 height 15
click at [774, 170] on div at bounding box center [806, 156] width 118 height 35
drag, startPoint x: 776, startPoint y: 200, endPoint x: 719, endPoint y: 266, distance: 87.2
click at [776, 202] on span "Standard" at bounding box center [806, 201] width 89 height 15
click at [677, 327] on button "Enregistrer" at bounding box center [656, 317] width 82 height 35
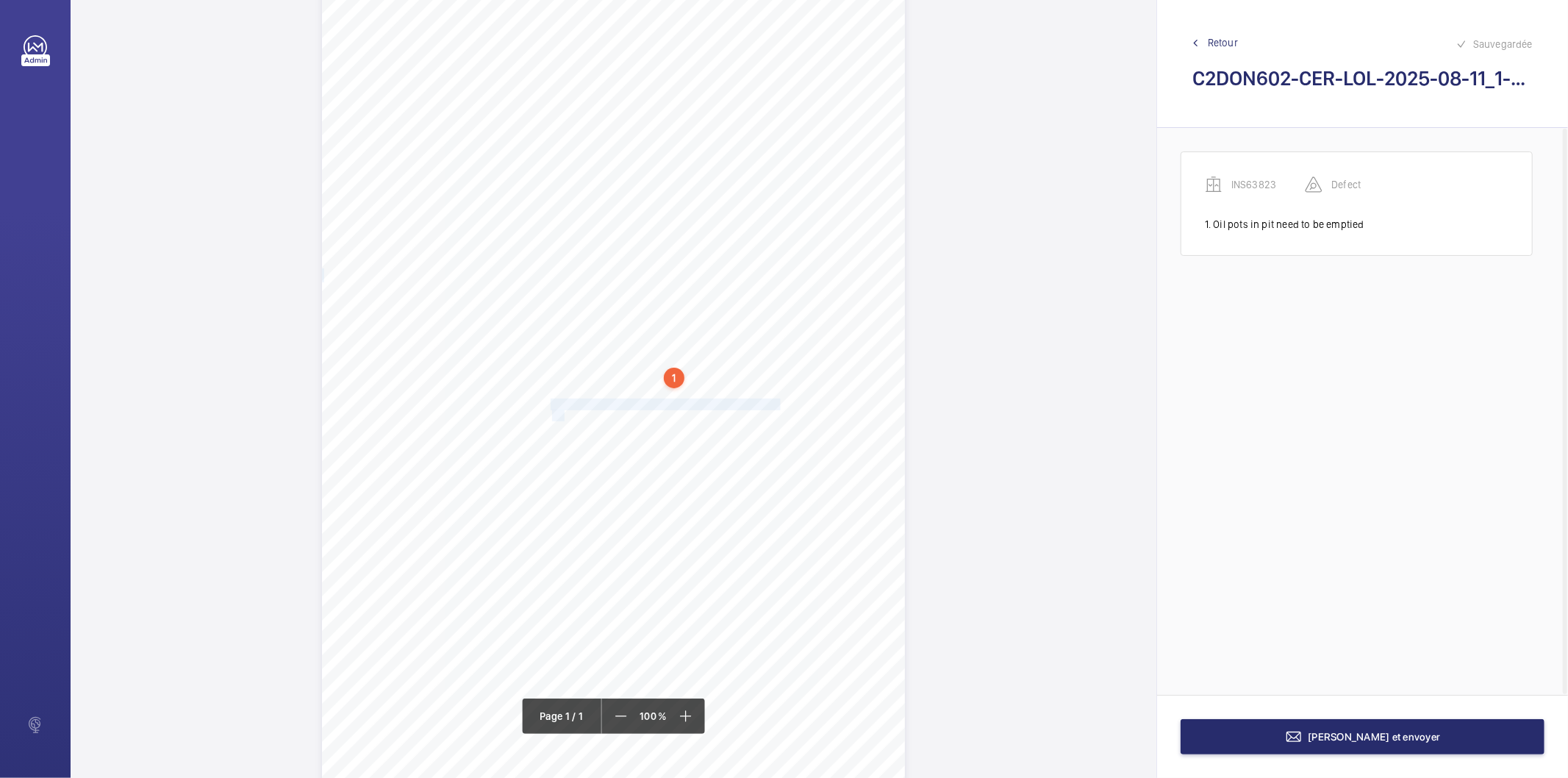
drag, startPoint x: 550, startPoint y: 400, endPoint x: 561, endPoint y: 414, distance: 17.8
click at [561, 414] on div "Signed: Lifting Operations and Lifting Equipment Regulations 1998 Report of Tho…" at bounding box center [614, 388] width 583 height 825
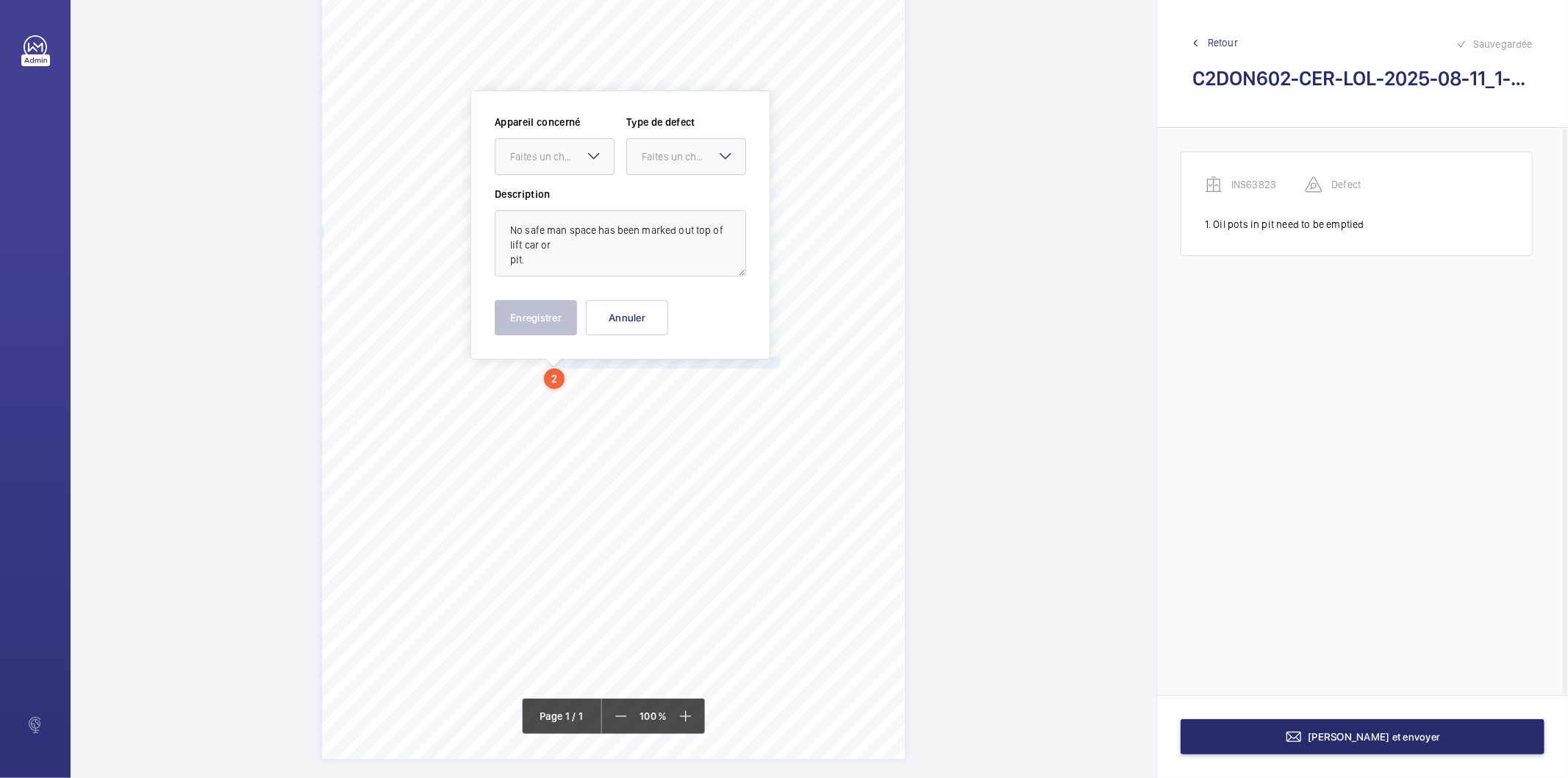
scroll to position [91, 0]
drag, startPoint x: 563, startPoint y: 164, endPoint x: 551, endPoint y: 174, distance: 15.6
click at [556, 165] on div at bounding box center [555, 156] width 118 height 35
click at [544, 212] on div "INS63823" at bounding box center [555, 201] width 118 height 35
click at [656, 152] on div "Faites un choix" at bounding box center [693, 156] width 104 height 15
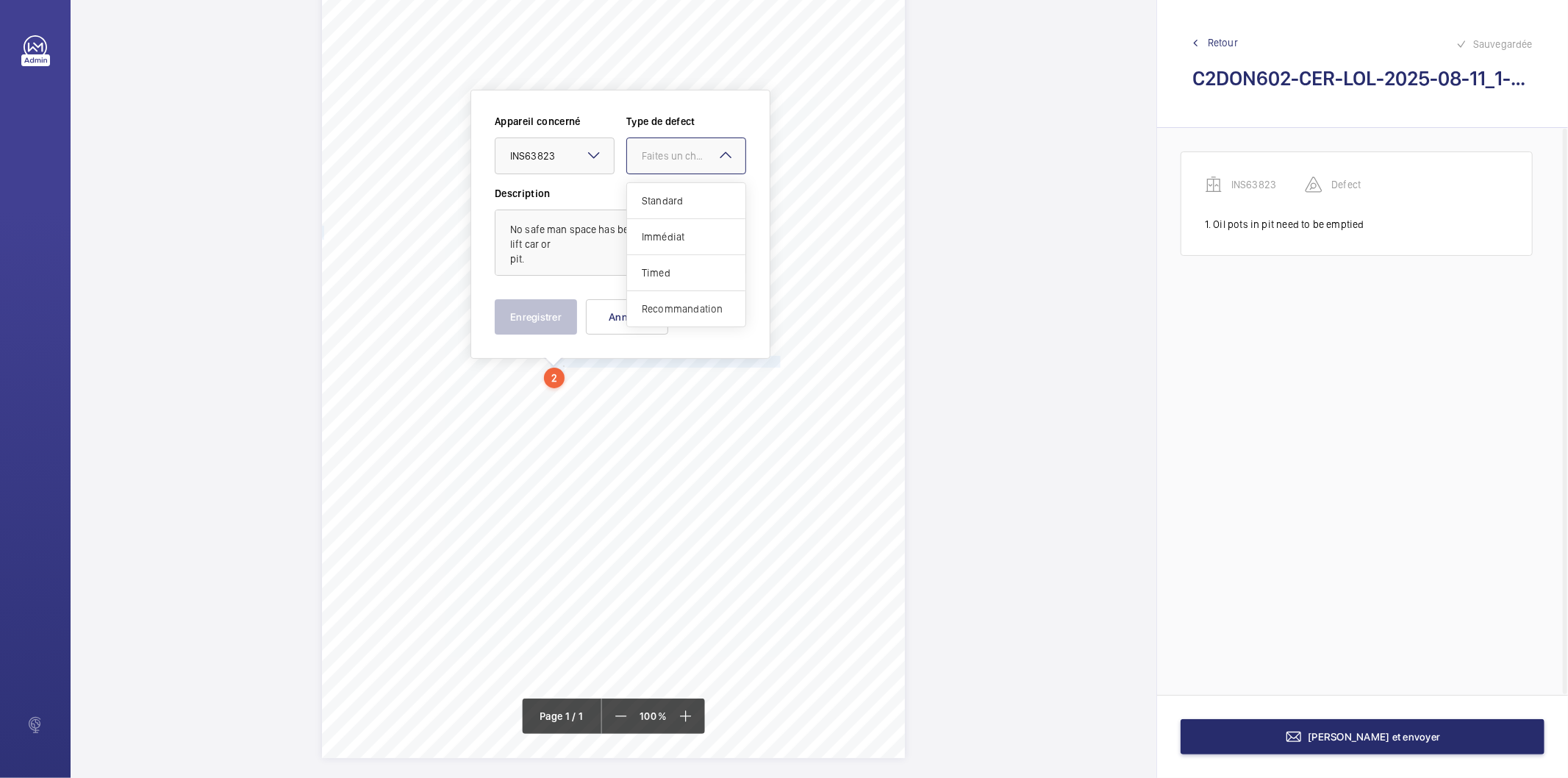
drag, startPoint x: 653, startPoint y: 308, endPoint x: 542, endPoint y: 311, distance: 111.0
click at [631, 308] on div "Recommandation" at bounding box center [686, 309] width 118 height 35
click at [540, 311] on button "Enregistrer" at bounding box center [536, 317] width 82 height 35
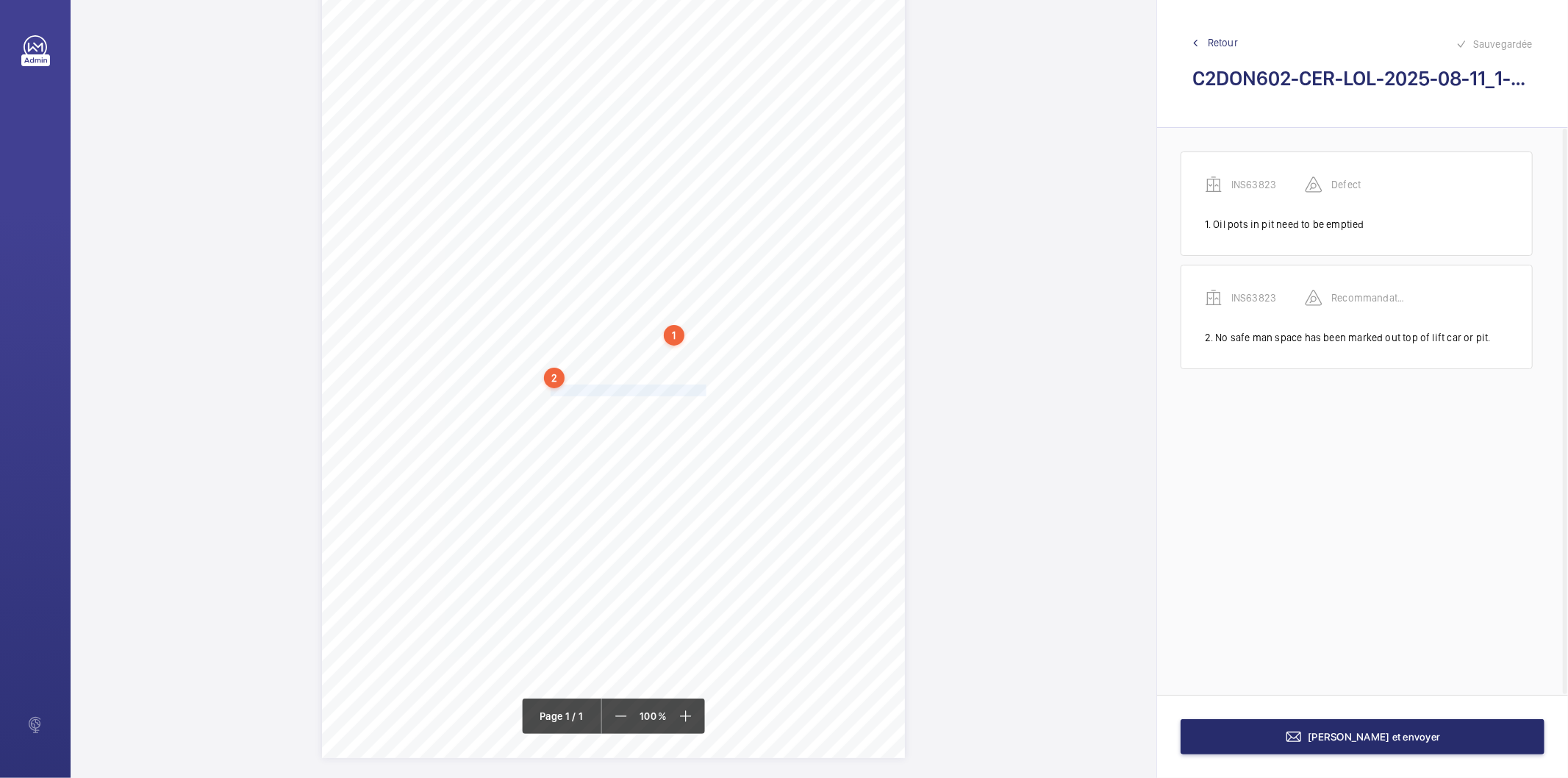
drag, startPoint x: 551, startPoint y: 392, endPoint x: 706, endPoint y: 383, distance: 155.3
click at [706, 386] on span "Risk assessment should be carried out." at bounding box center [629, 391] width 158 height 10
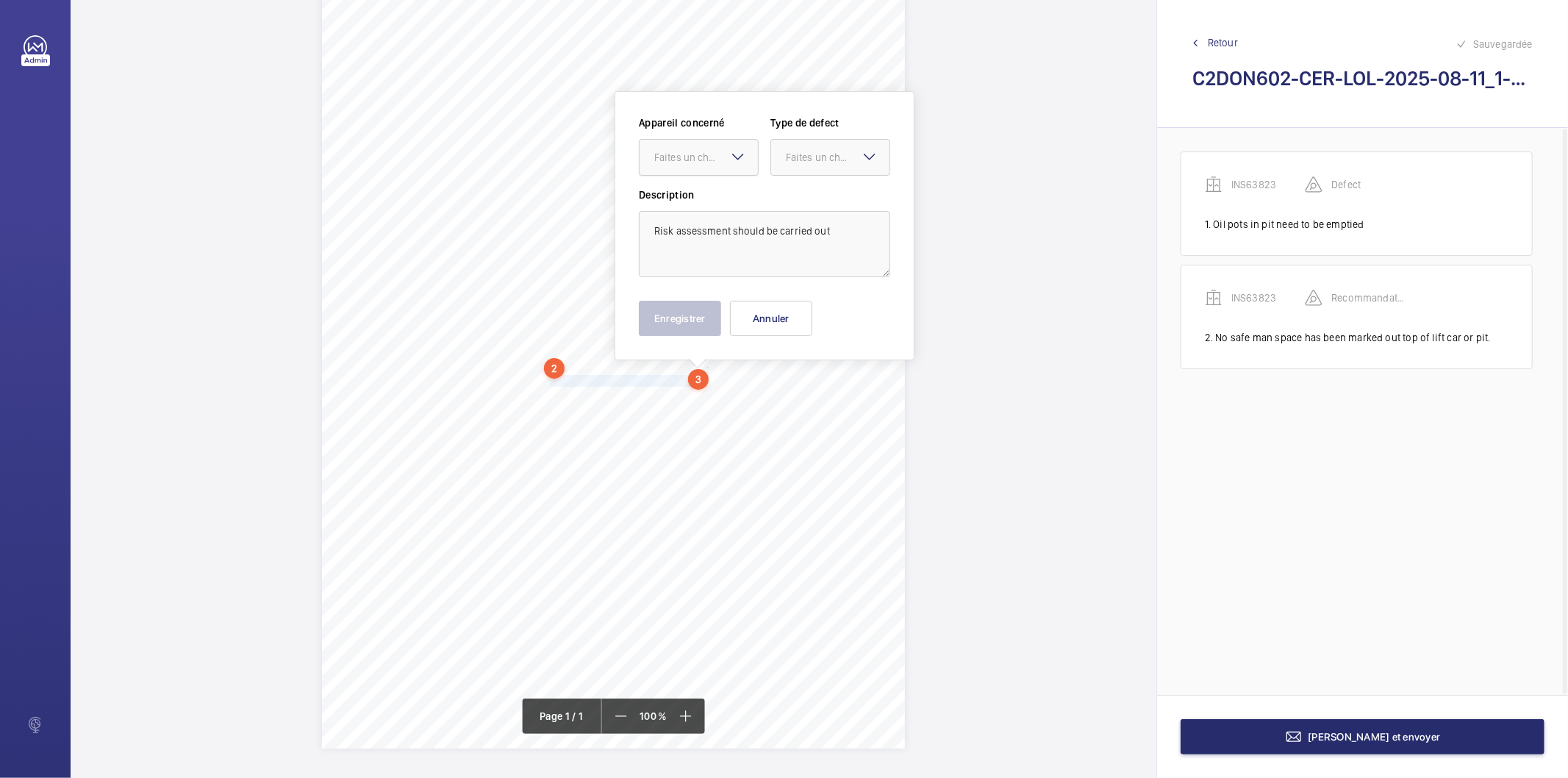
click at [669, 157] on div "Faites un choix" at bounding box center [706, 158] width 104 height 15
click at [670, 207] on span "INS63823" at bounding box center [698, 202] width 89 height 15
click at [799, 152] on div "Faites un choix" at bounding box center [837, 158] width 104 height 15
drag, startPoint x: 795, startPoint y: 308, endPoint x: 723, endPoint y: 311, distance: 72.1
click at [790, 311] on span "Recommandation" at bounding box center [830, 311] width 89 height 15
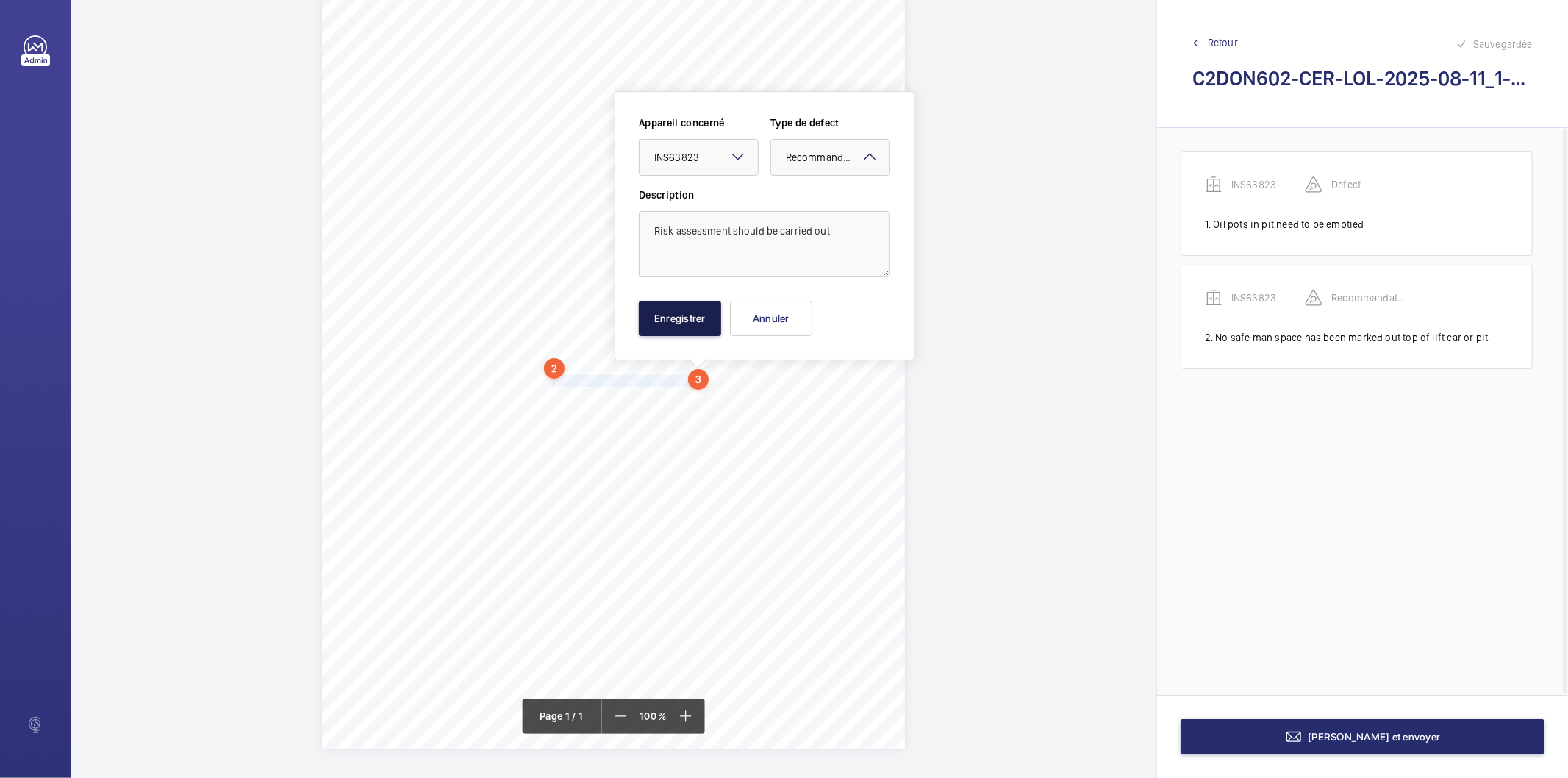
click at [692, 320] on button "Enregistrer" at bounding box center [680, 319] width 82 height 35
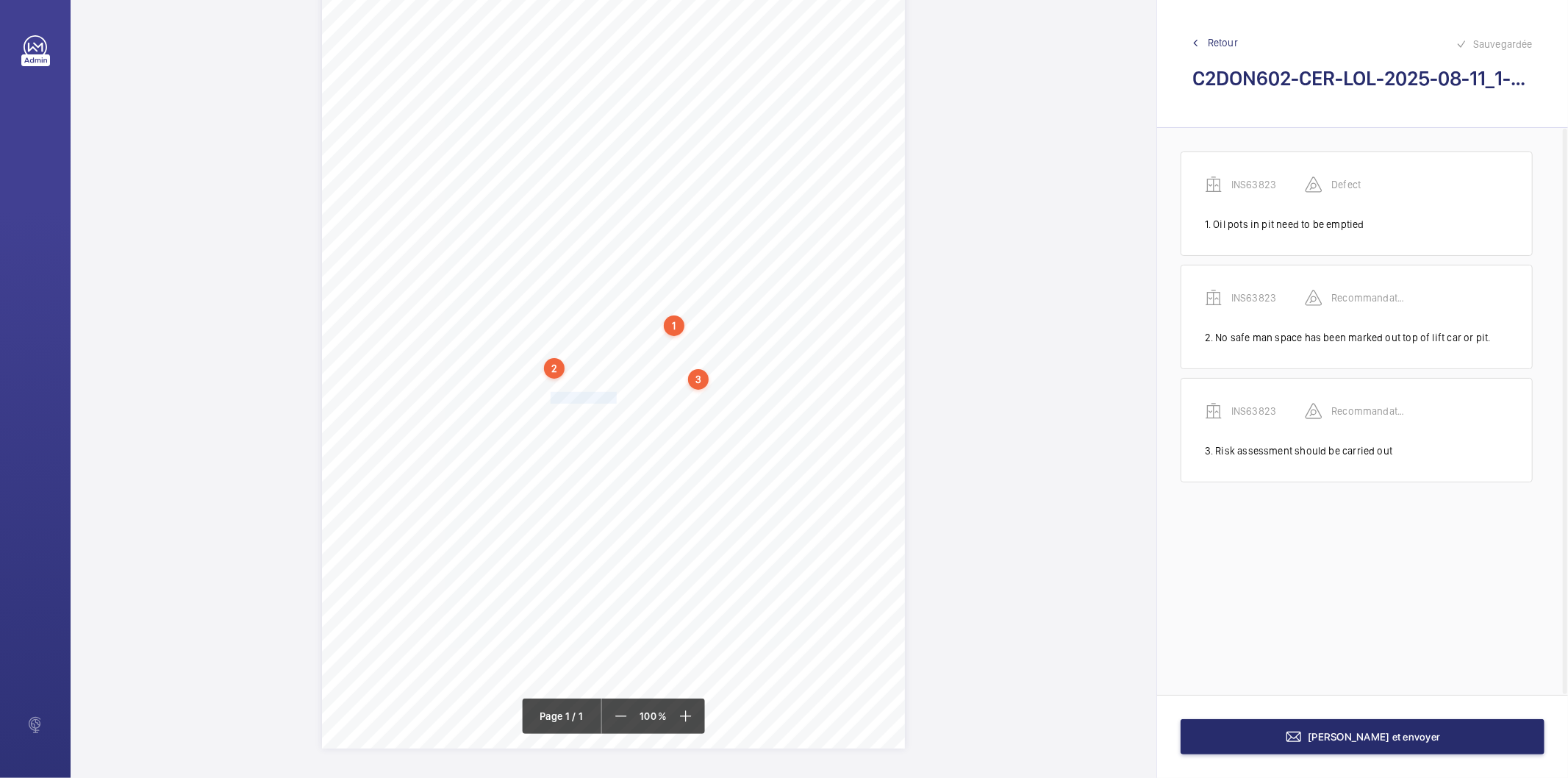
drag, startPoint x: 549, startPoint y: 399, endPoint x: 614, endPoint y: 393, distance: 65.3
click at [614, 393] on span "Alarm bell works." at bounding box center [585, 398] width 69 height 10
click at [581, 174] on div "Faites un choix" at bounding box center [614, 177] width 104 height 15
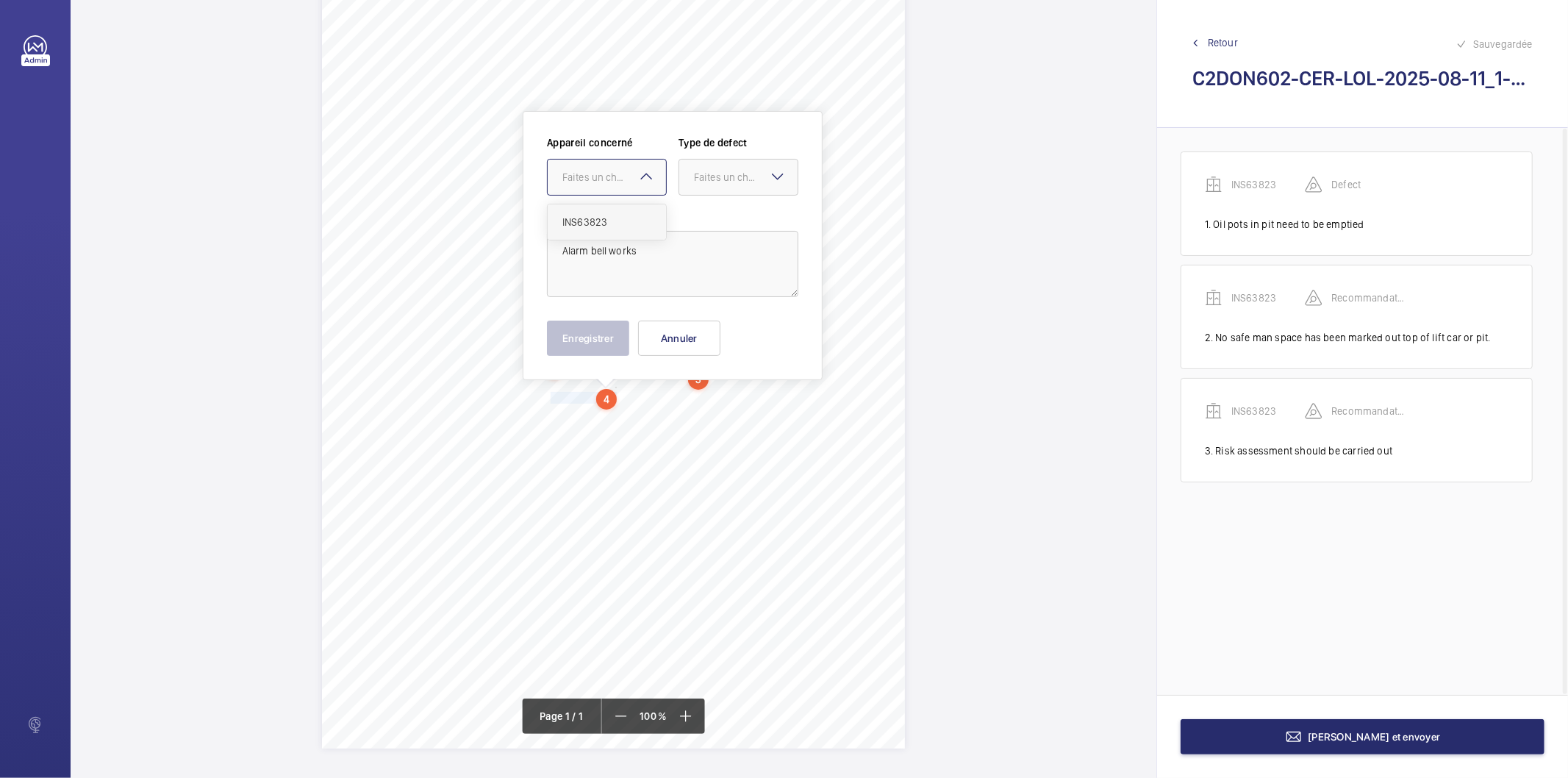
click at [581, 226] on span "INS63823" at bounding box center [606, 222] width 89 height 15
click at [719, 175] on div "Faites un choix" at bounding box center [745, 177] width 104 height 15
drag, startPoint x: 731, startPoint y: 333, endPoint x: 684, endPoint y: 333, distance: 47.0
click at [722, 333] on span "Recommandation" at bounding box center [738, 330] width 89 height 15
click at [600, 341] on button "Enregistrer" at bounding box center [588, 339] width 82 height 35
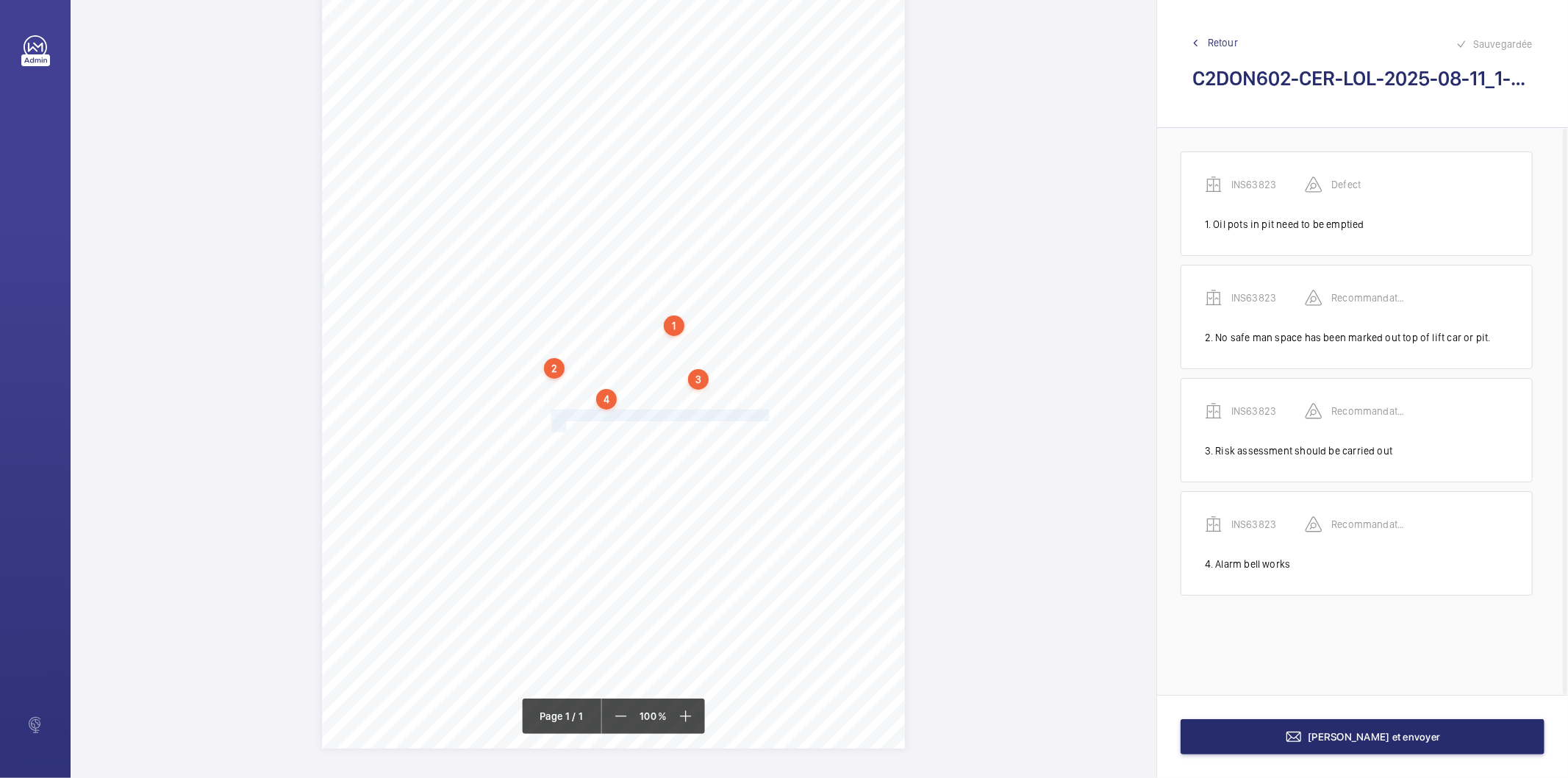
drag, startPoint x: 550, startPoint y: 416, endPoint x: 566, endPoint y: 420, distance: 16.5
click at [566, 420] on div "Signed: Lifting Operations and Lifting Equipment Regulations 1998 Report of Tho…" at bounding box center [614, 336] width 583 height 825
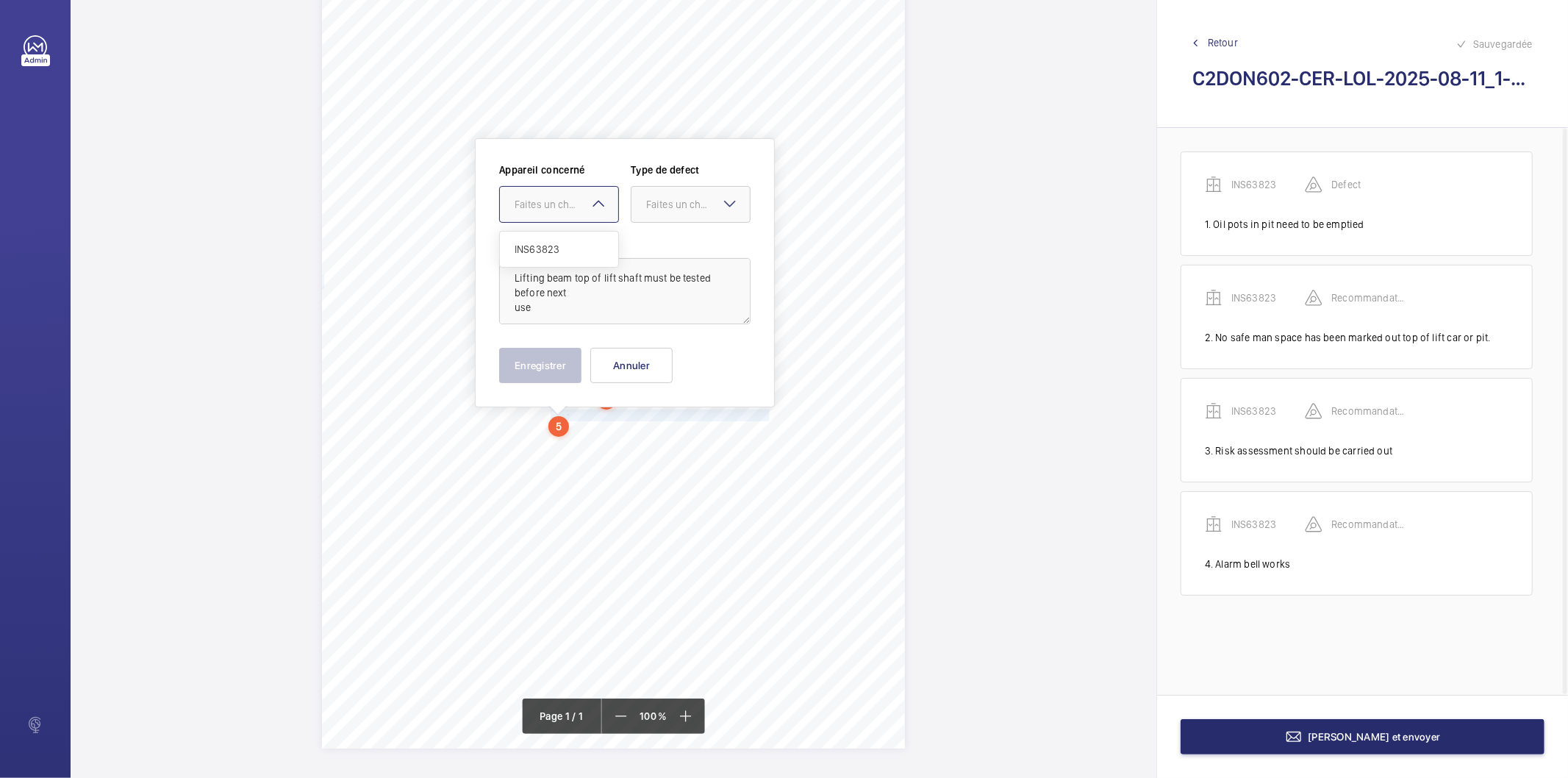
click at [559, 209] on div "Faites un choix" at bounding box center [566, 205] width 104 height 15
click at [548, 247] on span "INS63823" at bounding box center [558, 250] width 89 height 15
click at [662, 197] on div "Faites un choix" at bounding box center [698, 205] width 104 height 15
drag, startPoint x: 681, startPoint y: 350, endPoint x: 620, endPoint y: 359, distance: 61.7
click at [672, 354] on span "Recommandation" at bounding box center [690, 358] width 89 height 15
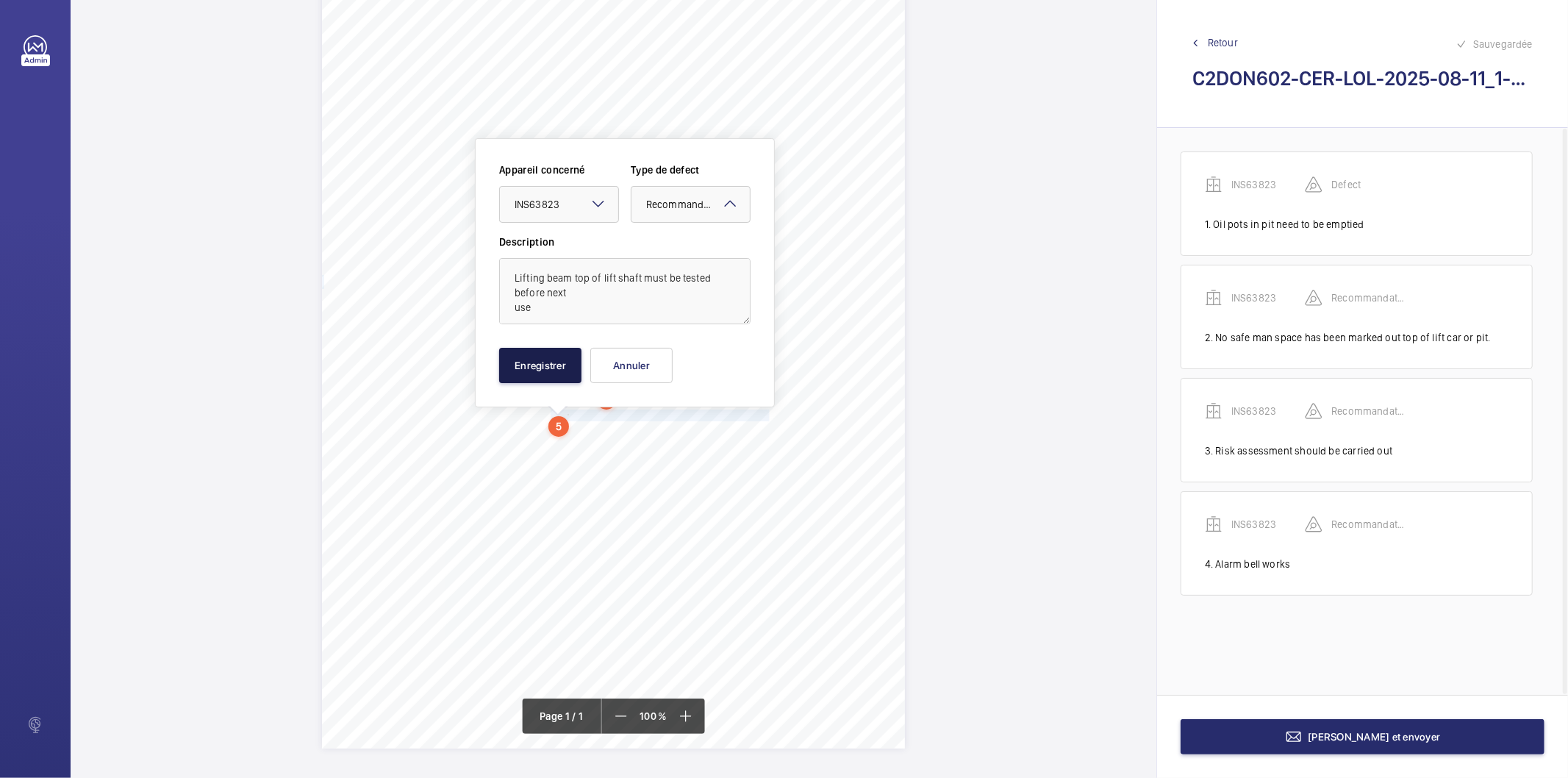
click at [556, 364] on button "Enregistrer" at bounding box center [541, 366] width 82 height 35
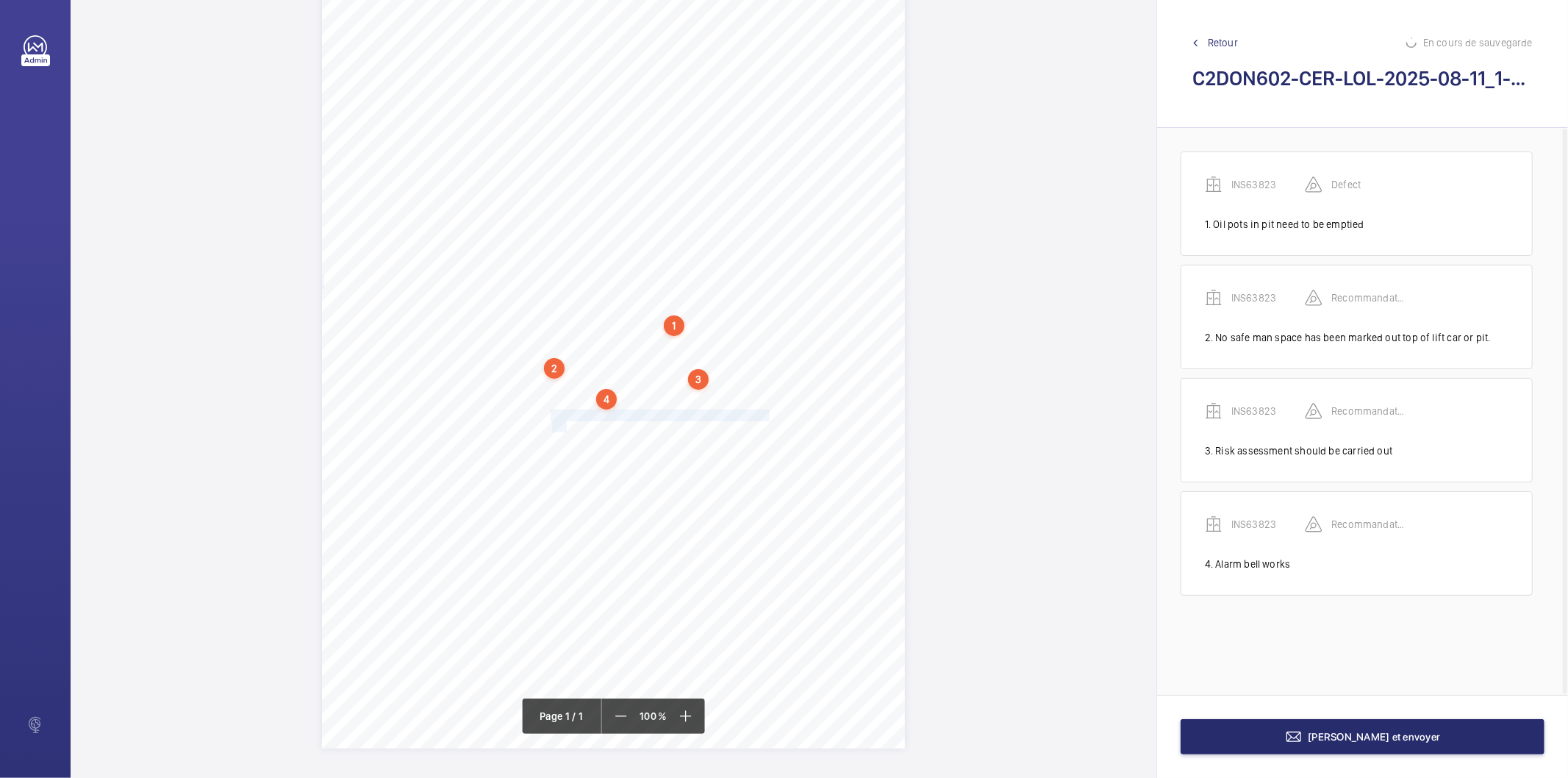
scroll to position [38, 0]
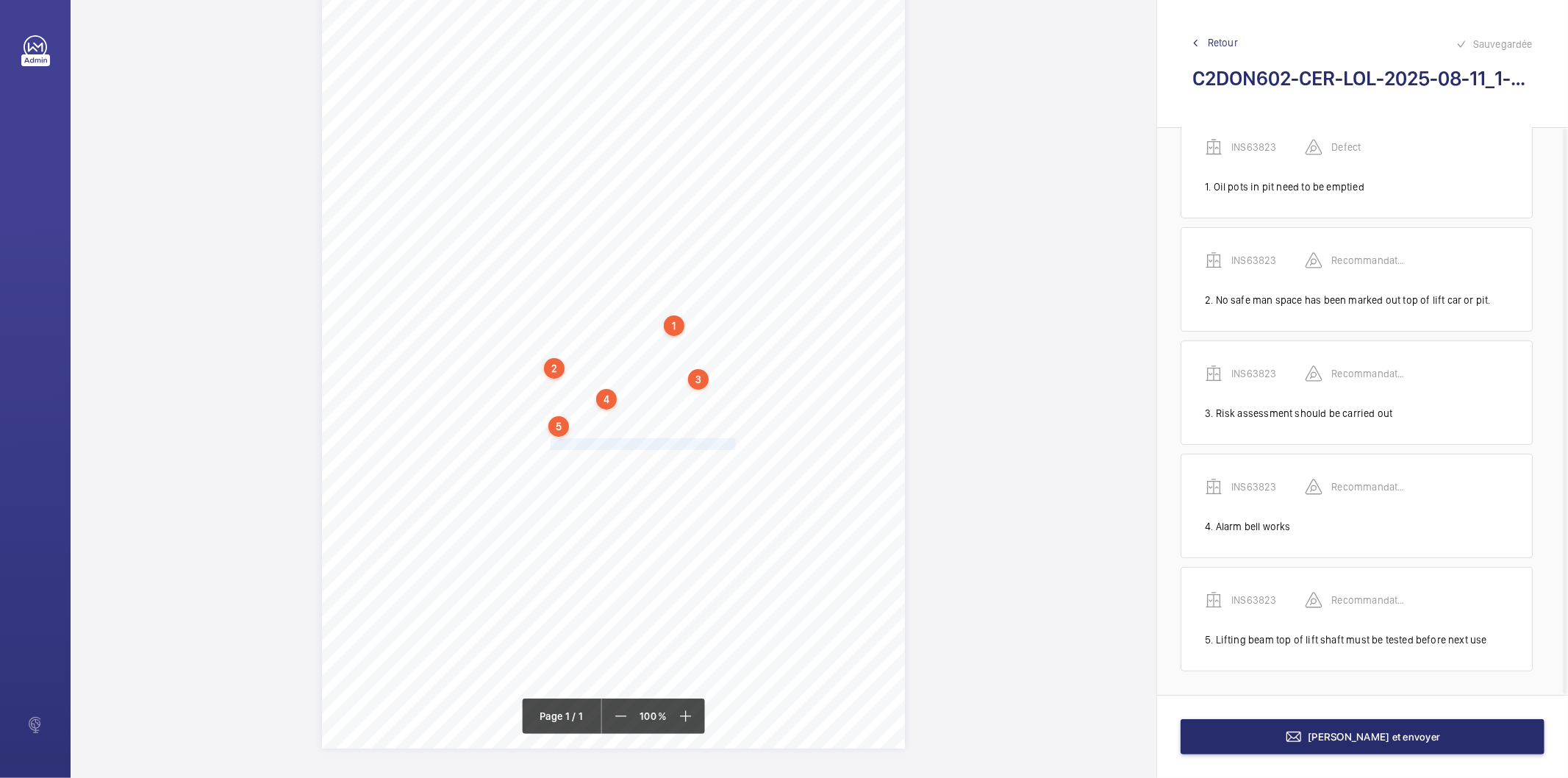
drag, startPoint x: 549, startPoint y: 443, endPoint x: 730, endPoint y: 439, distance: 181.0
click at [730, 439] on div "Signed: Lifting Operations and Lifting Equipment Regulations 1998 Report of Tho…" at bounding box center [614, 336] width 583 height 825
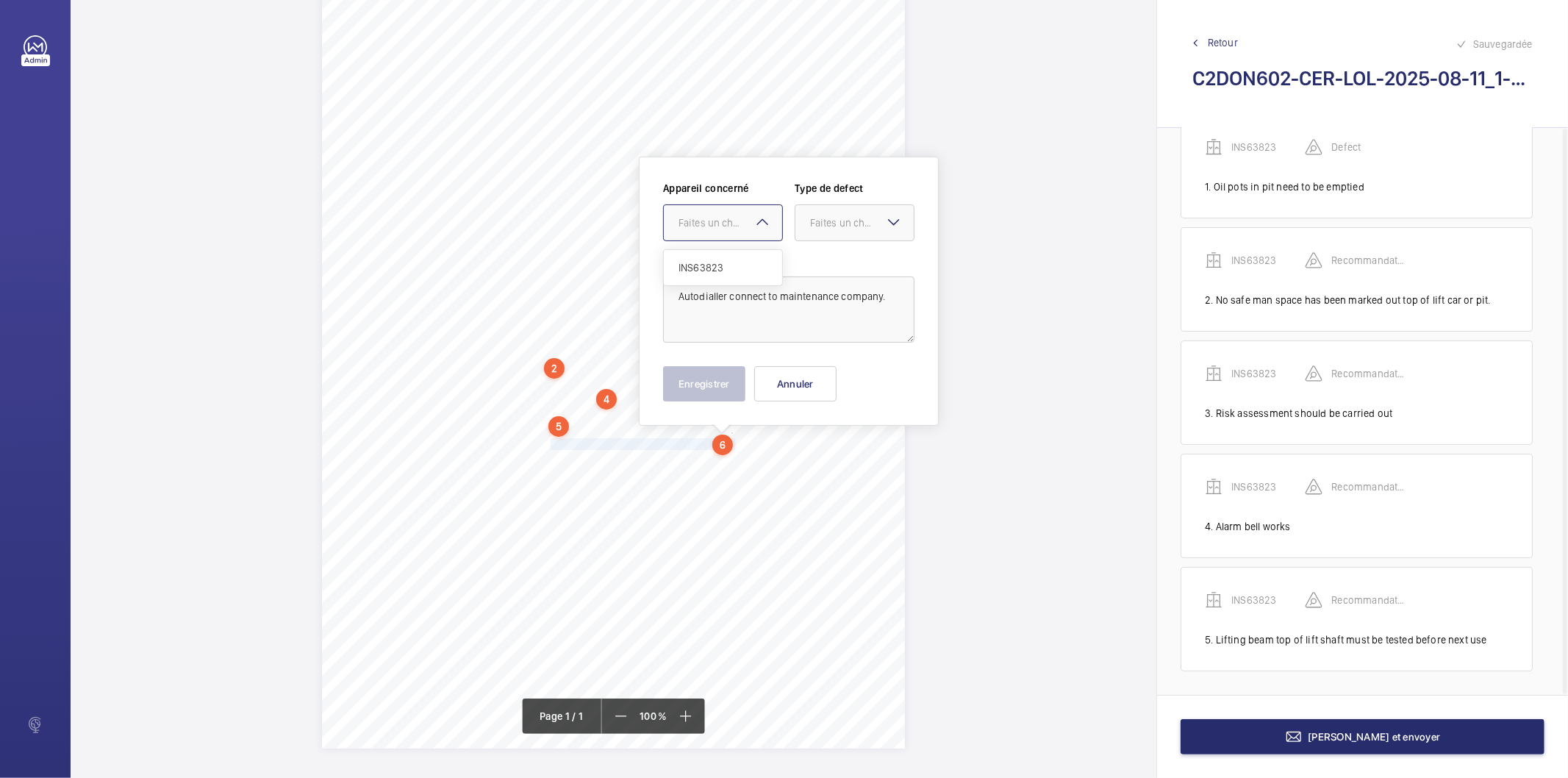
click at [711, 227] on div "Faites un choix" at bounding box center [730, 223] width 104 height 15
click at [712, 275] on span "INS63823" at bounding box center [723, 268] width 89 height 15
drag, startPoint x: 844, startPoint y: 231, endPoint x: 840, endPoint y: 241, distance: 10.8
click at [844, 230] on div at bounding box center [854, 223] width 118 height 35
click at [831, 378] on span "Recommandation" at bounding box center [854, 376] width 89 height 15
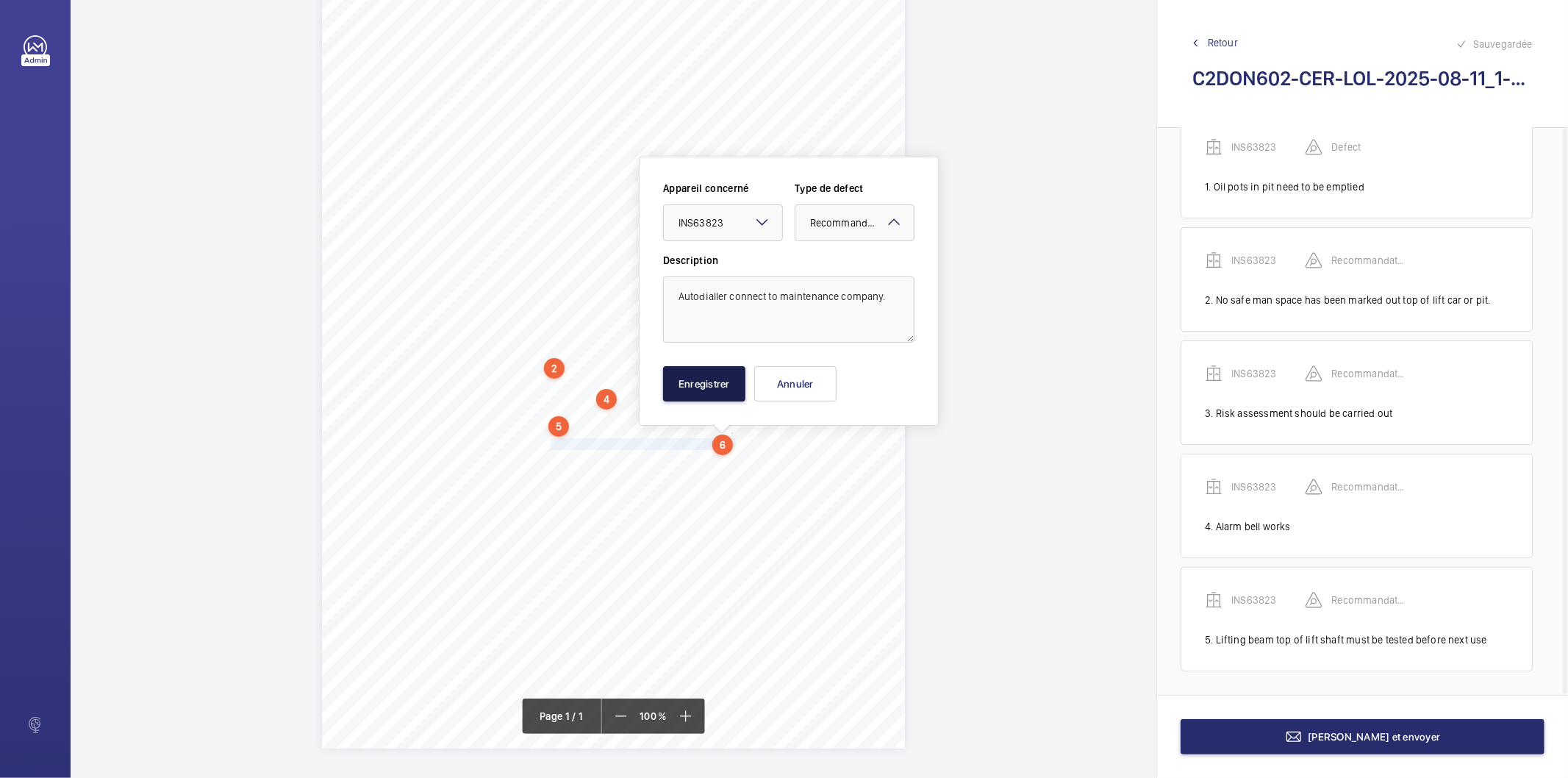
click at [714, 392] on button "Enregistrer" at bounding box center [704, 384] width 82 height 35
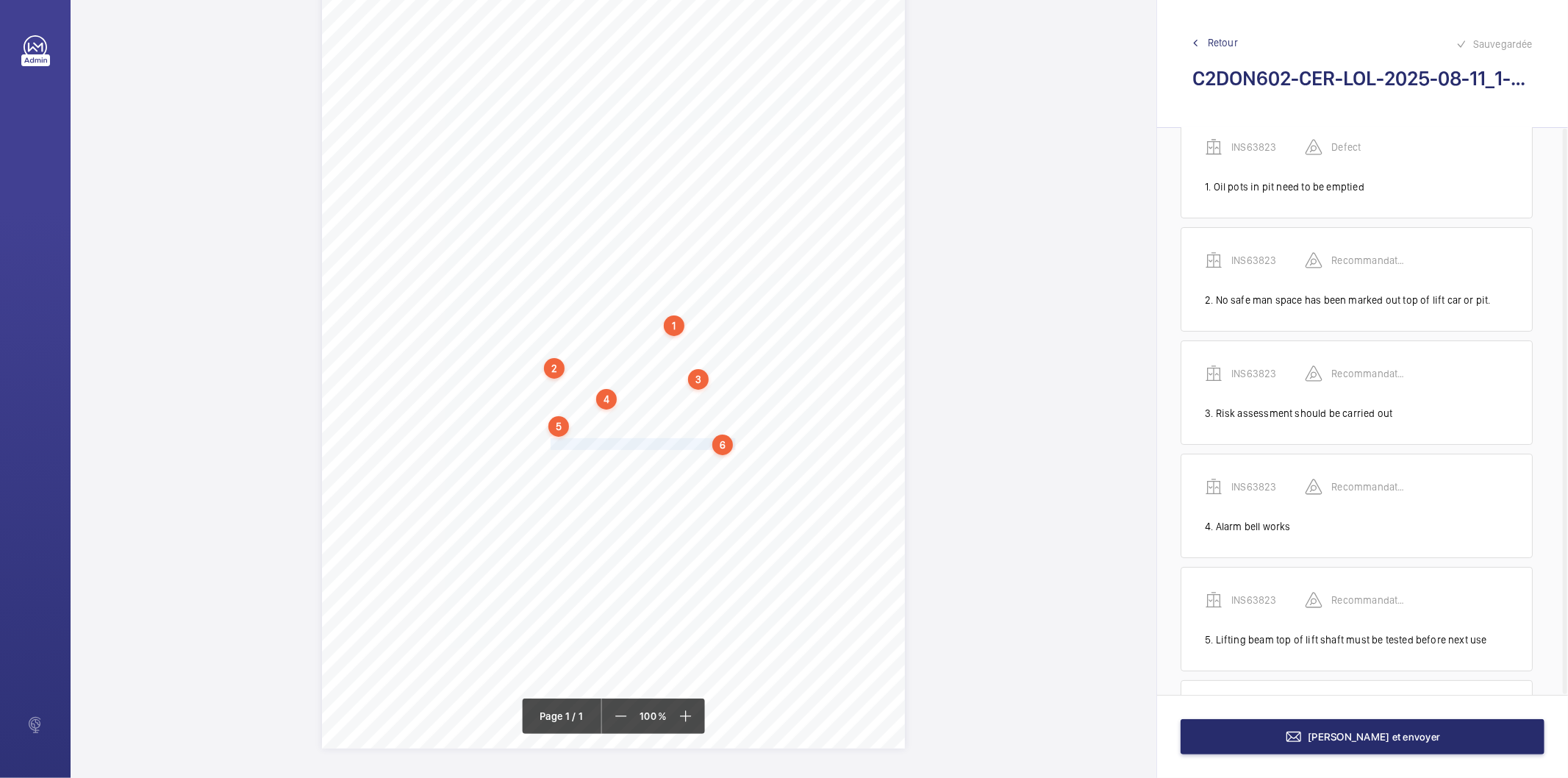
scroll to position [150, 0]
drag, startPoint x: 550, startPoint y: 460, endPoint x: 726, endPoint y: 462, distance: 176.0
click at [726, 462] on div "Signed: Lifting Operations and Lifting Equipment Regulations 1998 Report of Tho…" at bounding box center [614, 336] width 583 height 825
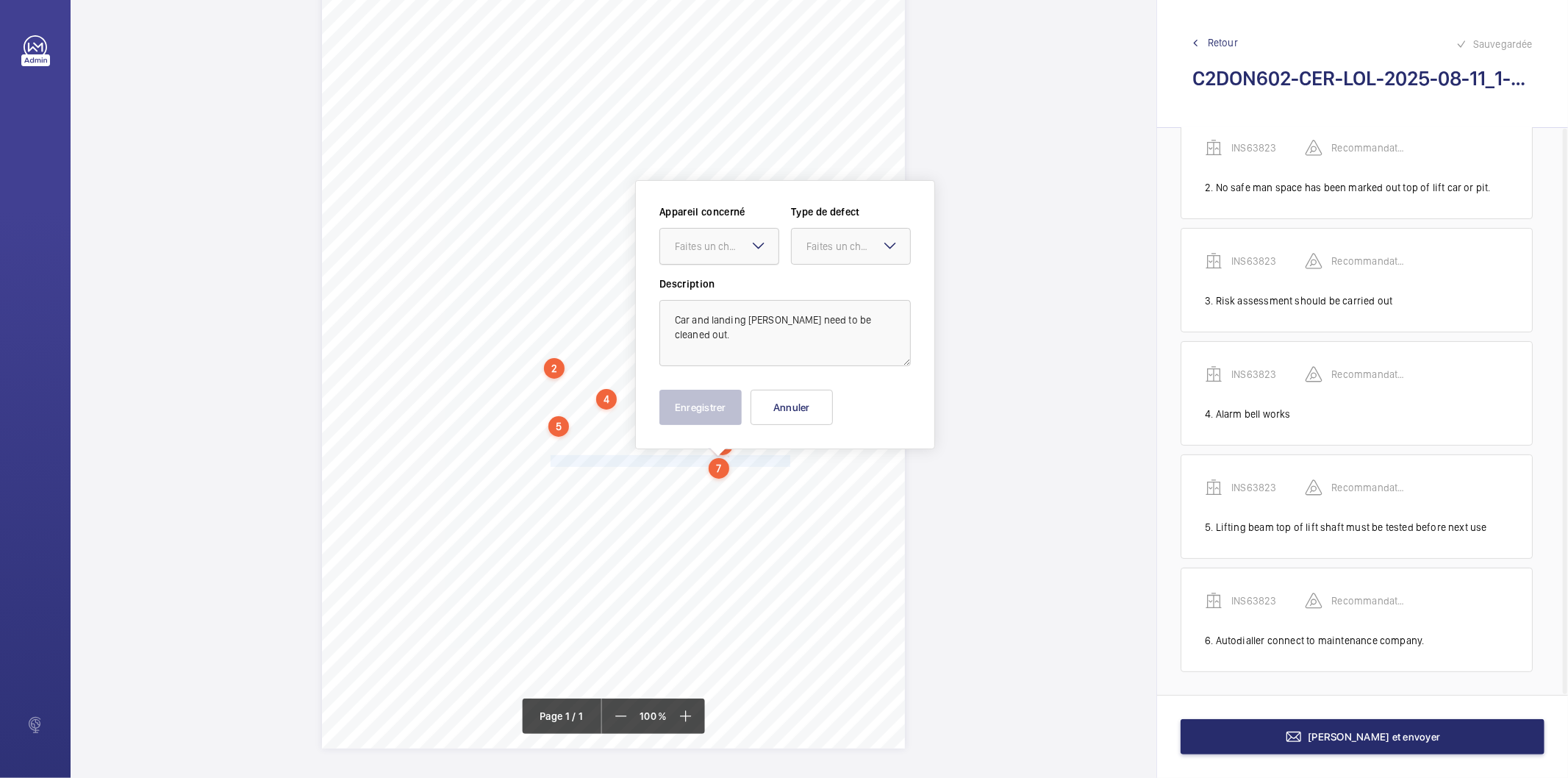
click at [700, 249] on div "Faites un choix" at bounding box center [726, 247] width 104 height 15
click at [700, 296] on span "INS63823" at bounding box center [719, 291] width 89 height 15
click at [837, 241] on div "Faites un choix" at bounding box center [858, 247] width 104 height 15
click at [820, 403] on span "Recommandation" at bounding box center [851, 400] width 89 height 15
click at [695, 406] on button "Enregistrer" at bounding box center [700, 408] width 82 height 35
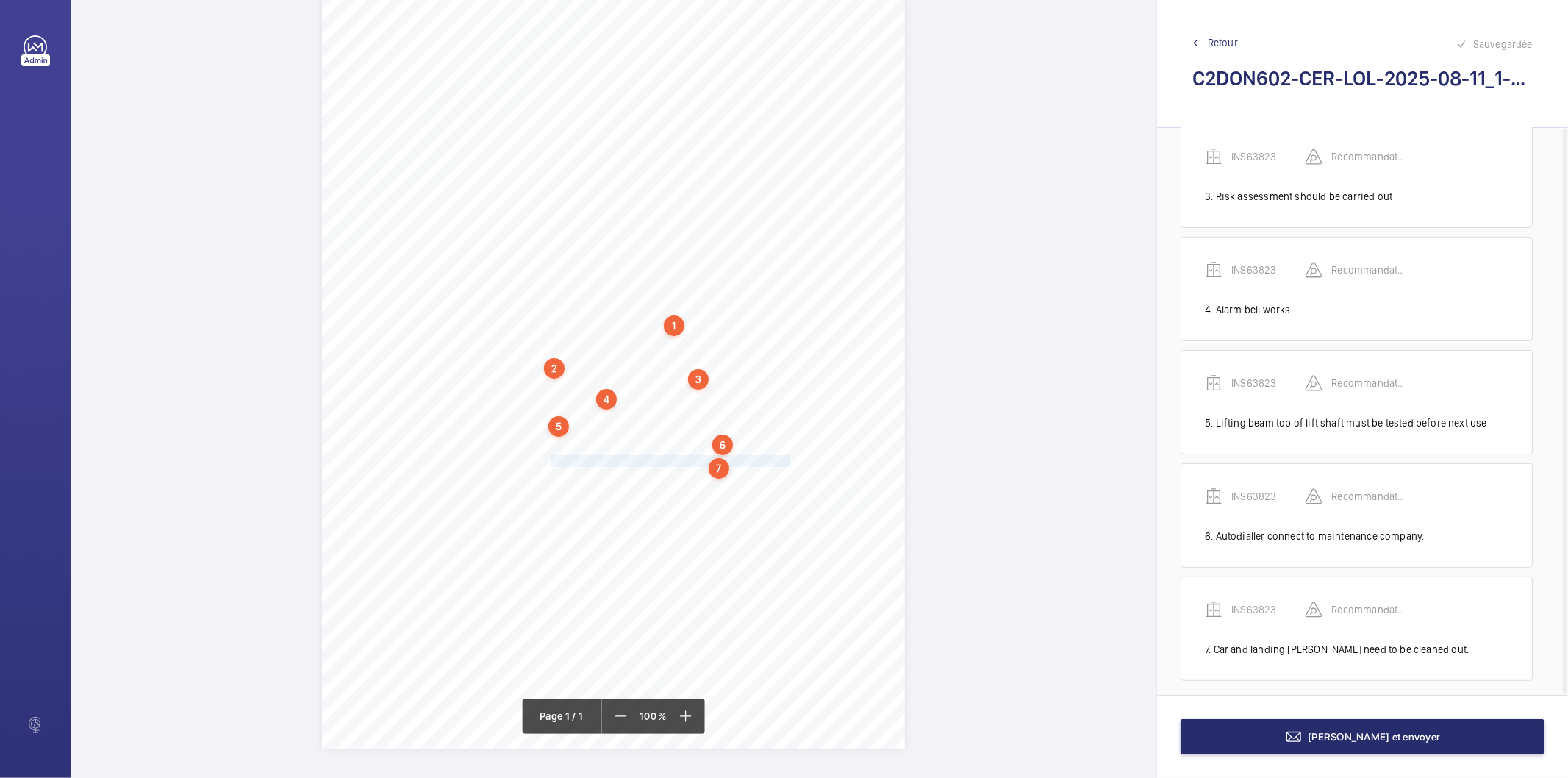
scroll to position [264, 0]
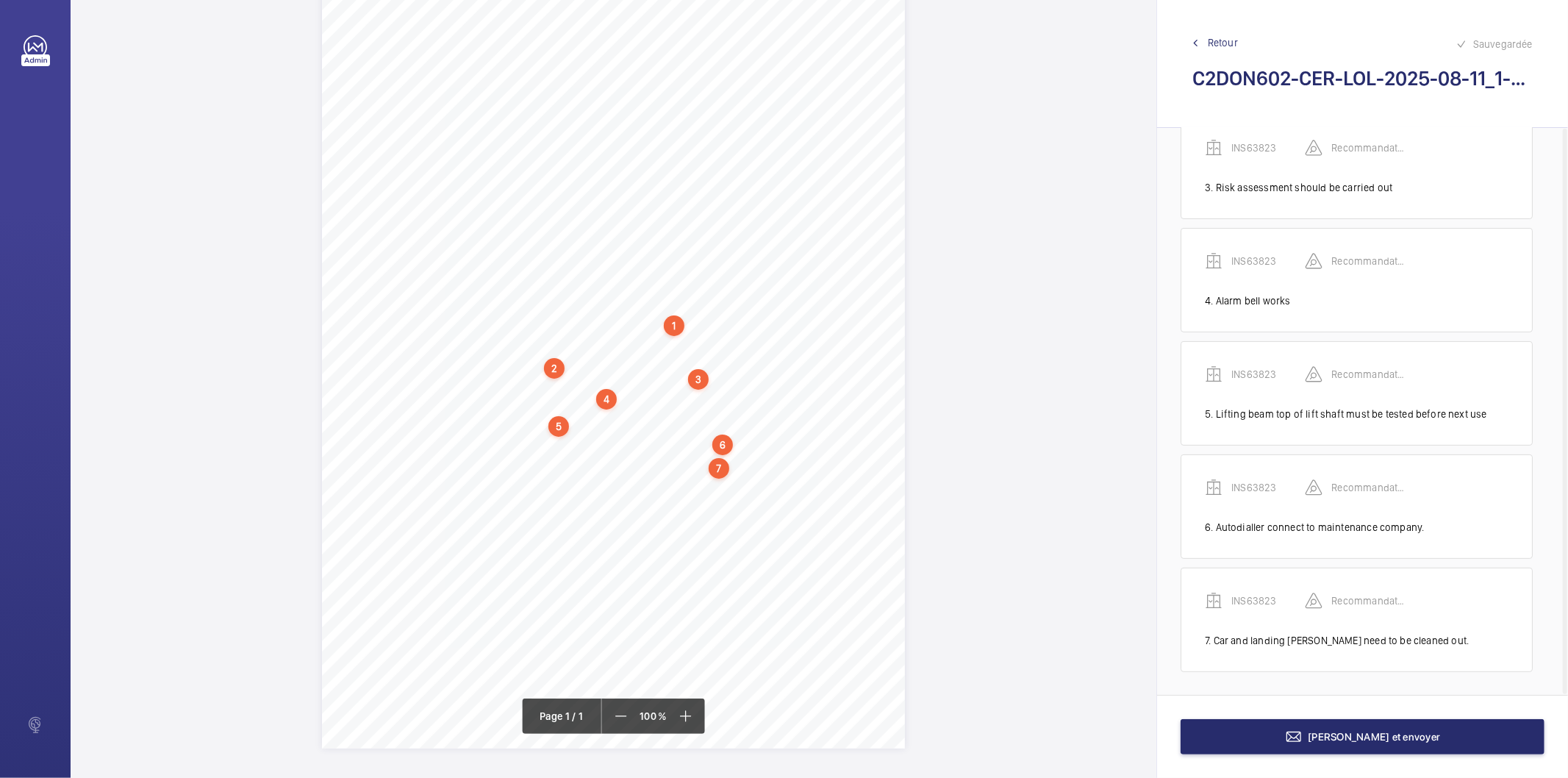
click at [715, 473] on div "7" at bounding box center [719, 469] width 21 height 21
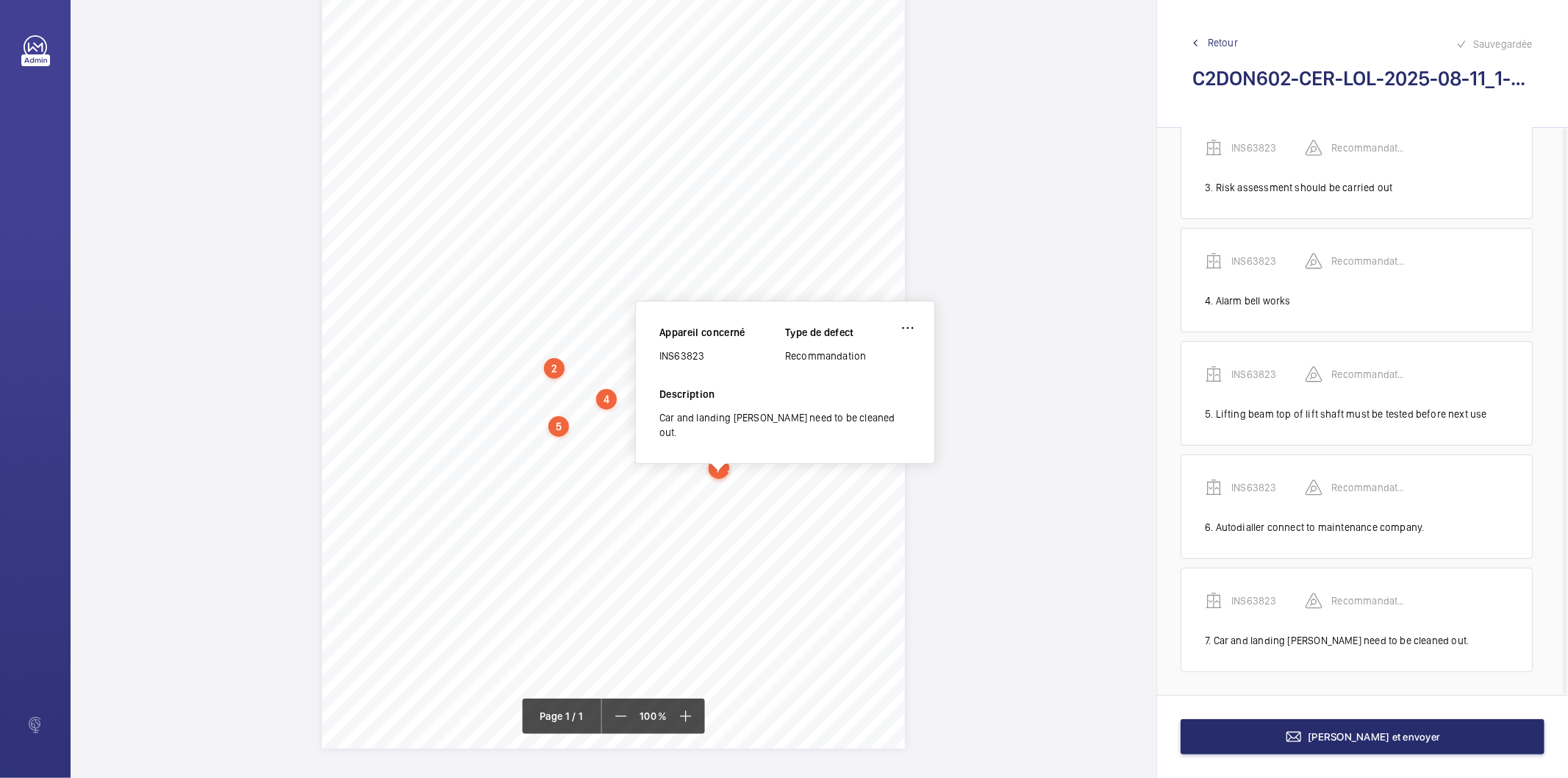
click at [689, 358] on div "INS63823" at bounding box center [722, 356] width 126 height 15
copy div "INS63823"
click at [1289, 738] on button "[PERSON_NAME] et envoyer" at bounding box center [1363, 737] width 364 height 35
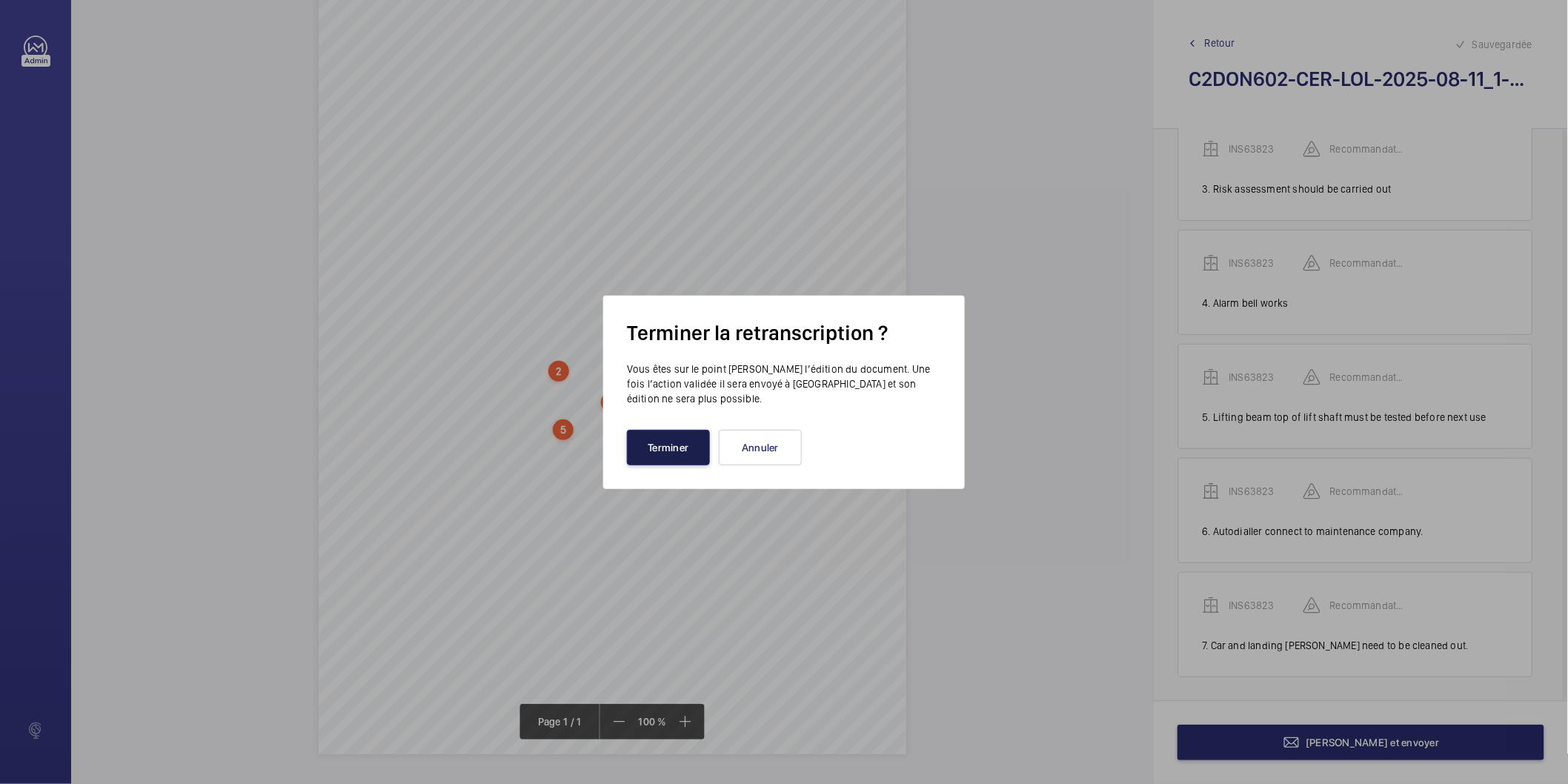
click at [662, 435] on button "Terminer" at bounding box center [668, 448] width 83 height 36
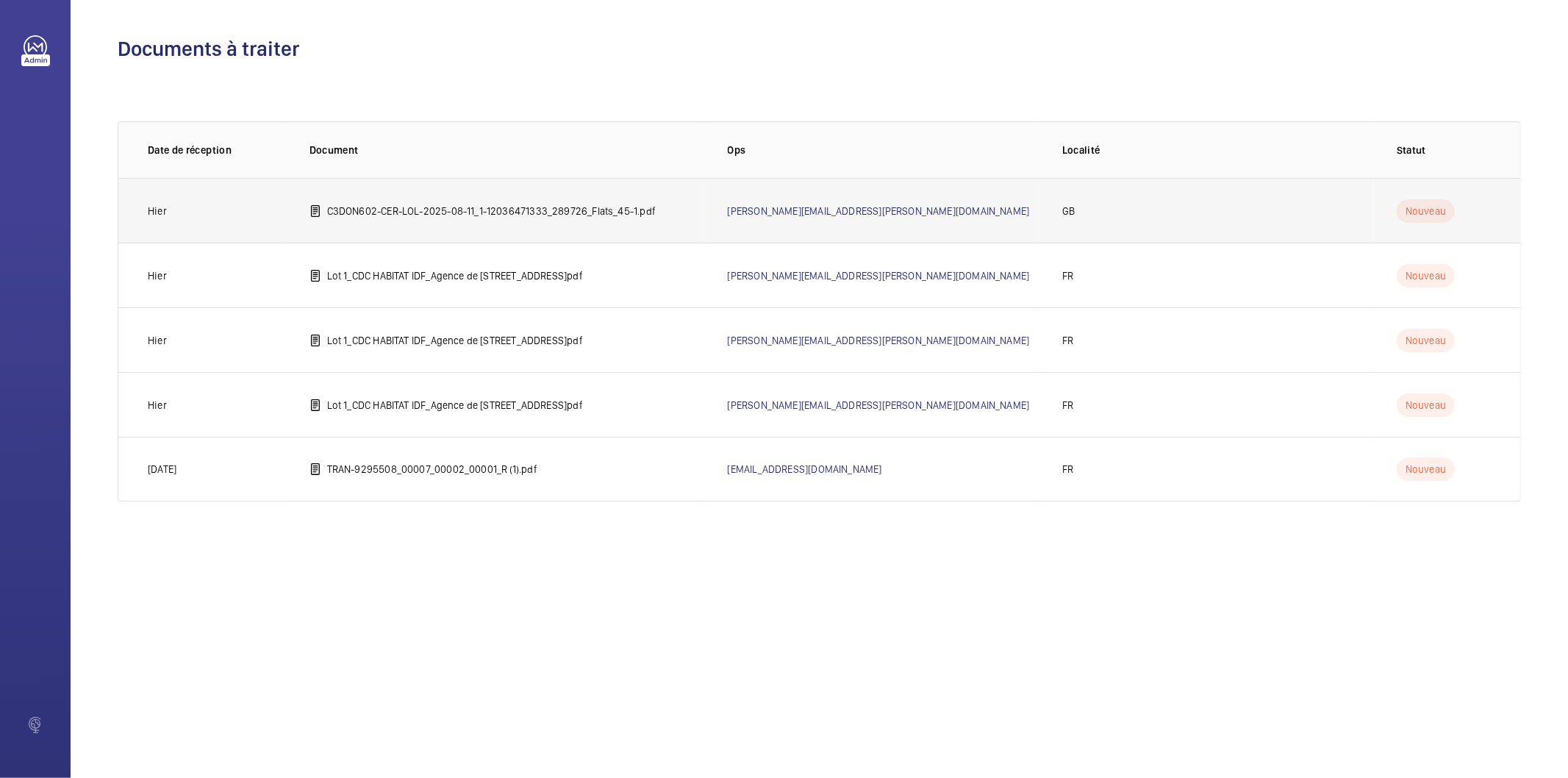
click at [611, 208] on p "C3DON602-CER-LOL-2025-08-11_1-12036471333_289726_Flats_45-1.pdf" at bounding box center [492, 211] width 329 height 15
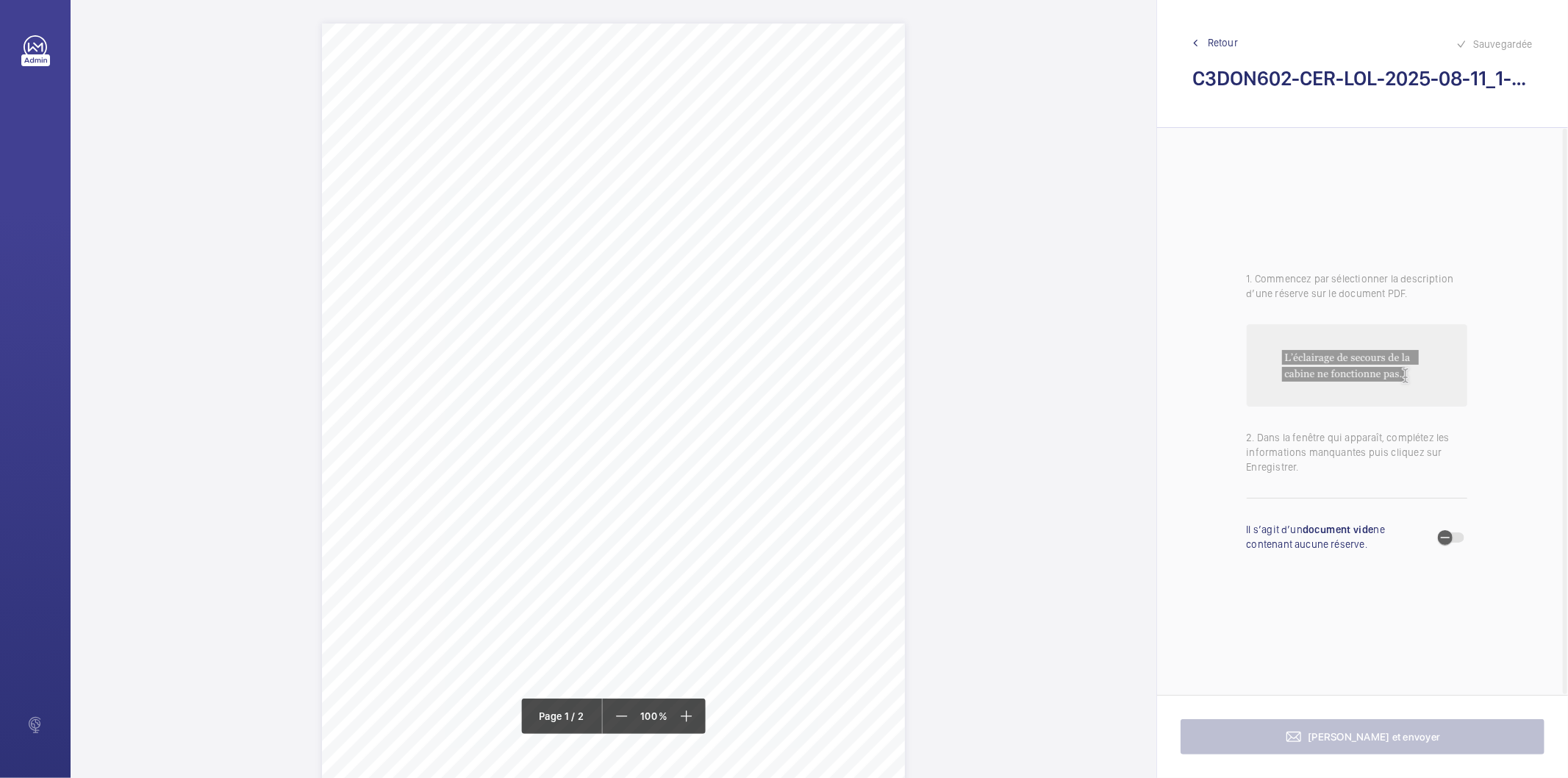
drag, startPoint x: 589, startPoint y: 188, endPoint x: 865, endPoint y: 188, distance: 276.0
click at [702, 188] on span "Flats 45-101, Donnington Court Donnington Road London NW10 3TH" at bounding box center [646, 187] width 112 height 10
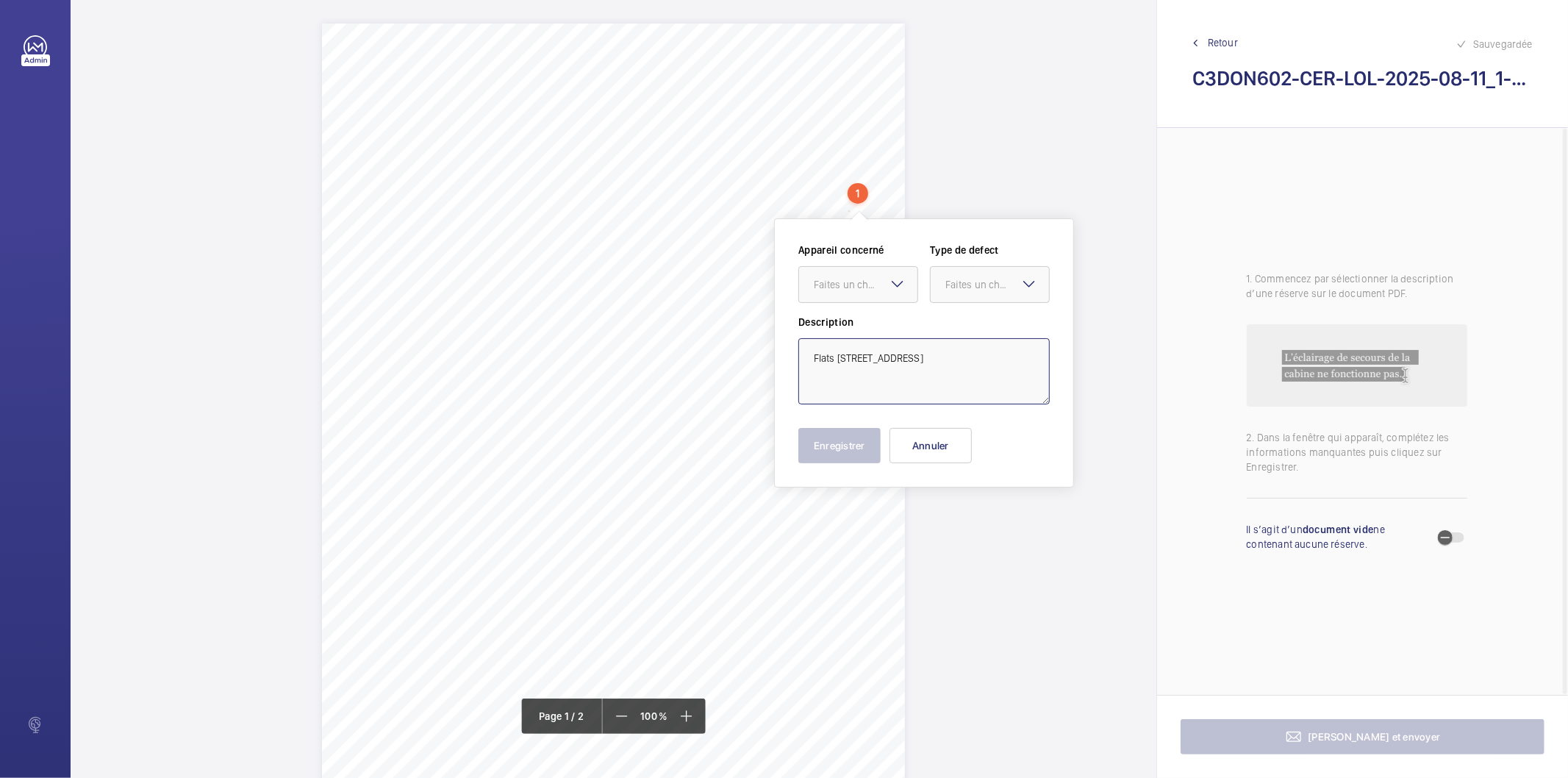
drag, startPoint x: 902, startPoint y: 370, endPoint x: 812, endPoint y: 361, distance: 90.4
click at [812, 361] on textarea "Flats 45-101, Donnington Court Donnington Road London NW10 3TH" at bounding box center [924, 372] width 252 height 66
click at [959, 457] on button "Annuler" at bounding box center [931, 446] width 82 height 35
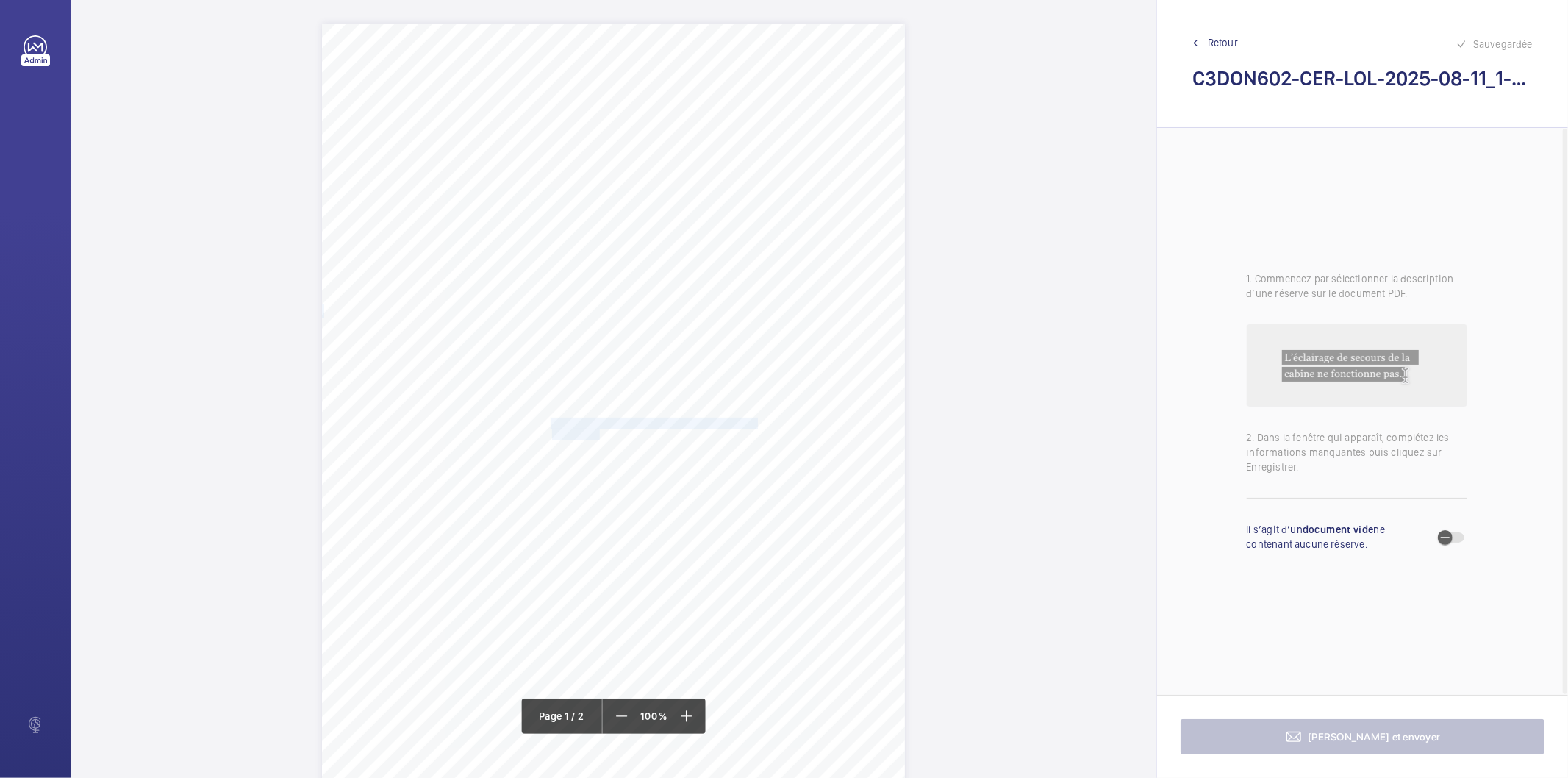
drag, startPoint x: 550, startPoint y: 422, endPoint x: 598, endPoint y: 429, distance: 48.5
click at [598, 429] on div "Signed: Lifting Operations and Lifting Equipment Regulations 1998 Report of Tho…" at bounding box center [614, 436] width 583 height 825
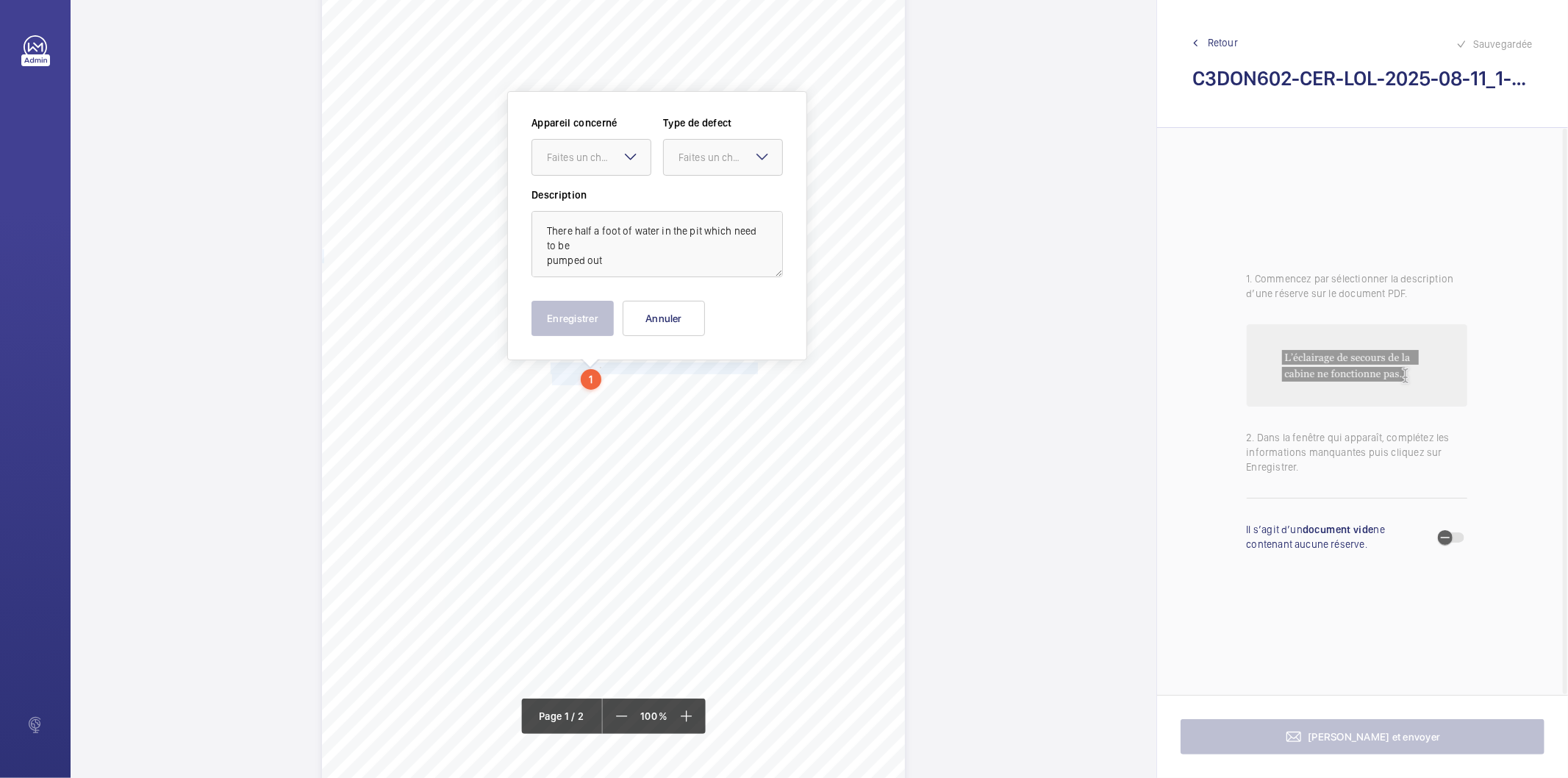
scroll to position [56, 0]
click at [586, 166] on div at bounding box center [591, 157] width 118 height 35
click at [593, 208] on span "INS63823" at bounding box center [591, 202] width 89 height 15
click at [703, 145] on div at bounding box center [723, 157] width 118 height 35
click at [706, 211] on div "Standard" at bounding box center [723, 202] width 118 height 36
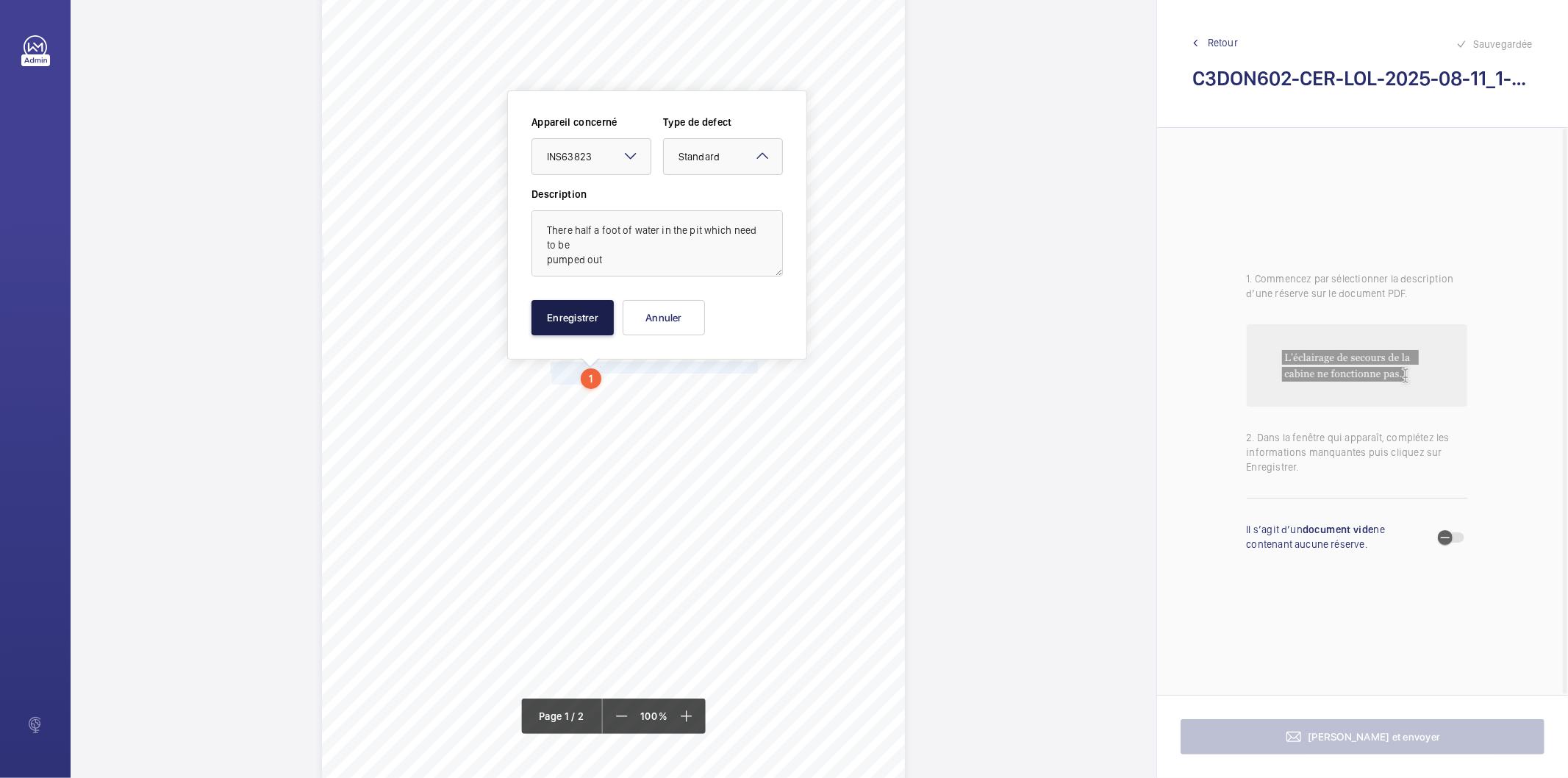
click at [585, 318] on button "Enregistrer" at bounding box center [572, 318] width 82 height 35
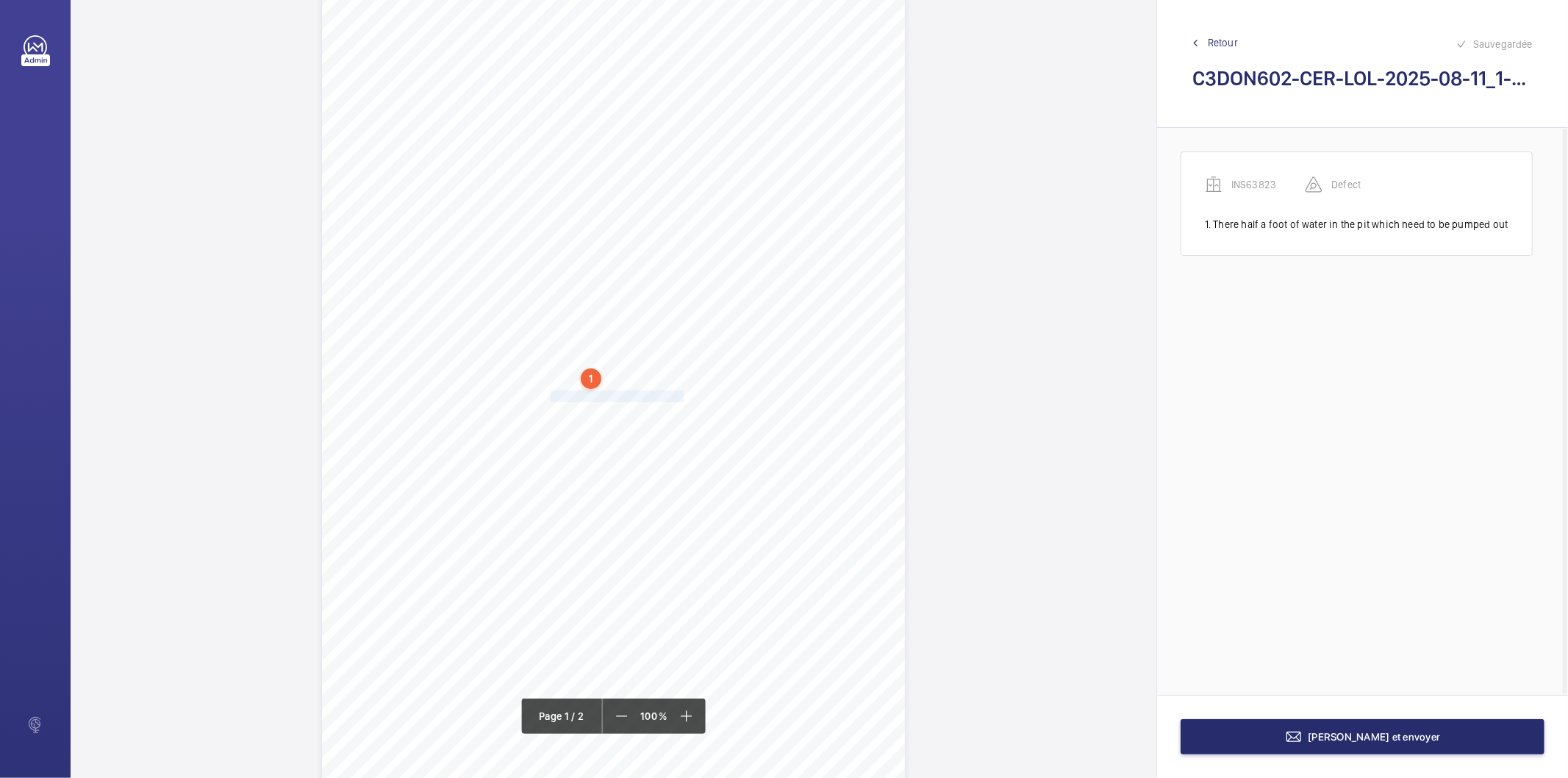
drag, startPoint x: 548, startPoint y: 395, endPoint x: 682, endPoint y: 396, distance: 134.0
click at [682, 396] on span "Oil pots need to be emptied in pit." at bounding box center [618, 397] width 135 height 10
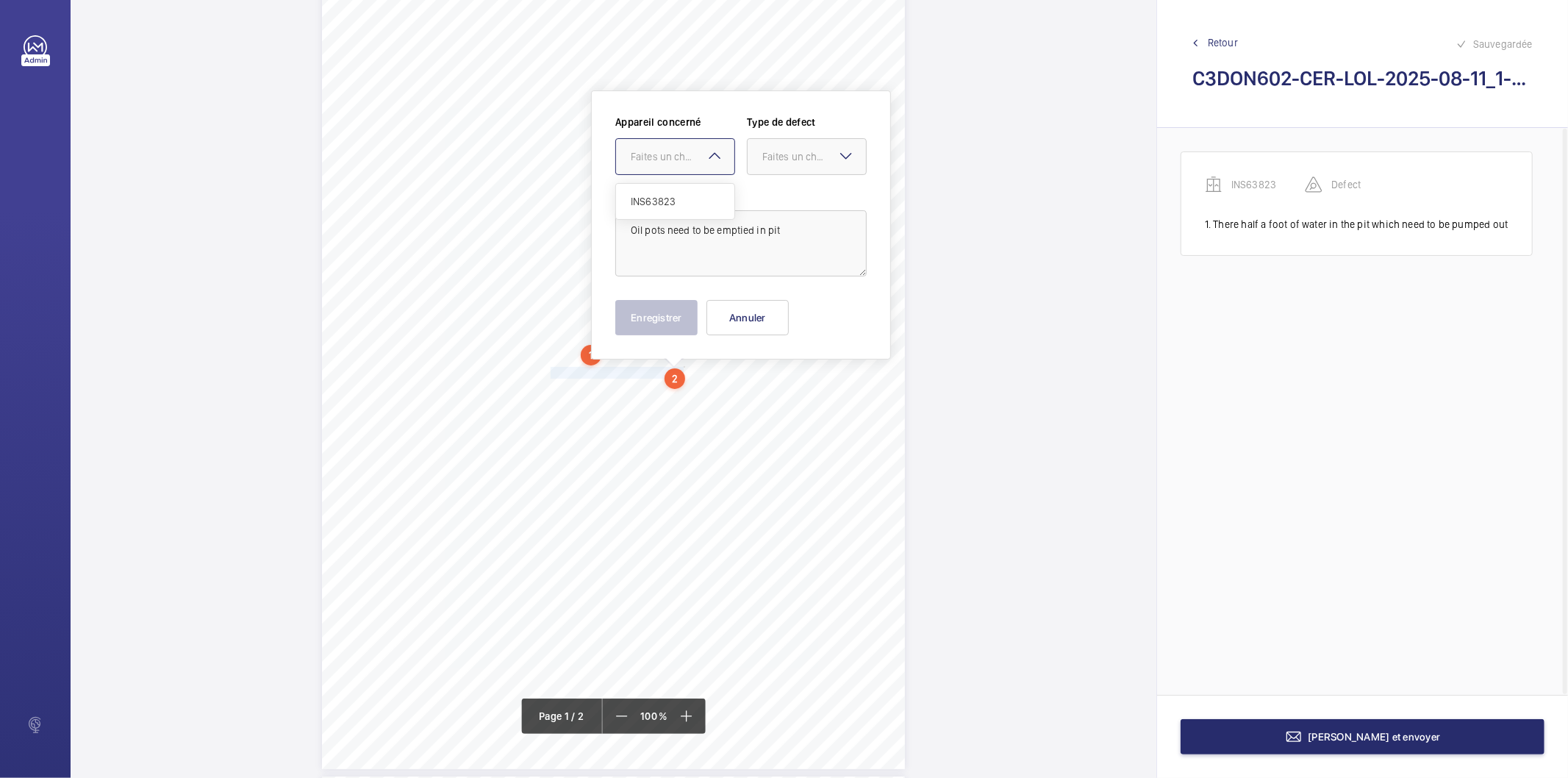
click at [672, 166] on div at bounding box center [675, 157] width 118 height 35
click at [671, 208] on span "INS63823" at bounding box center [675, 202] width 89 height 15
click at [782, 155] on div "Faites un choix" at bounding box center [814, 157] width 104 height 15
click at [766, 202] on span "Standard" at bounding box center [806, 202] width 89 height 15
click at [678, 319] on button "Enregistrer" at bounding box center [656, 318] width 82 height 35
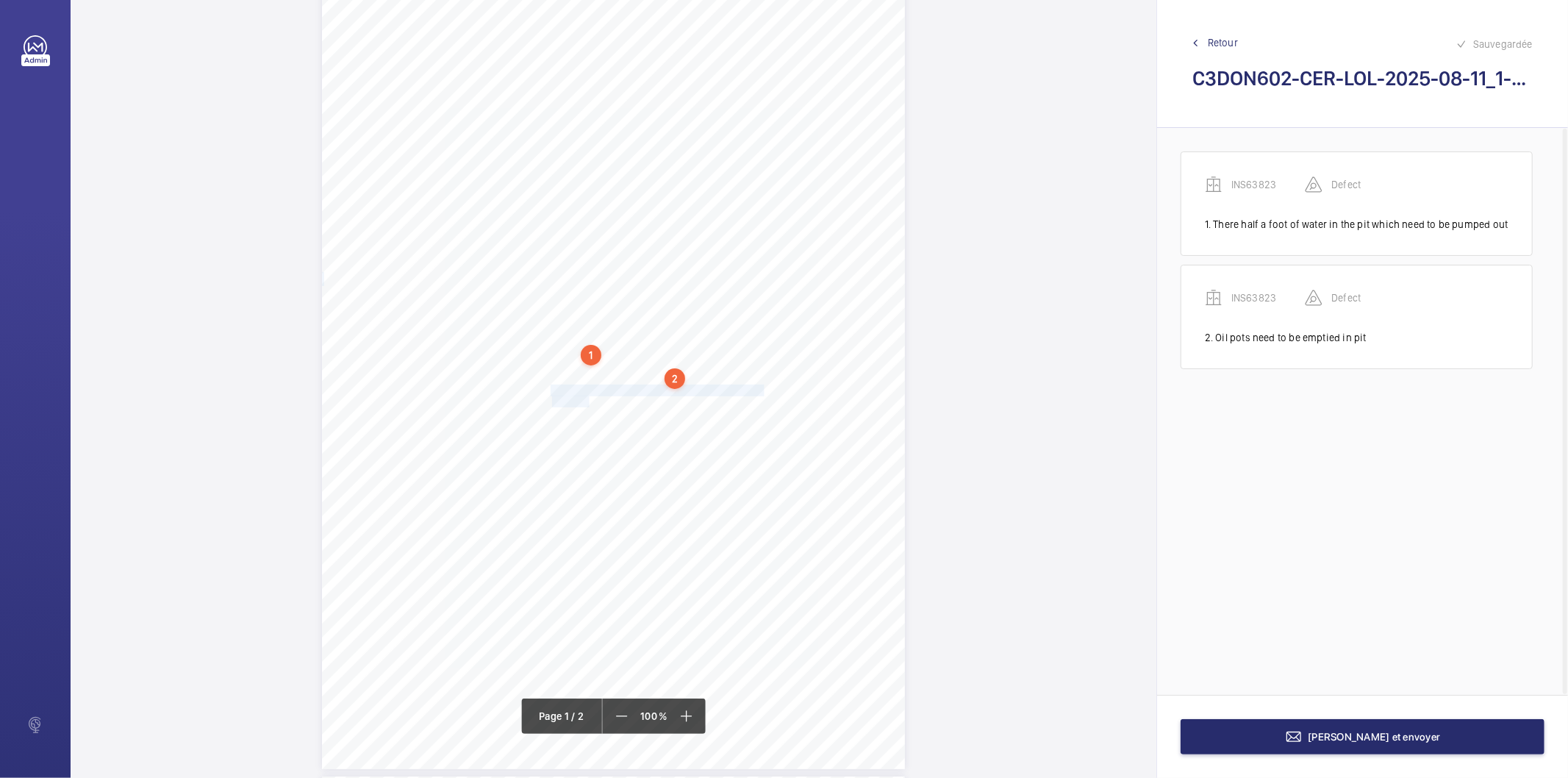
drag, startPoint x: 550, startPoint y: 392, endPoint x: 588, endPoint y: 395, distance: 38.1
click at [588, 395] on div "Signed: Lifting Operations and Lifting Equipment Regulations 1998 Report of Tho…" at bounding box center [614, 356] width 583 height 825
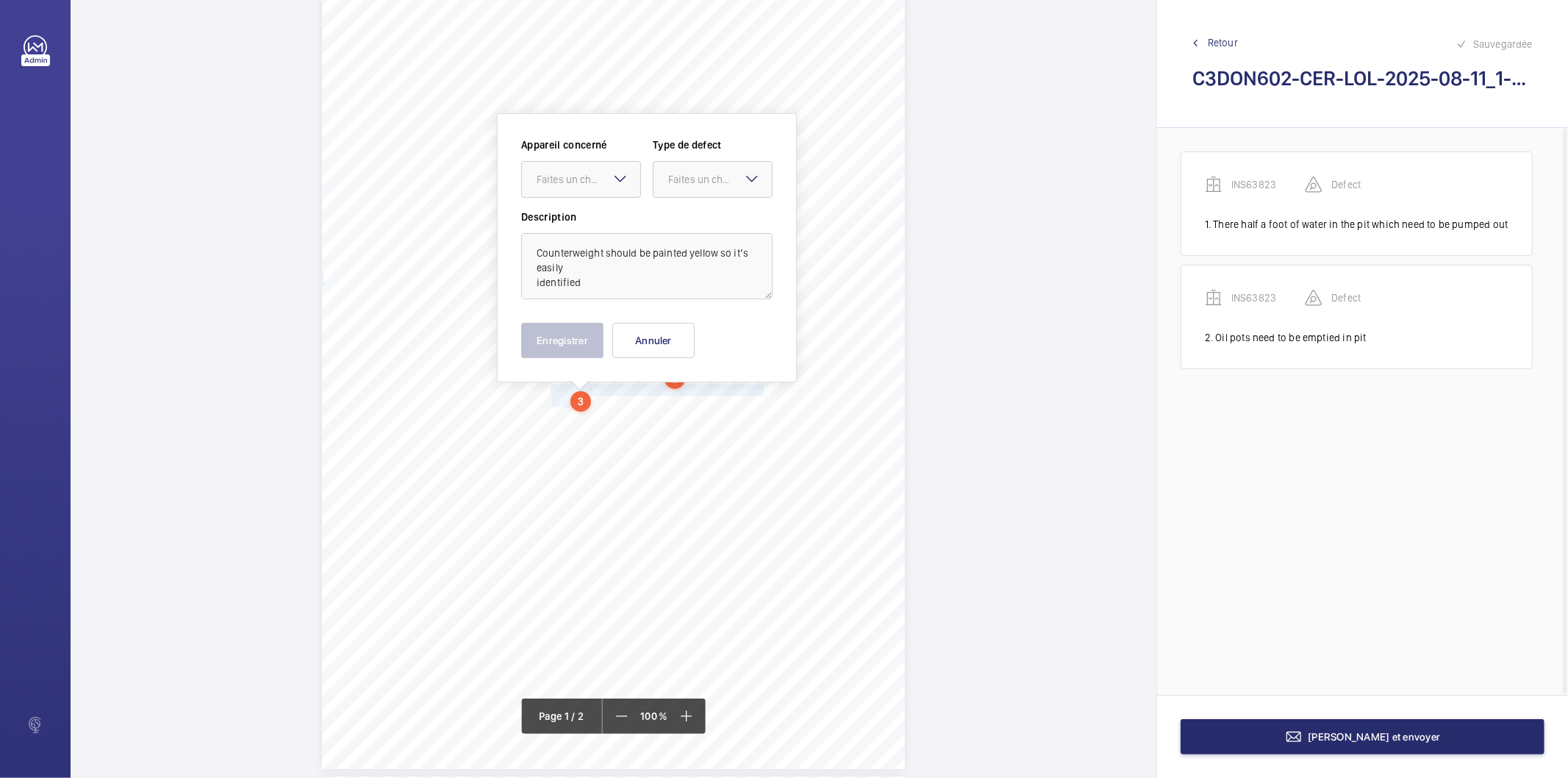
scroll to position [103, 0]
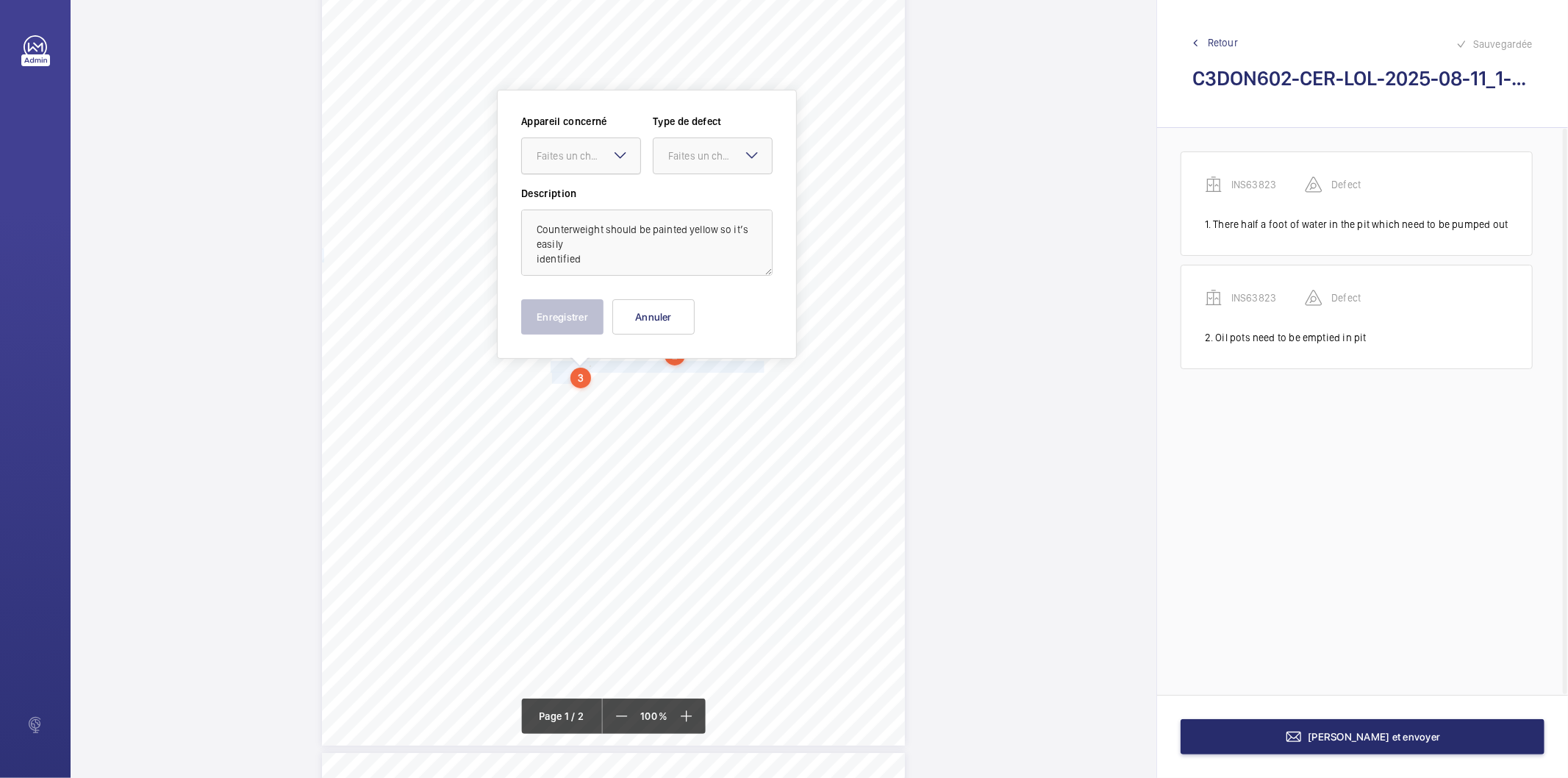
click at [589, 155] on div "Faites un choix" at bounding box center [588, 156] width 104 height 15
click at [594, 201] on span "INS63823" at bounding box center [581, 201] width 89 height 15
click at [700, 138] on div at bounding box center [712, 156] width 118 height 35
click at [699, 315] on span "Recommandation" at bounding box center [712, 309] width 89 height 15
click at [561, 311] on button "Enregistrer" at bounding box center [562, 317] width 82 height 35
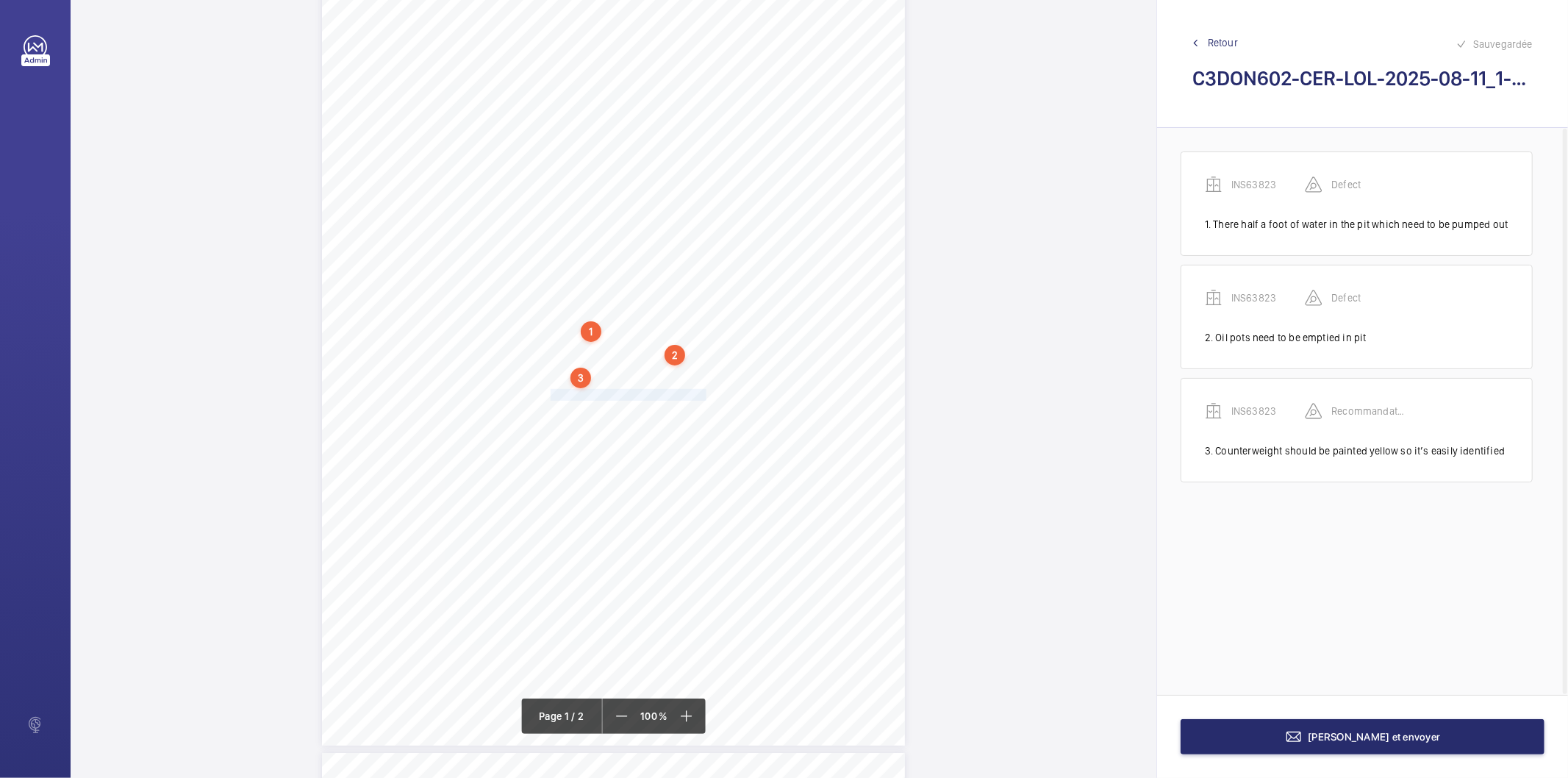
drag, startPoint x: 549, startPoint y: 396, endPoint x: 704, endPoint y: 393, distance: 155.0
click at [704, 393] on span "Risk assessment should be carried out." at bounding box center [629, 395] width 158 height 10
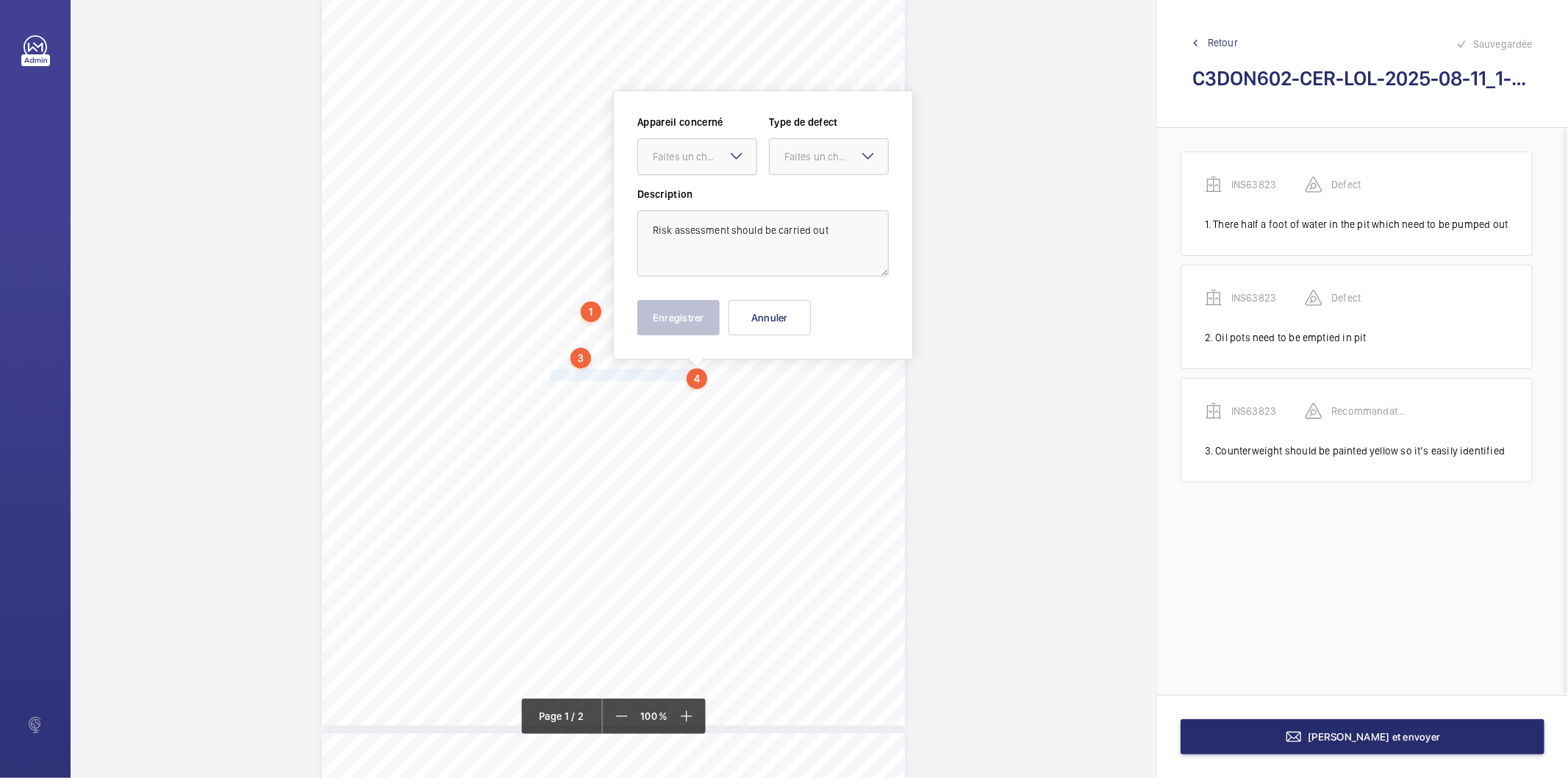
click at [716, 164] on div at bounding box center [697, 157] width 118 height 35
click at [703, 202] on span "INS63823" at bounding box center [697, 202] width 89 height 15
click at [822, 147] on div at bounding box center [829, 157] width 118 height 35
drag, startPoint x: 778, startPoint y: 302, endPoint x: 756, endPoint y: 305, distance: 22.2
click at [776, 303] on div "Recommandation" at bounding box center [829, 310] width 118 height 35
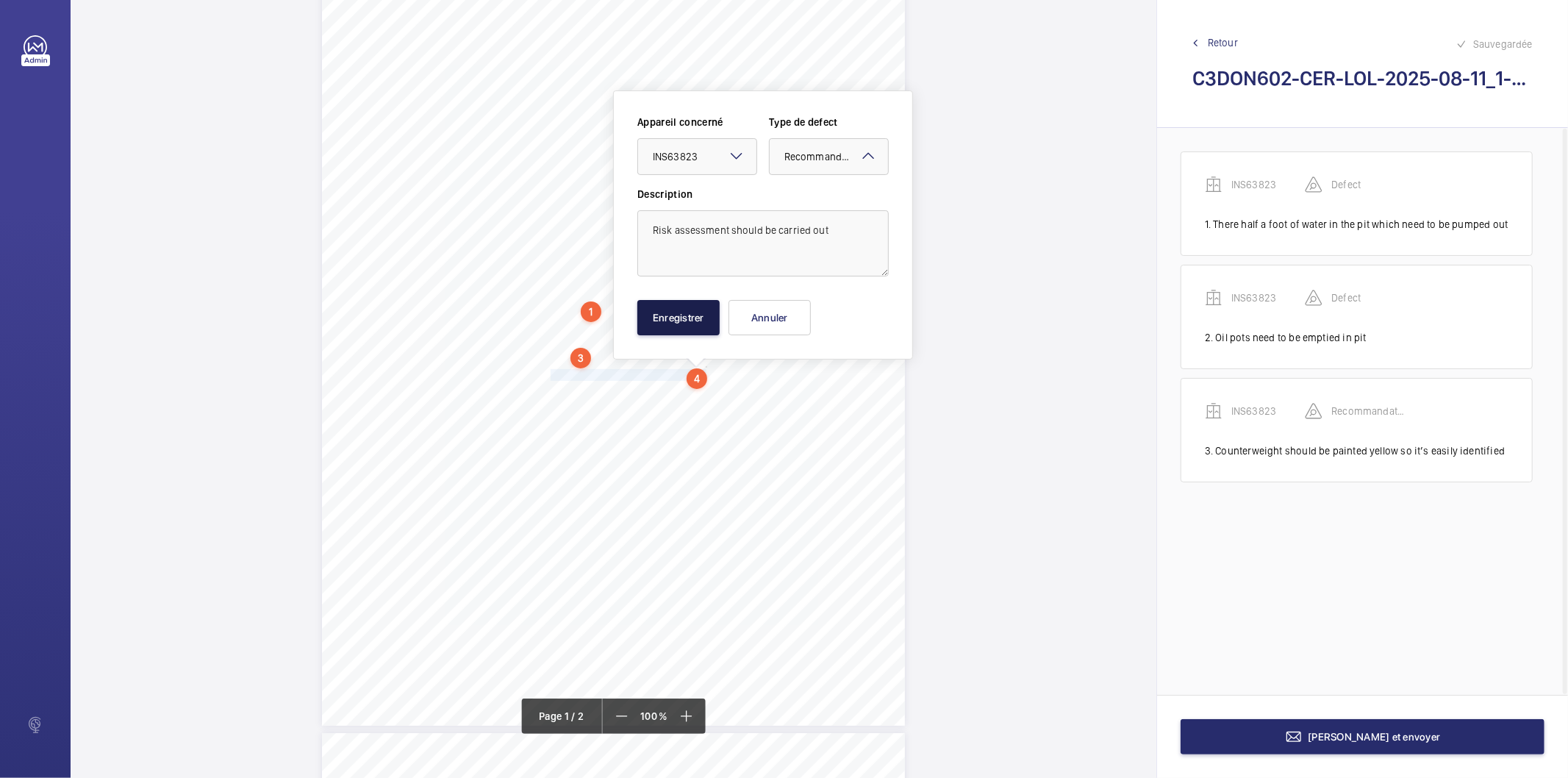
click at [687, 324] on button "Enregistrer" at bounding box center [678, 318] width 82 height 35
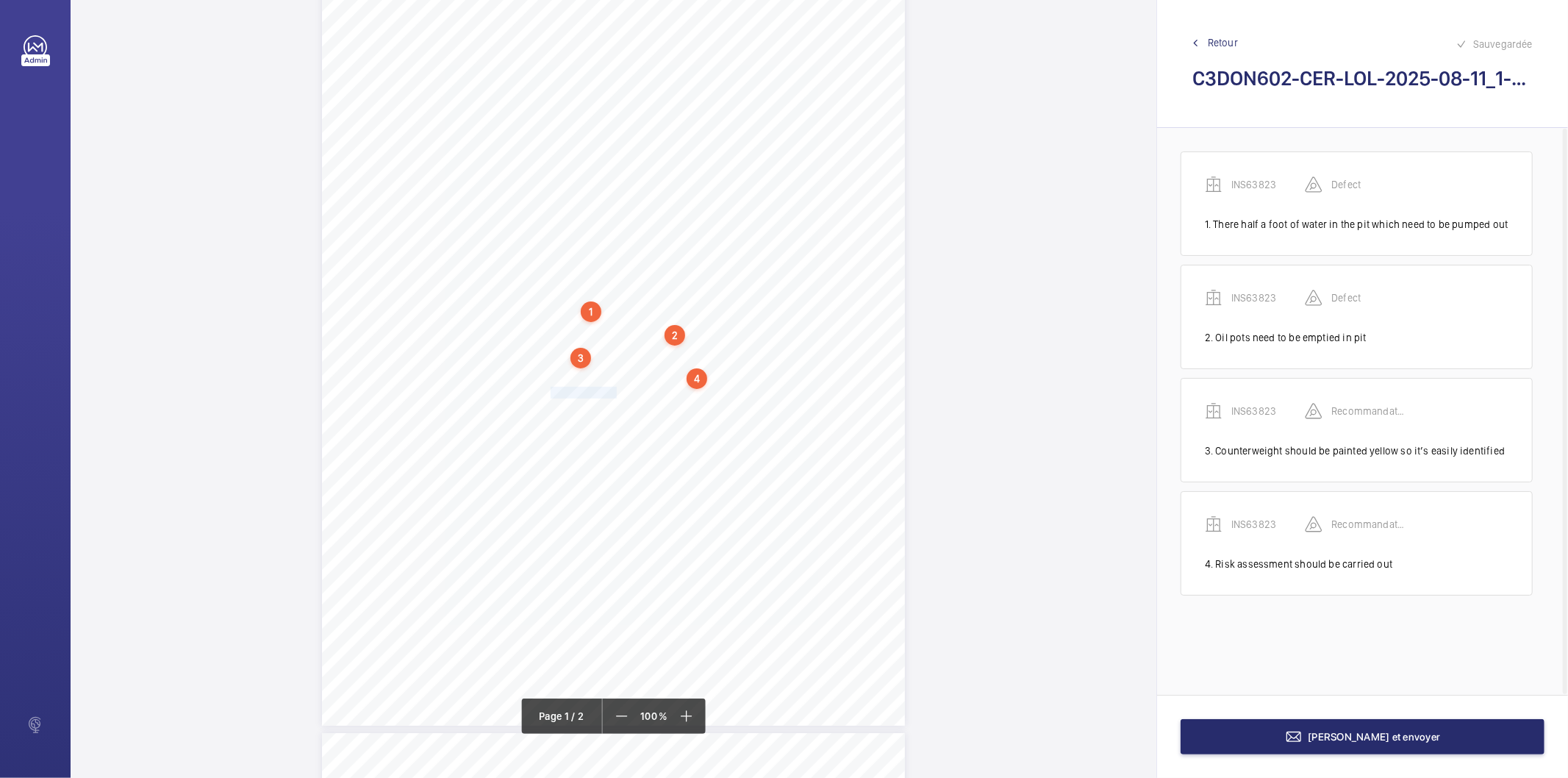
drag, startPoint x: 549, startPoint y: 395, endPoint x: 614, endPoint y: 395, distance: 65.0
click at [614, 395] on span "Alarm bell works." at bounding box center [585, 393] width 69 height 10
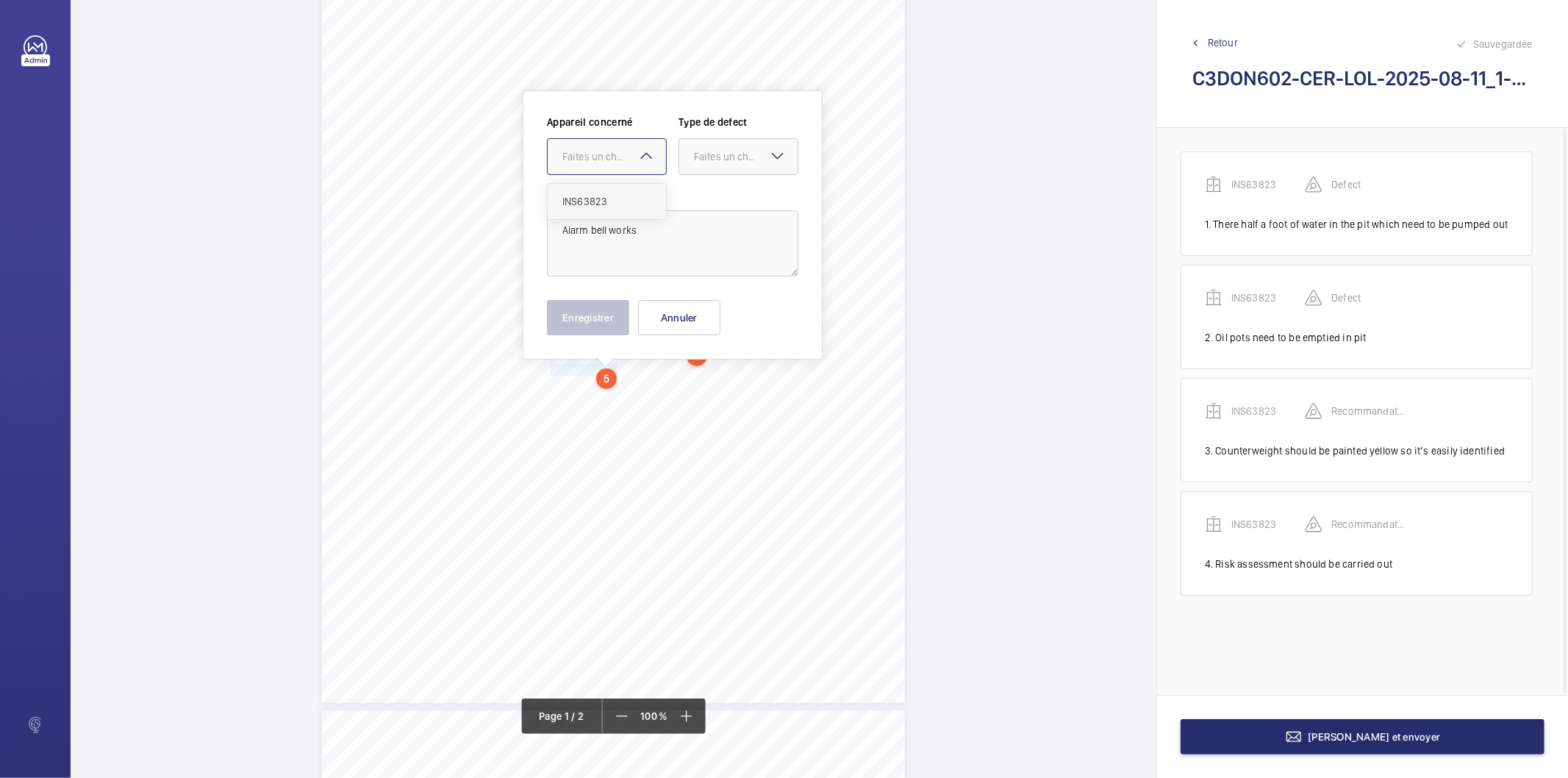
drag, startPoint x: 570, startPoint y: 152, endPoint x: 576, endPoint y: 187, distance: 35.5
click at [568, 153] on div "Faites un choix" at bounding box center [614, 157] width 104 height 15
click at [583, 204] on span "INS63823" at bounding box center [606, 202] width 89 height 15
click at [723, 149] on div "Faites un choix" at bounding box center [745, 157] width 104 height 15
click at [718, 300] on div "Recommandation" at bounding box center [738, 310] width 118 height 35
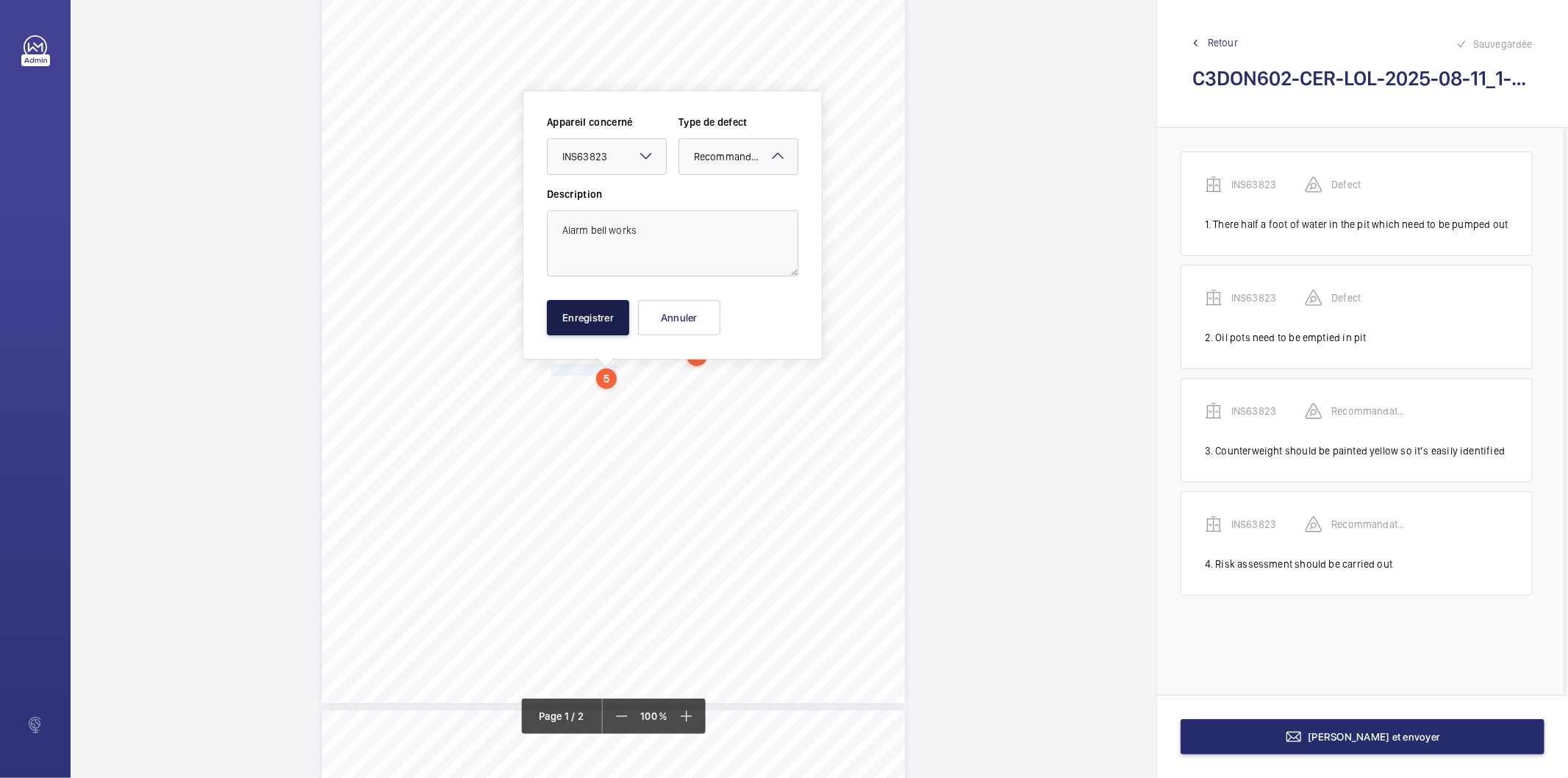
click at [614, 334] on button "Enregistrer" at bounding box center [588, 318] width 82 height 35
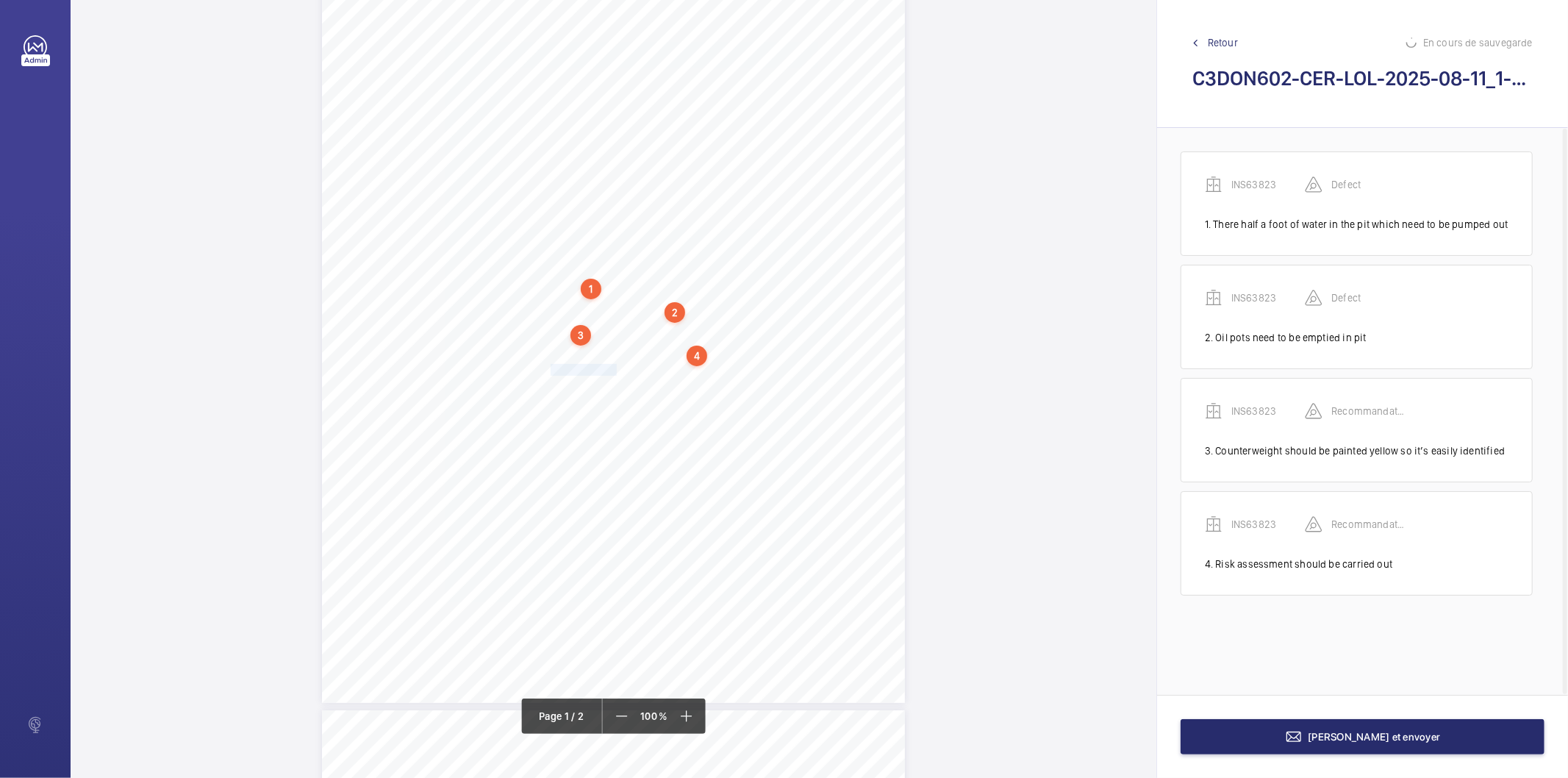
scroll to position [38, 0]
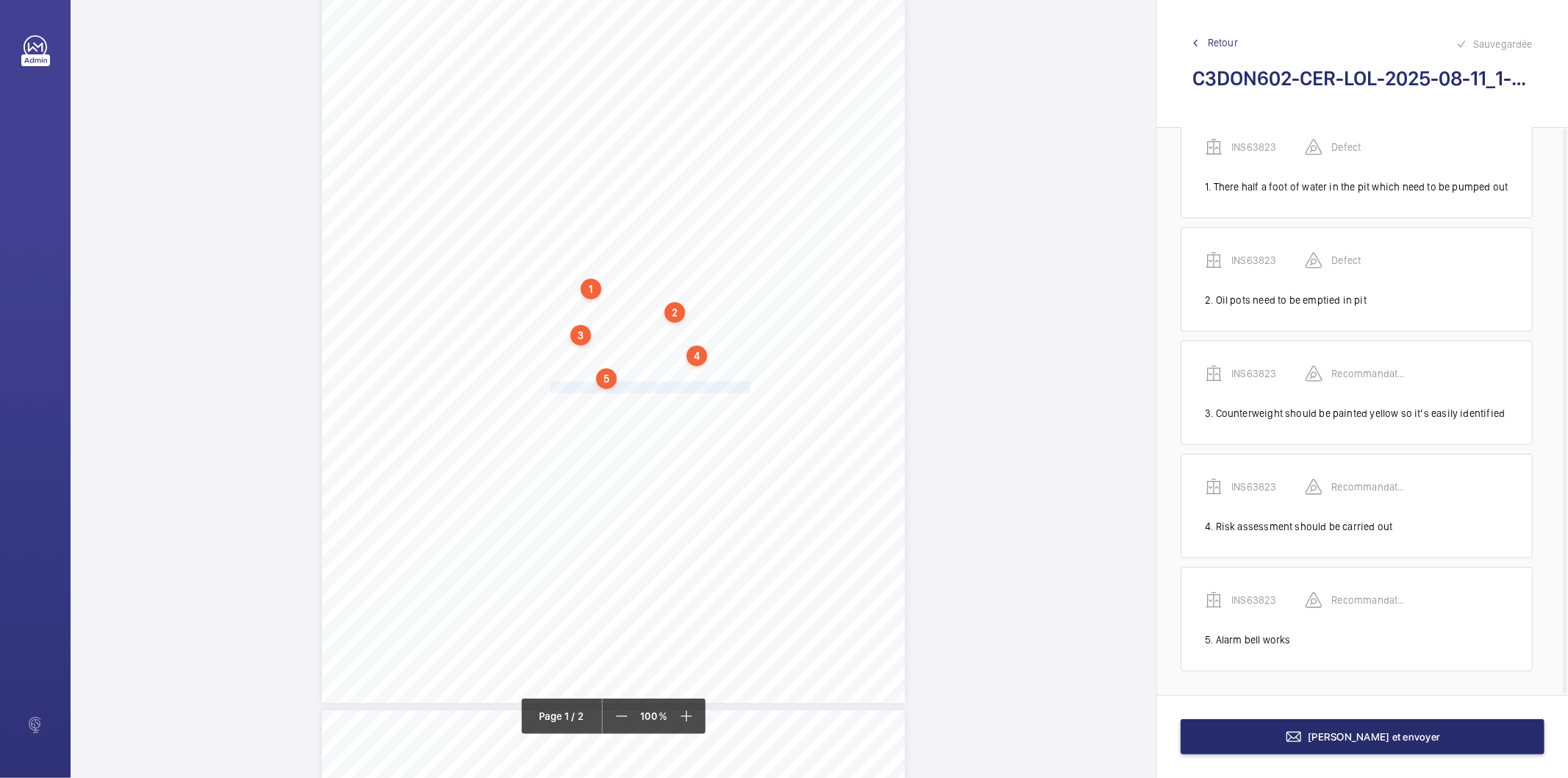
drag, startPoint x: 550, startPoint y: 386, endPoint x: 723, endPoint y: 386, distance: 173.0
click at [723, 386] on span "Car and landing sills need to be cleaned out." at bounding box center [669, 388] width 238 height 10
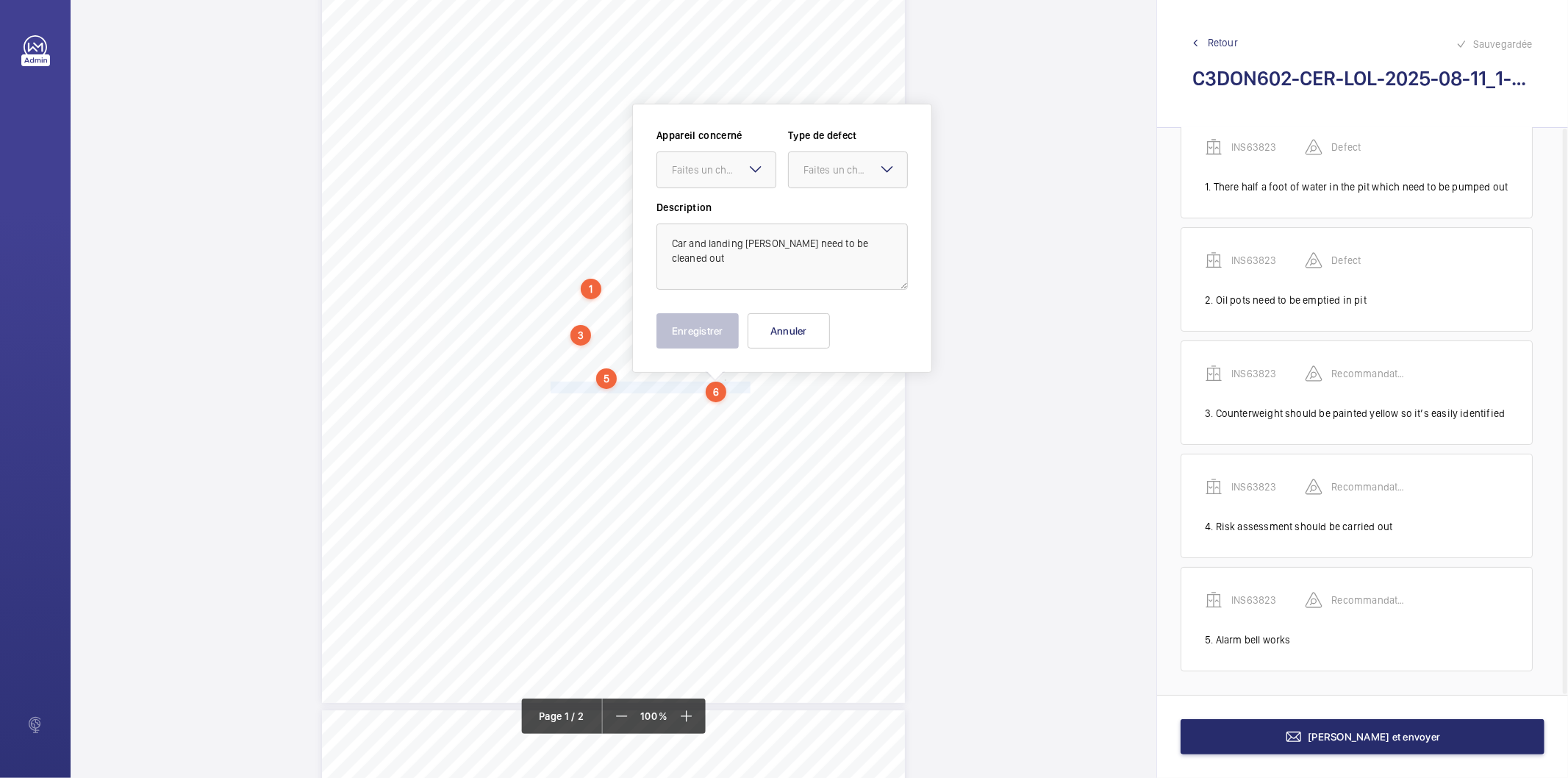
scroll to position [159, 0]
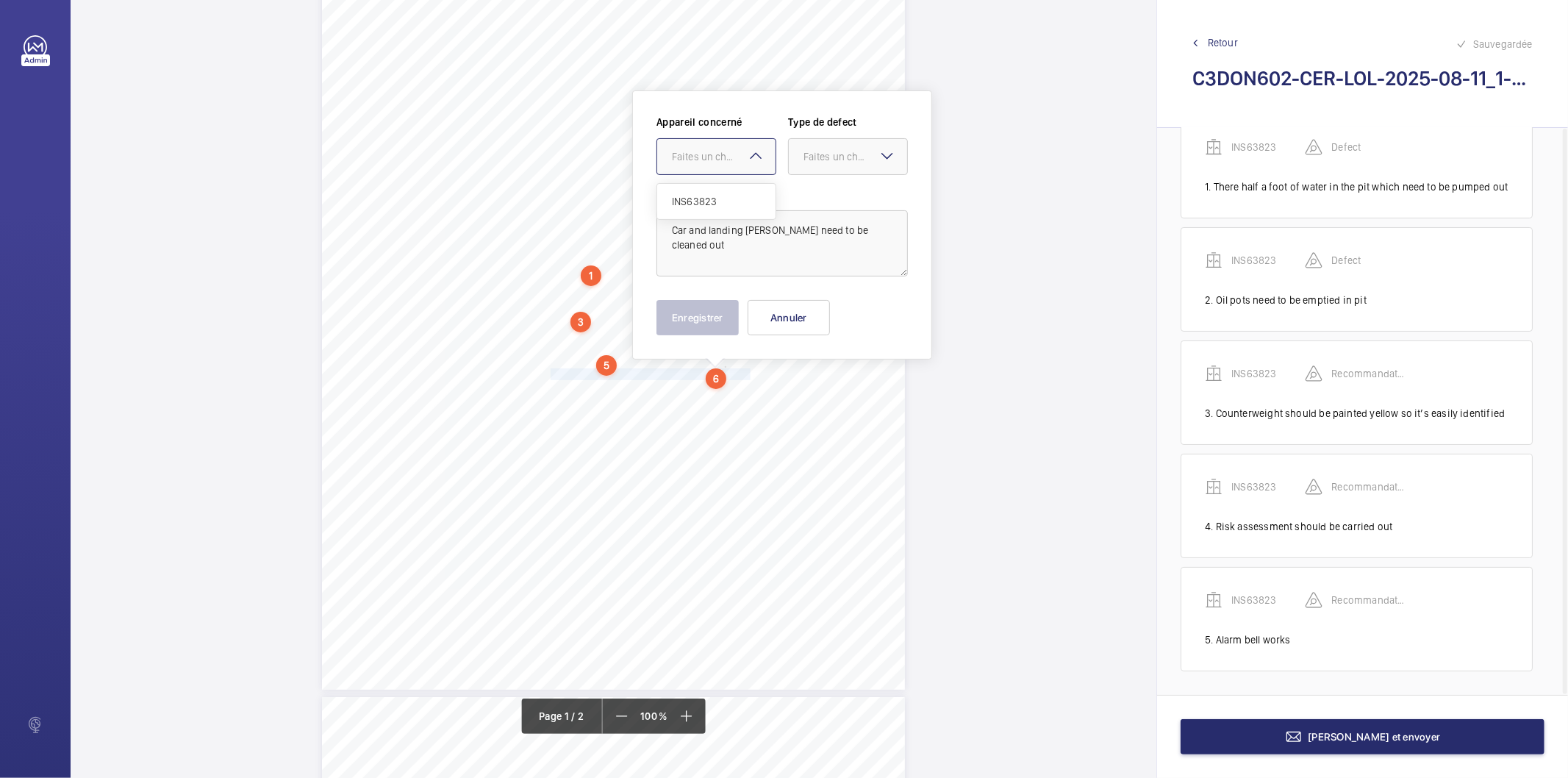
click at [694, 160] on div "Faites un choix" at bounding box center [723, 157] width 104 height 15
click at [700, 206] on span "INS63823" at bounding box center [716, 202] width 89 height 15
click at [809, 149] on div "Faites un choix" at bounding box center [855, 157] width 104 height 15
drag, startPoint x: 809, startPoint y: 305, endPoint x: 743, endPoint y: 314, distance: 66.6
click at [806, 306] on span "Recommandation" at bounding box center [848, 310] width 89 height 15
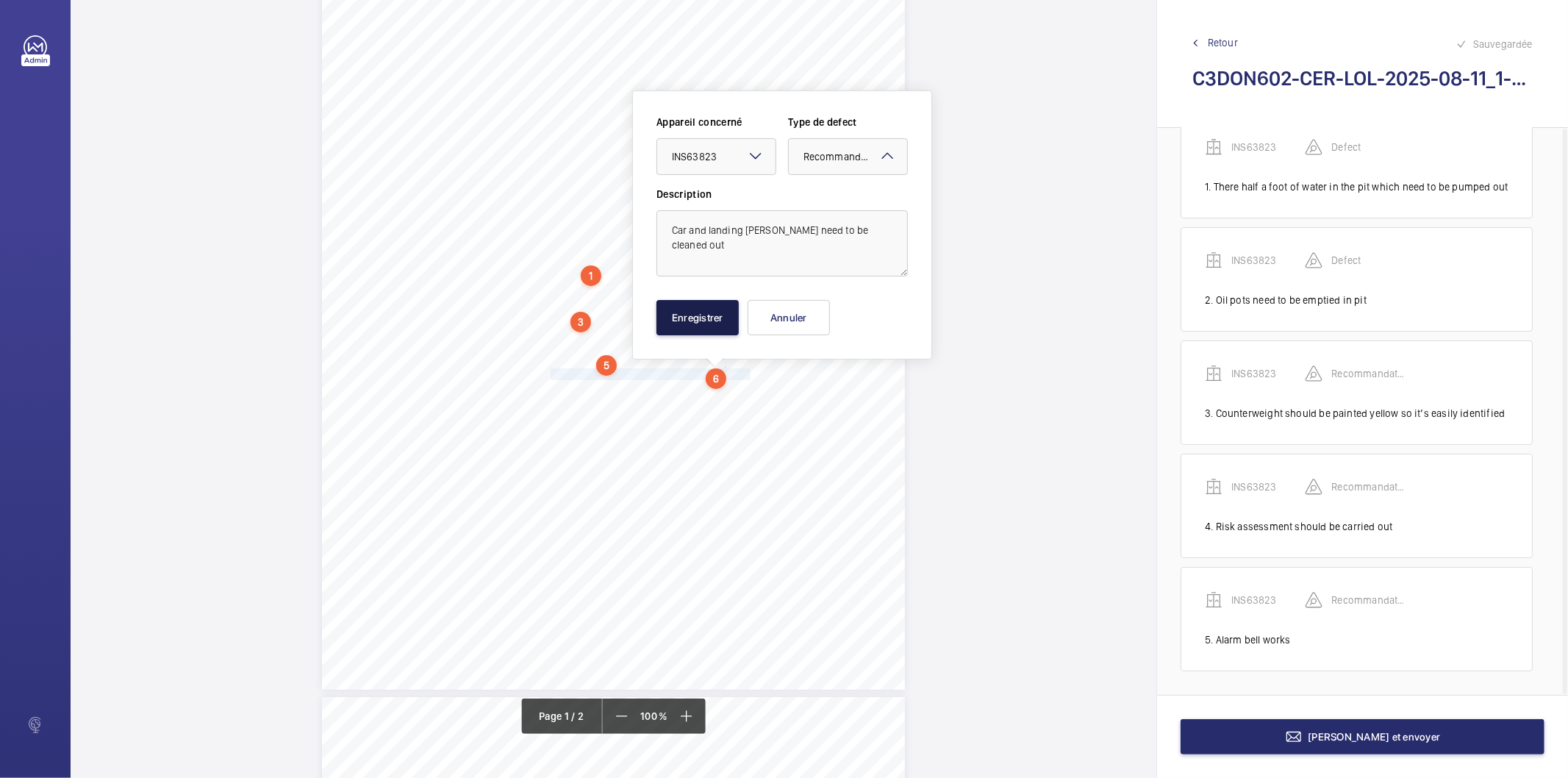
click at [719, 315] on button "Enregistrer" at bounding box center [698, 318] width 82 height 35
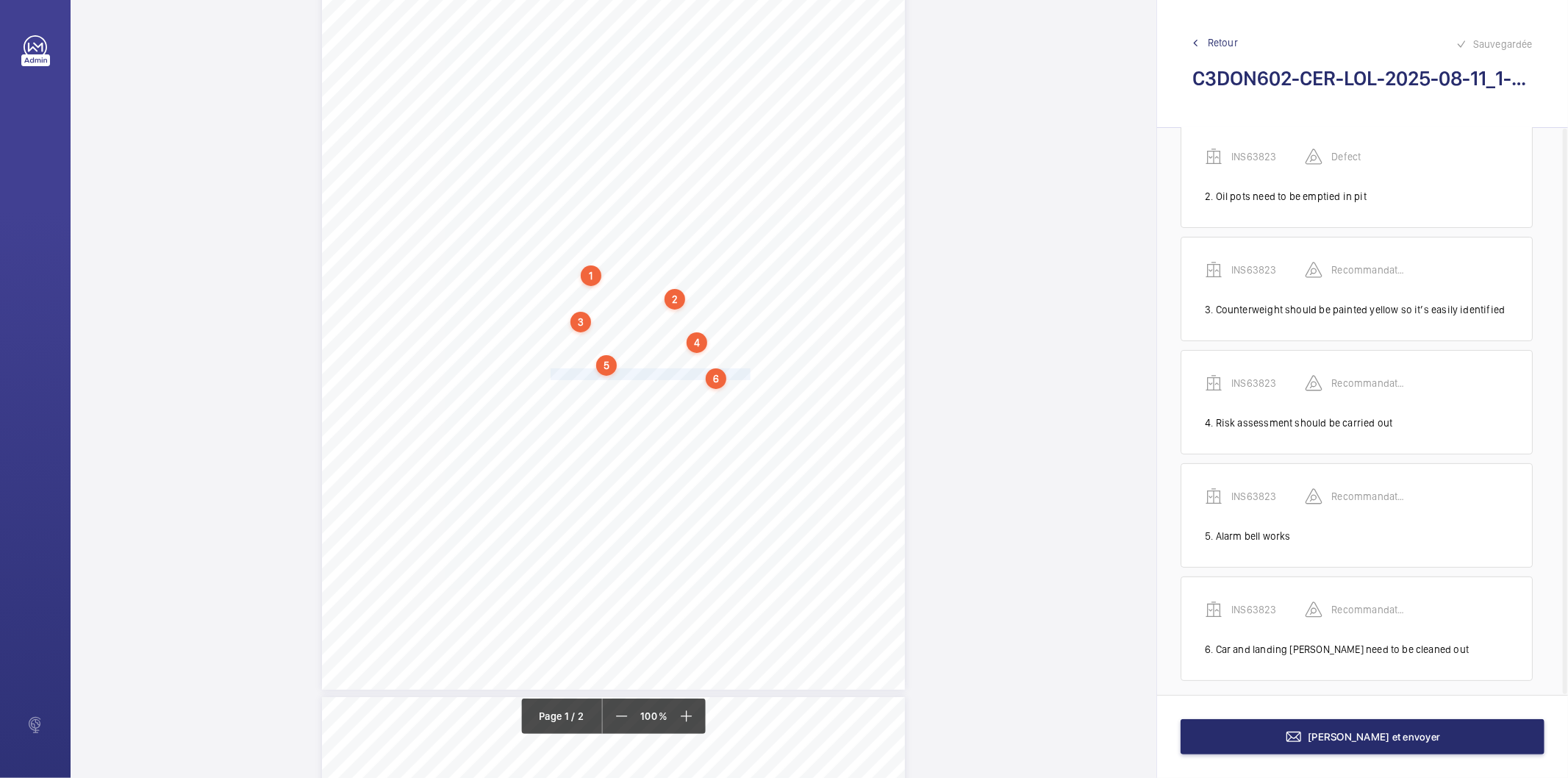
scroll to position [150, 0]
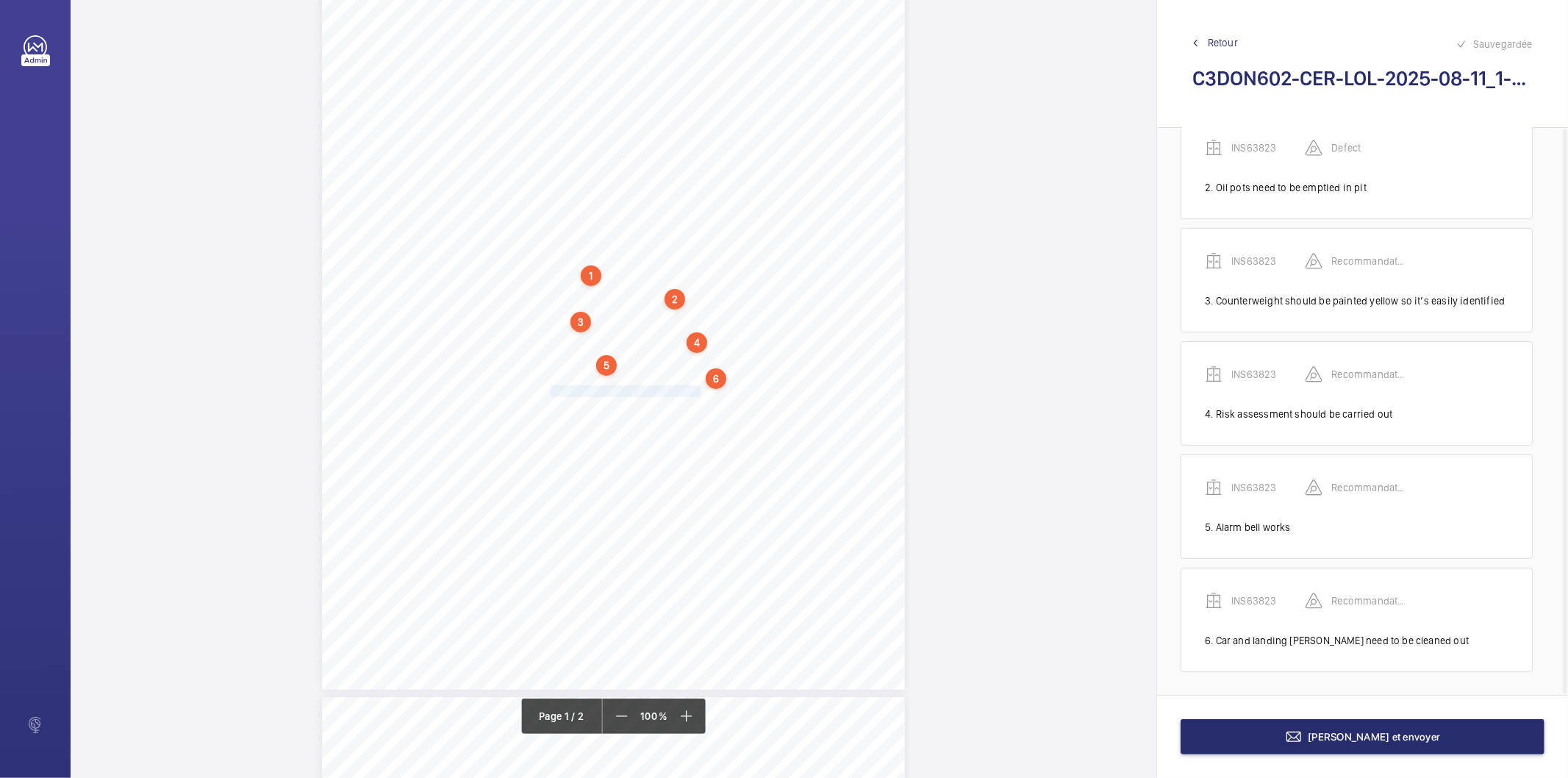
drag, startPoint x: 550, startPoint y: 391, endPoint x: 698, endPoint y: 387, distance: 148.1
click at [698, 387] on span "Danger signage missing on controller." at bounding box center [626, 392] width 152 height 10
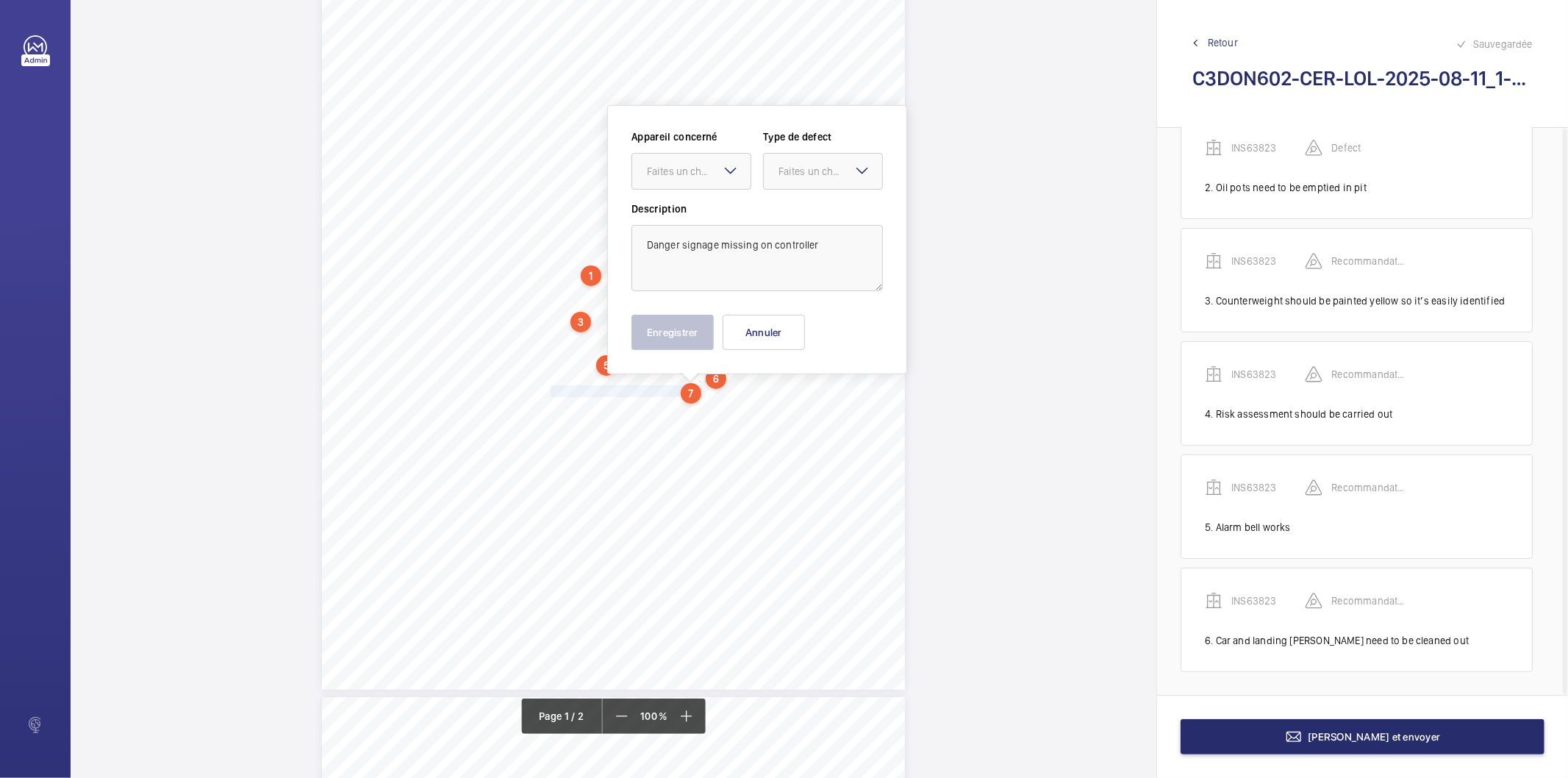
scroll to position [174, 0]
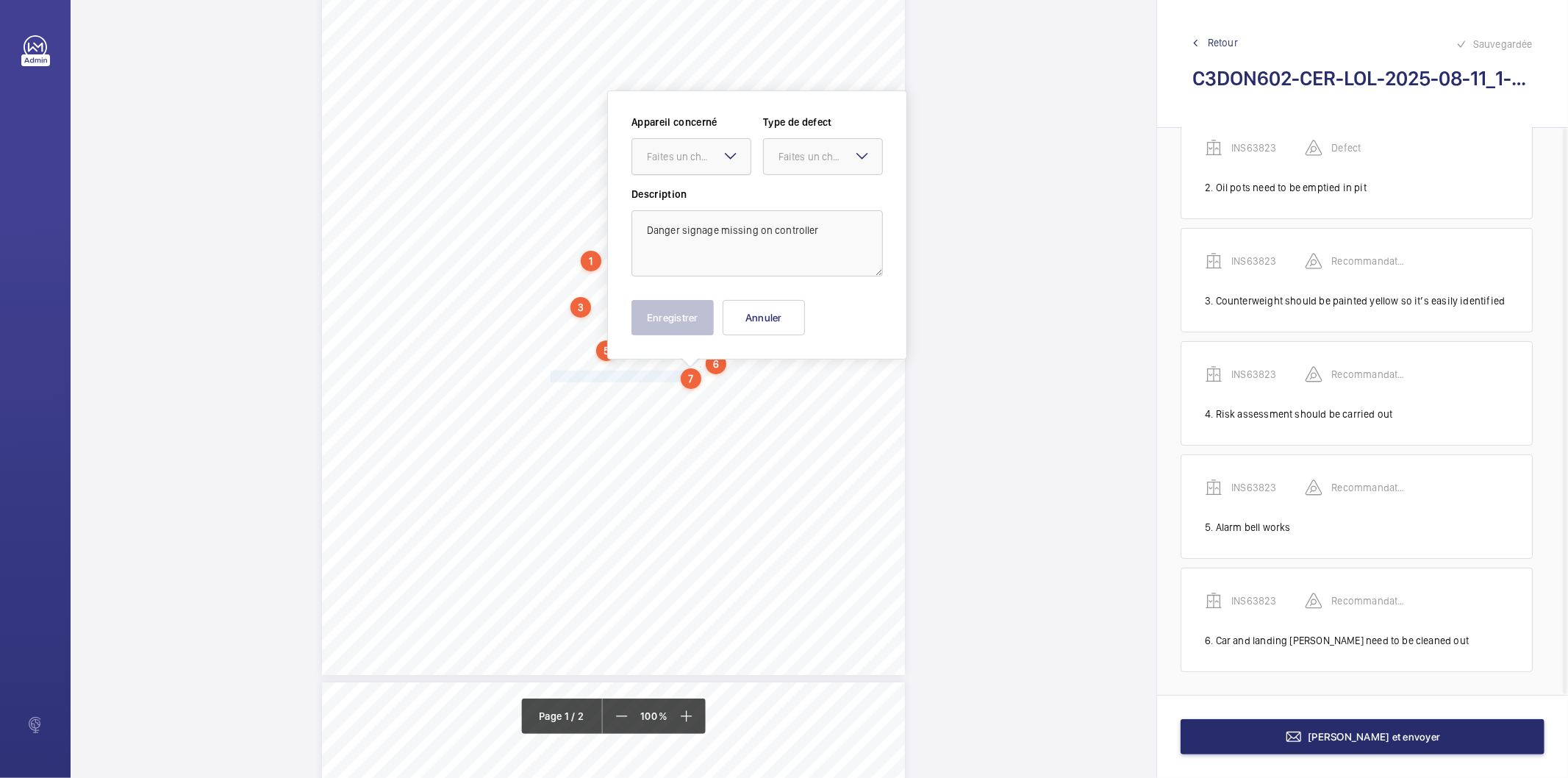
click at [663, 157] on div "Faites un choix" at bounding box center [698, 157] width 104 height 15
click at [673, 207] on span "INS63823" at bounding box center [691, 202] width 89 height 15
click at [784, 146] on div at bounding box center [823, 157] width 118 height 35
drag, startPoint x: 797, startPoint y: 300, endPoint x: 777, endPoint y: 310, distance: 22.4
click at [795, 300] on div "Recommandation" at bounding box center [823, 310] width 118 height 35
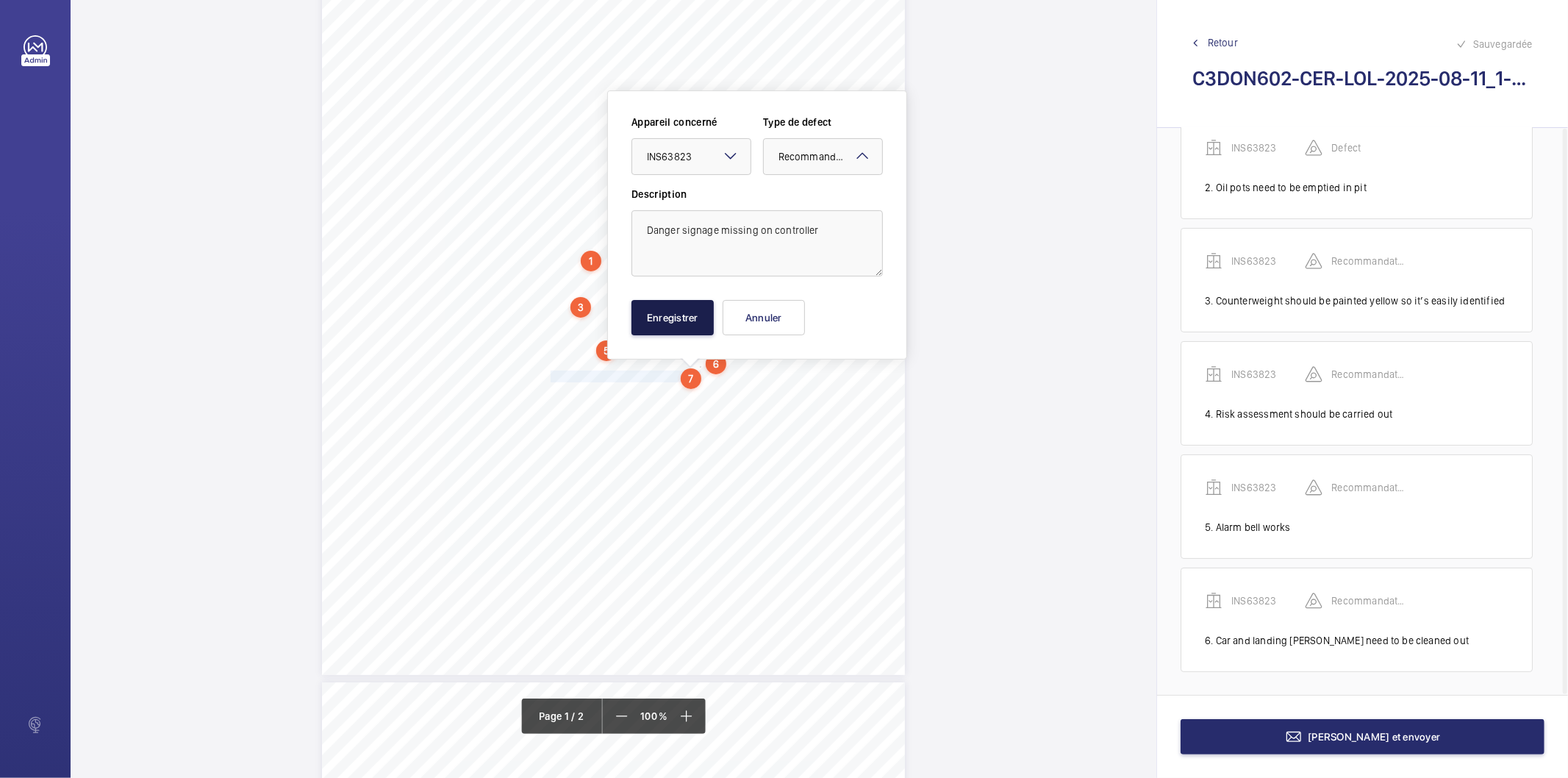
click at [663, 314] on button "Enregistrer" at bounding box center [673, 318] width 82 height 35
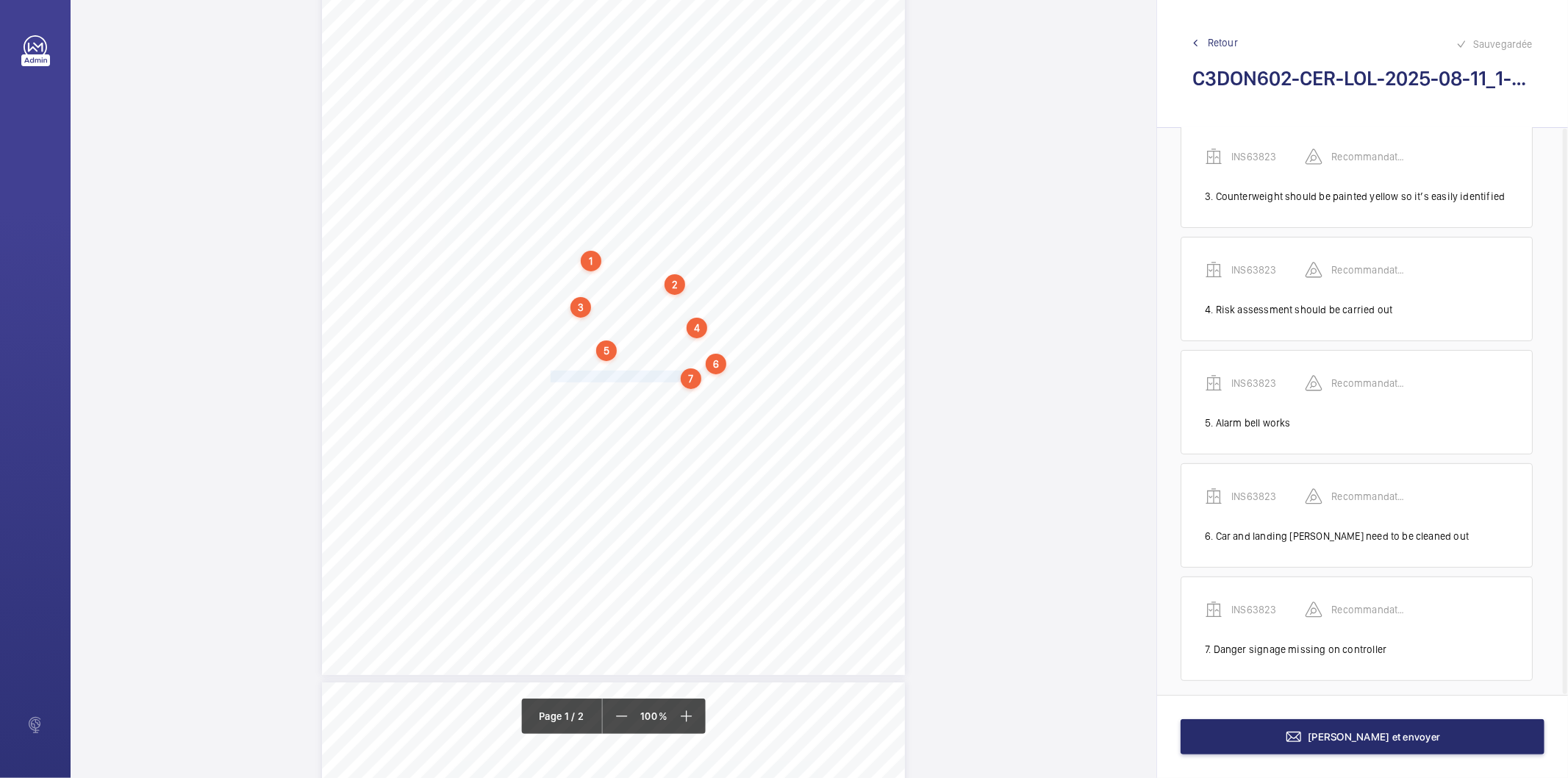
scroll to position [264, 0]
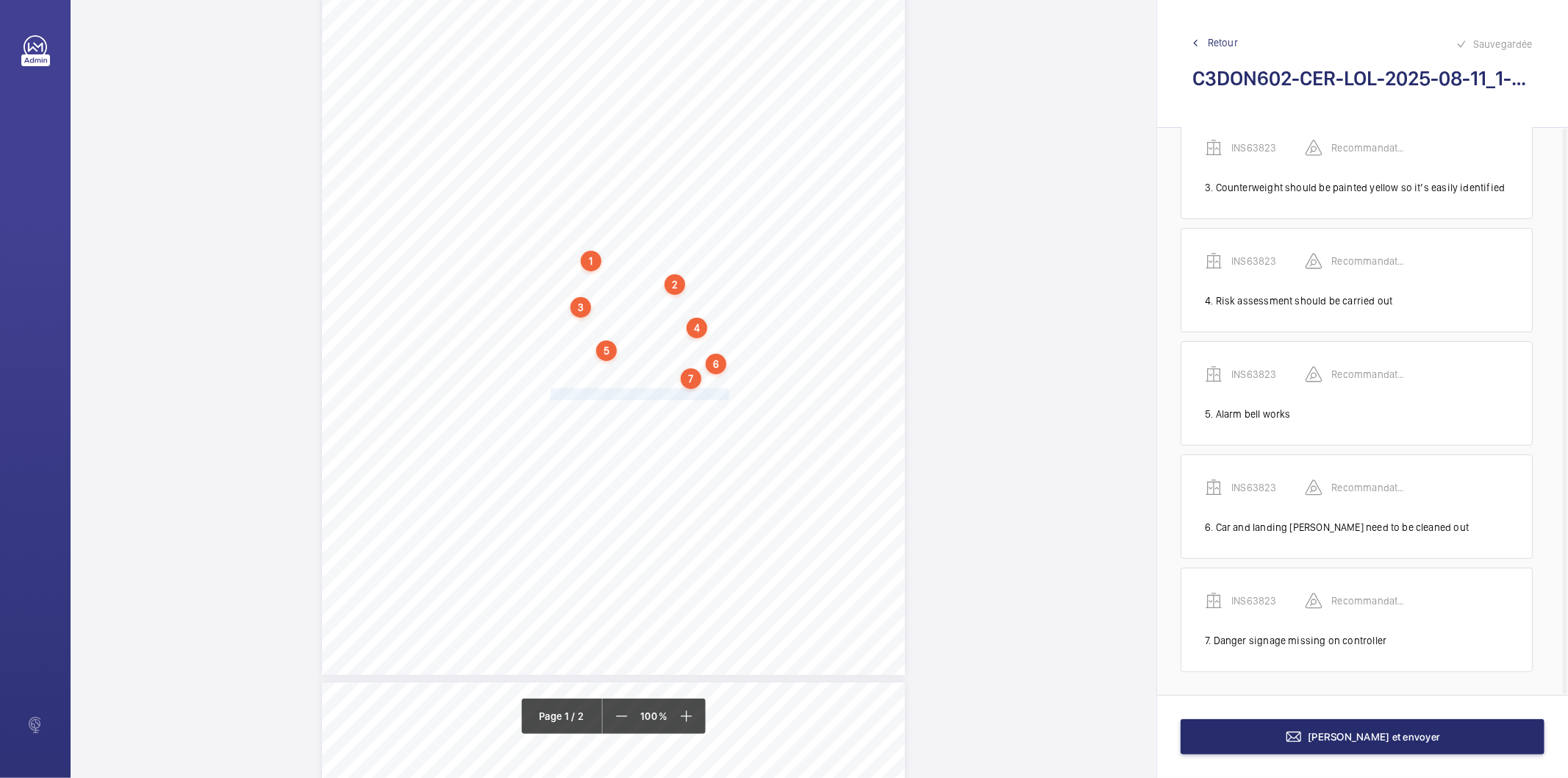
drag, startPoint x: 551, startPoint y: 393, endPoint x: 726, endPoint y: 387, distance: 175.1
click at [726, 389] on span "Lifting beam must be tested before next use." at bounding box center [639, 395] width 178 height 10
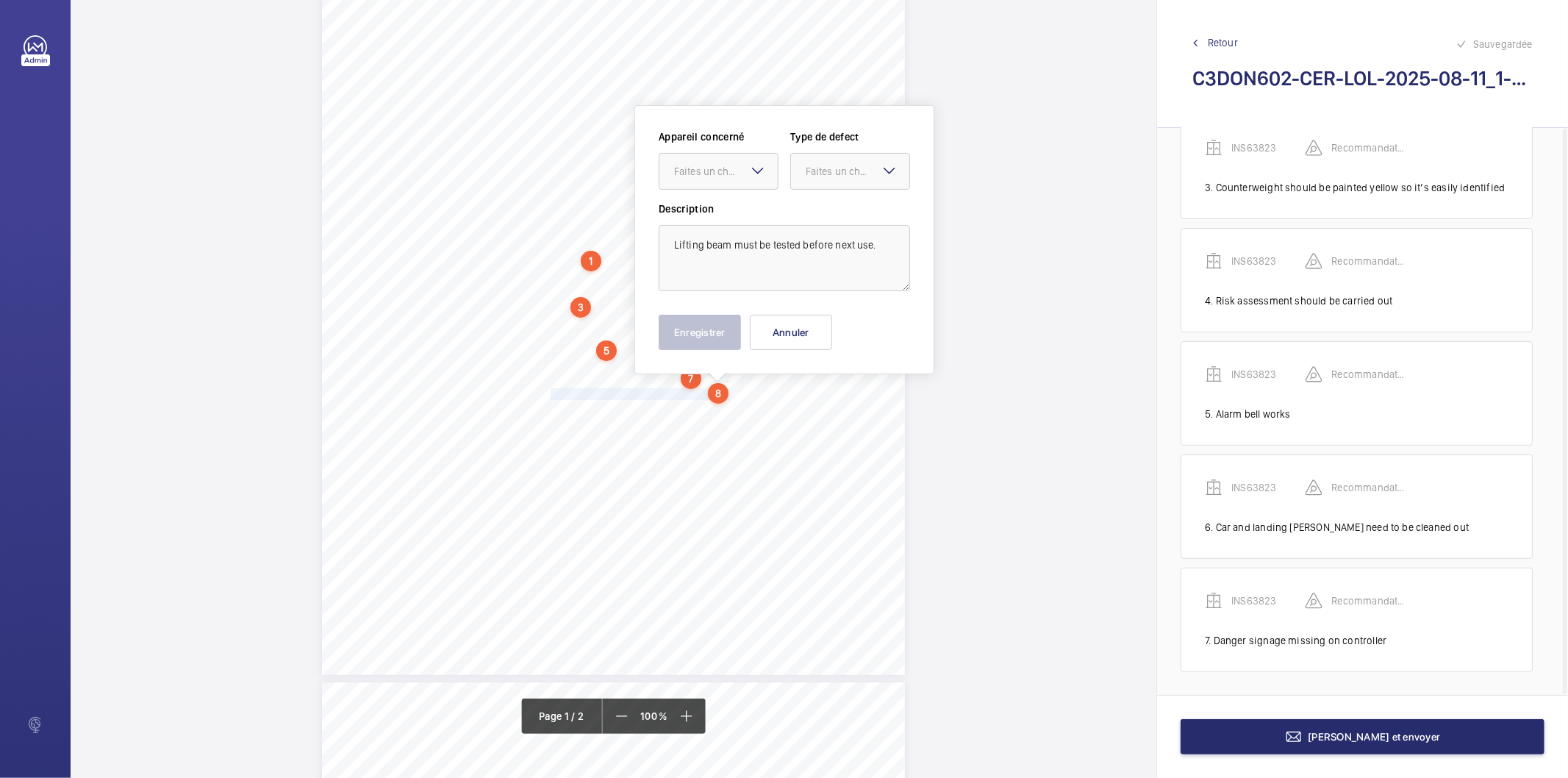
scroll to position [188, 0]
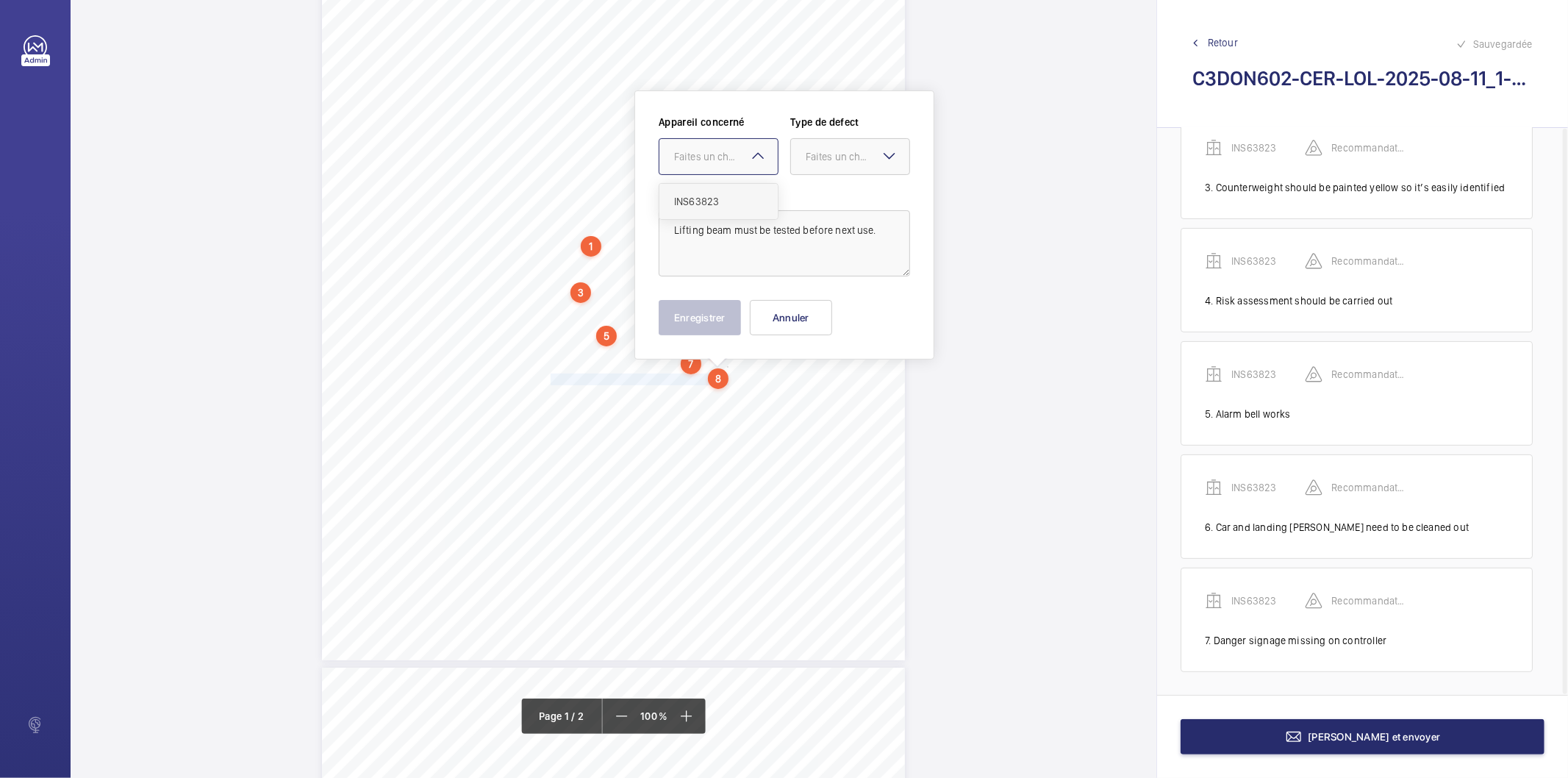
drag, startPoint x: 709, startPoint y: 166, endPoint x: 708, endPoint y: 201, distance: 35.0
click at [709, 166] on div at bounding box center [718, 157] width 118 height 35
click at [707, 204] on span "INS63823" at bounding box center [718, 202] width 89 height 15
click at [829, 155] on div "Faites un choix" at bounding box center [857, 157] width 104 height 15
click at [834, 318] on div "Recommandation" at bounding box center [850, 310] width 118 height 35
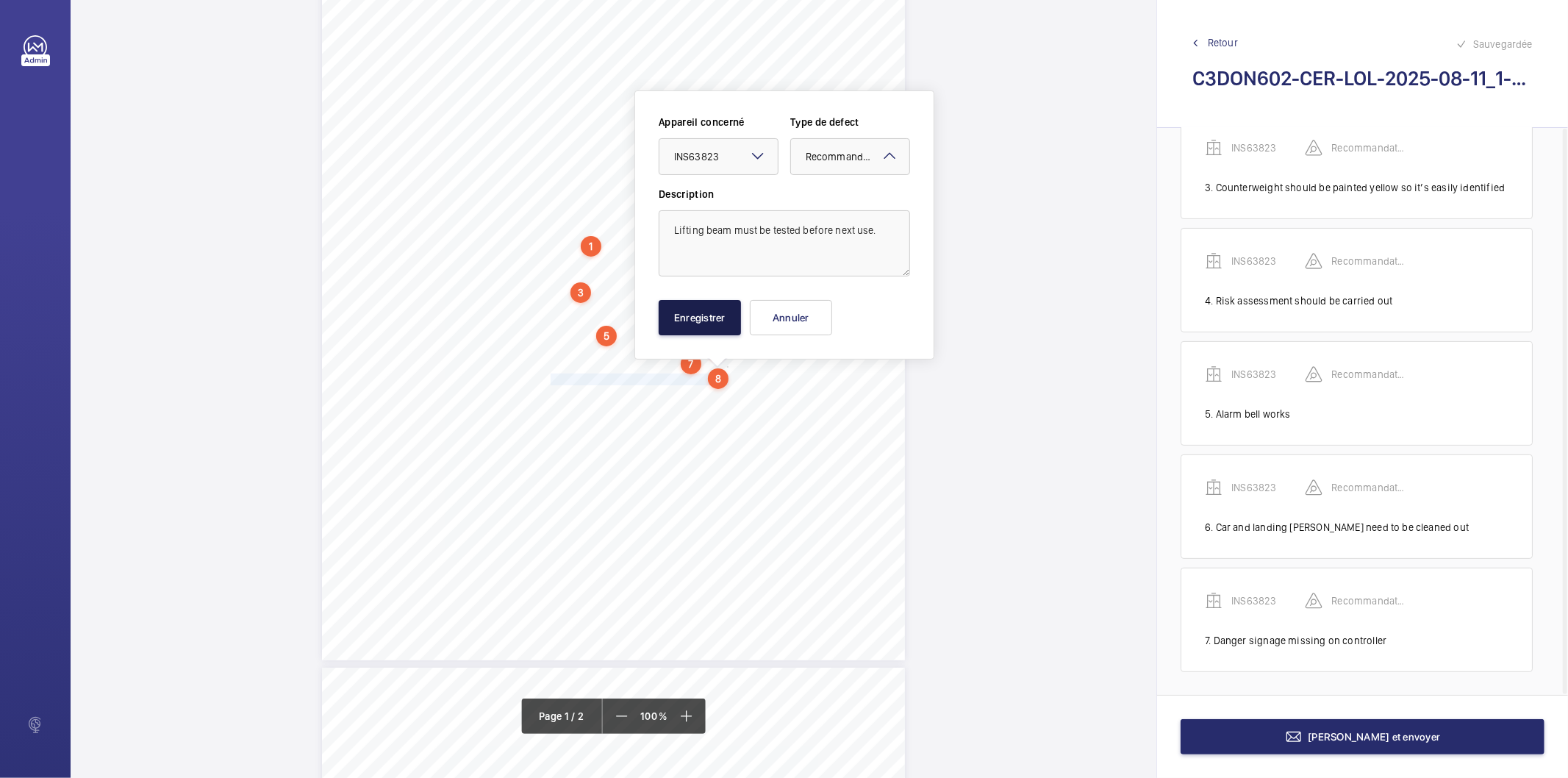
click at [699, 318] on button "Enregistrer" at bounding box center [700, 318] width 82 height 35
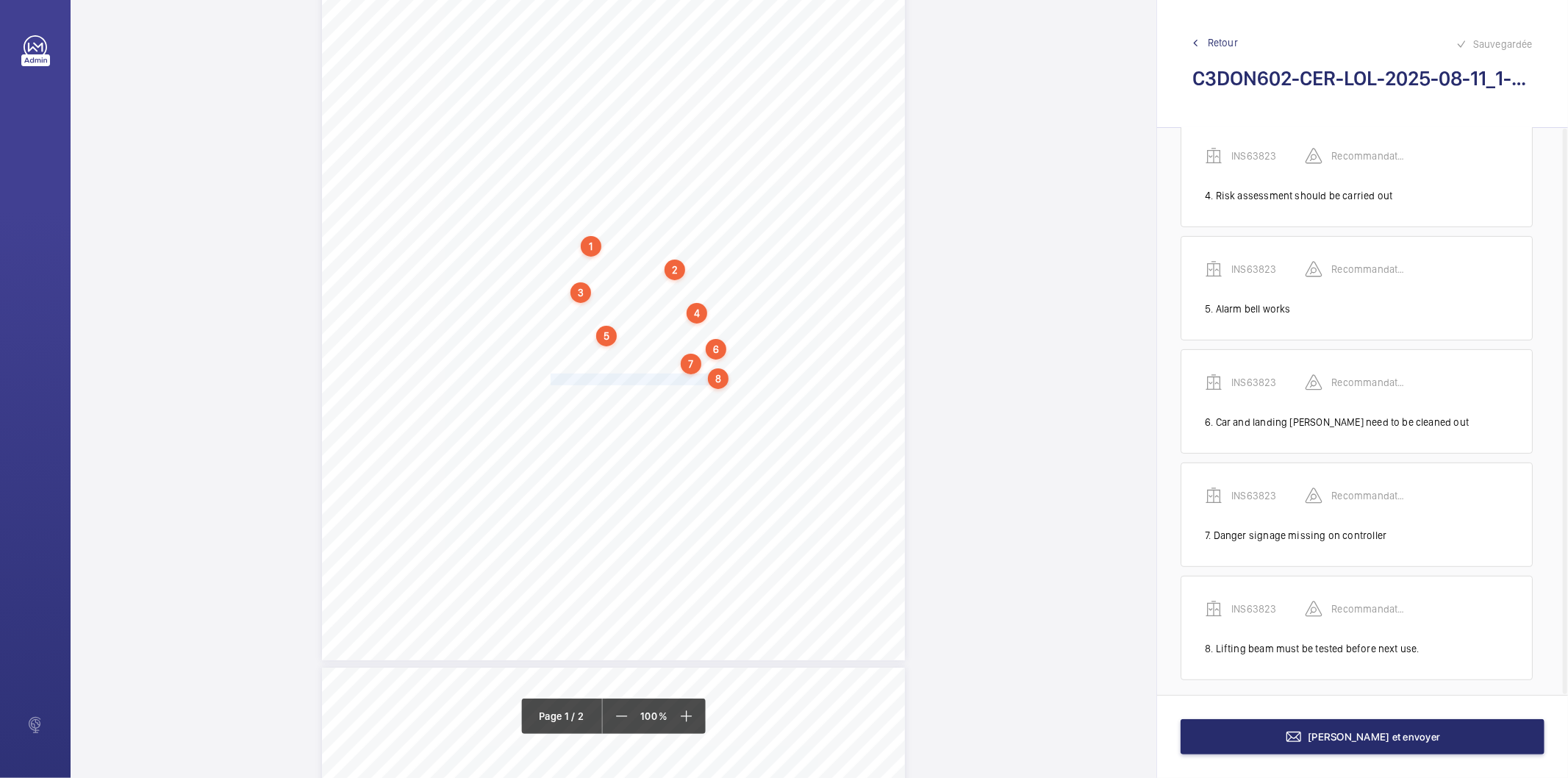
scroll to position [378, 0]
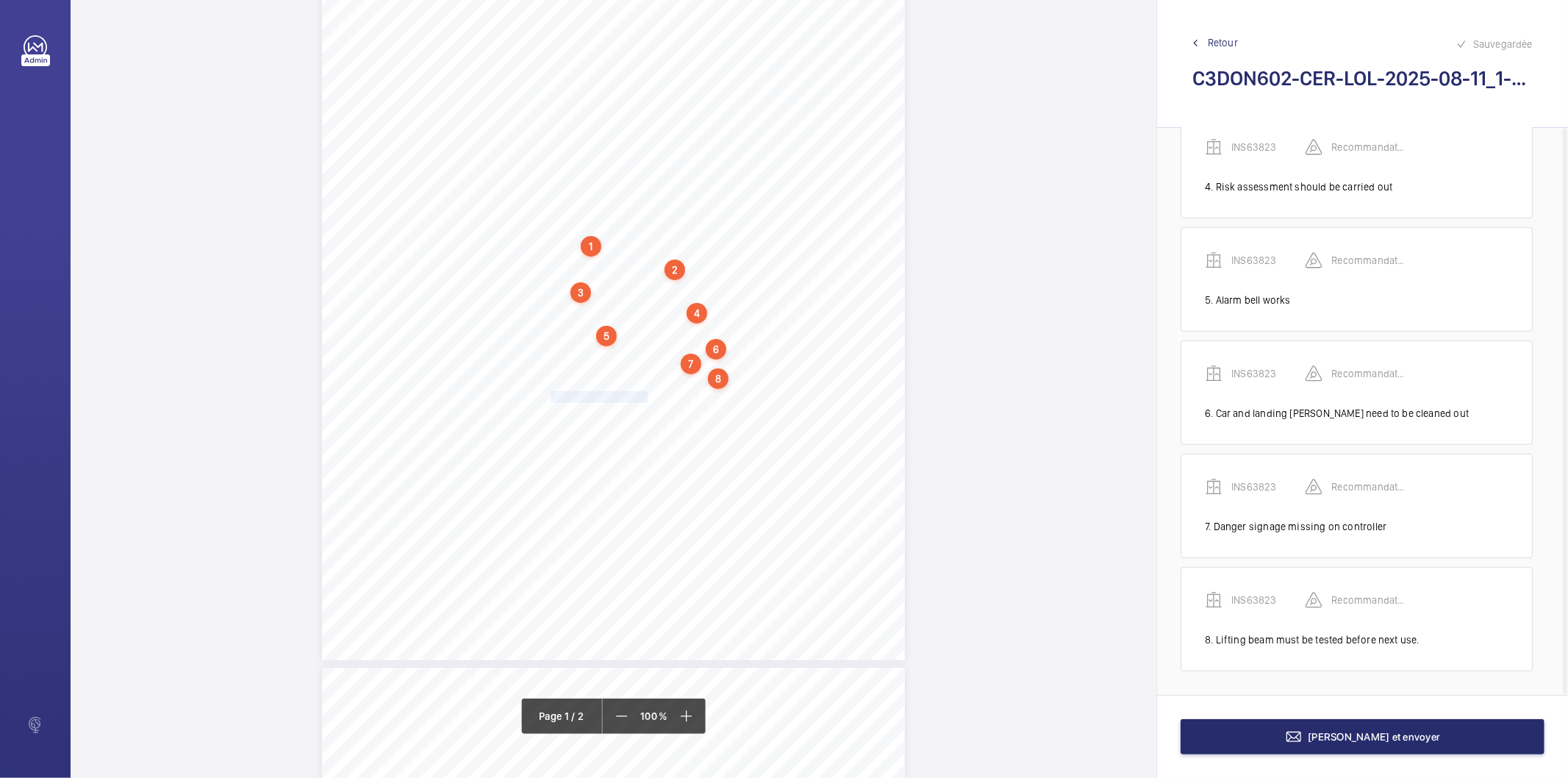
drag, startPoint x: 550, startPoint y: 400, endPoint x: 653, endPoint y: 398, distance: 103.0
click at [648, 398] on span "Autodialler connect to maintenance company." at bounding box center [642, 397] width 182 height 10
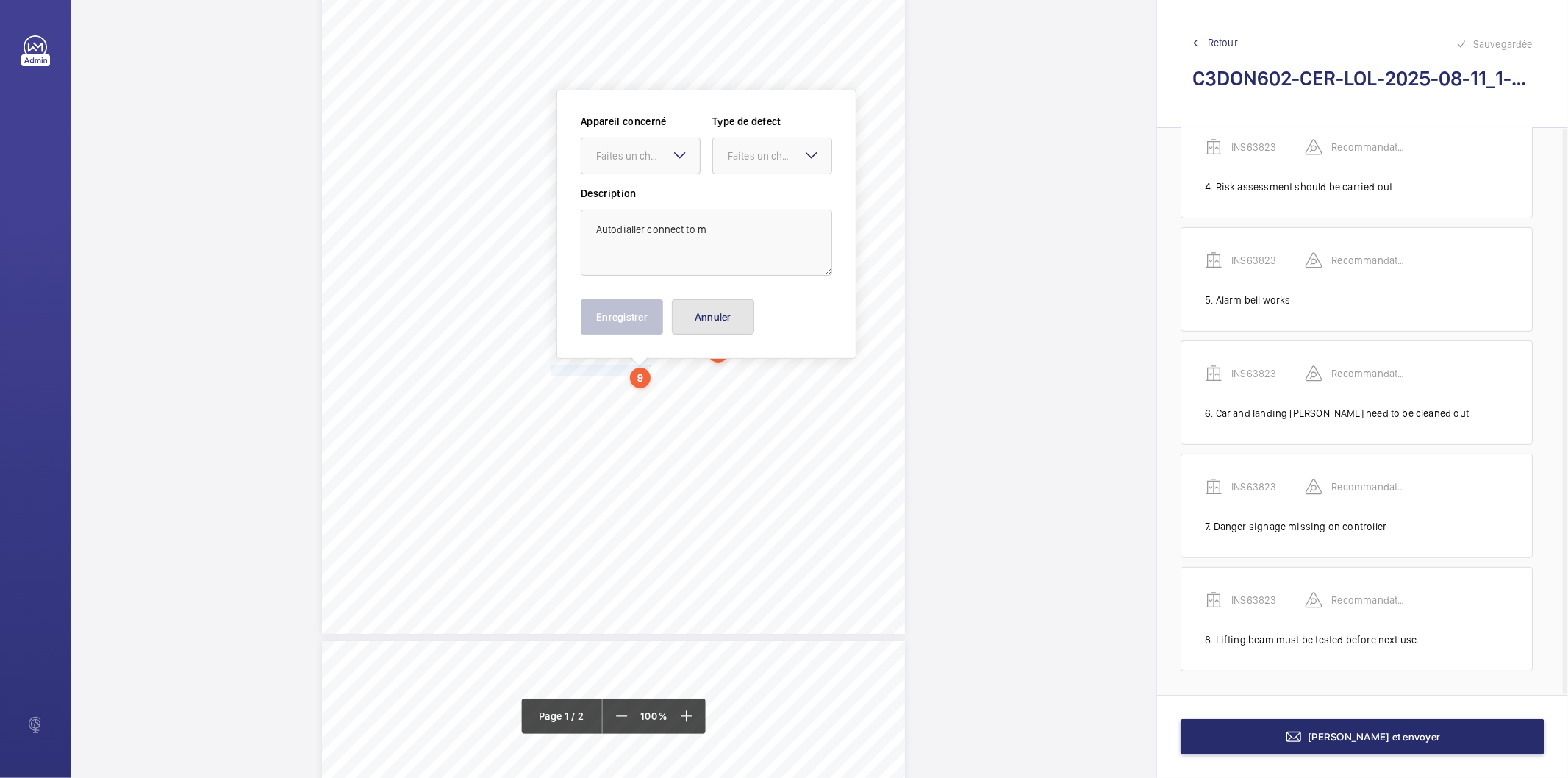
drag, startPoint x: 713, startPoint y: 316, endPoint x: 611, endPoint y: 359, distance: 110.7
click at [711, 316] on button "Annuler" at bounding box center [713, 317] width 82 height 35
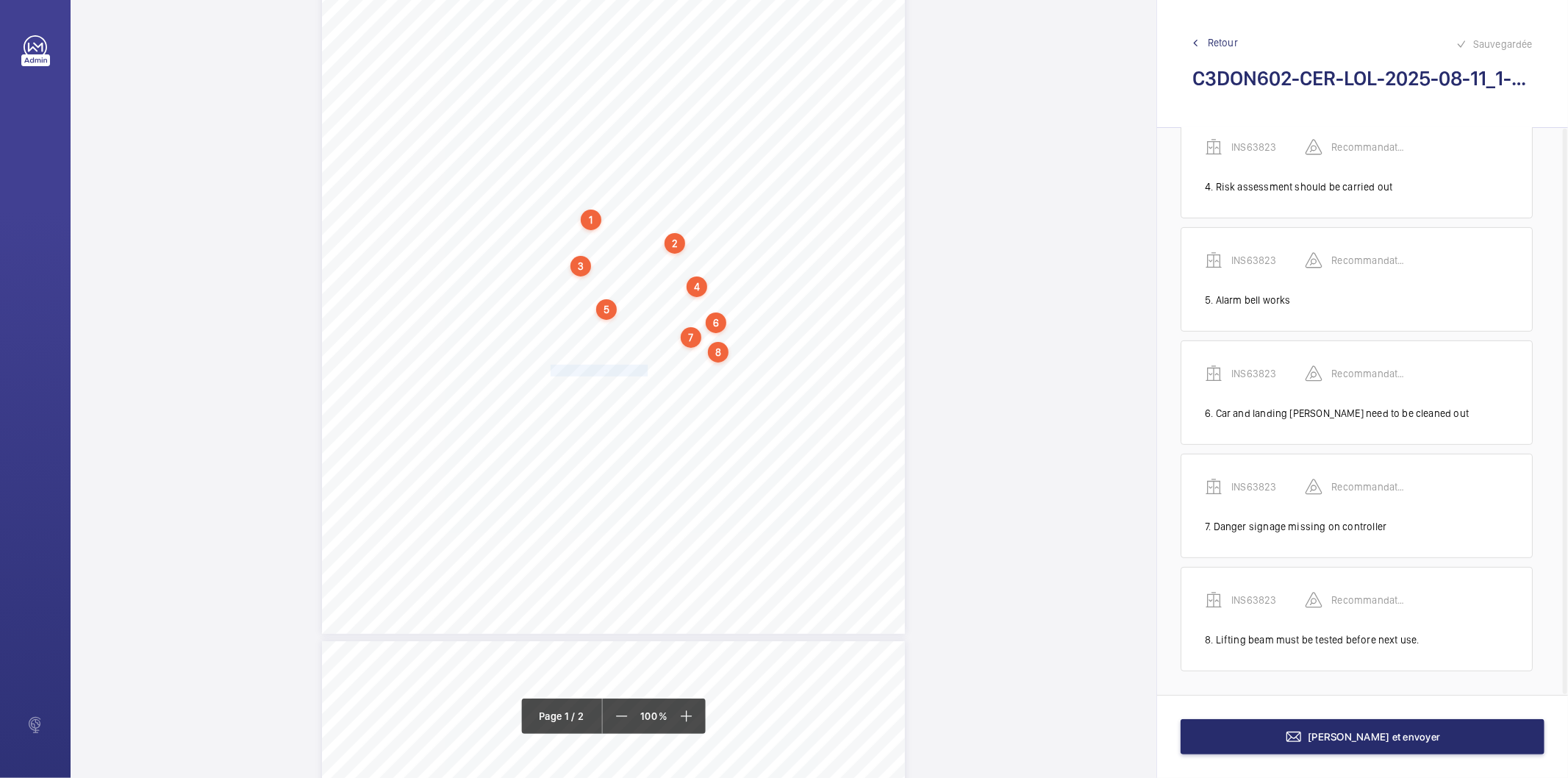
click at [552, 372] on span "Autodialler connect to maintenance company." at bounding box center [642, 371] width 182 height 10
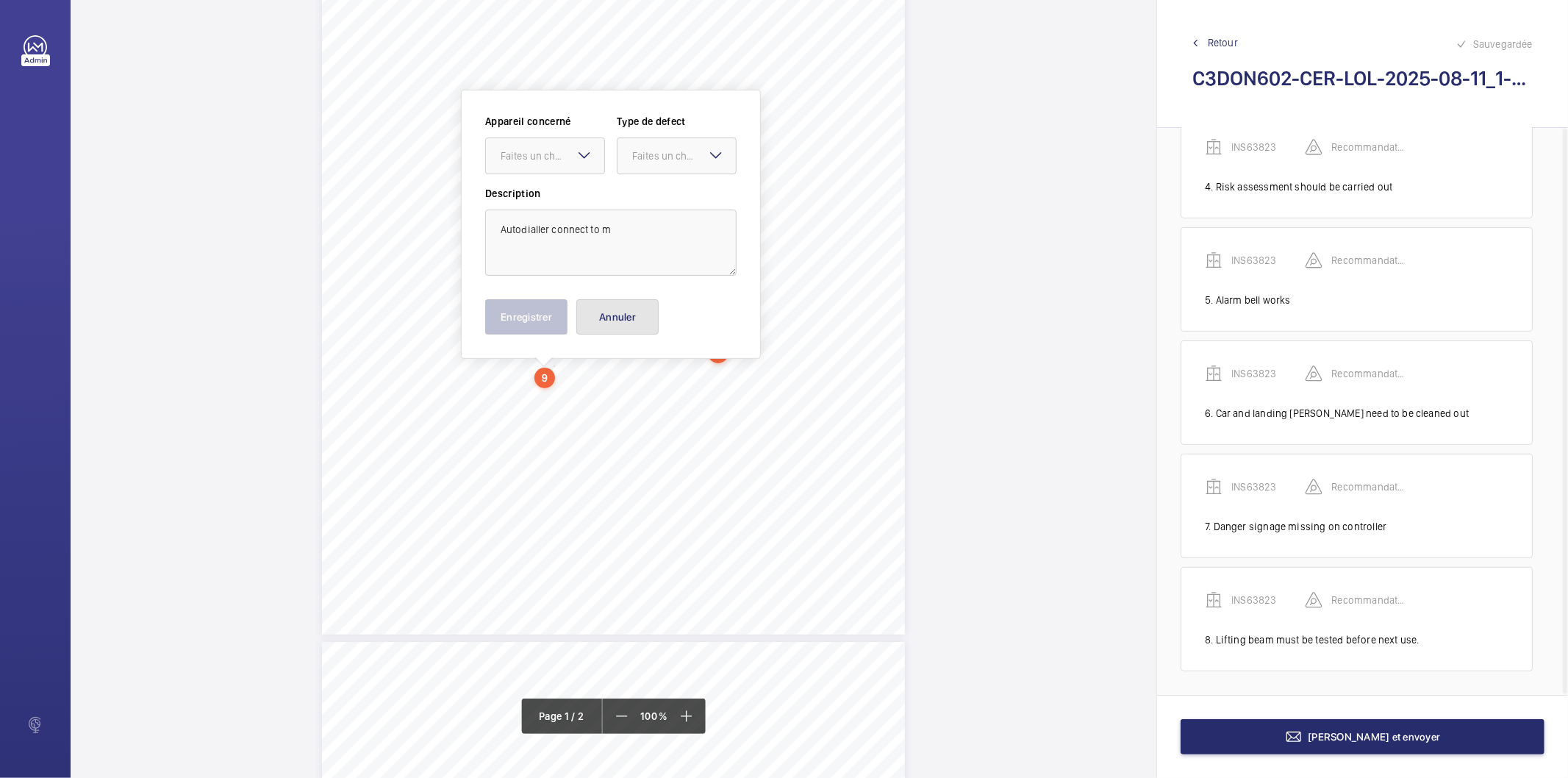
drag, startPoint x: 603, startPoint y: 314, endPoint x: 570, endPoint y: 369, distance: 64.1
click at [597, 322] on button "Annuler" at bounding box center [617, 317] width 82 height 35
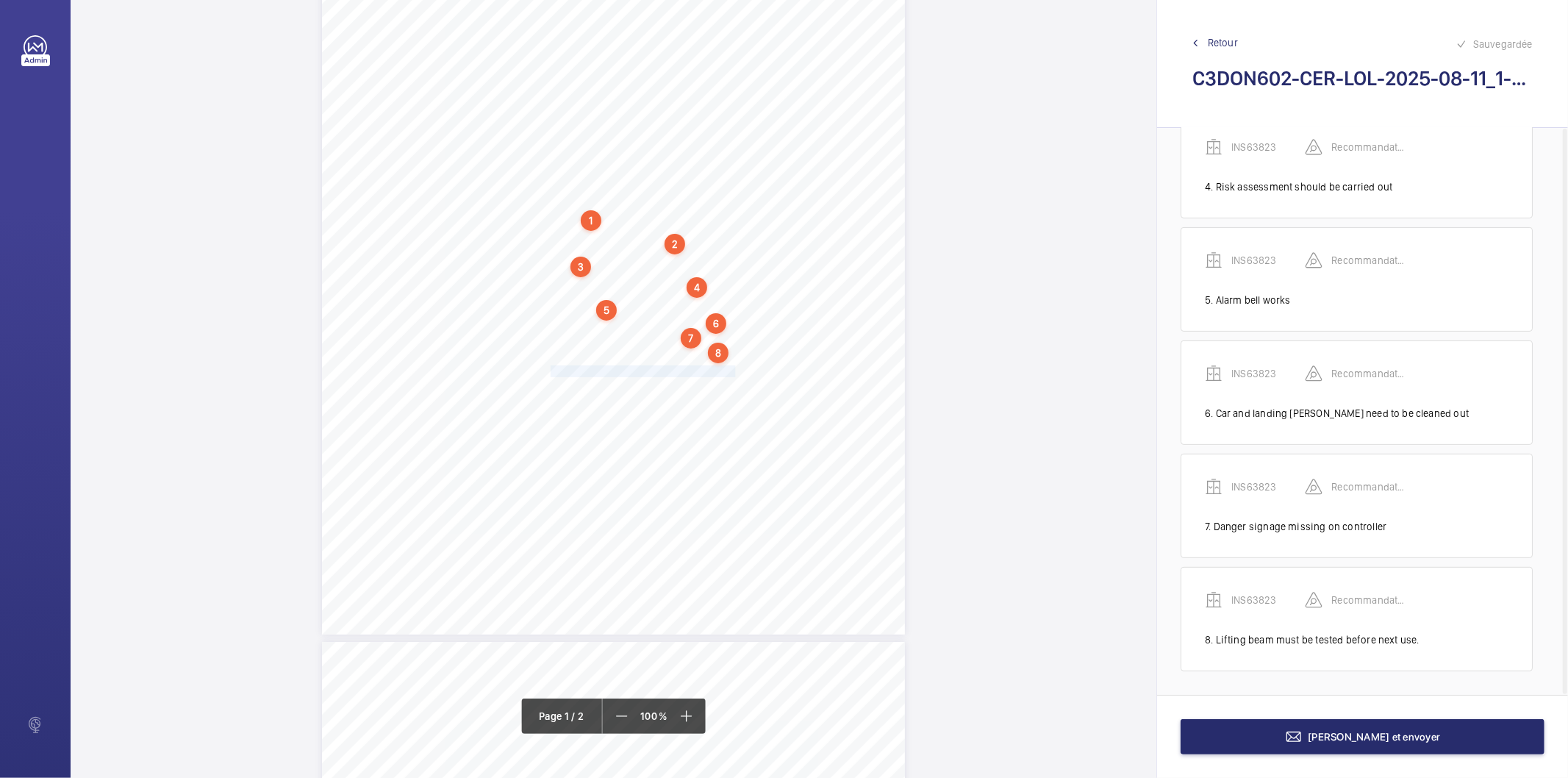
drag, startPoint x: 551, startPoint y: 372, endPoint x: 729, endPoint y: 376, distance: 178.0
click at [729, 376] on span "Autodialler connect to maintenance company." at bounding box center [642, 372] width 182 height 10
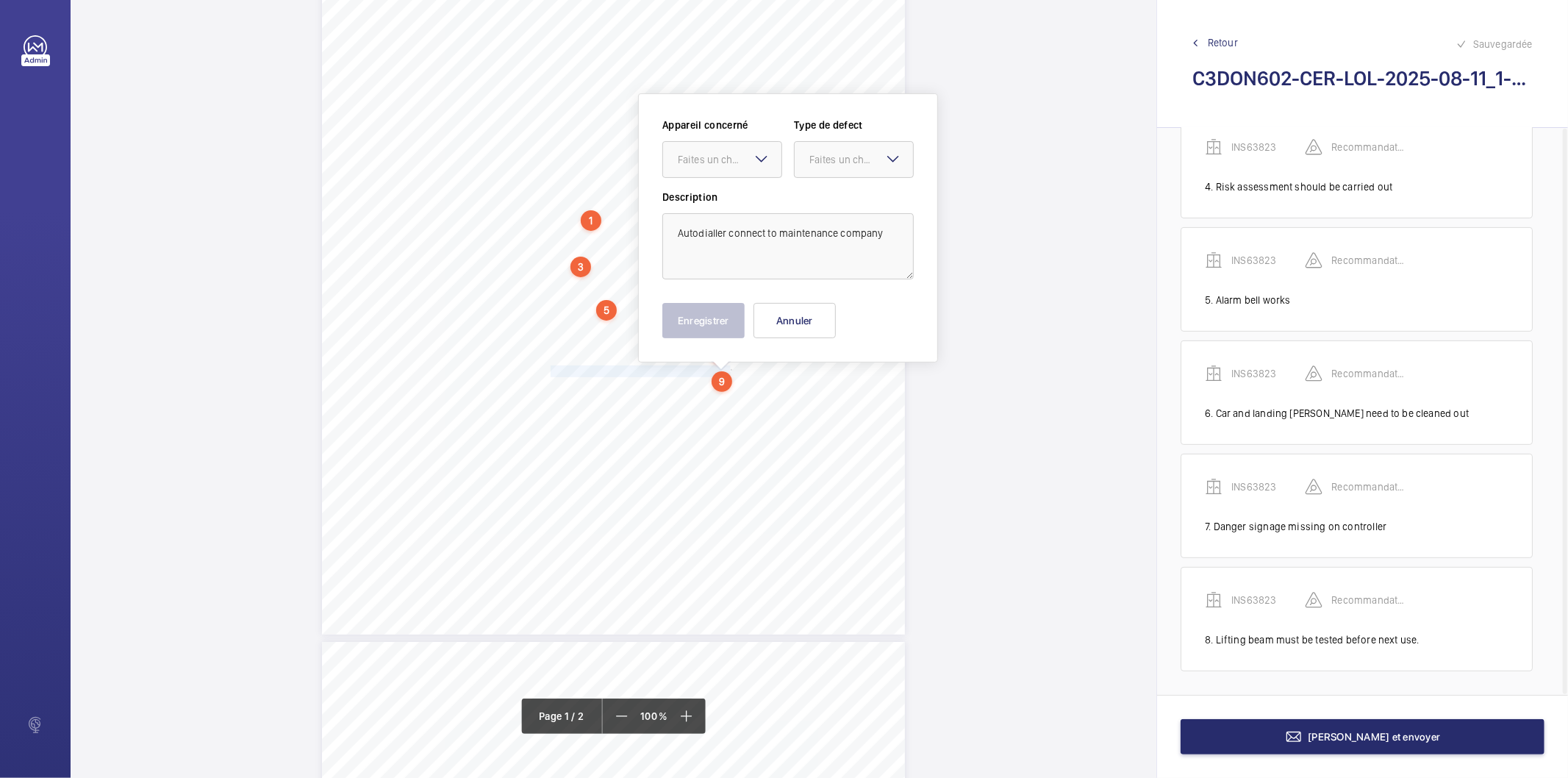
scroll to position [217, 0]
click at [710, 148] on div at bounding box center [722, 157] width 118 height 35
click at [709, 205] on span "INS63823" at bounding box center [722, 202] width 89 height 15
click at [810, 156] on div "Faites un choix" at bounding box center [861, 157] width 104 height 15
click at [803, 307] on div "Recommandation" at bounding box center [854, 310] width 118 height 35
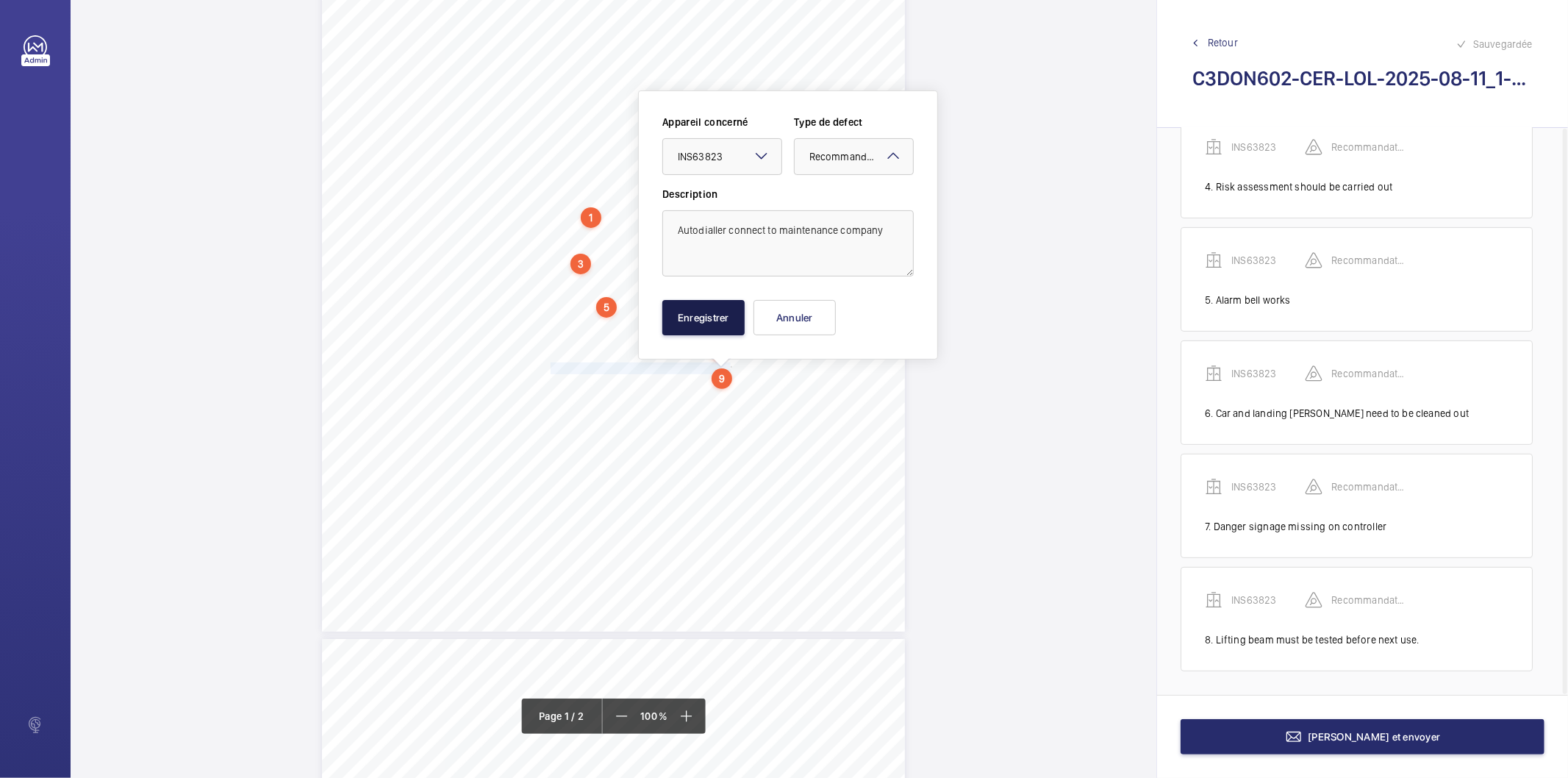
click at [726, 311] on button "Enregistrer" at bounding box center [703, 318] width 82 height 35
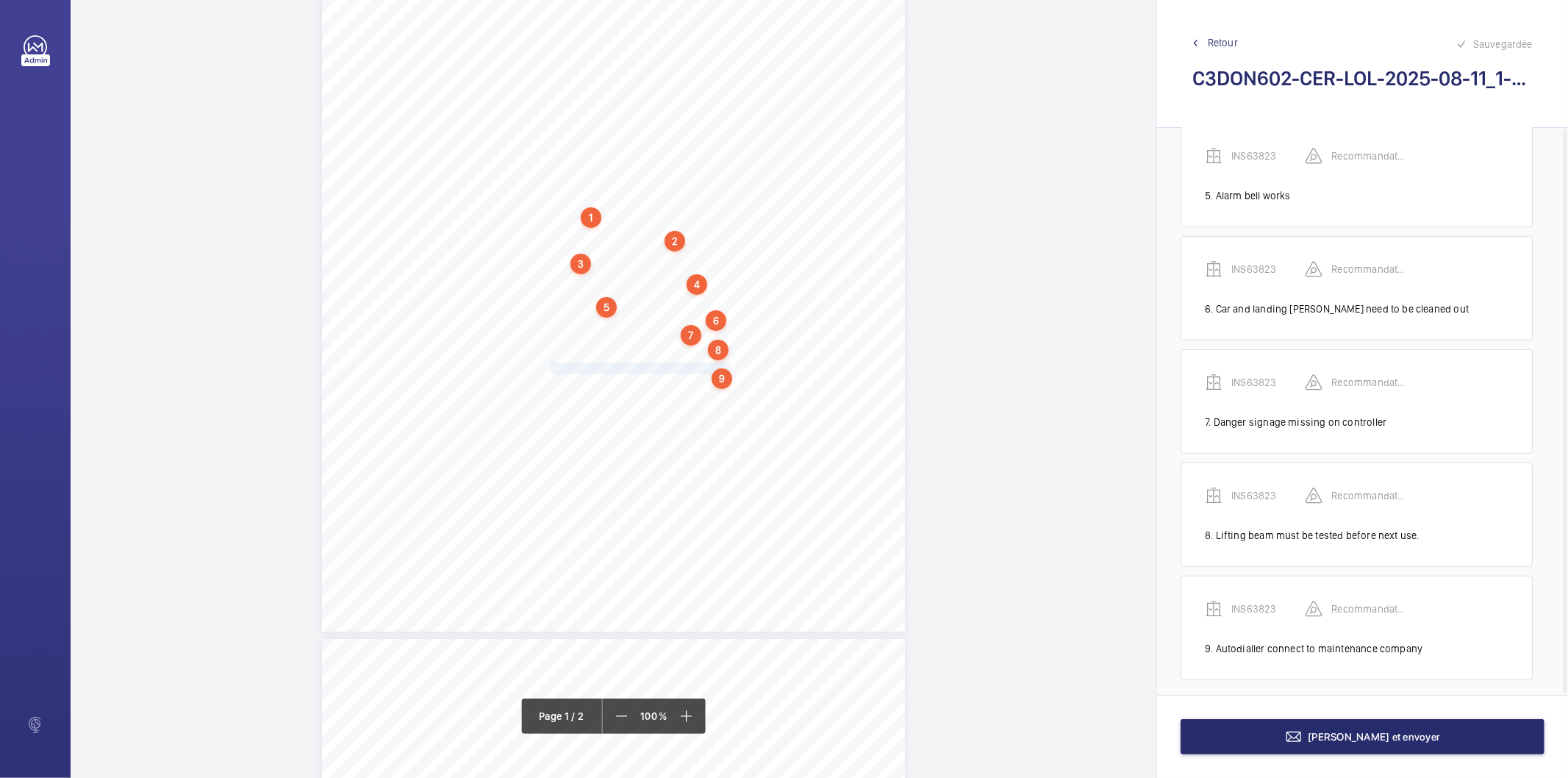
scroll to position [491, 0]
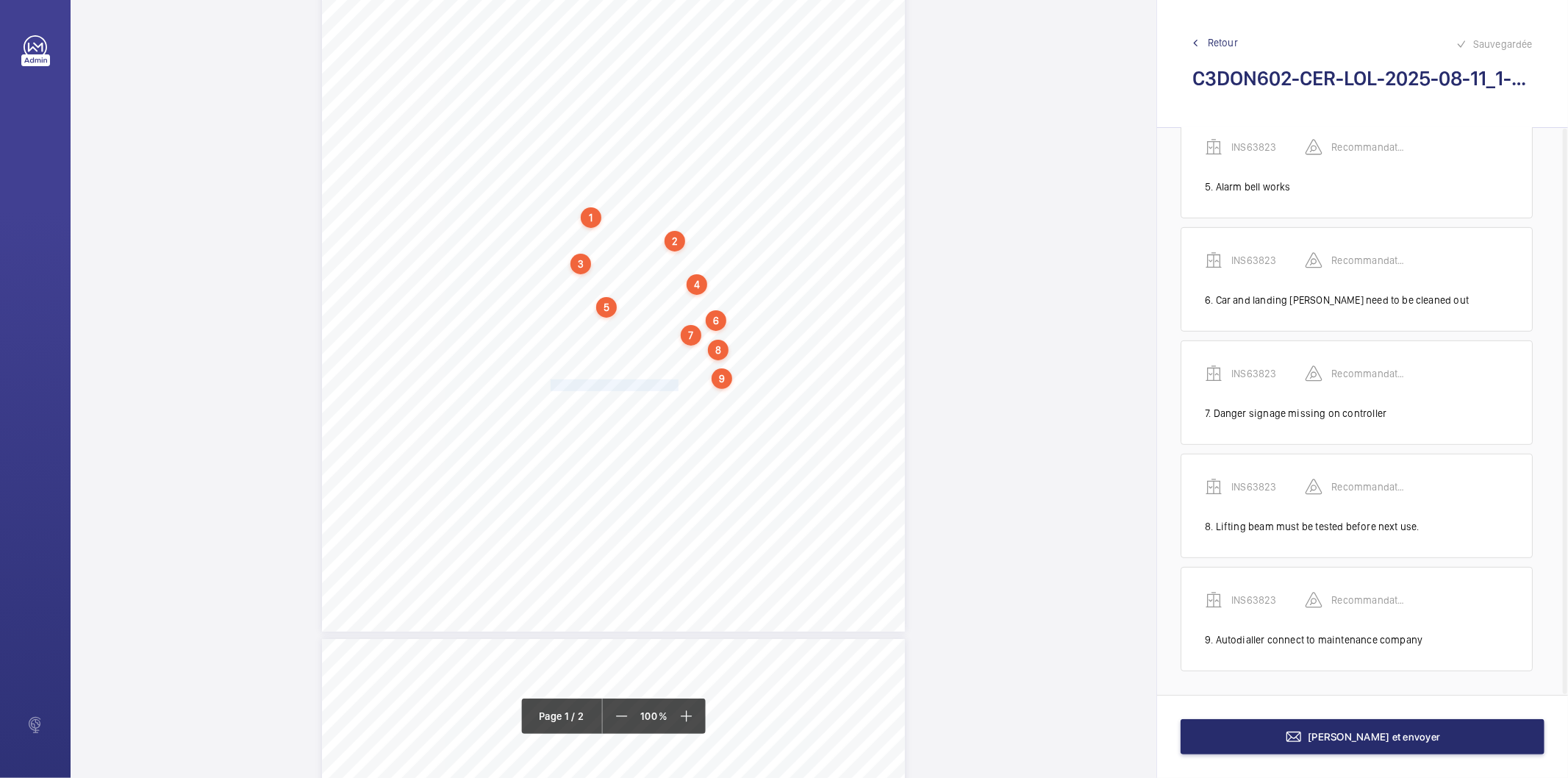
drag, startPoint x: 548, startPoint y: 389, endPoint x: 678, endPoint y: 383, distance: 130.1
click at [678, 383] on span "Fire signage missing on -1 level." at bounding box center [615, 386] width 130 height 10
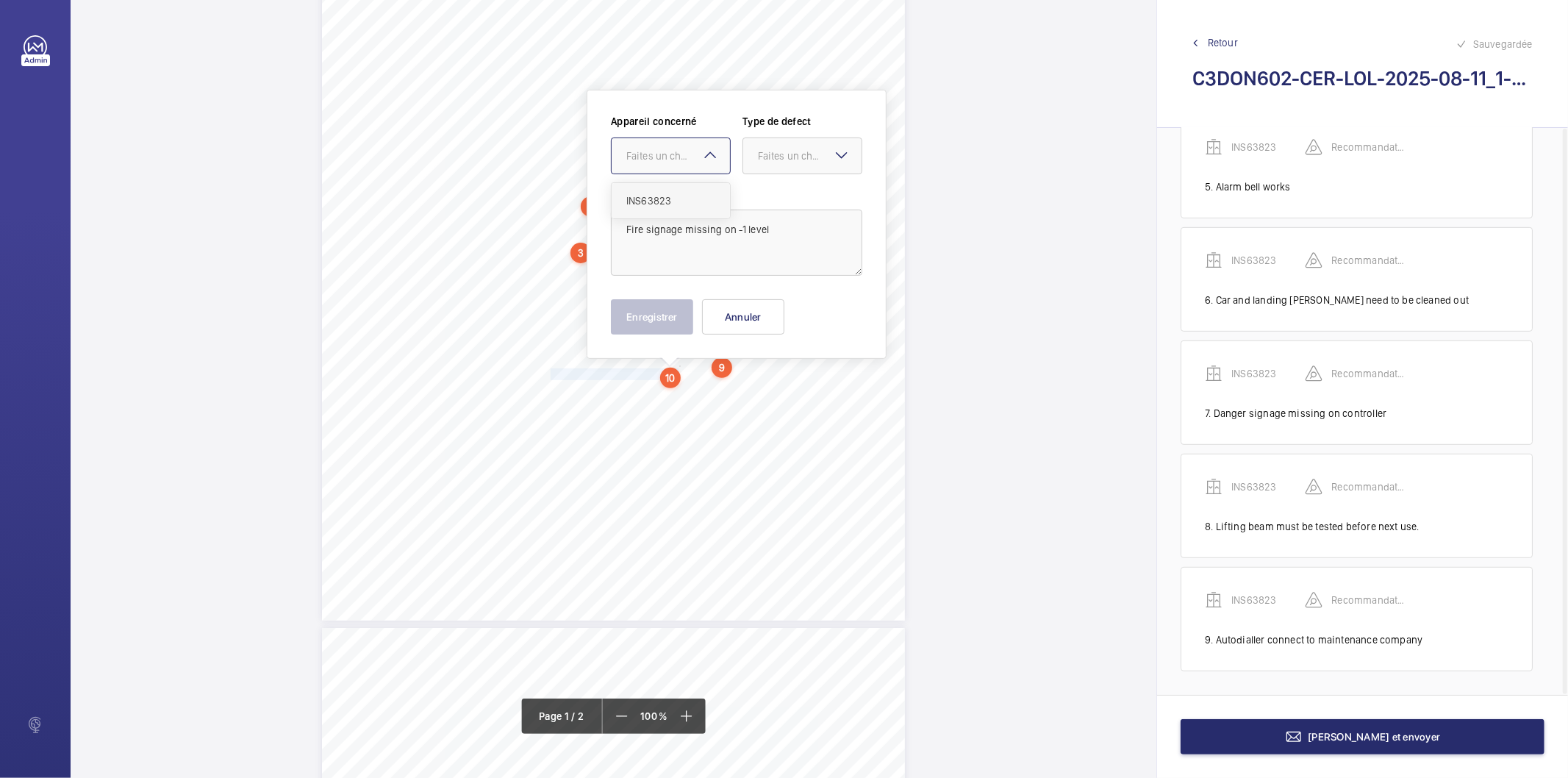
drag, startPoint x: 656, startPoint y: 163, endPoint x: 661, endPoint y: 185, distance: 22.6
click at [656, 163] on div "Faites un choix" at bounding box center [670, 156] width 118 height 15
click at [652, 208] on span "INS63823" at bounding box center [670, 201] width 89 height 15
click at [760, 162] on div "Faites un choix" at bounding box center [809, 156] width 104 height 15
drag, startPoint x: 770, startPoint y: 305, endPoint x: 753, endPoint y: 309, distance: 17.5
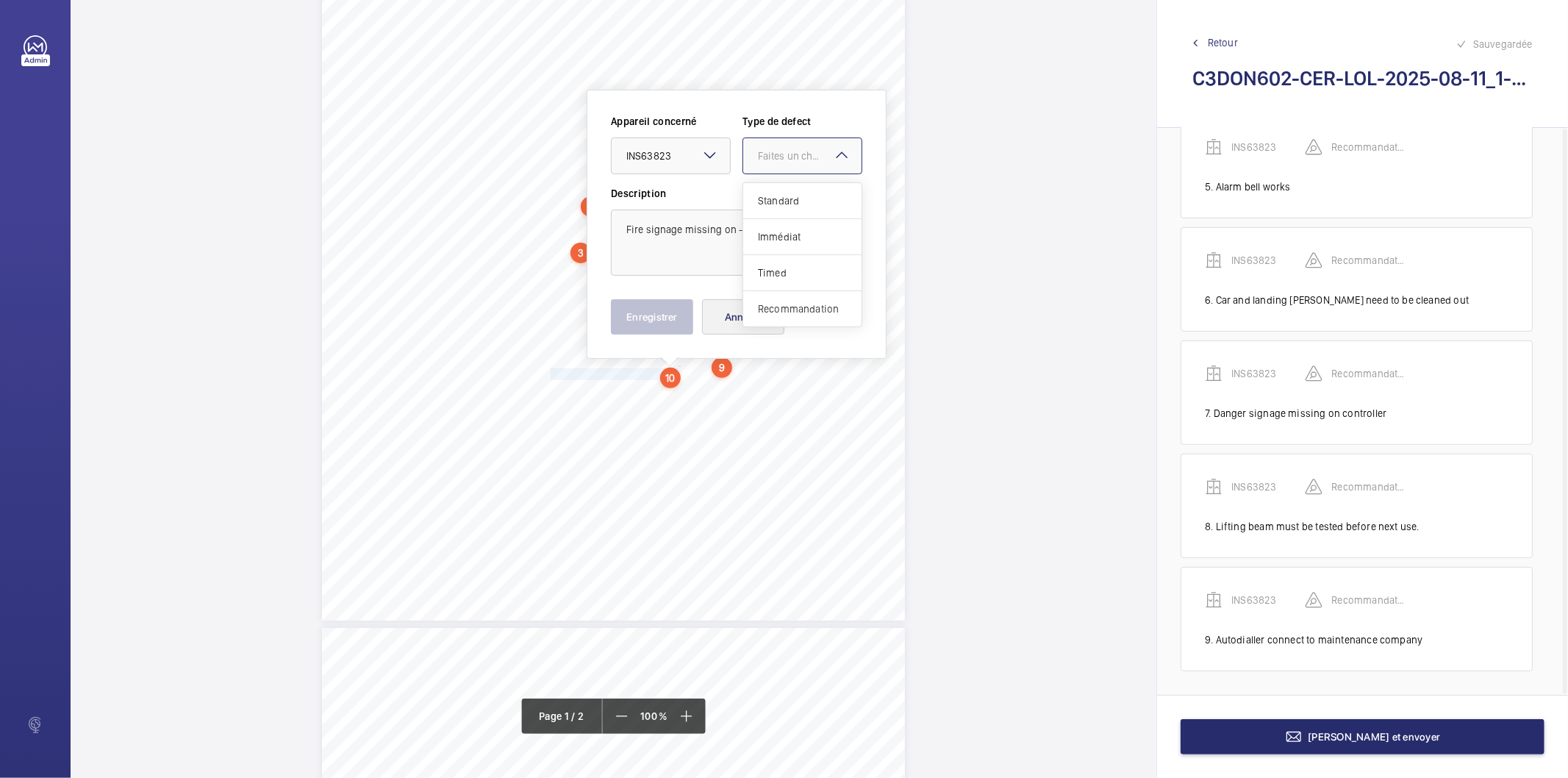
click at [767, 307] on span "Recommandation" at bounding box center [802, 309] width 89 height 15
click at [670, 319] on button "Enregistrer" at bounding box center [652, 317] width 82 height 35
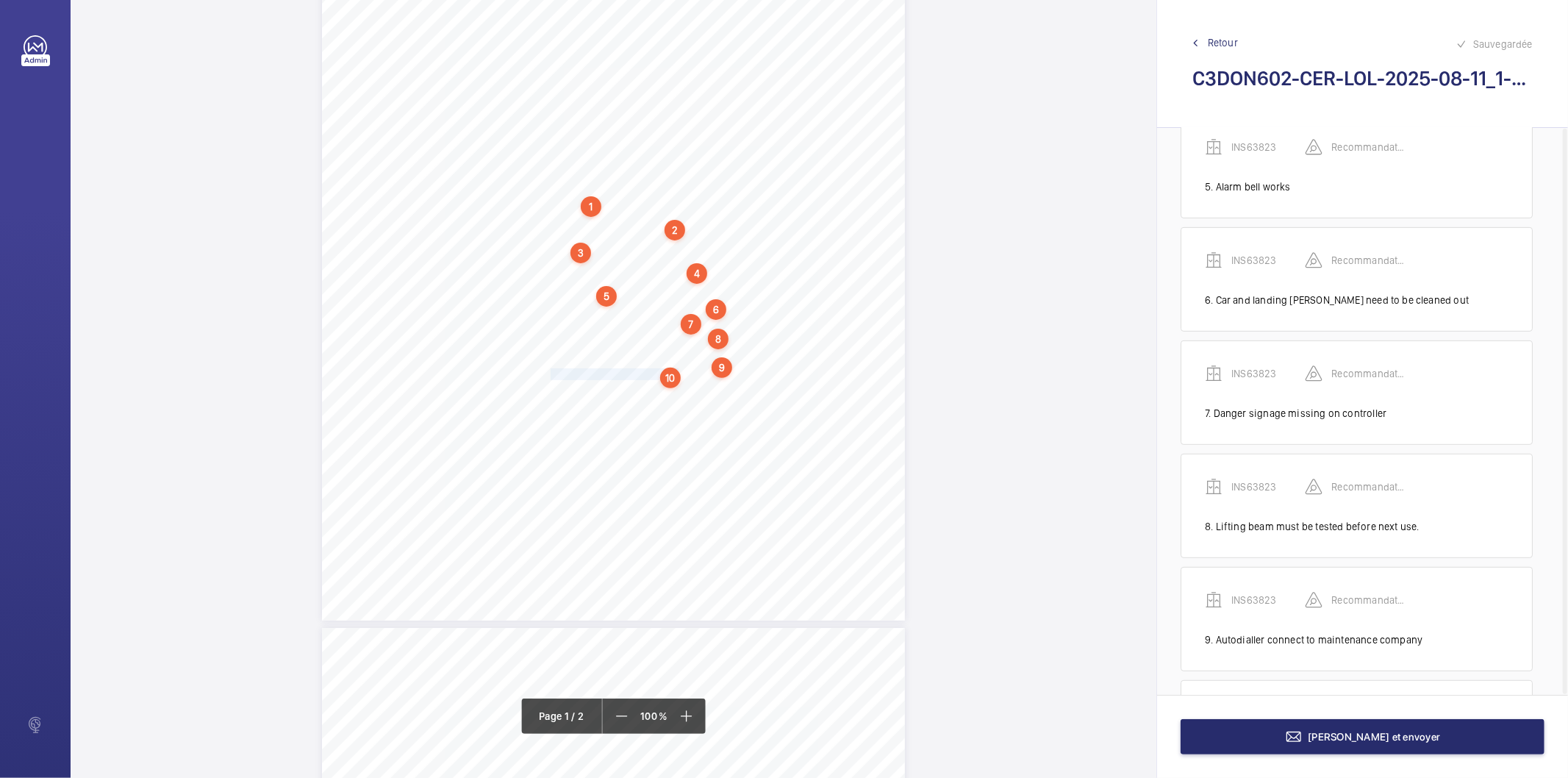
scroll to position [604, 0]
click at [676, 385] on div "10" at bounding box center [670, 378] width 21 height 21
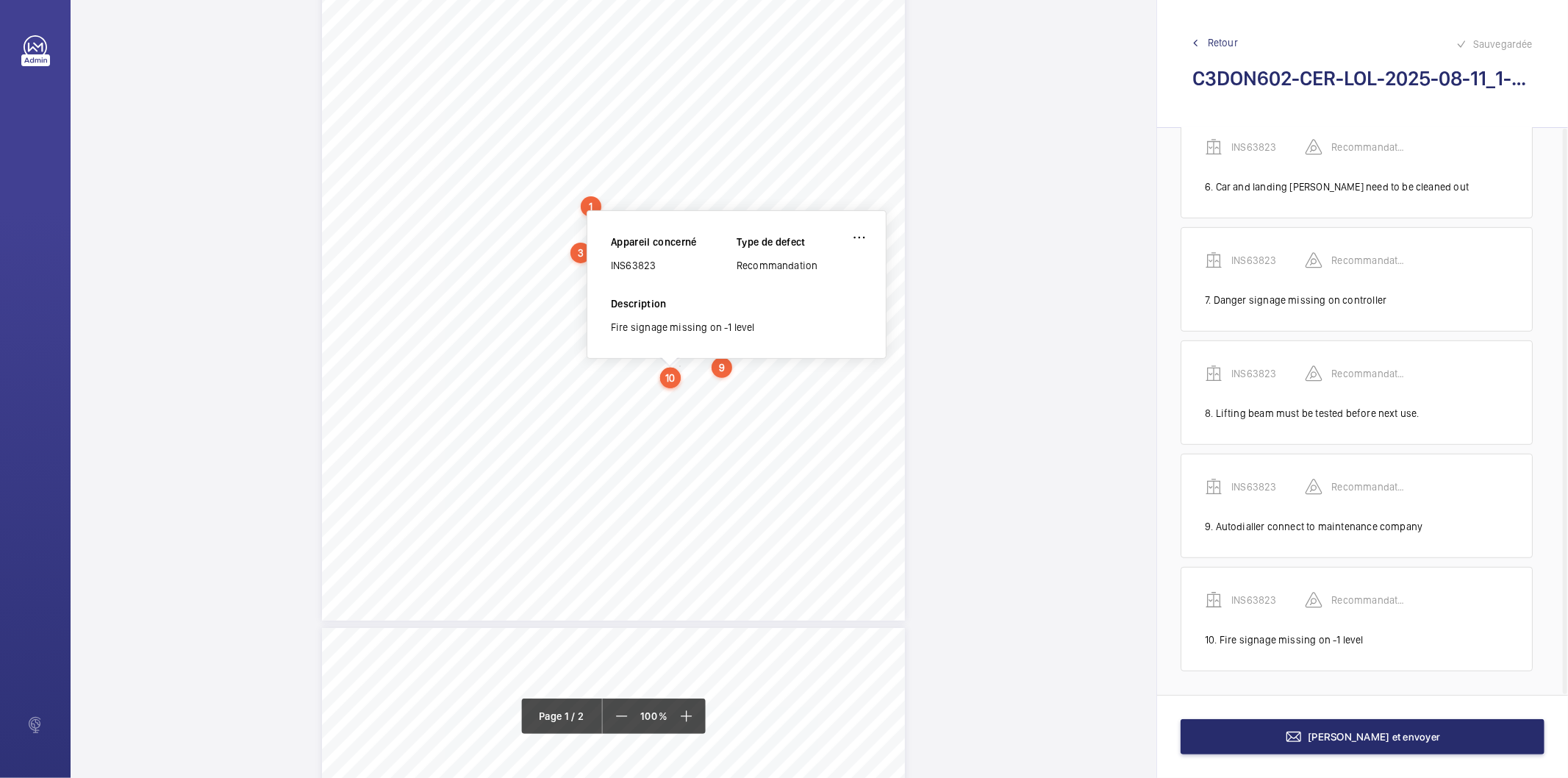
scroll to position [216, 0]
click at [640, 276] on div "INS63823" at bounding box center [673, 277] width 126 height 15
copy div "INS63823"
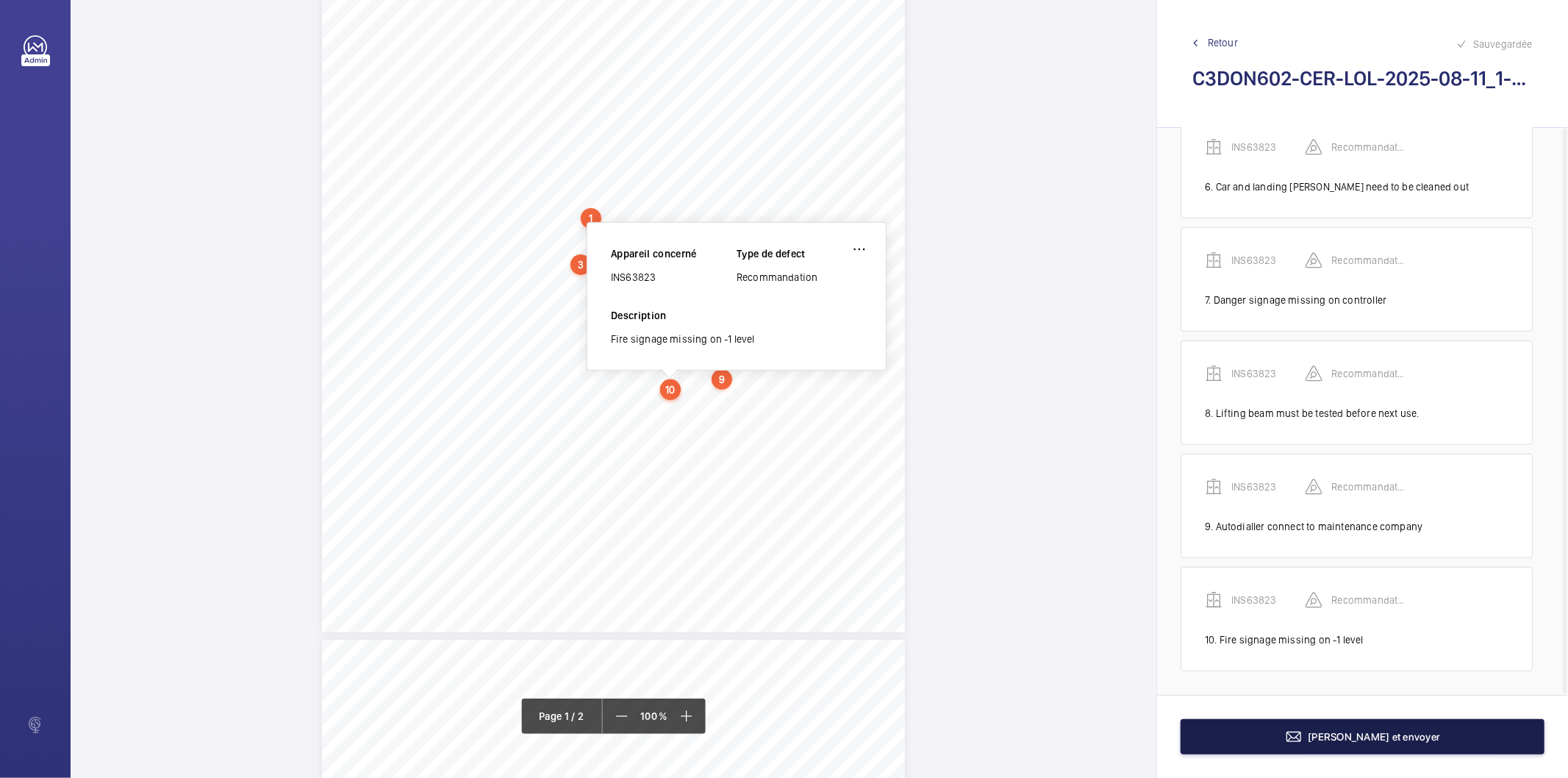
click at [1250, 729] on button "[PERSON_NAME] et envoyer" at bounding box center [1363, 737] width 364 height 35
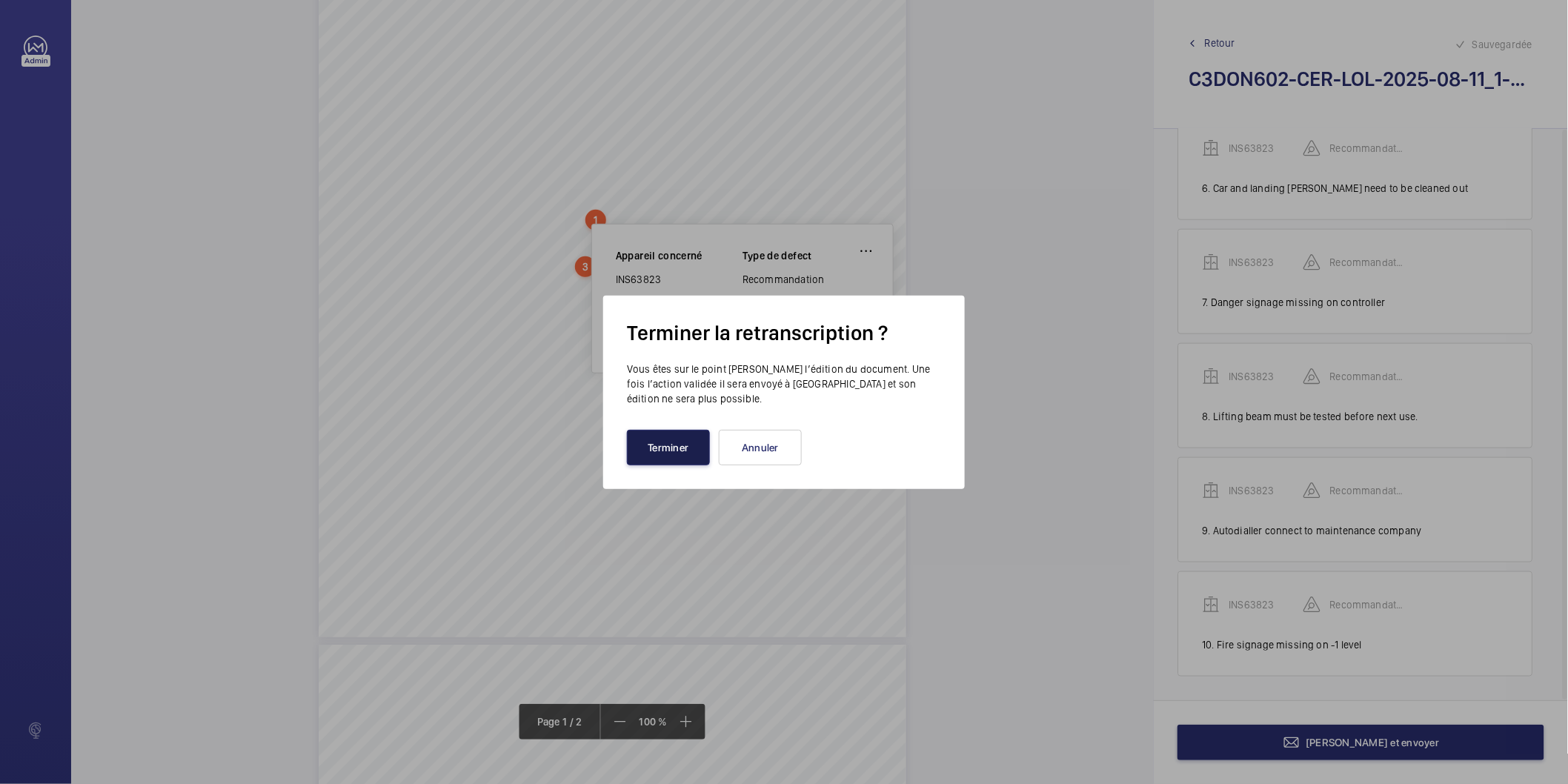
click at [654, 455] on button "Terminer" at bounding box center [668, 448] width 83 height 36
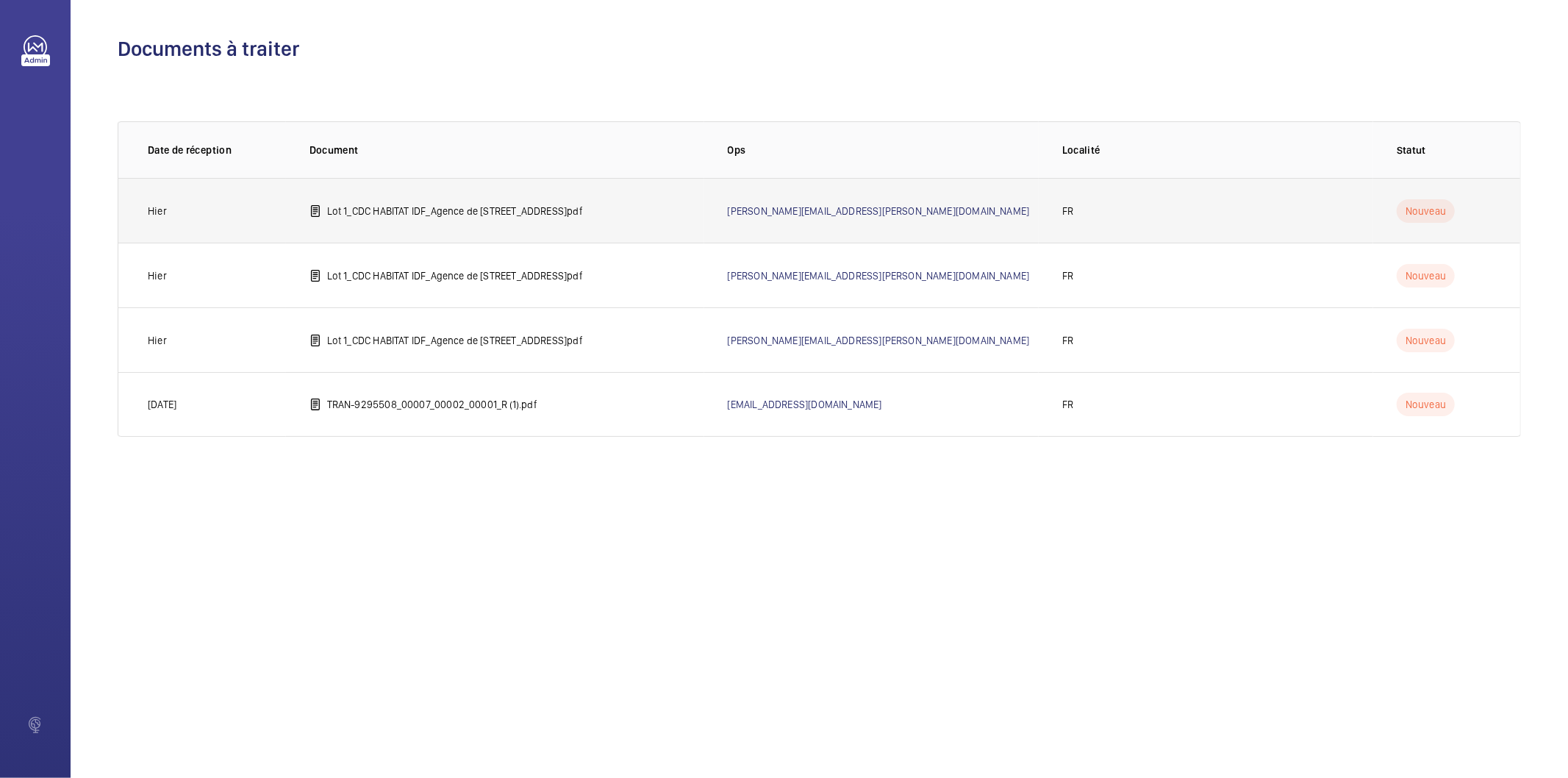
click at [583, 209] on p "Lot 1_CDC HABITAT IDF_Agence de [STREET_ADDRESS]pdf" at bounding box center [455, 211] width 256 height 15
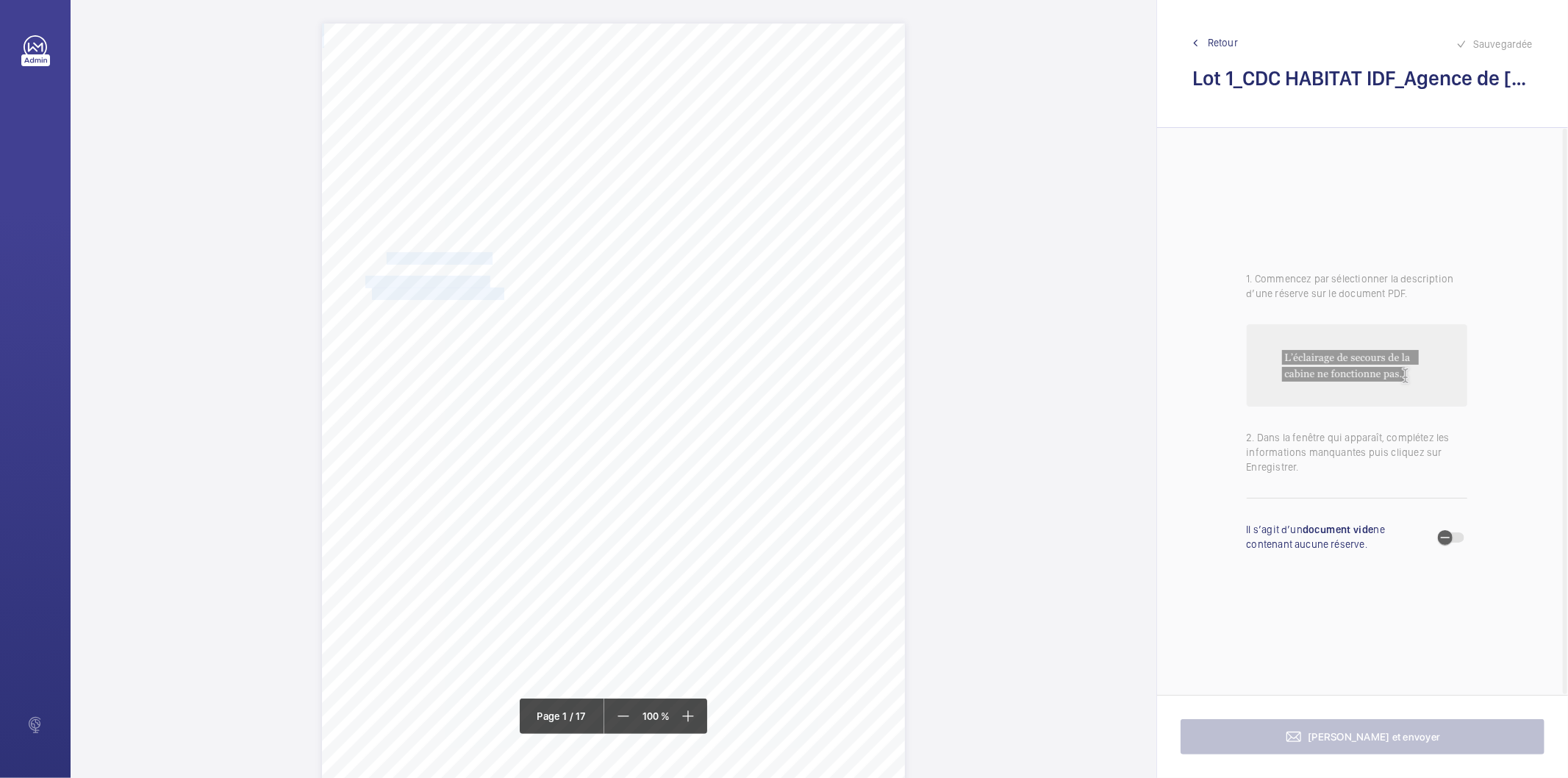
drag, startPoint x: 389, startPoint y: 255, endPoint x: 501, endPoint y: 291, distance: 117.6
click at [501, 291] on div "CDC HABITAT IDF 33 avenue Mendes France 75013 PARIS CEDEX 12 Référence dossier …" at bounding box center [614, 436] width 583 height 825
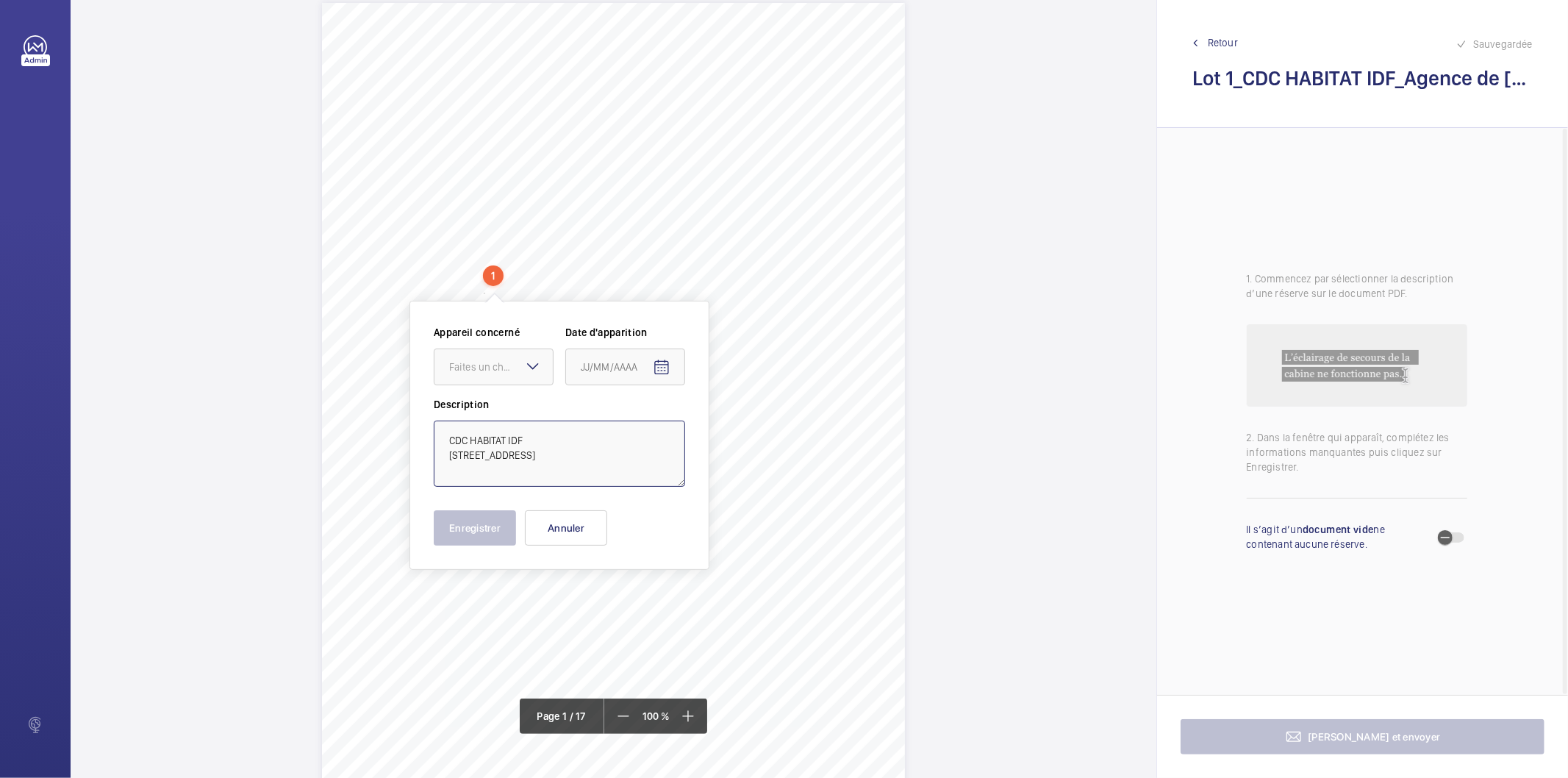
click at [577, 436] on textarea "CDC HABITAT IDF 33 avenue Mendes France 75013 PARIS CEDEX 12" at bounding box center [560, 454] width 252 height 66
click at [652, 439] on textarea "CDC HABITAT IDF 33 avenue Mendes France 75013 PARIS CEDEX 12" at bounding box center [560, 454] width 252 height 66
type textarea "CDC HABITAT IDF 33 avenue Mendes France 75013 PARIS CEDEX 12"
drag, startPoint x: 556, startPoint y: 452, endPoint x: 386, endPoint y: 425, distance: 172.1
click at [386, 425] on div "CDC HABITAT IDF 33 avenue Mendes France 75013 PARIS CEDEX 12 Référence dossier …" at bounding box center [614, 389] width 1086 height 778
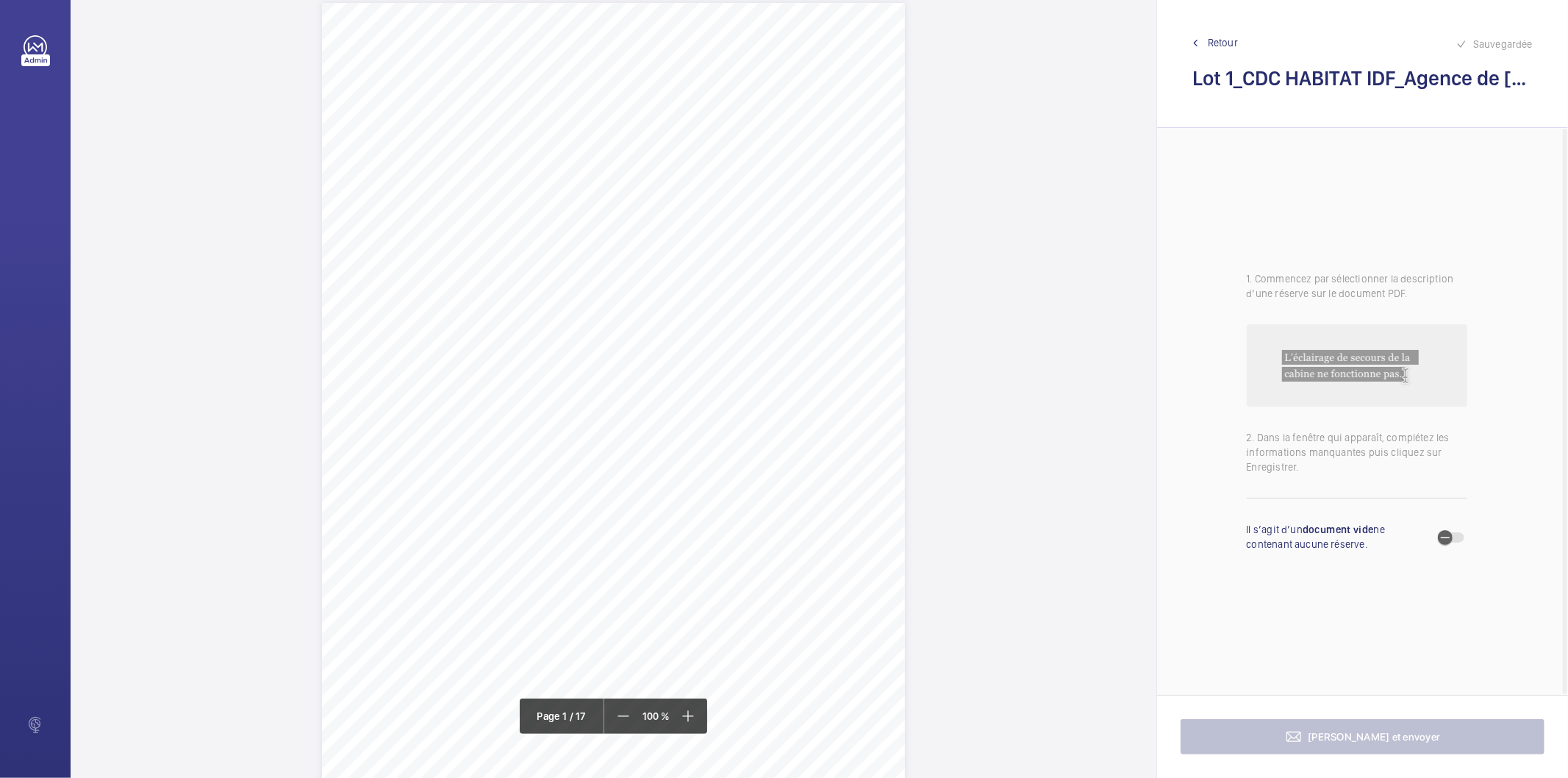
click at [479, 269] on span "75013 PARIS CEDEX 12" at bounding box center [439, 274] width 132 height 12
click at [392, 238] on span "CDC HABITAT IDF" at bounding box center [438, 238] width 102 height 12
drag, startPoint x: 387, startPoint y: 234, endPoint x: 502, endPoint y: 272, distance: 121.1
click at [502, 272] on div "CDC HABITAT IDF 33 avenue Mendes France 75013 PARIS CEDEX 12 Référence dossier …" at bounding box center [614, 415] width 583 height 825
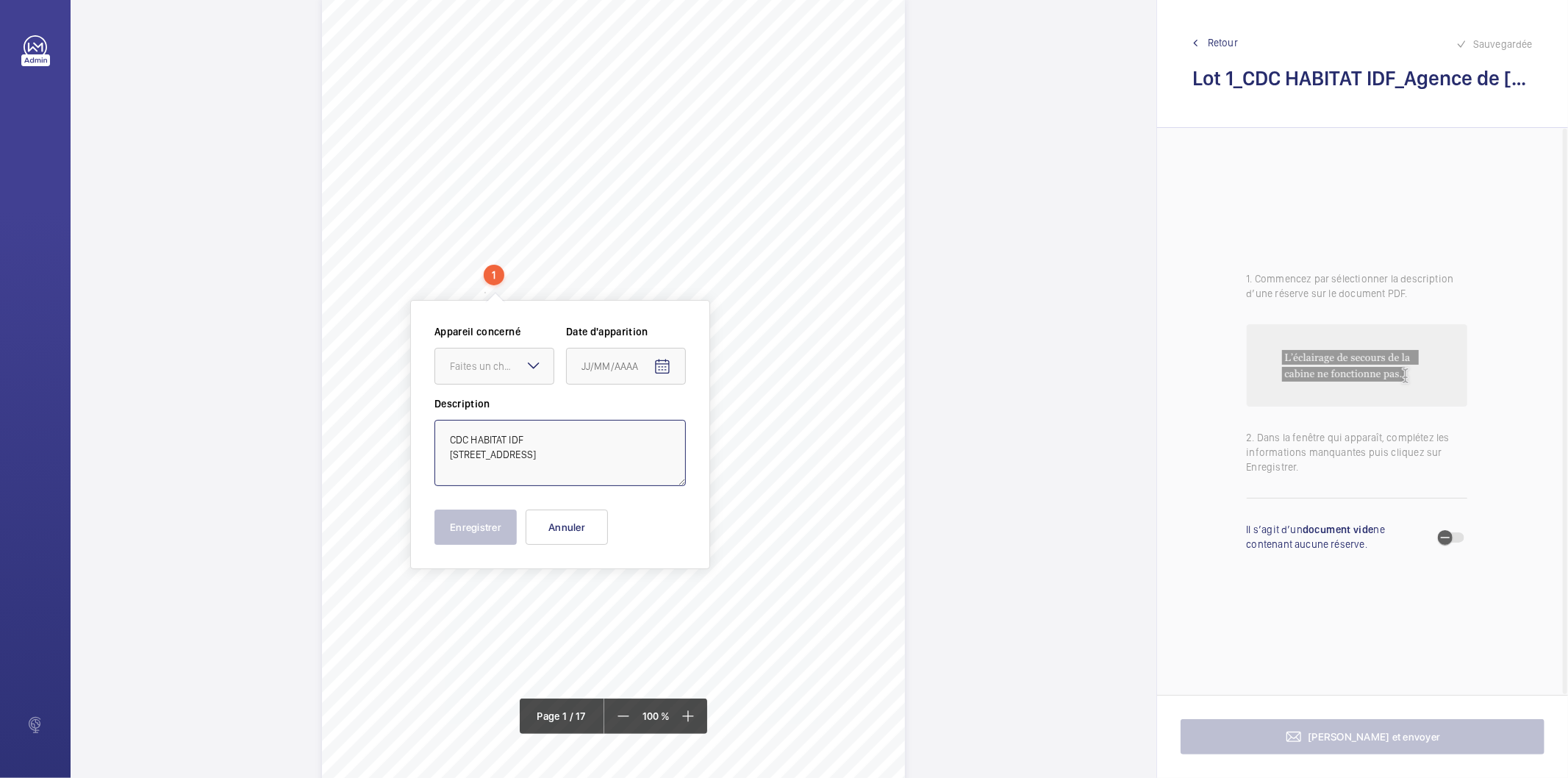
click at [555, 444] on textarea "CDC HABITAT IDF 33 avenue Mendes France 75013 PARIS CEDEX 12" at bounding box center [561, 453] width 252 height 66
click at [645, 439] on textarea "CDC HABITAT IDF 33 avenue Mendes France 75013 PARIS CEDEX 12" at bounding box center [561, 453] width 252 height 66
click at [556, 453] on textarea "CDC HABITAT IDF 33 avenue Mendes France 75013 PARIS CEDEX 12" at bounding box center [561, 453] width 252 height 66
type textarea "CDC HABITAT IDF 33 avenue Mendes France 75013 PARIS CEDEX 12"
click at [571, 525] on button "Annuler" at bounding box center [567, 527] width 82 height 35
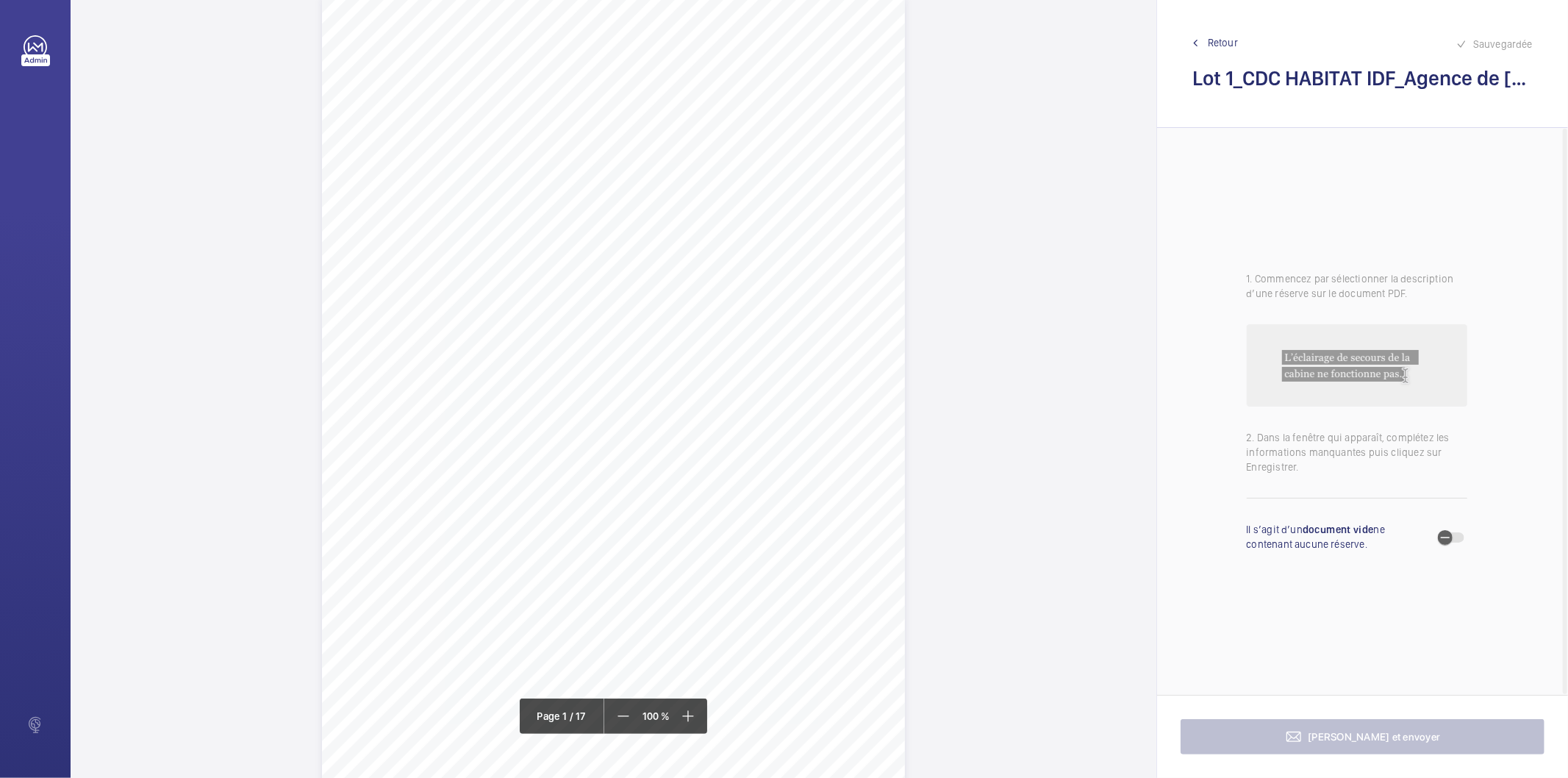
drag, startPoint x: 720, startPoint y: 443, endPoint x: 842, endPoint y: 453, distance: 122.4
click at [842, 453] on div "CDC HABITAT IDF 33 avenue Mendes France 75013 PARIS CEDEX 12 Référence dossier …" at bounding box center [614, 411] width 583 height 825
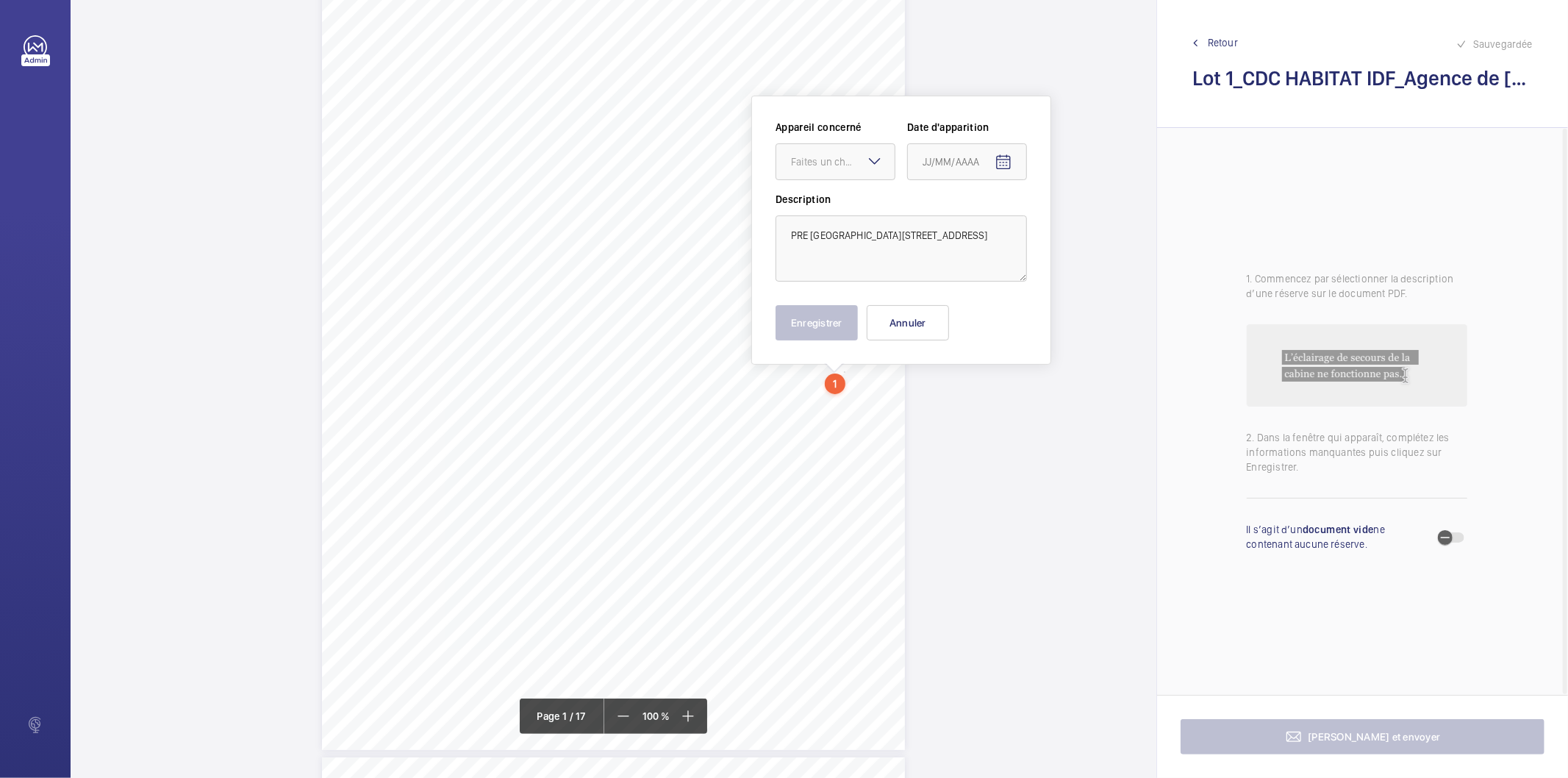
scroll to position [105, 0]
click at [951, 237] on textarea "PRE SAINT GERVAIS 39 rue du Pré Saint Gervais 75019 PARIS" at bounding box center [901, 243] width 252 height 66
click at [943, 232] on textarea "PRE SAINT GERVAIS 39 rue du Pré Saint Gervais 75019 PARIS" at bounding box center [901, 243] width 252 height 66
type textarea "PRE [GEOGRAPHIC_DATA][STREET_ADDRESS]"
click at [912, 313] on button "Annuler" at bounding box center [908, 317] width 82 height 35
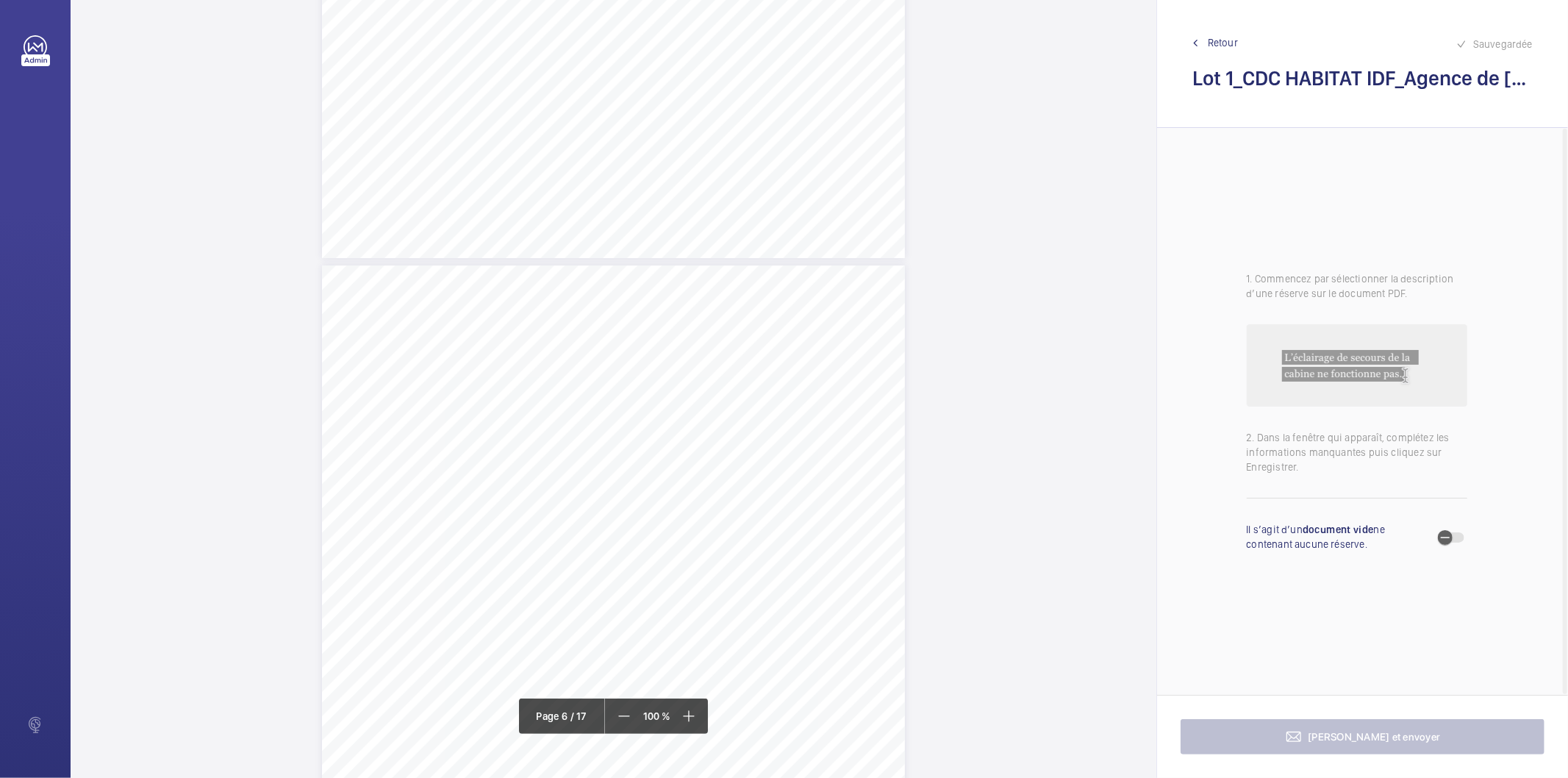
scroll to position [3945, 0]
drag, startPoint x: 562, startPoint y: 373, endPoint x: 678, endPoint y: 376, distance: 116.0
click at [678, 376] on div "Détail des points nécessitant une Mise à Niveau Réglementaire Point(s) SAE Part…" at bounding box center [614, 654] width 583 height 825
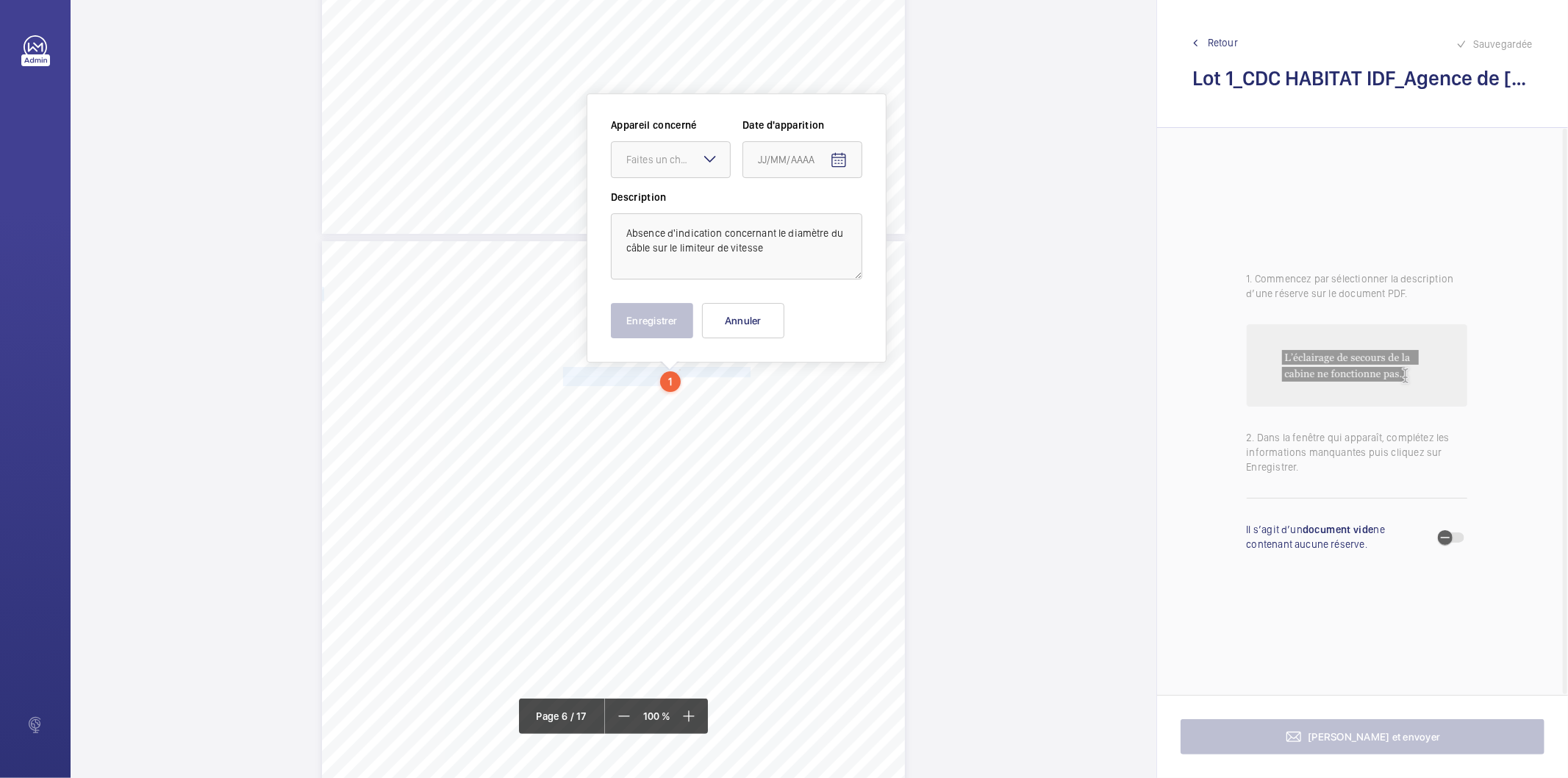
scroll to position [3948, 0]
click at [691, 166] on div at bounding box center [670, 157] width 118 height 35
click at [667, 197] on span "54619556" at bounding box center [670, 202] width 89 height 15
click at [838, 153] on mat-icon "Open calendar" at bounding box center [839, 158] width 18 height 18
click at [812, 218] on span "[DATE]" at bounding box center [789, 215] width 61 height 12
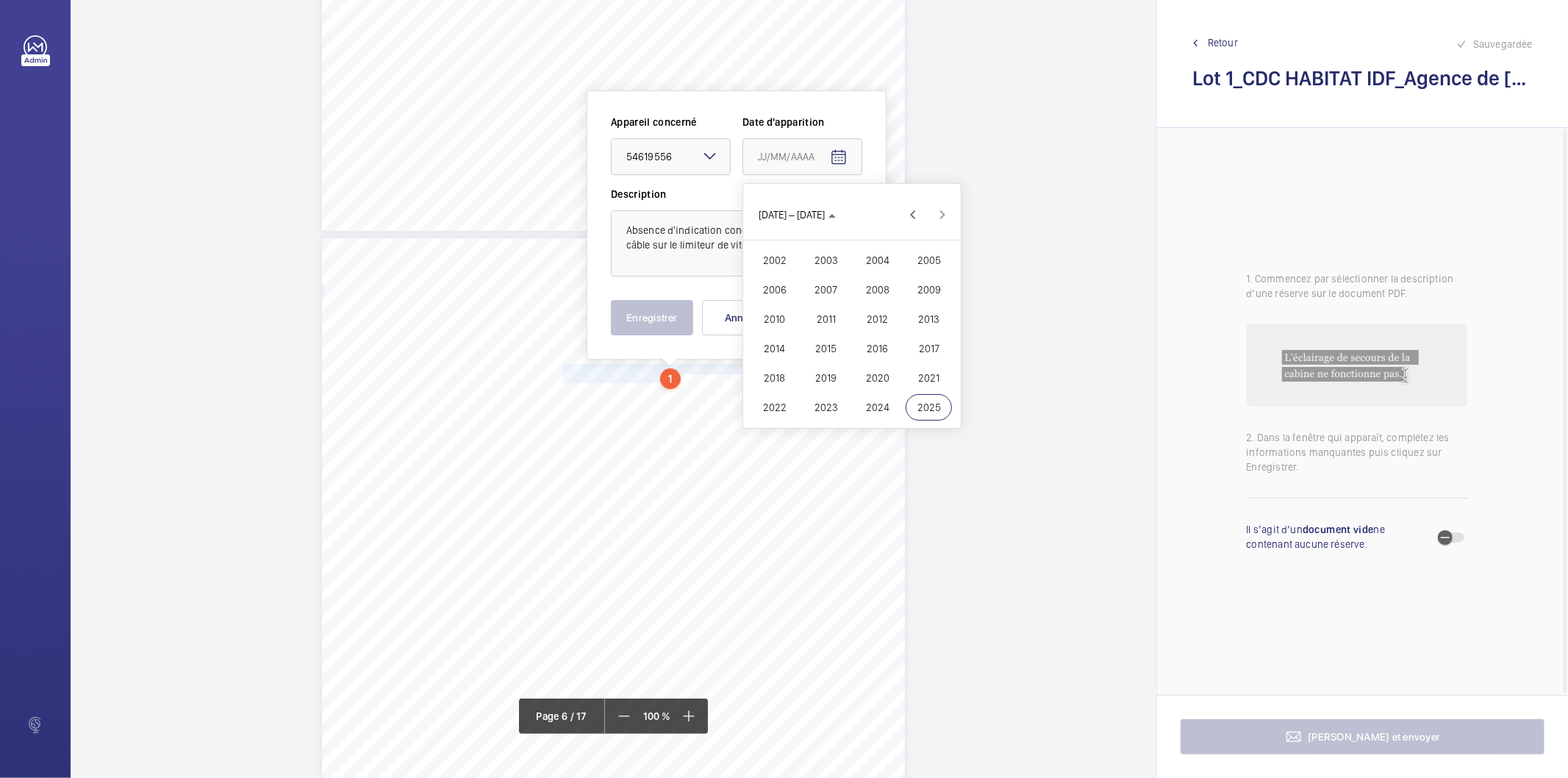
click at [781, 409] on span "2022" at bounding box center [774, 408] width 46 height 26
click at [820, 252] on span "FÉVR." at bounding box center [826, 261] width 46 height 26
click at [820, 298] on span "9" at bounding box center [823, 305] width 26 height 26
type input "[DATE]"
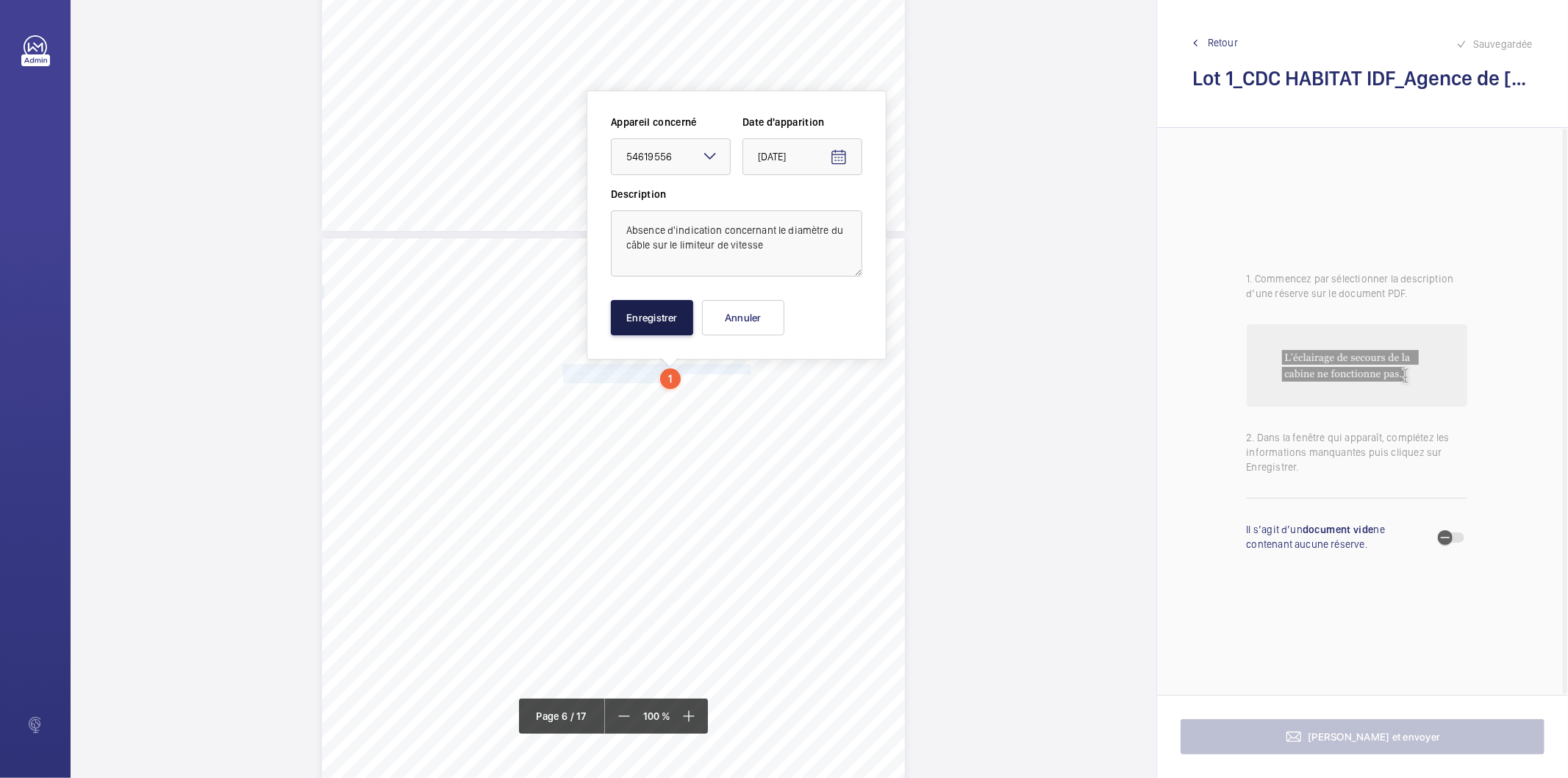
click at [673, 325] on button "Enregistrer" at bounding box center [652, 318] width 82 height 35
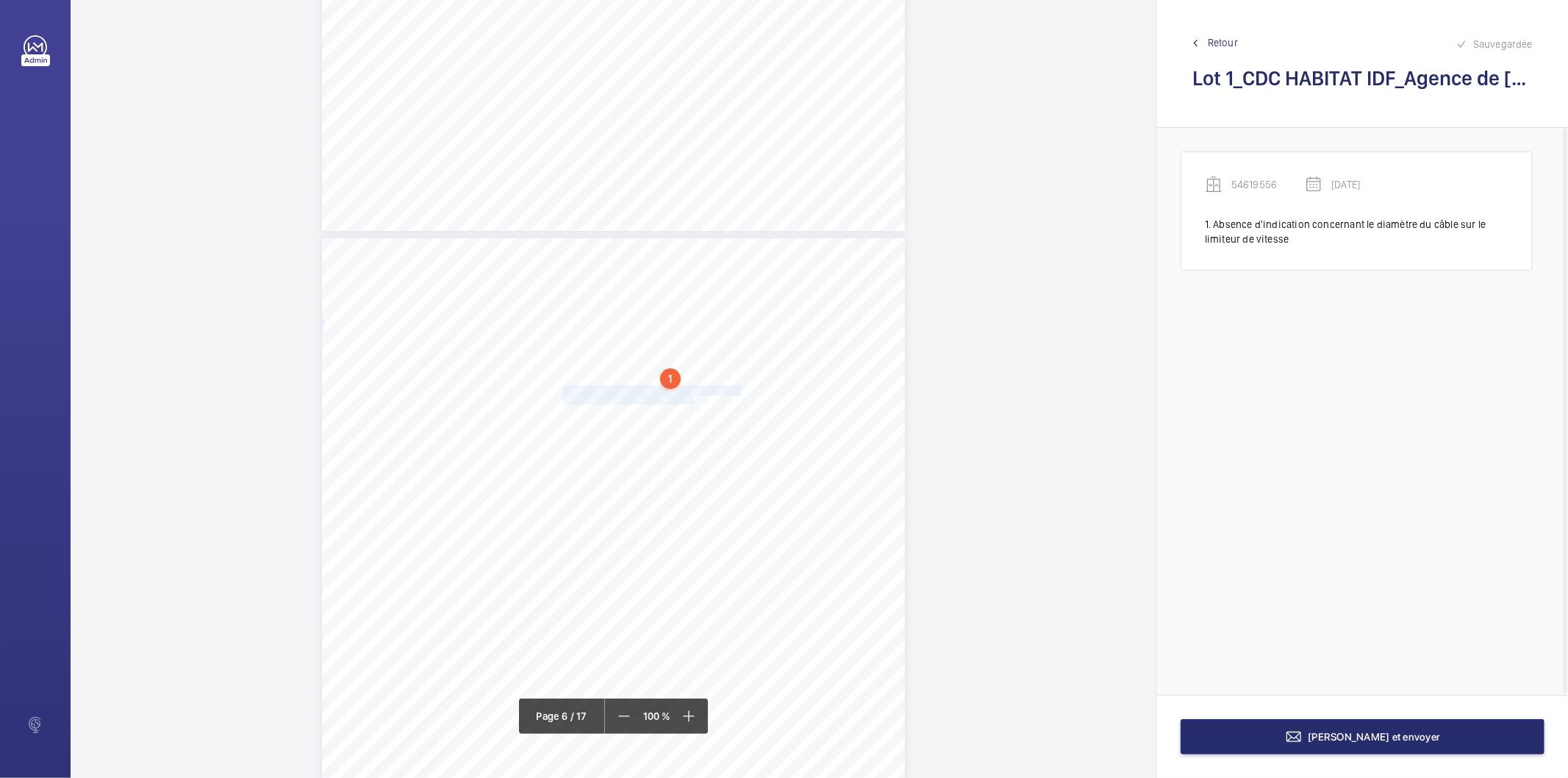
drag, startPoint x: 561, startPoint y: 388, endPoint x: 692, endPoint y: 395, distance: 131.2
click at [692, 395] on div "Détail des points nécessitant une Mise à Niveau Réglementaire Point(s) SAE Part…" at bounding box center [614, 651] width 583 height 825
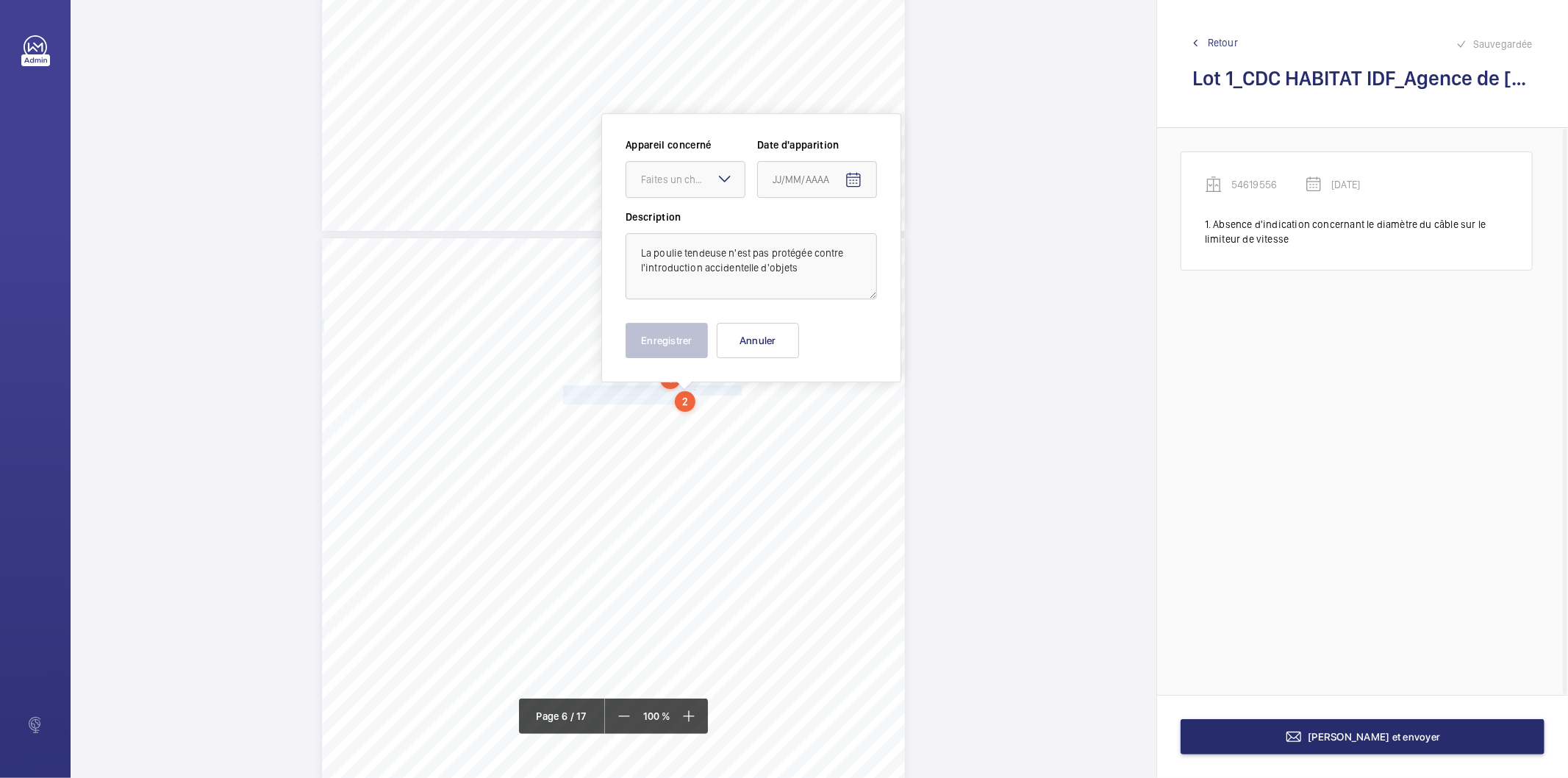
scroll to position [3972, 0]
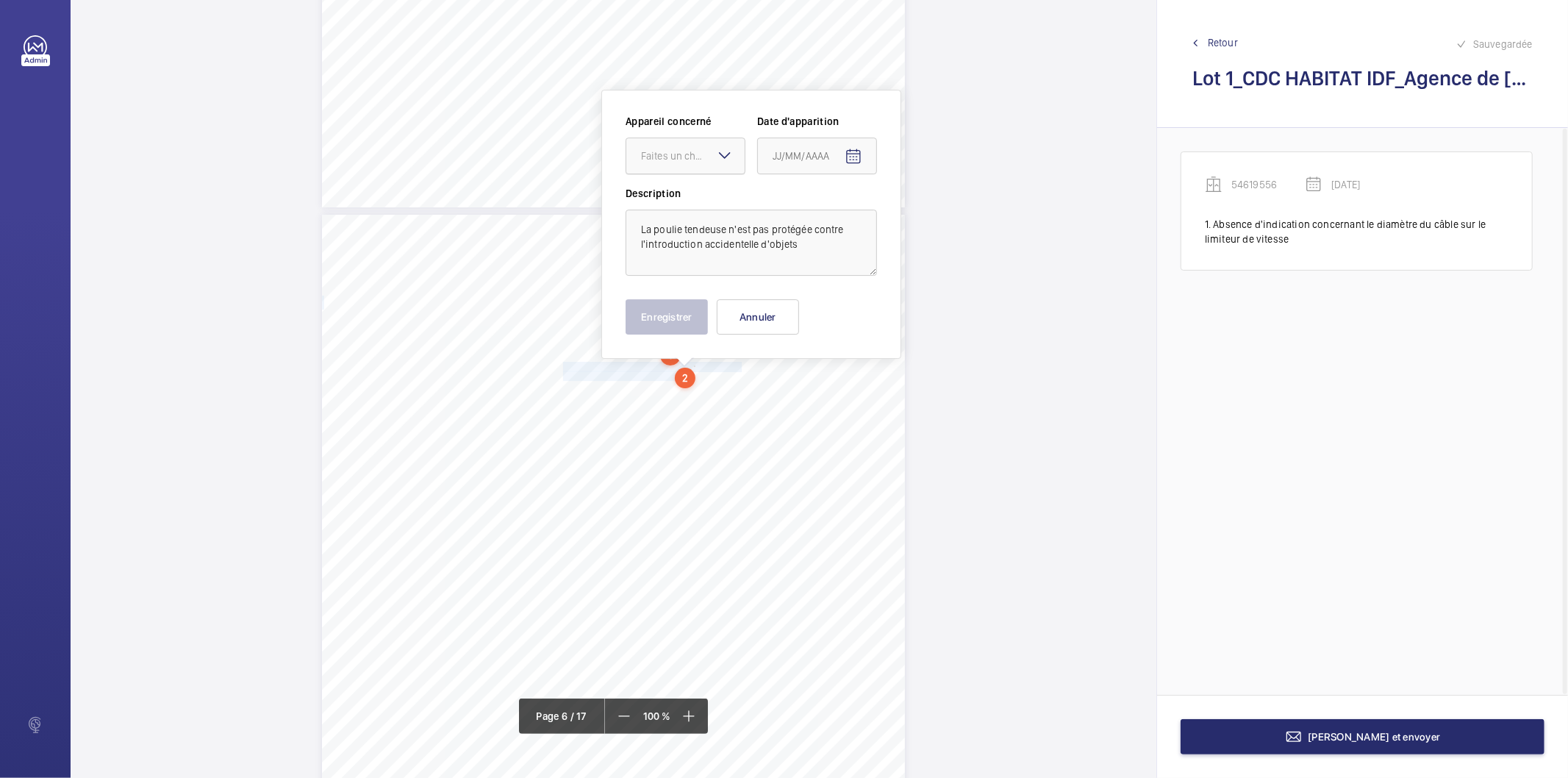
click at [681, 158] on div "Faites un choix" at bounding box center [692, 156] width 104 height 15
click at [682, 205] on span "54619556" at bounding box center [685, 201] width 89 height 15
click at [856, 152] on mat-icon "Open calendar" at bounding box center [854, 157] width 18 height 18
drag, startPoint x: 828, startPoint y: 213, endPoint x: 834, endPoint y: 236, distance: 23.8
click at [828, 215] on span "[DATE]" at bounding box center [803, 215] width 61 height 12
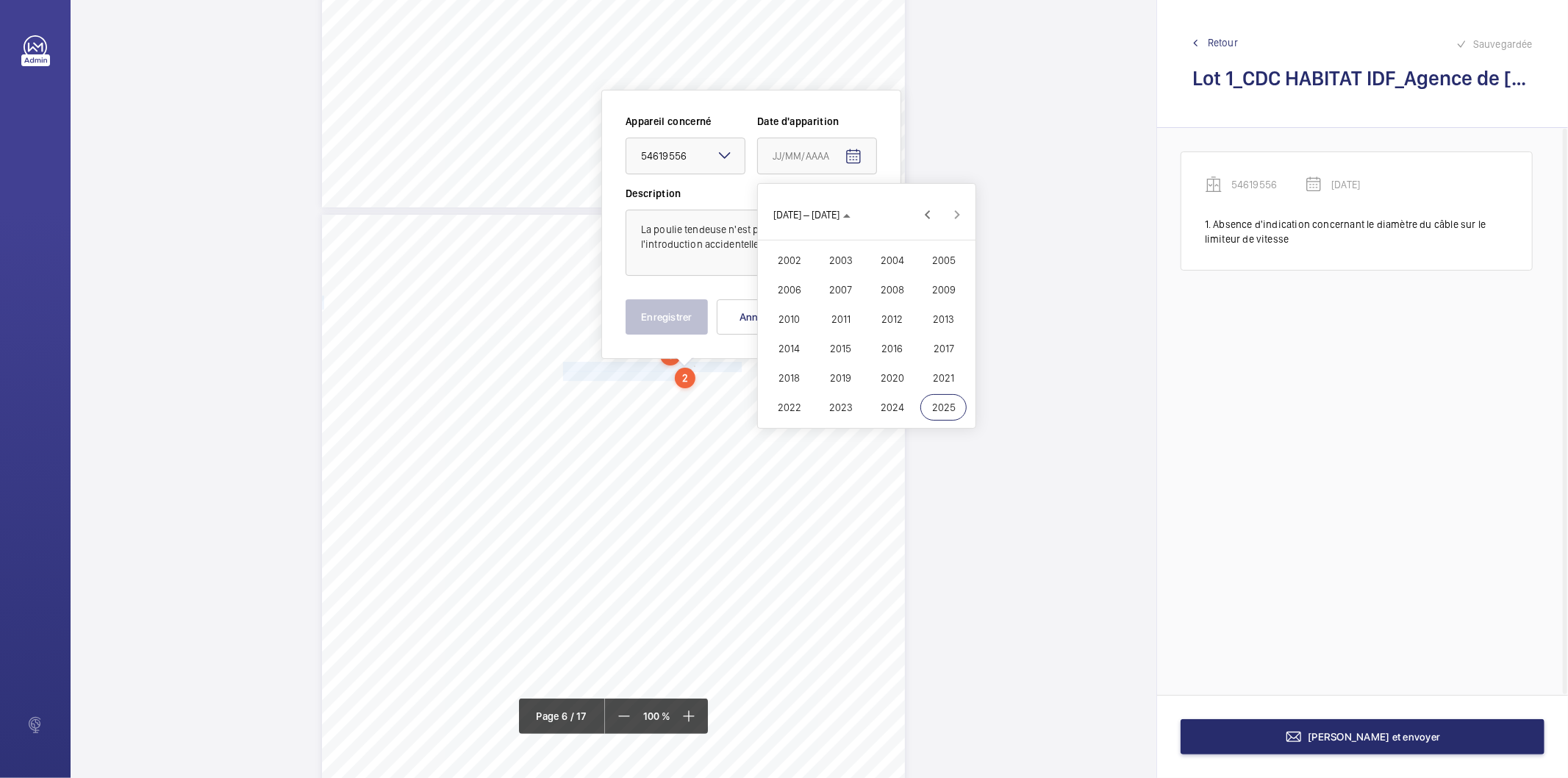
click at [788, 409] on span "2022" at bounding box center [789, 408] width 46 height 26
click at [854, 251] on span "FÉVR." at bounding box center [840, 261] width 46 height 26
click at [837, 306] on span "9" at bounding box center [837, 305] width 26 height 26
type input "[DATE]"
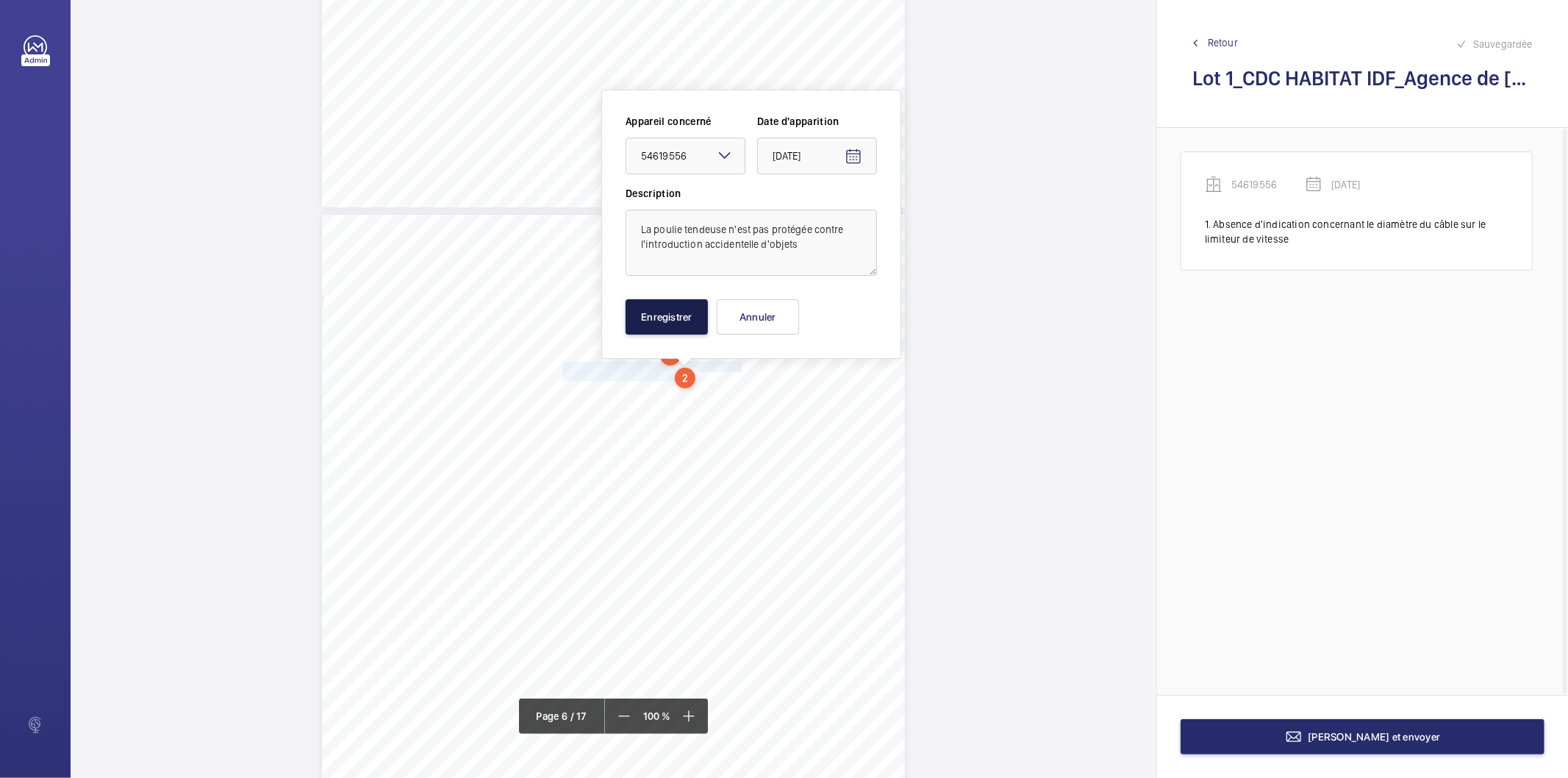
click at [660, 317] on button "Enregistrer" at bounding box center [667, 317] width 82 height 35
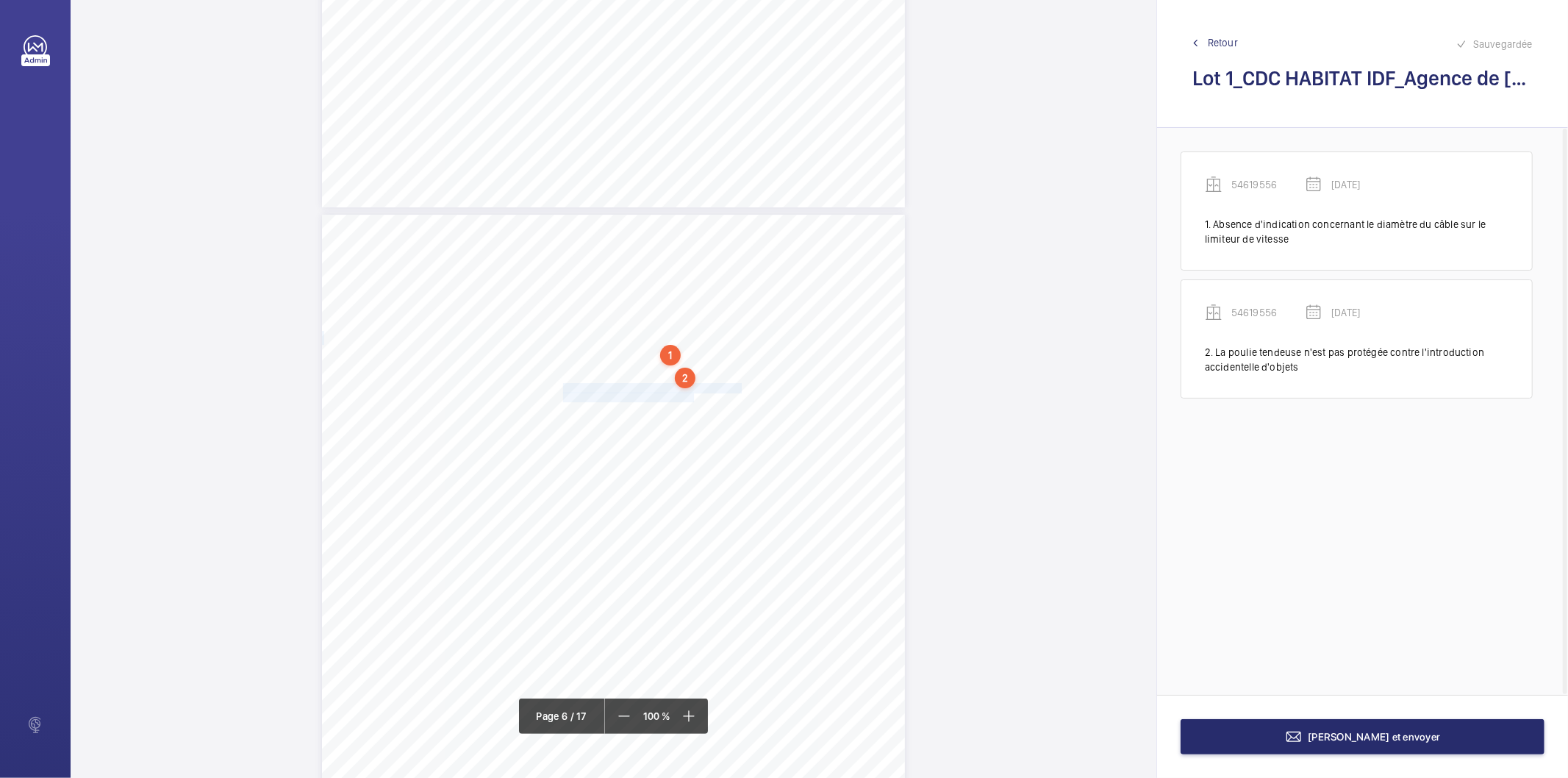
drag, startPoint x: 561, startPoint y: 389, endPoint x: 691, endPoint y: 395, distance: 130.1
click at [691, 395] on div "Détail des points nécessitant une Mise à Niveau Réglementaire Point(s) SAE Part…" at bounding box center [614, 627] width 583 height 825
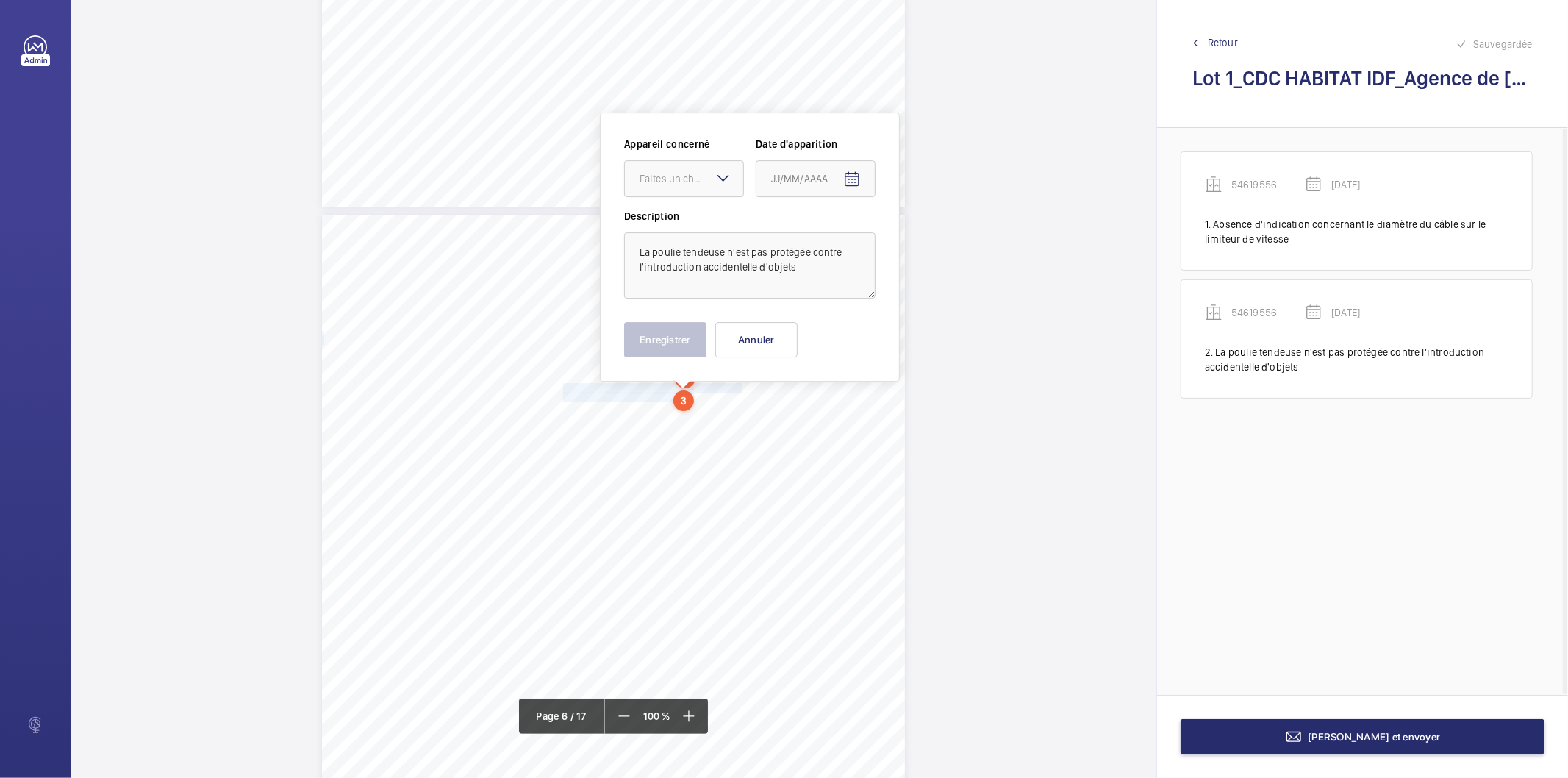
scroll to position [3995, 0]
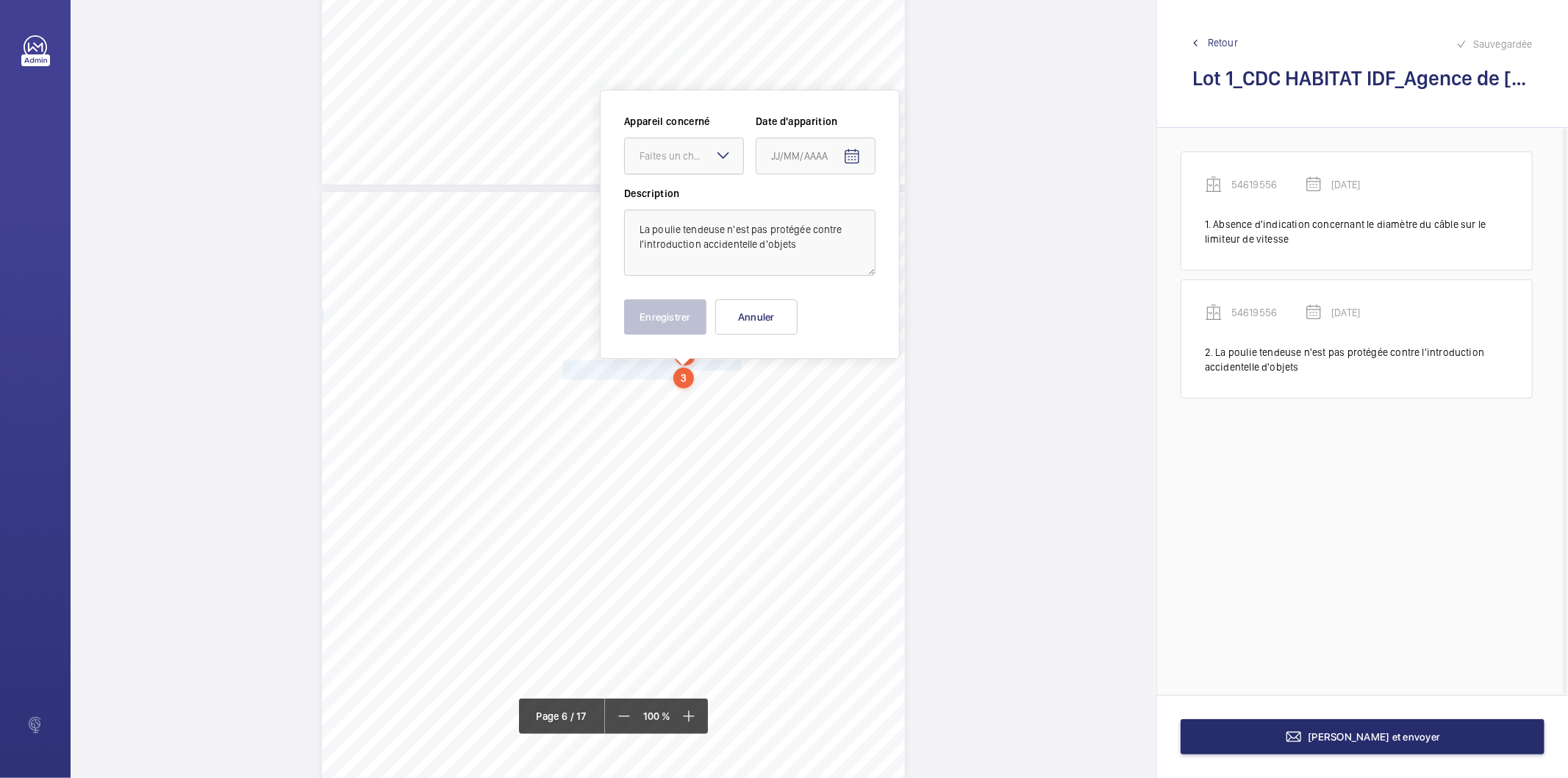
click at [688, 160] on div "Faites un choix" at bounding box center [691, 156] width 104 height 15
click at [677, 202] on span "54619556" at bounding box center [684, 201] width 89 height 15
click at [851, 164] on mat-icon "Open calendar" at bounding box center [852, 157] width 18 height 18
click at [826, 219] on span "[DATE]" at bounding box center [802, 215] width 61 height 12
click at [784, 415] on span "2022" at bounding box center [787, 408] width 46 height 26
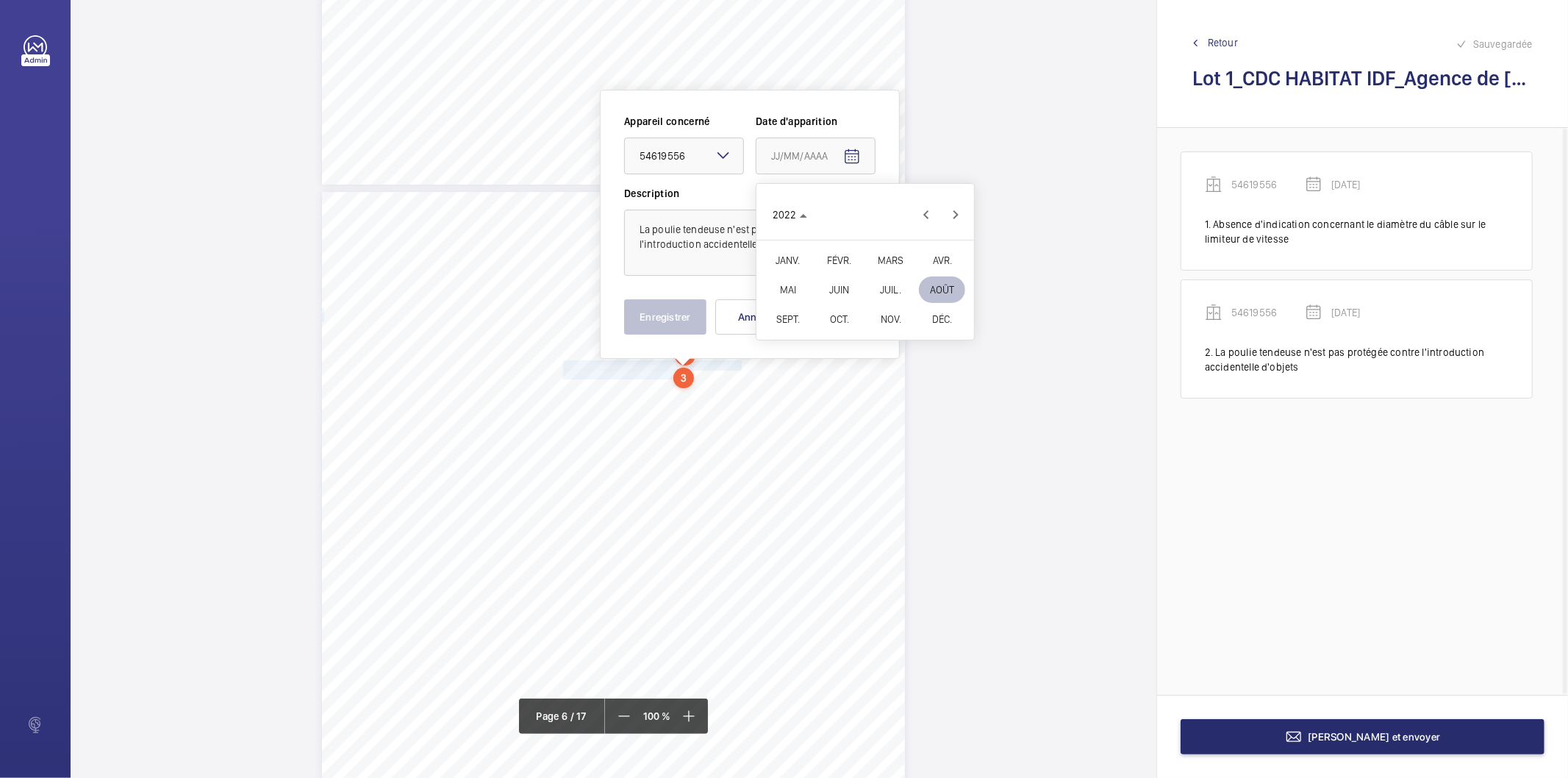
click at [828, 261] on span "FÉVR." at bounding box center [839, 261] width 46 height 26
click at [836, 307] on span "9" at bounding box center [836, 305] width 26 height 26
type input "[DATE]"
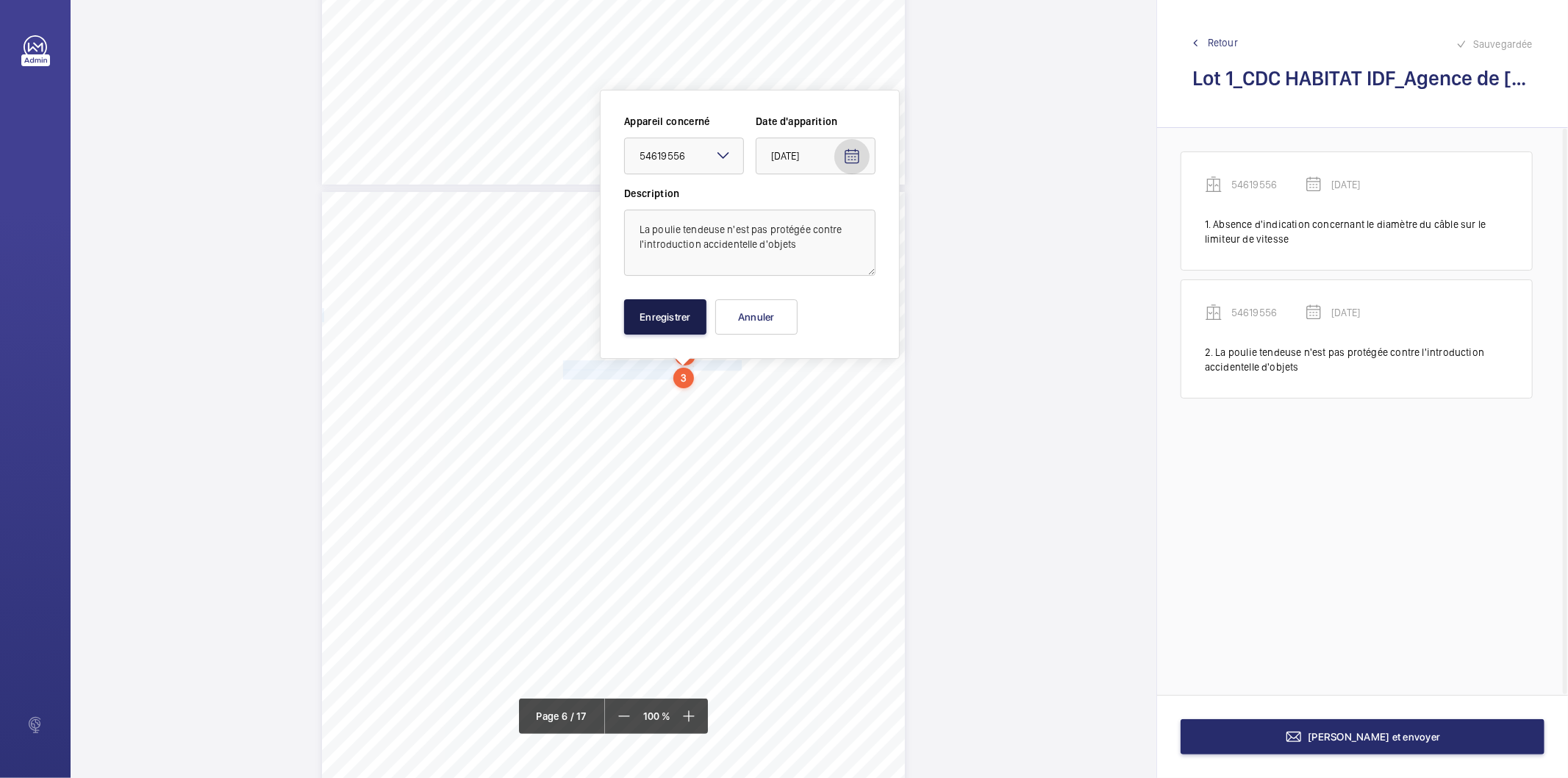
click at [650, 318] on button "Enregistrer" at bounding box center [665, 317] width 82 height 35
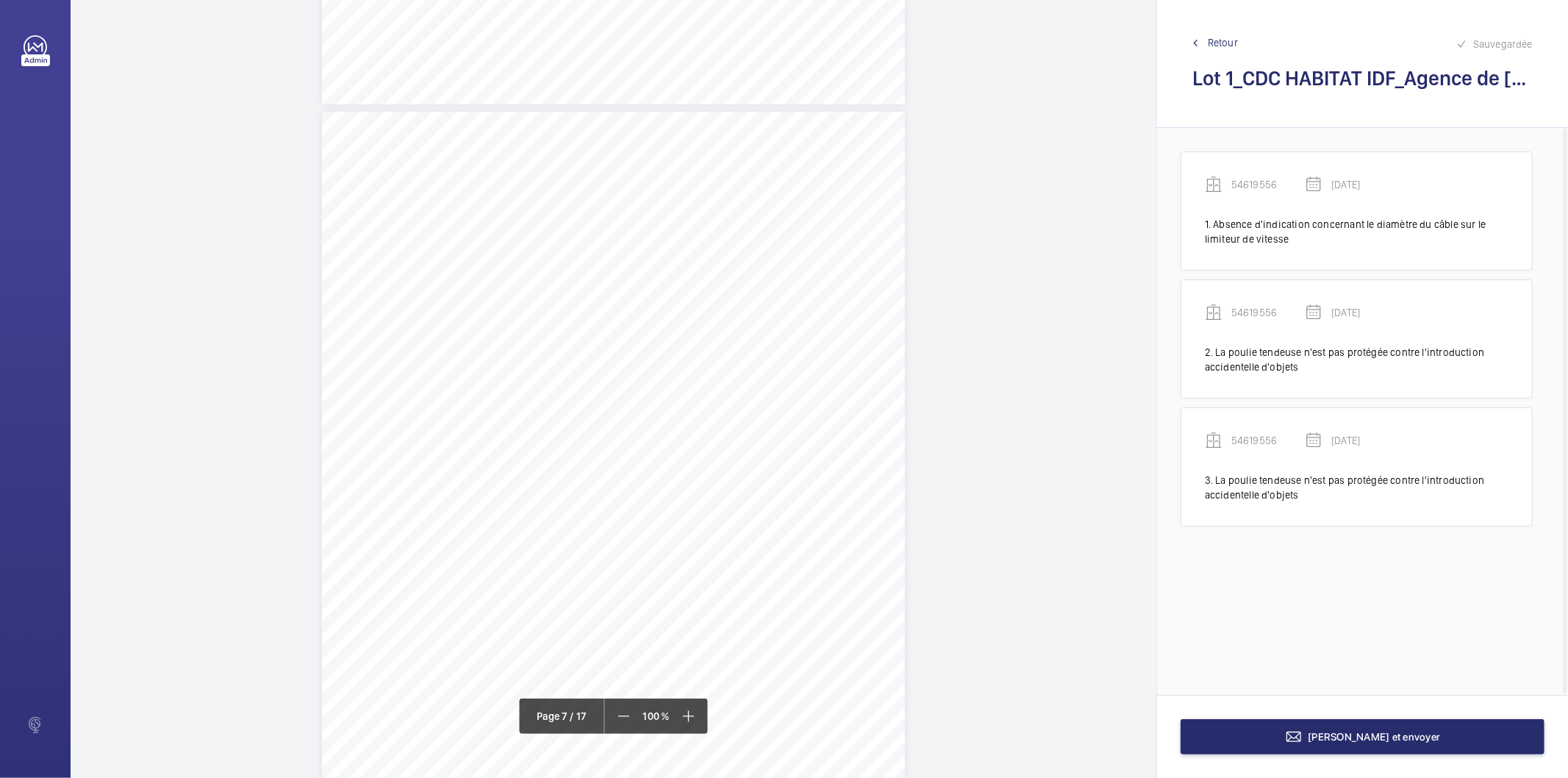
scroll to position [4975, 0]
drag, startPoint x: 508, startPoint y: 178, endPoint x: 672, endPoint y: 172, distance: 164.1
click at [672, 172] on span "Absence de dispositif d'accès à la cuvette." at bounding box center [592, 177] width 166 height 9
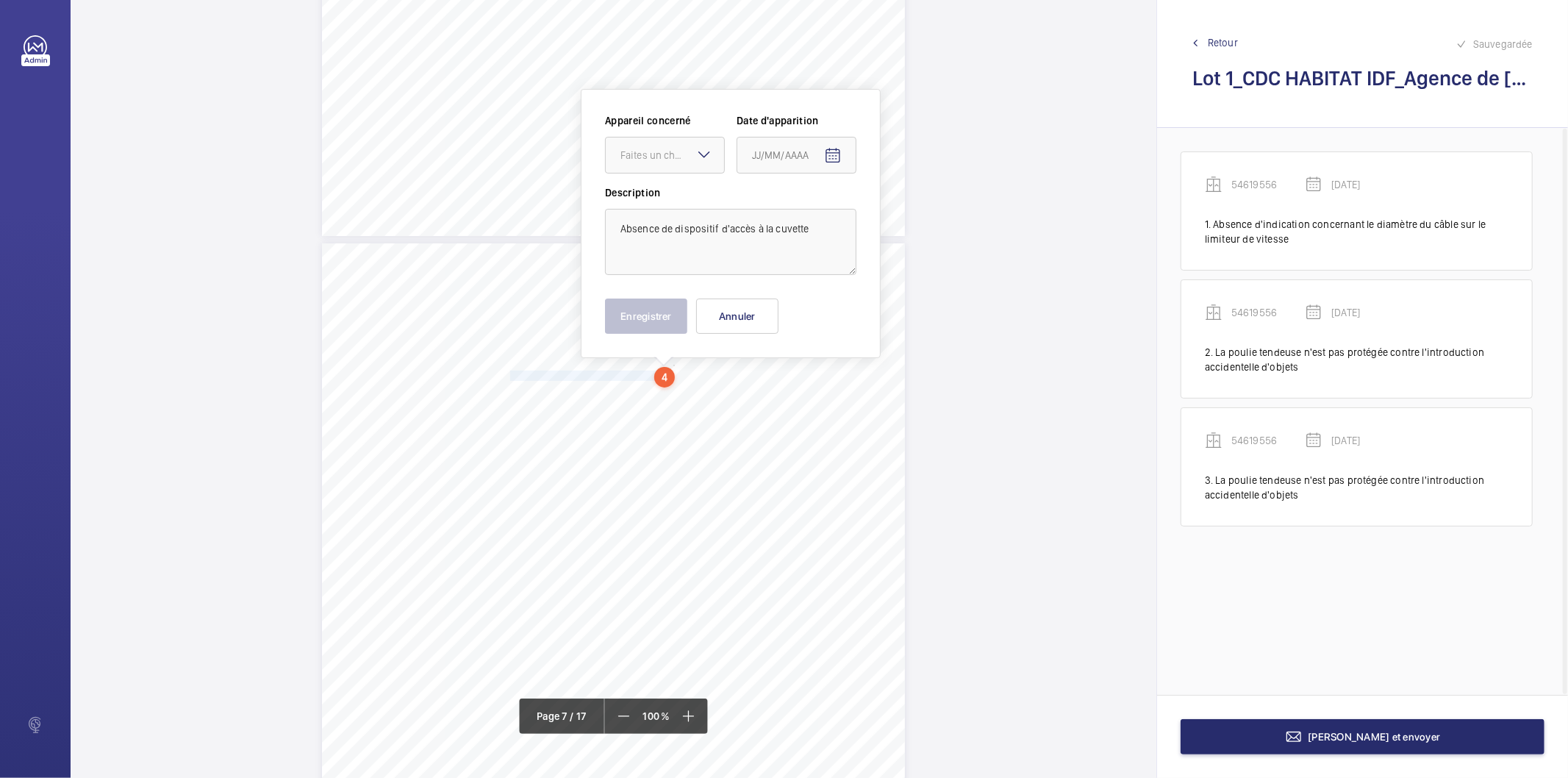
scroll to position [4775, 0]
drag, startPoint x: 676, startPoint y: 163, endPoint x: 676, endPoint y: 172, distance: 9.0
click at [676, 163] on div "Faites un choix" at bounding box center [664, 156] width 118 height 15
click at [658, 200] on span "54619556" at bounding box center [664, 201] width 89 height 15
click at [840, 157] on mat-icon "Open calendar" at bounding box center [833, 157] width 18 height 18
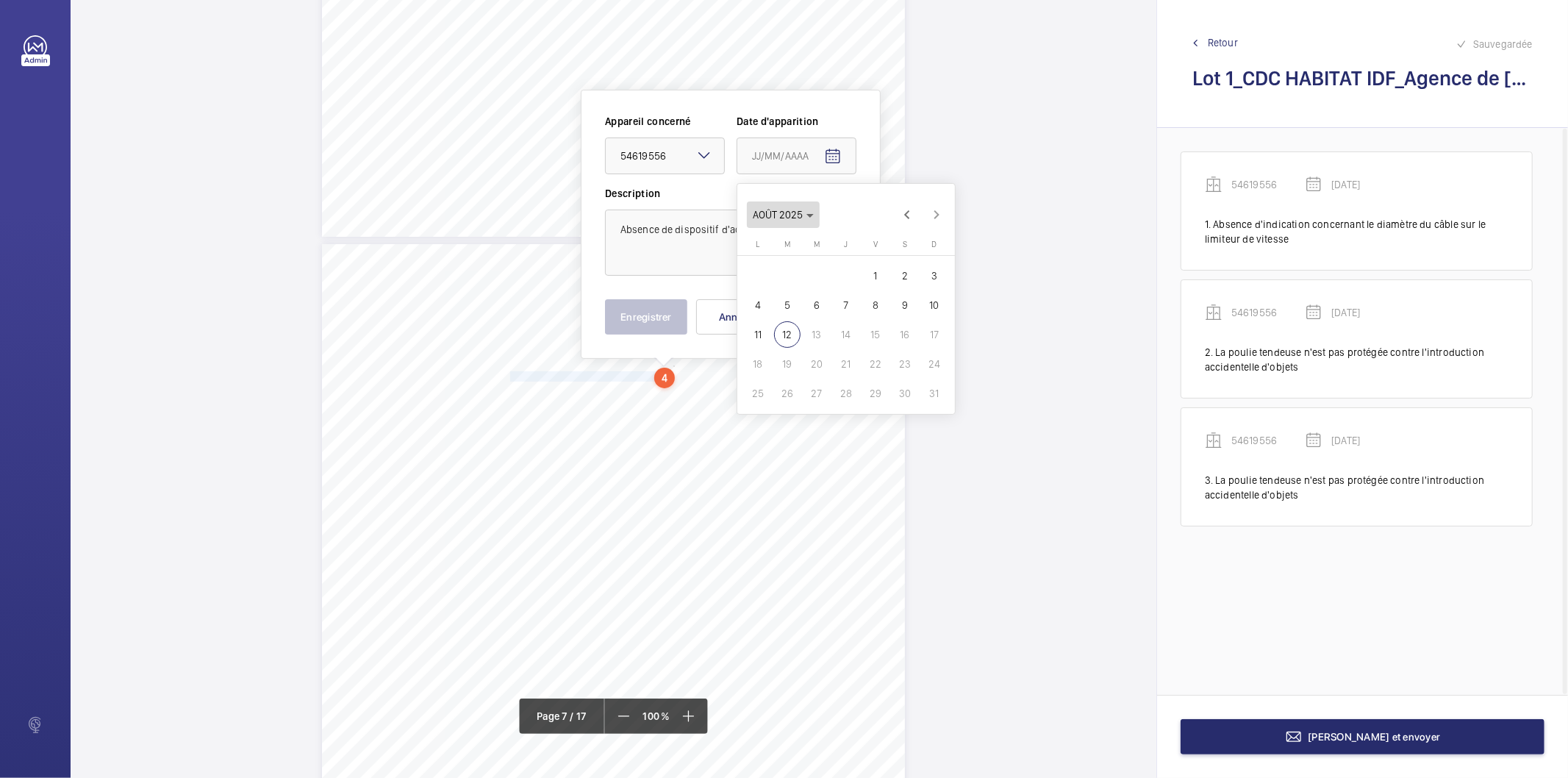
click at [811, 212] on span "[DATE]" at bounding box center [783, 215] width 61 height 12
click at [772, 406] on span "2022" at bounding box center [768, 408] width 46 height 26
click at [828, 261] on span "FÉVR." at bounding box center [820, 261] width 46 height 26
click at [819, 303] on span "9" at bounding box center [817, 305] width 26 height 26
type input "[DATE]"
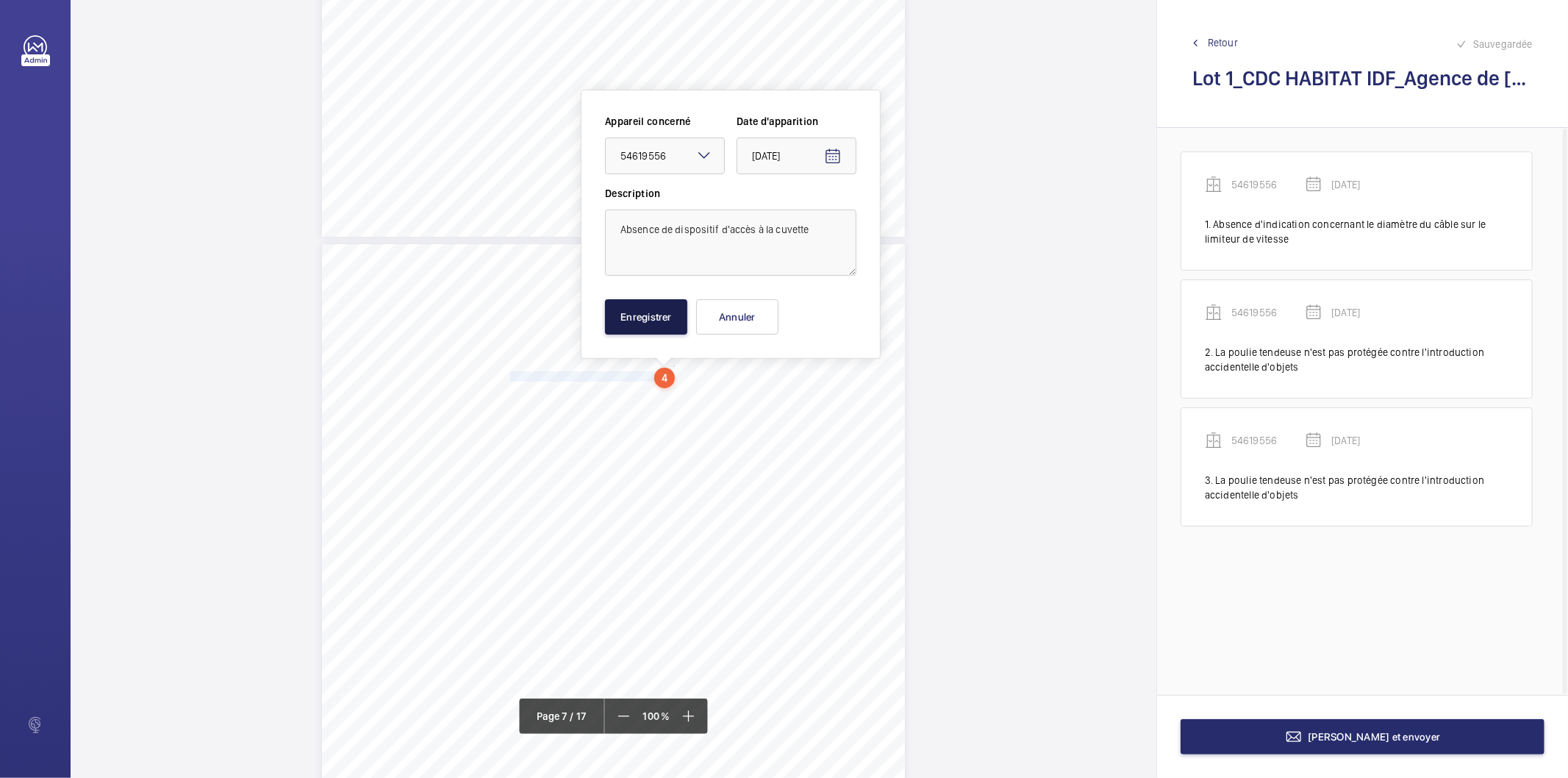
click at [643, 302] on button "Enregistrer" at bounding box center [646, 317] width 82 height 35
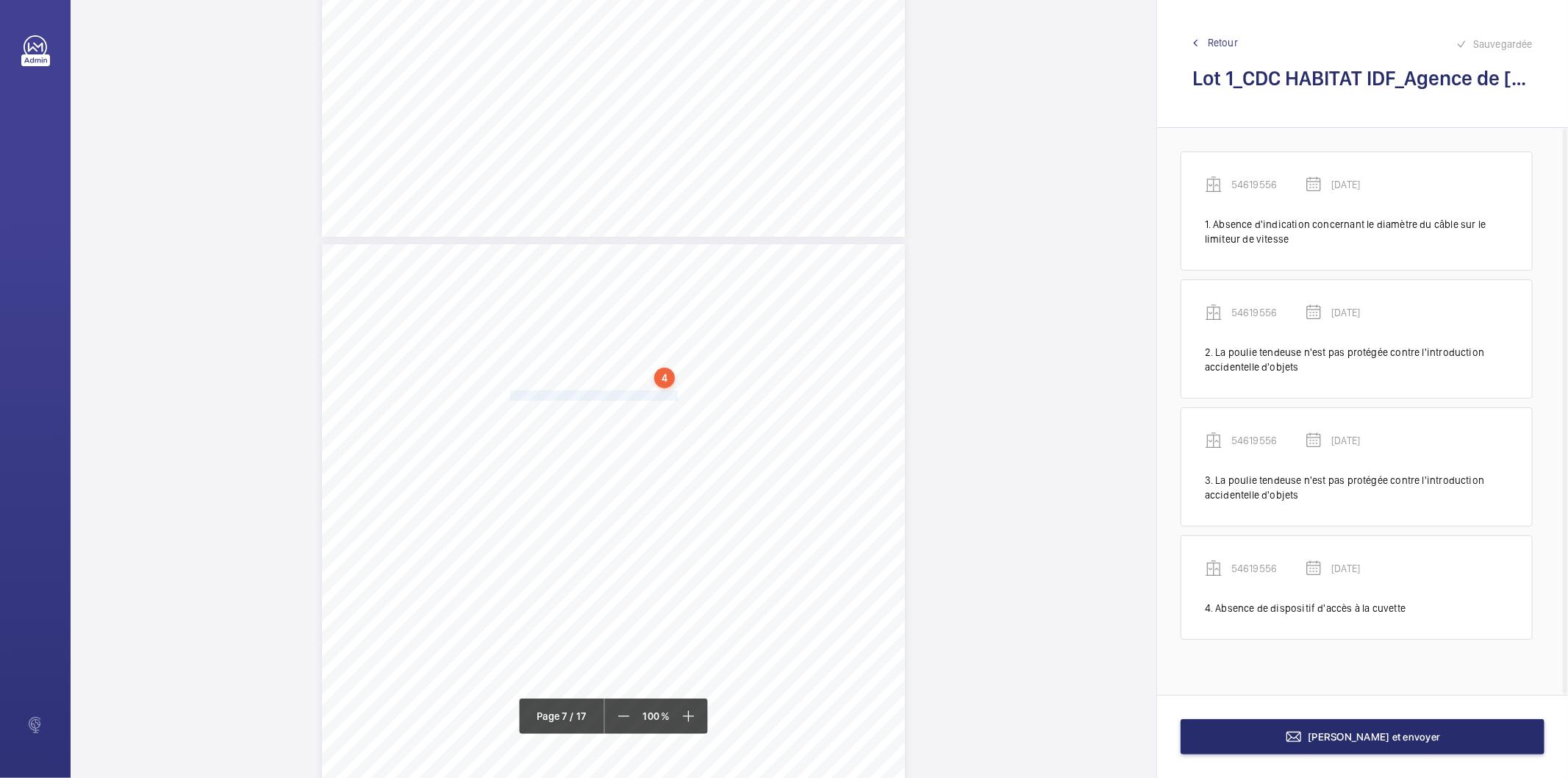
drag, startPoint x: 509, startPoint y: 397, endPoint x: 659, endPoint y: 393, distance: 150.1
click at [659, 393] on span "L'éclairage de gaine ne fonctionne pas." at bounding box center [606, 396] width 192 height 9
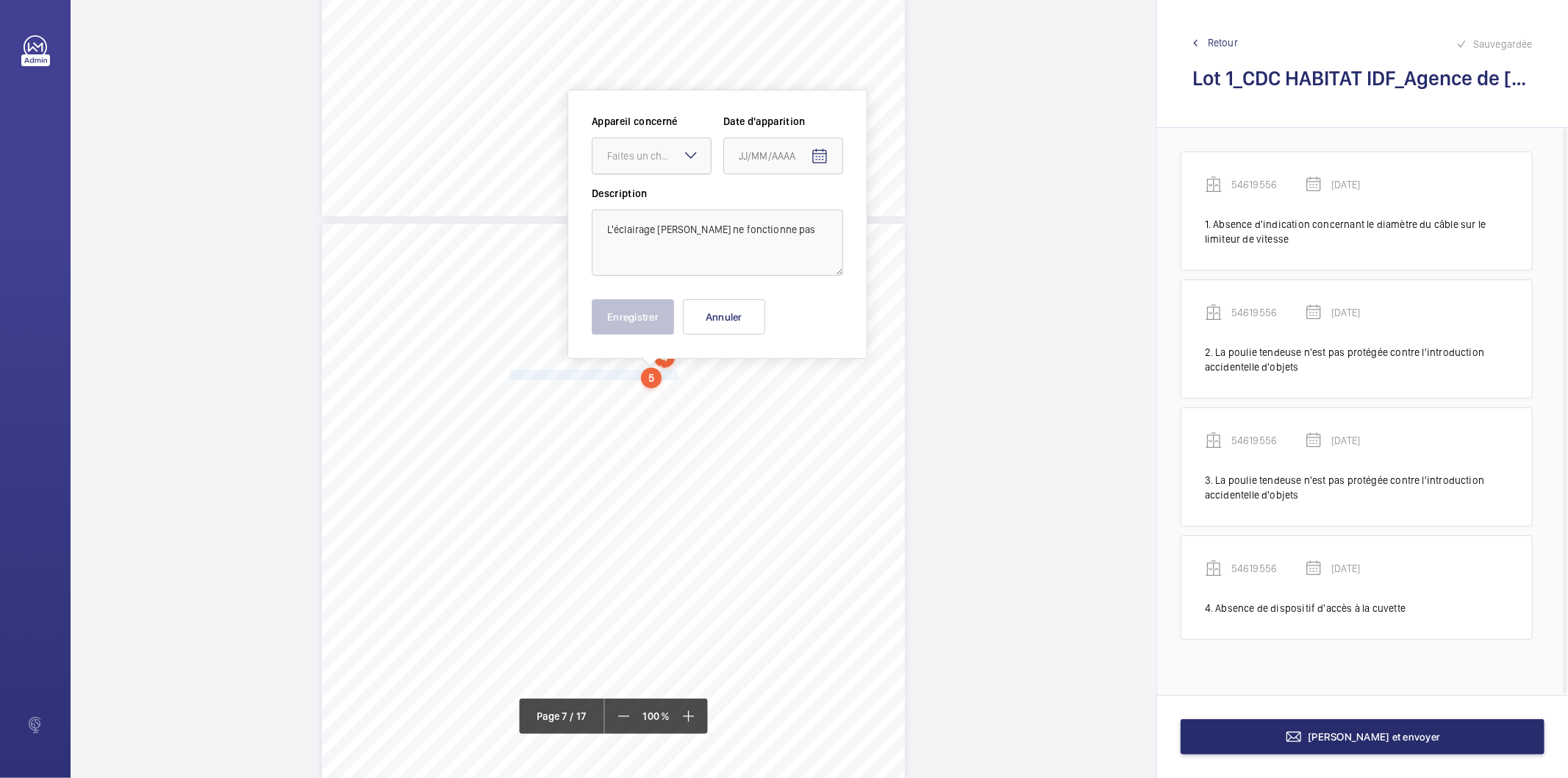
click at [651, 165] on div at bounding box center [651, 156] width 118 height 35
click at [633, 202] on span "54619556" at bounding box center [651, 201] width 89 height 15
click at [833, 153] on span "Open calendar" at bounding box center [820, 157] width 35 height 35
click at [798, 216] on icon "Choose month and year" at bounding box center [797, 216] width 7 height 4
click at [739, 402] on span "2022" at bounding box center [755, 408] width 46 height 26
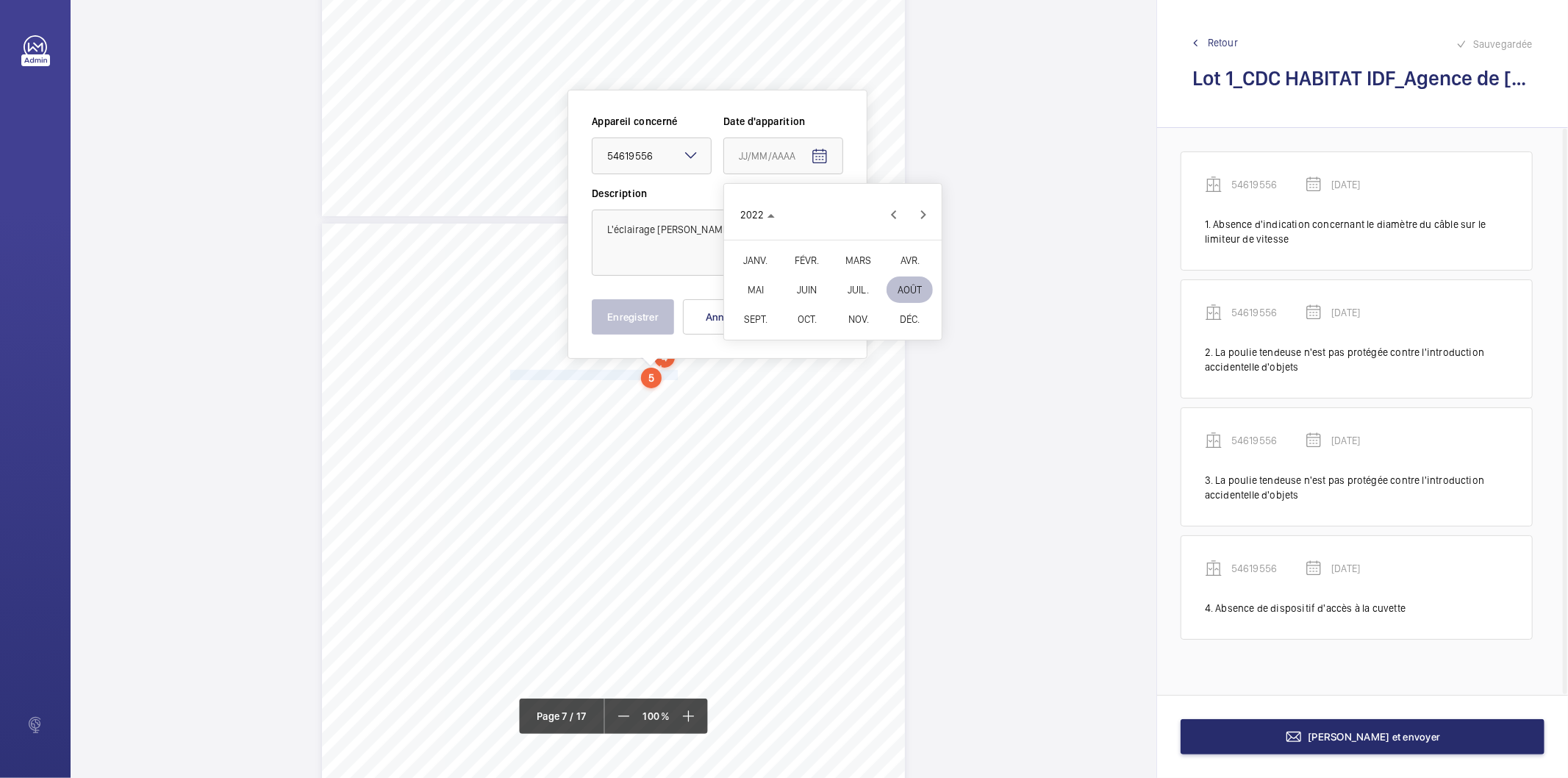
click at [807, 261] on span "FÉVR." at bounding box center [806, 261] width 46 height 26
click at [804, 303] on span "9" at bounding box center [803, 305] width 26 height 26
type input "[DATE]"
click at [632, 315] on button "Enregistrer" at bounding box center [633, 317] width 82 height 35
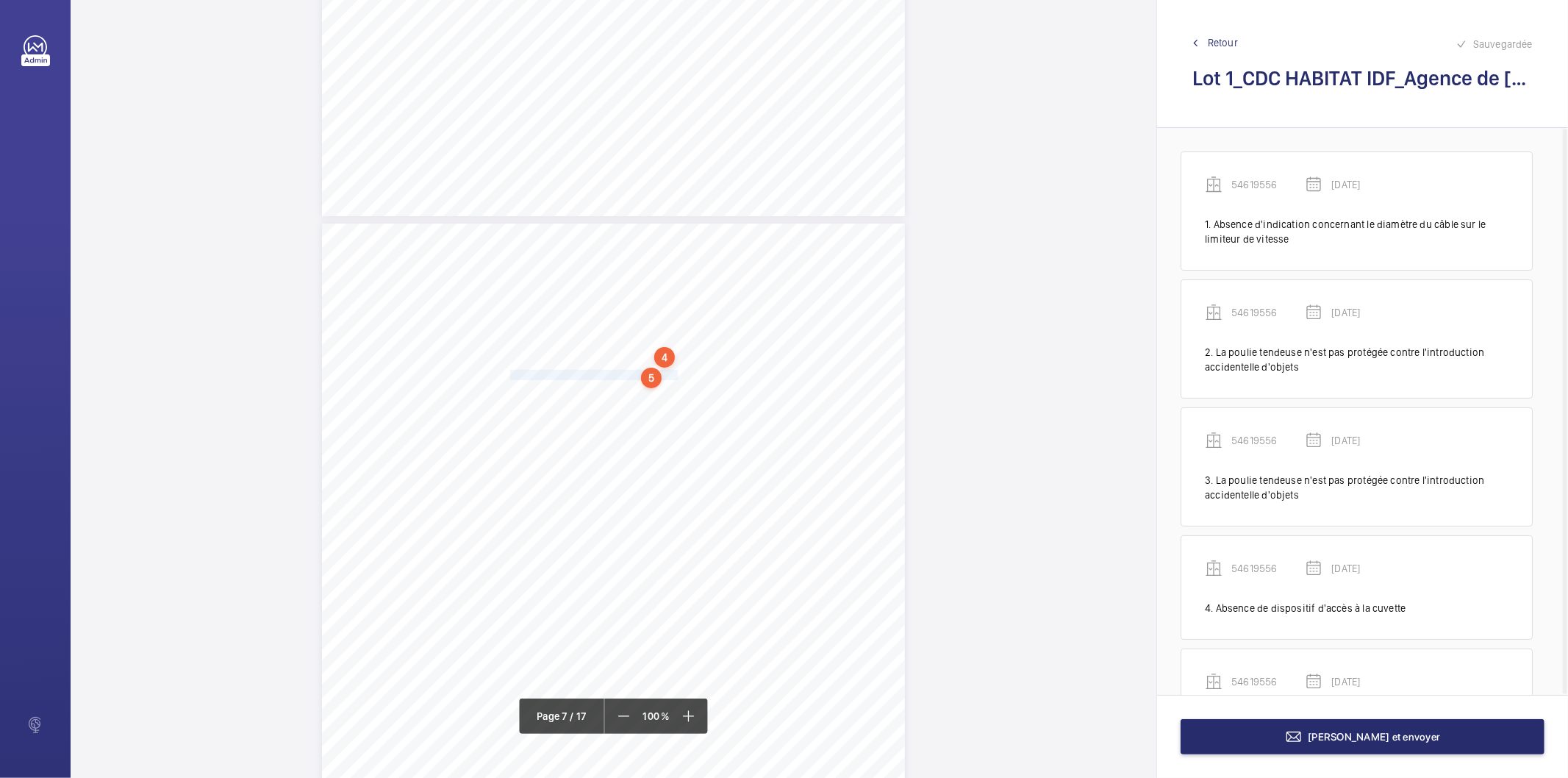
scroll to position [82, 0]
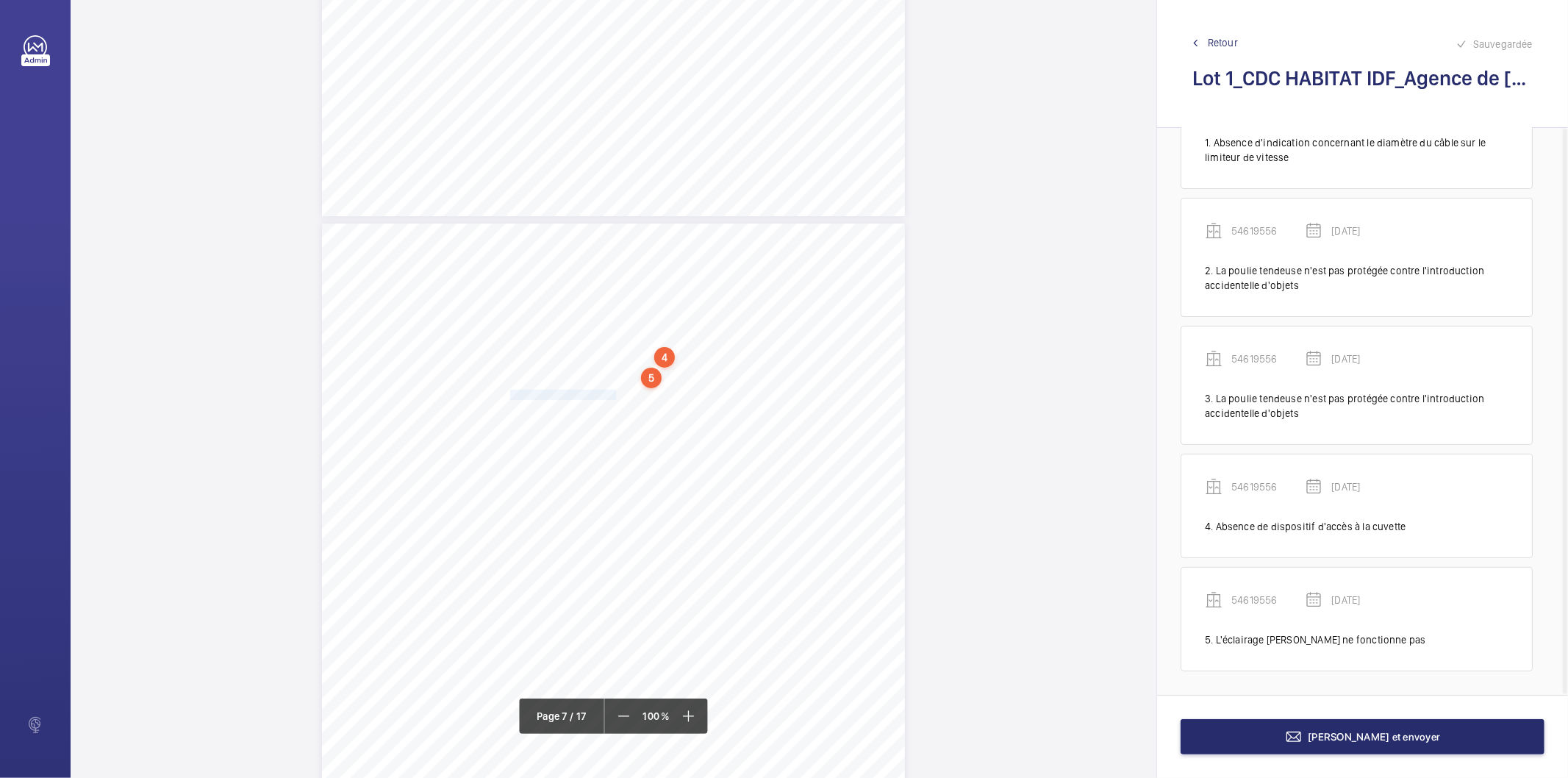
drag, startPoint x: 508, startPoint y: 392, endPoint x: 614, endPoint y: 395, distance: 106.0
click at [614, 395] on span "La cuvette n'est pas propre." at bounding box center [564, 395] width 109 height 9
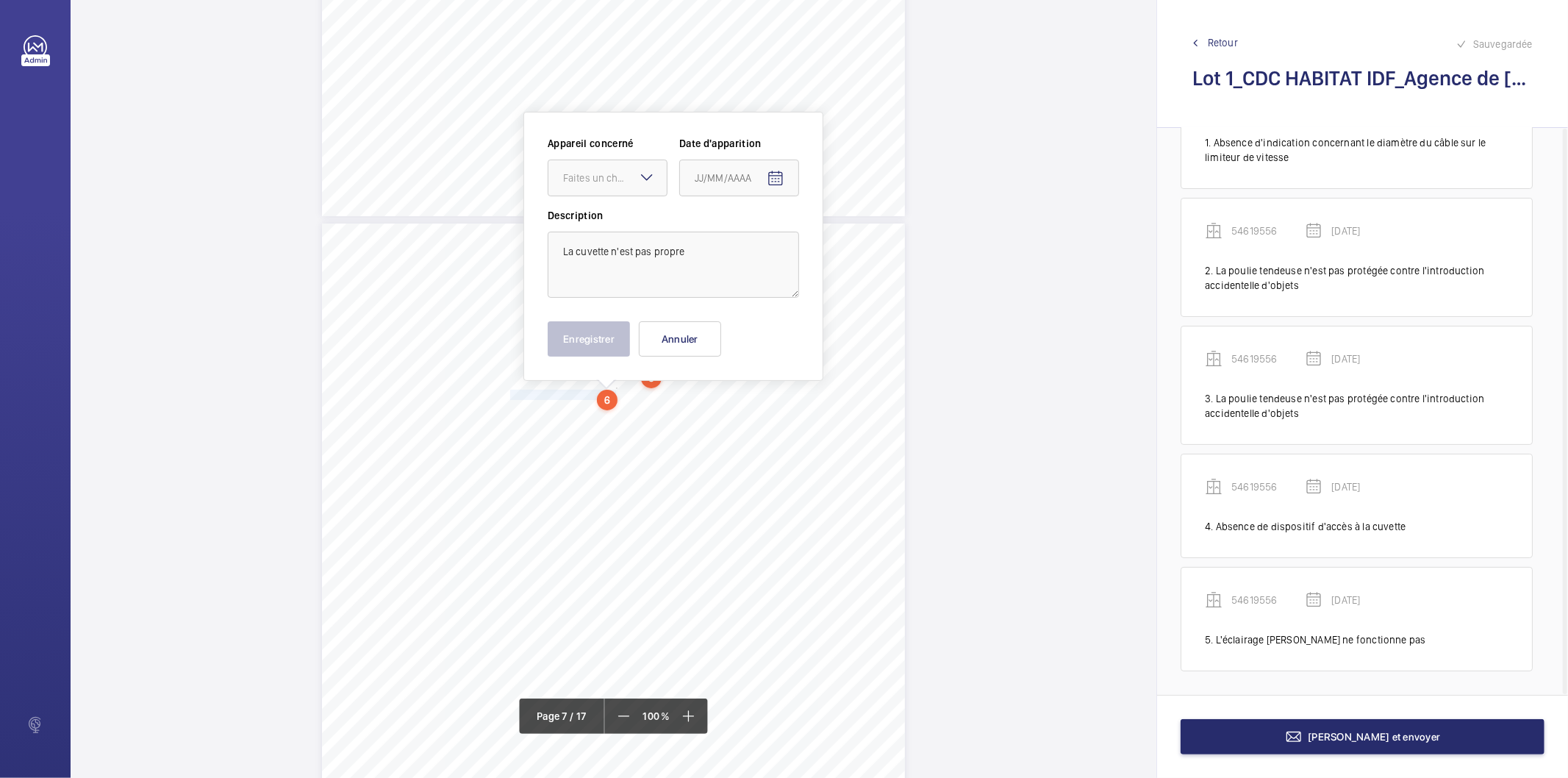
scroll to position [4817, 0]
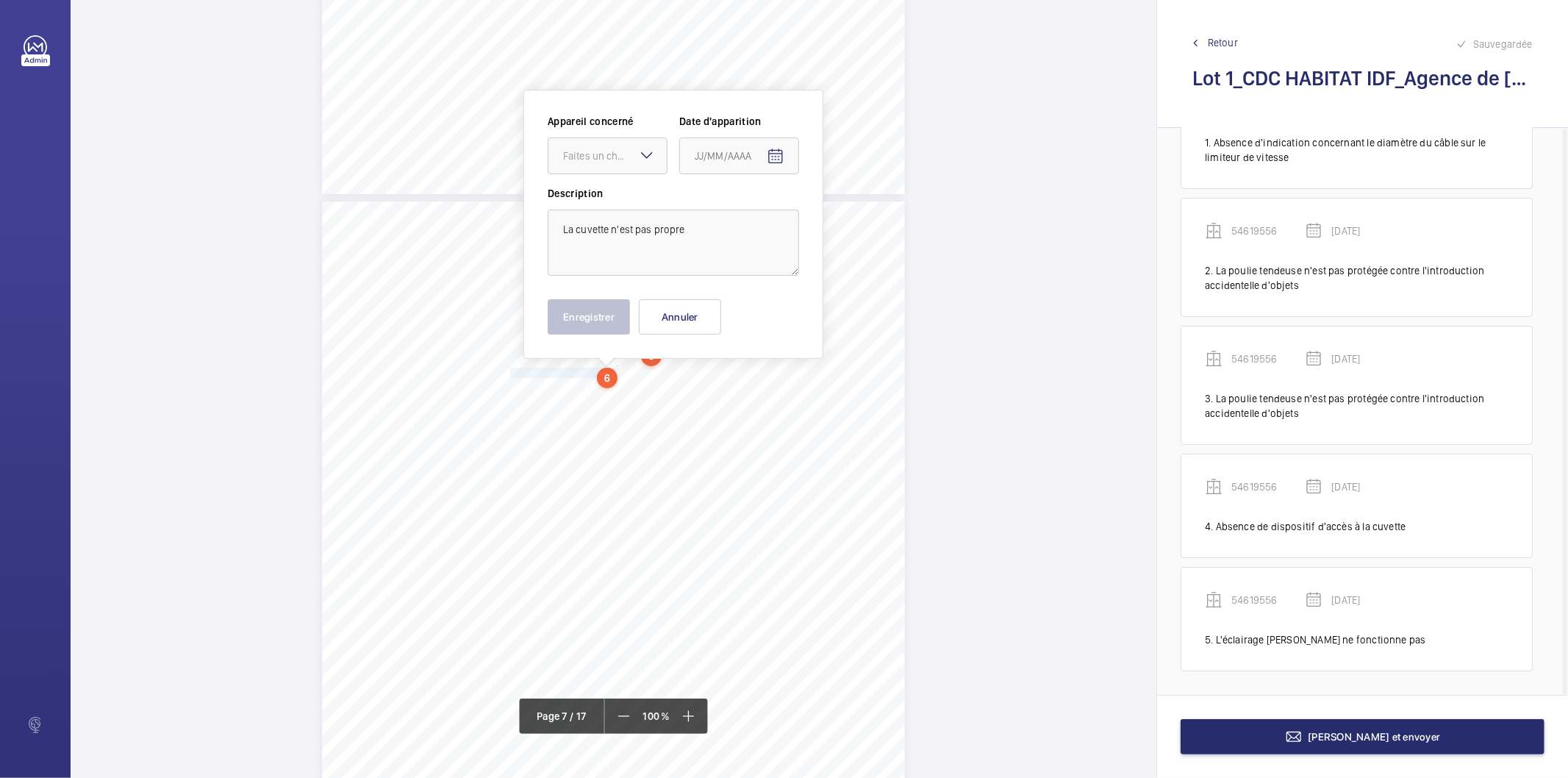
click at [641, 158] on mat-icon at bounding box center [647, 155] width 18 height 18
click at [613, 201] on span "54619556" at bounding box center [607, 201] width 89 height 15
click at [770, 160] on mat-icon "Open calendar" at bounding box center [776, 157] width 18 height 18
click at [758, 214] on span "Choose month and year" at bounding box center [726, 215] width 73 height 35
click at [712, 400] on span "2022" at bounding box center [711, 408] width 46 height 26
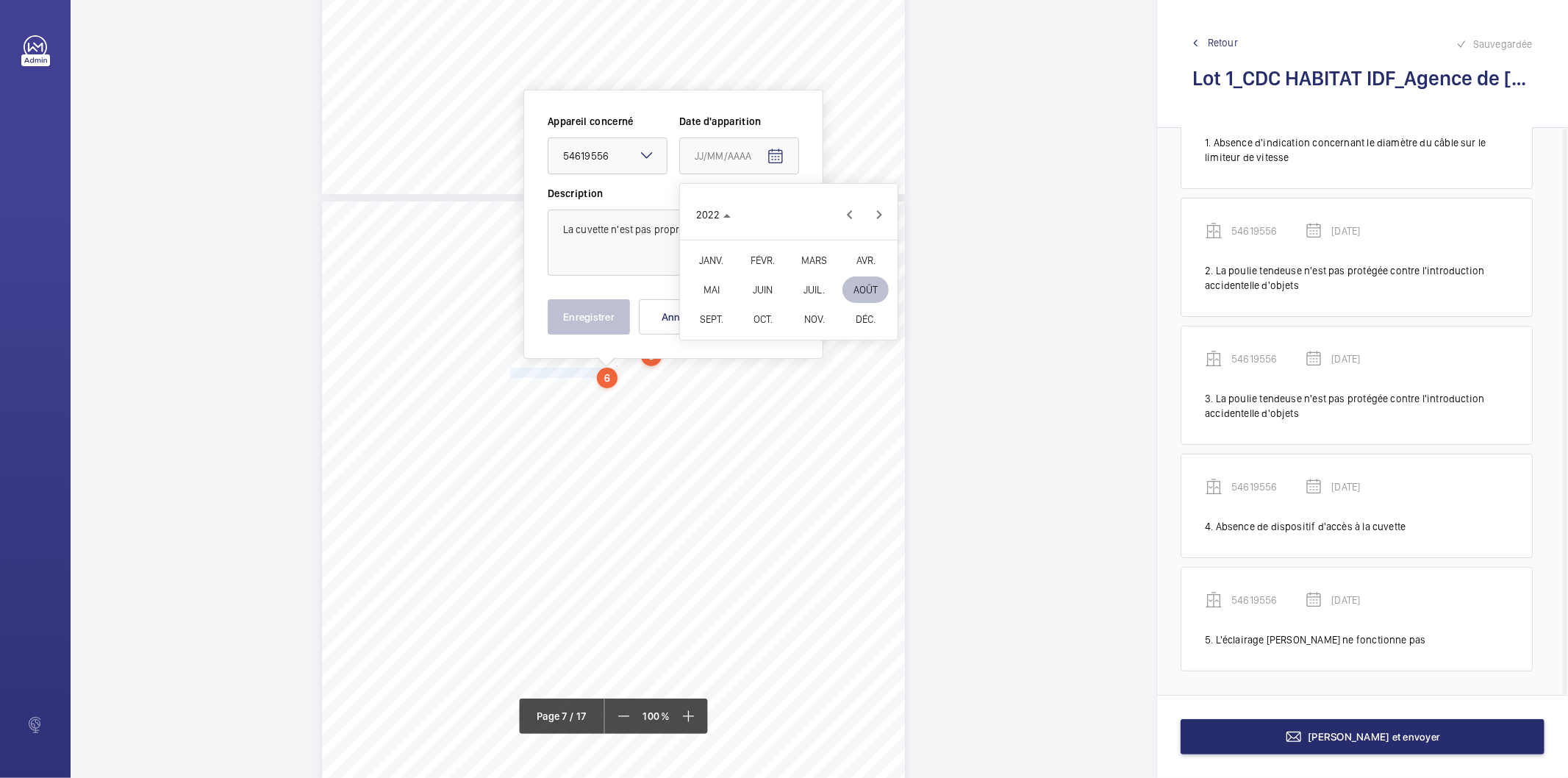
click at [770, 261] on span "FÉVR." at bounding box center [762, 261] width 46 height 26
click at [759, 305] on span "9" at bounding box center [759, 305] width 26 height 26
type input "[DATE]"
click at [560, 308] on button "Enregistrer" at bounding box center [589, 317] width 82 height 35
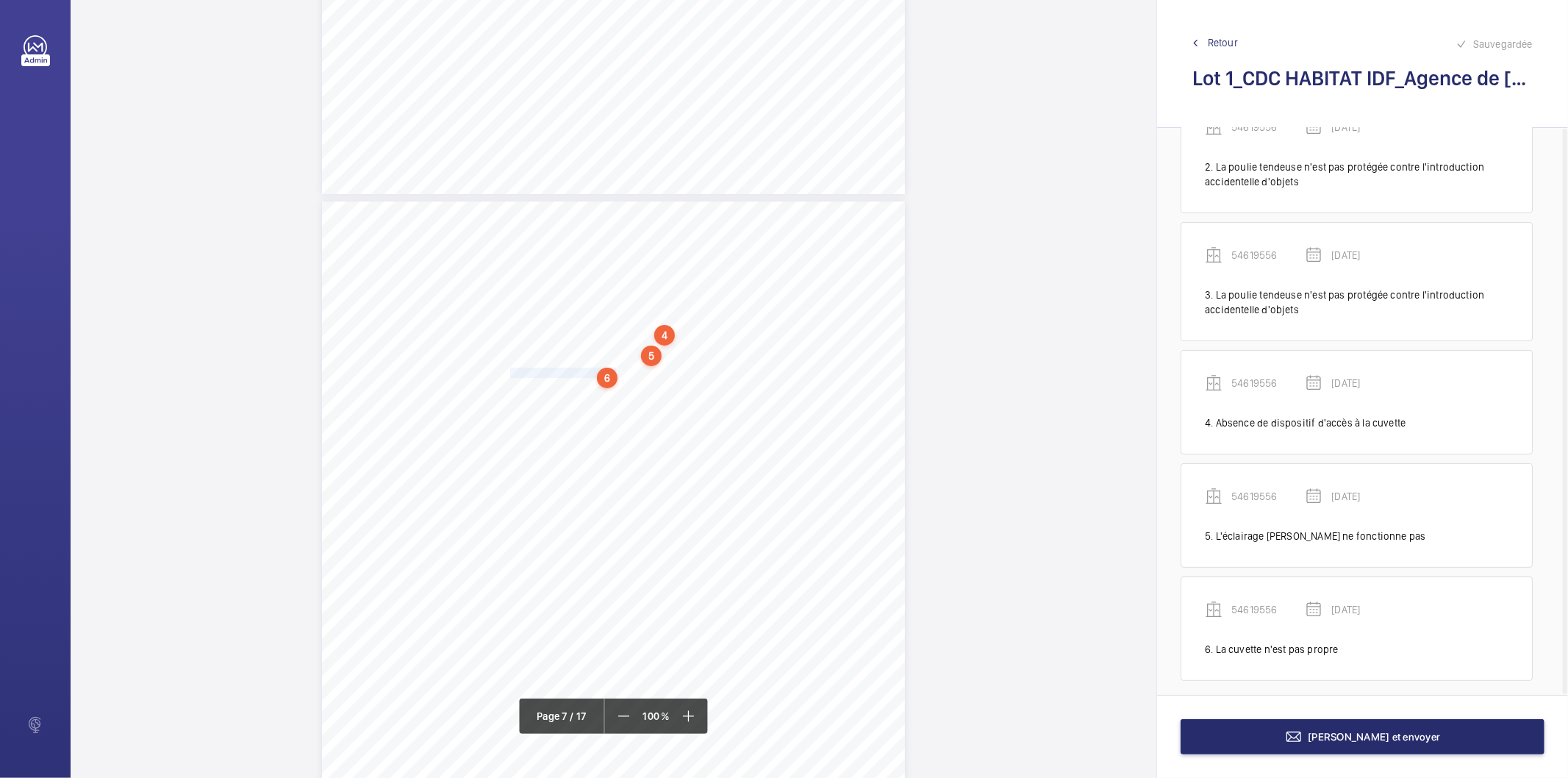
scroll to position [194, 0]
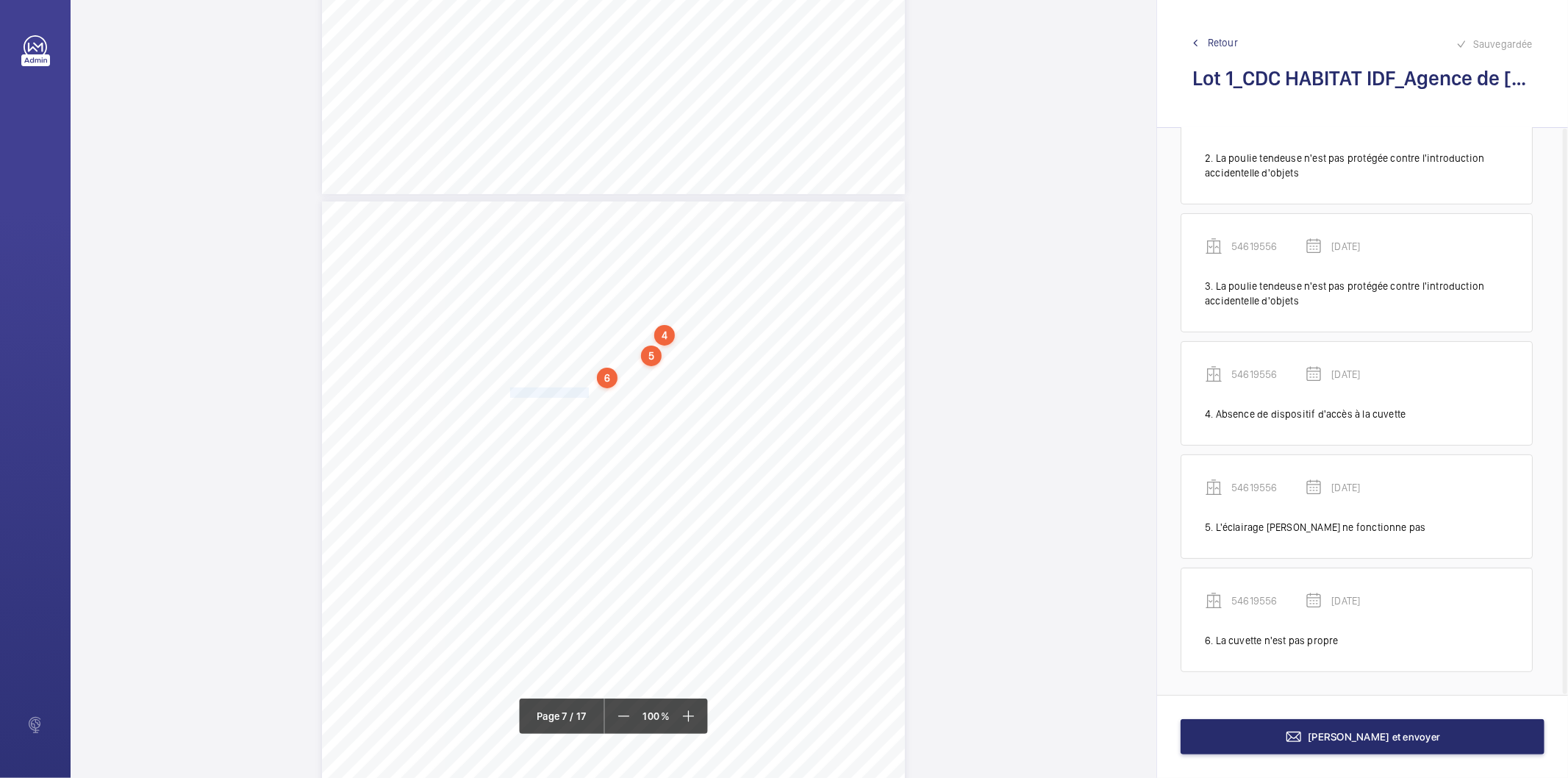
drag, startPoint x: 508, startPoint y: 392, endPoint x: 583, endPoint y: 392, distance: 75.0
click at [583, 392] on div "4. Autres risques identifiés sur l’installation Le code de la construction et d…" at bounding box center [614, 614] width 583 height 825
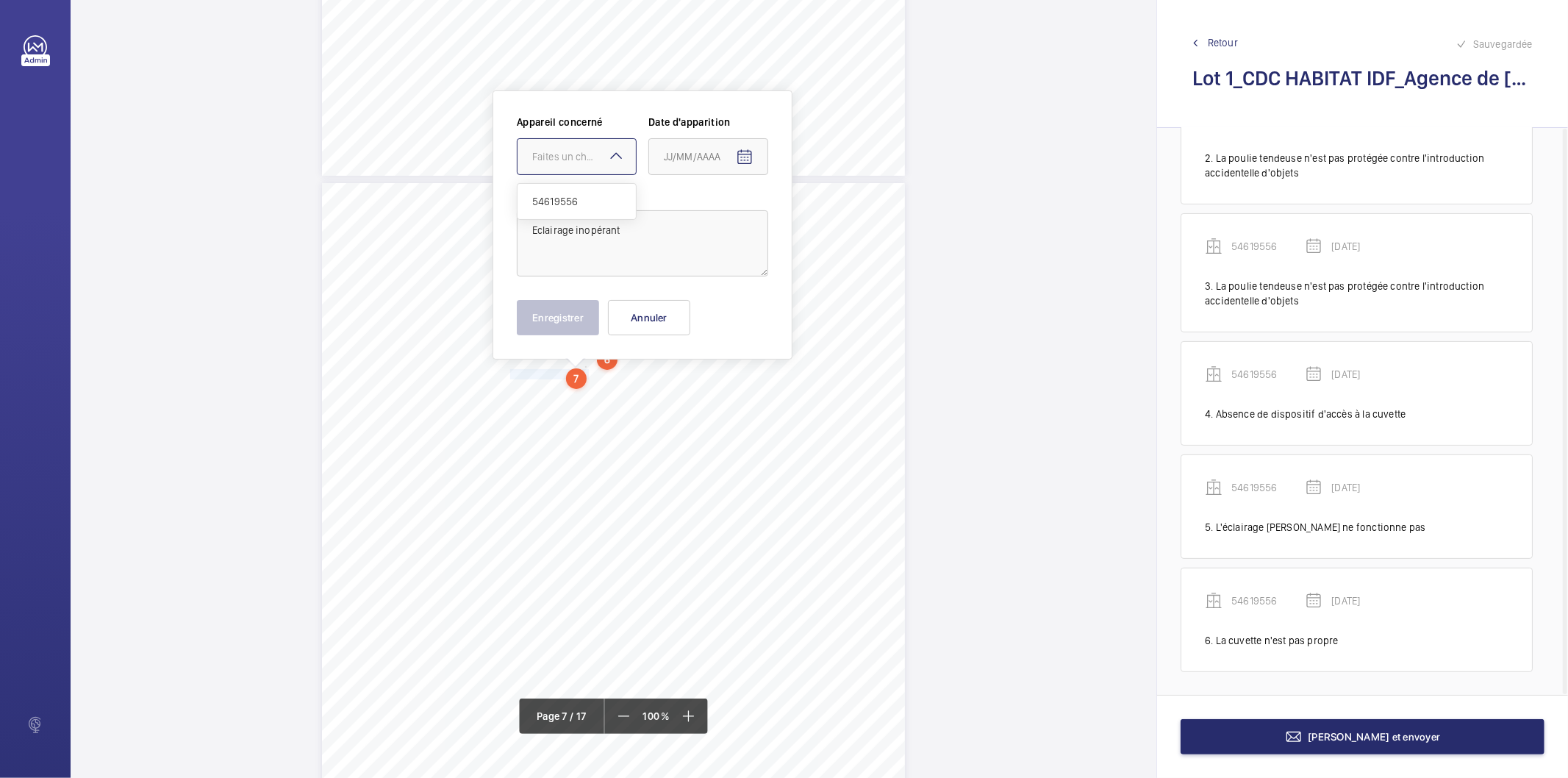
click at [592, 167] on div at bounding box center [576, 157] width 118 height 35
click at [571, 194] on span "54619556" at bounding box center [576, 202] width 89 height 15
click at [739, 158] on mat-icon "Open calendar" at bounding box center [745, 158] width 18 height 18
click at [720, 217] on polygon "Choose month and year" at bounding box center [722, 216] width 7 height 4
click at [673, 407] on span "2022" at bounding box center [680, 409] width 46 height 26
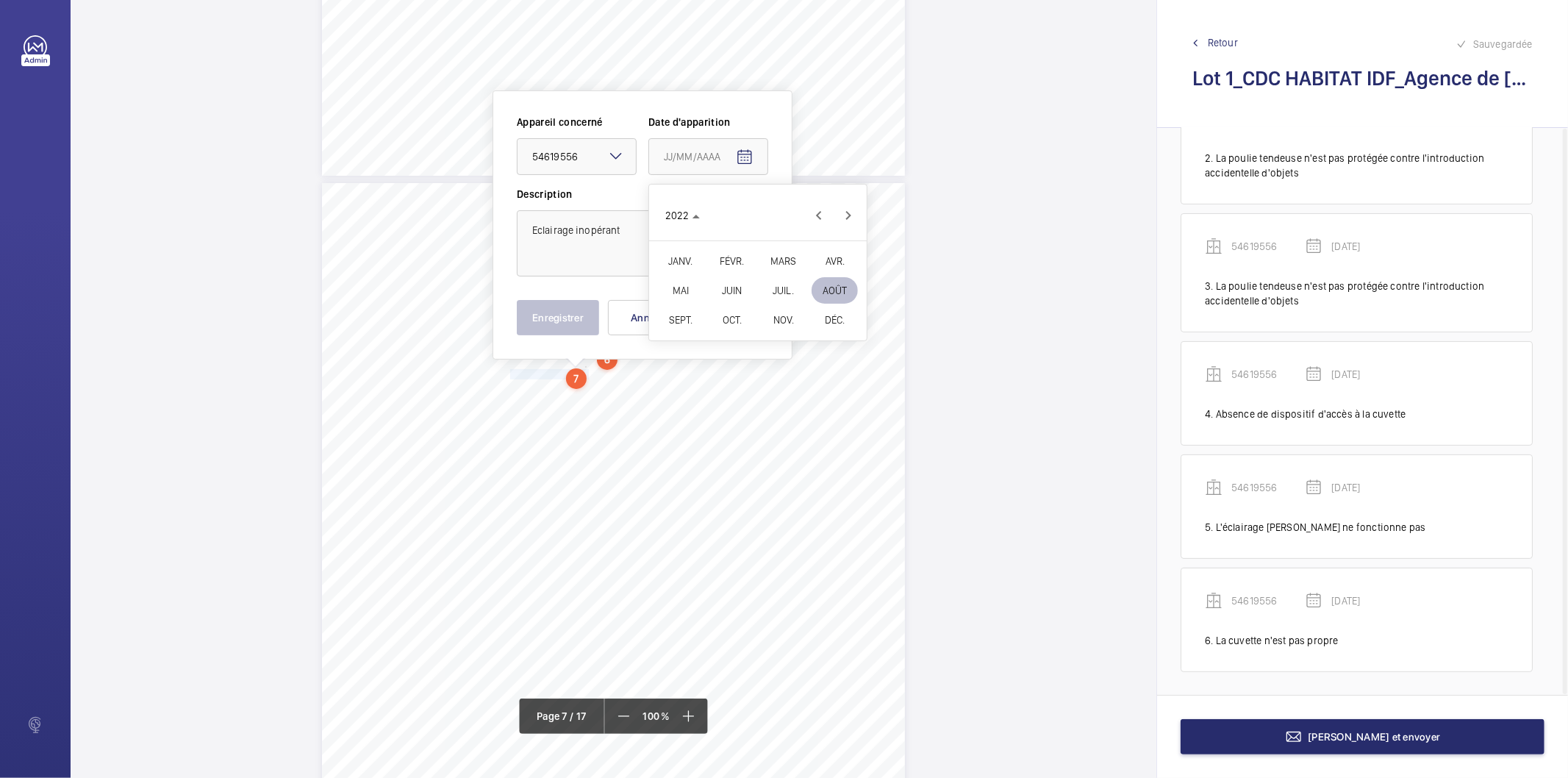
click at [742, 258] on span "FÉVR." at bounding box center [731, 261] width 46 height 26
click at [721, 305] on span "9" at bounding box center [728, 306] width 26 height 26
type input "[DATE]"
click at [579, 318] on button "Enregistrer" at bounding box center [558, 318] width 82 height 35
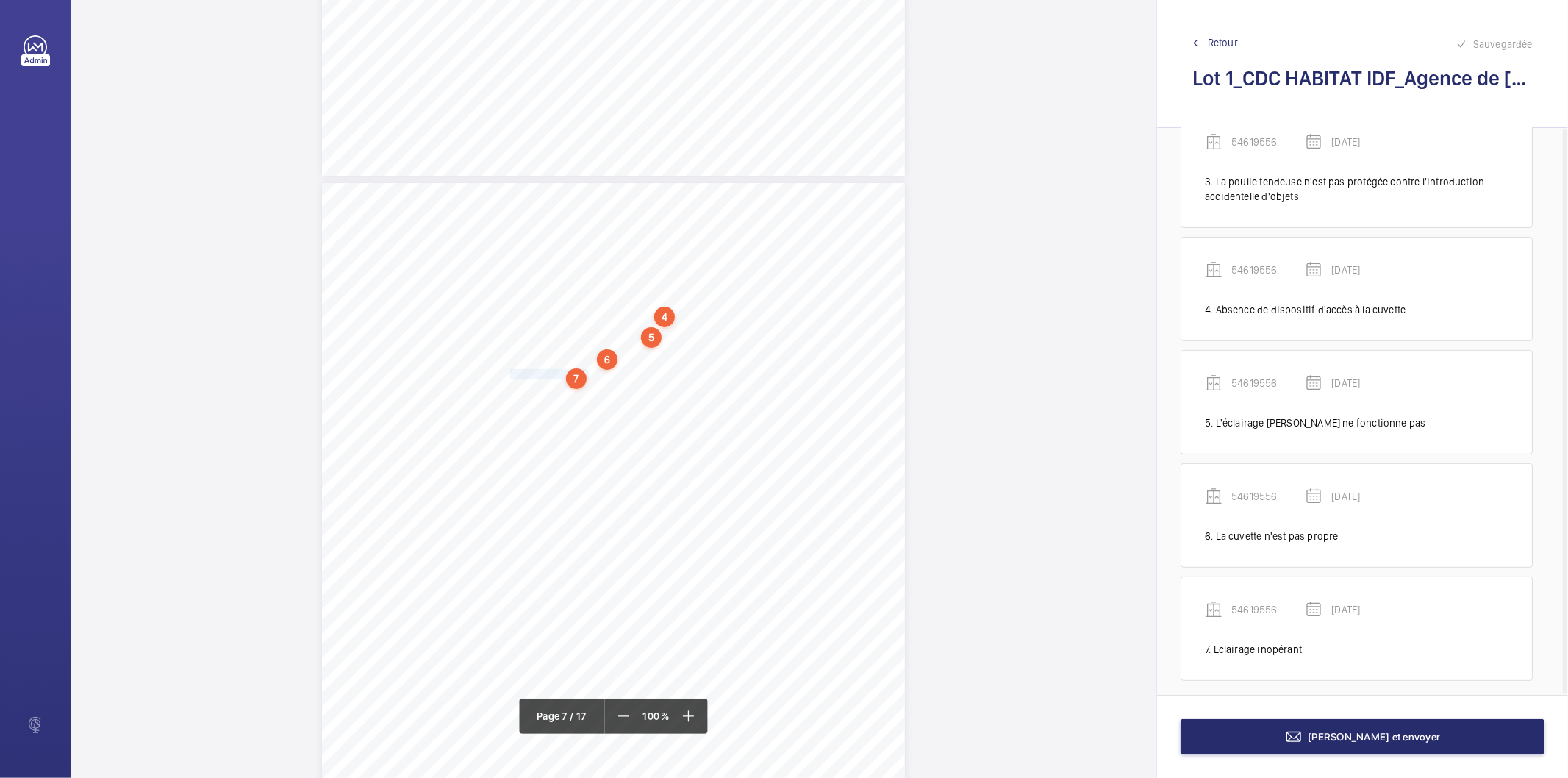
scroll to position [308, 0]
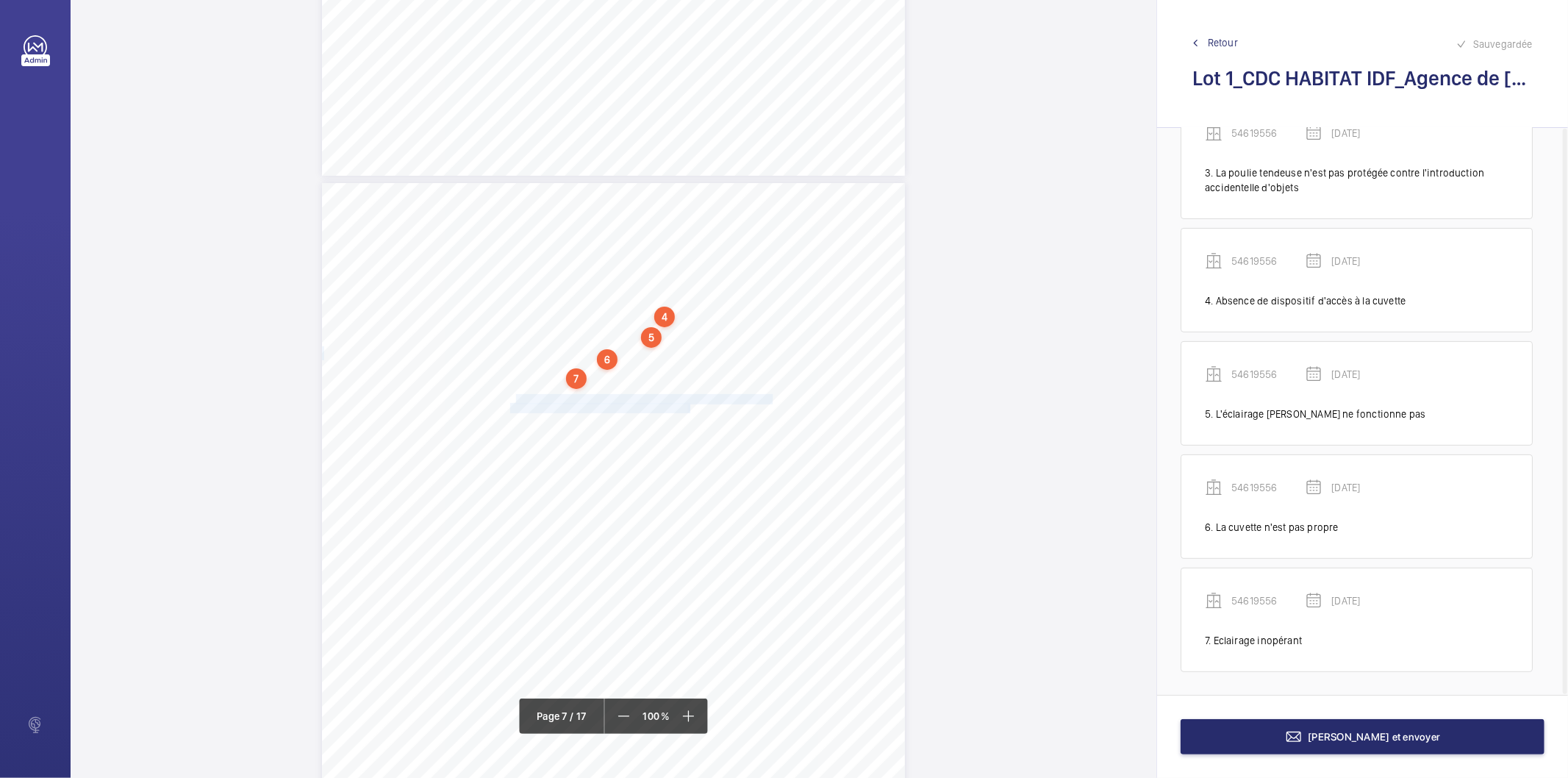
drag, startPoint x: 511, startPoint y: 400, endPoint x: 687, endPoint y: 410, distance: 176.3
click at [687, 410] on div "4. Autres risques identifiés sur l’installation Le code de la construction et d…" at bounding box center [614, 595] width 583 height 825
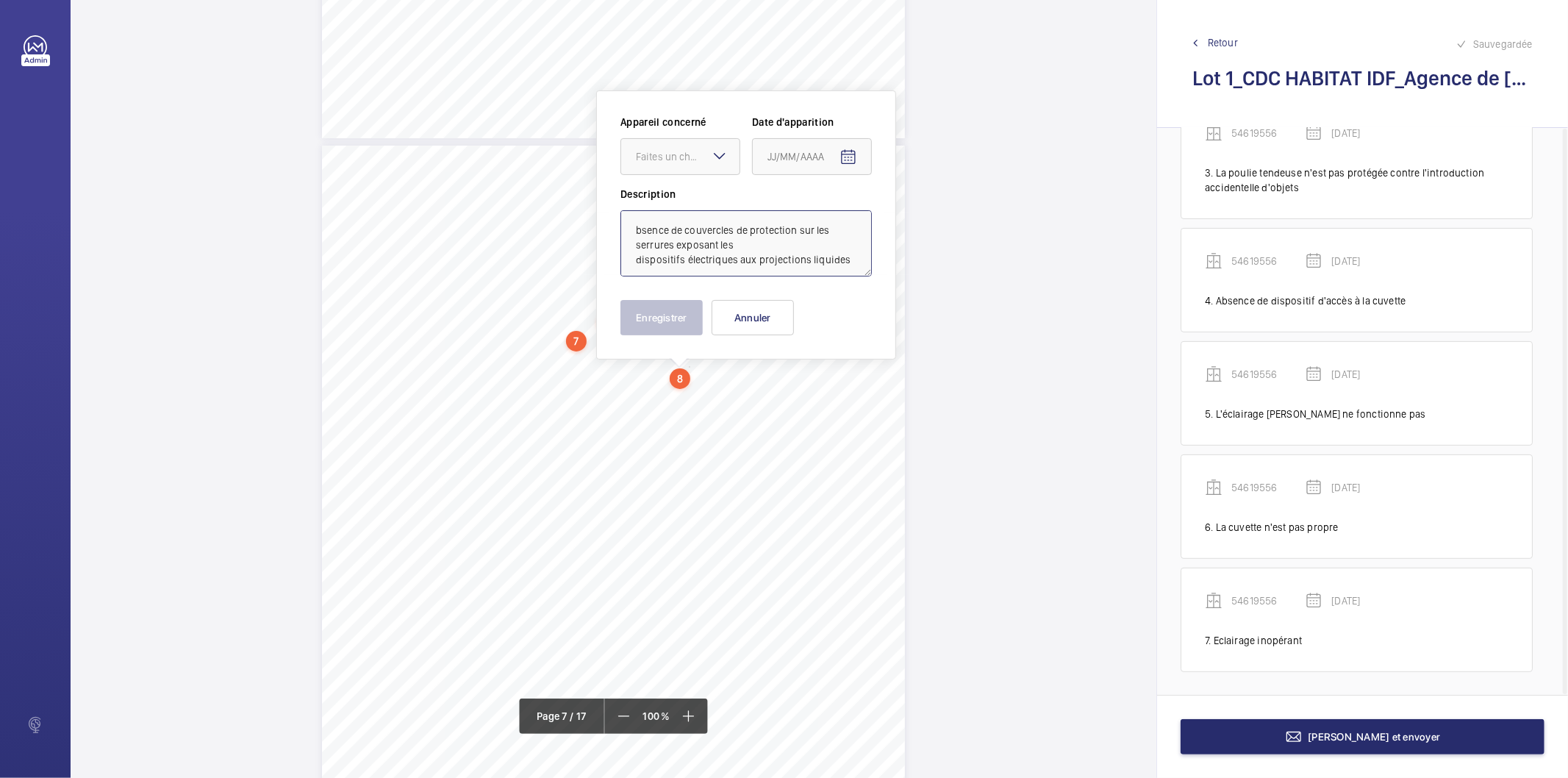
click at [648, 233] on textarea "bsence de couvercles de protection sur les serrures exposant les dispositifs él…" at bounding box center [746, 244] width 252 height 66
click at [650, 151] on div "Faites un choix" at bounding box center [687, 157] width 104 height 15
click at [652, 199] on span "54619556" at bounding box center [680, 202] width 89 height 15
type textarea "Absence de couvercles de protection sur les serrures exposant les dispositifs é…"
click at [856, 155] on mat-icon "Open calendar" at bounding box center [848, 158] width 18 height 18
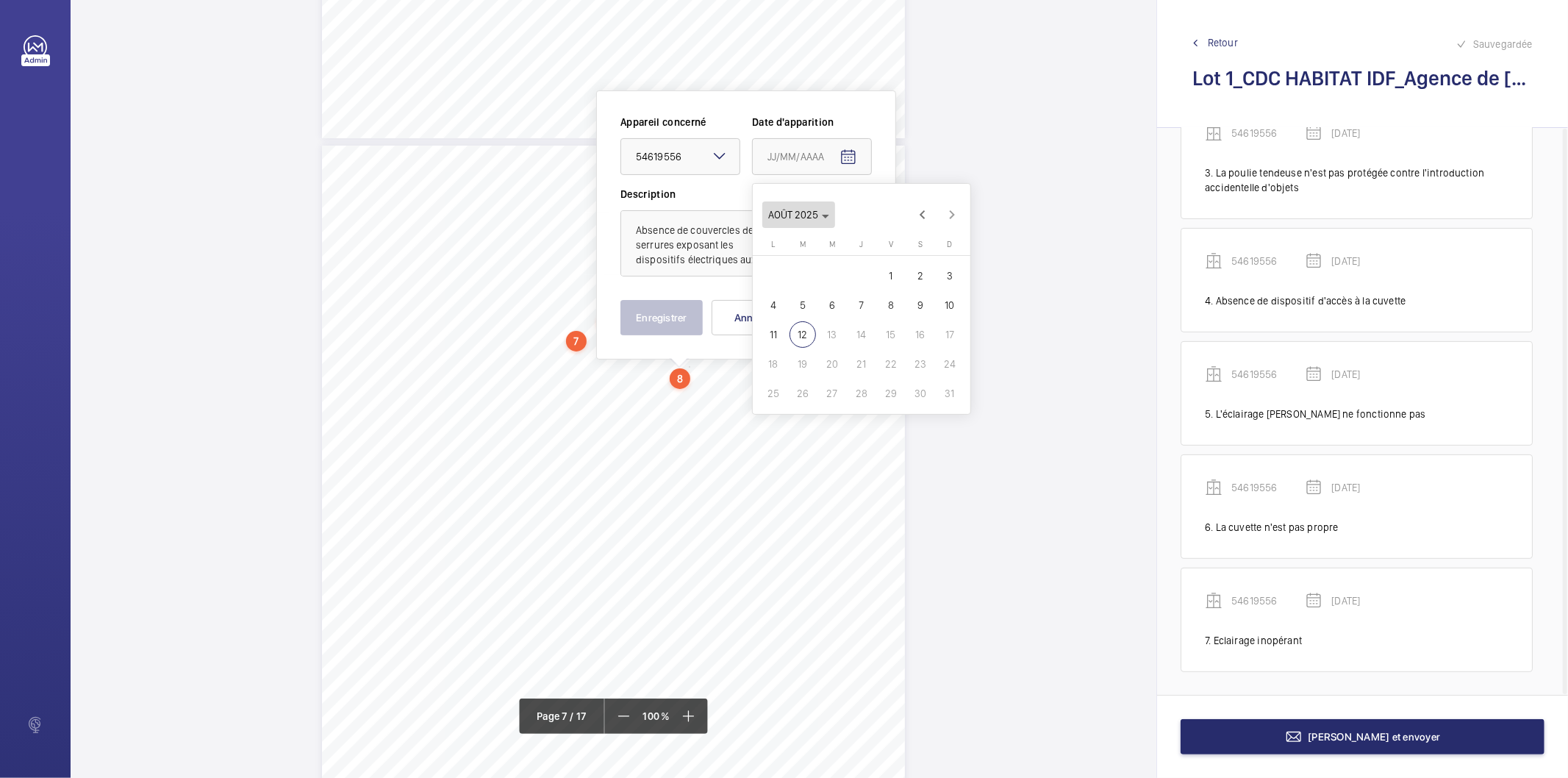
click at [828, 215] on icon "Choose month and year" at bounding box center [826, 216] width 7 height 4
click at [783, 409] on span "2022" at bounding box center [784, 408] width 46 height 26
click at [840, 252] on span "FÉVR." at bounding box center [835, 261] width 46 height 26
click at [827, 305] on span "9" at bounding box center [832, 305] width 26 height 26
type input "[DATE]"
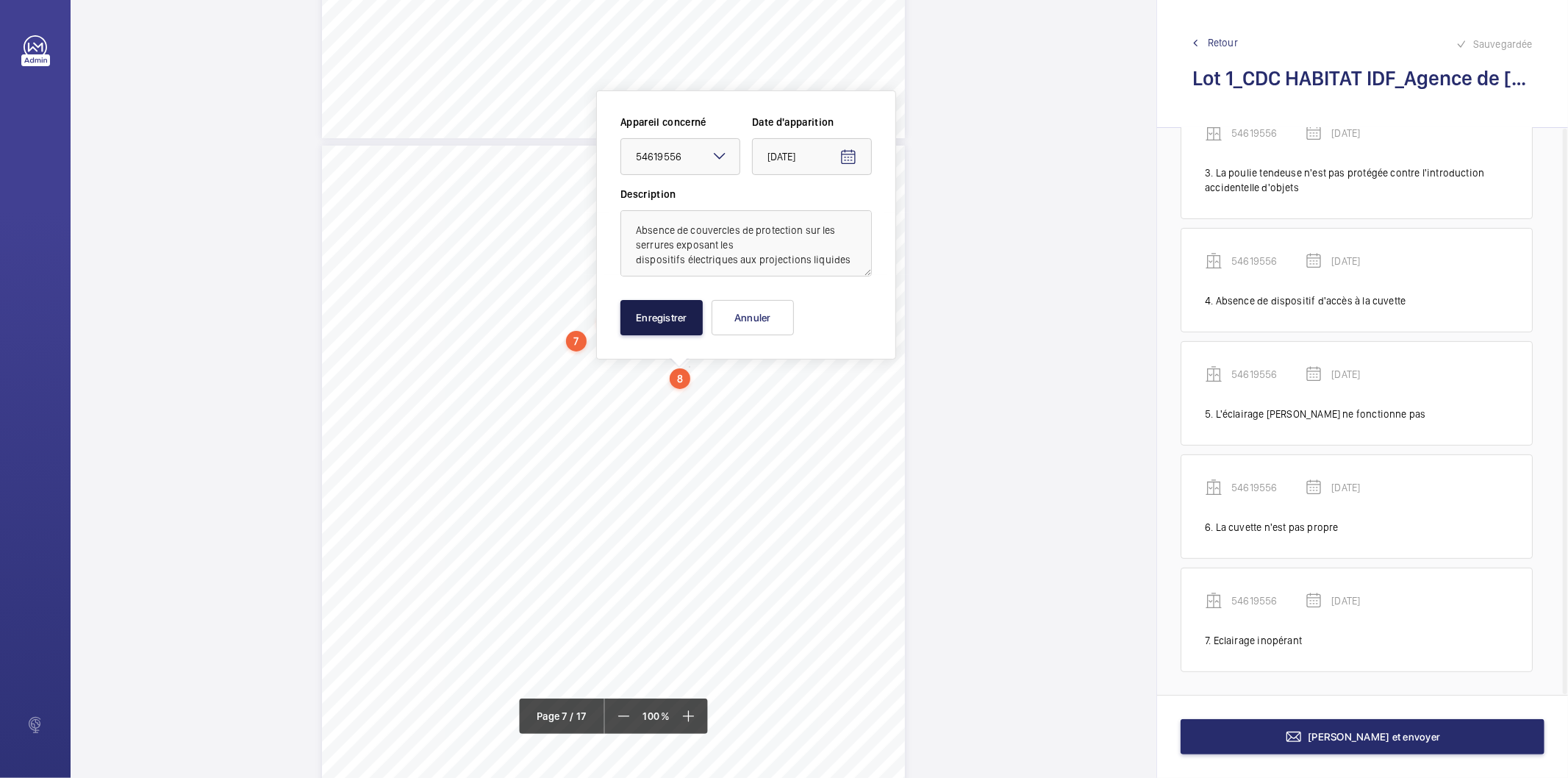
click at [678, 318] on button "Enregistrer" at bounding box center [661, 318] width 82 height 35
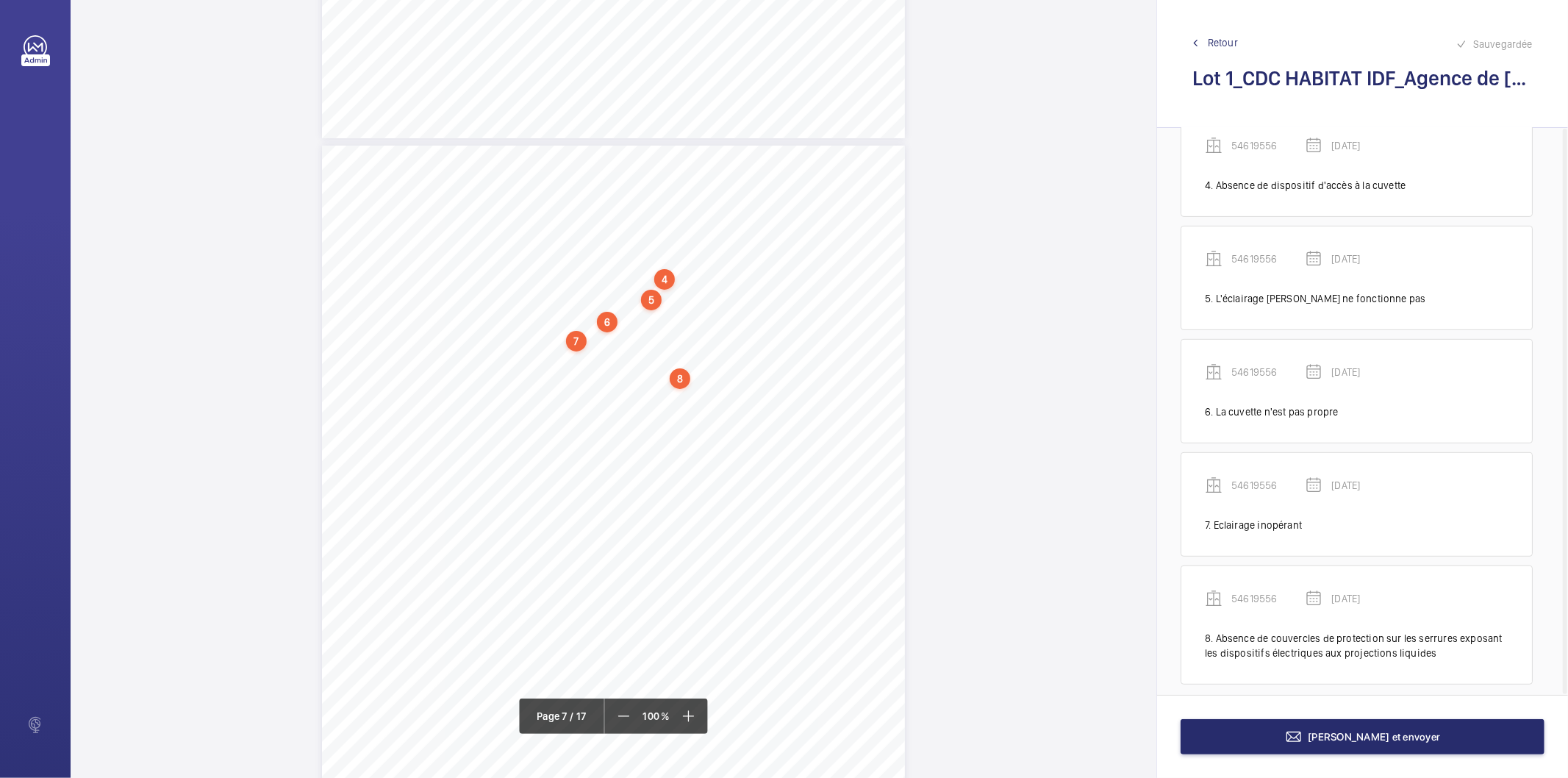
scroll to position [436, 0]
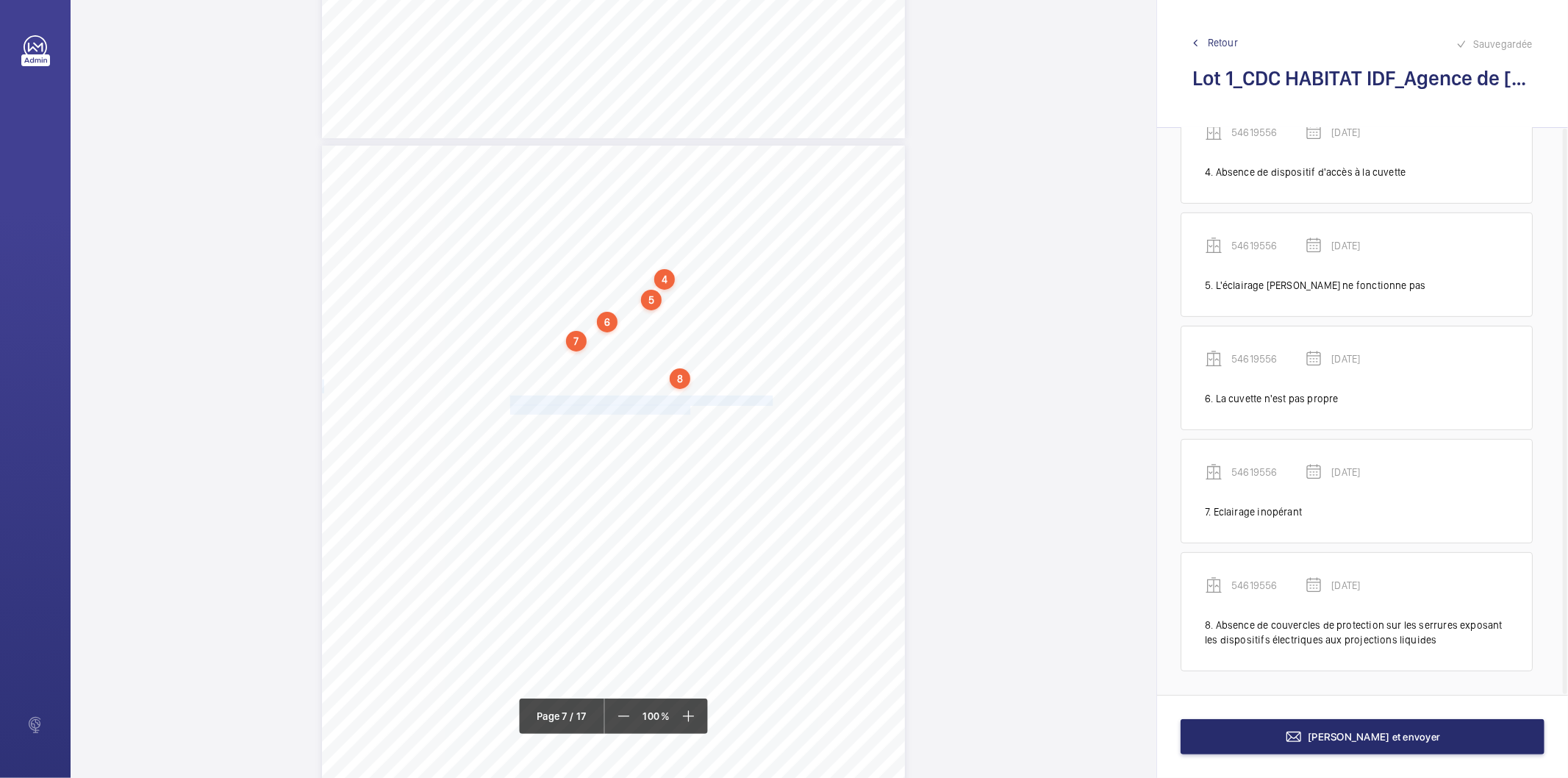
drag, startPoint x: 508, startPoint y: 400, endPoint x: 685, endPoint y: 409, distance: 177.2
click at [685, 409] on div "4. Autres risques identifiés sur l’installation Le code de la construction et d…" at bounding box center [614, 558] width 583 height 825
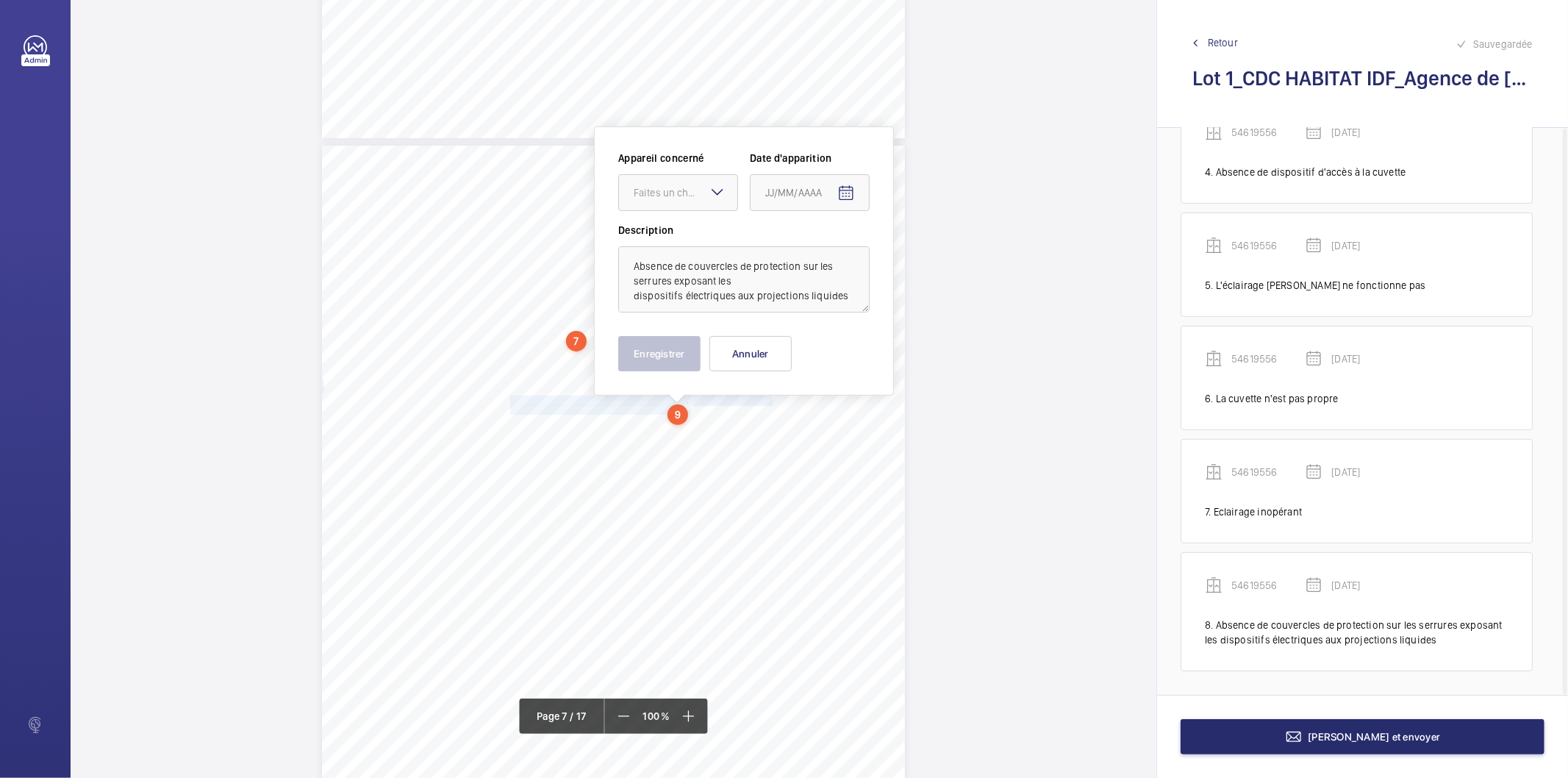
scroll to position [4909, 0]
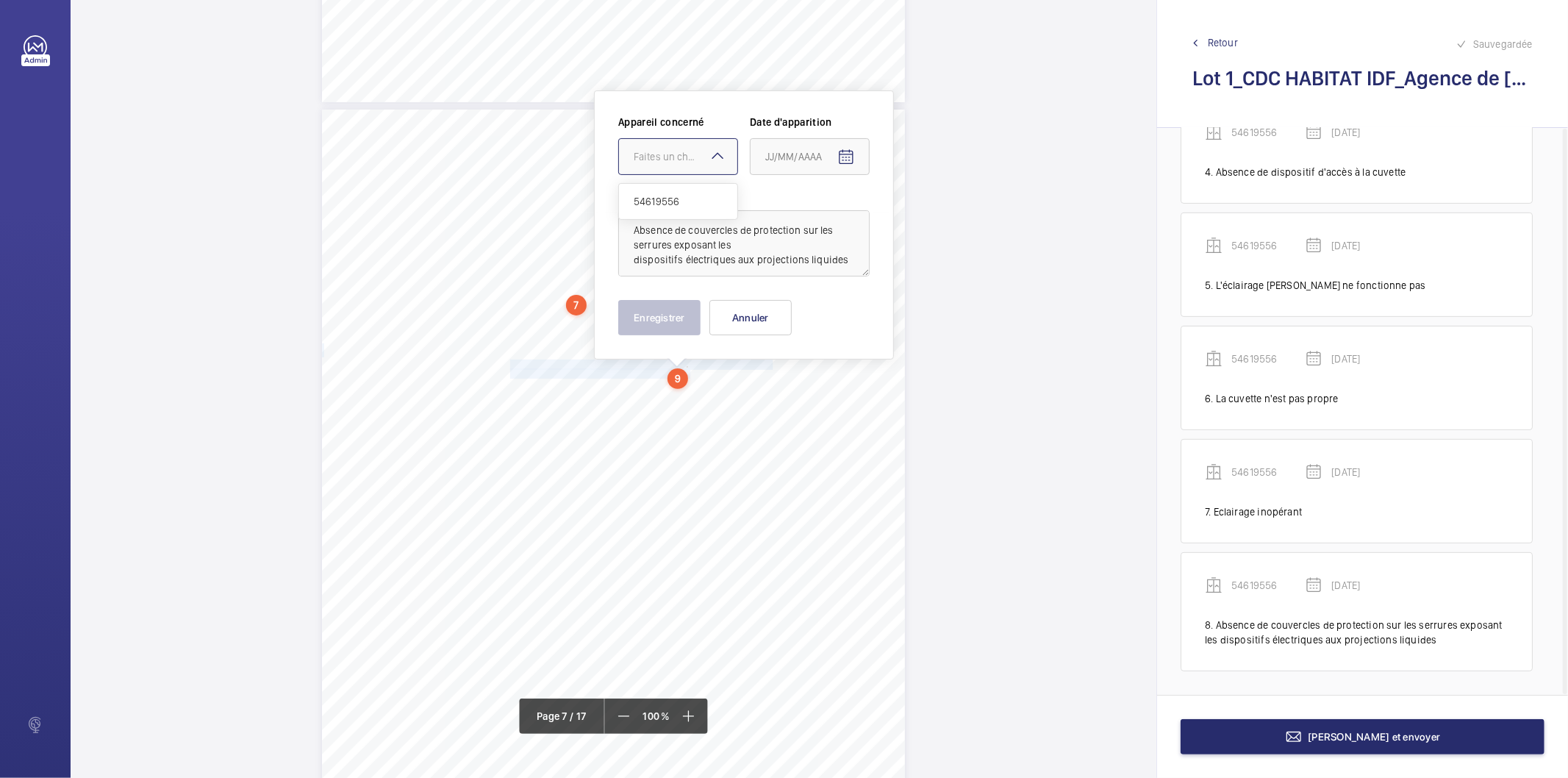
click at [702, 163] on div "Faites un choix" at bounding box center [678, 157] width 118 height 15
click at [660, 197] on span "54619556" at bounding box center [678, 202] width 89 height 15
click at [838, 156] on mat-icon "Open calendar" at bounding box center [846, 158] width 18 height 18
click at [824, 212] on span "[DATE]" at bounding box center [796, 216] width 61 height 12
click at [794, 399] on span "2022" at bounding box center [781, 409] width 46 height 26
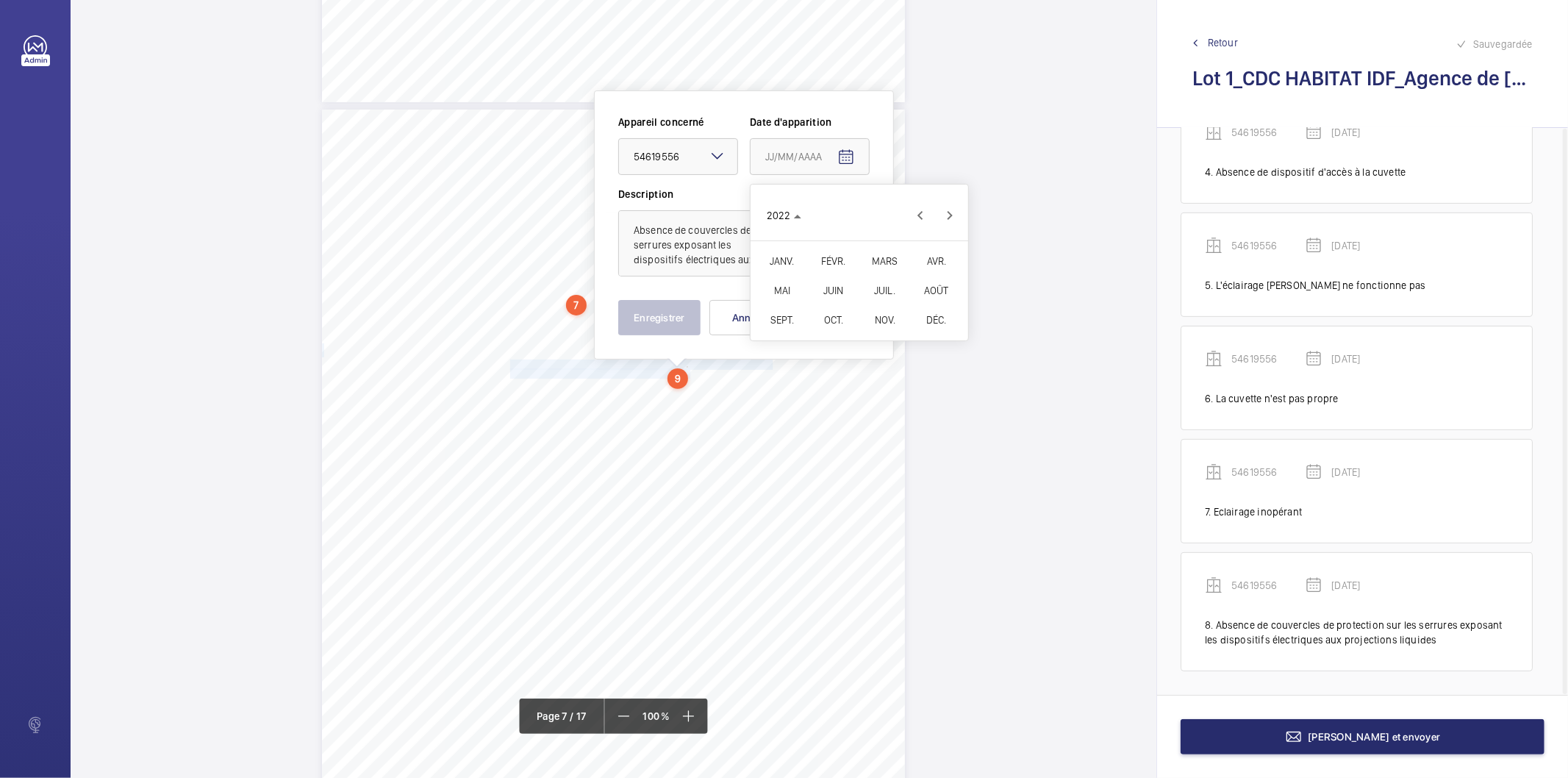
click at [831, 266] on span "FÉVR." at bounding box center [833, 261] width 46 height 26
click at [832, 304] on span "9" at bounding box center [830, 306] width 26 height 26
type input "[DATE]"
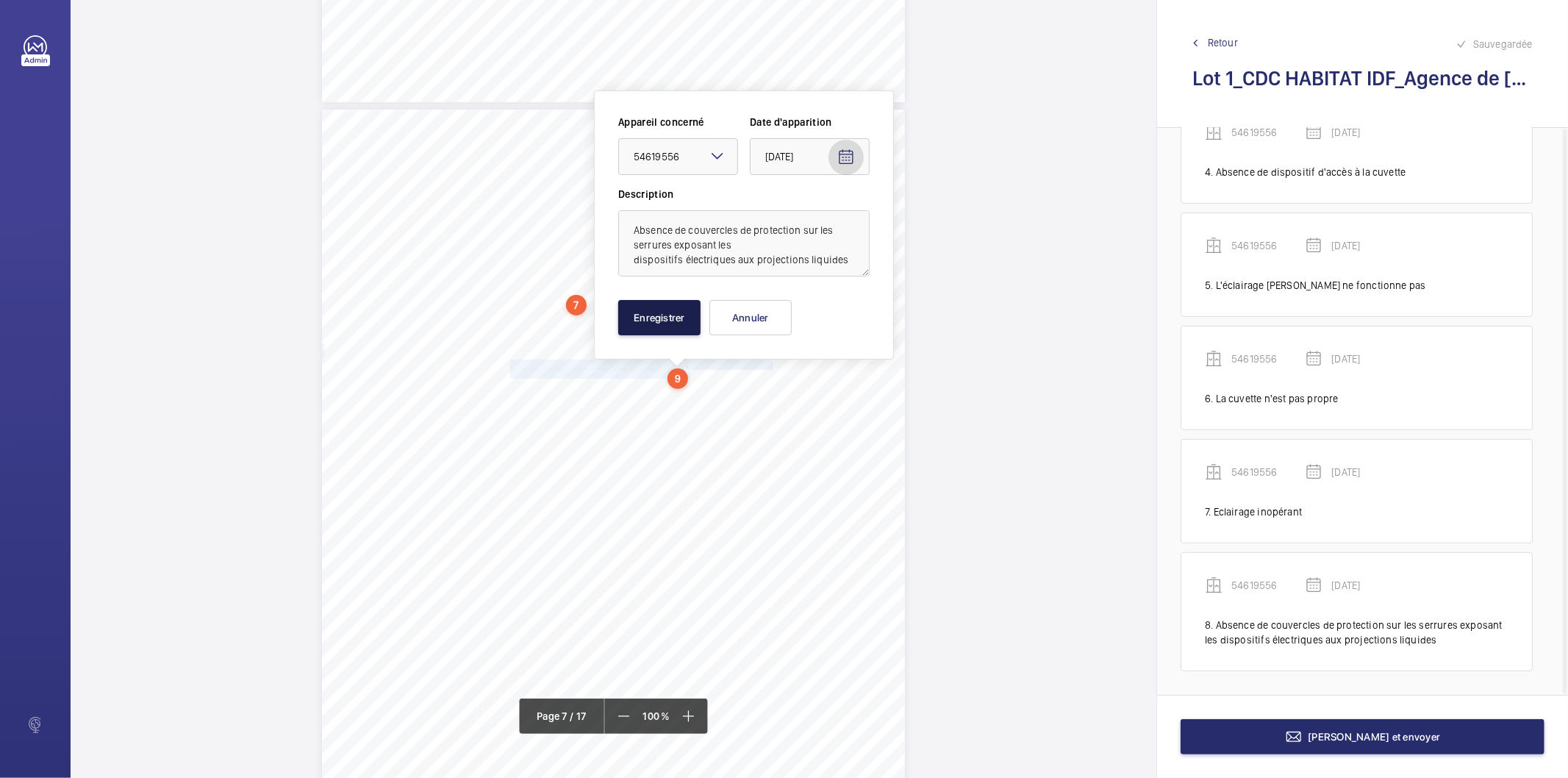
click at [667, 319] on button "Enregistrer" at bounding box center [659, 318] width 82 height 35
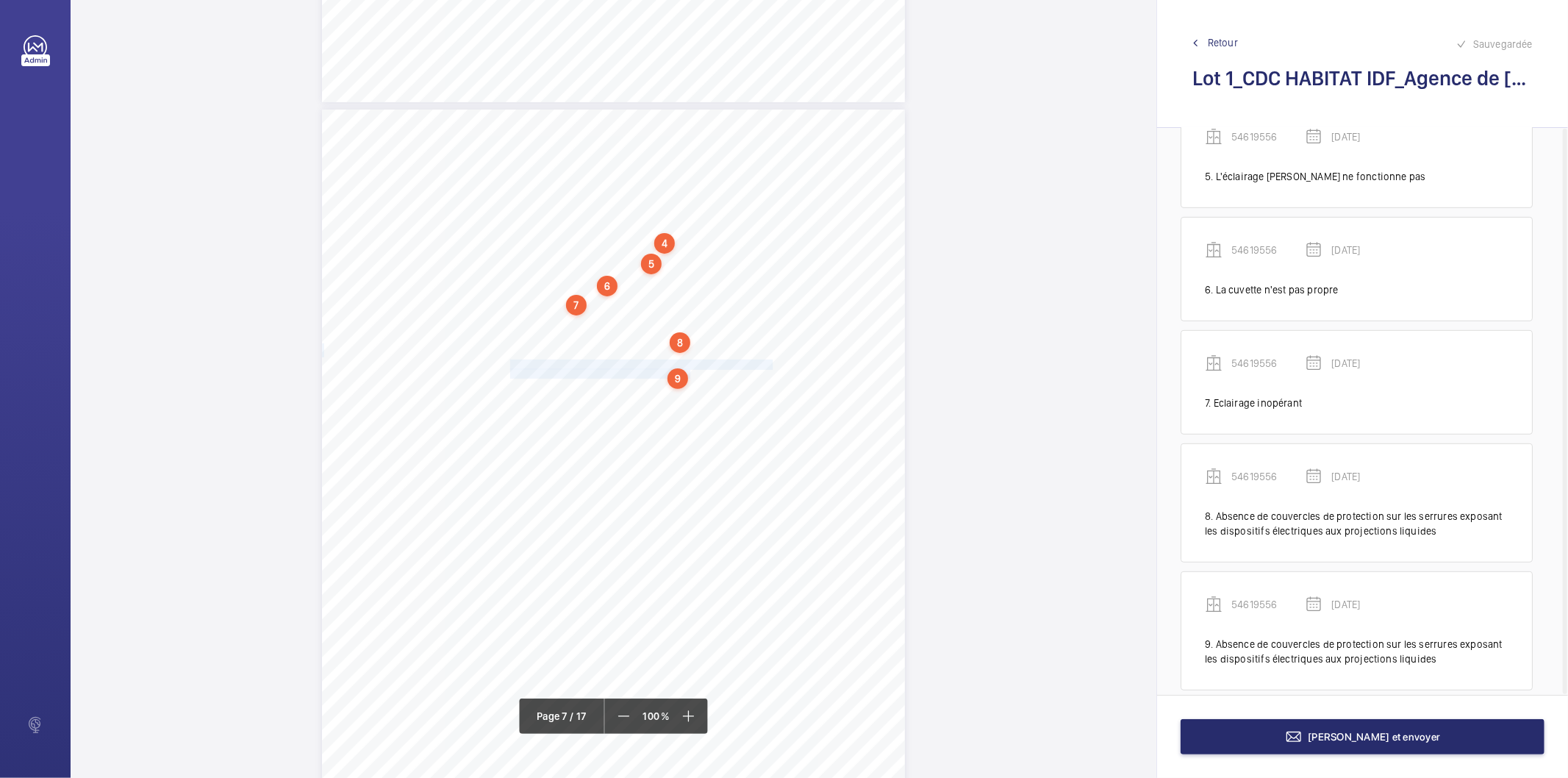
scroll to position [564, 0]
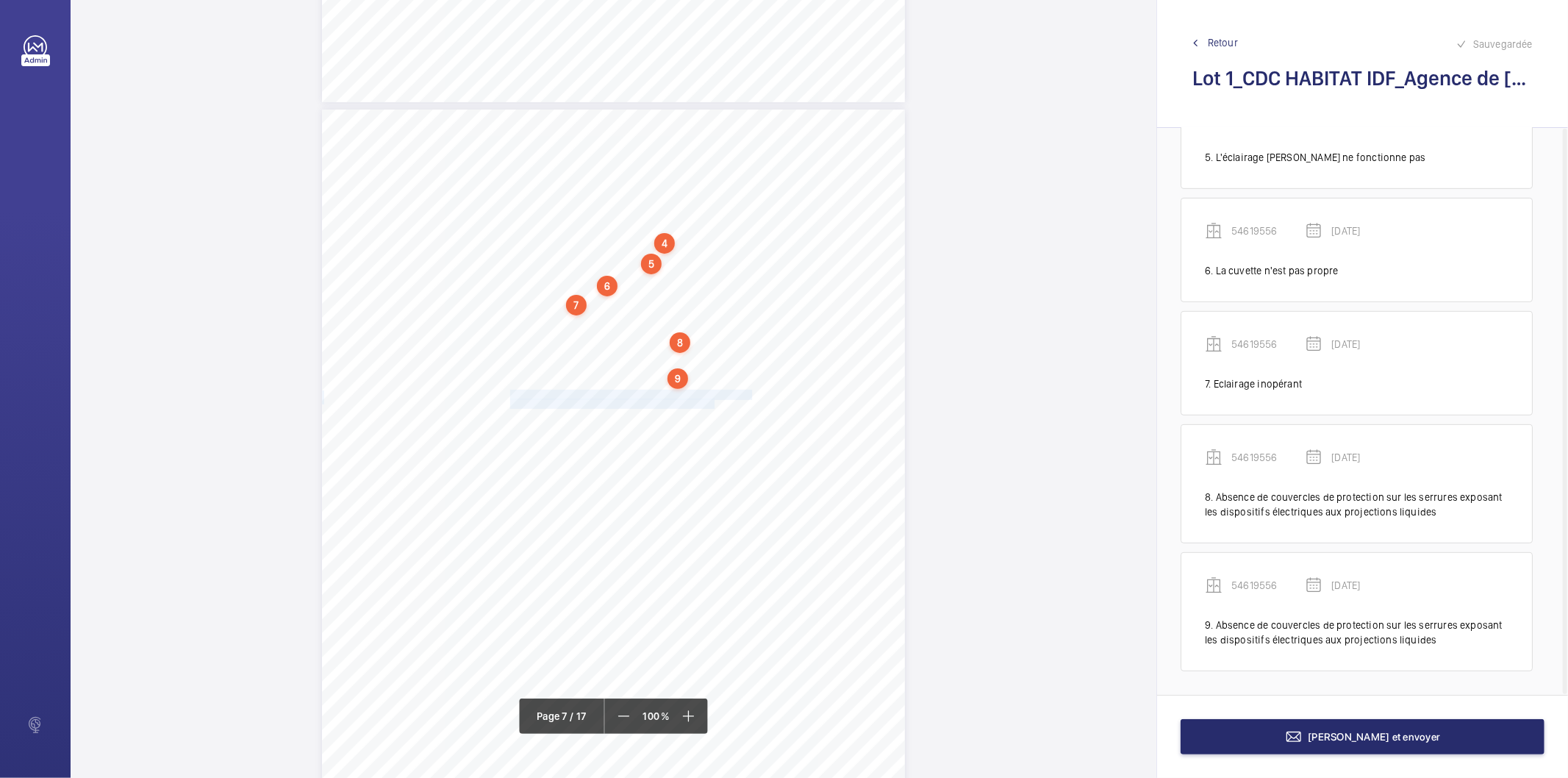
drag, startPoint x: 509, startPoint y: 395, endPoint x: 709, endPoint y: 403, distance: 200.2
click at [709, 403] on div "4. Autres risques identifiés sur l’installation Le code de la construction et d…" at bounding box center [614, 522] width 583 height 825
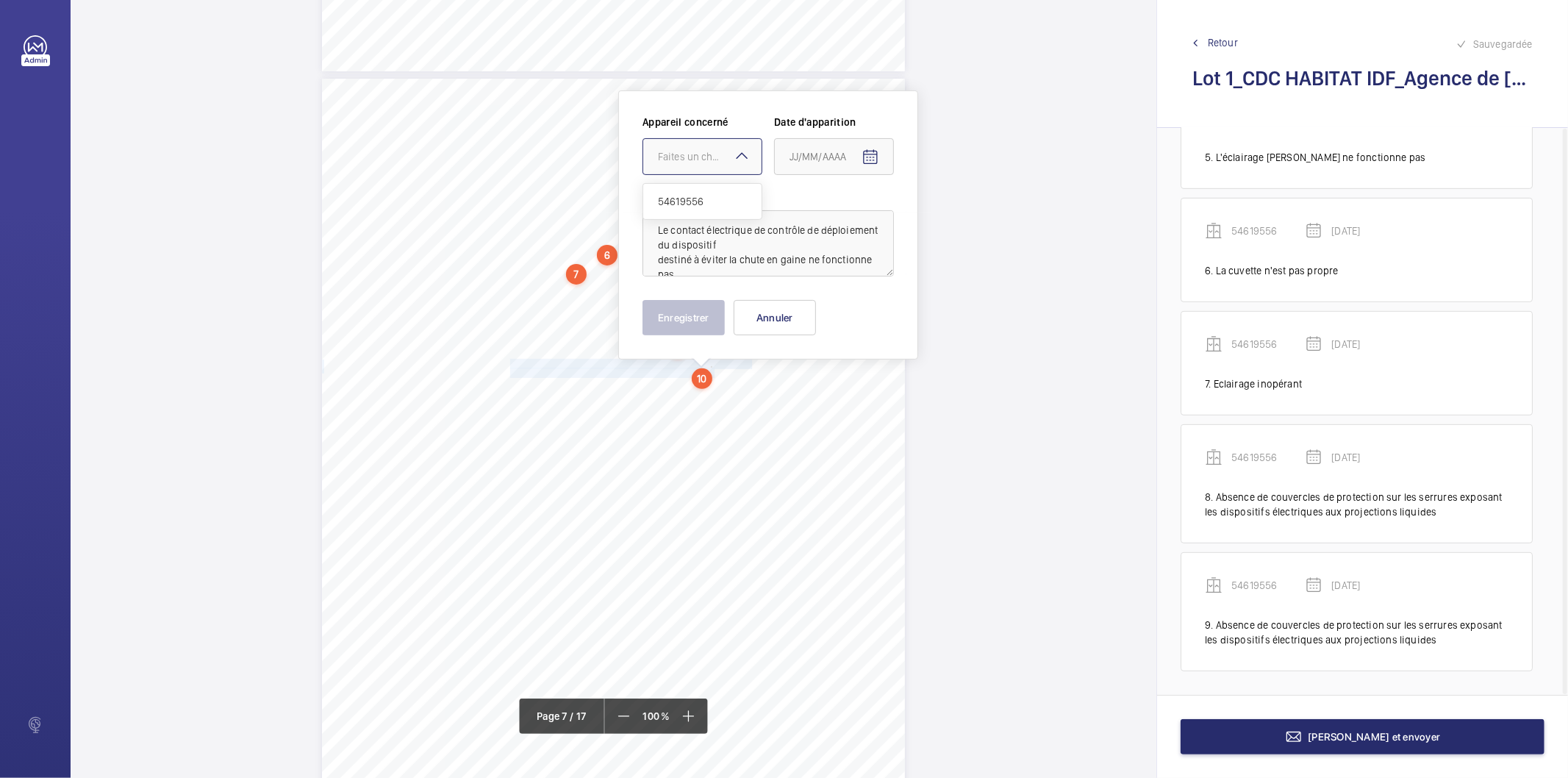
click at [736, 155] on mat-icon at bounding box center [742, 156] width 18 height 18
click at [687, 201] on span "54619556" at bounding box center [702, 202] width 89 height 15
click at [873, 160] on mat-icon "Open calendar" at bounding box center [870, 158] width 18 height 18
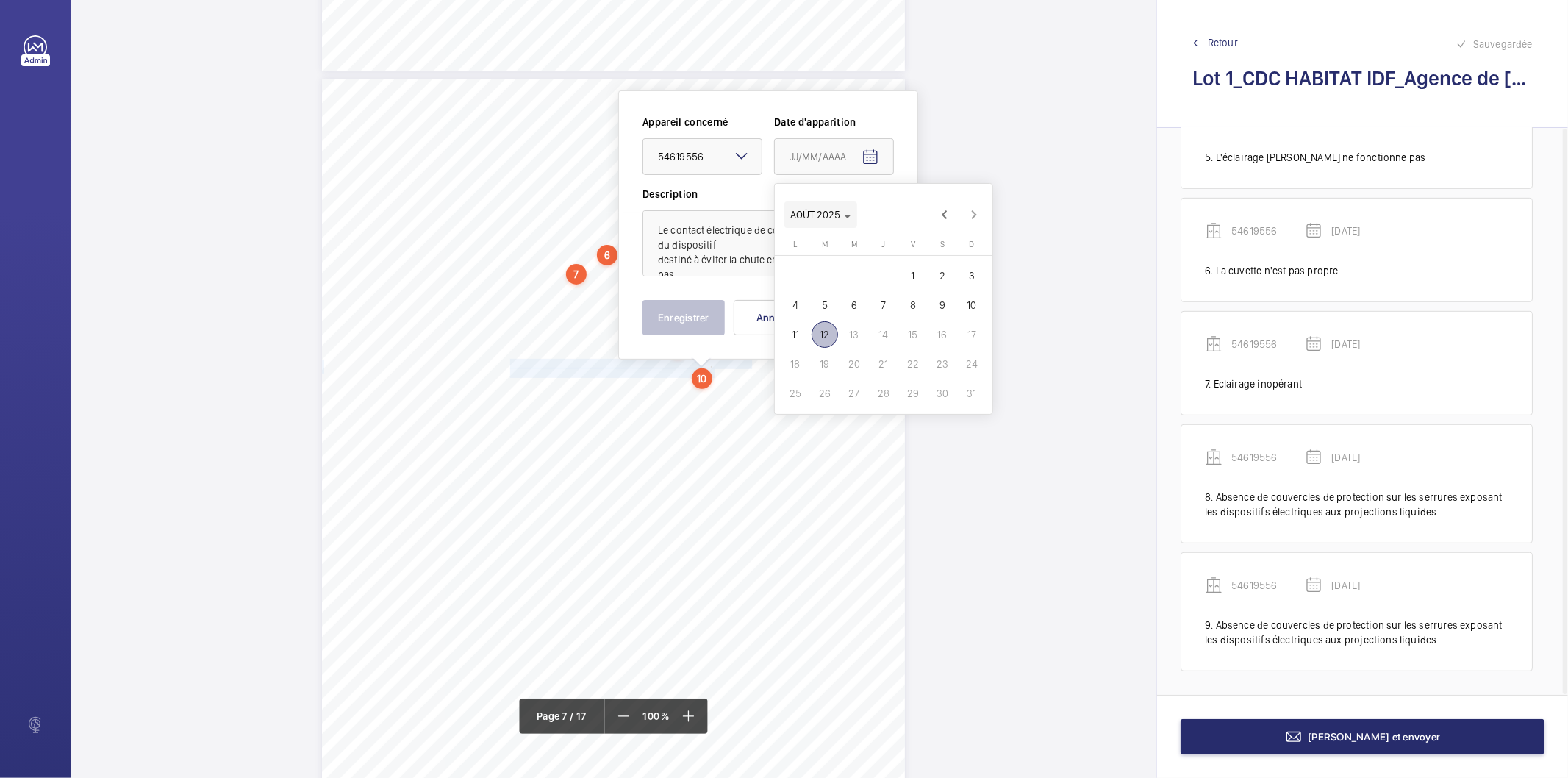
drag, startPoint x: 849, startPoint y: 216, endPoint x: 845, endPoint y: 232, distance: 16.5
click at [849, 216] on icon "Choose month and year" at bounding box center [848, 216] width 7 height 4
click at [805, 403] on span "2022" at bounding box center [806, 408] width 46 height 26
click at [858, 263] on span "FÉVR." at bounding box center [857, 261] width 46 height 26
click at [858, 312] on span "9" at bounding box center [854, 305] width 26 height 26
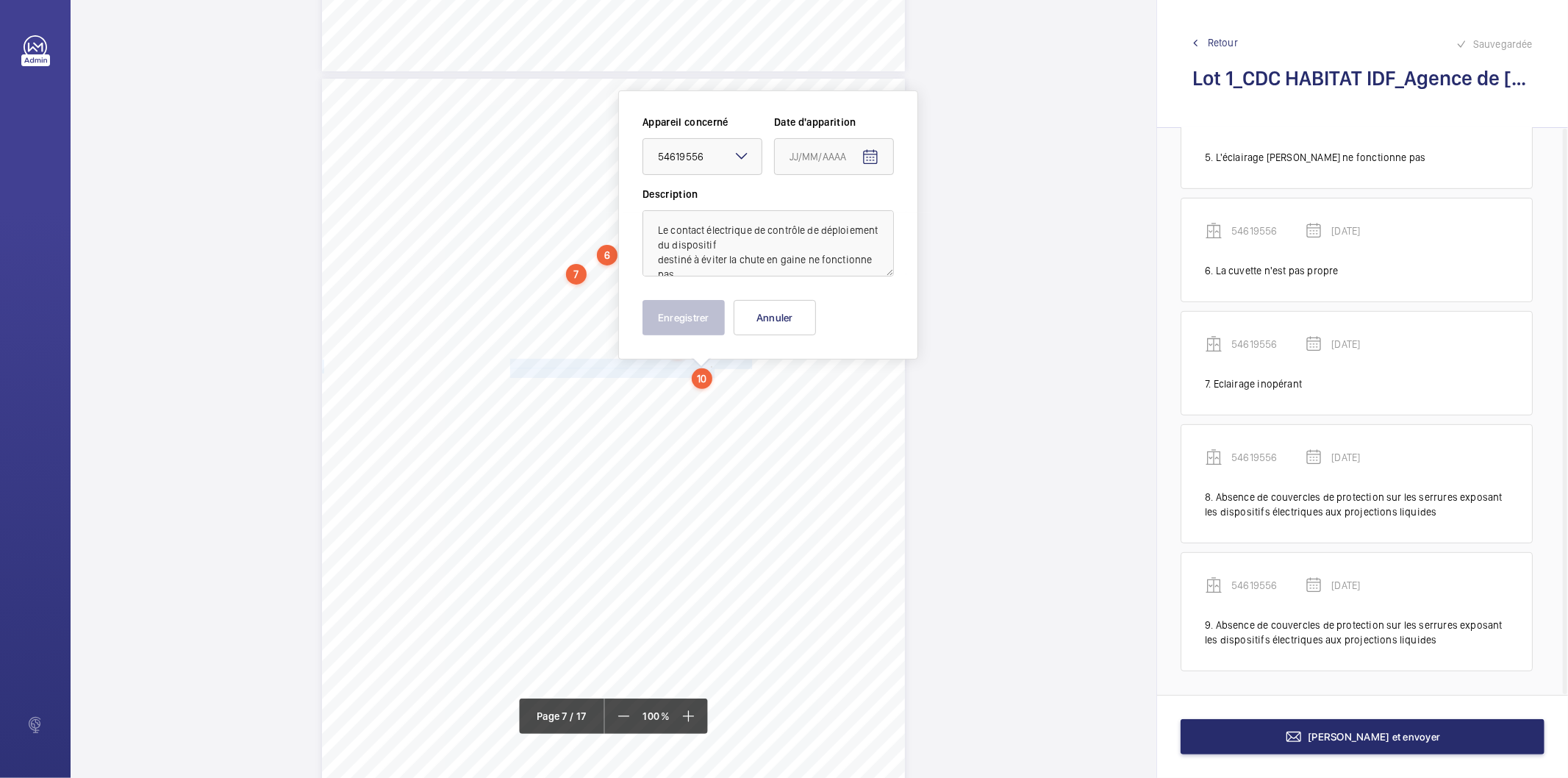
type input "[DATE]"
click at [688, 308] on button "Enregistrer" at bounding box center [684, 318] width 82 height 35
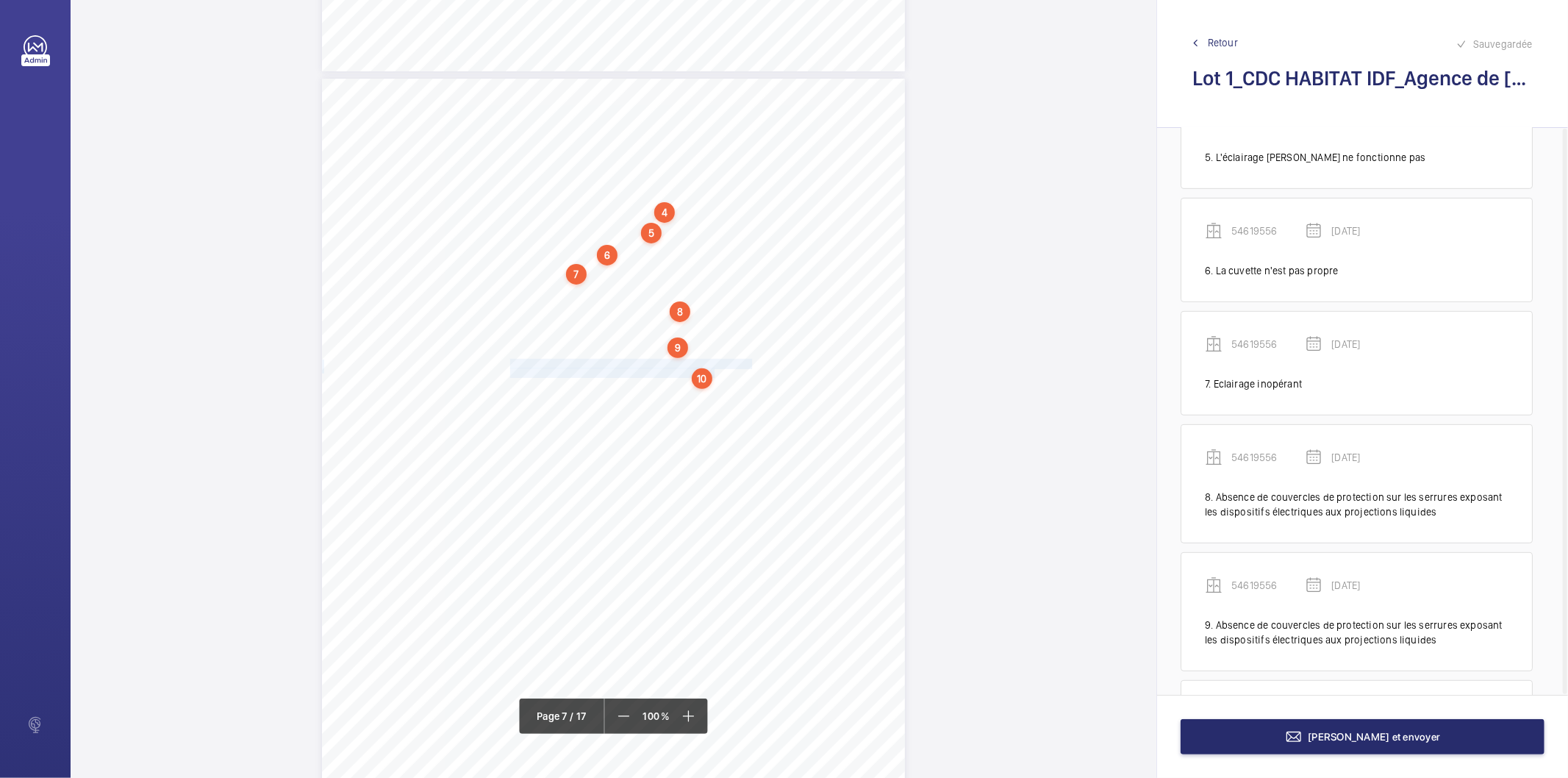
scroll to position [693, 0]
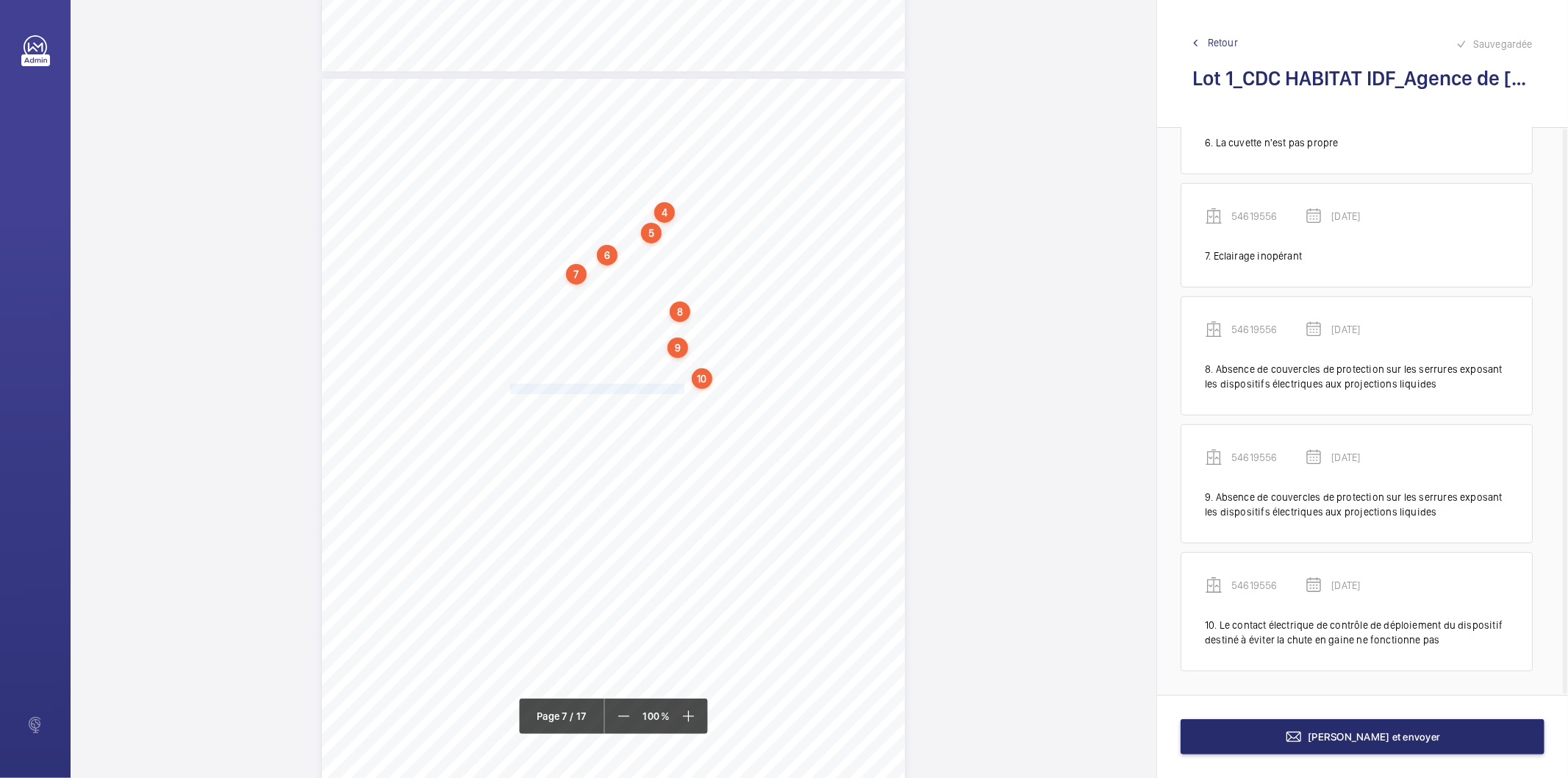
drag, startPoint x: 509, startPoint y: 388, endPoint x: 679, endPoint y: 390, distance: 170.0
click at [679, 390] on div "4. Autres risques identifiés sur l’installation Le code de la construction et d…" at bounding box center [614, 491] width 583 height 825
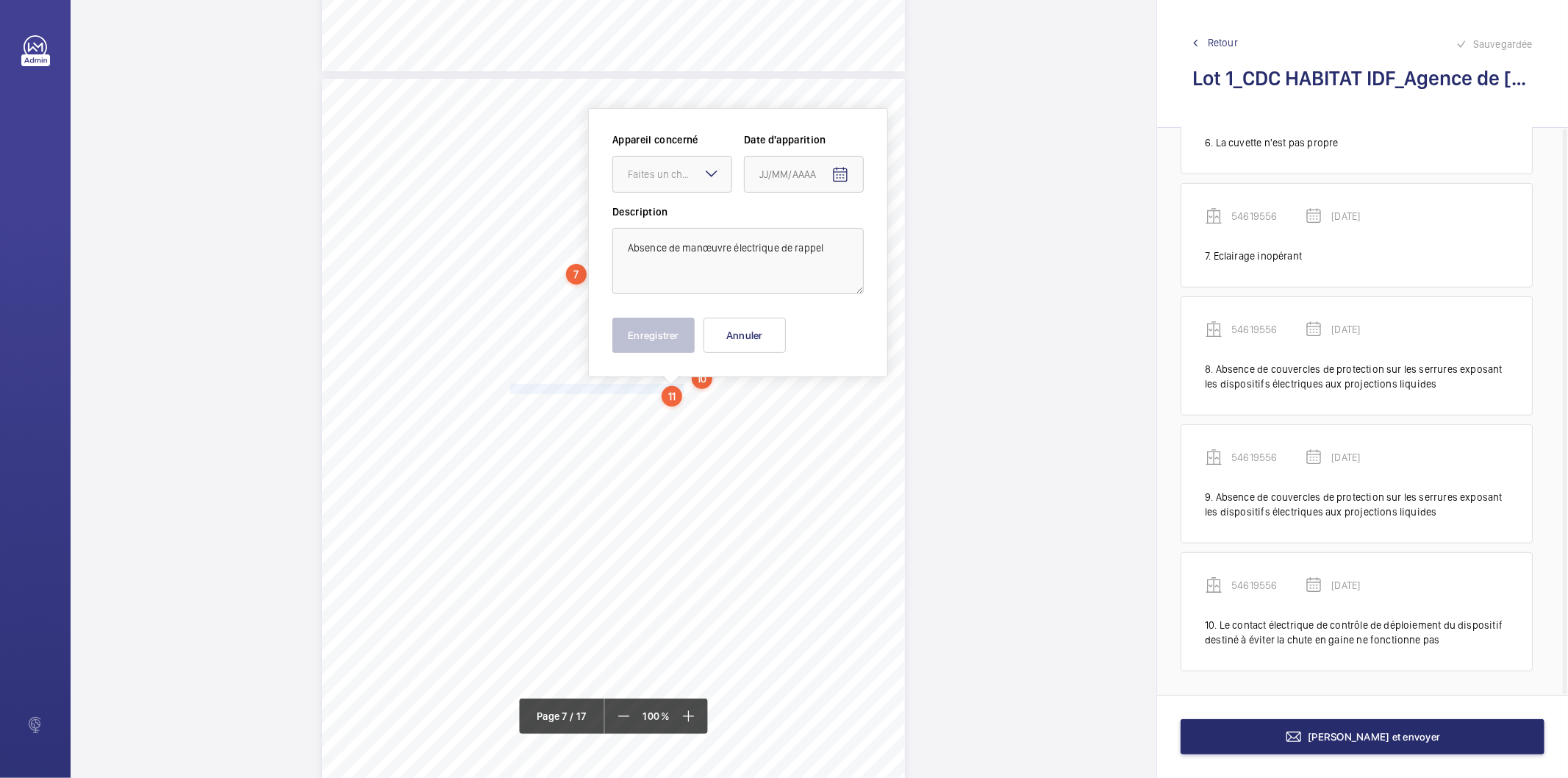
scroll to position [4959, 0]
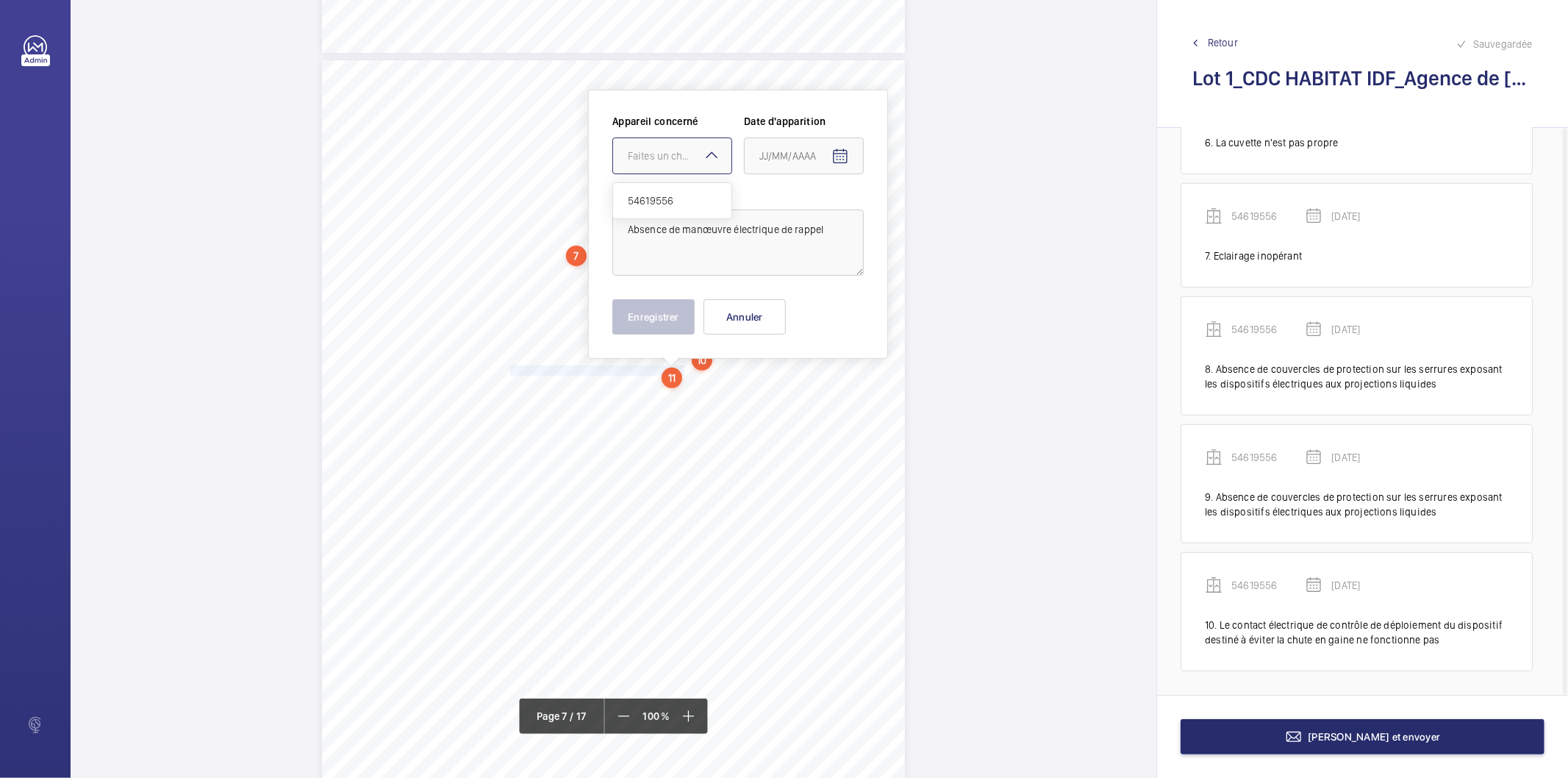
click at [687, 158] on div "Faites un choix" at bounding box center [679, 156] width 104 height 15
drag, startPoint x: 670, startPoint y: 203, endPoint x: 781, endPoint y: 180, distance: 113.4
click at [671, 202] on span "54619556" at bounding box center [672, 201] width 89 height 15
click at [835, 158] on mat-icon "Open calendar" at bounding box center [840, 157] width 18 height 18
click at [821, 212] on span "Choose month and year" at bounding box center [790, 215] width 73 height 35
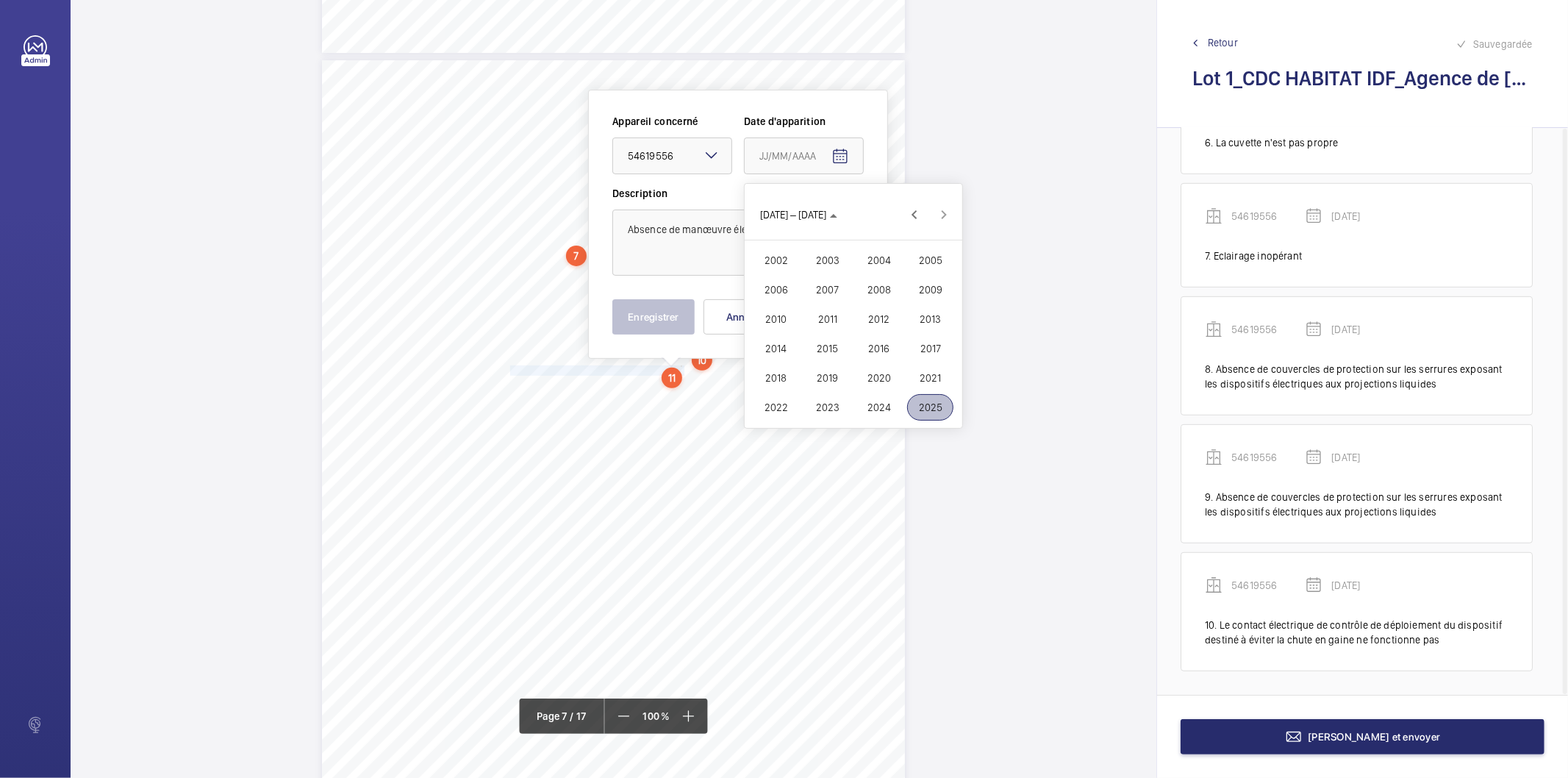
click at [769, 408] on span "2022" at bounding box center [776, 408] width 46 height 26
click at [835, 238] on mat-calendar "2022 2022 2022 JANV. FÉVR. MARS AVR. MAI JUIN JUIL. AOÛT SEPT. OCT. NOV. DÉC. C…" at bounding box center [854, 262] width 218 height 156
click at [822, 265] on span "FÉVR." at bounding box center [827, 261] width 46 height 26
click at [825, 305] on span "9" at bounding box center [824, 305] width 26 height 26
type input "[DATE]"
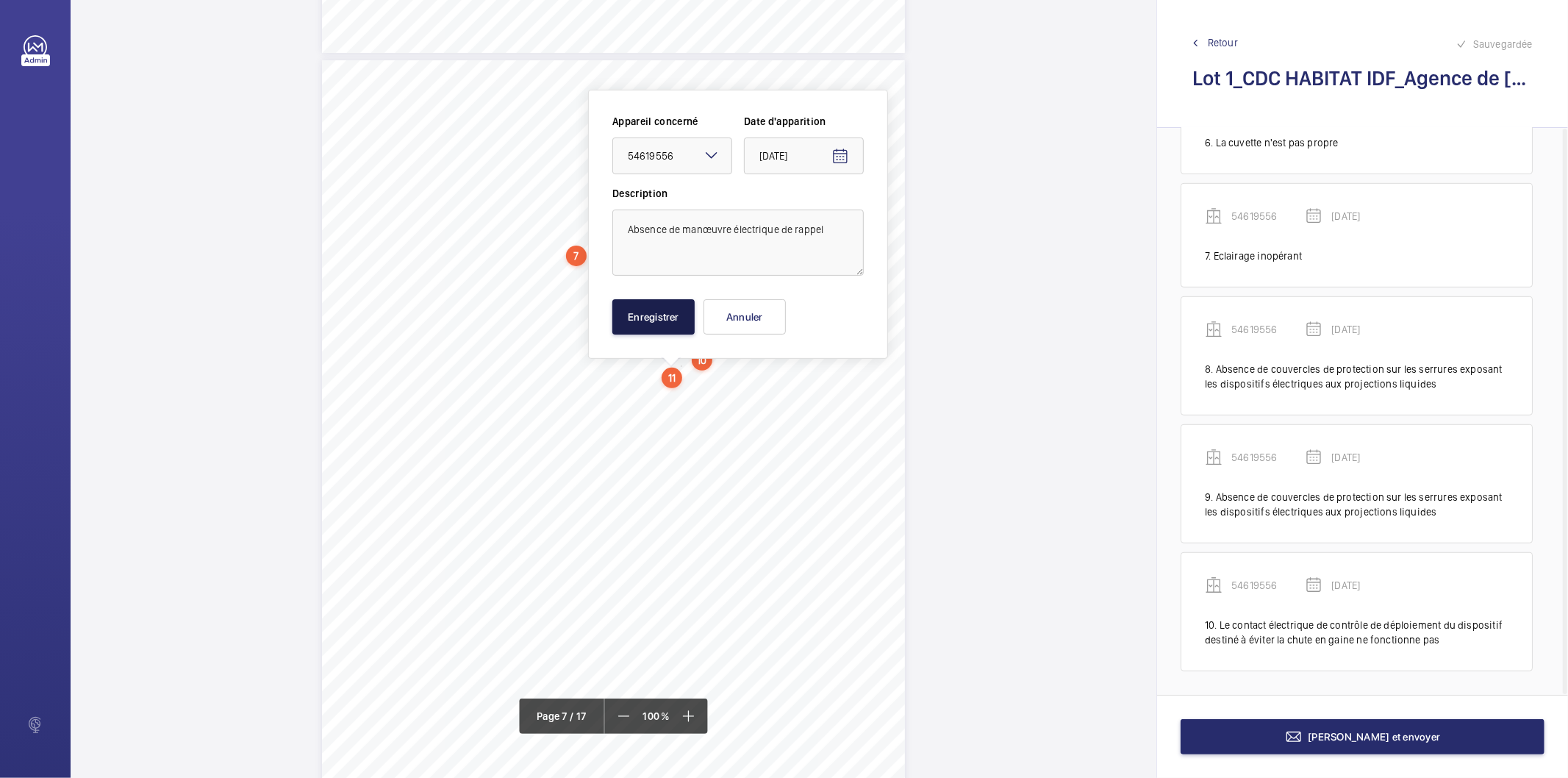
click at [671, 322] on button "Enregistrer" at bounding box center [653, 317] width 82 height 35
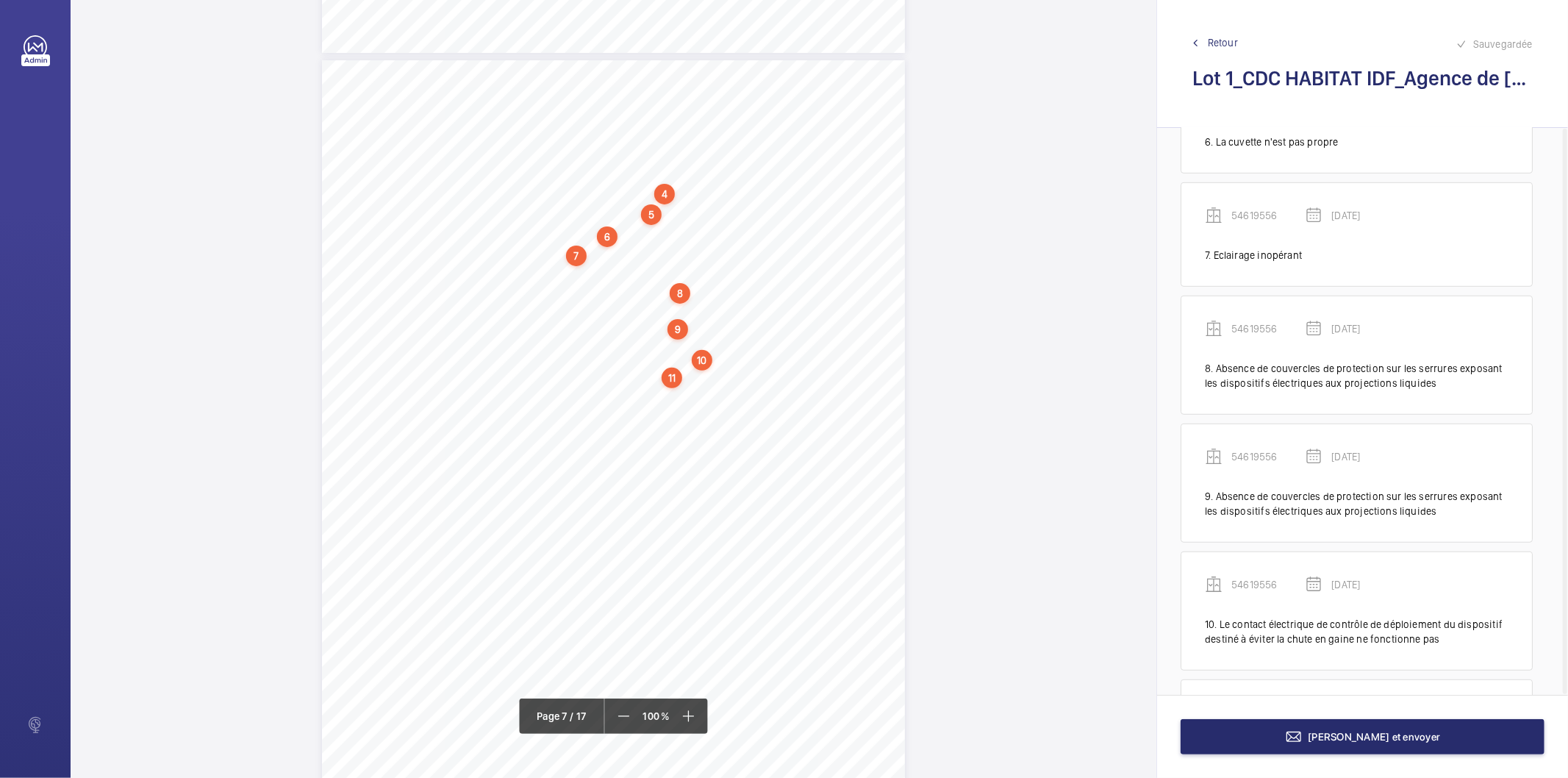
scroll to position [805, 0]
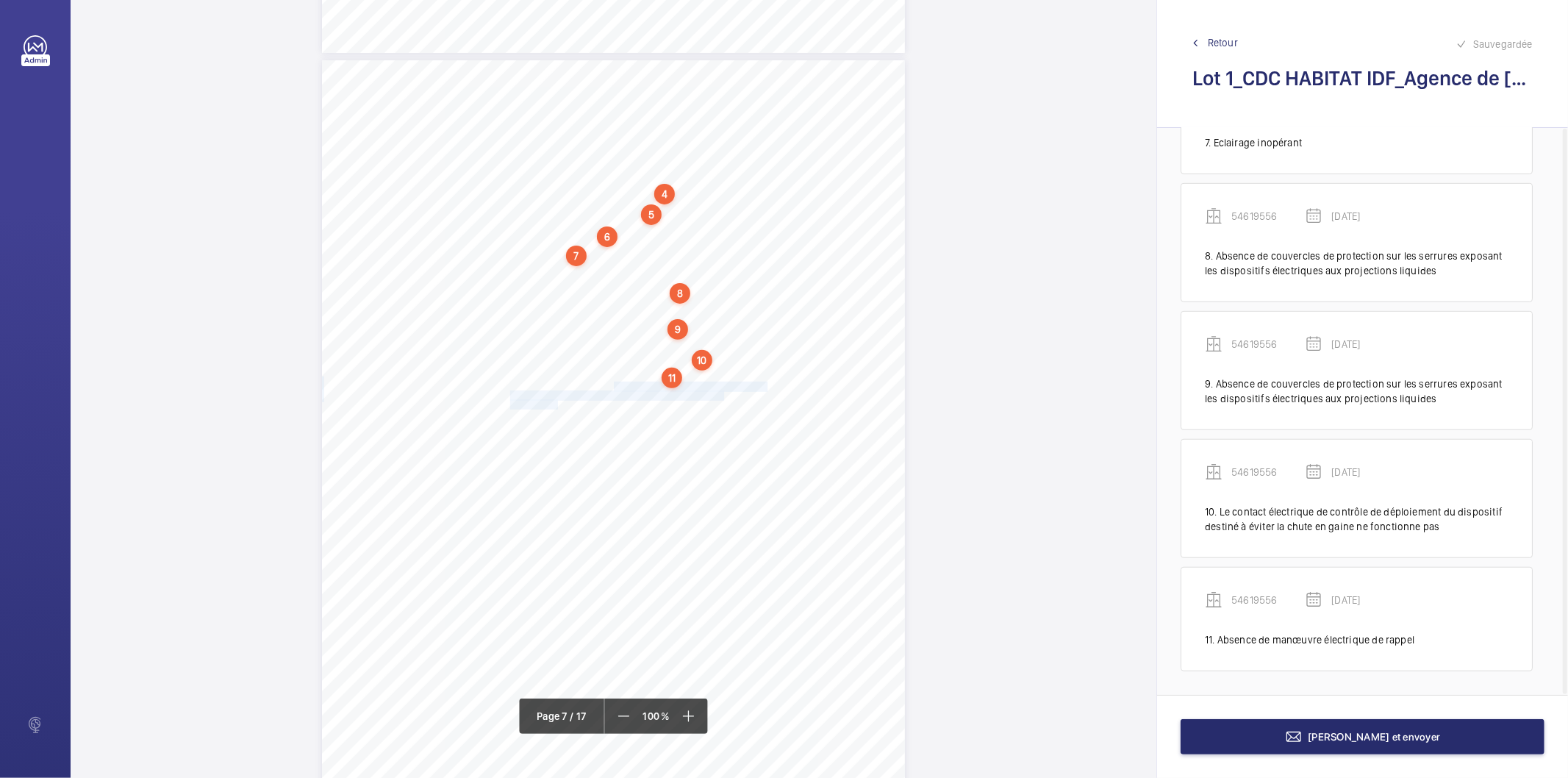
drag, startPoint x: 613, startPoint y: 384, endPoint x: 554, endPoint y: 403, distance: 62.0
click at [554, 403] on div "4. Autres risques identifiés sur l’installation Le code de la construction et d…" at bounding box center [614, 473] width 583 height 825
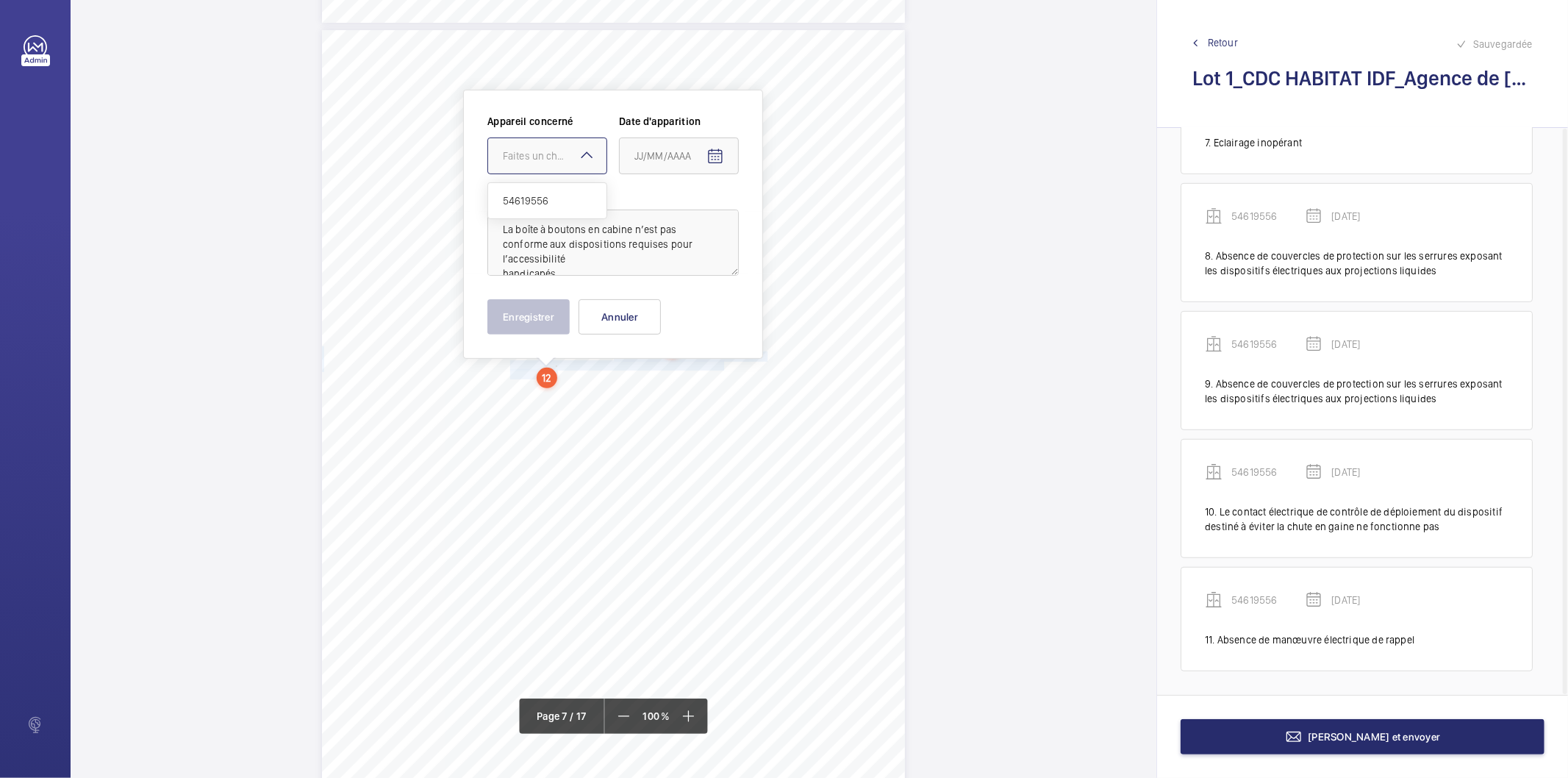
click at [573, 160] on div "Faites un choix" at bounding box center [554, 156] width 104 height 15
click at [550, 189] on div "54619556" at bounding box center [547, 201] width 118 height 35
click at [704, 156] on span "Open calendar" at bounding box center [715, 157] width 35 height 35
click at [693, 208] on span "Choose month and year" at bounding box center [665, 215] width 73 height 35
click at [648, 402] on span "2022" at bounding box center [650, 408] width 46 height 26
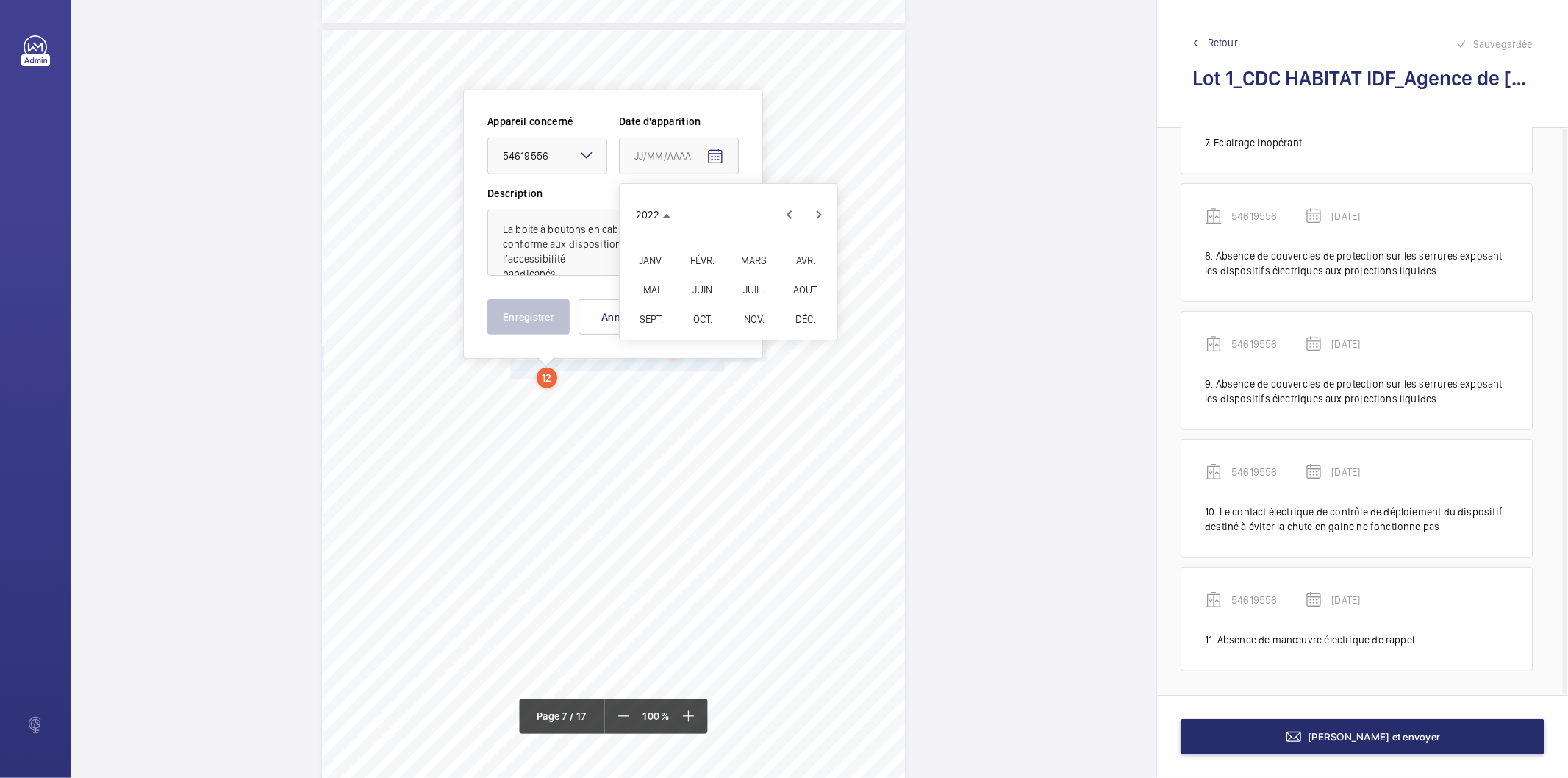
click at [714, 262] on span "FÉVR." at bounding box center [702, 261] width 46 height 26
click at [702, 309] on span "9" at bounding box center [699, 305] width 26 height 26
type input "[DATE]"
click at [533, 312] on button "Enregistrer" at bounding box center [529, 317] width 82 height 35
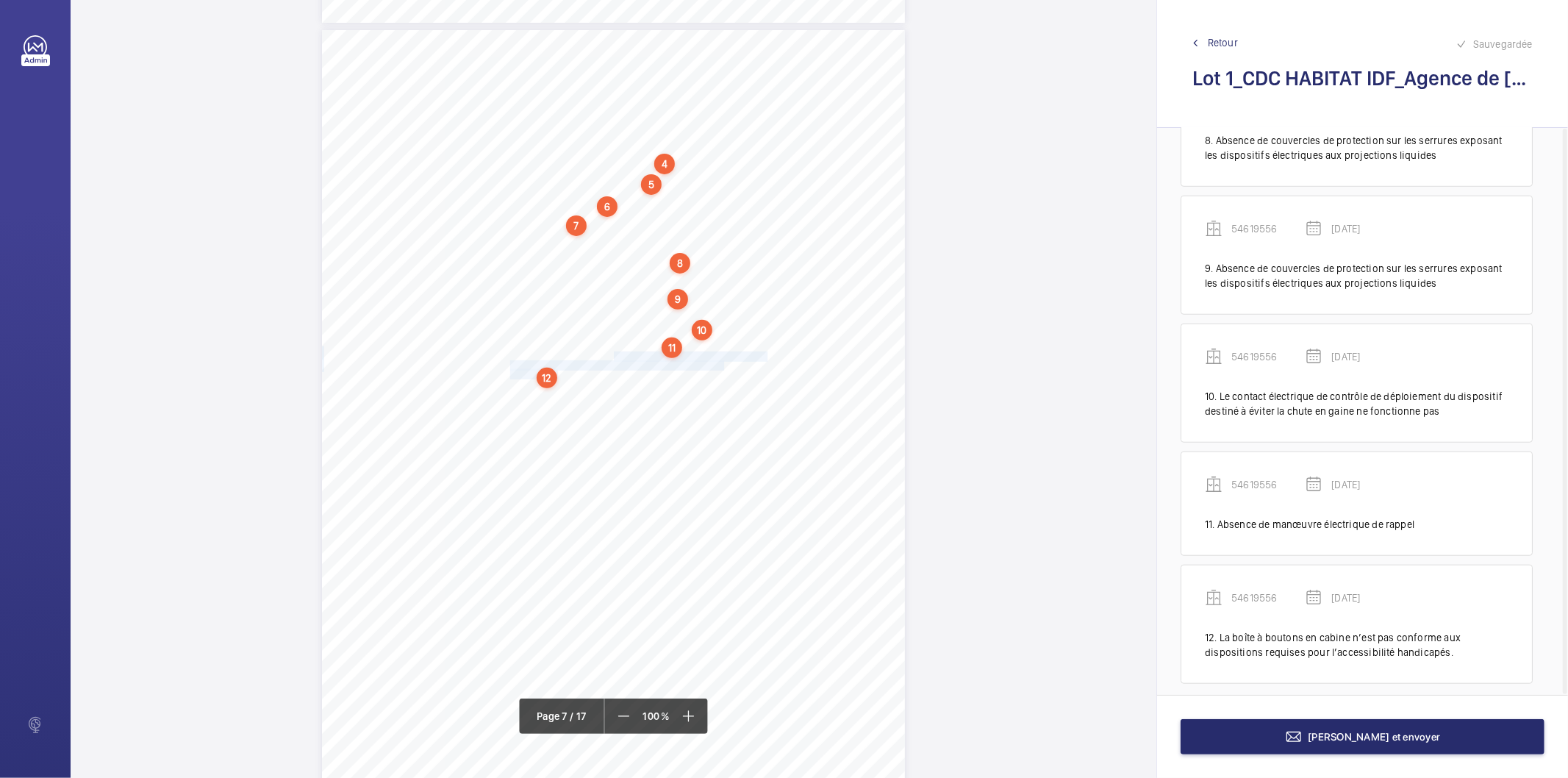
scroll to position [934, 0]
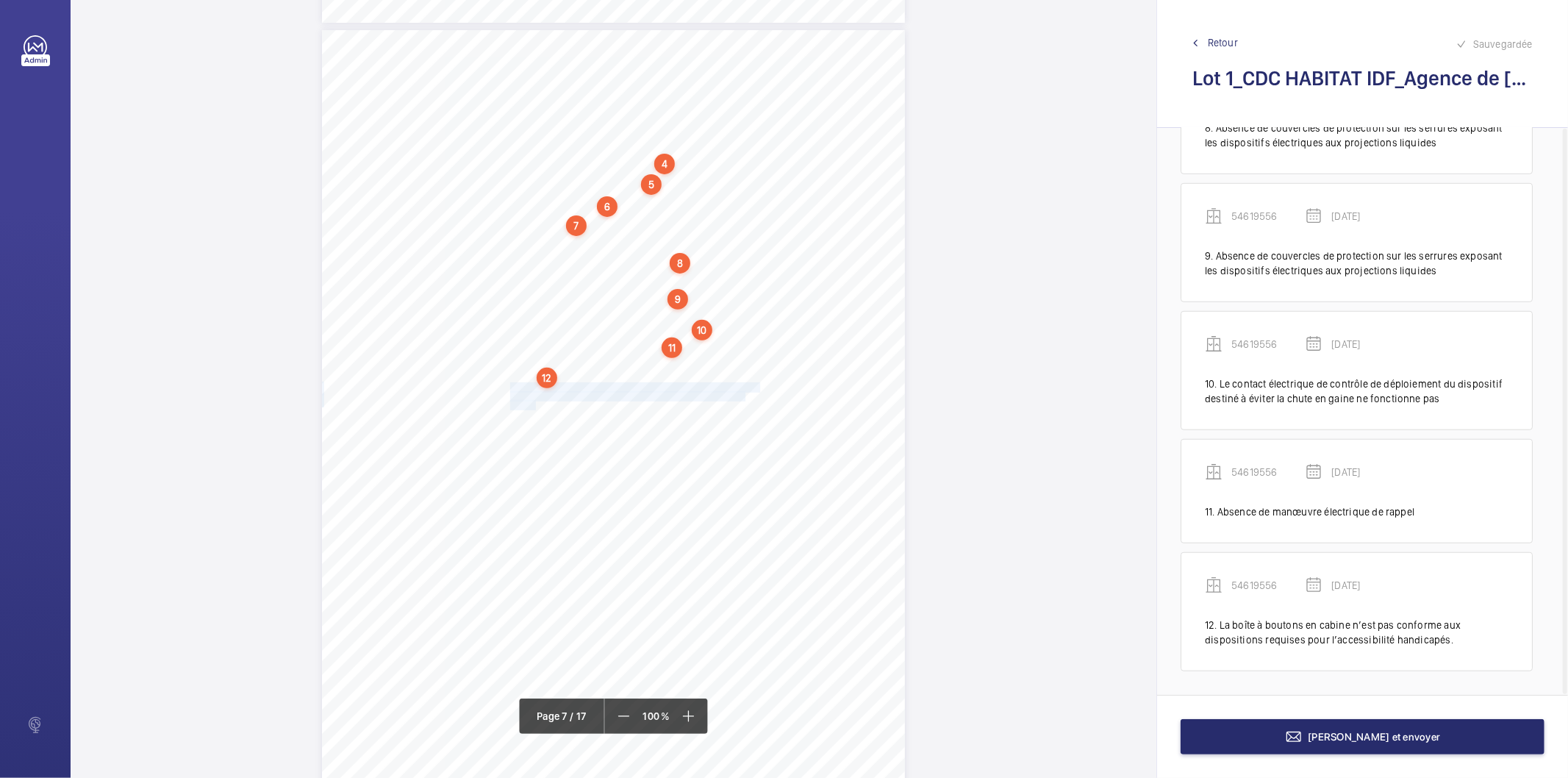
drag, startPoint x: 509, startPoint y: 386, endPoint x: 534, endPoint y: 405, distance: 31.4
click at [534, 405] on div "4. Autres risques identifiés sur l’installation Le code de la construction et d…" at bounding box center [614, 442] width 583 height 825
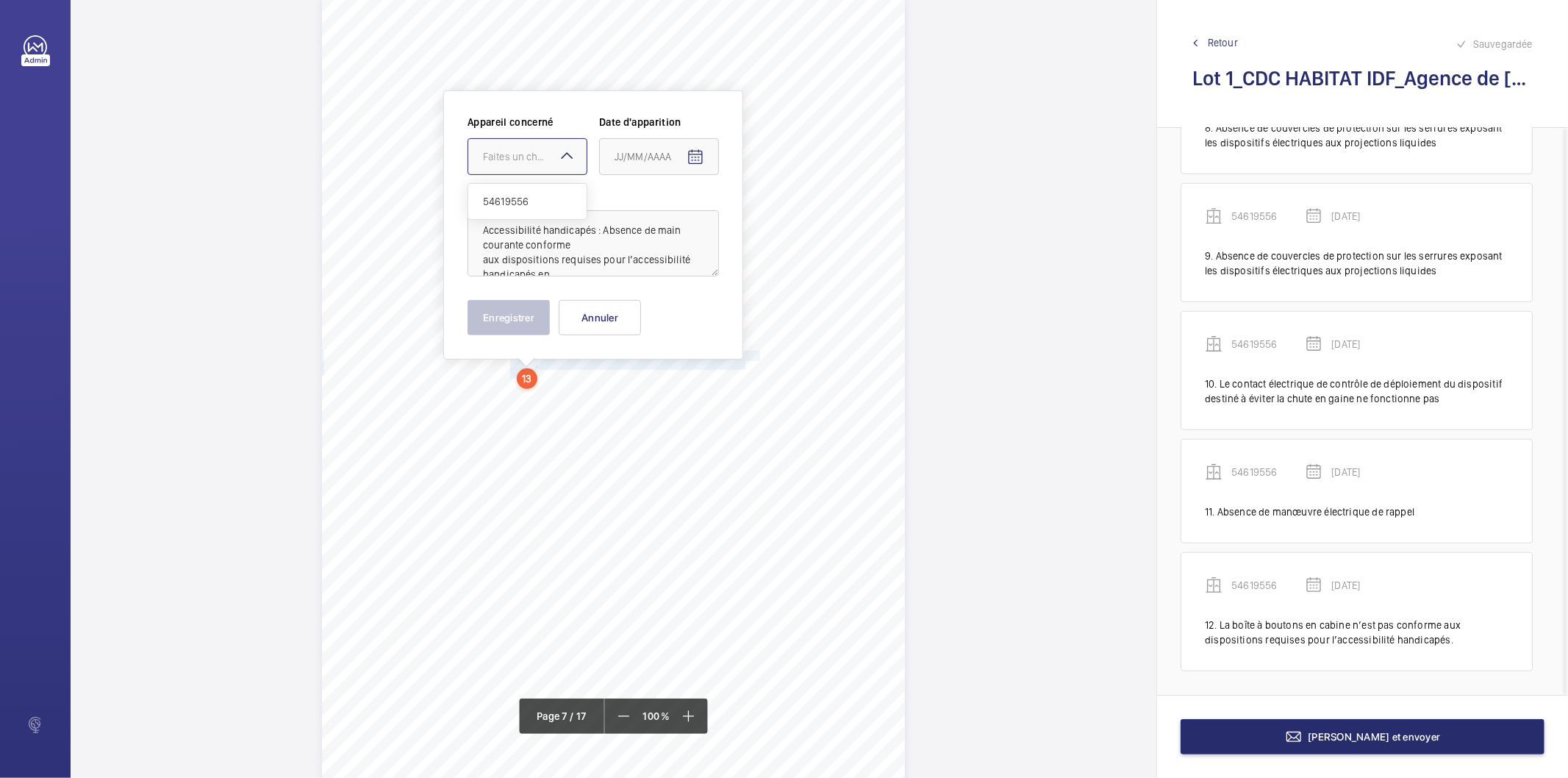
click at [542, 165] on div at bounding box center [528, 157] width 118 height 35
click at [534, 196] on span "54619556" at bounding box center [528, 202] width 89 height 15
click at [706, 158] on span "Open calendar" at bounding box center [695, 158] width 35 height 35
click at [670, 217] on span "[DATE]" at bounding box center [645, 215] width 61 height 12
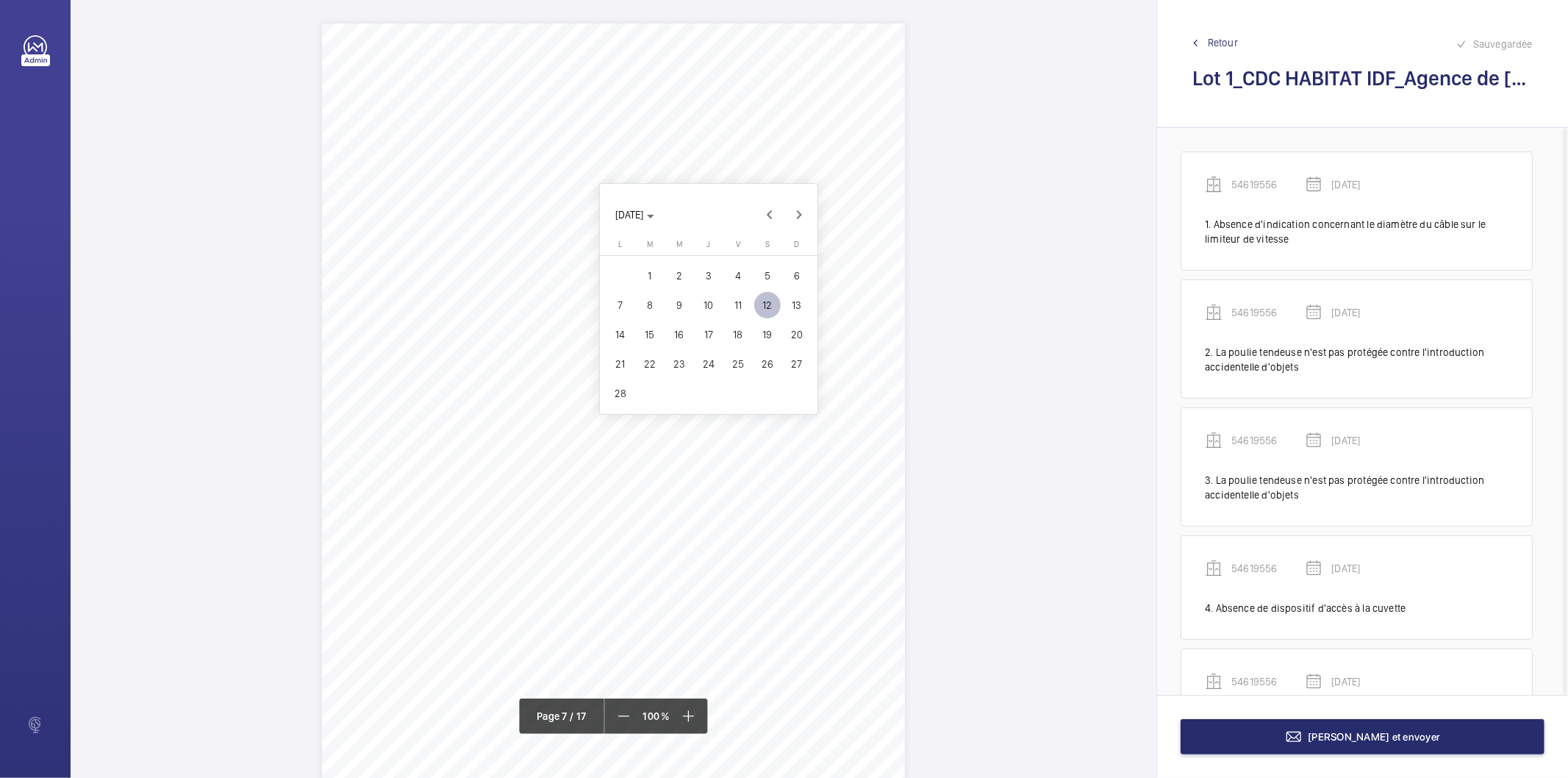
scroll to position [934, 0]
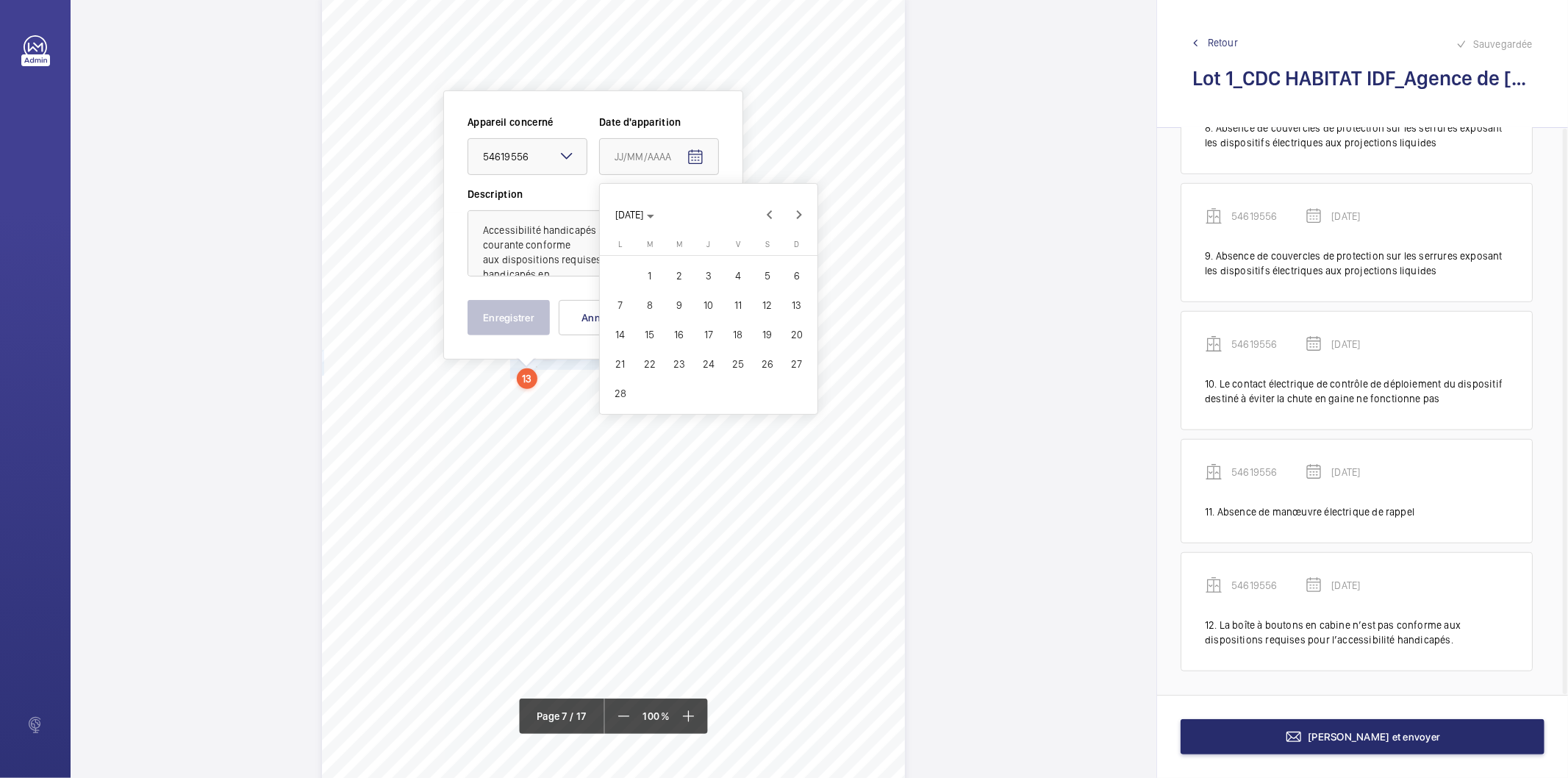
click at [681, 305] on span "9" at bounding box center [679, 305] width 26 height 26
type input "[DATE]"
drag, startPoint x: 601, startPoint y: 232, endPoint x: 472, endPoint y: 221, distance: 129.5
click at [472, 221] on textarea "Accessibilité handicapés : Absence de main courante conforme aux dispositions r…" at bounding box center [594, 244] width 252 height 66
click at [522, 315] on button "Enregistrer" at bounding box center [509, 318] width 82 height 35
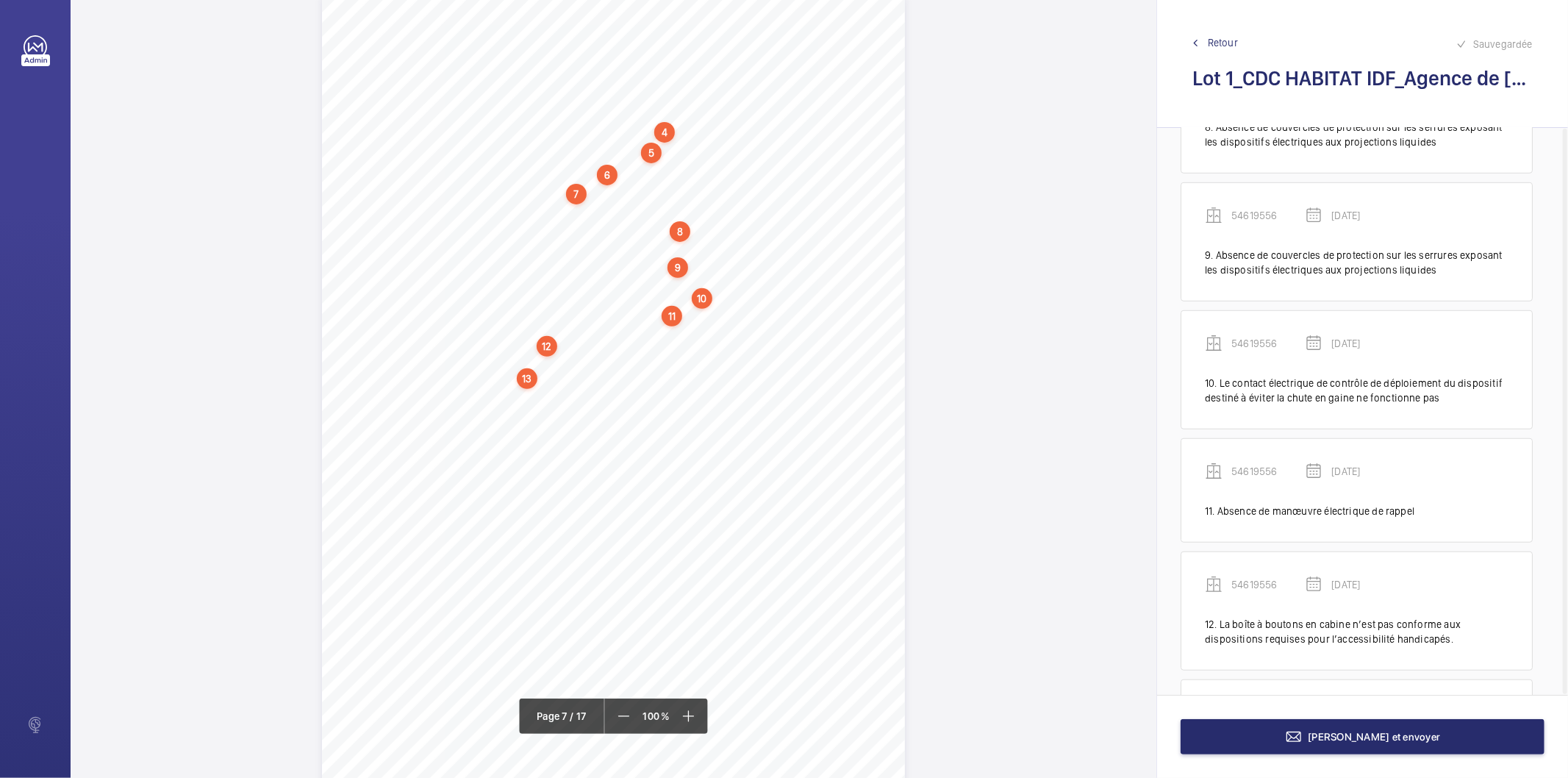
scroll to position [1077, 0]
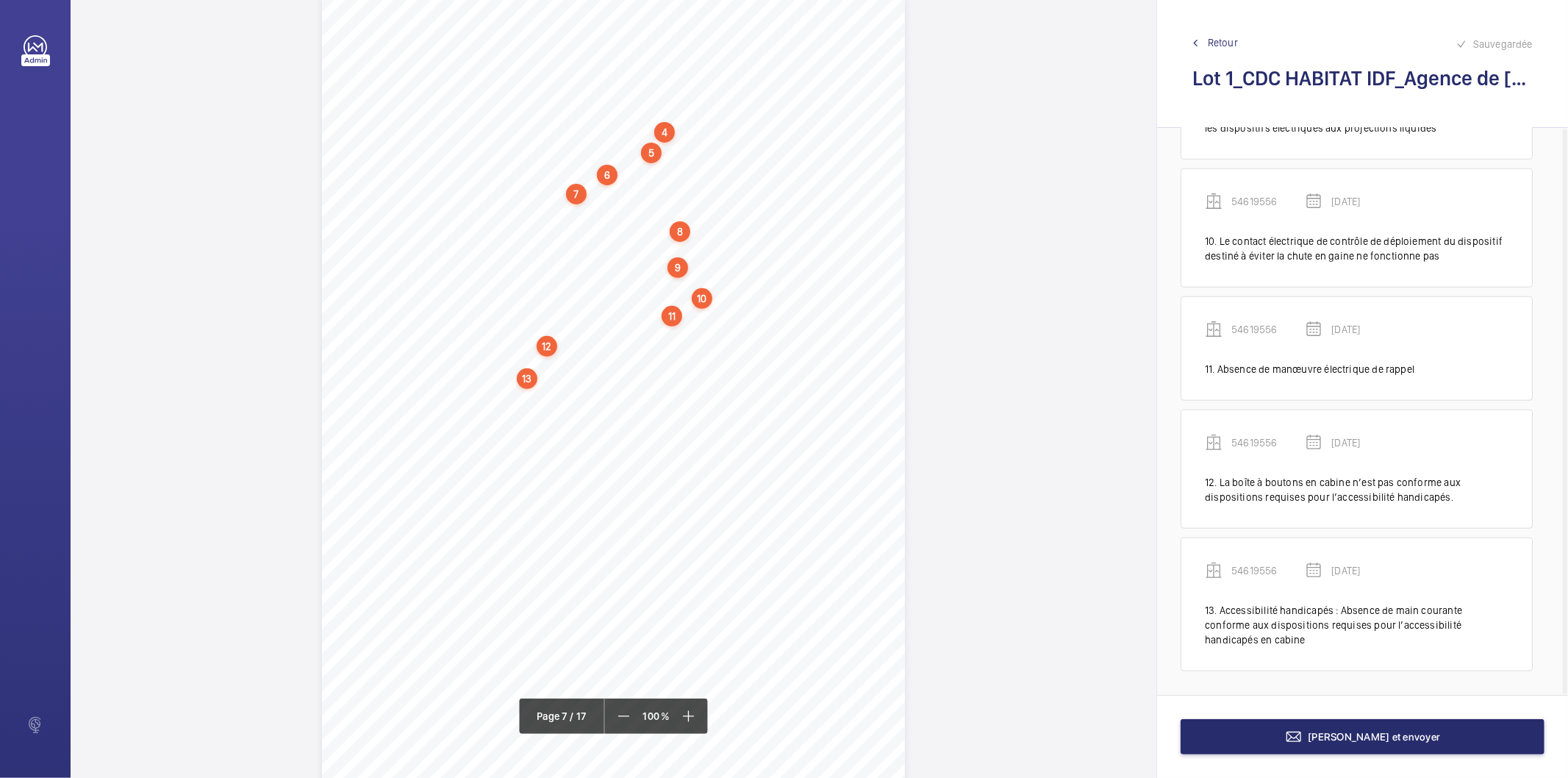
click at [550, 342] on div "12" at bounding box center [547, 347] width 21 height 21
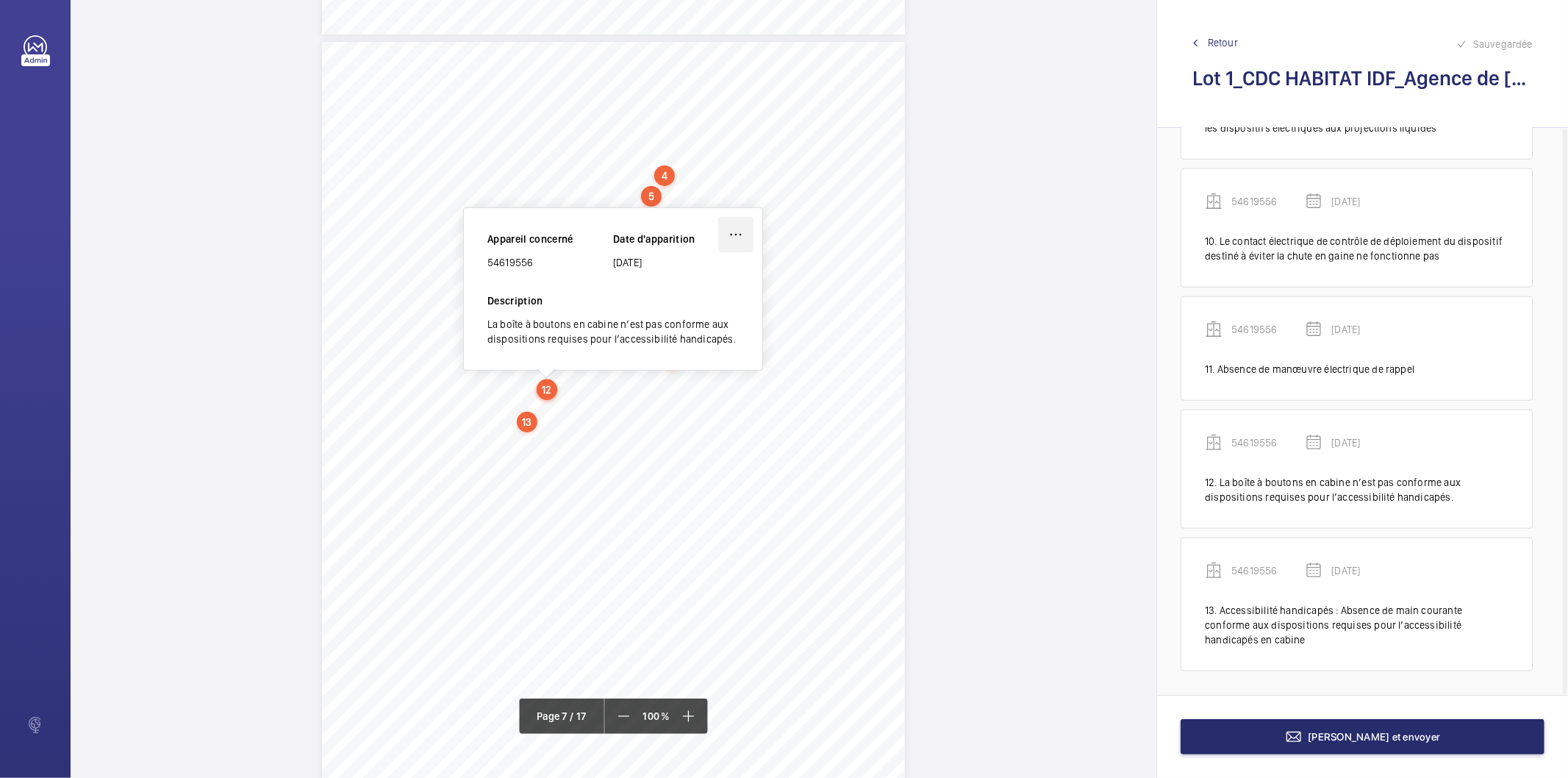
drag, startPoint x: 740, startPoint y: 232, endPoint x: 732, endPoint y: 252, distance: 21.5
click at [739, 231] on wm-front-icon-button at bounding box center [736, 235] width 35 height 35
click at [719, 277] on div "Modifier" at bounding box center [695, 278] width 116 height 26
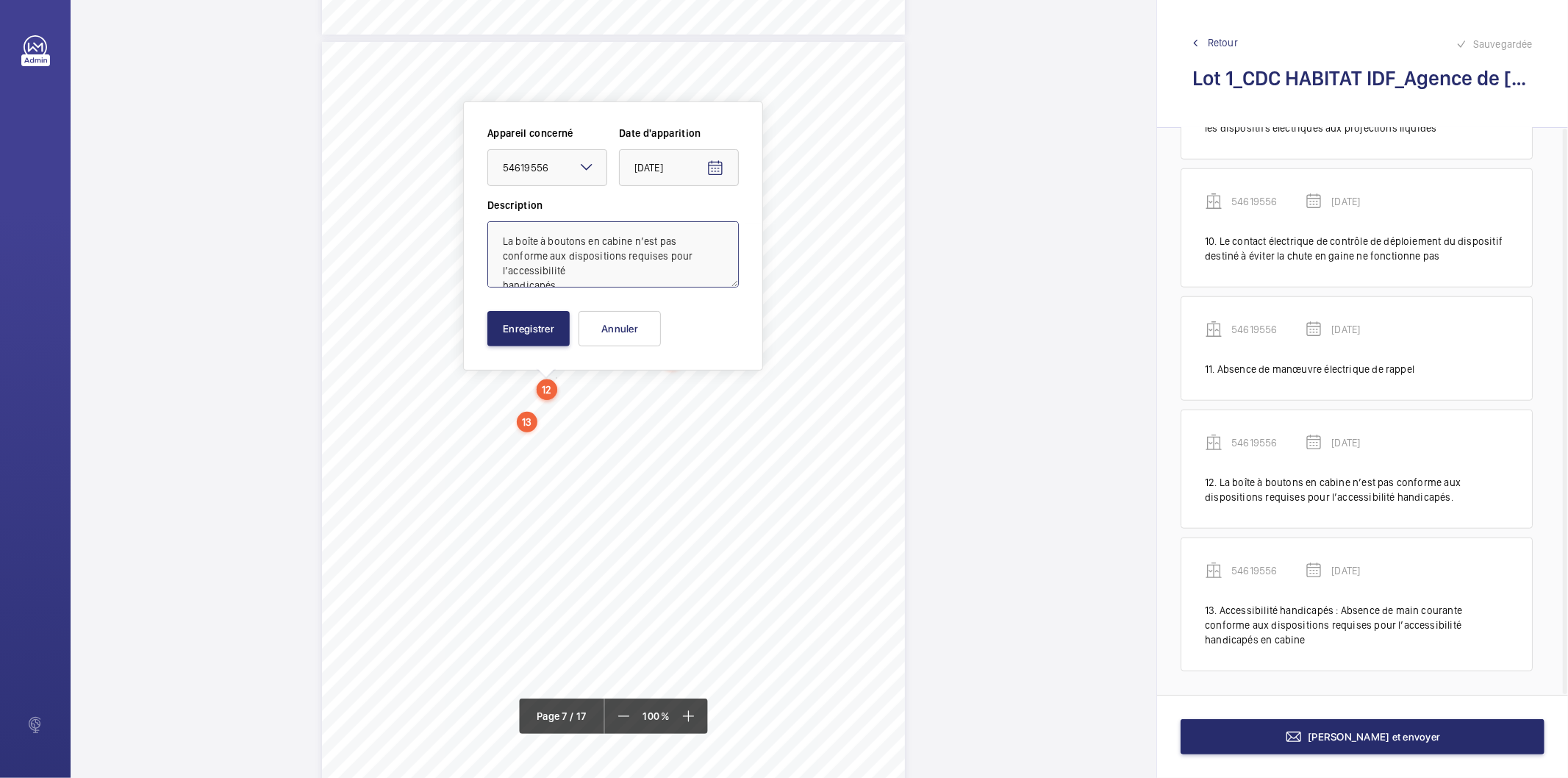
click at [689, 247] on textarea "La boîte à boutons en cabine n’est pas conforme aux dispositions requises pour …" at bounding box center [614, 255] width 252 height 66
paste textarea "Accessibilité handicapés :"
type textarea "Accessibilité handicapés : La boîte à boutons en cabine n’est pas conforme aux …"
click at [525, 324] on button "Enregistrer" at bounding box center [529, 329] width 82 height 35
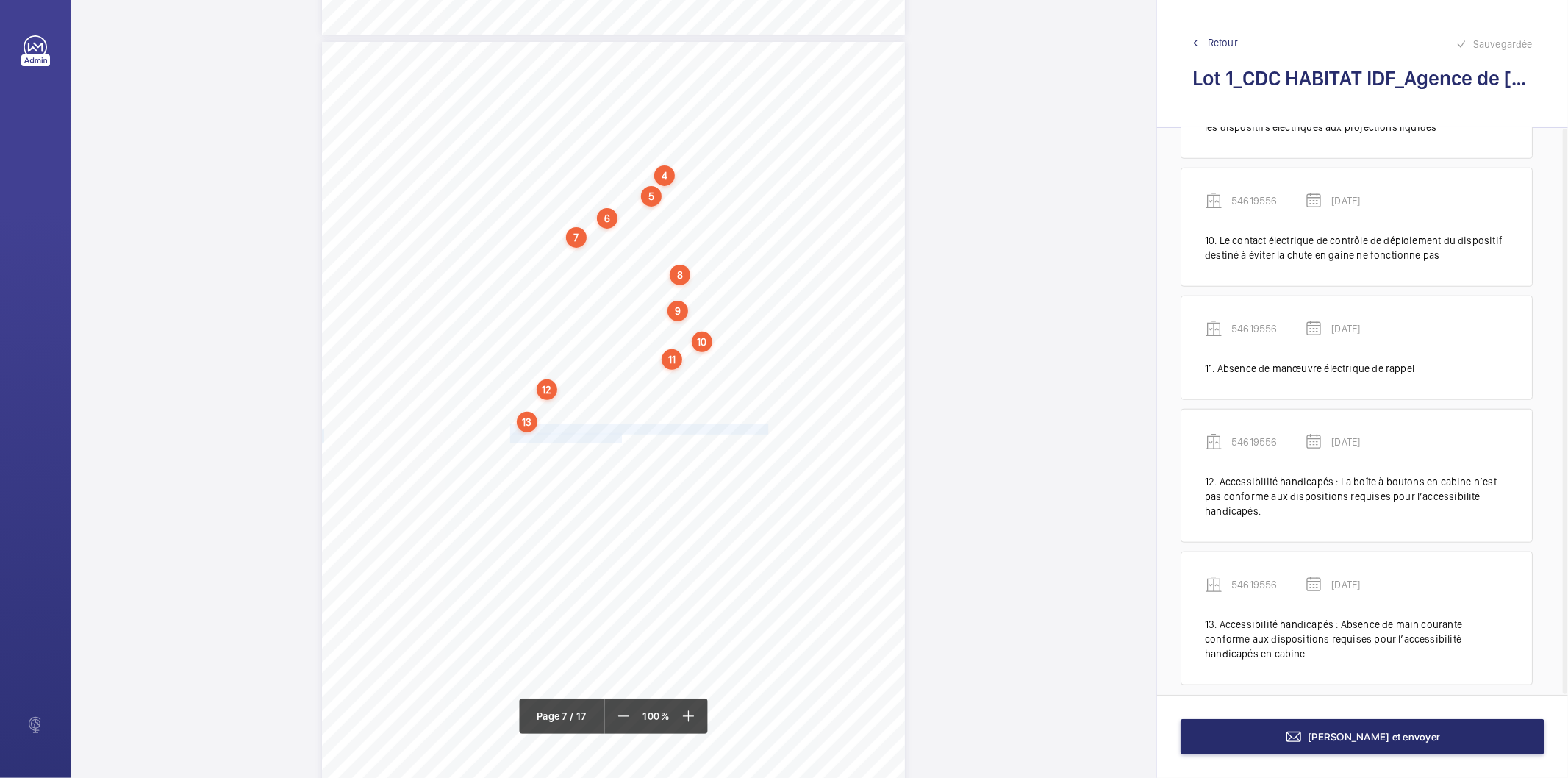
drag, startPoint x: 509, startPoint y: 429, endPoint x: 620, endPoint y: 434, distance: 111.1
click at [620, 434] on div "4. Autres risques identifiés sur l’installation Le code de la construction et d…" at bounding box center [614, 454] width 583 height 825
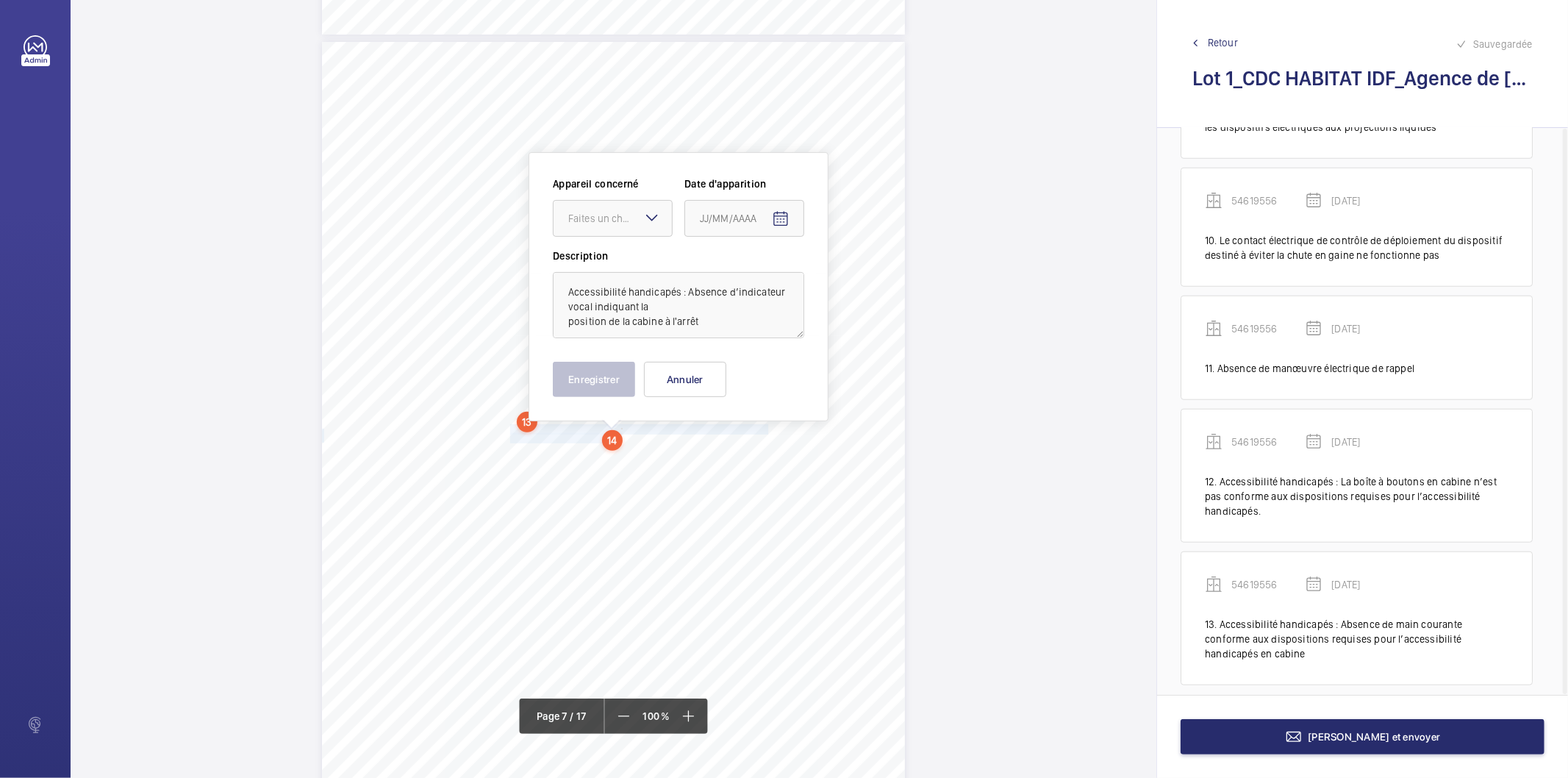
scroll to position [5040, 0]
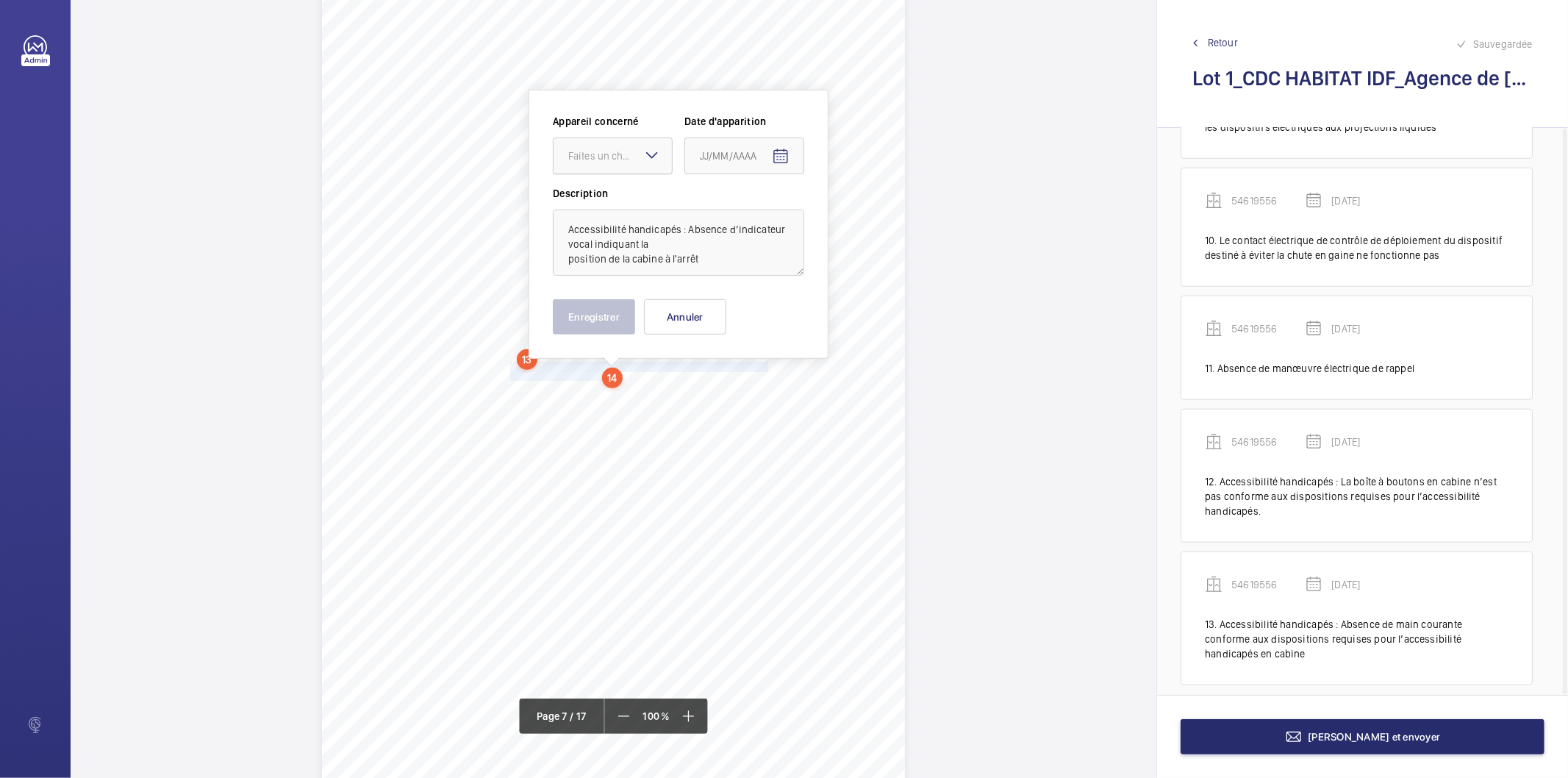
click at [629, 151] on div "Faites un choix" at bounding box center [620, 156] width 104 height 15
click at [603, 199] on span "54619556" at bounding box center [612, 201] width 89 height 15
click at [781, 155] on mat-icon "Open calendar" at bounding box center [781, 157] width 18 height 18
drag, startPoint x: 761, startPoint y: 215, endPoint x: 752, endPoint y: 233, distance: 20.1
click at [745, 215] on button "[DATE]" at bounding box center [720, 215] width 51 height 26
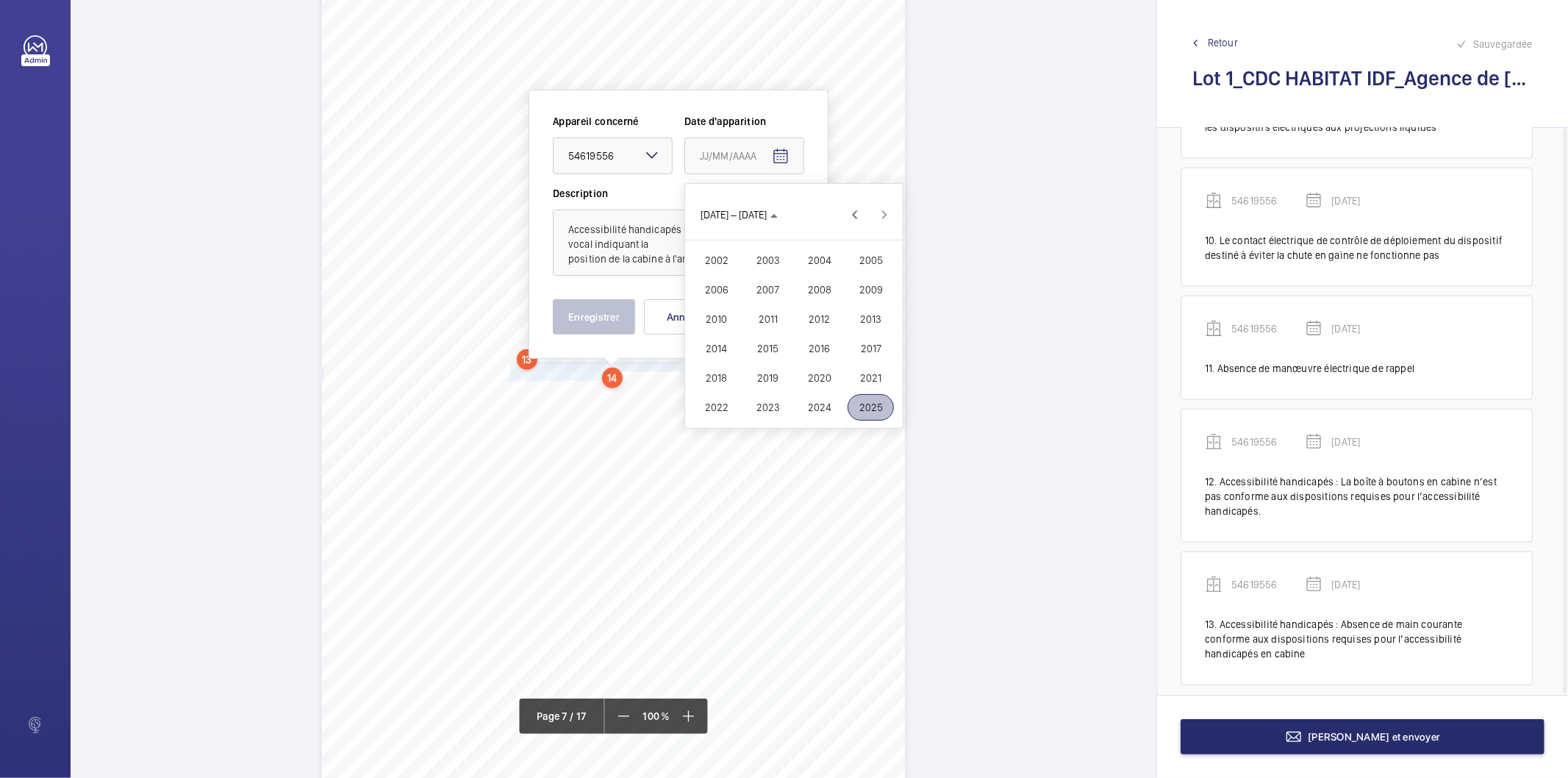
click at [703, 400] on span "2022" at bounding box center [716, 408] width 46 height 26
click at [766, 255] on span "FÉVR." at bounding box center [767, 261] width 46 height 26
drag, startPoint x: 770, startPoint y: 294, endPoint x: 751, endPoint y: 298, distance: 19.4
click at [768, 294] on span "9" at bounding box center [765, 305] width 26 height 26
type input "[DATE]"
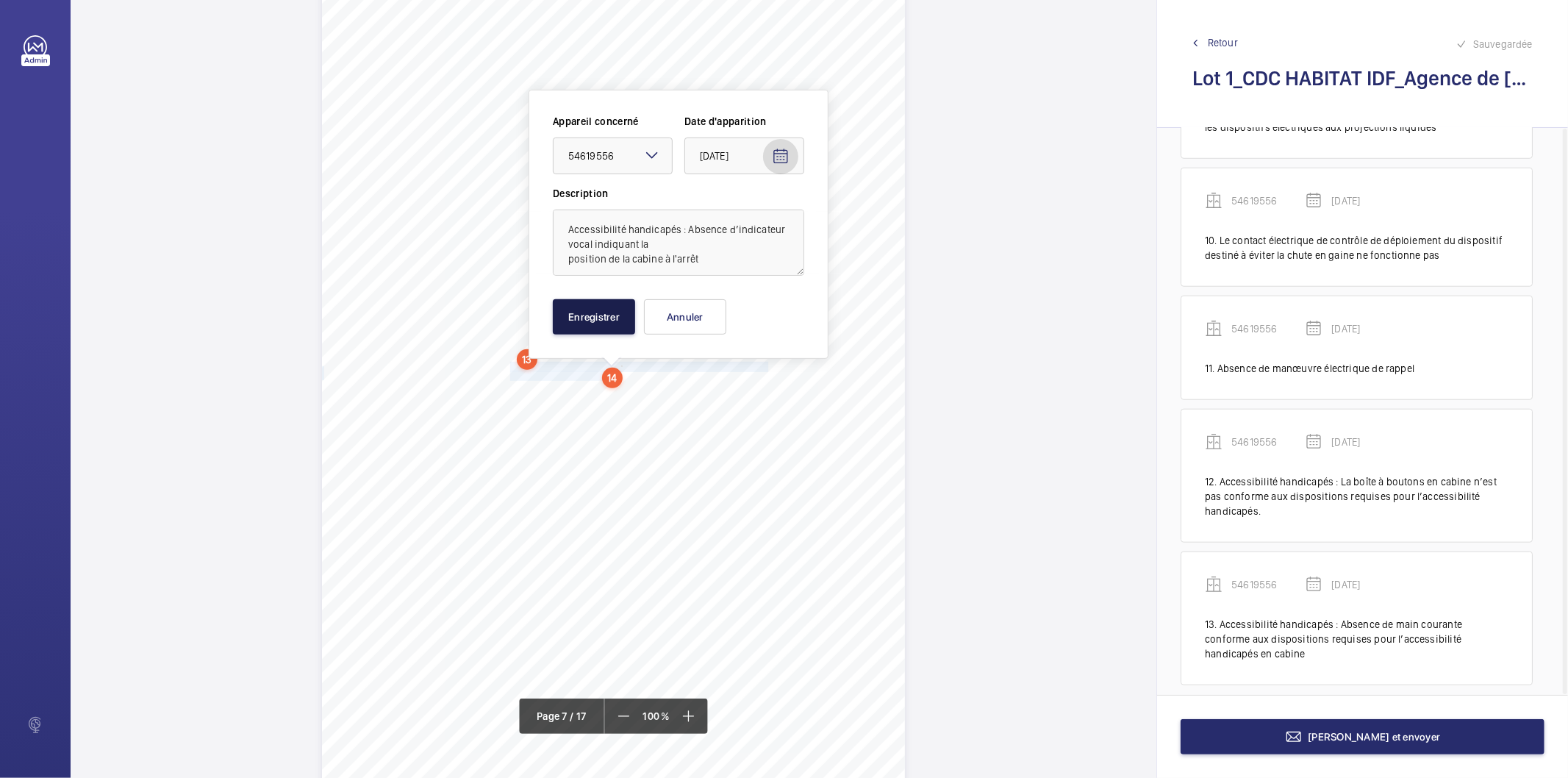
click at [604, 316] on button "Enregistrer" at bounding box center [594, 317] width 82 height 35
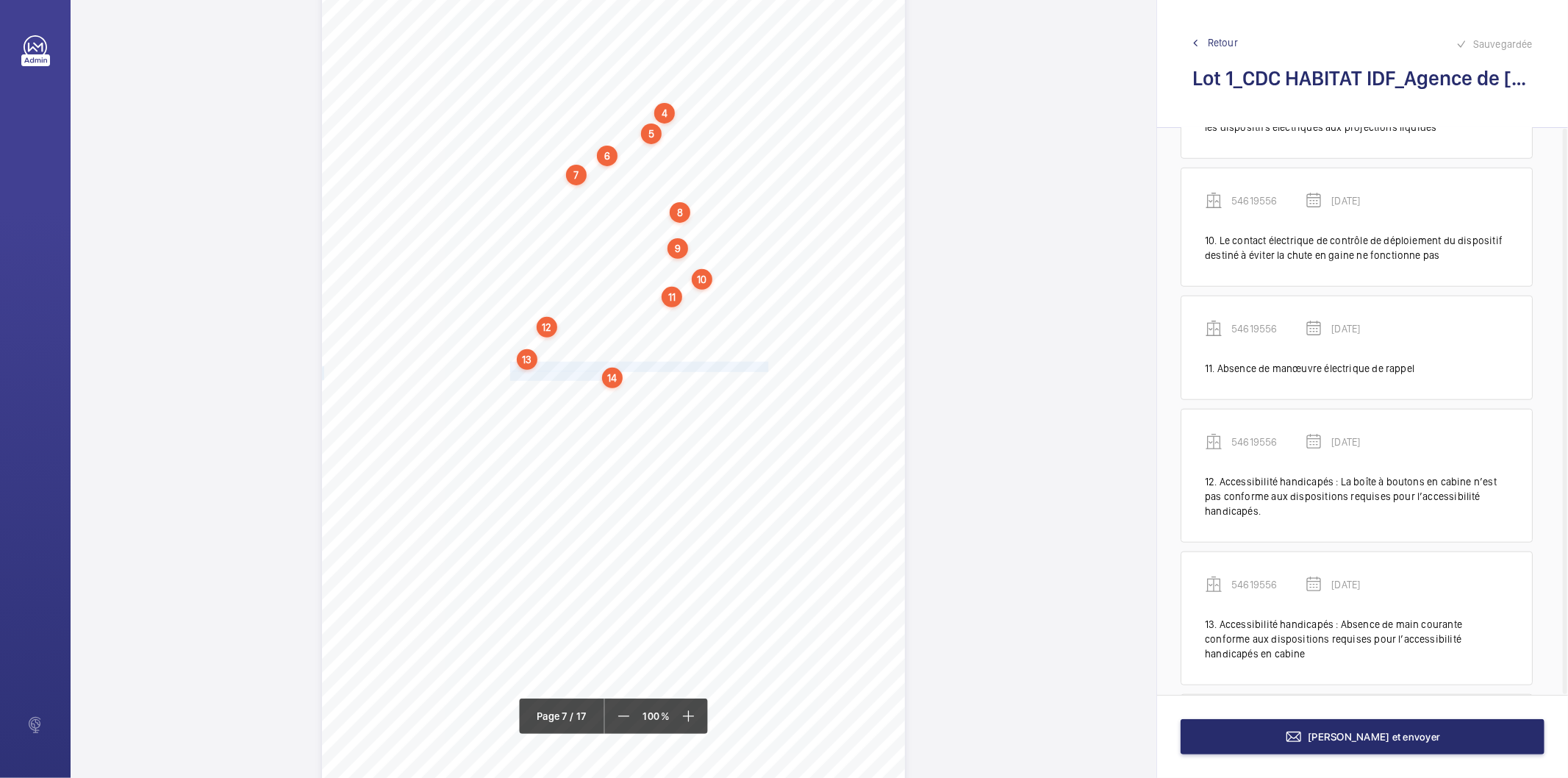
scroll to position [1220, 0]
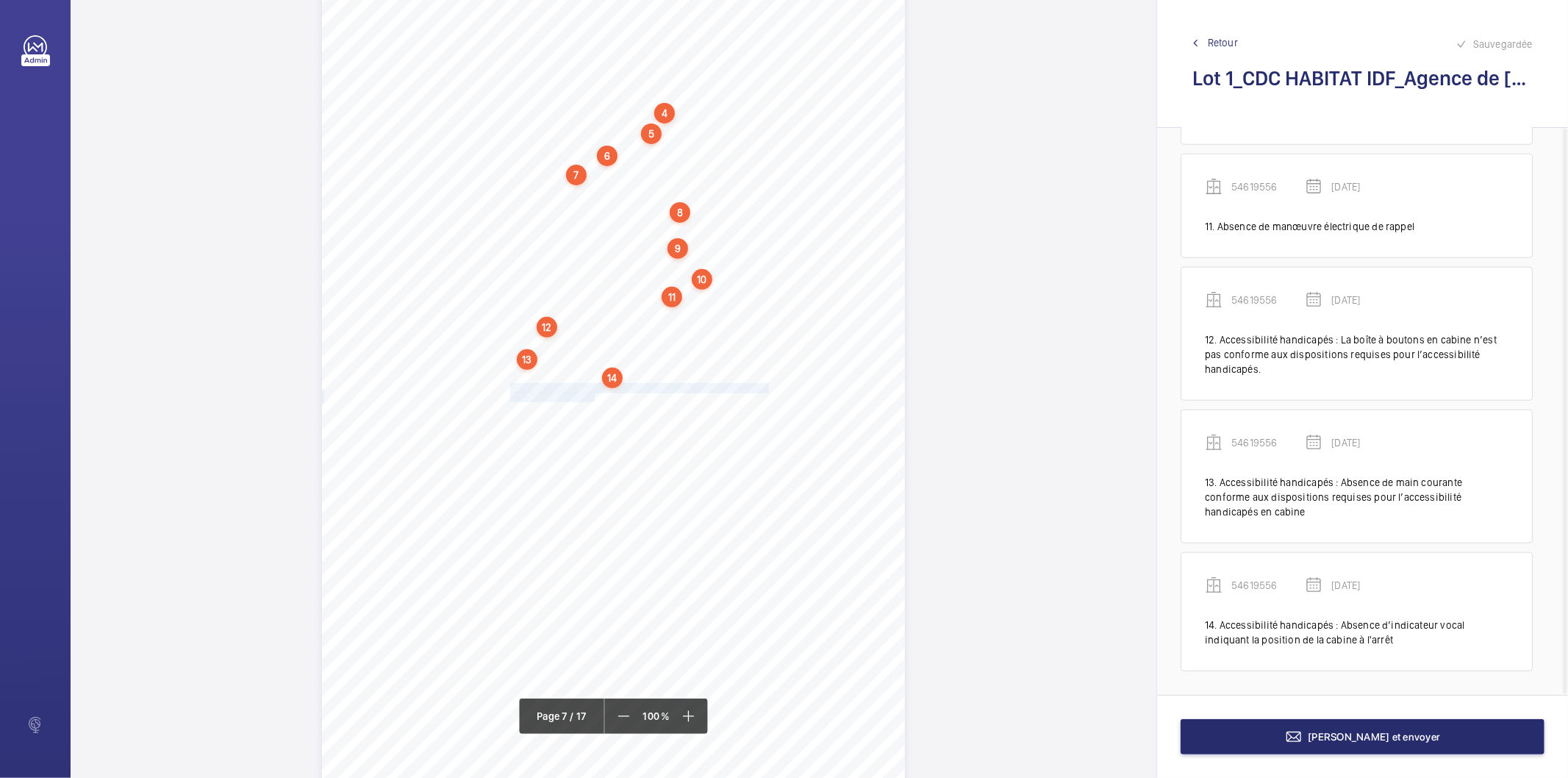
drag, startPoint x: 510, startPoint y: 384, endPoint x: 592, endPoint y: 394, distance: 82.6
click at [592, 394] on div "4. Autres risques identifiés sur l’installation Le code de la construction et d…" at bounding box center [614, 392] width 583 height 825
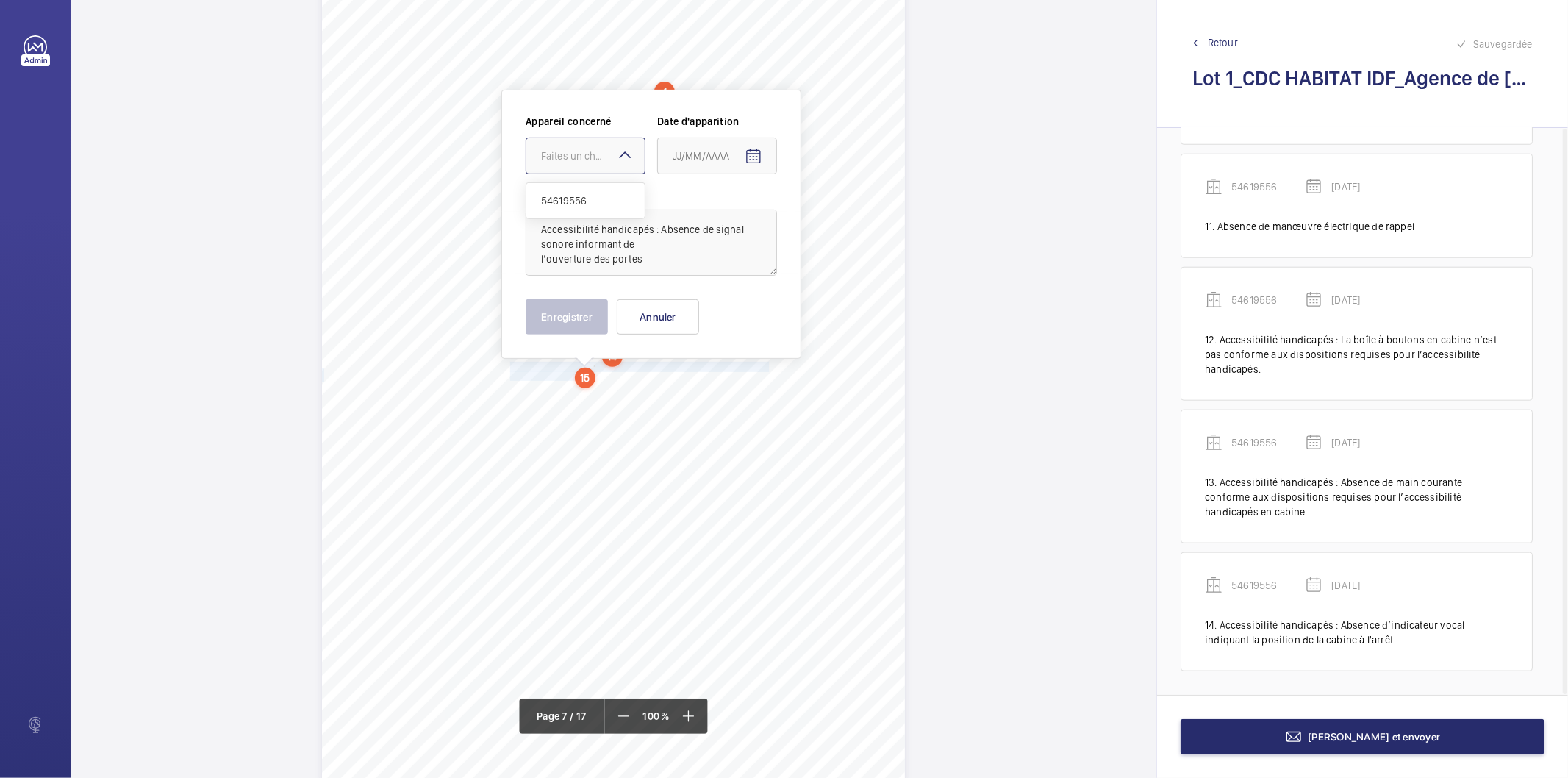
click at [611, 163] on div at bounding box center [585, 156] width 118 height 35
click at [586, 199] on span "54619556" at bounding box center [585, 201] width 89 height 15
click at [760, 157] on mat-icon "Open calendar" at bounding box center [753, 157] width 18 height 18
click at [718, 216] on span "Choose month and year" at bounding box center [692, 215] width 51 height 35
click at [689, 407] on span "2022" at bounding box center [689, 408] width 46 height 26
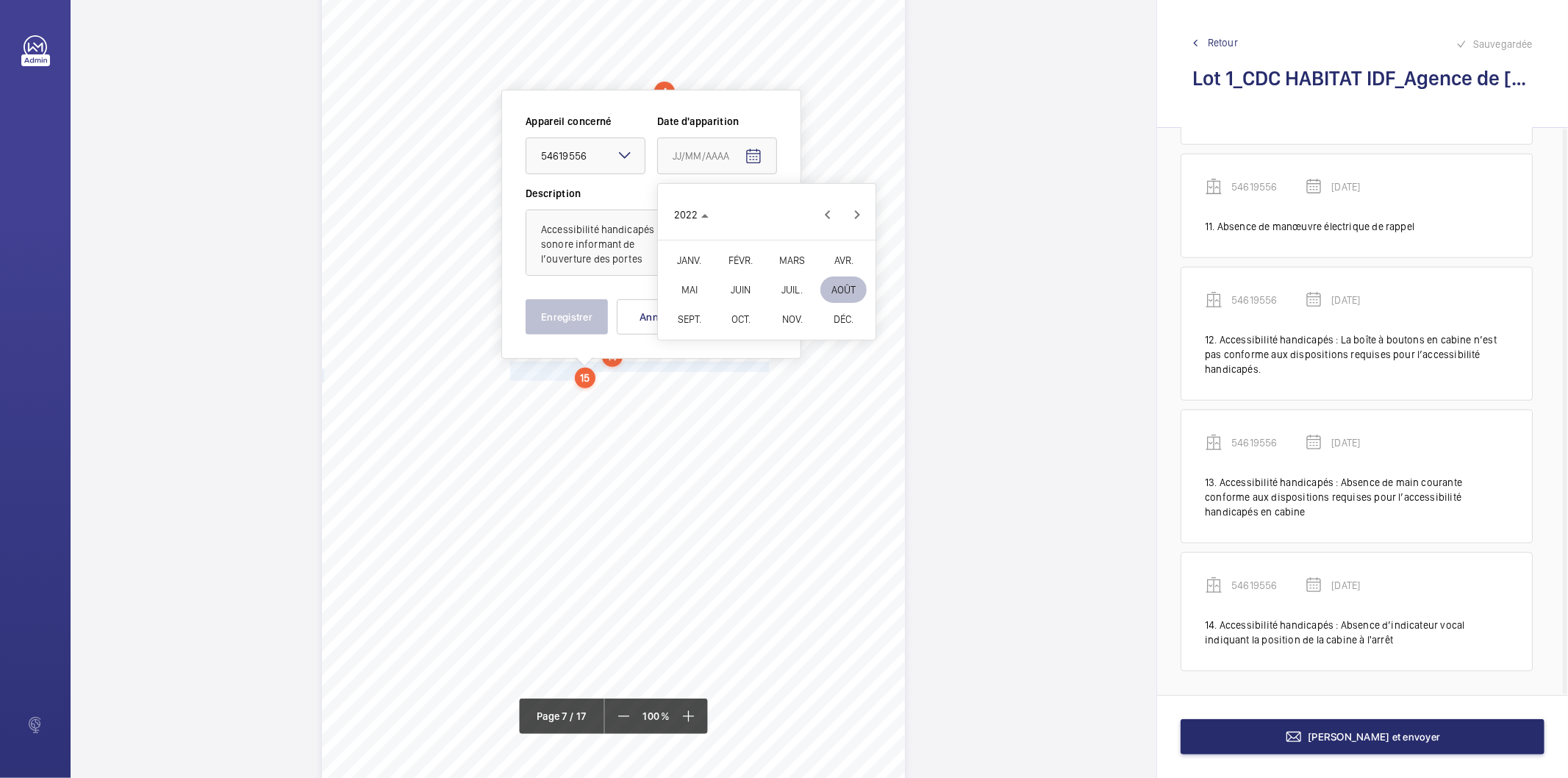
click at [740, 258] on span "FÉVR." at bounding box center [740, 261] width 46 height 26
click at [735, 308] on span "9" at bounding box center [737, 305] width 26 height 26
type input "[DATE]"
click at [572, 321] on button "Enregistrer" at bounding box center [567, 317] width 82 height 35
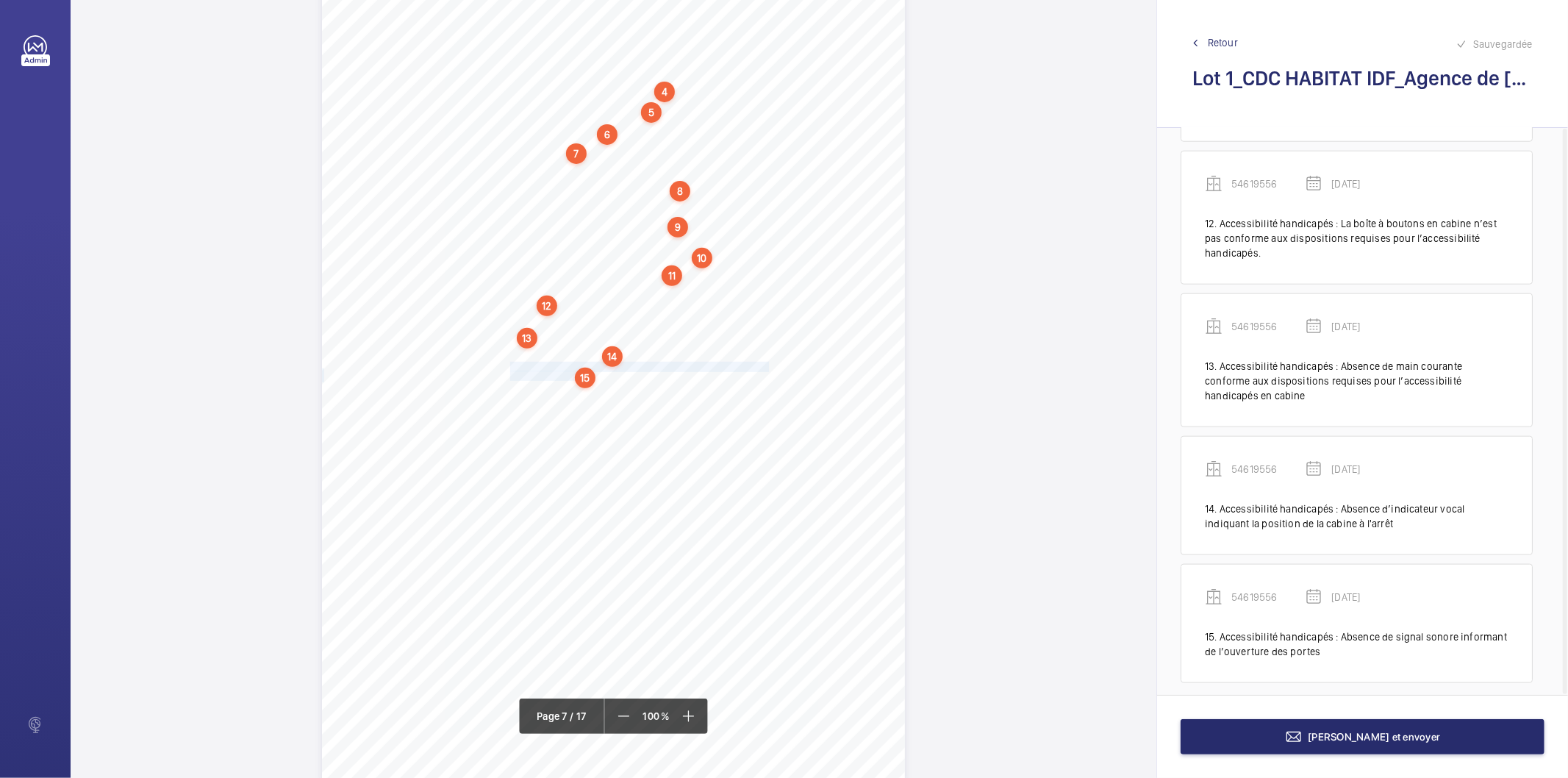
scroll to position [1348, 0]
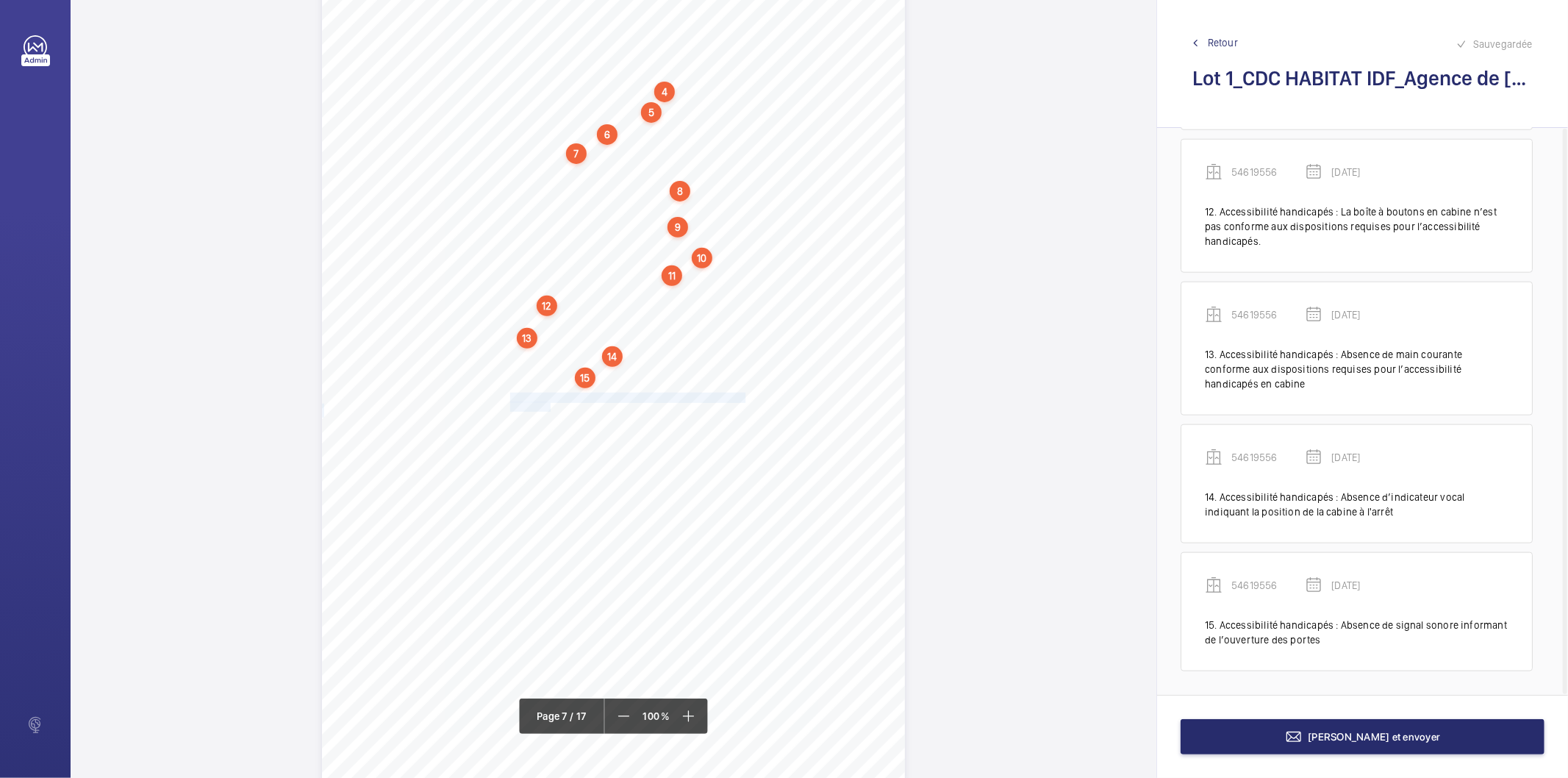
drag, startPoint x: 509, startPoint y: 392, endPoint x: 547, endPoint y: 402, distance: 39.3
click at [547, 402] on div "4. Autres risques identifiés sur l’installation Le code de la construction et d…" at bounding box center [614, 370] width 583 height 825
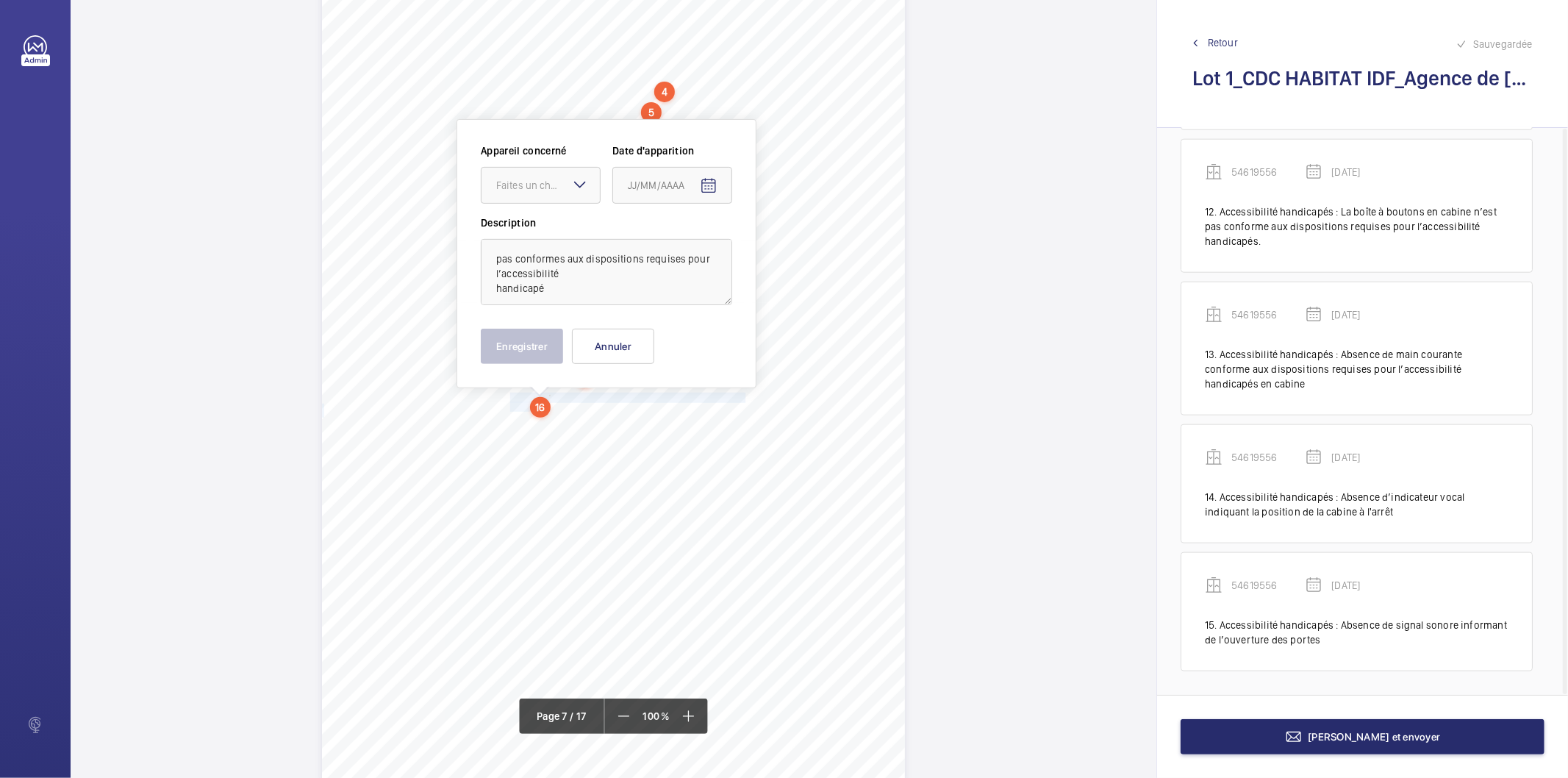
scroll to position [5090, 0]
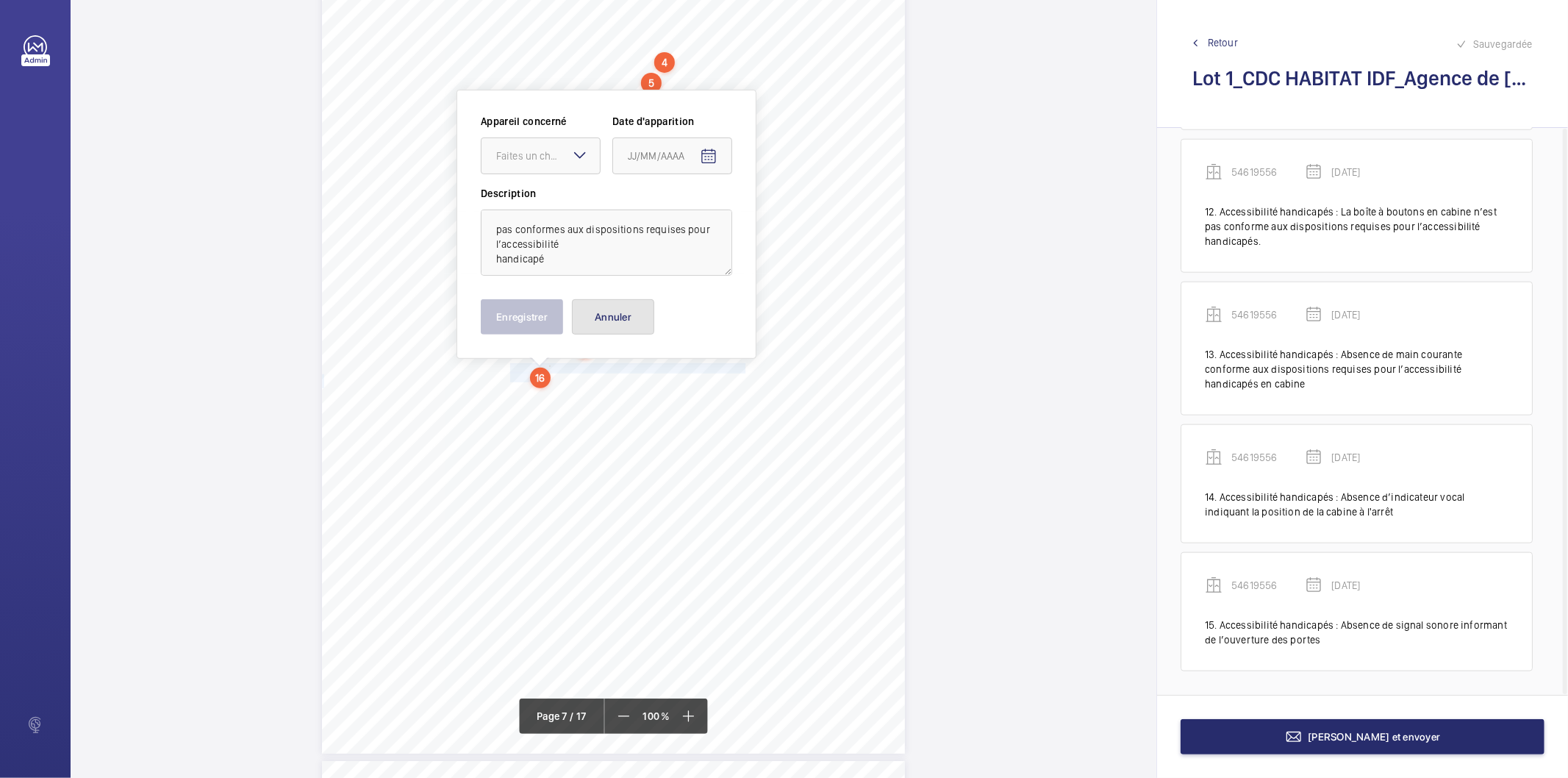
click at [622, 310] on button "Annuler" at bounding box center [613, 317] width 82 height 35
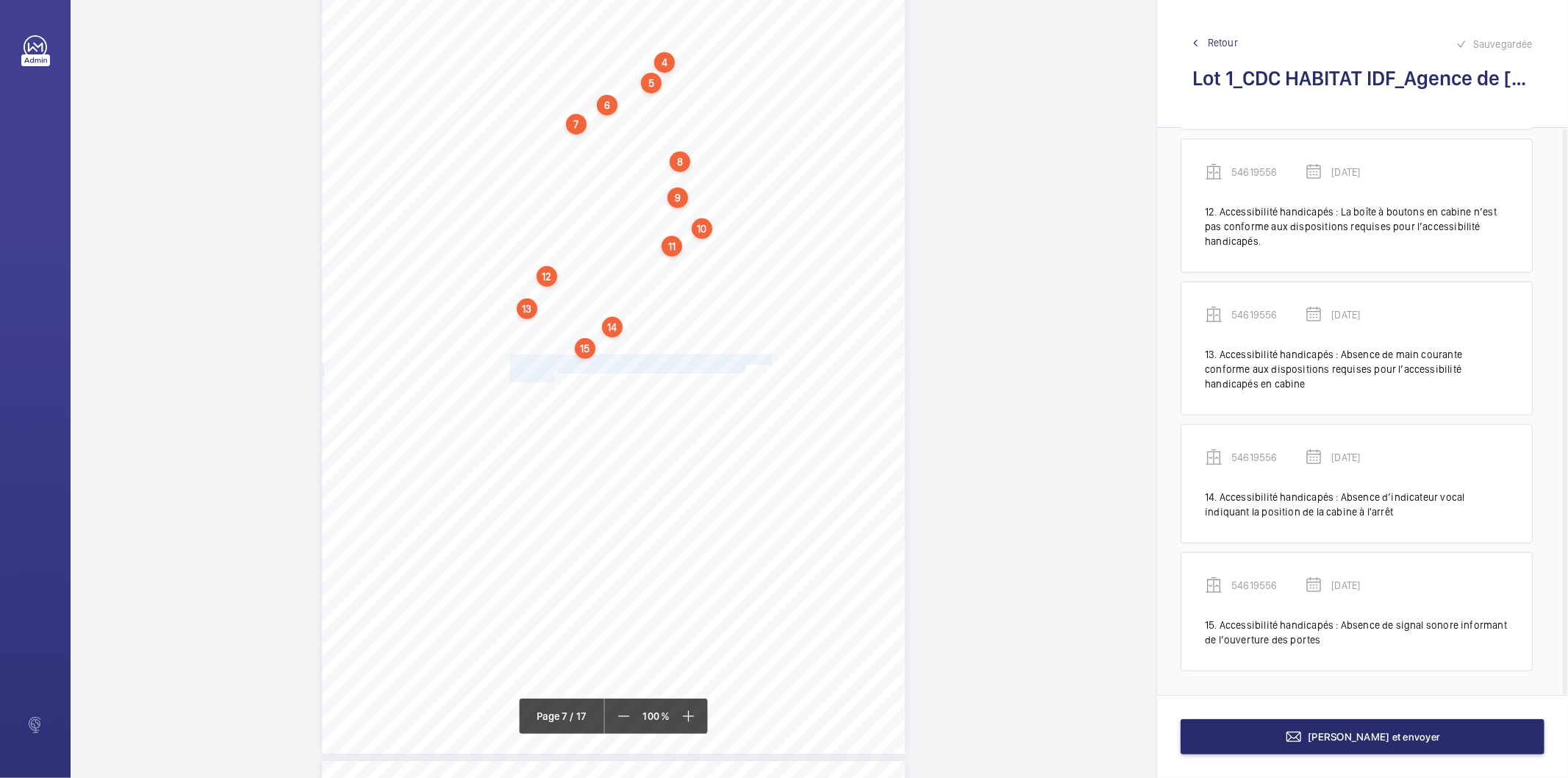
drag, startPoint x: 509, startPoint y: 356, endPoint x: 553, endPoint y: 375, distance: 47.9
click at [553, 375] on div "4. Autres risques identifiés sur l’installation Le code de la construction et d…" at bounding box center [614, 341] width 583 height 825
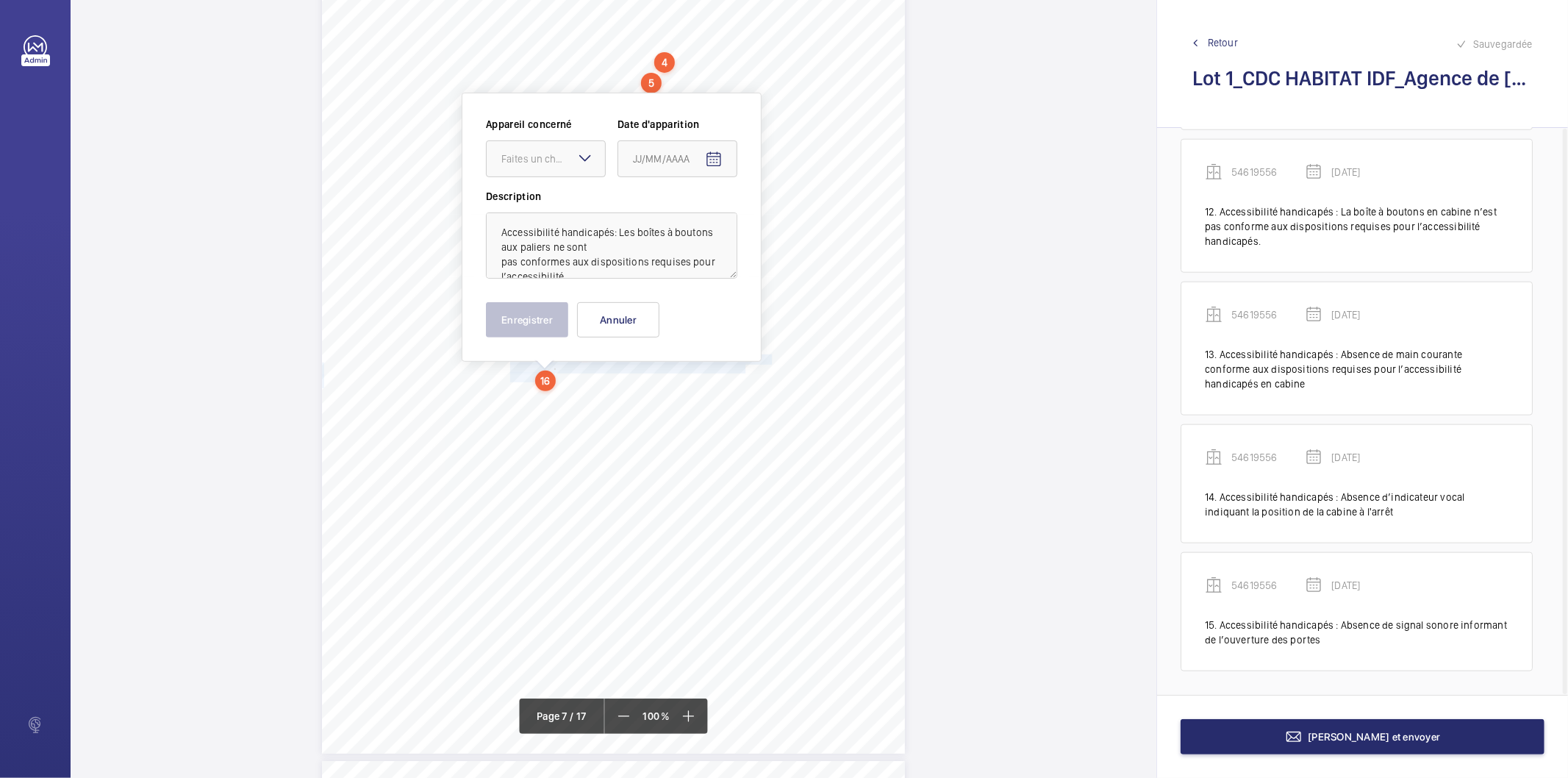
scroll to position [5093, 0]
drag, startPoint x: 564, startPoint y: 166, endPoint x: 562, endPoint y: 177, distance: 11.2
click at [566, 168] on div at bounding box center [546, 156] width 118 height 35
click at [554, 203] on span "54619556" at bounding box center [546, 201] width 89 height 15
click at [723, 158] on span "Open calendar" at bounding box center [714, 157] width 35 height 35
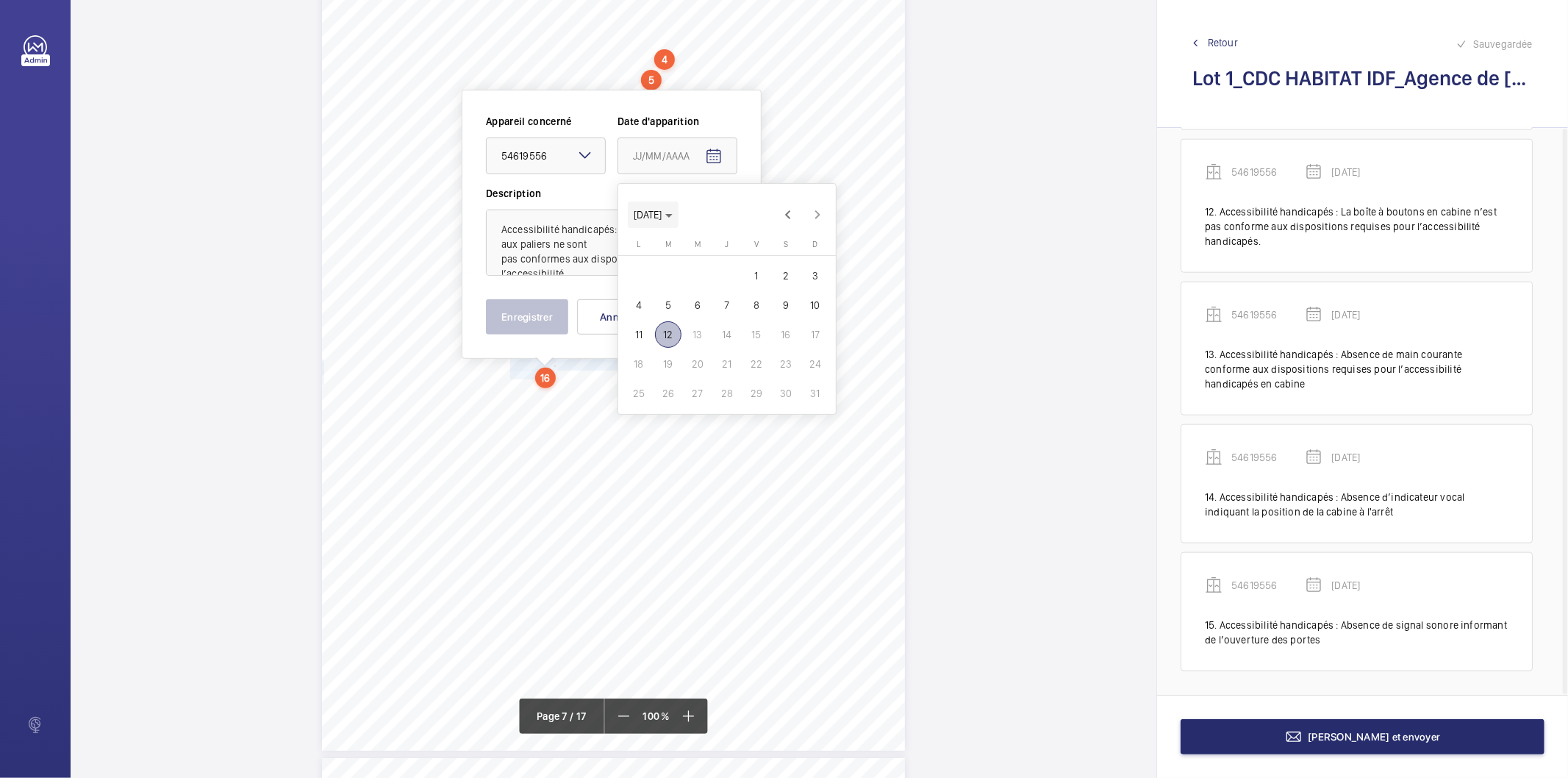
click at [678, 216] on span "Choose month and year" at bounding box center [653, 215] width 51 height 35
click at [645, 409] on span "2022" at bounding box center [649, 408] width 46 height 26
click at [700, 261] on span "FÉVR." at bounding box center [700, 261] width 46 height 26
drag, startPoint x: 695, startPoint y: 299, endPoint x: 665, endPoint y: 310, distance: 32.0
click at [692, 300] on span "9" at bounding box center [698, 305] width 26 height 26
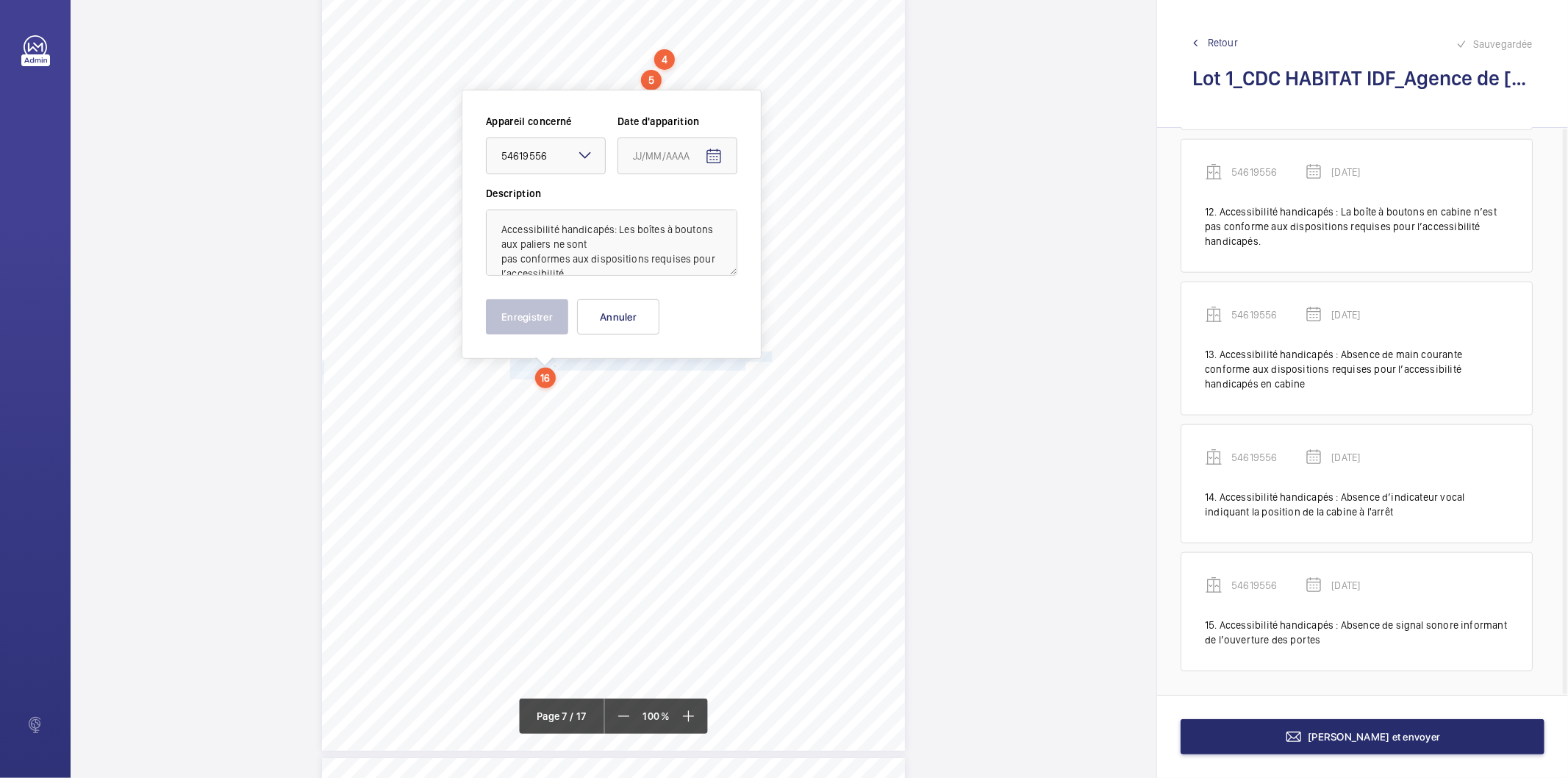
type input "[DATE]"
click at [525, 327] on button "Enregistrer" at bounding box center [528, 317] width 82 height 35
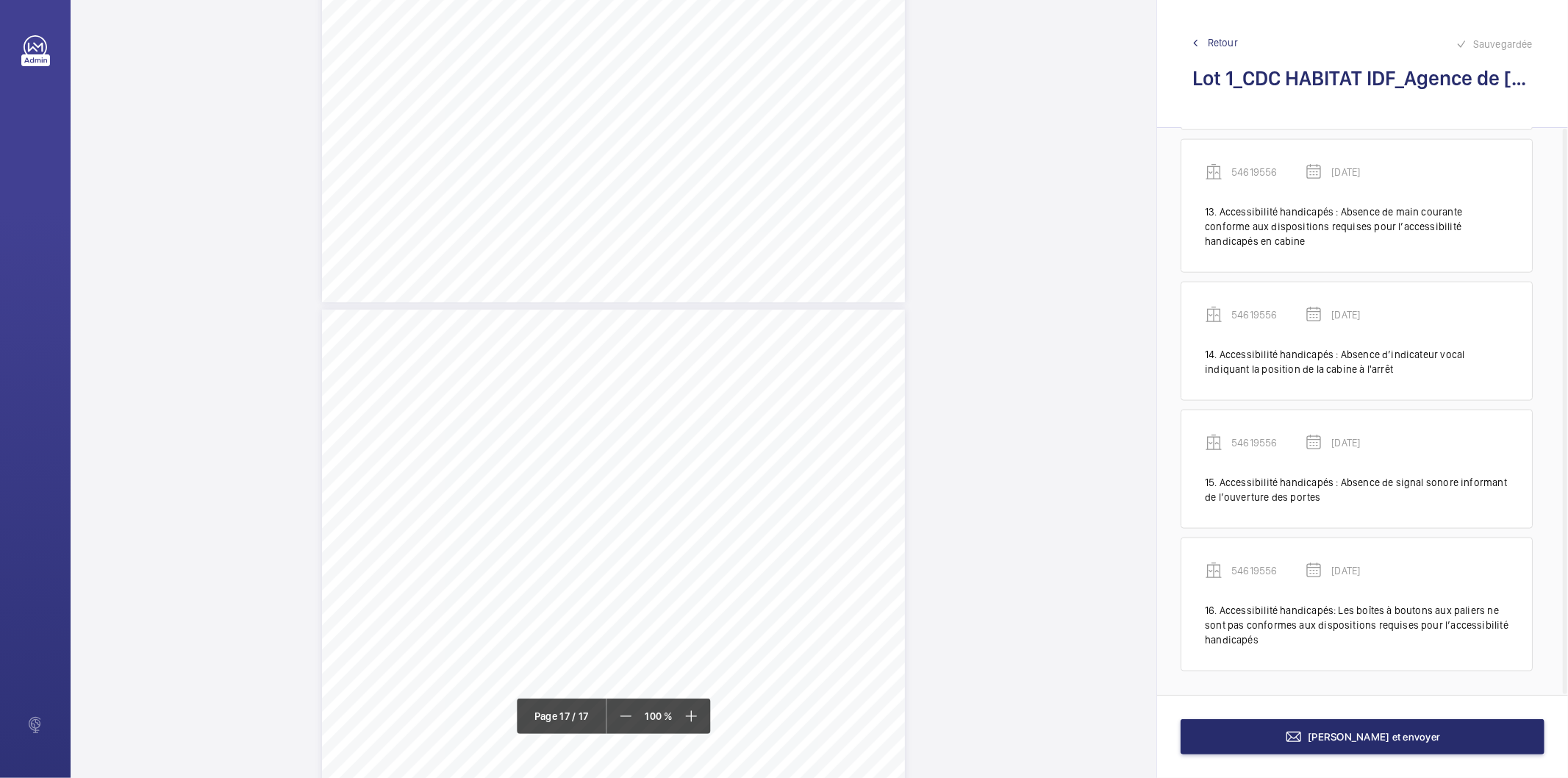
scroll to position [13073, 0]
click at [1319, 748] on button "[PERSON_NAME] et envoyer" at bounding box center [1363, 737] width 364 height 35
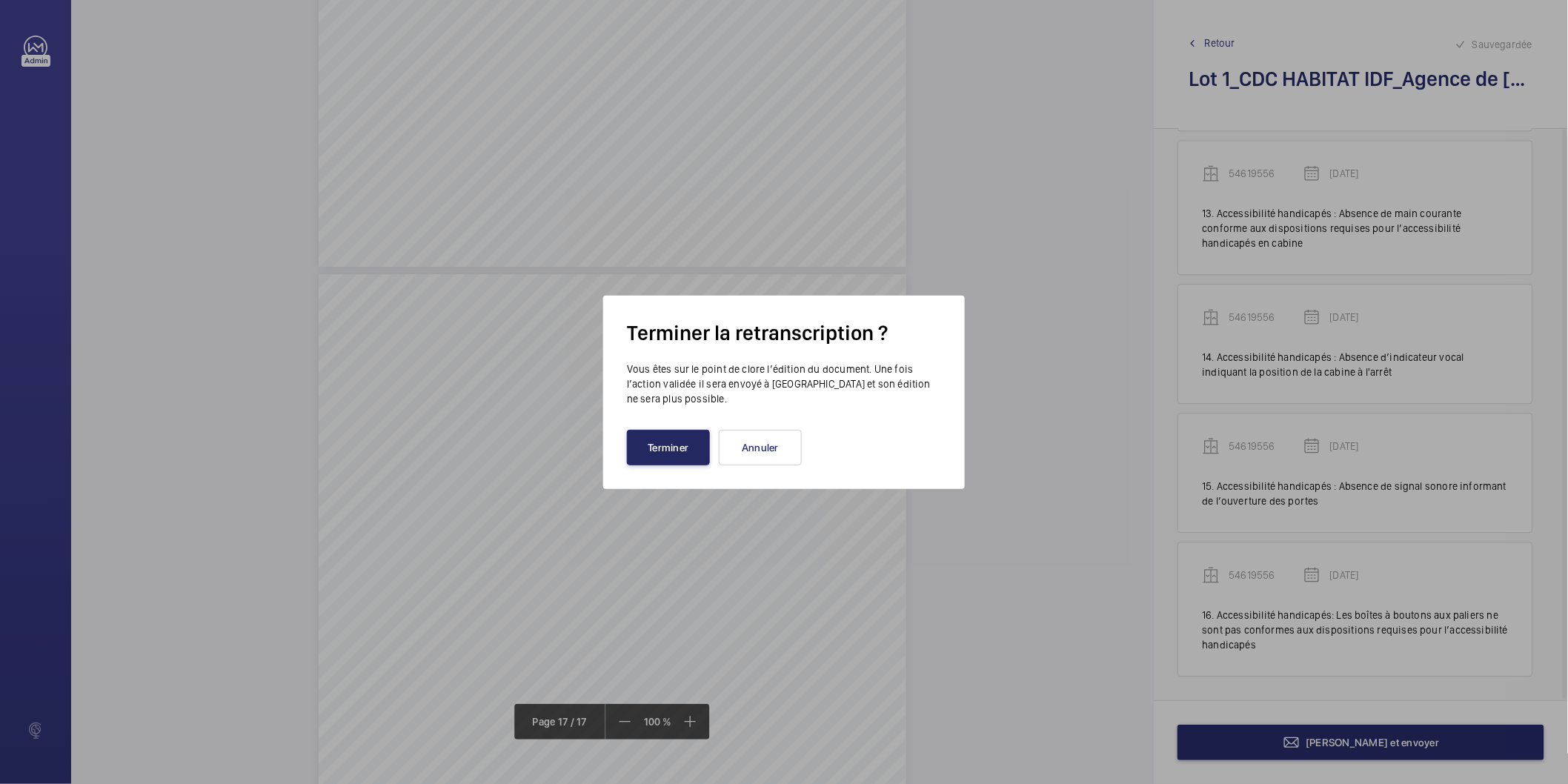
click at [685, 430] on button "Terminer" at bounding box center [668, 448] width 83 height 36
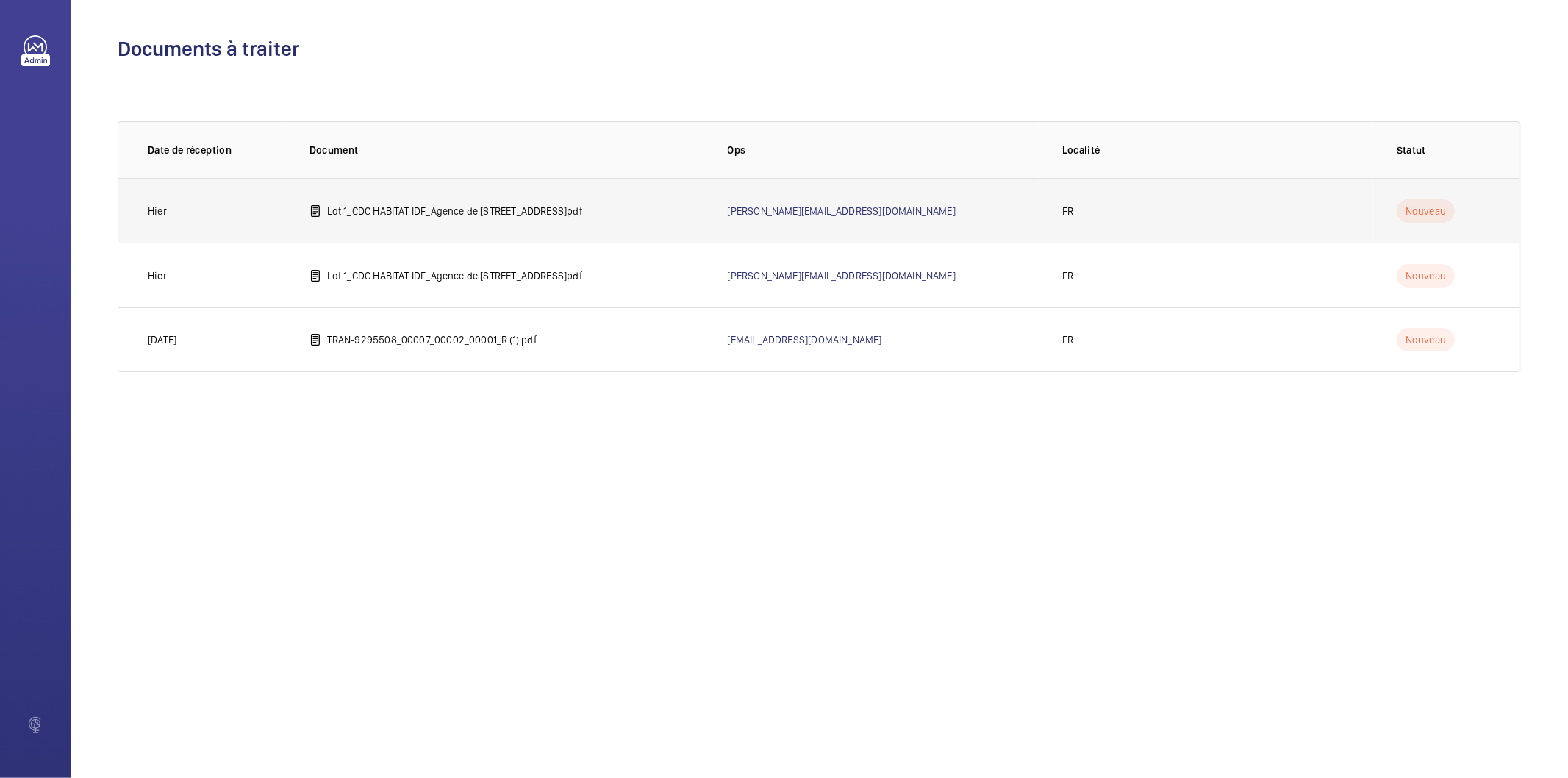
click at [583, 206] on p "Lot 1_CDC HABITAT IDF_Agence de [STREET_ADDRESS]pdf" at bounding box center [455, 211] width 256 height 15
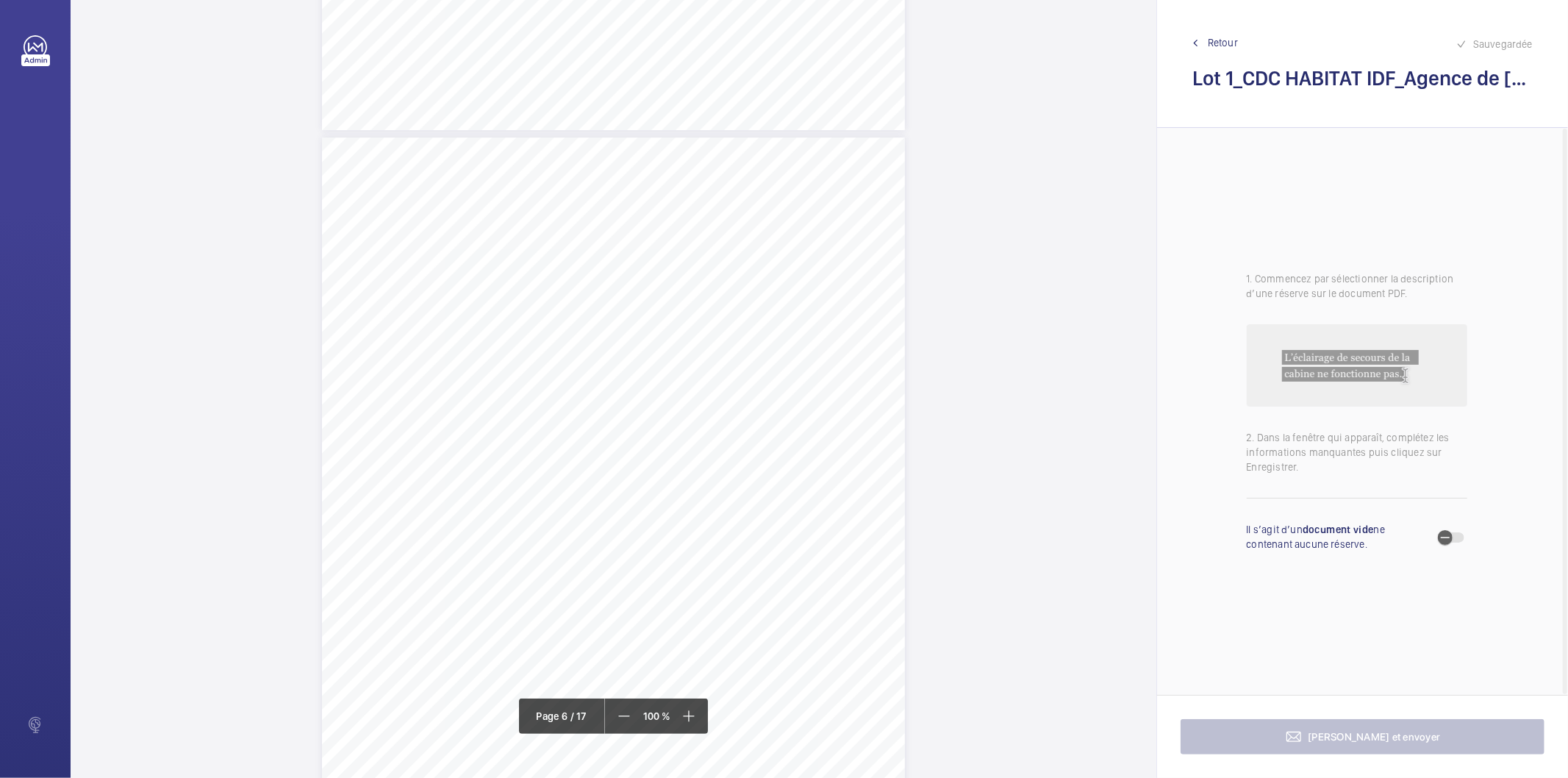
scroll to position [4004, 0]
drag, startPoint x: 563, startPoint y: 311, endPoint x: 678, endPoint y: 321, distance: 115.4
click at [678, 321] on div "[PERSON_NAME] des points nécessitant une Mise à Niveau Réglementaire Point(s) S…" at bounding box center [614, 595] width 583 height 825
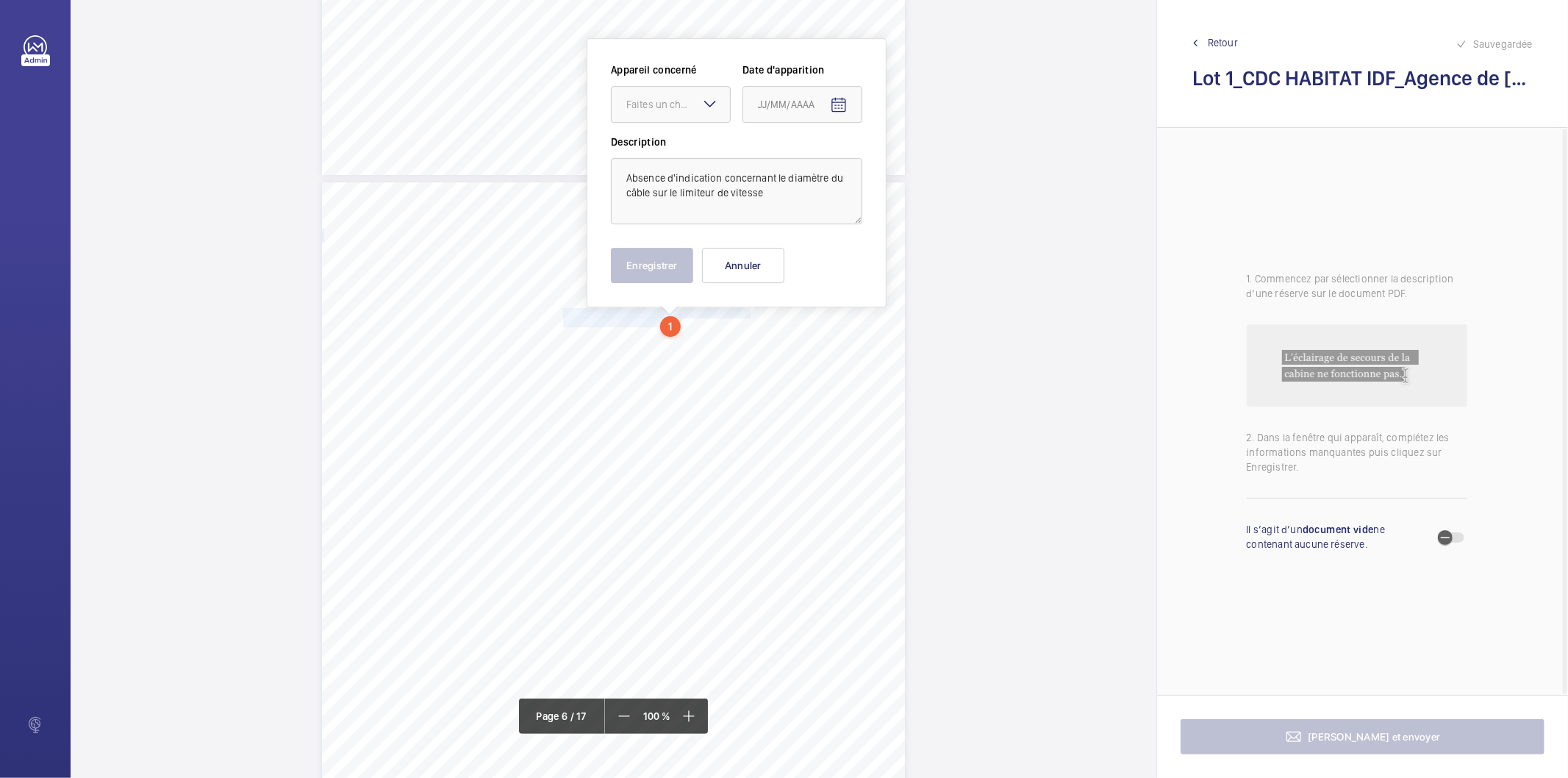
scroll to position [3953, 0]
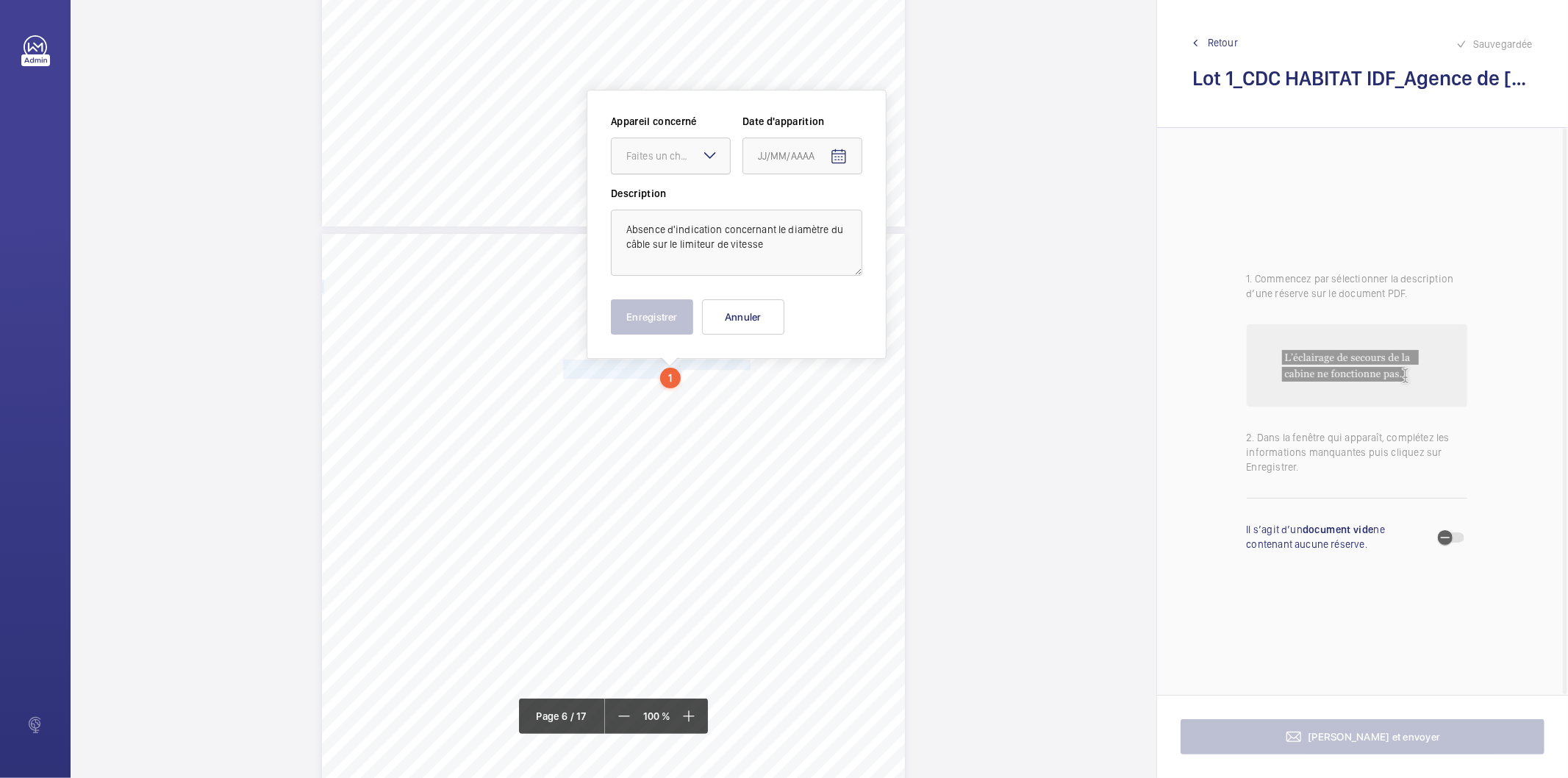
click at [697, 152] on div "Faites un choix" at bounding box center [678, 156] width 104 height 15
click at [671, 194] on span "44803239" at bounding box center [670, 201] width 89 height 15
click at [837, 157] on mat-icon "Open calendar" at bounding box center [839, 157] width 18 height 18
click at [803, 210] on span "Choose month and year" at bounding box center [778, 215] width 51 height 35
click at [765, 406] on span "2022" at bounding box center [774, 408] width 46 height 26
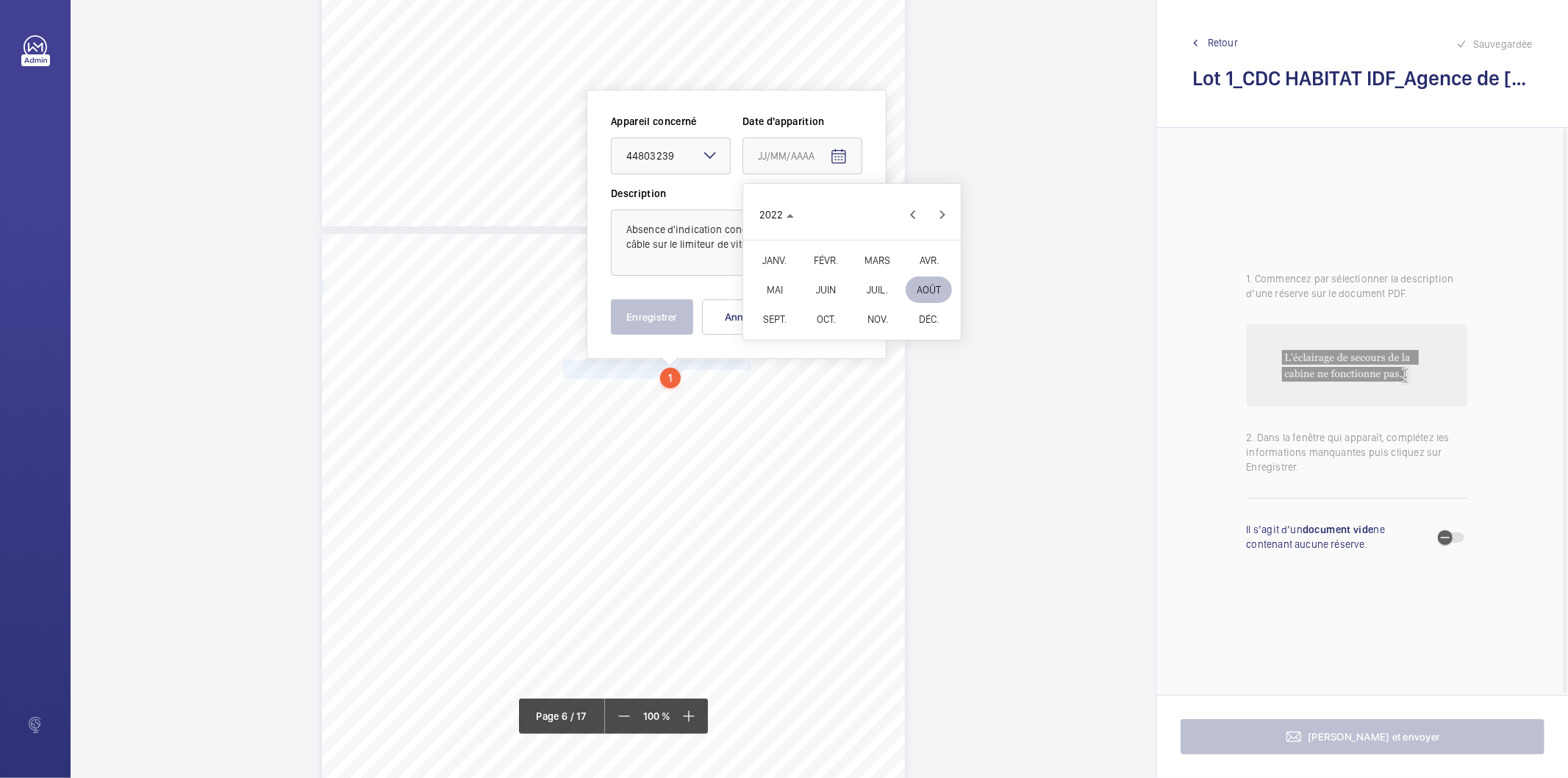
click at [820, 261] on span "FÉVR." at bounding box center [826, 261] width 46 height 26
click at [820, 295] on span "9" at bounding box center [823, 305] width 26 height 26
type input "[DATE]"
click at [620, 322] on button "Enregistrer" at bounding box center [652, 317] width 82 height 35
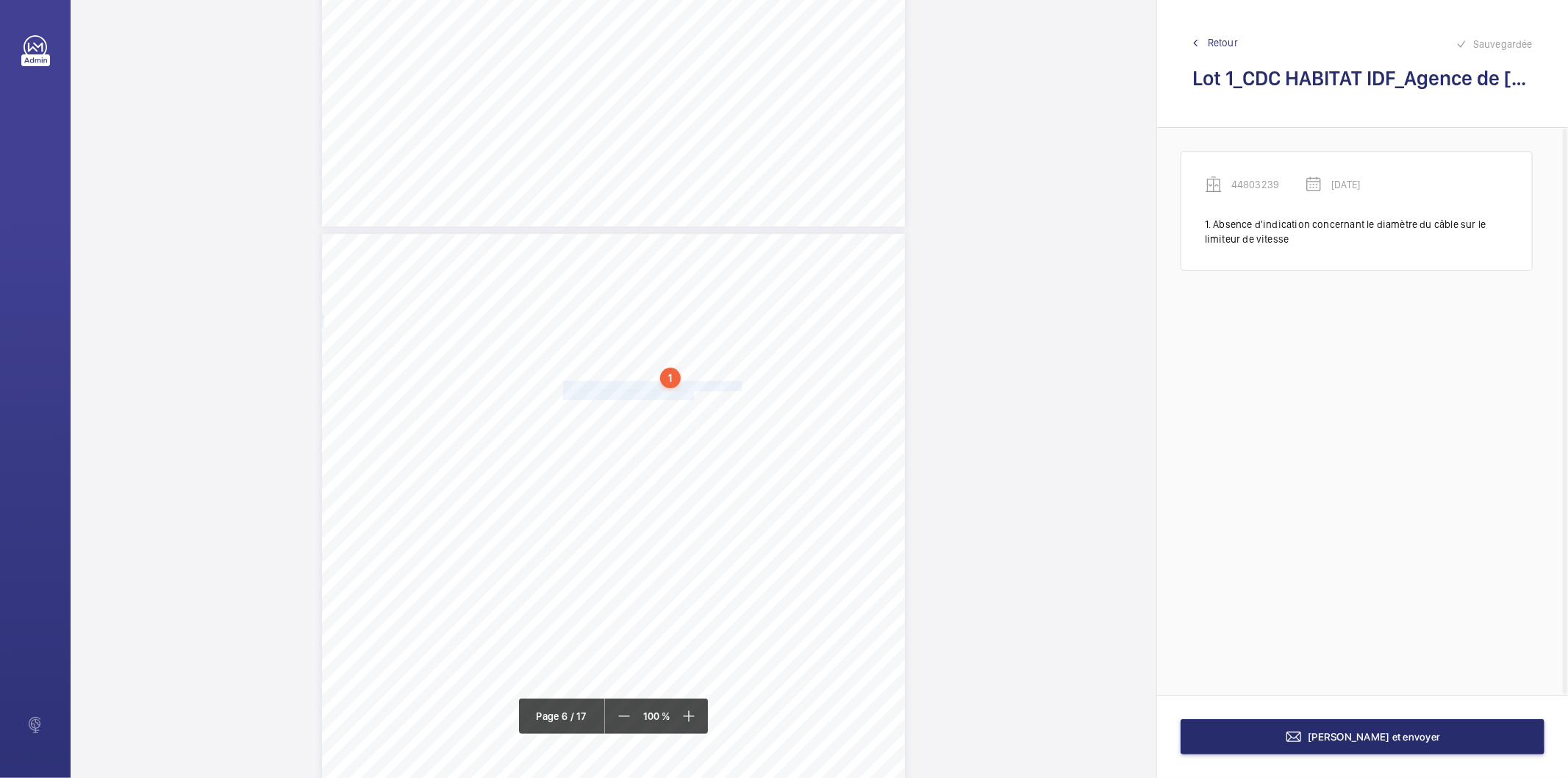
drag, startPoint x: 561, startPoint y: 386, endPoint x: 692, endPoint y: 391, distance: 131.1
click at [692, 391] on div "[PERSON_NAME] des points nécessitant une Mise à Niveau Réglementaire Point(s) S…" at bounding box center [614, 646] width 583 height 825
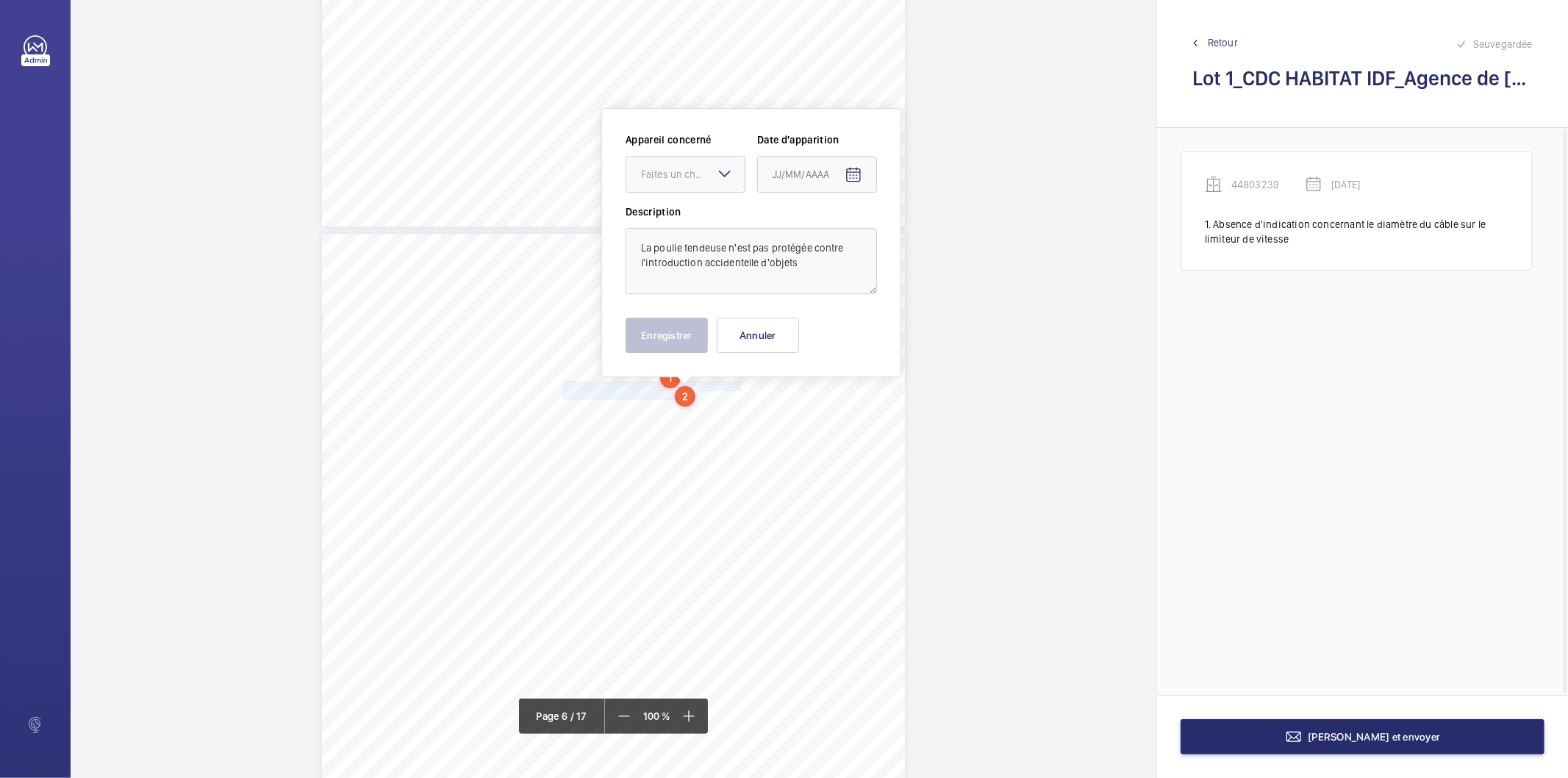
scroll to position [3970, 0]
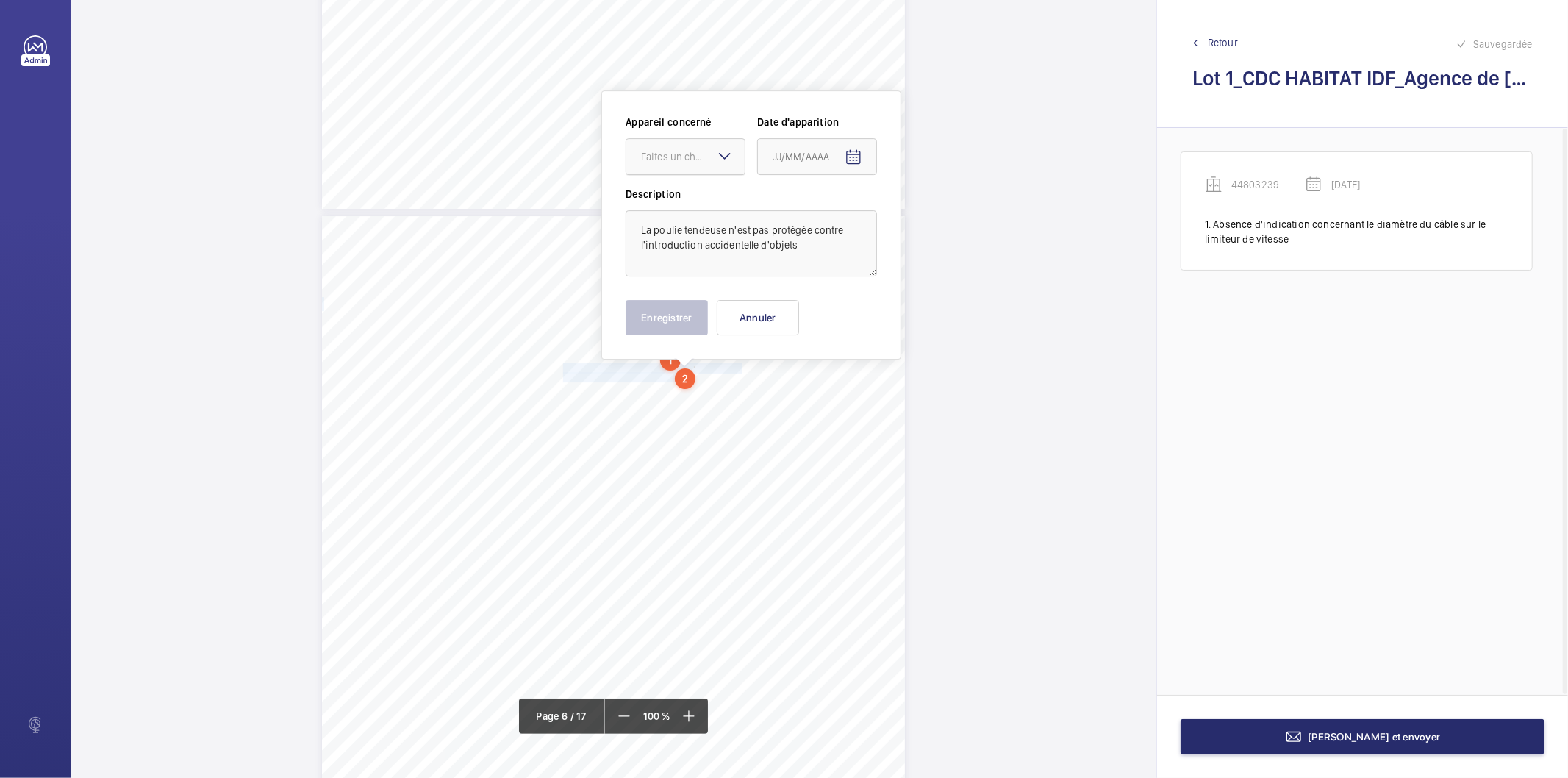
click at [709, 160] on div "Faites un choix" at bounding box center [692, 157] width 104 height 15
click at [682, 197] on span "44803239" at bounding box center [685, 202] width 89 height 15
click at [860, 152] on mat-icon "Open calendar" at bounding box center [854, 158] width 18 height 18
click at [818, 213] on span "Choose month and year" at bounding box center [792, 215] width 51 height 35
click at [794, 400] on span "2022" at bounding box center [789, 408] width 46 height 26
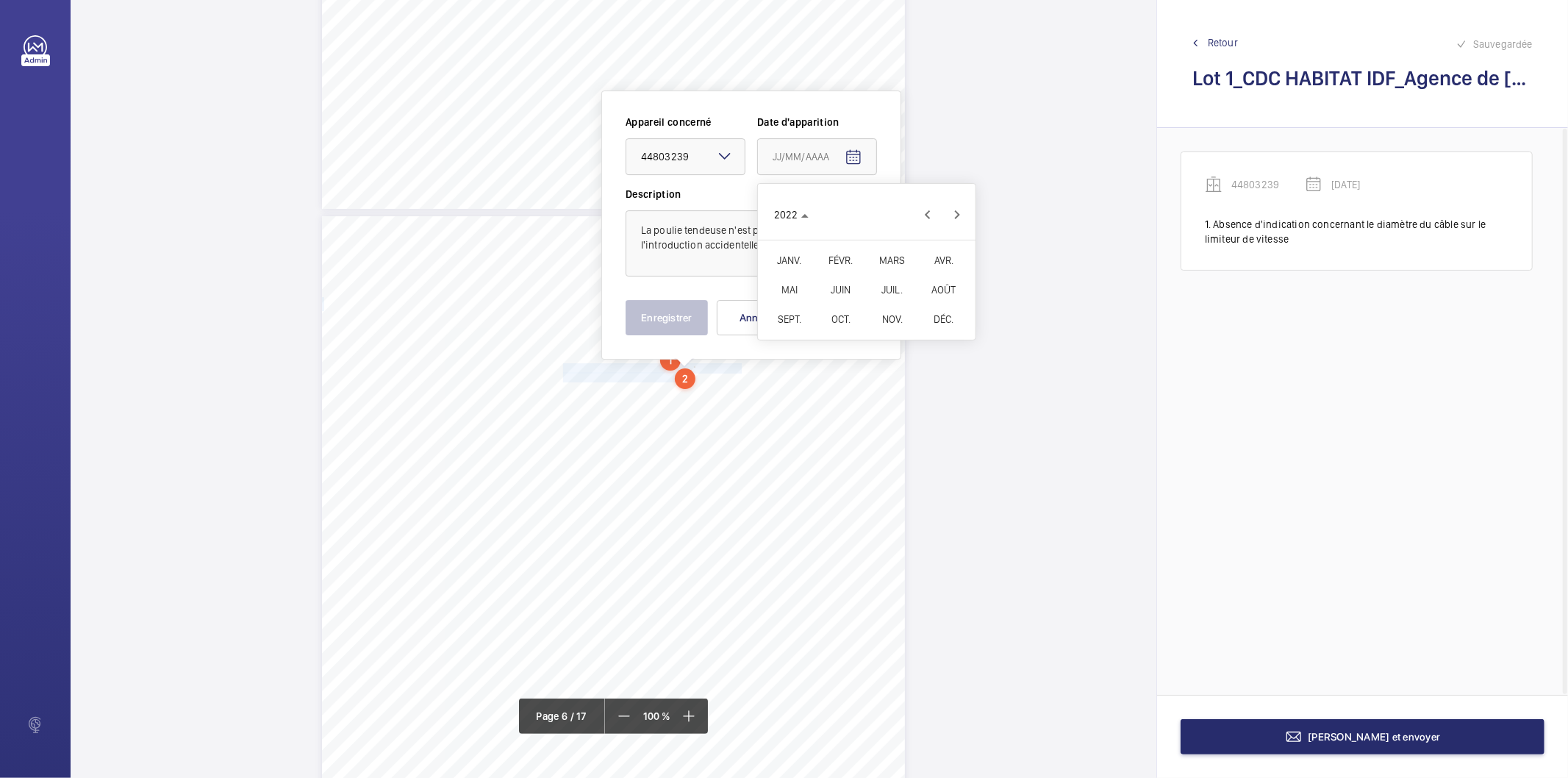
click at [842, 256] on span "FÉVR." at bounding box center [840, 261] width 46 height 26
click at [841, 294] on span "9" at bounding box center [837, 305] width 26 height 26
type input "[DATE]"
click at [659, 325] on button "Enregistrer" at bounding box center [667, 318] width 82 height 35
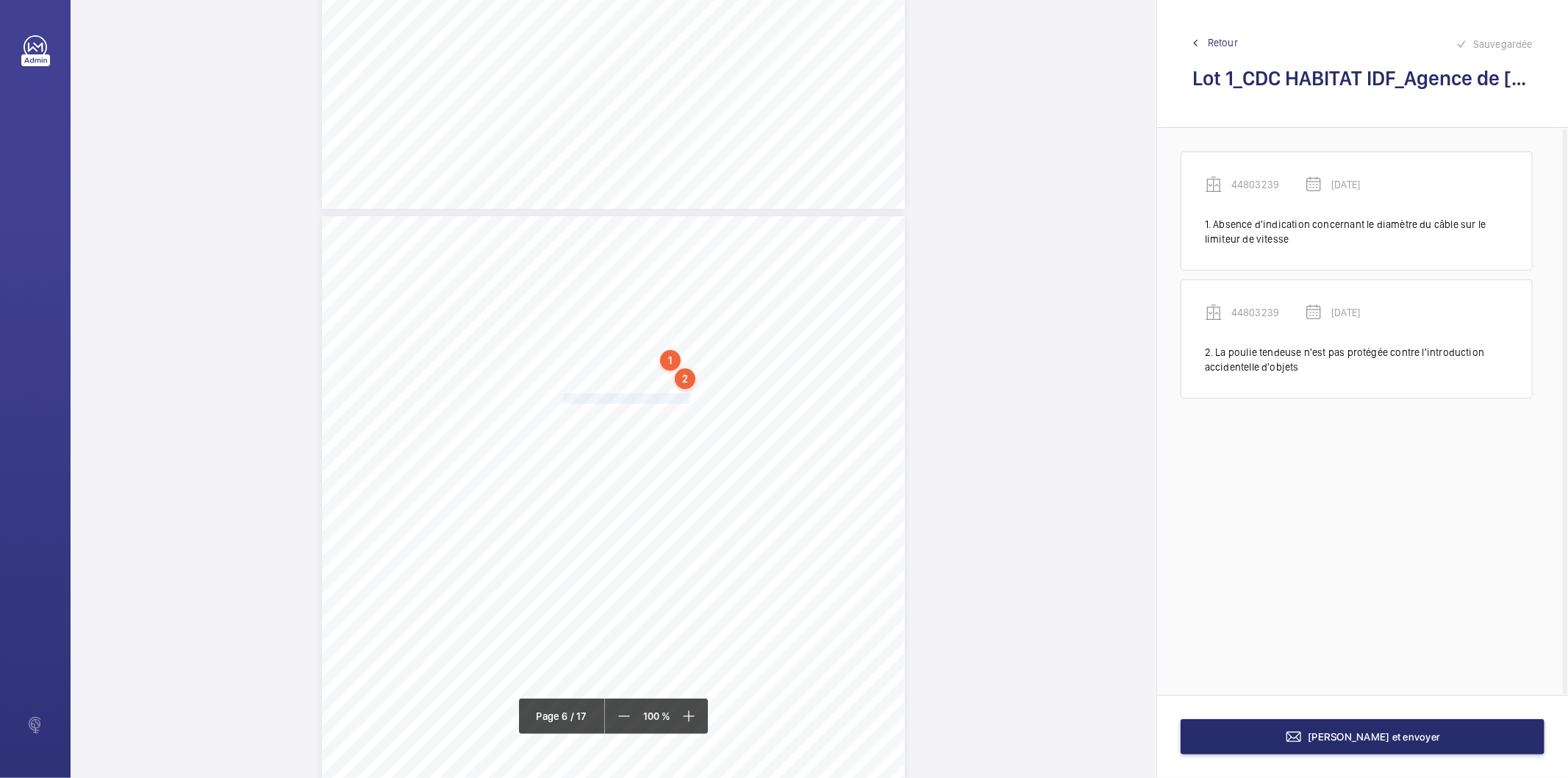
drag, startPoint x: 561, startPoint y: 393, endPoint x: 689, endPoint y: 396, distance: 128.0
click at [689, 396] on span "l'introduction accidentelle d'objets." at bounding box center [630, 399] width 134 height 9
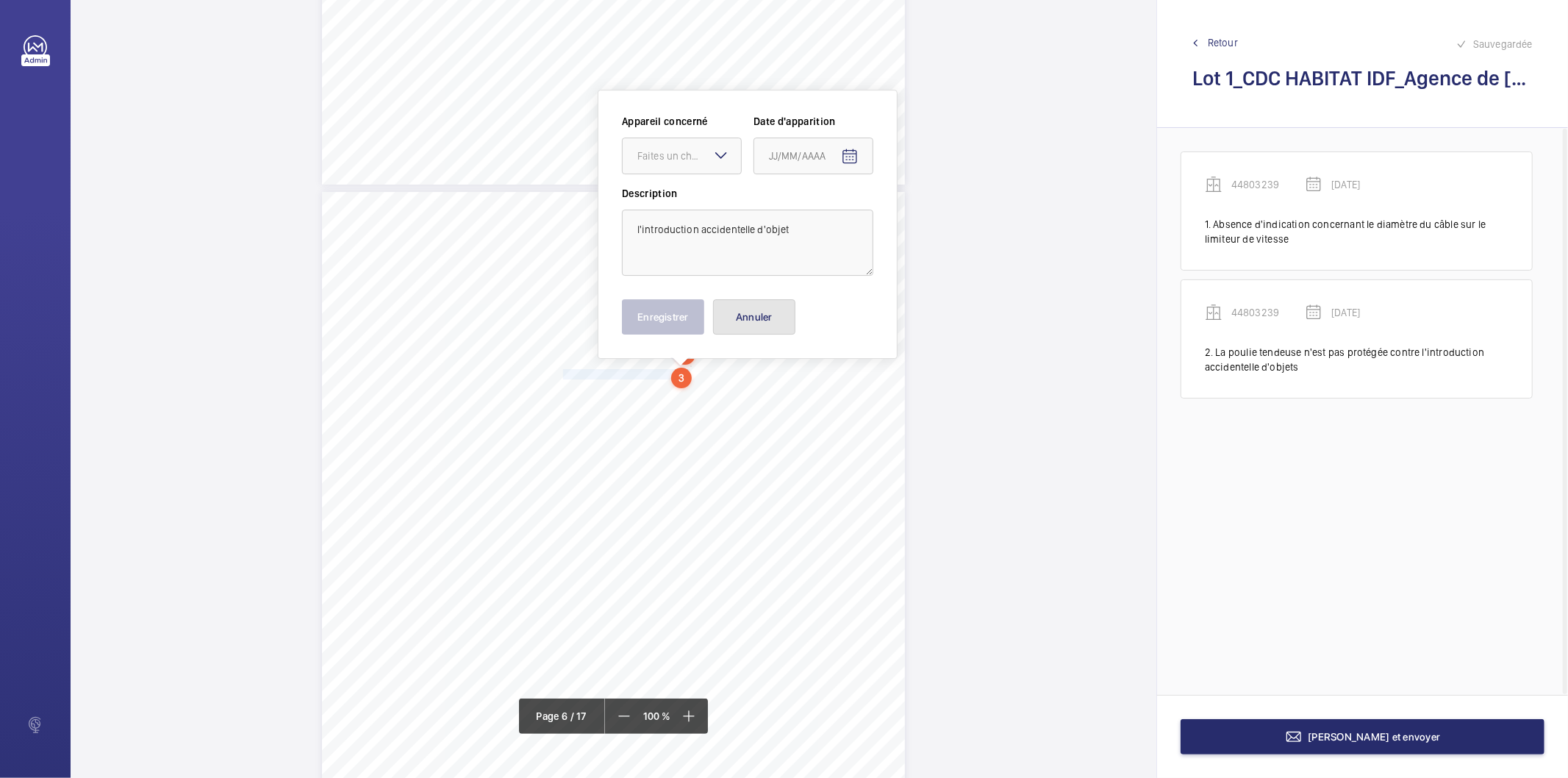
click at [724, 315] on button "Annuler" at bounding box center [754, 317] width 82 height 35
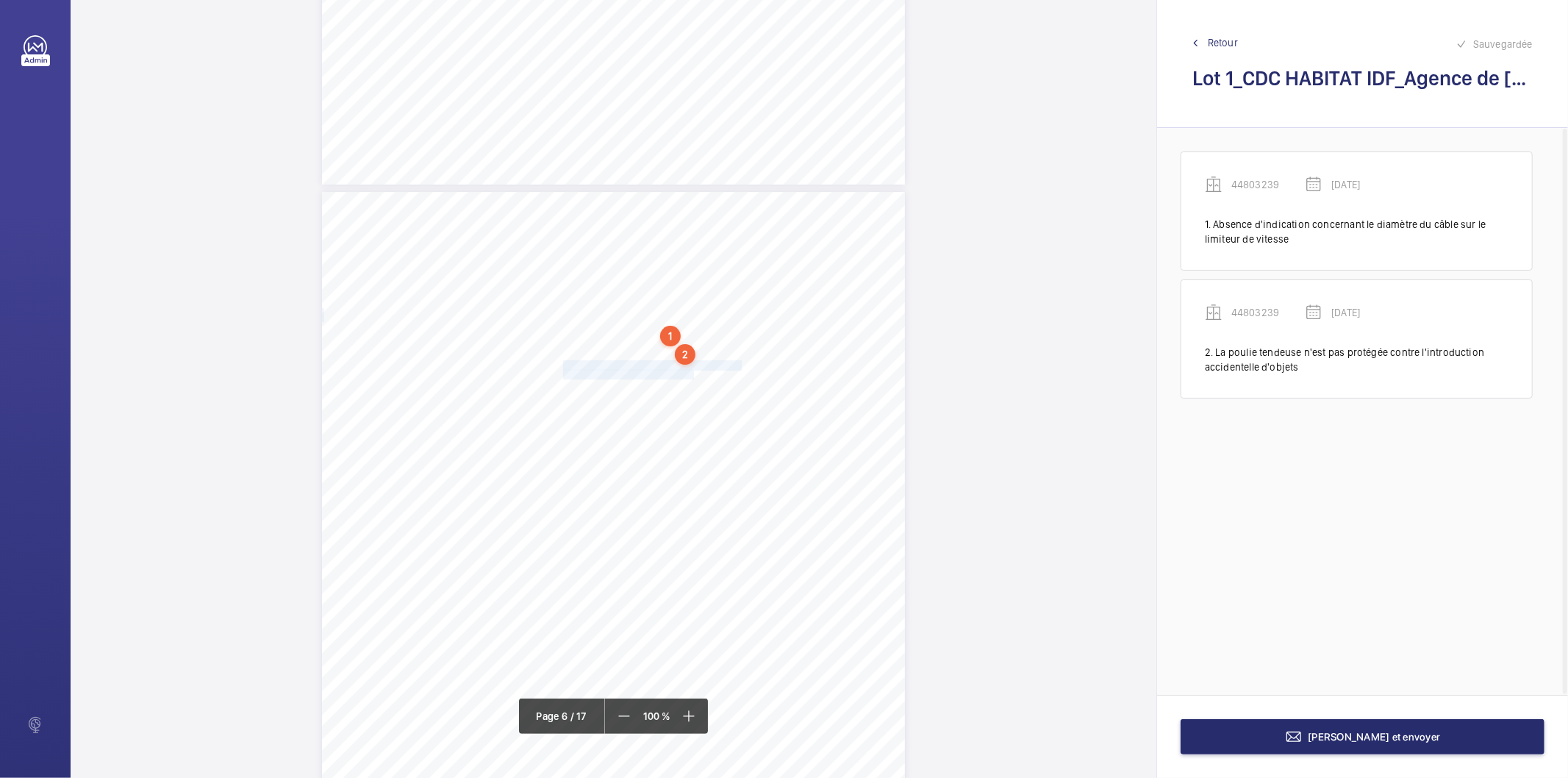
drag, startPoint x: 561, startPoint y: 364, endPoint x: 692, endPoint y: 372, distance: 131.2
click at [692, 372] on div "[PERSON_NAME] des points nécessitant une Mise à Niveau Réglementaire Point(s) S…" at bounding box center [614, 604] width 583 height 825
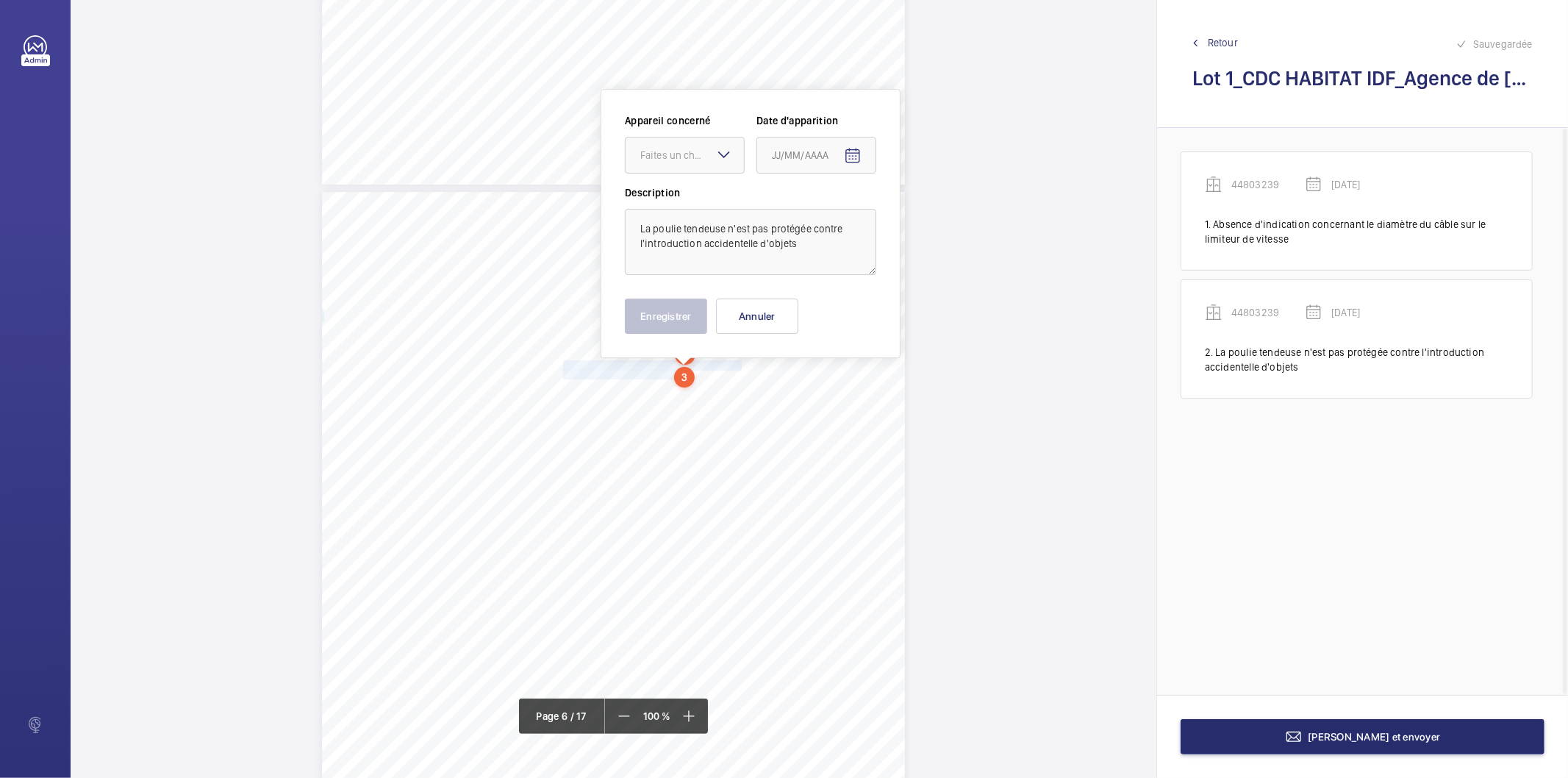
scroll to position [3994, 0]
click at [707, 163] on div "Faites un choix" at bounding box center [692, 156] width 104 height 15
click at [687, 190] on div "44803239" at bounding box center [684, 201] width 118 height 35
click at [851, 152] on mat-icon "Open calendar" at bounding box center [853, 157] width 18 height 18
click at [817, 206] on span "Choose month and year" at bounding box center [792, 215] width 51 height 35
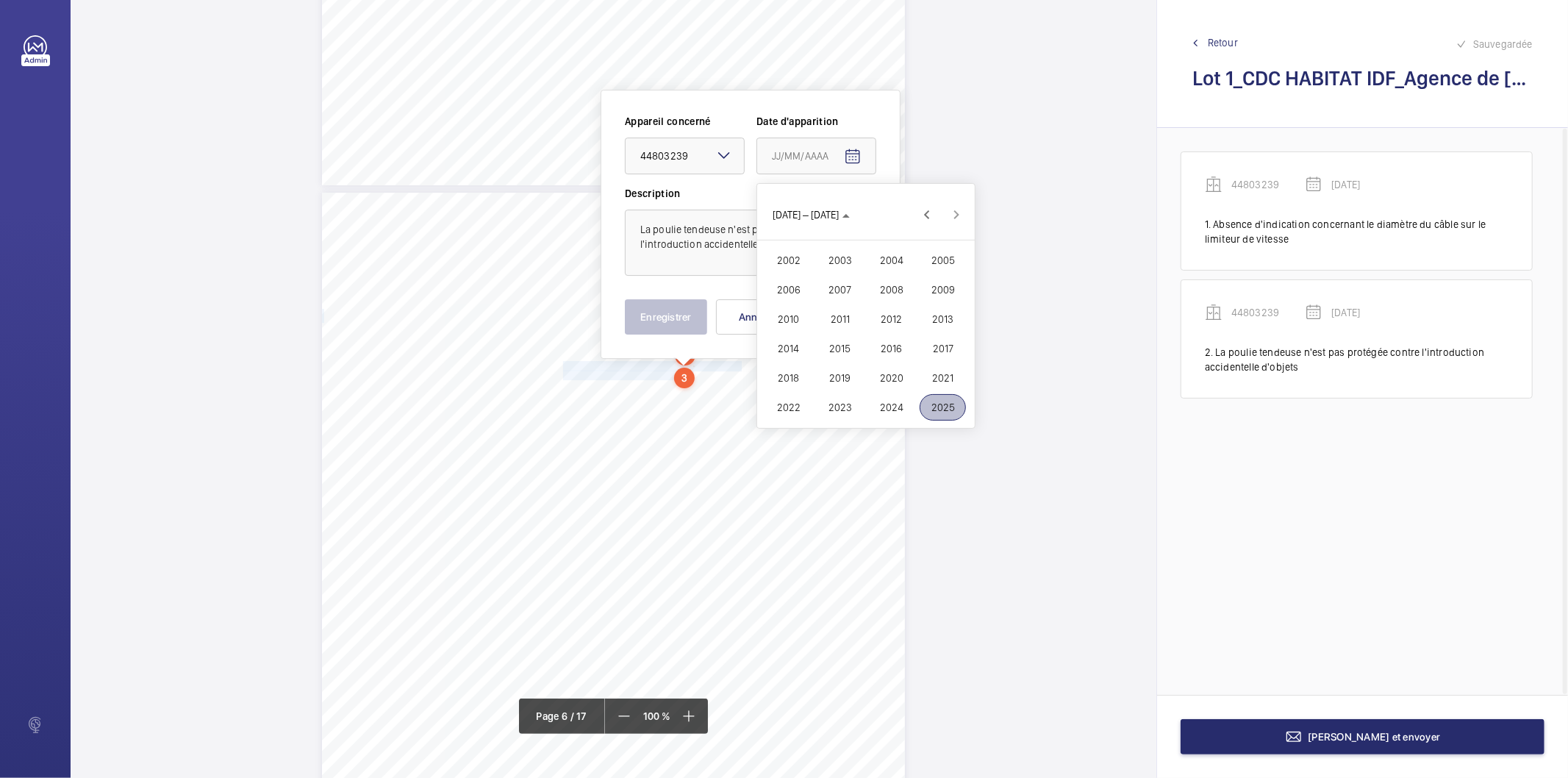
click at [784, 414] on span "2022" at bounding box center [788, 408] width 46 height 26
click at [840, 248] on span "FÉVR." at bounding box center [840, 261] width 46 height 26
click at [837, 305] on span "9" at bounding box center [837, 305] width 26 height 26
type input "[DATE]"
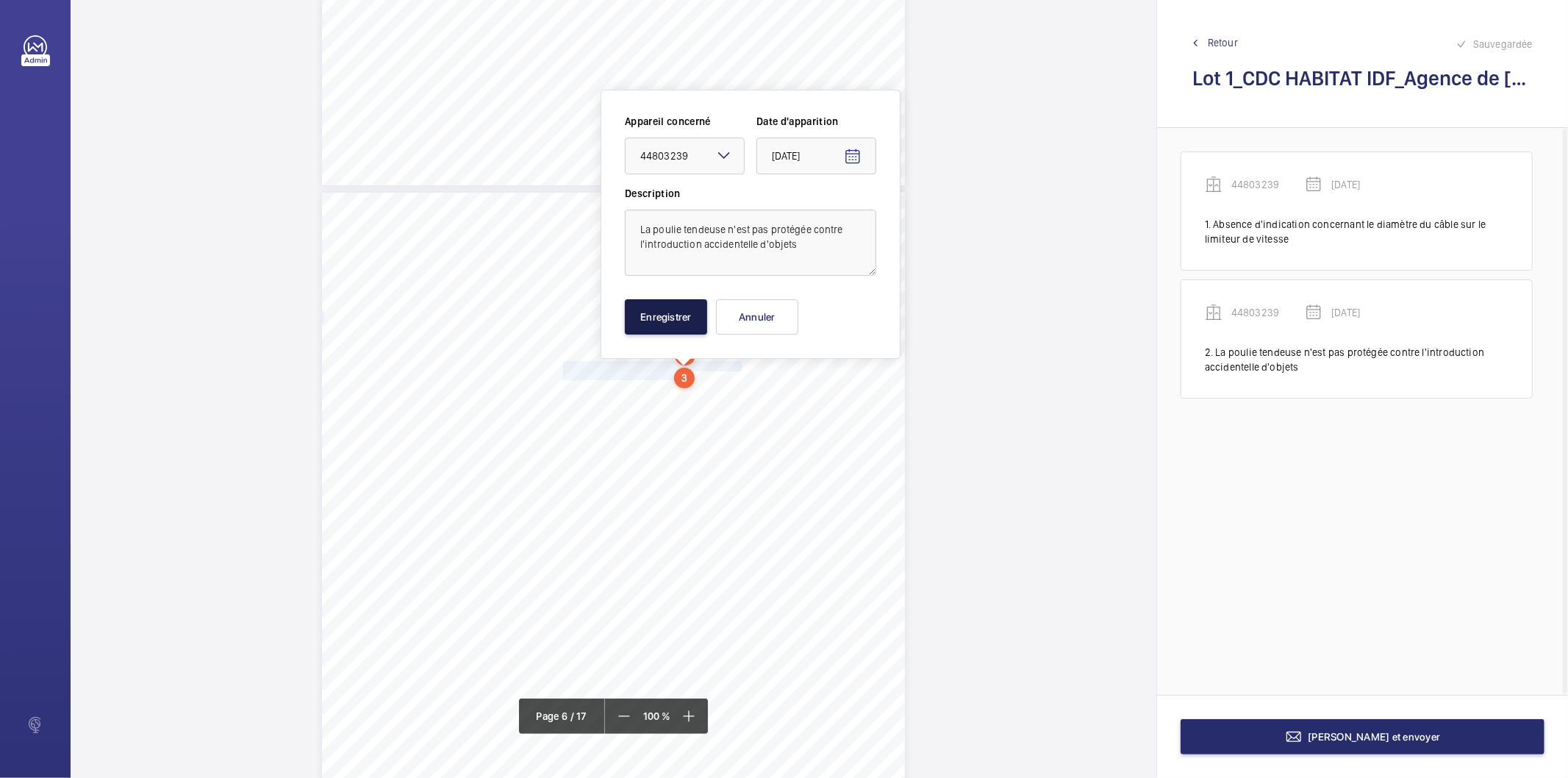
click at [678, 313] on button "Enregistrer" at bounding box center [666, 317] width 82 height 35
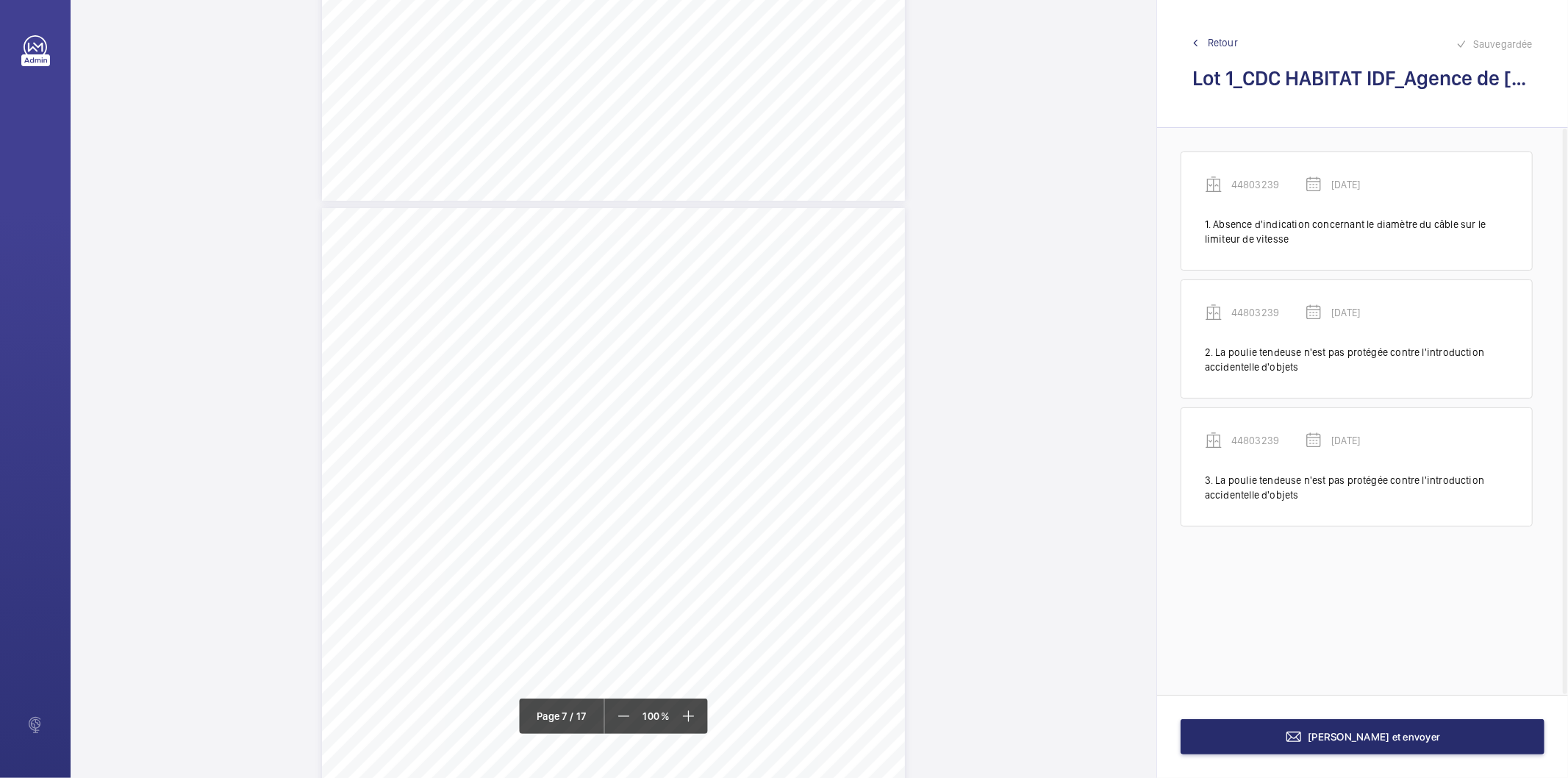
scroll to position [4892, 0]
drag, startPoint x: 510, startPoint y: 256, endPoint x: 671, endPoint y: 253, distance: 161.0
click at [671, 255] on span "Absence de dispositif d'accès à la cuvette." at bounding box center [592, 259] width 166 height 9
click at [656, 158] on div "Faites un choix" at bounding box center [671, 156] width 104 height 15
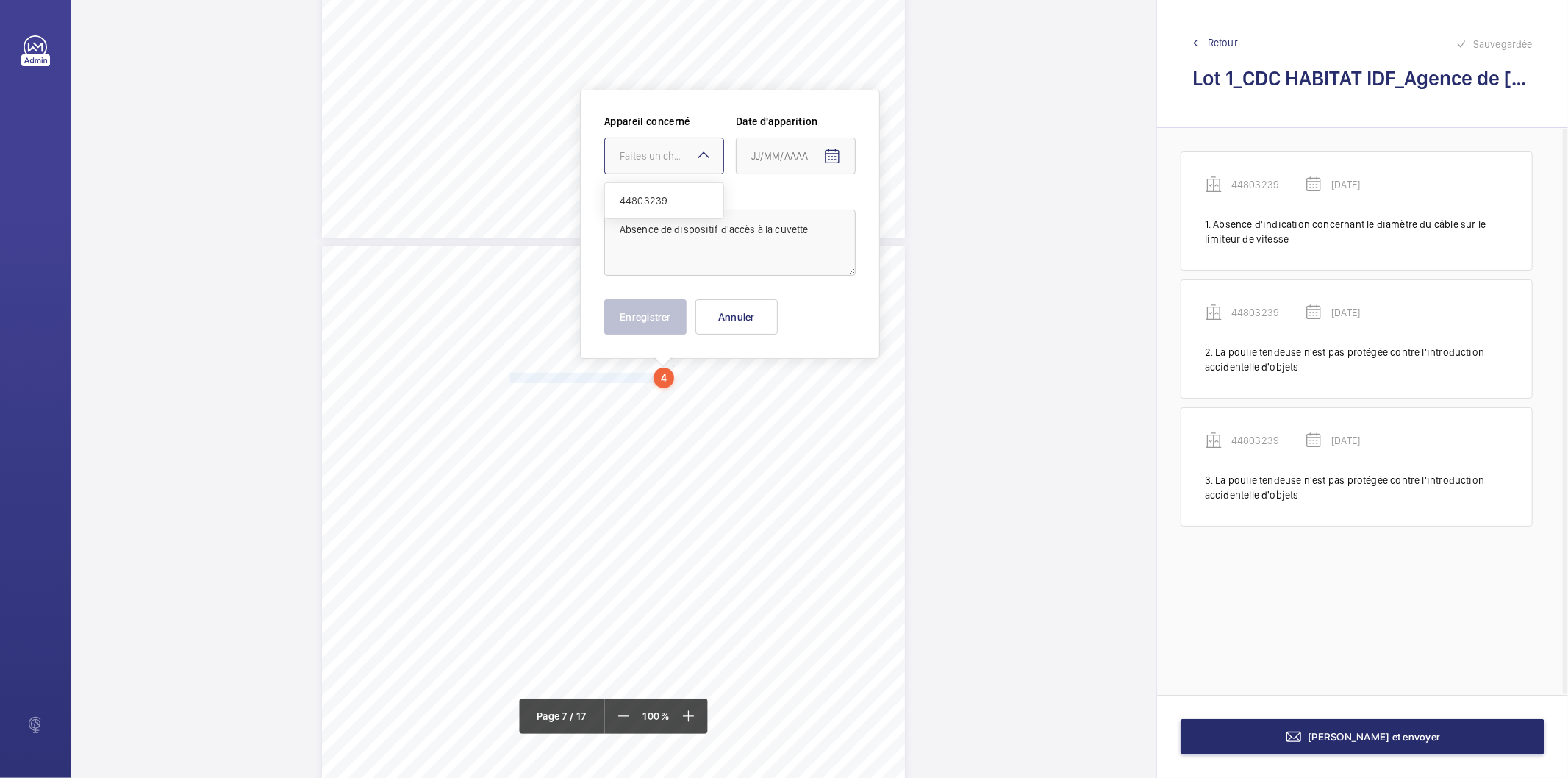
drag, startPoint x: 644, startPoint y: 201, endPoint x: 756, endPoint y: 187, distance: 112.9
click at [644, 203] on span "44803239" at bounding box center [664, 201] width 89 height 15
click at [826, 158] on mat-icon "Open calendar" at bounding box center [832, 157] width 18 height 18
drag, startPoint x: 815, startPoint y: 211, endPoint x: 817, endPoint y: 221, distance: 10.2
click at [797, 213] on span "Choose month and year" at bounding box center [771, 215] width 51 height 35
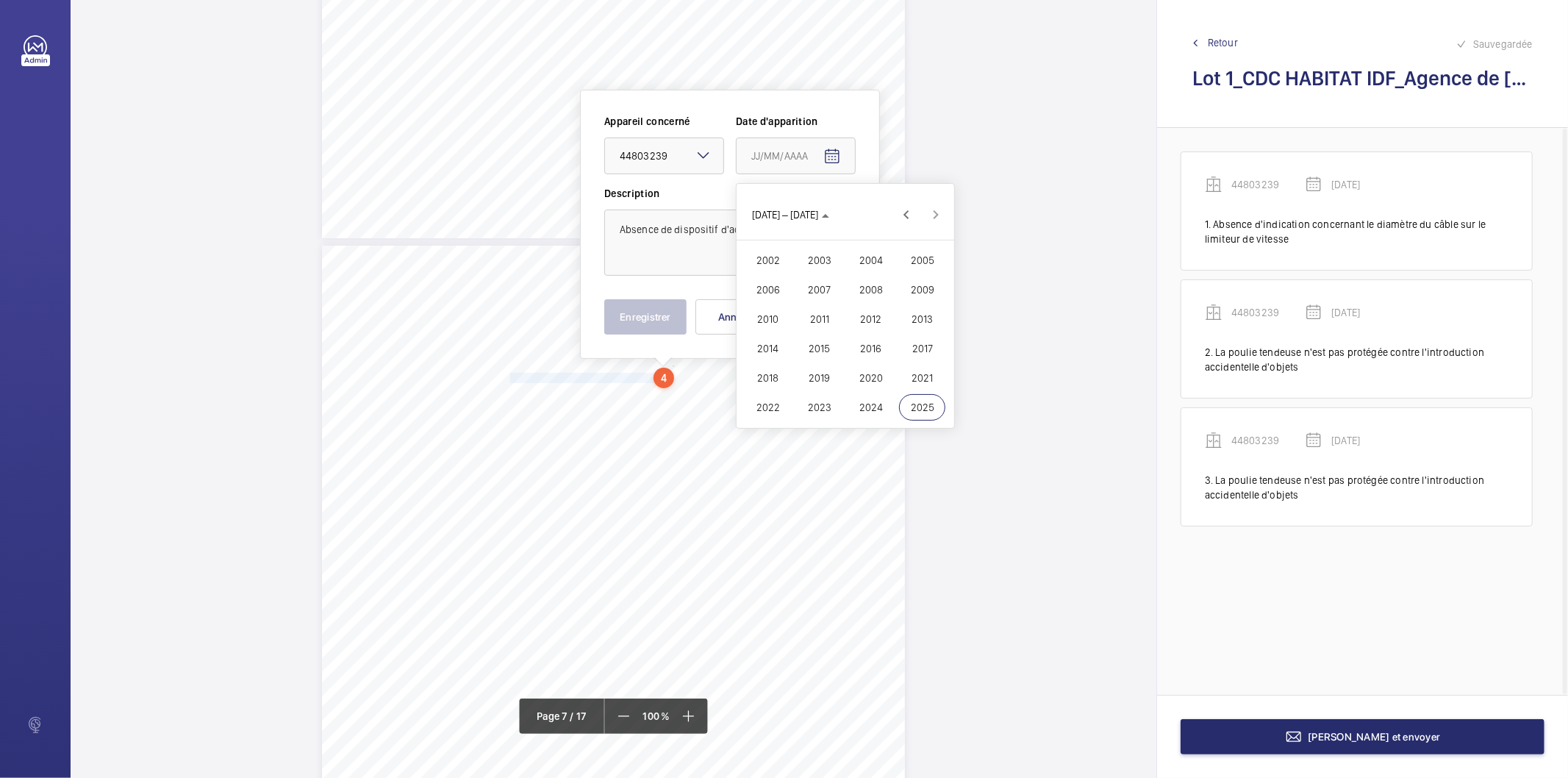
click at [768, 402] on span "2022" at bounding box center [767, 408] width 46 height 26
click at [812, 258] on span "FÉVR." at bounding box center [819, 261] width 46 height 26
click at [811, 305] on span "9" at bounding box center [816, 305] width 26 height 26
type input "[DATE]"
click at [614, 316] on button "Enregistrer" at bounding box center [645, 317] width 82 height 35
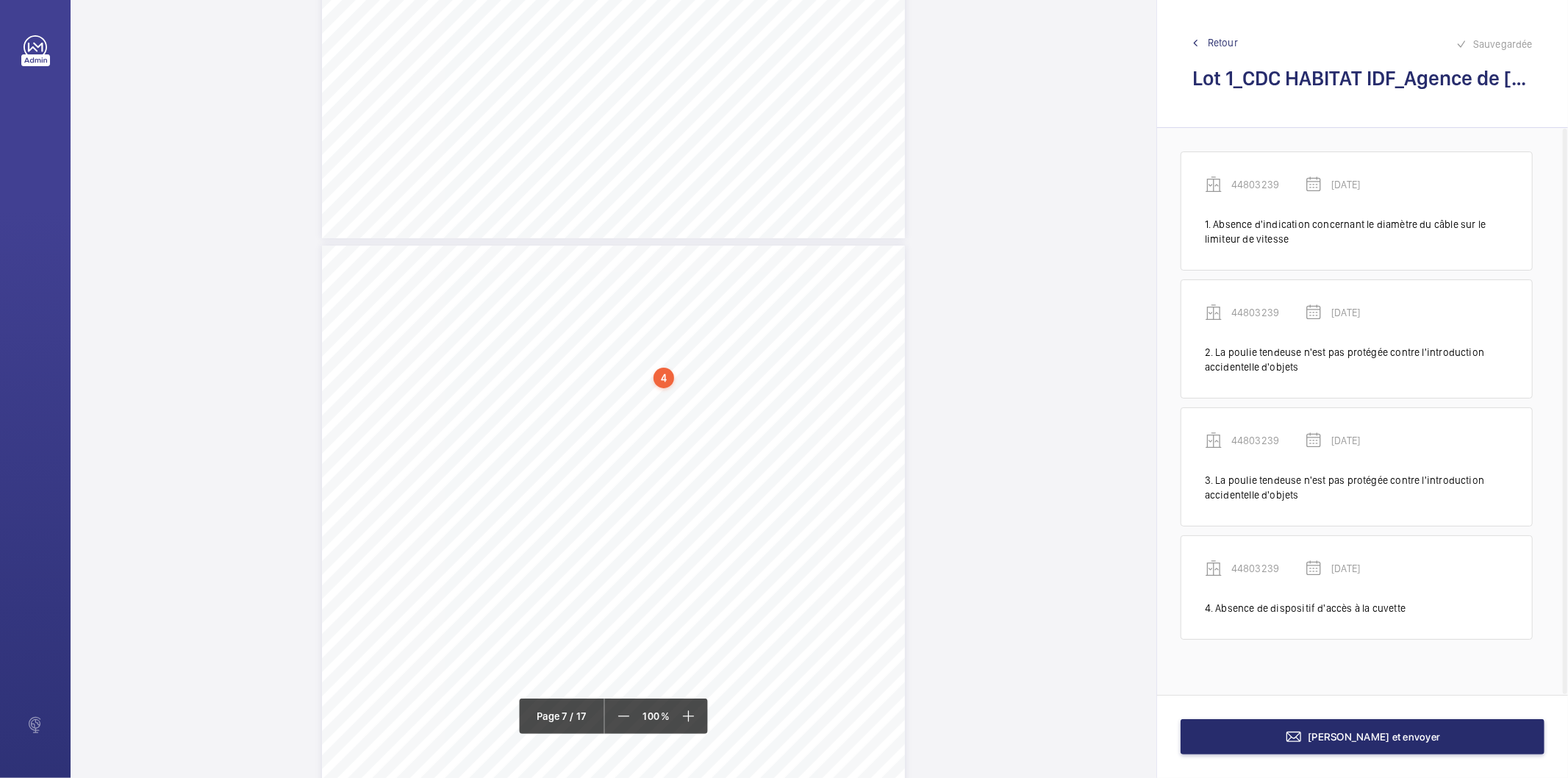
click at [507, 395] on div "4. Autres risques identifiés sur l’installation Le code de la construction et d…" at bounding box center [614, 658] width 583 height 825
drag, startPoint x: 544, startPoint y: 328, endPoint x: 522, endPoint y: 364, distance: 42.2
click at [544, 328] on button "Annuler" at bounding box center [572, 317] width 82 height 35
drag, startPoint x: 508, startPoint y: 374, endPoint x: 658, endPoint y: 373, distance: 150.0
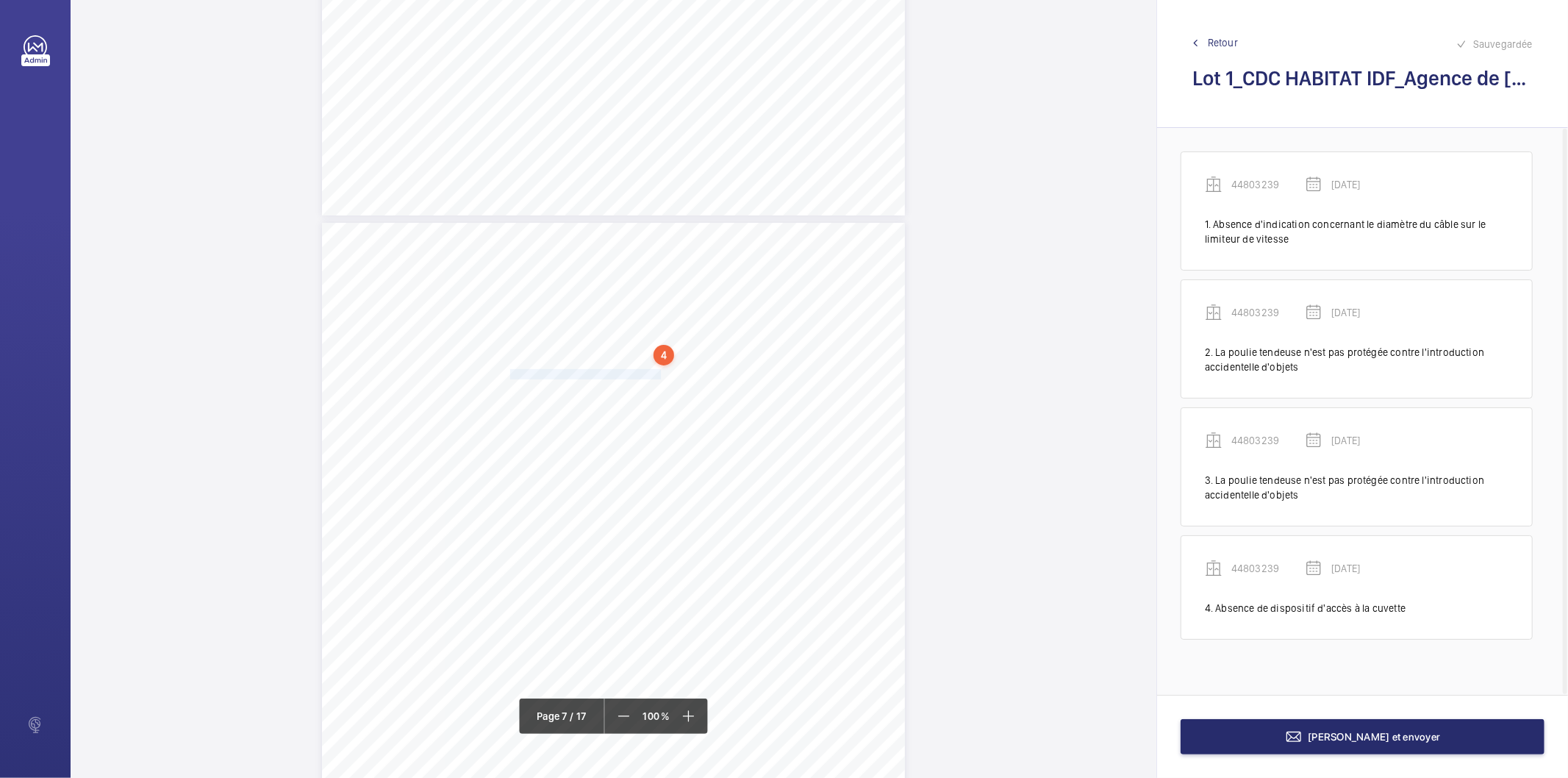
click at [658, 373] on span "L'éclairage de gaine ne fonctionne pas." at bounding box center [586, 375] width 154 height 9
drag, startPoint x: 681, startPoint y: 141, endPoint x: 667, endPoint y: 180, distance: 41.4
click at [681, 141] on div at bounding box center [650, 156] width 118 height 35
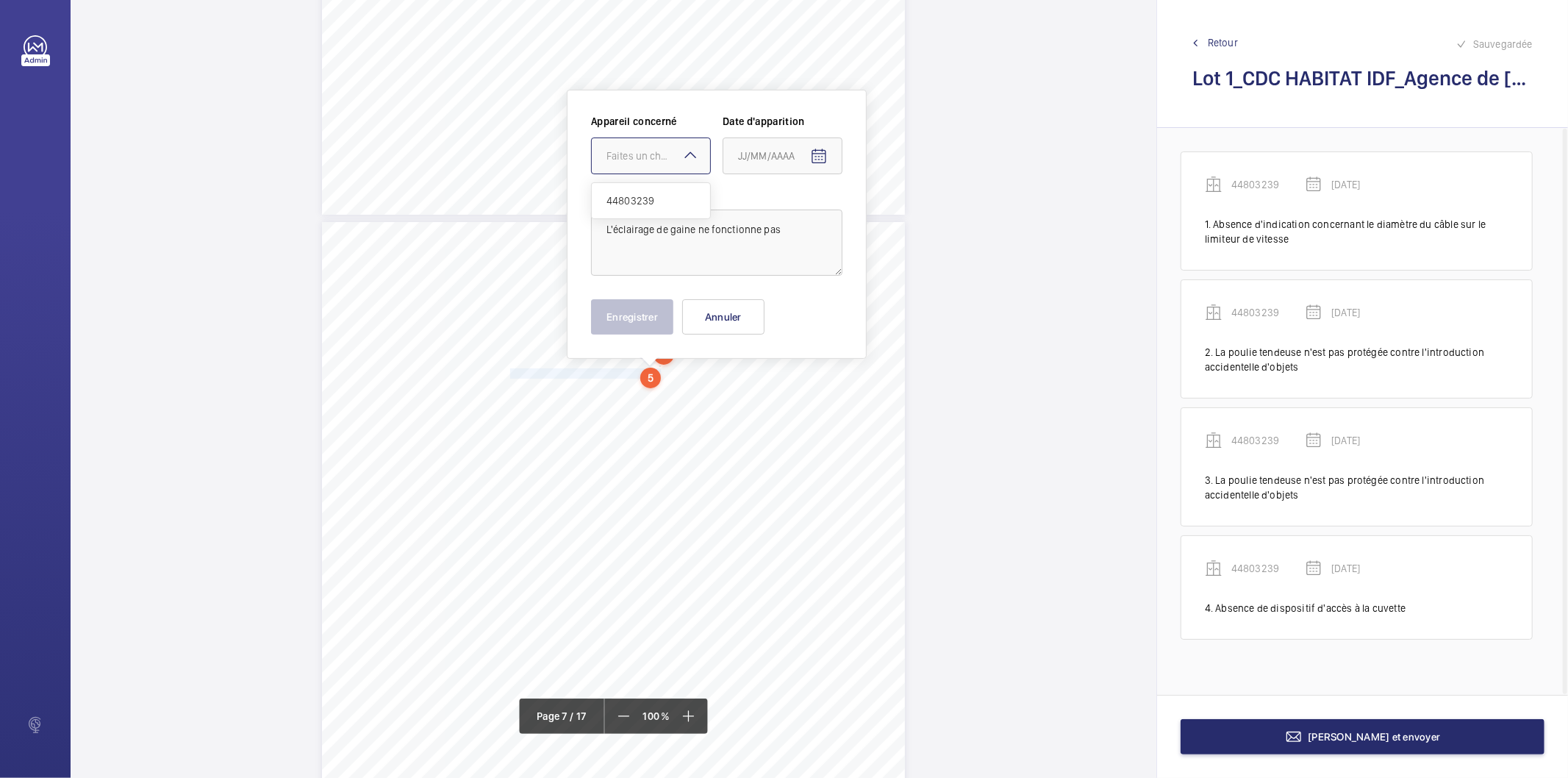
click at [656, 208] on span "44803239" at bounding box center [650, 201] width 89 height 15
click at [820, 155] on mat-icon "Open calendar" at bounding box center [819, 157] width 18 height 18
drag, startPoint x: 799, startPoint y: 214, endPoint x: 798, endPoint y: 234, distance: 20.0
click at [784, 215] on button "[DATE]" at bounding box center [758, 215] width 51 height 26
click at [759, 397] on span "2022" at bounding box center [754, 408] width 46 height 26
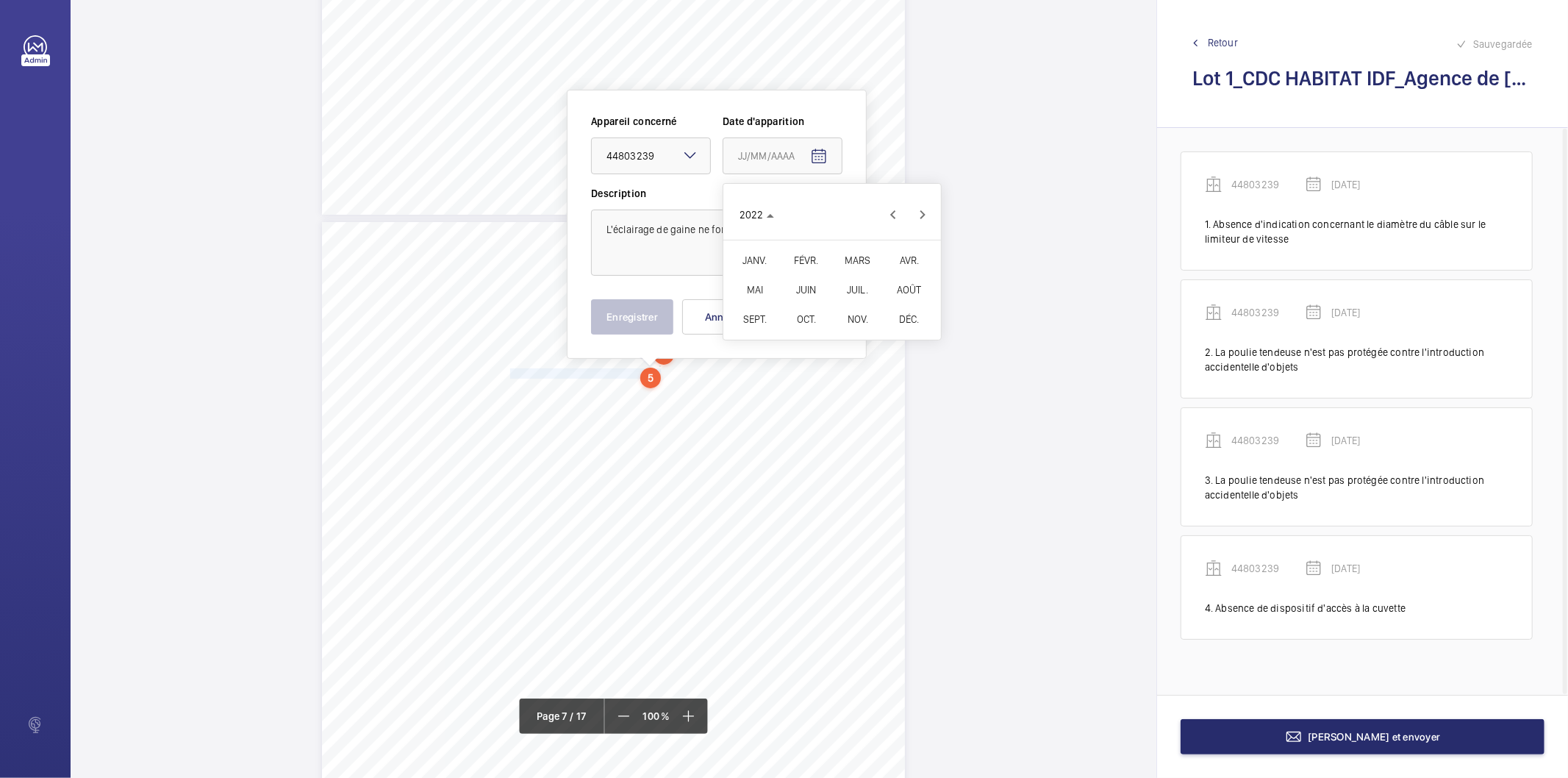
click at [798, 260] on span "FÉVR." at bounding box center [806, 261] width 46 height 26
drag, startPoint x: 803, startPoint y: 300, endPoint x: 695, endPoint y: 322, distance: 110.2
click at [800, 305] on span "9" at bounding box center [803, 305] width 26 height 26
type input "[DATE]"
click at [642, 326] on button "Enregistrer" at bounding box center [632, 317] width 82 height 35
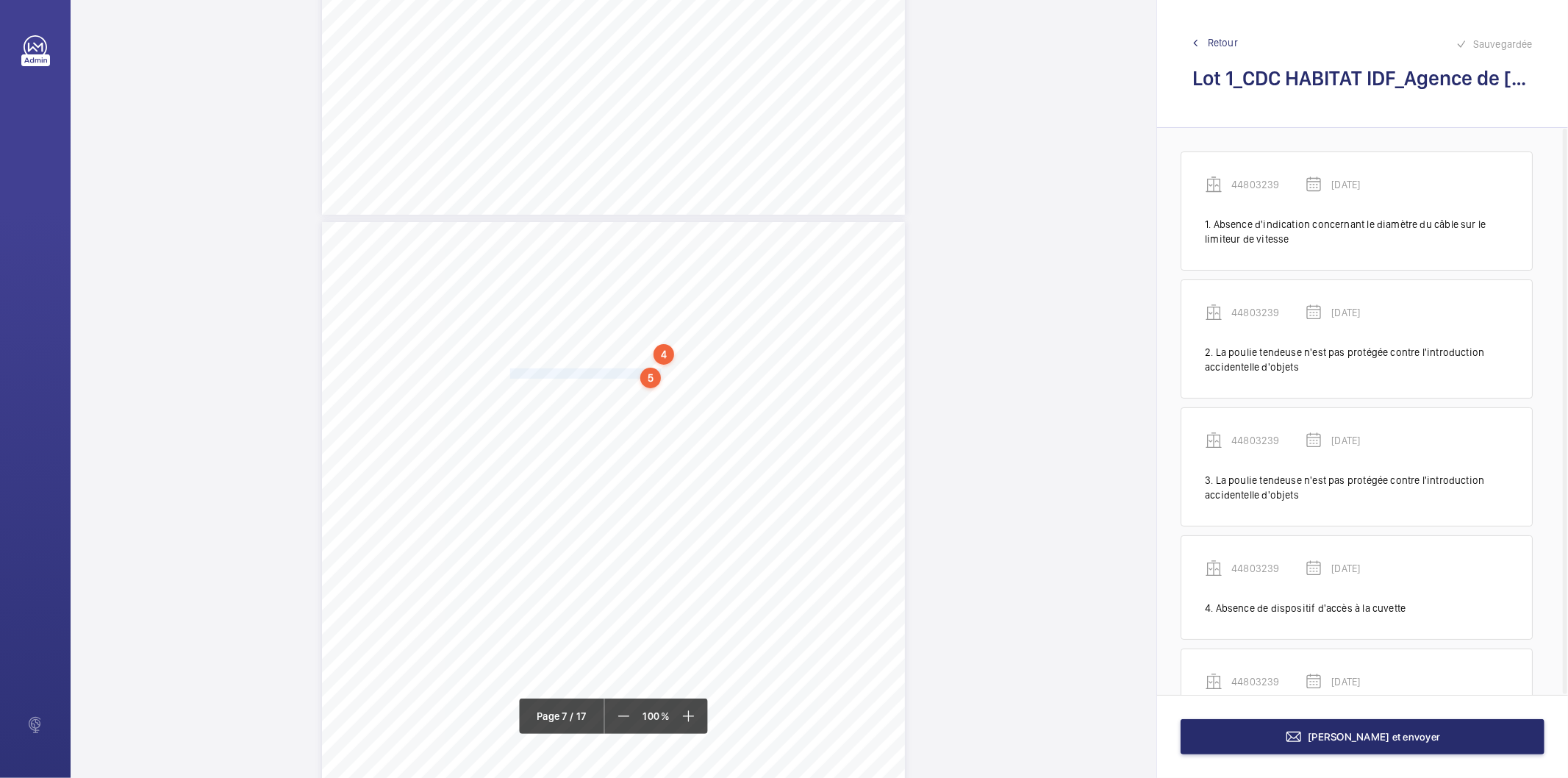
scroll to position [82, 0]
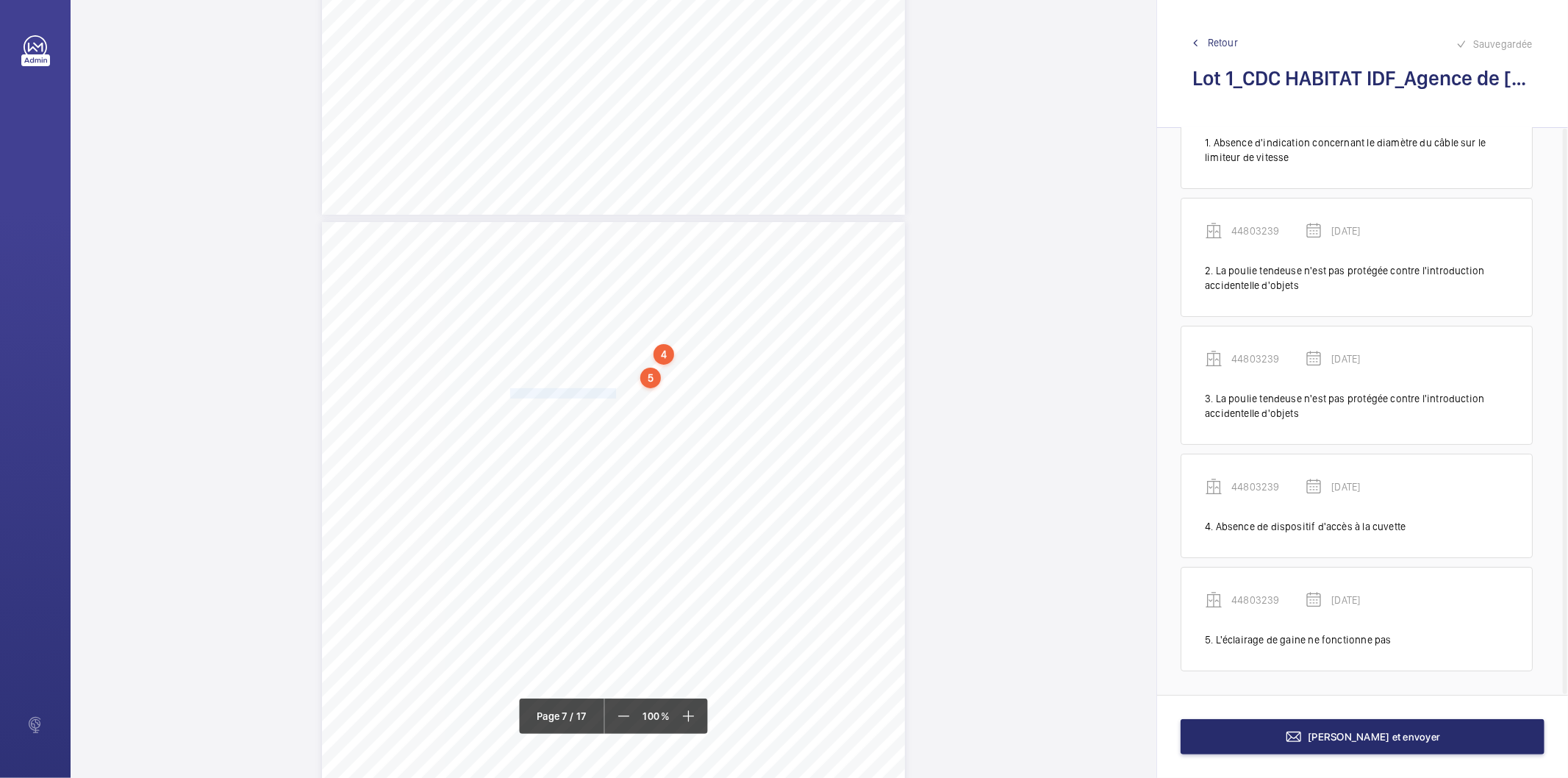
drag, startPoint x: 508, startPoint y: 391, endPoint x: 614, endPoint y: 396, distance: 106.1
click at [614, 396] on span "La cuvette n'est pas propre." at bounding box center [564, 394] width 109 height 9
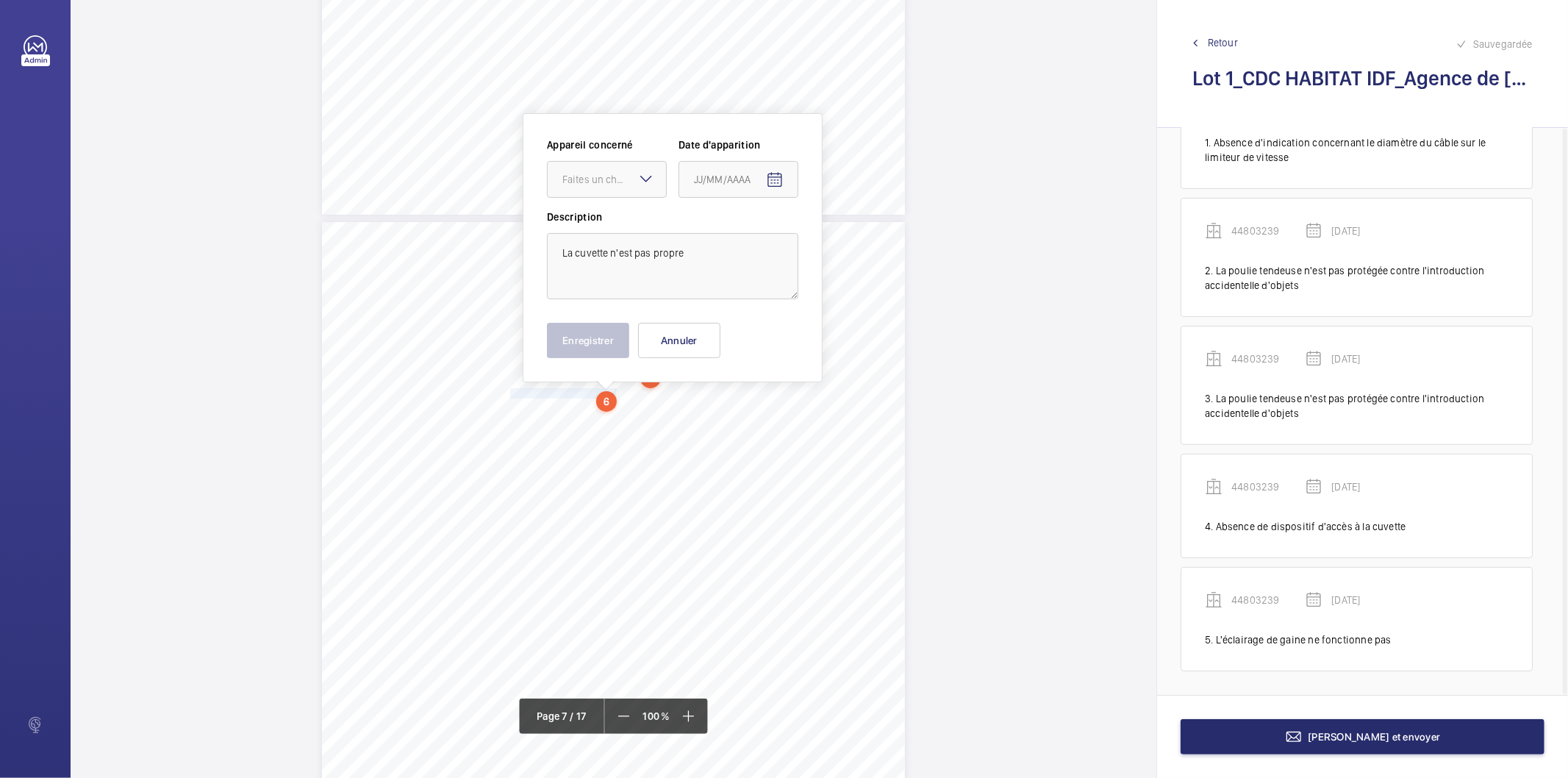
scroll to position [4820, 0]
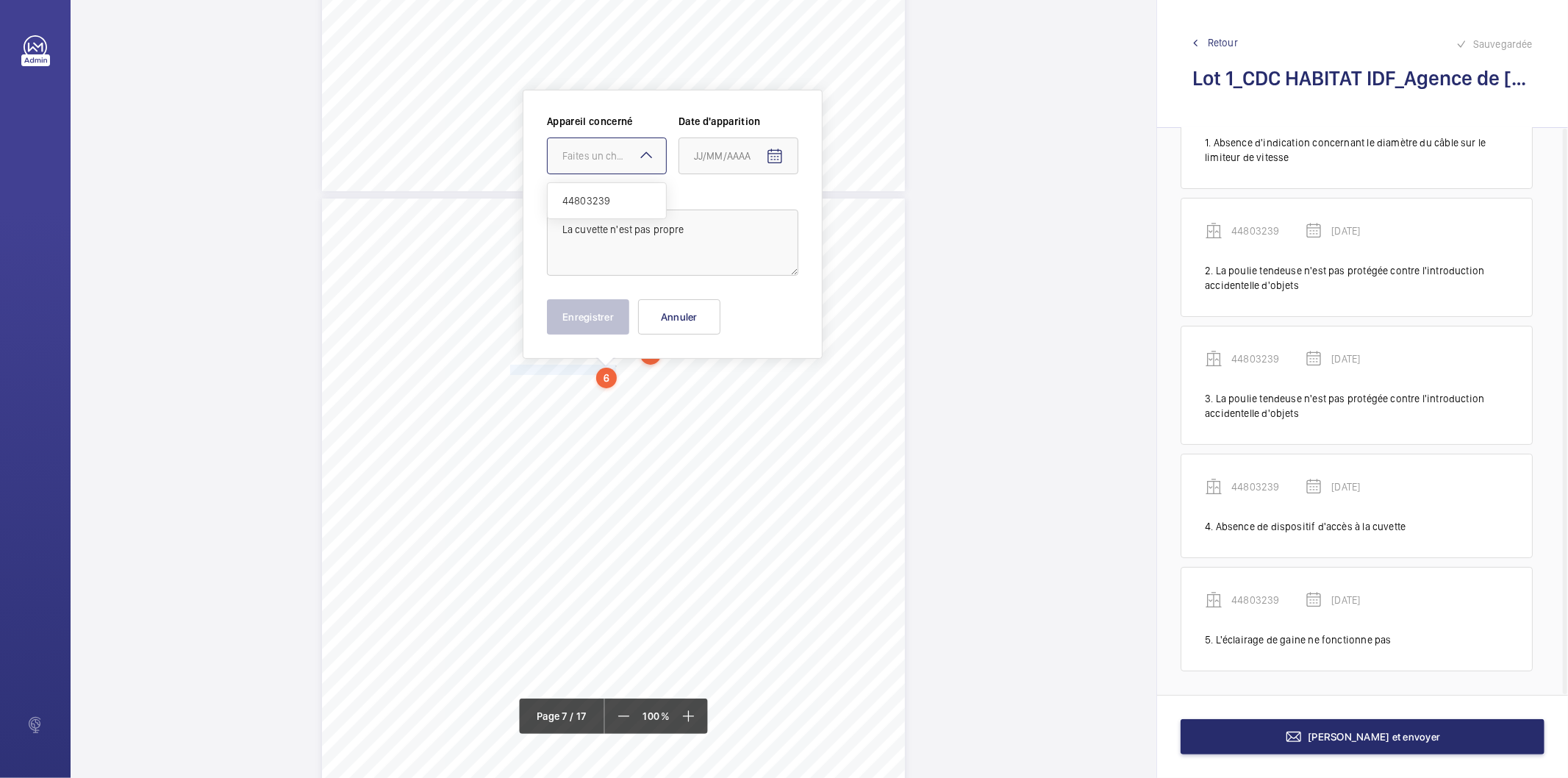
click at [588, 157] on div "Faites un choix" at bounding box center [614, 156] width 104 height 15
click at [585, 199] on span "44803239" at bounding box center [606, 201] width 89 height 15
click at [774, 159] on mat-icon "Open calendar" at bounding box center [775, 157] width 18 height 18
click at [734, 211] on span "[DATE]" at bounding box center [714, 215] width 39 height 12
click at [709, 403] on span "2022" at bounding box center [710, 408] width 46 height 26
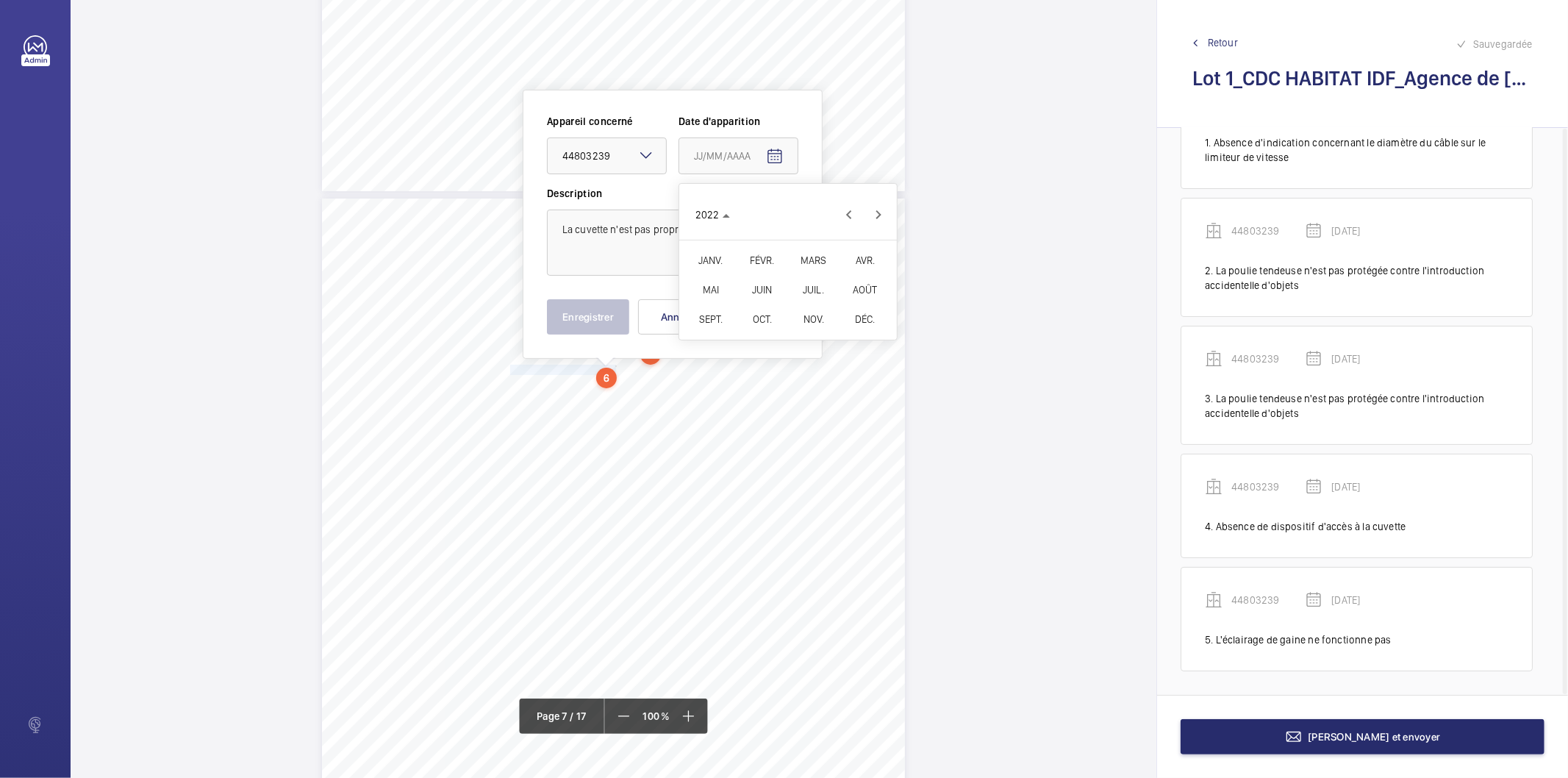
click at [761, 250] on span "FÉVR." at bounding box center [762, 261] width 46 height 26
click at [753, 299] on span "9" at bounding box center [759, 305] width 26 height 26
type input "[DATE]"
click at [600, 312] on button "Enregistrer" at bounding box center [588, 317] width 82 height 35
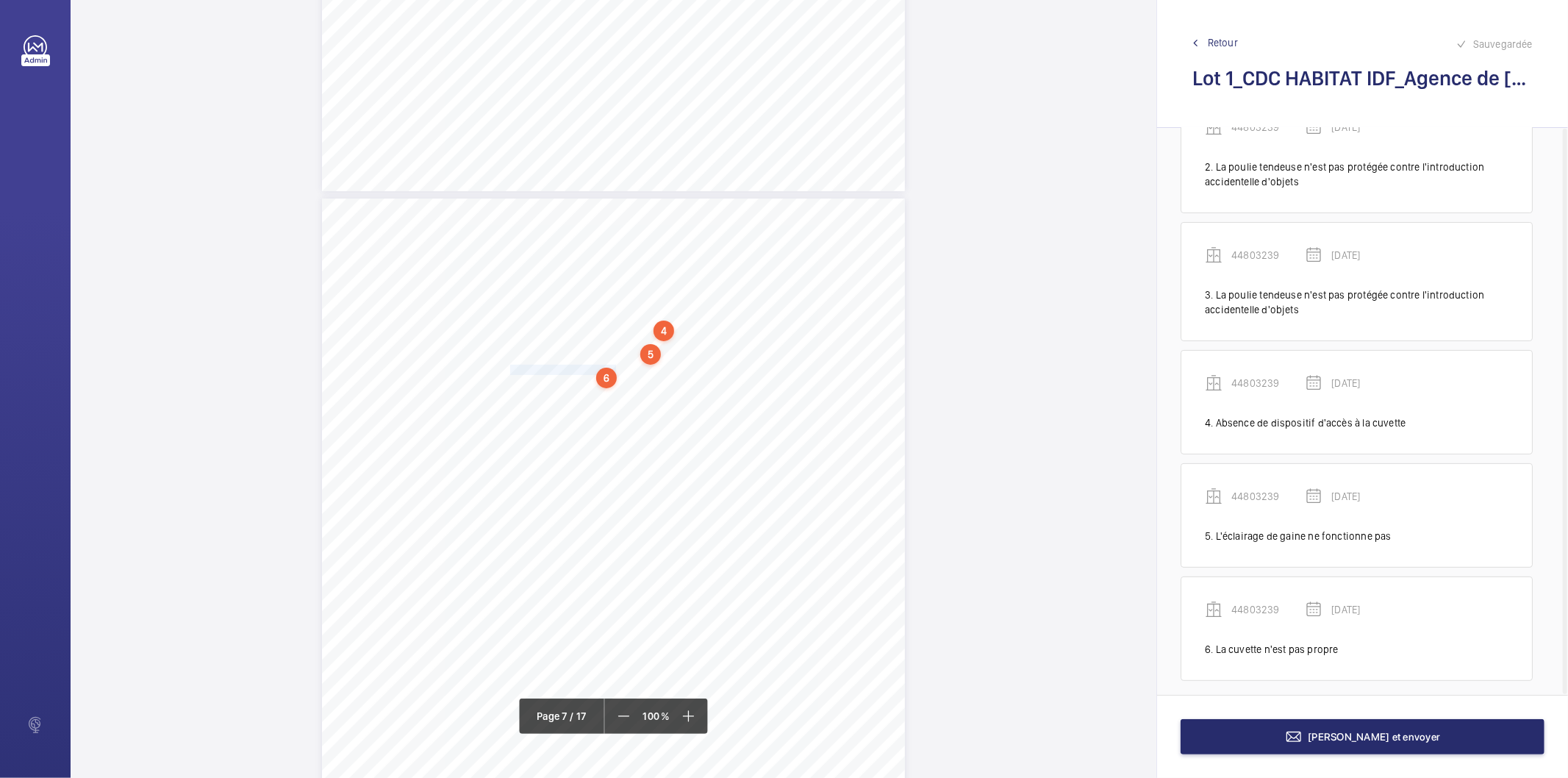
scroll to position [194, 0]
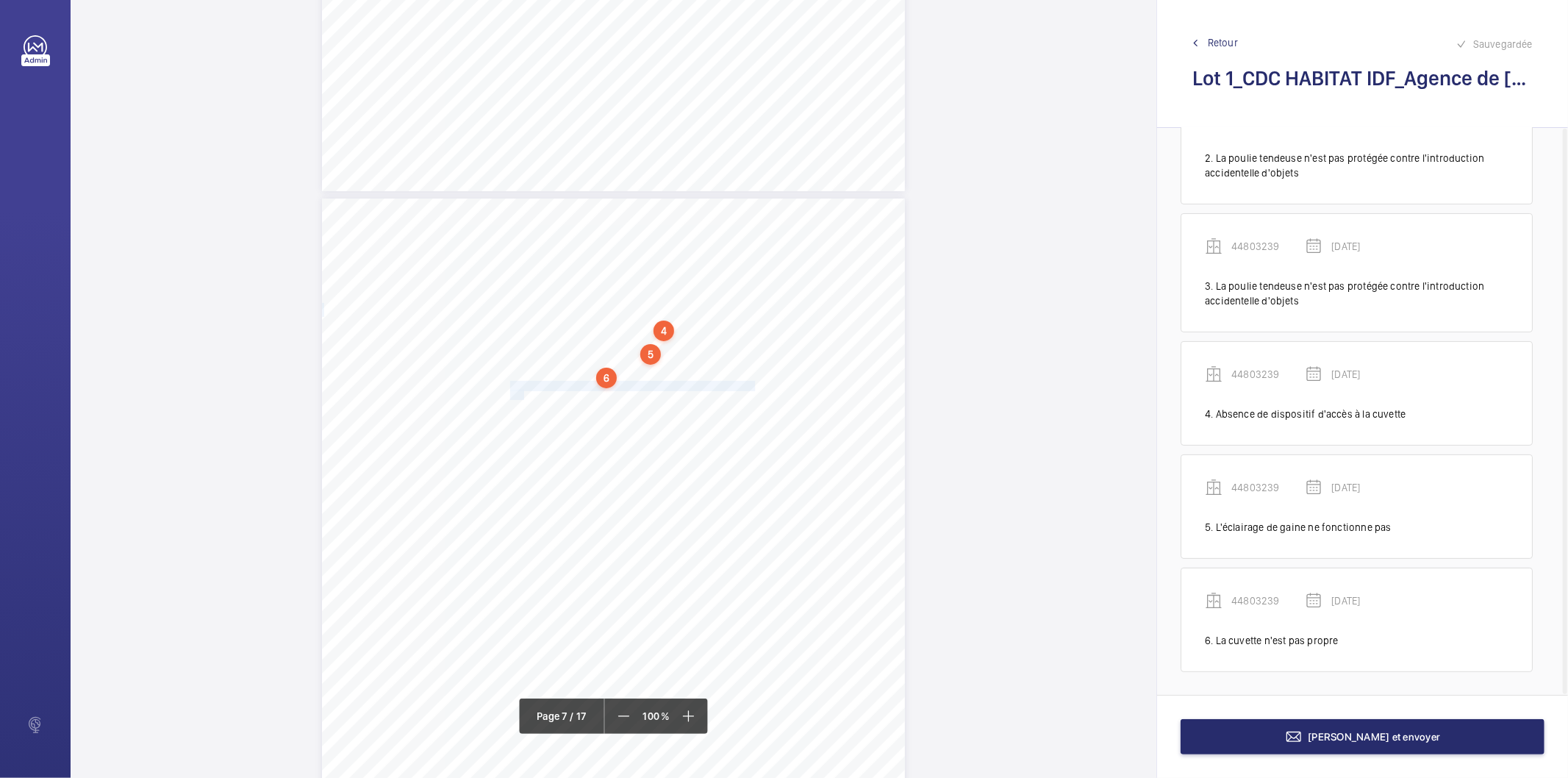
drag, startPoint x: 508, startPoint y: 385, endPoint x: 522, endPoint y: 392, distance: 15.7
click at [522, 392] on div "4. Autres risques identifiés sur l’installation Le code de la construction et d…" at bounding box center [614, 611] width 583 height 825
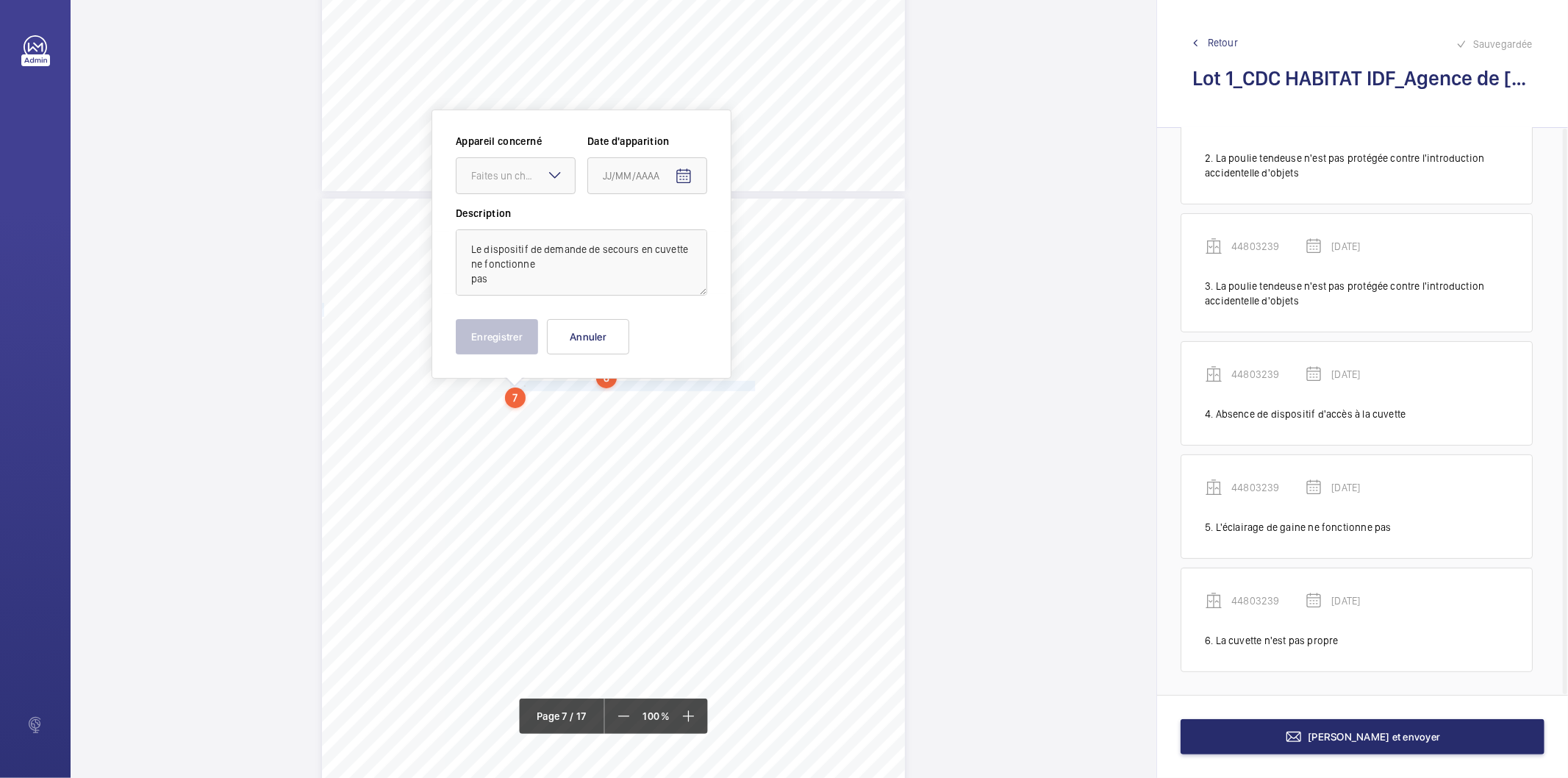
scroll to position [4840, 0]
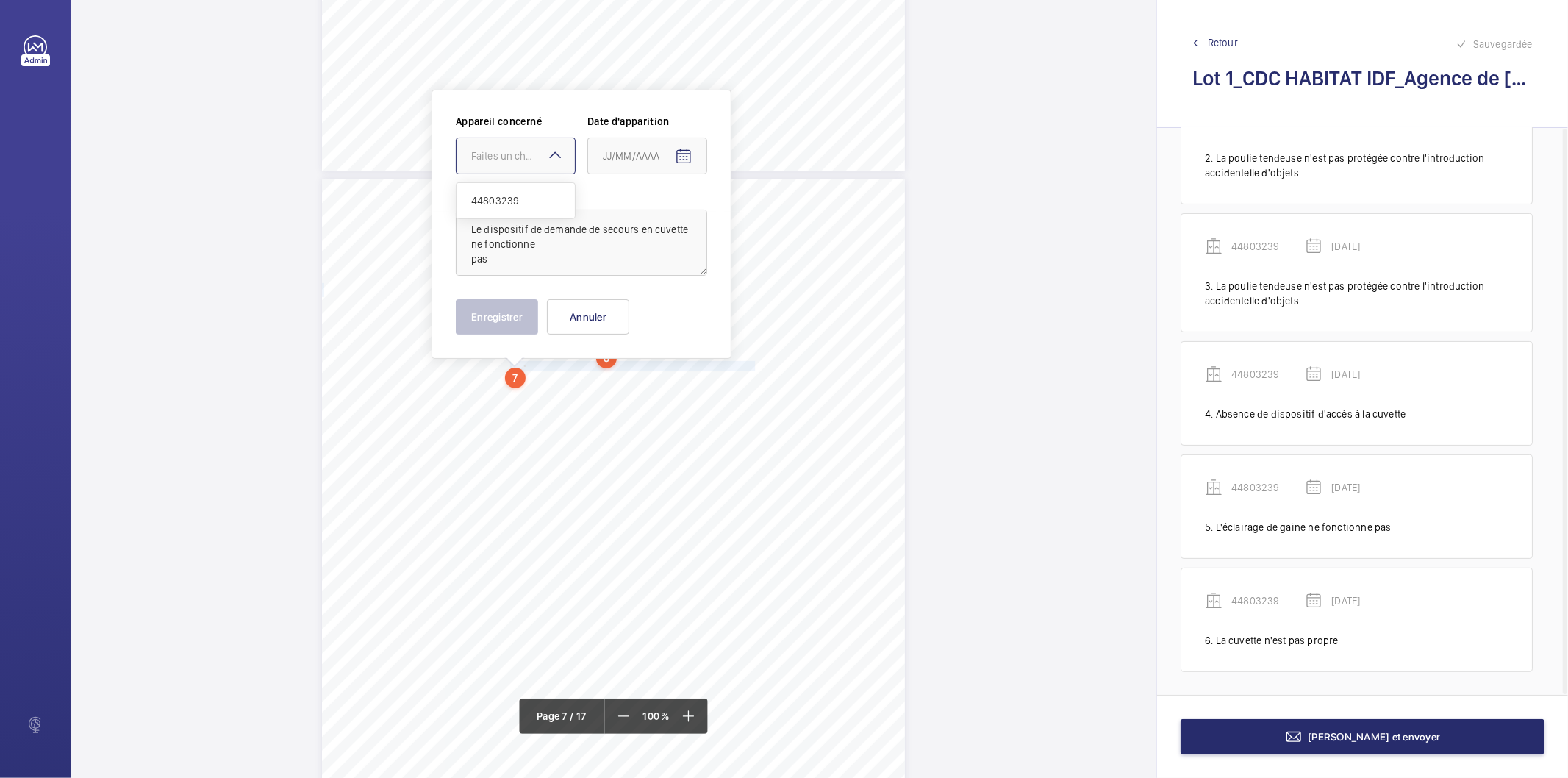
drag, startPoint x: 526, startPoint y: 164, endPoint x: 527, endPoint y: 209, distance: 45.0
click at [525, 165] on div at bounding box center [516, 156] width 118 height 35
click at [530, 190] on div "44803239" at bounding box center [516, 201] width 118 height 35
click at [688, 158] on mat-icon "Open calendar" at bounding box center [684, 157] width 18 height 18
click at [642, 213] on span "[DATE]" at bounding box center [622, 215] width 39 height 12
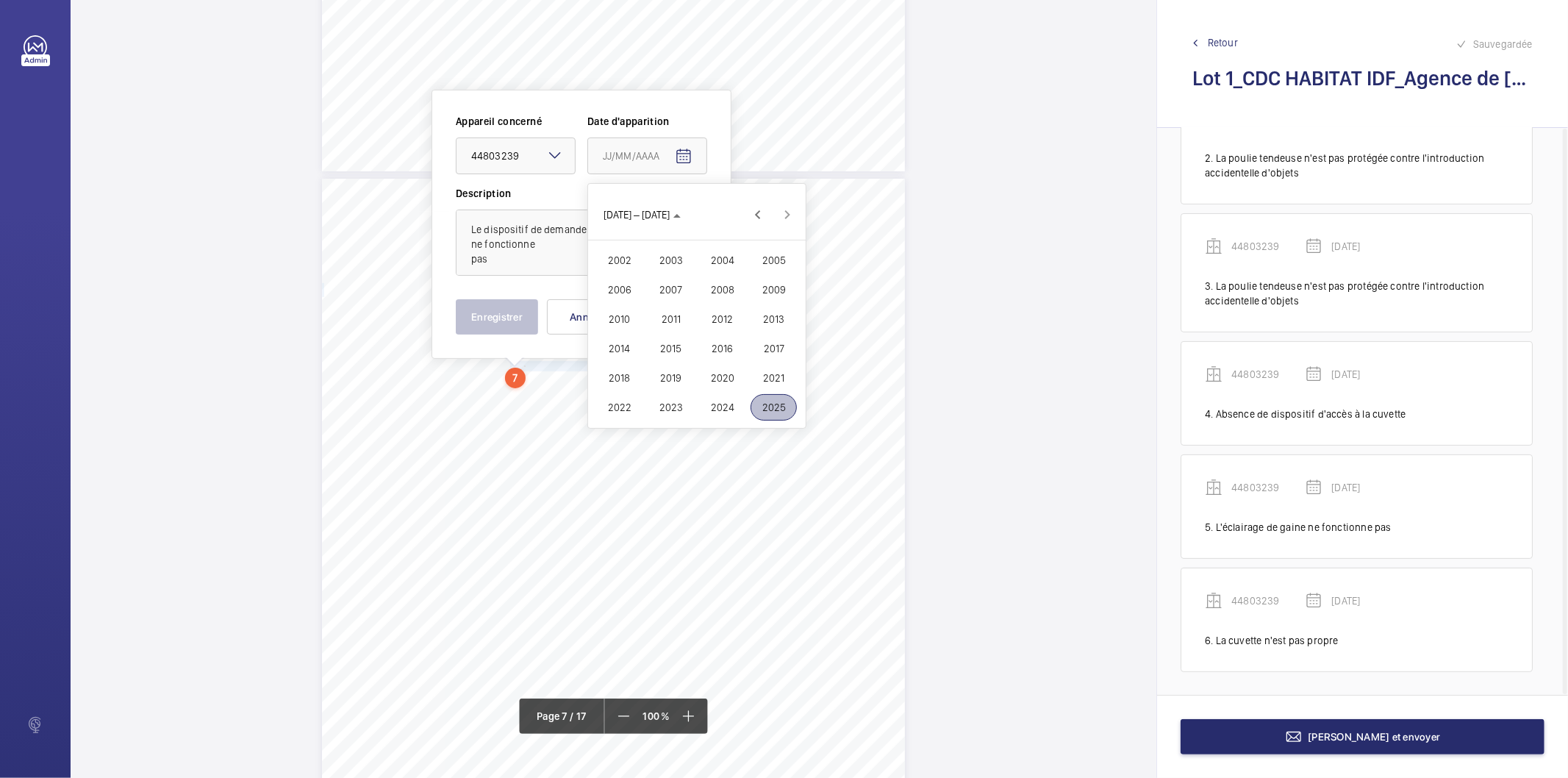
click at [628, 399] on span "2022" at bounding box center [619, 408] width 46 height 26
click at [672, 258] on span "FÉVR." at bounding box center [670, 261] width 46 height 26
click at [666, 305] on span "9" at bounding box center [667, 305] width 26 height 26
type input "[DATE]"
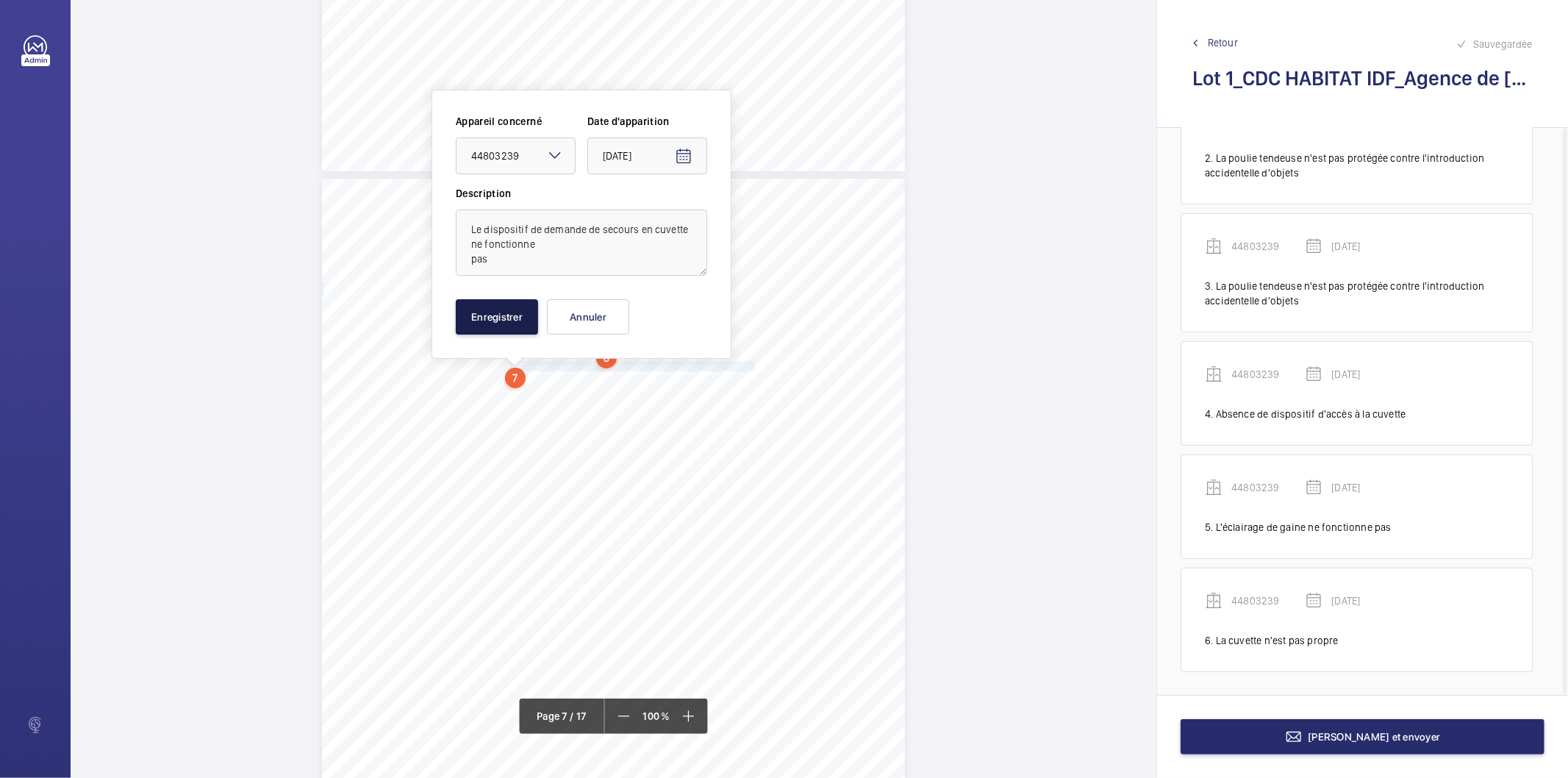
click at [514, 305] on button "Enregistrer" at bounding box center [497, 317] width 82 height 35
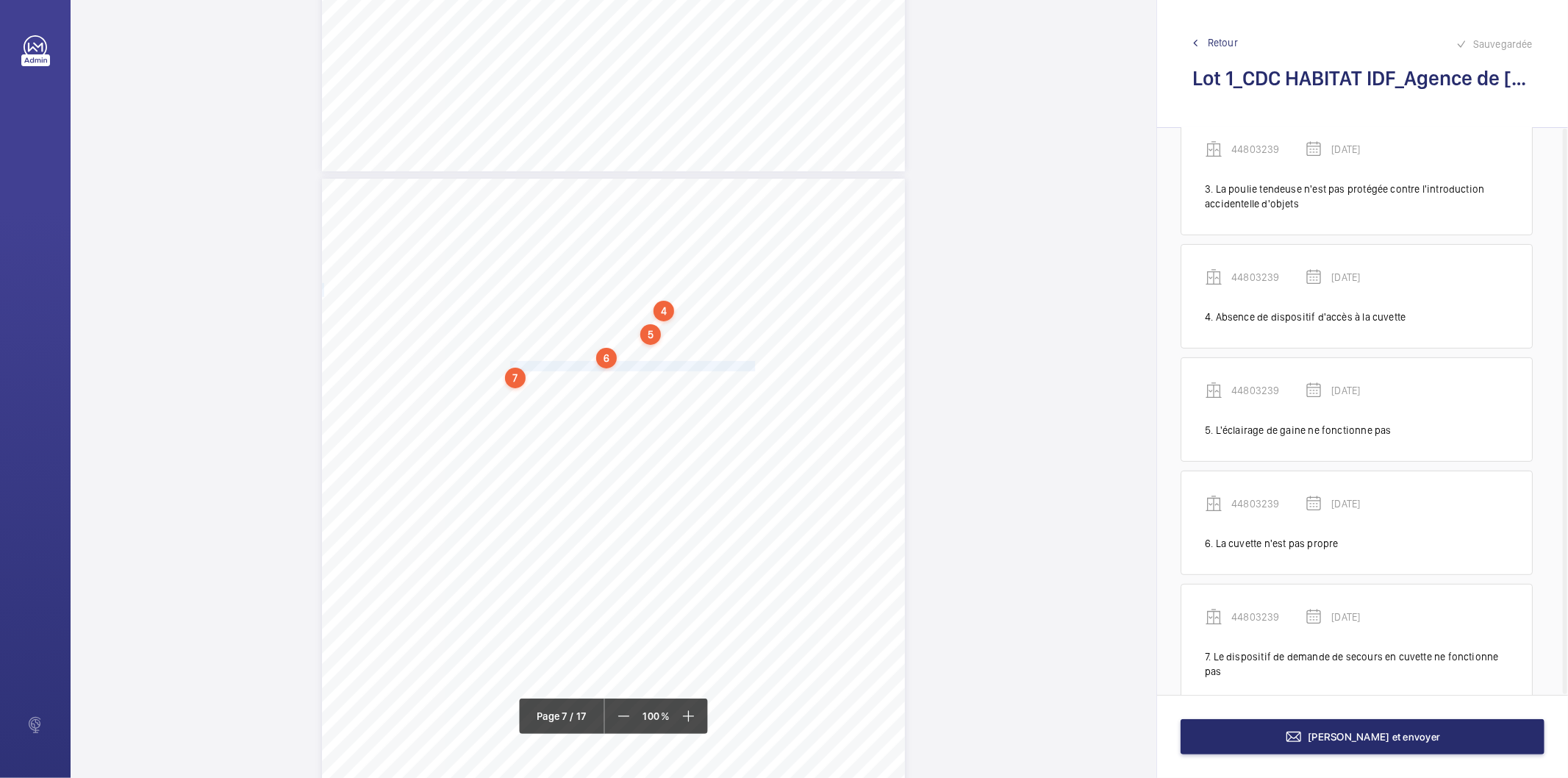
scroll to position [322, 0]
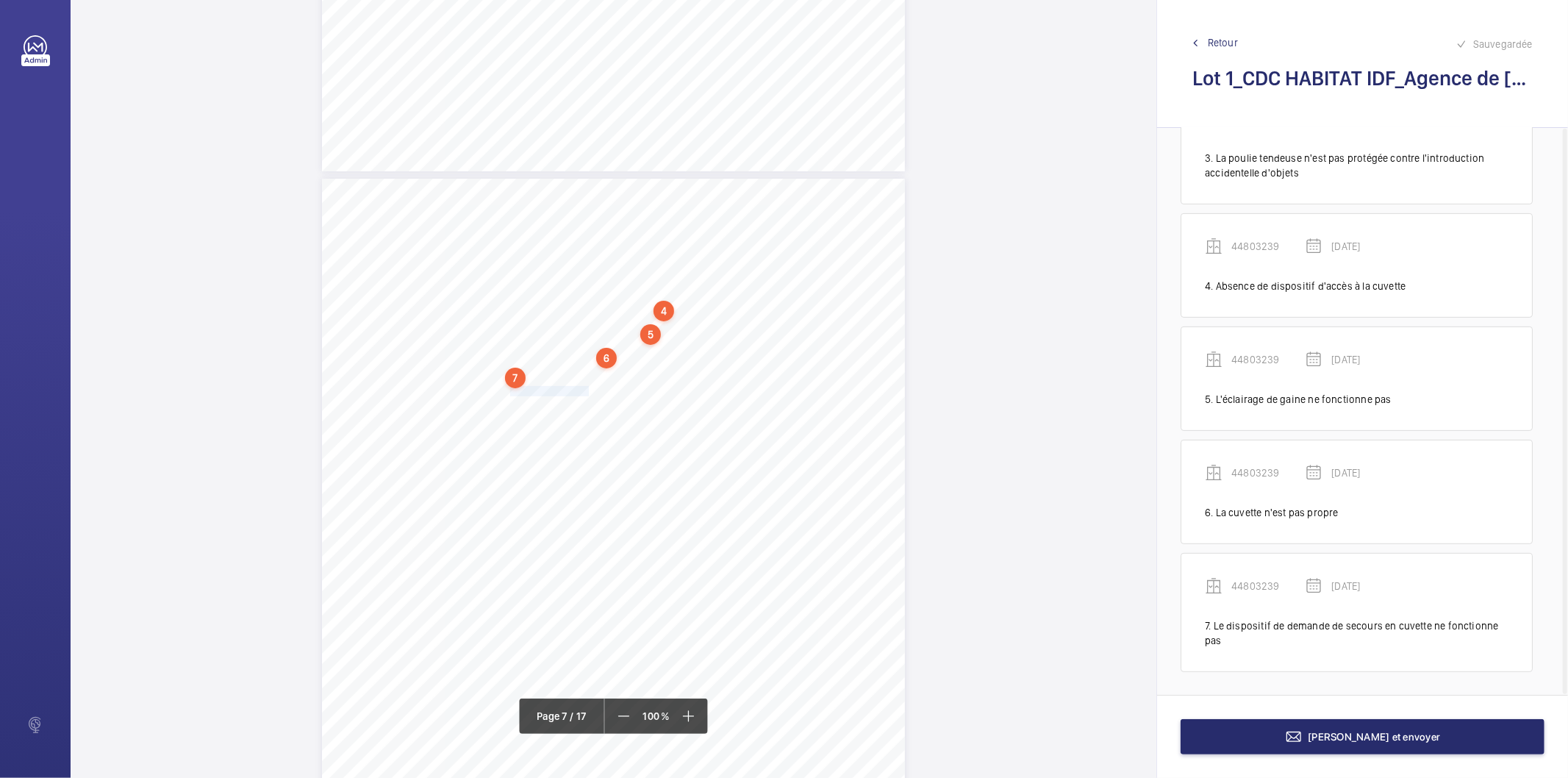
drag, startPoint x: 508, startPoint y: 391, endPoint x: 584, endPoint y: 390, distance: 76.0
click at [584, 390] on div "4. Autres risques identifiés sur l’installation Le code de la construction et d…" at bounding box center [614, 591] width 583 height 825
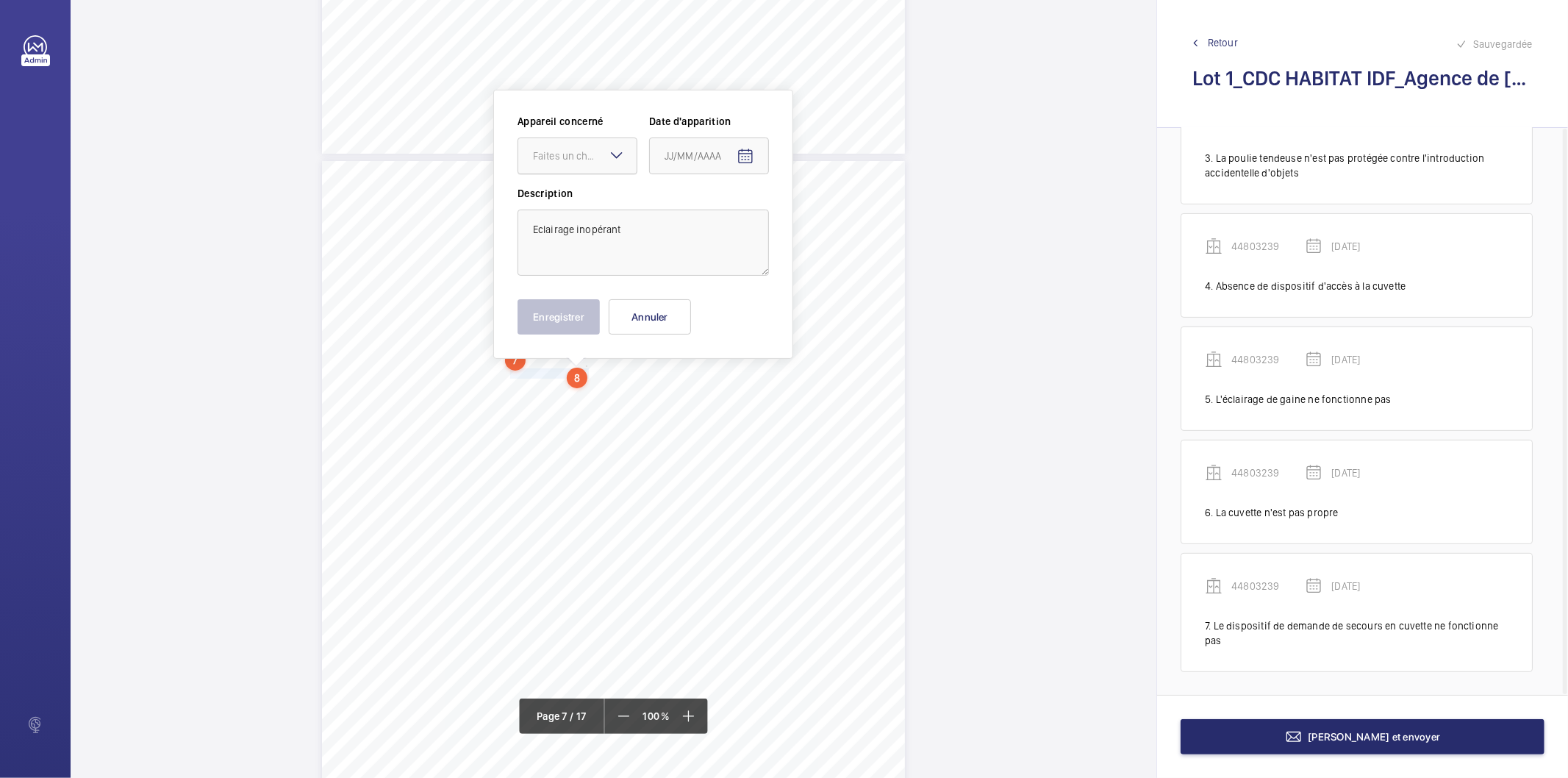
drag, startPoint x: 577, startPoint y: 145, endPoint x: 574, endPoint y: 169, distance: 24.2
click at [575, 145] on div at bounding box center [577, 156] width 118 height 35
click at [564, 205] on span "44803239" at bounding box center [577, 201] width 89 height 15
click at [741, 157] on mat-icon "Open calendar" at bounding box center [745, 157] width 18 height 18
click at [704, 215] on polygon "Choose month and year" at bounding box center [700, 216] width 7 height 4
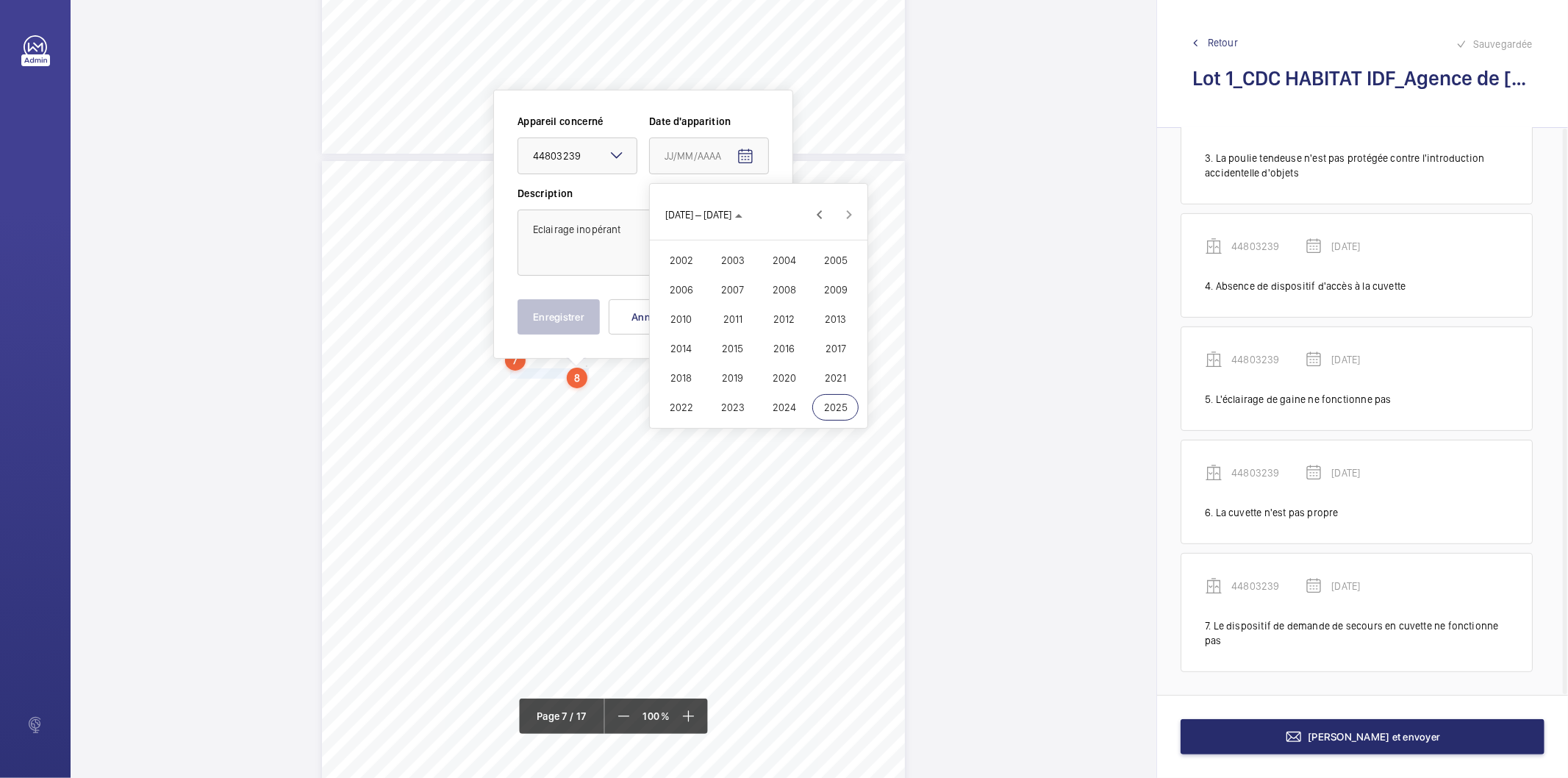
click at [681, 395] on span "2022" at bounding box center [681, 408] width 46 height 26
click at [737, 262] on span "FÉVR." at bounding box center [732, 261] width 46 height 26
click at [729, 305] on span "9" at bounding box center [729, 305] width 26 height 26
type input "[DATE]"
click at [585, 311] on button "Enregistrer" at bounding box center [558, 317] width 82 height 35
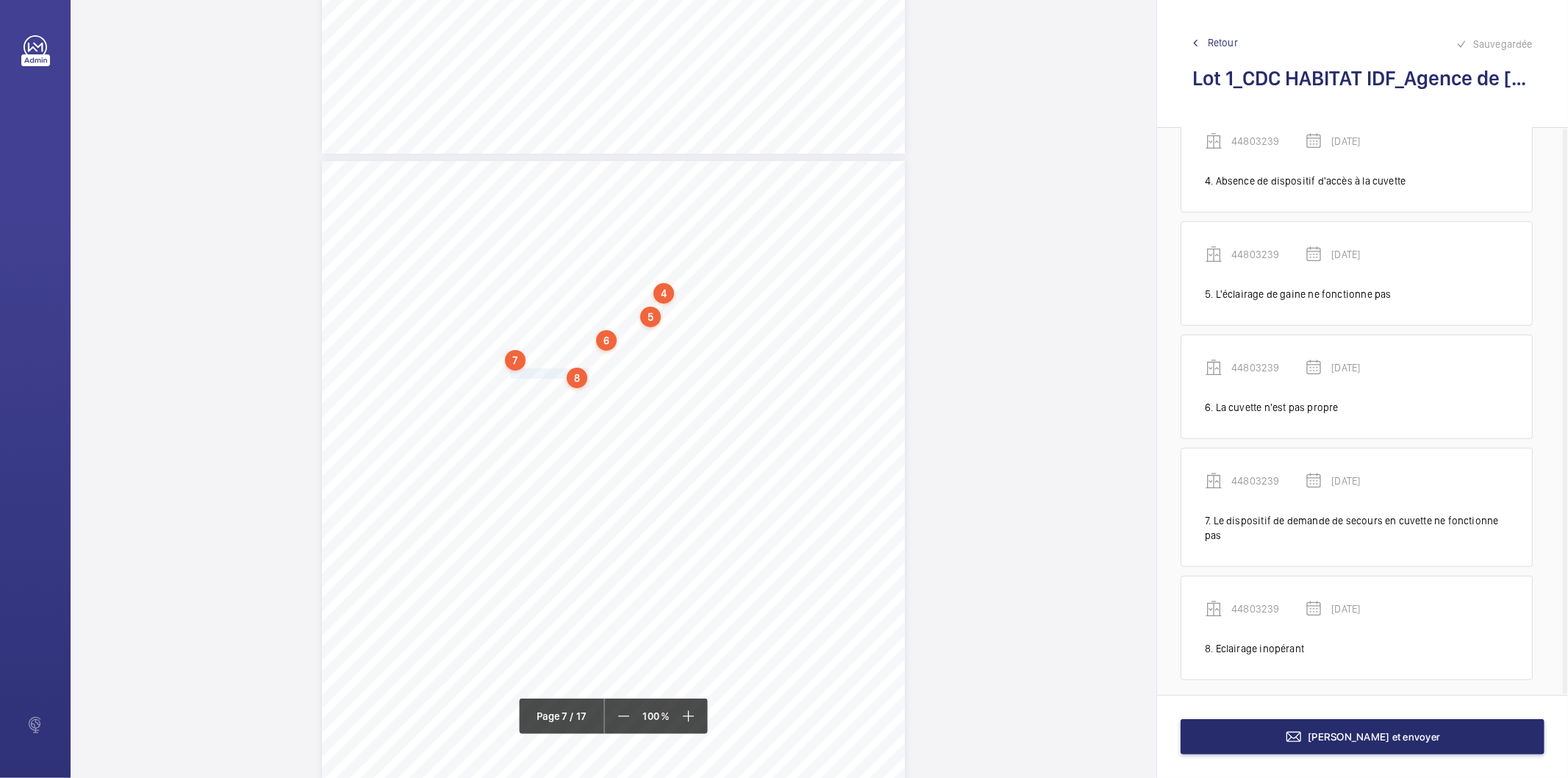
scroll to position [436, 0]
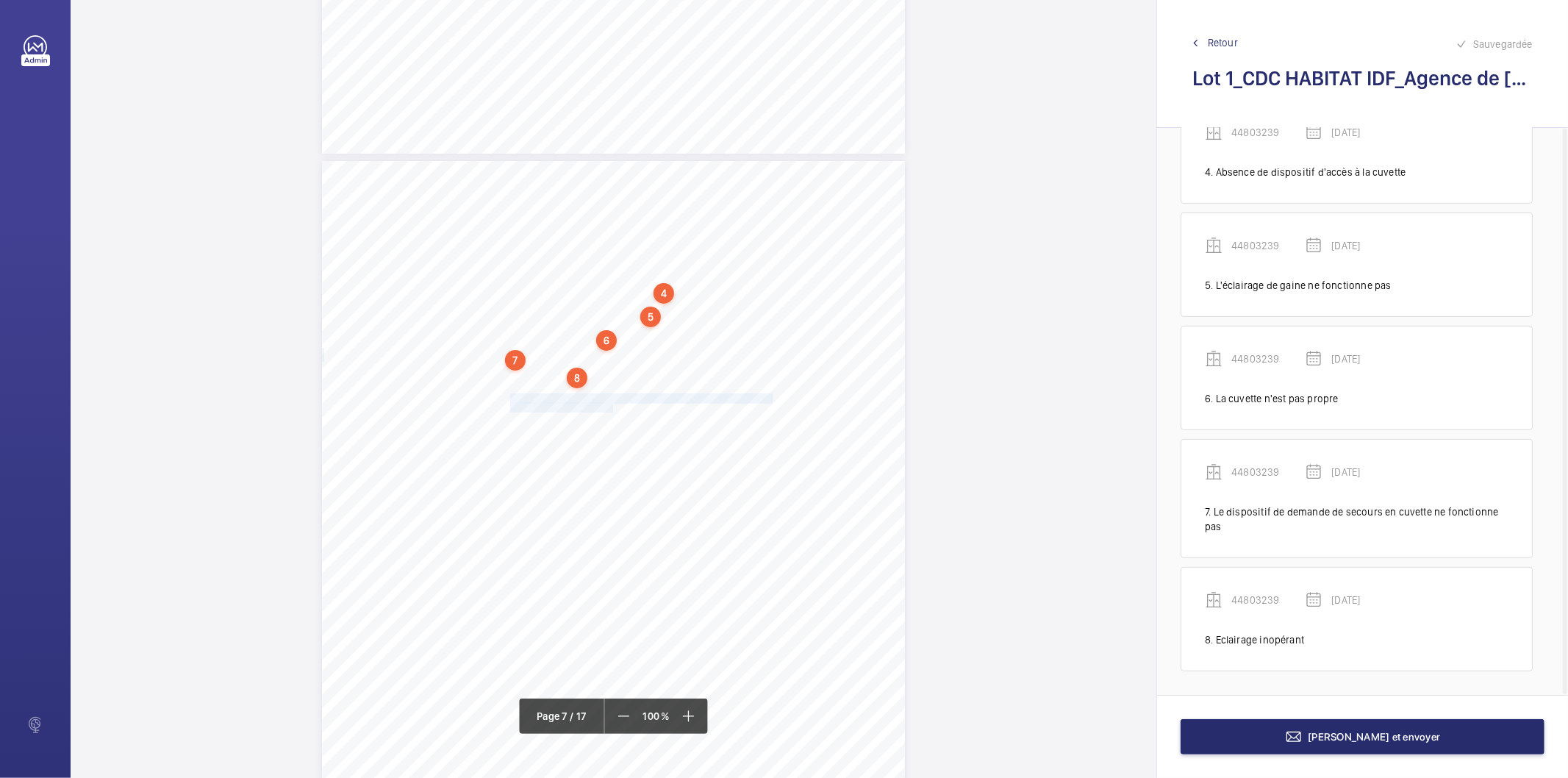
drag, startPoint x: 509, startPoint y: 398, endPoint x: 627, endPoint y: 407, distance: 118.3
click at [614, 407] on div "4. Autres risques identifiés sur l’installation Le code de la construction et d…" at bounding box center [614, 573] width 583 height 825
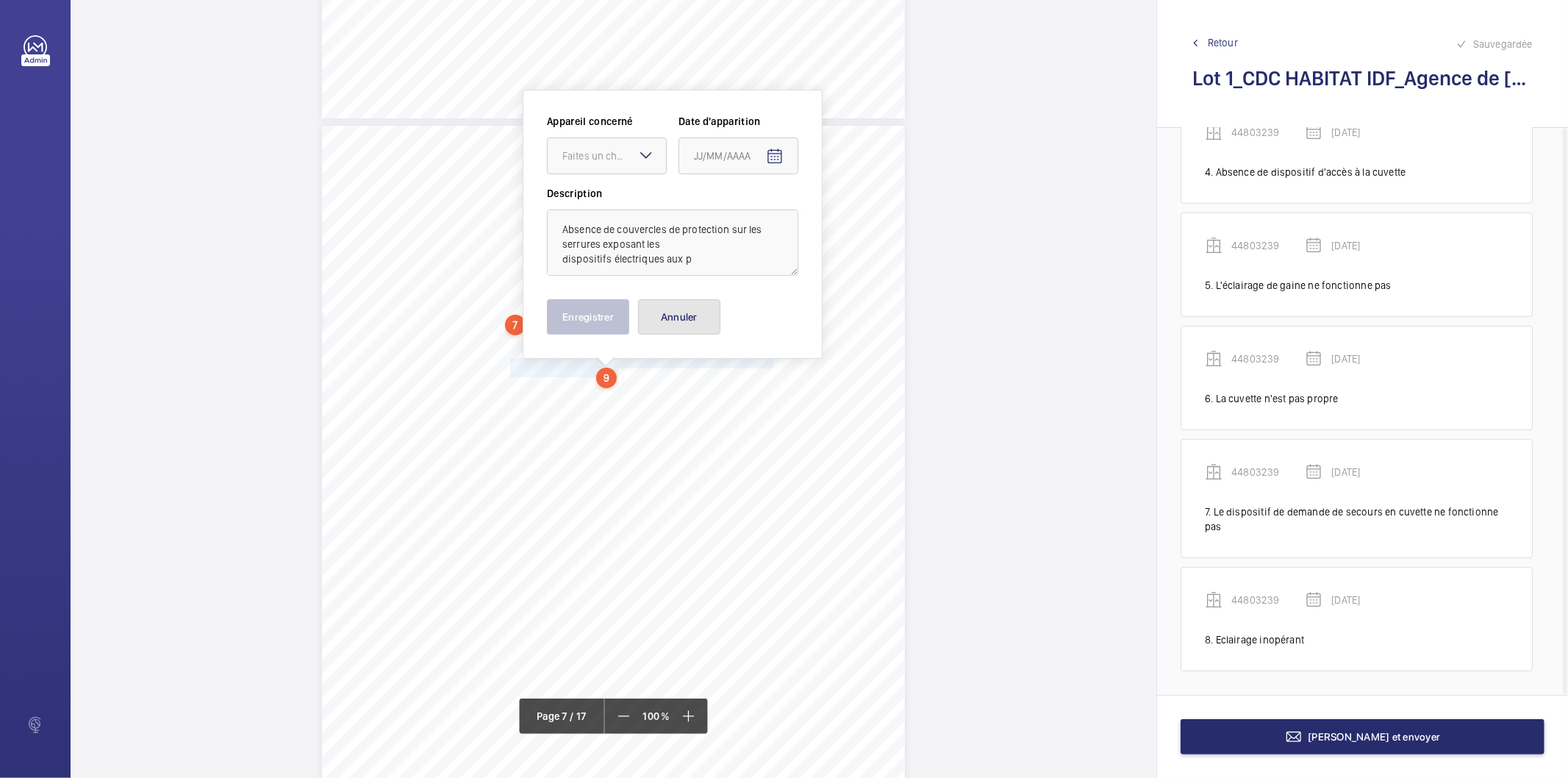
click at [694, 314] on button "Annuler" at bounding box center [679, 317] width 82 height 35
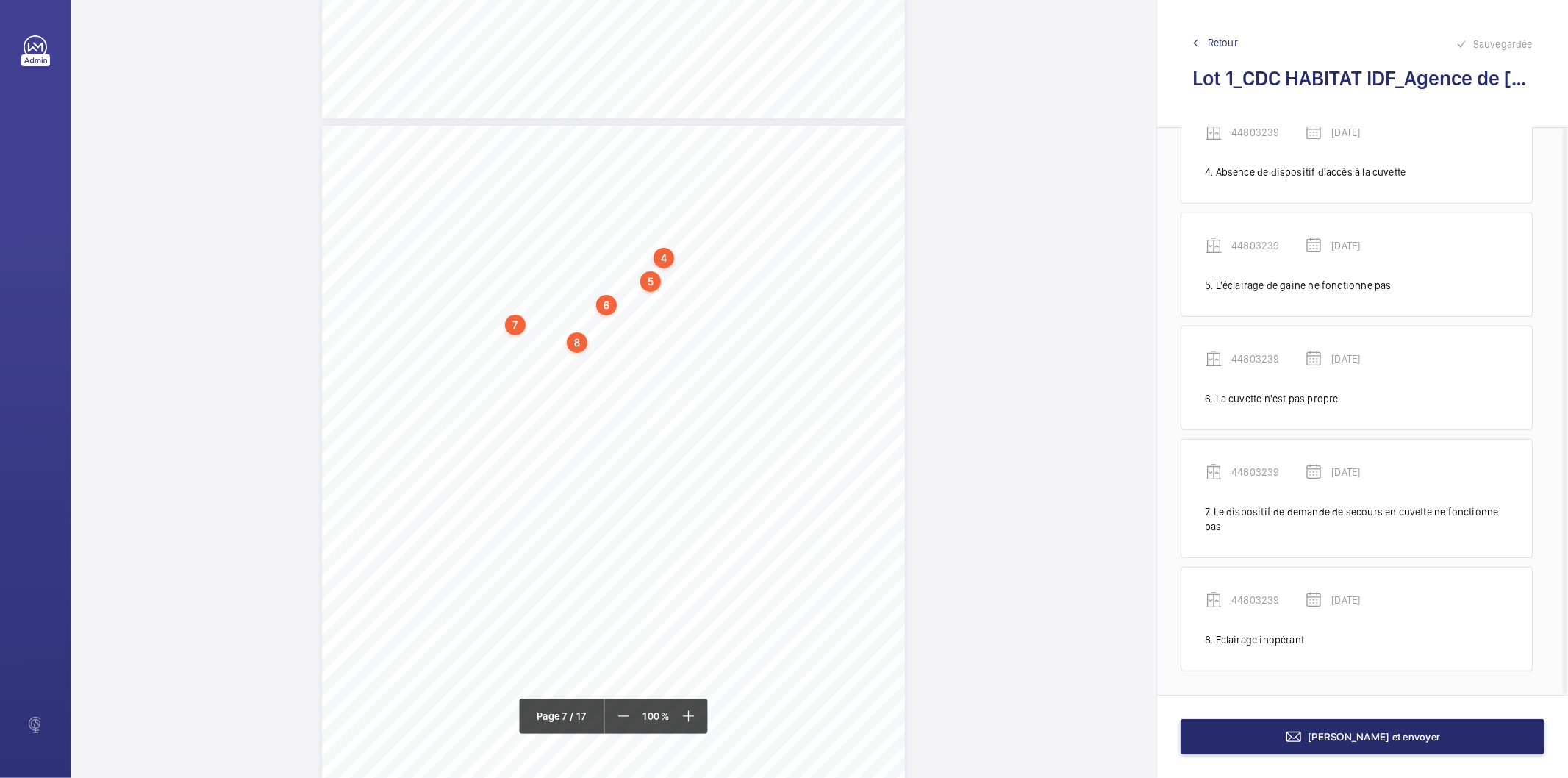
click at [533, 355] on div "4. Autres risques identifiés sur l’installation Le code de la construction et d…" at bounding box center [614, 538] width 583 height 825
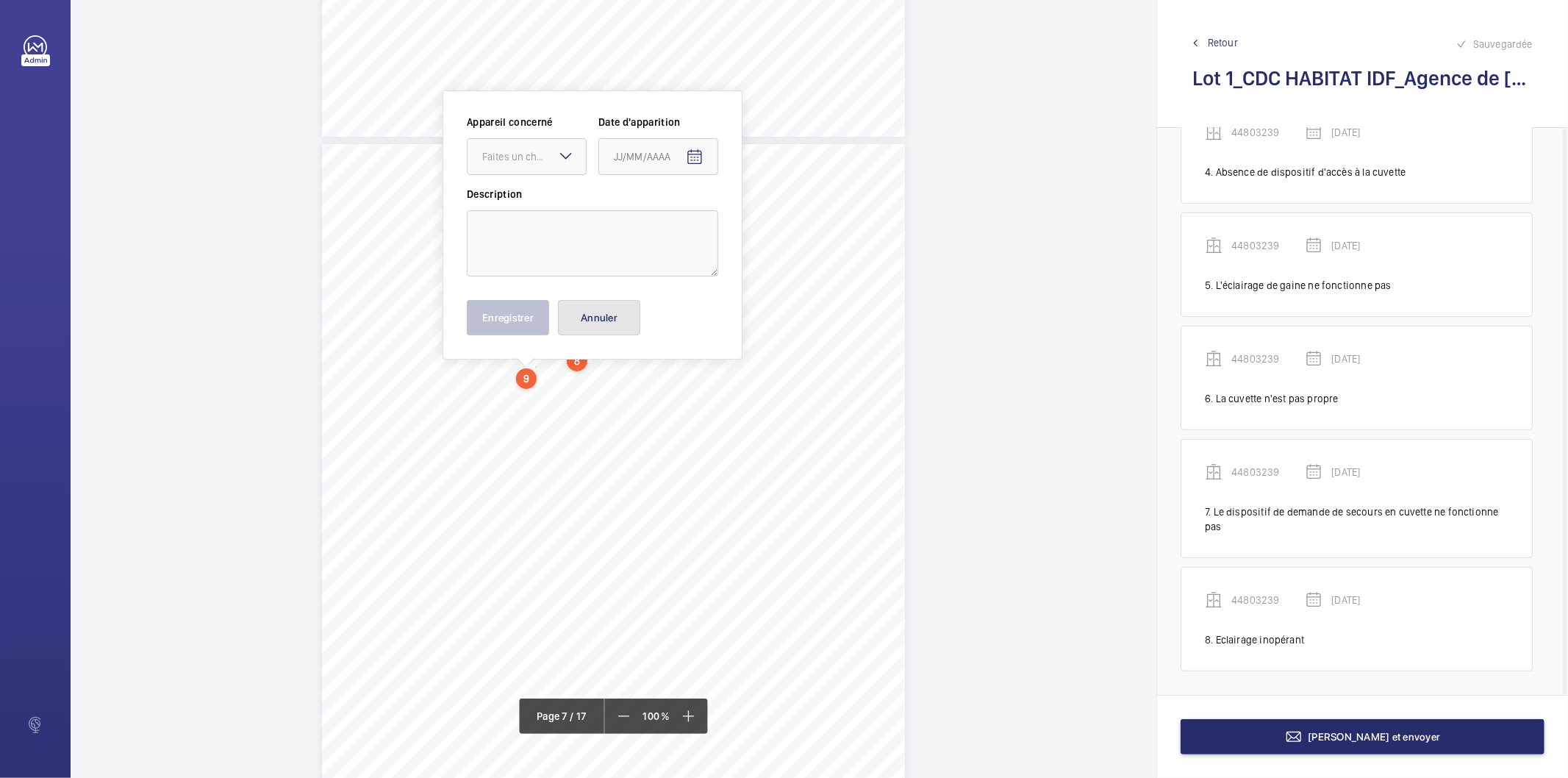
drag, startPoint x: 595, startPoint y: 315, endPoint x: 572, endPoint y: 334, distance: 29.8
click at [592, 317] on button "Annuler" at bounding box center [599, 318] width 82 height 35
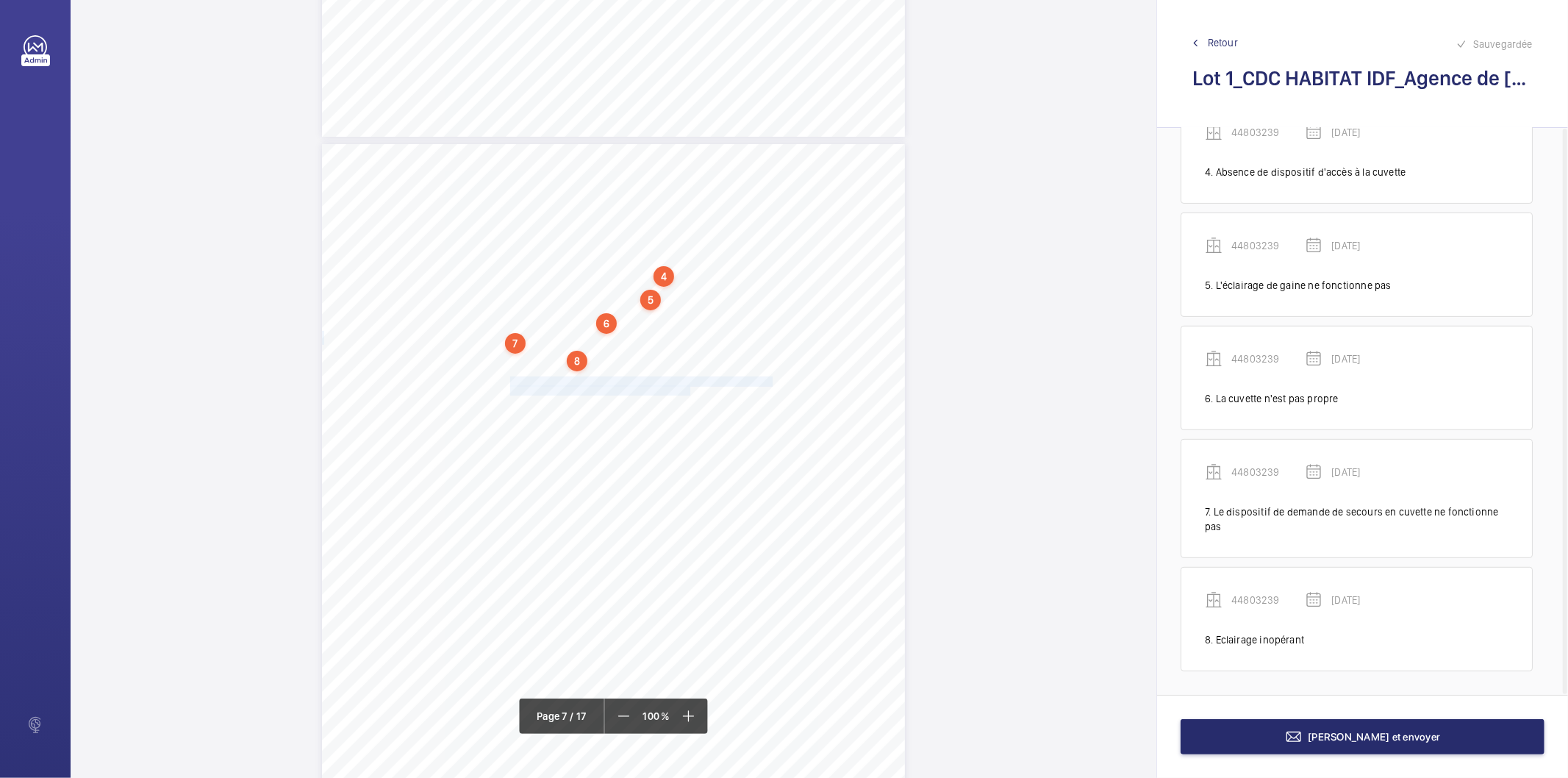
drag, startPoint x: 508, startPoint y: 381, endPoint x: 687, endPoint y: 388, distance: 179.1
click at [687, 388] on div "4. Autres risques identifiés sur l’installation Le code de la construction et d…" at bounding box center [614, 556] width 583 height 825
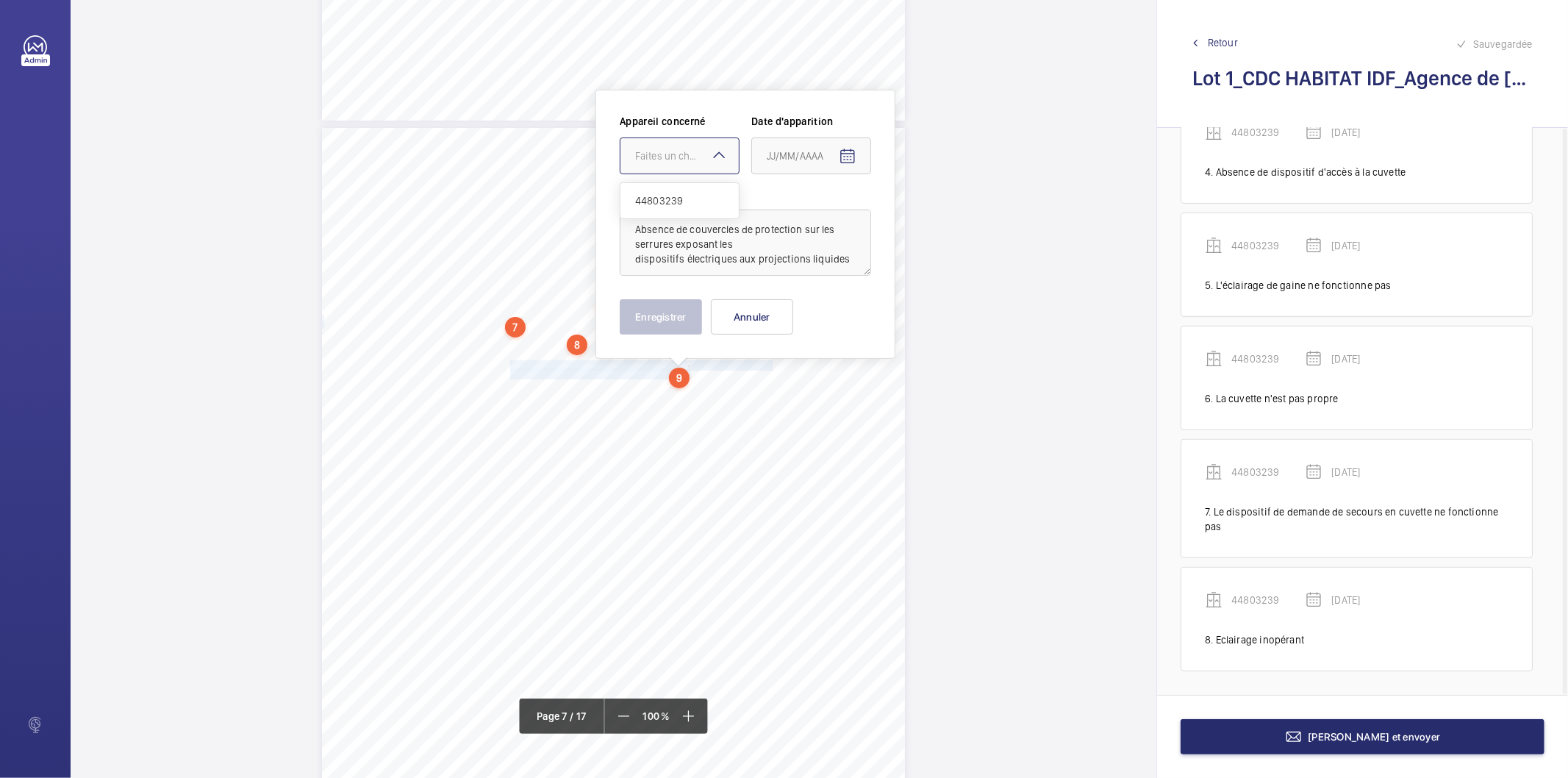
click at [678, 153] on div "Faites un choix" at bounding box center [687, 156] width 104 height 15
click at [664, 204] on span "44803239" at bounding box center [679, 201] width 89 height 15
click at [848, 158] on mat-icon "Open calendar" at bounding box center [848, 157] width 18 height 18
click at [812, 210] on span "Choose month and year" at bounding box center [787, 215] width 51 height 35
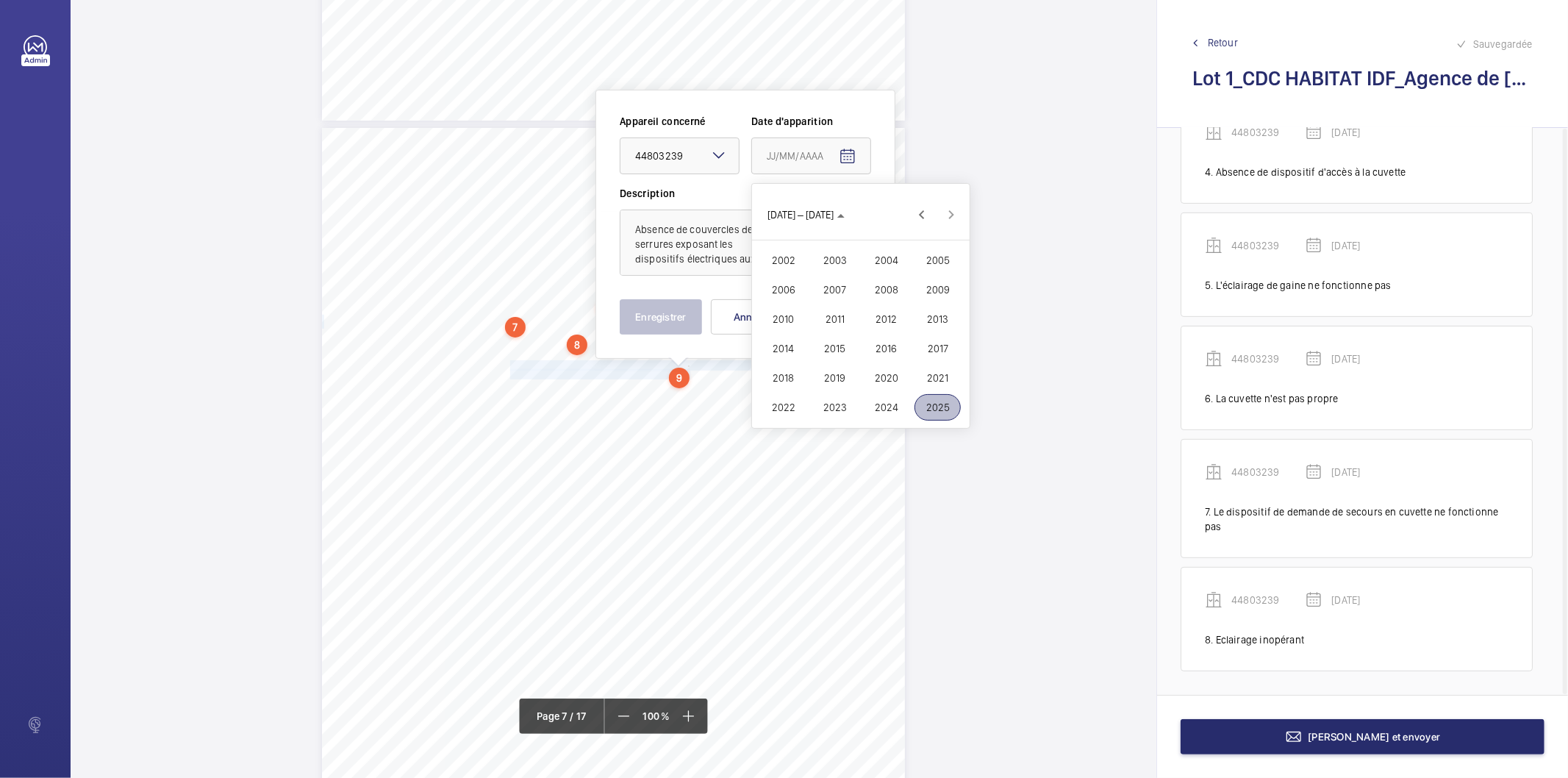
click at [787, 401] on span "2022" at bounding box center [783, 408] width 46 height 26
click at [832, 262] on span "FÉVR." at bounding box center [834, 261] width 46 height 26
click at [825, 303] on span "9" at bounding box center [831, 305] width 26 height 26
type input "[DATE]"
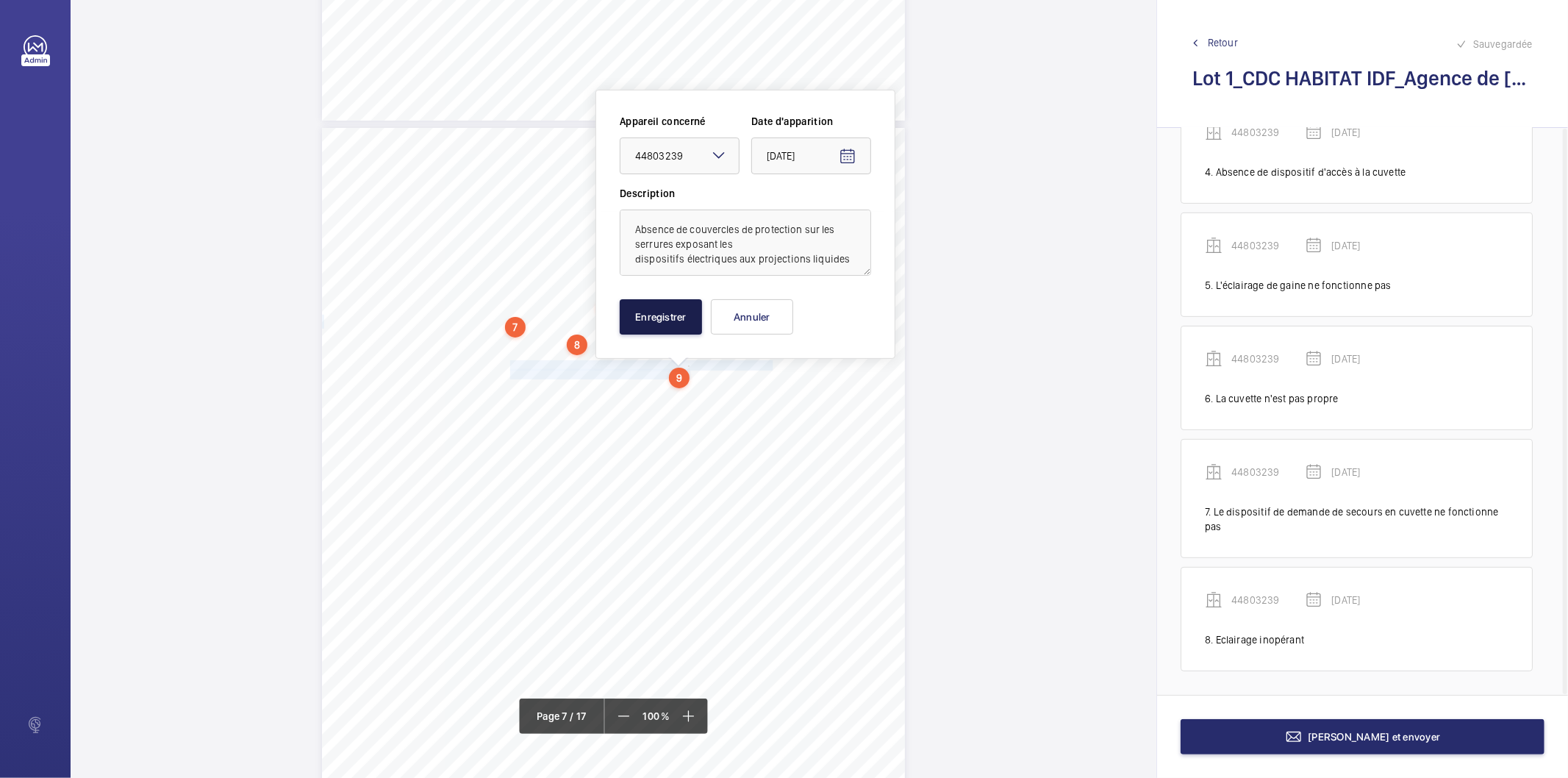
click at [685, 305] on button "Enregistrer" at bounding box center [661, 317] width 82 height 35
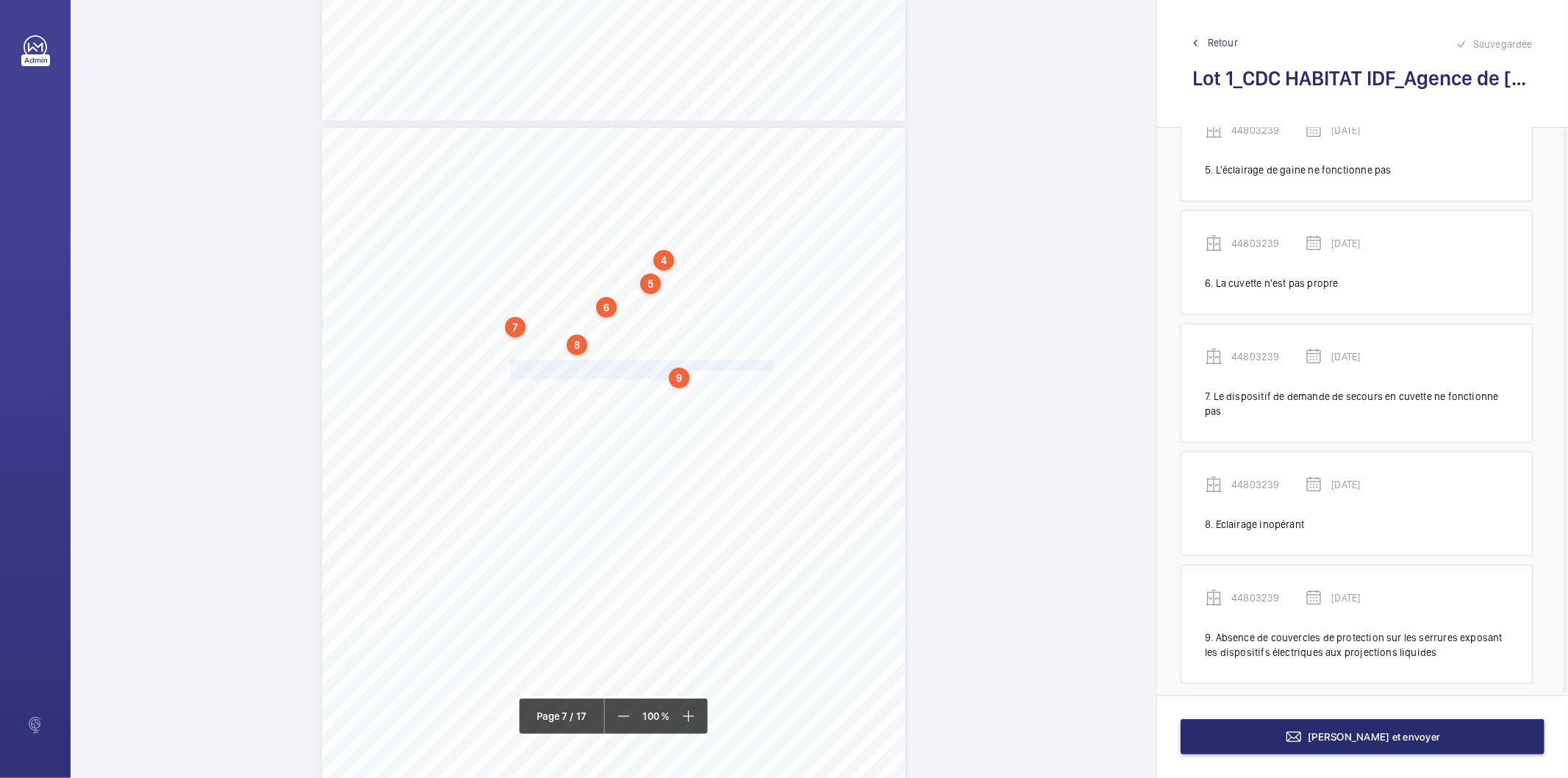
scroll to position [564, 0]
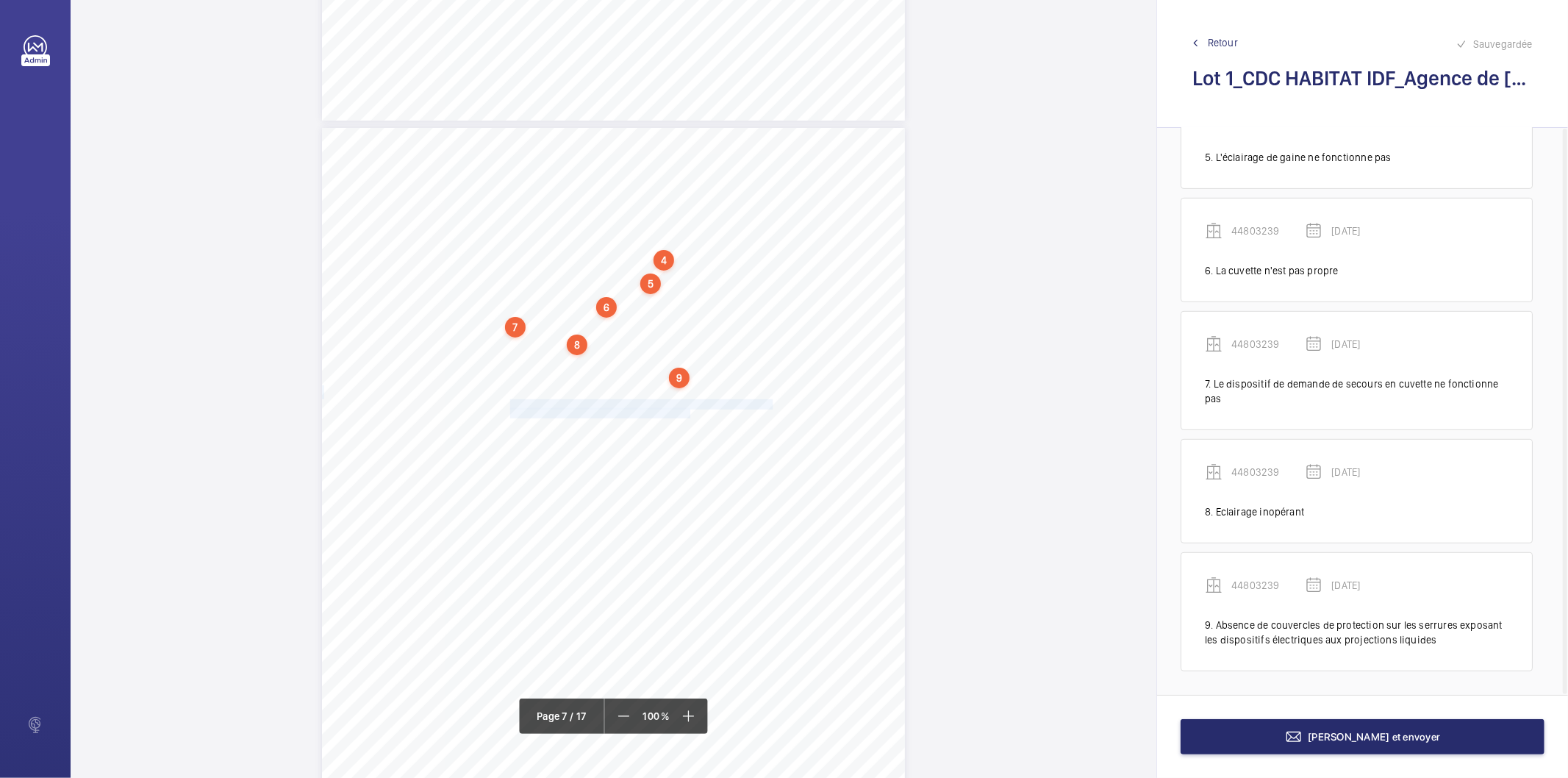
drag, startPoint x: 509, startPoint y: 402, endPoint x: 686, endPoint y: 413, distance: 177.3
click at [686, 413] on div "4. Autres risques identifiés sur l’installation Le code de la construction et d…" at bounding box center [614, 540] width 583 height 825
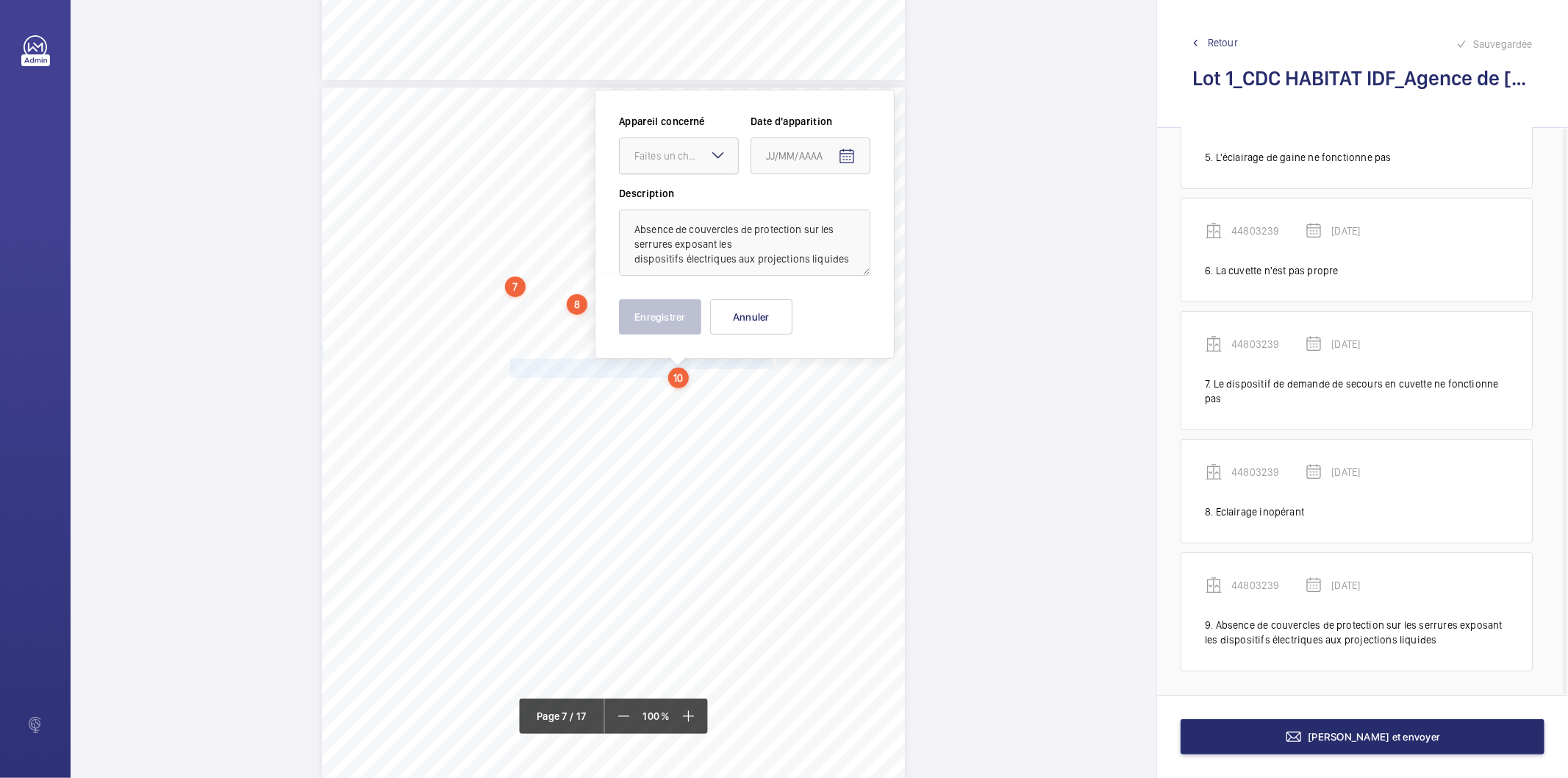
click at [671, 164] on div at bounding box center [678, 156] width 118 height 35
click at [659, 205] on span "44803239" at bounding box center [678, 201] width 89 height 15
click at [845, 163] on mat-icon "Open calendar" at bounding box center [847, 157] width 18 height 18
click at [806, 209] on span "[DATE]" at bounding box center [786, 215] width 39 height 12
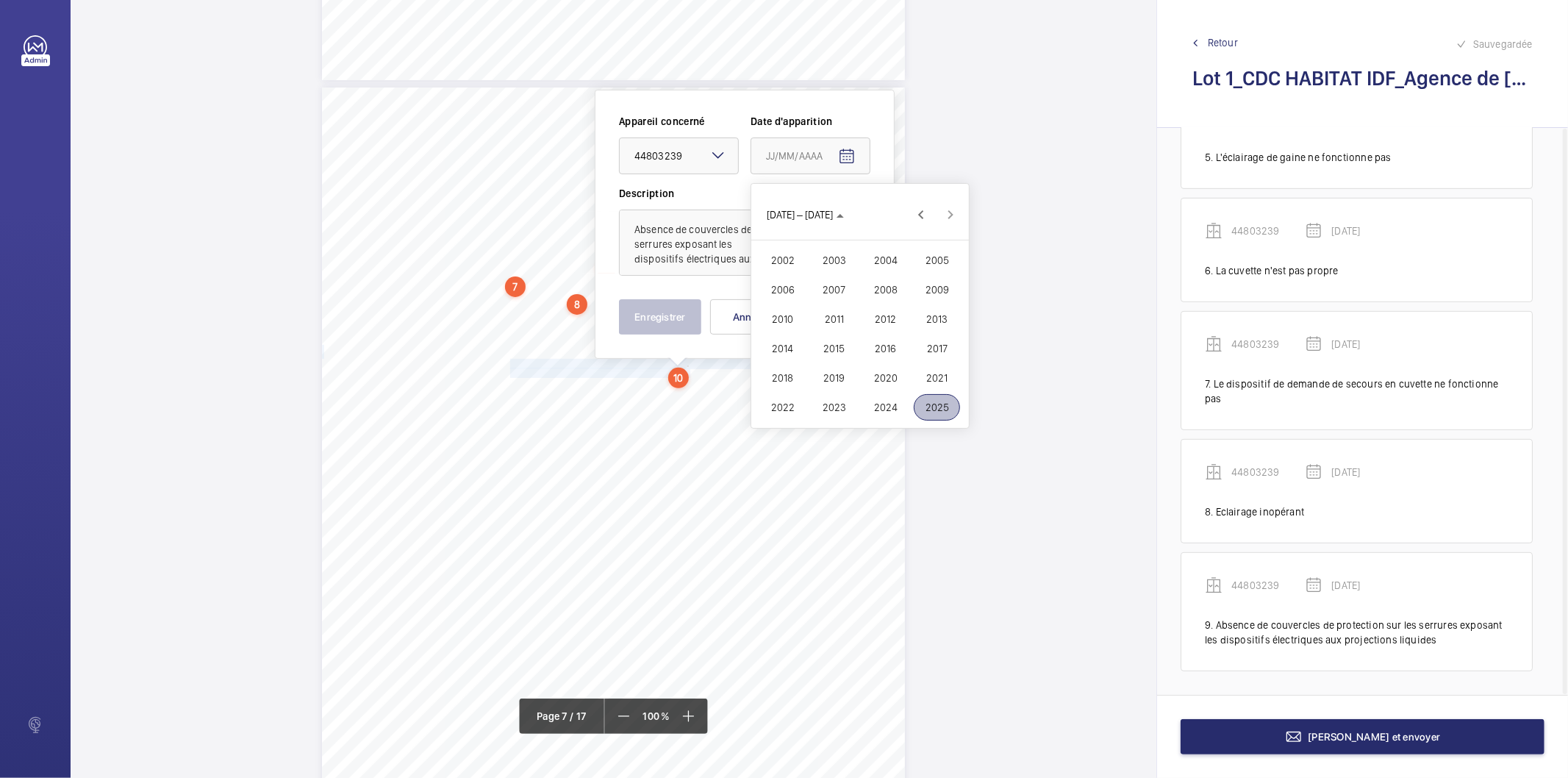
click at [790, 409] on span "2022" at bounding box center [782, 408] width 46 height 26
click at [824, 258] on span "FÉVR." at bounding box center [834, 261] width 46 height 26
drag, startPoint x: 831, startPoint y: 299, endPoint x: 677, endPoint y: 310, distance: 154.4
click at [831, 299] on span "9" at bounding box center [831, 305] width 26 height 26
type input "[DATE]"
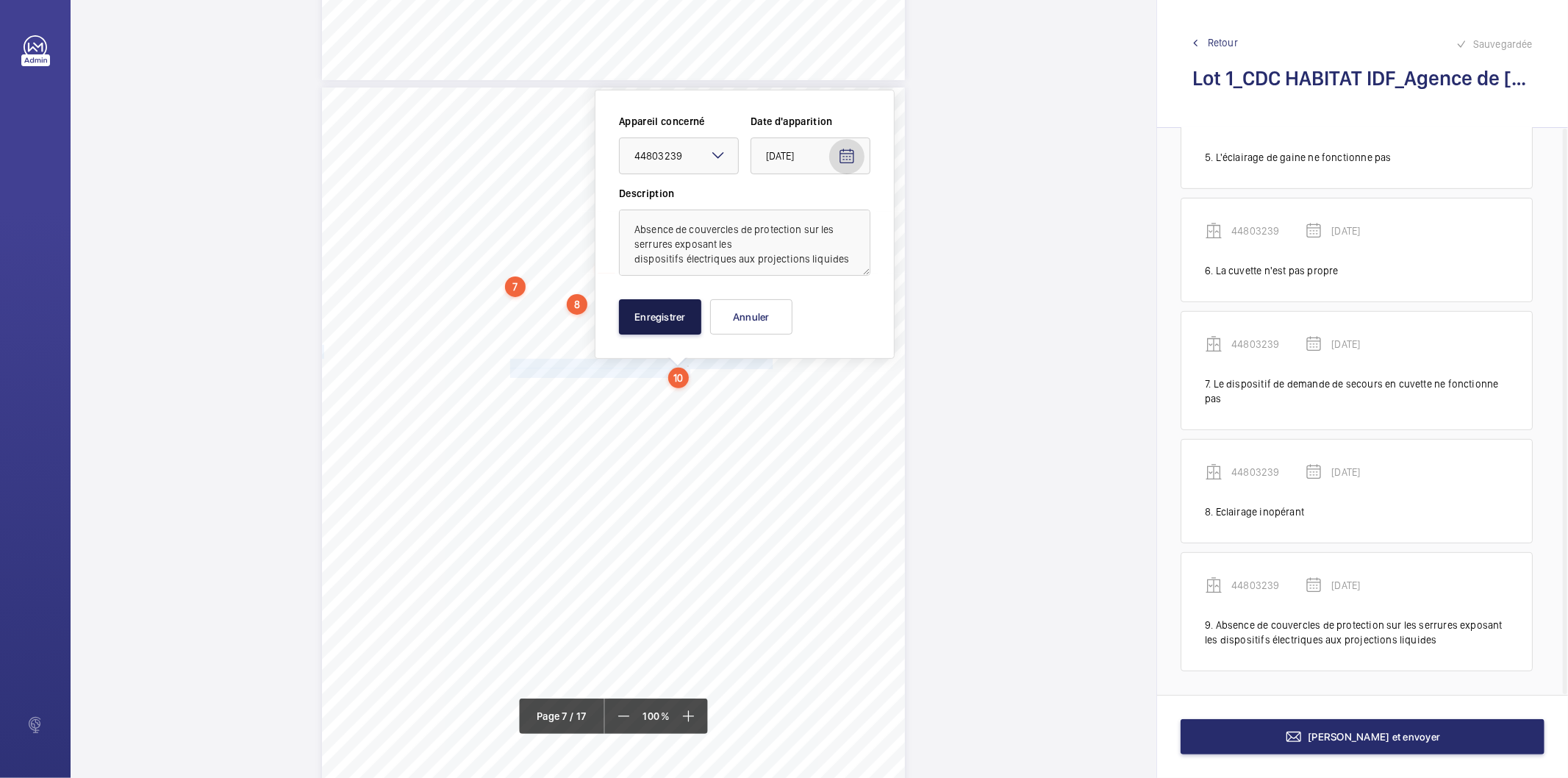
click at [652, 311] on button "Enregistrer" at bounding box center [660, 317] width 82 height 35
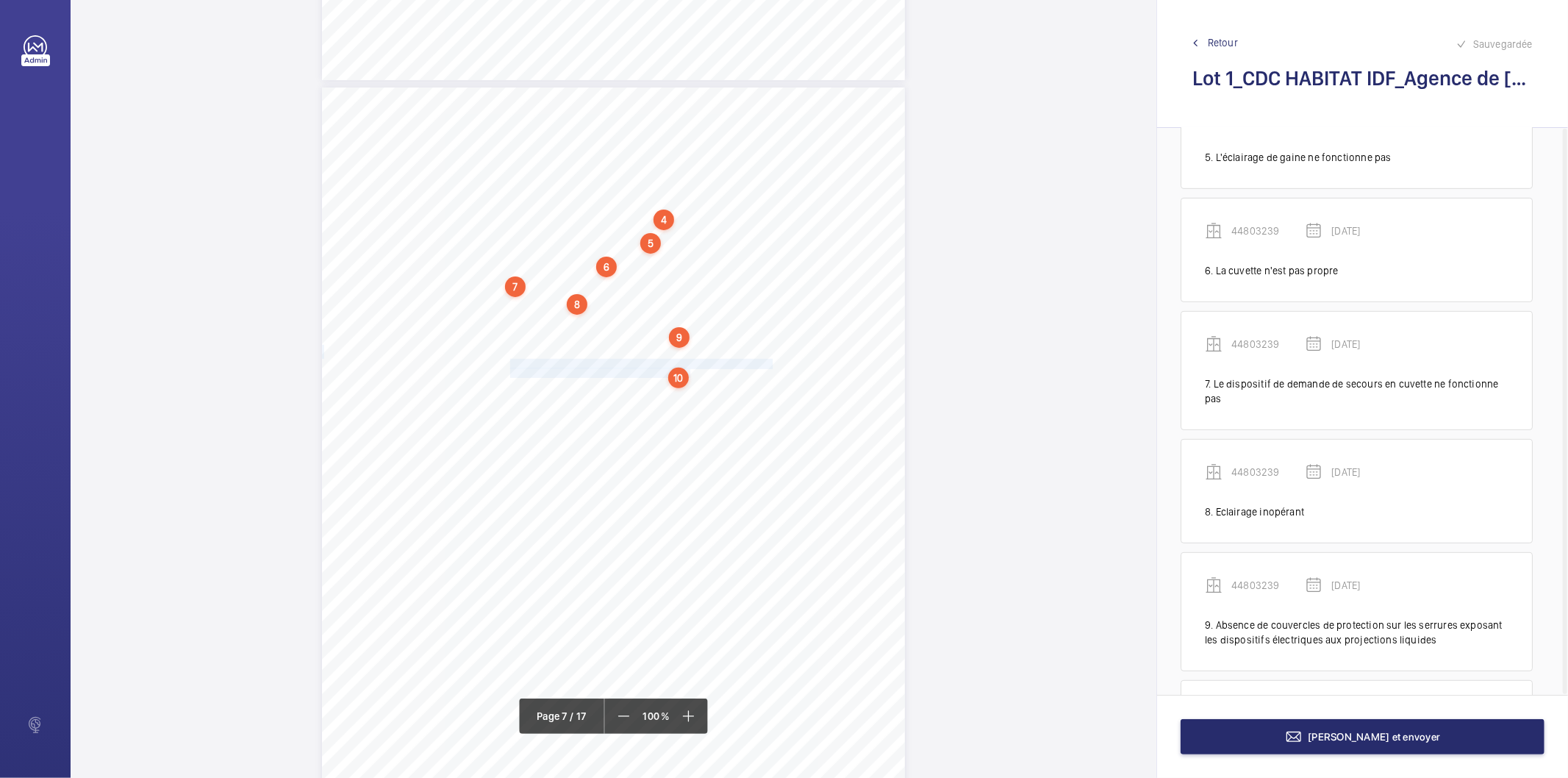
scroll to position [693, 0]
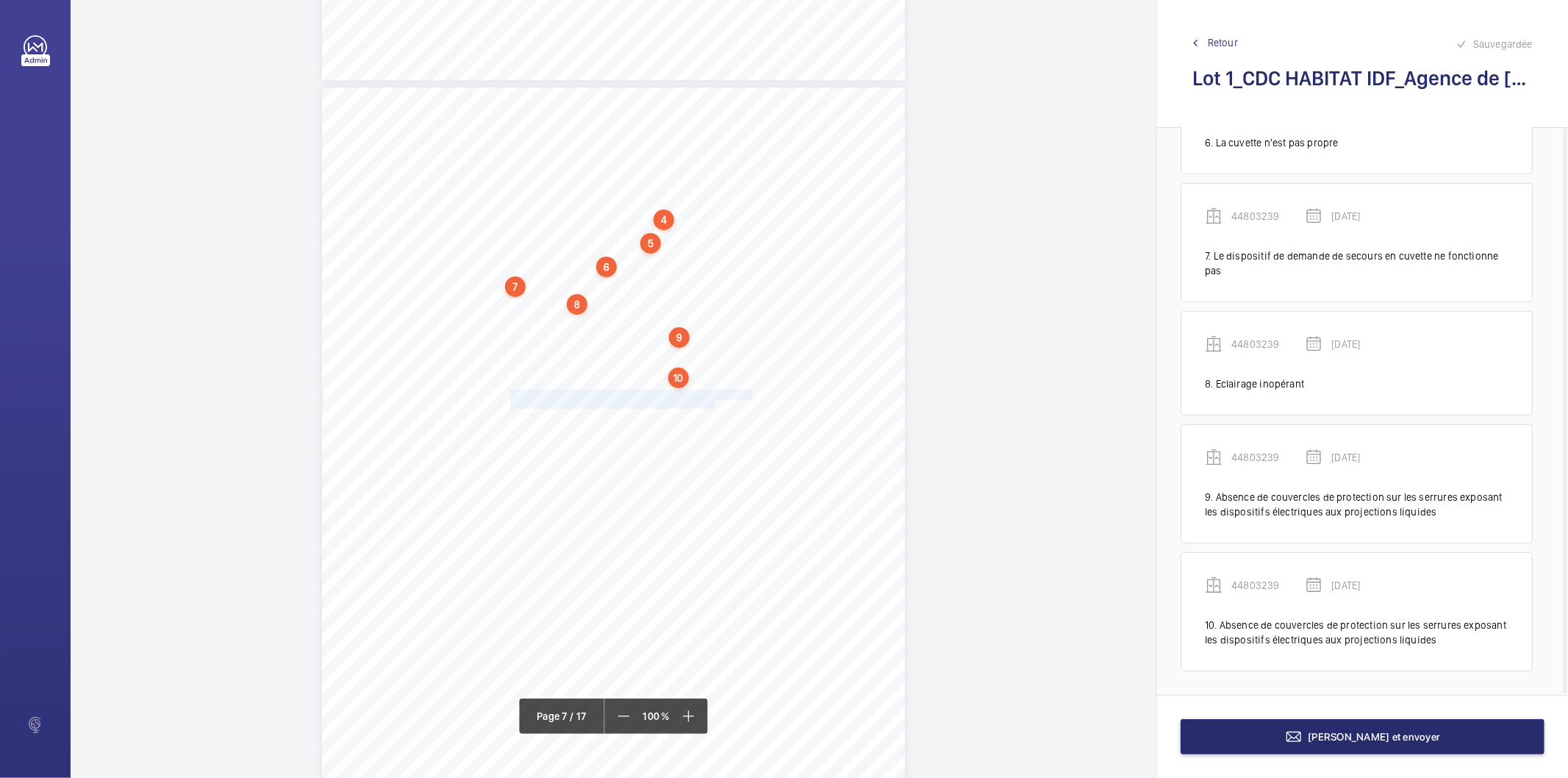
drag, startPoint x: 508, startPoint y: 393, endPoint x: 709, endPoint y: 400, distance: 201.1
click at [709, 400] on div "4. Autres risques identifiés sur l’installation Le code de la construction et d…" at bounding box center [614, 500] width 583 height 825
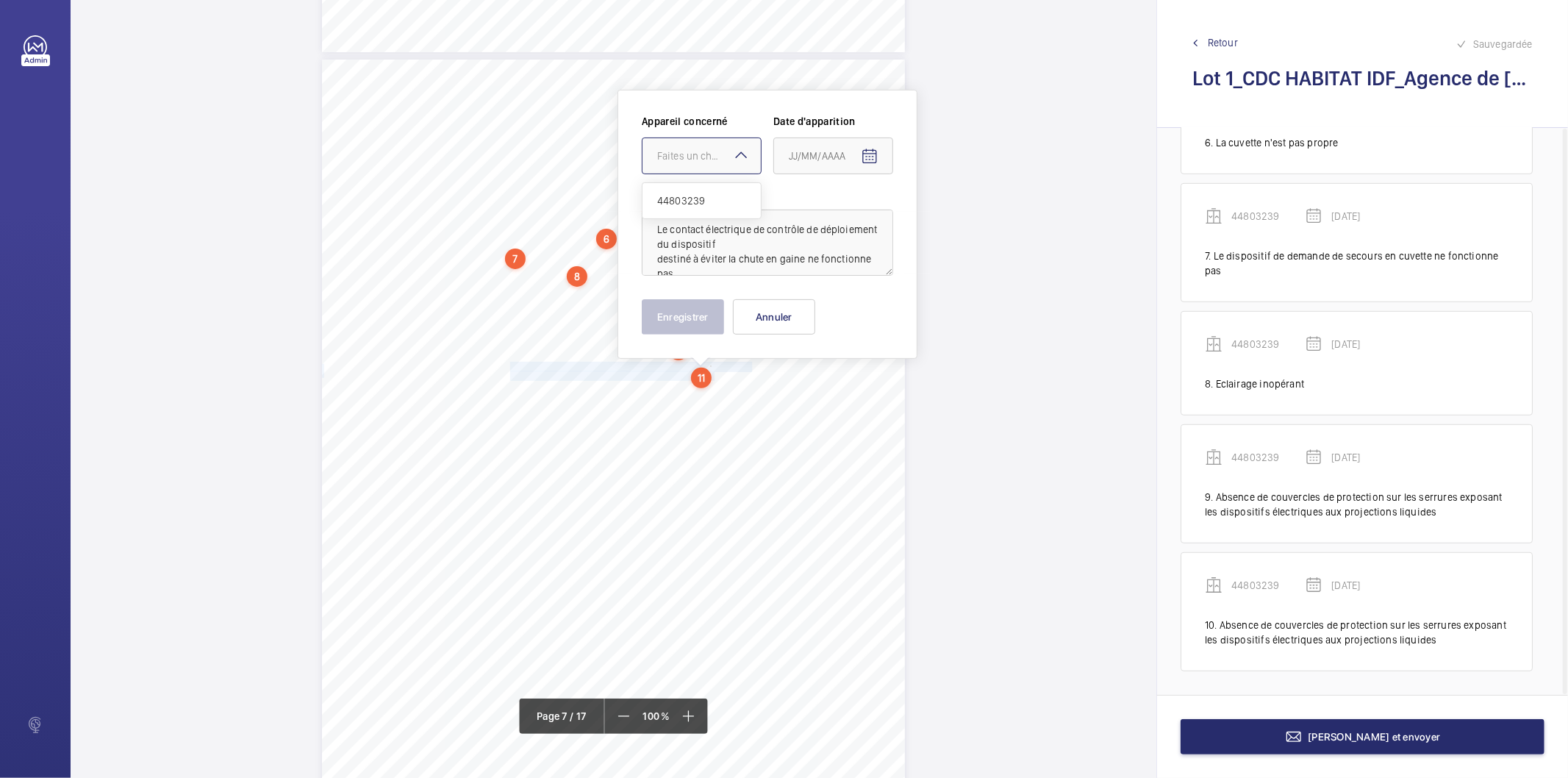
click at [717, 162] on div "Faites un choix" at bounding box center [709, 156] width 104 height 15
click at [706, 201] on span "44803239" at bounding box center [701, 201] width 89 height 15
click at [868, 165] on mat-icon "Open calendar" at bounding box center [870, 157] width 18 height 18
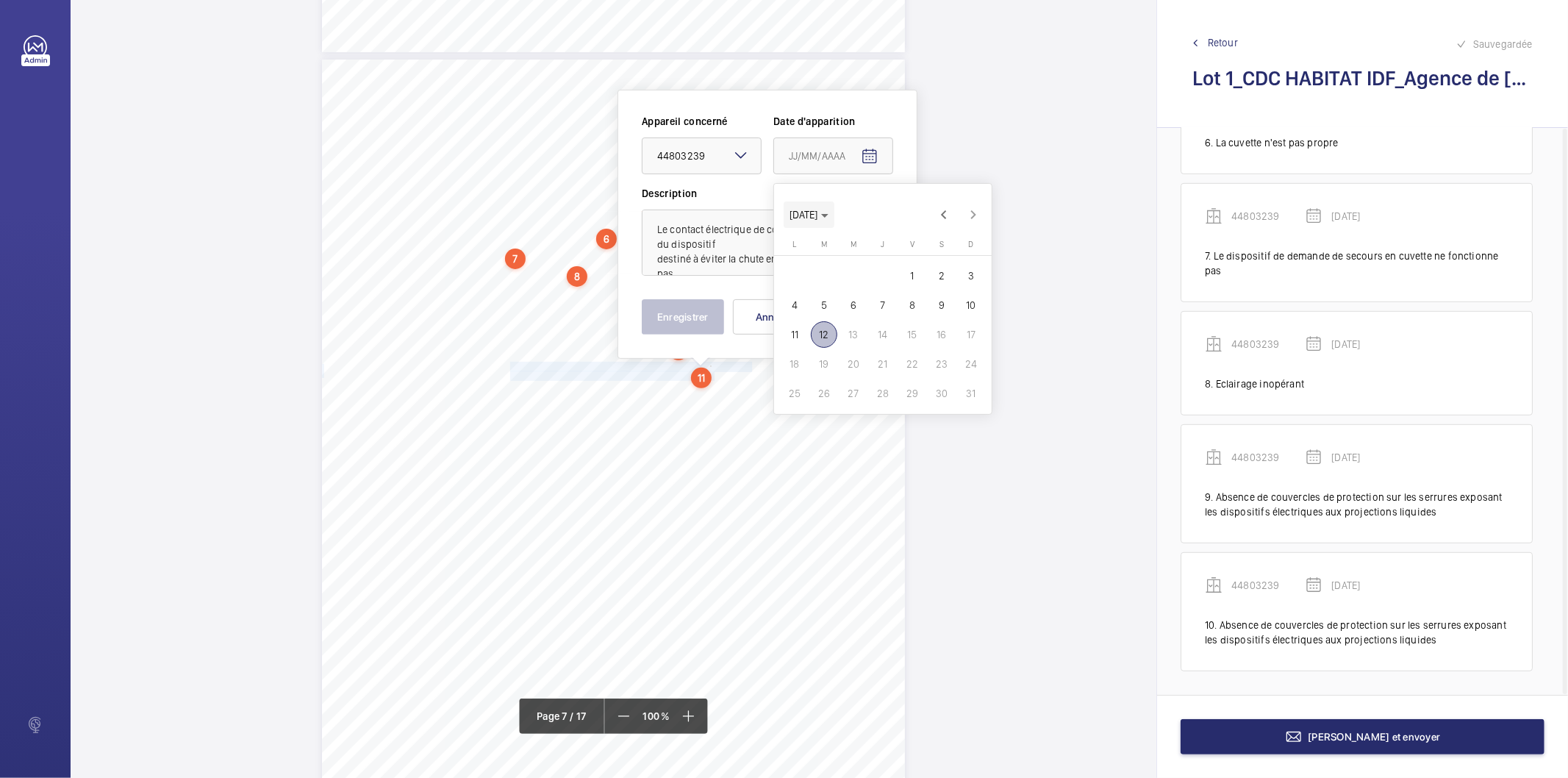
click at [834, 211] on span "Choose month and year" at bounding box center [809, 215] width 51 height 35
click at [810, 406] on span "2022" at bounding box center [805, 408] width 46 height 26
click at [849, 258] on span "FÉVR." at bounding box center [856, 261] width 46 height 26
drag, startPoint x: 847, startPoint y: 296, endPoint x: 721, endPoint y: 313, distance: 127.1
click at [845, 296] on span "9" at bounding box center [854, 305] width 26 height 26
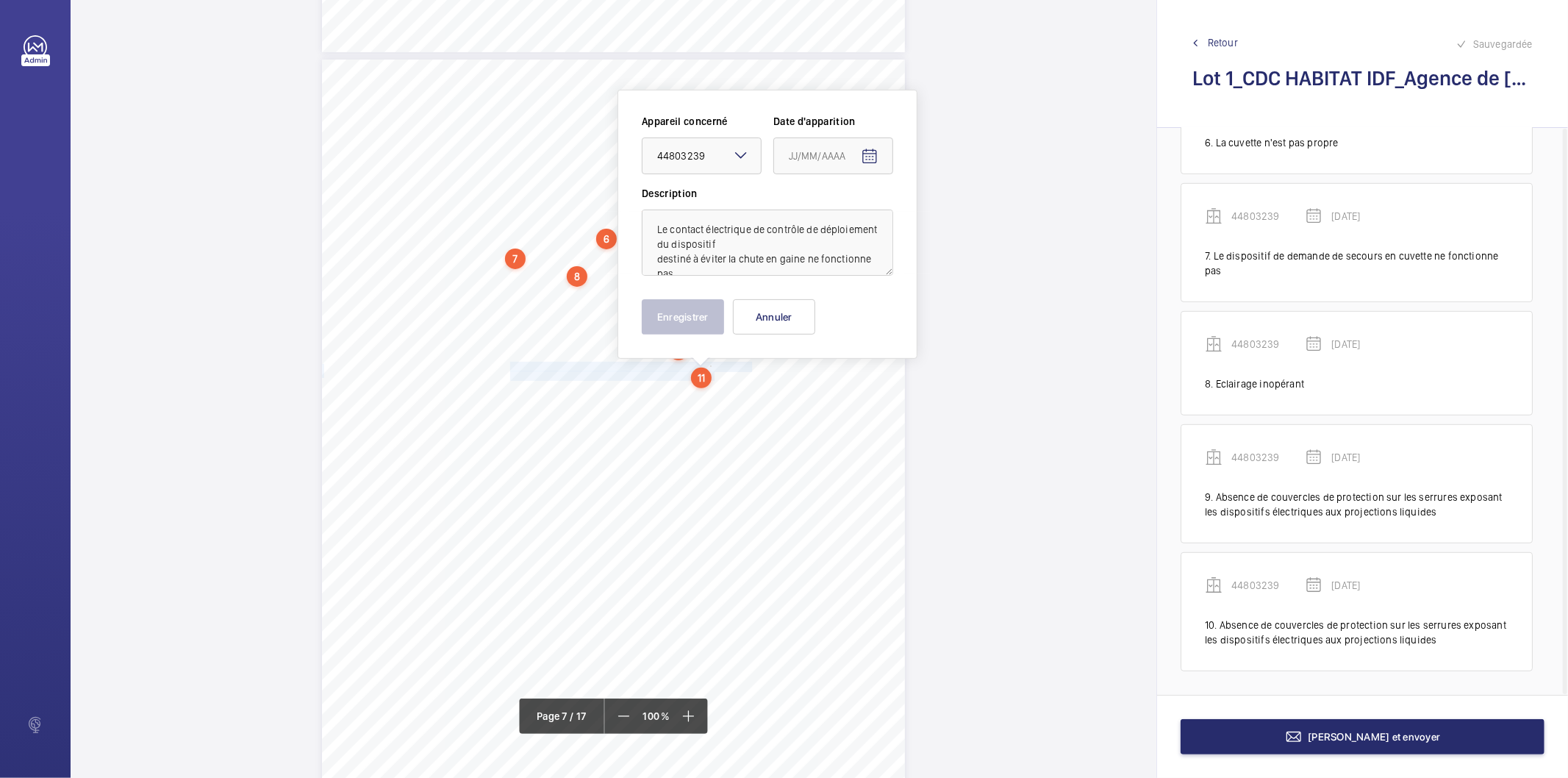
type input "[DATE]"
click at [711, 315] on button "Enregistrer" at bounding box center [683, 317] width 82 height 35
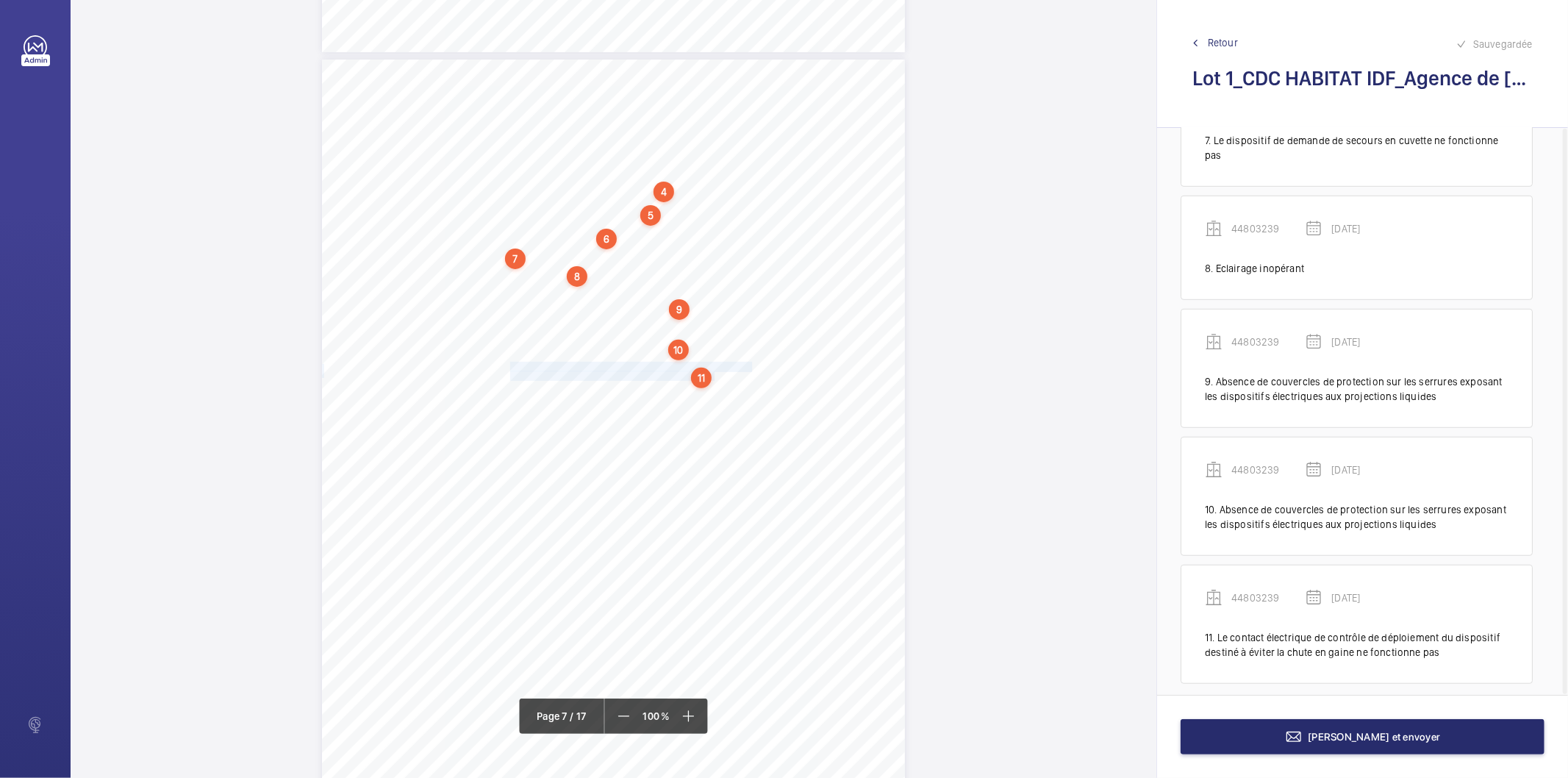
scroll to position [820, 0]
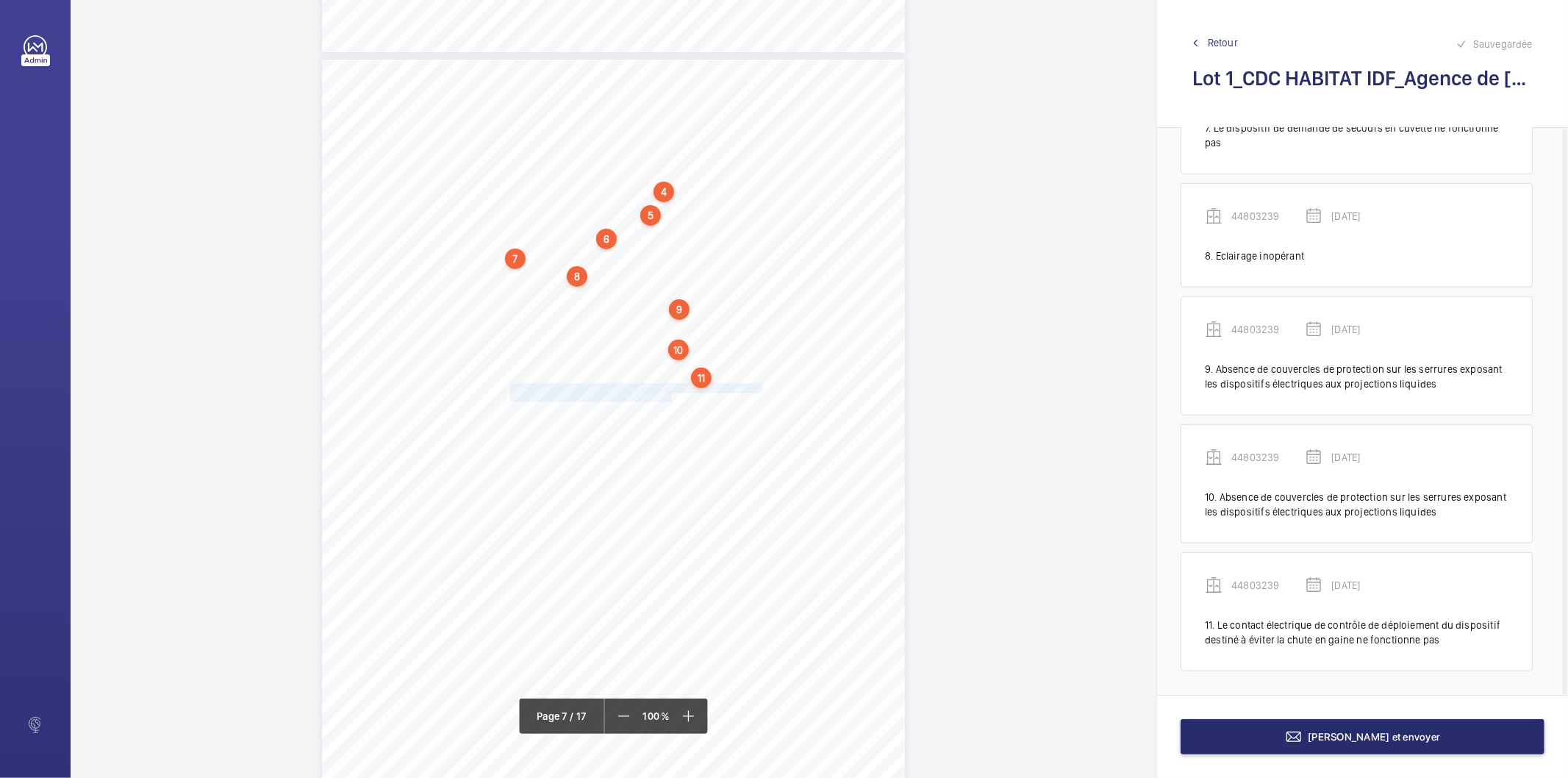
drag, startPoint x: 509, startPoint y: 391, endPoint x: 670, endPoint y: 395, distance: 161.0
click at [670, 395] on div "4. Autres risques identifiés sur l’installation Le code de la construction et d…" at bounding box center [614, 472] width 583 height 825
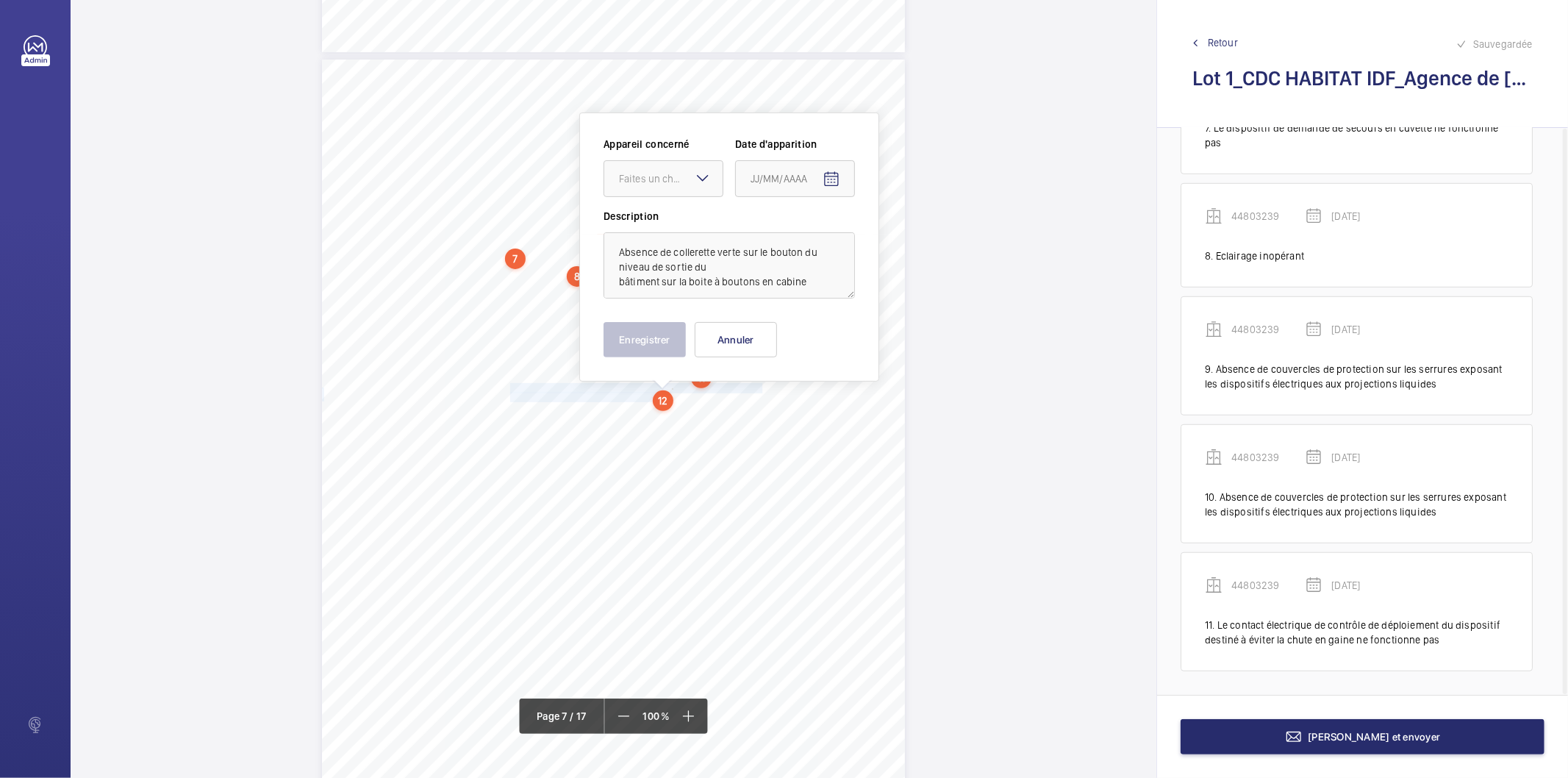
scroll to position [4982, 0]
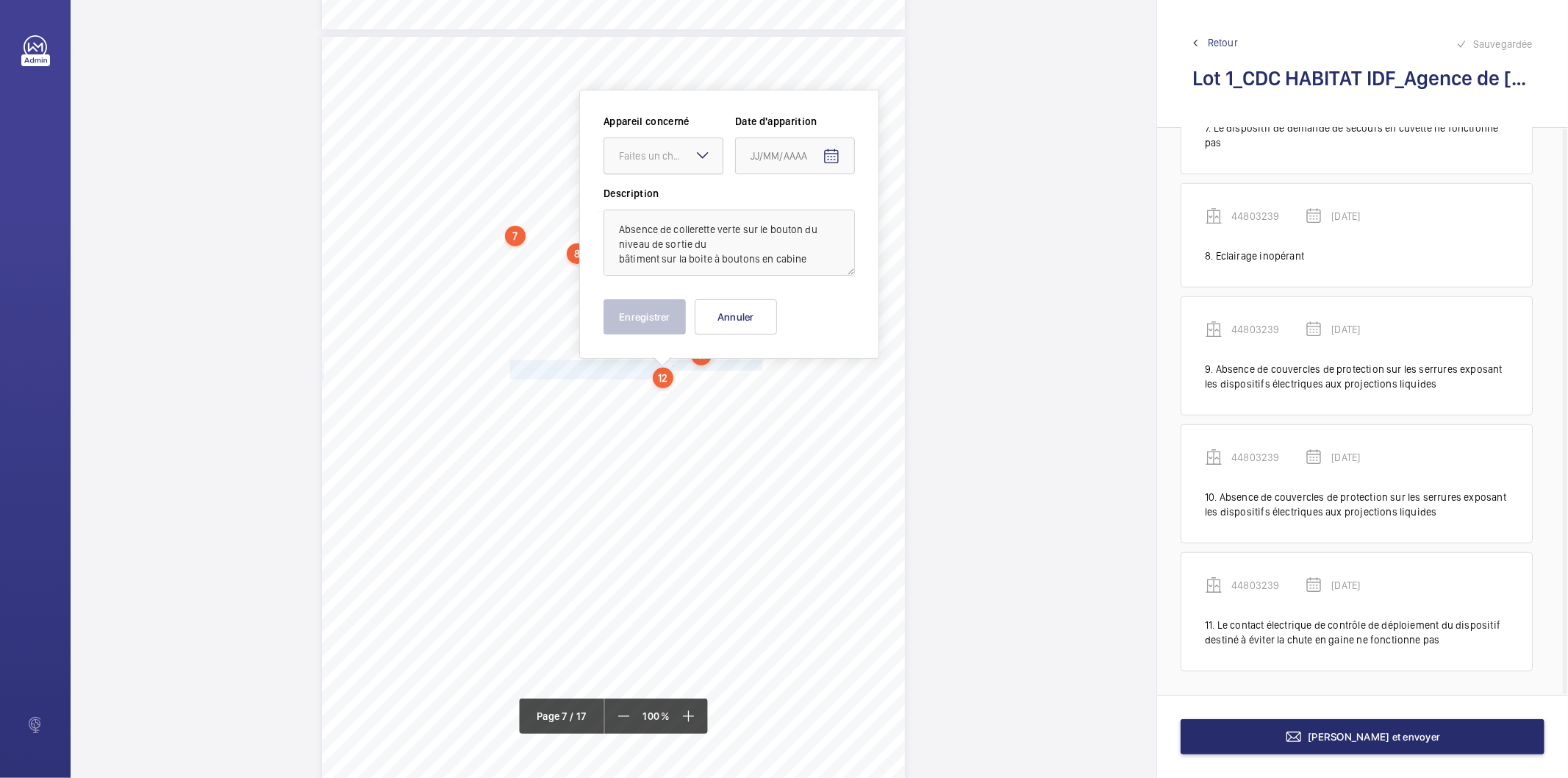
click at [680, 157] on div "Faites un choix" at bounding box center [670, 156] width 104 height 15
click at [664, 192] on div "44803239" at bounding box center [663, 201] width 118 height 35
click at [835, 158] on mat-icon "Open calendar" at bounding box center [831, 157] width 18 height 18
click at [796, 211] on span "Choose month and year" at bounding box center [770, 215] width 51 height 35
click at [770, 410] on span "2022" at bounding box center [767, 408] width 46 height 26
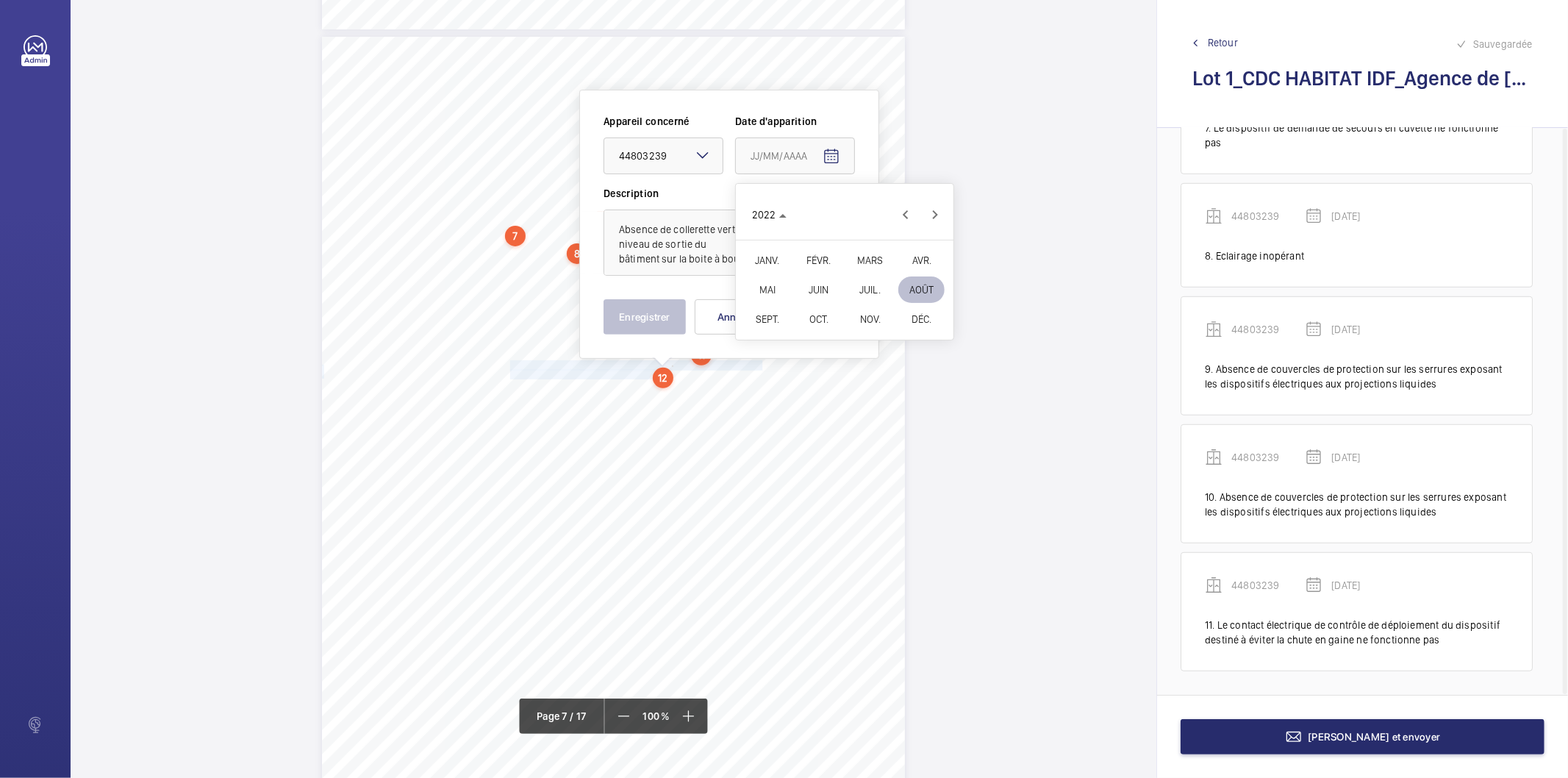
click at [826, 266] on span "FÉVR." at bounding box center [818, 261] width 46 height 26
click at [820, 303] on span "9" at bounding box center [815, 305] width 26 height 26
type input "[DATE]"
click at [634, 314] on button "Enregistrer" at bounding box center [645, 317] width 82 height 35
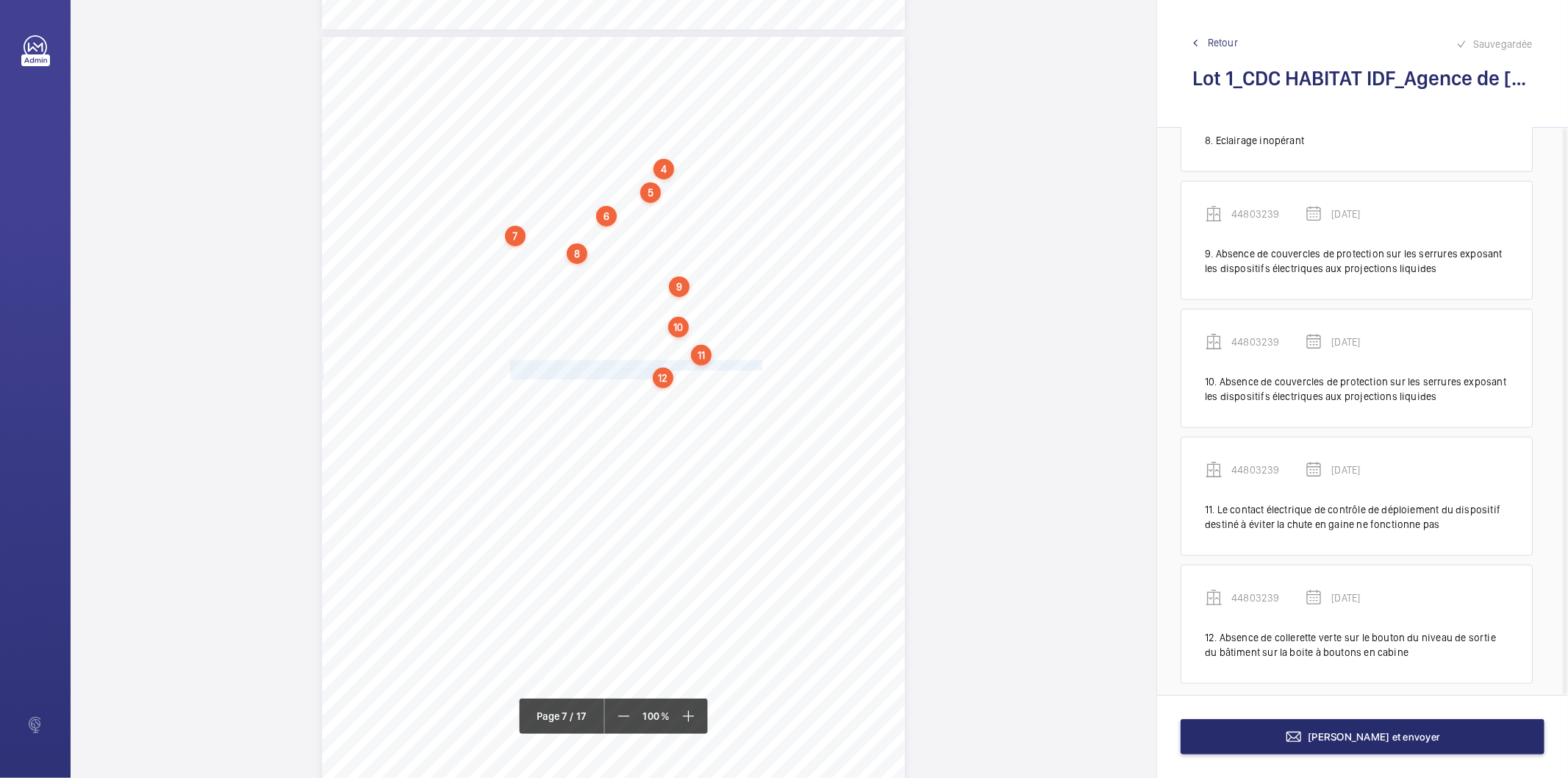
scroll to position [949, 0]
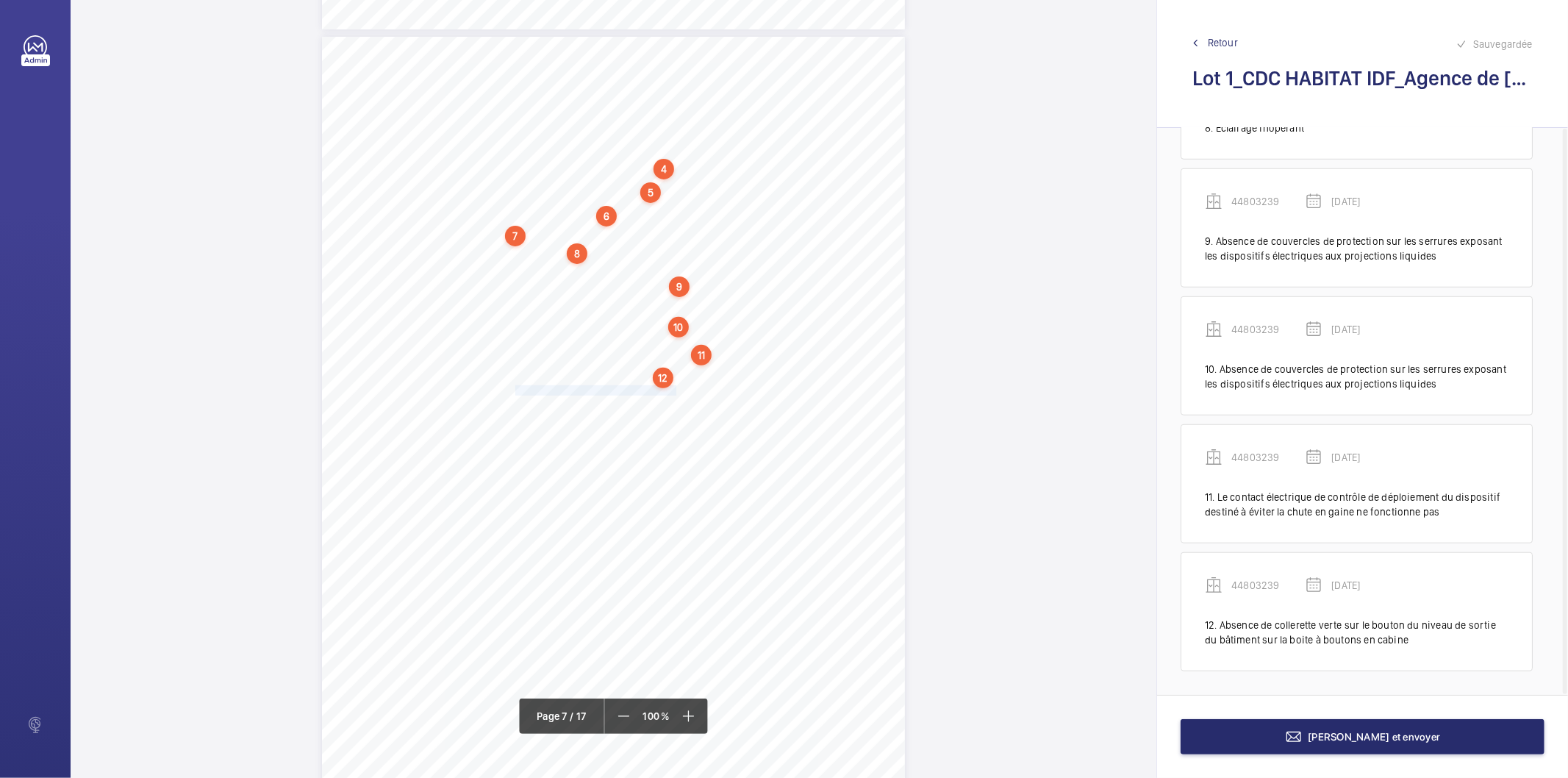
drag, startPoint x: 511, startPoint y: 388, endPoint x: 675, endPoint y: 390, distance: 164.0
click at [675, 390] on span "La téléalarme en cabine ne fonctionne pas." at bounding box center [595, 391] width 169 height 9
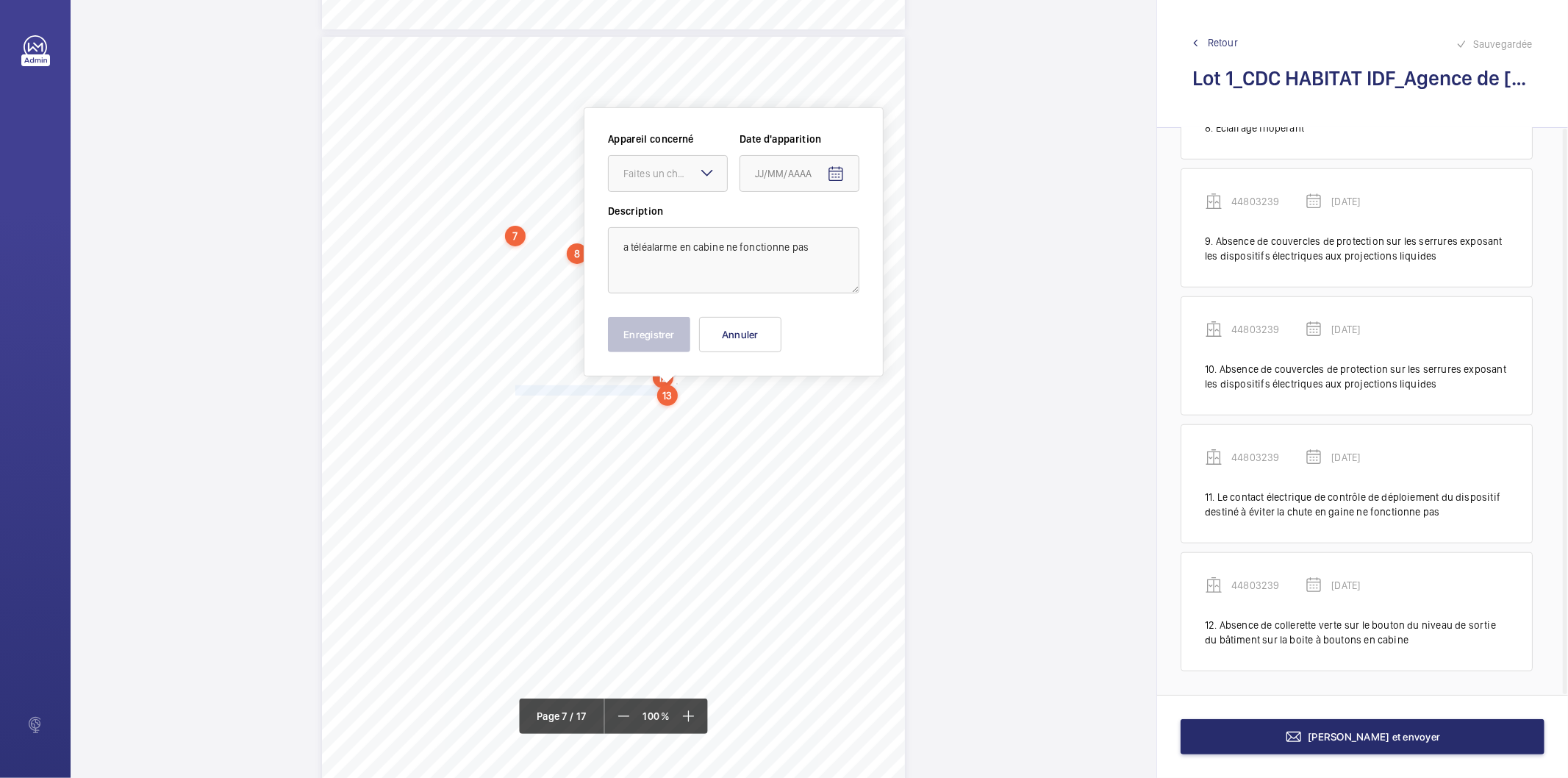
scroll to position [4999, 0]
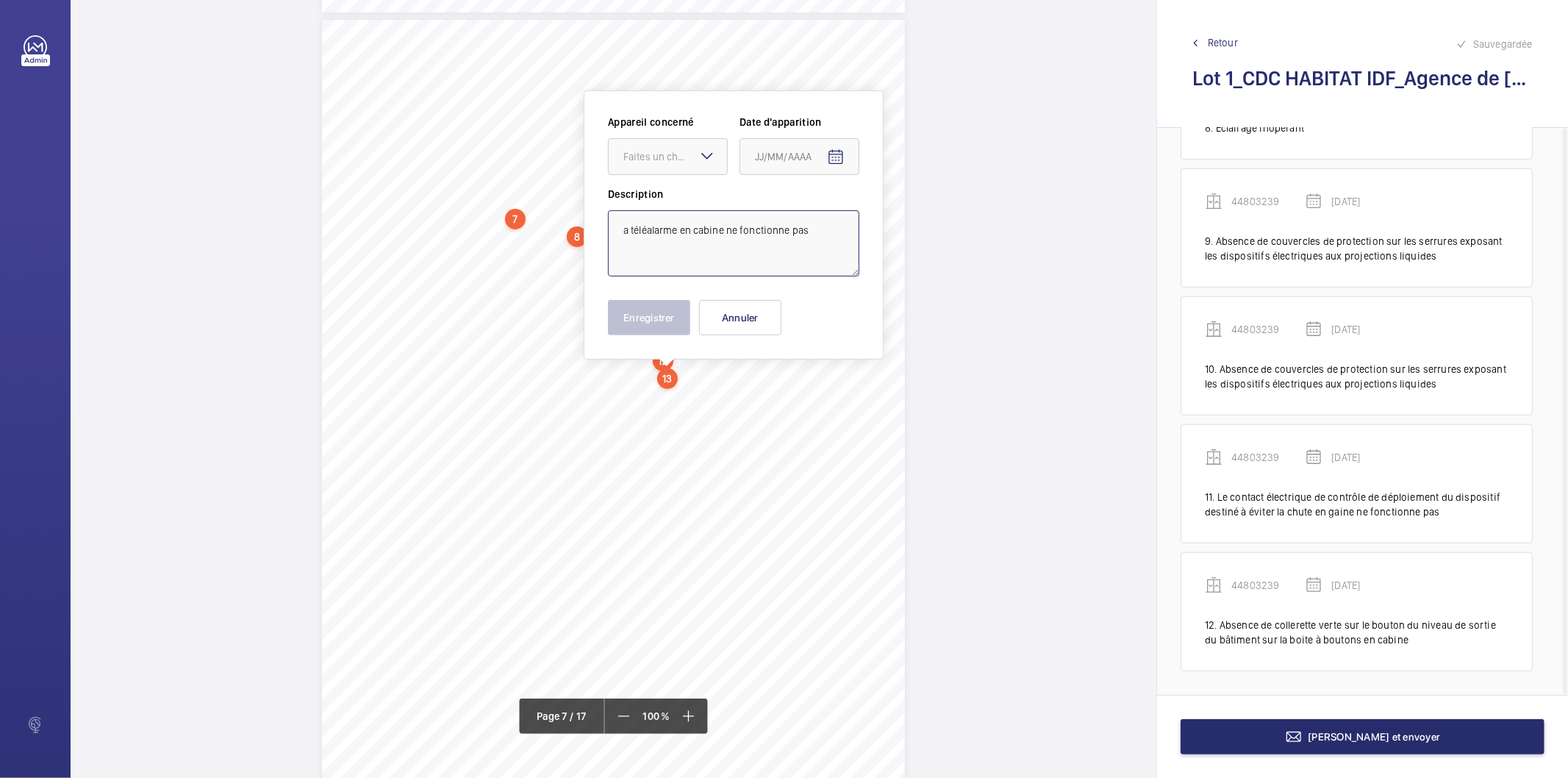
click at [680, 239] on textarea "a téléalarme en cabine ne fonctionne pas" at bounding box center [734, 244] width 252 height 66
click at [681, 145] on div at bounding box center [667, 157] width 118 height 35
click at [664, 192] on div "44803239" at bounding box center [667, 202] width 118 height 35
type textarea "La téléalarme en cabine ne fonctionne pas"
click at [836, 160] on mat-icon "Open calendar" at bounding box center [836, 158] width 18 height 18
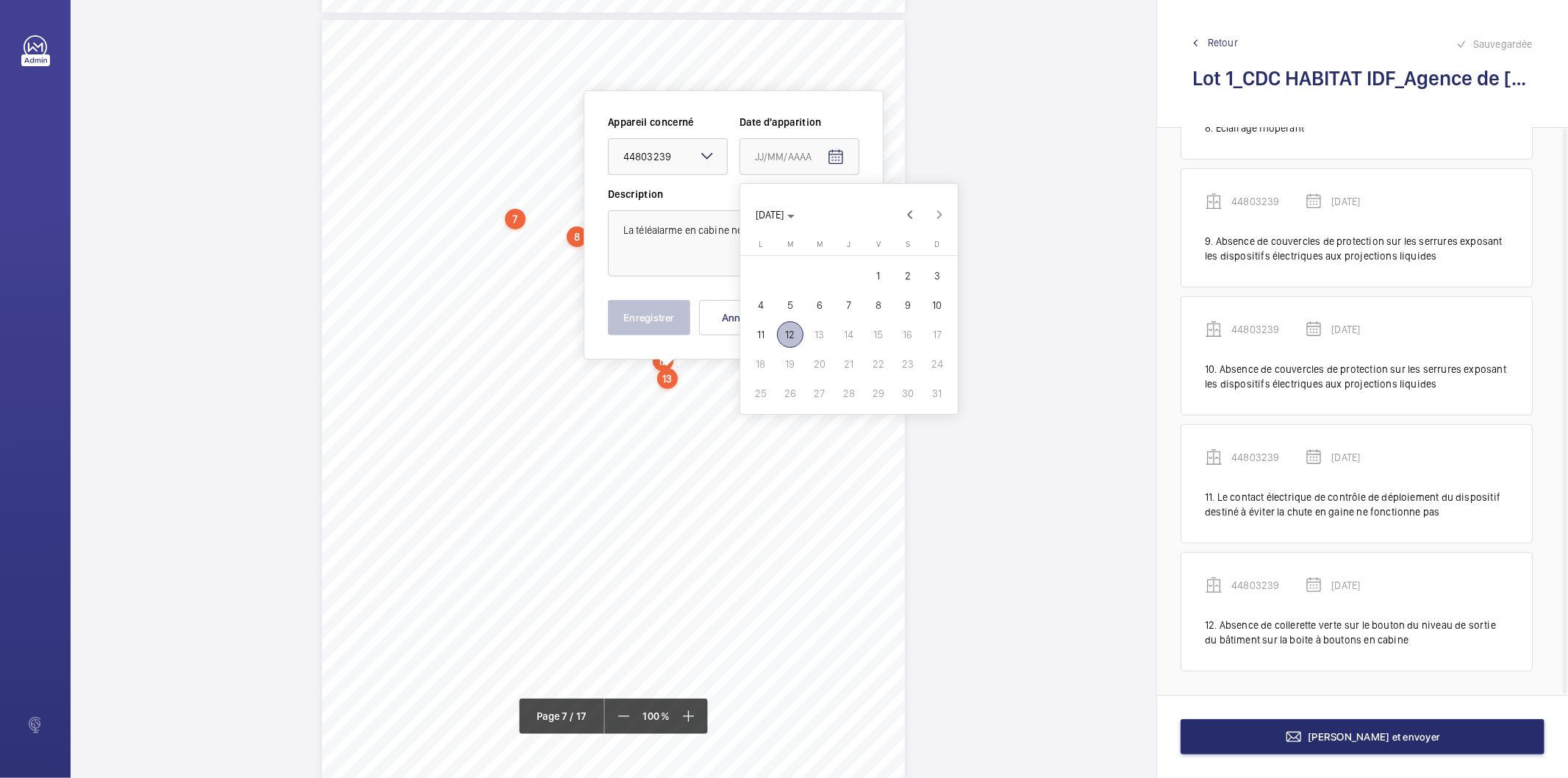
click at [822, 214] on div "[DATE] [DATE]" at bounding box center [849, 215] width 210 height 29
click at [795, 219] on span "[DATE]" at bounding box center [775, 215] width 39 height 12
click at [773, 399] on span "2022" at bounding box center [771, 408] width 46 height 26
click at [818, 256] on span "FÉVR." at bounding box center [823, 261] width 46 height 26
click at [821, 305] on span "9" at bounding box center [820, 305] width 26 height 26
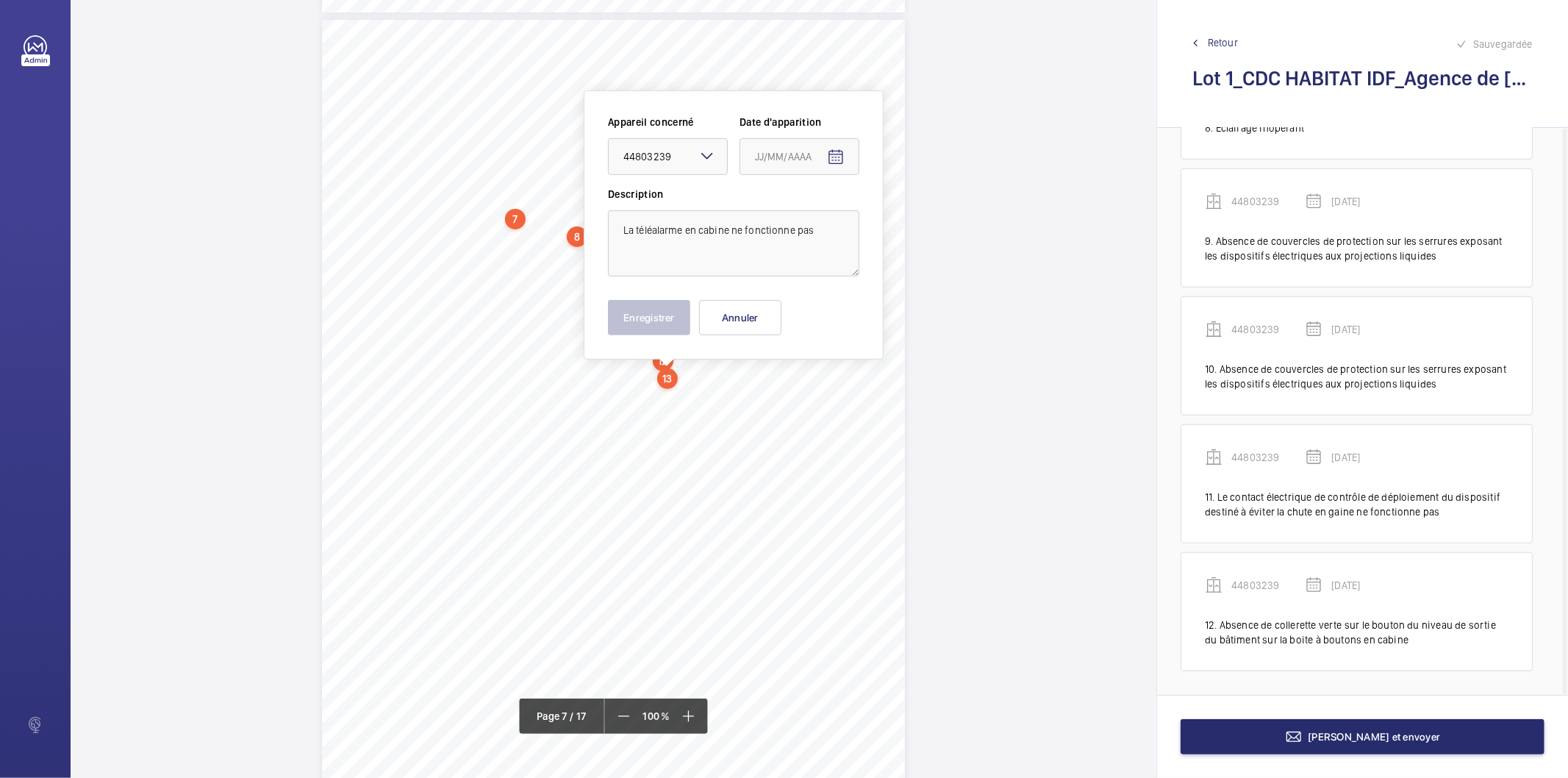
type input "[DATE]"
click at [664, 327] on button "Enregistrer" at bounding box center [649, 318] width 82 height 35
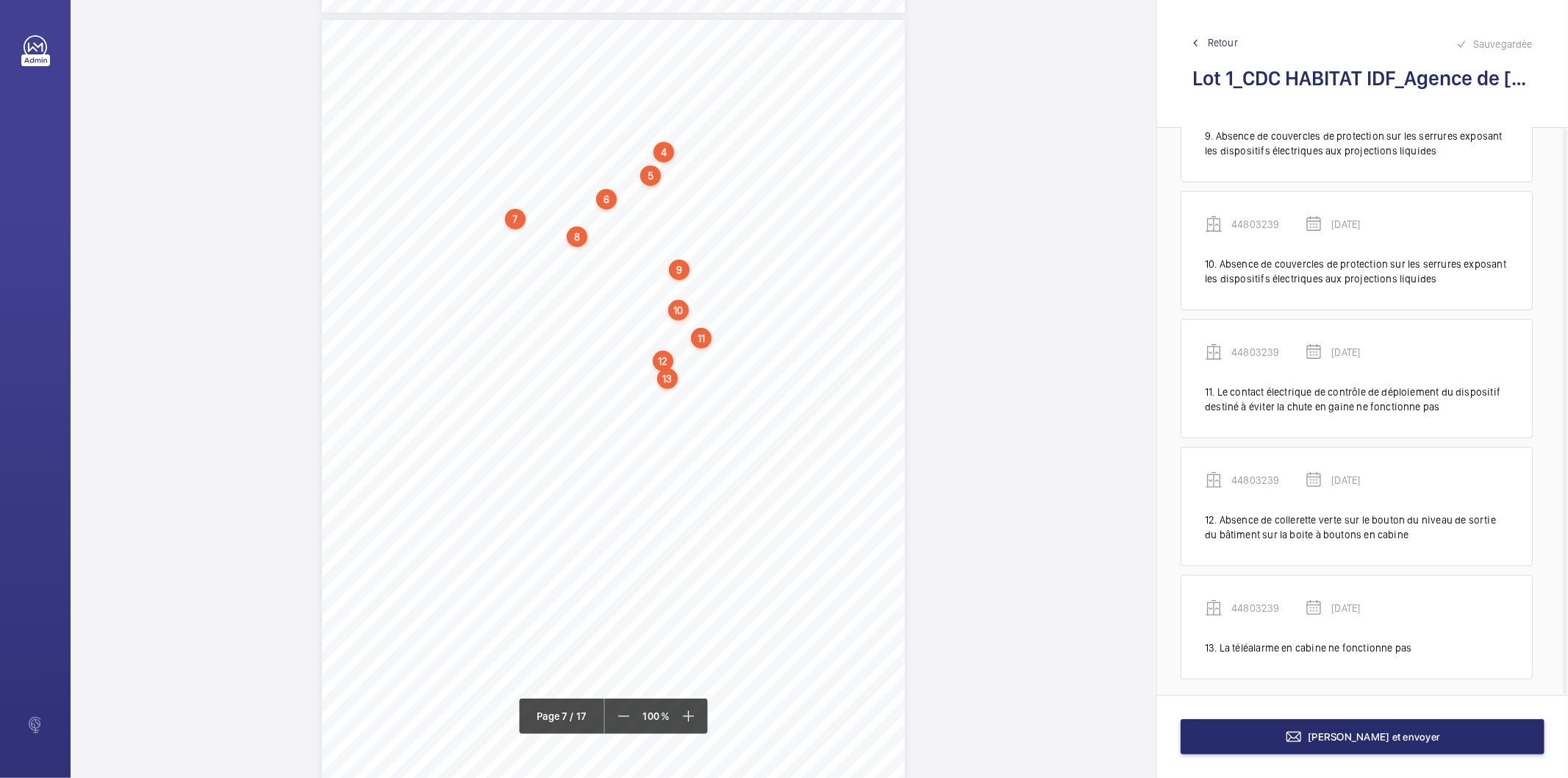
scroll to position [1062, 0]
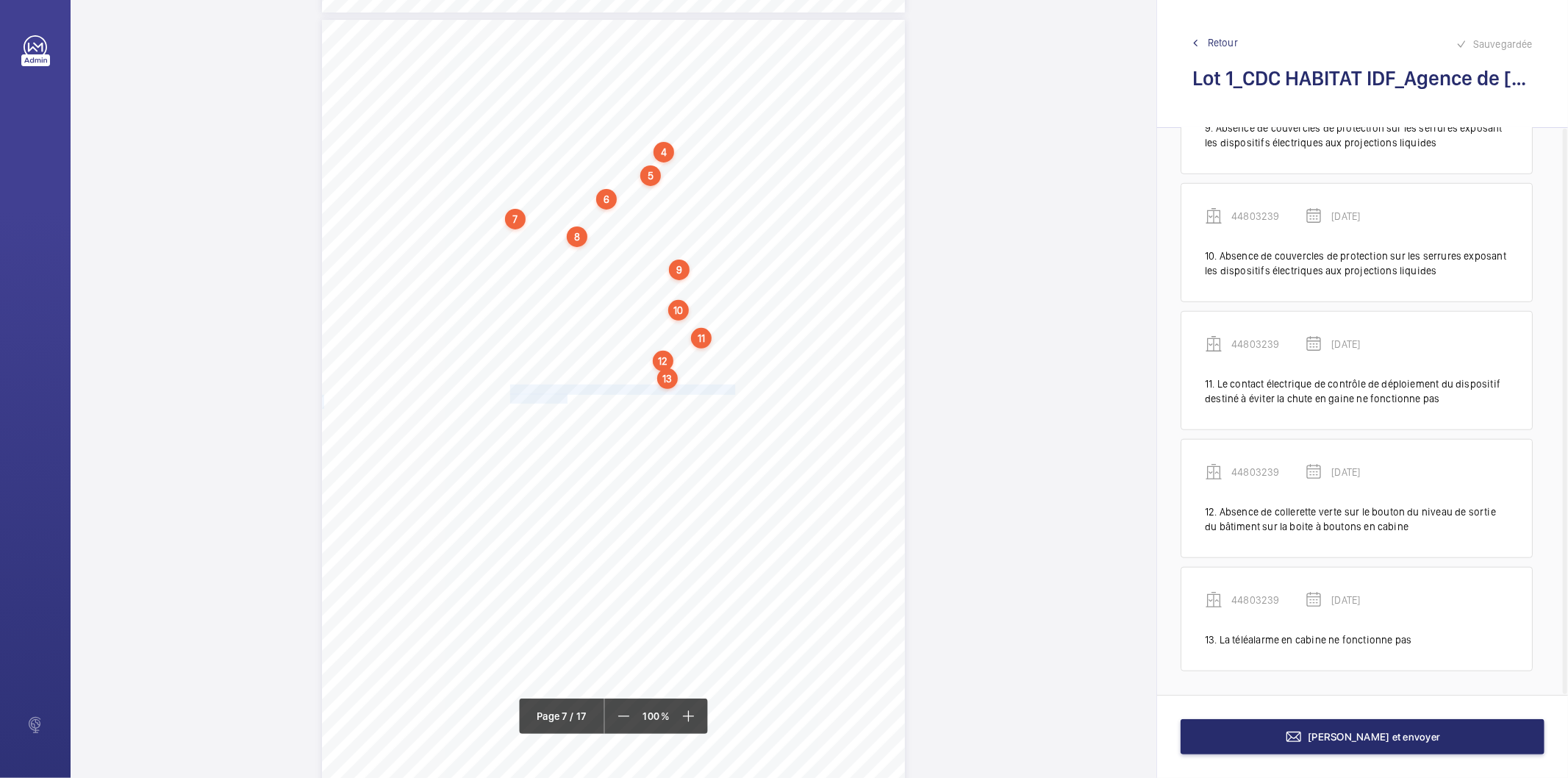
drag, startPoint x: 508, startPoint y: 385, endPoint x: 564, endPoint y: 395, distance: 56.9
click at [564, 395] on div "4. Autres risques identifiés sur l’installation Le code de la construction et d…" at bounding box center [614, 432] width 583 height 825
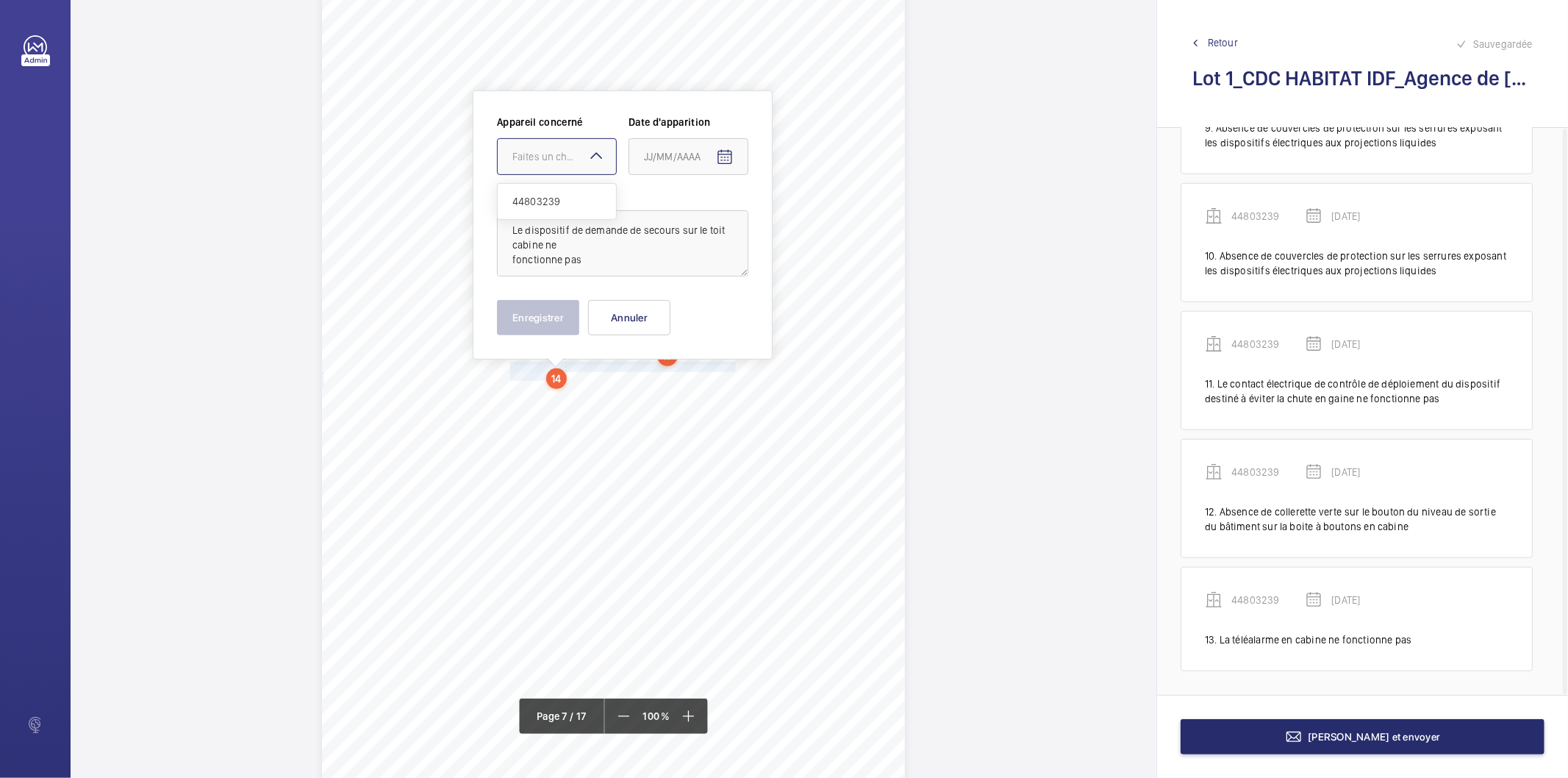
drag, startPoint x: 507, startPoint y: 145, endPoint x: 517, endPoint y: 185, distance: 41.2
click at [508, 145] on div at bounding box center [557, 157] width 118 height 35
click at [519, 199] on span "44803239" at bounding box center [556, 202] width 89 height 15
click at [731, 160] on mat-icon "Open calendar" at bounding box center [725, 158] width 18 height 18
click at [684, 210] on span "[DATE]" at bounding box center [664, 215] width 39 height 12
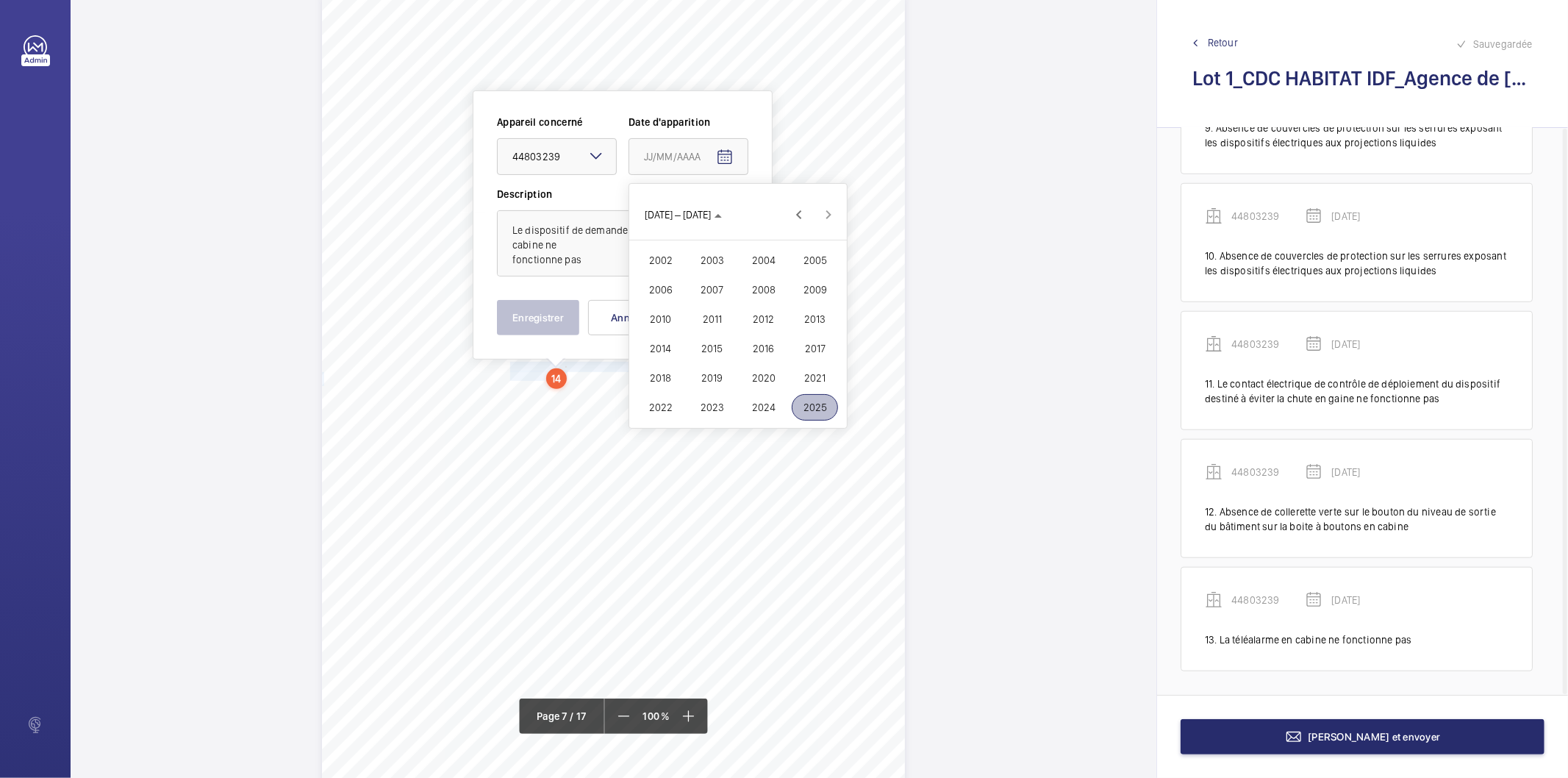
click at [667, 409] on span "2022" at bounding box center [660, 408] width 46 height 26
click at [717, 261] on span "FÉVR." at bounding box center [712, 261] width 46 height 26
click at [706, 306] on span "9" at bounding box center [709, 305] width 26 height 26
type input "[DATE]"
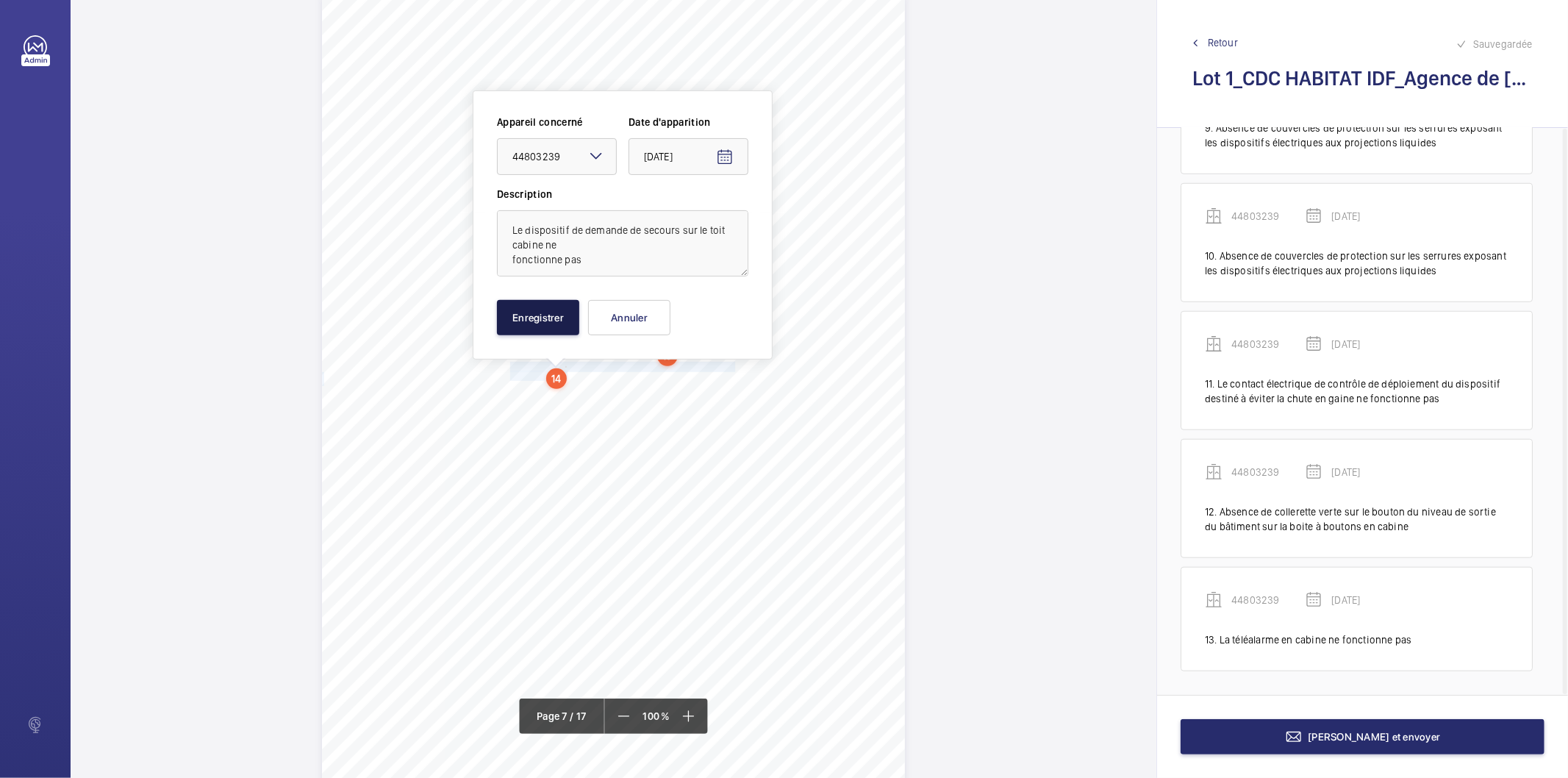
click at [544, 313] on button "Enregistrer" at bounding box center [539, 318] width 82 height 35
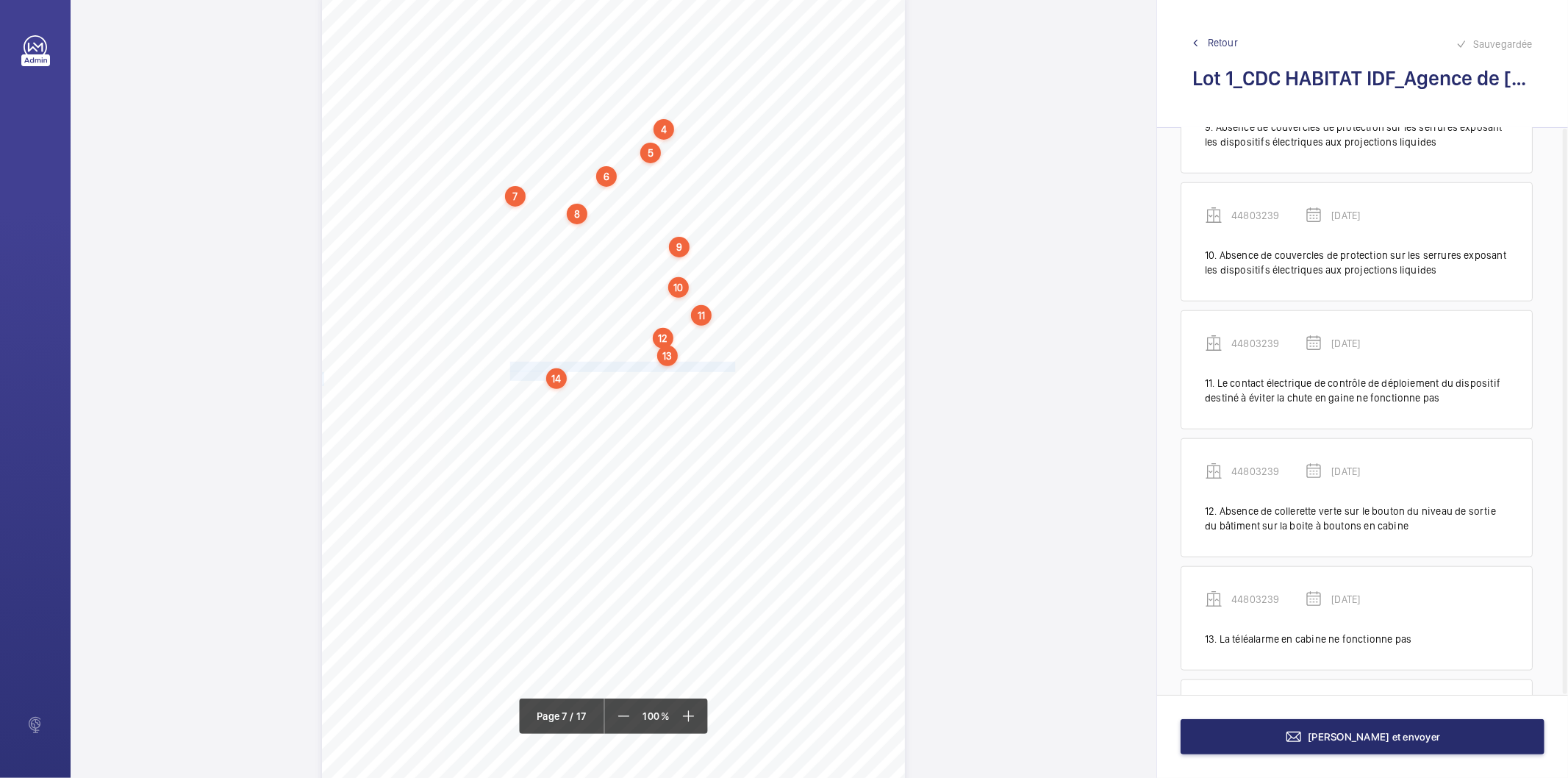
scroll to position [1190, 0]
drag, startPoint x: 508, startPoint y: 388, endPoint x: 608, endPoint y: 392, distance: 100.1
click at [608, 392] on div "4. Autres risques identifiés sur l’installation Le code de la construction et d…" at bounding box center [614, 409] width 583 height 825
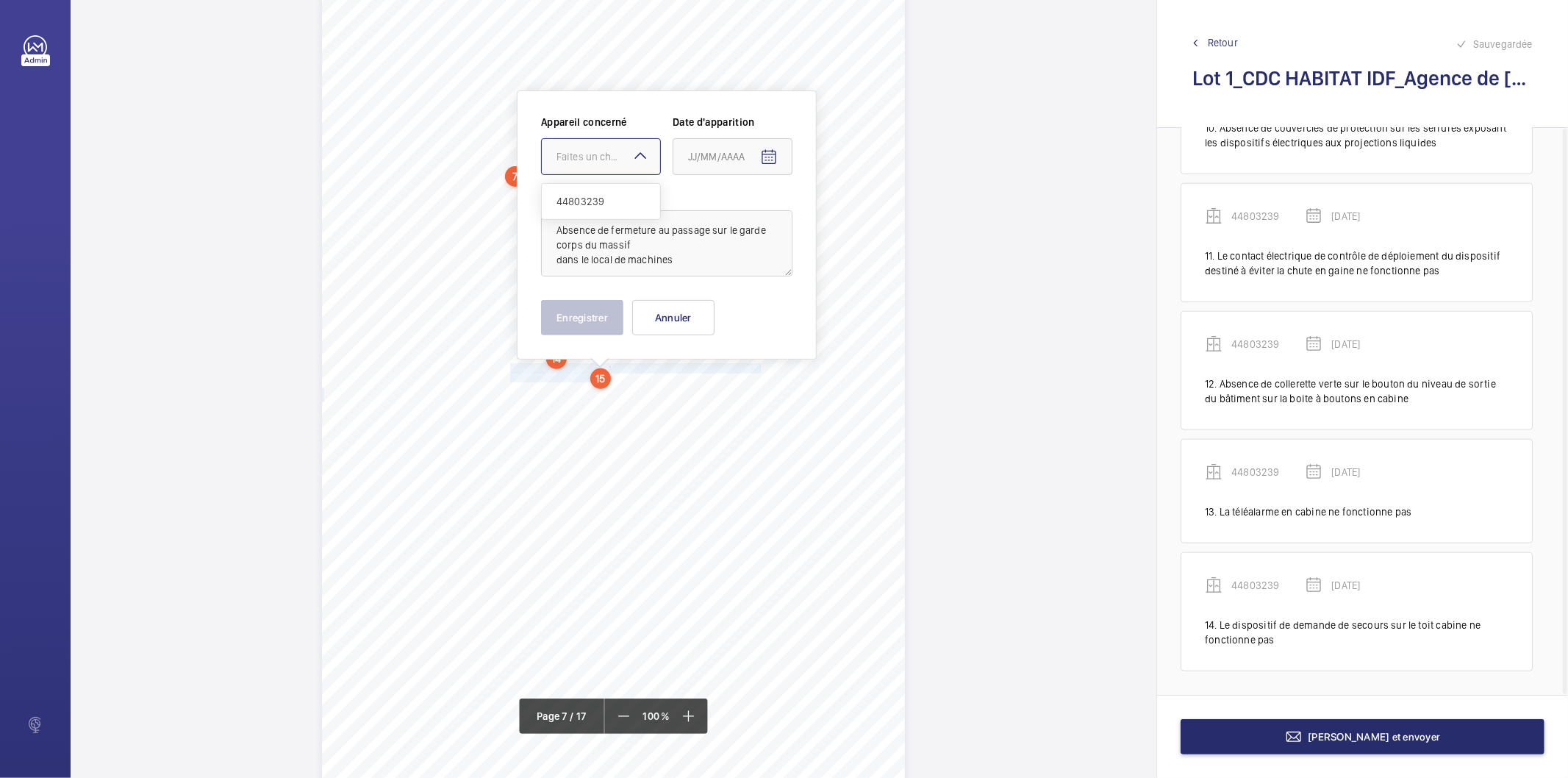
click at [628, 156] on div "Faites un choix" at bounding box center [608, 157] width 104 height 15
click at [604, 203] on span "44803239" at bounding box center [600, 202] width 89 height 15
click at [770, 160] on mat-icon "Open calendar" at bounding box center [769, 158] width 18 height 18
click at [734, 222] on span "Choose month and year" at bounding box center [708, 216] width 51 height 35
click at [713, 402] on span "2022" at bounding box center [704, 409] width 46 height 26
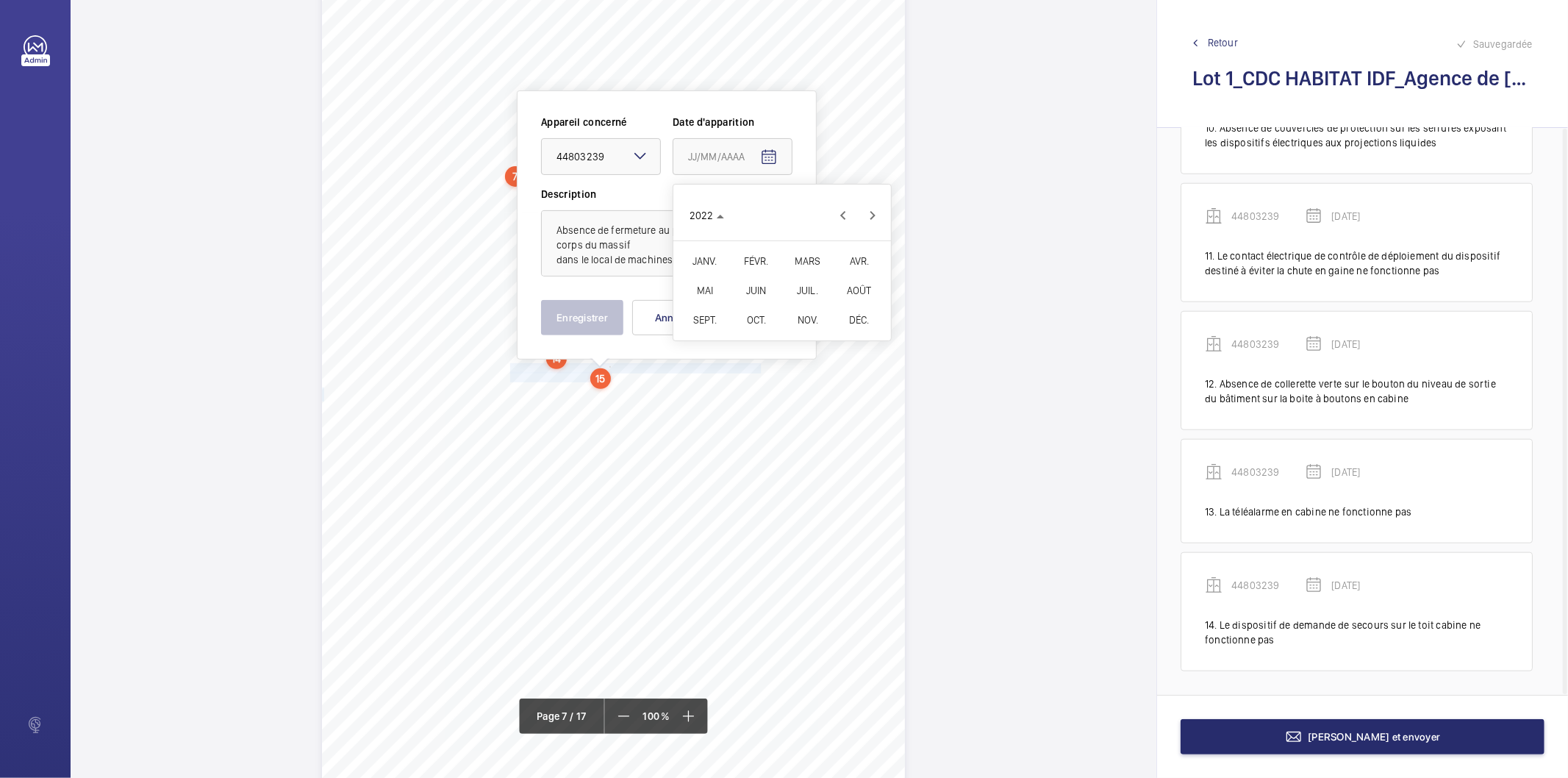
click at [752, 255] on span "FÉVR." at bounding box center [756, 261] width 46 height 26
click at [750, 306] on span "9" at bounding box center [753, 306] width 26 height 26
type input "[DATE]"
click at [593, 324] on button "Enregistrer" at bounding box center [582, 318] width 82 height 35
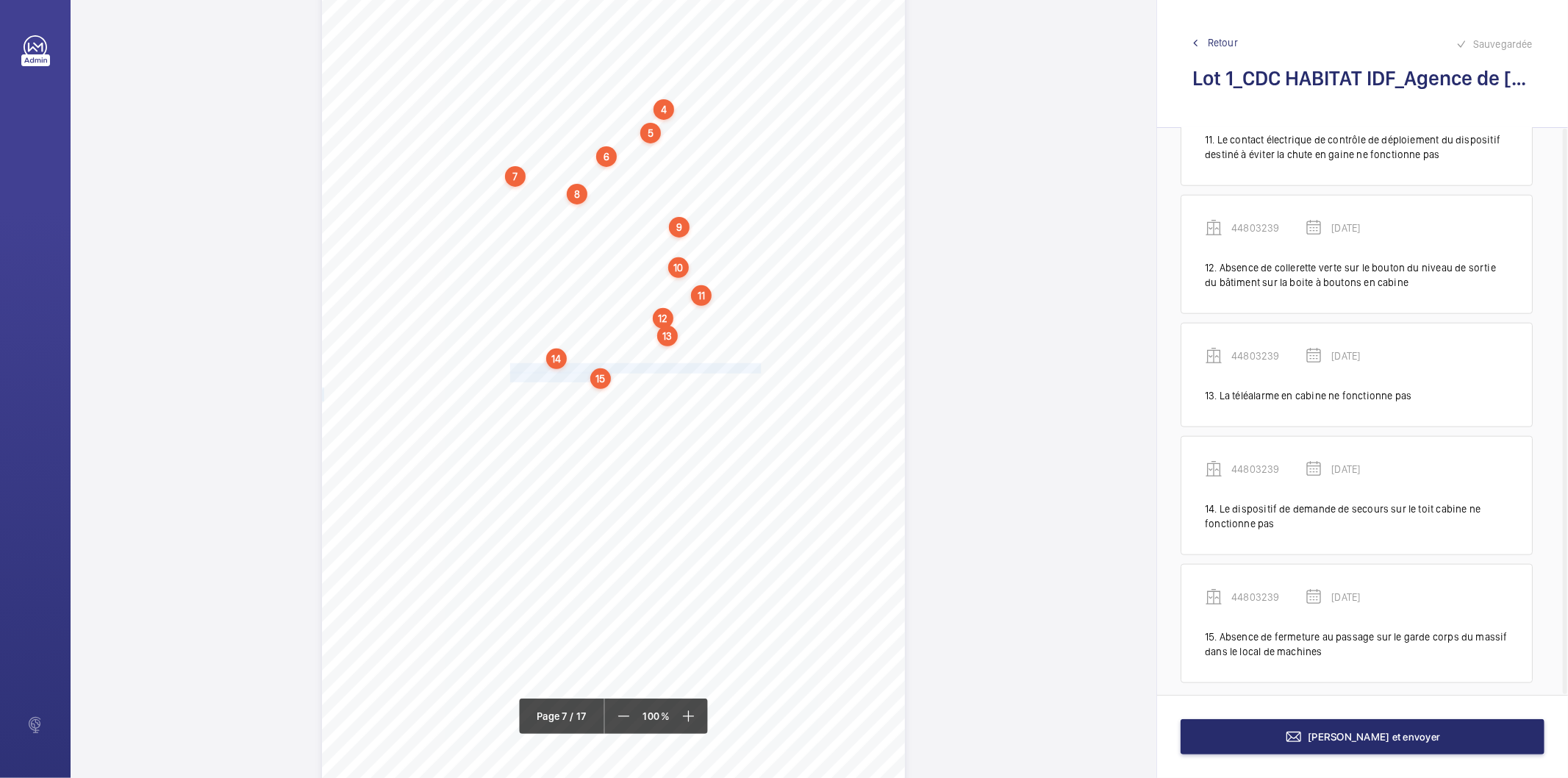
scroll to position [1319, 0]
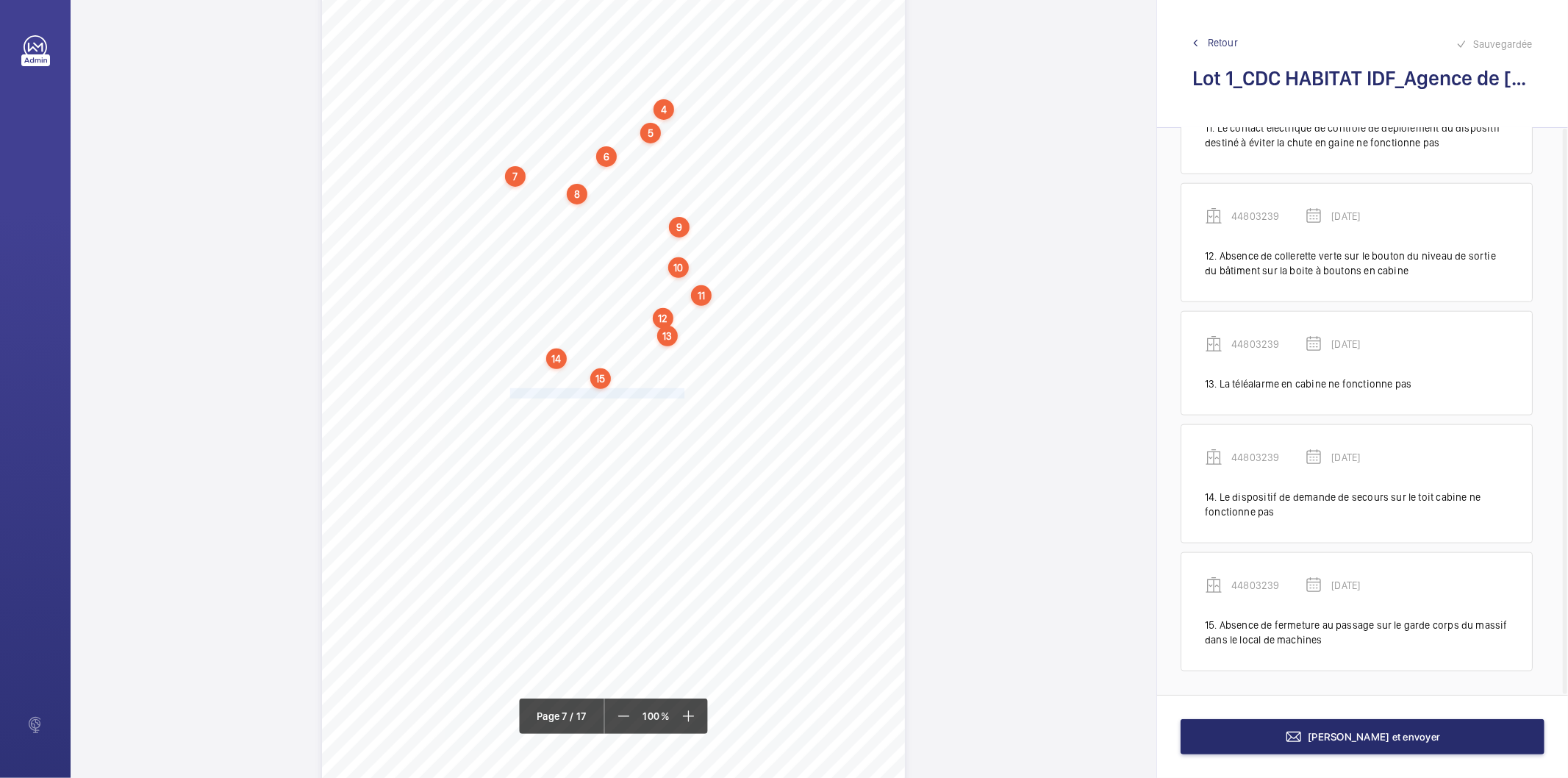
drag, startPoint x: 509, startPoint y: 392, endPoint x: 679, endPoint y: 390, distance: 170.0
click at [679, 390] on div "4. Autres risques identifiés sur l’installation Le code de la construction et d…" at bounding box center [614, 389] width 583 height 825
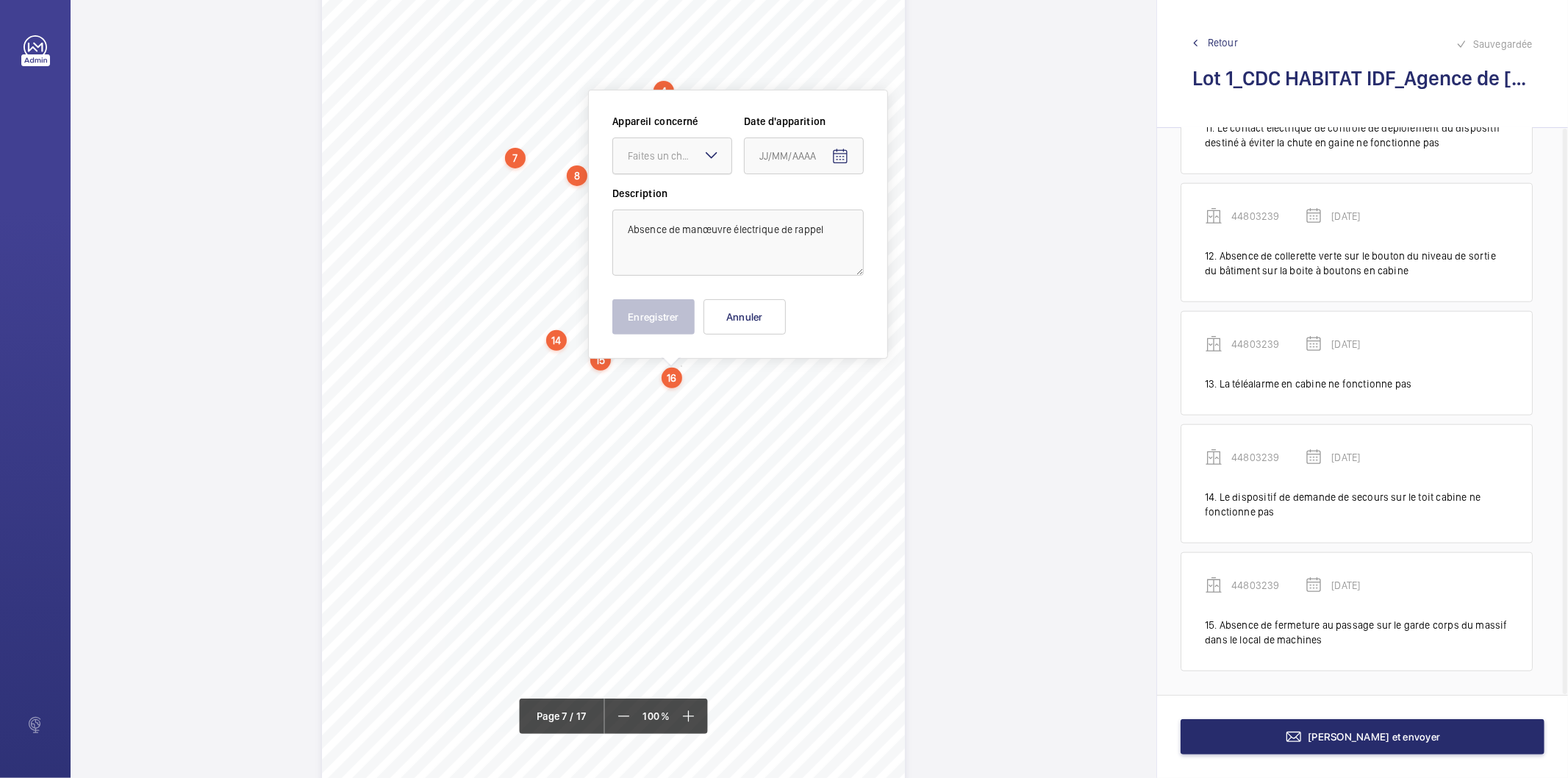
drag, startPoint x: 678, startPoint y: 133, endPoint x: 674, endPoint y: 146, distance: 13.6
click at [678, 133] on wm-front-input-dropdown "Appareil concerné Faites un choix" at bounding box center [672, 144] width 120 height 60
click at [670, 152] on div "Faites un choix" at bounding box center [679, 156] width 104 height 15
click at [667, 199] on span "44803239" at bounding box center [672, 201] width 89 height 15
click at [837, 152] on mat-icon "Open calendar" at bounding box center [840, 157] width 18 height 18
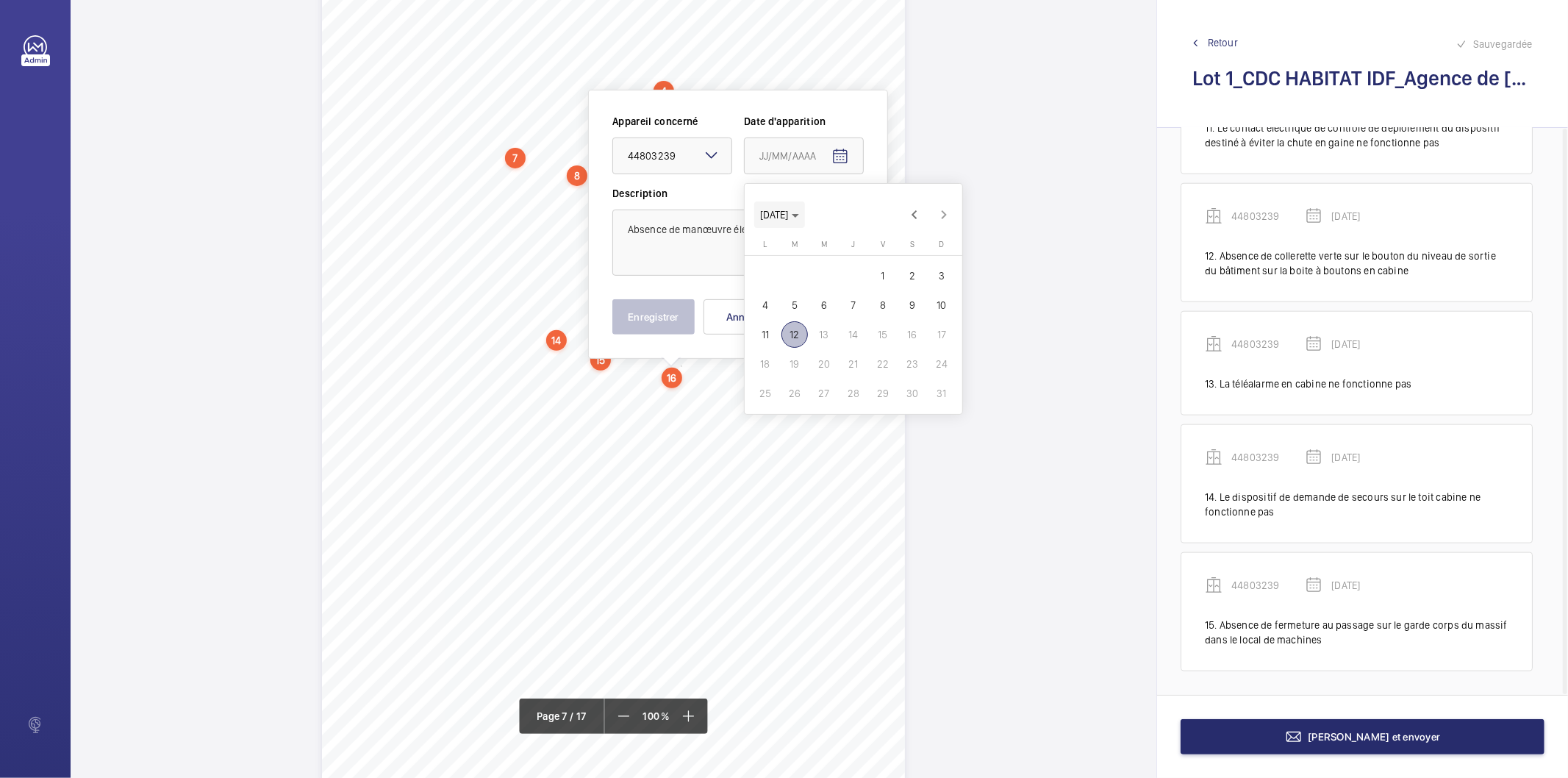
click at [805, 213] on span "Choose month and year" at bounding box center [779, 215] width 51 height 35
drag, startPoint x: 787, startPoint y: 402, endPoint x: 784, endPoint y: 394, distance: 8.5
click at [784, 402] on span "2022" at bounding box center [776, 408] width 46 height 26
click at [833, 263] on span "FÉVR." at bounding box center [827, 261] width 46 height 26
drag, startPoint x: 820, startPoint y: 309, endPoint x: 700, endPoint y: 311, distance: 120.0
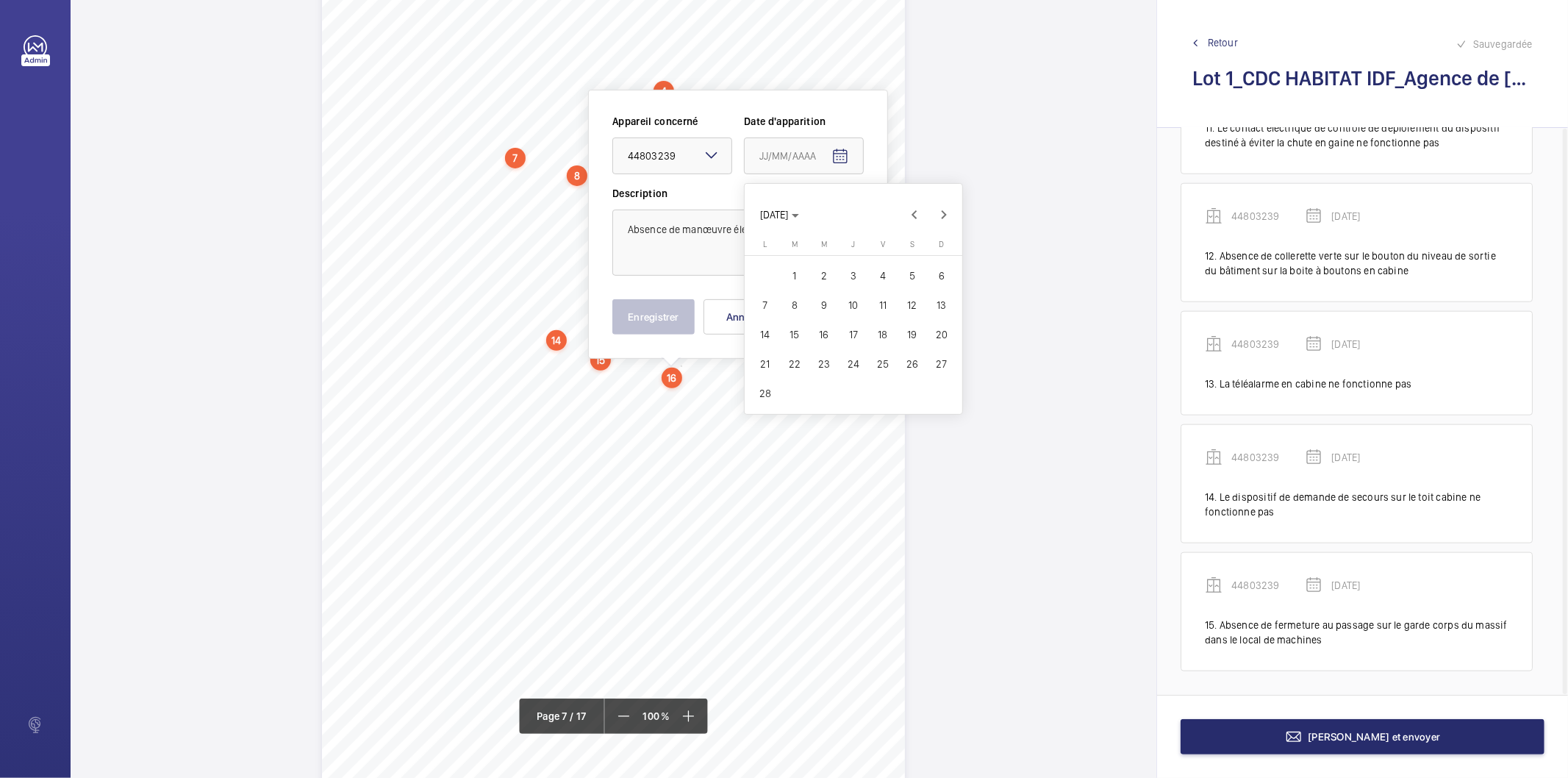
click at [819, 309] on span "9" at bounding box center [824, 305] width 26 height 26
type input "[DATE]"
click at [670, 311] on button "Enregistrer" at bounding box center [653, 317] width 82 height 35
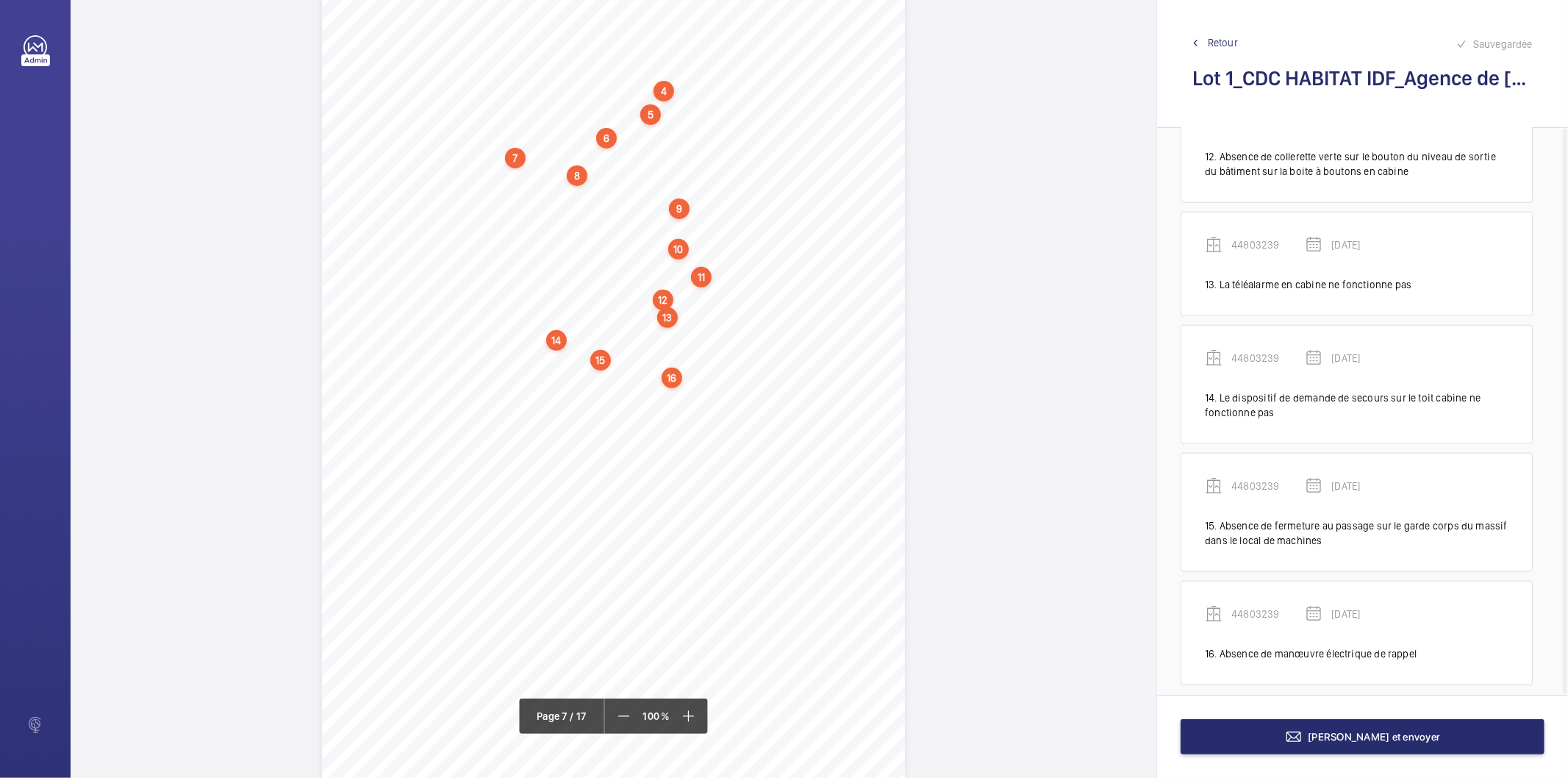
scroll to position [1432, 0]
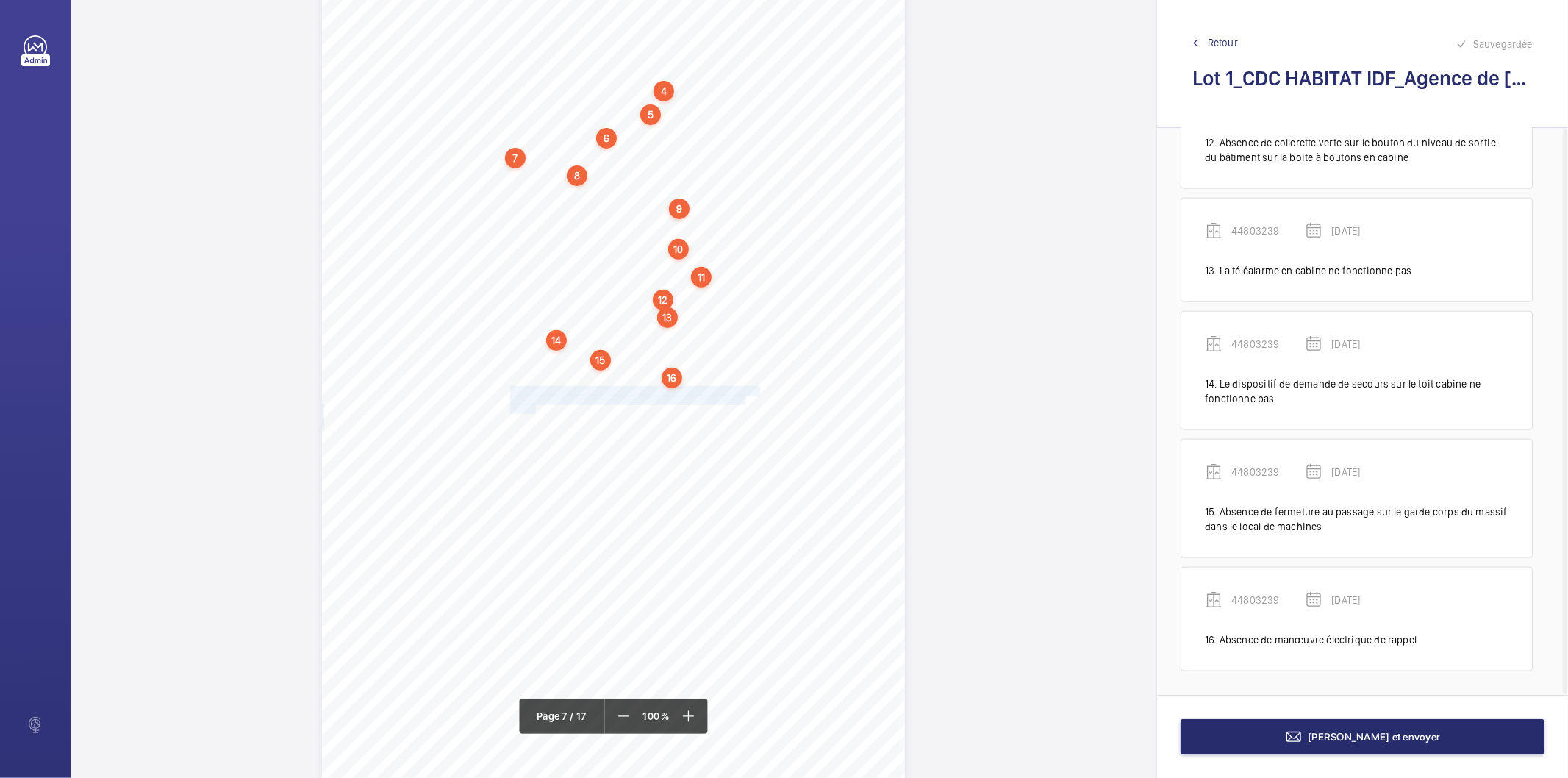
drag, startPoint x: 509, startPoint y: 392, endPoint x: 533, endPoint y: 403, distance: 26.4
click at [533, 403] on div "4. Autres risques identifiés sur l’installation Le code de la construction et d…" at bounding box center [614, 371] width 583 height 825
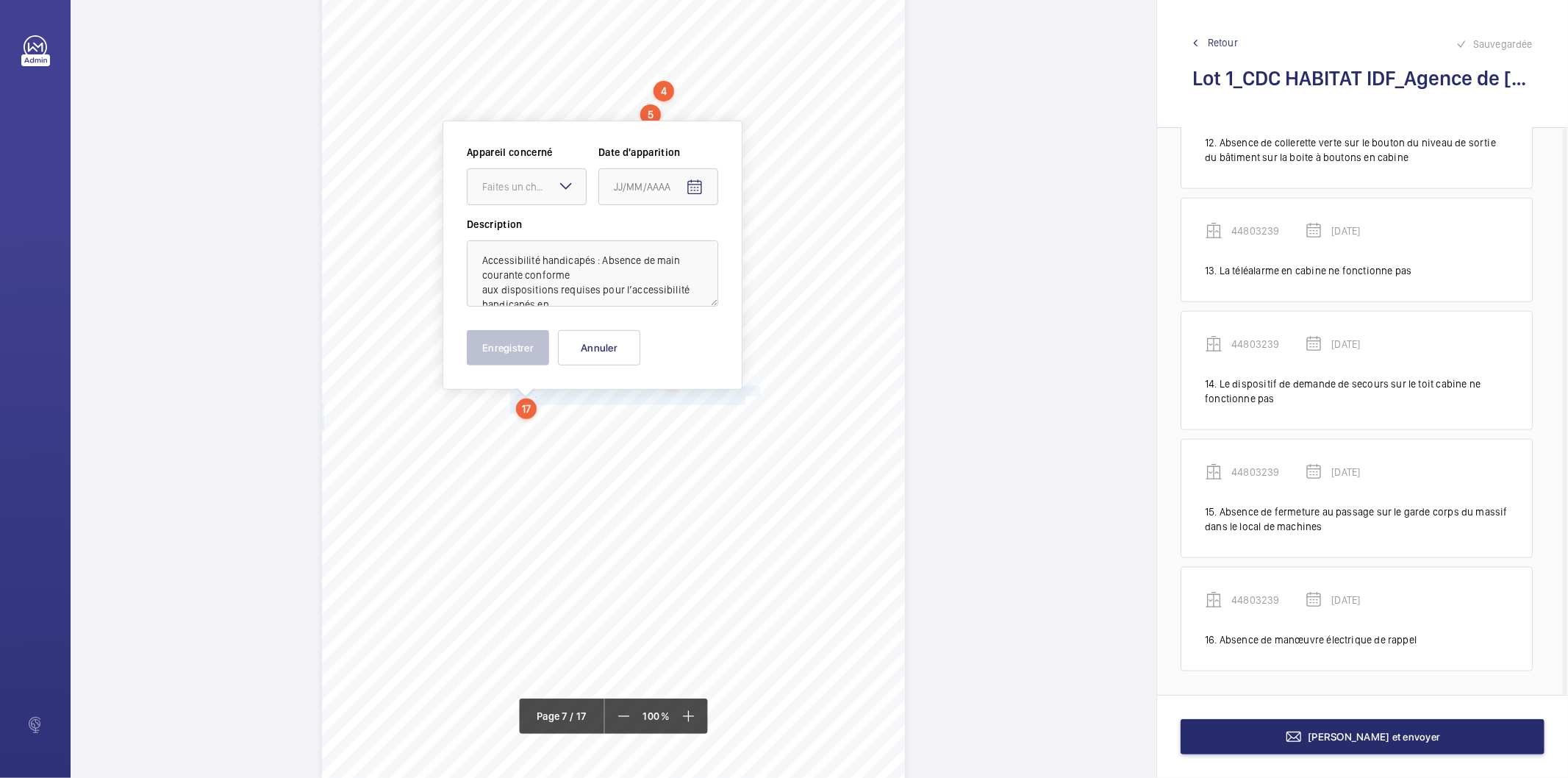
scroll to position [5091, 0]
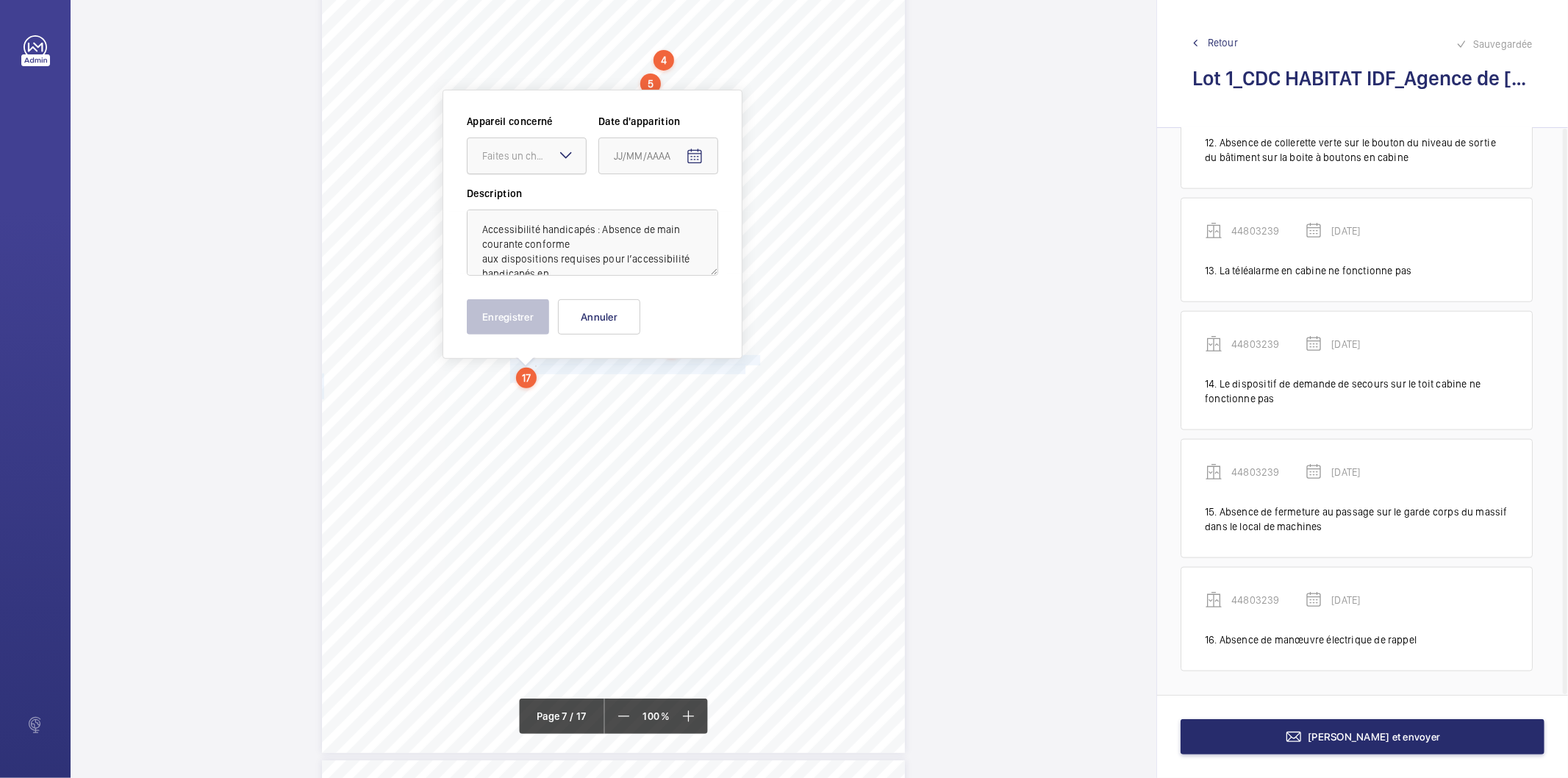
click at [552, 149] on div "Faites un choix" at bounding box center [534, 156] width 104 height 15
click at [524, 205] on span "44803239" at bounding box center [527, 201] width 89 height 15
click at [695, 155] on mat-icon "Open calendar" at bounding box center [695, 157] width 18 height 18
click at [653, 215] on polygon "Choose month and year" at bounding box center [650, 216] width 7 height 4
click at [625, 399] on span "2022" at bounding box center [630, 408] width 46 height 26
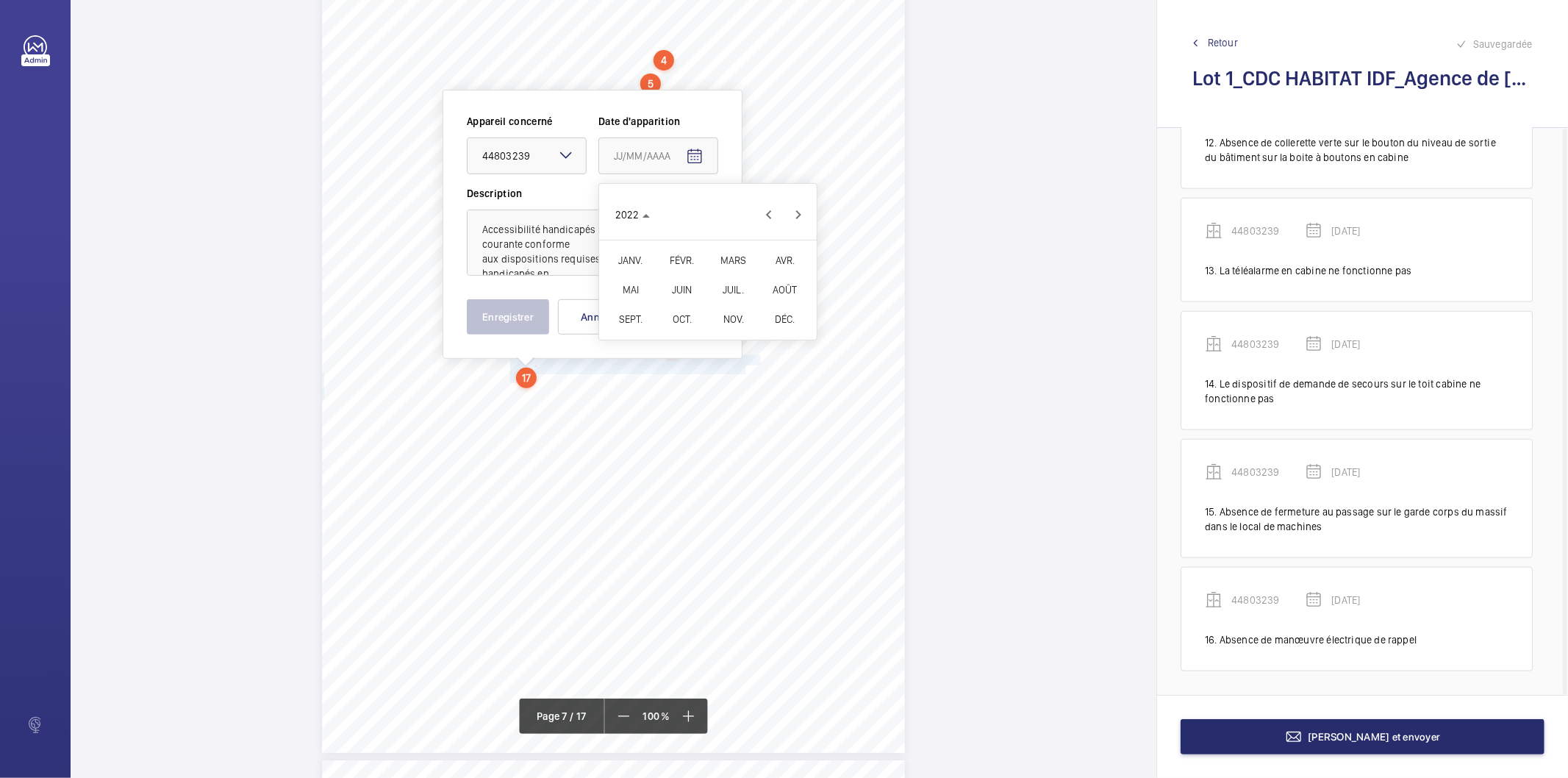
click at [681, 262] on span "FÉVR." at bounding box center [681, 261] width 46 height 26
drag, startPoint x: 678, startPoint y: 309, endPoint x: 583, endPoint y: 318, distance: 95.4
click at [678, 310] on span "9" at bounding box center [678, 305] width 26 height 26
type input "[DATE]"
click at [517, 328] on button "Enregistrer" at bounding box center [508, 317] width 82 height 35
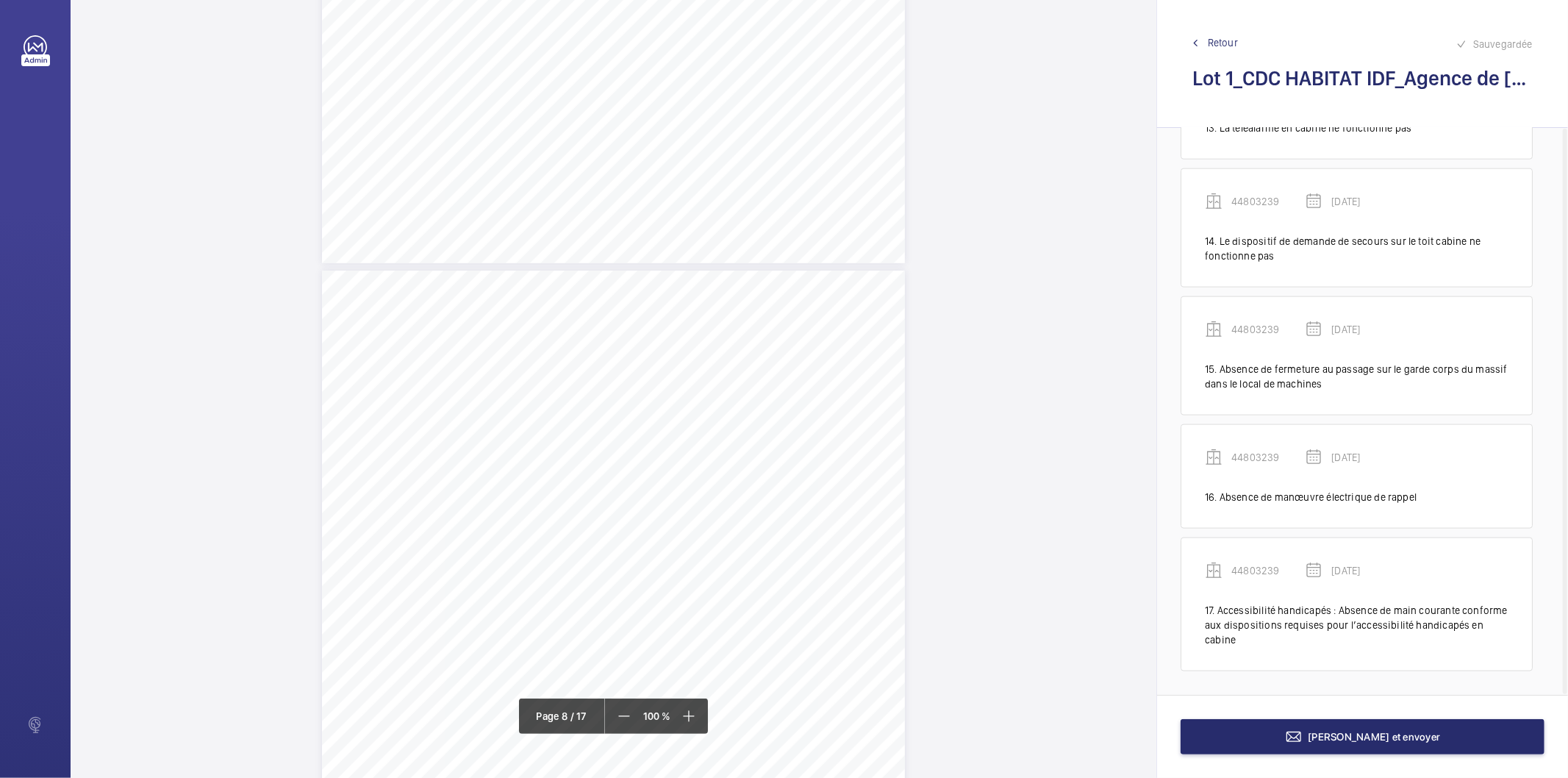
scroll to position [6072, 0]
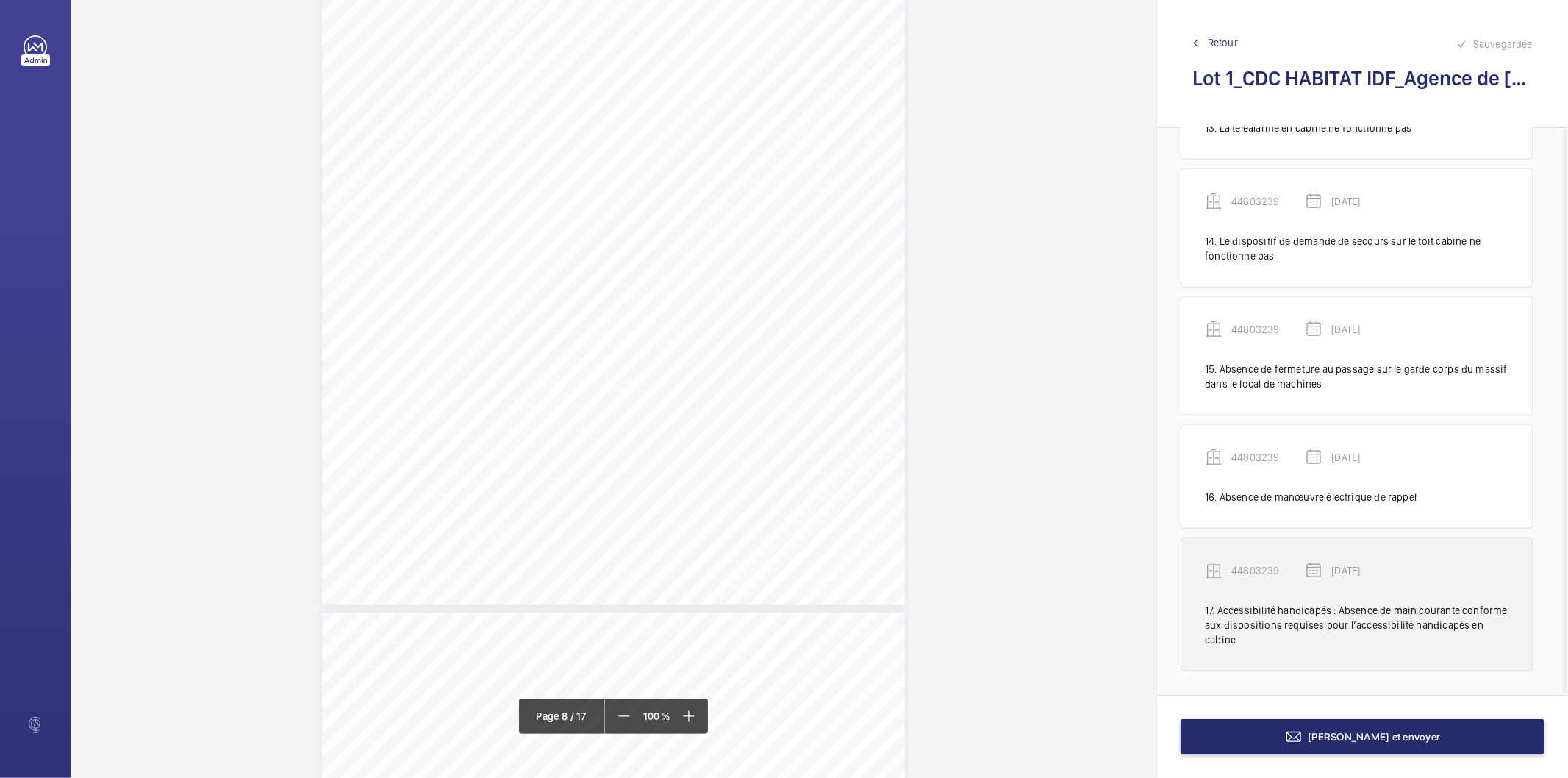
click at [1256, 577] on p "44803239" at bounding box center [1269, 570] width 74 height 15
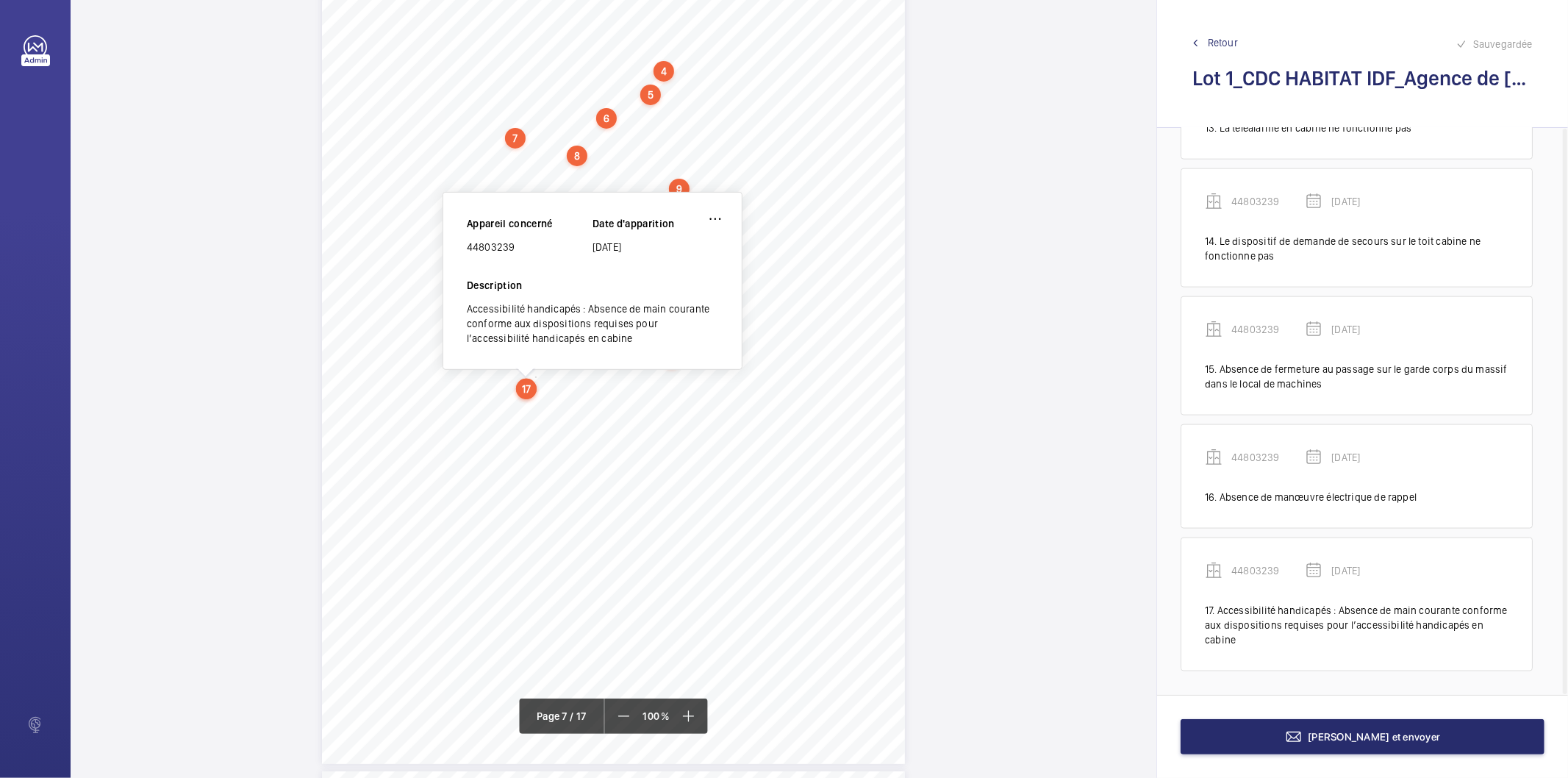
scroll to position [5079, 0]
click at [486, 238] on div "Appareil concerné 44803239" at bounding box center [530, 236] width 126 height 38
click at [483, 245] on div "44803239" at bounding box center [530, 248] width 126 height 15
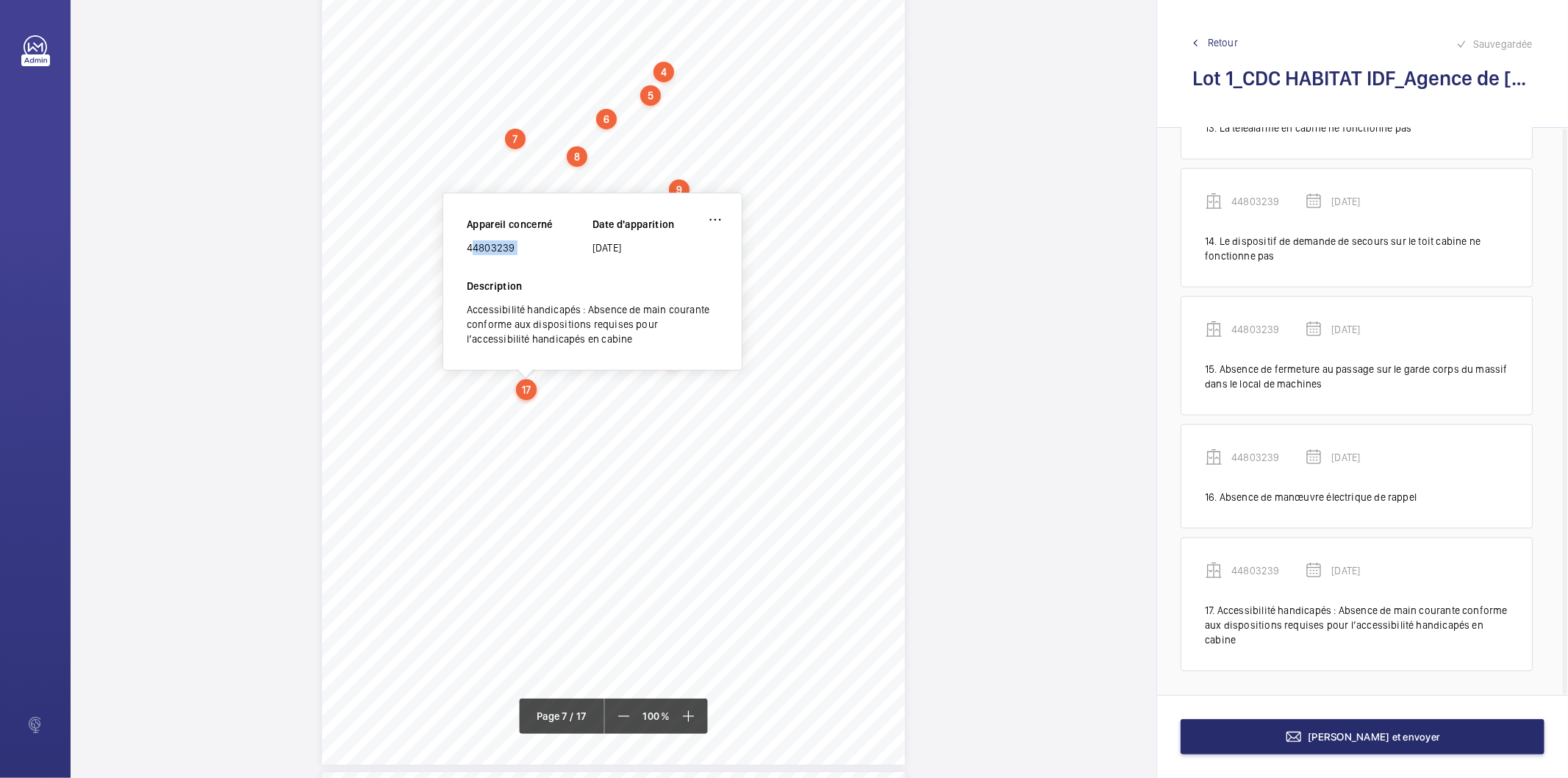
copy div "44803239"
click at [1341, 733] on span "[PERSON_NAME] et envoyer" at bounding box center [1375, 737] width 132 height 12
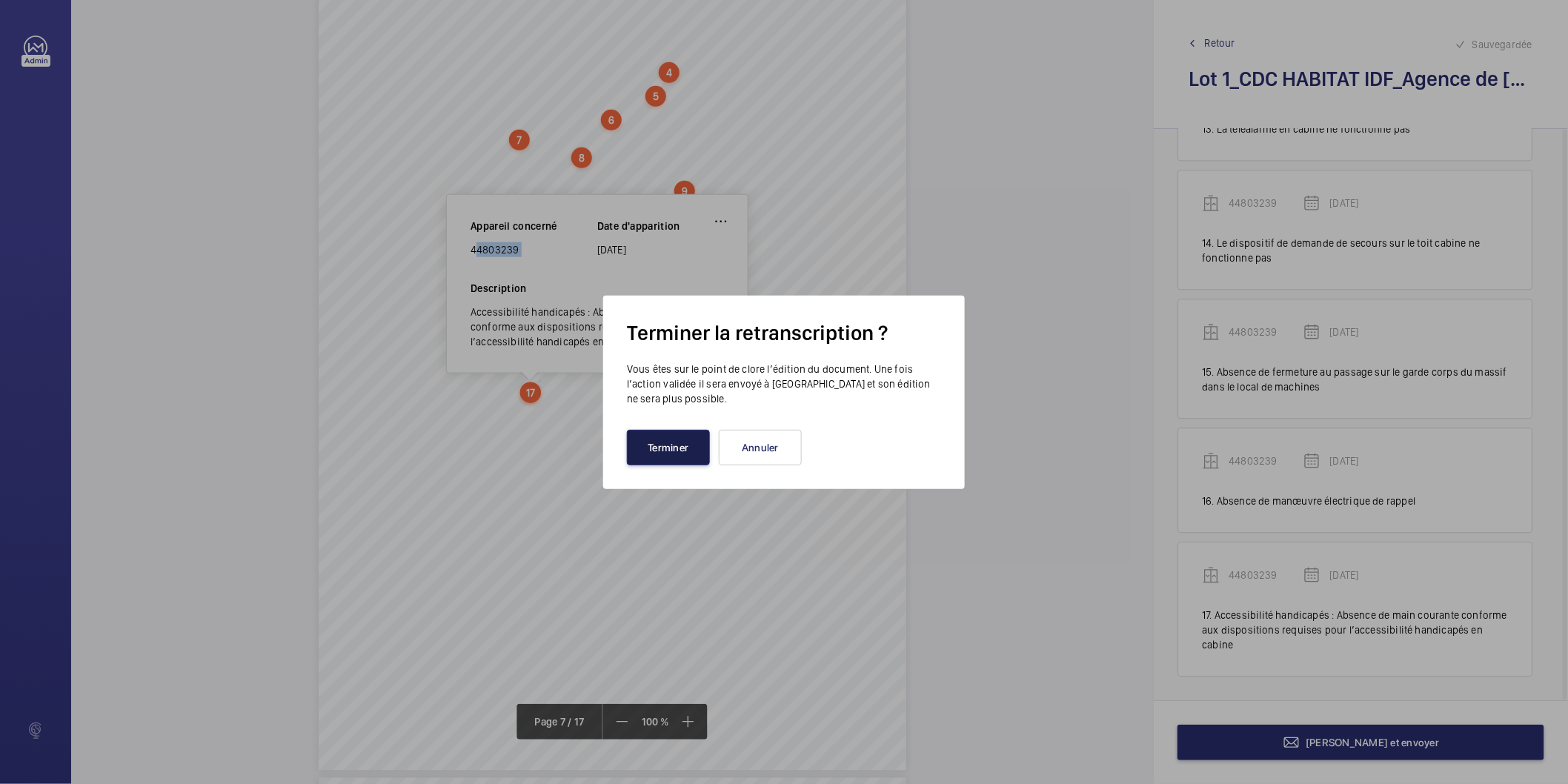
click at [668, 460] on button "Terminer" at bounding box center [668, 448] width 83 height 36
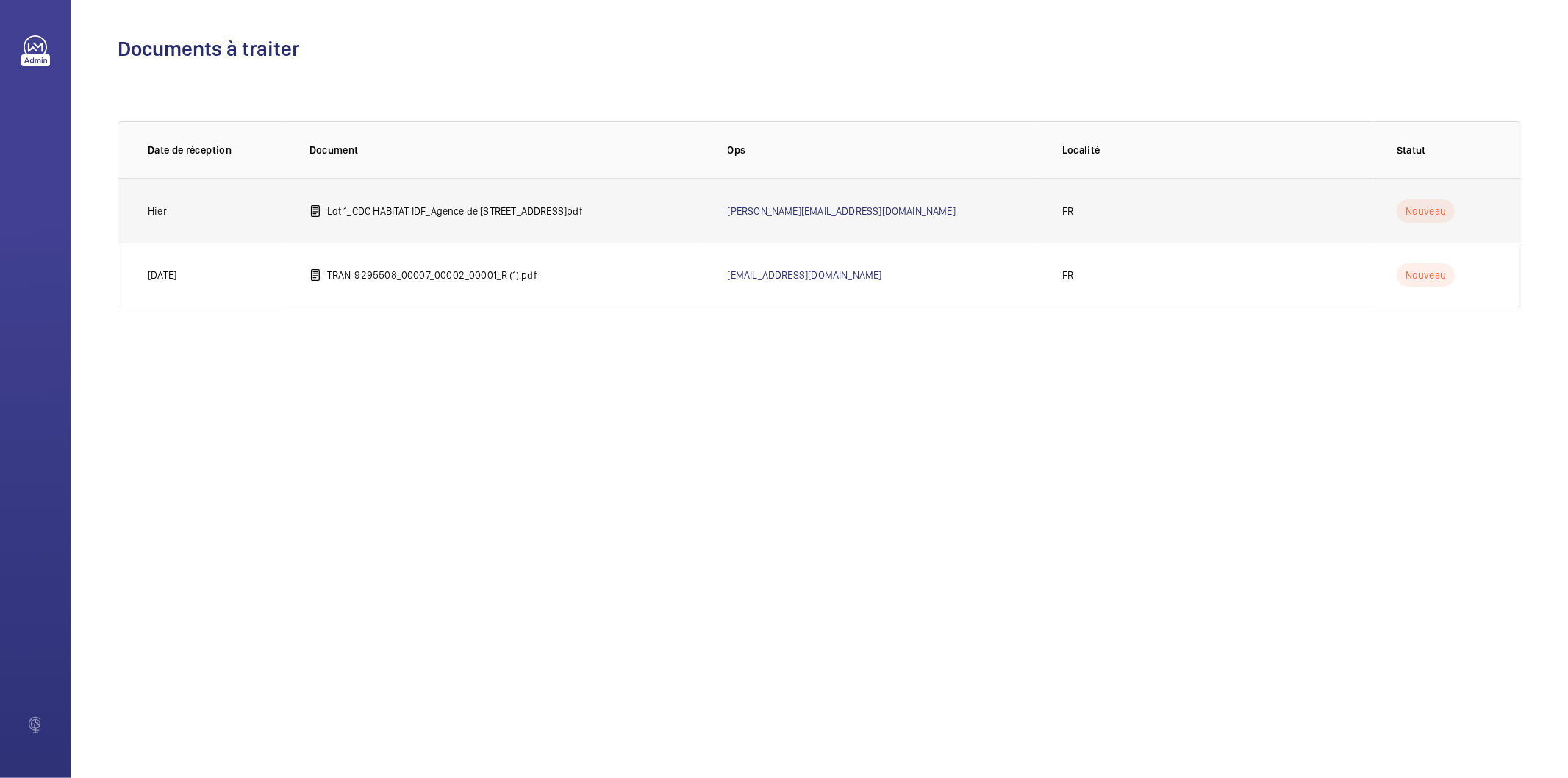
click at [583, 216] on p "Lot 1_CDC HABITAT IDF_Agence de [STREET_ADDRESS]pdf" at bounding box center [455, 211] width 256 height 15
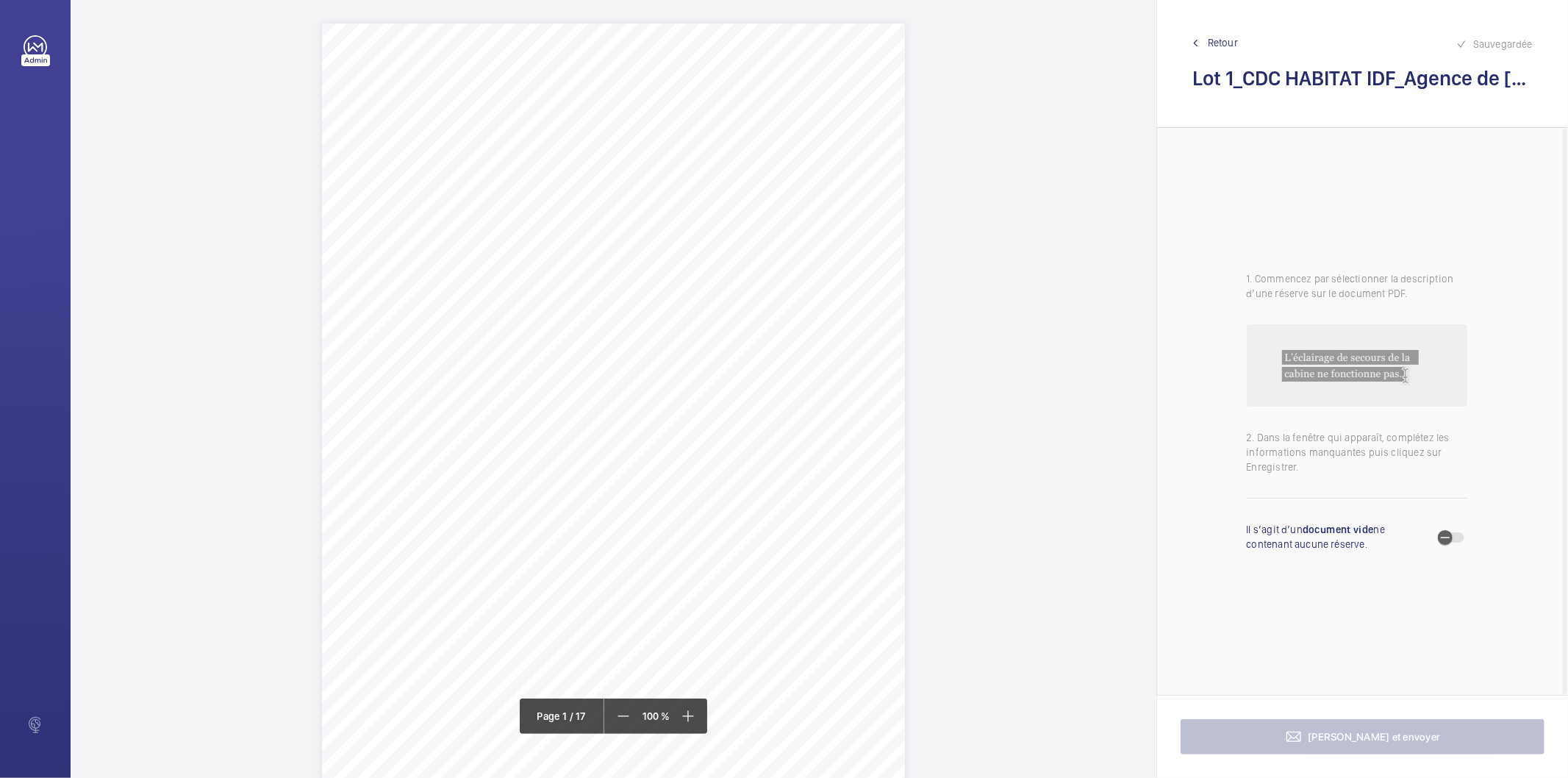
click at [1313, 76] on h2 "Lot 1_CDC HABITAT IDF_Agence de [STREET_ADDRESS]pdf" at bounding box center [1363, 78] width 341 height 27
click at [1302, 77] on h2 "Lot 1_CDC HABITAT IDF_Agence de [STREET_ADDRESS]pdf" at bounding box center [1363, 78] width 341 height 27
click at [1443, 82] on h2 "Lot 1_CDC HABITAT IDF_Agence de [STREET_ADDRESS]pdf" at bounding box center [1363, 78] width 341 height 27
drag, startPoint x: 484, startPoint y: 261, endPoint x: 388, endPoint y: 258, distance: 96.0
click at [388, 258] on span "CDC HABITAT IDF" at bounding box center [438, 259] width 102 height 12
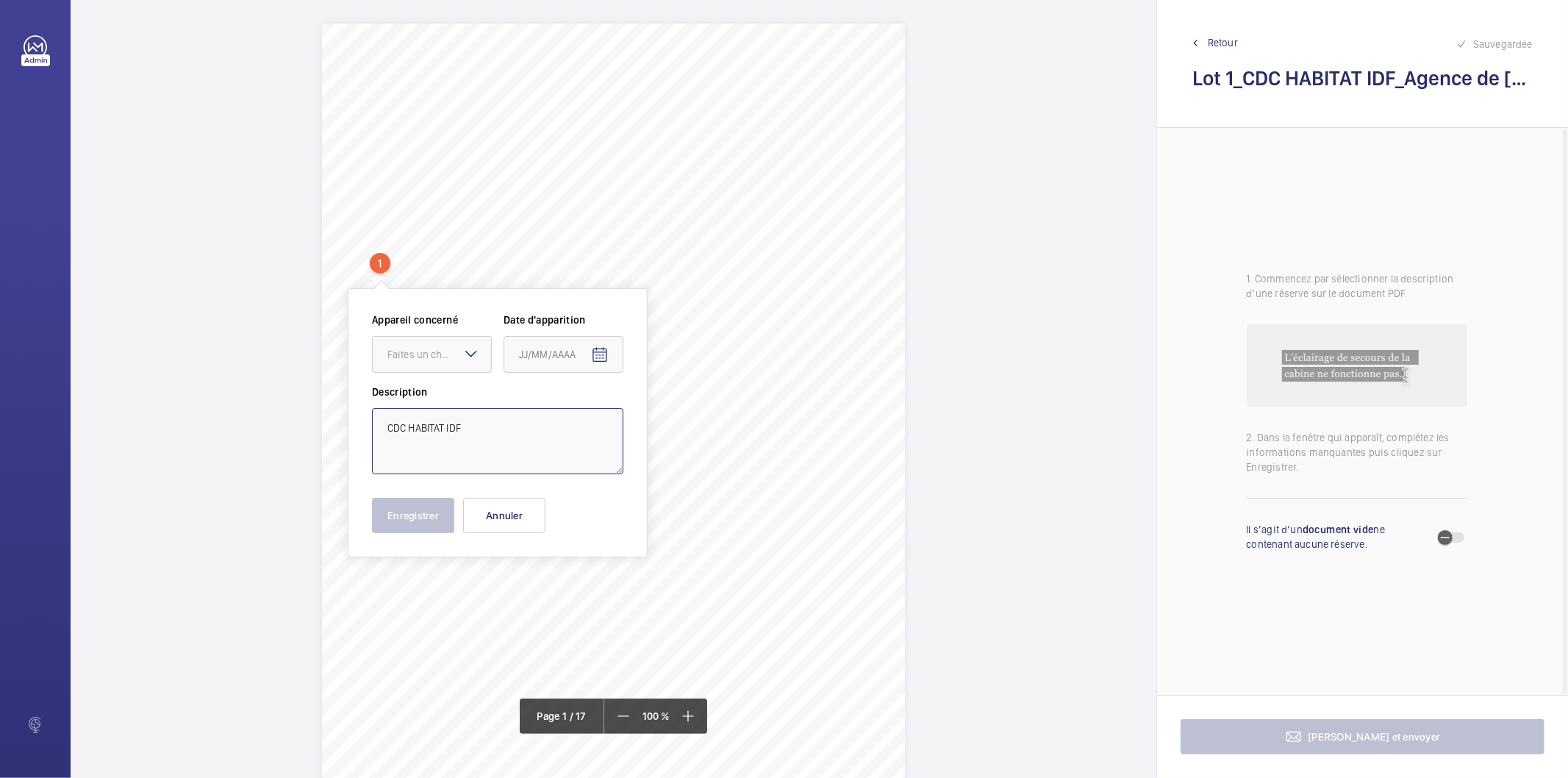
drag, startPoint x: 468, startPoint y: 438, endPoint x: 369, endPoint y: 431, distance: 99.2
click at [369, 431] on div "Appareil concerné Faites un choix Date d'apparition Description CDC HABITAT IDF…" at bounding box center [498, 423] width 300 height 269
click at [530, 522] on button "Annuler" at bounding box center [505, 516] width 82 height 35
drag, startPoint x: 561, startPoint y: 228, endPoint x: 679, endPoint y: 238, distance: 118.4
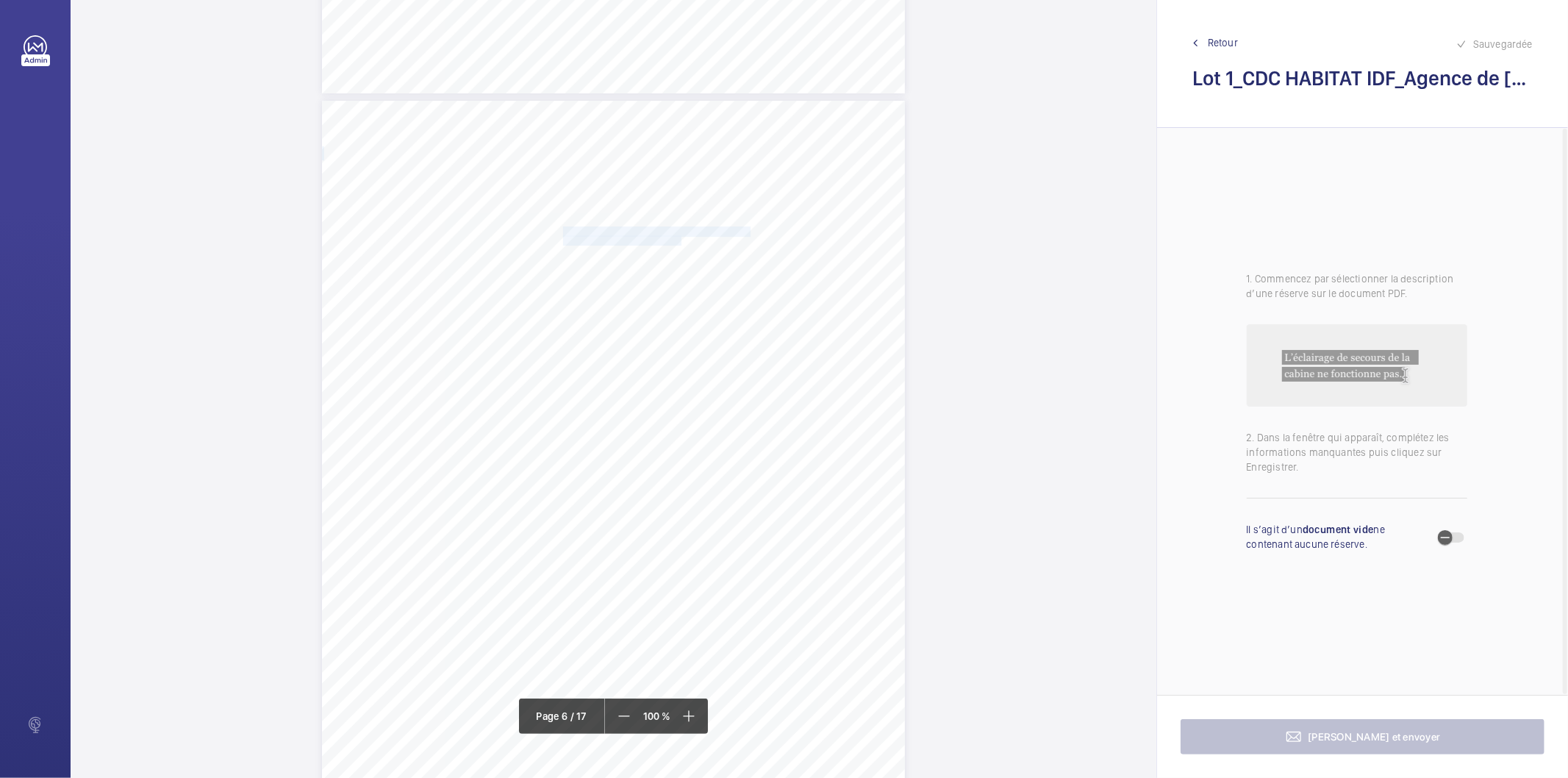
click at [679, 238] on div "[PERSON_NAME] des points nécessitant une Mise à Niveau Réglementaire Point(s) S…" at bounding box center [614, 513] width 583 height 825
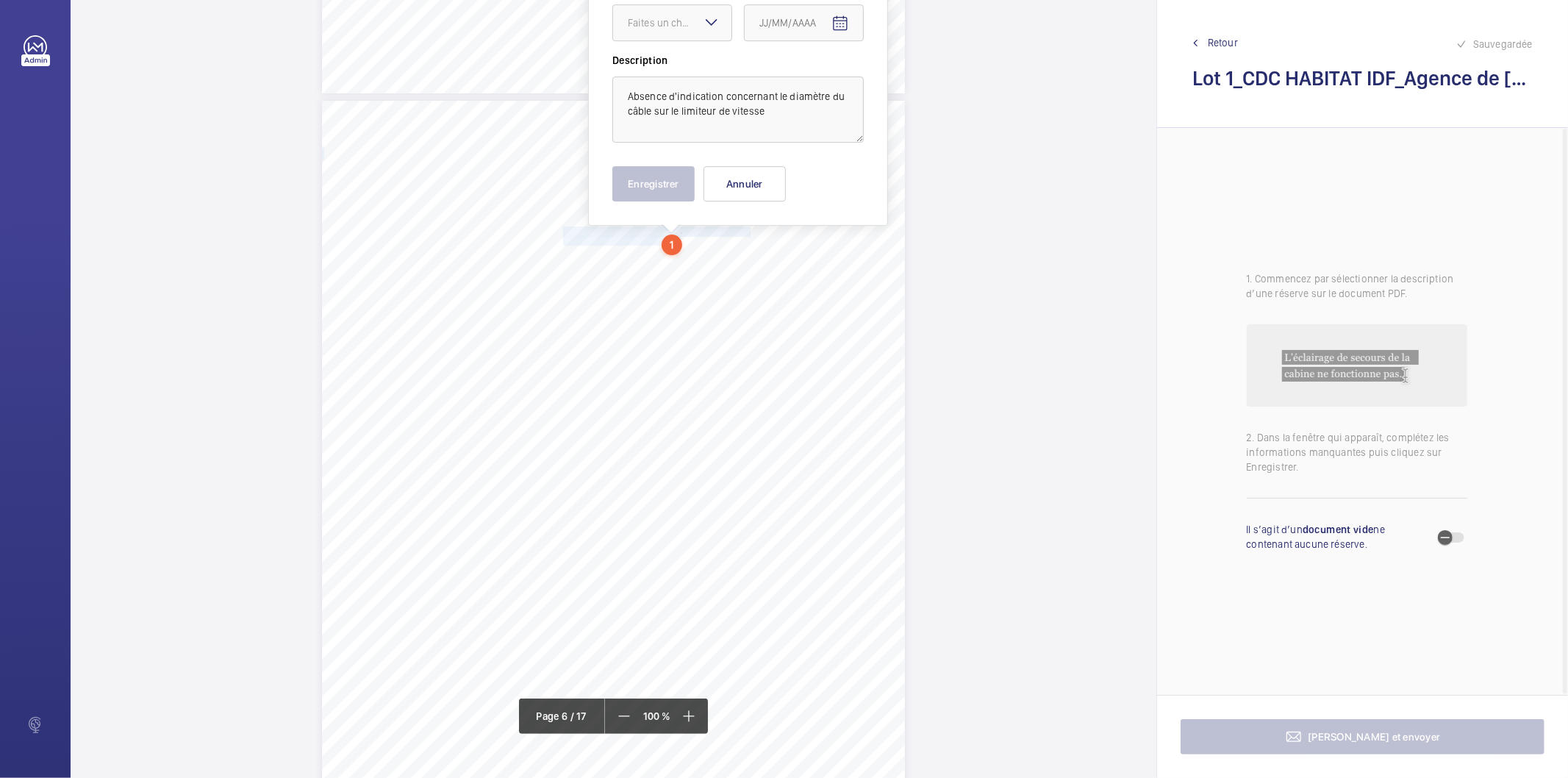
scroll to position [3953, 0]
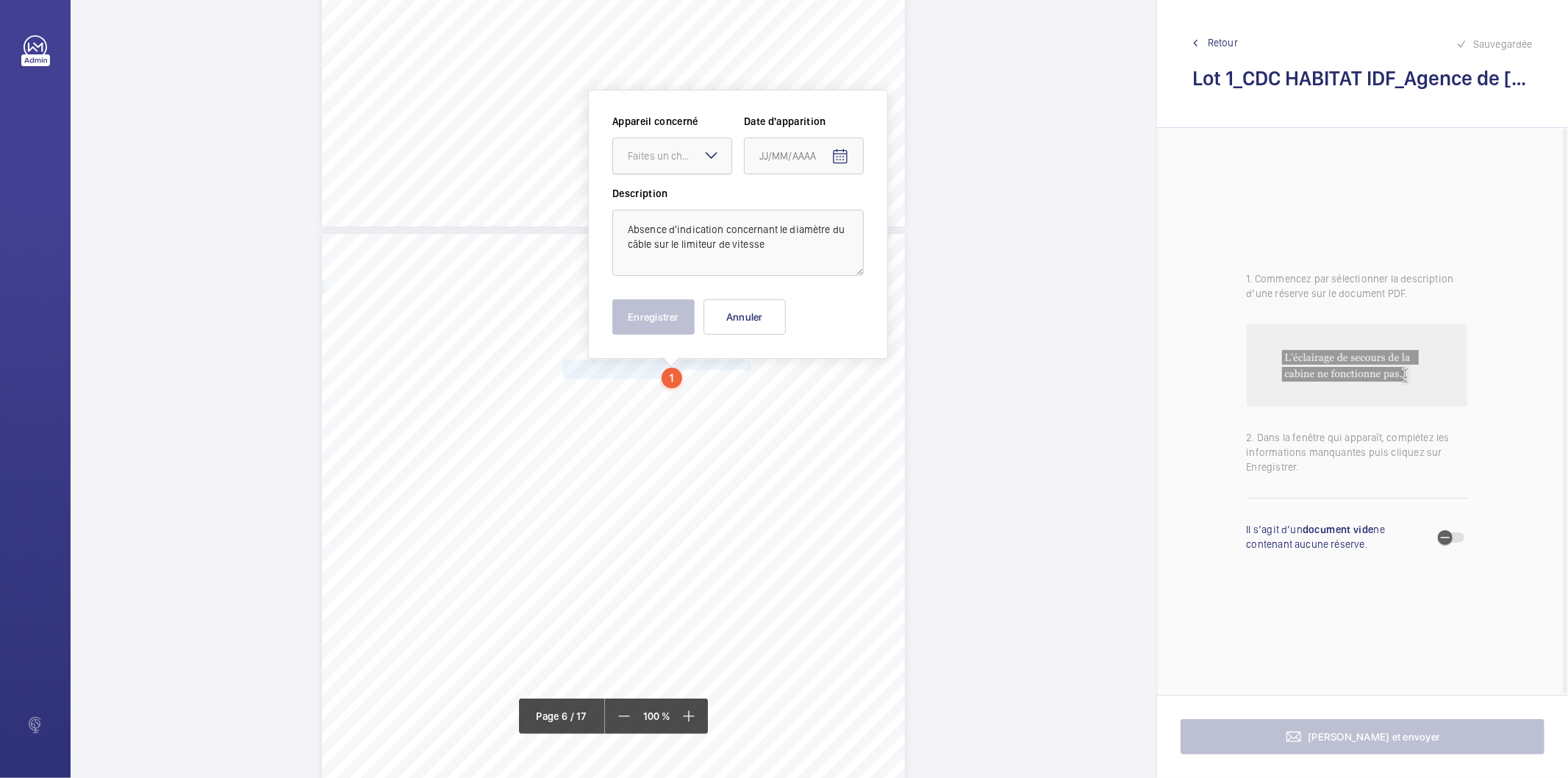
drag, startPoint x: 712, startPoint y: 149, endPoint x: 700, endPoint y: 167, distance: 21.6
click at [709, 150] on mat-icon at bounding box center [712, 155] width 18 height 18
click at [684, 197] on span "11200629" at bounding box center [672, 201] width 89 height 15
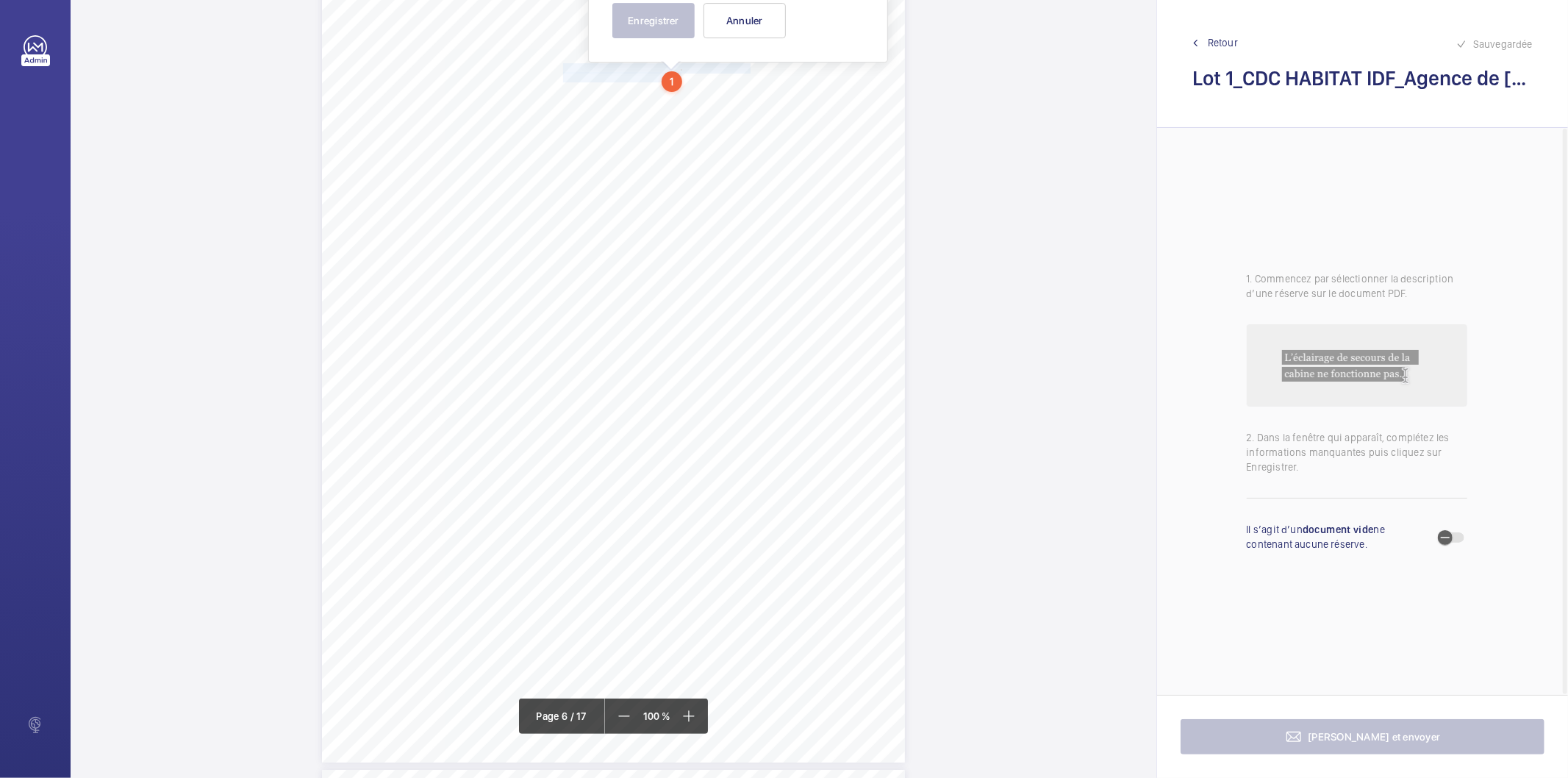
scroll to position [3759, 0]
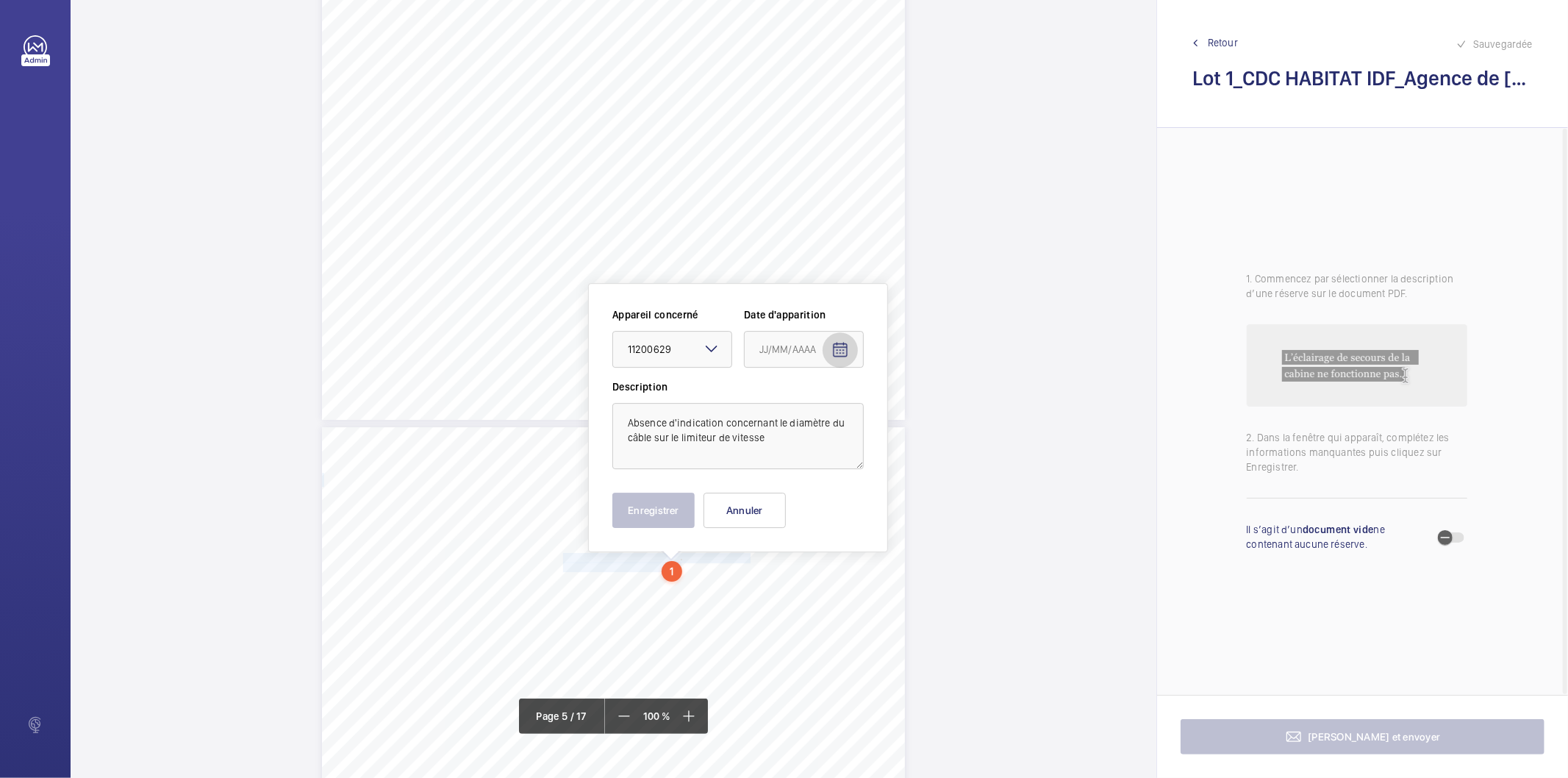
click at [837, 350] on mat-icon "Open calendar" at bounding box center [840, 350] width 18 height 18
click at [805, 416] on span "Choose month and year" at bounding box center [779, 409] width 51 height 35
click at [776, 594] on span "2022" at bounding box center [776, 601] width 46 height 26
click at [826, 451] on span "FÉVR." at bounding box center [827, 454] width 46 height 26
click at [829, 503] on span "9" at bounding box center [824, 499] width 26 height 26
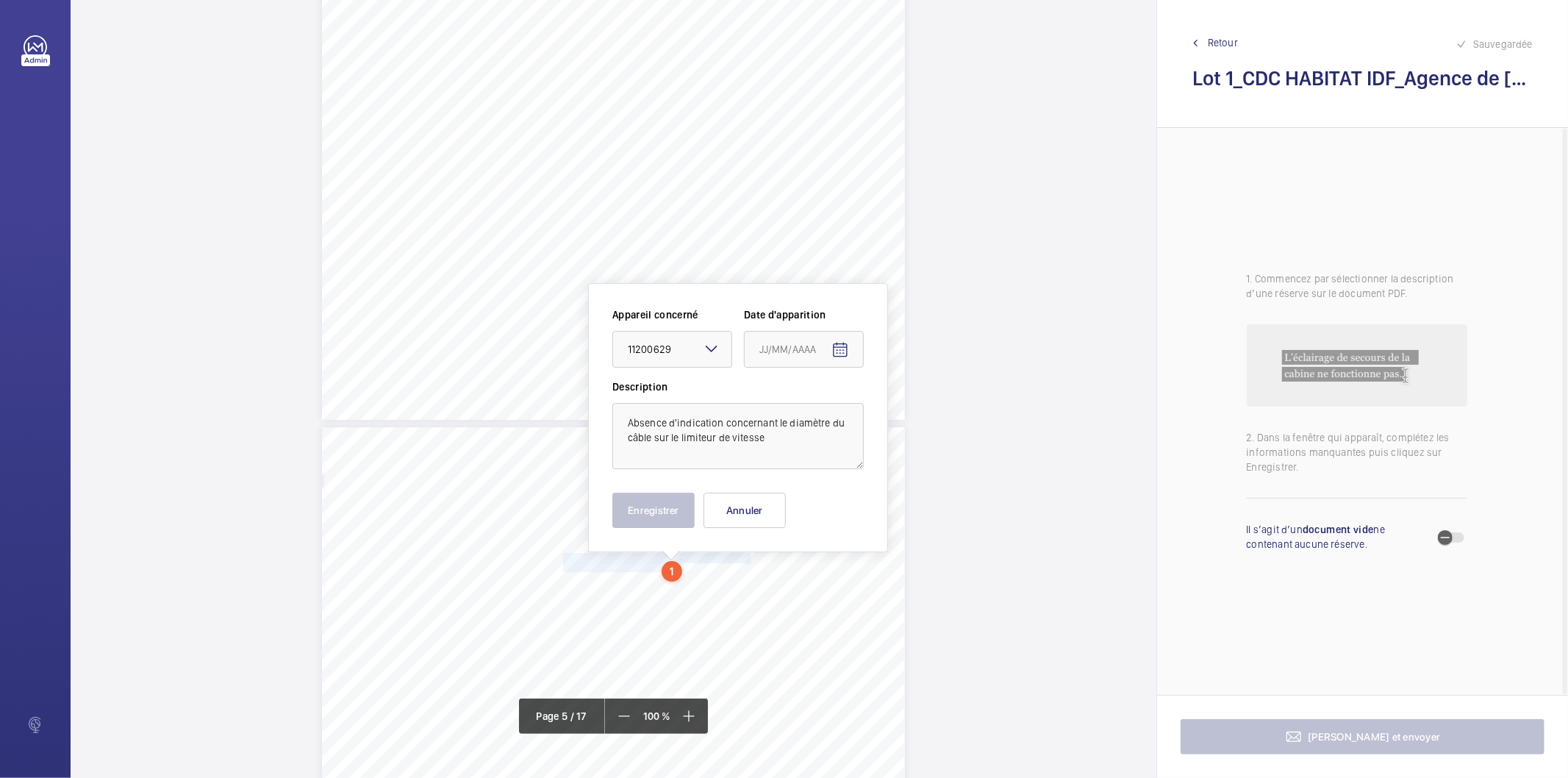
type input "[DATE]"
click at [686, 516] on button "Enregistrer" at bounding box center [653, 511] width 82 height 35
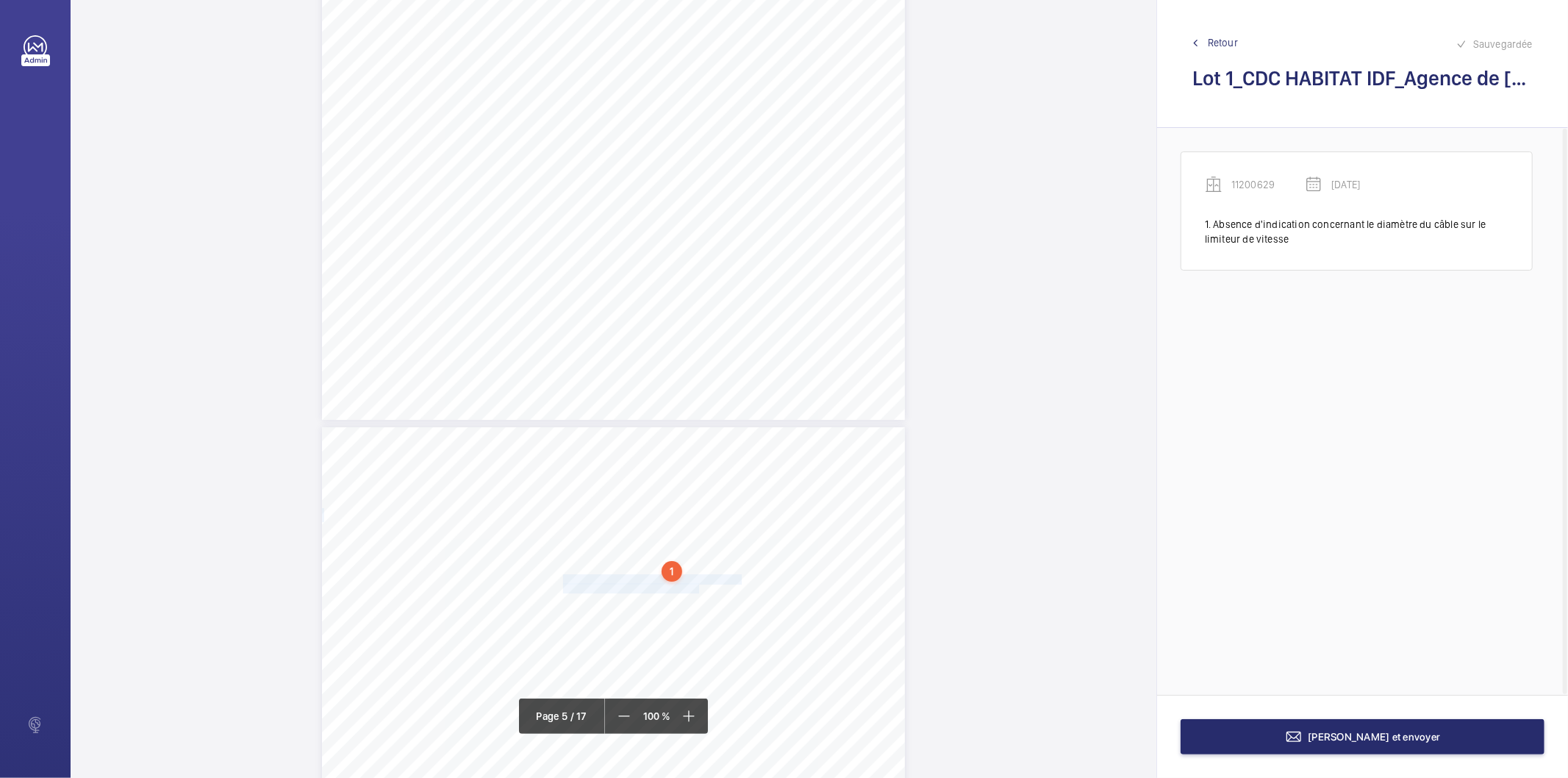
drag, startPoint x: 562, startPoint y: 579, endPoint x: 693, endPoint y: 585, distance: 131.1
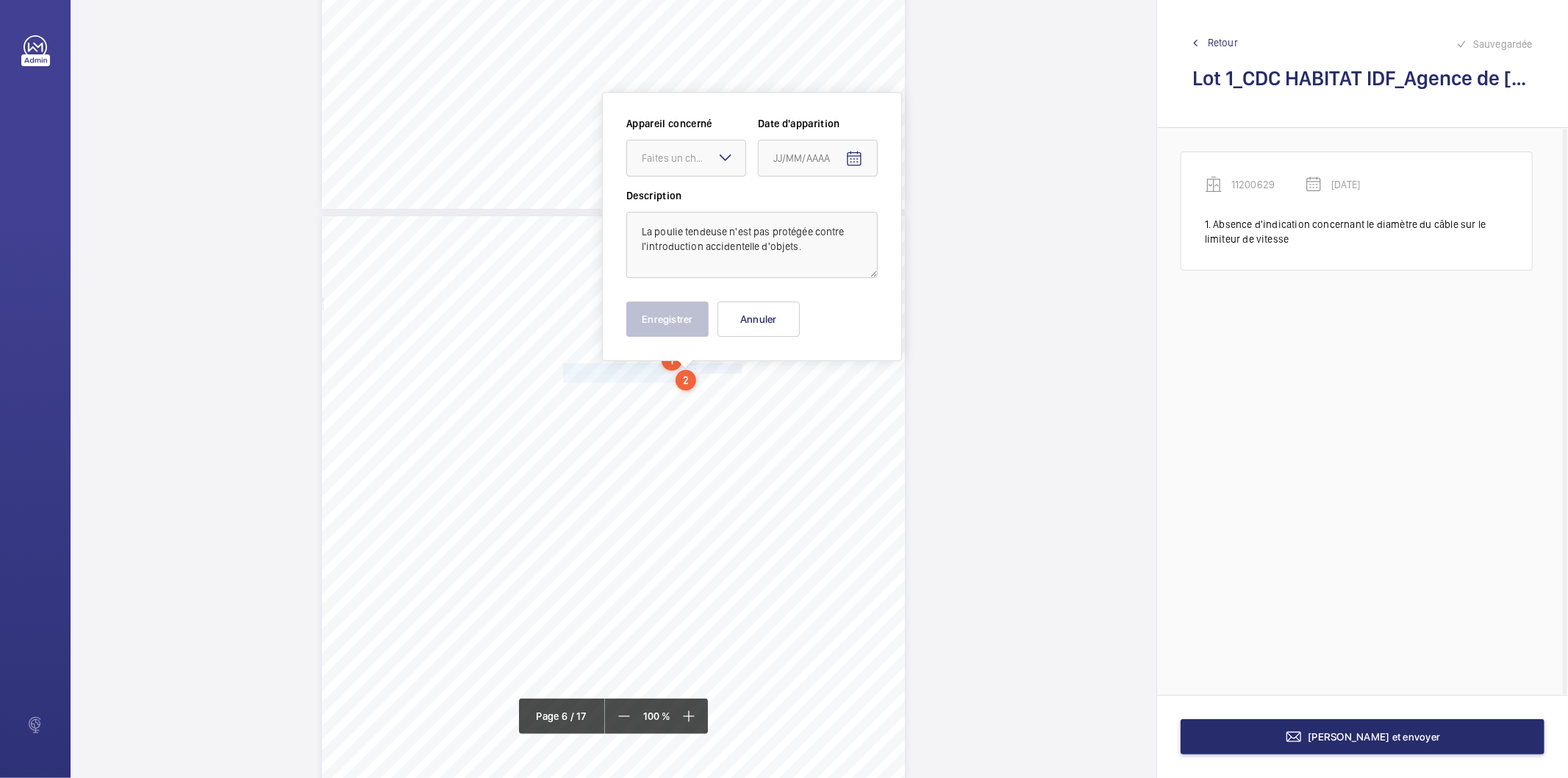
scroll to position [3972, 0]
click at [692, 157] on div "Faites un choix" at bounding box center [693, 156] width 104 height 15
click at [682, 203] on span "11200629" at bounding box center [686, 201] width 89 height 15
click at [853, 155] on mat-icon "Open calendar" at bounding box center [854, 157] width 18 height 18
click at [813, 214] on icon "Choose month and year" at bounding box center [809, 216] width 7 height 4
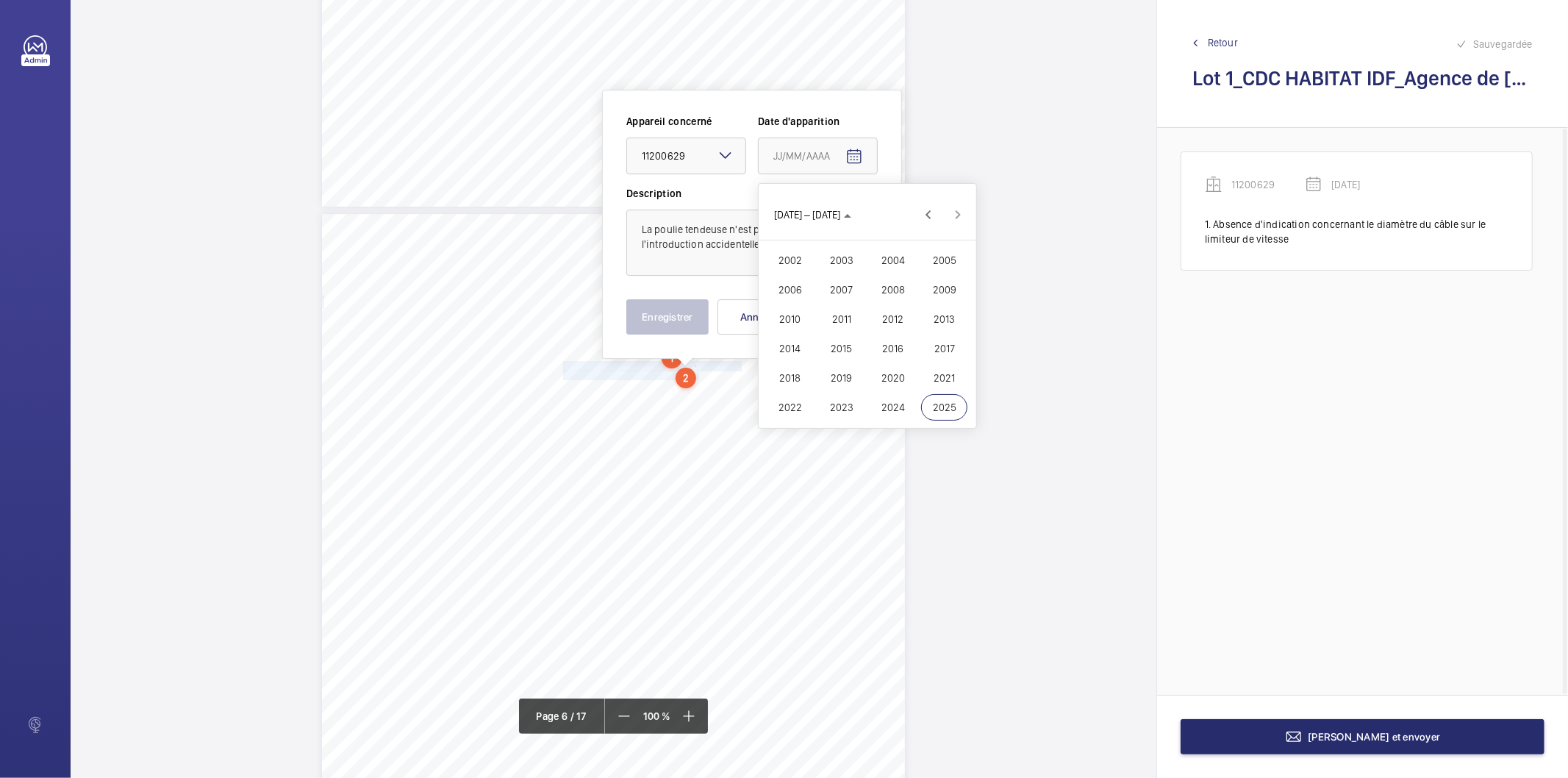
click at [795, 405] on span "2022" at bounding box center [790, 408] width 46 height 26
click at [841, 260] on span "FÉVR." at bounding box center [841, 261] width 46 height 26
drag, startPoint x: 837, startPoint y: 304, endPoint x: 754, endPoint y: 330, distance: 87.0
click at [827, 307] on span "9" at bounding box center [838, 305] width 26 height 26
type input "[DATE]"
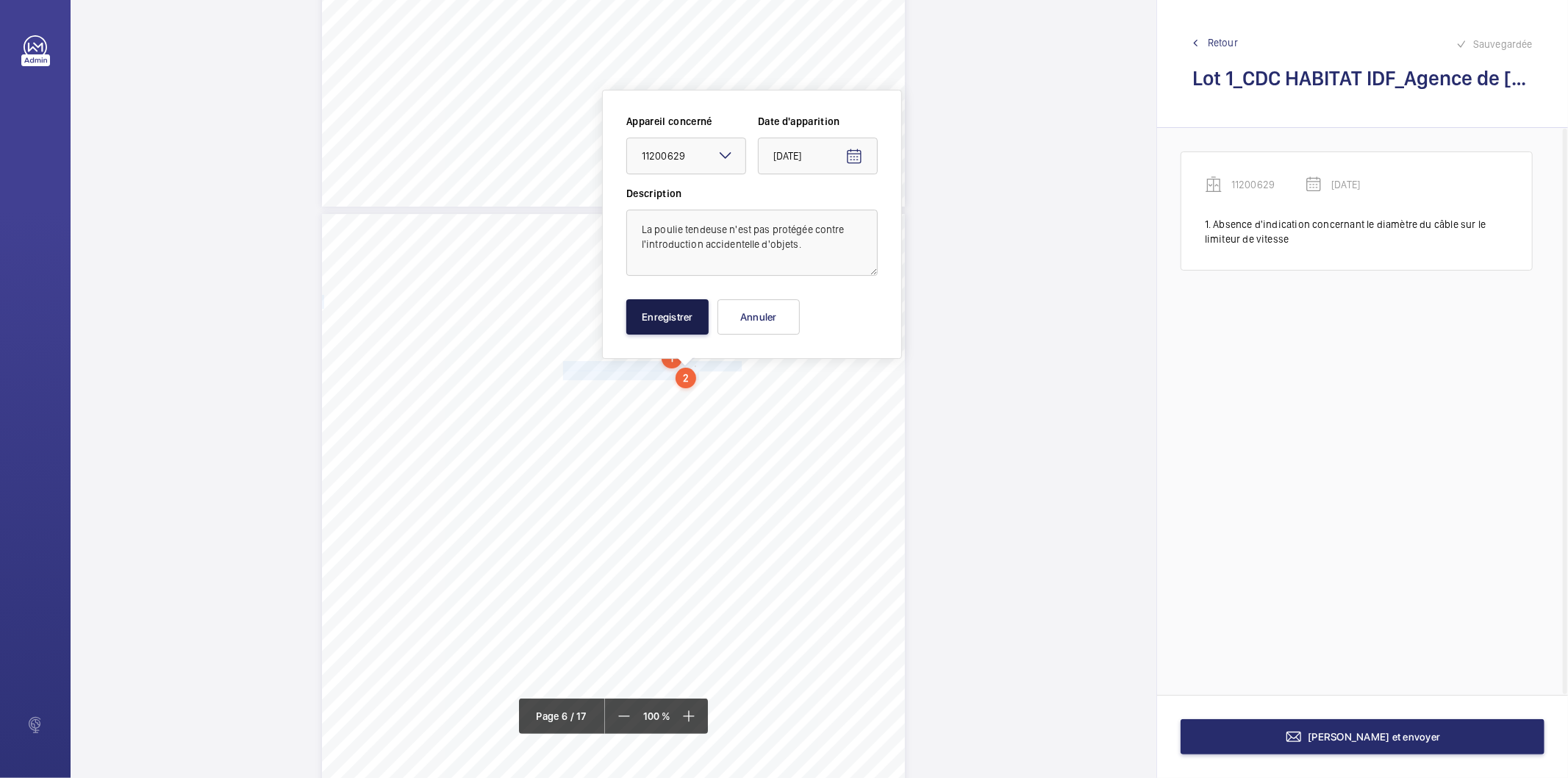
click at [685, 331] on button "Enregistrer" at bounding box center [667, 317] width 82 height 35
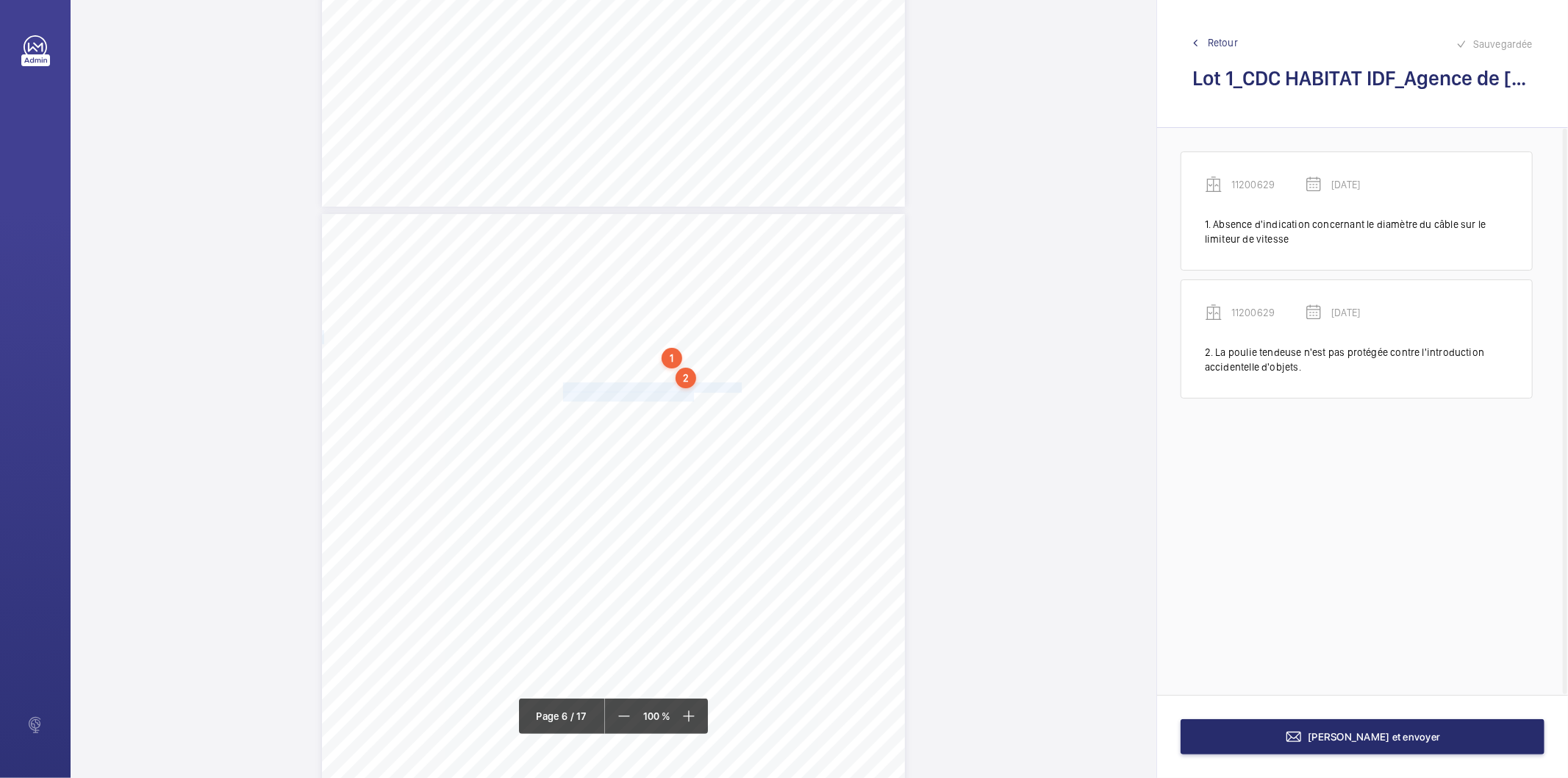
drag, startPoint x: 561, startPoint y: 387, endPoint x: 692, endPoint y: 392, distance: 131.1
click at [692, 392] on div "[PERSON_NAME] des points nécessitant une Mise à Niveau Réglementaire Point(s) S…" at bounding box center [614, 626] width 583 height 825
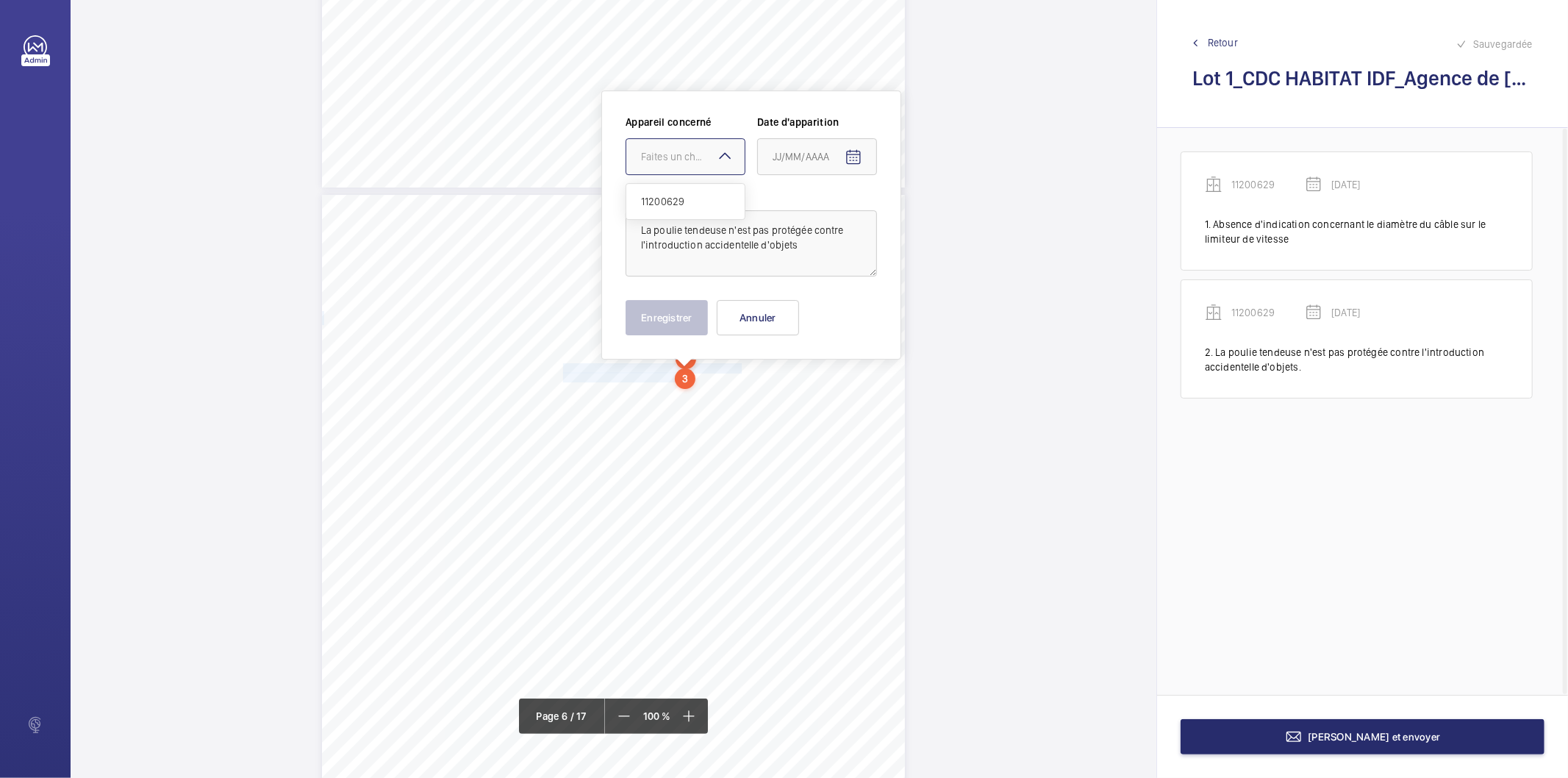
click at [685, 157] on div "Faites un choix" at bounding box center [692, 157] width 104 height 15
click at [687, 205] on span "11200629" at bounding box center [685, 202] width 89 height 15
click at [855, 153] on mat-icon "Open calendar" at bounding box center [854, 158] width 18 height 18
click at [812, 219] on span "[DATE]" at bounding box center [792, 215] width 39 height 12
click at [790, 413] on span "2022" at bounding box center [789, 408] width 46 height 26
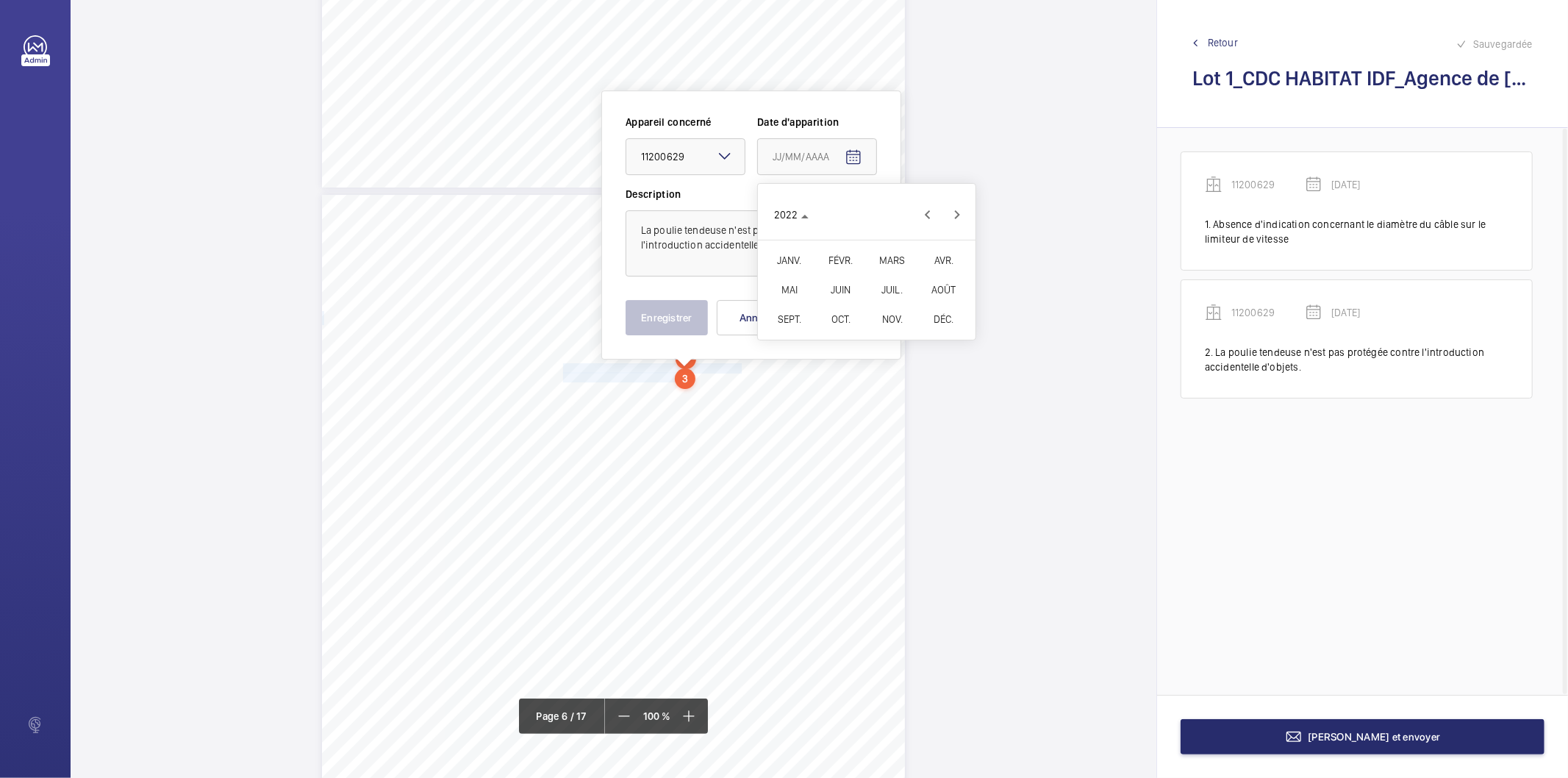
click at [833, 258] on span "FÉVR." at bounding box center [840, 261] width 46 height 26
click at [831, 303] on span "9" at bounding box center [837, 305] width 26 height 26
type input "[DATE]"
click at [681, 321] on button "Enregistrer" at bounding box center [667, 318] width 82 height 35
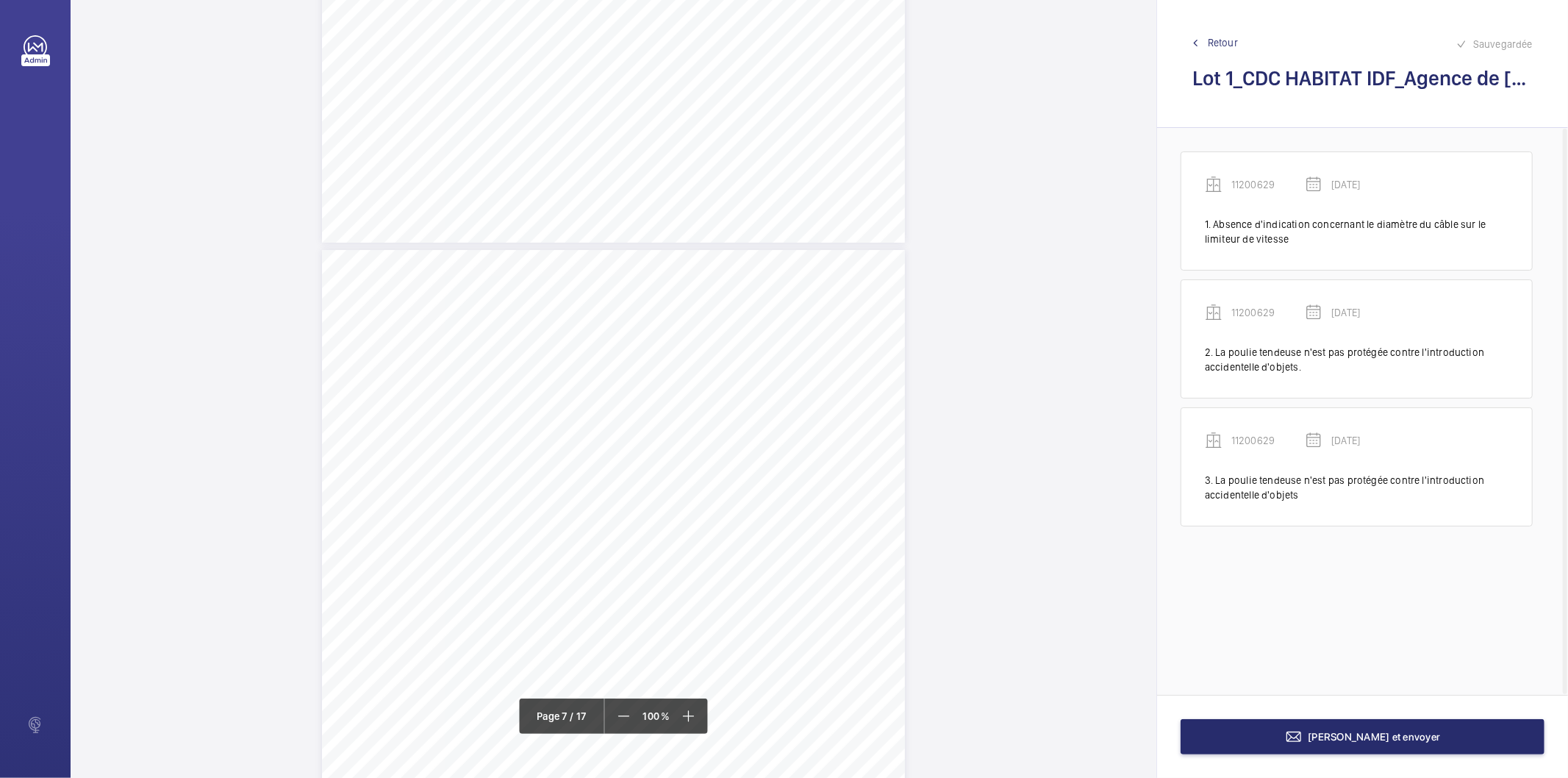
scroll to position [4891, 0]
drag, startPoint x: 509, startPoint y: 261, endPoint x: 673, endPoint y: 259, distance: 164.0
click at [673, 259] on div "4. Autres risques identifiés sur l’installation Le code de la construction et d…" at bounding box center [614, 540] width 583 height 825
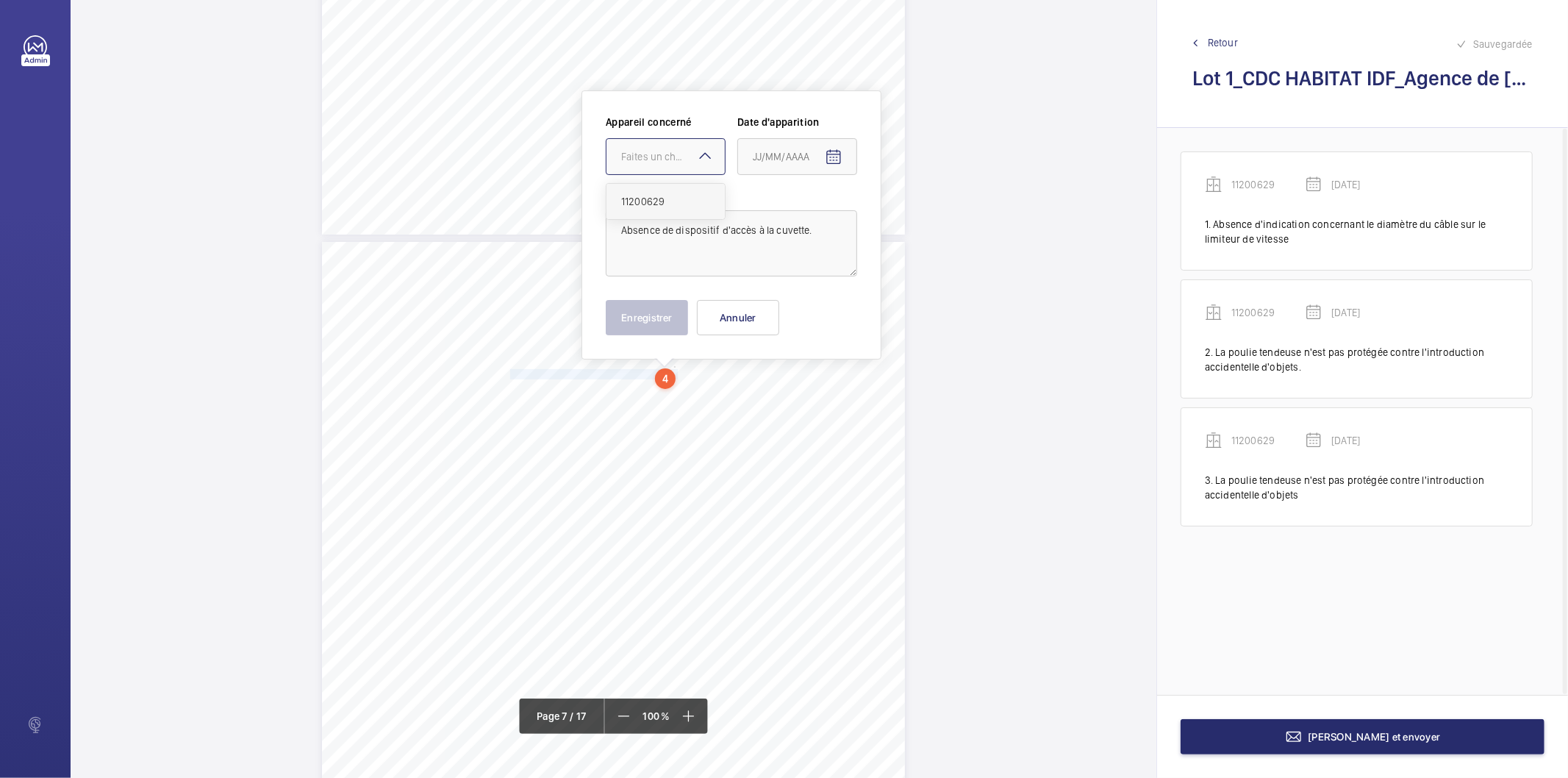
drag, startPoint x: 672, startPoint y: 165, endPoint x: 671, endPoint y: 197, distance: 32.0
click at [671, 164] on div at bounding box center [665, 157] width 118 height 35
click at [670, 199] on span "11200629" at bounding box center [665, 202] width 89 height 15
click at [833, 152] on mat-icon "Open calendar" at bounding box center [834, 158] width 18 height 18
click at [792, 216] on polygon "Choose month and year" at bounding box center [789, 216] width 7 height 4
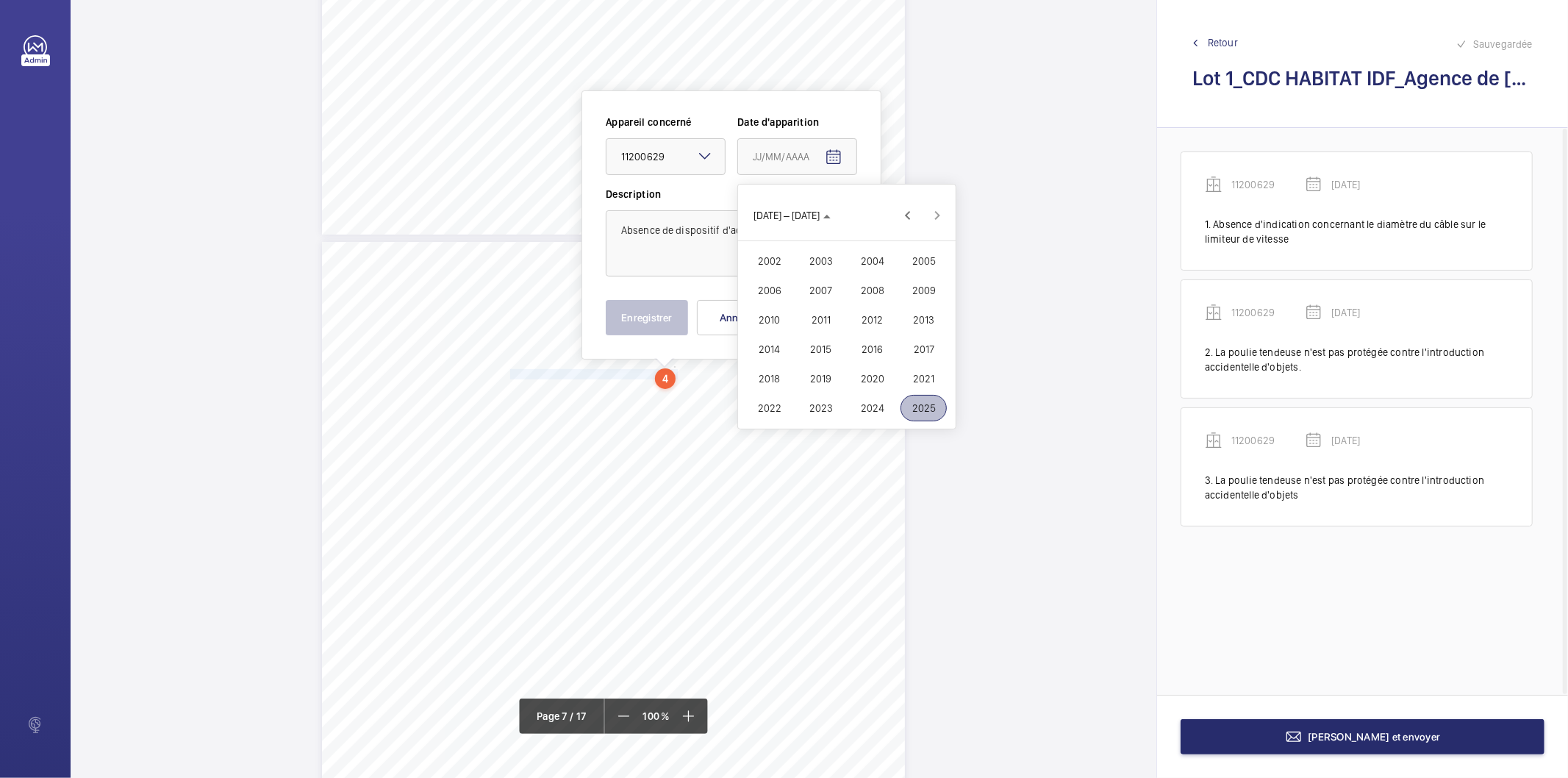
click at [754, 401] on span "2022" at bounding box center [769, 409] width 46 height 26
click at [809, 263] on span "FÉVR." at bounding box center [820, 261] width 46 height 26
drag, startPoint x: 815, startPoint y: 304, endPoint x: 753, endPoint y: 314, distance: 62.8
click at [814, 303] on span "9" at bounding box center [817, 306] width 26 height 26
type input "[DATE]"
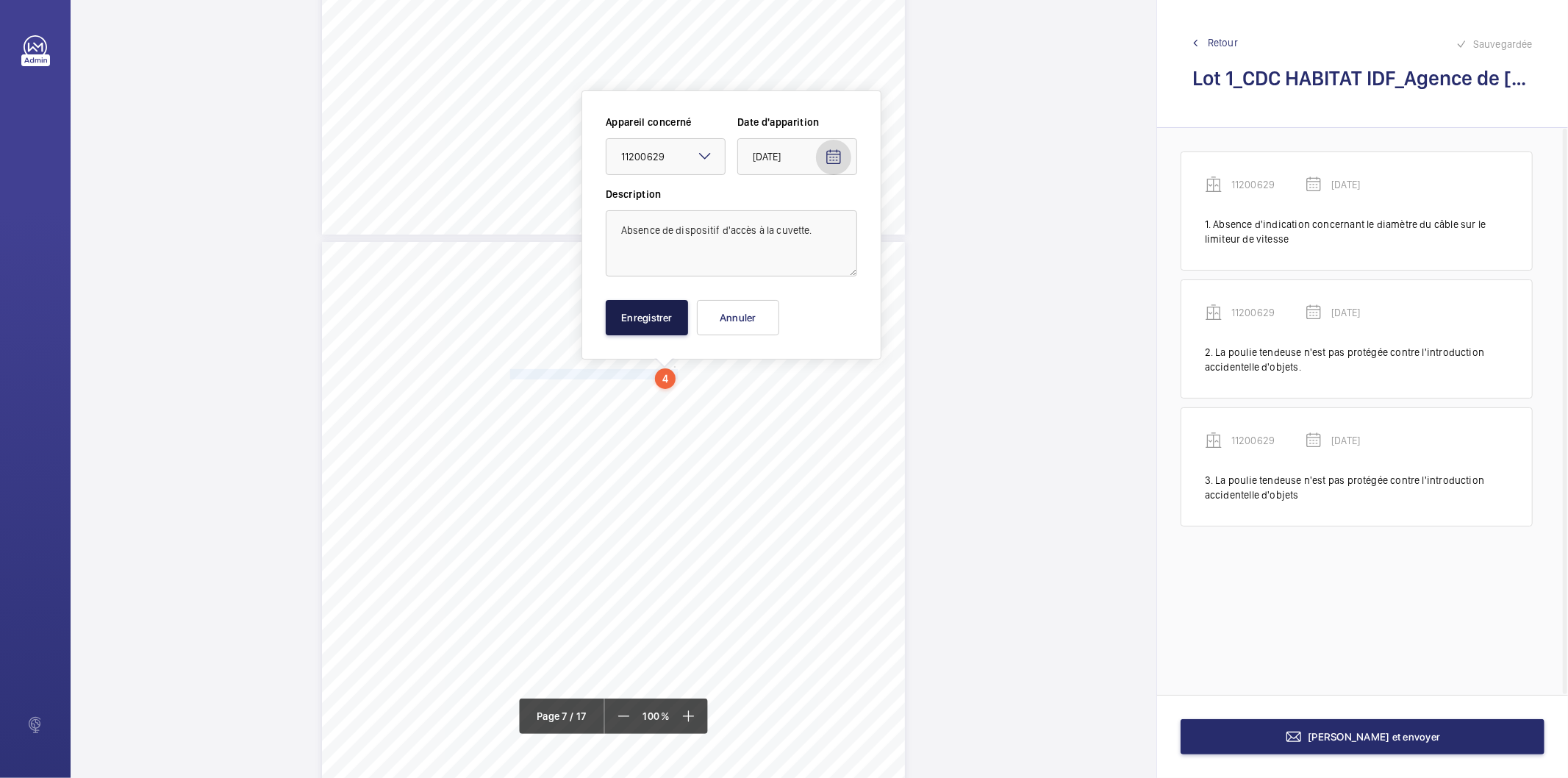
click at [656, 327] on button "Enregistrer" at bounding box center [647, 318] width 82 height 35
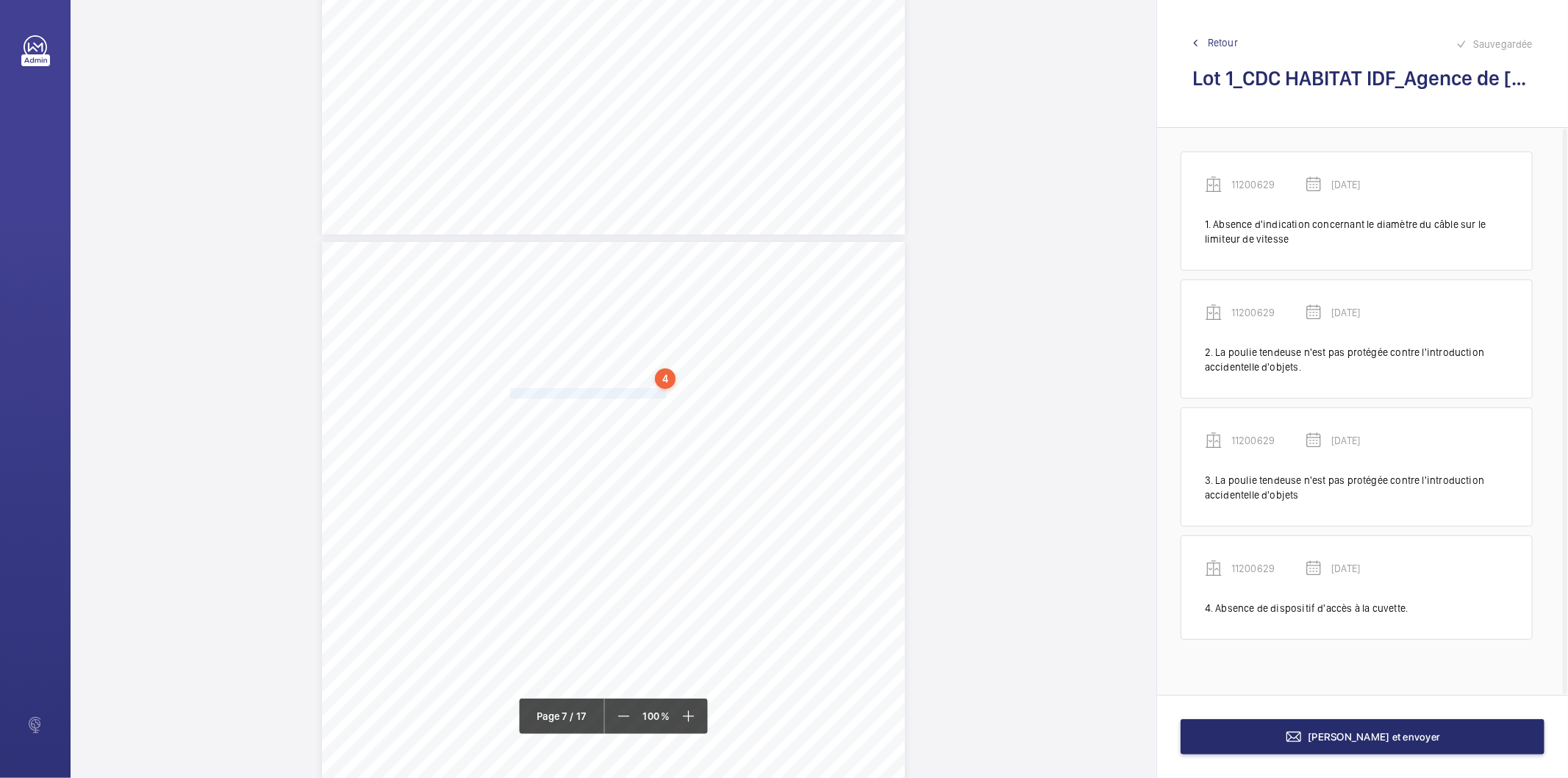
drag, startPoint x: 508, startPoint y: 397, endPoint x: 661, endPoint y: 392, distance: 153.1
click at [661, 392] on div "4. Autres risques identifiés sur l’installation Le code de la construction et d…" at bounding box center [614, 654] width 583 height 825
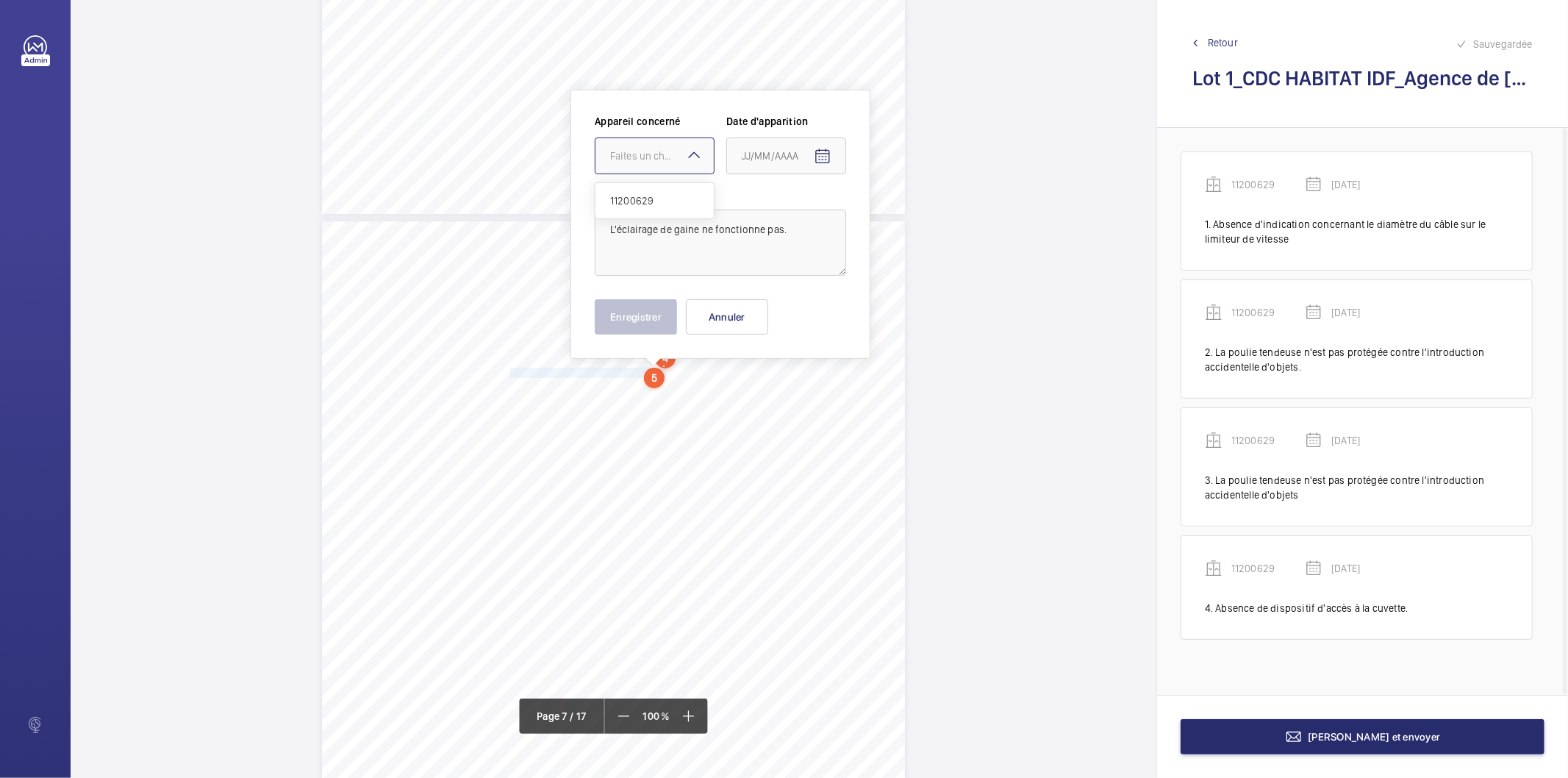
click at [651, 157] on div "Faites un choix" at bounding box center [661, 156] width 104 height 15
click at [656, 202] on span "11200629" at bounding box center [654, 201] width 89 height 15
click at [819, 155] on mat-icon "Open calendar" at bounding box center [823, 157] width 18 height 18
click at [787, 214] on span "Choose month and year" at bounding box center [762, 215] width 51 height 35
click at [760, 399] on span "2022" at bounding box center [758, 408] width 46 height 26
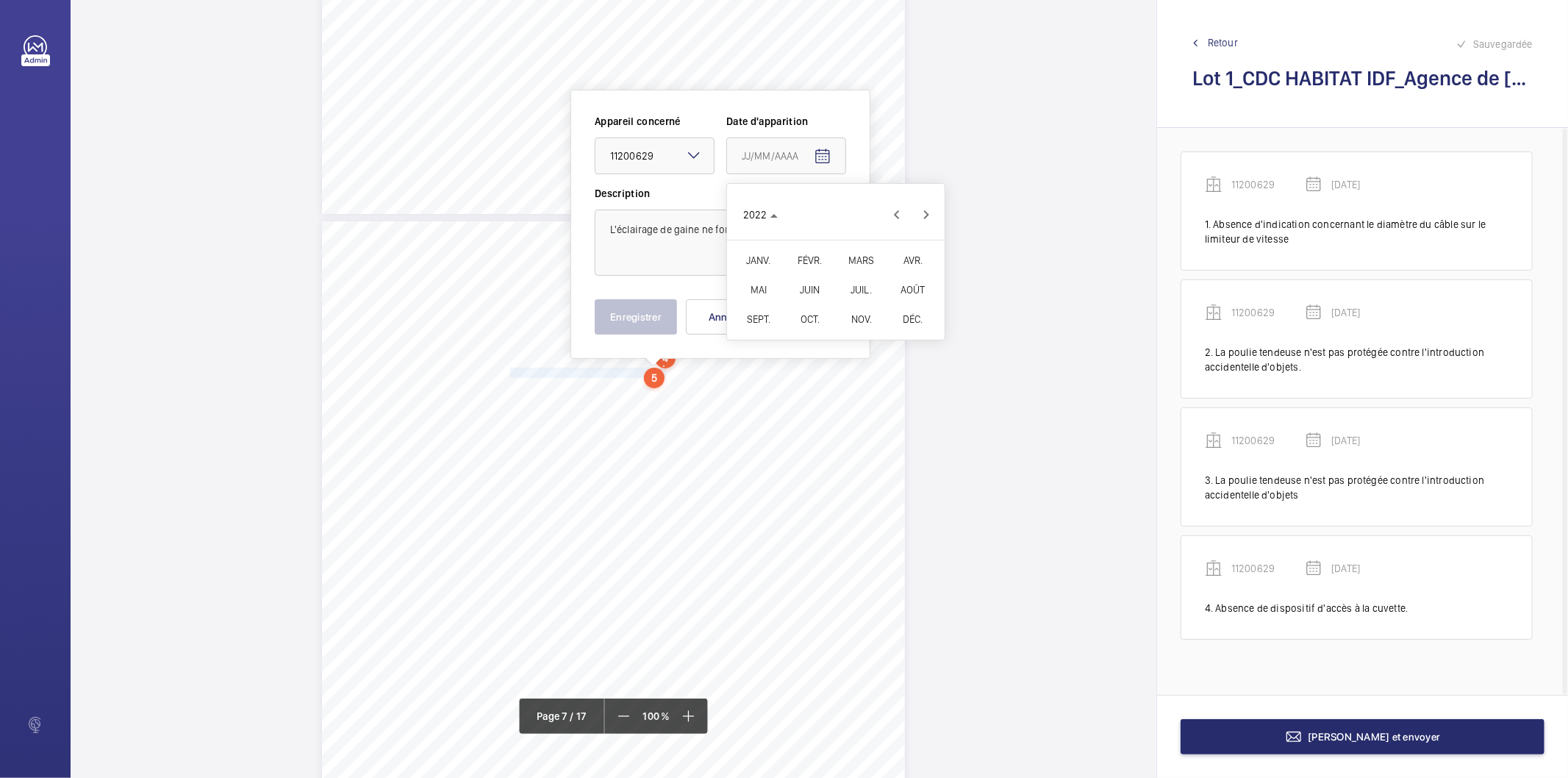
click at [811, 258] on span "FÉVR." at bounding box center [809, 261] width 46 height 26
drag, startPoint x: 811, startPoint y: 258, endPoint x: 756, endPoint y: 319, distance: 82.1
click at [804, 314] on span "9" at bounding box center [806, 305] width 26 height 26
type input "[DATE]"
click at [636, 319] on button "Enregistrer" at bounding box center [636, 317] width 82 height 35
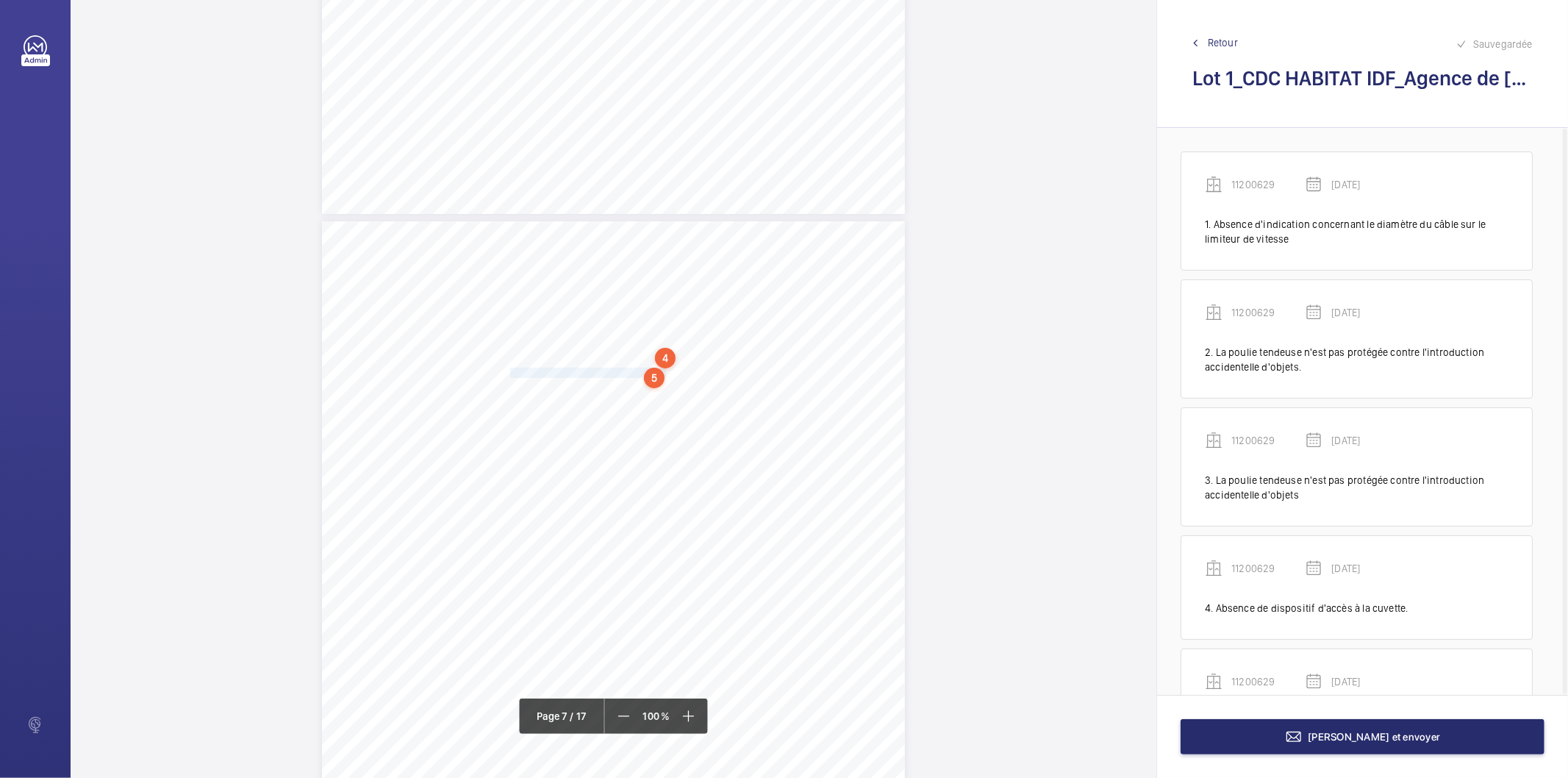
scroll to position [82, 0]
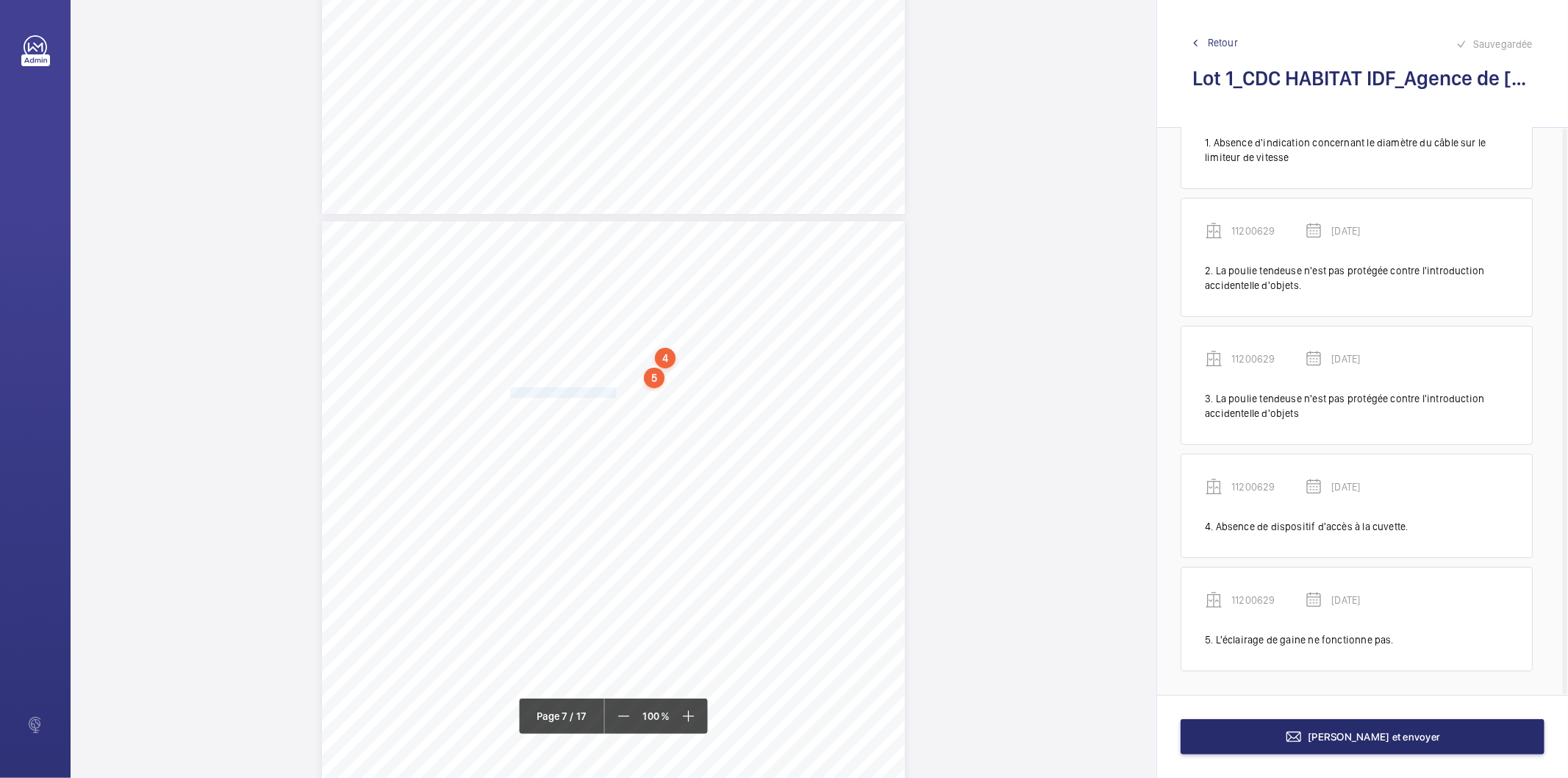
drag, startPoint x: 508, startPoint y: 392, endPoint x: 614, endPoint y: 388, distance: 106.1
click at [614, 389] on span "La cuvette n'est pas propre." at bounding box center [564, 393] width 109 height 9
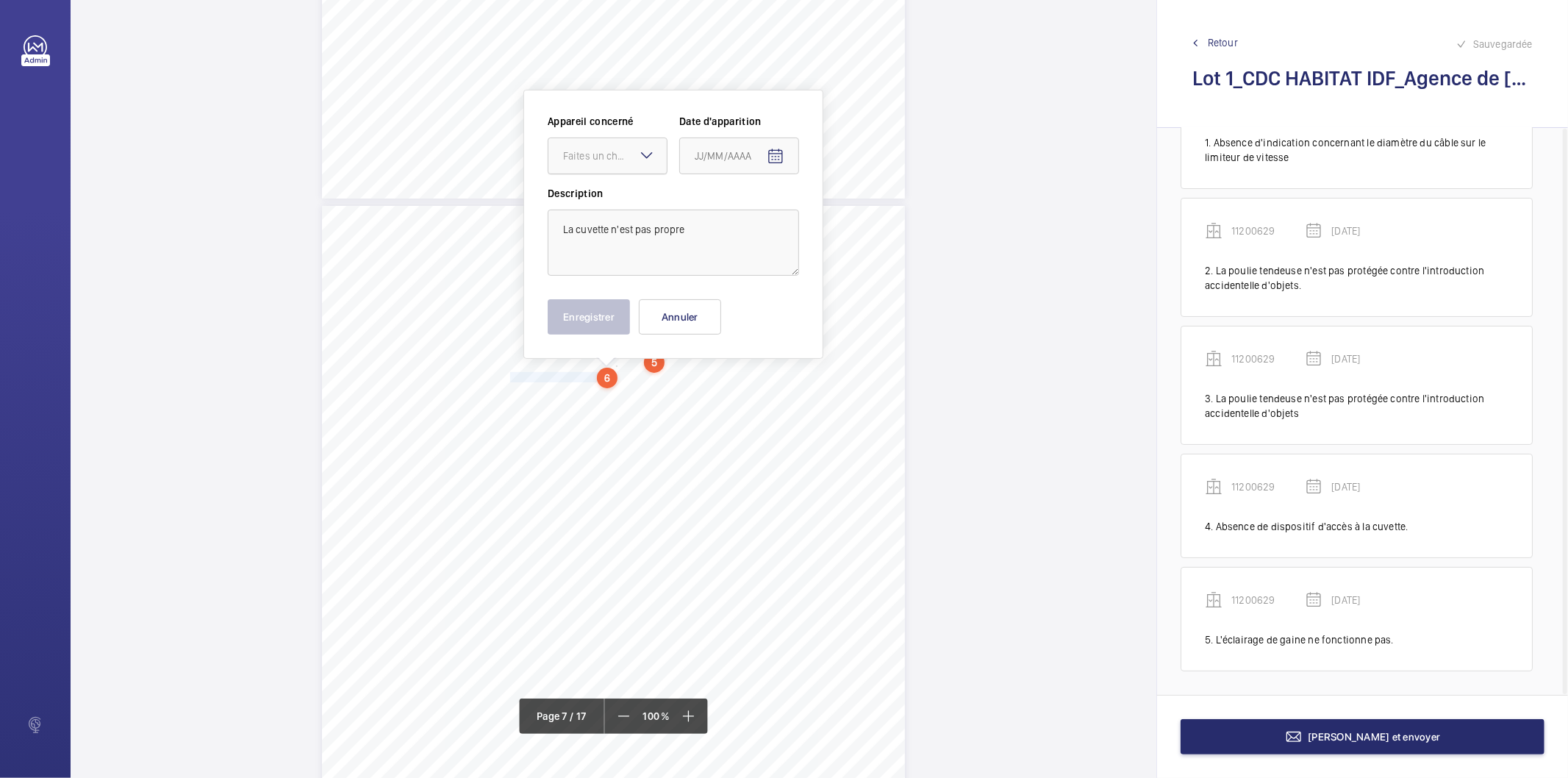
click at [630, 166] on div at bounding box center [607, 156] width 118 height 35
click at [625, 211] on div "11200629" at bounding box center [607, 201] width 118 height 35
click at [777, 149] on mat-icon "Open calendar" at bounding box center [776, 157] width 18 height 18
click at [734, 219] on span "[DATE]" at bounding box center [714, 215] width 39 height 12
click at [719, 409] on span "2022" at bounding box center [711, 408] width 46 height 26
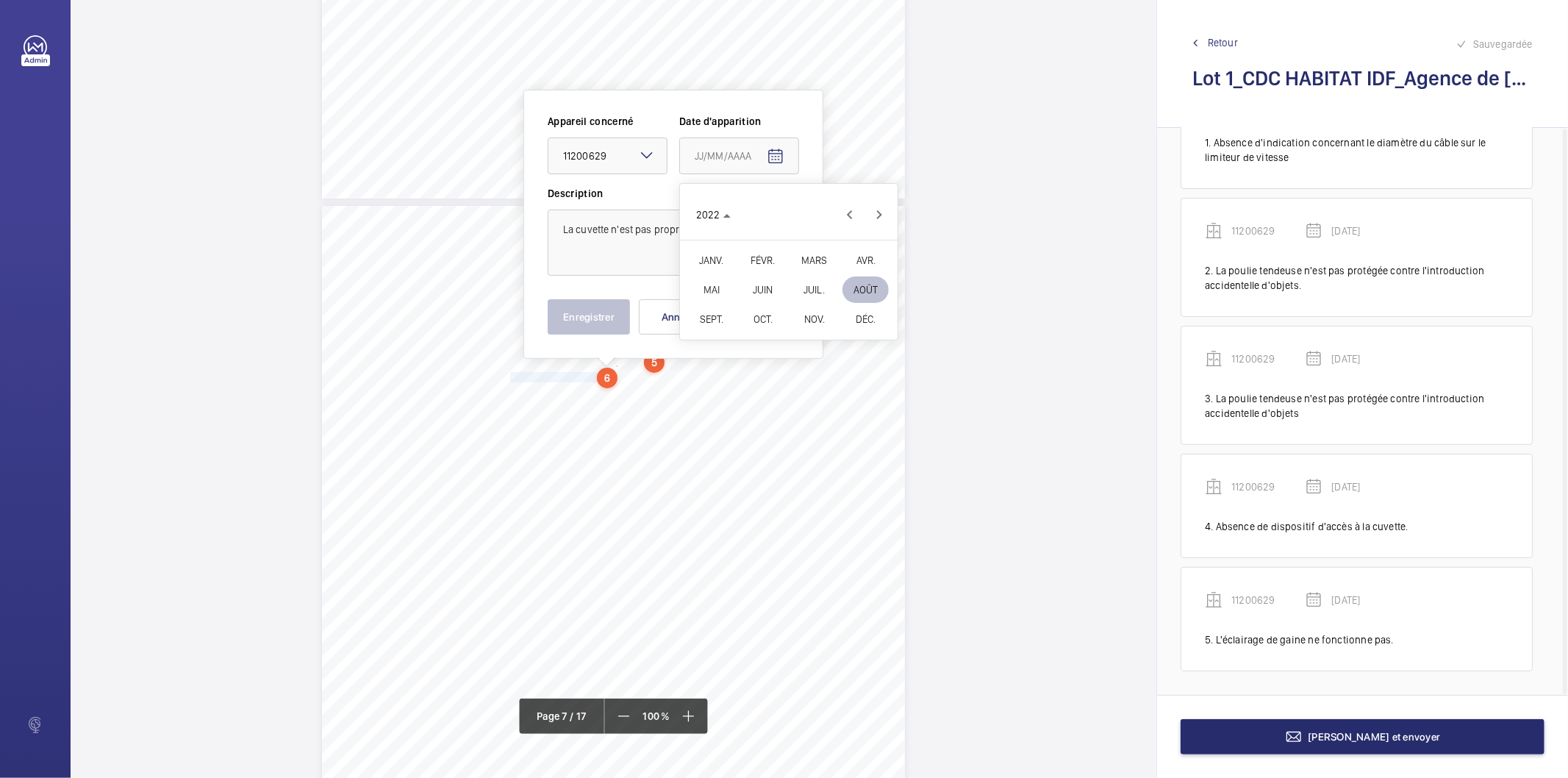
click at [768, 258] on span "FÉVR." at bounding box center [762, 261] width 46 height 26
click at [758, 305] on span "9" at bounding box center [759, 305] width 26 height 26
type input "[DATE]"
click at [596, 316] on button "Enregistrer" at bounding box center [589, 317] width 82 height 35
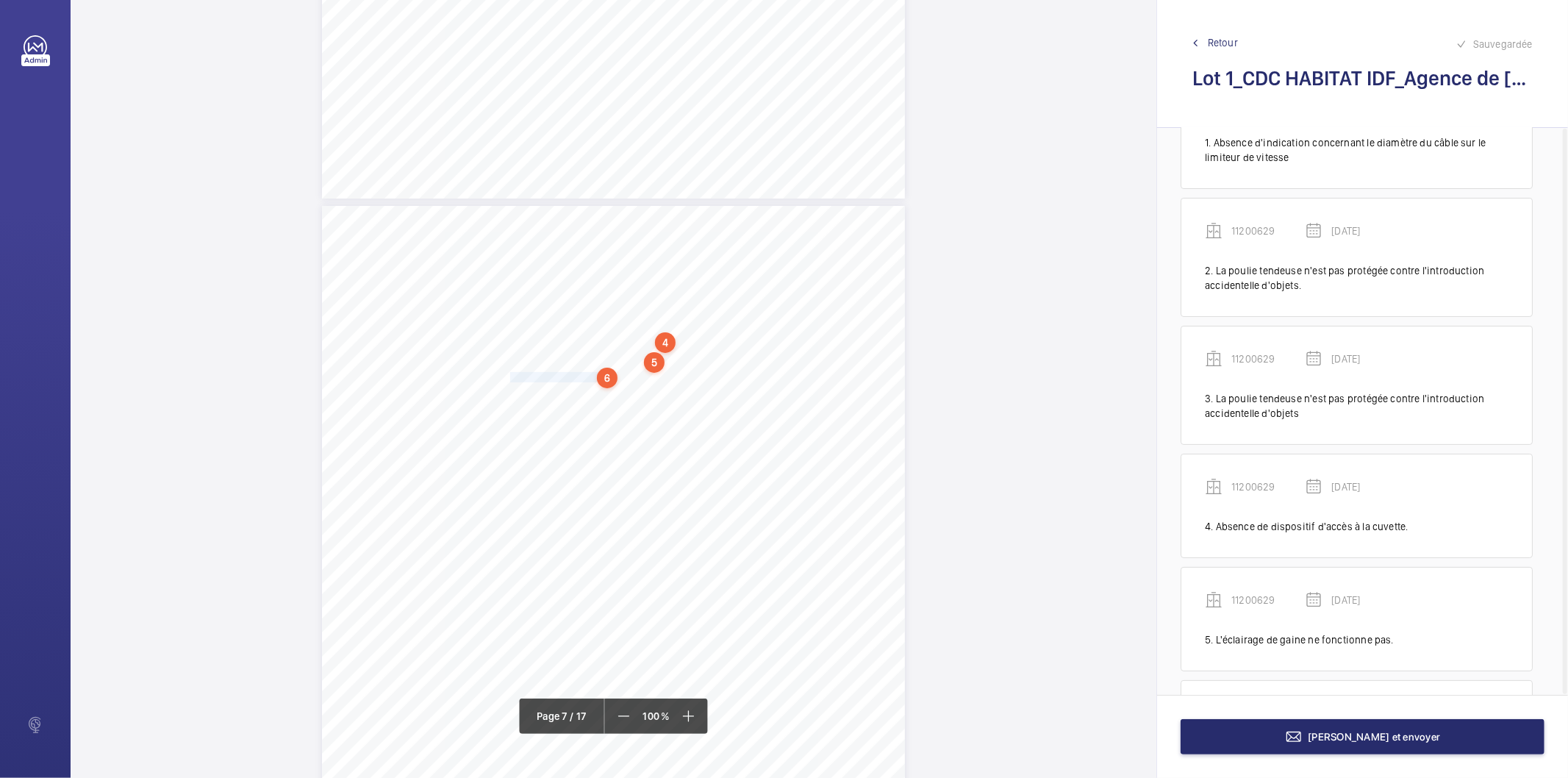
scroll to position [194, 0]
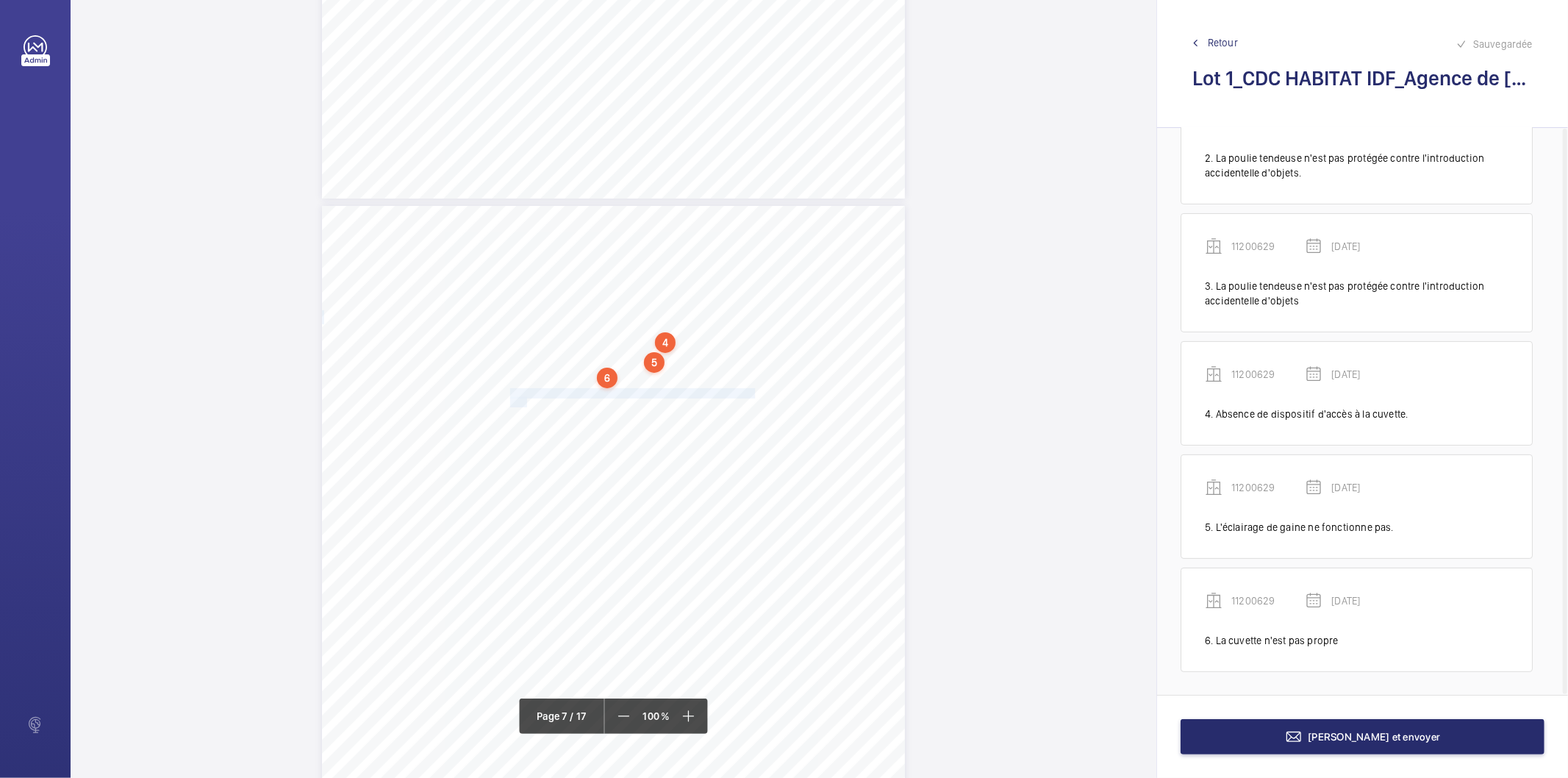
drag, startPoint x: 508, startPoint y: 391, endPoint x: 523, endPoint y: 405, distance: 20.5
click at [523, 405] on div "4. Autres risques identifiés sur l’installation Le code de la construction et d…" at bounding box center [614, 618] width 583 height 825
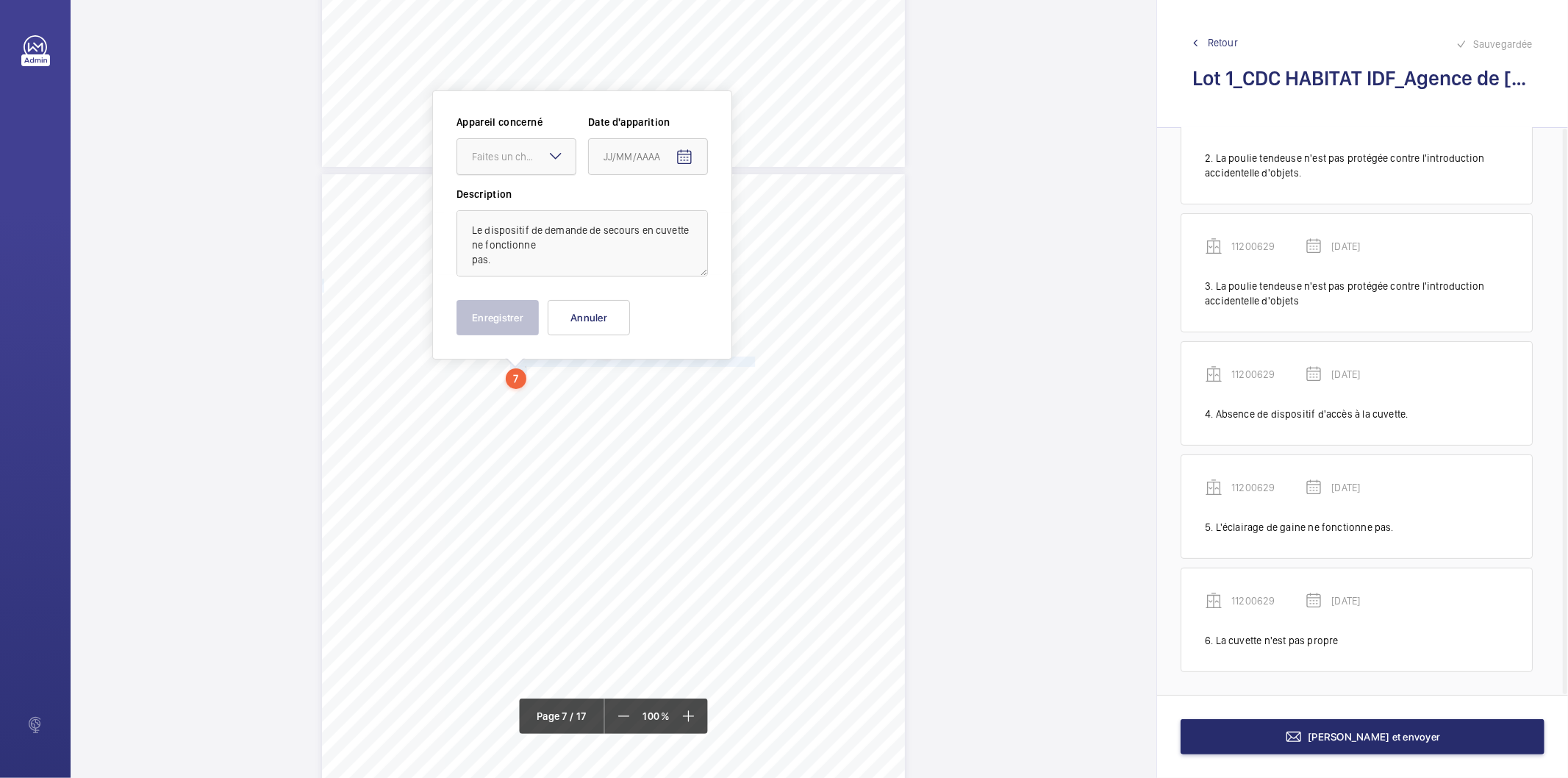
click at [531, 160] on div "Faites un choix" at bounding box center [524, 157] width 104 height 15
click at [523, 205] on span "11200629" at bounding box center [517, 202] width 89 height 15
click at [684, 152] on mat-icon "Open calendar" at bounding box center [684, 158] width 18 height 18
click at [649, 211] on span "Choose month and year" at bounding box center [623, 215] width 51 height 35
click at [615, 412] on span "2022" at bounding box center [620, 408] width 46 height 26
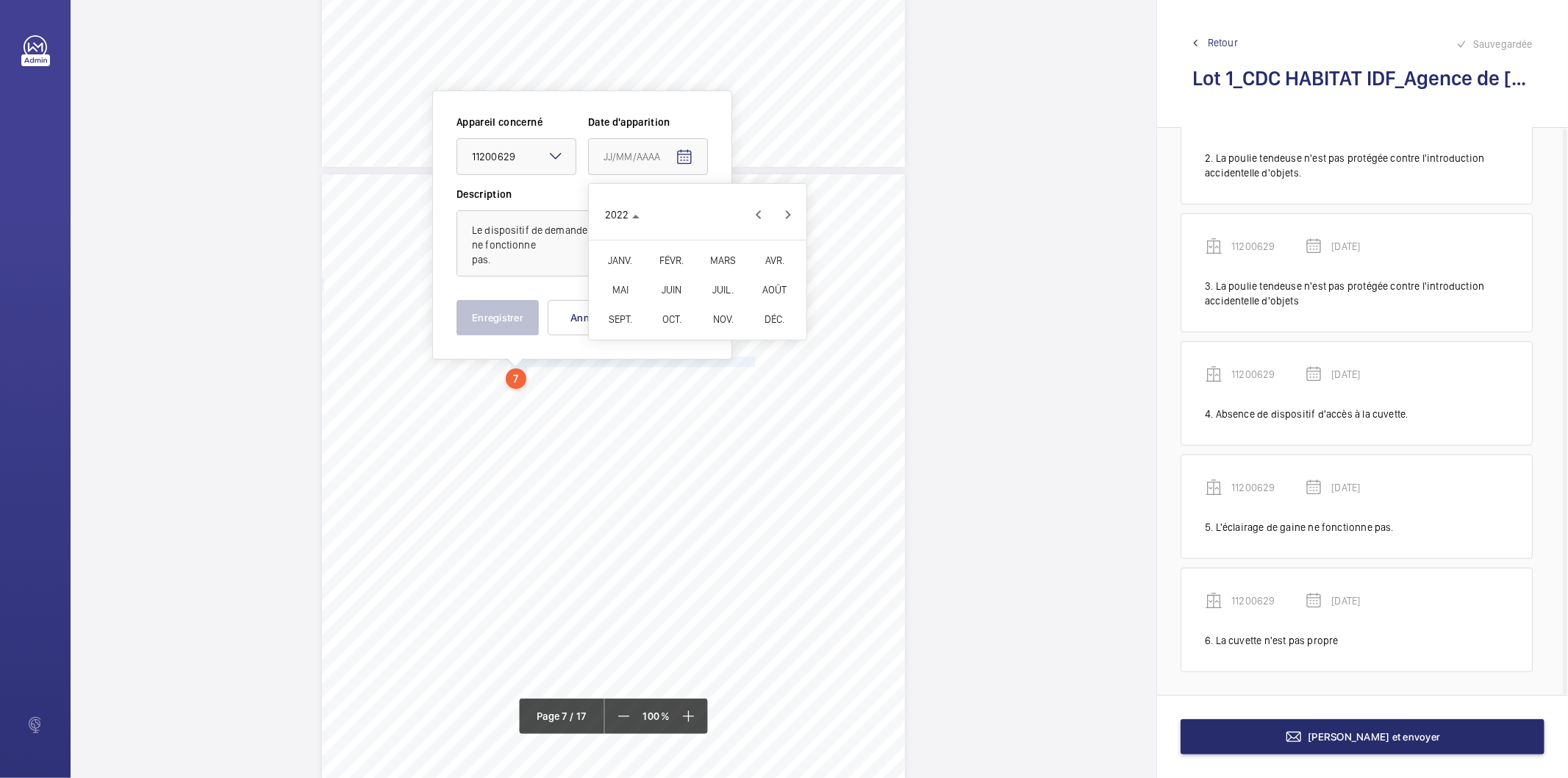
click at [667, 254] on span "FÉVR." at bounding box center [671, 261] width 46 height 26
drag, startPoint x: 672, startPoint y: 297, endPoint x: 642, endPoint y: 303, distance: 30.6
click at [669, 298] on span "9" at bounding box center [668, 305] width 26 height 26
type input "[DATE]"
click at [520, 313] on button "Enregistrer" at bounding box center [498, 318] width 82 height 35
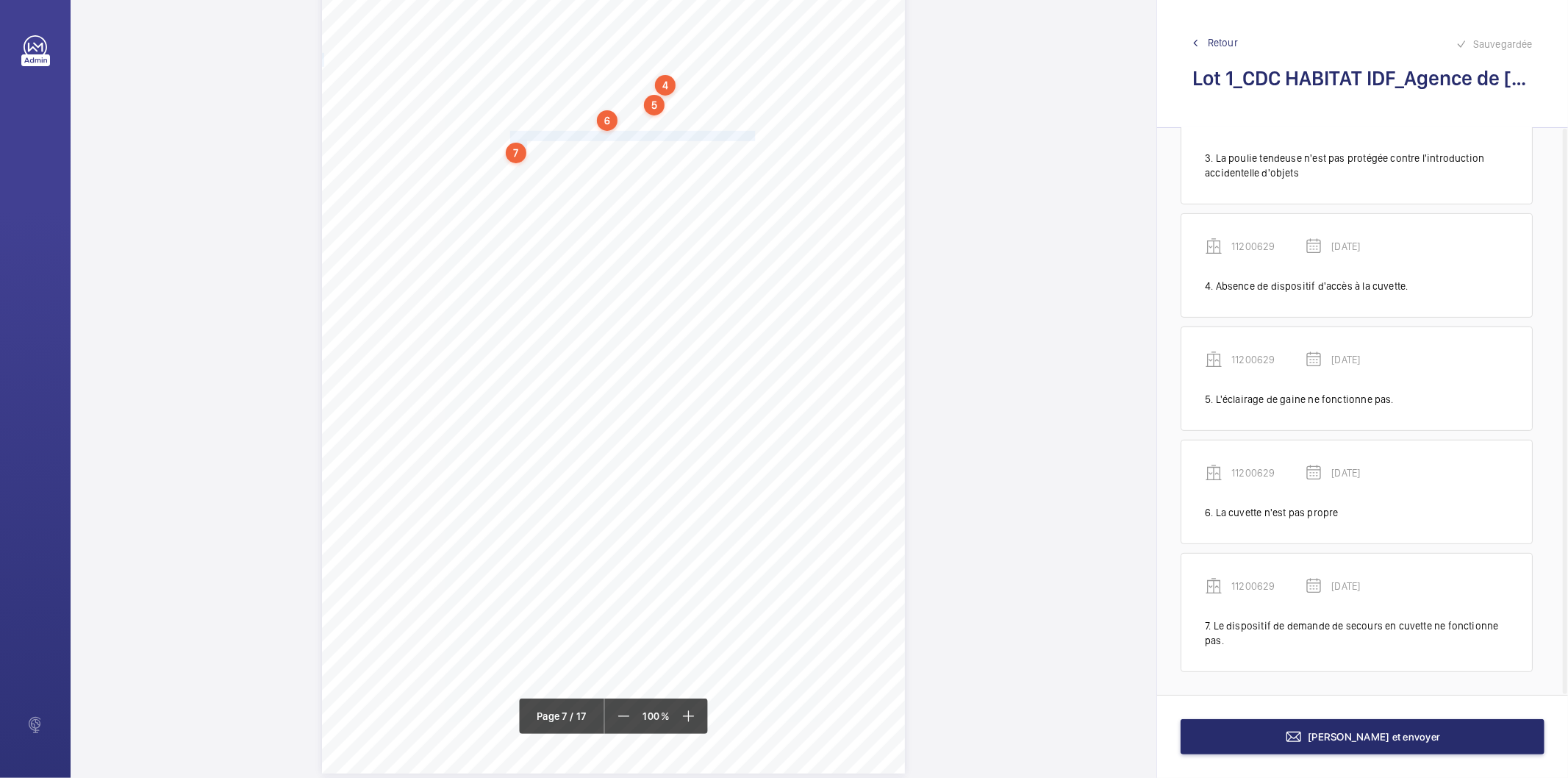
scroll to position [5090, 0]
drag, startPoint x: 509, startPoint y: 143, endPoint x: 583, endPoint y: 142, distance: 74.0
click at [583, 142] on div "4. Autres risques identifiés sur l’installation Le code de la construction et d…" at bounding box center [614, 341] width 583 height 825
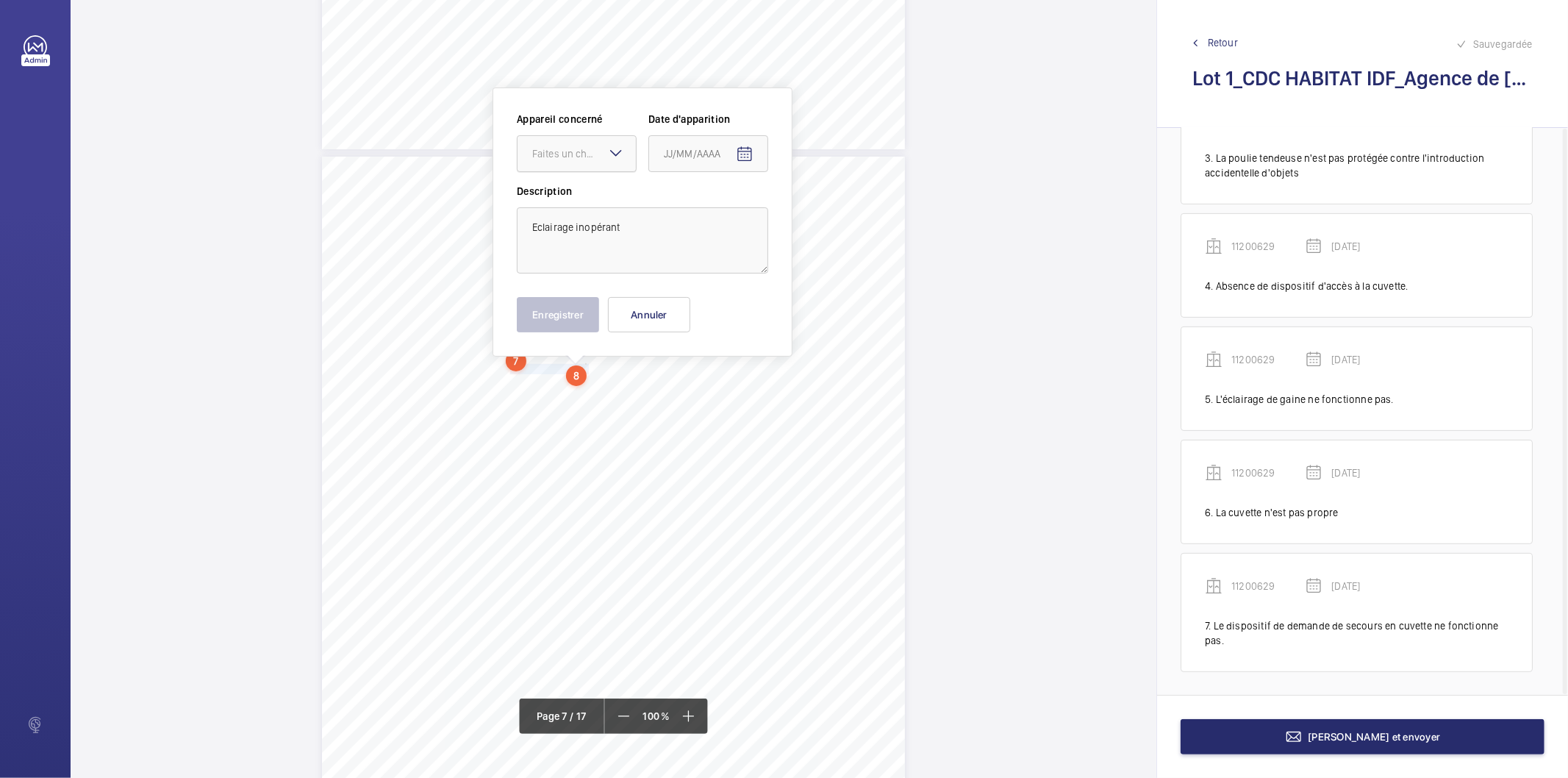
scroll to position [4859, 0]
click at [581, 142] on div at bounding box center [576, 157] width 118 height 35
click at [582, 201] on span "11200629" at bounding box center [576, 202] width 89 height 15
click at [738, 155] on mat-icon "Open calendar" at bounding box center [745, 158] width 18 height 18
click at [703, 216] on polygon "Choose month and year" at bounding box center [700, 216] width 7 height 4
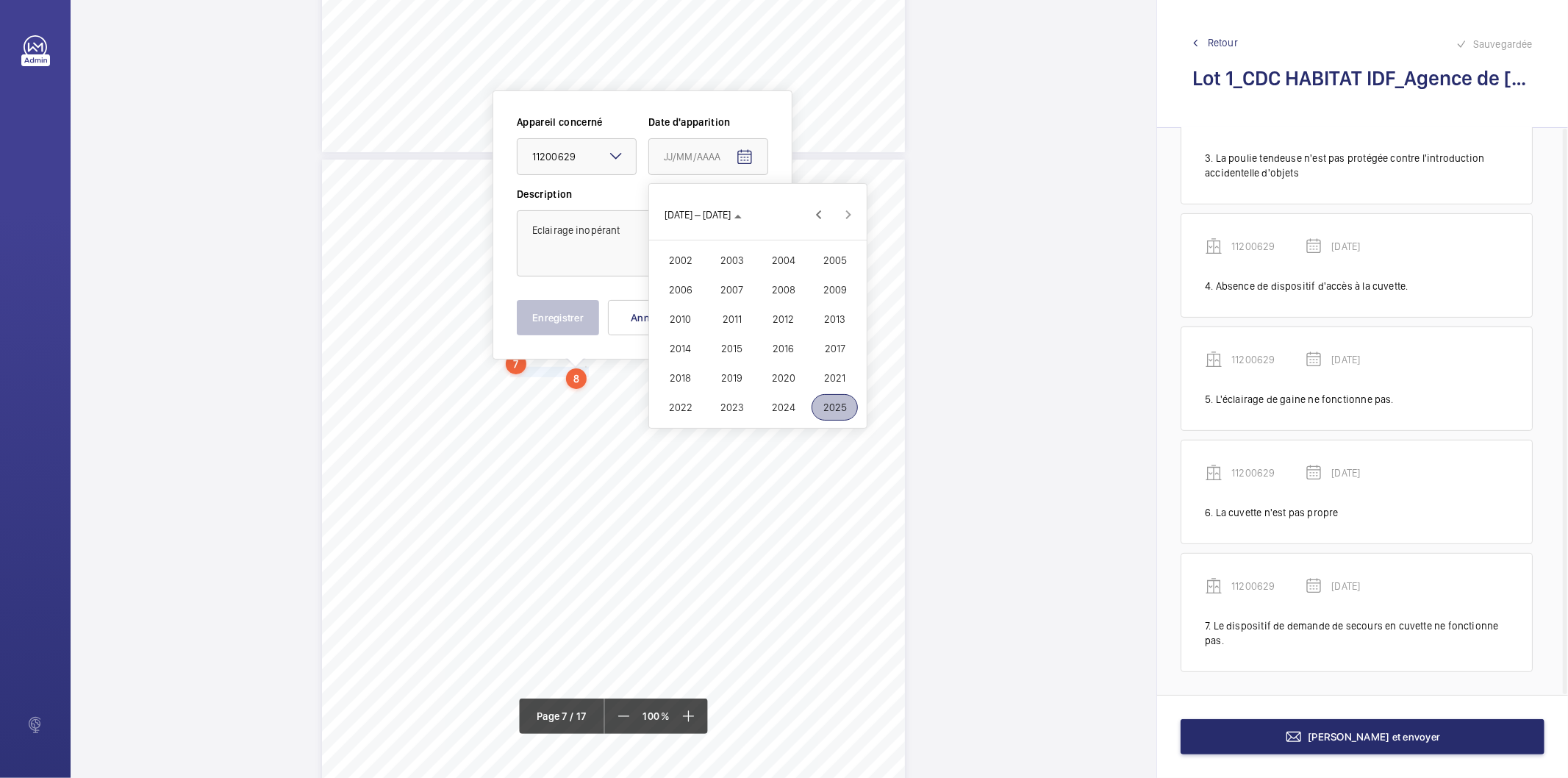
click at [689, 408] on span "2022" at bounding box center [680, 408] width 46 height 26
click at [721, 255] on span "FÉVR." at bounding box center [731, 261] width 46 height 26
click at [726, 306] on span "9" at bounding box center [728, 305] width 26 height 26
type input "[DATE]"
click at [586, 315] on button "Enregistrer" at bounding box center [558, 318] width 82 height 35
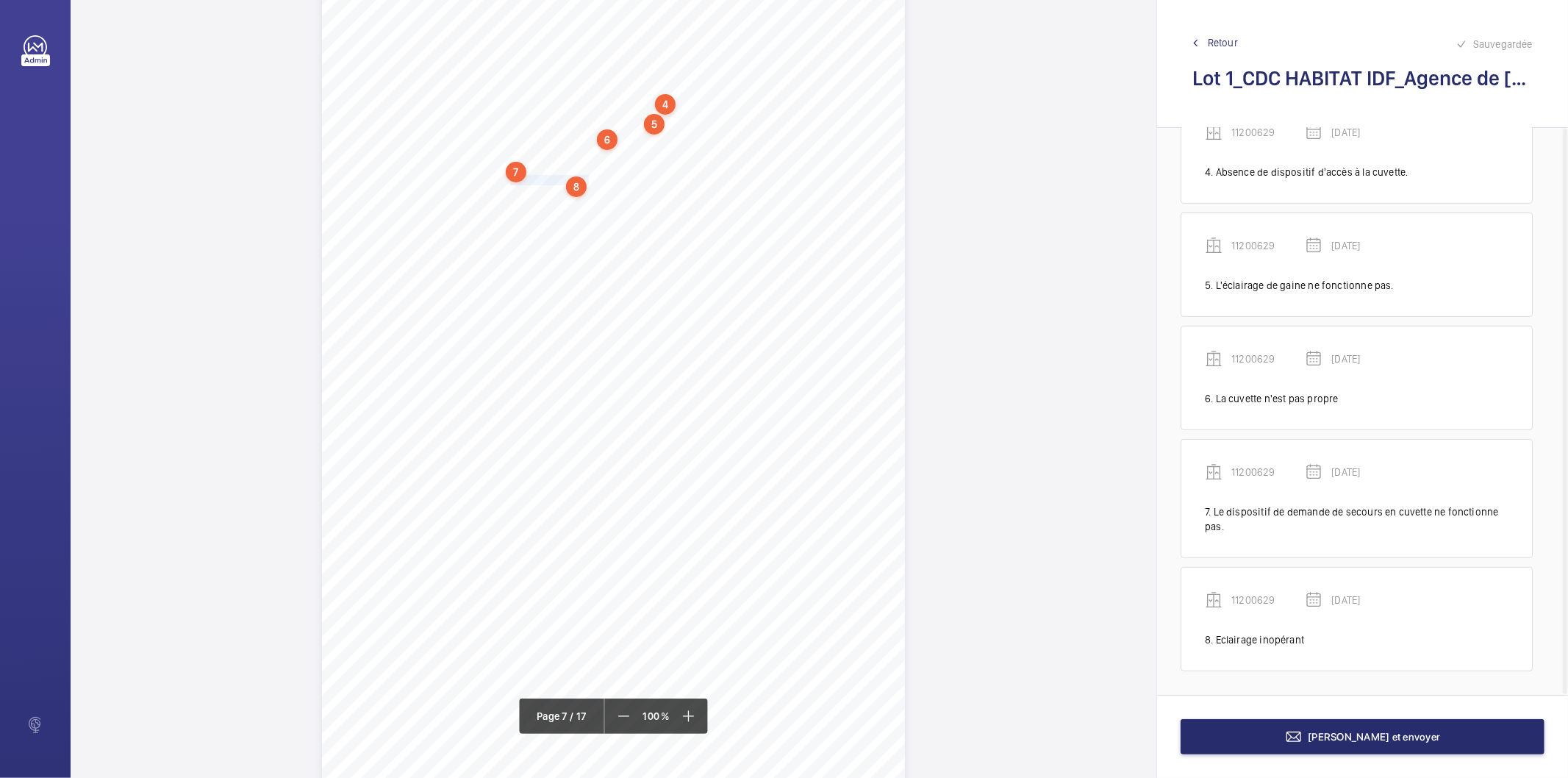
scroll to position [5105, 0]
drag, startPoint x: 508, startPoint y: 152, endPoint x: 685, endPoint y: 158, distance: 177.1
click at [685, 158] on div "4. Autres risques identifiés sur l’installation Le code de la construction et d…" at bounding box center [614, 326] width 583 height 825
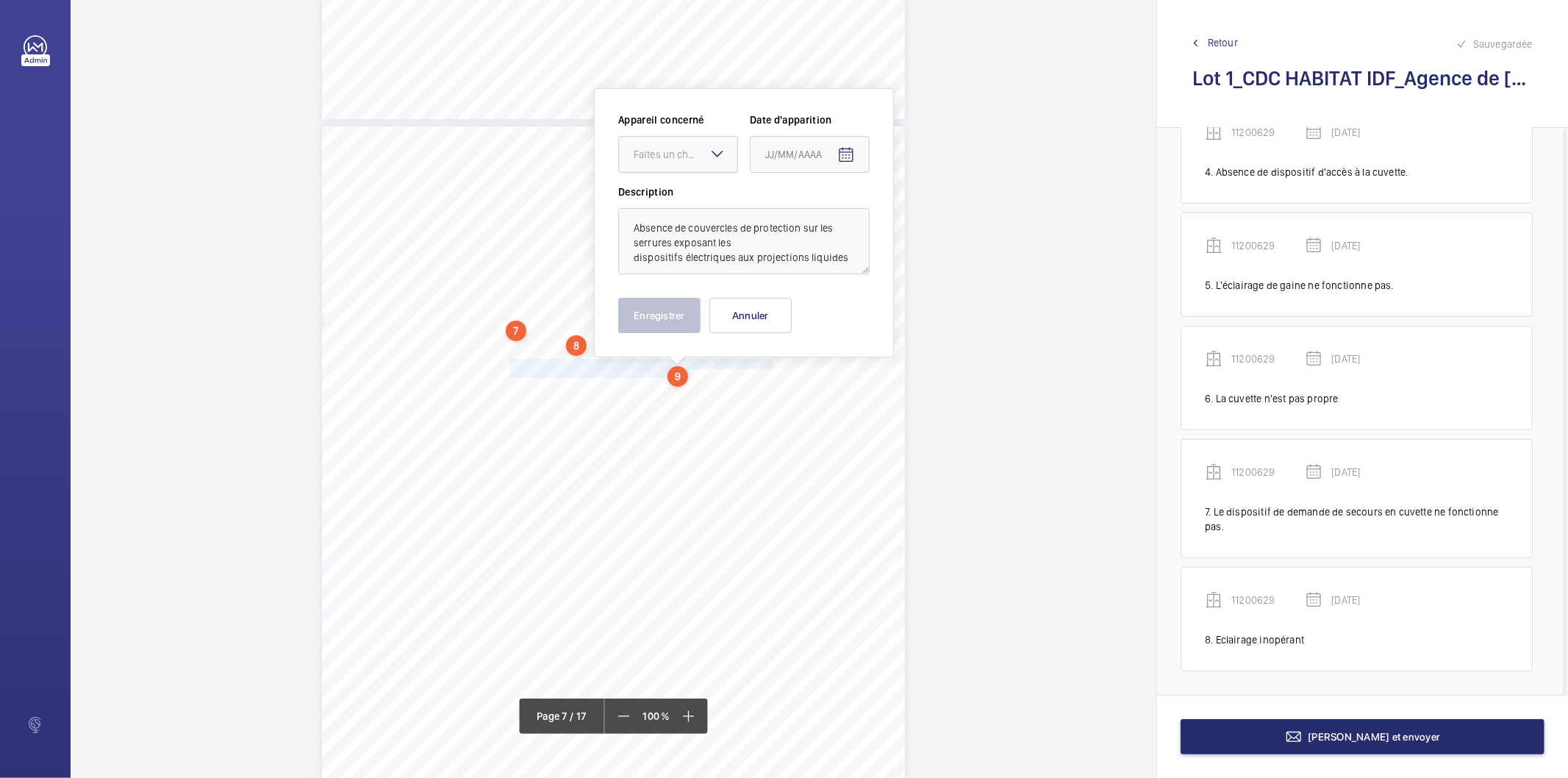
scroll to position [4891, 0]
click at [680, 144] on div at bounding box center [678, 156] width 118 height 35
click at [670, 196] on span "11200629" at bounding box center [678, 201] width 89 height 15
click at [845, 158] on mat-icon "Open calendar" at bounding box center [846, 157] width 18 height 18
click at [811, 213] on span "Choose month and year" at bounding box center [785, 215] width 51 height 35
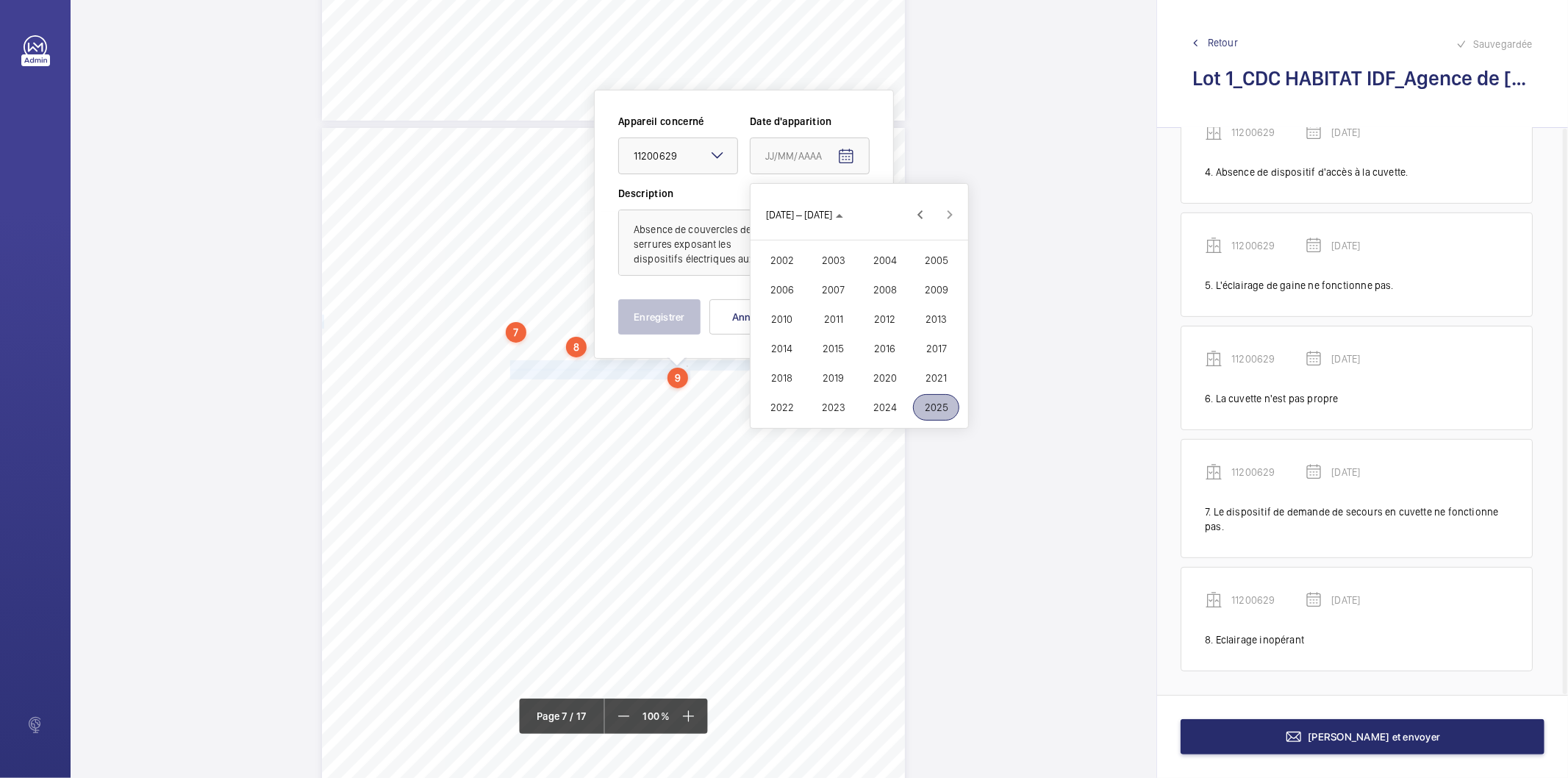
click at [778, 400] on span "2022" at bounding box center [781, 408] width 46 height 26
click at [829, 255] on span "FÉVR." at bounding box center [833, 261] width 46 height 26
click at [823, 305] on span "9" at bounding box center [830, 305] width 26 height 26
type input "[DATE]"
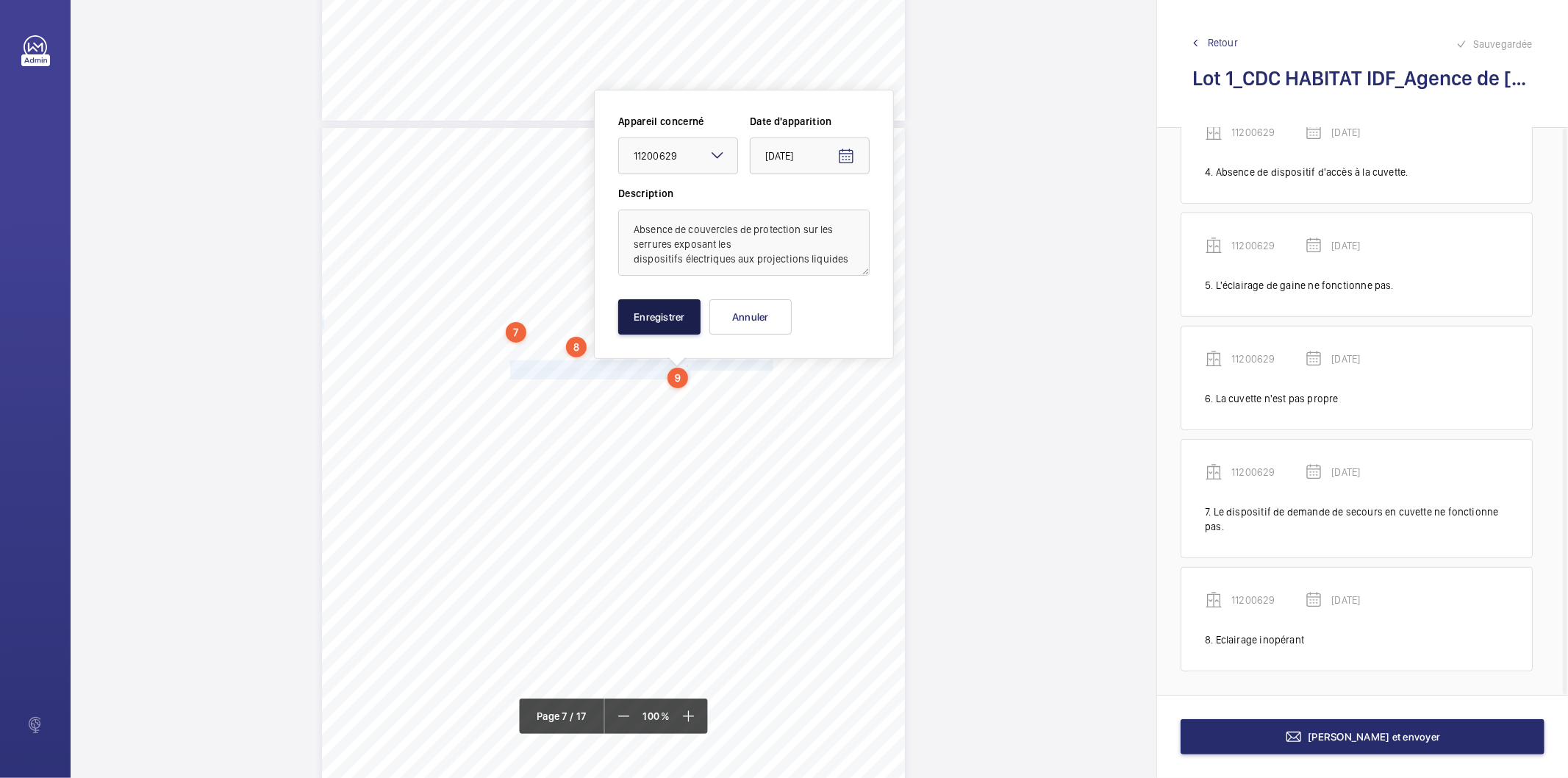
click at [656, 319] on button "Enregistrer" at bounding box center [659, 317] width 82 height 35
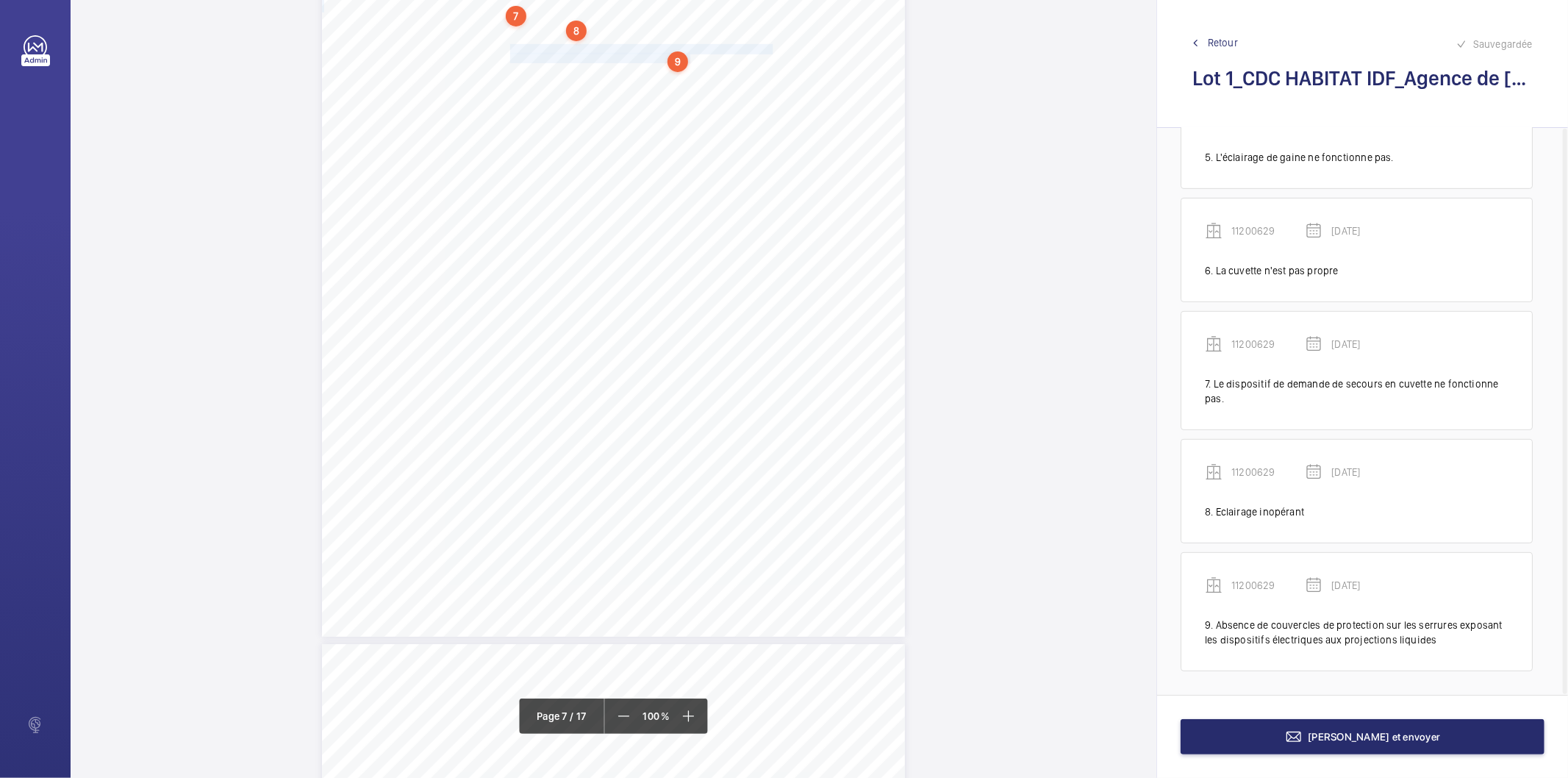
scroll to position [5218, 0]
drag, startPoint x: 509, startPoint y: 74, endPoint x: 687, endPoint y: 84, distance: 178.3
click at [687, 84] on div "4. Autres risques identifiés sur l’installation Le code de la construction et d…" at bounding box center [614, 213] width 583 height 825
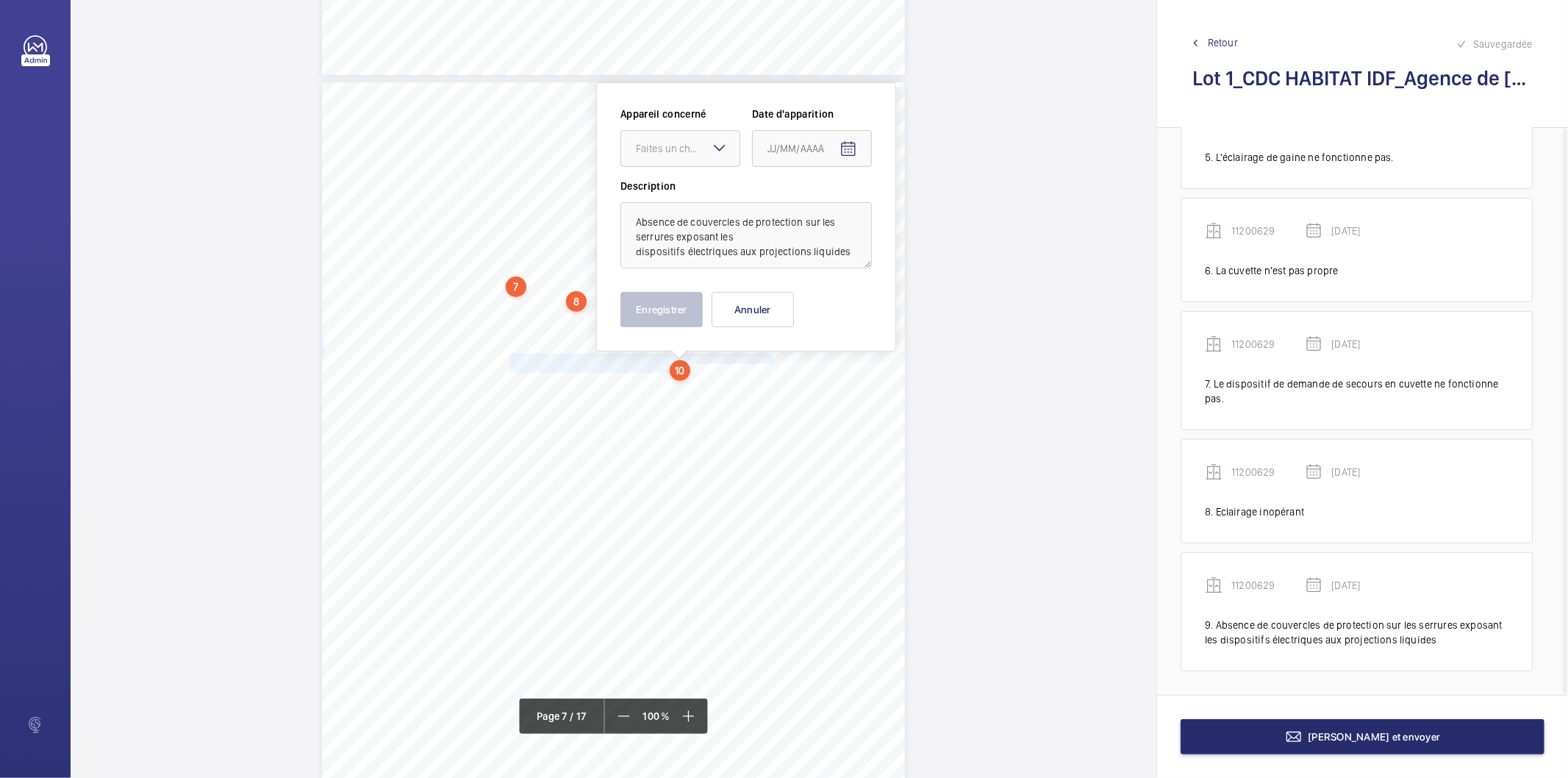
scroll to position [4929, 0]
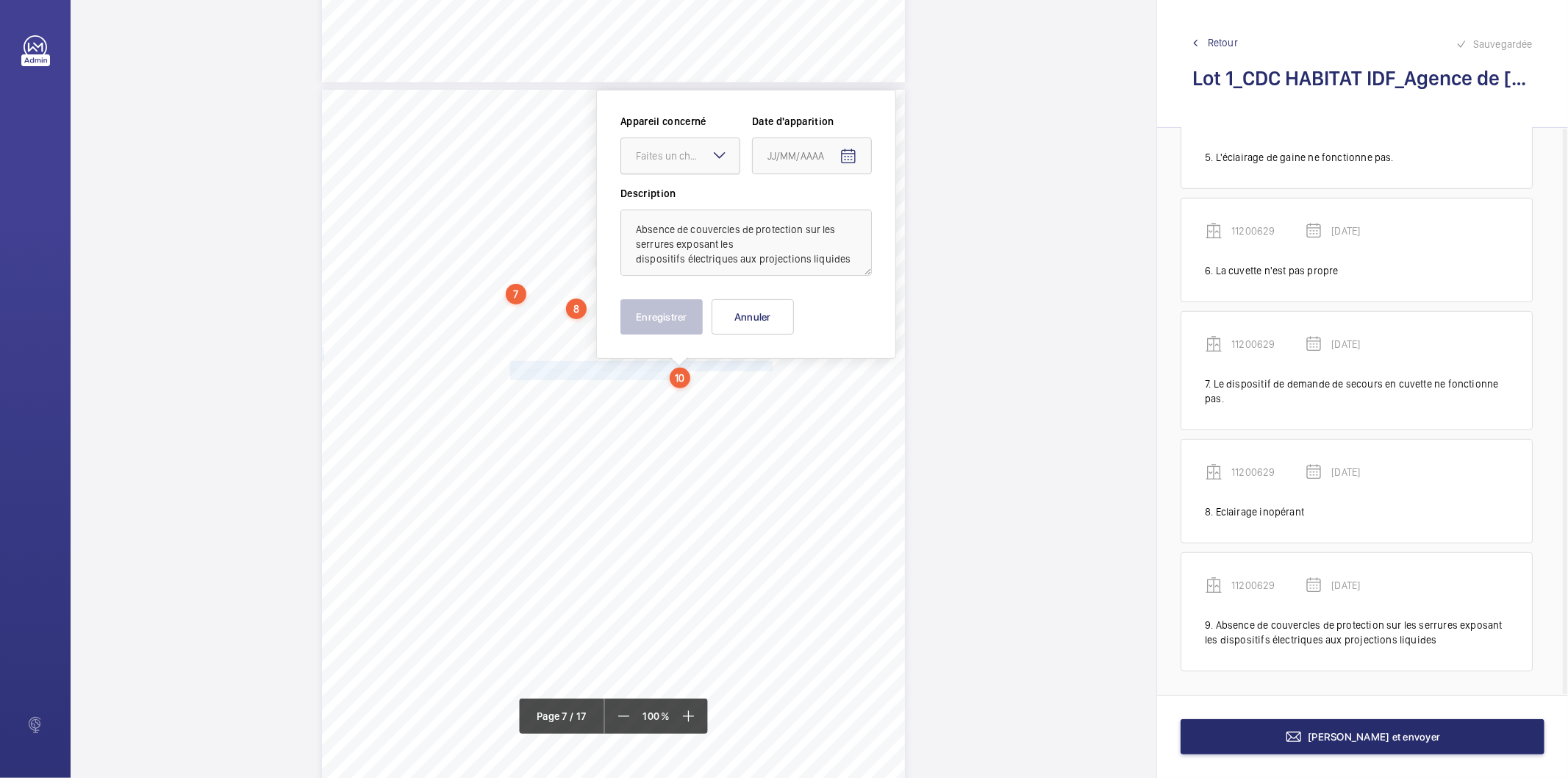
click at [680, 157] on div "Faites un choix" at bounding box center [687, 156] width 104 height 15
click at [671, 202] on span "11200629" at bounding box center [680, 201] width 89 height 15
click at [856, 158] on mat-icon "Open calendar" at bounding box center [848, 157] width 18 height 18
click at [807, 215] on icon "Choose month and year" at bounding box center [803, 216] width 7 height 4
click at [784, 409] on span "2022" at bounding box center [784, 408] width 46 height 26
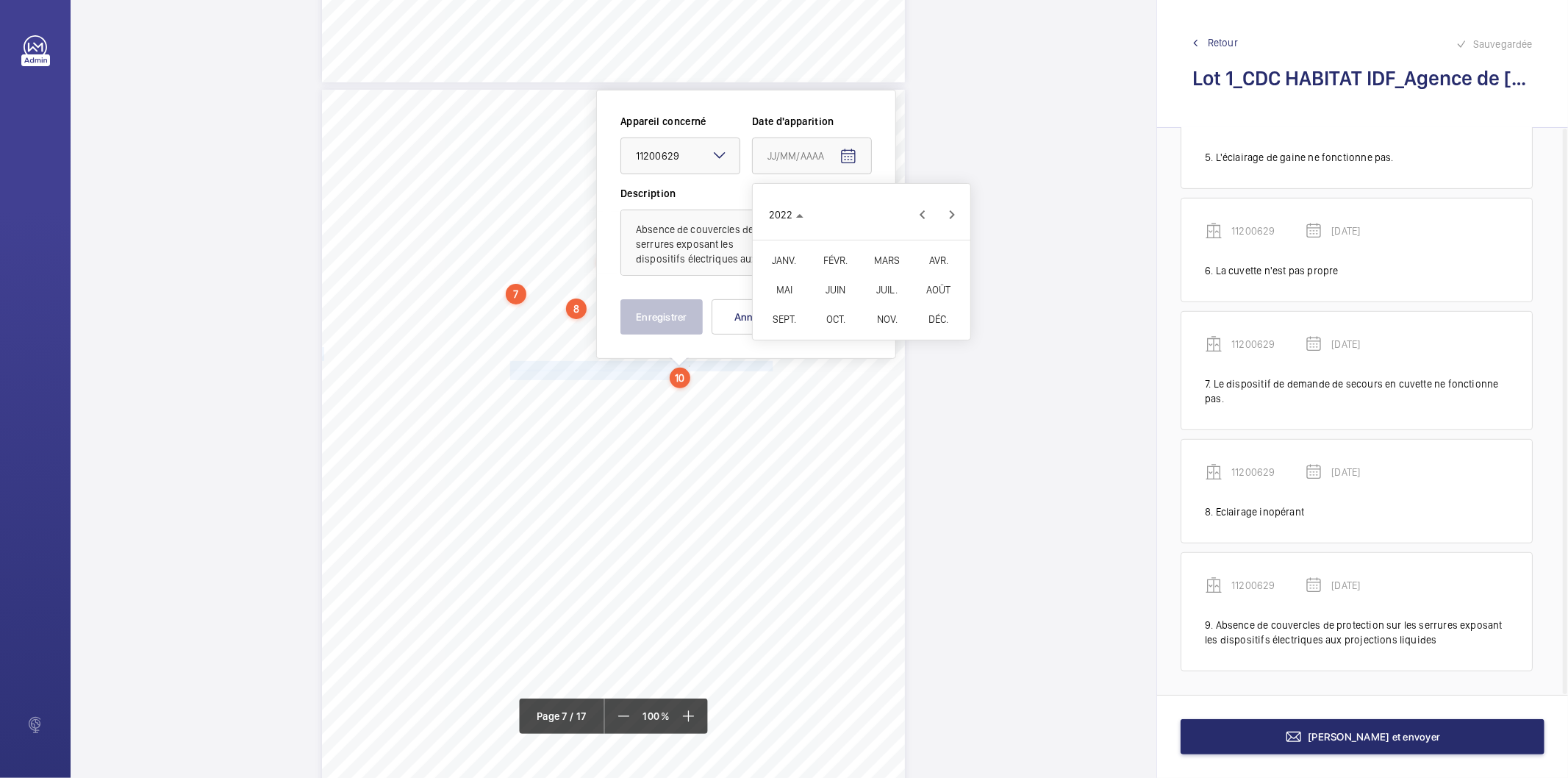
click at [826, 263] on span "FÉVR." at bounding box center [835, 261] width 46 height 26
click at [822, 297] on span "9" at bounding box center [832, 305] width 26 height 26
type input "[DATE]"
click at [692, 314] on button "Enregistrer" at bounding box center [661, 317] width 82 height 35
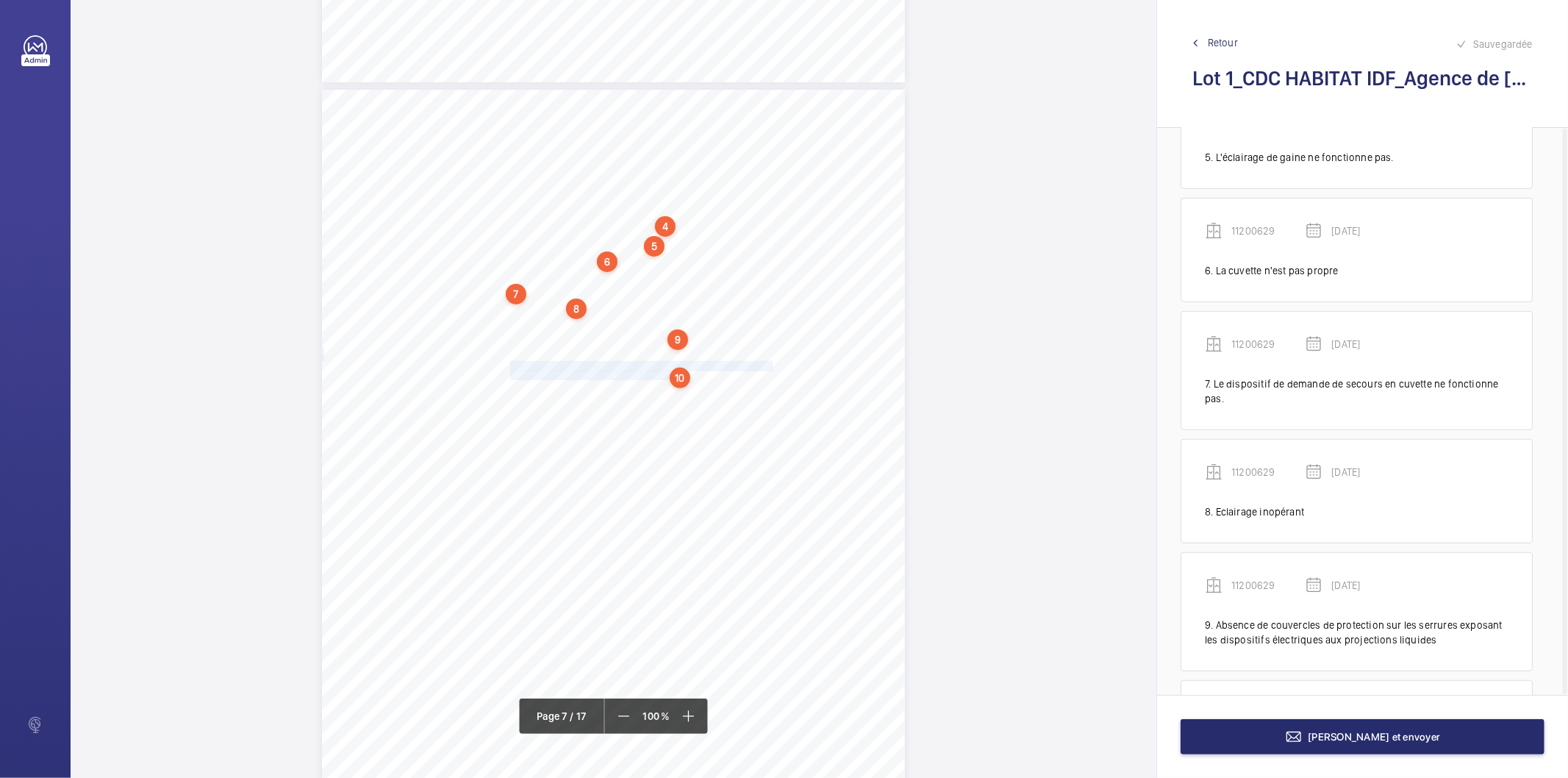
scroll to position [693, 0]
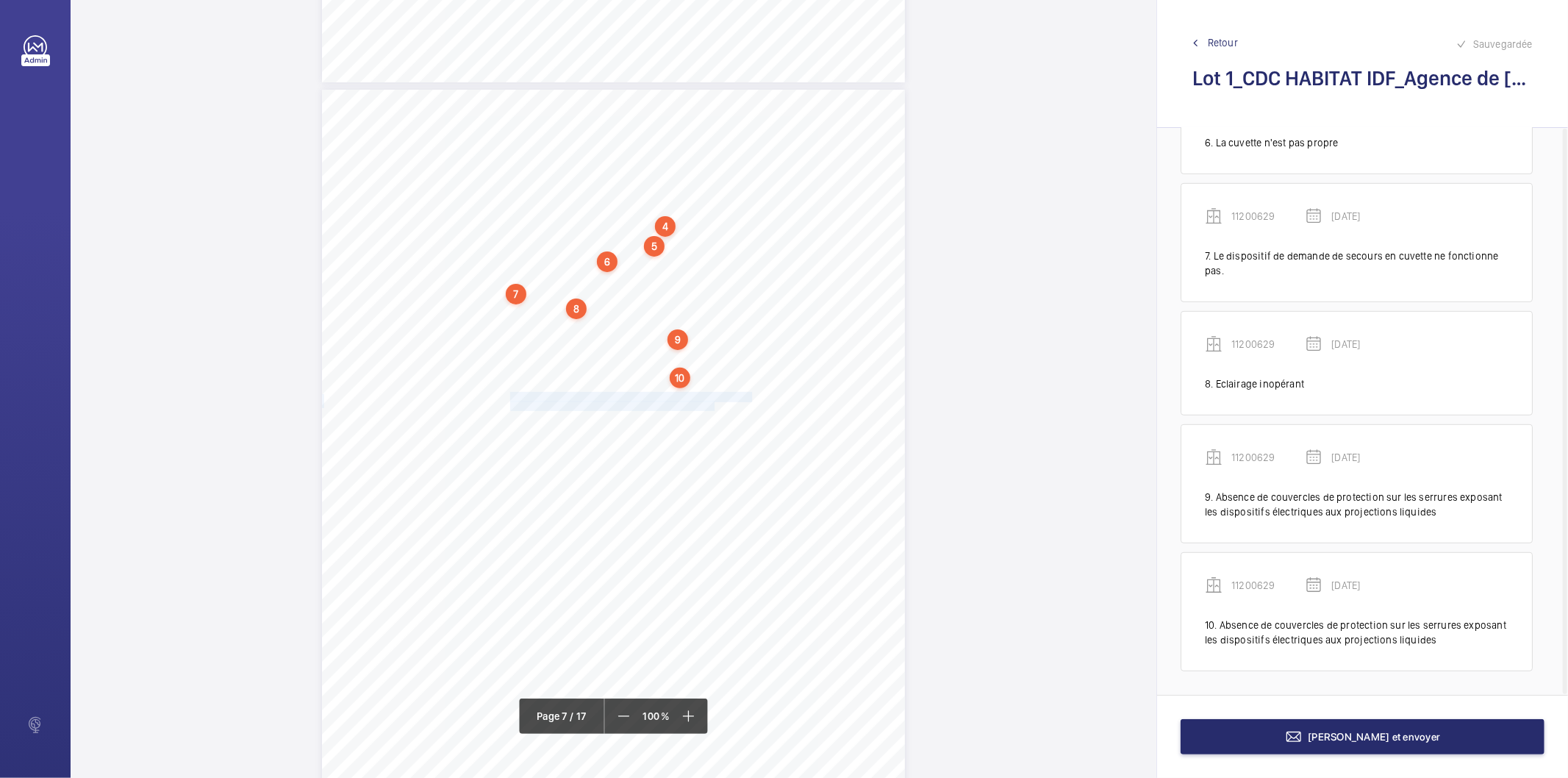
drag, startPoint x: 509, startPoint y: 393, endPoint x: 709, endPoint y: 403, distance: 200.2
click at [709, 403] on div "4. Autres risques identifiés sur l’installation Le code de la construction et d…" at bounding box center [614, 502] width 583 height 825
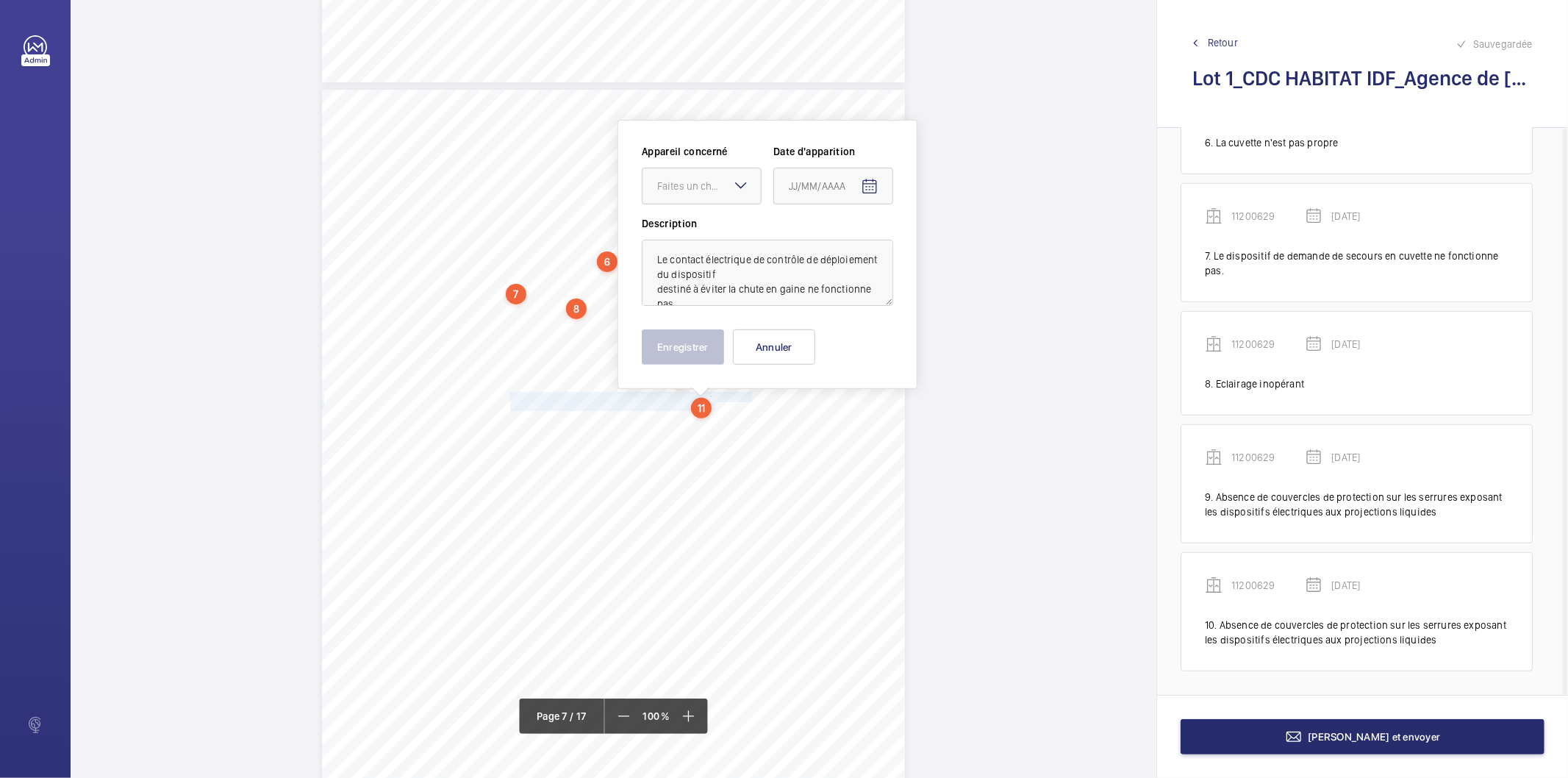
scroll to position [4959, 0]
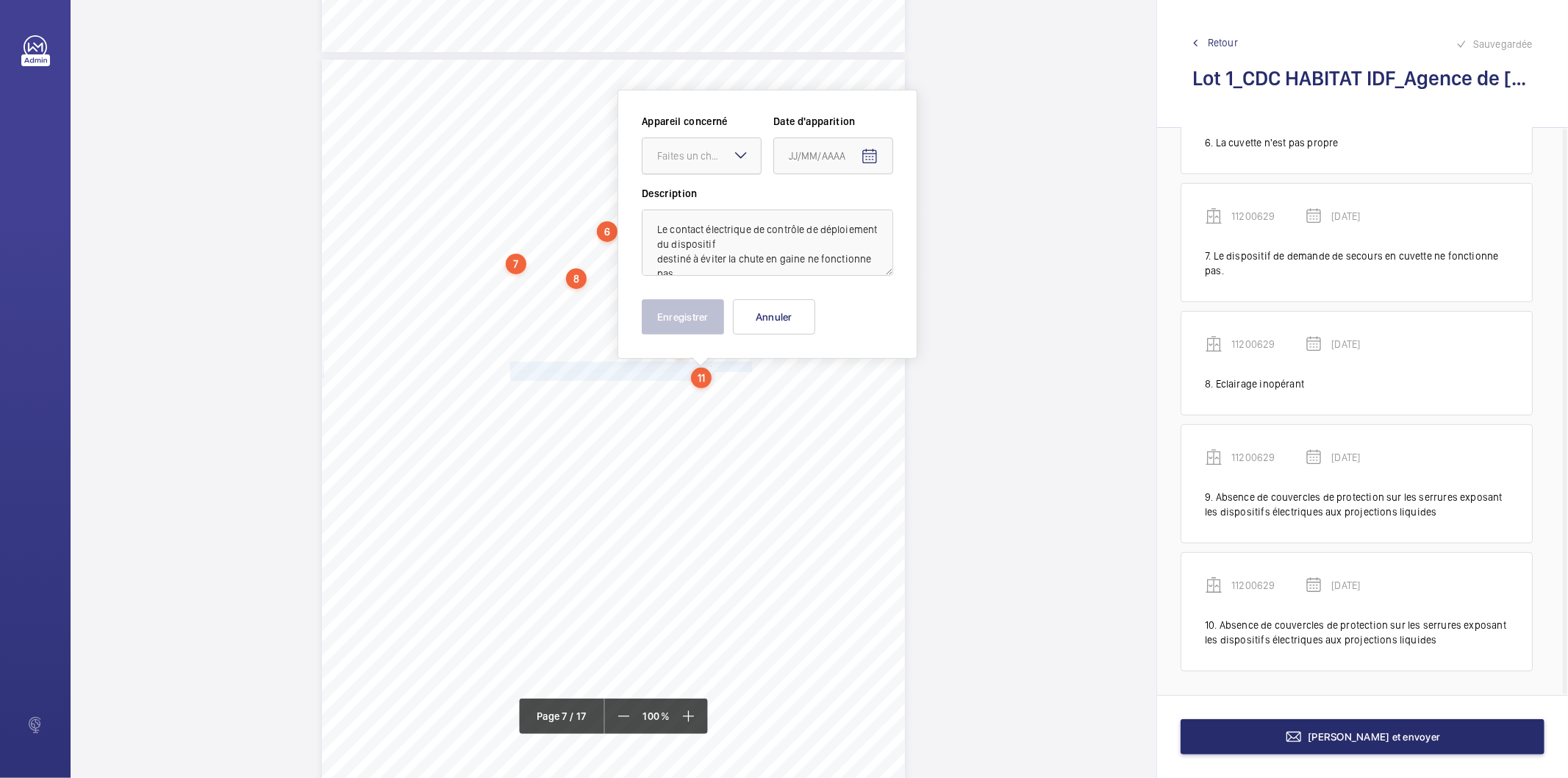
click at [709, 153] on div "Faites un choix" at bounding box center [709, 156] width 104 height 15
click at [700, 192] on div "11200629" at bounding box center [701, 201] width 118 height 35
click at [873, 158] on mat-icon "Open calendar" at bounding box center [870, 157] width 18 height 18
click at [829, 215] on polygon "Choose month and year" at bounding box center [825, 216] width 7 height 4
click at [812, 413] on span "2022" at bounding box center [805, 408] width 46 height 26
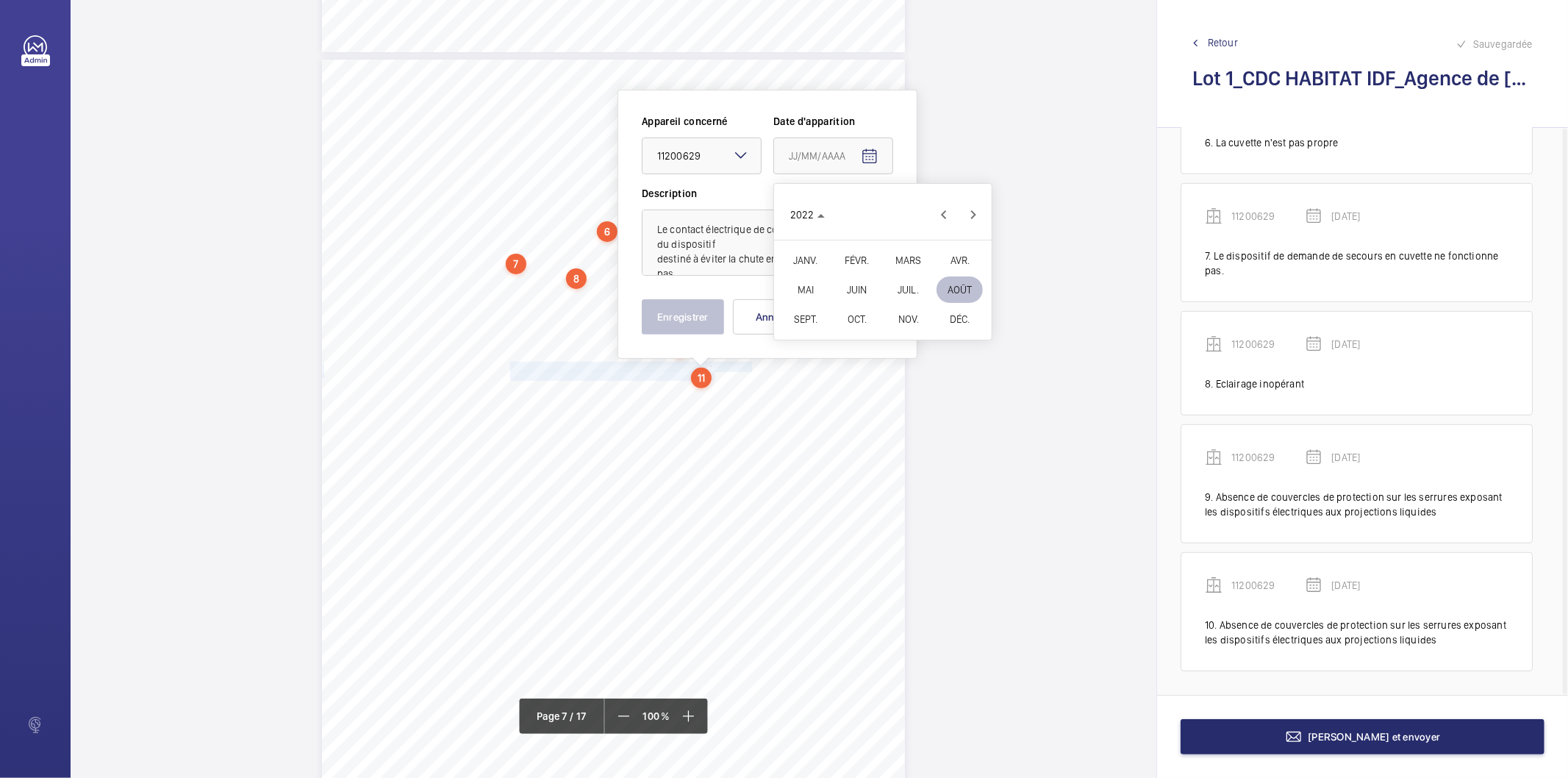
click at [850, 260] on span "FÉVR." at bounding box center [856, 261] width 46 height 26
click at [856, 292] on span "9" at bounding box center [854, 305] width 26 height 26
type input "[DATE]"
click at [698, 315] on button "Enregistrer" at bounding box center [683, 317] width 82 height 35
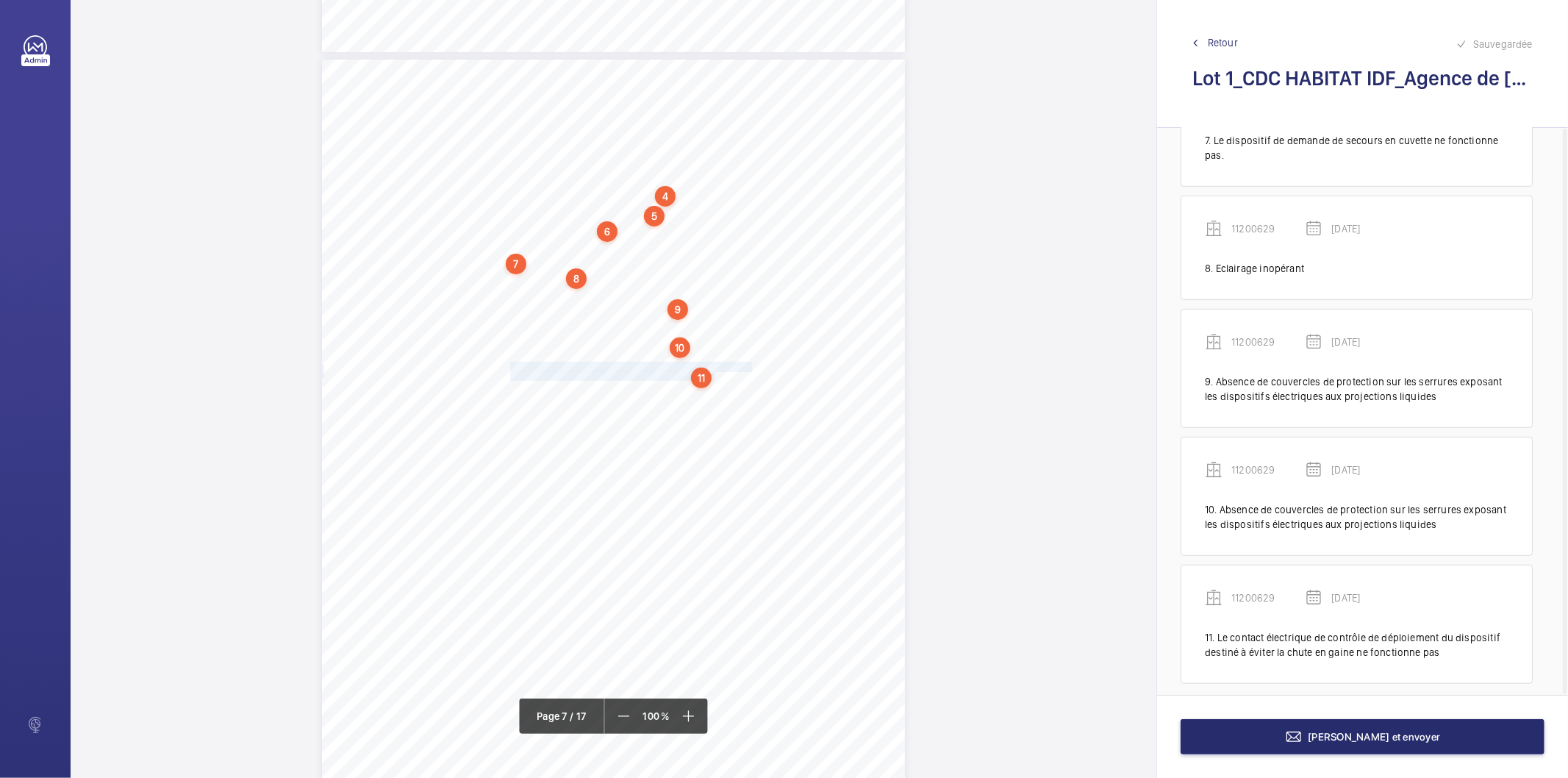
scroll to position [820, 0]
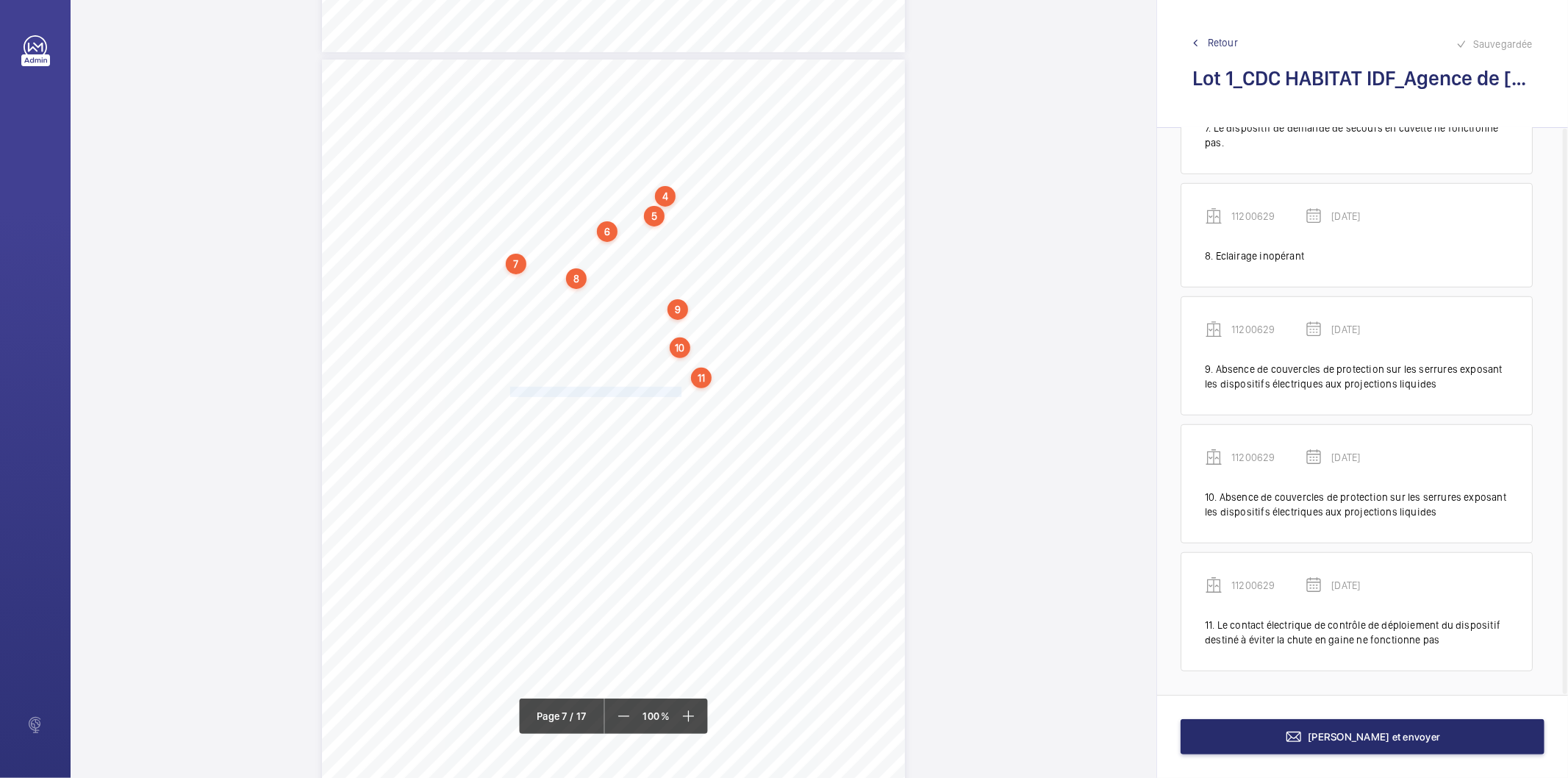
drag, startPoint x: 508, startPoint y: 392, endPoint x: 676, endPoint y: 393, distance: 168.0
click at [676, 393] on div "4. Autres risques identifiés sur l’installation Le code de la construction et d…" at bounding box center [614, 472] width 583 height 825
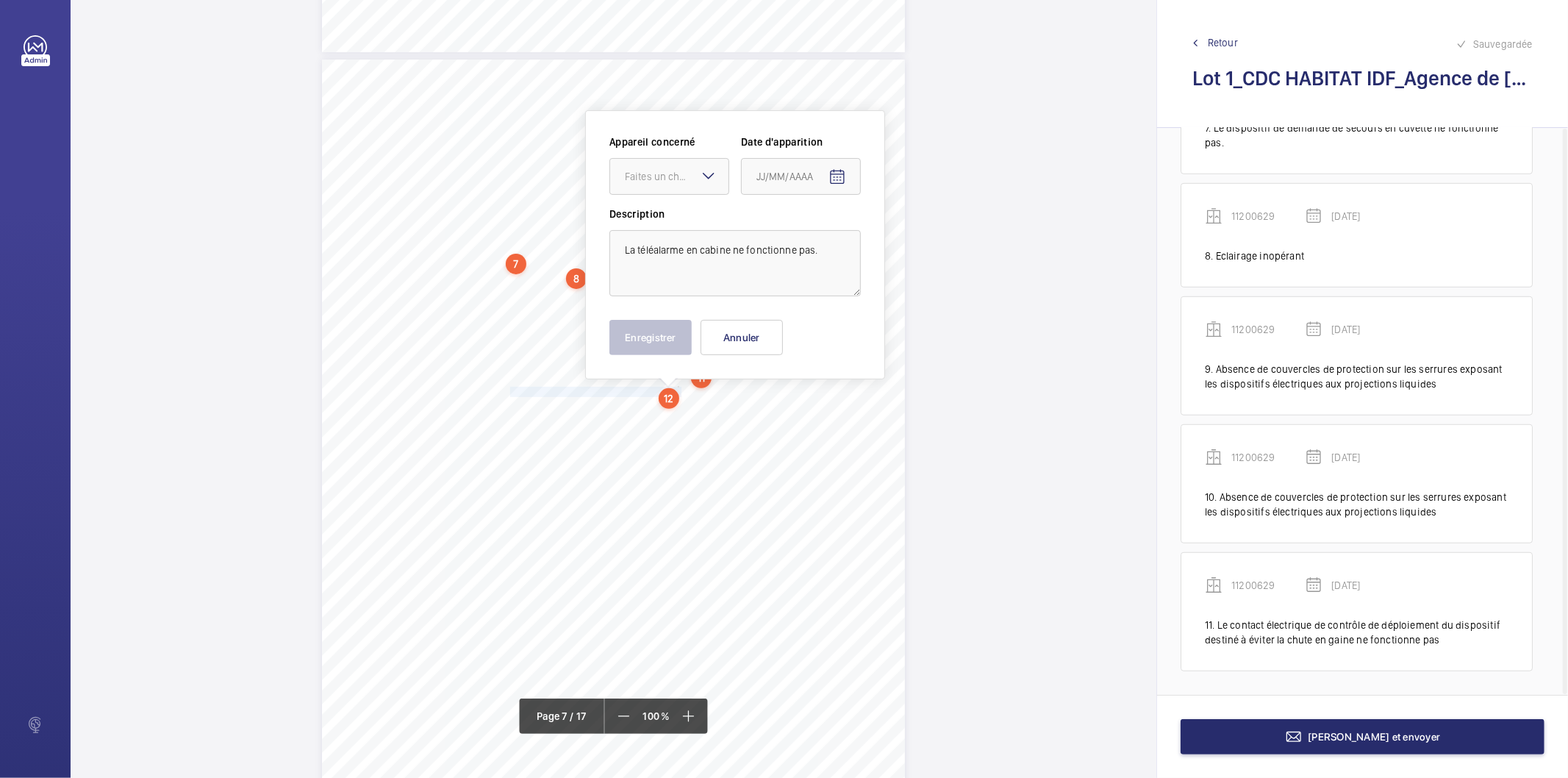
scroll to position [4980, 0]
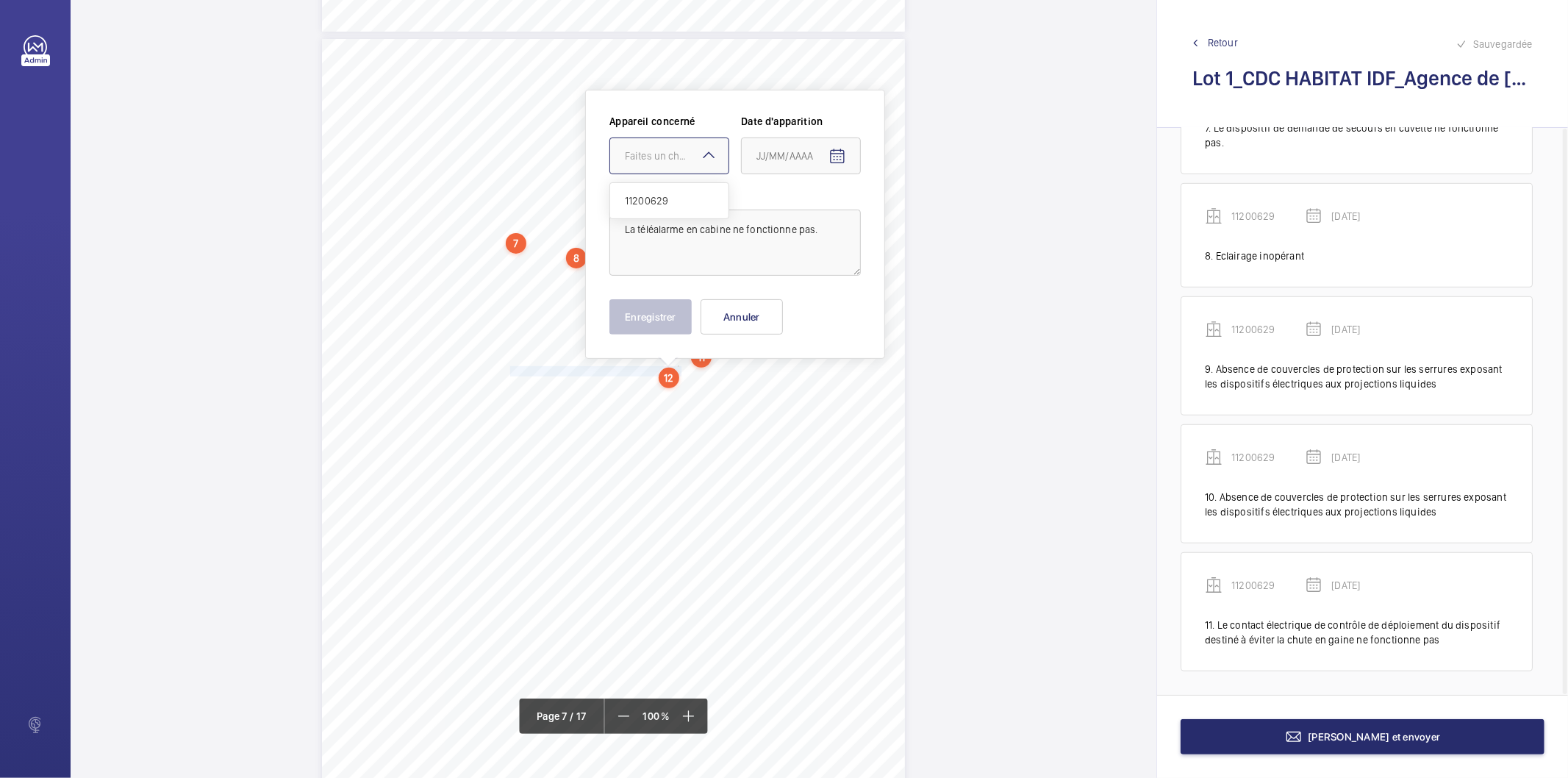
click at [673, 165] on div at bounding box center [669, 156] width 118 height 35
click at [672, 202] on span "11200629" at bounding box center [669, 201] width 89 height 15
click at [829, 158] on mat-icon "Open calendar" at bounding box center [837, 157] width 18 height 18
click at [796, 214] on icon "Choose month and year" at bounding box center [792, 216] width 7 height 4
click at [776, 401] on span "2022" at bounding box center [773, 408] width 46 height 26
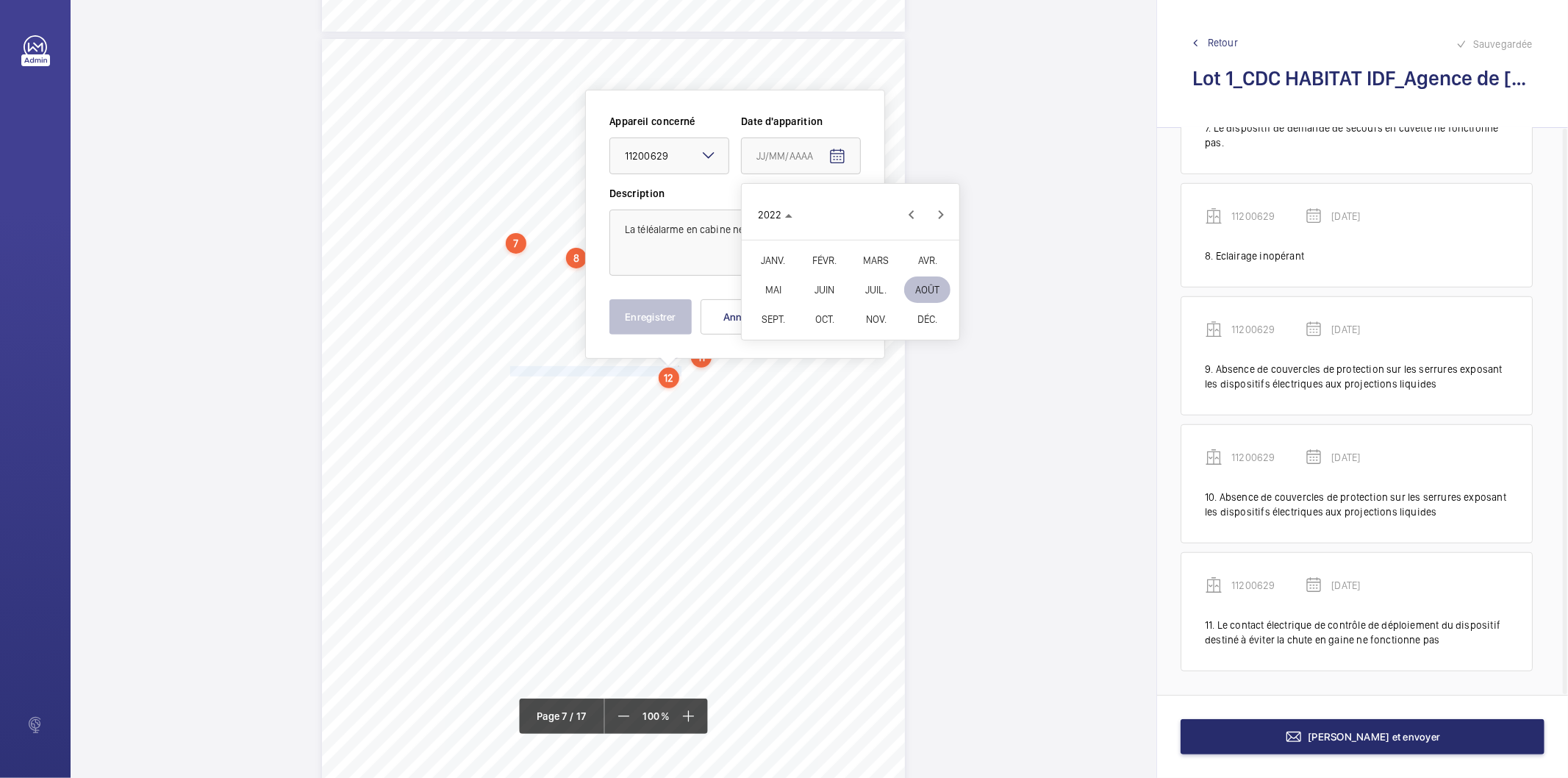
click at [821, 262] on span "FÉVR." at bounding box center [824, 261] width 46 height 26
click at [819, 306] on span "9" at bounding box center [821, 305] width 26 height 26
type input "[DATE]"
click at [630, 312] on button "Enregistrer" at bounding box center [650, 317] width 82 height 35
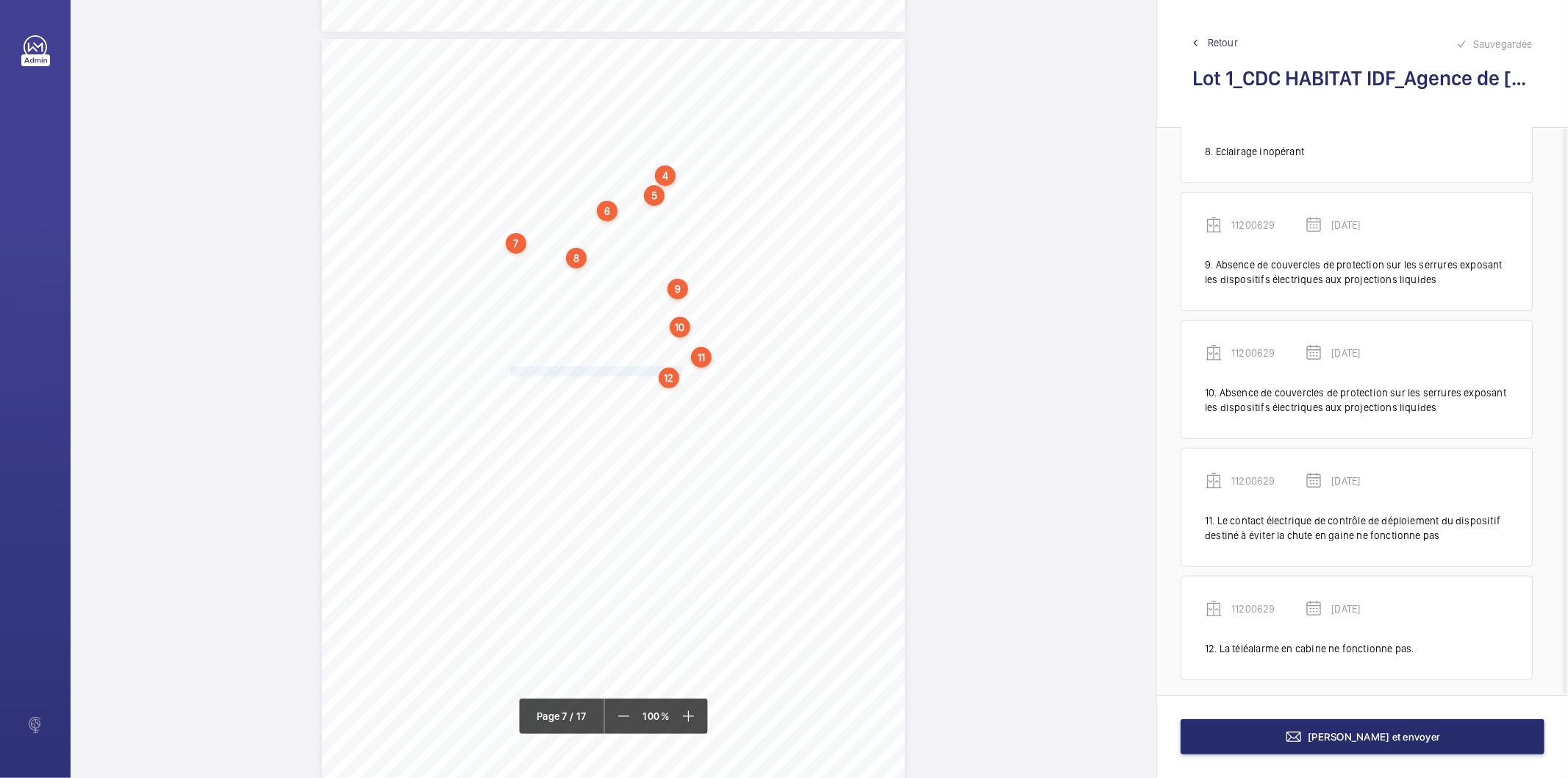
scroll to position [934, 0]
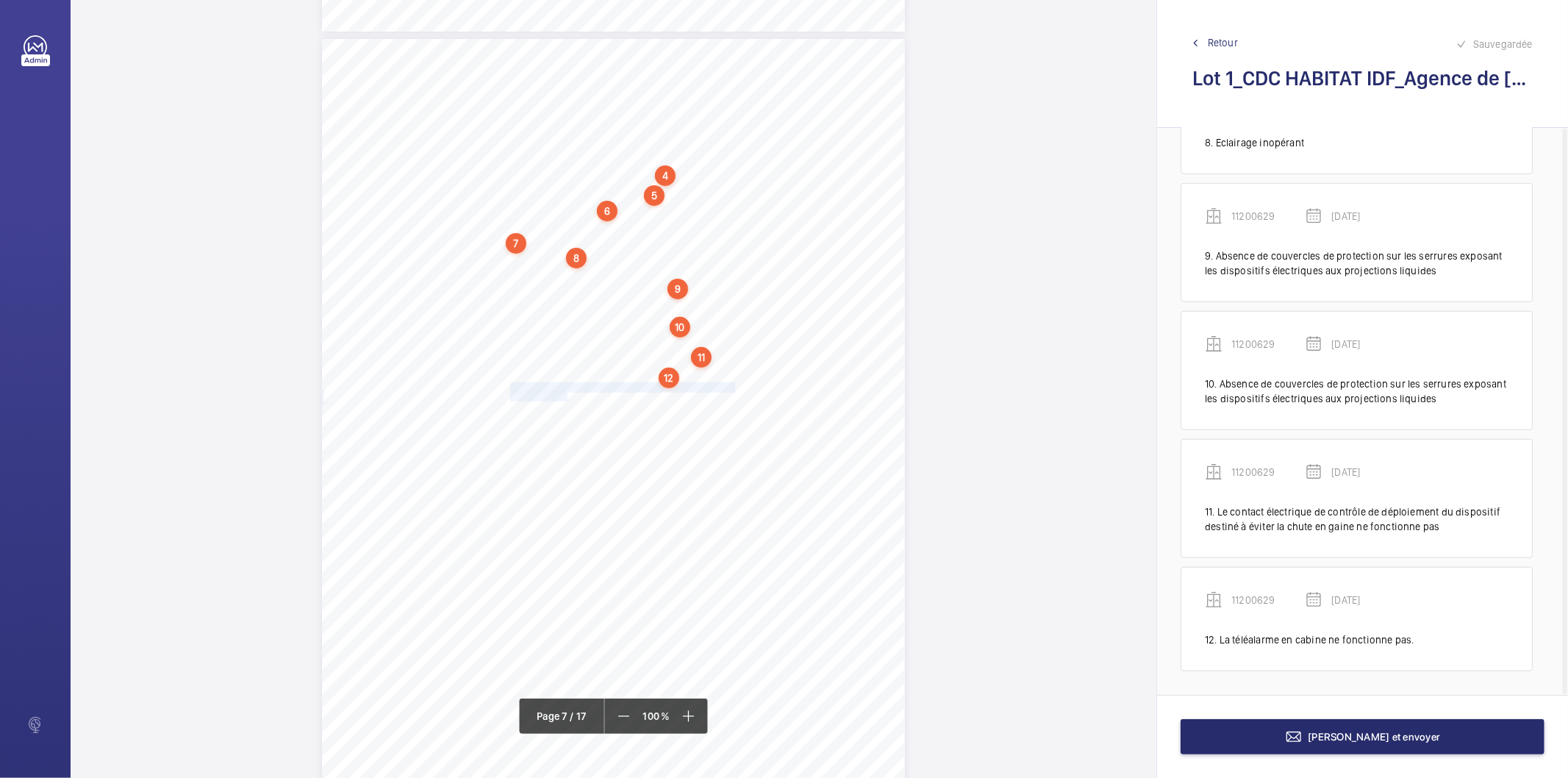
drag, startPoint x: 508, startPoint y: 389, endPoint x: 564, endPoint y: 393, distance: 56.1
click at [564, 393] on div "4. Autres risques identifiés sur l’installation Le code de la construction et d…" at bounding box center [614, 451] width 583 height 825
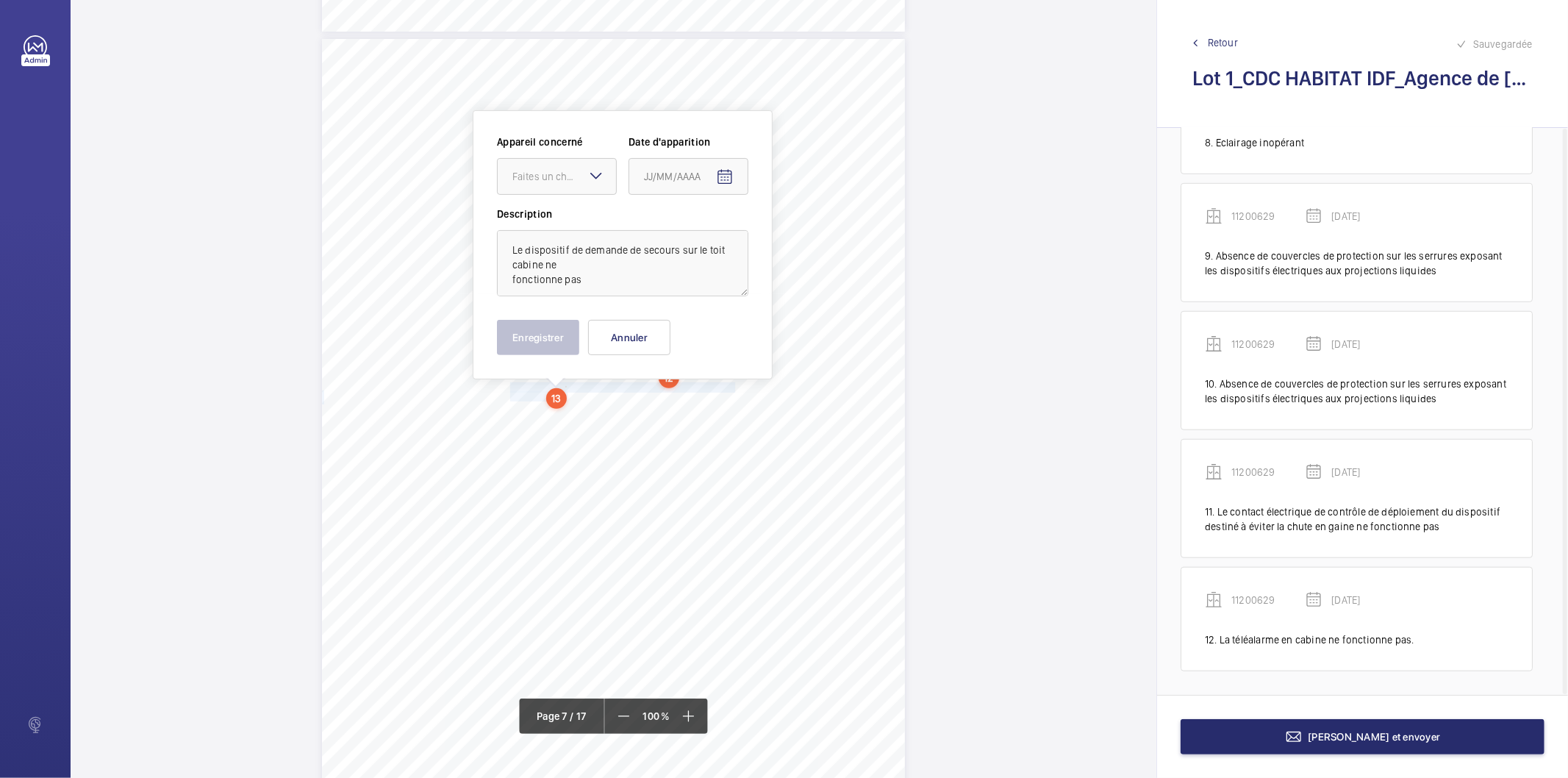
scroll to position [5000, 0]
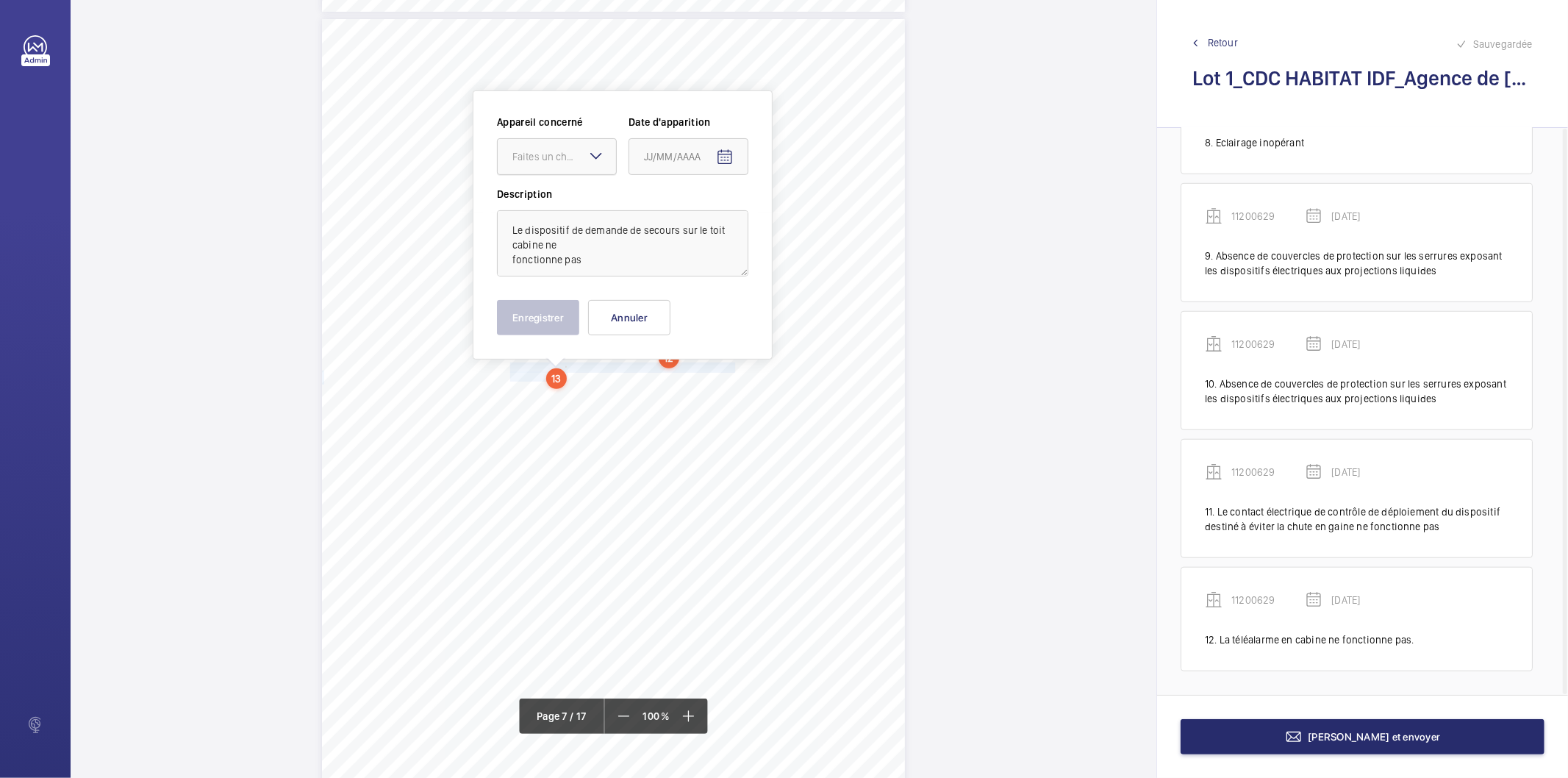
click at [555, 162] on div "Faites un choix" at bounding box center [564, 157] width 104 height 15
click at [544, 201] on span "11200629" at bounding box center [556, 202] width 89 height 15
click at [723, 159] on mat-icon "Open calendar" at bounding box center [725, 158] width 18 height 18
click at [684, 216] on polygon "Choose month and year" at bounding box center [680, 216] width 7 height 4
click at [664, 414] on span "2022" at bounding box center [660, 408] width 46 height 26
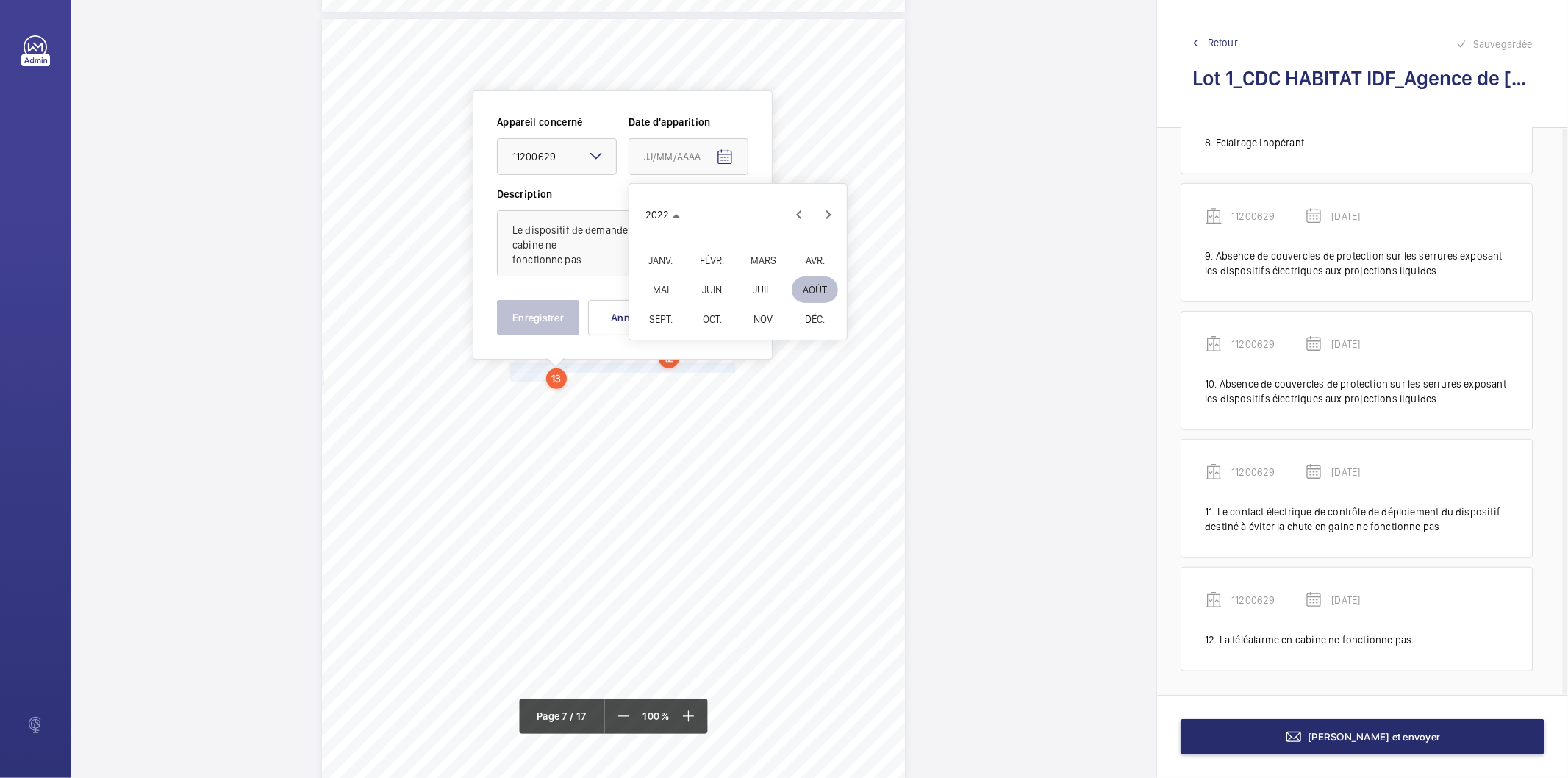
click at [710, 256] on span "FÉVR." at bounding box center [712, 261] width 46 height 26
click at [709, 299] on span "9" at bounding box center [709, 305] width 26 height 26
type input "[DATE]"
click at [547, 320] on button "Enregistrer" at bounding box center [539, 318] width 82 height 35
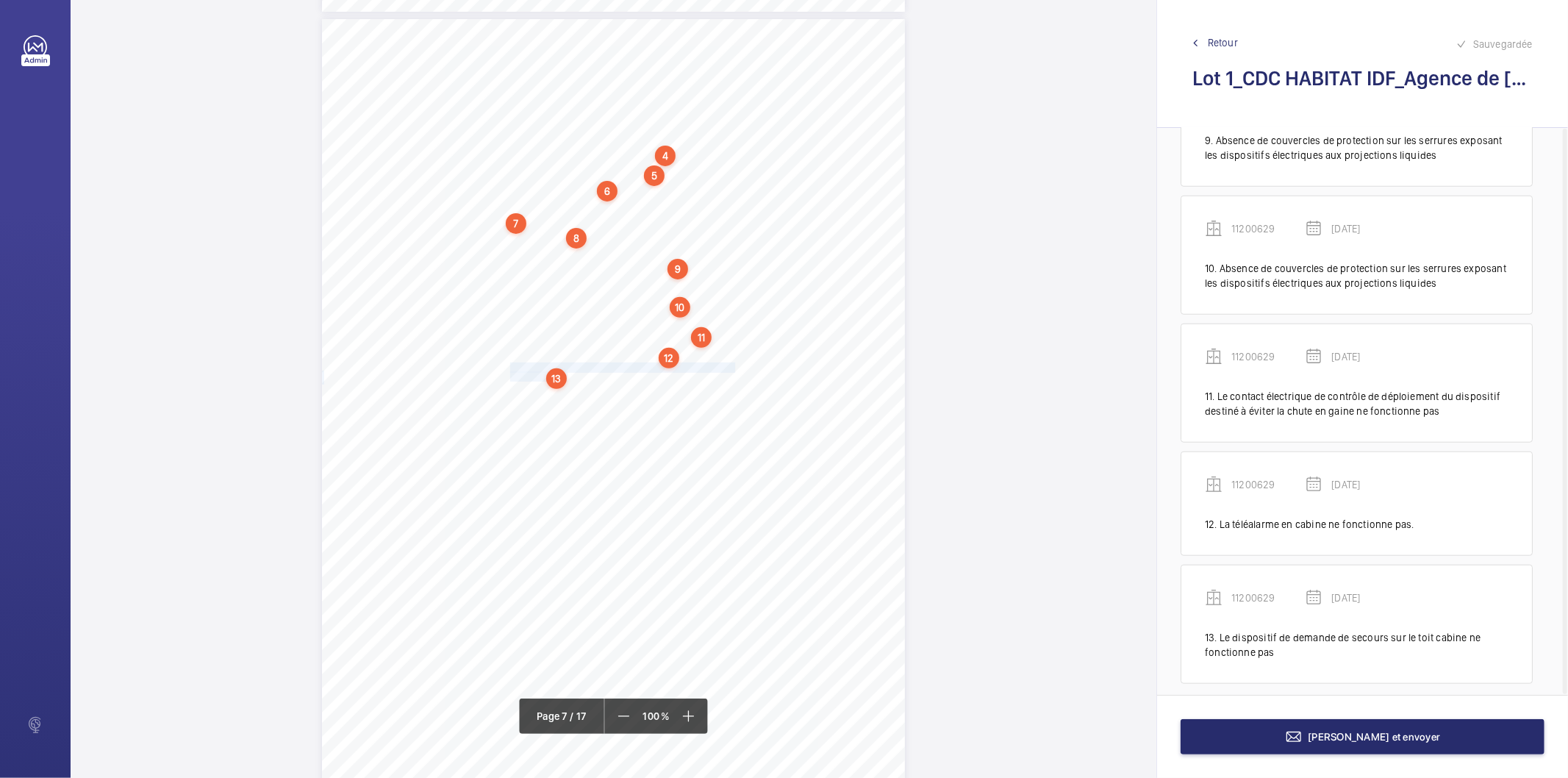
scroll to position [1062, 0]
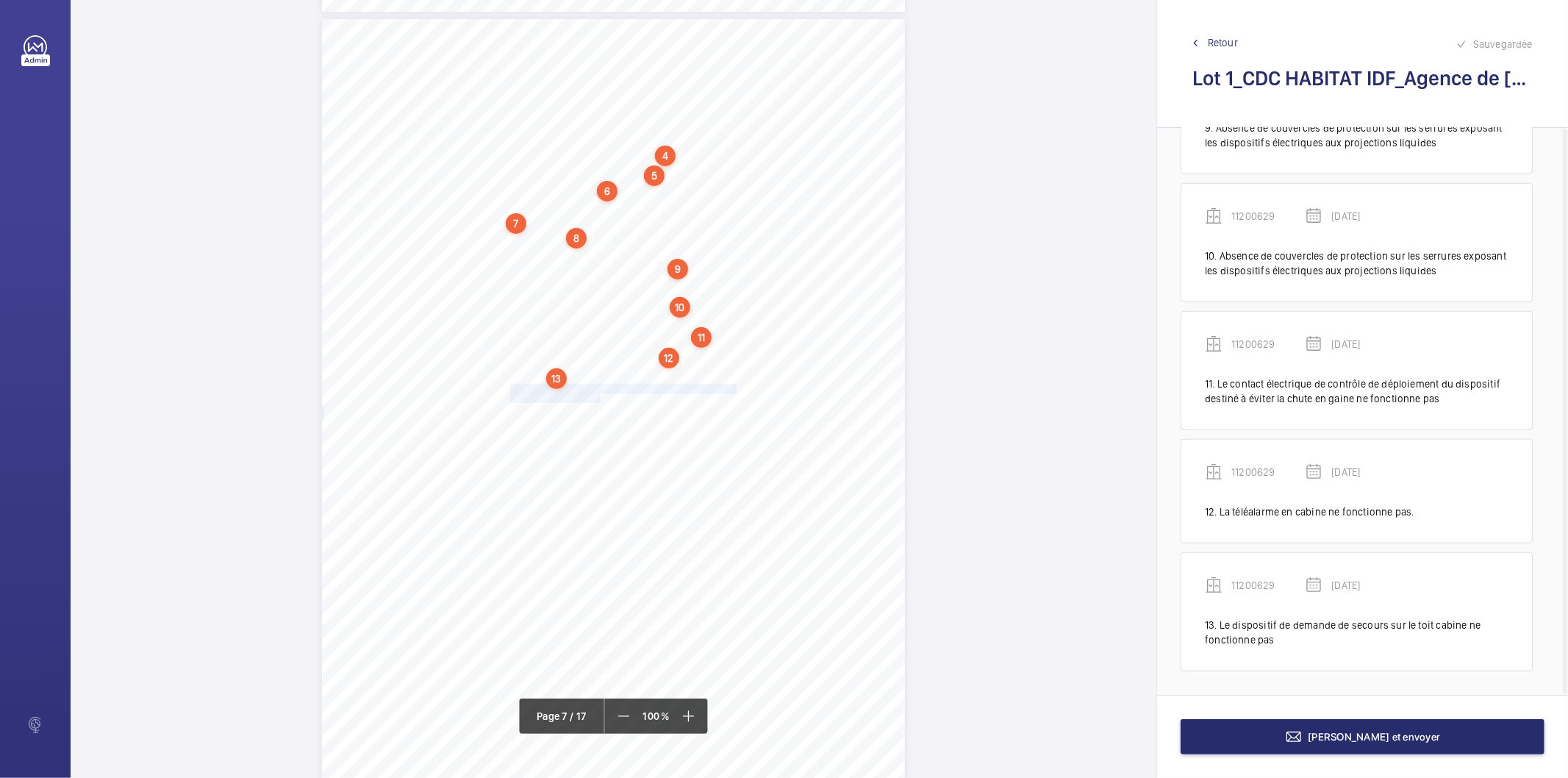
drag, startPoint x: 509, startPoint y: 384, endPoint x: 594, endPoint y: 396, distance: 85.8
click at [594, 396] on div "4. Autres risques identifiés sur l’installation Le code de la construction et d…" at bounding box center [614, 431] width 583 height 825
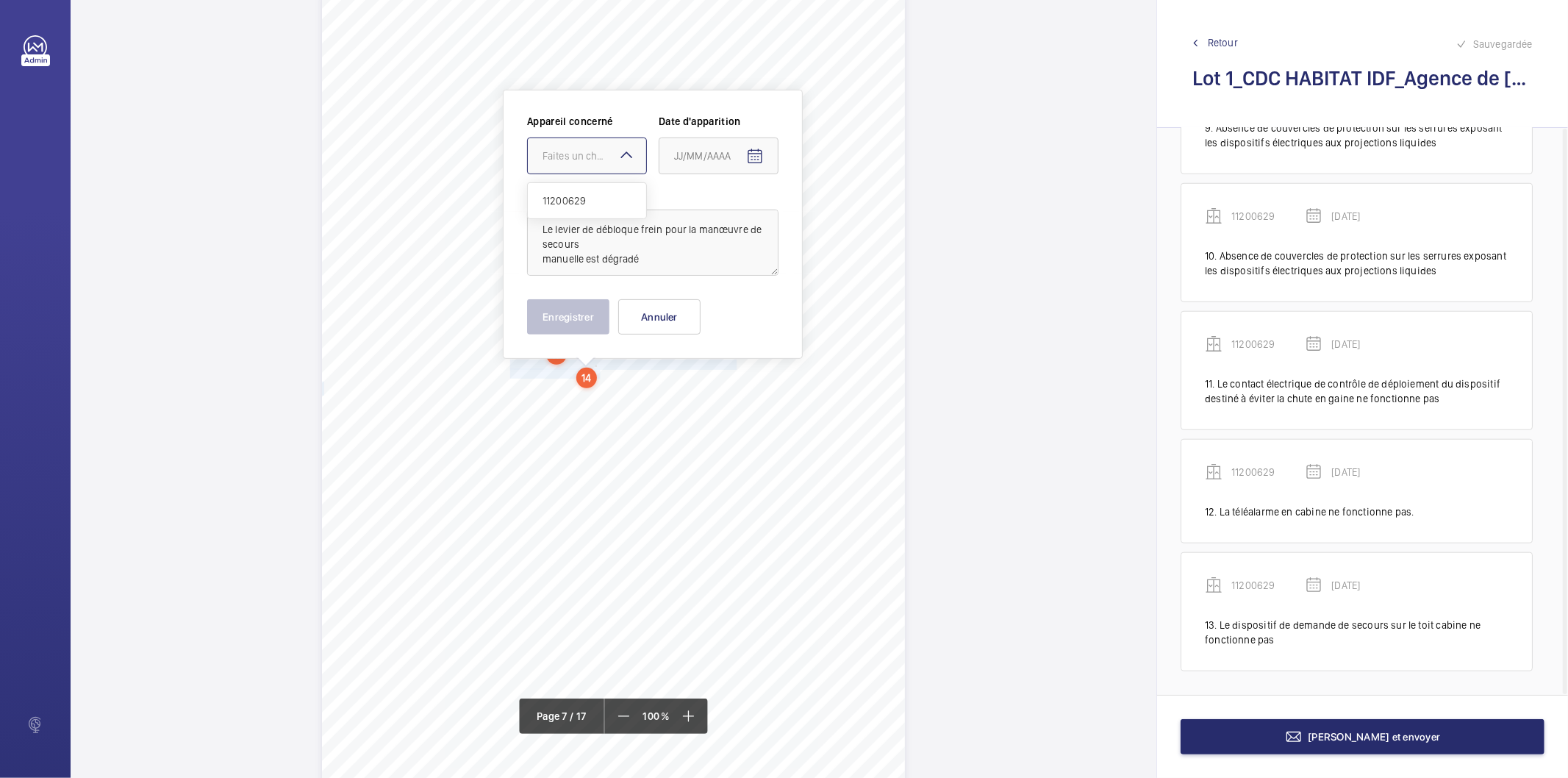
click at [586, 166] on div at bounding box center [586, 156] width 118 height 35
click at [578, 199] on span "11200629" at bounding box center [586, 201] width 89 height 15
click at [757, 156] on mat-icon "Open calendar" at bounding box center [755, 157] width 18 height 18
click at [714, 219] on span "[DATE]" at bounding box center [694, 215] width 39 height 12
click at [688, 409] on span "2022" at bounding box center [690, 408] width 46 height 26
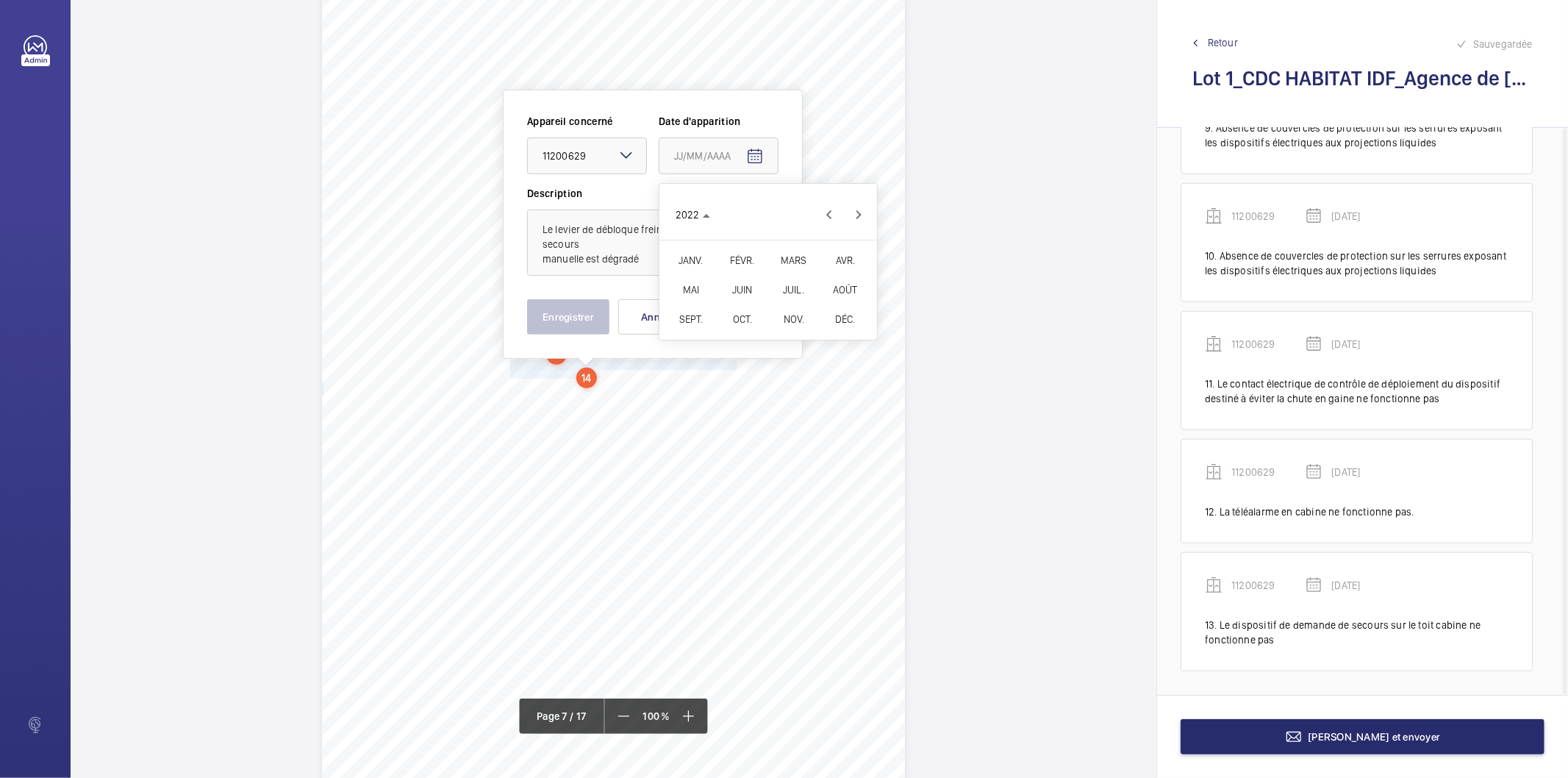
click at [730, 262] on span "FÉVR." at bounding box center [742, 261] width 46 height 26
click at [738, 305] on span "9" at bounding box center [739, 305] width 26 height 26
type input "[DATE]"
click at [571, 317] on button "Enregistrer" at bounding box center [568, 317] width 82 height 35
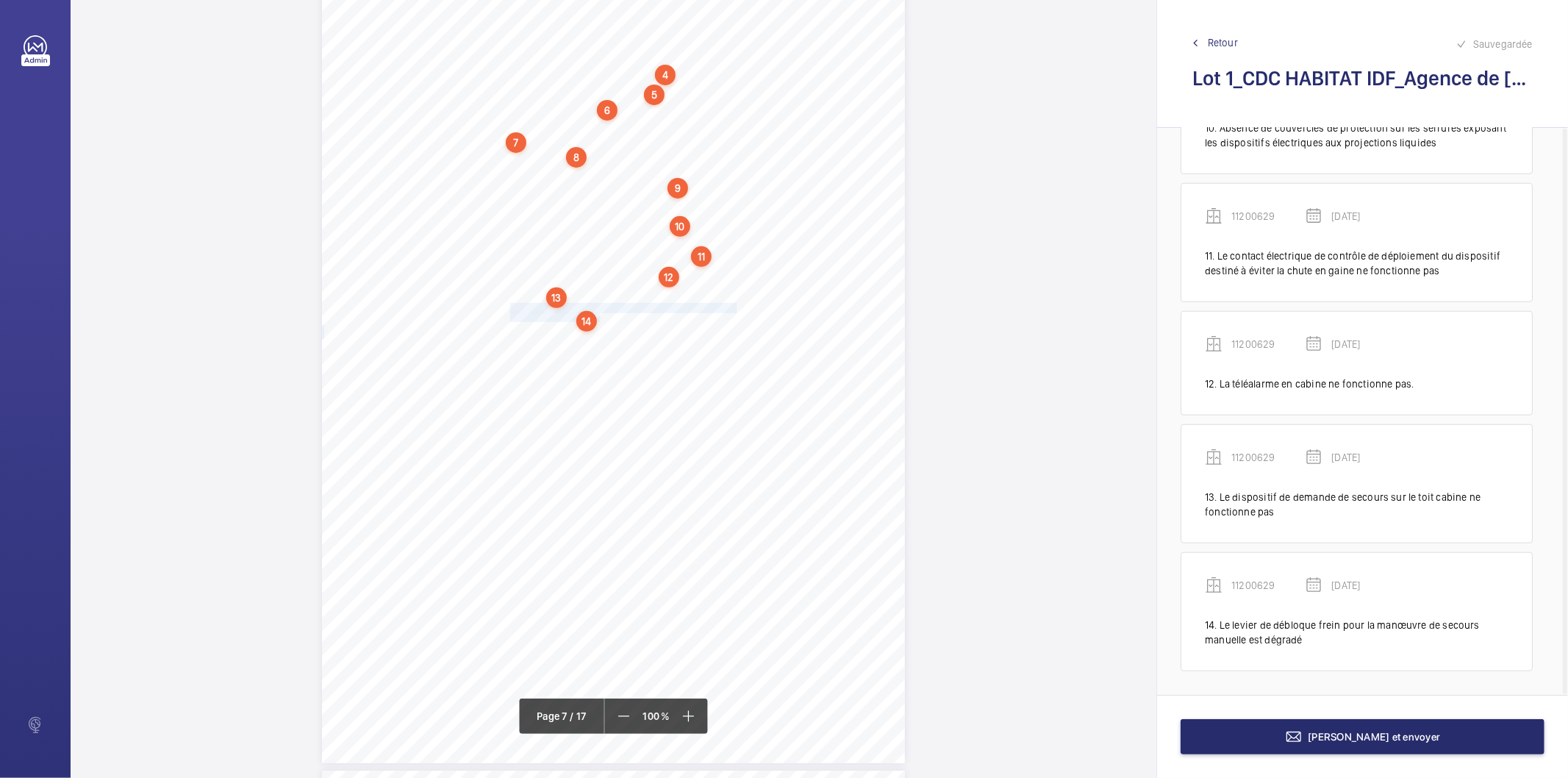
scroll to position [5106, 0]
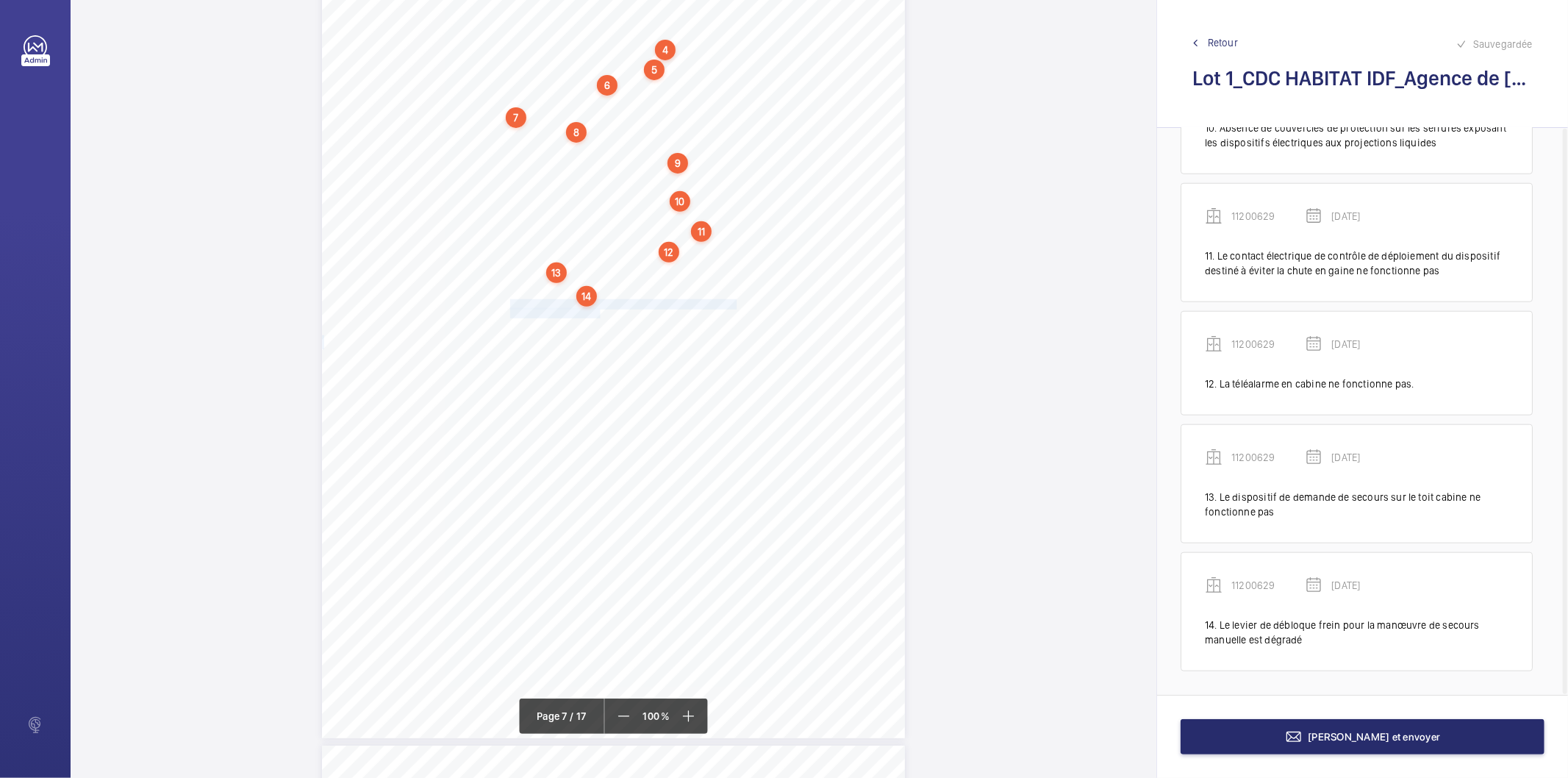
drag, startPoint x: 508, startPoint y: 306, endPoint x: 596, endPoint y: 312, distance: 88.2
click at [596, 312] on div "4. Autres risques identifiés sur l’installation Le code de la construction et d…" at bounding box center [614, 325] width 583 height 825
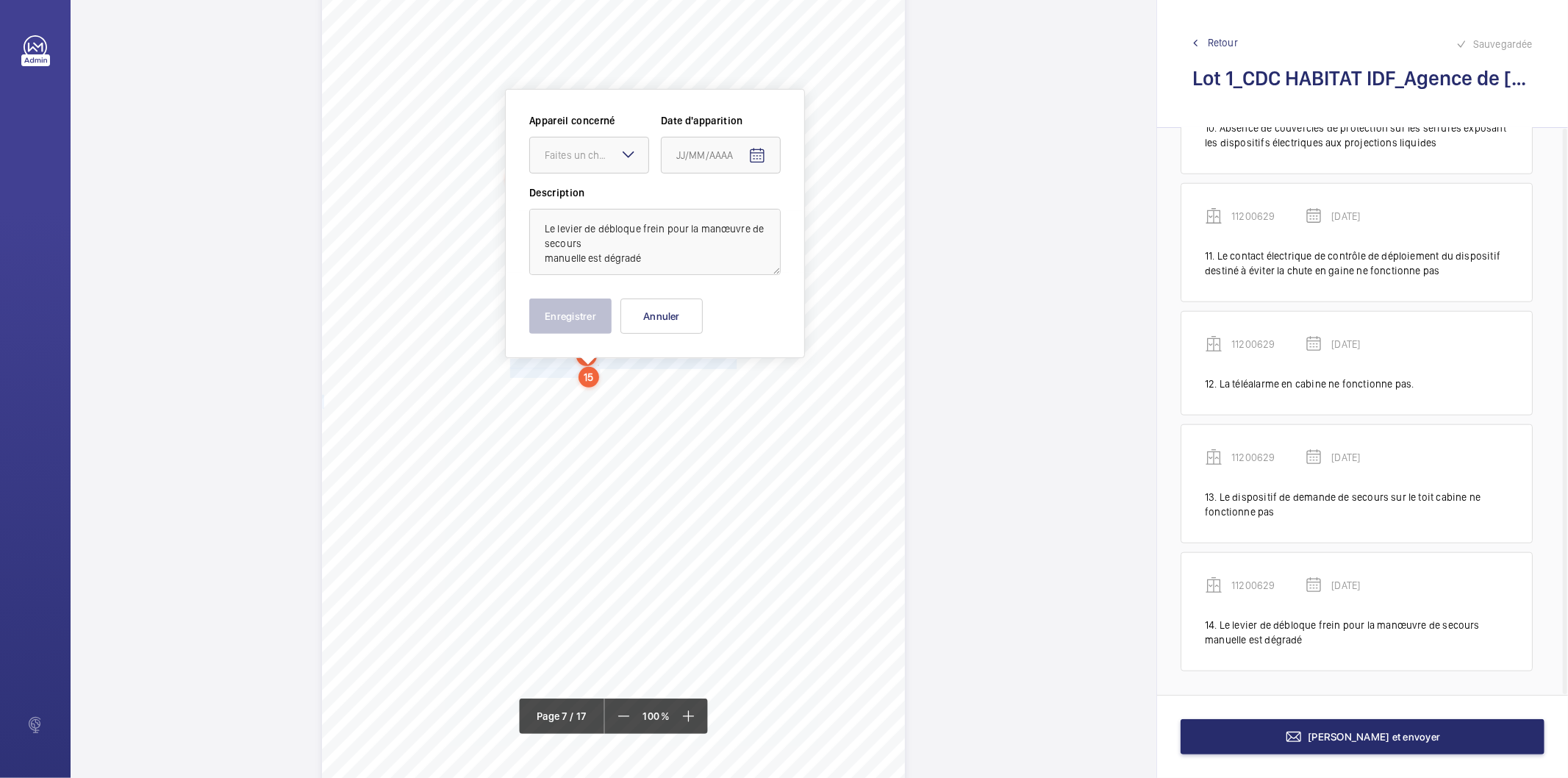
scroll to position [5046, 0]
click at [619, 144] on div at bounding box center [589, 156] width 118 height 35
click at [601, 199] on span "11200629" at bounding box center [589, 201] width 89 height 15
click at [762, 160] on mat-icon "Open calendar" at bounding box center [757, 157] width 18 height 18
click at [716, 214] on icon "Choose month and year" at bounding box center [712, 216] width 7 height 4
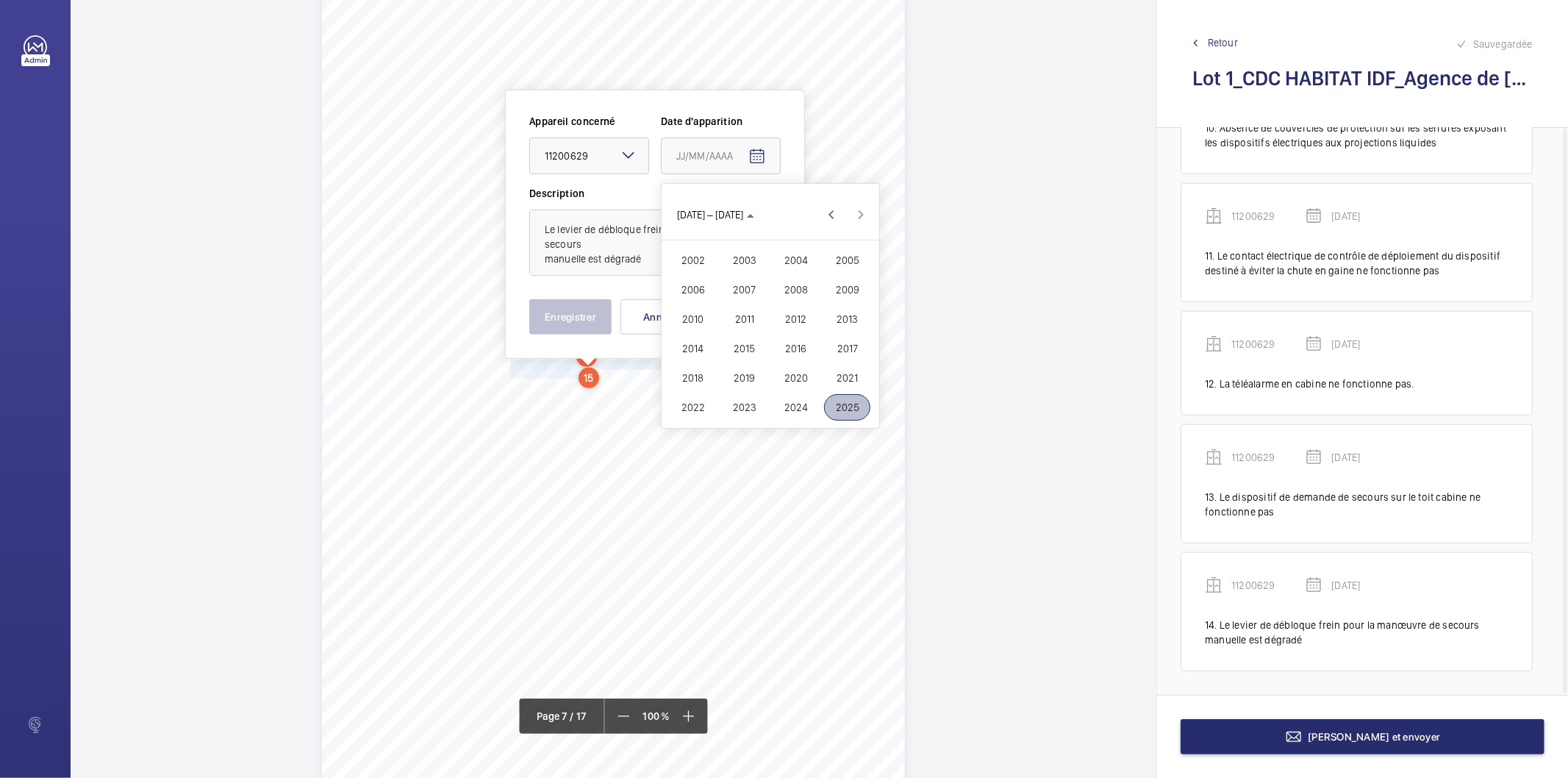
click at [687, 400] on span "2022" at bounding box center [692, 408] width 46 height 26
click at [739, 265] on span "FÉVR." at bounding box center [744, 261] width 46 height 26
click at [748, 305] on span "9" at bounding box center [741, 305] width 26 height 26
type input "[DATE]"
click at [553, 322] on button "Enregistrer" at bounding box center [570, 317] width 82 height 35
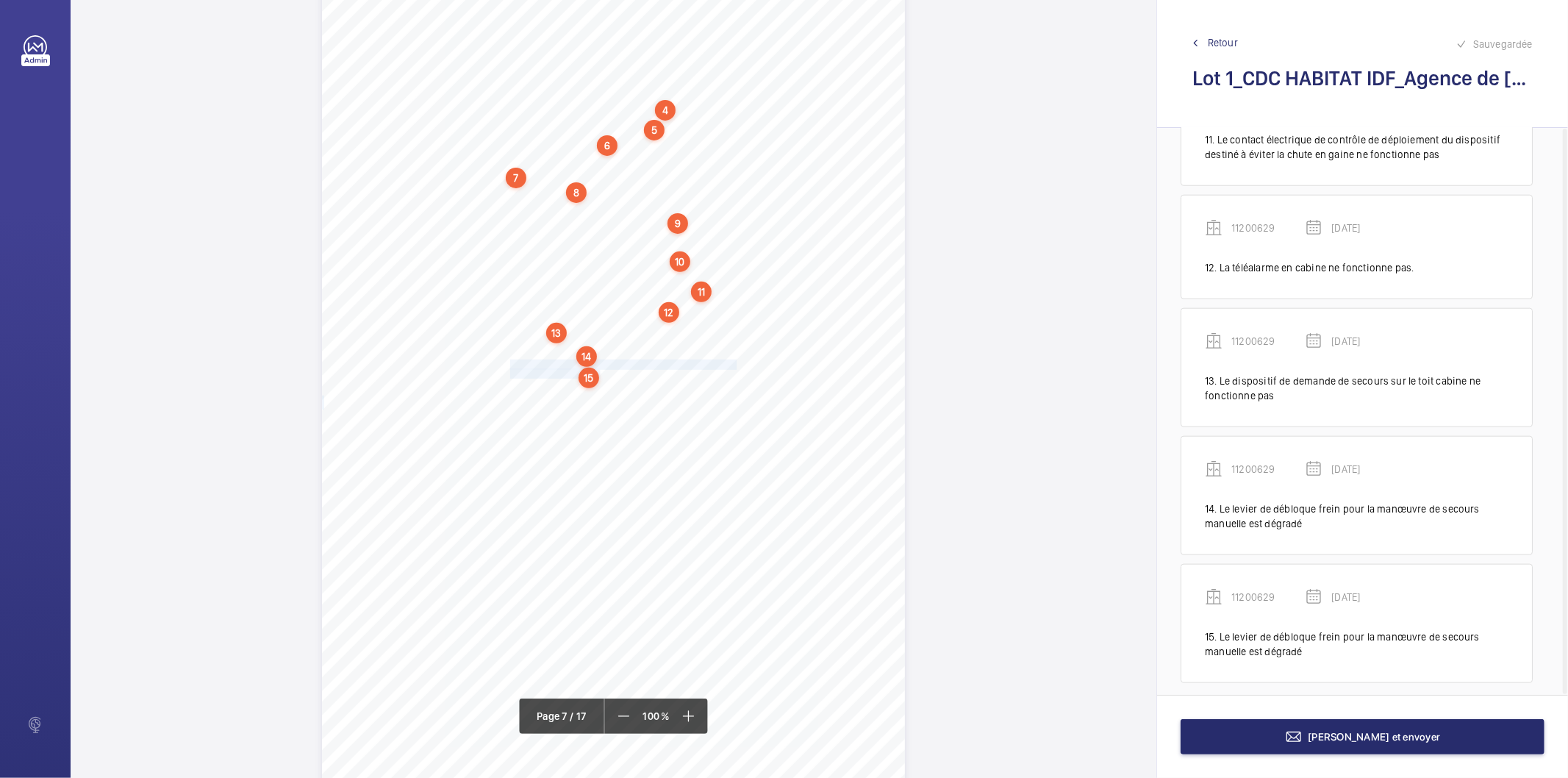
scroll to position [1319, 0]
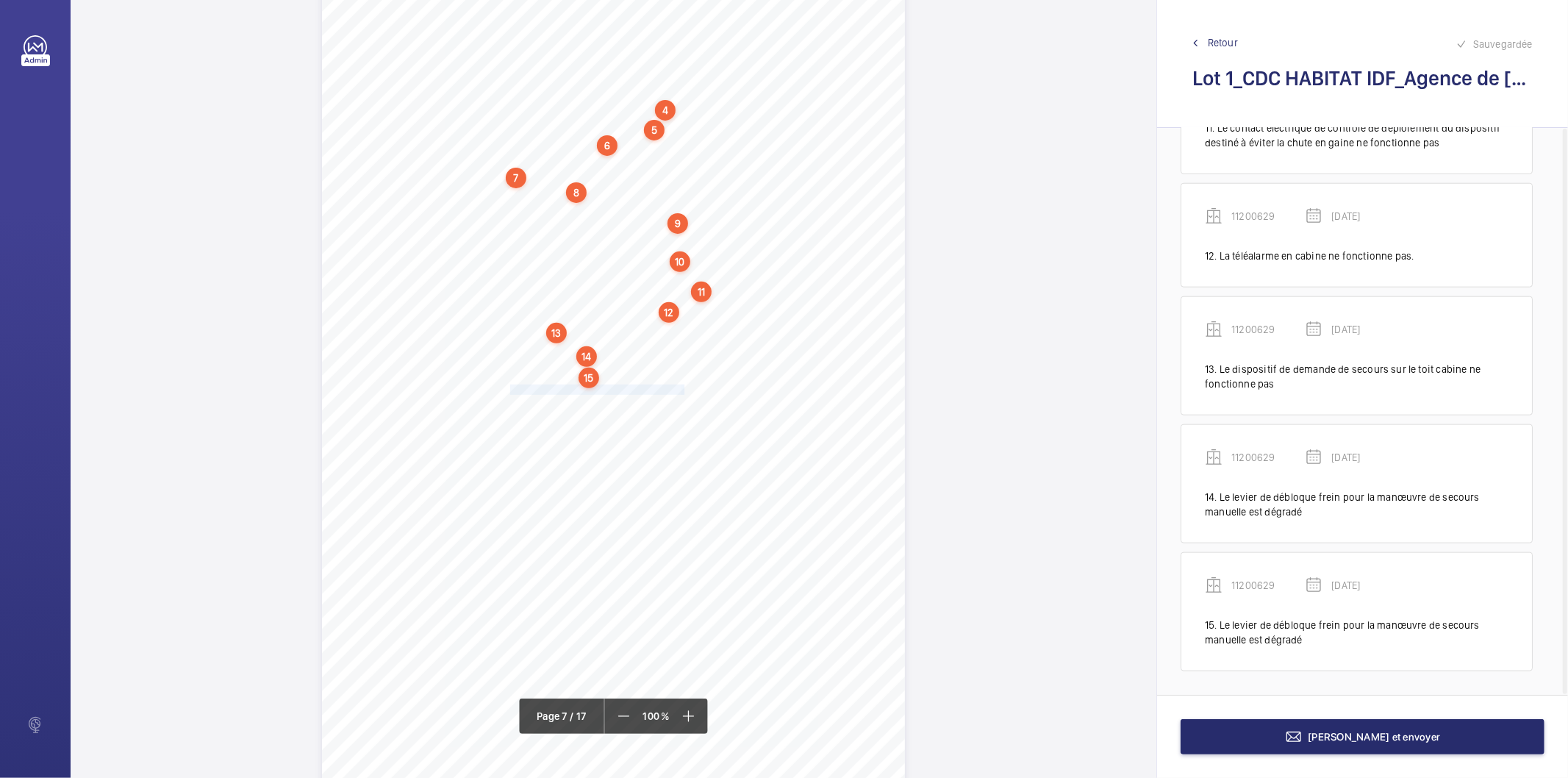
drag, startPoint x: 508, startPoint y: 392, endPoint x: 681, endPoint y: 390, distance: 173.0
click at [681, 390] on div "4. Autres risques identifiés sur l’installation Le code de la construction et d…" at bounding box center [614, 386] width 583 height 825
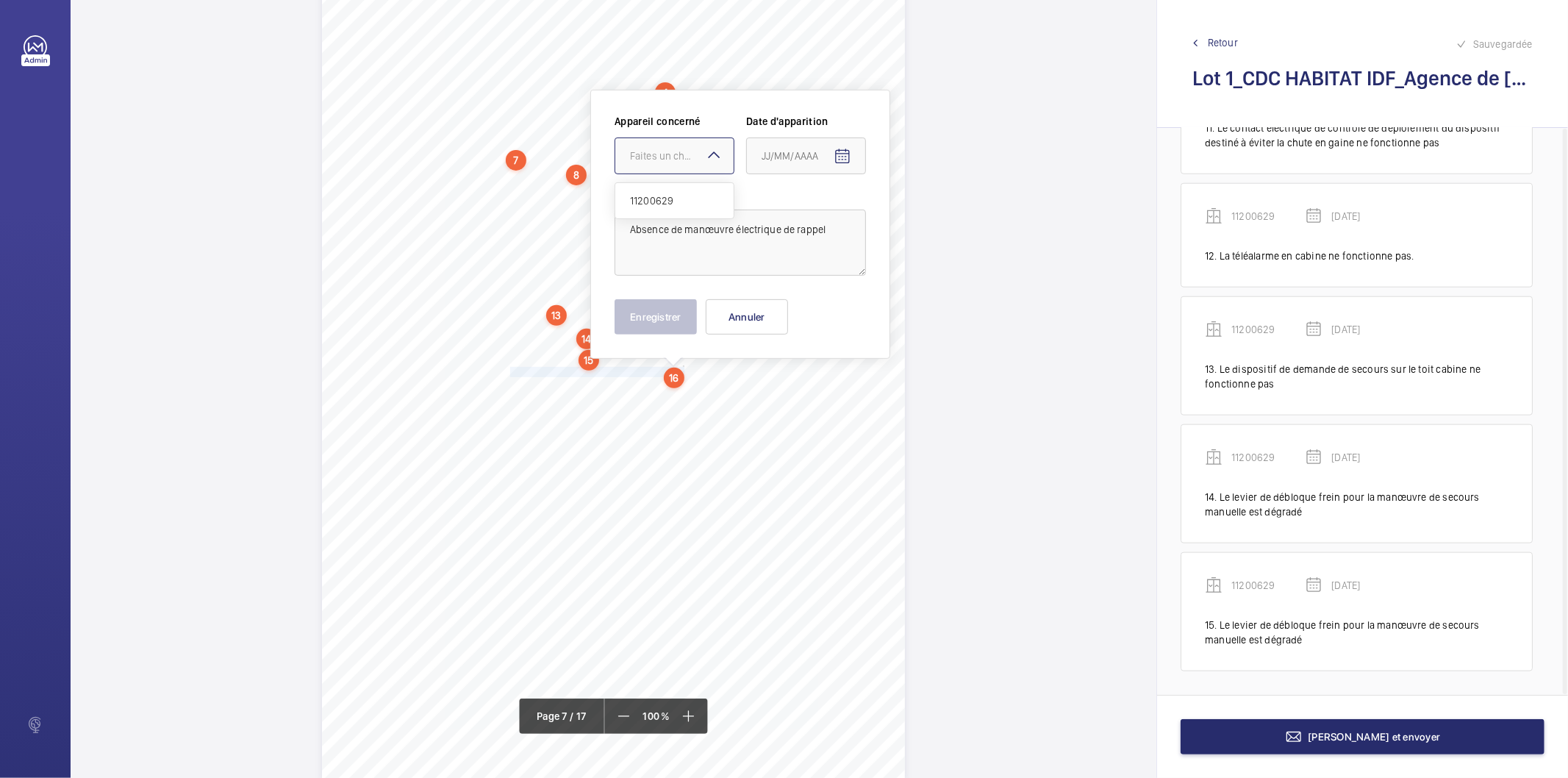
click at [695, 152] on div "Faites un choix" at bounding box center [681, 156] width 104 height 15
click at [691, 199] on span "11200629" at bounding box center [674, 201] width 89 height 15
click at [842, 158] on mat-icon "Open calendar" at bounding box center [842, 157] width 18 height 18
click at [807, 204] on span "Choose month and year" at bounding box center [781, 215] width 51 height 35
click at [777, 412] on span "2022" at bounding box center [778, 408] width 46 height 26
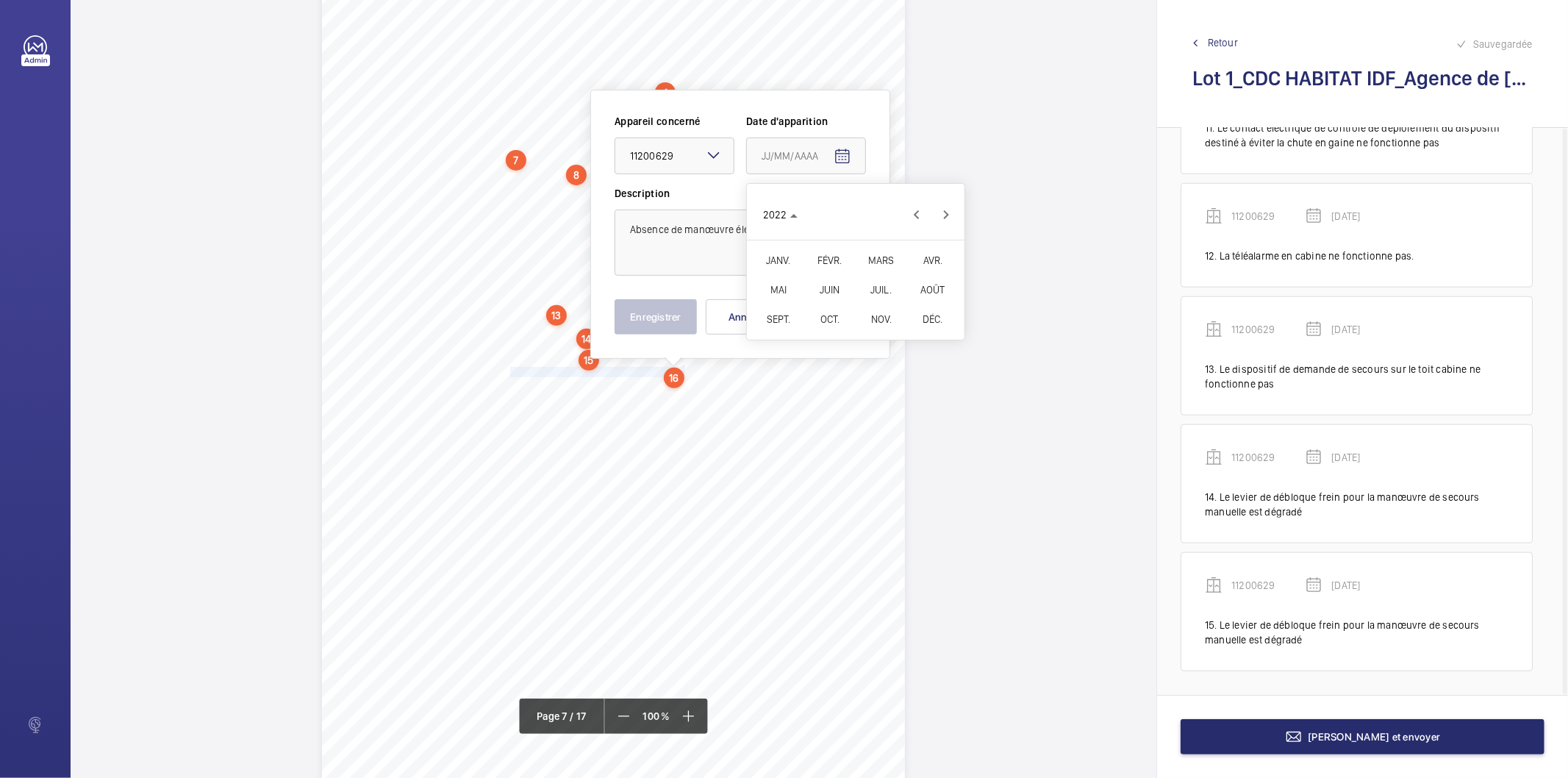
click at [817, 258] on span "FÉVR." at bounding box center [829, 261] width 46 height 26
click at [823, 303] on span "9" at bounding box center [826, 305] width 26 height 26
type input "[DATE]"
click at [628, 320] on button "Enregistrer" at bounding box center [656, 317] width 82 height 35
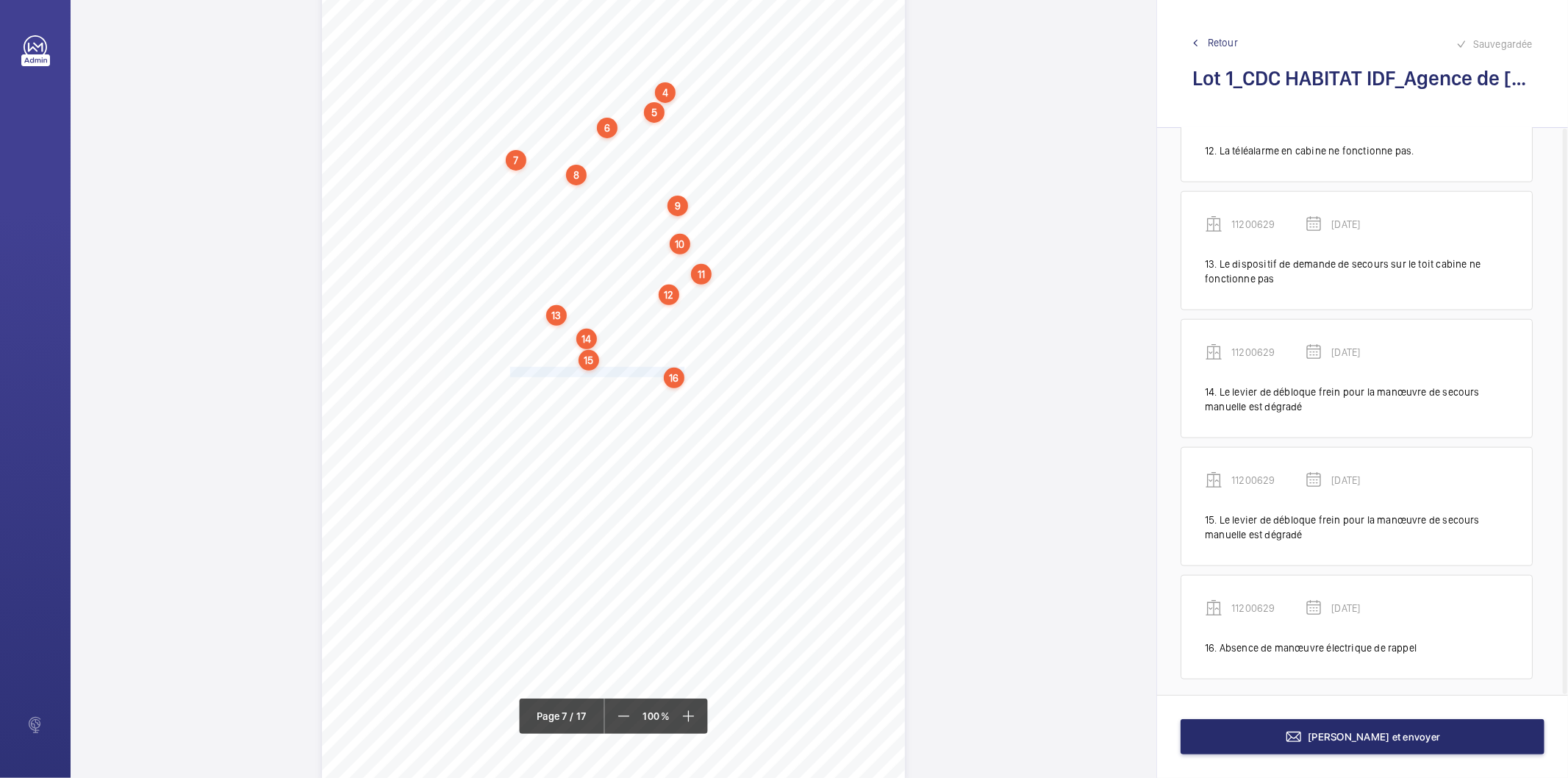
scroll to position [1432, 0]
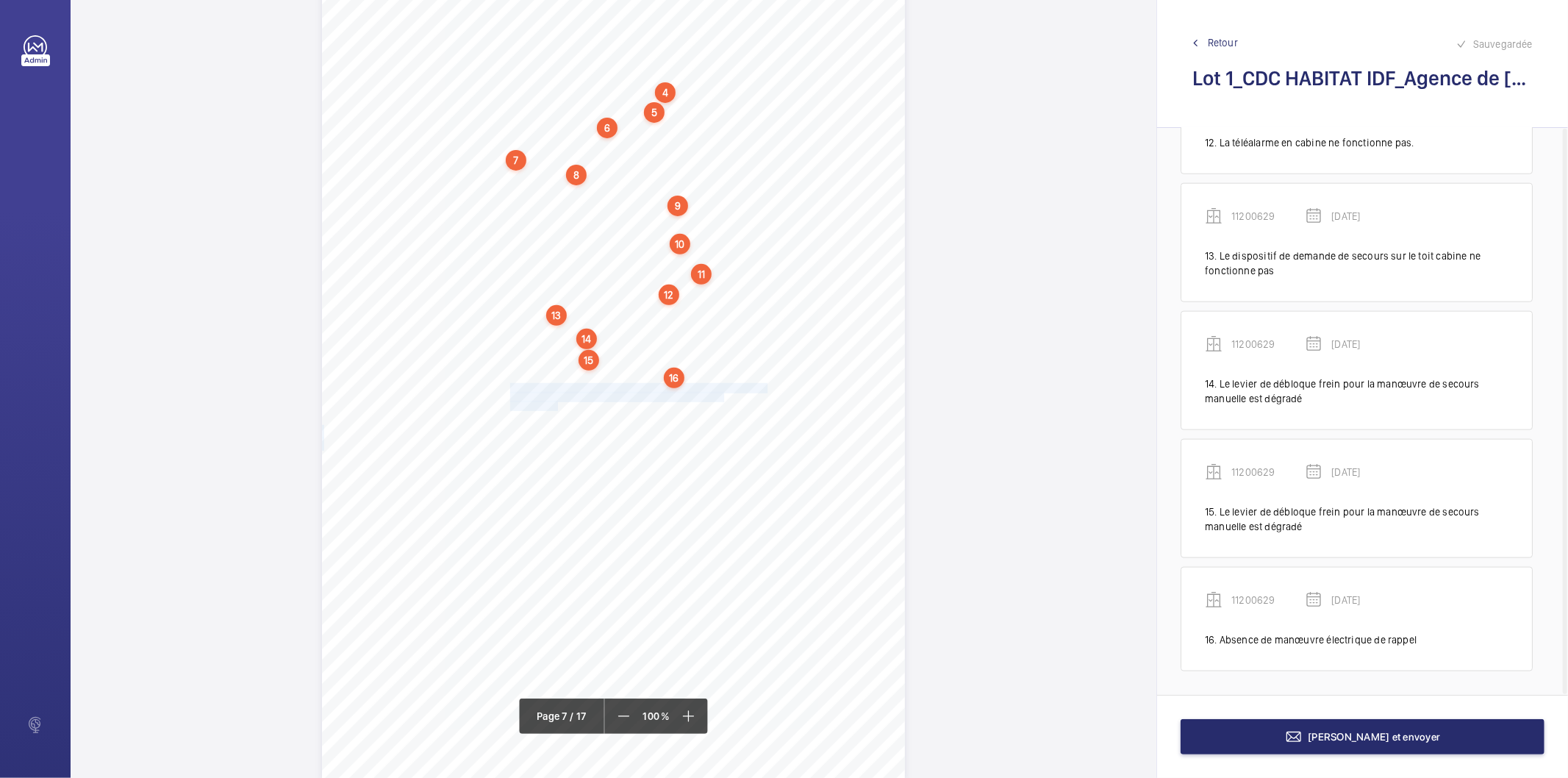
drag, startPoint x: 508, startPoint y: 390, endPoint x: 554, endPoint y: 405, distance: 48.4
click at [554, 405] on div "4. Autres risques identifiés sur l’installation Le code de la construction et d…" at bounding box center [614, 368] width 583 height 825
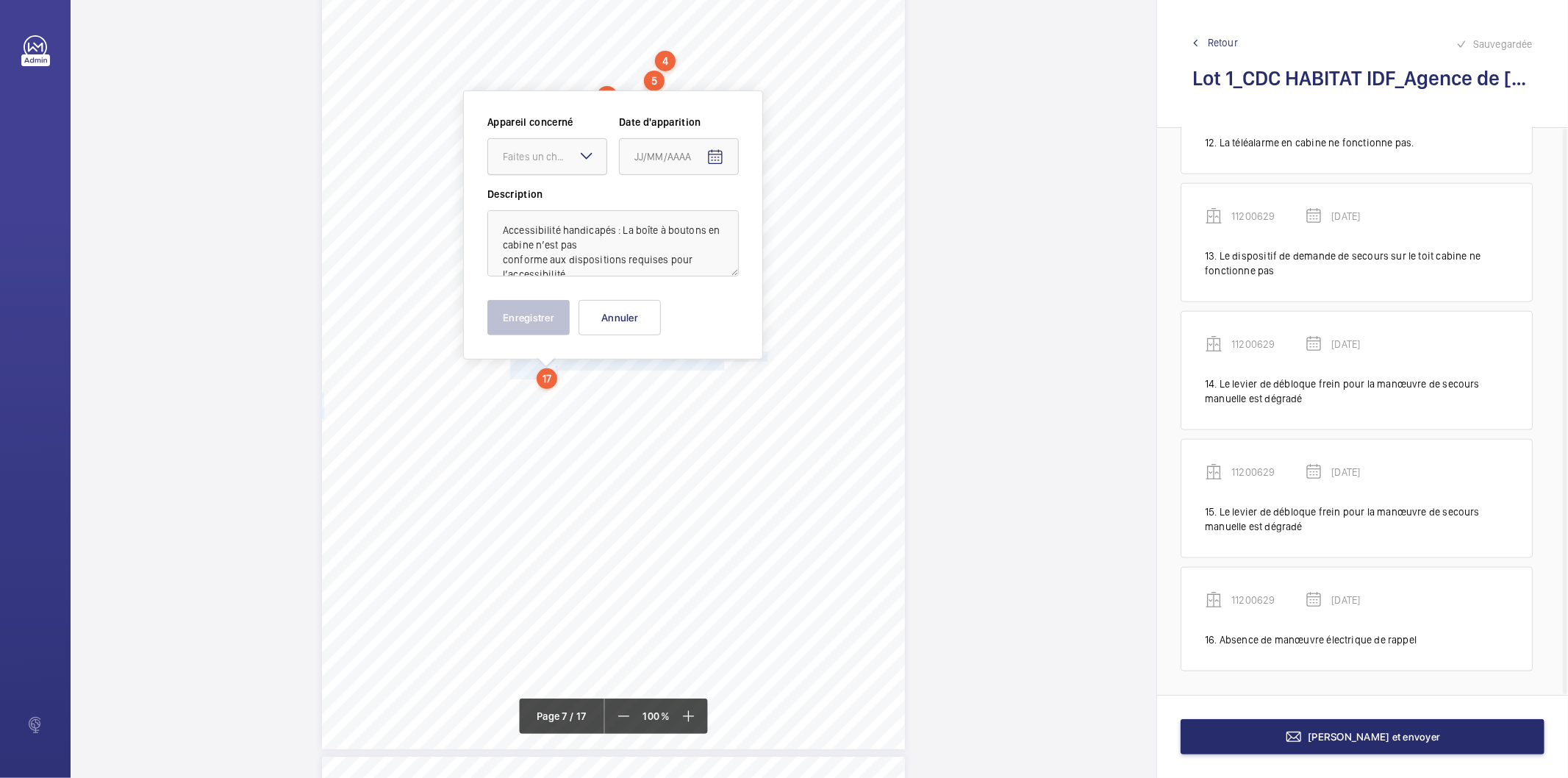
click at [564, 153] on div "Faites un choix" at bounding box center [554, 157] width 104 height 15
click at [550, 193] on div "11200629" at bounding box center [547, 202] width 118 height 35
click at [714, 159] on mat-icon "Open calendar" at bounding box center [715, 158] width 18 height 18
click at [674, 211] on span "[DATE]" at bounding box center [654, 215] width 39 height 12
click at [640, 412] on span "2022" at bounding box center [650, 408] width 46 height 26
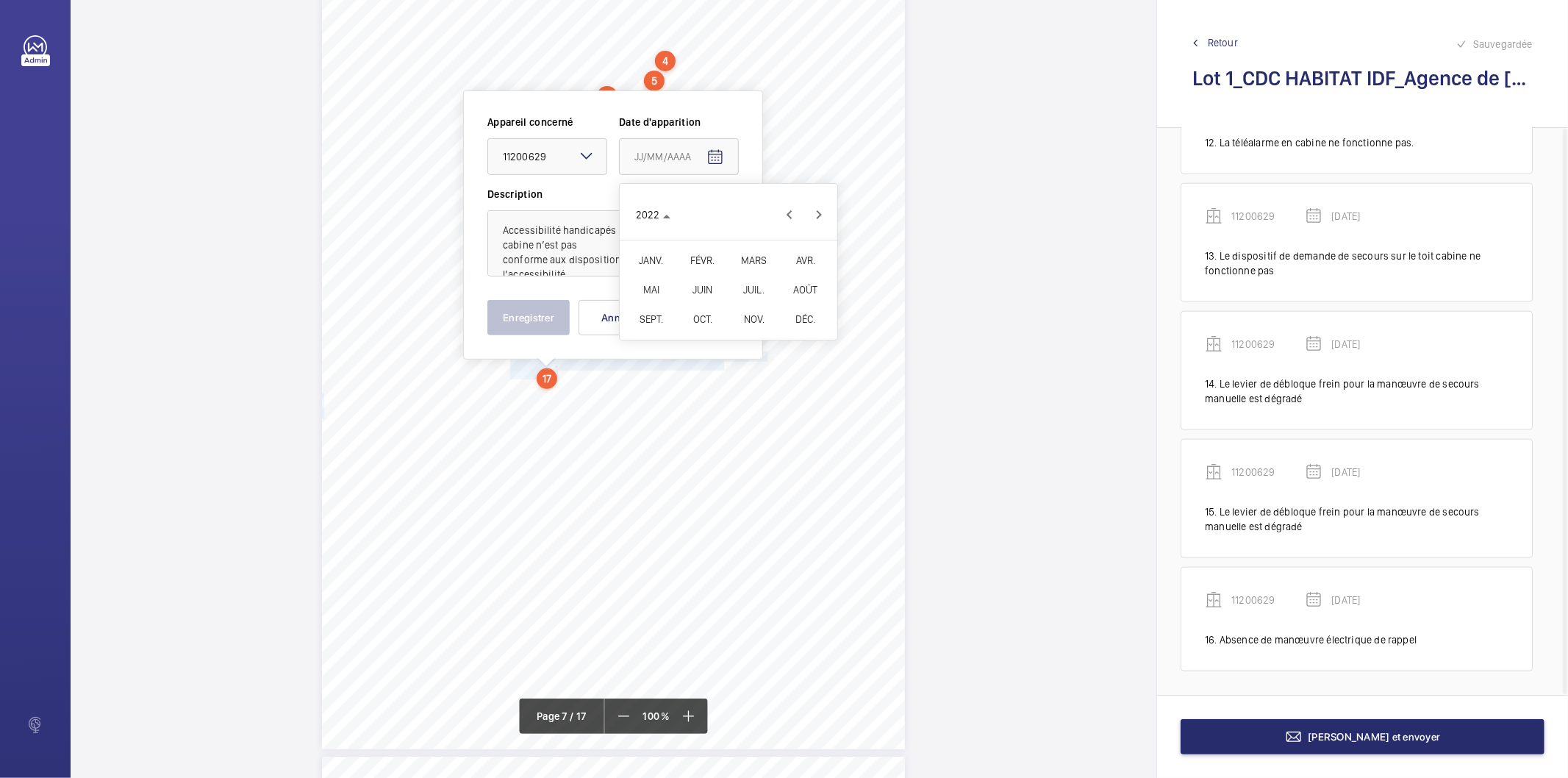
click at [706, 260] on span "FÉVR." at bounding box center [702, 261] width 46 height 26
click at [694, 299] on span "9" at bounding box center [699, 305] width 26 height 26
type input "[DATE]"
click at [545, 310] on button "Enregistrer" at bounding box center [529, 318] width 82 height 35
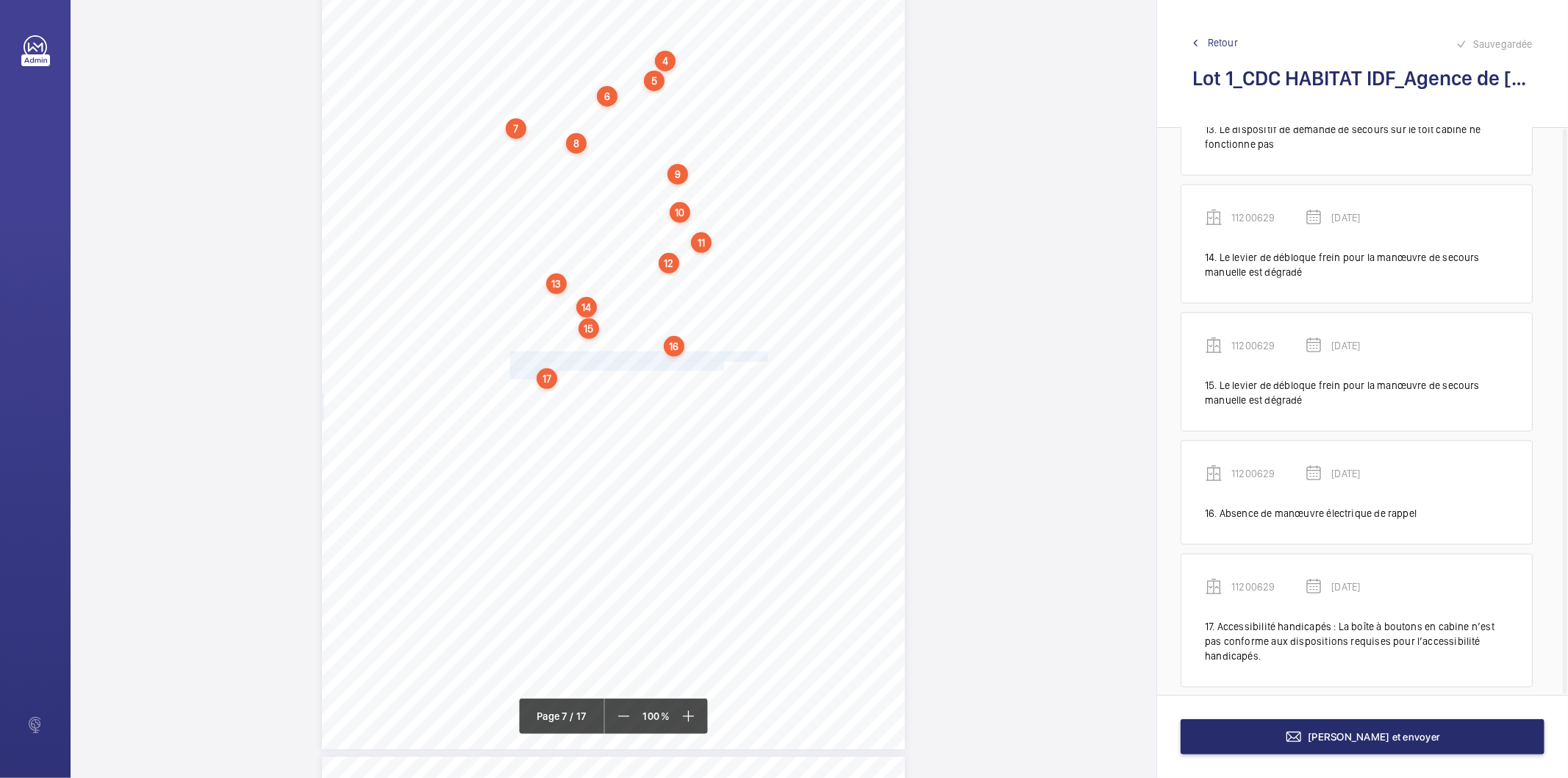
scroll to position [1574, 0]
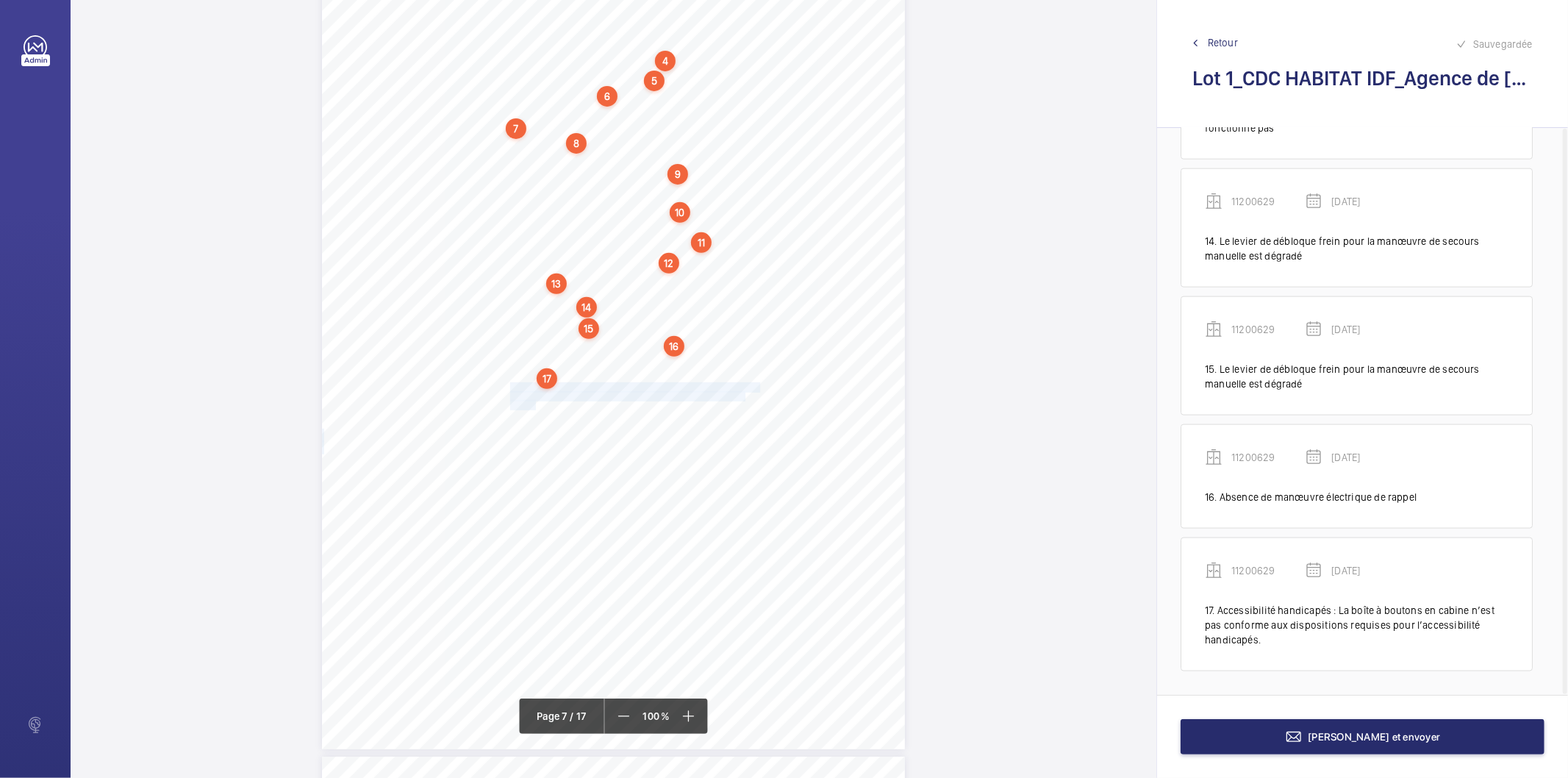
drag, startPoint x: 510, startPoint y: 389, endPoint x: 532, endPoint y: 400, distance: 24.6
click at [532, 400] on div "4. Autres risques identifiés sur l’installation Le code de la construction et d…" at bounding box center [614, 336] width 583 height 825
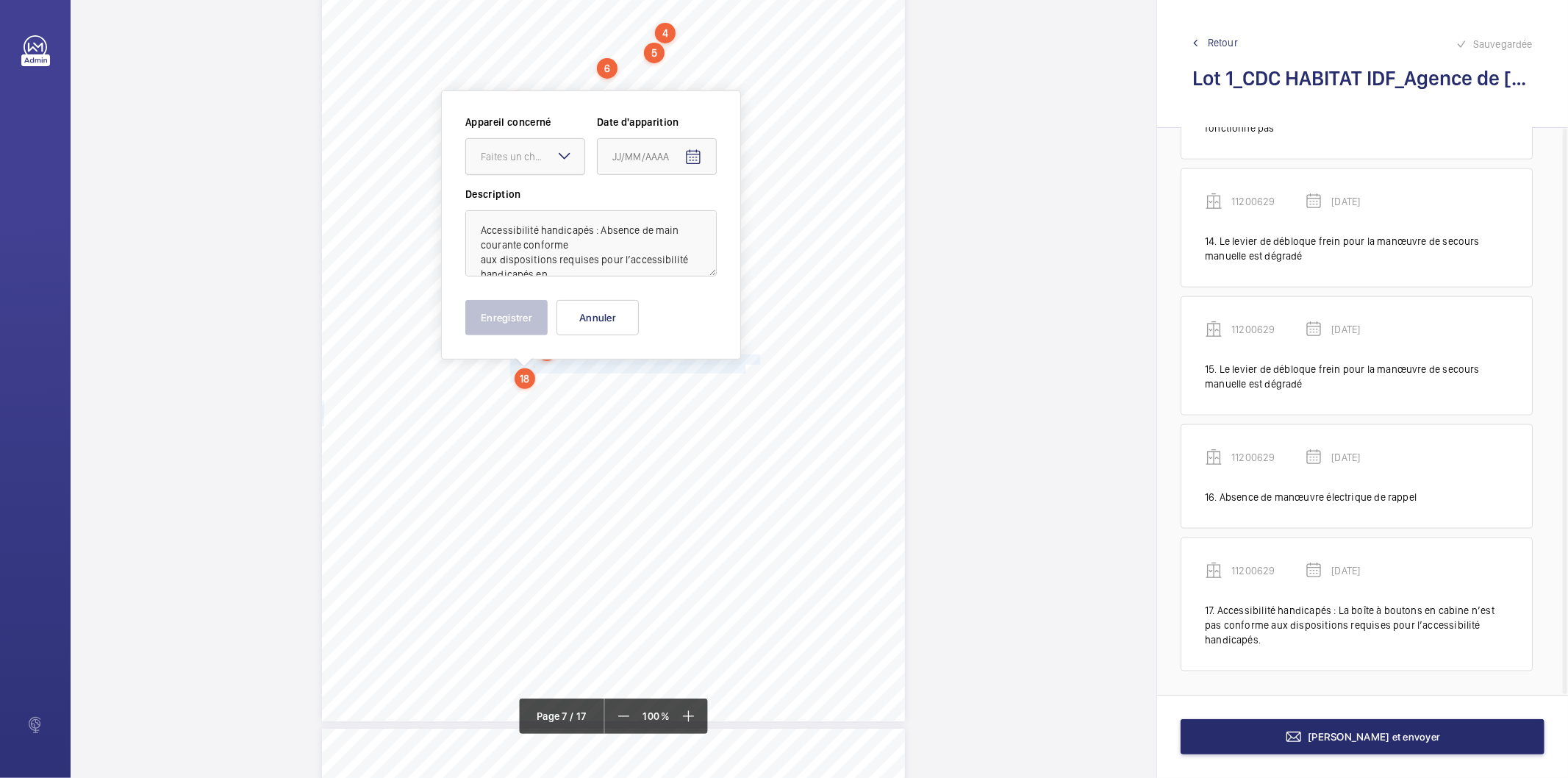
drag, startPoint x: 545, startPoint y: 160, endPoint x: 544, endPoint y: 177, distance: 17.0
click at [545, 164] on div "Faites un choix" at bounding box center [525, 157] width 118 height 15
click at [535, 197] on span "11200629" at bounding box center [525, 202] width 89 height 15
click at [692, 157] on mat-icon "Open calendar" at bounding box center [693, 158] width 18 height 18
click at [652, 210] on span "[DATE]" at bounding box center [632, 216] width 39 height 12
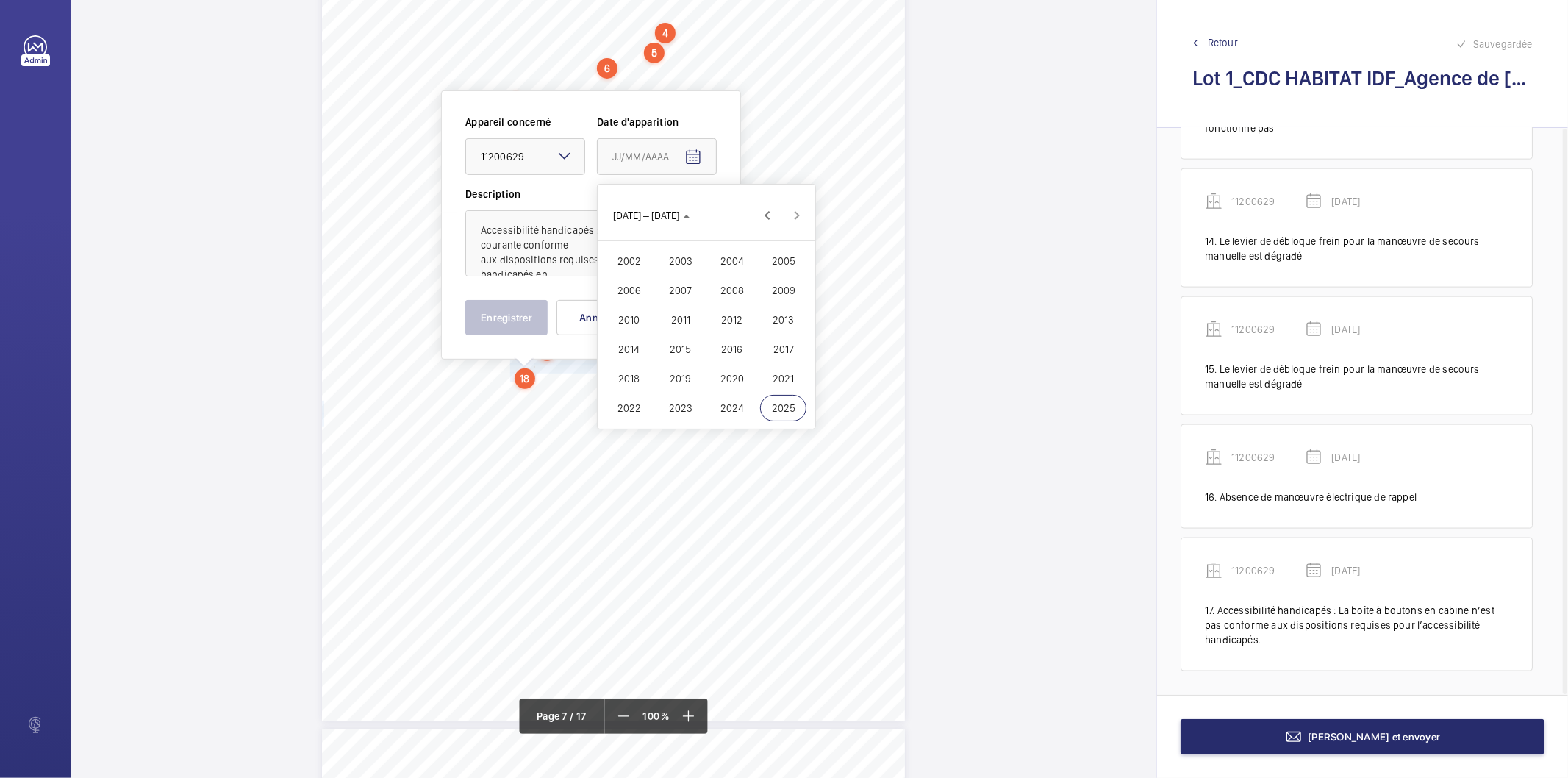
click at [628, 407] on span "2022" at bounding box center [628, 409] width 46 height 26
click at [677, 260] on span "FÉVR." at bounding box center [680, 261] width 46 height 26
click at [673, 305] on span "9" at bounding box center [677, 306] width 26 height 26
type input "[DATE]"
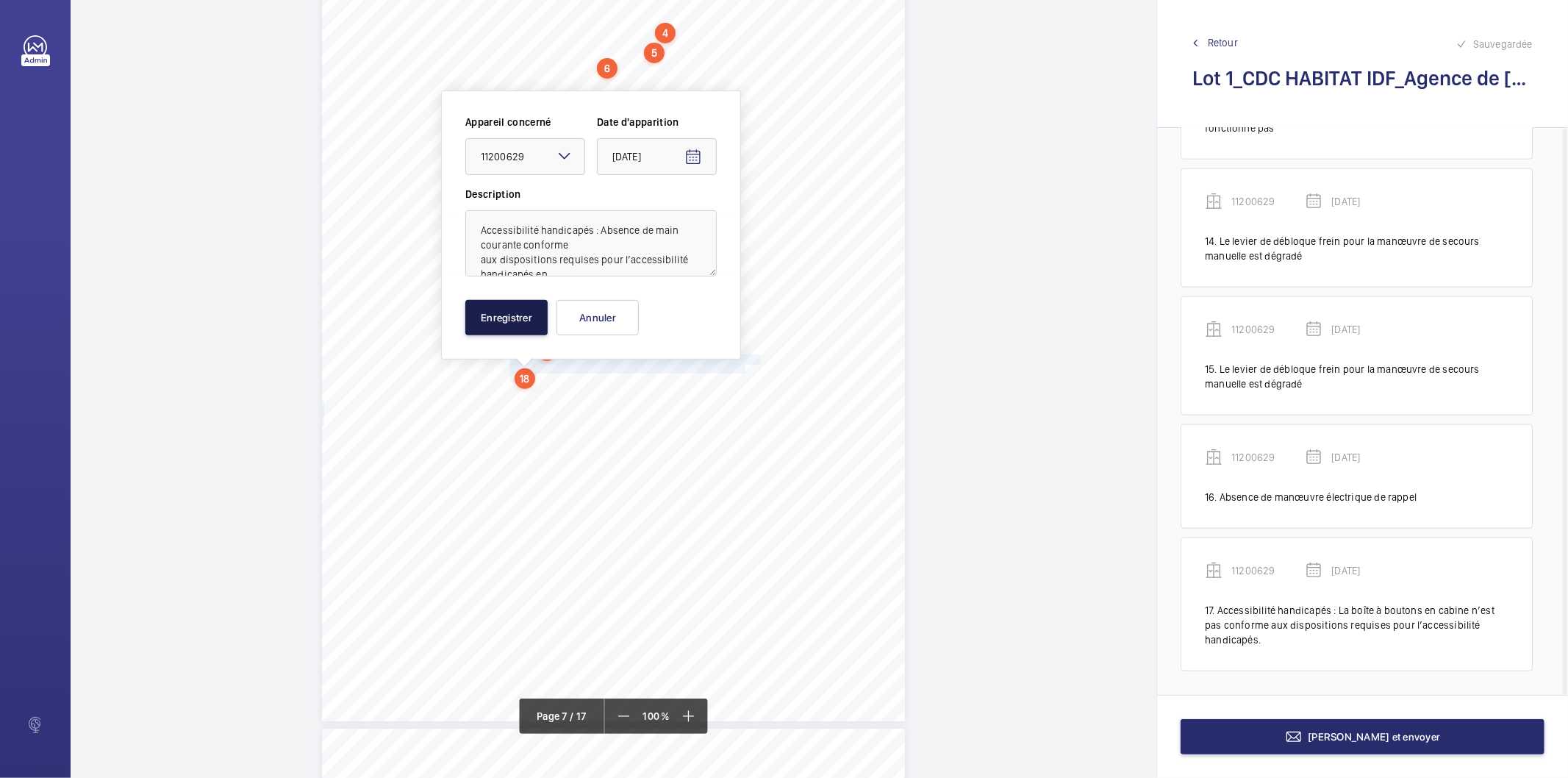
click at [509, 319] on button "Enregistrer" at bounding box center [507, 318] width 82 height 35
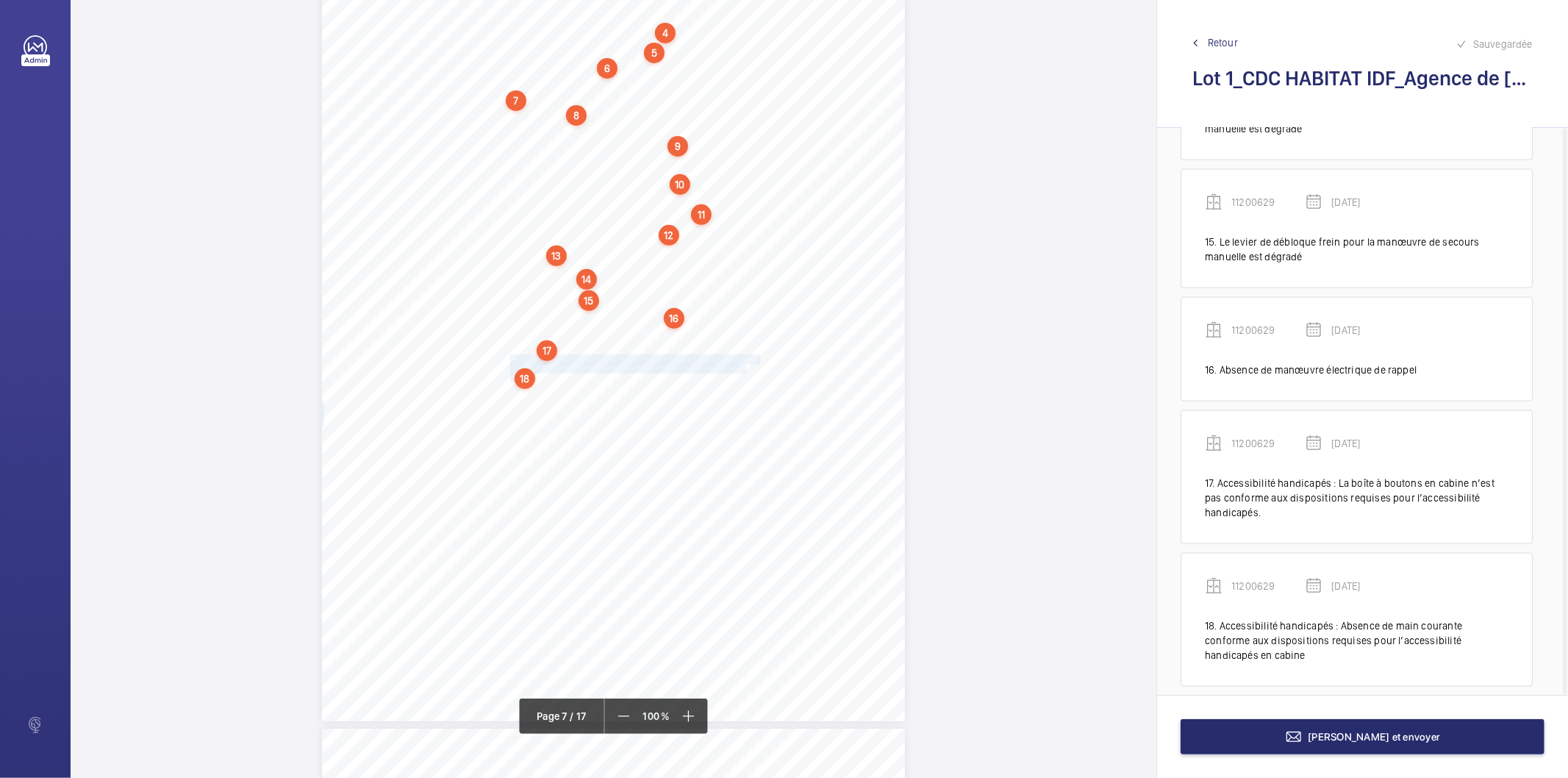
scroll to position [1717, 0]
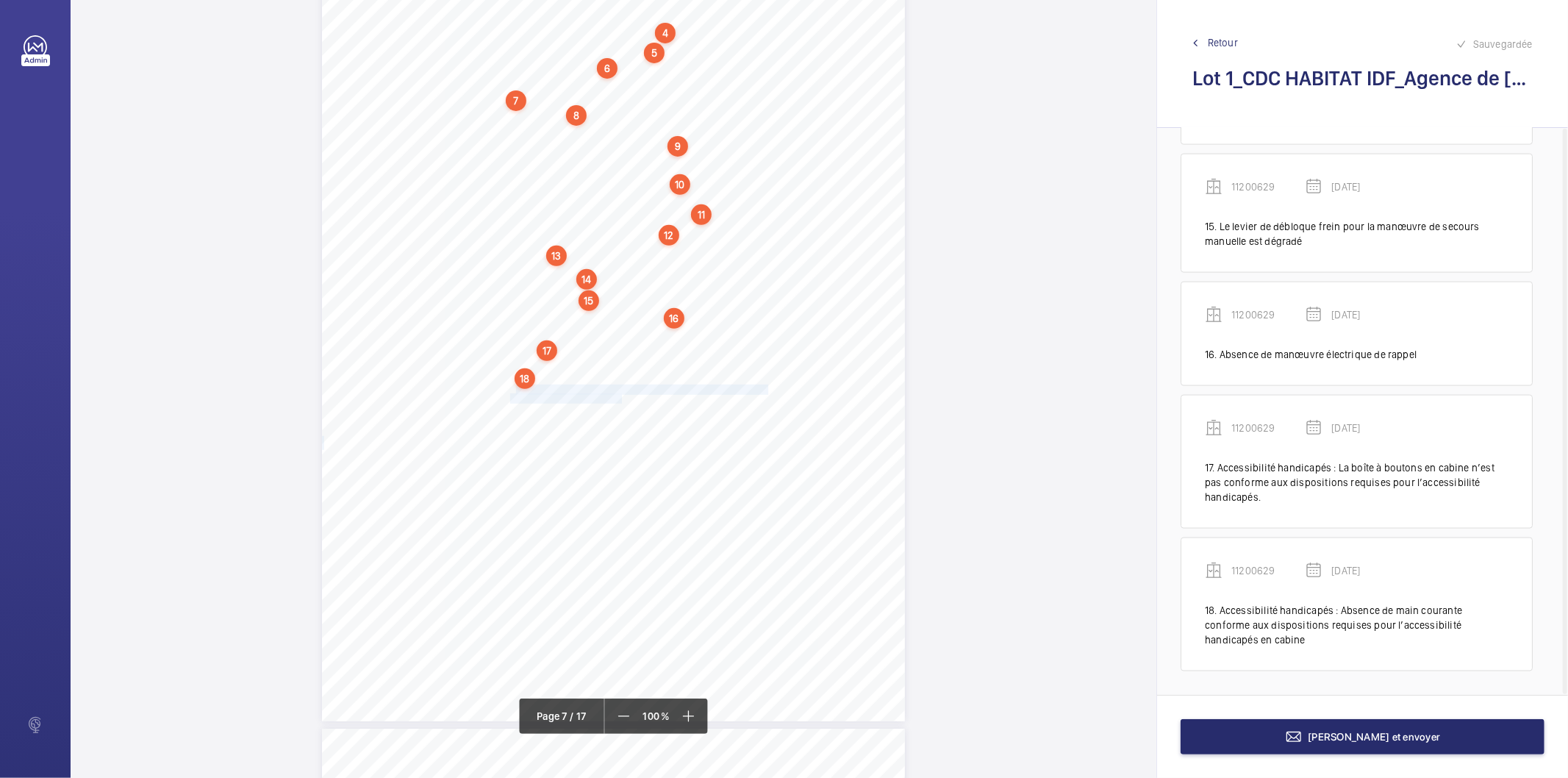
drag, startPoint x: 511, startPoint y: 391, endPoint x: 620, endPoint y: 396, distance: 109.1
click at [620, 396] on div "4. Autres risques identifiés sur l’installation Le code de la construction et d…" at bounding box center [614, 308] width 583 height 825
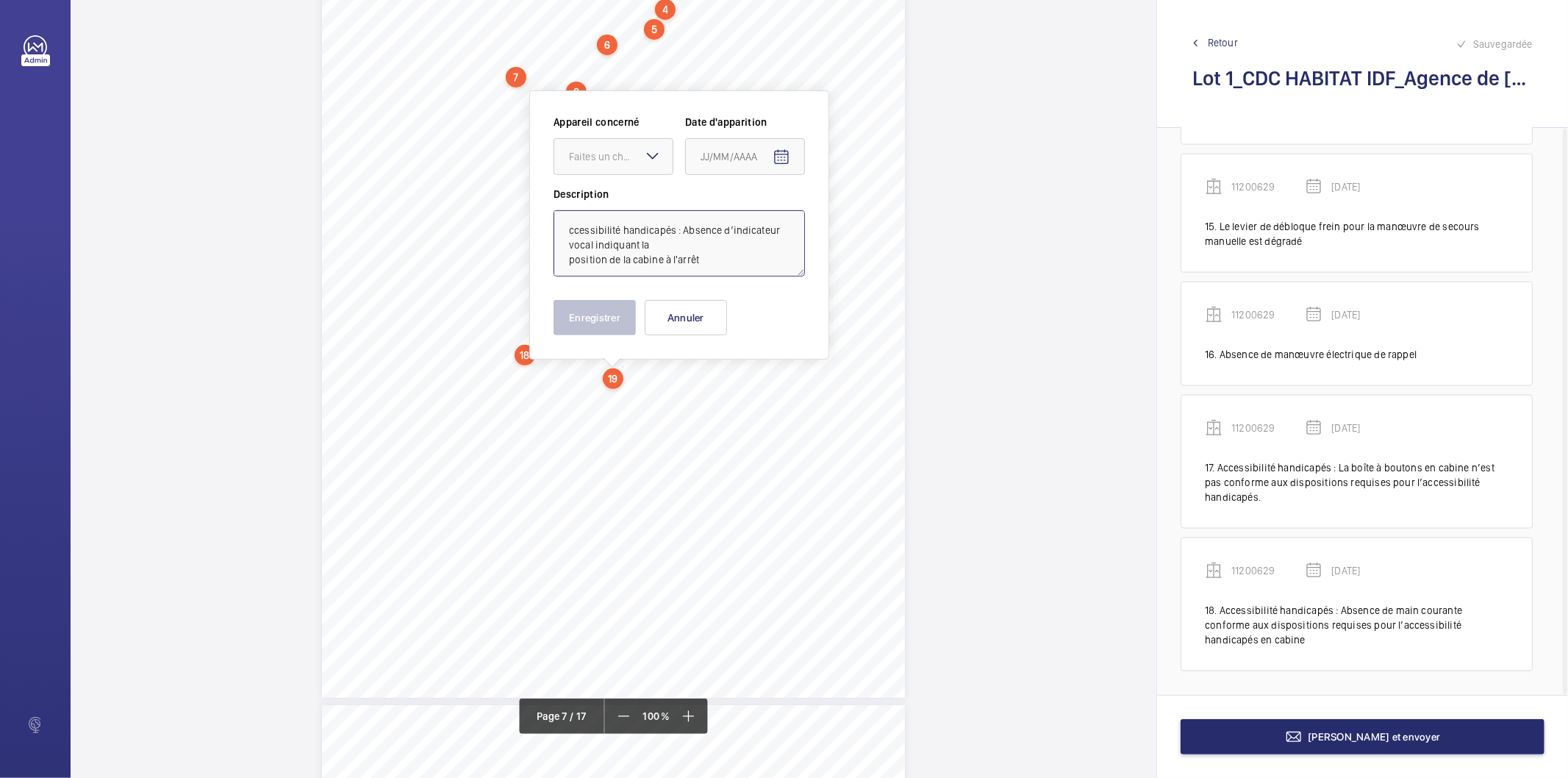
click at [647, 230] on textarea "ccessibilité handicapés : Absence d’indicateur vocal indiquant la position de l…" at bounding box center [679, 244] width 252 height 66
click at [633, 149] on div "Faites un choix" at bounding box center [620, 157] width 104 height 15
click at [623, 196] on span "11200629" at bounding box center [613, 202] width 89 height 15
type textarea "Accessibilité handicapés : Absence d’indicateur vocal indiquant la position de …"
click at [773, 155] on mat-icon "Open calendar" at bounding box center [781, 158] width 18 height 18
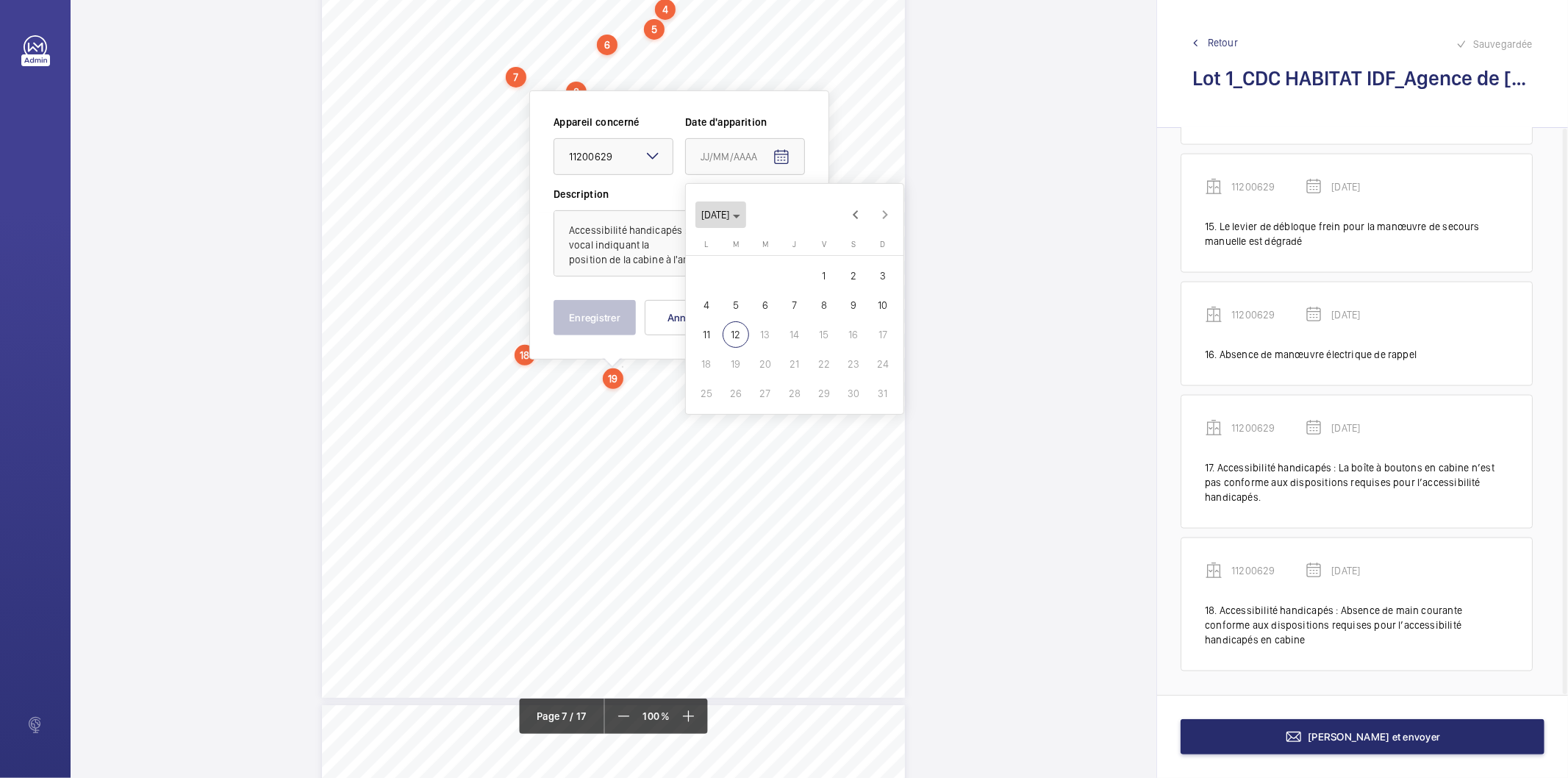
click at [740, 219] on span "[DATE]" at bounding box center [720, 215] width 39 height 12
click at [720, 405] on span "2022" at bounding box center [717, 408] width 46 height 26
click at [768, 258] on span "FÉVR." at bounding box center [768, 261] width 46 height 26
click at [765, 313] on span "9" at bounding box center [765, 305] width 26 height 26
type input "[DATE]"
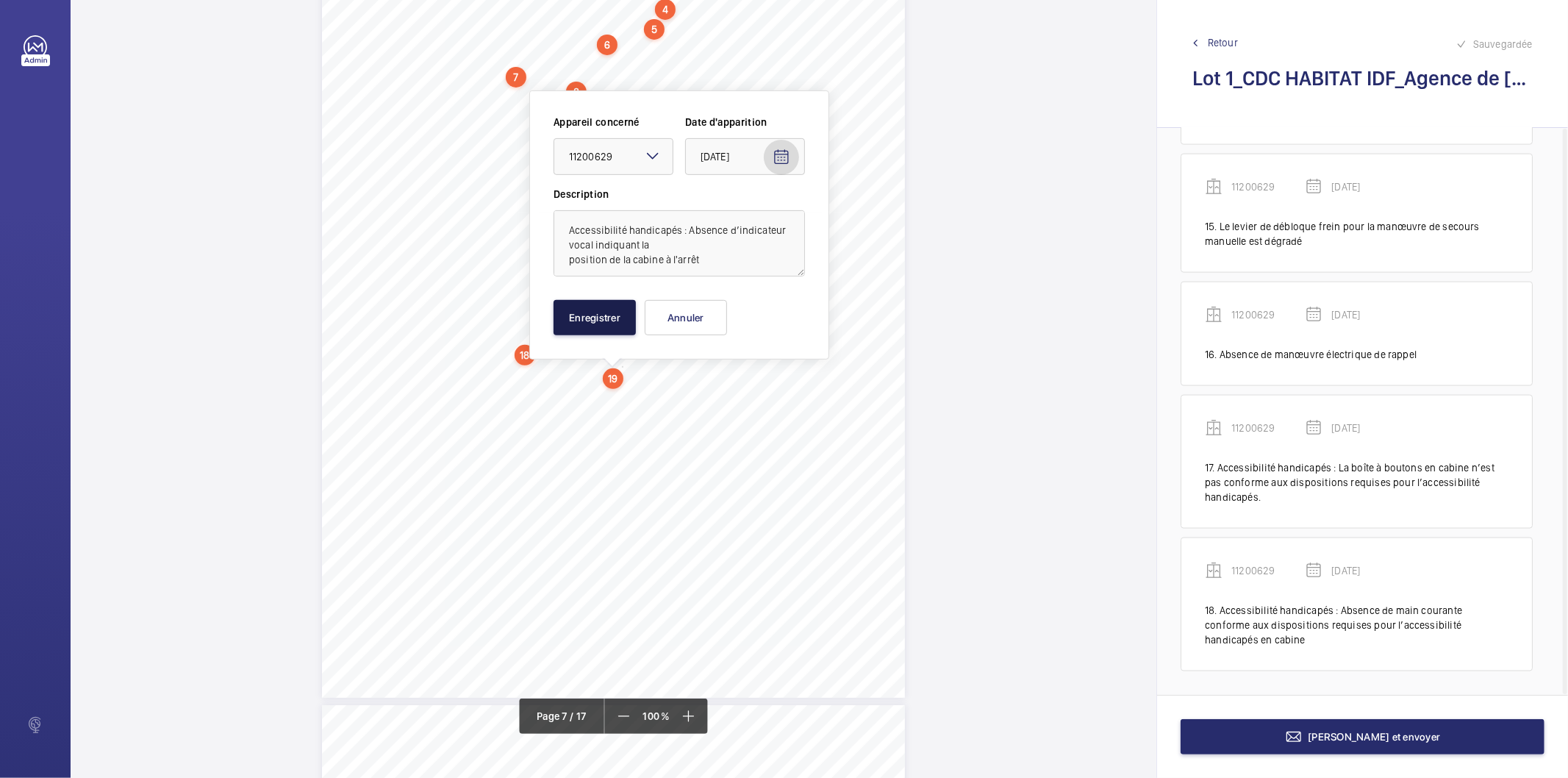
click at [615, 324] on button "Enregistrer" at bounding box center [595, 318] width 82 height 35
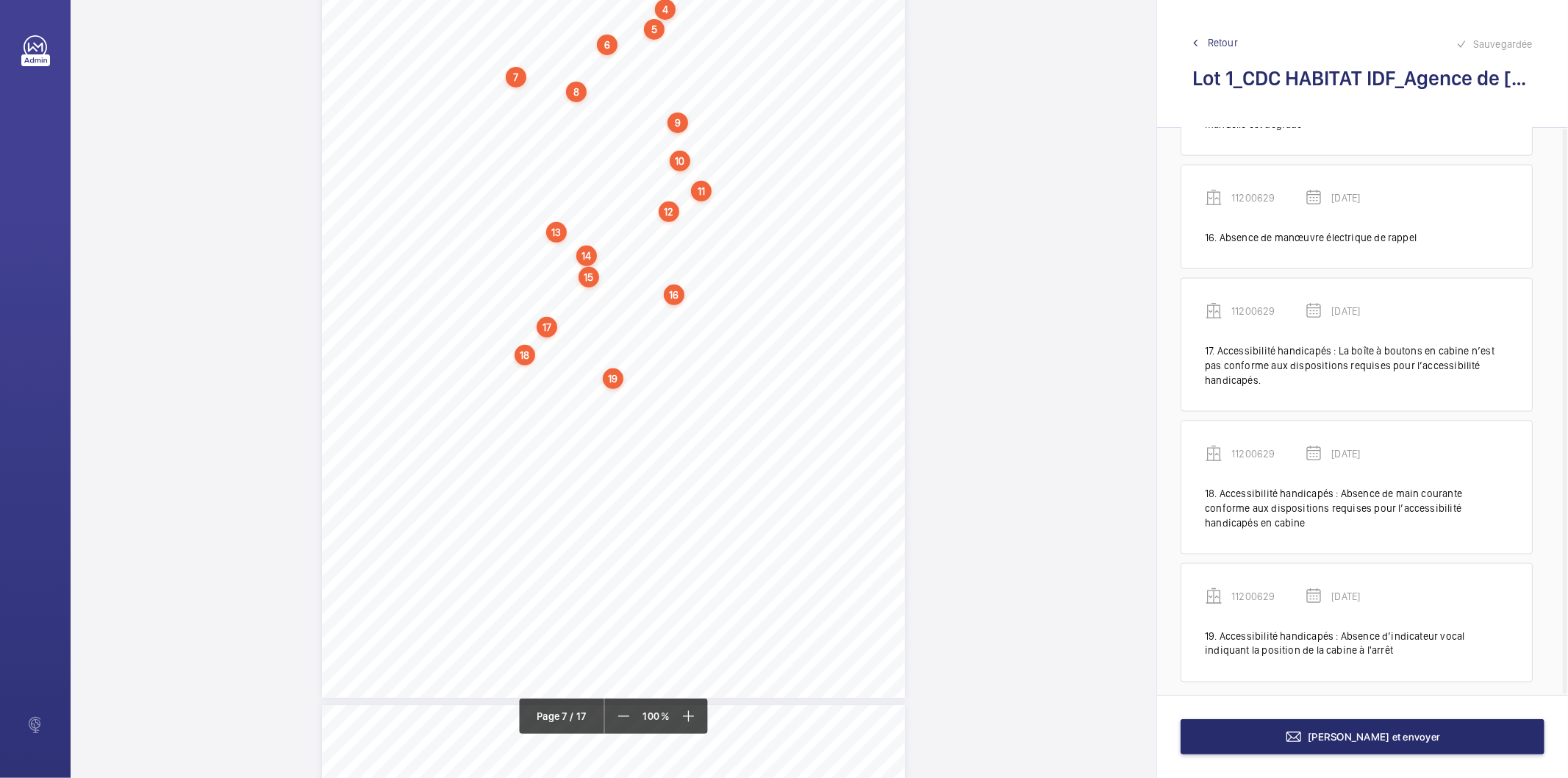
scroll to position [1846, 0]
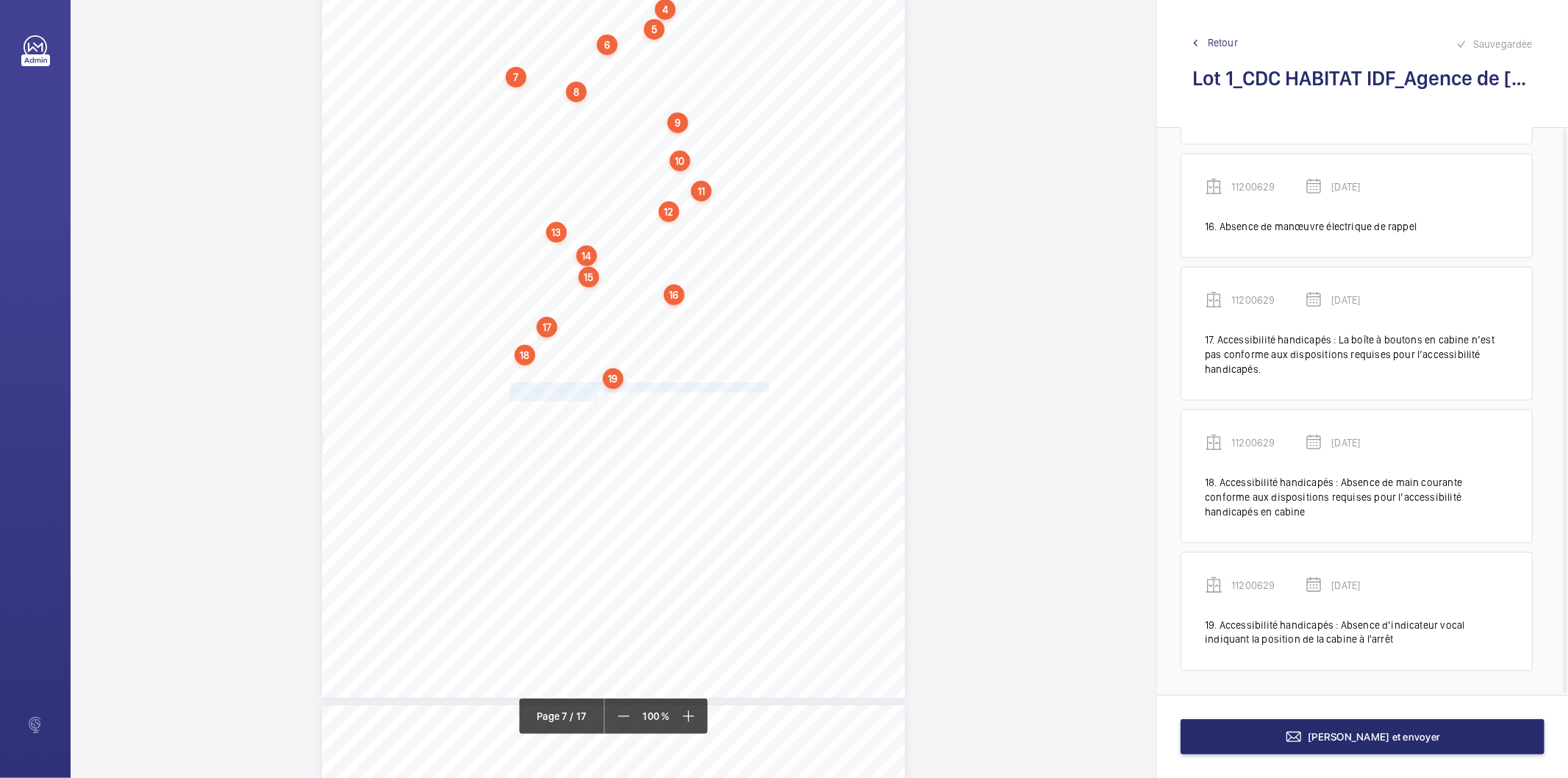
drag, startPoint x: 509, startPoint y: 388, endPoint x: 594, endPoint y: 397, distance: 85.5
click at [594, 397] on div "4. Autres risques identifiés sur l’installation Le code de la construction et d…" at bounding box center [614, 285] width 583 height 825
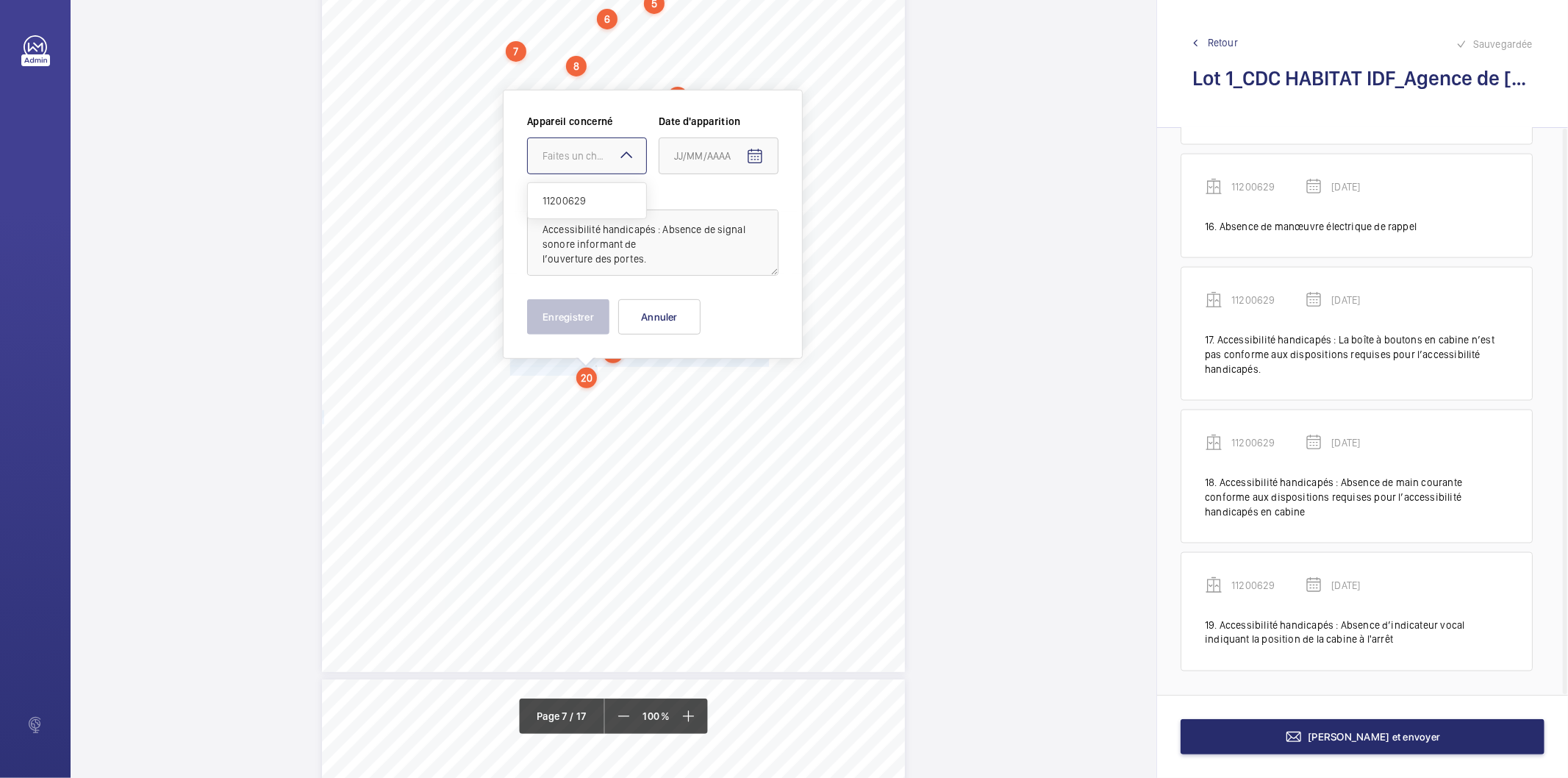
click at [611, 151] on div "Faites un choix" at bounding box center [594, 156] width 104 height 15
click at [589, 197] on span "11200629" at bounding box center [586, 201] width 89 height 15
click at [753, 152] on mat-icon "Open calendar" at bounding box center [755, 157] width 18 height 18
click at [714, 213] on span "[DATE]" at bounding box center [694, 215] width 39 height 12
click at [688, 403] on span "2022" at bounding box center [690, 408] width 46 height 26
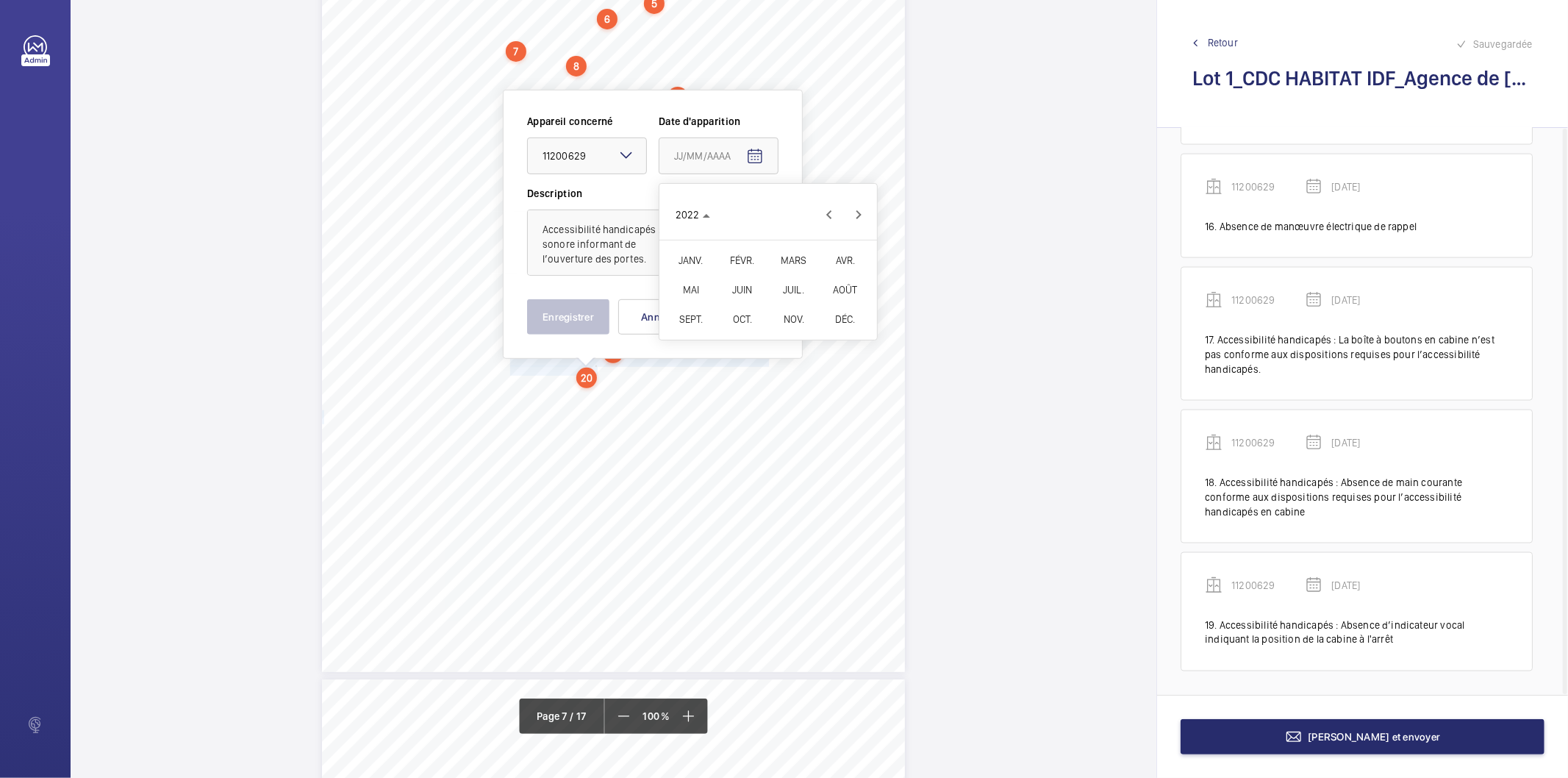
click at [739, 255] on span "FÉVR." at bounding box center [742, 261] width 46 height 26
click at [733, 309] on span "9" at bounding box center [739, 305] width 26 height 26
type input "[DATE]"
click at [589, 320] on button "Enregistrer" at bounding box center [568, 317] width 82 height 35
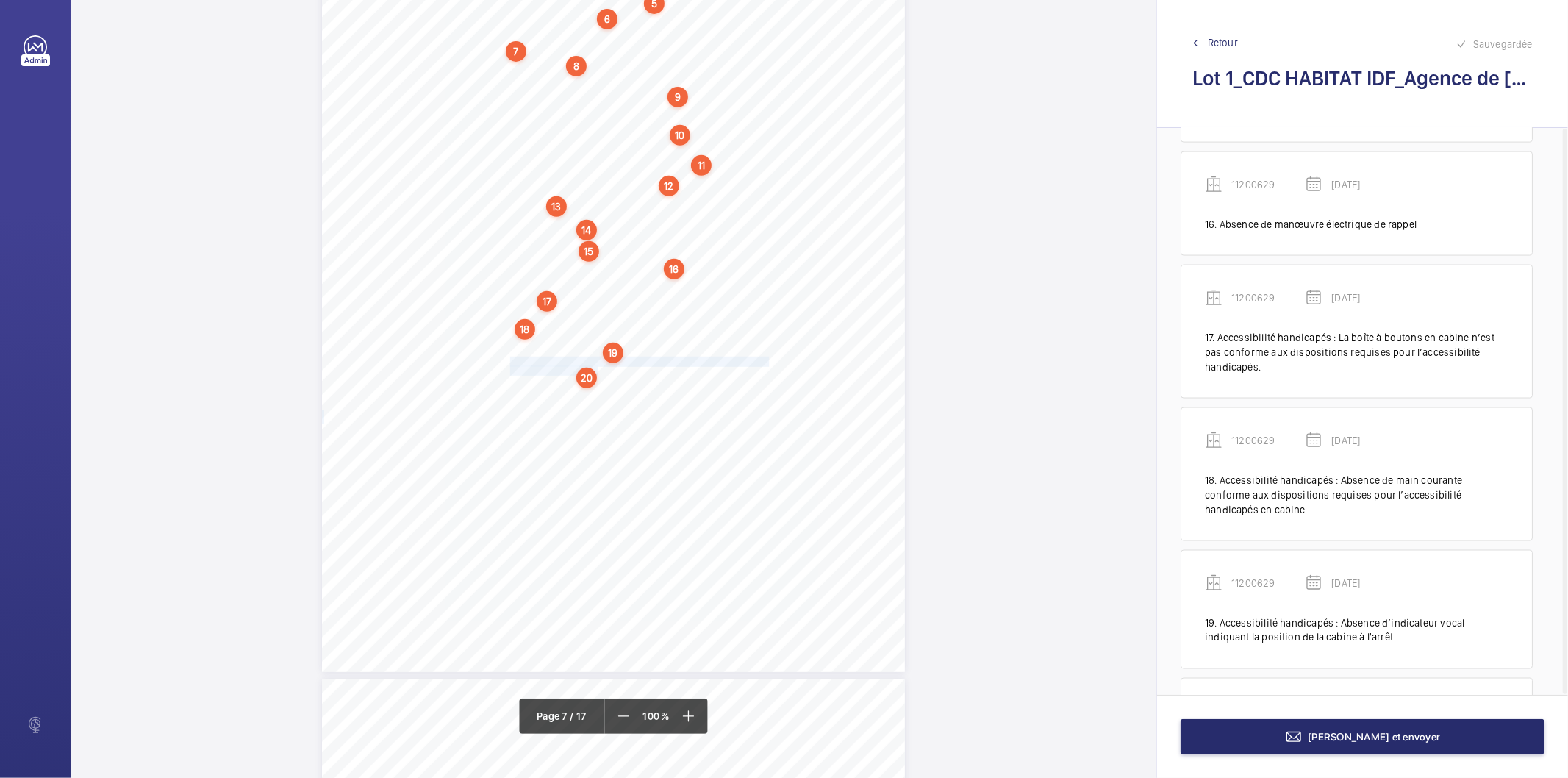
scroll to position [1973, 0]
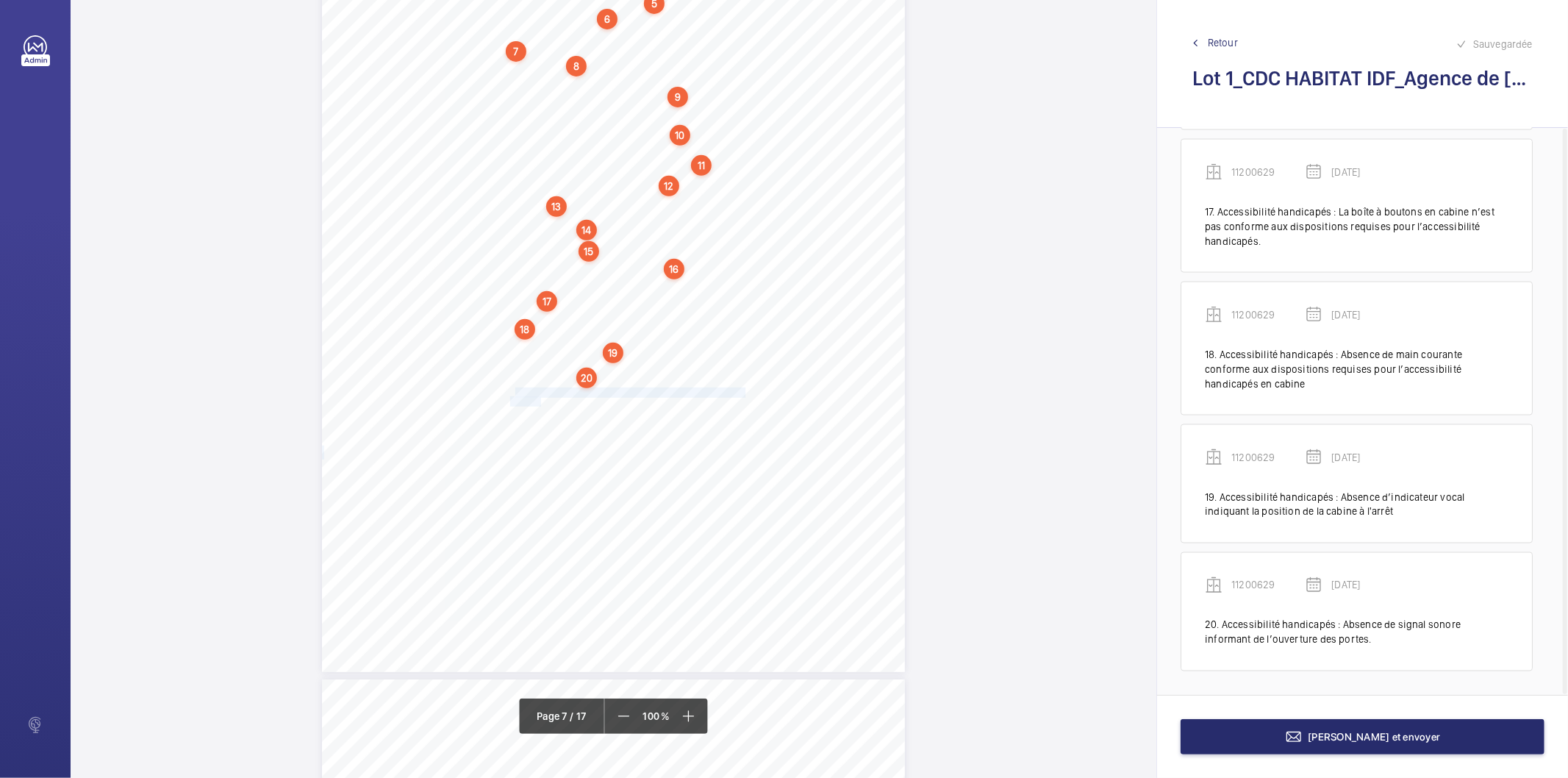
drag, startPoint x: 511, startPoint y: 386, endPoint x: 540, endPoint y: 397, distance: 31.0
click at [540, 397] on div "4. Autres risques identifiés sur l’installation Le code de la construction et d…" at bounding box center [614, 259] width 583 height 825
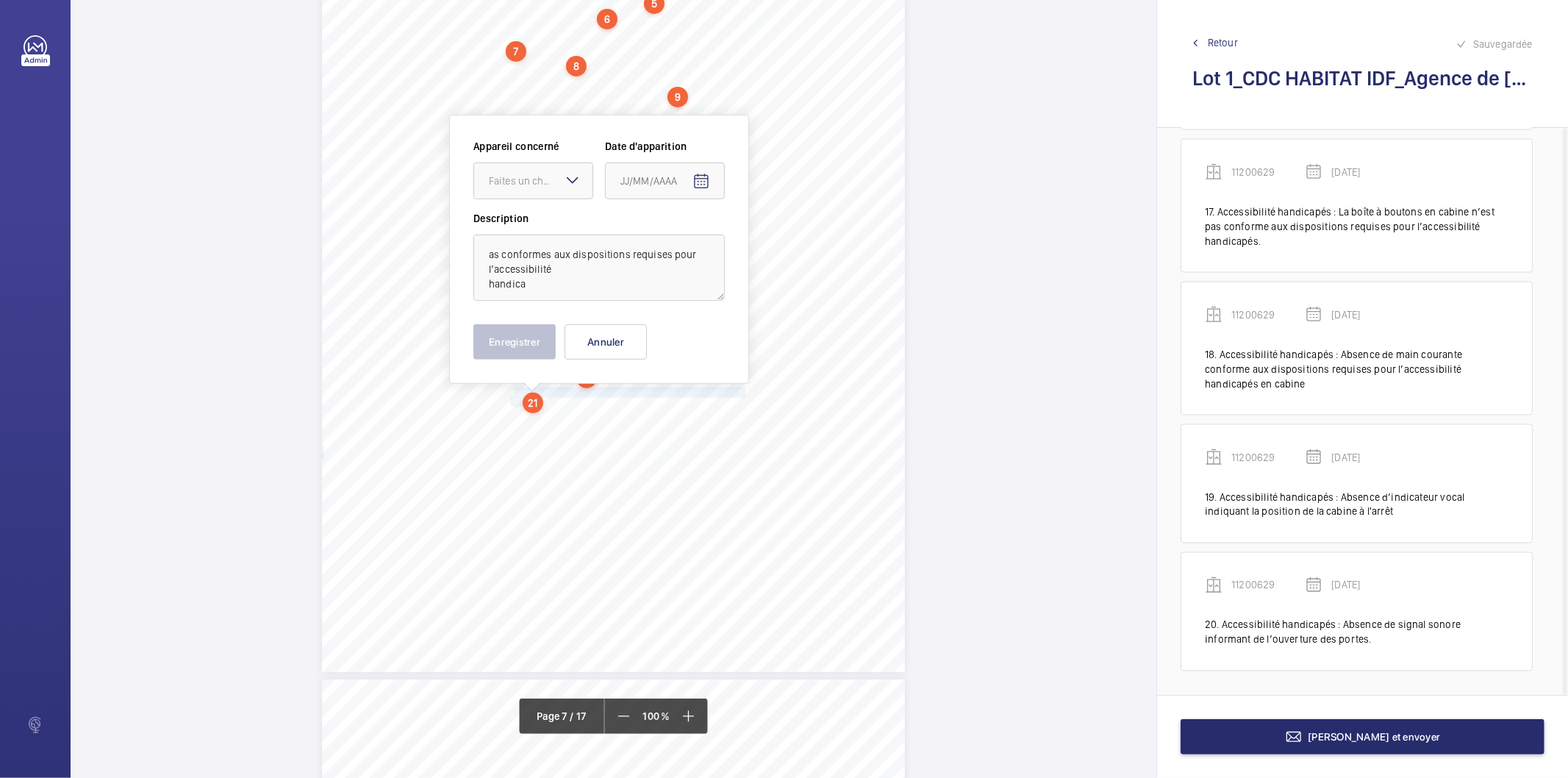
scroll to position [5196, 0]
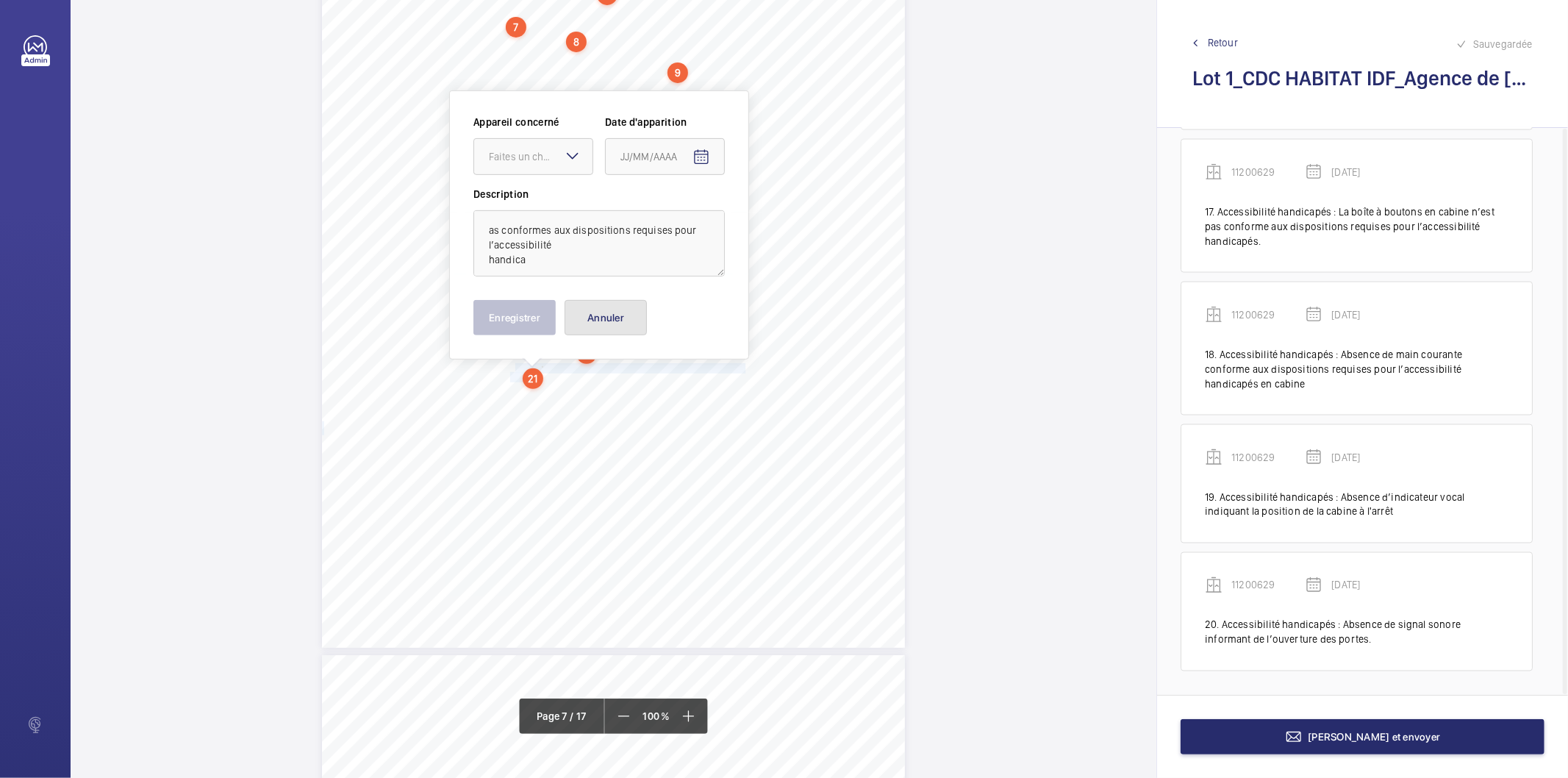
click at [593, 316] on button "Annuler" at bounding box center [606, 318] width 82 height 35
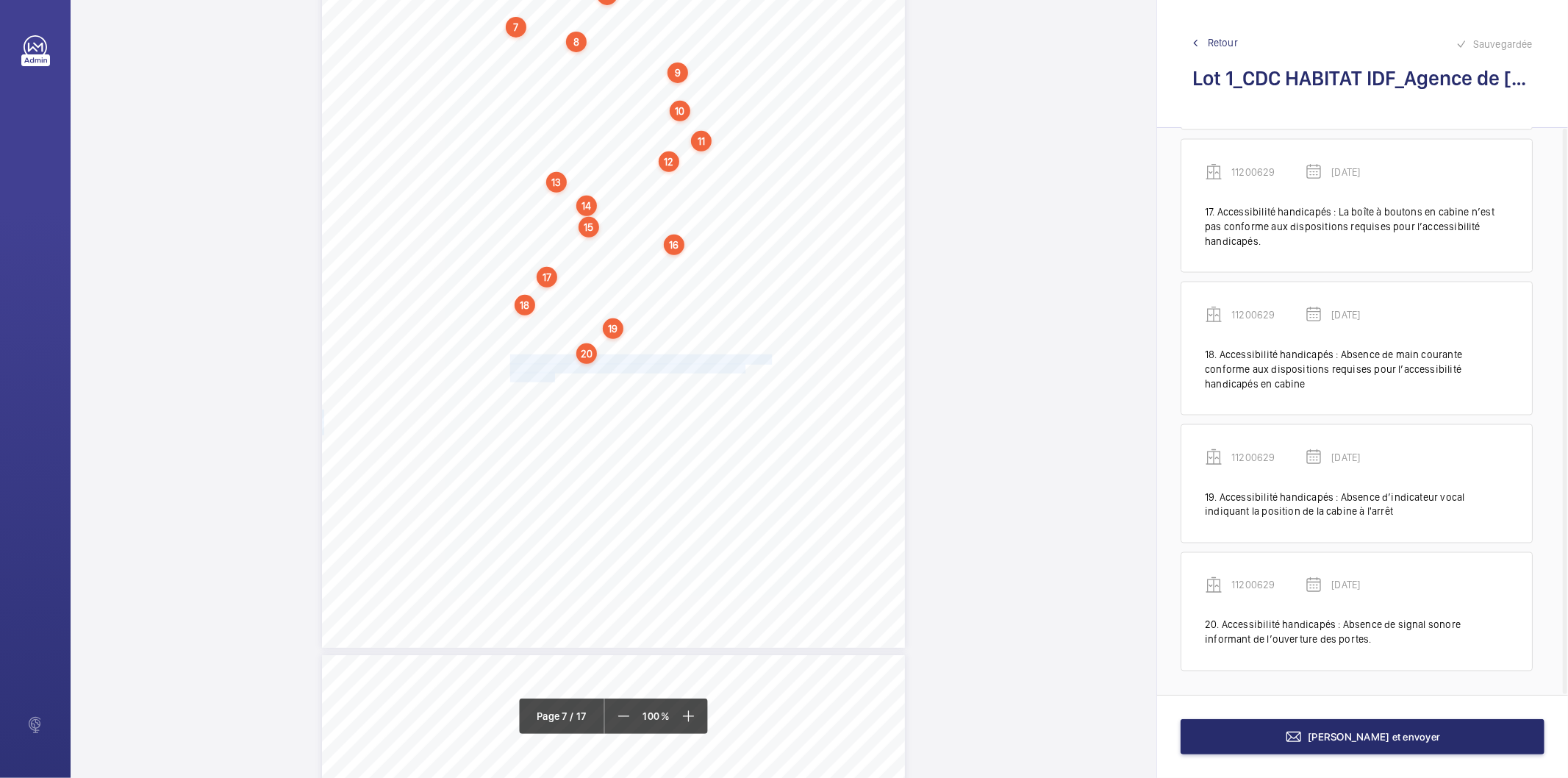
drag, startPoint x: 508, startPoint y: 358, endPoint x: 553, endPoint y: 372, distance: 47.1
click at [553, 372] on div "4. Autres risques identifiés sur l’installation Le code de la construction et d…" at bounding box center [614, 235] width 583 height 825
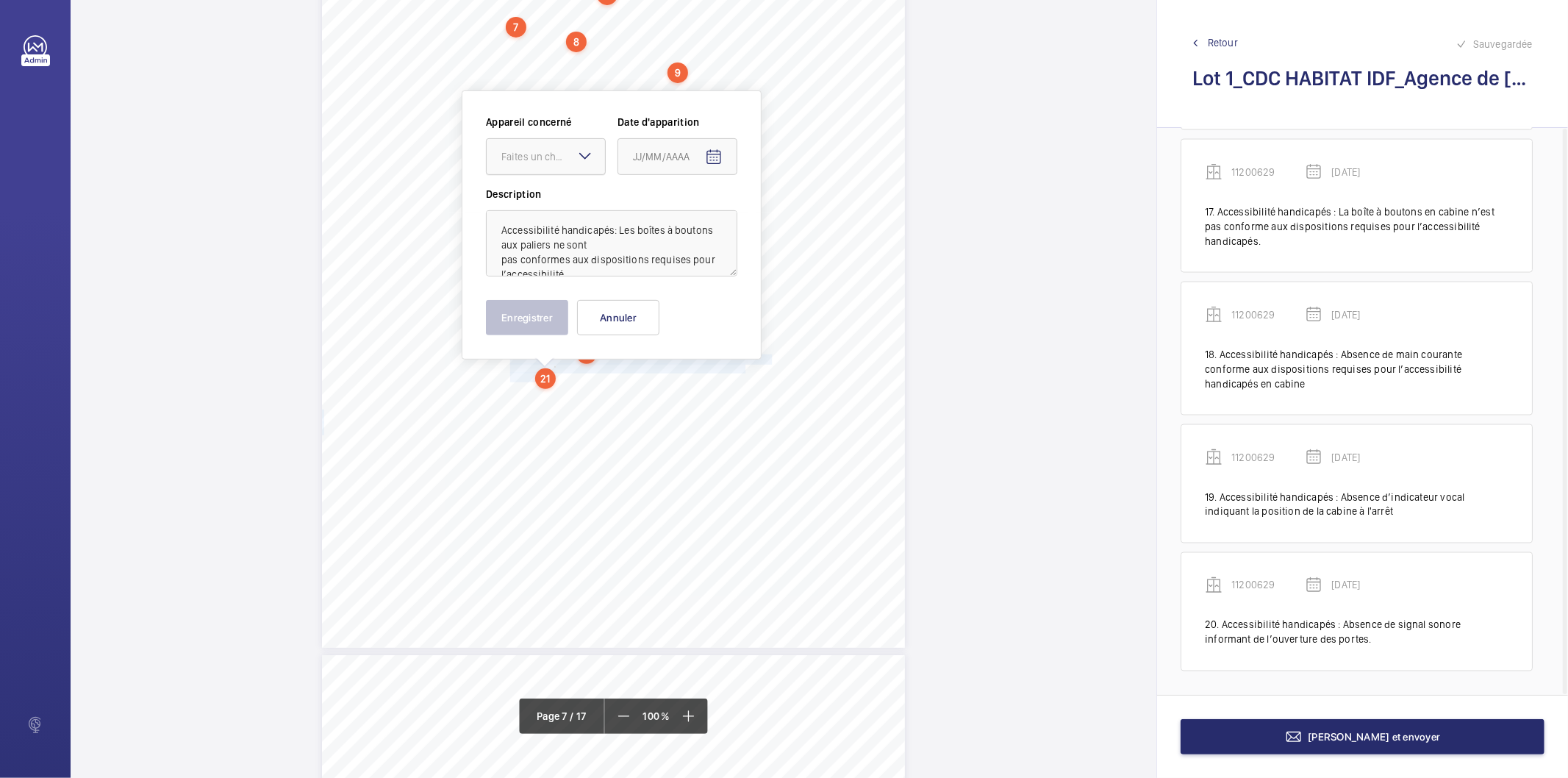
click at [566, 152] on div "Faites un choix" at bounding box center [553, 157] width 104 height 15
click at [544, 196] on span "11200629" at bounding box center [546, 202] width 89 height 15
click at [714, 152] on mat-icon "Open calendar" at bounding box center [714, 158] width 18 height 18
click at [673, 216] on polygon "Choose month and year" at bounding box center [669, 216] width 7 height 4
click at [661, 400] on span "2022" at bounding box center [649, 409] width 46 height 26
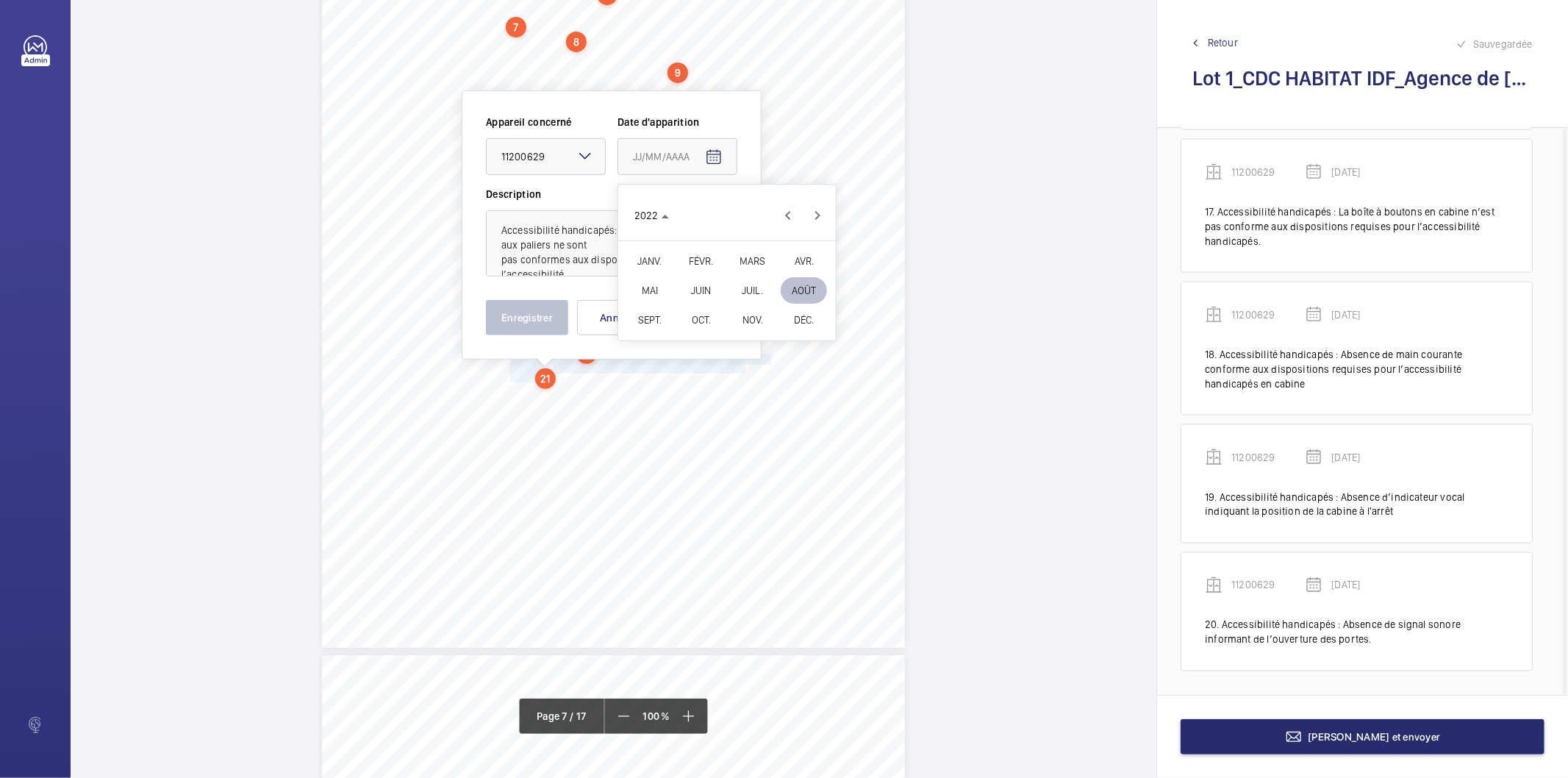
click at [700, 255] on span "FÉVR." at bounding box center [700, 261] width 46 height 26
click at [694, 310] on span "9" at bounding box center [698, 306] width 26 height 26
type input "[DATE]"
click at [555, 321] on button "Enregistrer" at bounding box center [528, 318] width 82 height 35
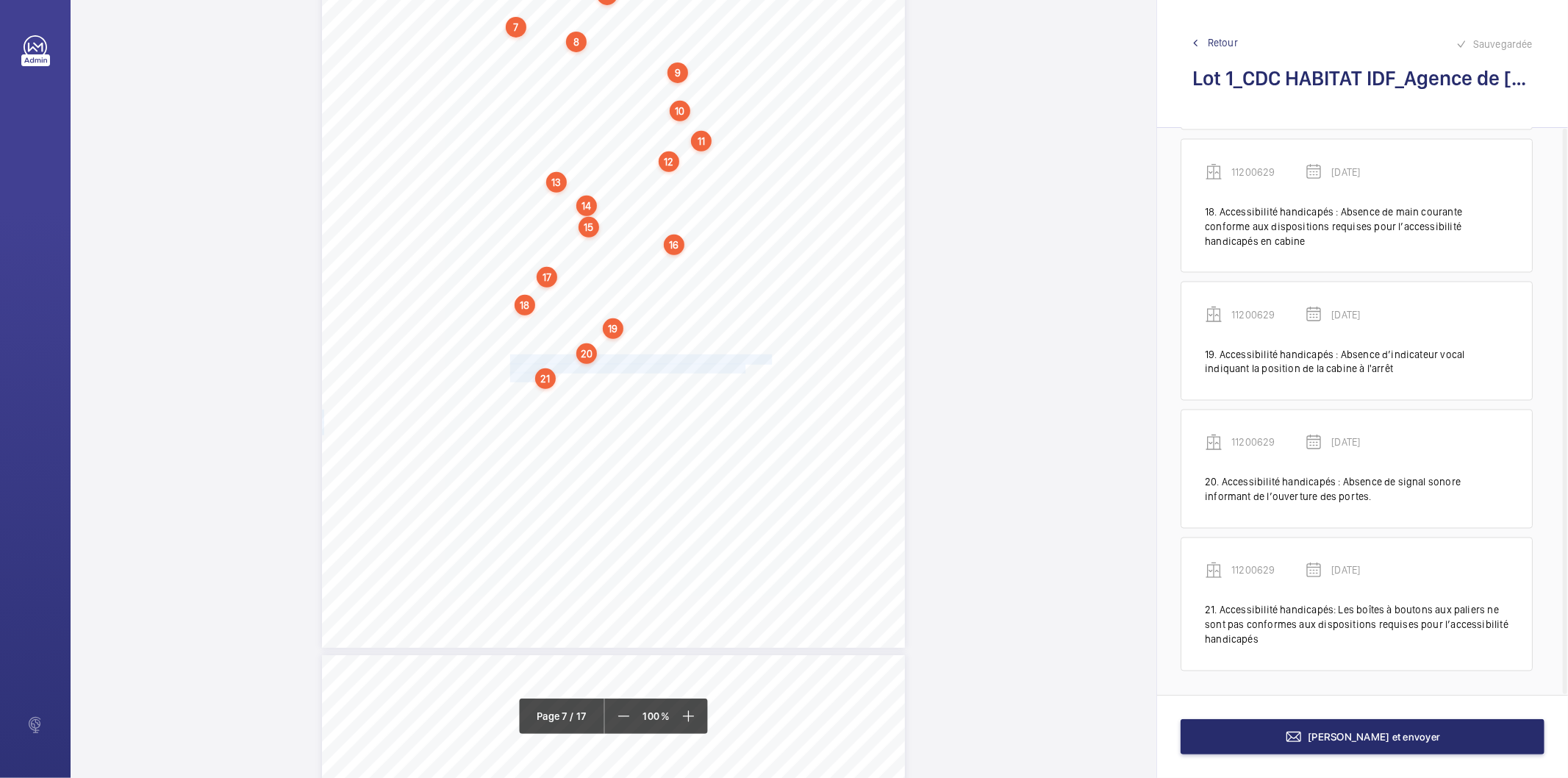
scroll to position [5524, 0]
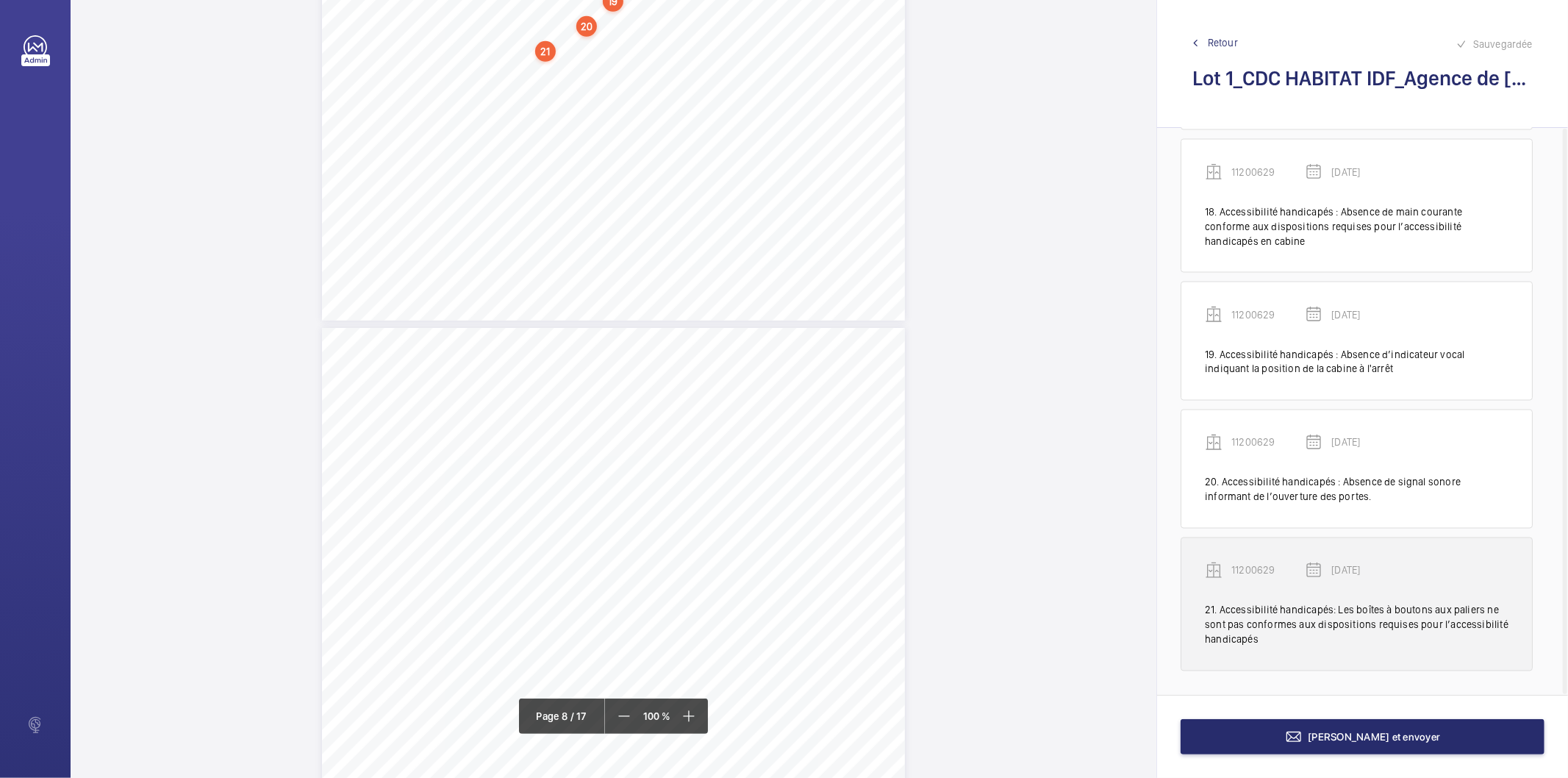
click at [1274, 570] on p "11200629" at bounding box center [1269, 570] width 74 height 15
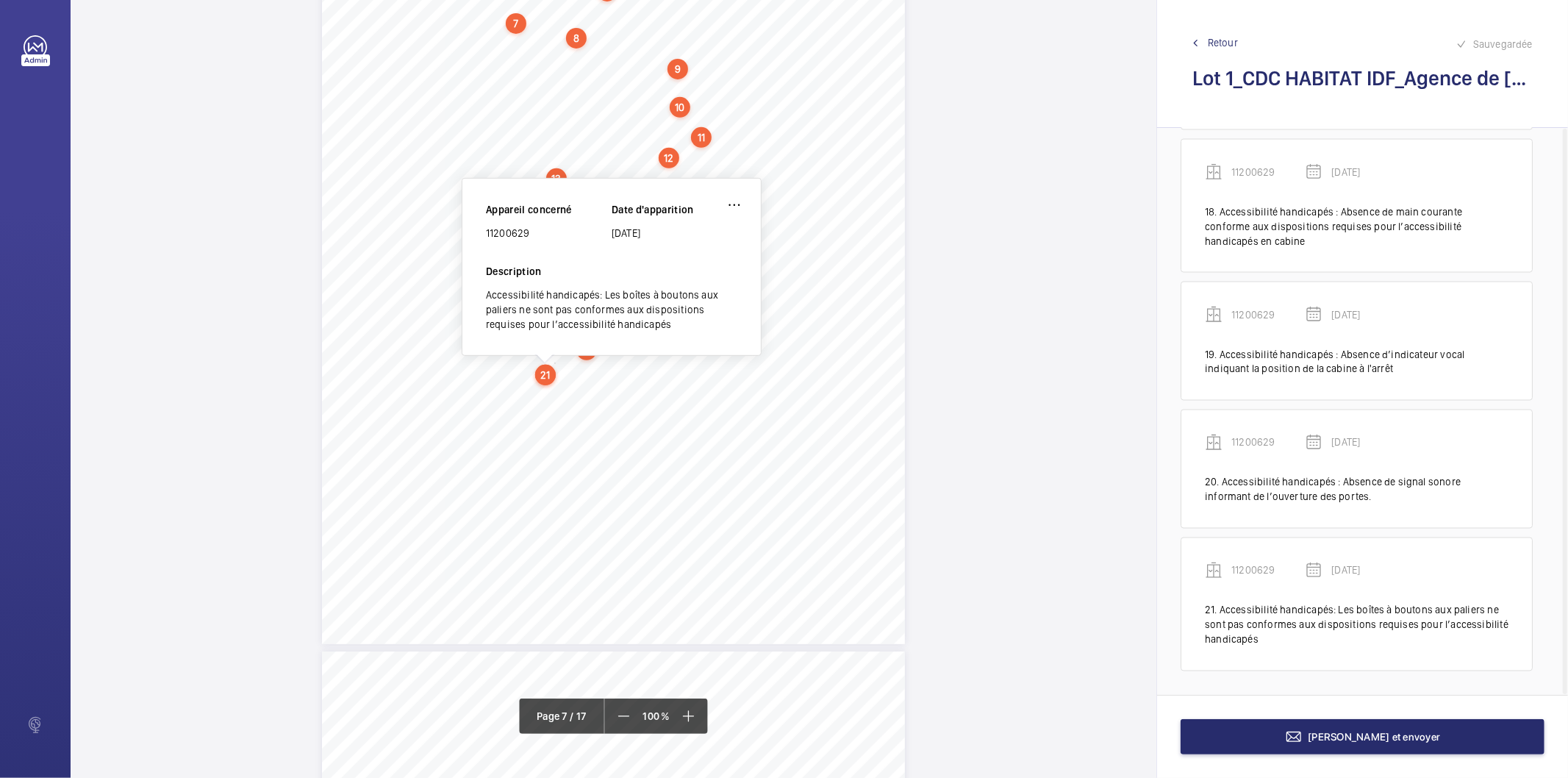
scroll to position [5185, 0]
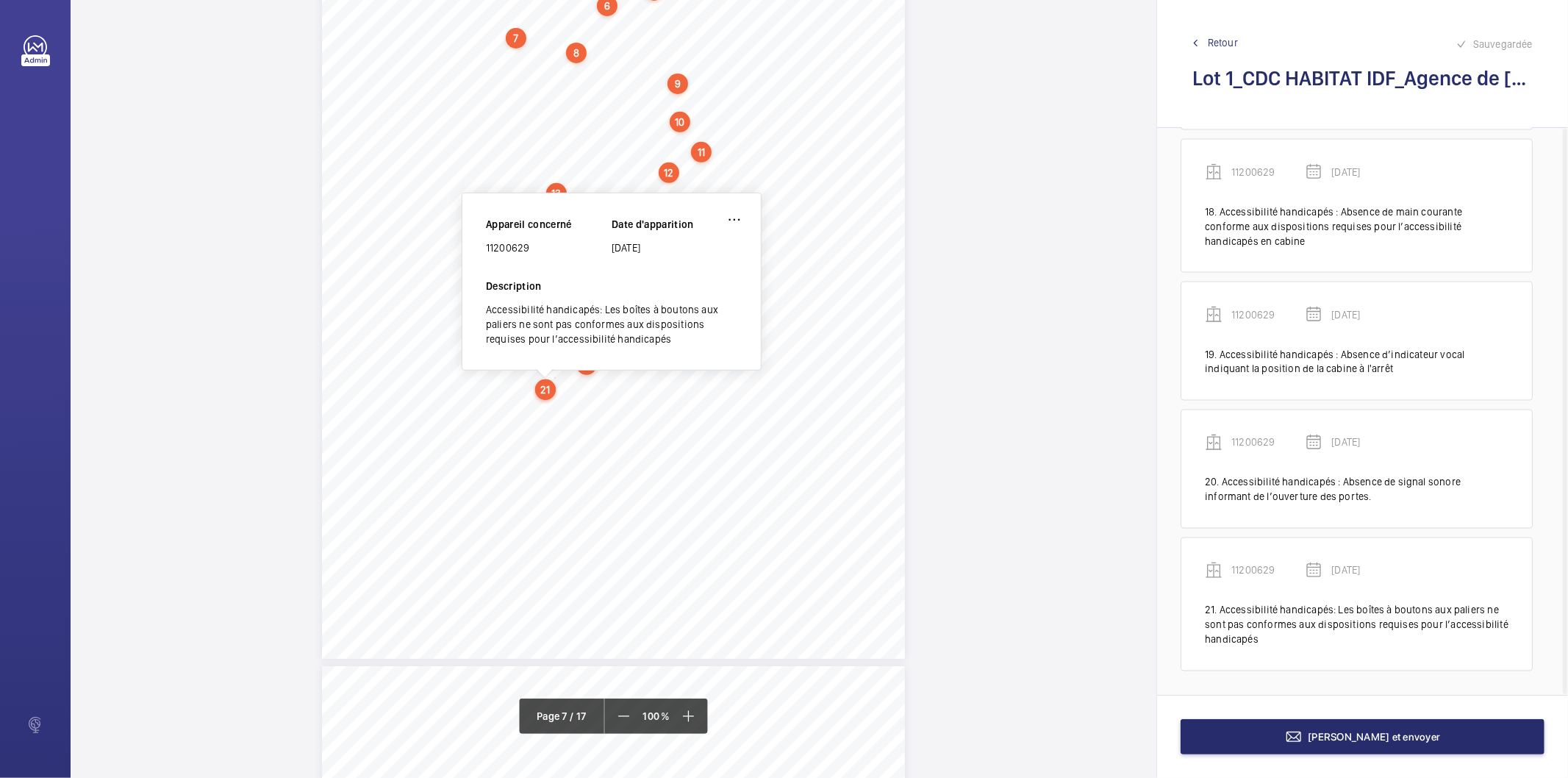
click at [501, 246] on div "11200629" at bounding box center [549, 248] width 126 height 15
copy div "11200629"
click at [1277, 744] on button "[PERSON_NAME] et envoyer" at bounding box center [1363, 737] width 364 height 35
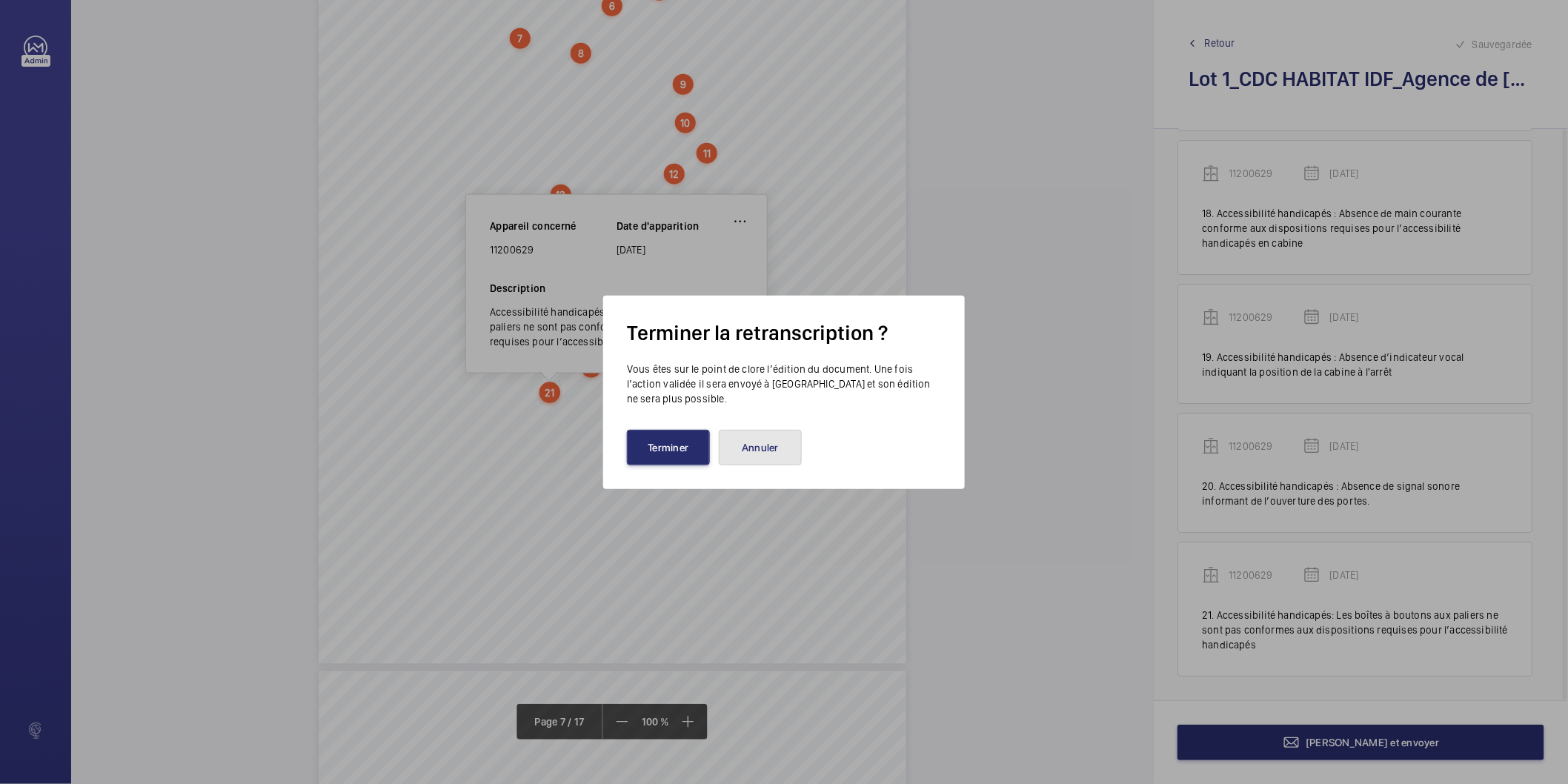
click at [771, 450] on button "Annuler" at bounding box center [760, 448] width 83 height 36
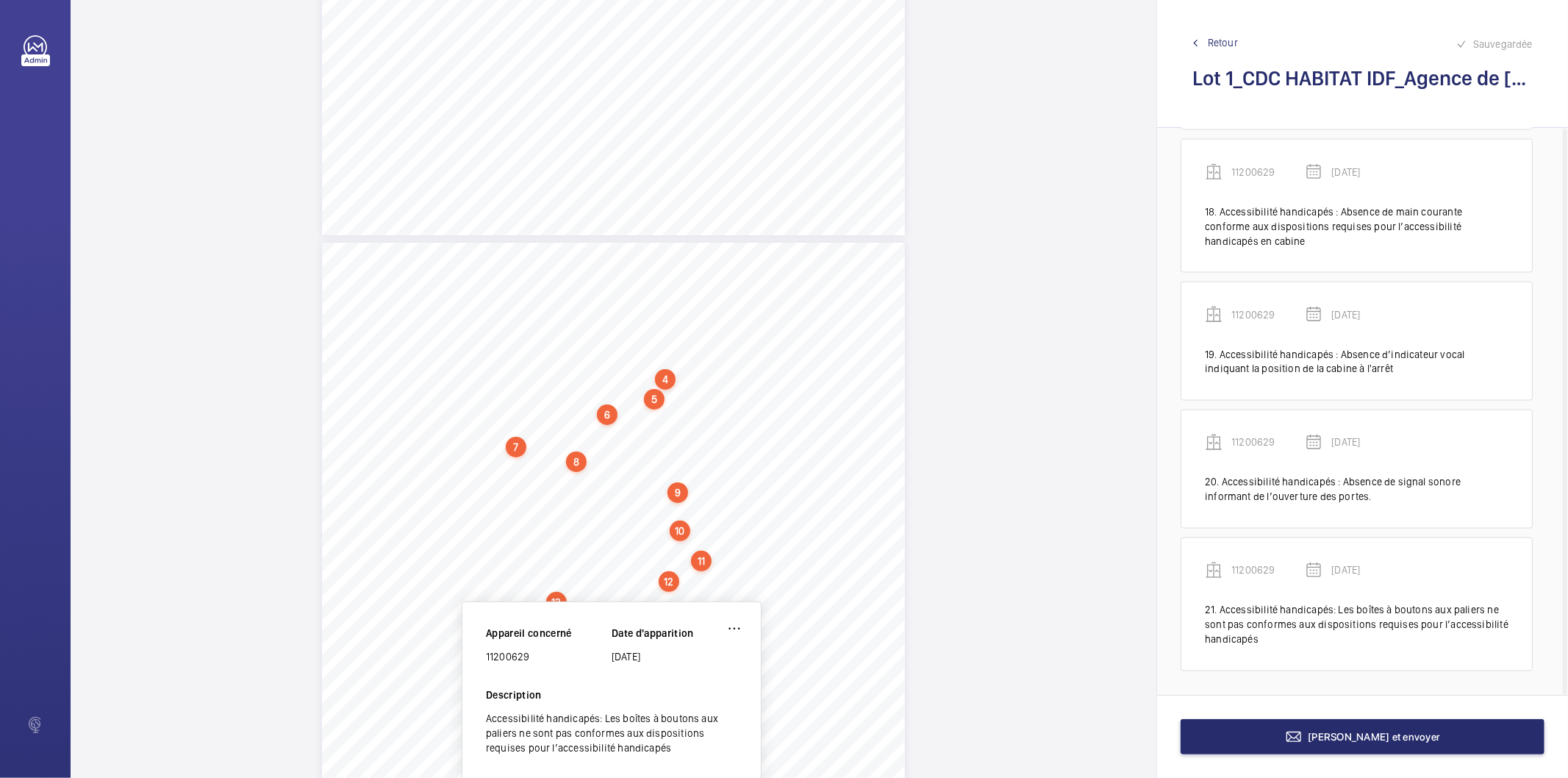
click at [876, 434] on div "4. Autres risques identifiés sur l’installation Le code de la construction et d…" at bounding box center [614, 655] width 583 height 825
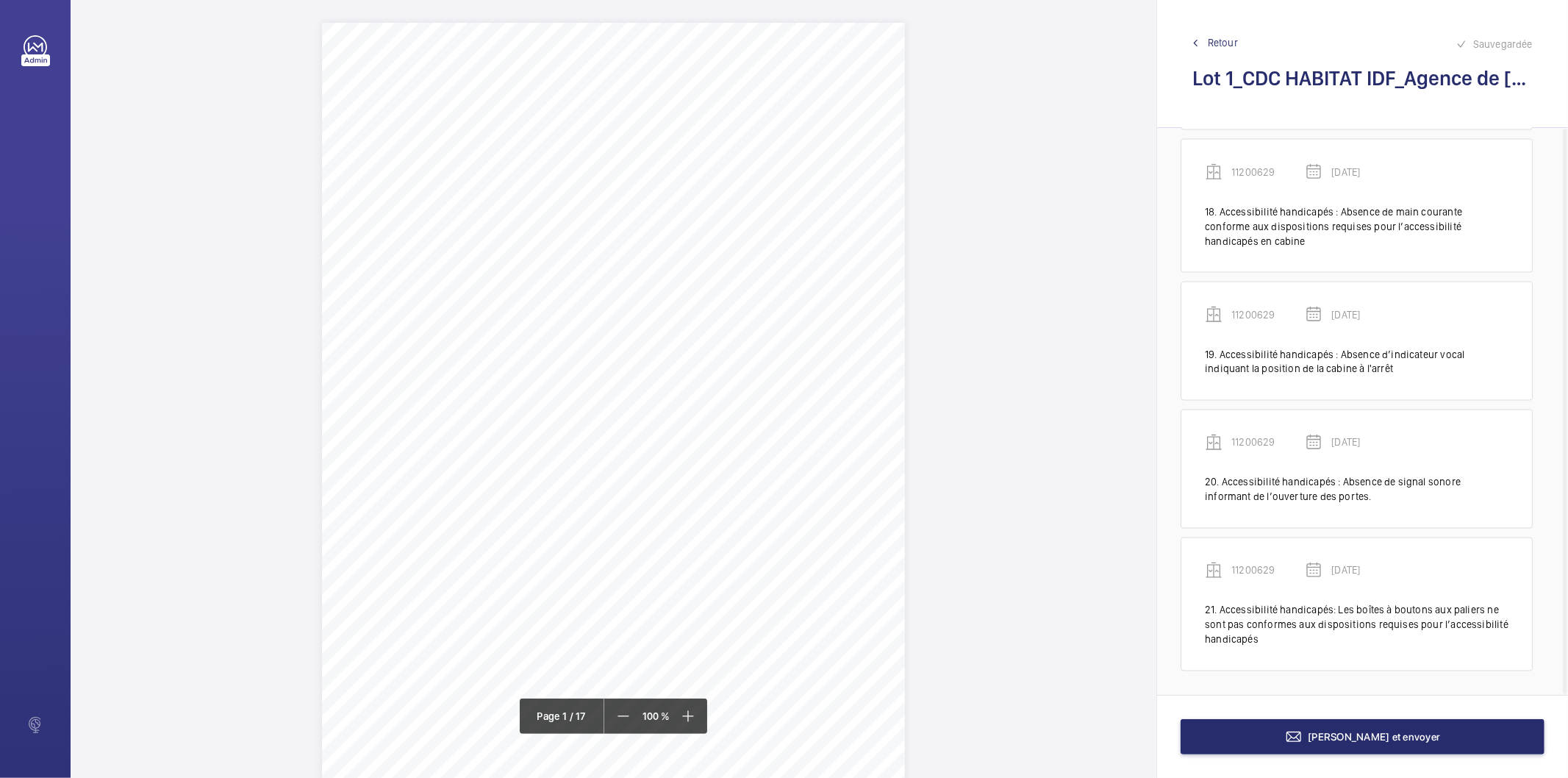
scroll to position [0, 0]
click at [1285, 747] on button "[PERSON_NAME] et envoyer" at bounding box center [1363, 737] width 364 height 35
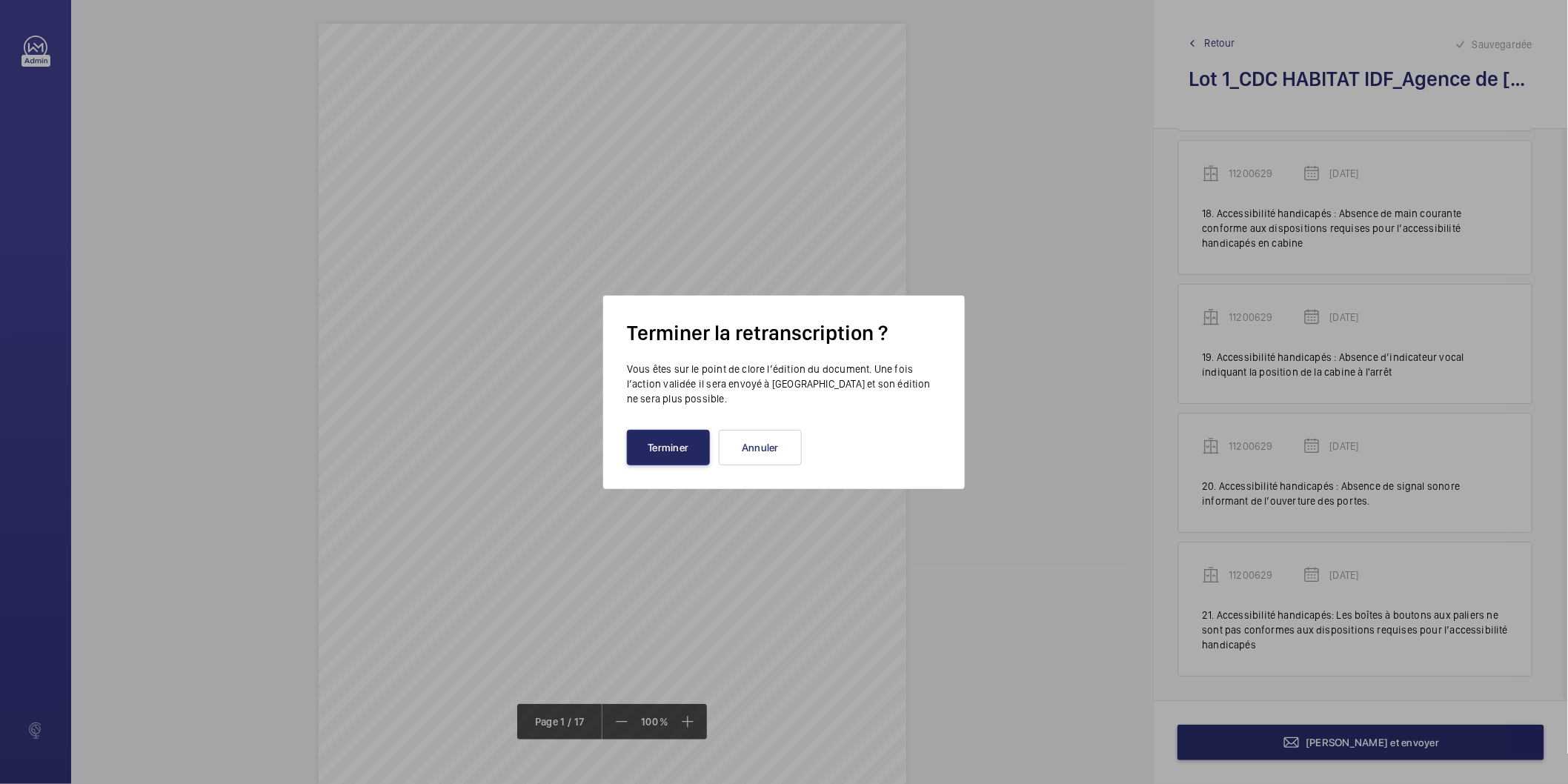
click at [640, 446] on button "Terminer" at bounding box center [668, 448] width 83 height 36
